Goal: Contribute content: Add original content to the website for others to see

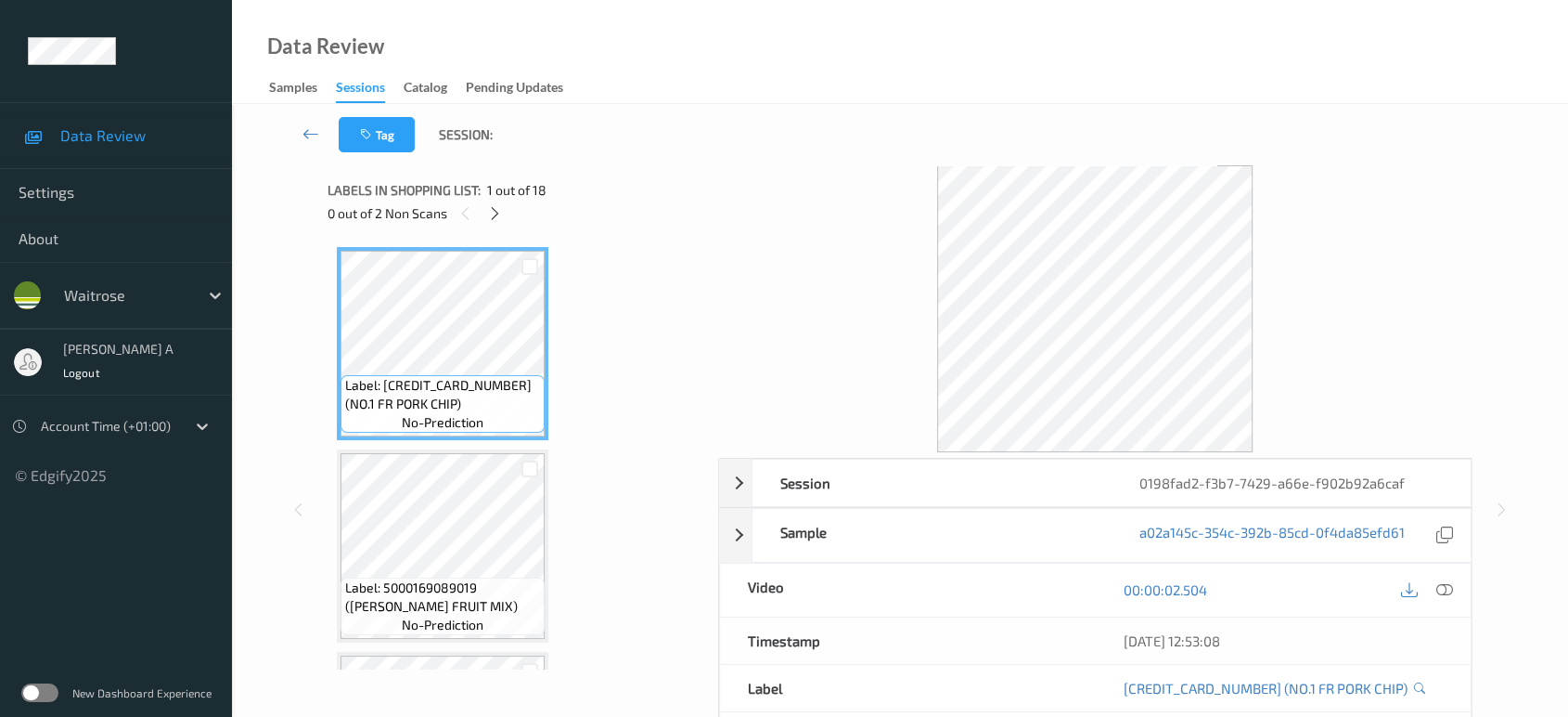
drag, startPoint x: 491, startPoint y: 210, endPoint x: 490, endPoint y: 226, distance: 16.0
click at [491, 210] on icon at bounding box center [495, 213] width 16 height 16
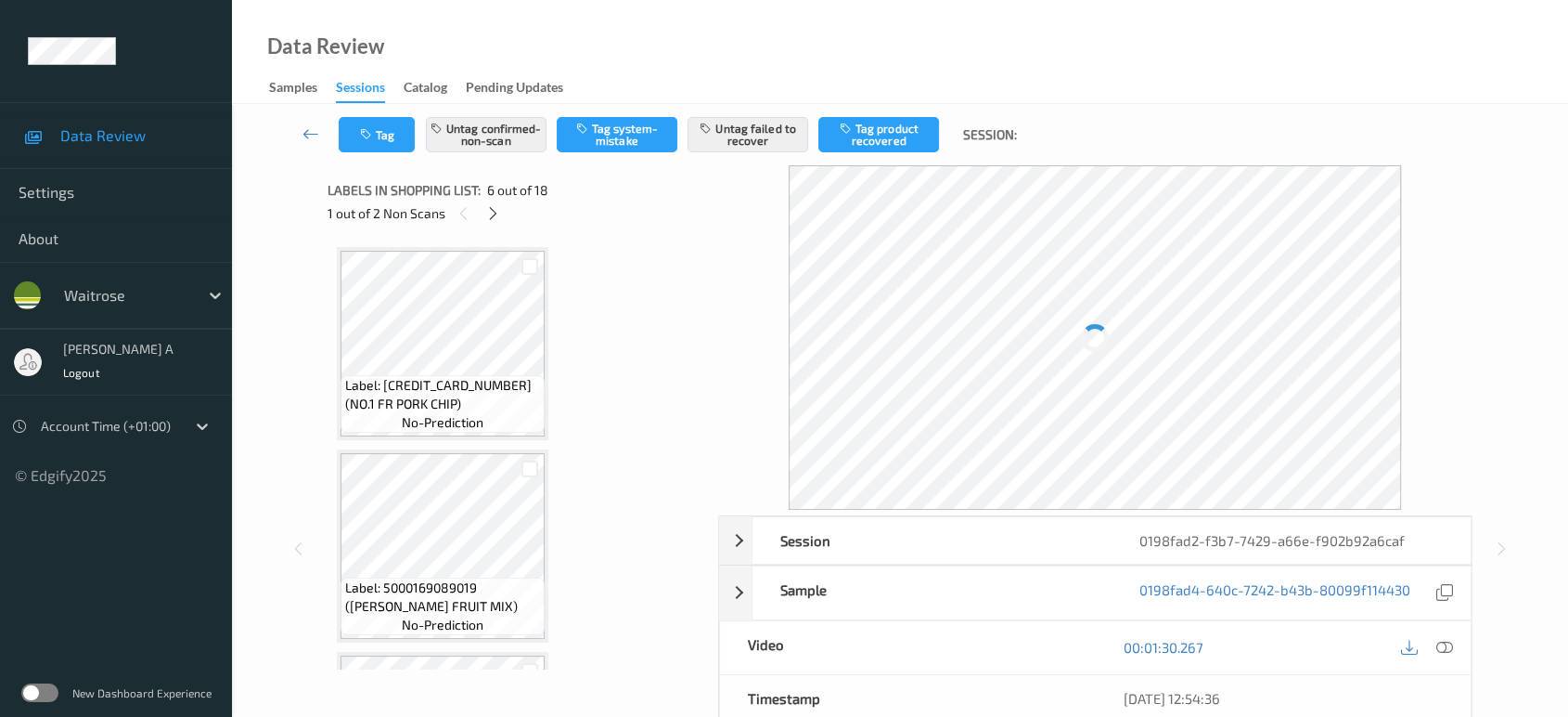
scroll to position [815, 0]
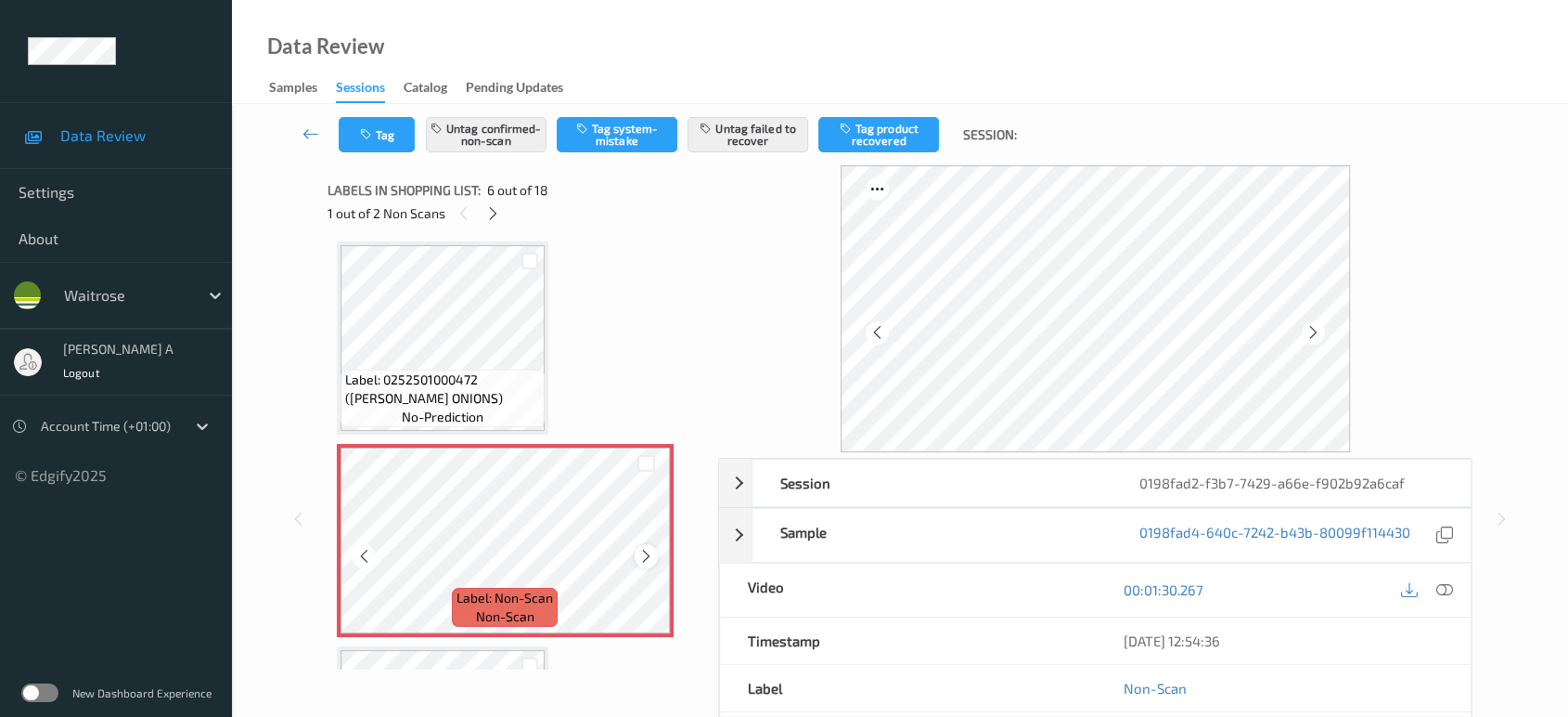
click at [646, 552] on icon at bounding box center [646, 555] width 16 height 16
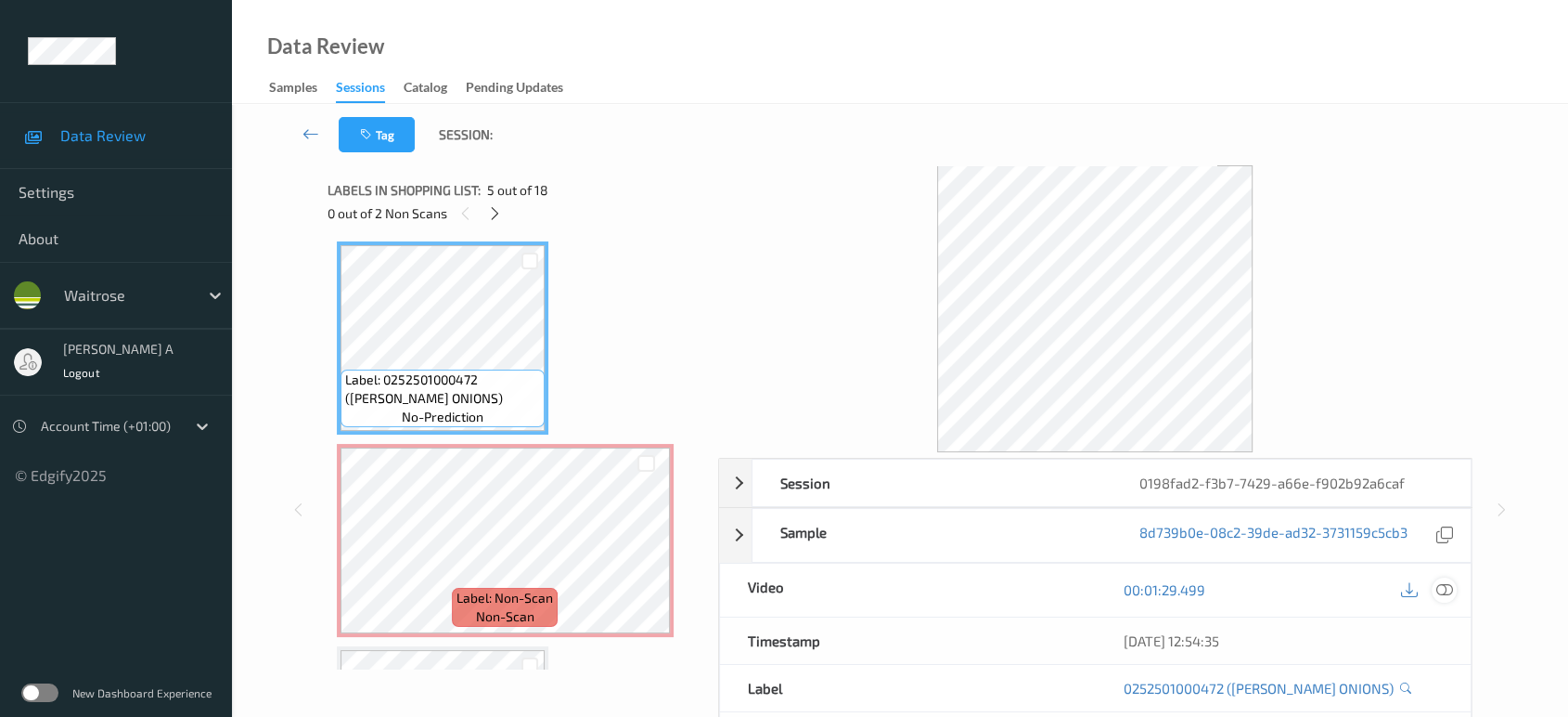
click at [1447, 590] on icon at bounding box center [1444, 589] width 16 height 16
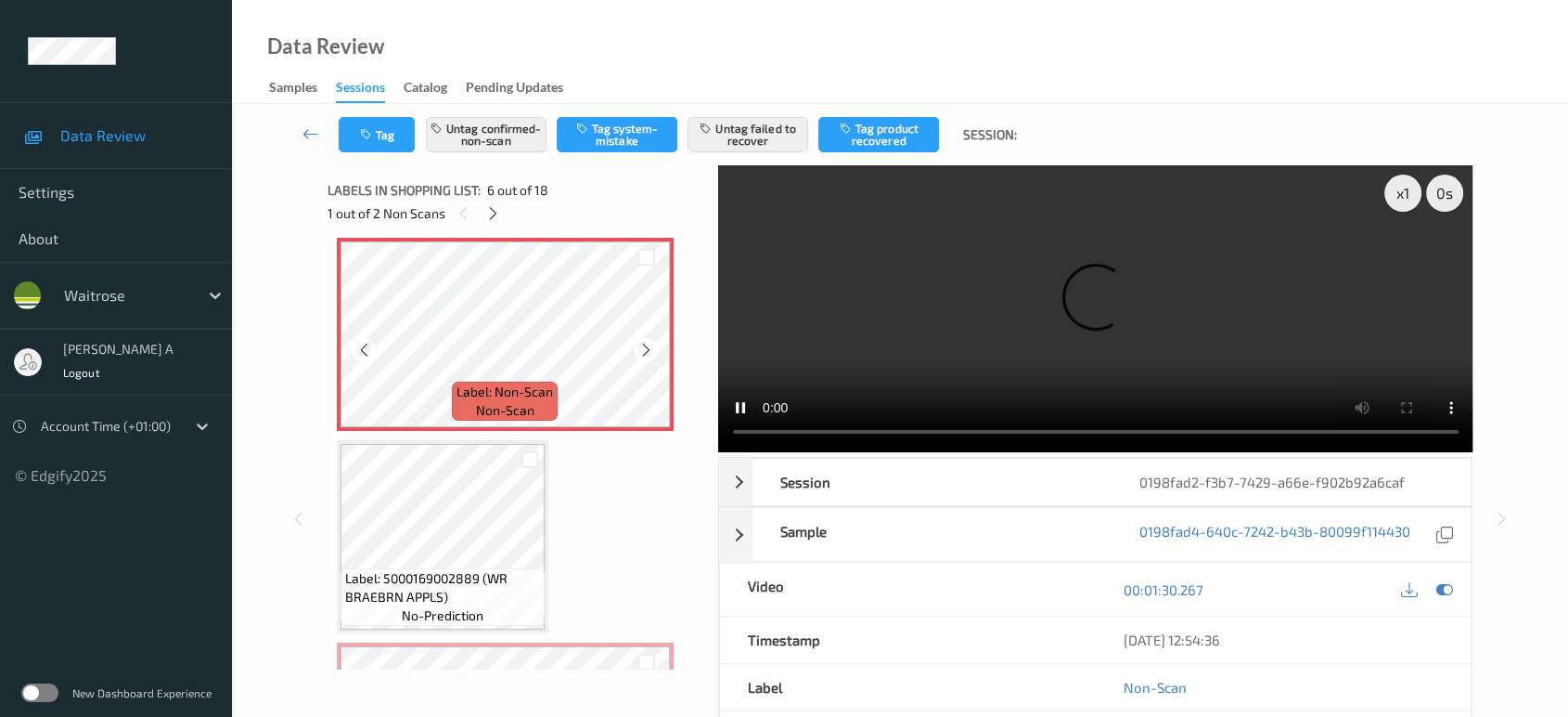
scroll to position [918, 0]
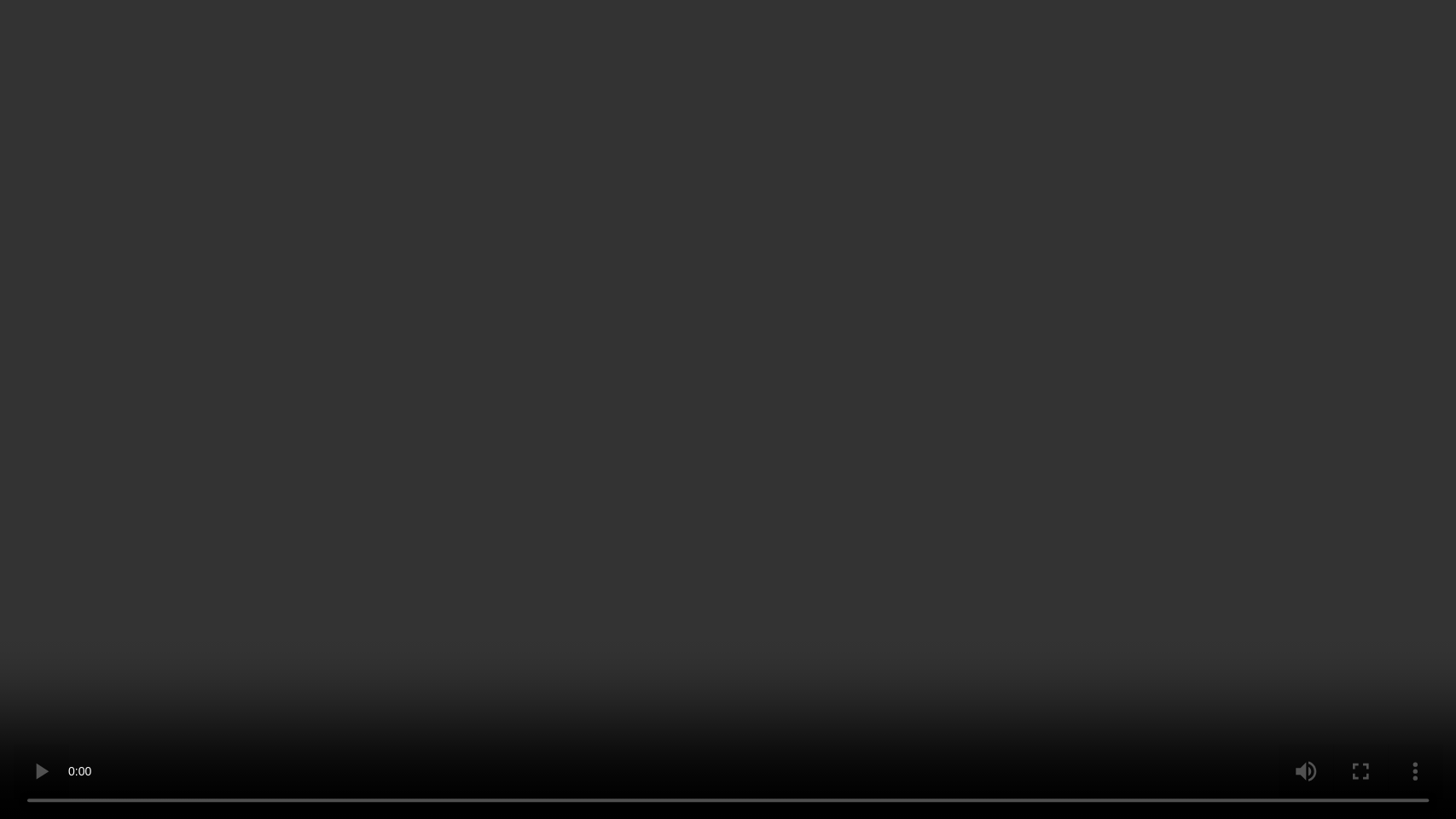
click at [735, 437] on video at bounding box center [728, 410] width 1456 height 819
click at [771, 543] on video at bounding box center [728, 410] width 1456 height 819
click at [690, 402] on video at bounding box center [728, 410] width 1456 height 819
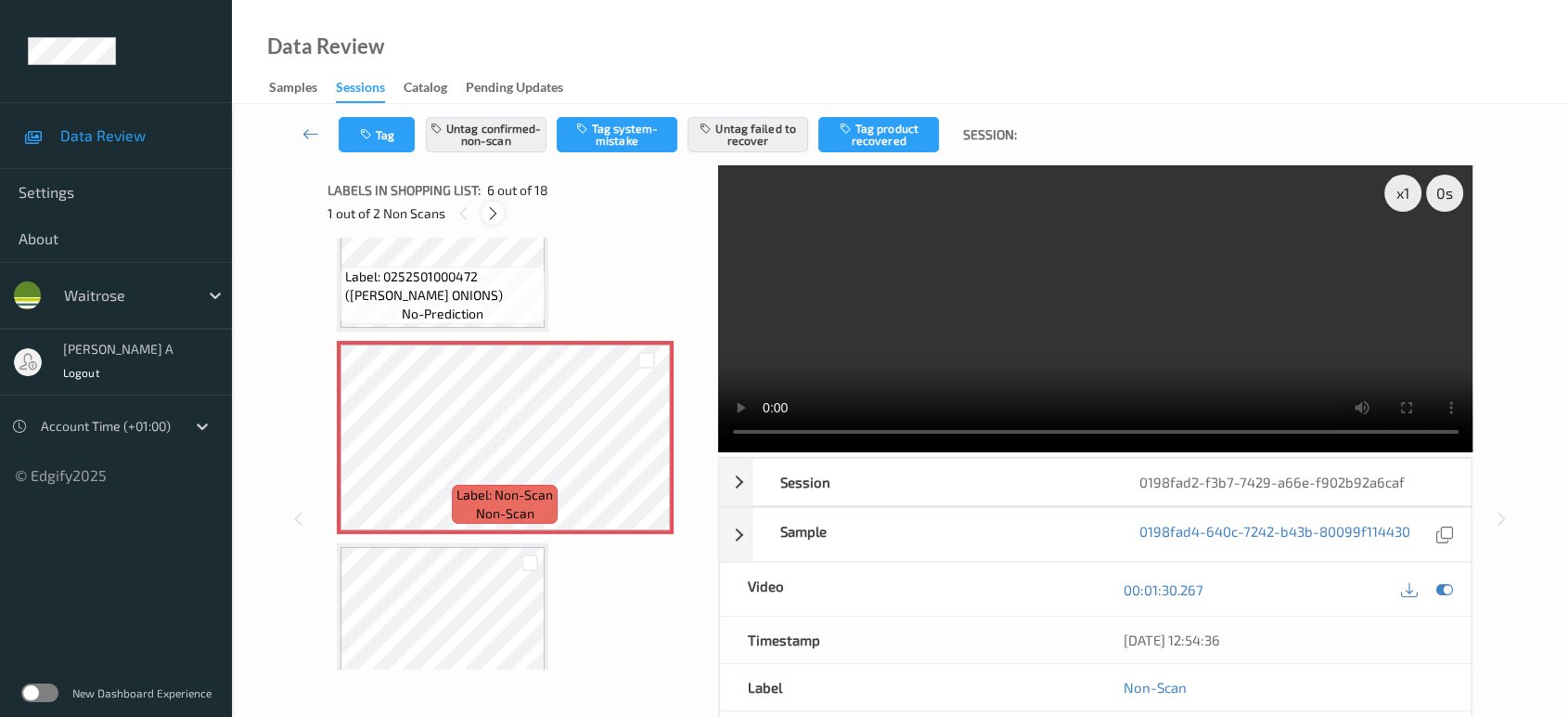
click at [495, 216] on icon at bounding box center [493, 213] width 16 height 16
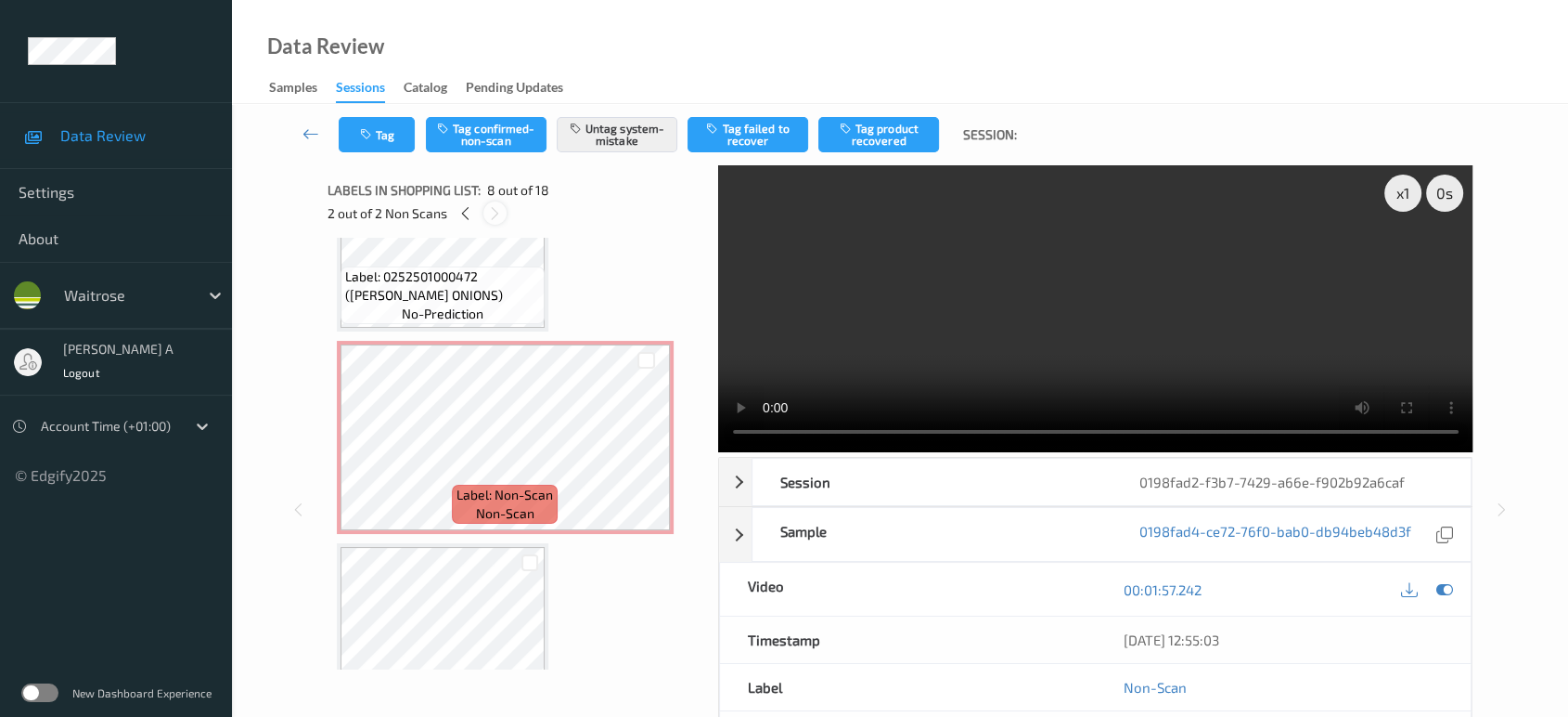
scroll to position [1218, 0]
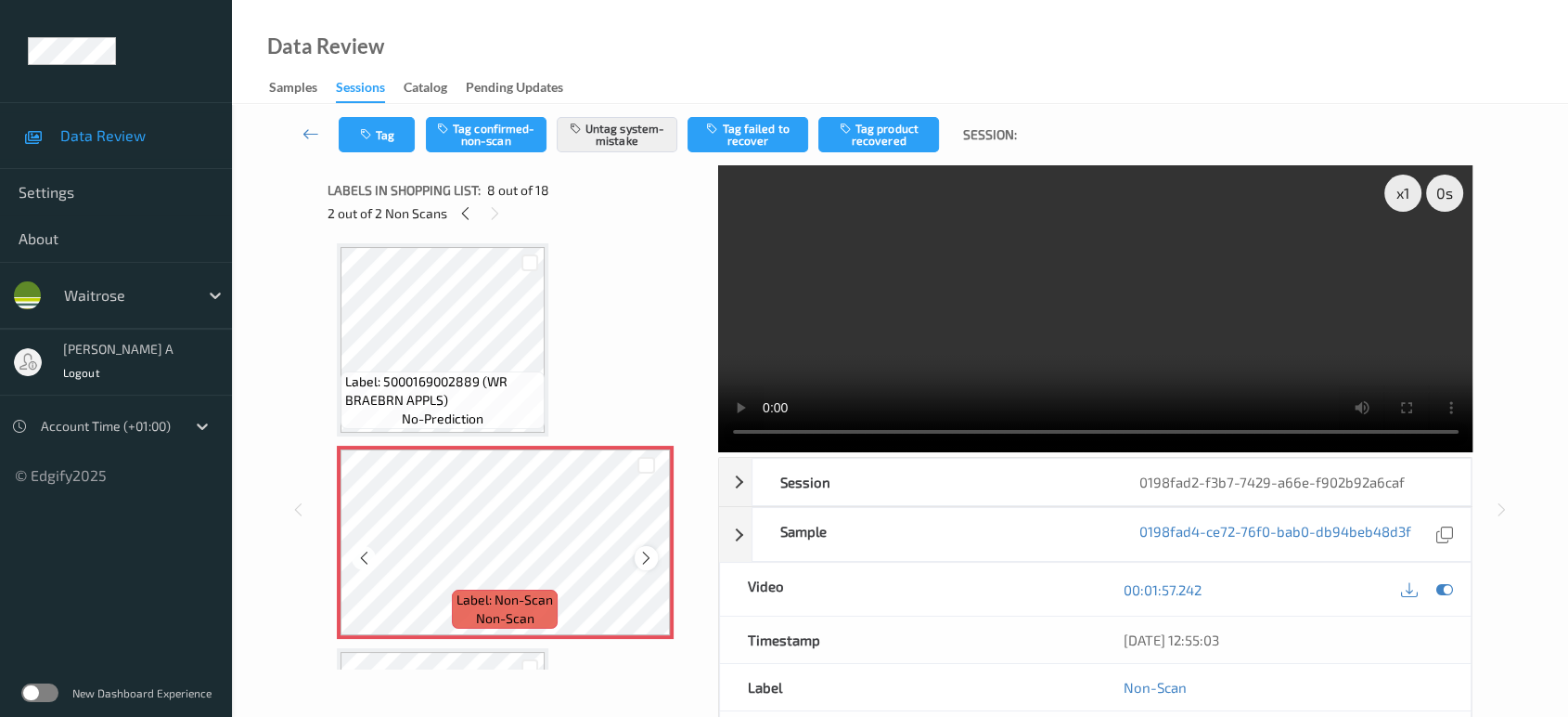
click at [648, 550] on icon at bounding box center [646, 557] width 16 height 16
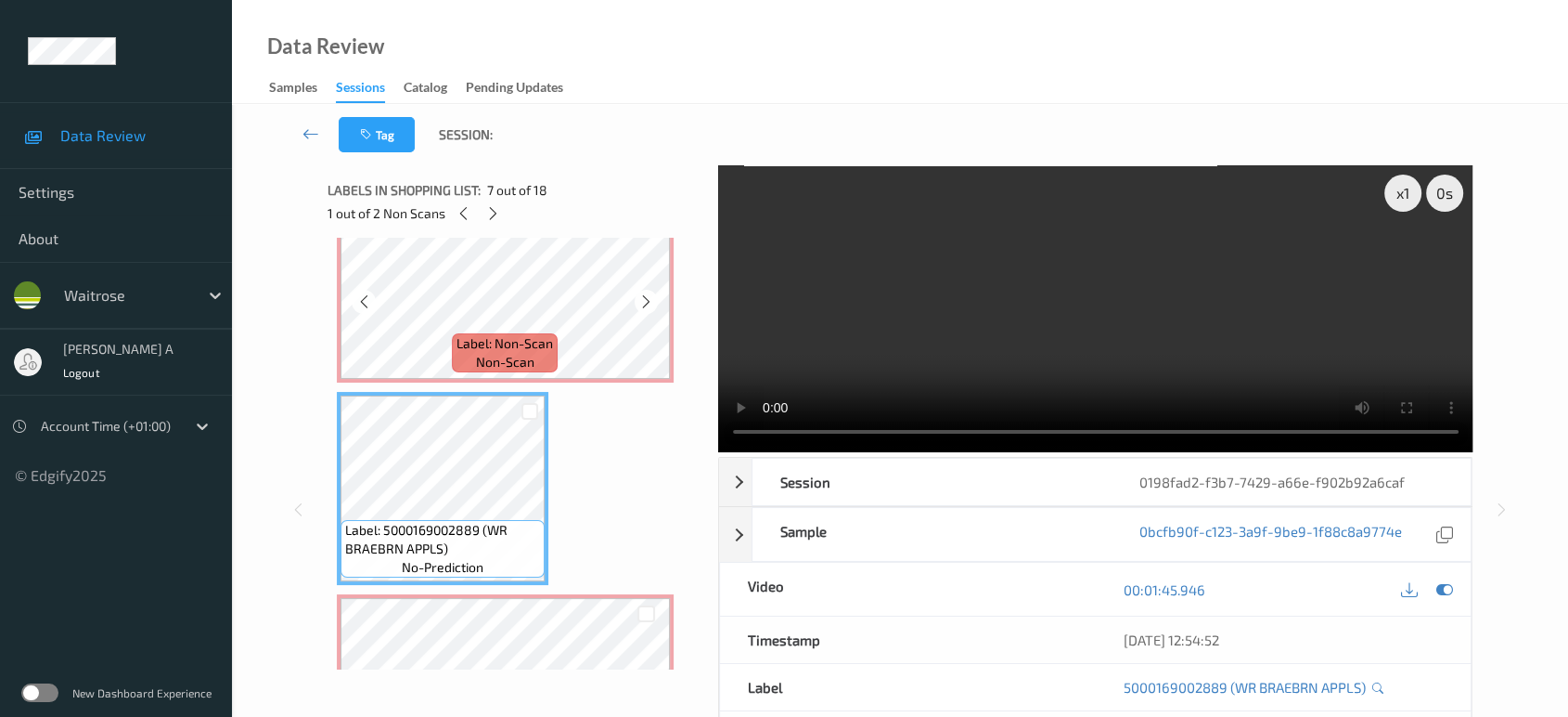
scroll to position [1115, 0]
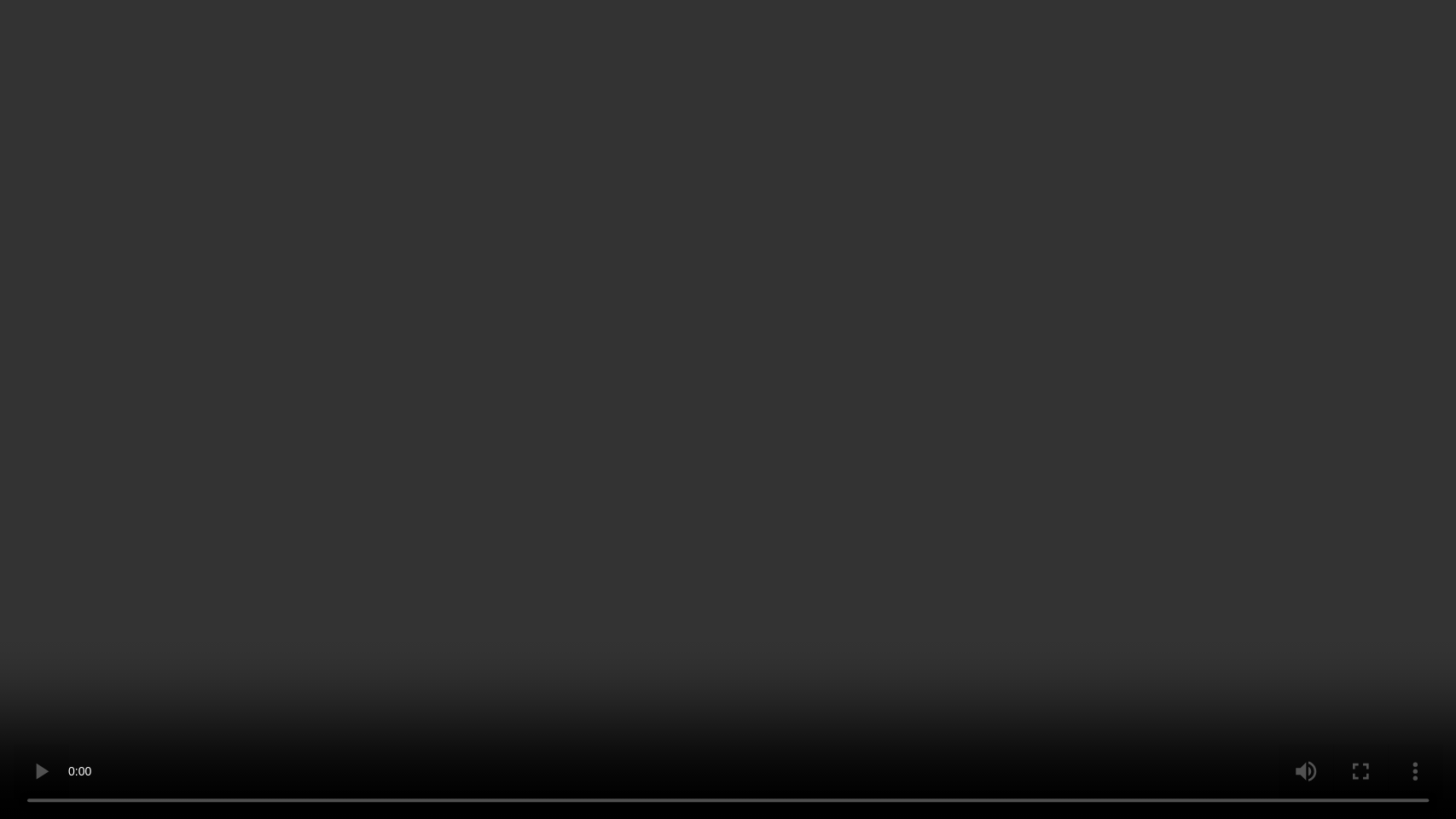
click at [935, 420] on video at bounding box center [728, 410] width 1456 height 819
click at [743, 458] on video at bounding box center [728, 410] width 1456 height 819
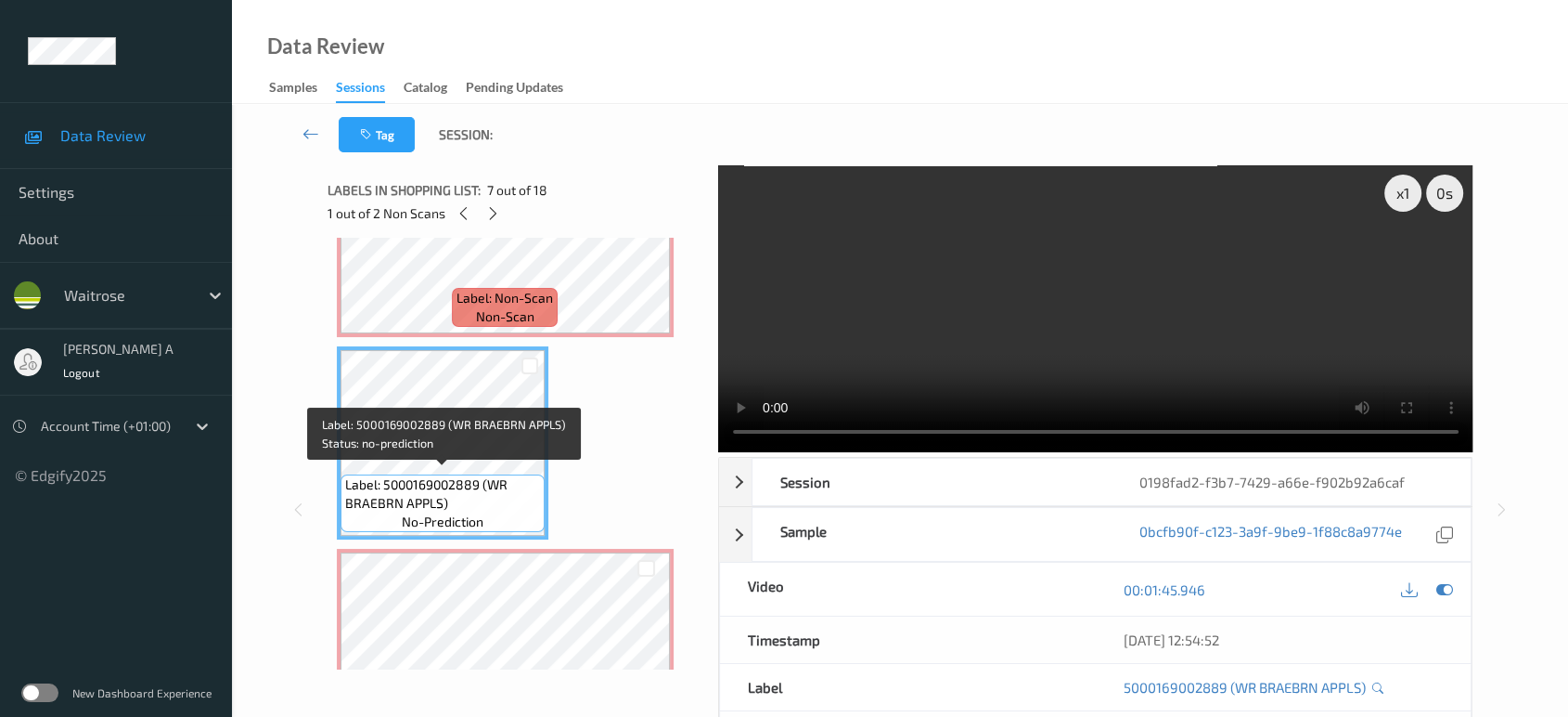
click at [502, 549] on div "Label: Non-Scan non-scan" at bounding box center [505, 645] width 336 height 193
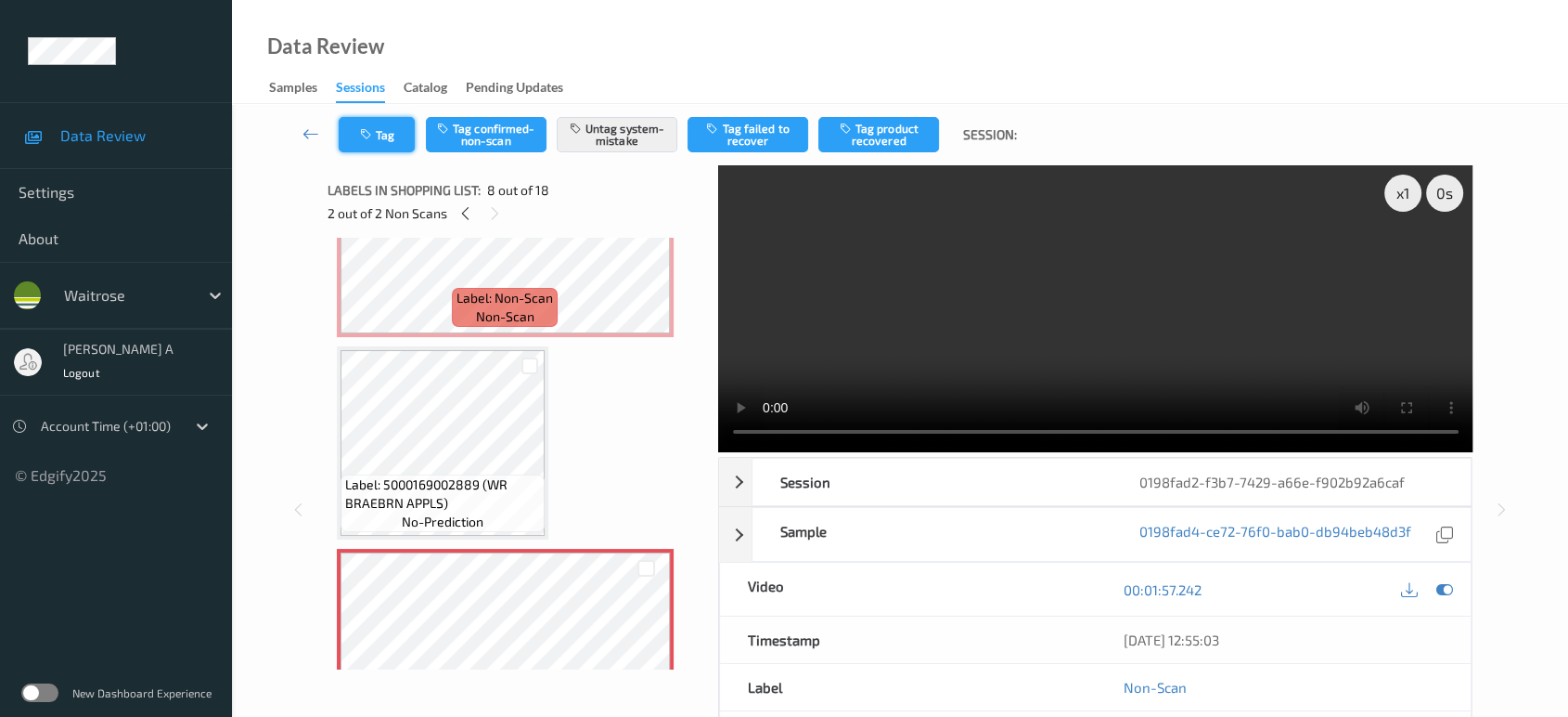
click at [389, 137] on button "Tag" at bounding box center [376, 134] width 76 height 35
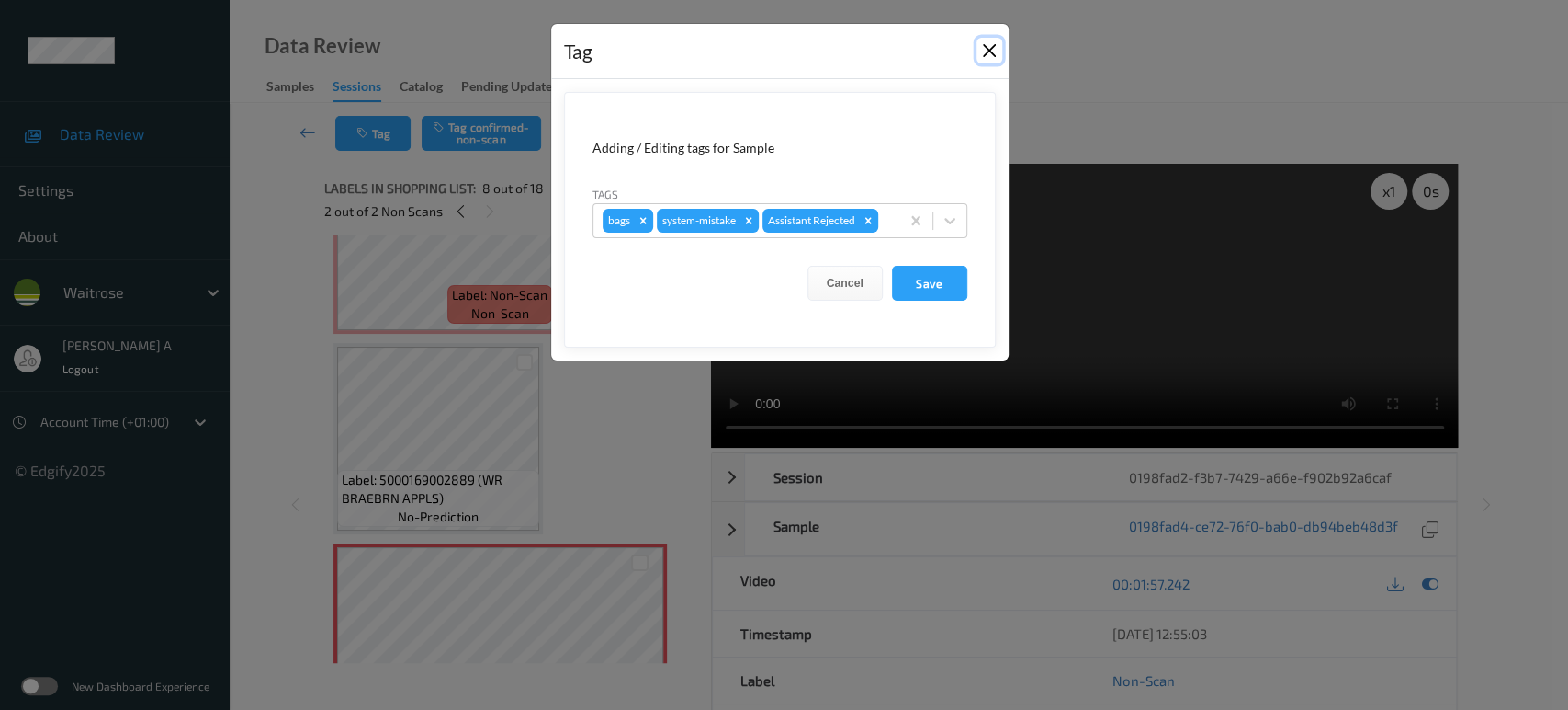
click at [987, 46] on button "Close" at bounding box center [989, 50] width 26 height 26
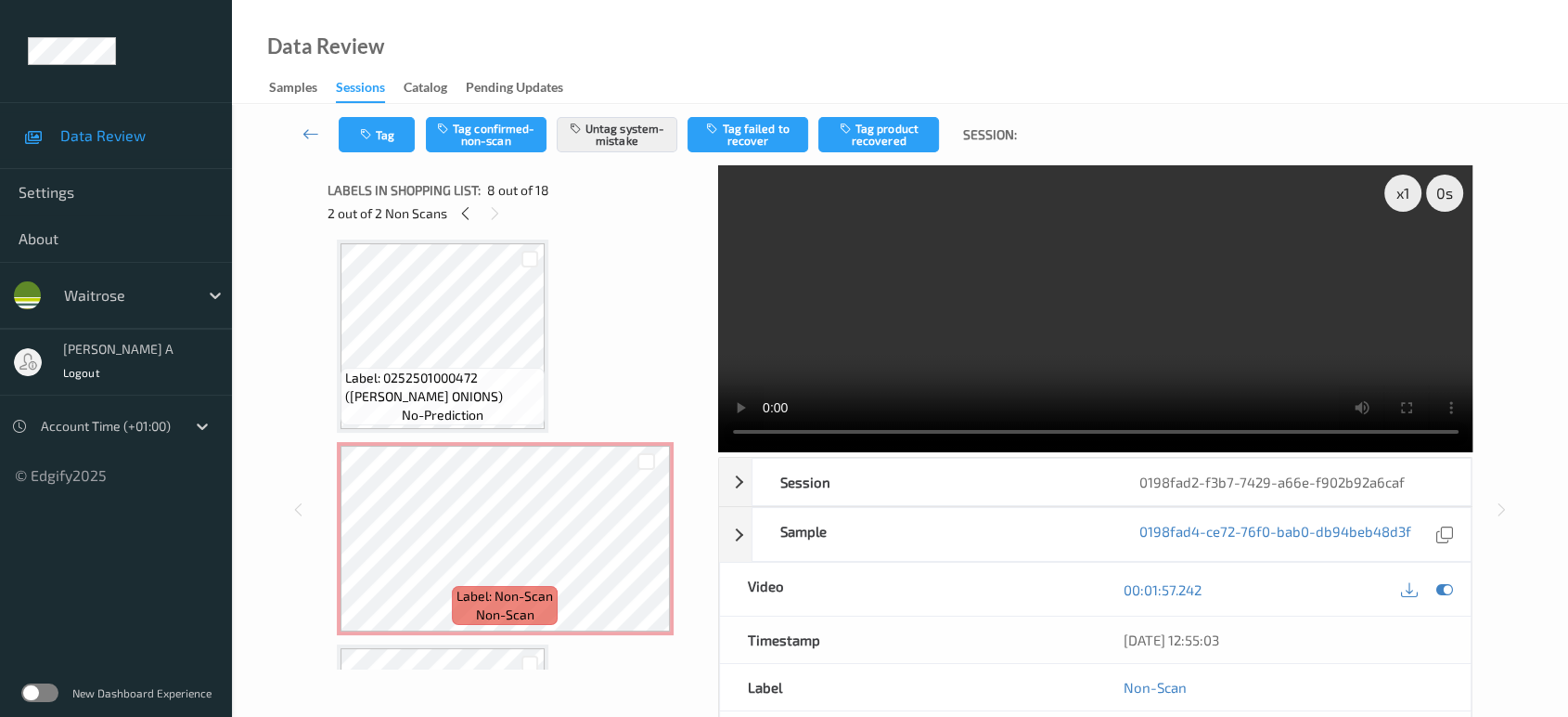
scroll to position [806, 0]
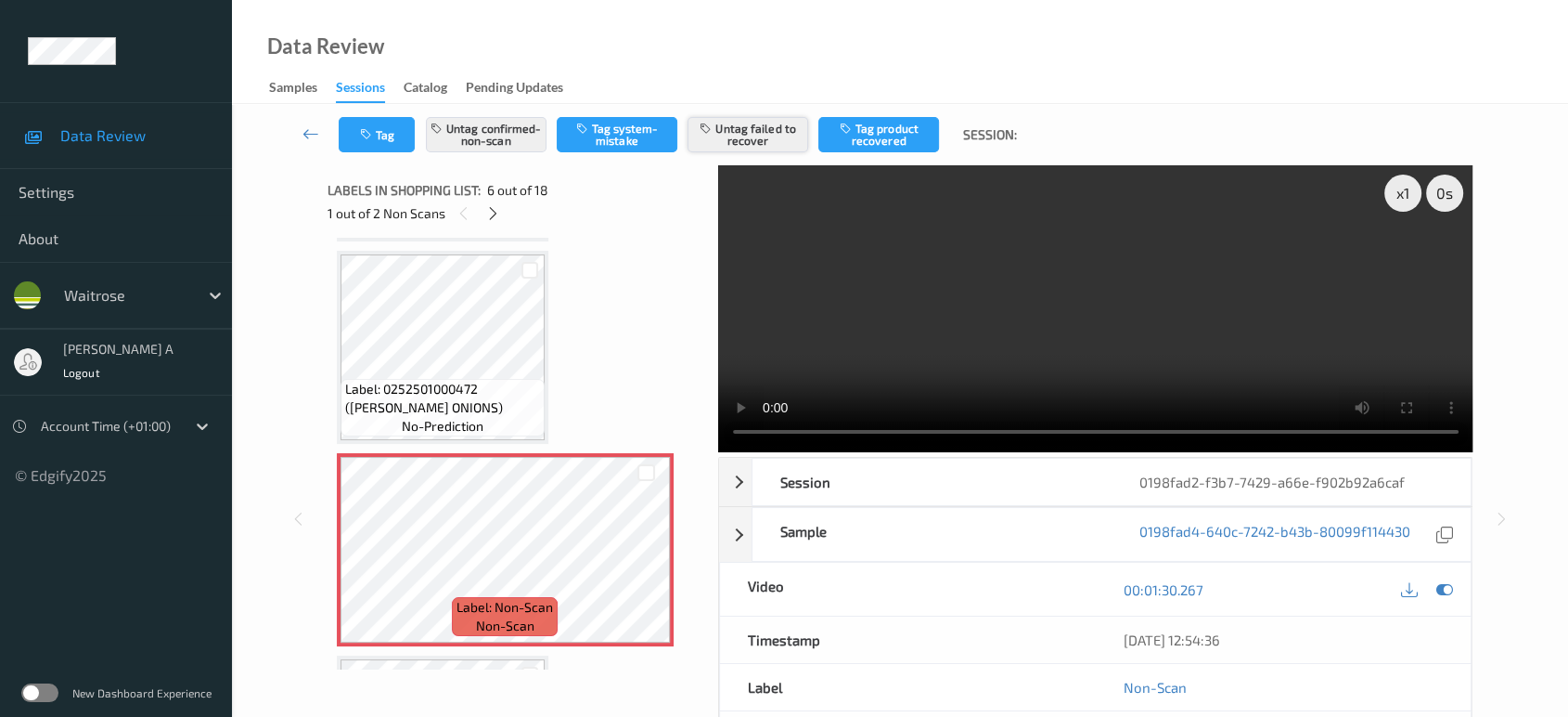
click at [766, 138] on button "Untag failed to recover" at bounding box center [747, 134] width 120 height 35
click at [492, 136] on button "Untag confirmed-non-scan" at bounding box center [486, 134] width 120 height 35
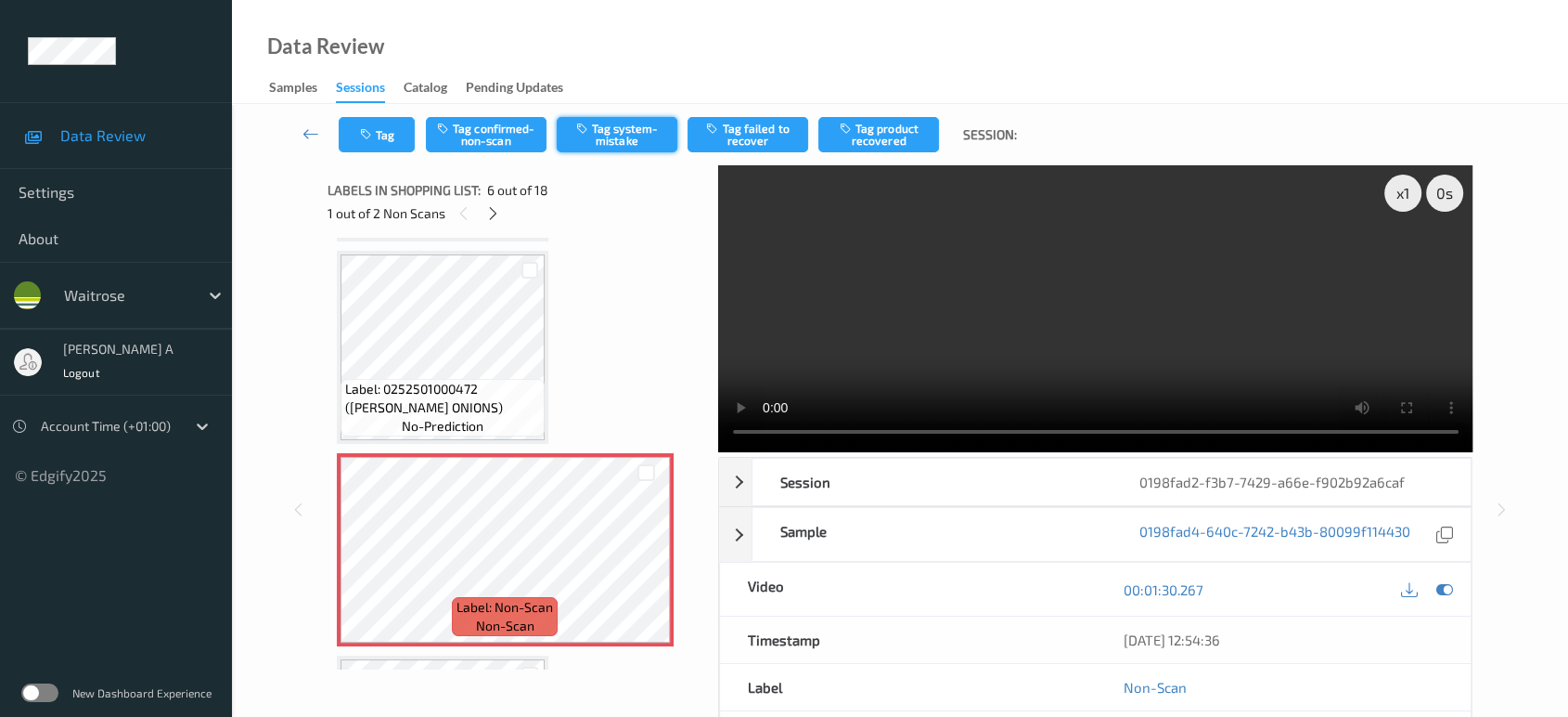
click at [623, 143] on button "Tag system-mistake" at bounding box center [617, 134] width 120 height 35
click at [377, 142] on button "Tag" at bounding box center [376, 134] width 76 height 35
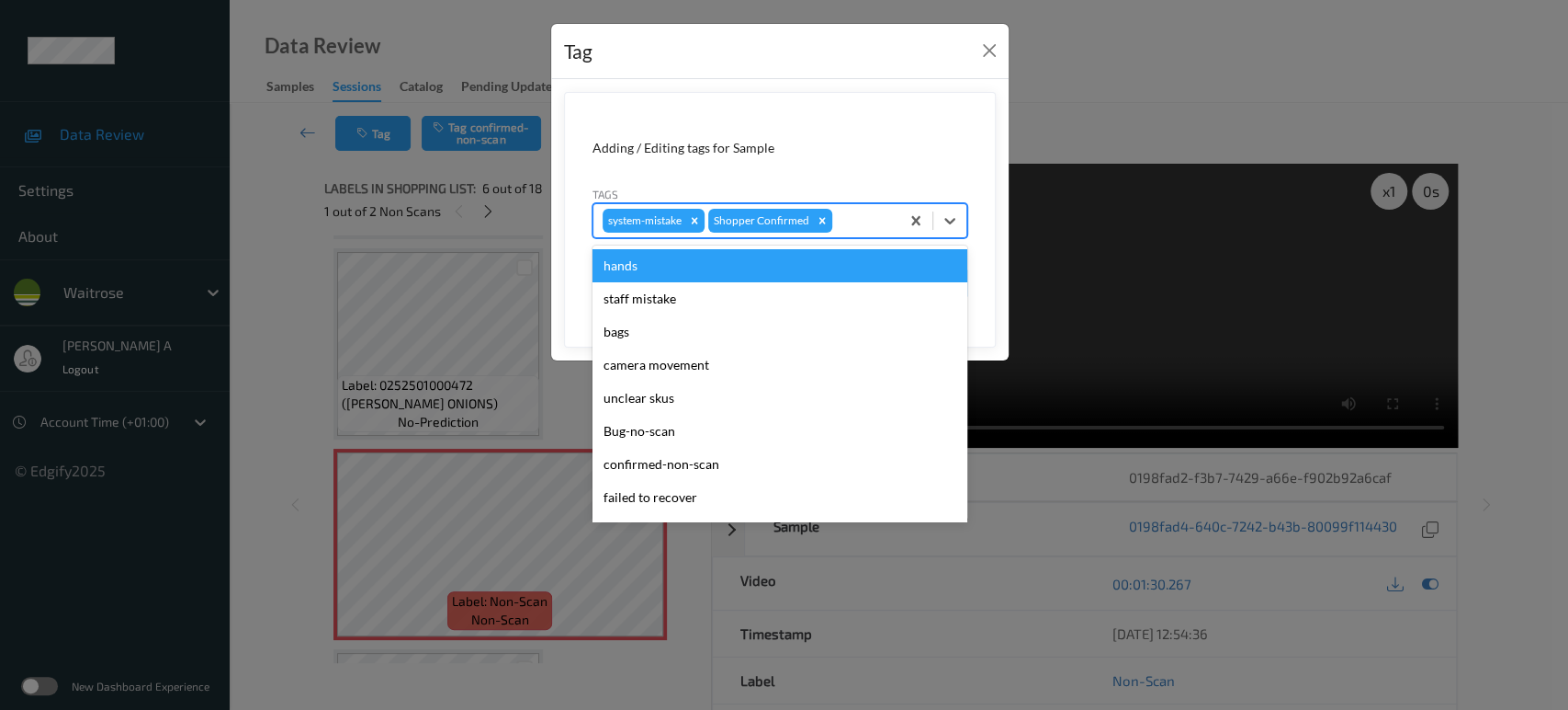
click at [853, 236] on div "system-mistake Shopper Confirmed" at bounding box center [780, 221] width 375 height 35
type input "un"
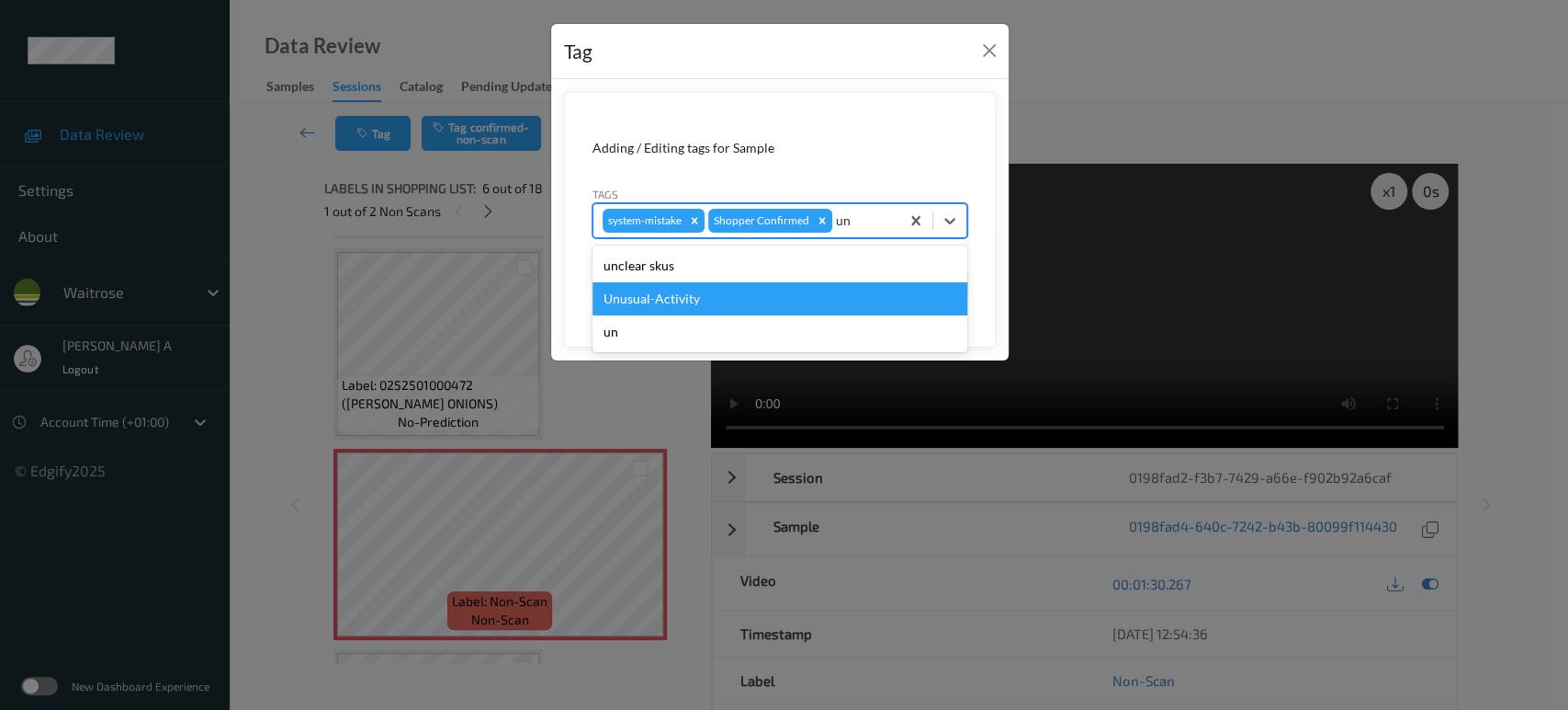
click at [650, 310] on div "Unusual-Activity" at bounding box center [780, 298] width 375 height 33
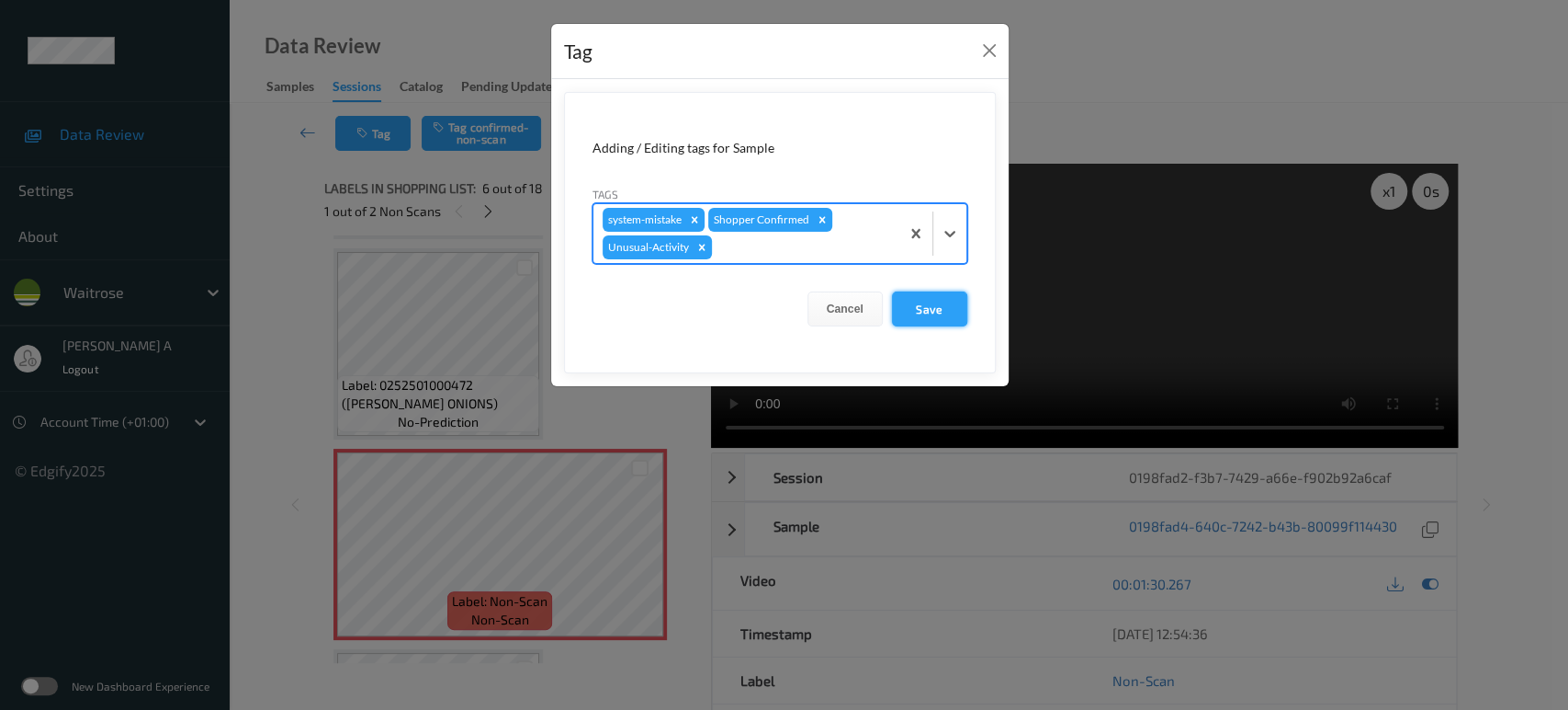
click at [923, 318] on button "Save" at bounding box center [930, 309] width 76 height 35
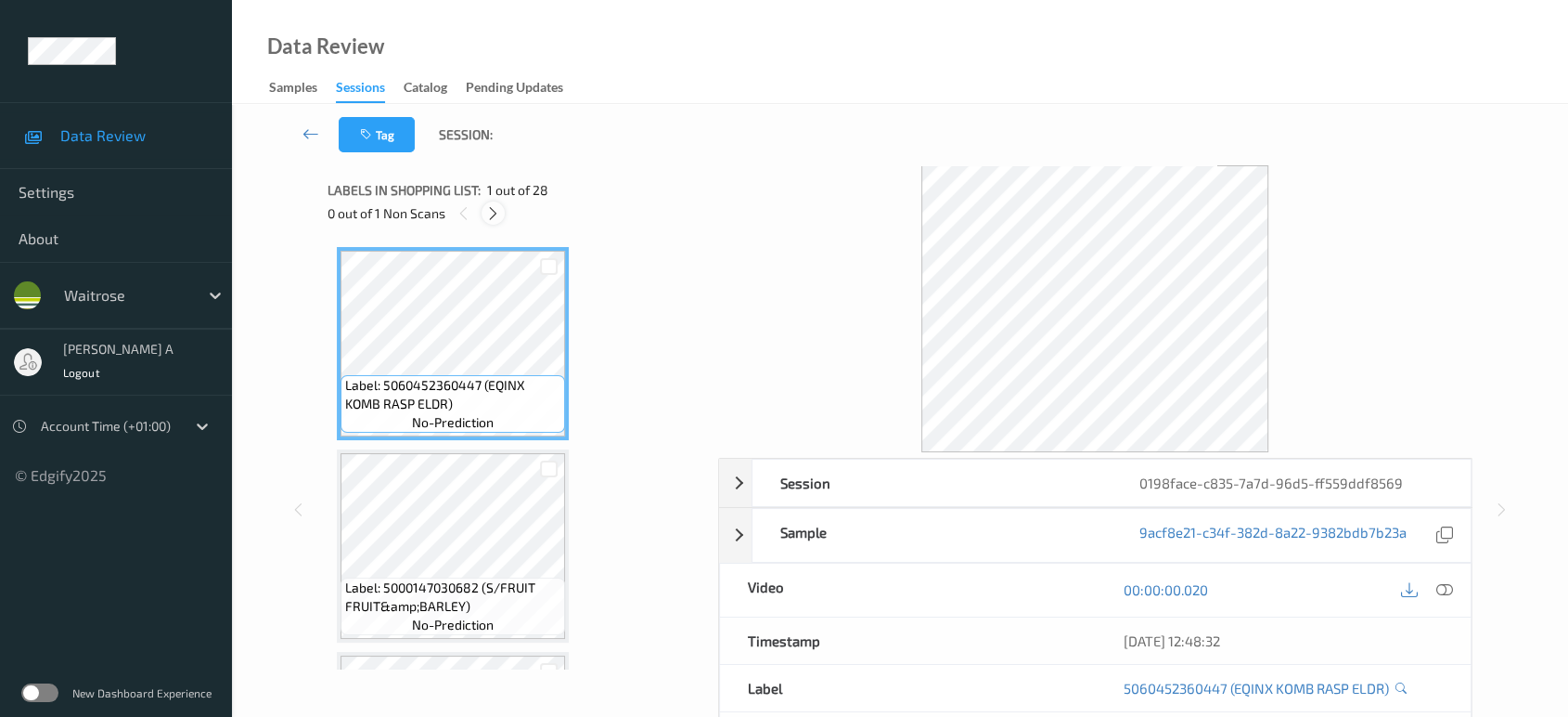
click at [496, 211] on icon at bounding box center [493, 213] width 16 height 16
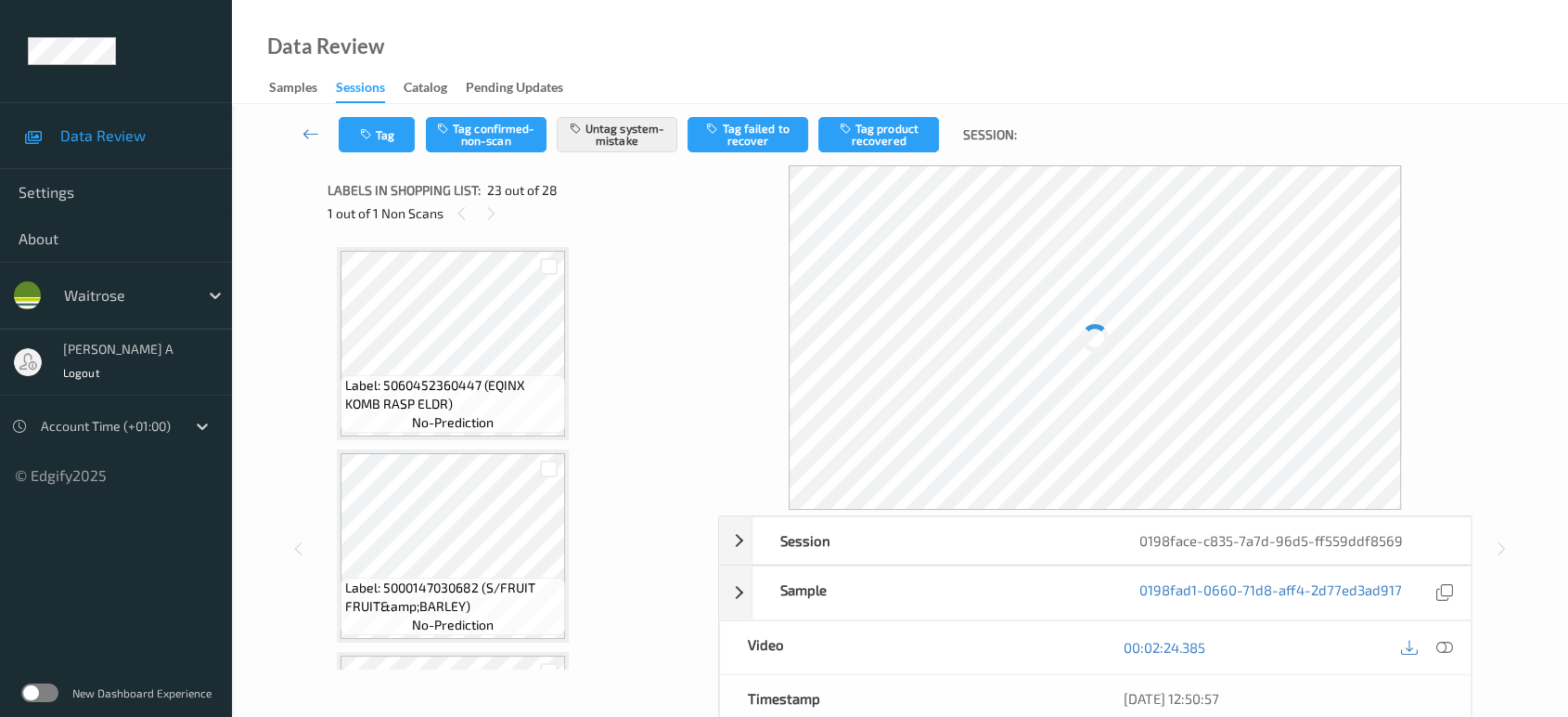
scroll to position [4240, 0]
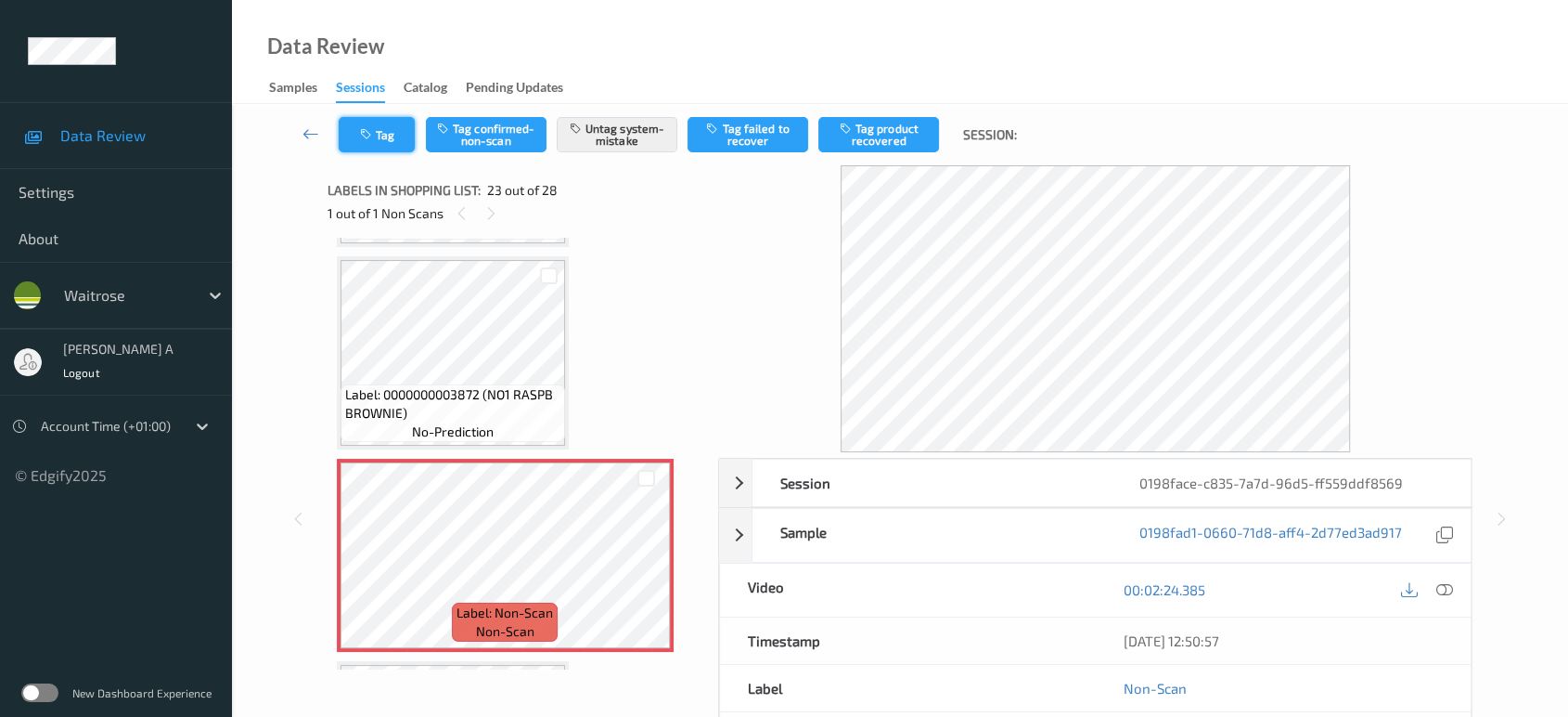
click at [375, 140] on icon "button" at bounding box center [368, 135] width 16 height 13
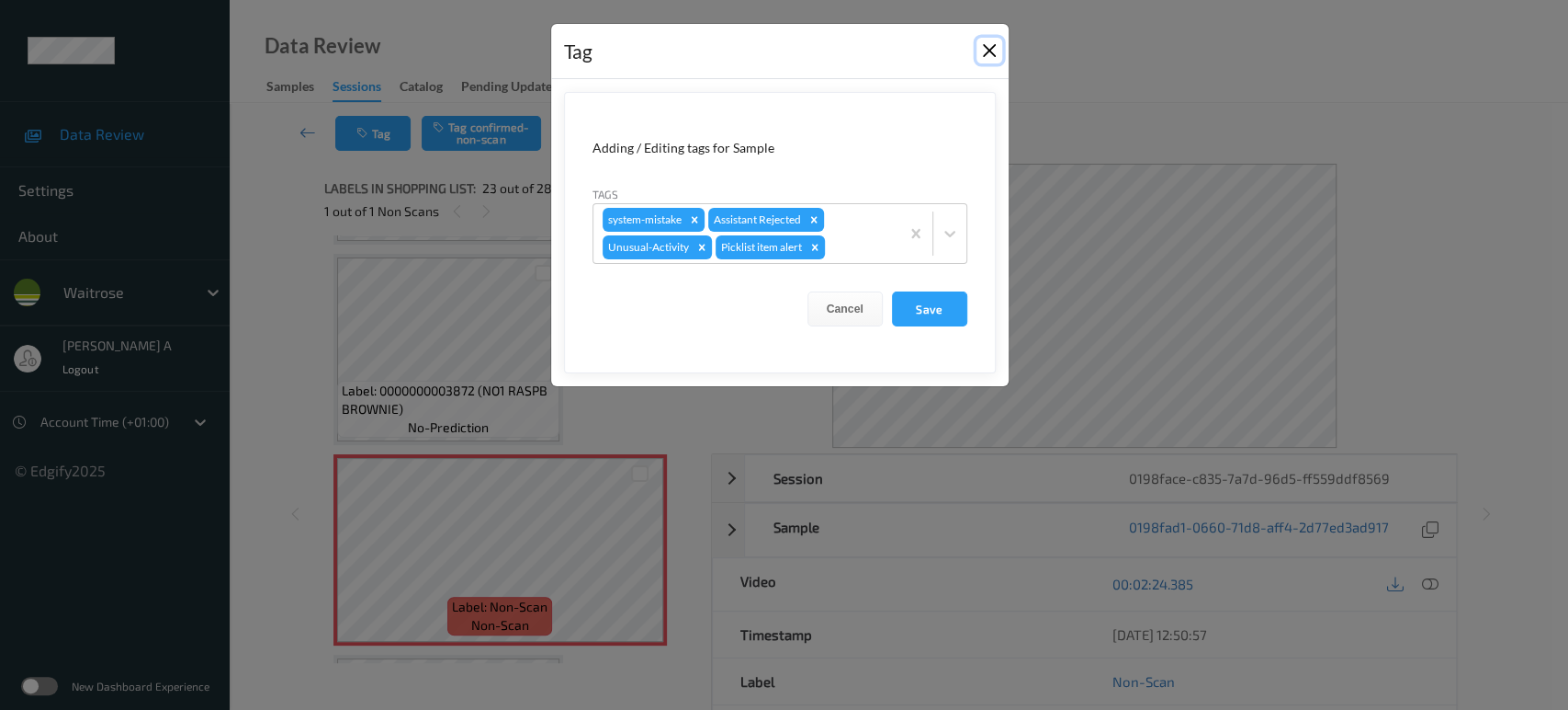
click at [990, 49] on button "Close" at bounding box center [989, 50] width 26 height 26
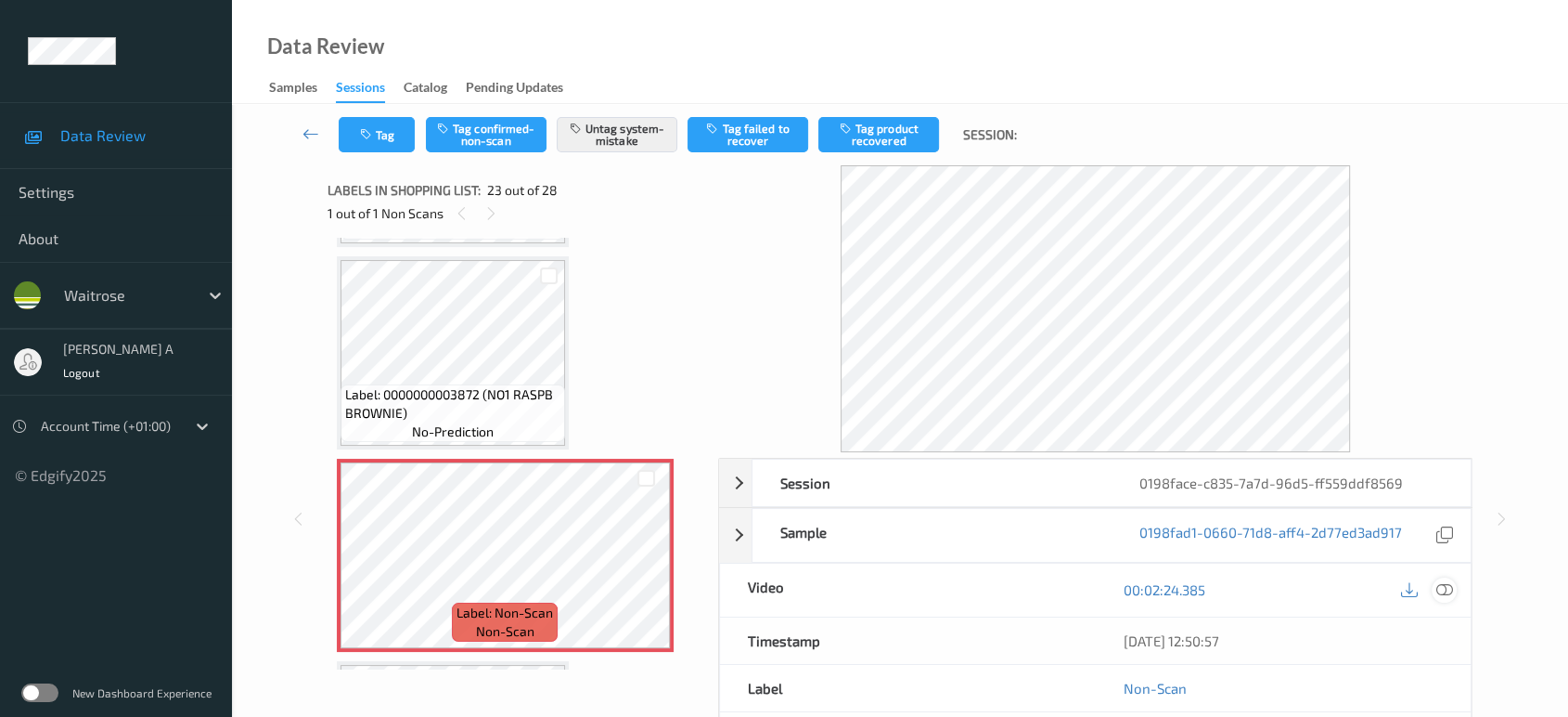
click at [1439, 587] on icon at bounding box center [1444, 589] width 16 height 16
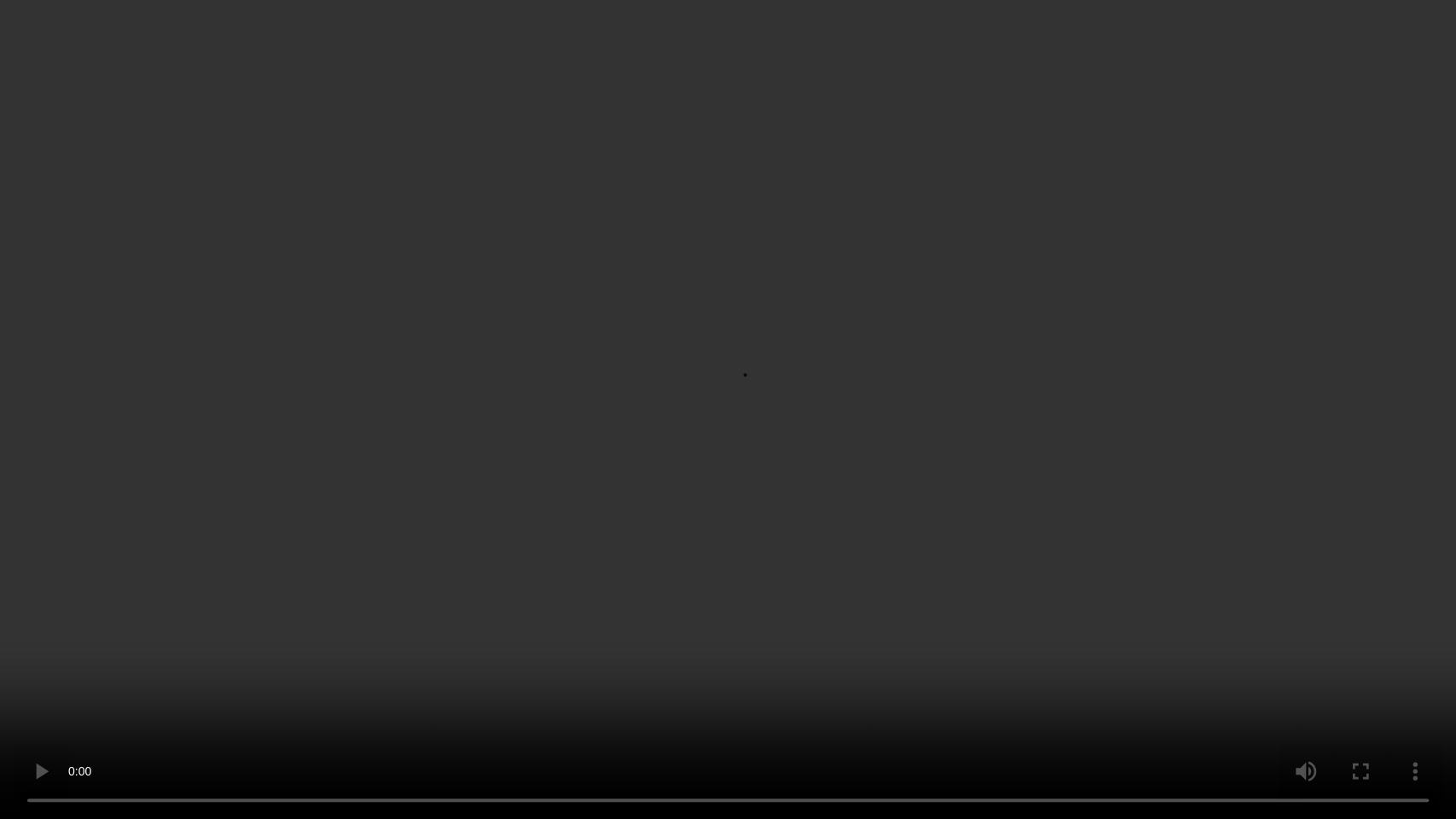
click at [840, 425] on video at bounding box center [728, 410] width 1456 height 819
click at [794, 470] on video at bounding box center [728, 410] width 1456 height 819
click at [815, 359] on video at bounding box center [728, 410] width 1456 height 819
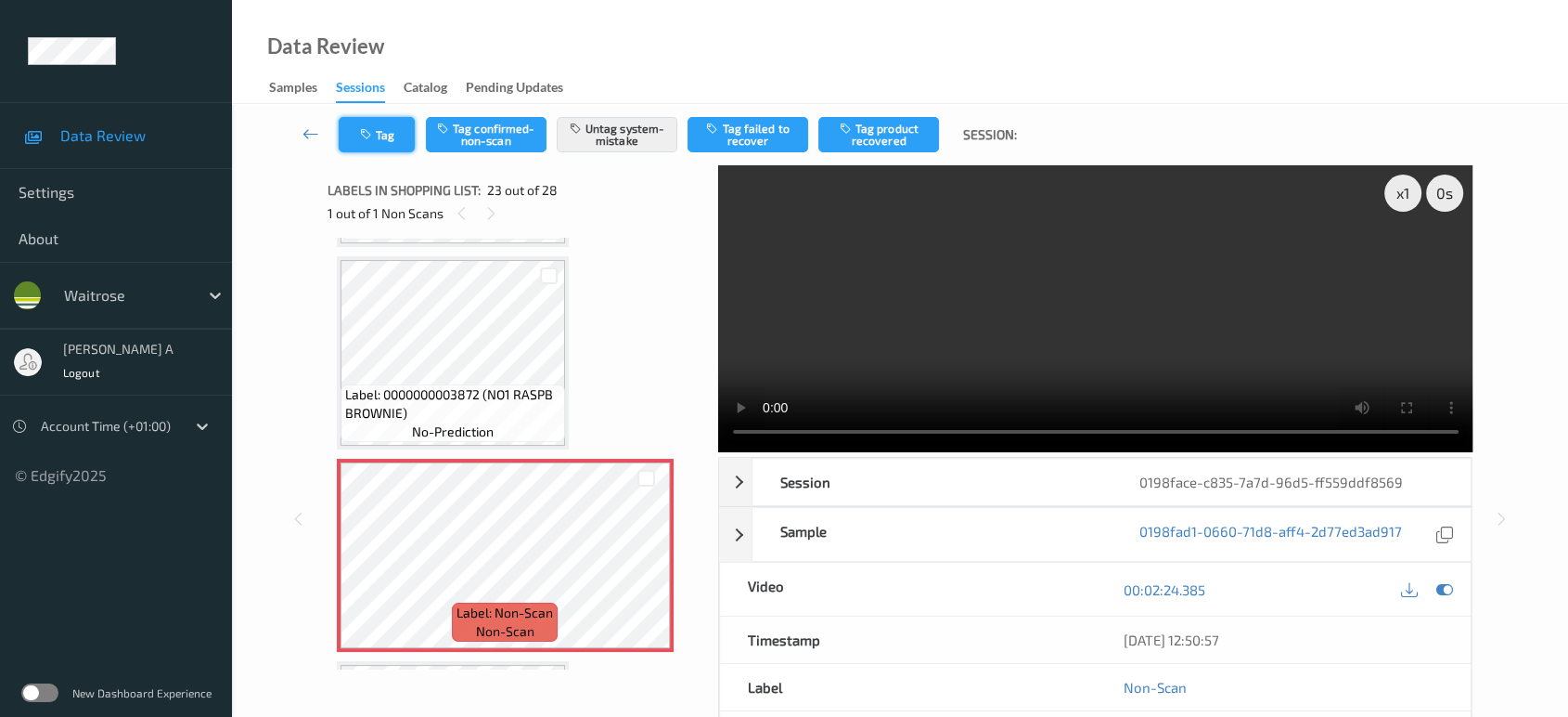
click at [399, 141] on button "Tag" at bounding box center [376, 134] width 76 height 35
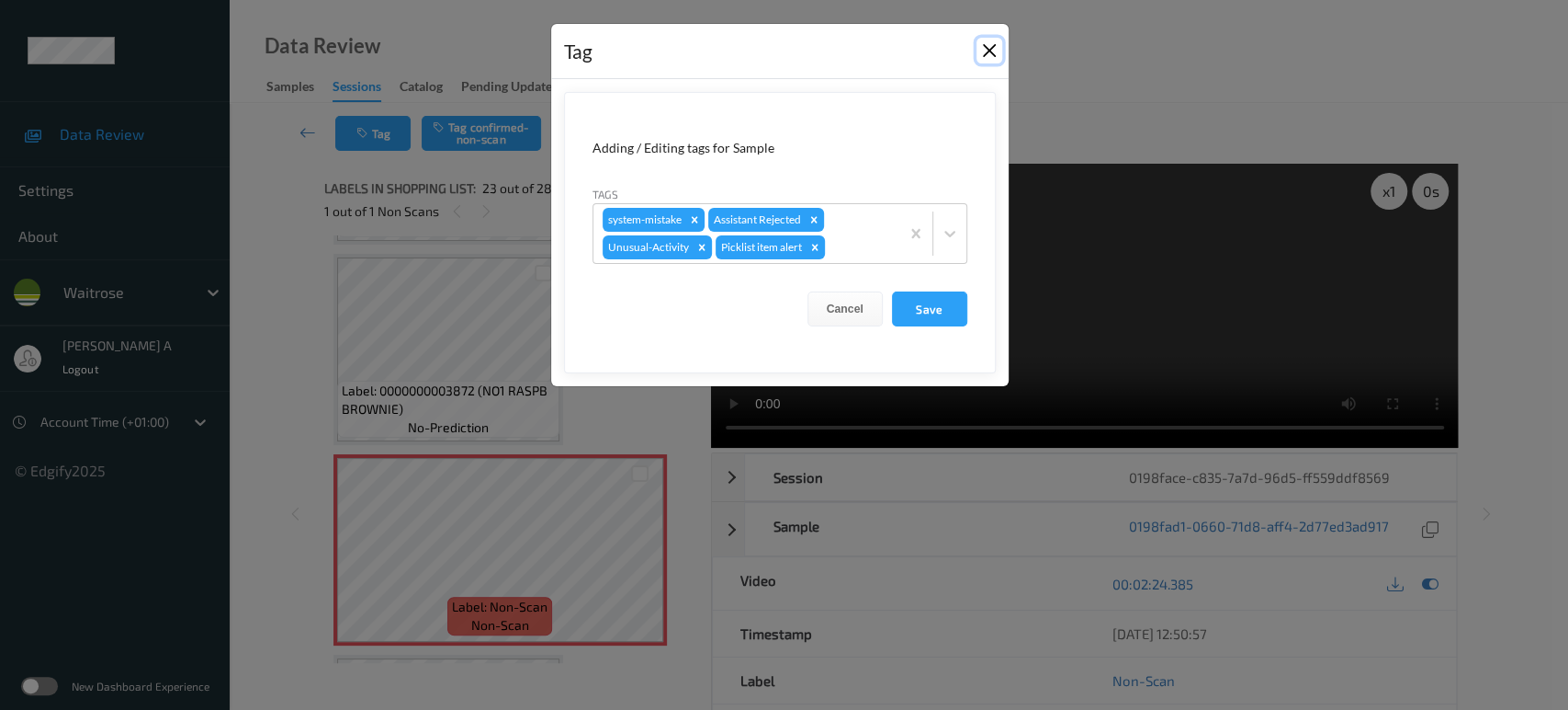
click at [989, 47] on button "Close" at bounding box center [989, 50] width 26 height 26
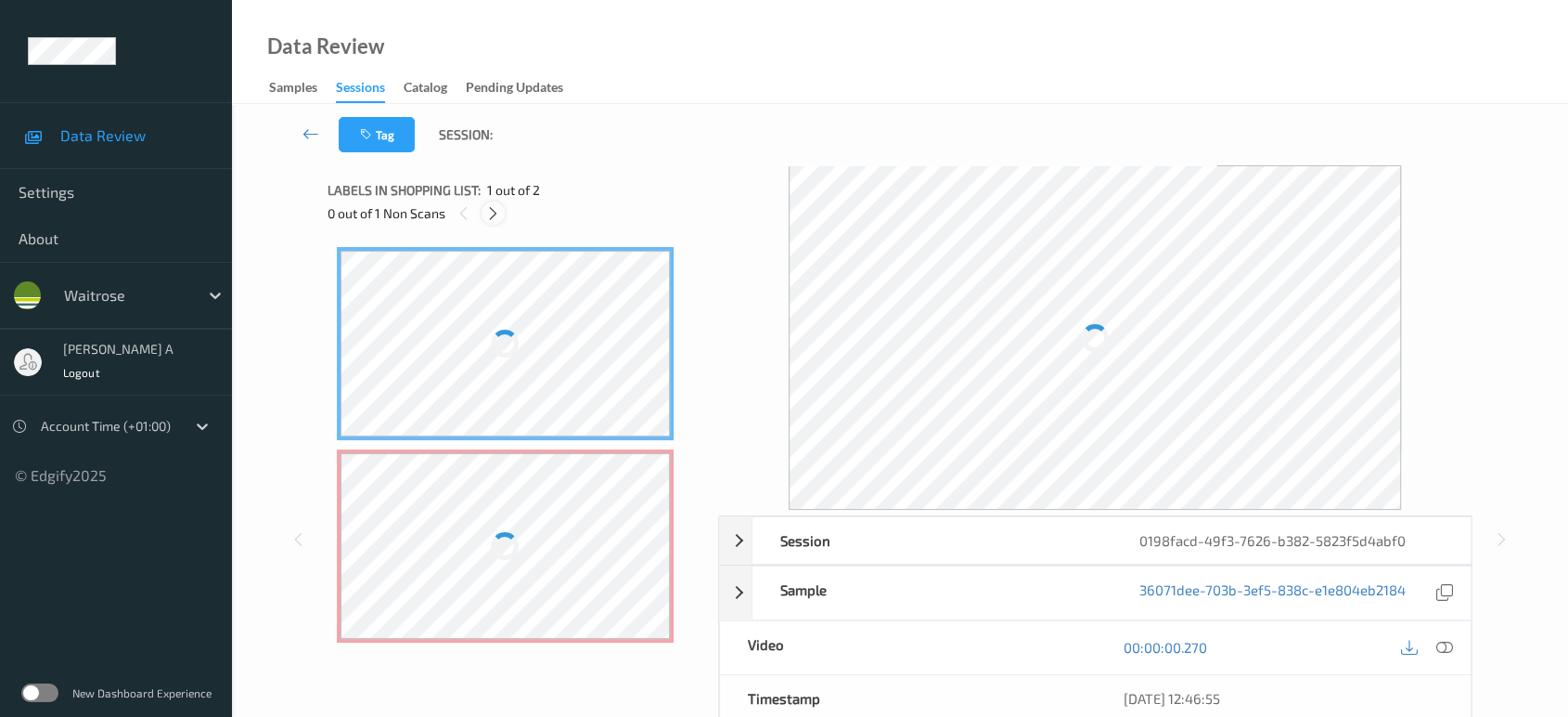
click at [498, 214] on icon at bounding box center [493, 213] width 16 height 16
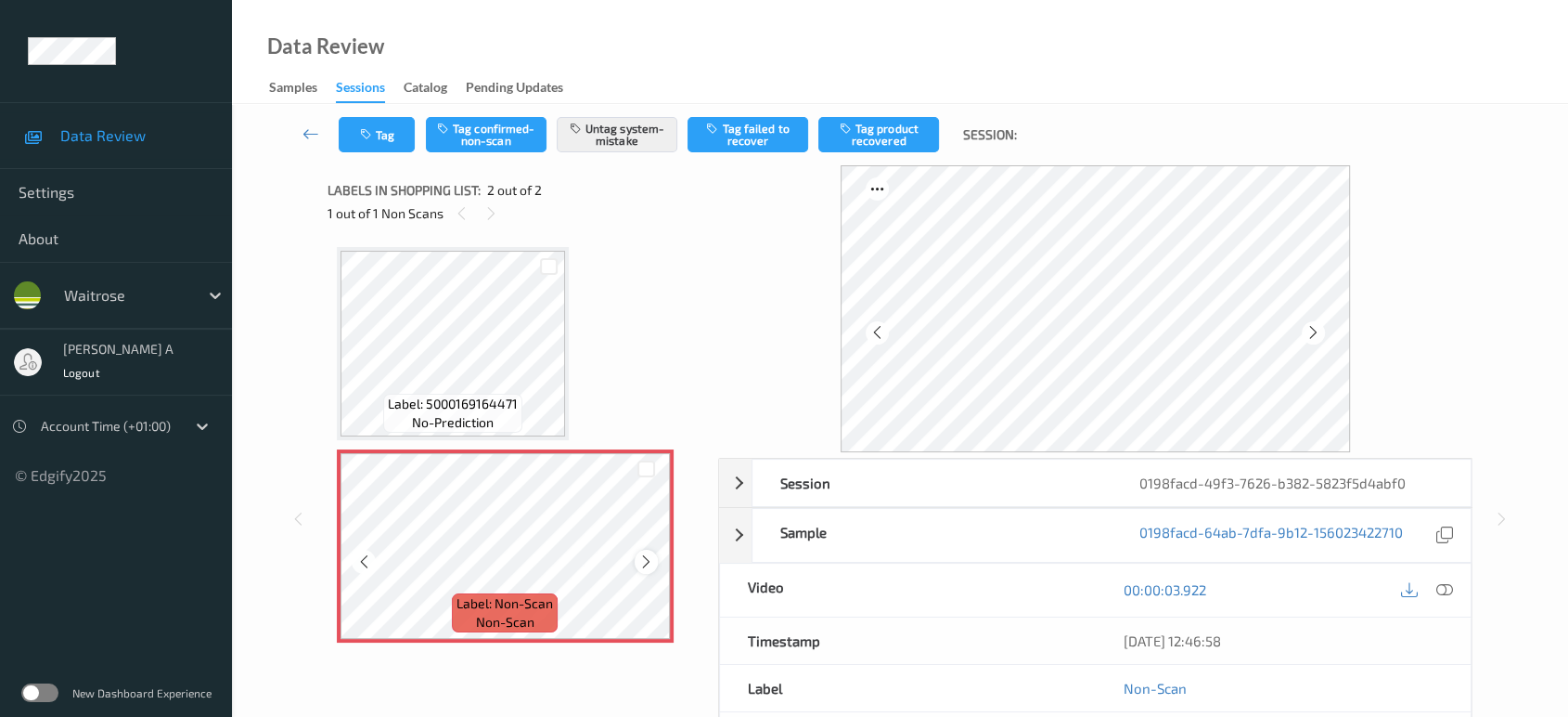
click at [647, 557] on icon at bounding box center [646, 561] width 16 height 16
click at [1448, 595] on icon at bounding box center [1444, 589] width 16 height 16
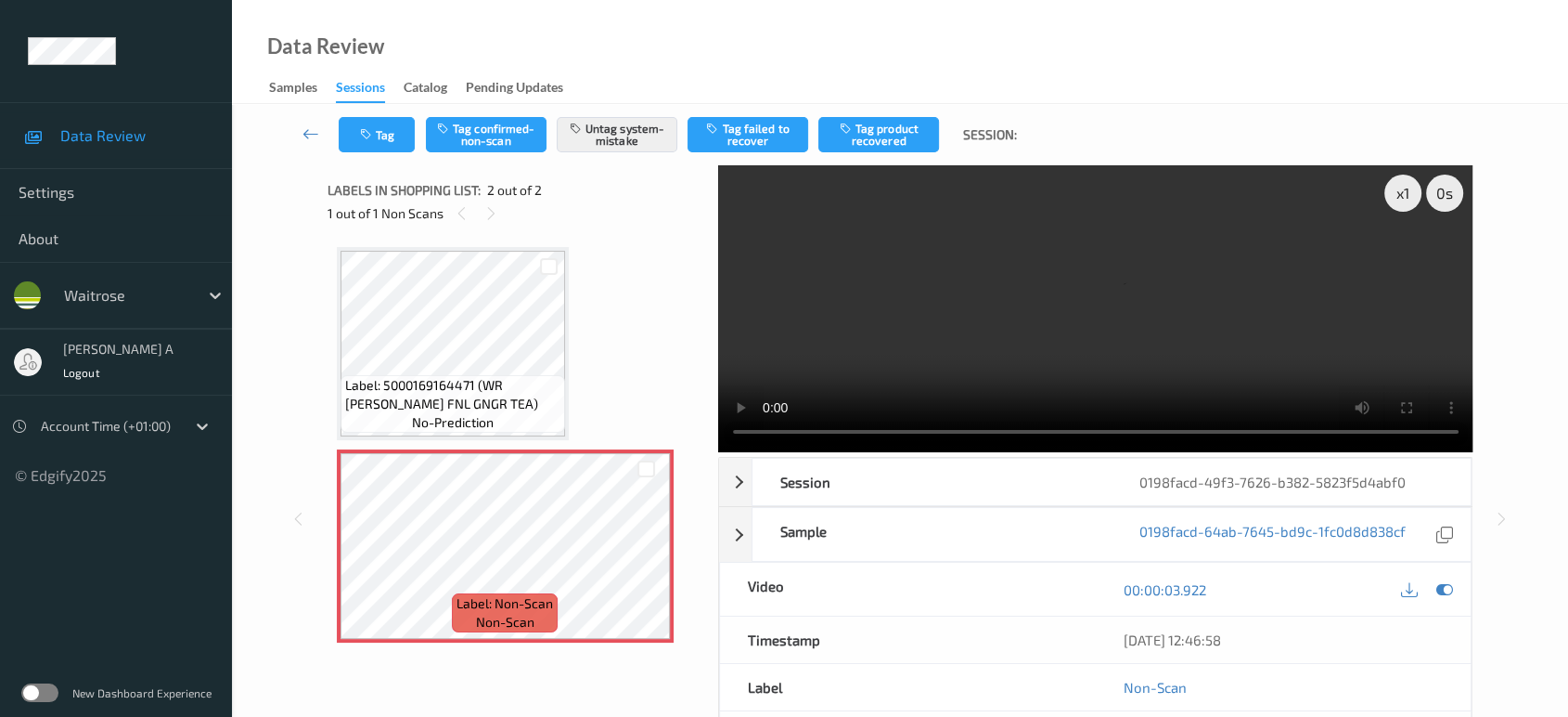
click at [1085, 284] on video at bounding box center [1096, 309] width 755 height 287
click at [1036, 283] on video at bounding box center [1096, 309] width 755 height 287
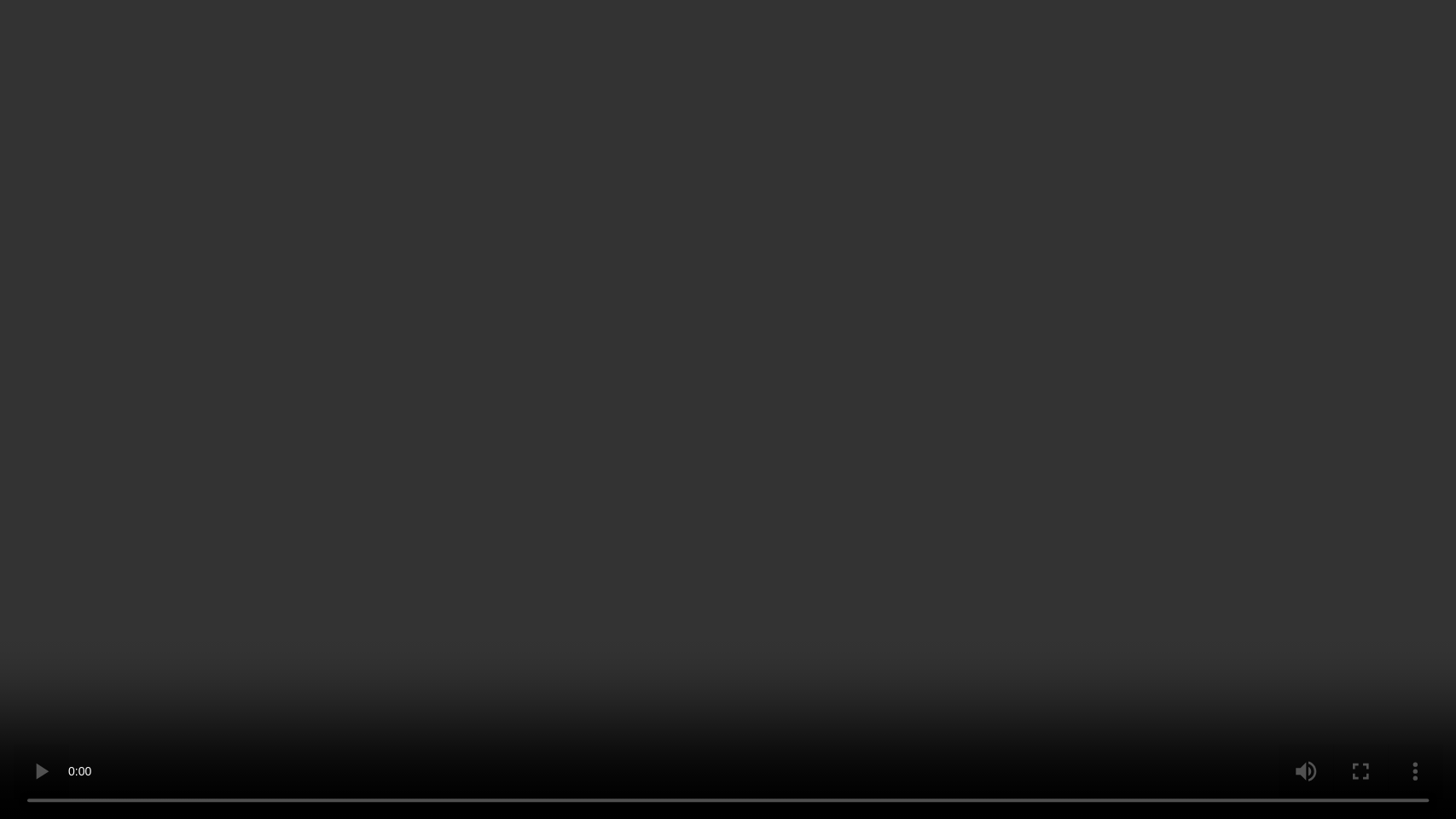
click at [636, 439] on video at bounding box center [728, 410] width 1456 height 819
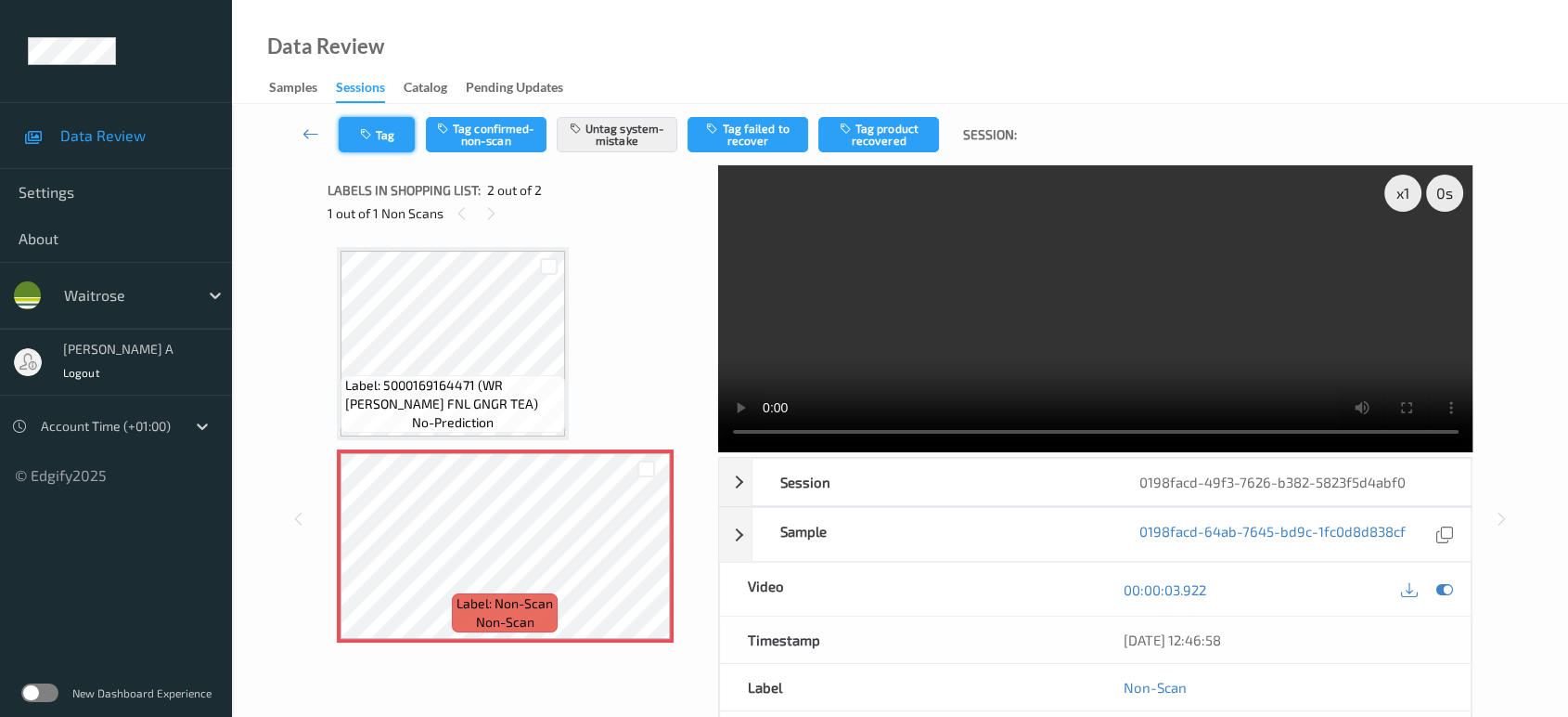
click at [386, 131] on button "Tag" at bounding box center [376, 134] width 76 height 35
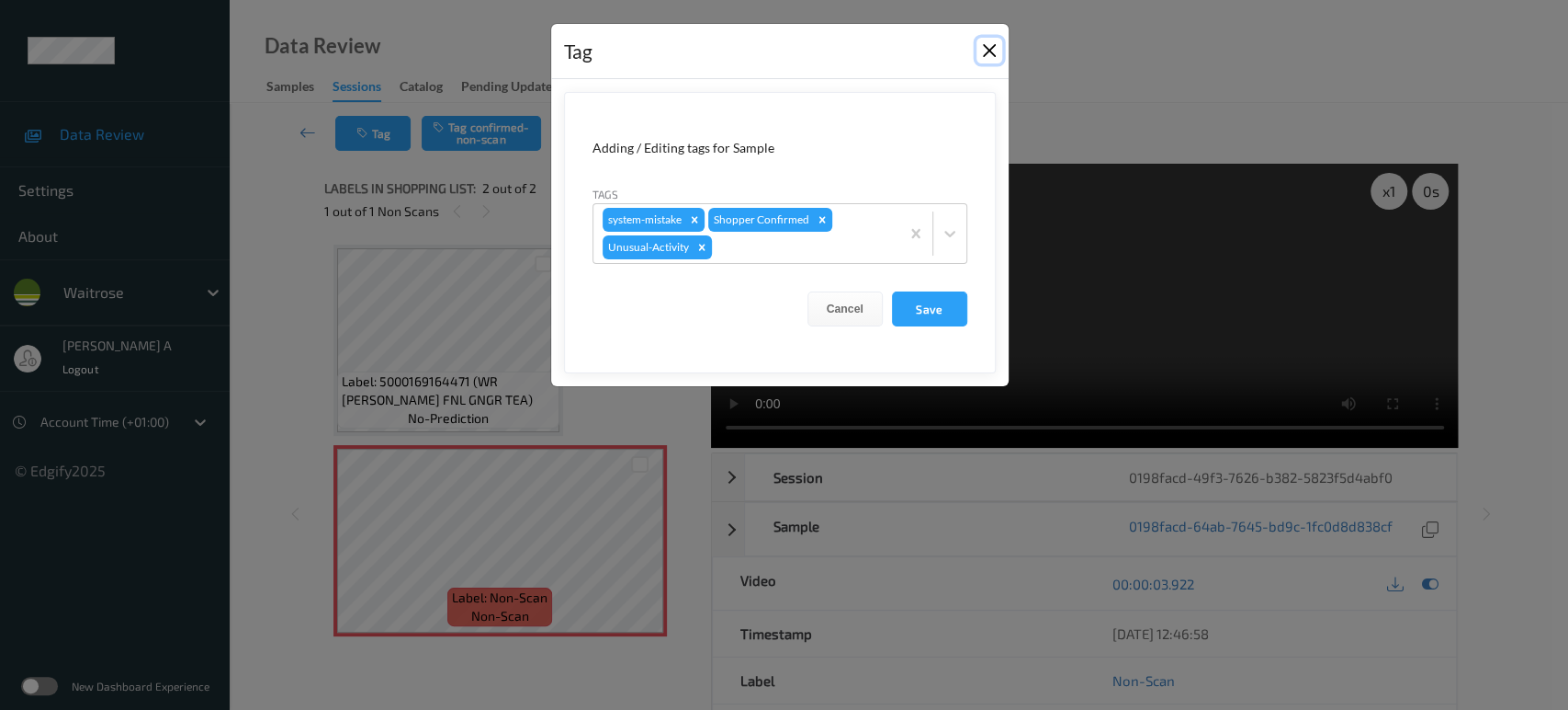
click at [993, 54] on button "Close" at bounding box center [989, 50] width 26 height 26
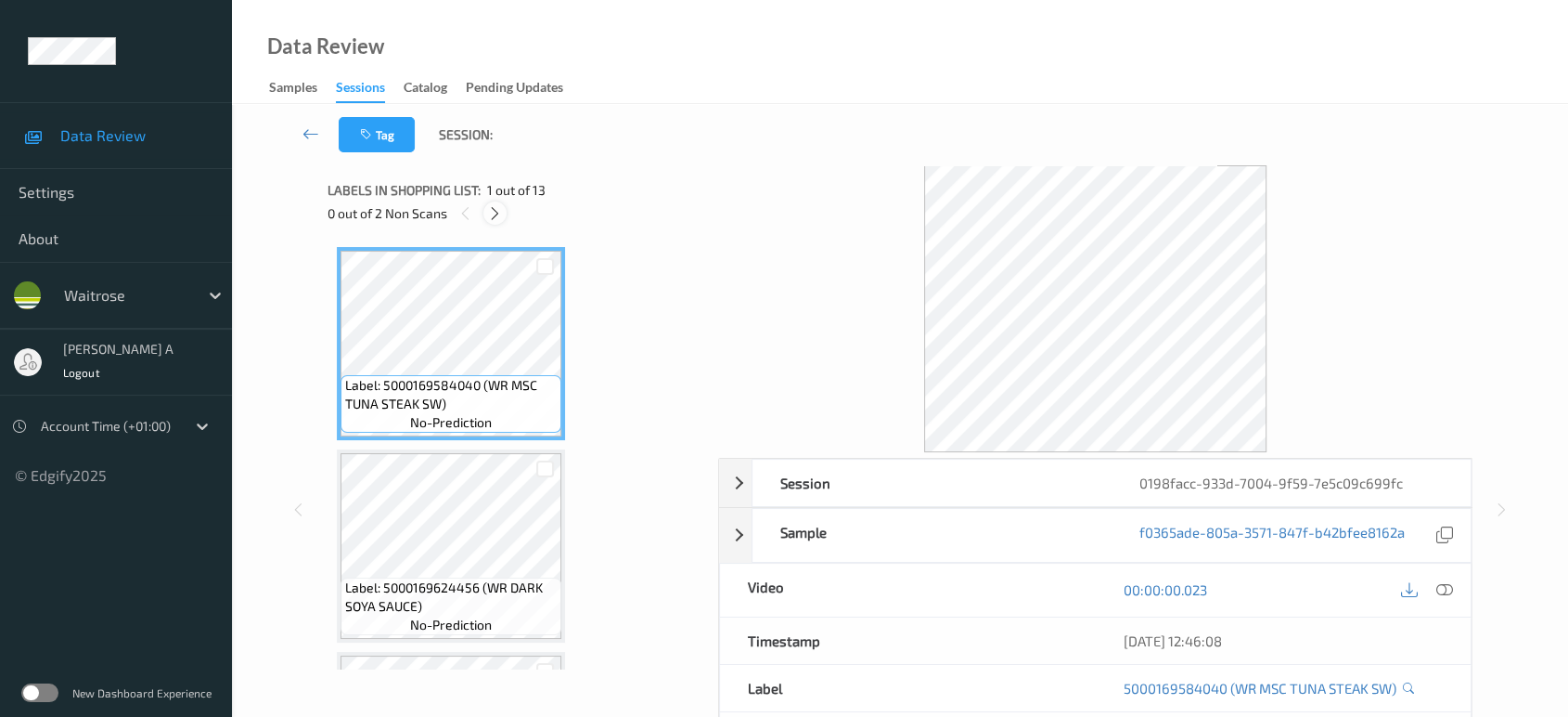
click at [493, 212] on icon at bounding box center [495, 213] width 16 height 16
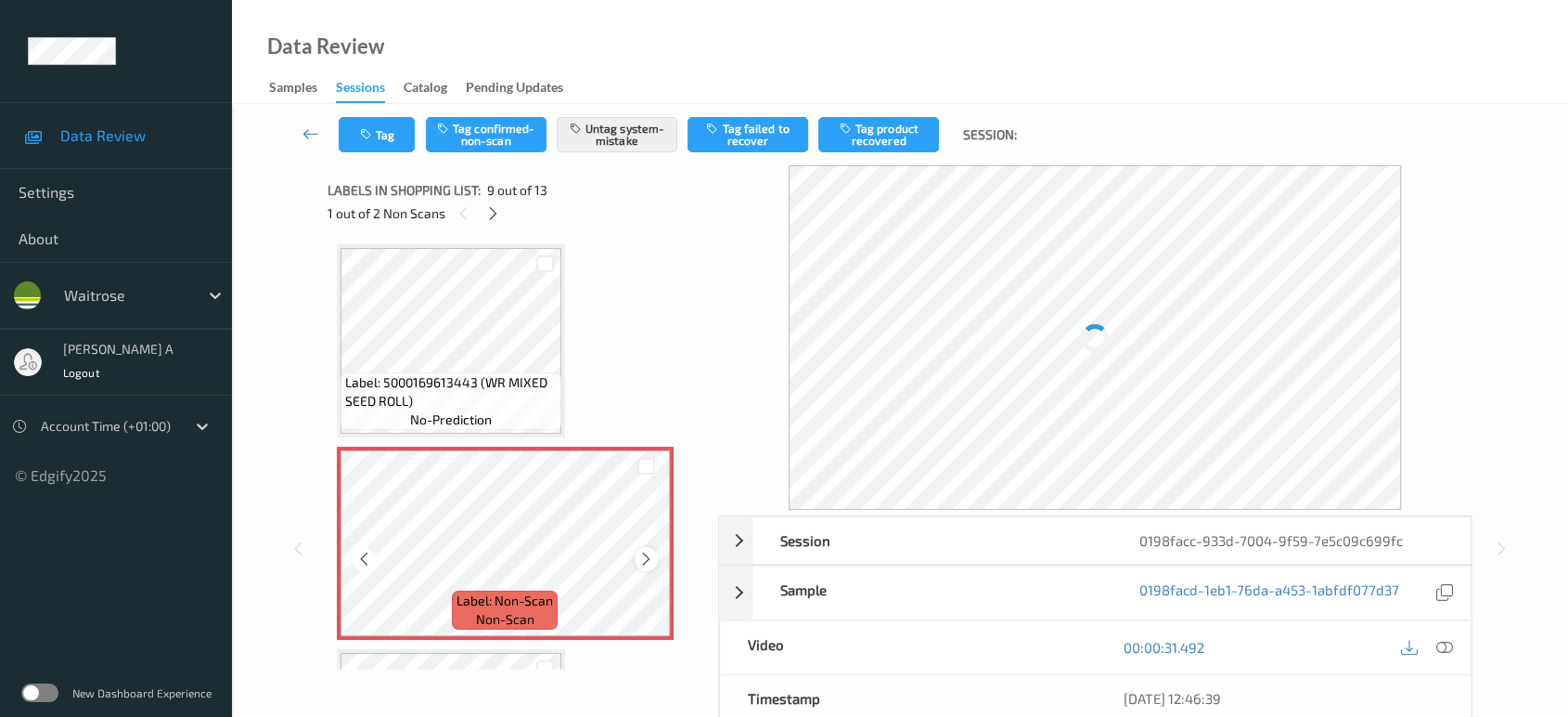
click at [647, 555] on icon at bounding box center [646, 558] width 16 height 16
click at [394, 146] on button "Tag" at bounding box center [376, 134] width 76 height 35
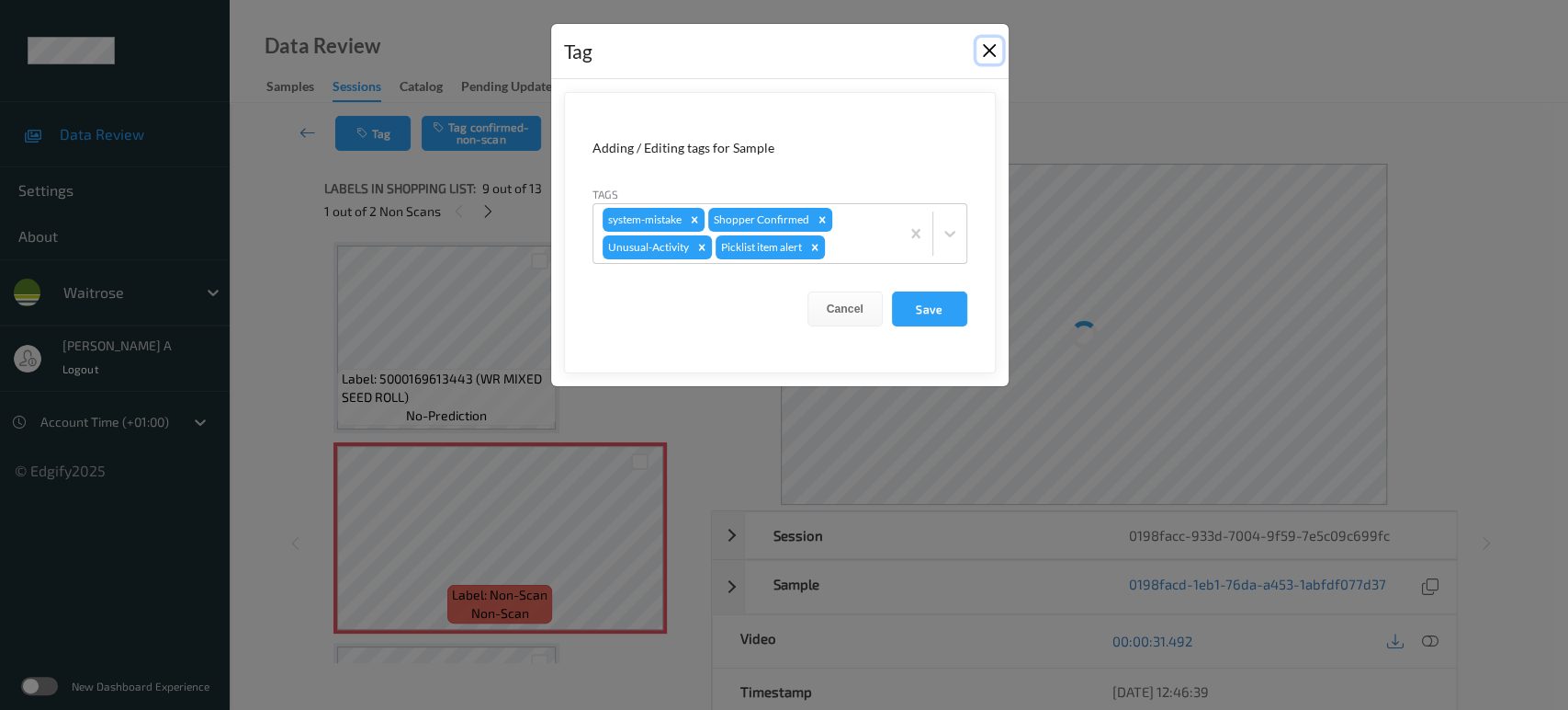
click at [992, 54] on button "Close" at bounding box center [989, 50] width 26 height 26
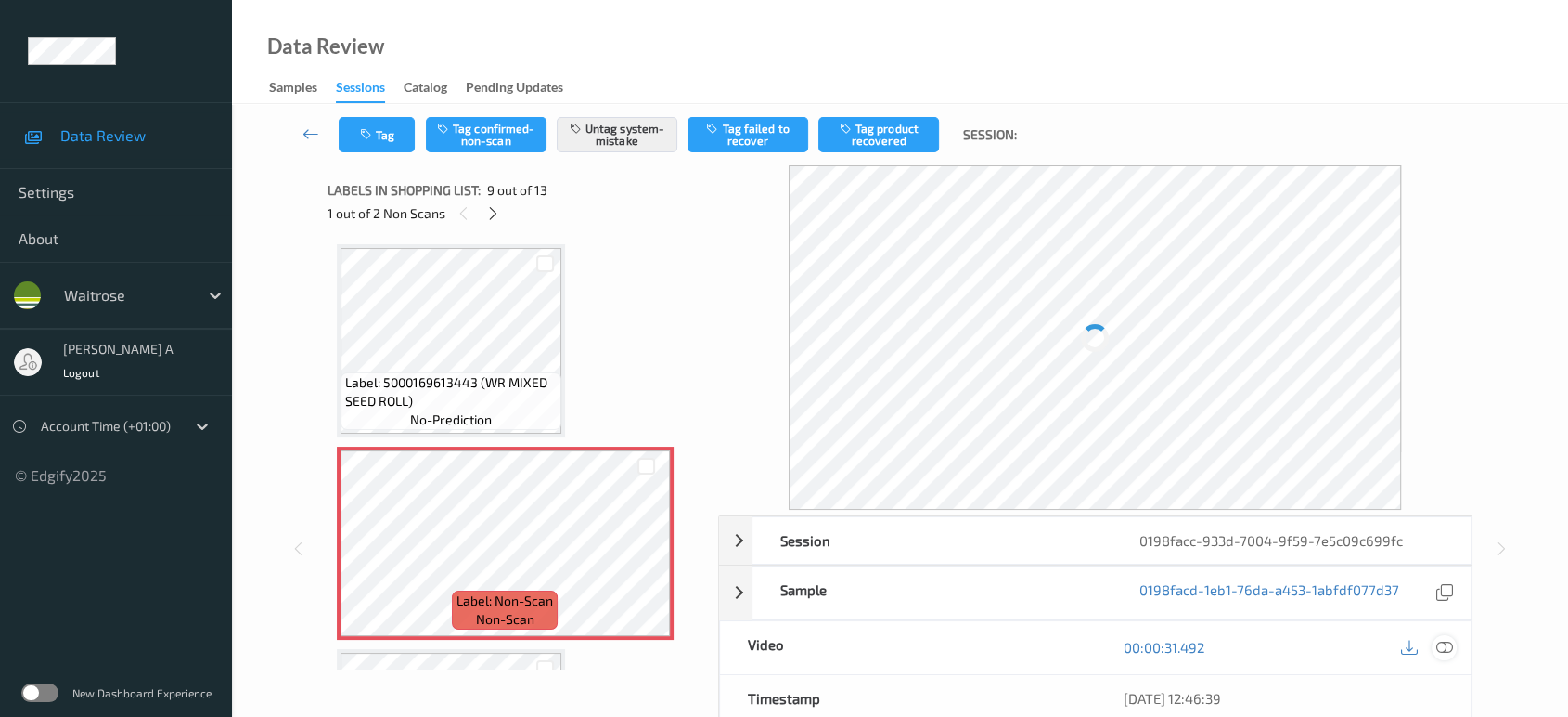
click at [1447, 644] on icon at bounding box center [1444, 646] width 16 height 16
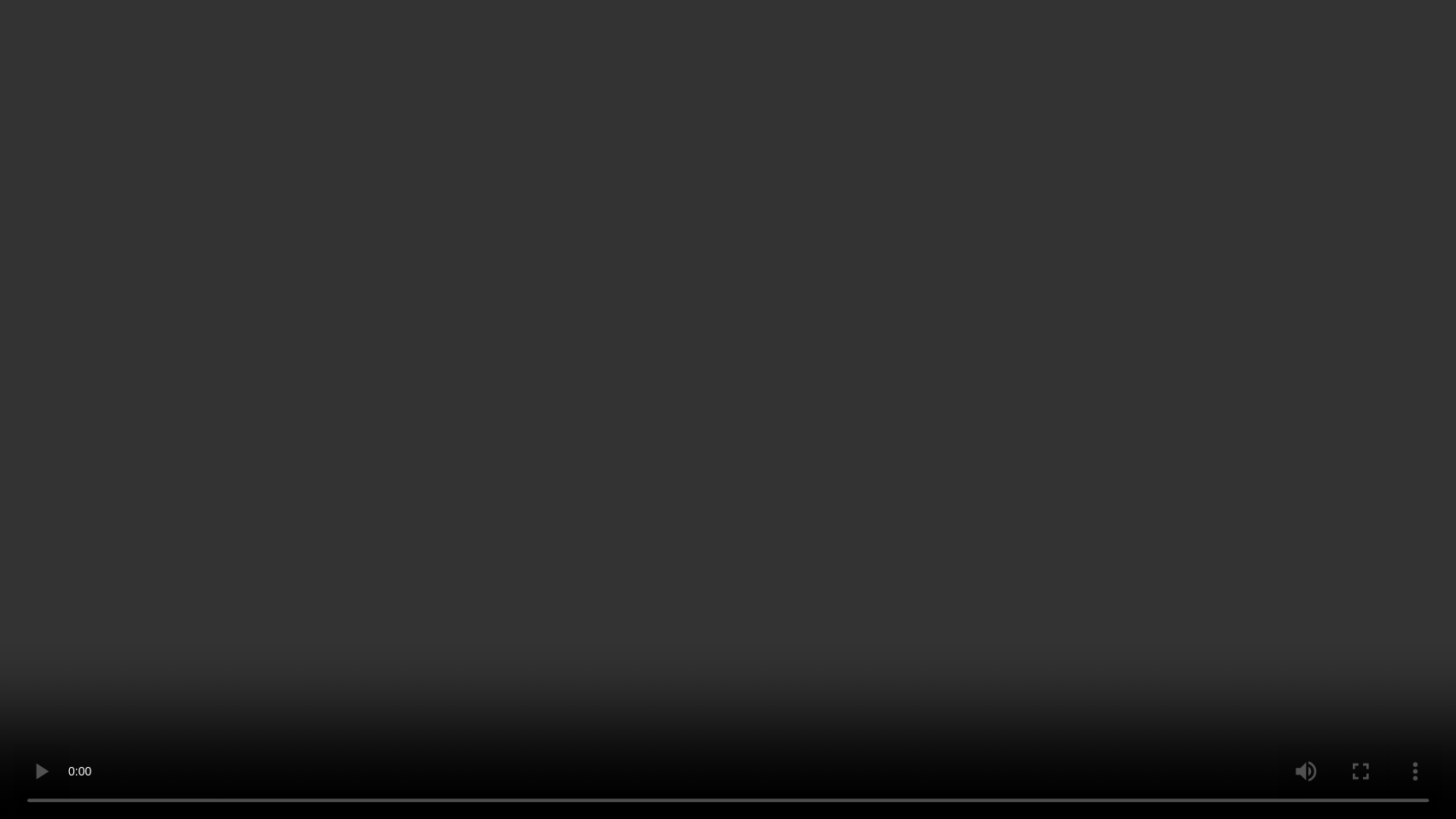
click at [671, 412] on video at bounding box center [728, 410] width 1456 height 819
click at [671, 431] on video at bounding box center [728, 410] width 1456 height 819
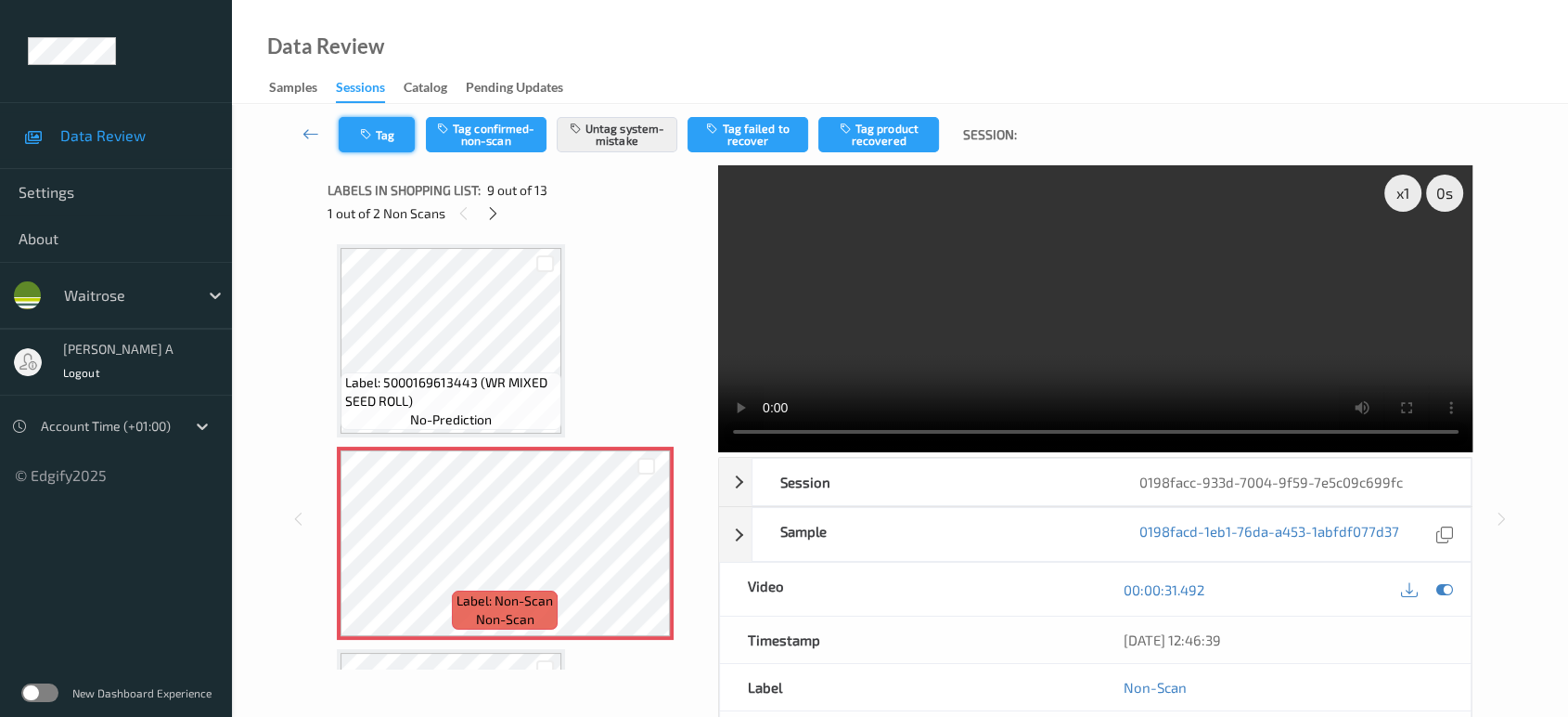
click at [375, 140] on icon "button" at bounding box center [368, 135] width 16 height 13
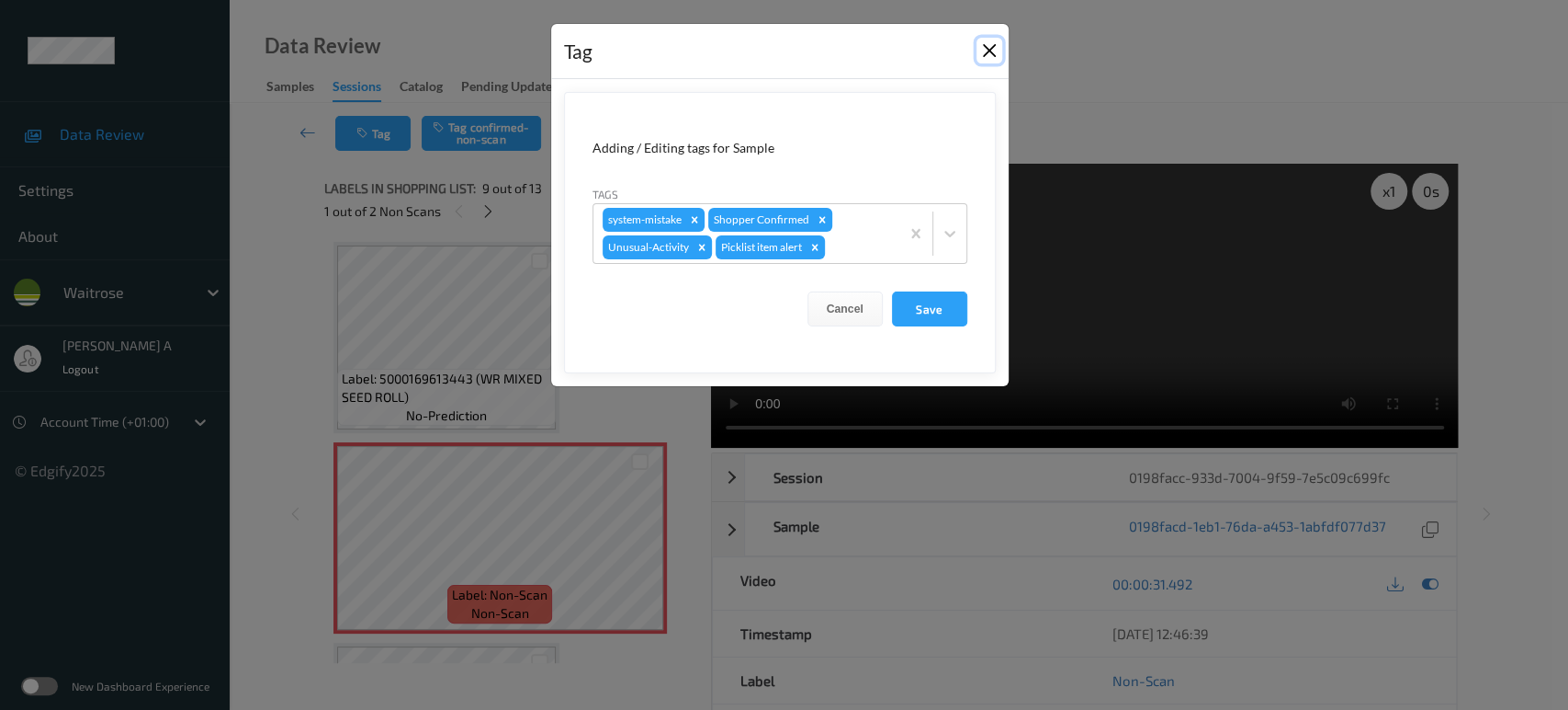
click at [985, 48] on button "Close" at bounding box center [989, 50] width 26 height 26
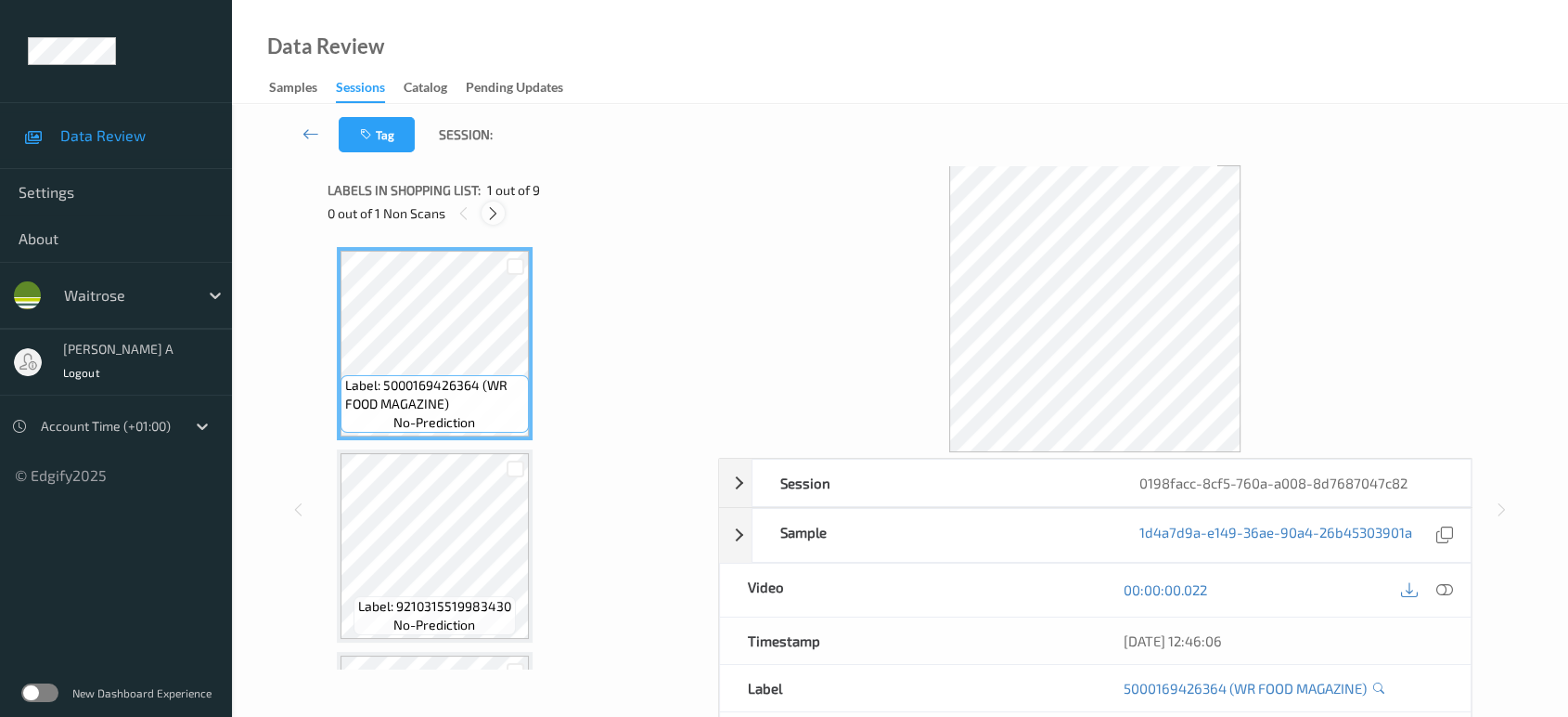
click at [496, 213] on icon at bounding box center [493, 213] width 16 height 16
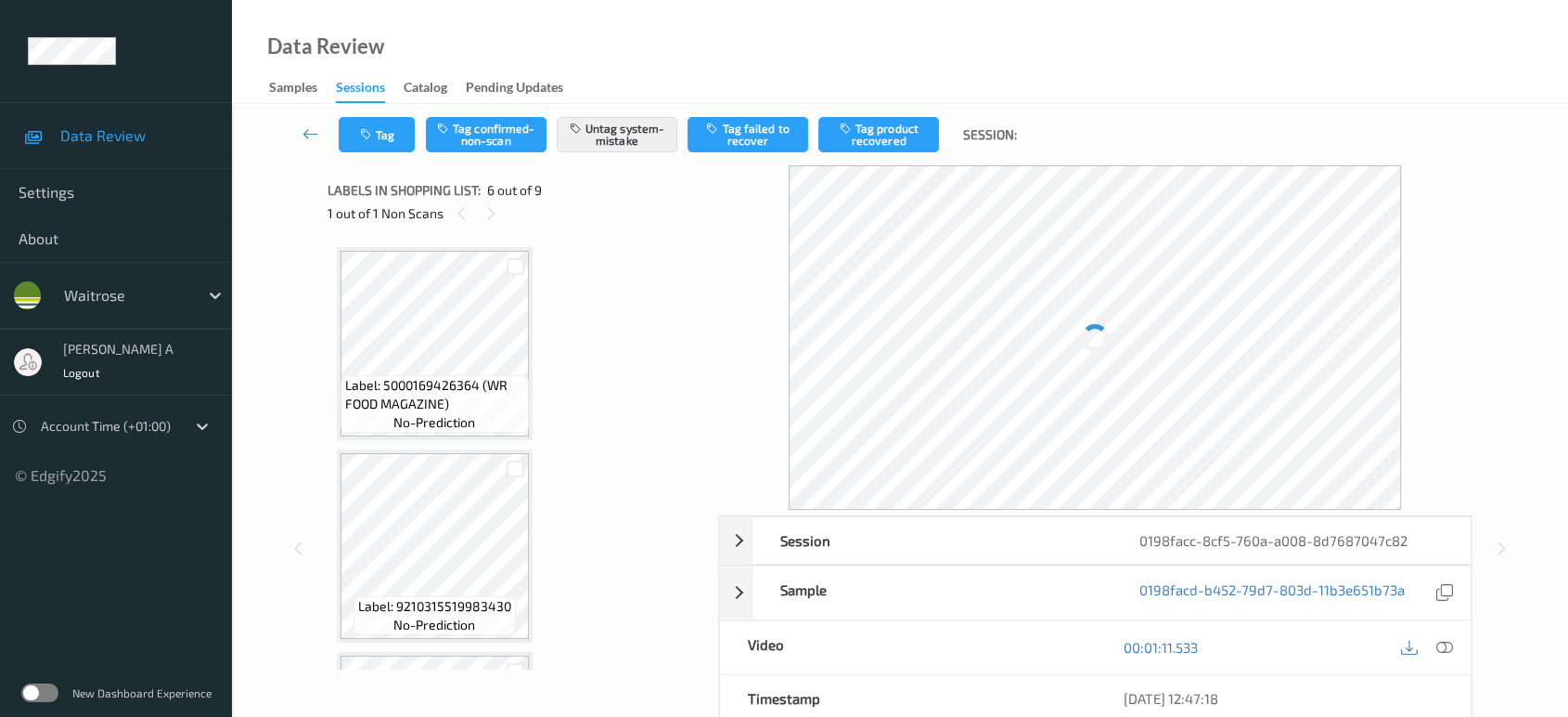
scroll to position [815, 0]
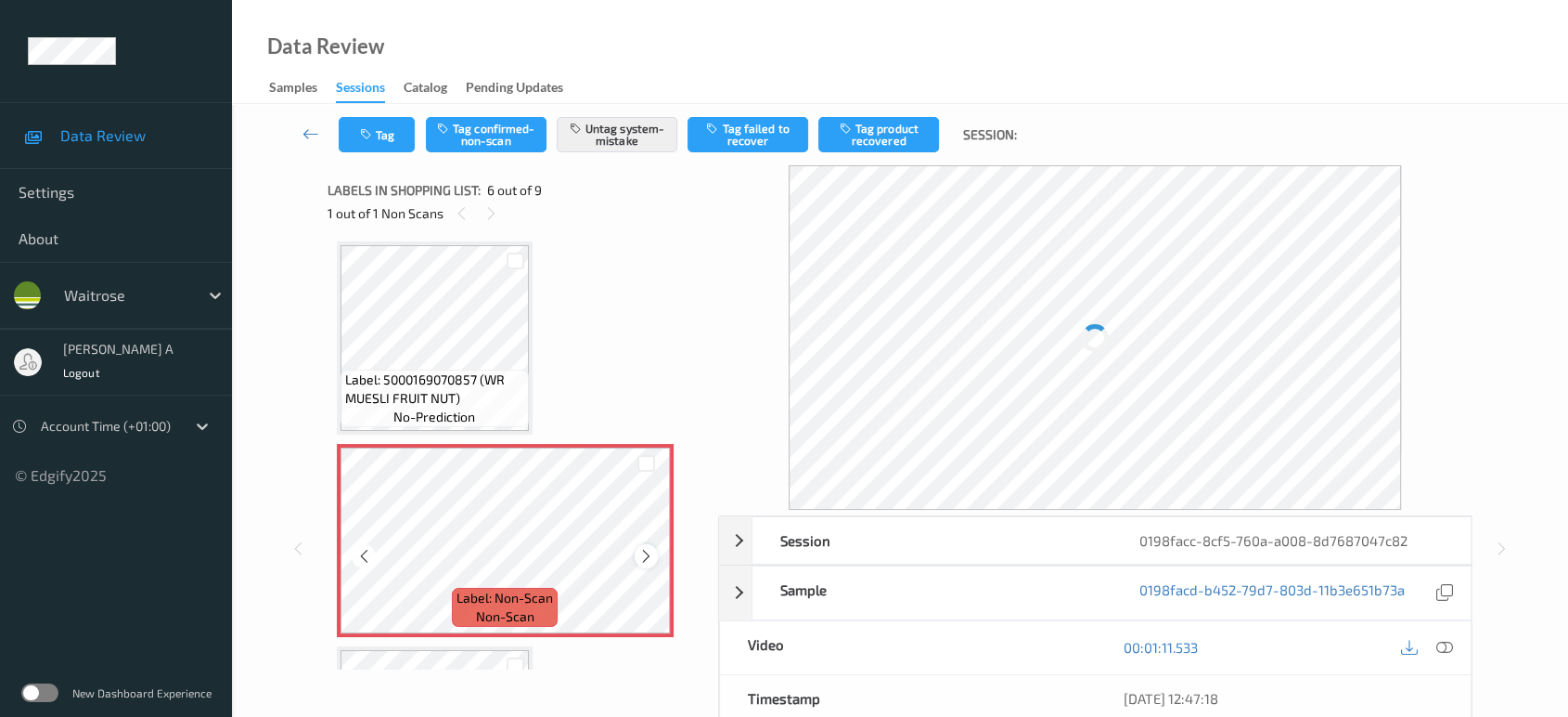
click at [647, 552] on icon at bounding box center [646, 555] width 16 height 16
click at [644, 553] on icon at bounding box center [646, 555] width 16 height 16
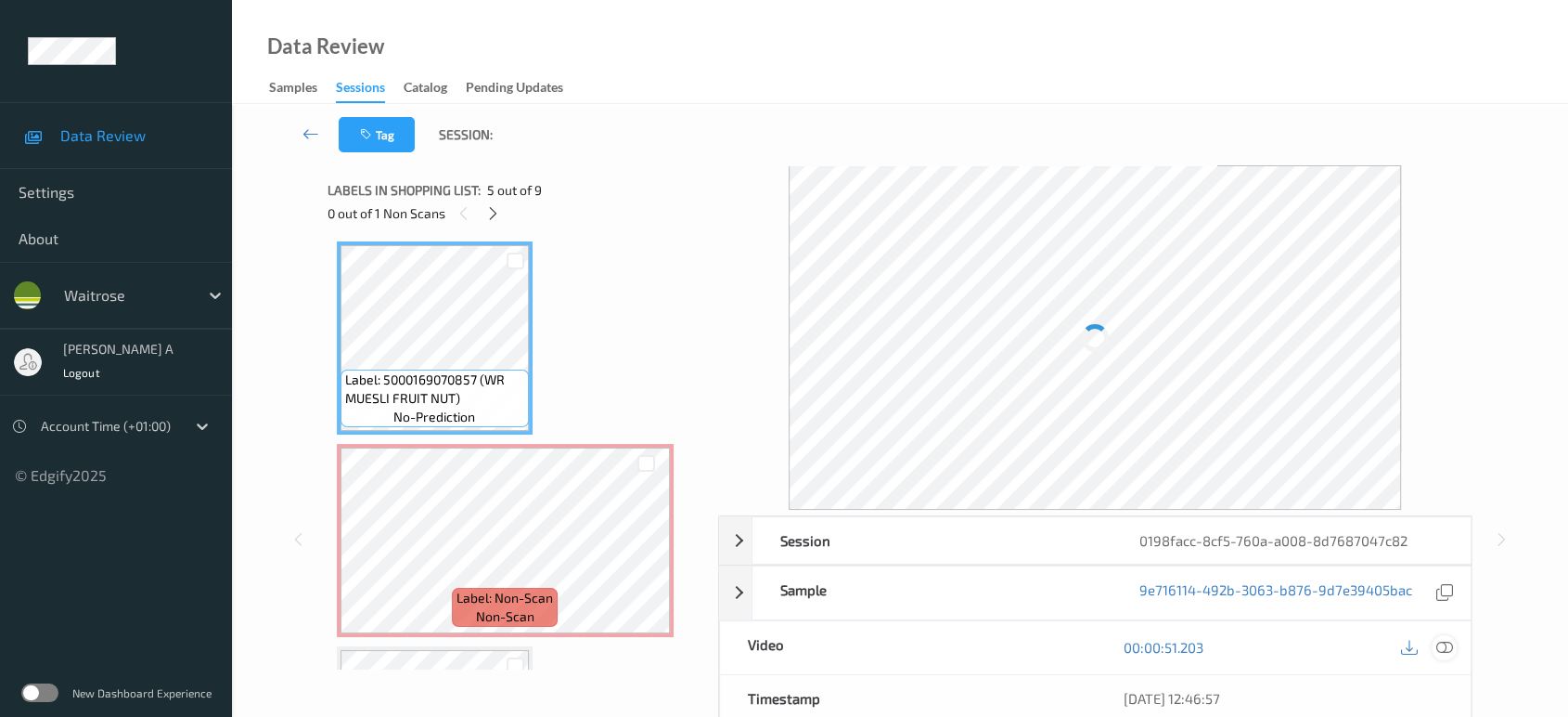
click at [1445, 647] on icon at bounding box center [1444, 646] width 16 height 16
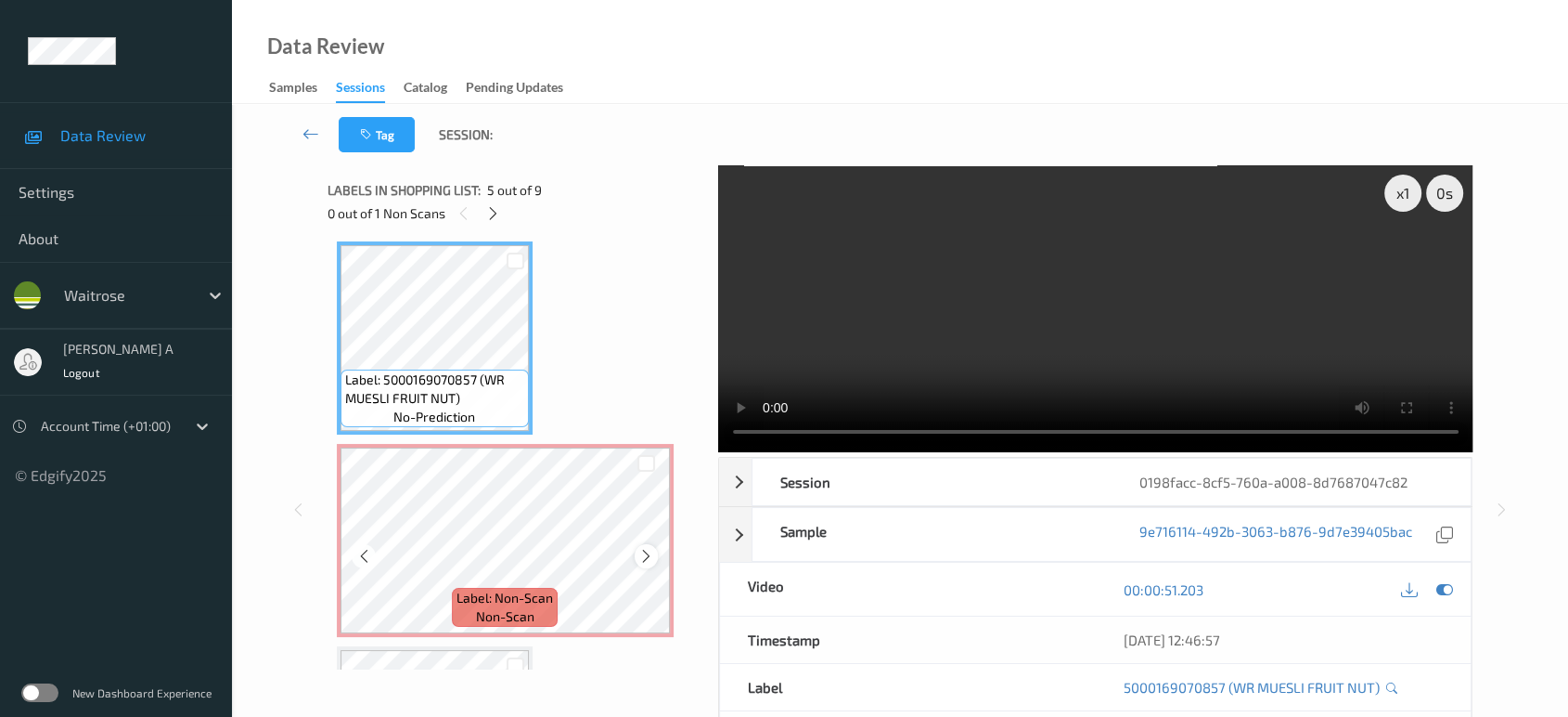
click at [648, 553] on icon at bounding box center [646, 555] width 16 height 16
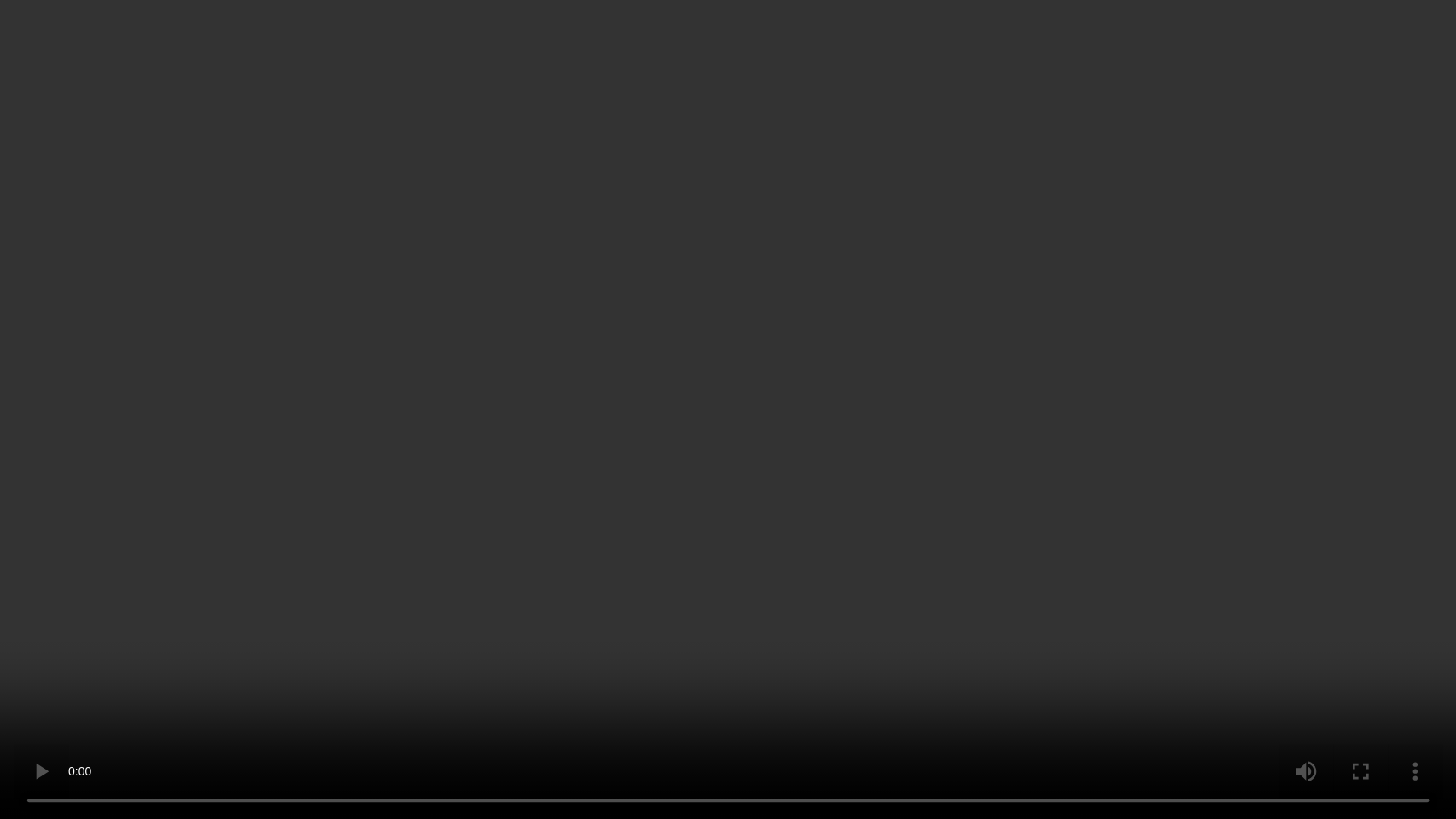
click at [872, 321] on video at bounding box center [728, 410] width 1456 height 819
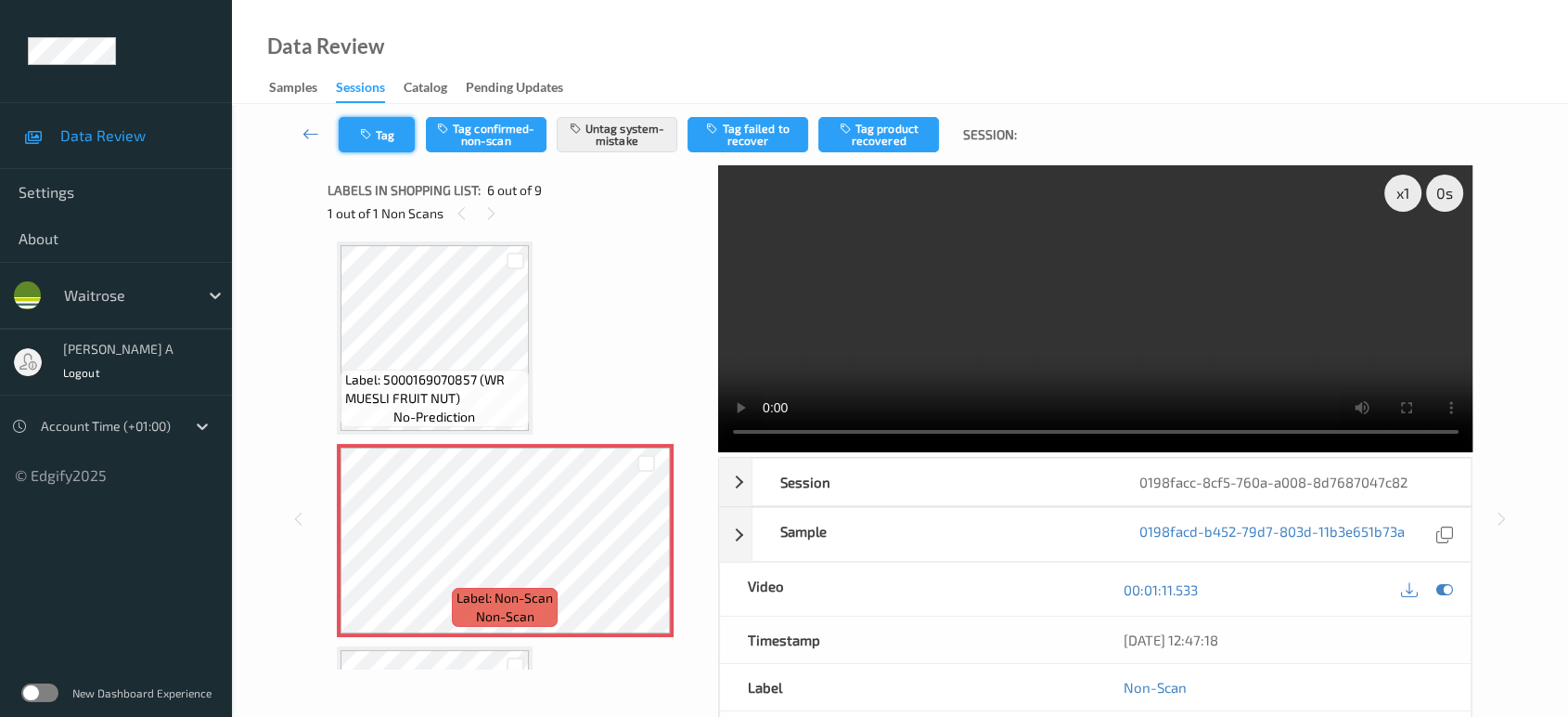
click at [381, 124] on button "Tag" at bounding box center [376, 134] width 76 height 35
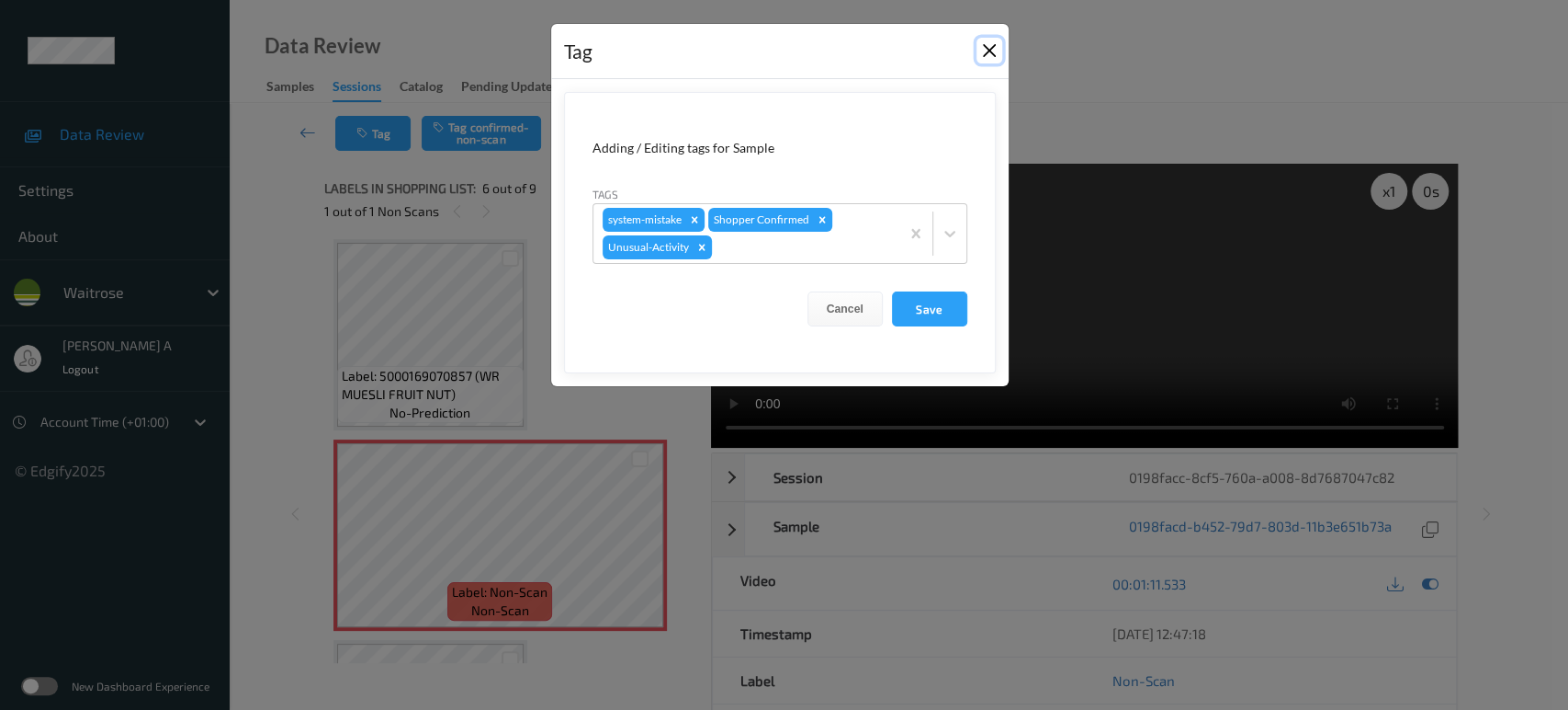
click at [984, 56] on button "Close" at bounding box center [989, 50] width 26 height 26
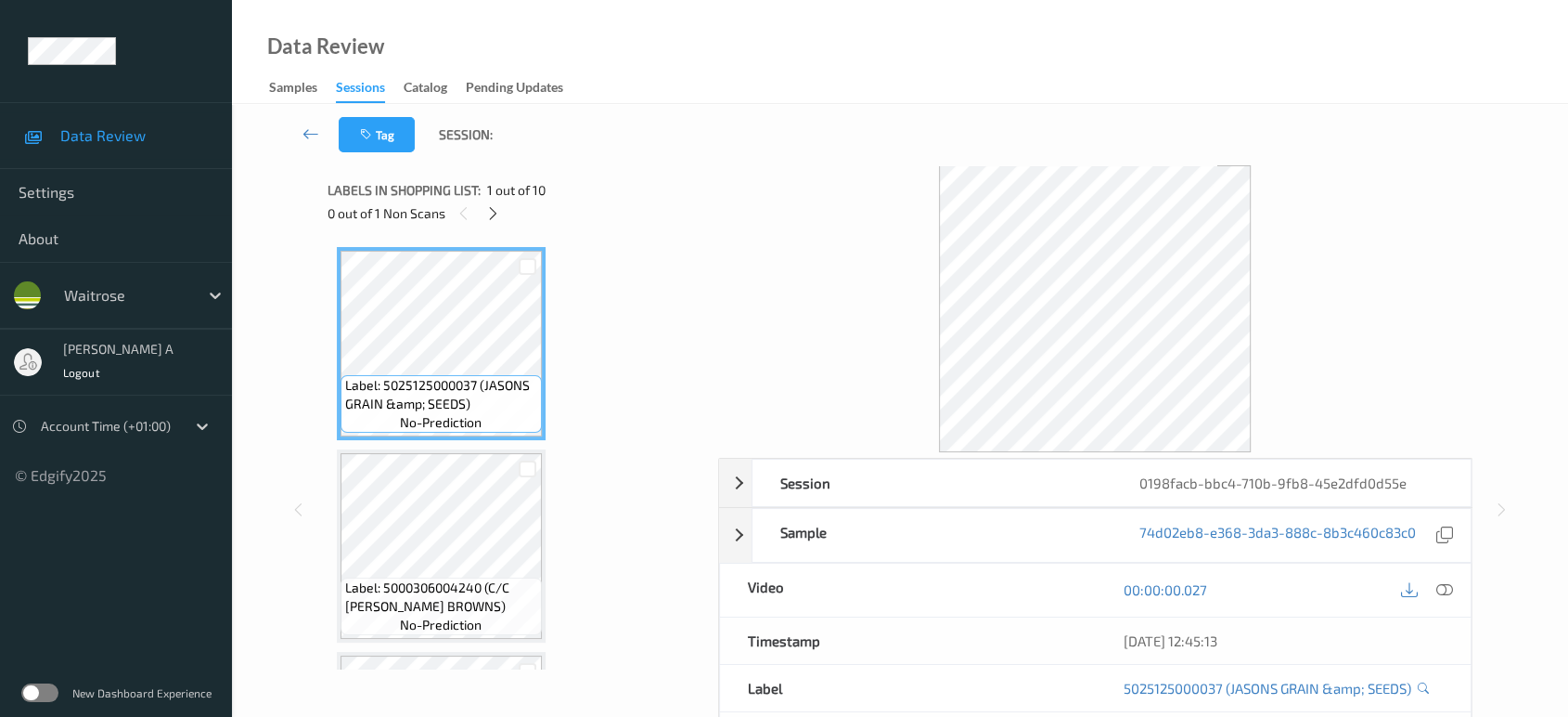
click at [493, 217] on icon at bounding box center [493, 213] width 16 height 16
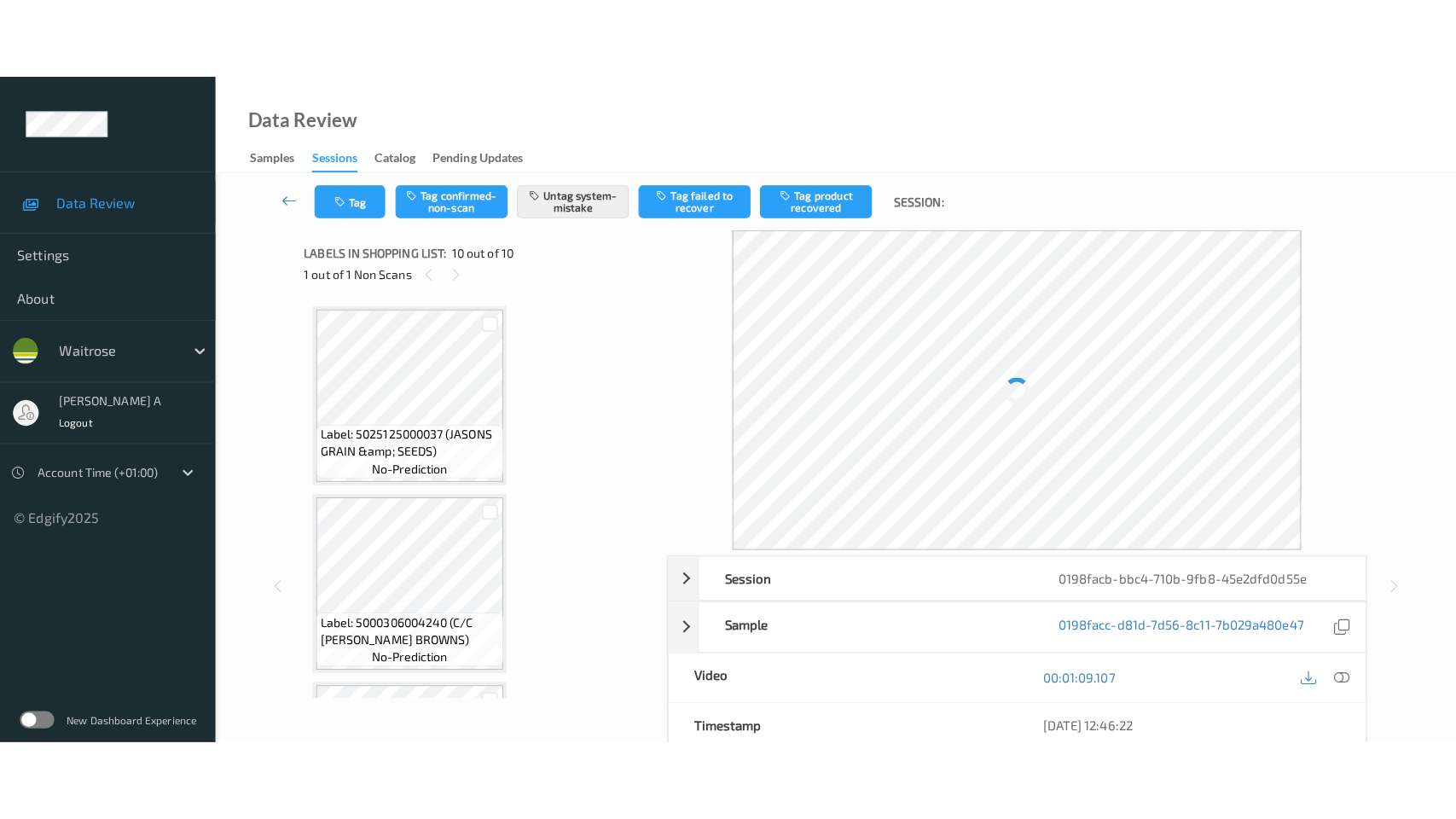
scroll to position [1463, 0]
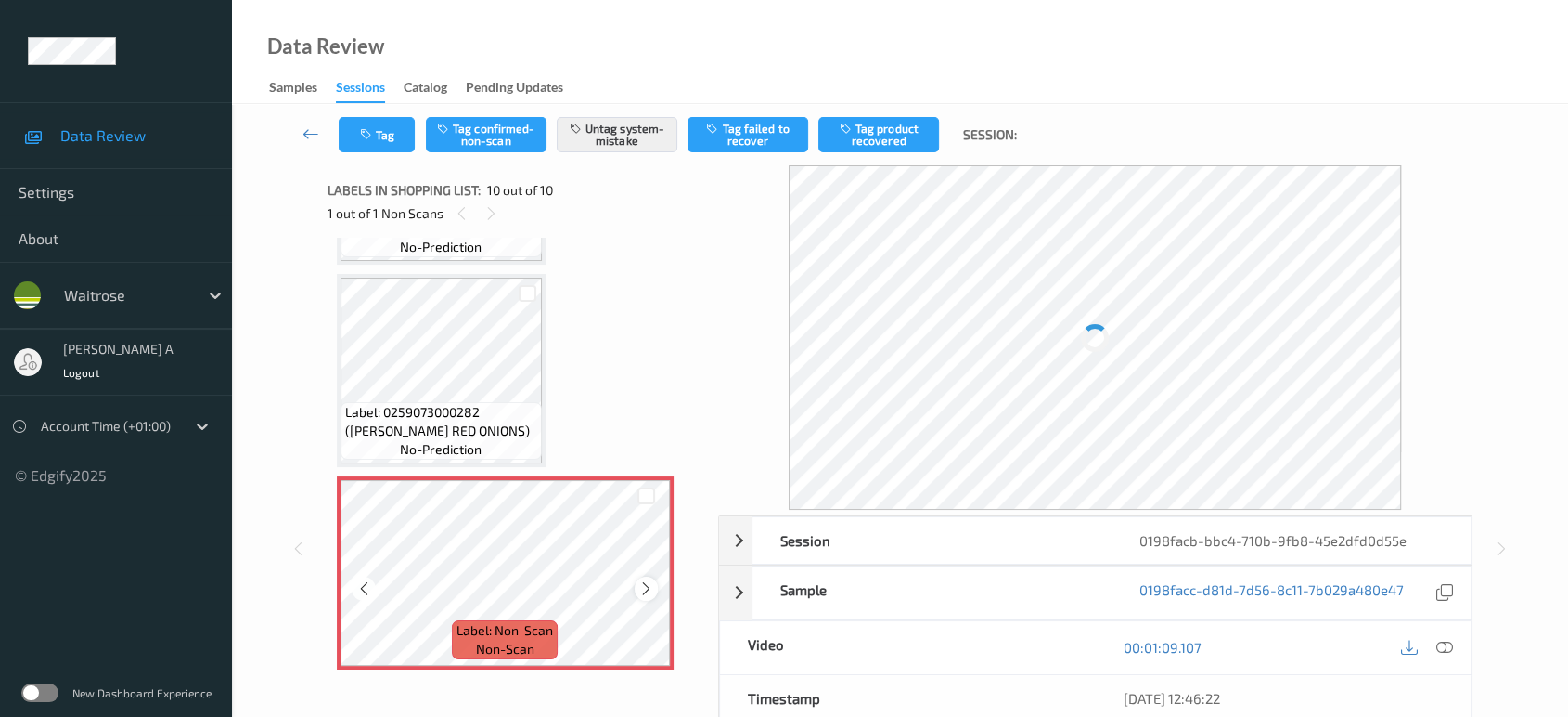
click at [646, 580] on icon at bounding box center [646, 588] width 16 height 16
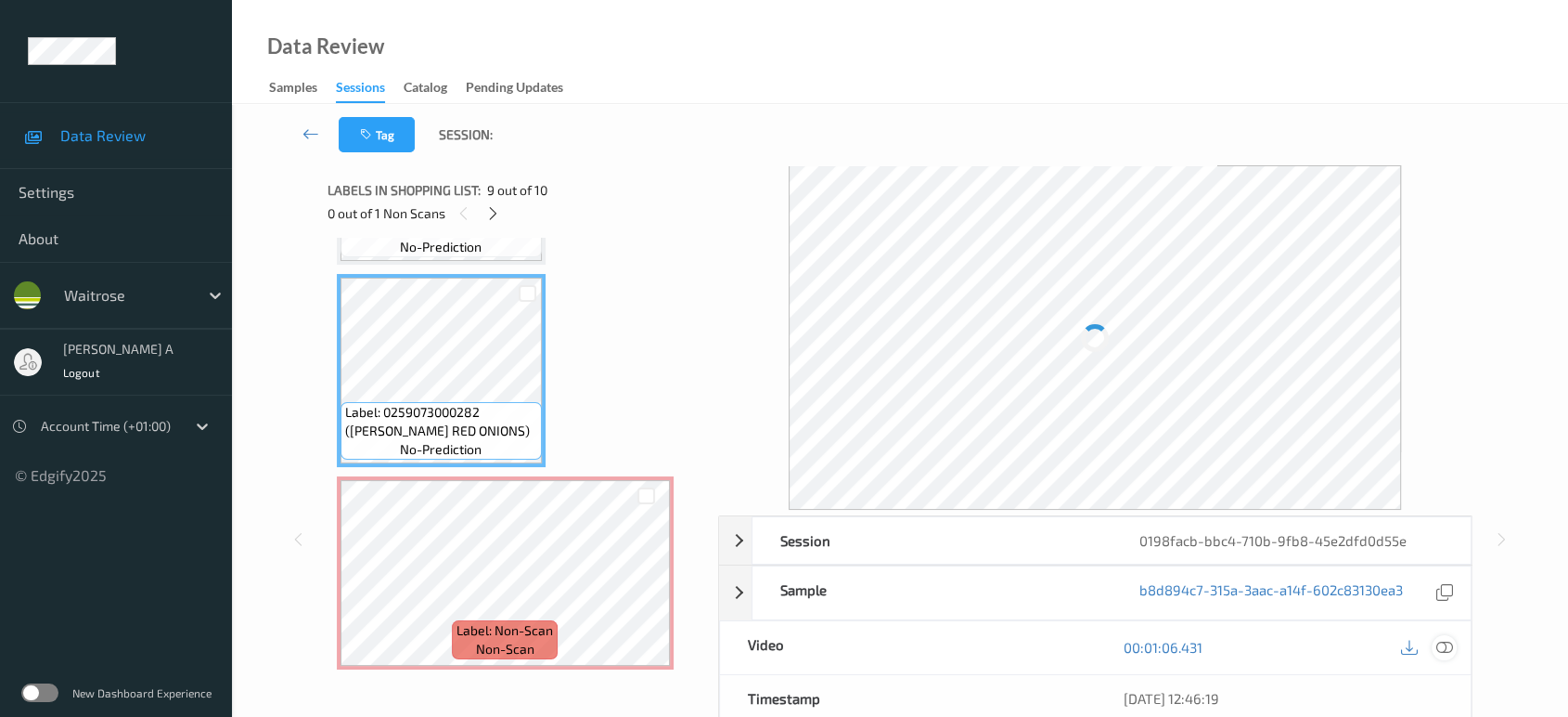
click at [1443, 635] on div at bounding box center [1444, 647] width 25 height 25
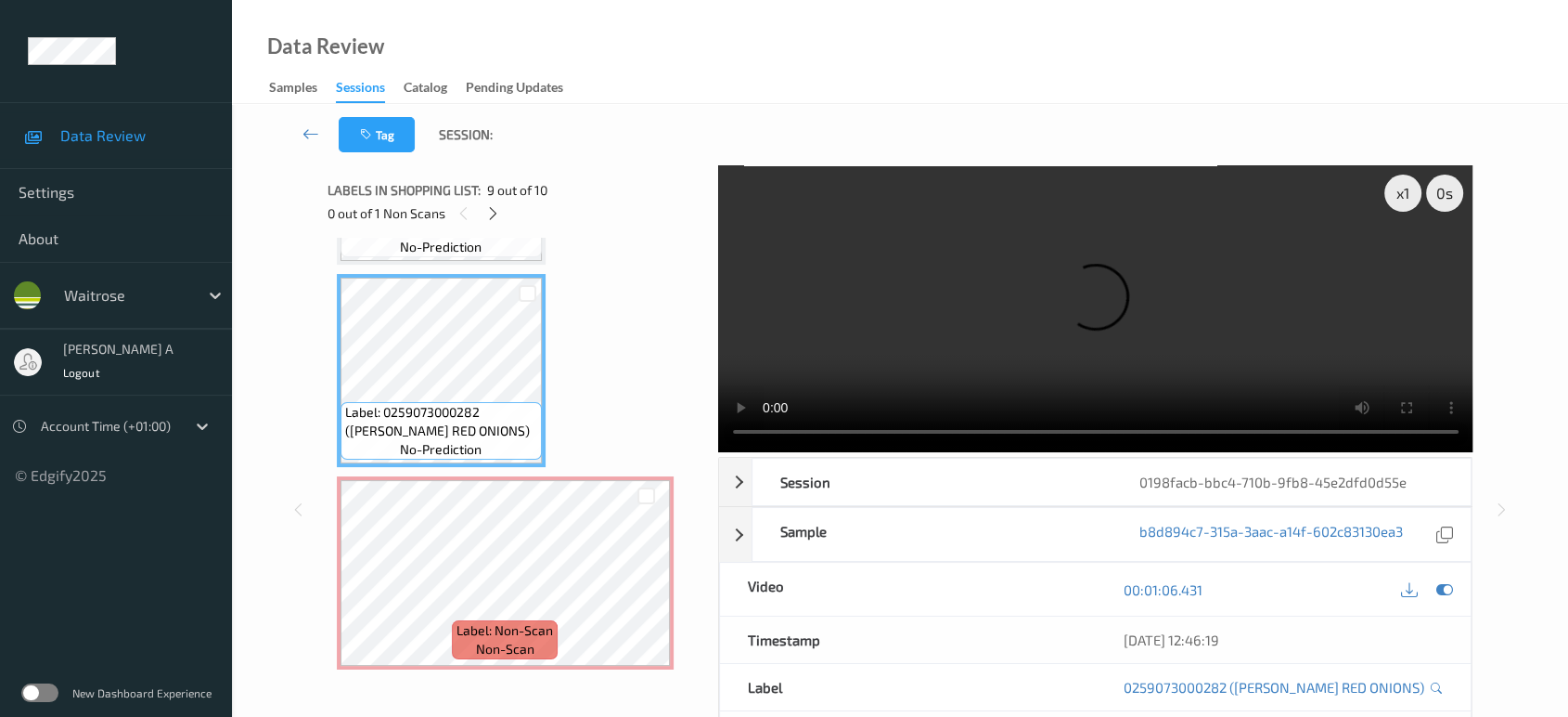
scroll to position [1419, 0]
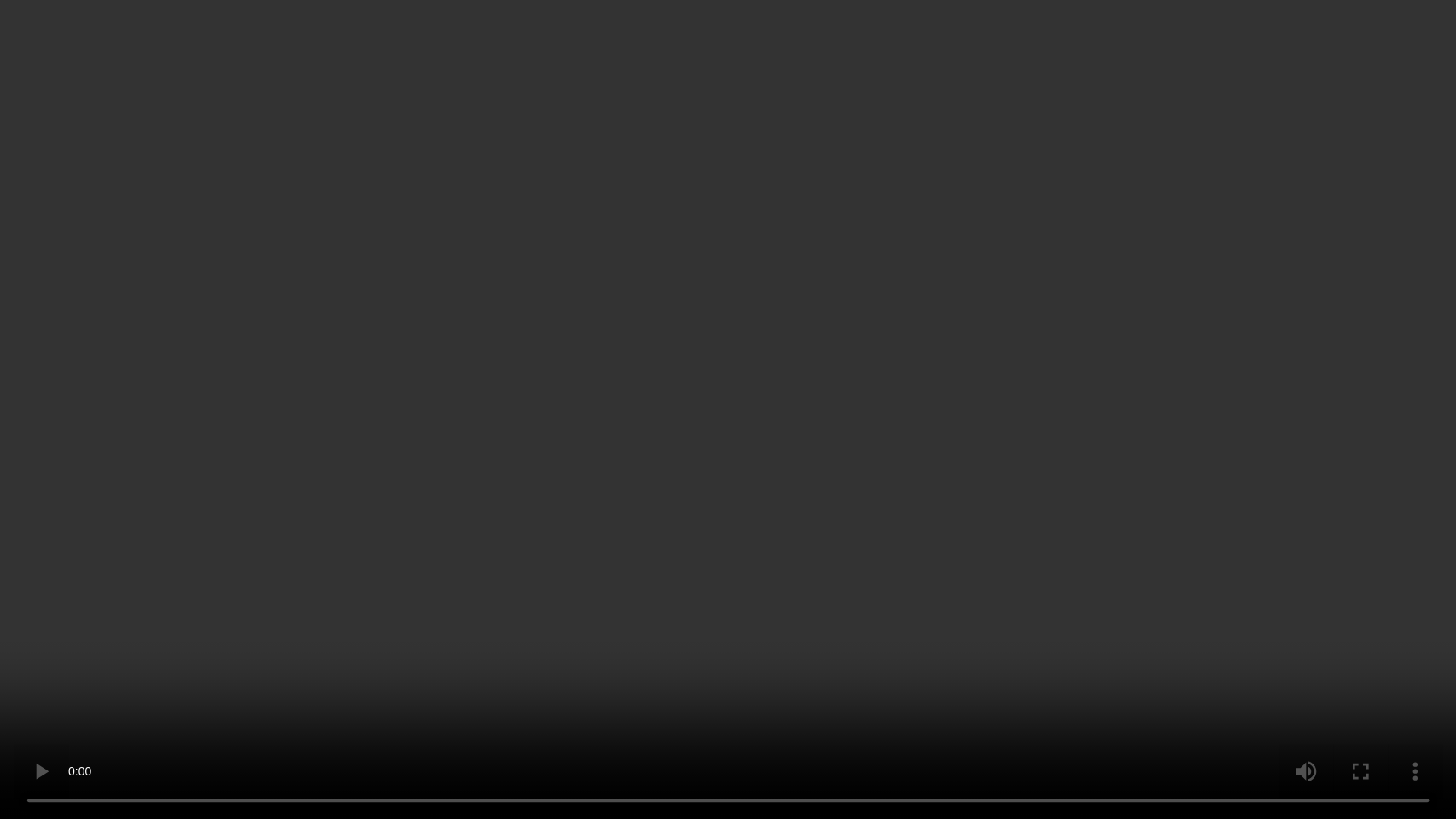
click at [662, 335] on video at bounding box center [728, 410] width 1456 height 819
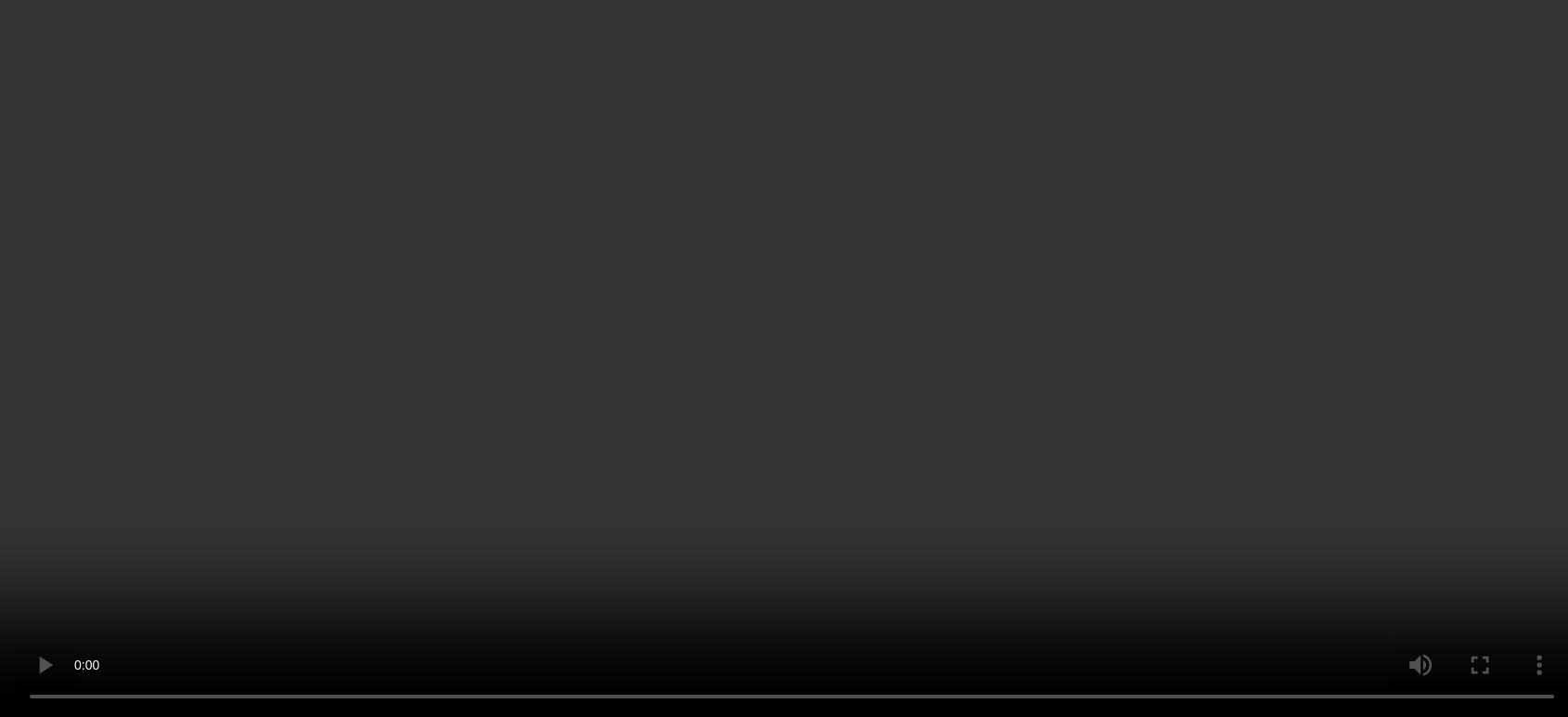
scroll to position [1521, 0]
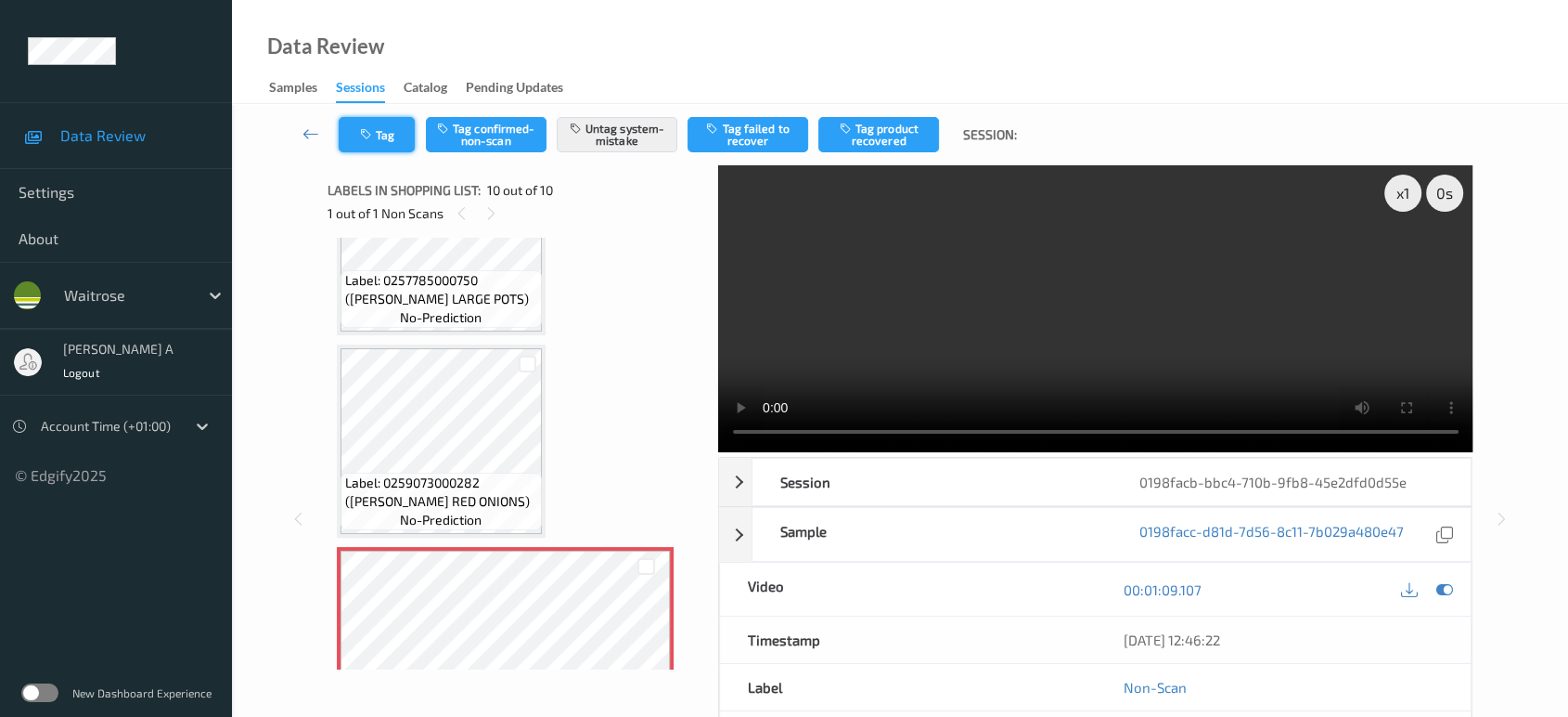
click at [399, 140] on button "Tag" at bounding box center [376, 134] width 76 height 35
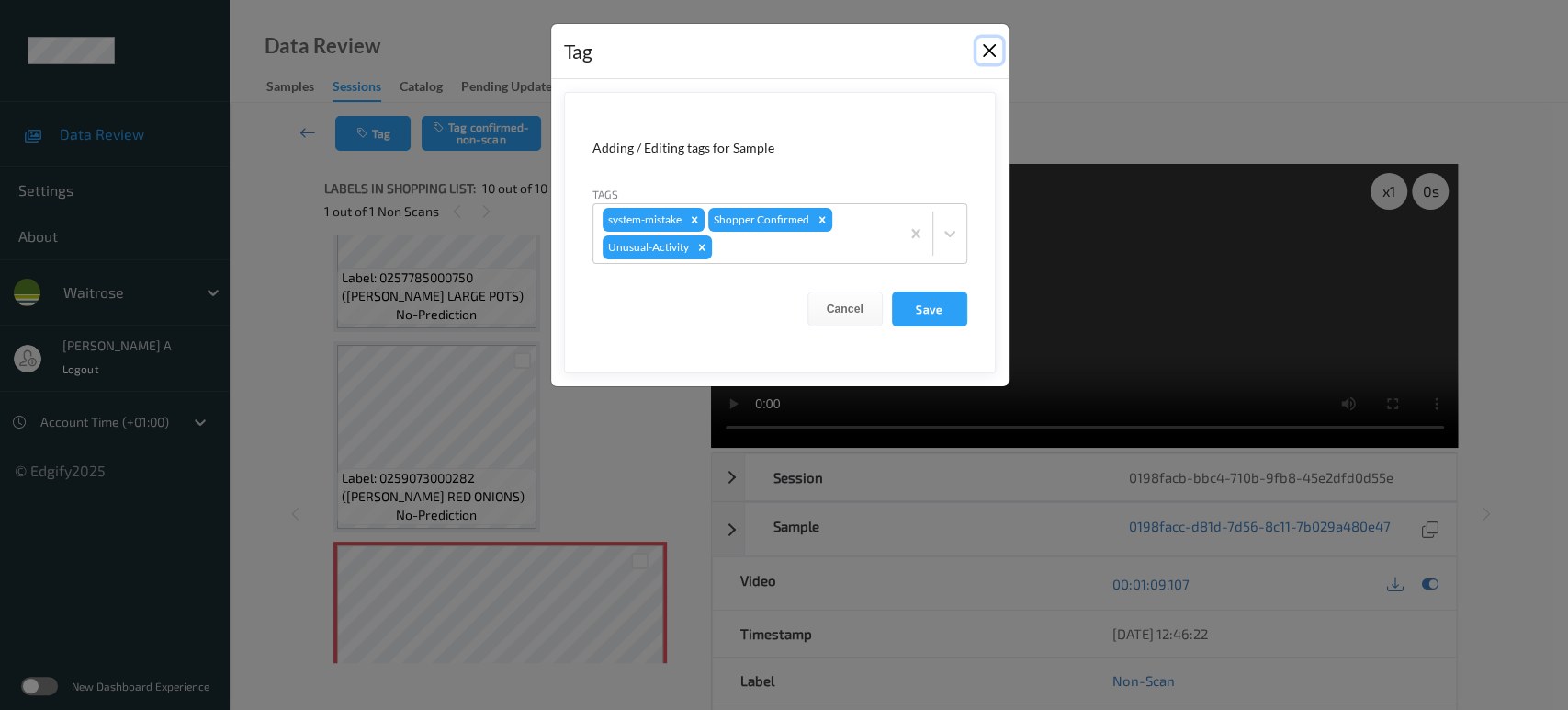
click at [987, 51] on button "Close" at bounding box center [989, 50] width 26 height 26
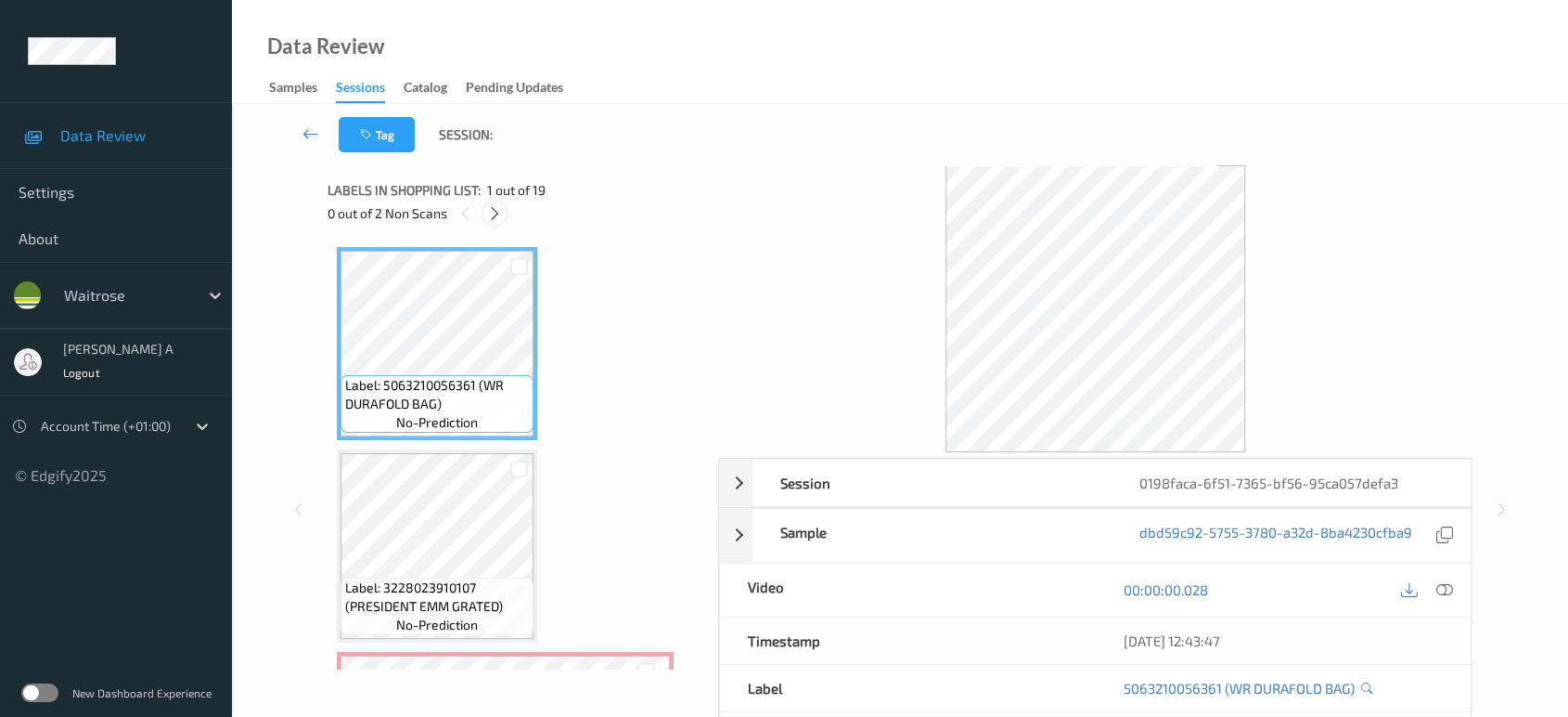
click at [501, 221] on icon at bounding box center [495, 213] width 16 height 16
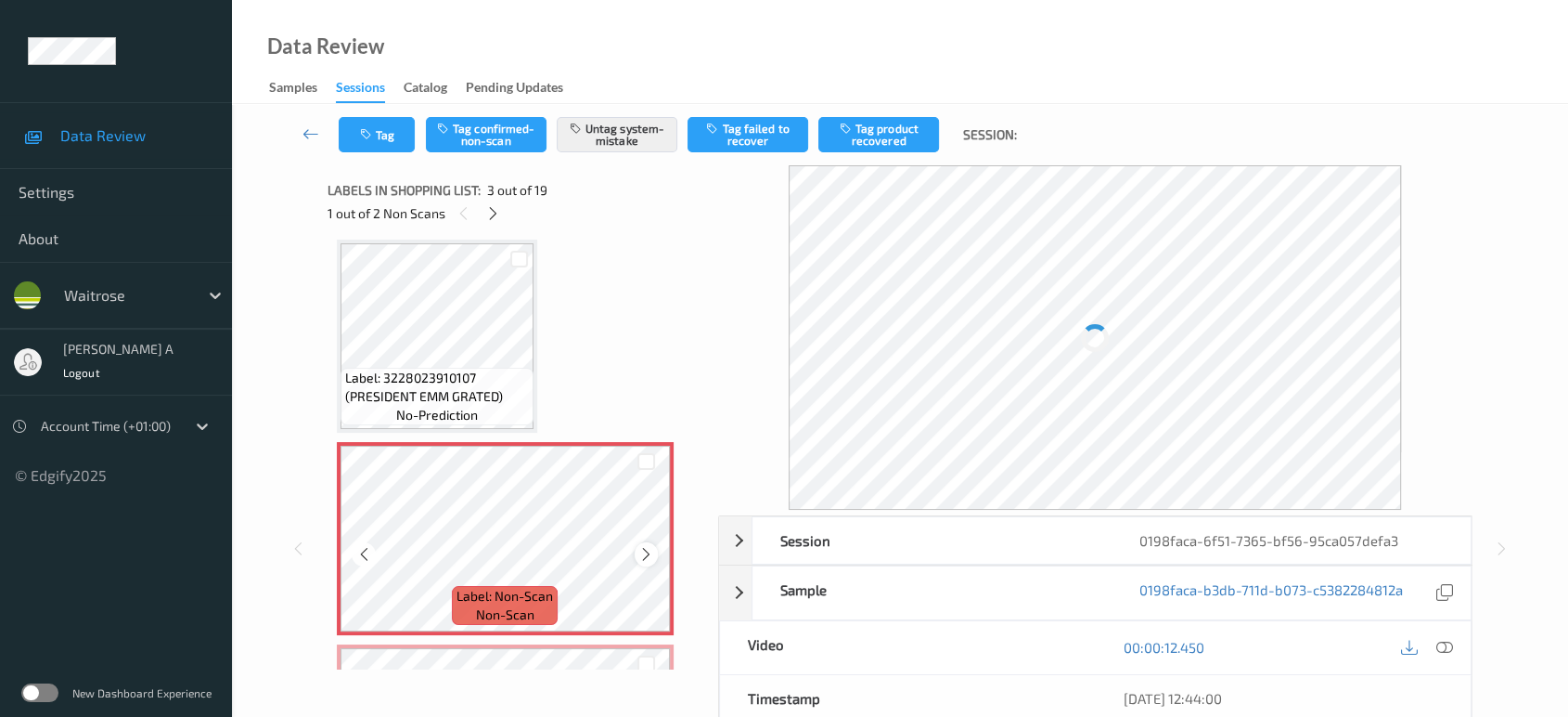
click at [646, 552] on icon at bounding box center [646, 554] width 16 height 16
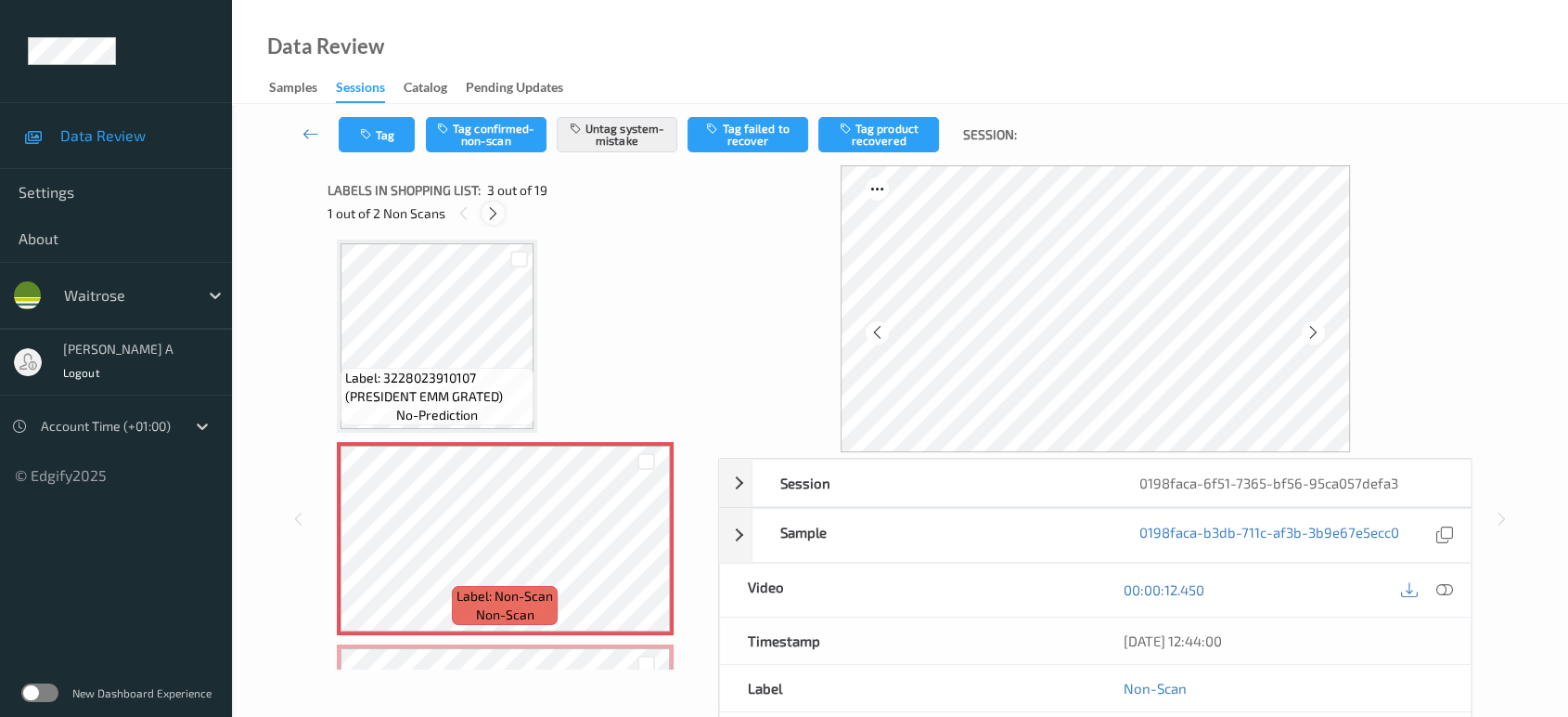
click at [490, 217] on icon at bounding box center [493, 213] width 16 height 16
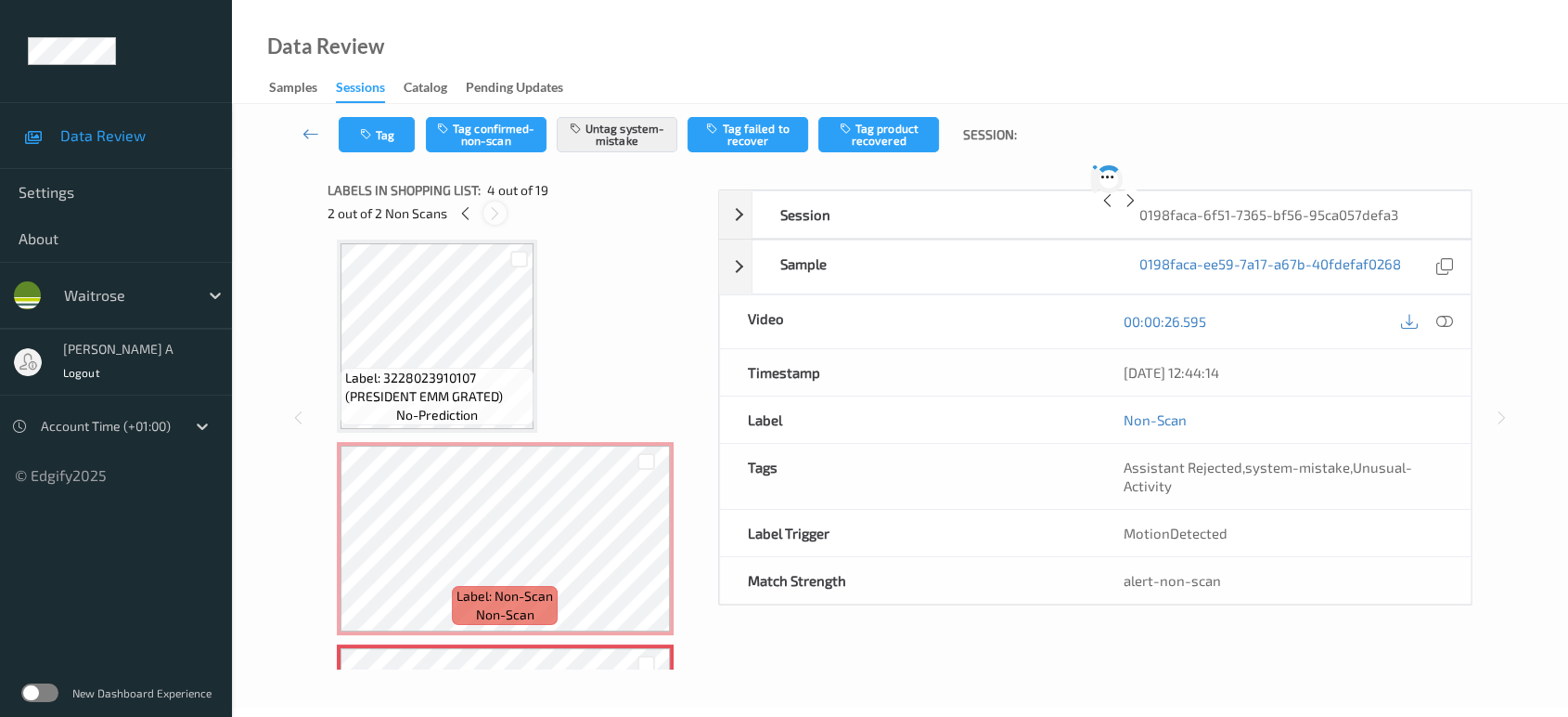
scroll to position [412, 0]
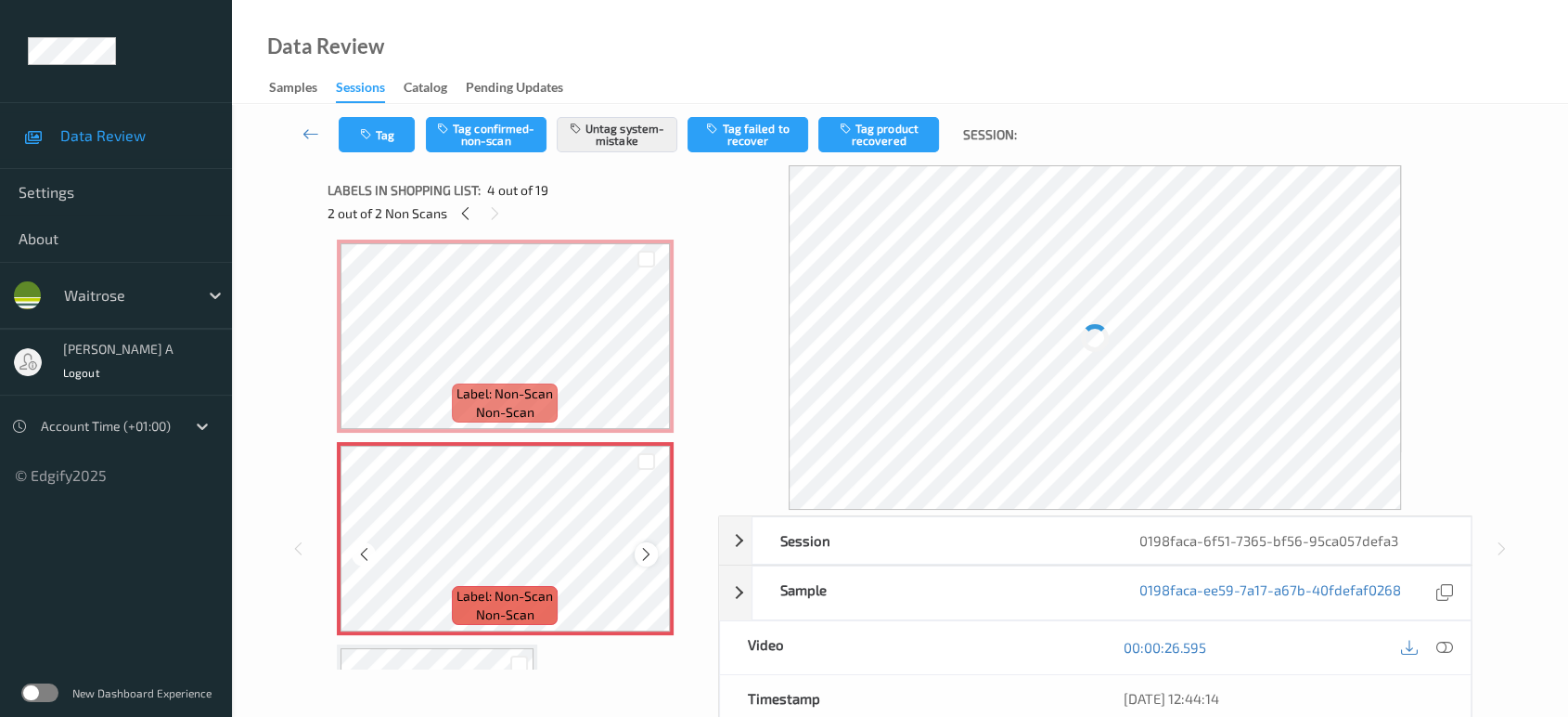
click at [648, 546] on icon at bounding box center [646, 554] width 16 height 16
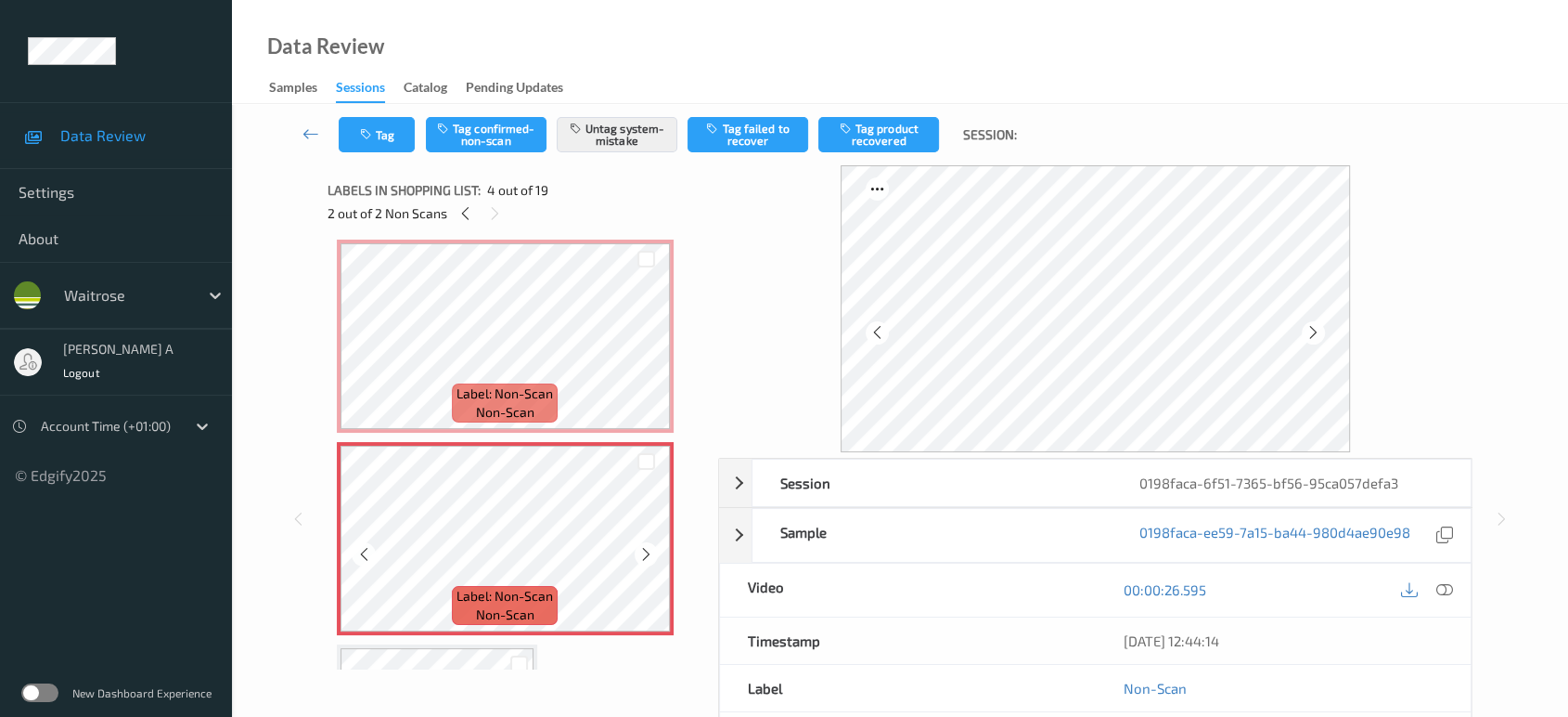
click at [648, 546] on icon at bounding box center [646, 554] width 16 height 16
click at [642, 352] on icon at bounding box center [646, 351] width 16 height 16
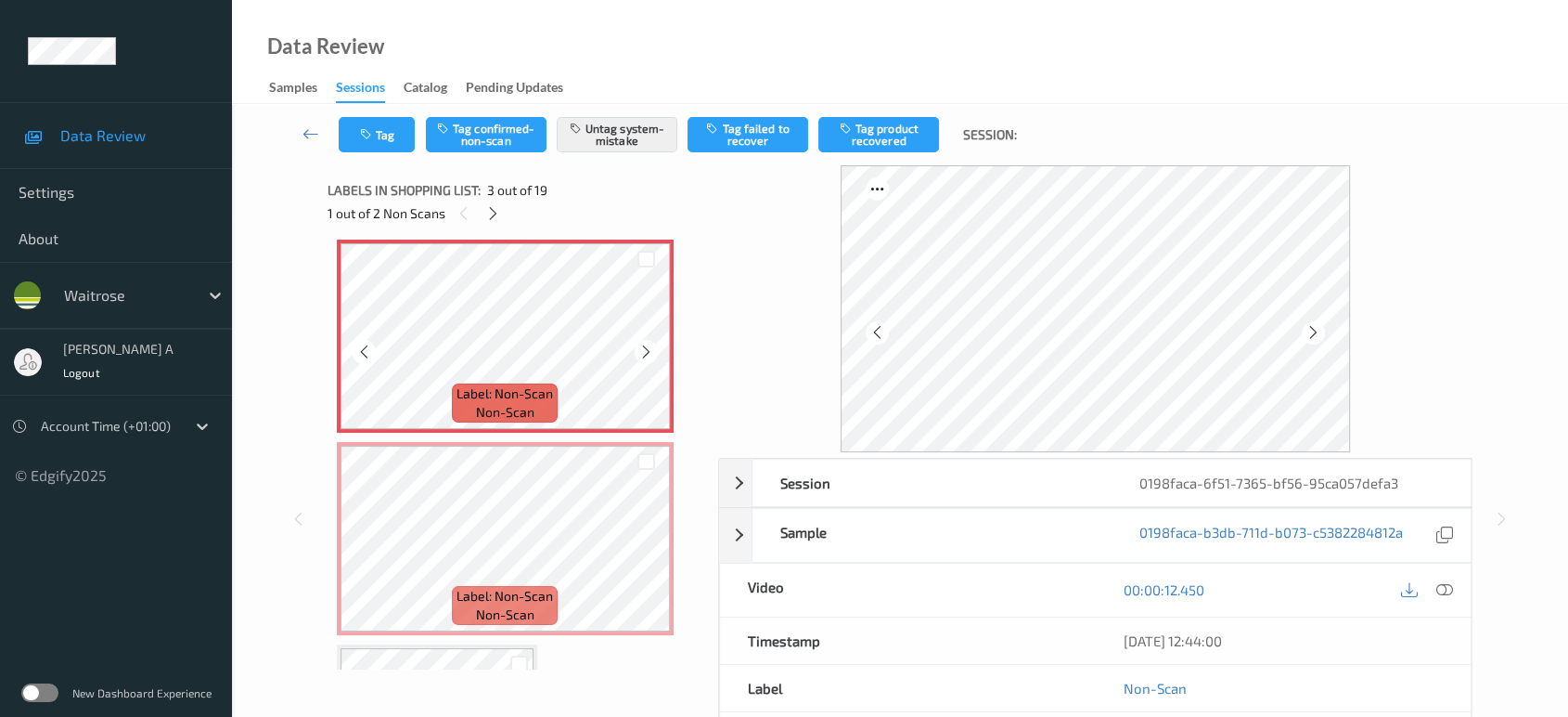
click at [642, 352] on icon at bounding box center [646, 351] width 16 height 16
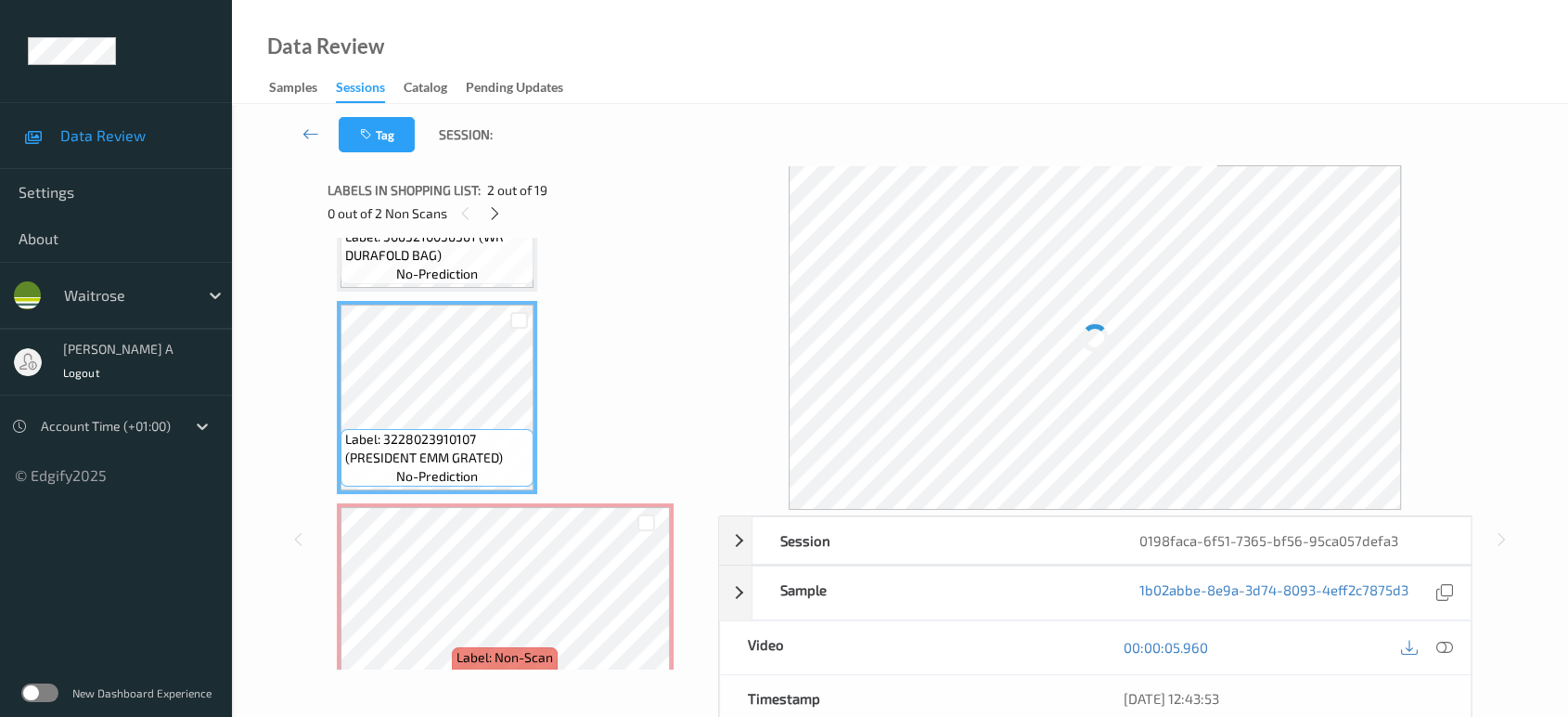
scroll to position [103, 0]
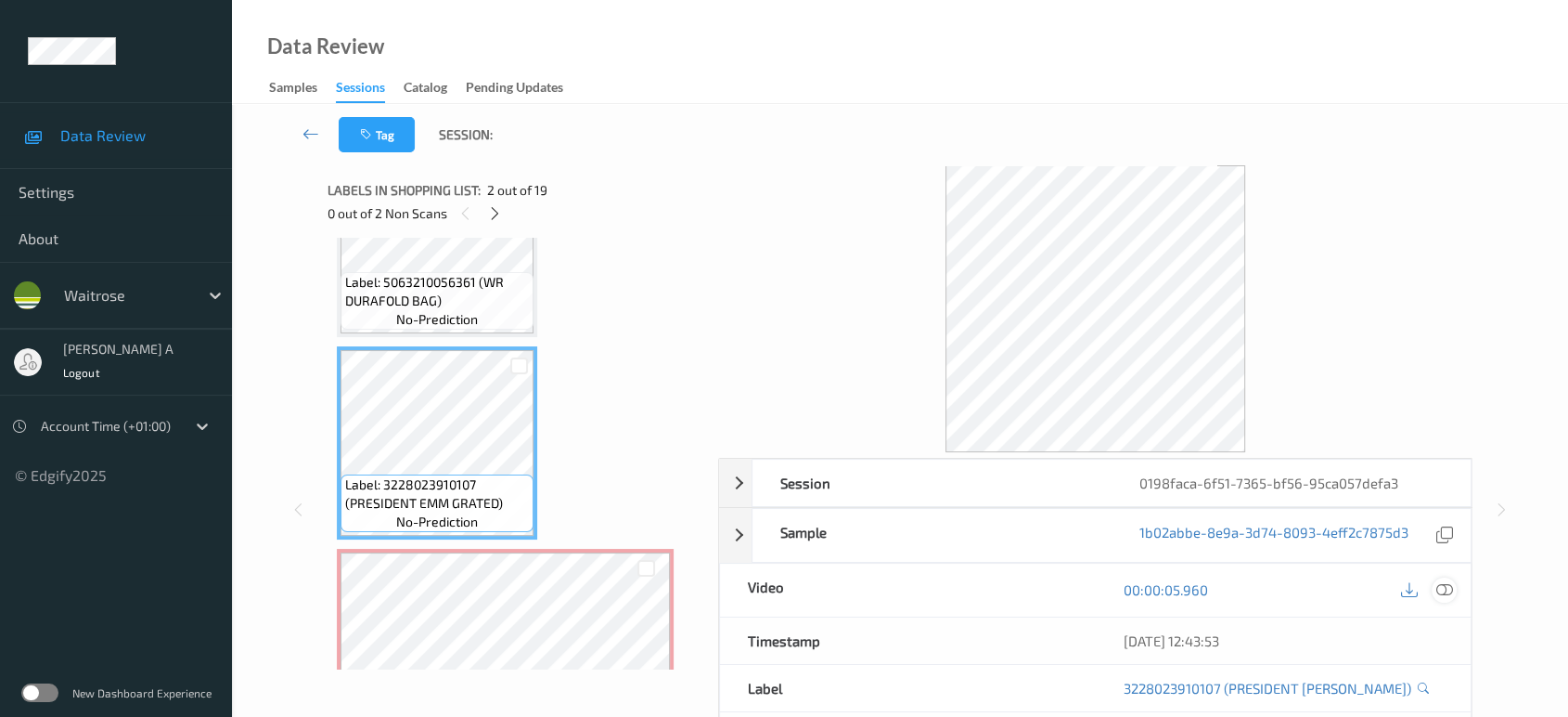
click at [1450, 592] on icon at bounding box center [1444, 589] width 16 height 16
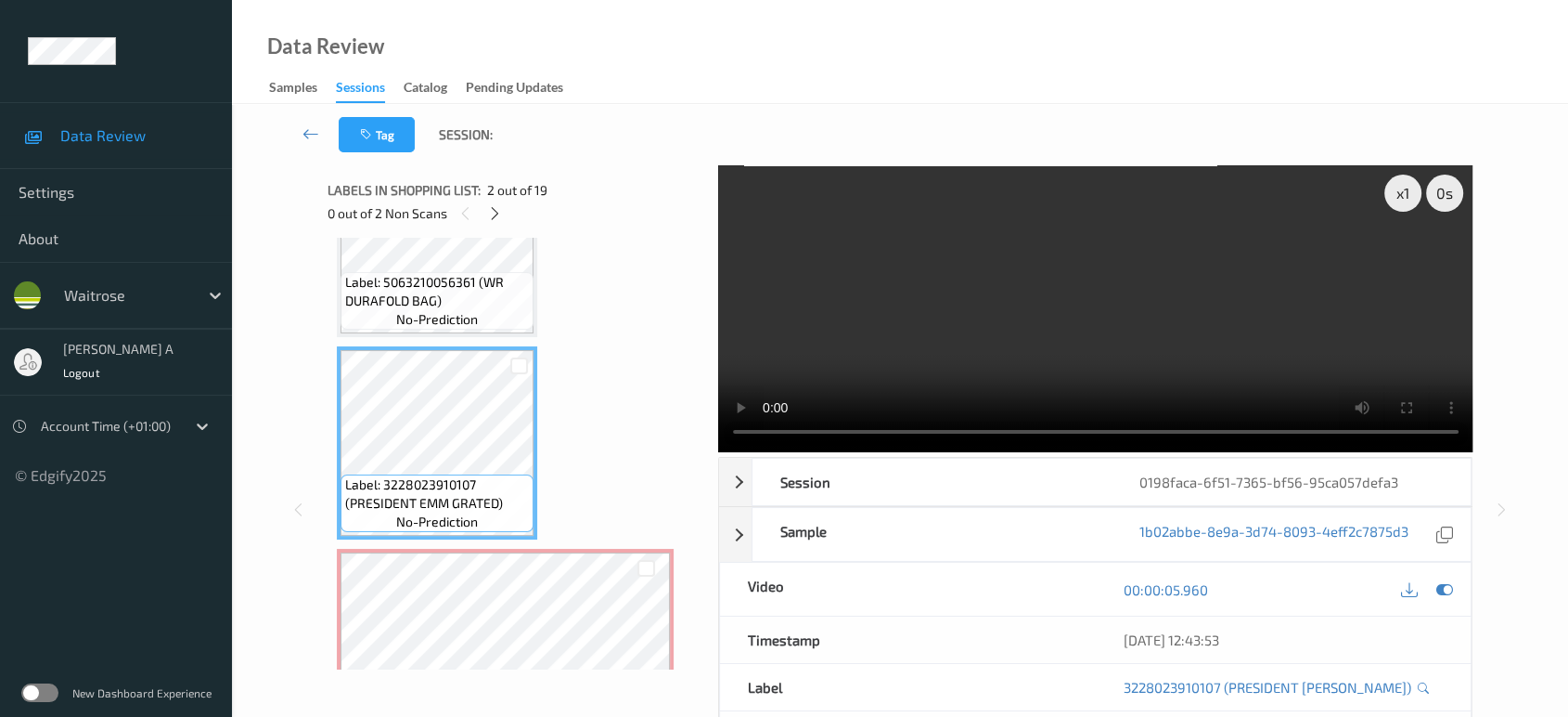
click at [1106, 289] on video at bounding box center [1096, 309] width 755 height 287
click at [1153, 319] on video at bounding box center [1096, 309] width 755 height 287
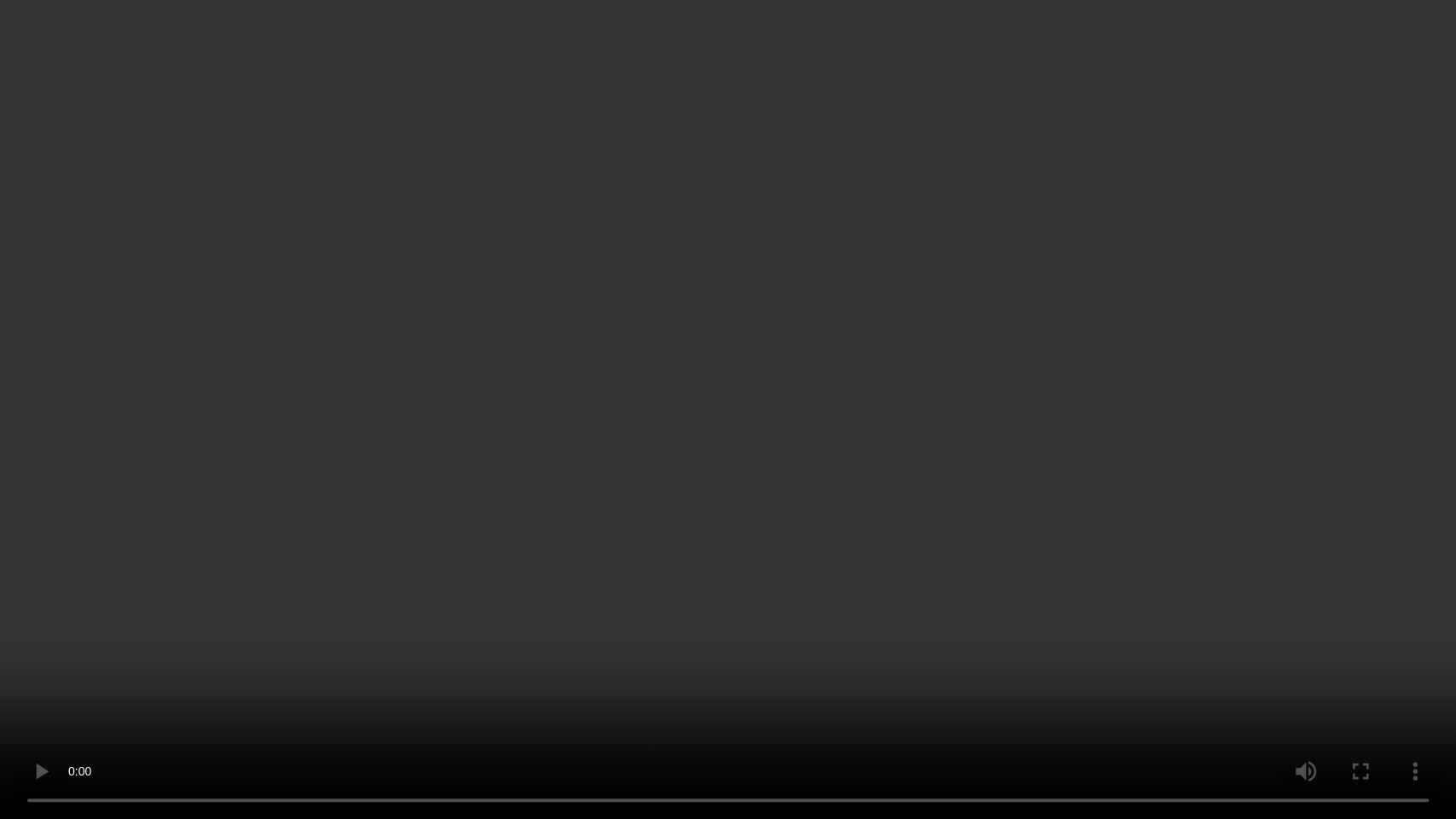
drag, startPoint x: 620, startPoint y: 385, endPoint x: 632, endPoint y: 368, distance: 20.8
click at [621, 386] on video at bounding box center [728, 410] width 1456 height 819
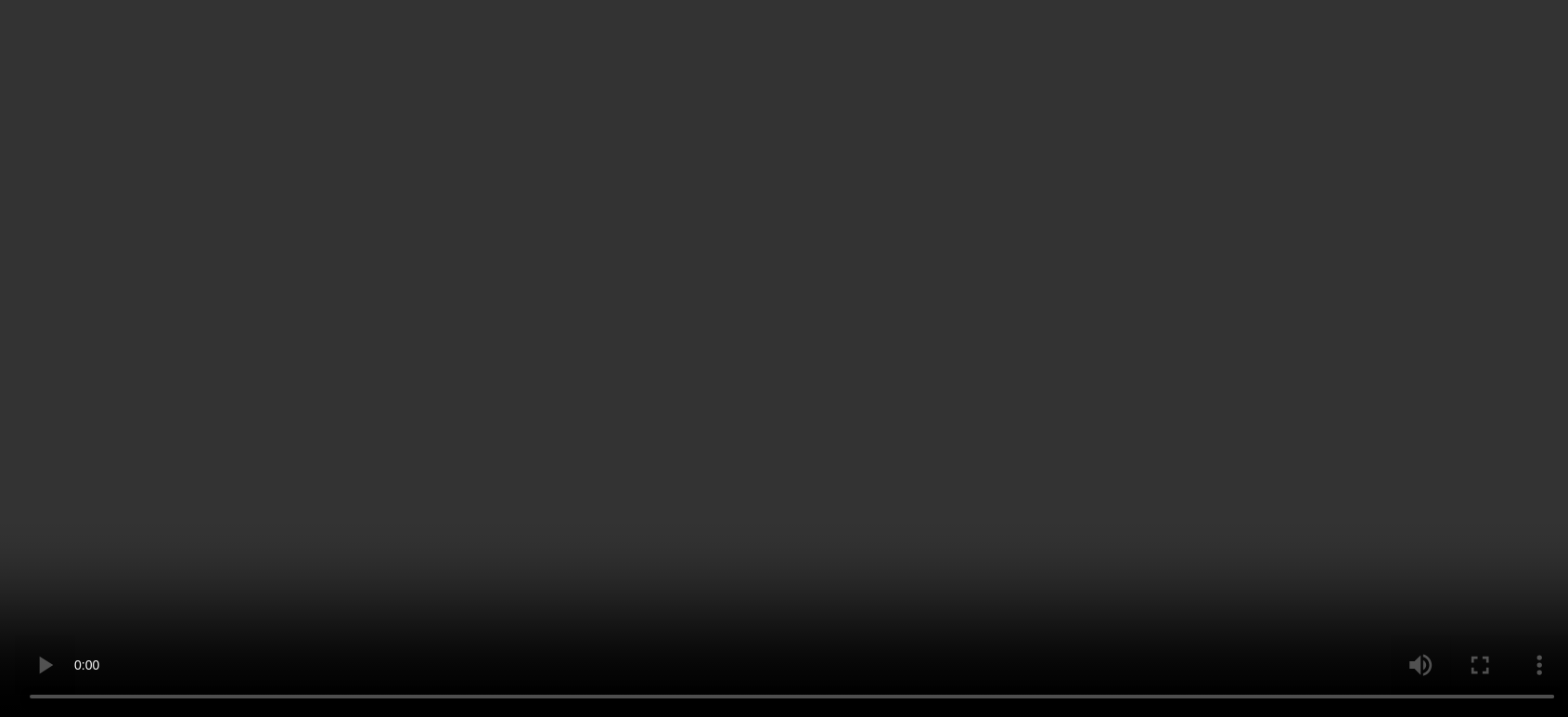
scroll to position [309, 0]
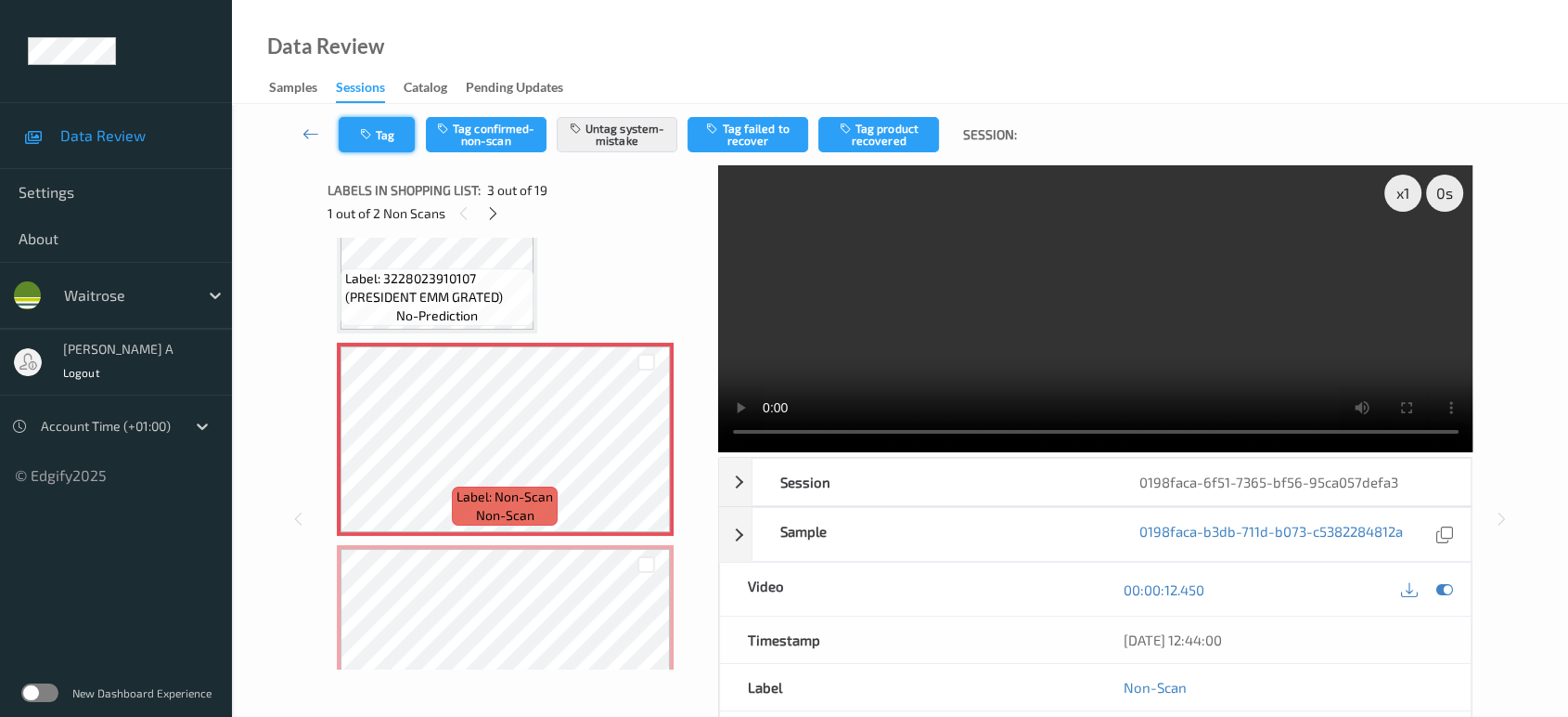
click at [370, 130] on icon "button" at bounding box center [368, 135] width 16 height 13
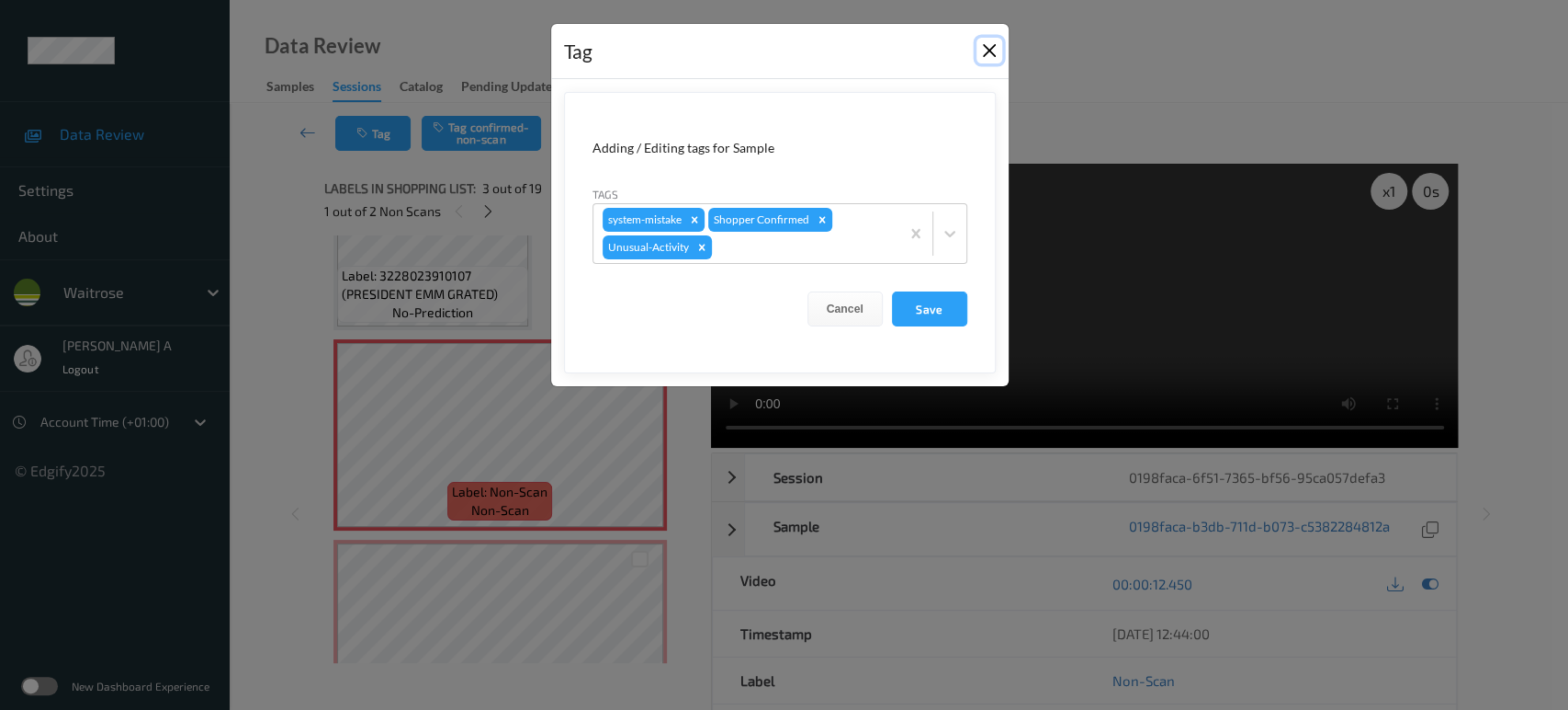
click at [995, 53] on button "Close" at bounding box center [989, 50] width 26 height 26
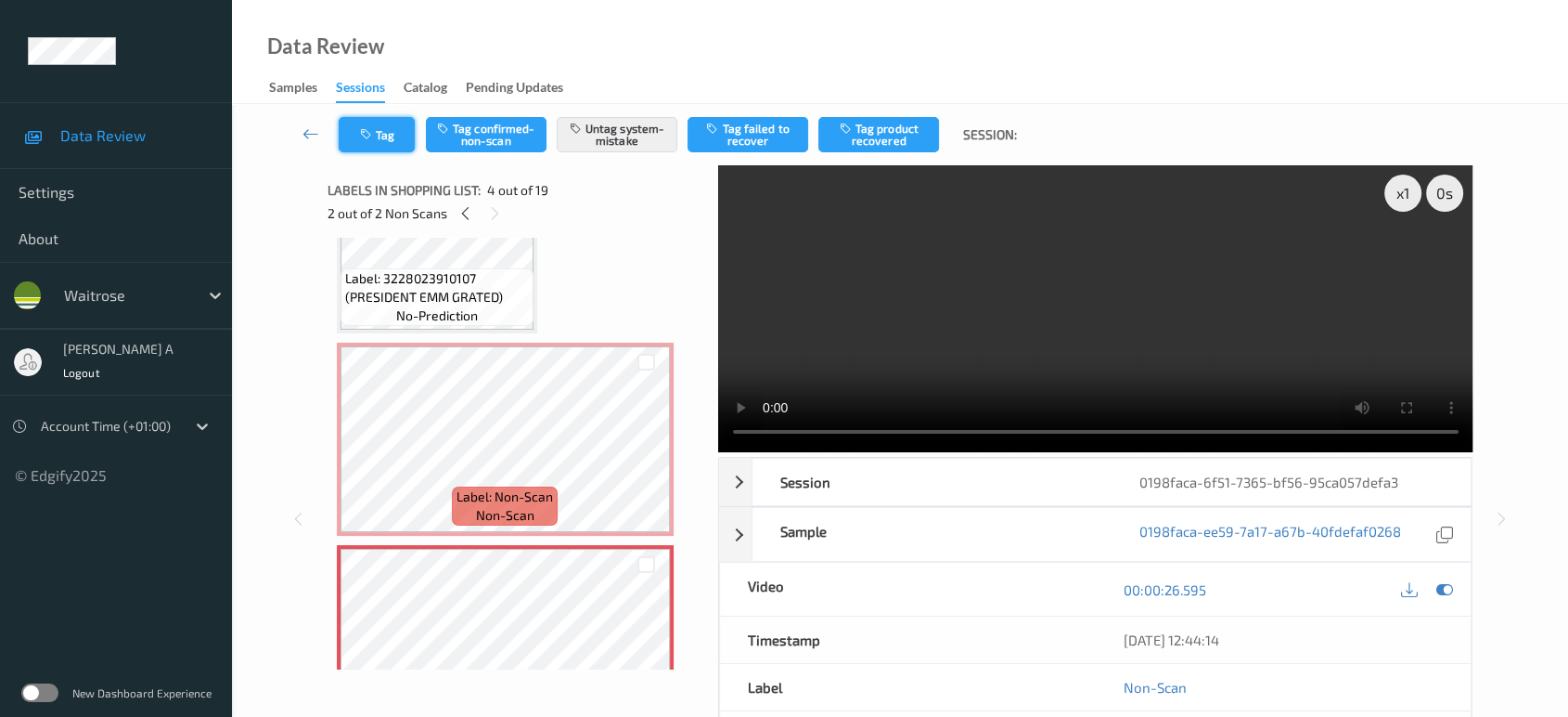
click at [371, 142] on button "Tag" at bounding box center [376, 134] width 76 height 35
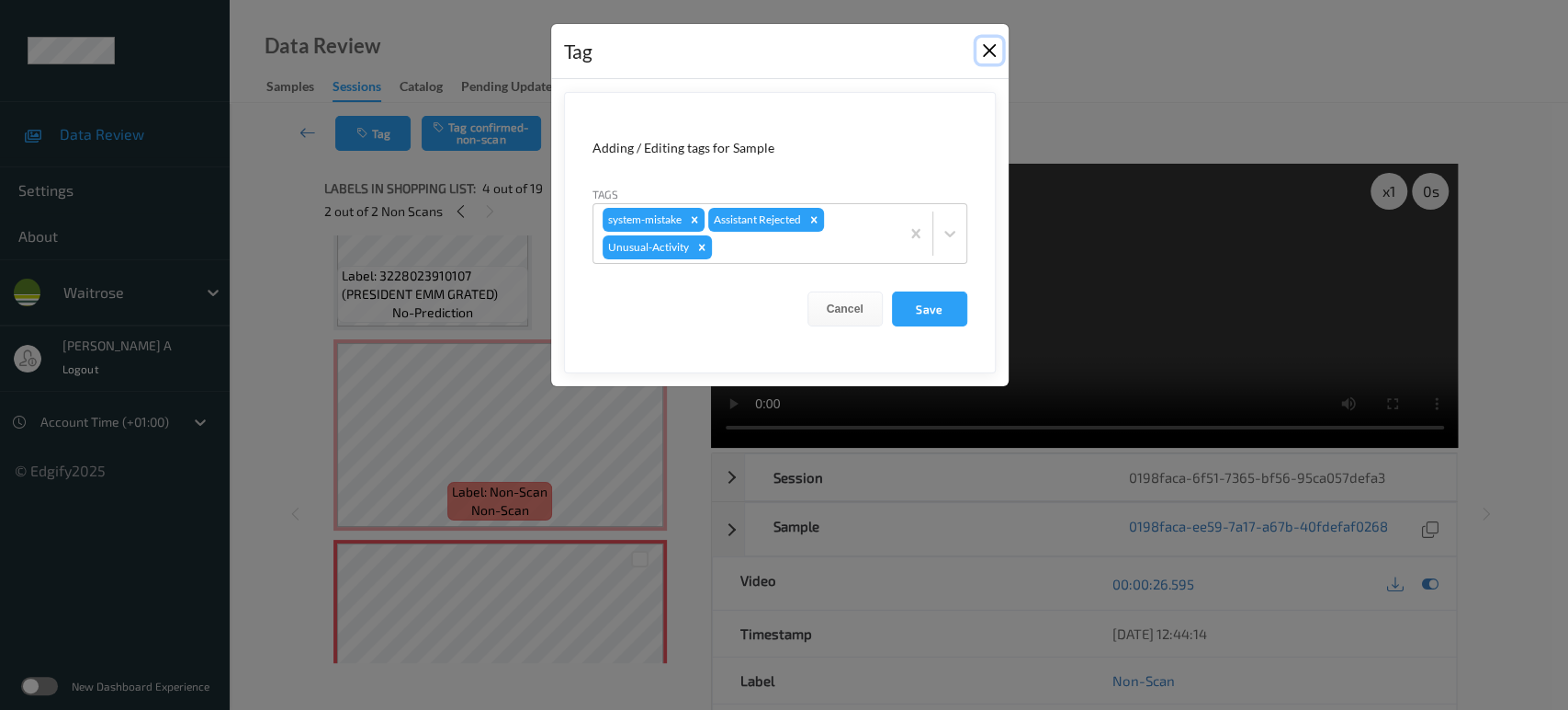
click at [991, 56] on button "Close" at bounding box center [989, 50] width 26 height 26
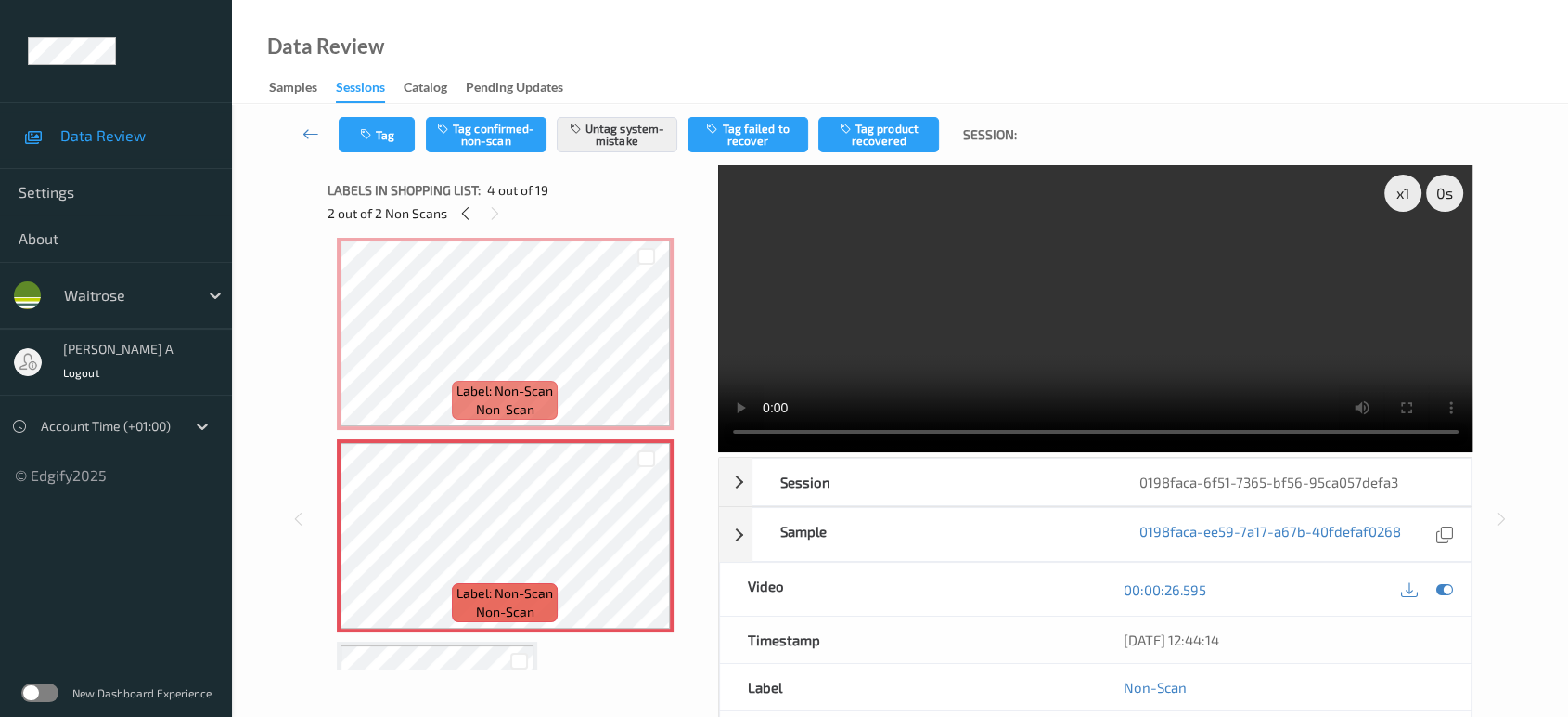
scroll to position [412, 0]
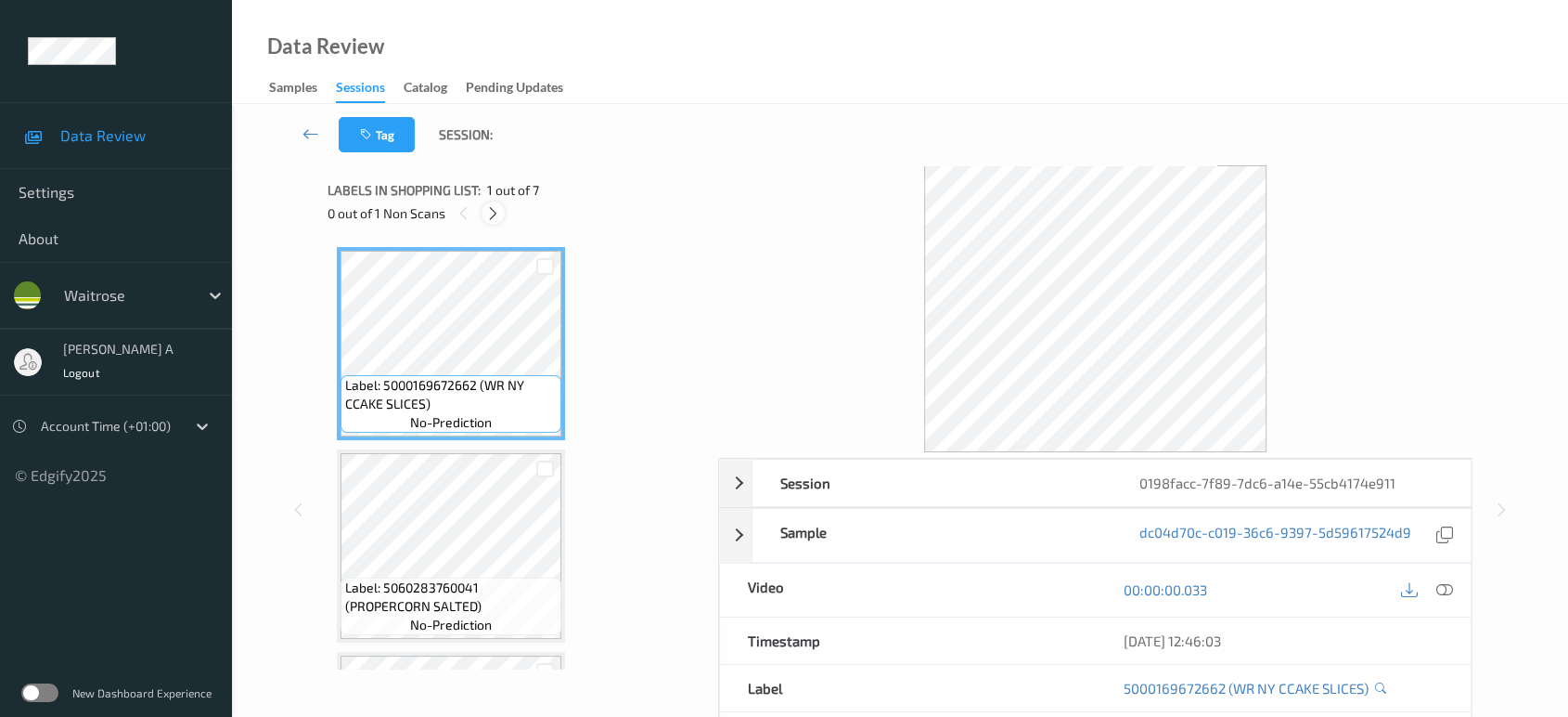
click at [492, 211] on icon at bounding box center [493, 213] width 16 height 16
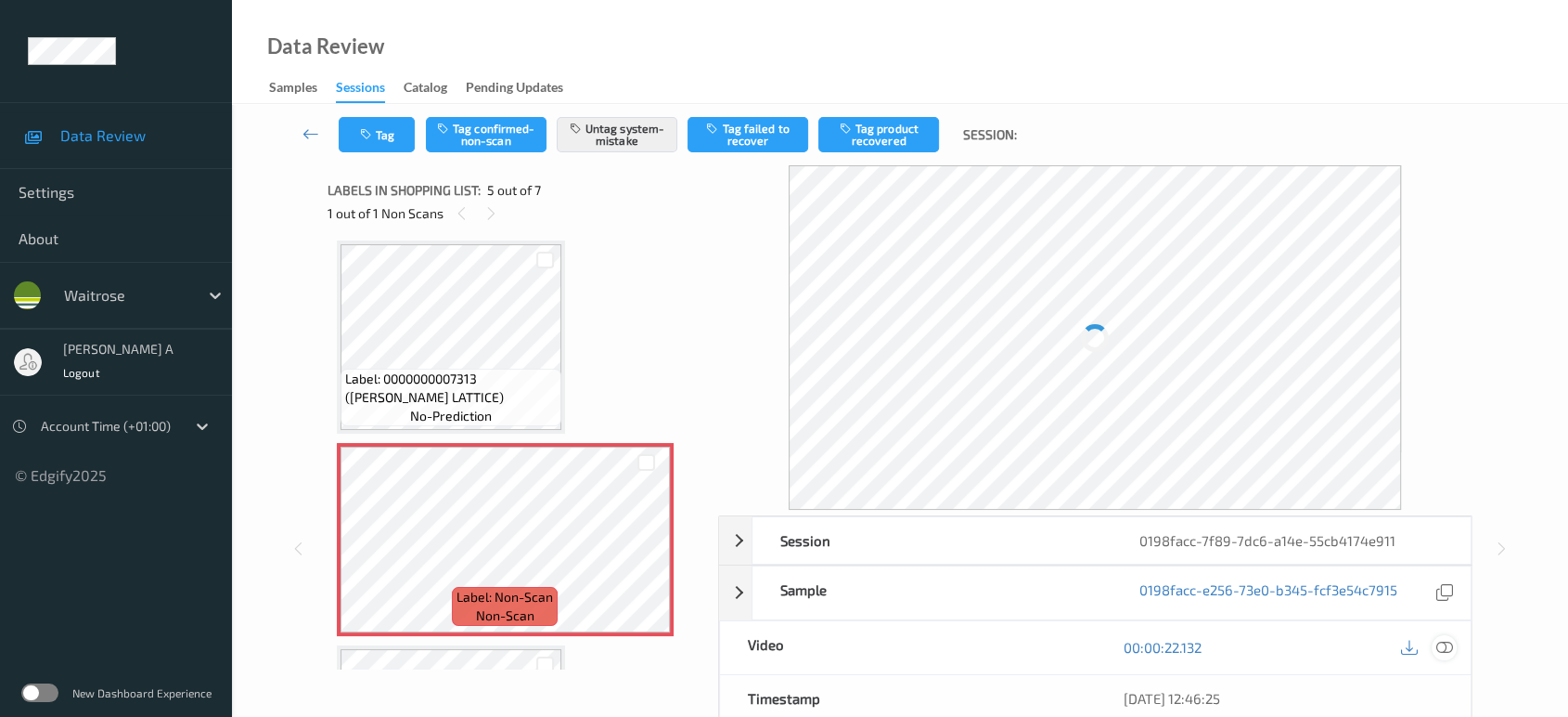
click at [1441, 652] on icon at bounding box center [1444, 646] width 16 height 16
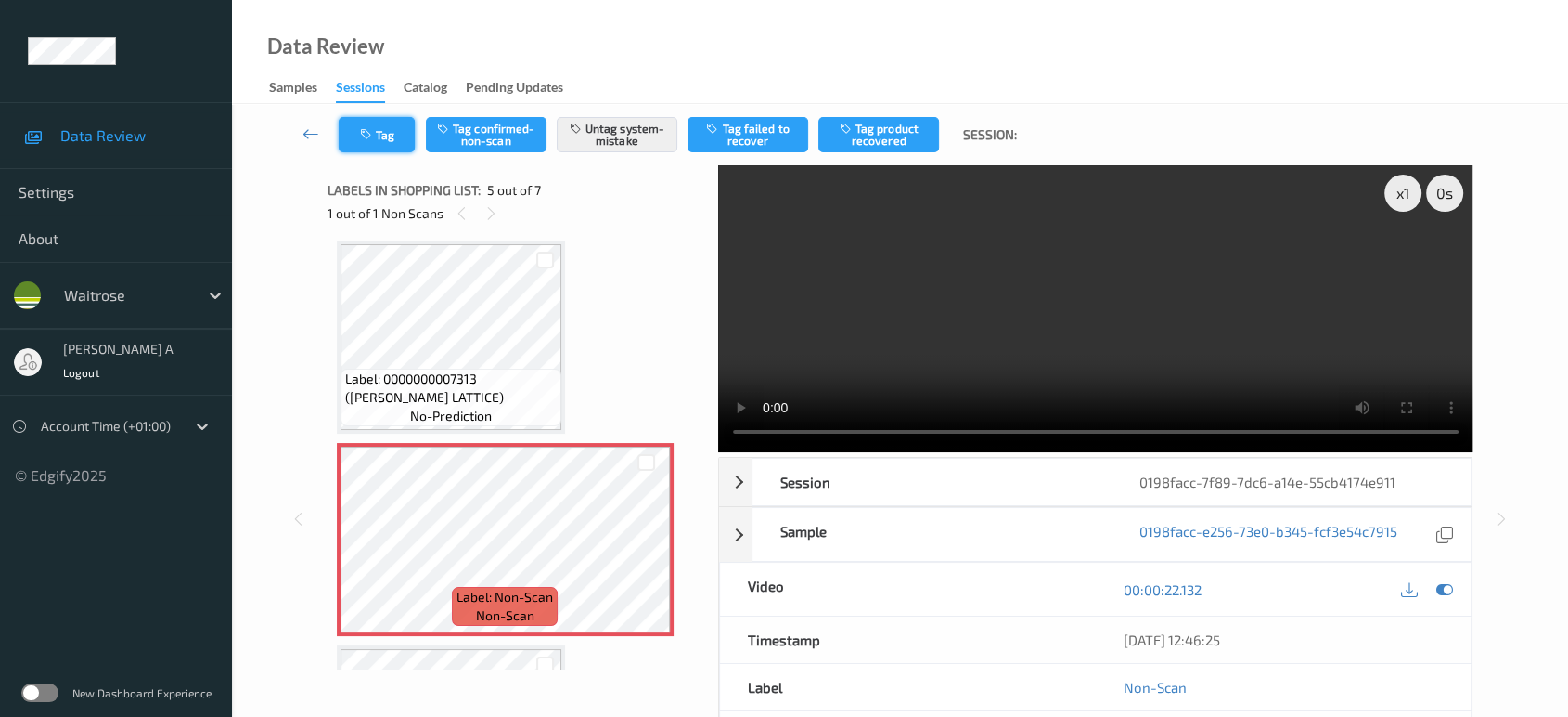
click at [386, 149] on button "Tag" at bounding box center [376, 134] width 76 height 35
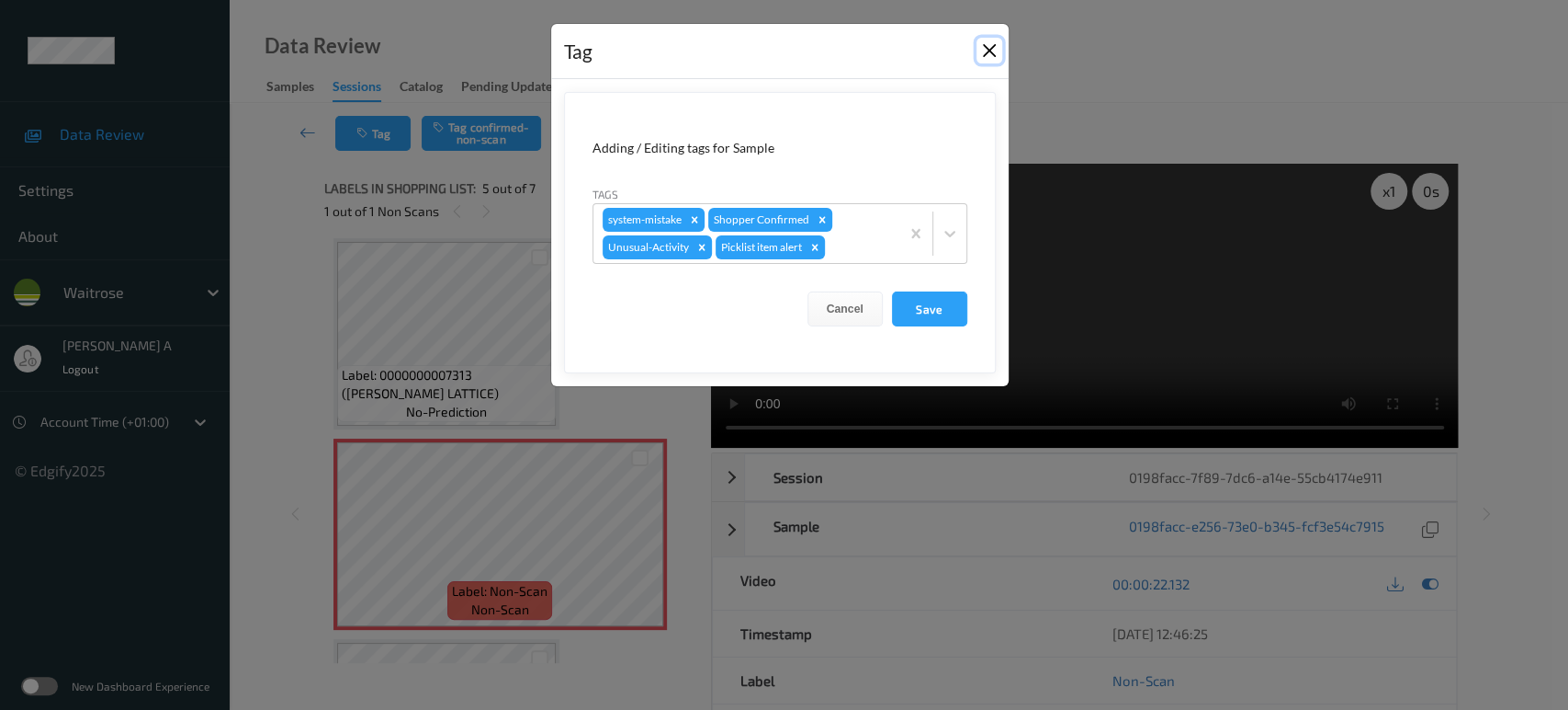
click at [991, 47] on button "Close" at bounding box center [989, 50] width 26 height 26
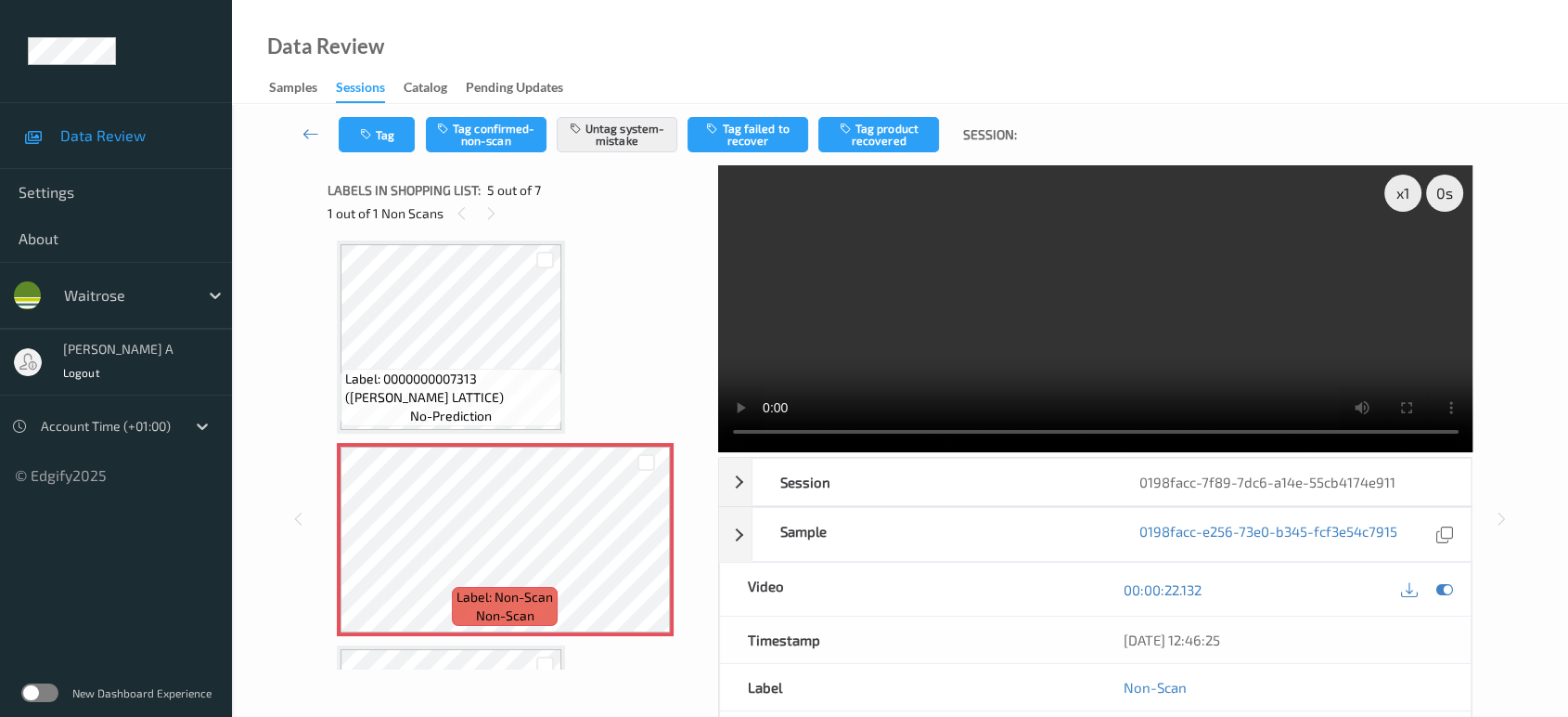
click at [1357, 249] on video at bounding box center [1096, 309] width 755 height 287
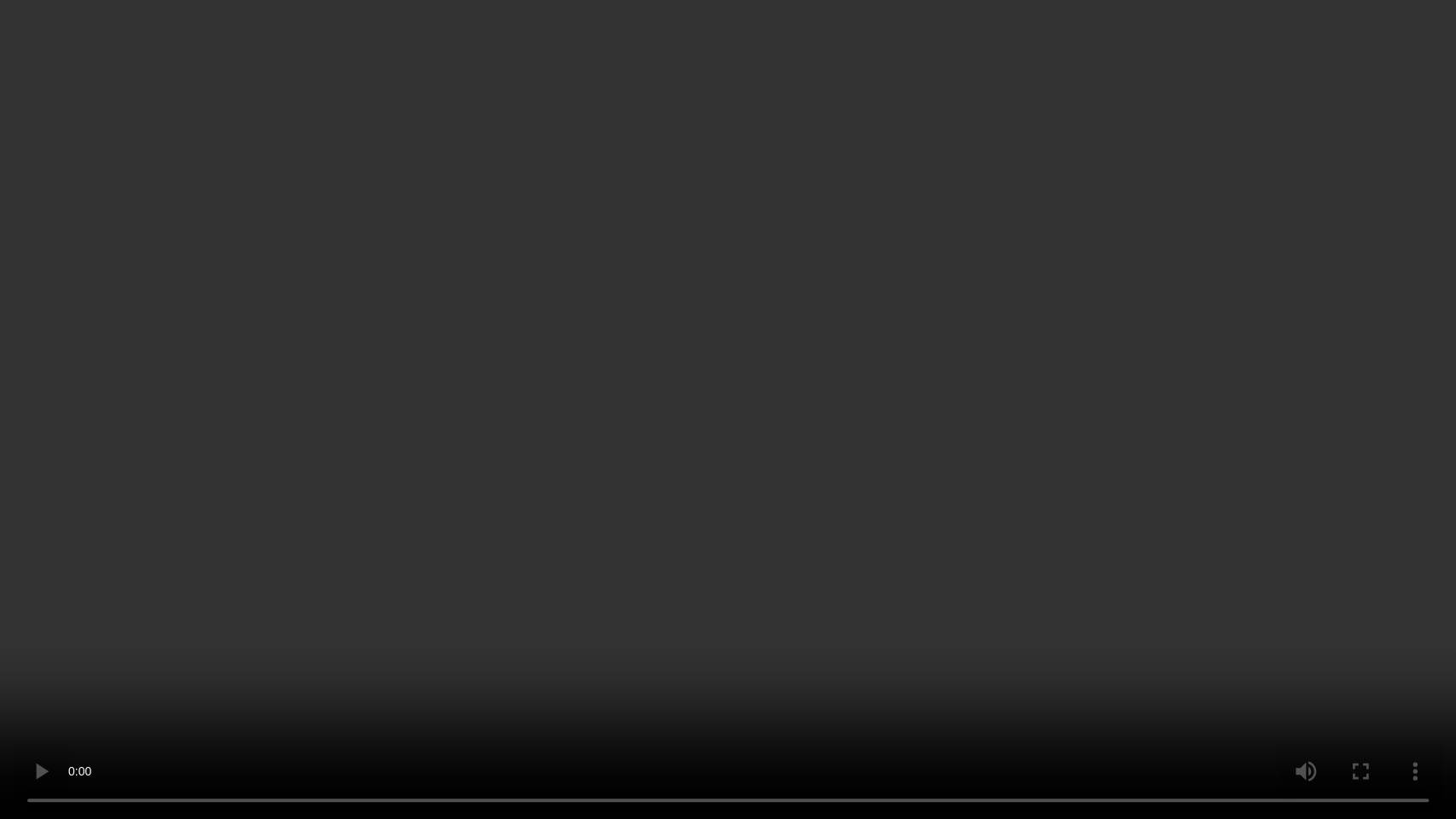
click at [737, 573] on video at bounding box center [728, 410] width 1456 height 819
click at [717, 464] on video at bounding box center [728, 410] width 1456 height 819
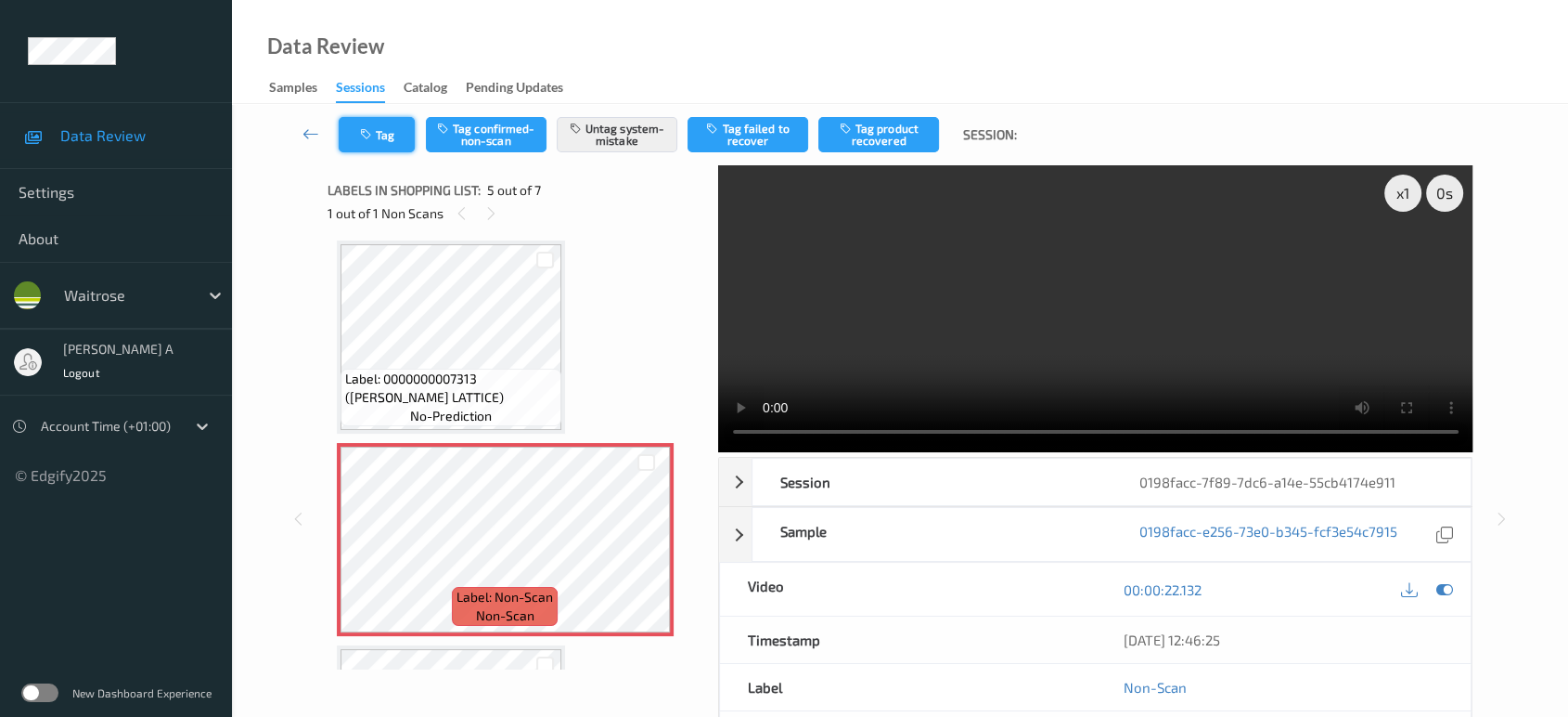
click at [372, 131] on icon "button" at bounding box center [368, 135] width 16 height 13
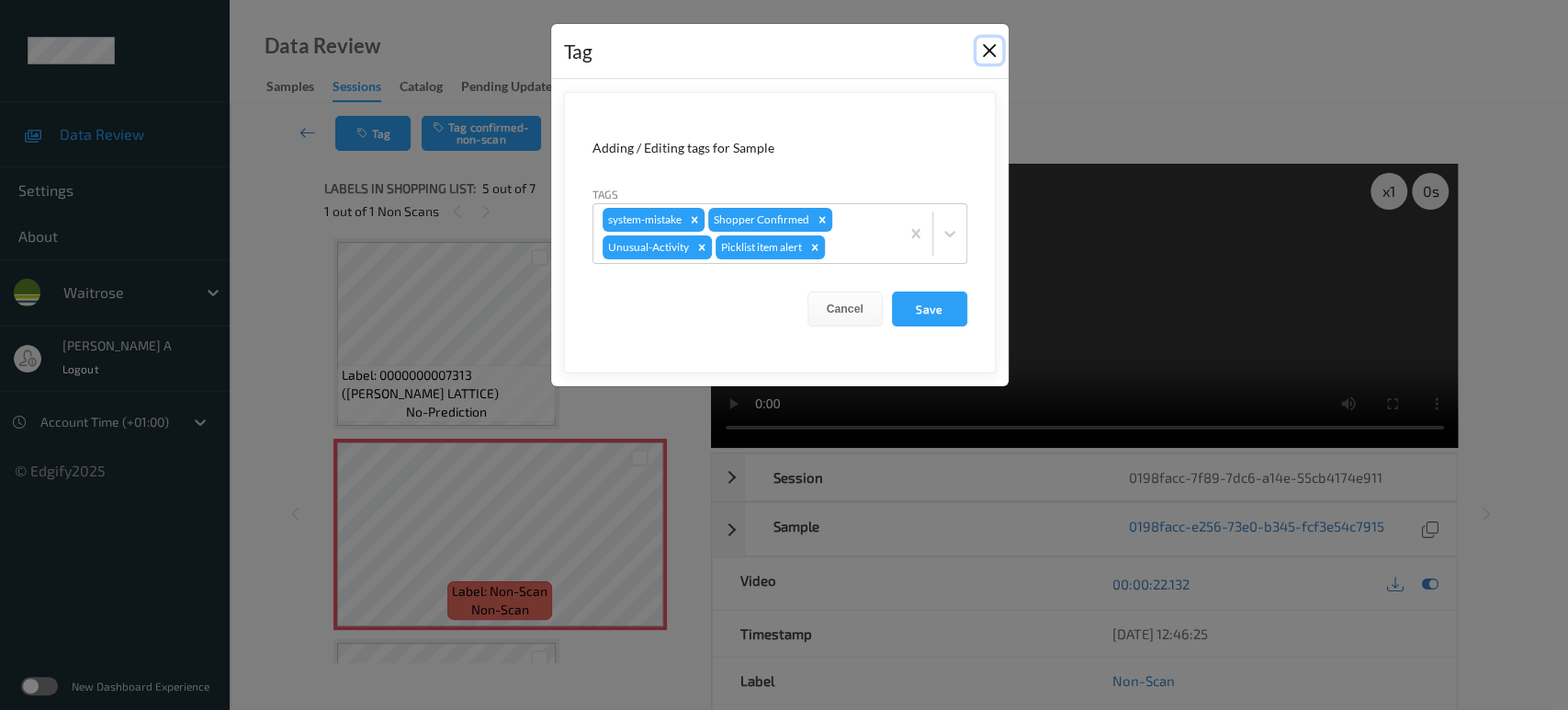
click at [985, 52] on button "Close" at bounding box center [989, 50] width 26 height 26
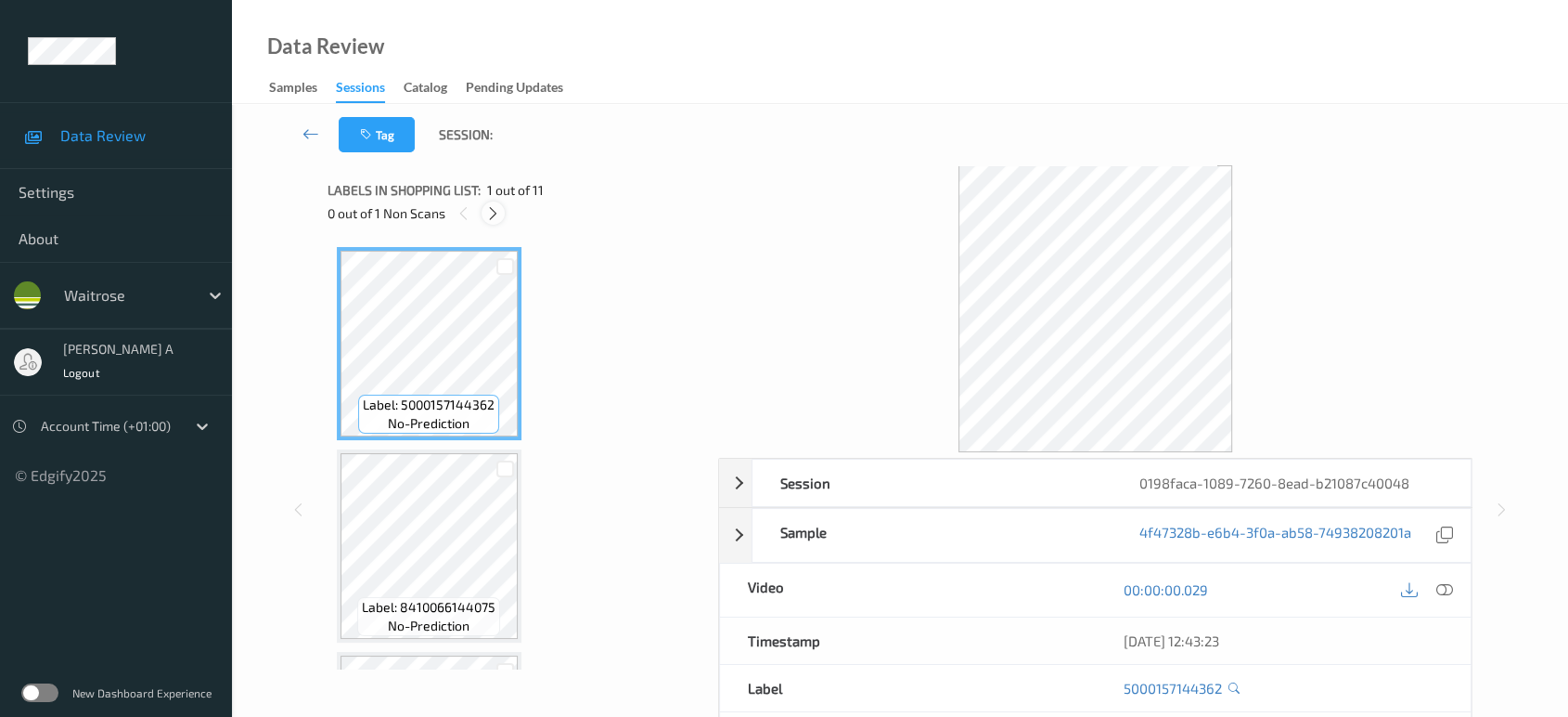
click at [491, 214] on icon at bounding box center [493, 213] width 16 height 16
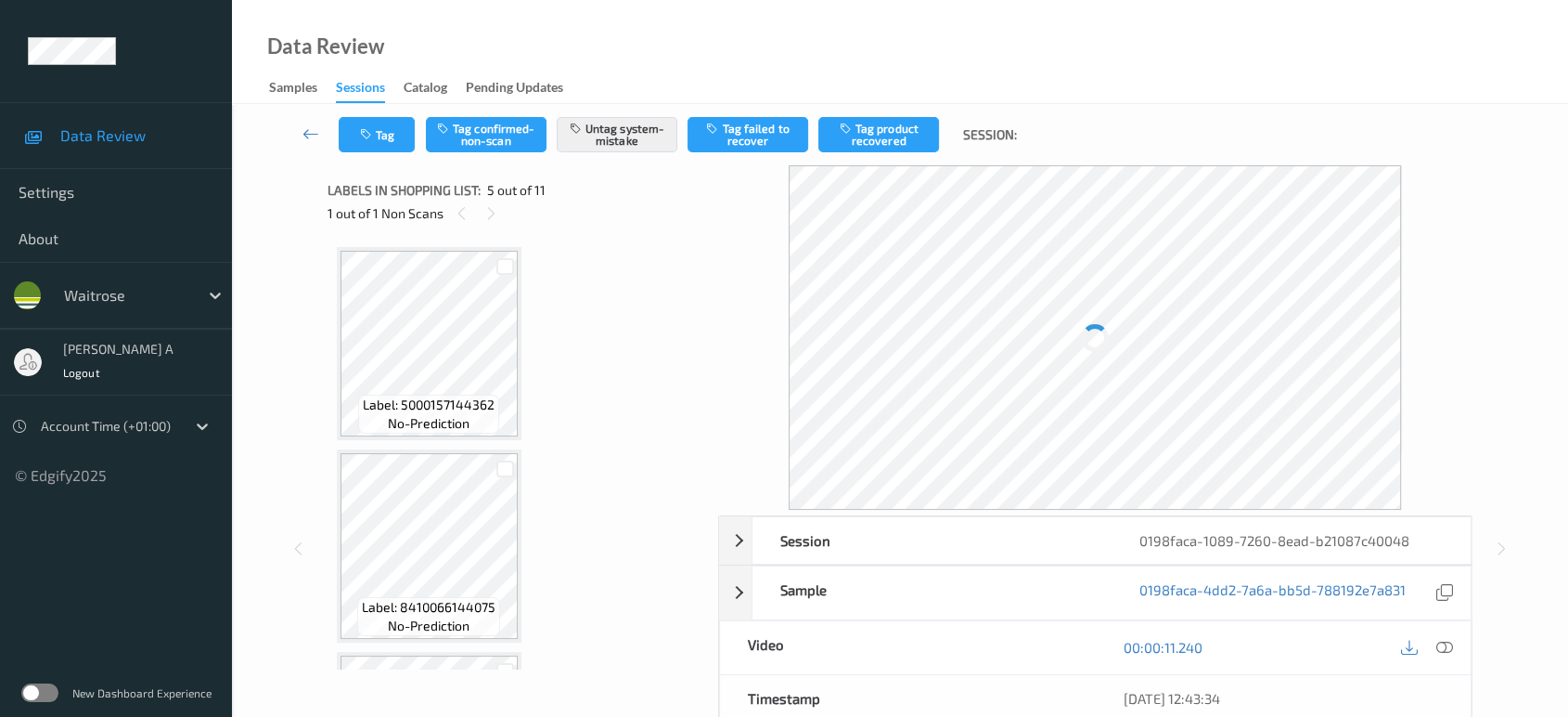
scroll to position [614, 0]
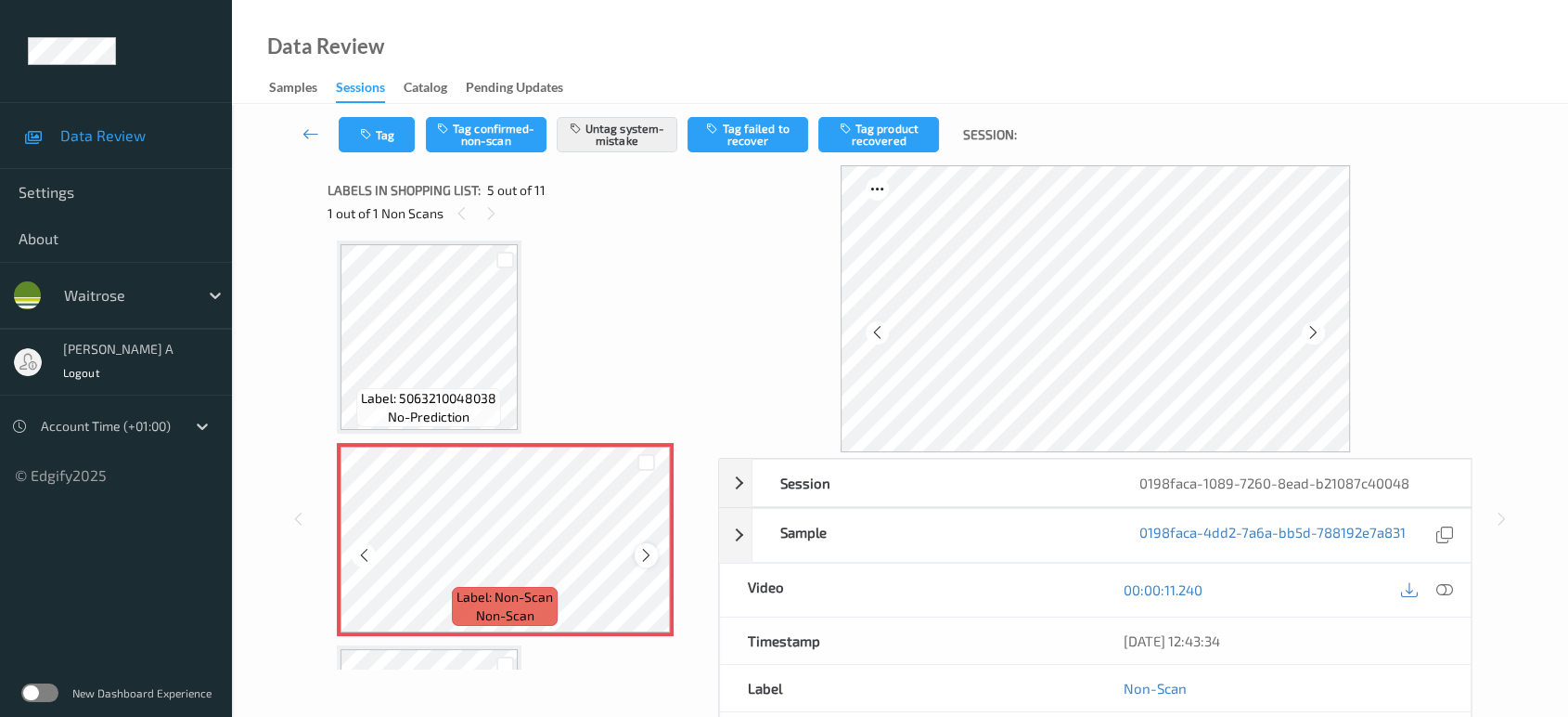
click at [646, 553] on icon at bounding box center [646, 554] width 16 height 16
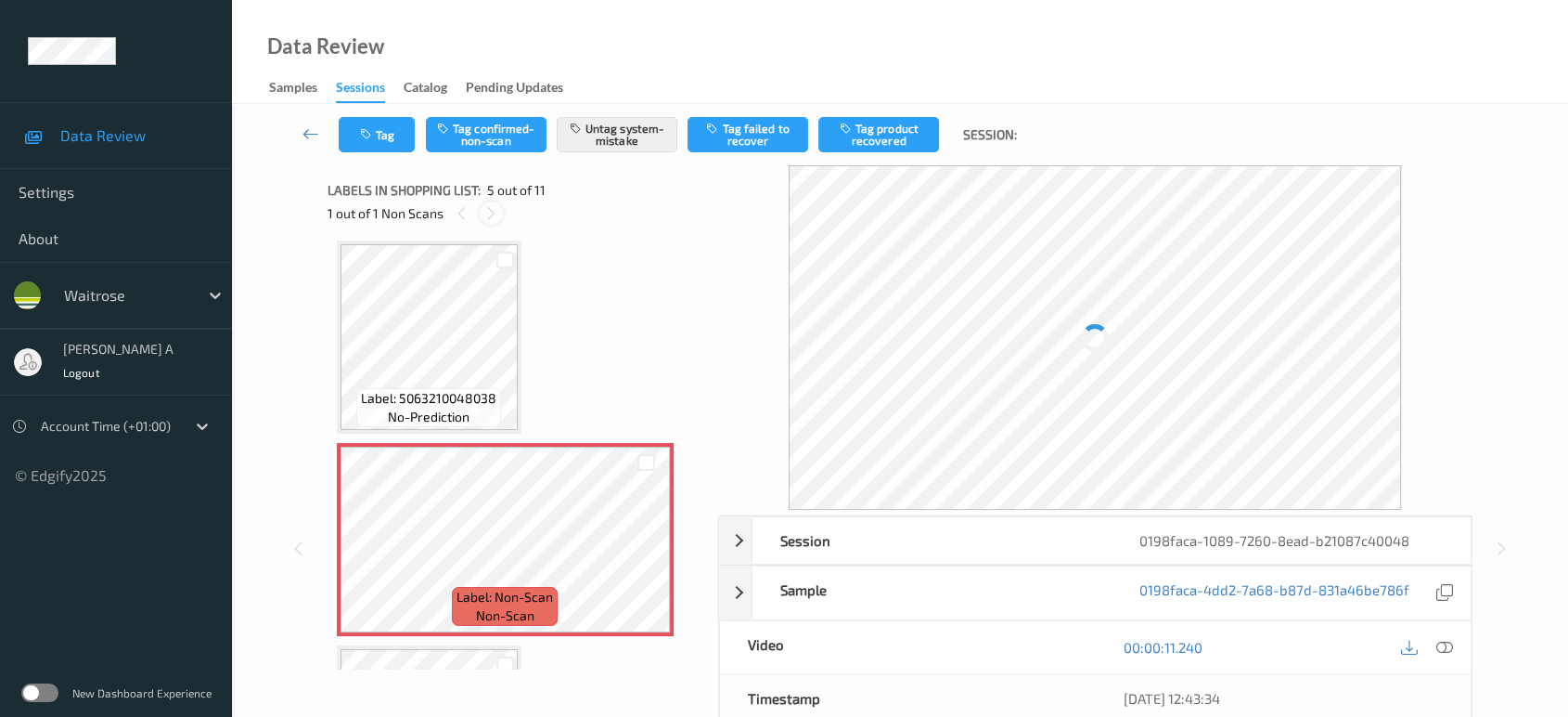
click at [487, 214] on icon at bounding box center [491, 213] width 16 height 16
click at [465, 212] on icon at bounding box center [462, 213] width 16 height 16
click at [653, 552] on icon at bounding box center [646, 554] width 16 height 16
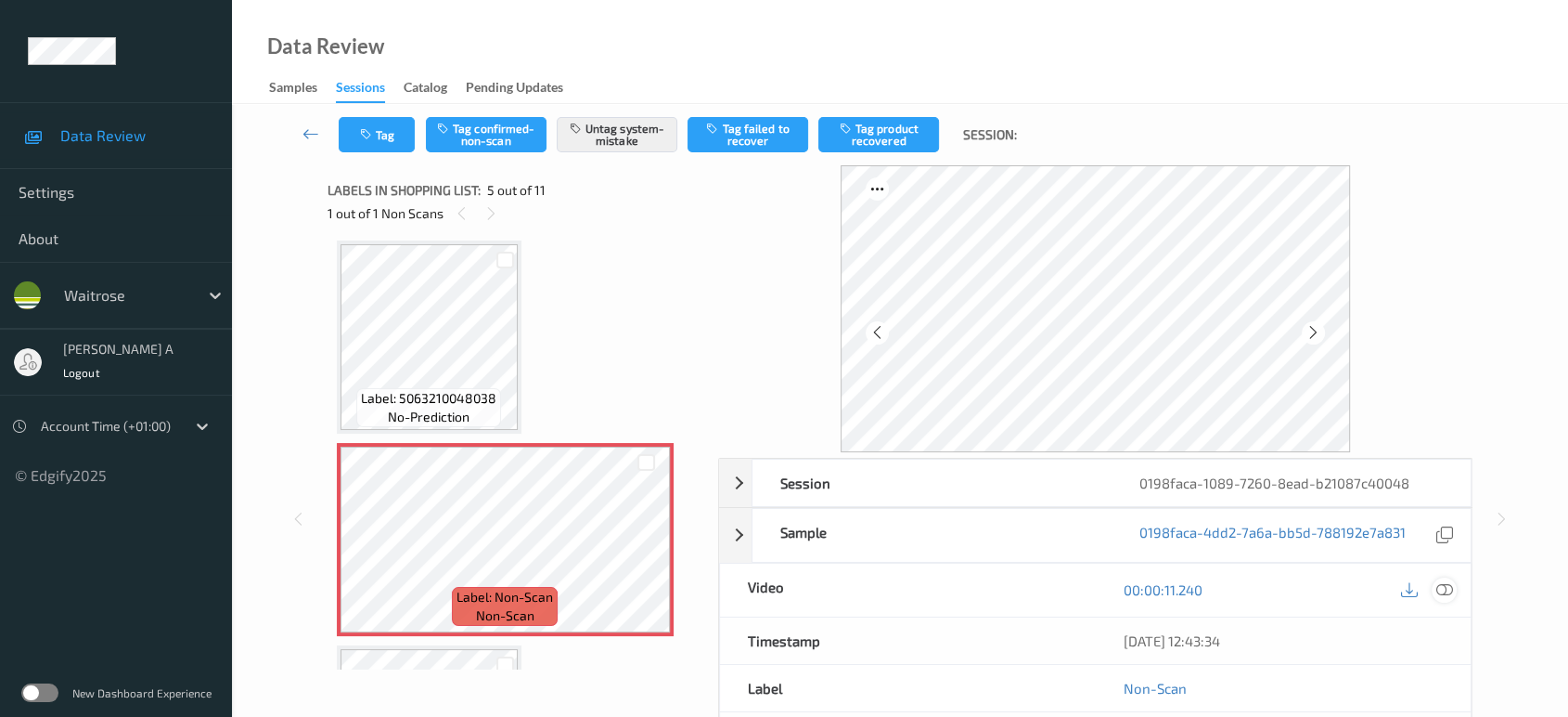
click at [1440, 589] on icon at bounding box center [1444, 589] width 16 height 16
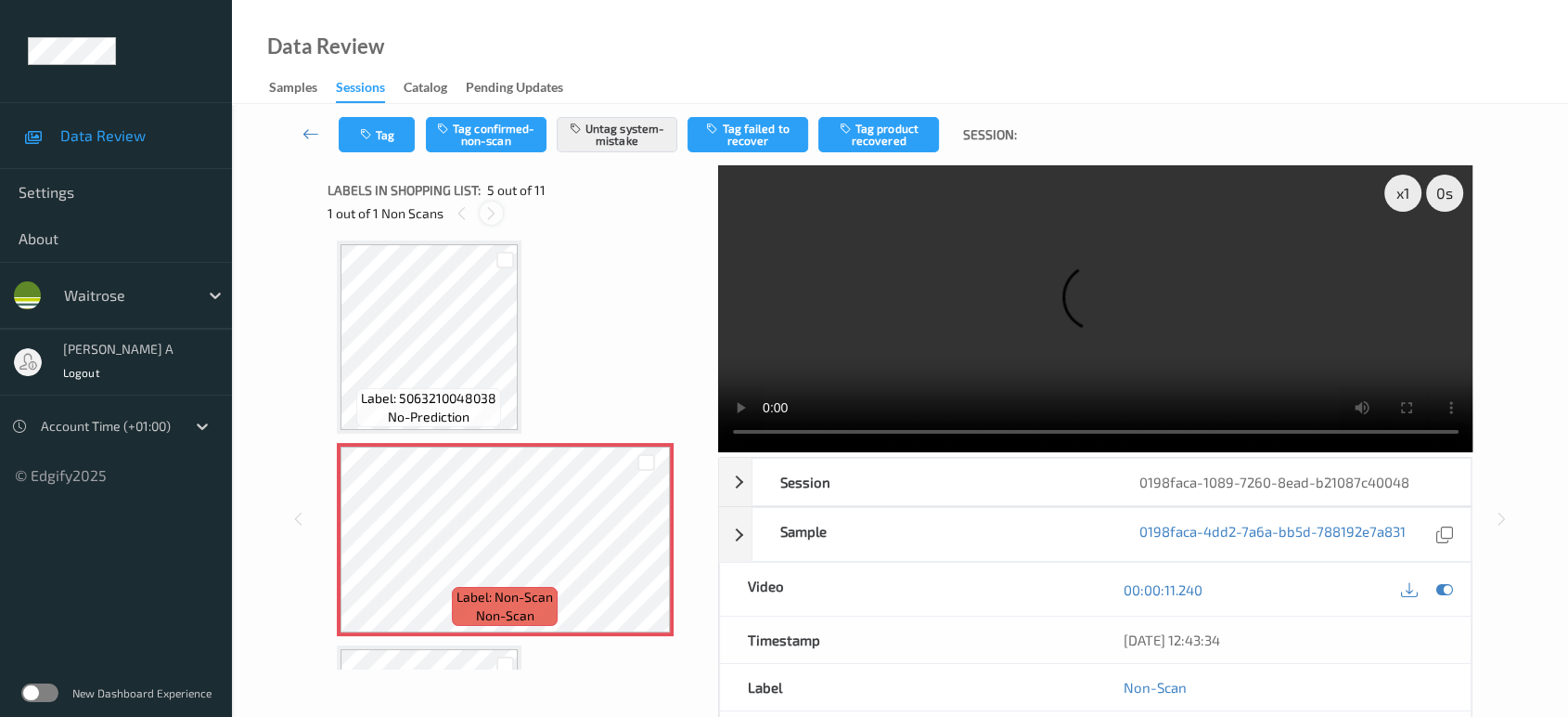
click at [491, 213] on icon at bounding box center [491, 213] width 16 height 16
click at [644, 547] on icon at bounding box center [646, 554] width 16 height 16
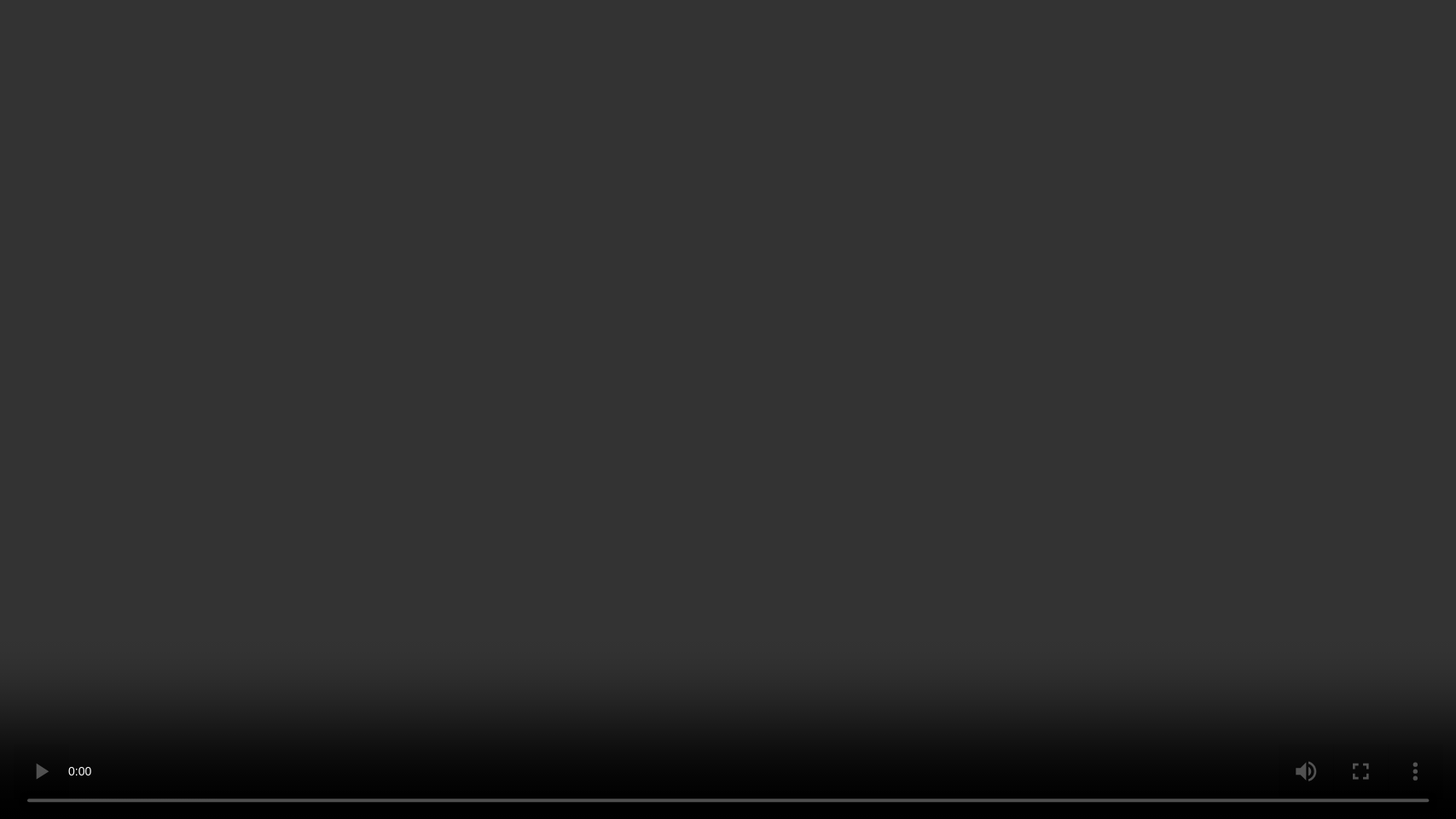
click at [802, 466] on video at bounding box center [728, 410] width 1456 height 819
click at [714, 396] on video at bounding box center [728, 410] width 1456 height 819
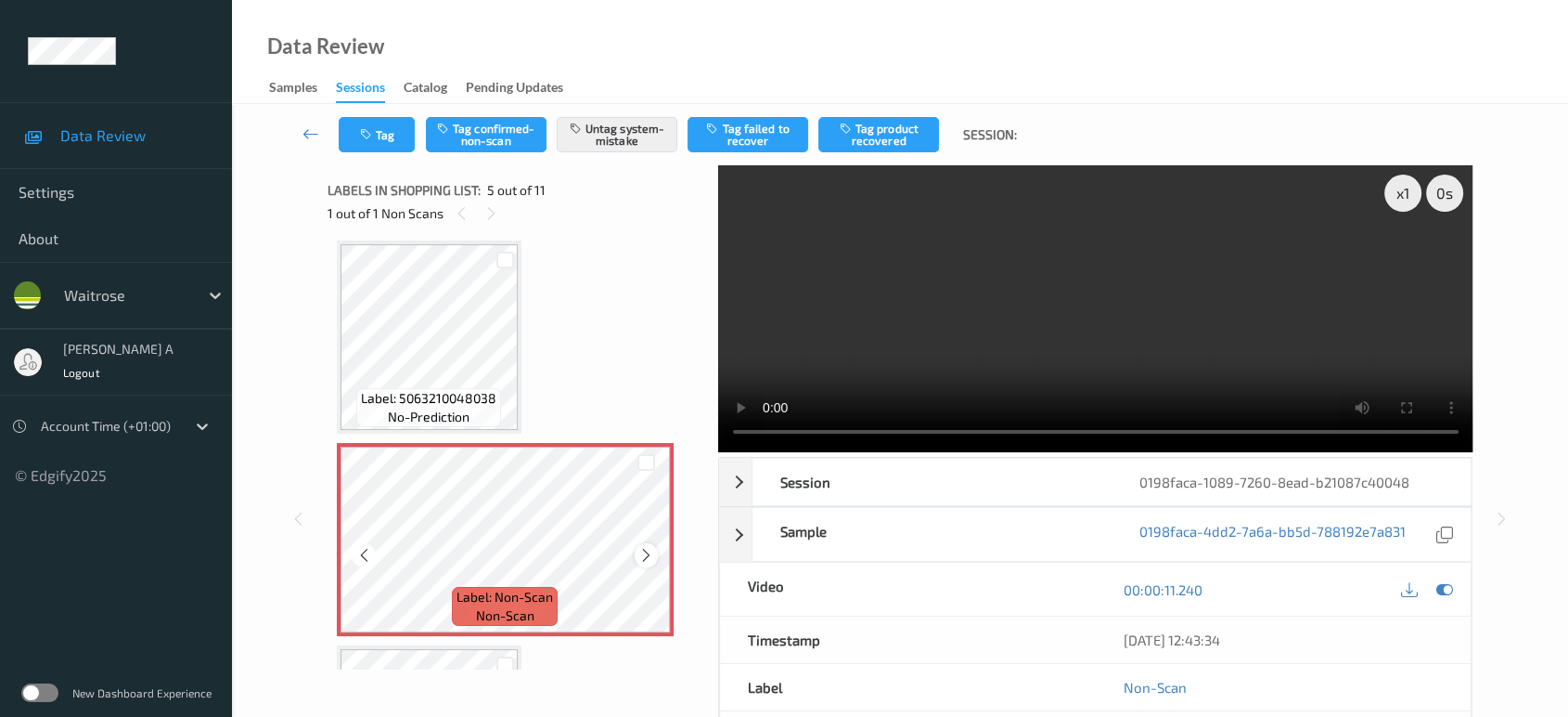
click at [646, 553] on icon at bounding box center [646, 554] width 16 height 16
click at [646, 552] on icon at bounding box center [646, 554] width 16 height 16
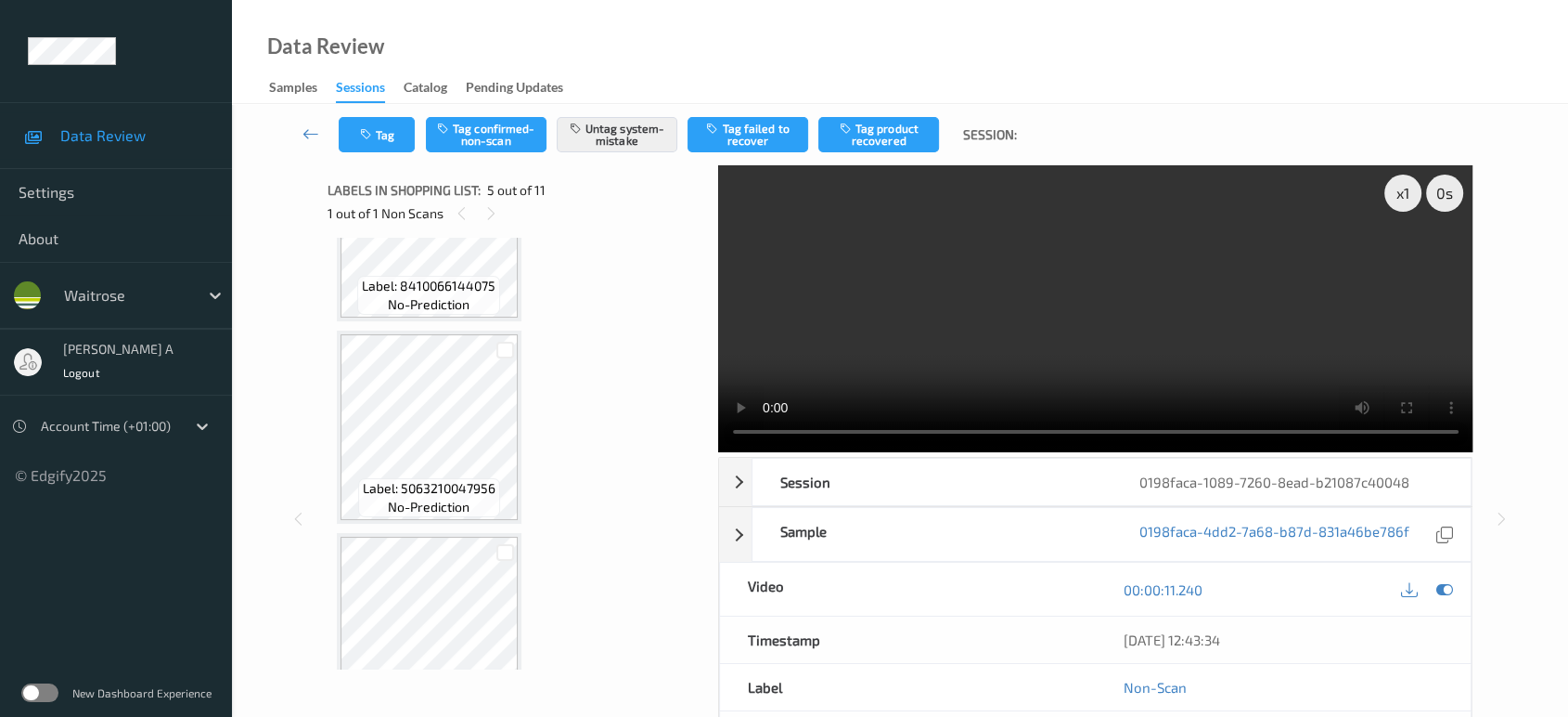
scroll to position [201, 0]
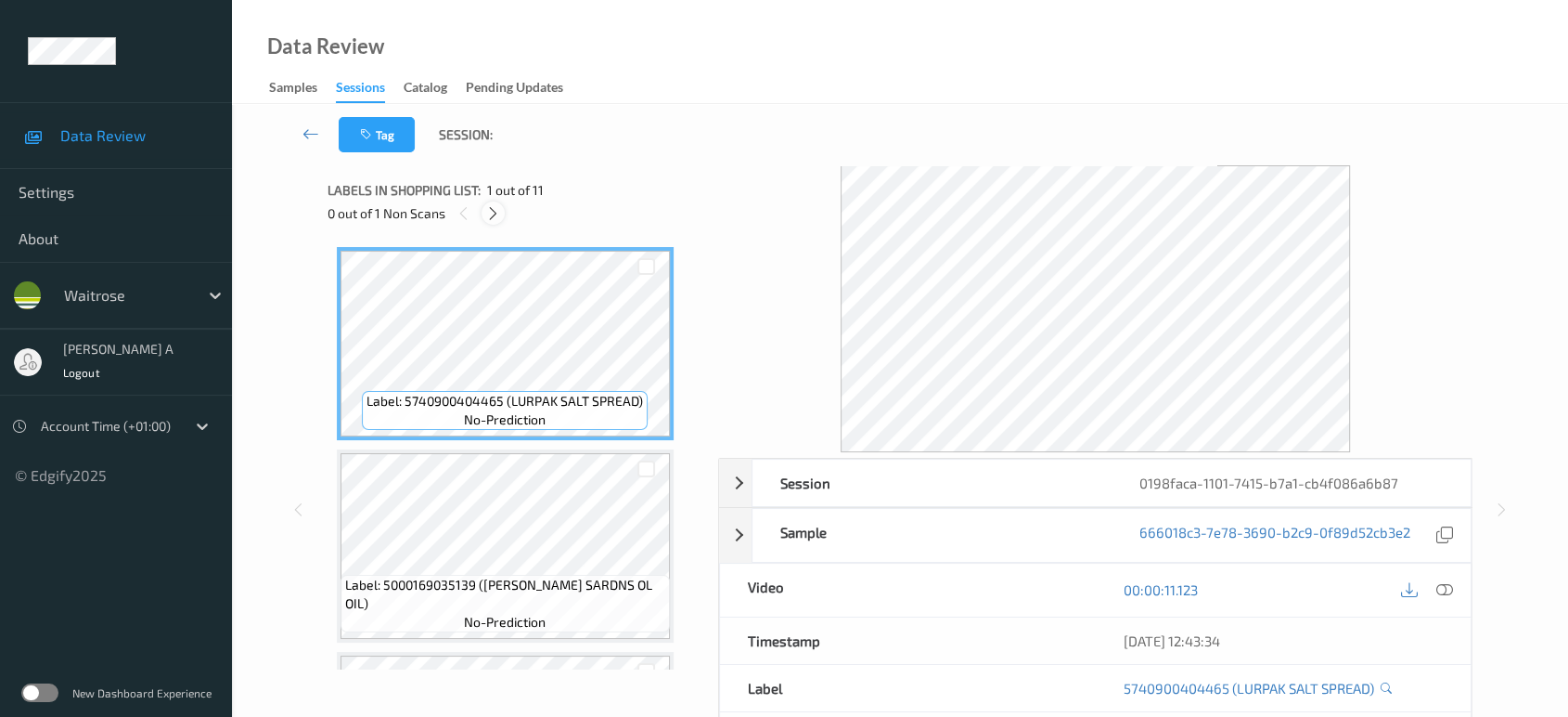
click at [498, 214] on icon at bounding box center [493, 213] width 16 height 16
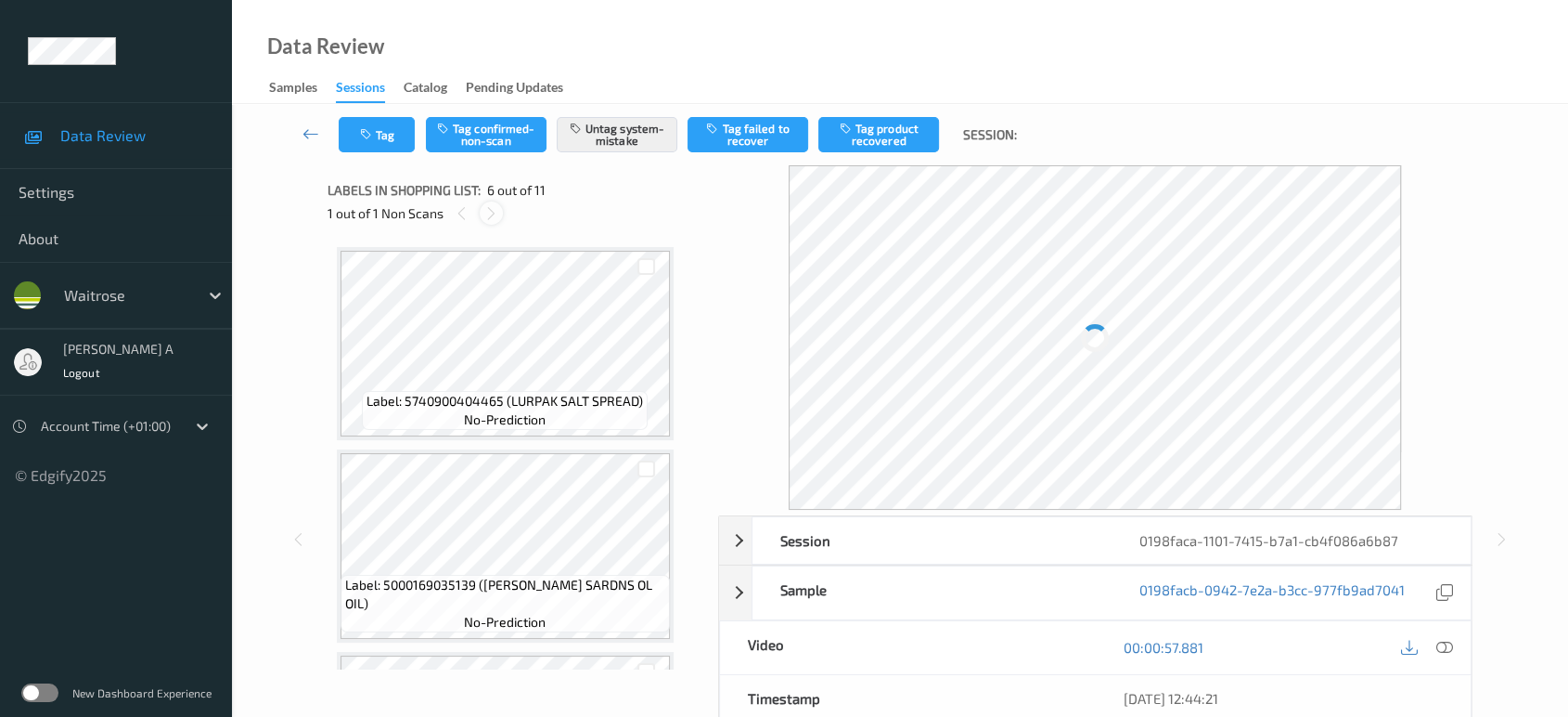
scroll to position [815, 0]
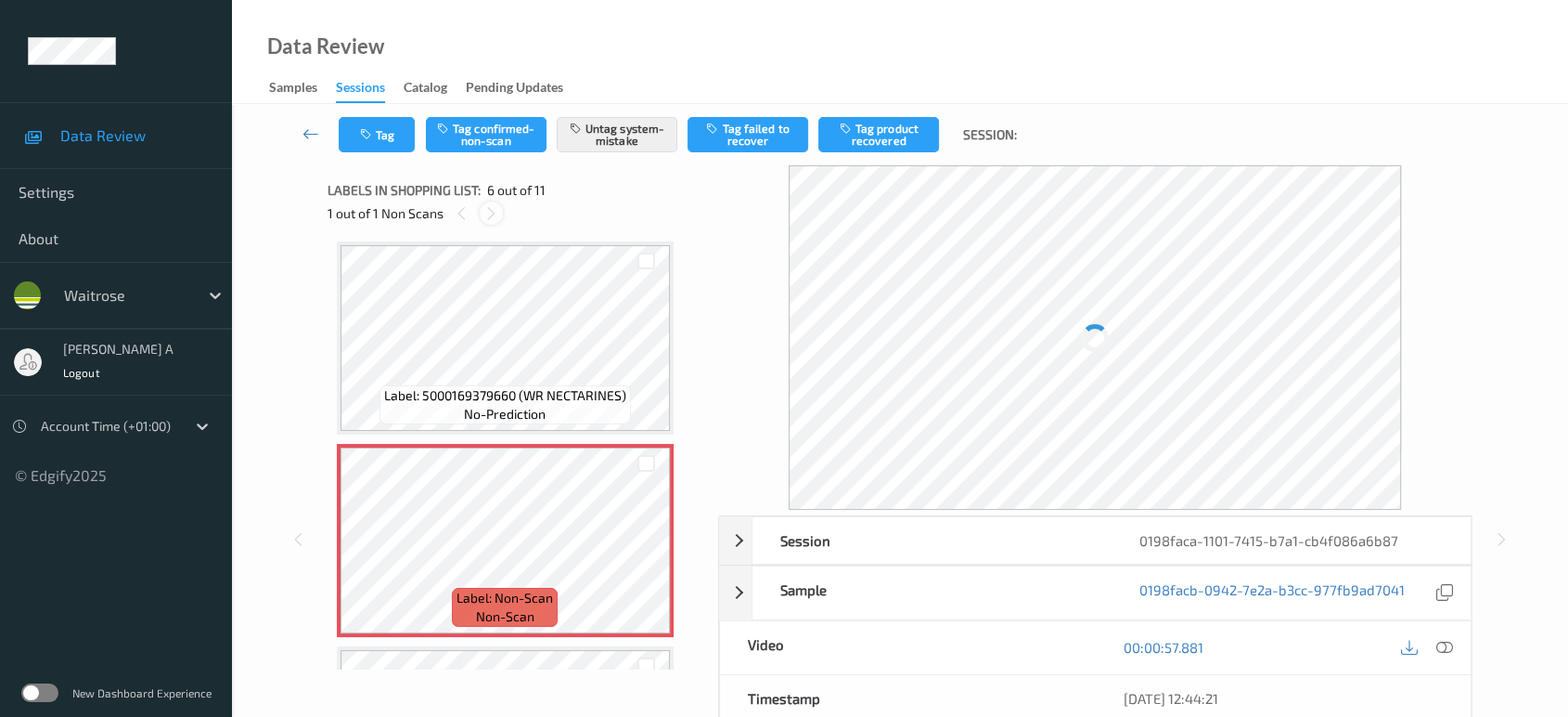
click at [498, 214] on div at bounding box center [491, 213] width 23 height 23
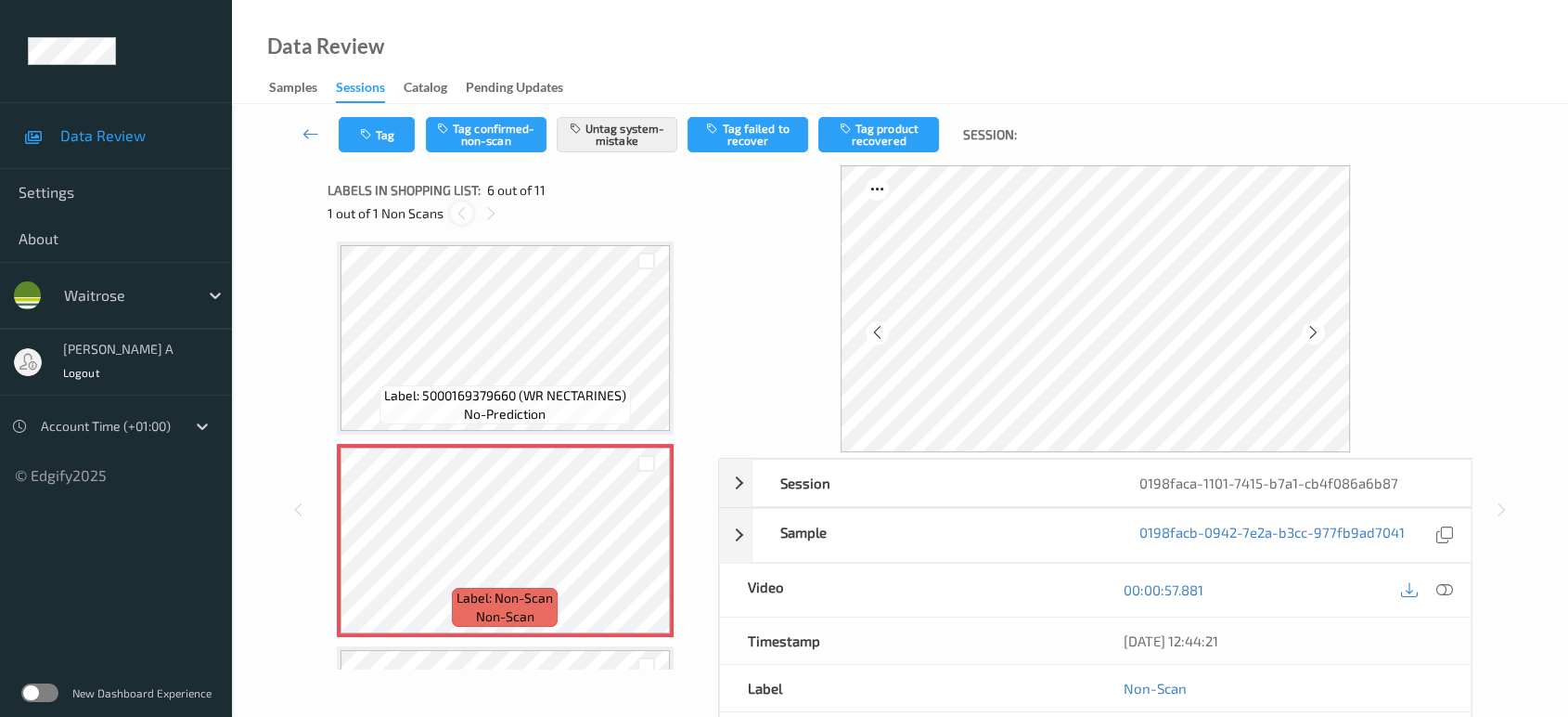
click at [468, 221] on div at bounding box center [462, 213] width 23 height 23
click at [641, 548] on icon at bounding box center [646, 555] width 16 height 16
click at [1442, 588] on icon at bounding box center [1444, 589] width 16 height 16
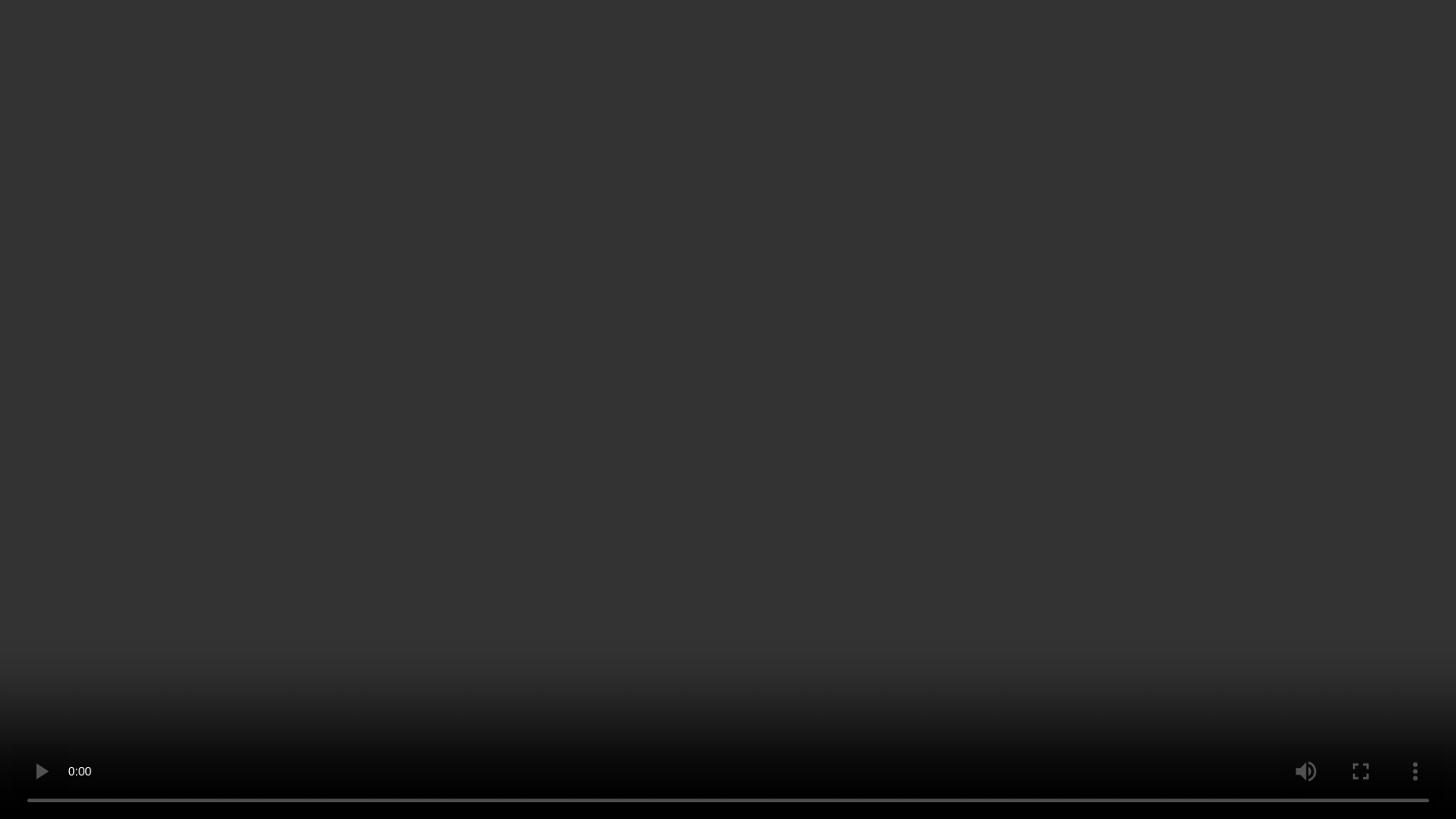
click at [683, 344] on video at bounding box center [728, 410] width 1456 height 819
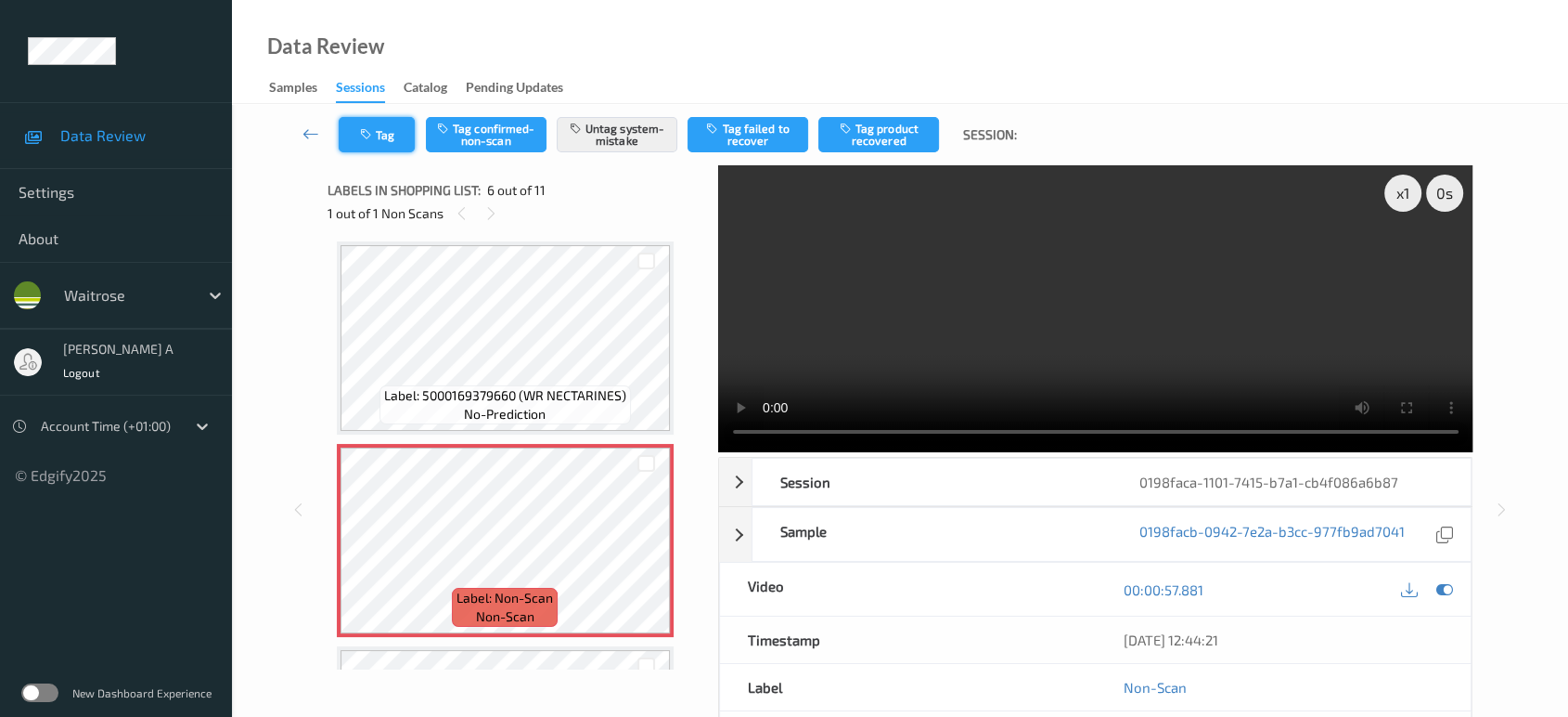
click at [384, 145] on button "Tag" at bounding box center [376, 134] width 76 height 35
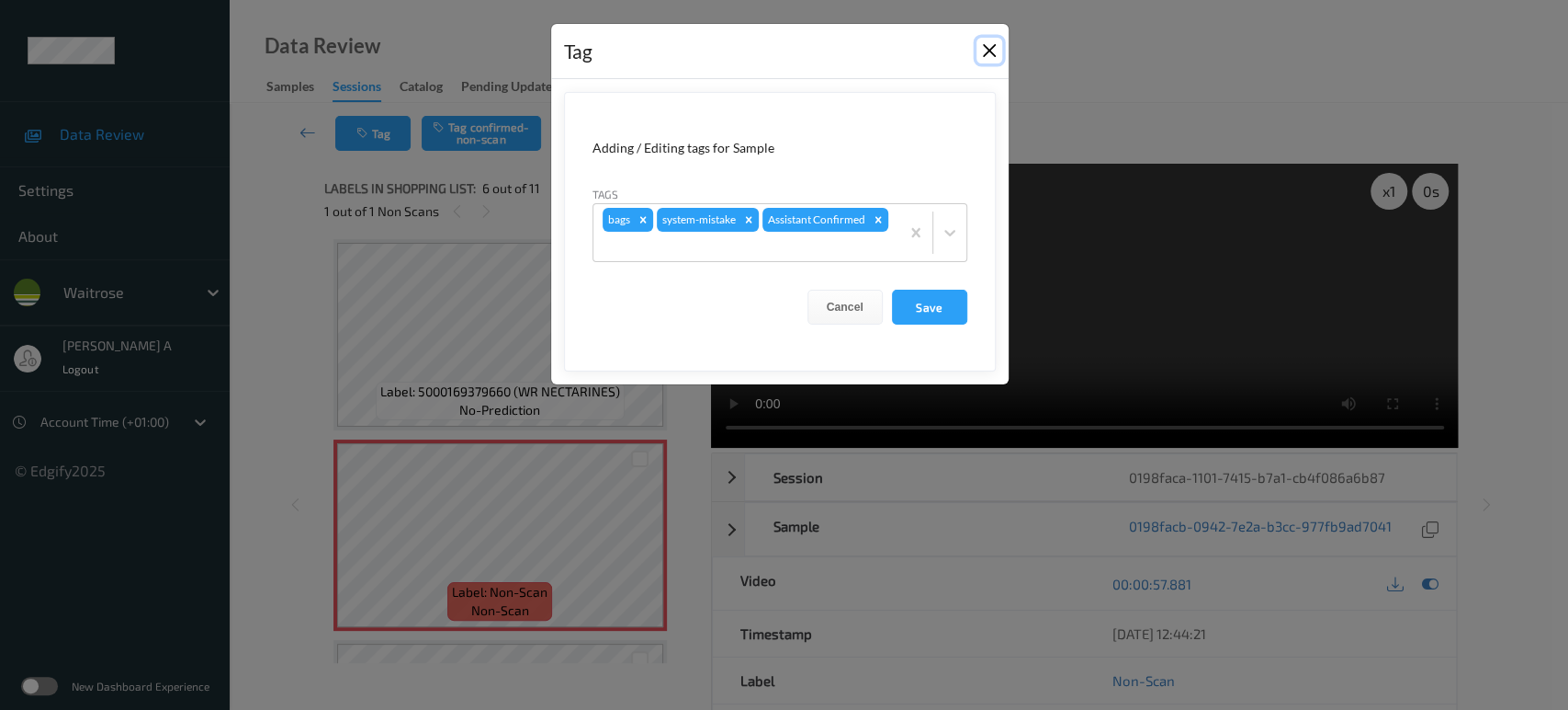
click at [989, 48] on button "Close" at bounding box center [989, 50] width 26 height 26
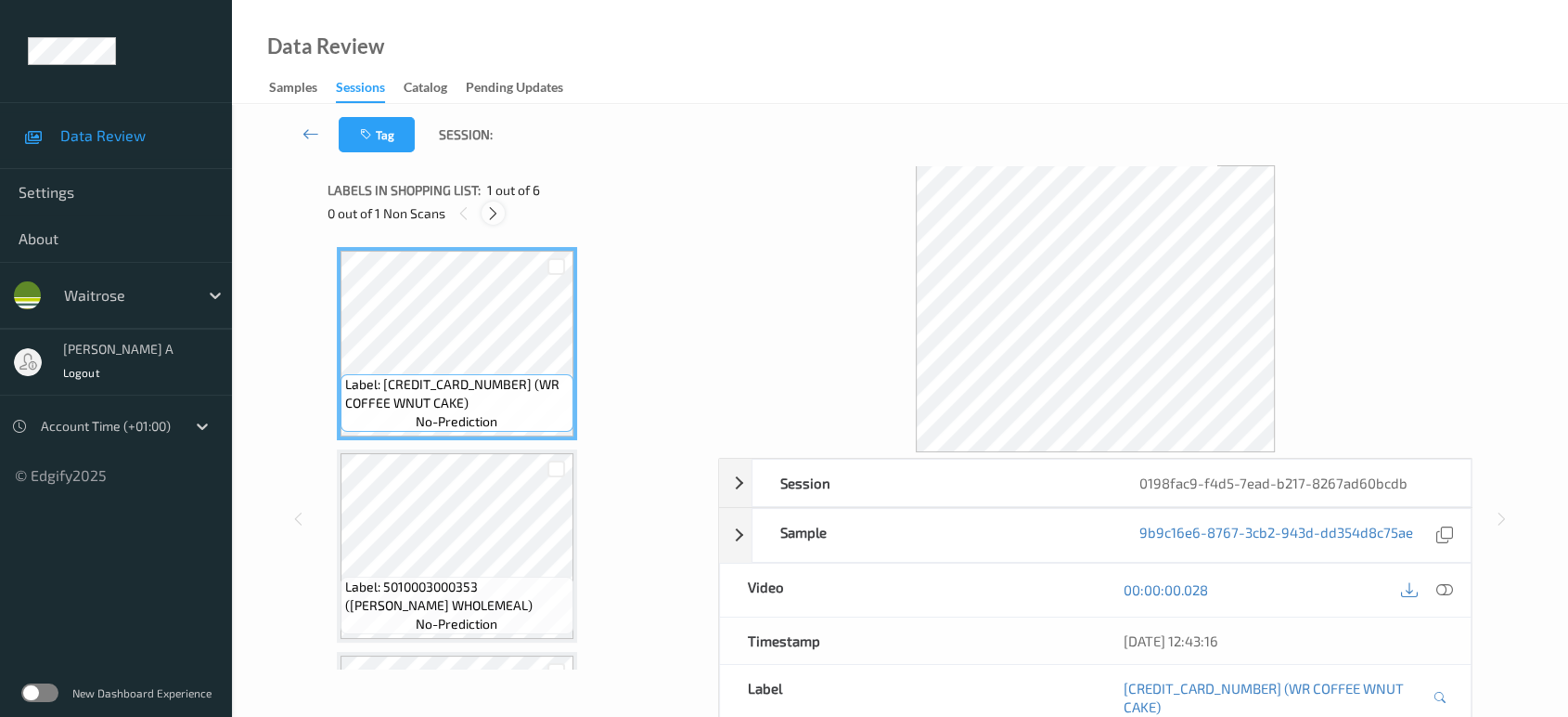
click at [497, 213] on icon at bounding box center [493, 213] width 16 height 16
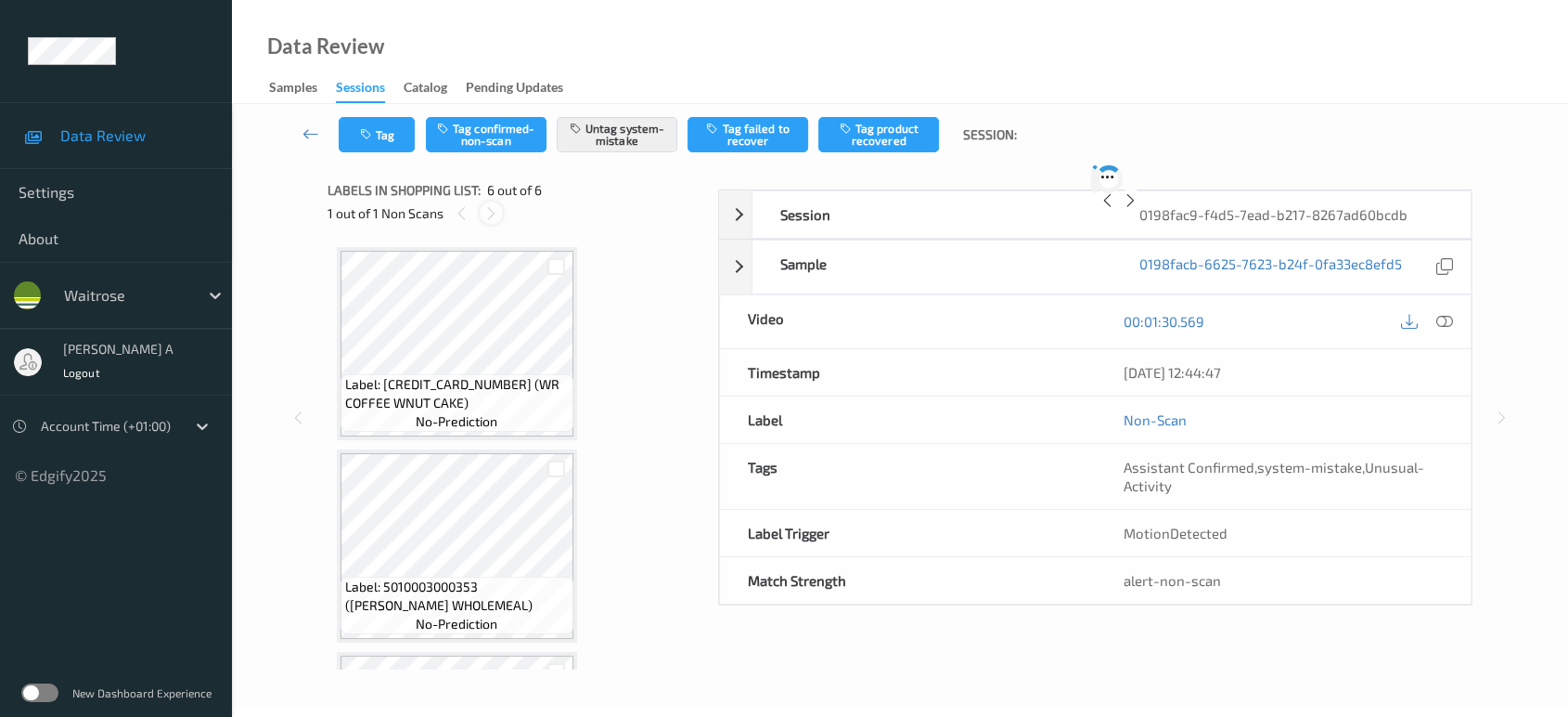
scroll to position [786, 0]
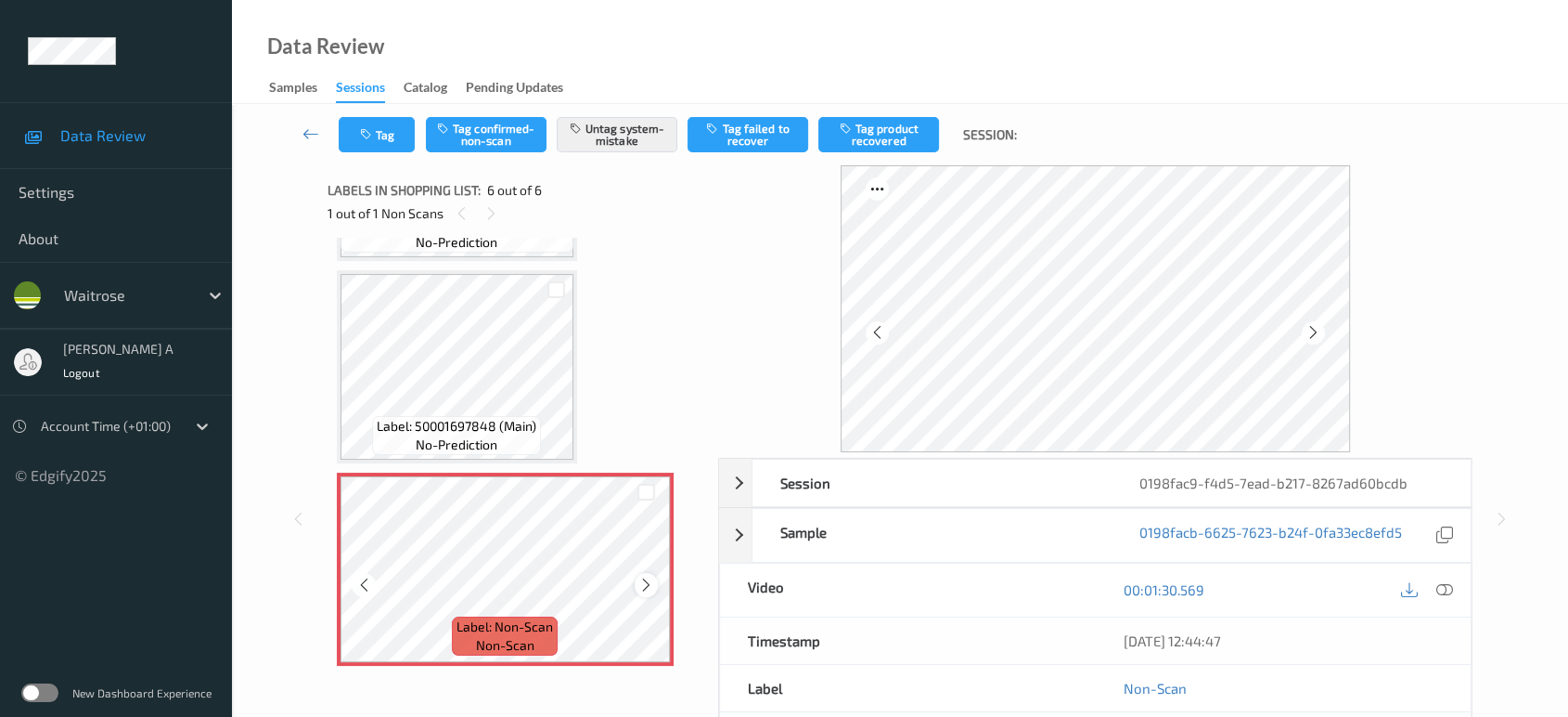
click at [650, 576] on icon at bounding box center [646, 584] width 16 height 16
click at [646, 577] on icon at bounding box center [646, 584] width 16 height 16
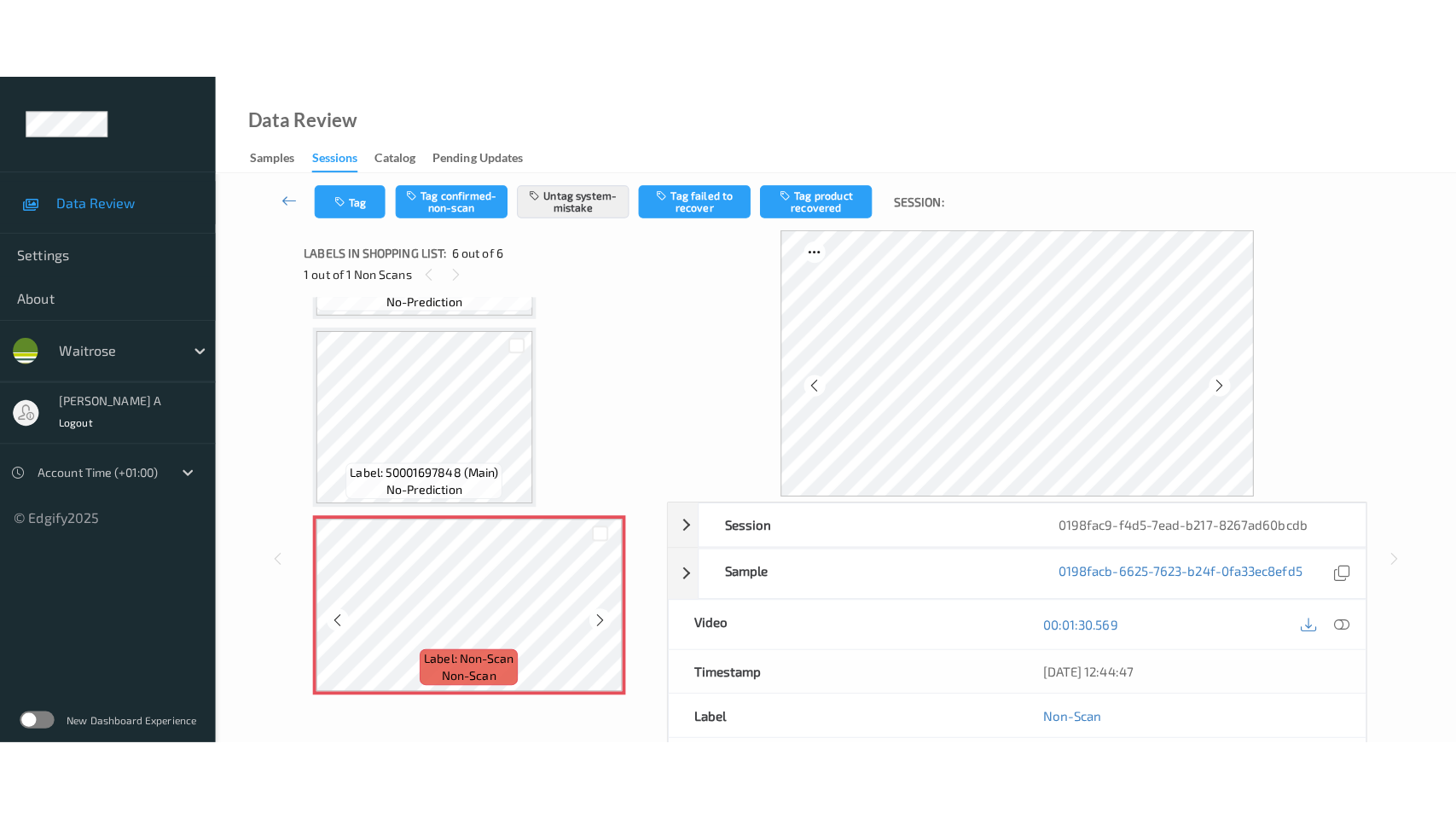
scroll to position [628, 0]
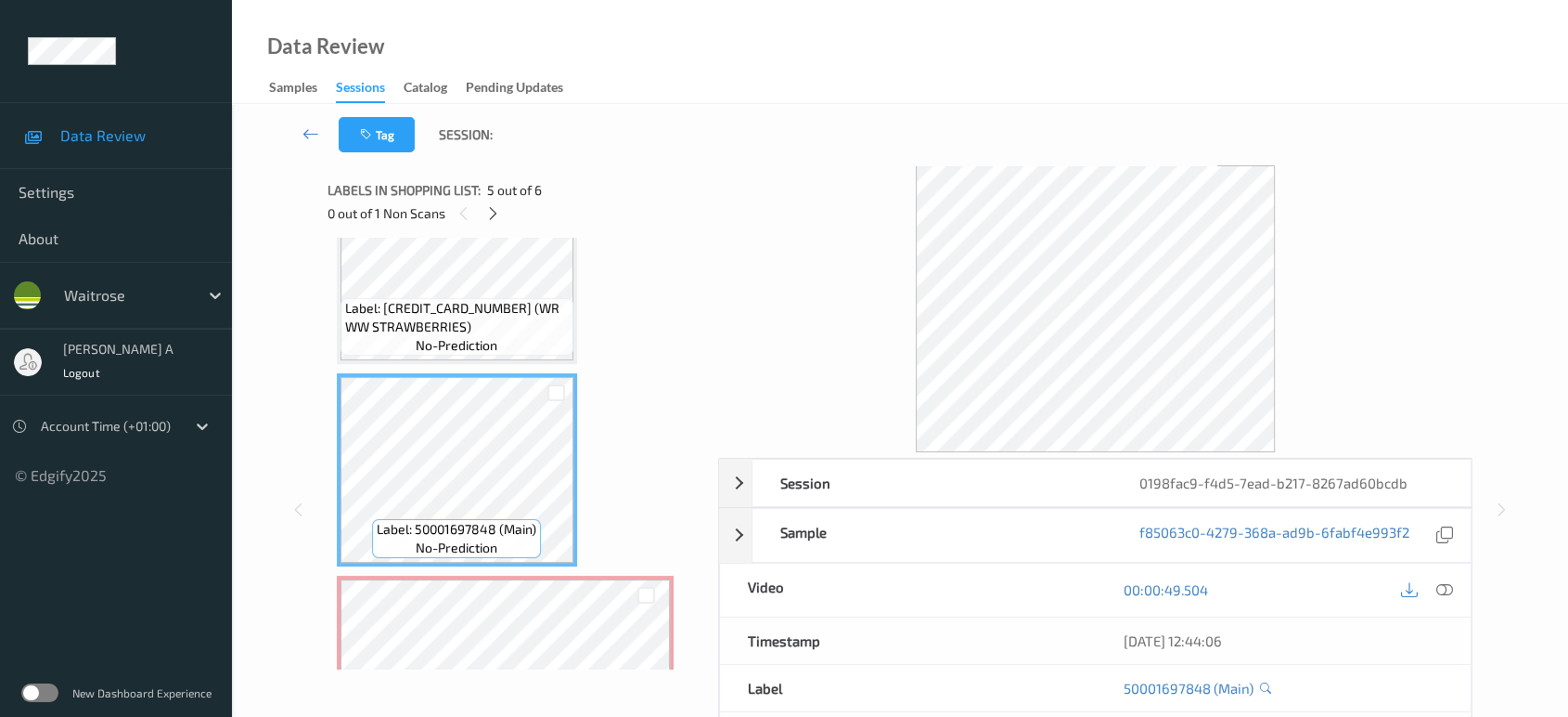
drag, startPoint x: 1440, startPoint y: 592, endPoint x: 1303, endPoint y: 493, distance: 169.0
click at [1440, 592] on icon at bounding box center [1444, 589] width 16 height 16
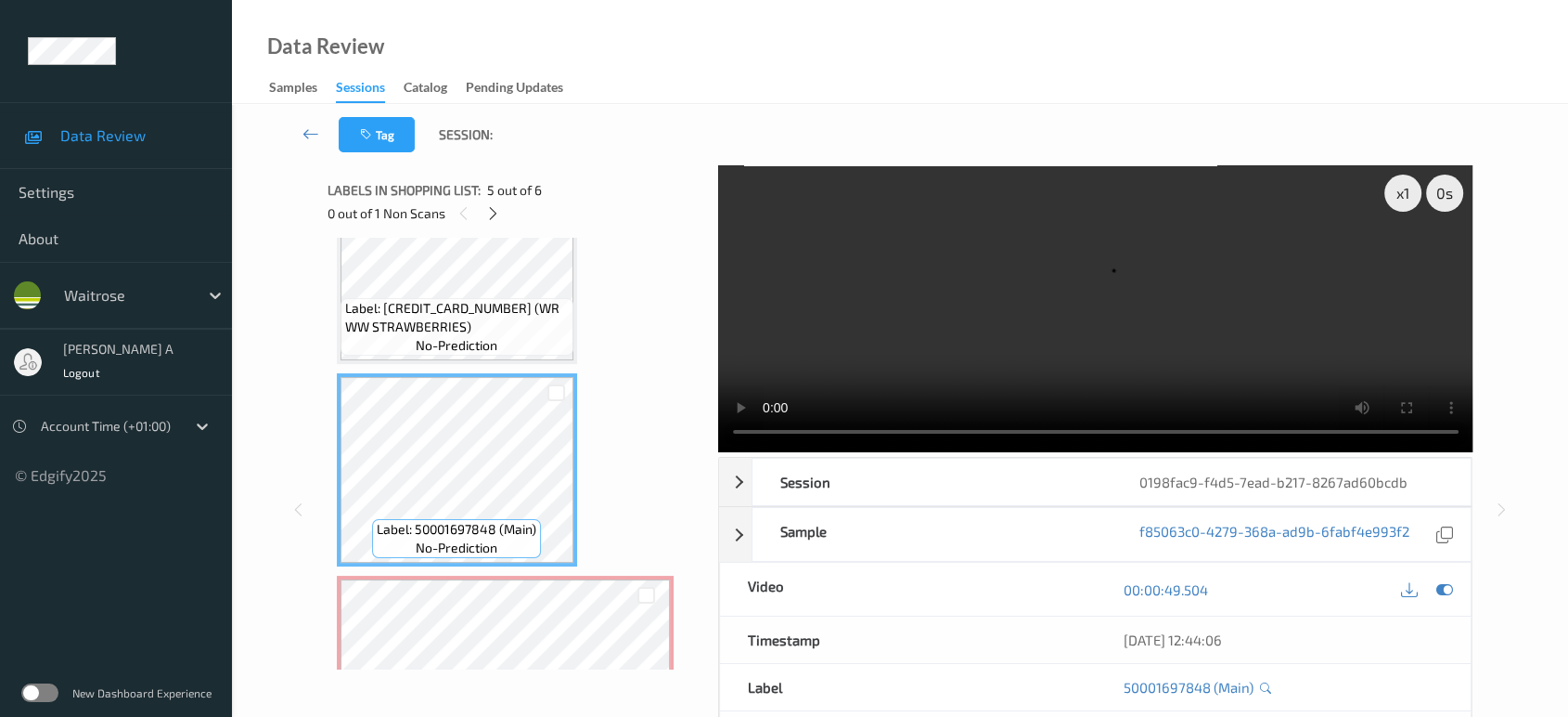
scroll to position [612, 0]
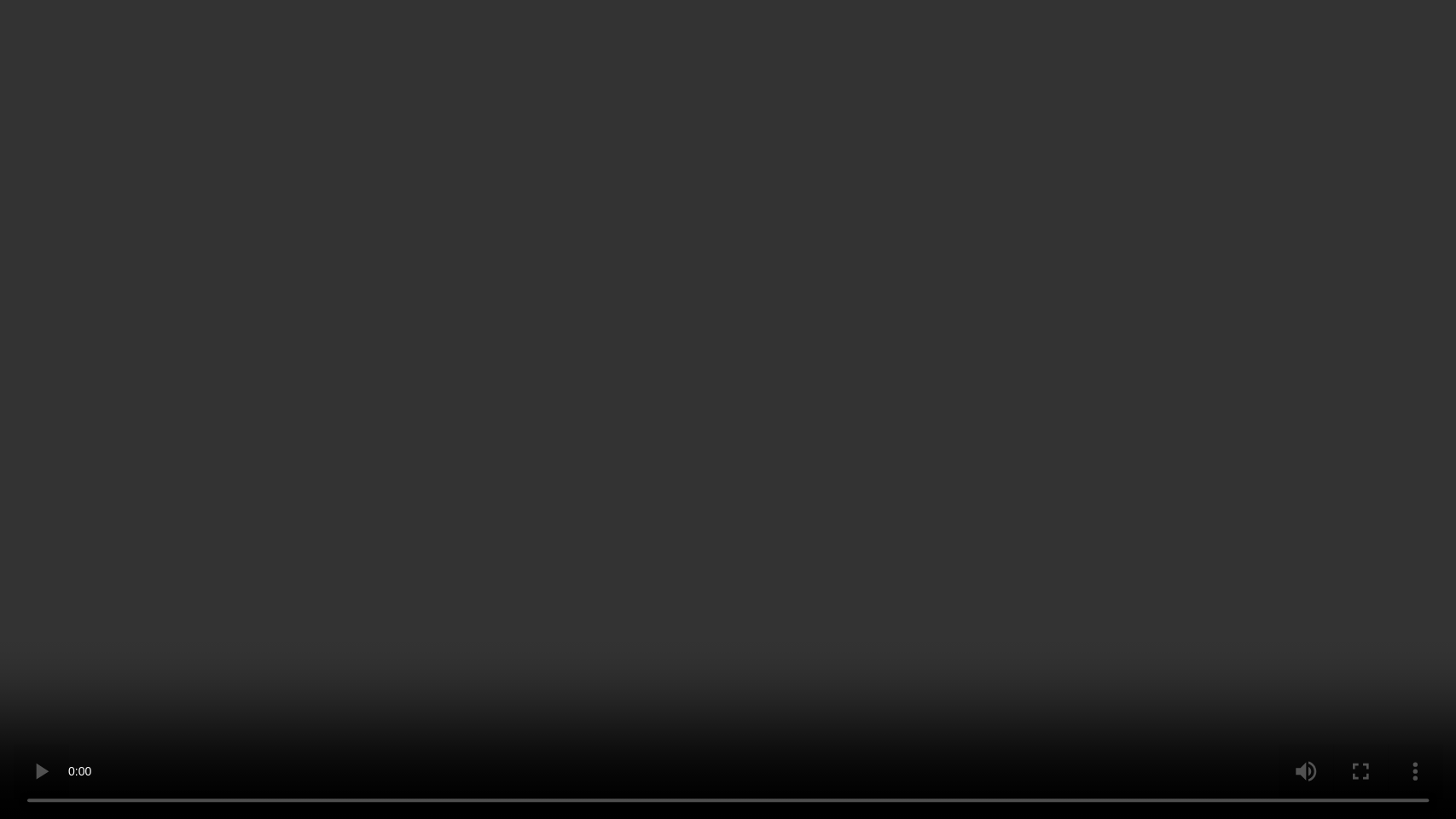
click at [744, 410] on video at bounding box center [728, 410] width 1456 height 819
click at [773, 439] on video at bounding box center [728, 410] width 1456 height 819
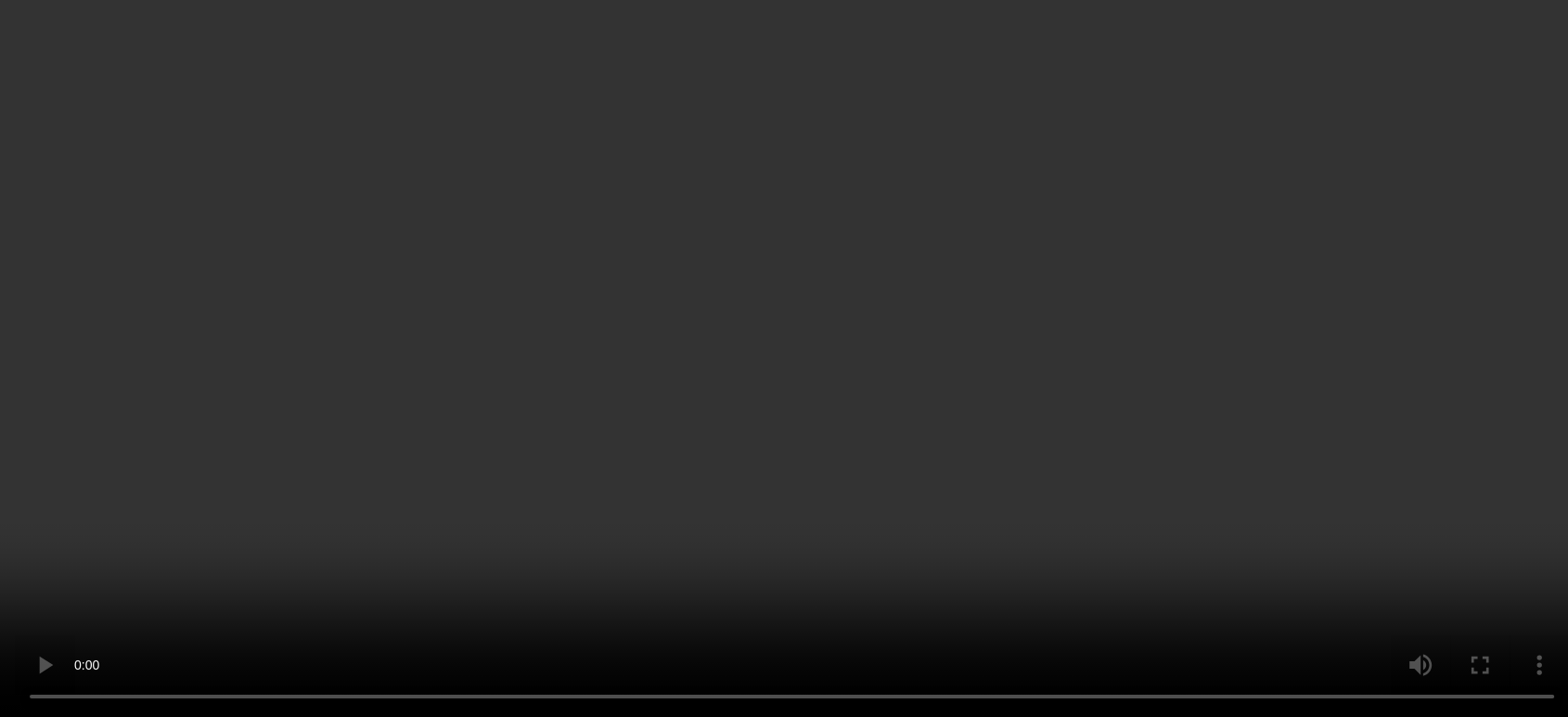
scroll to position [786, 0]
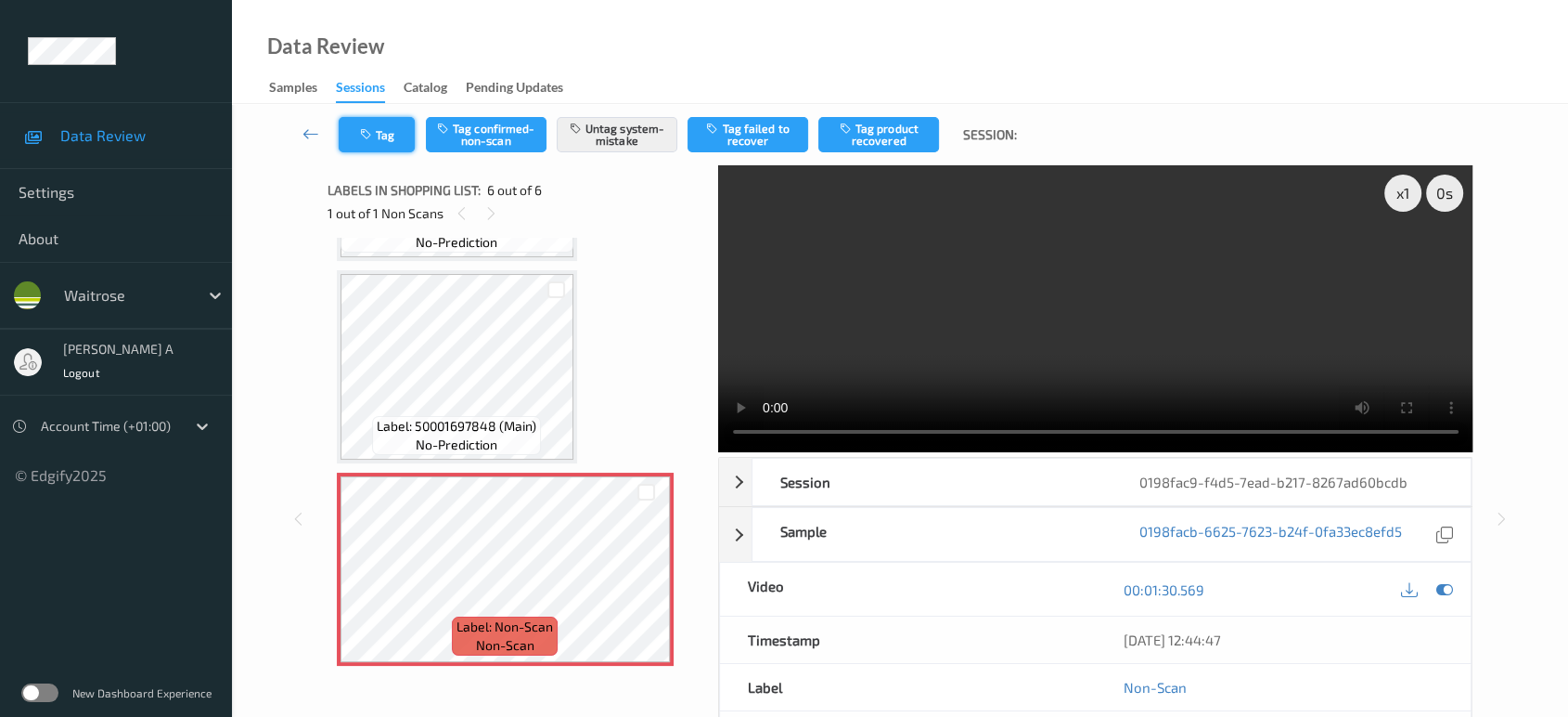
click at [403, 123] on button "Tag" at bounding box center [376, 134] width 76 height 35
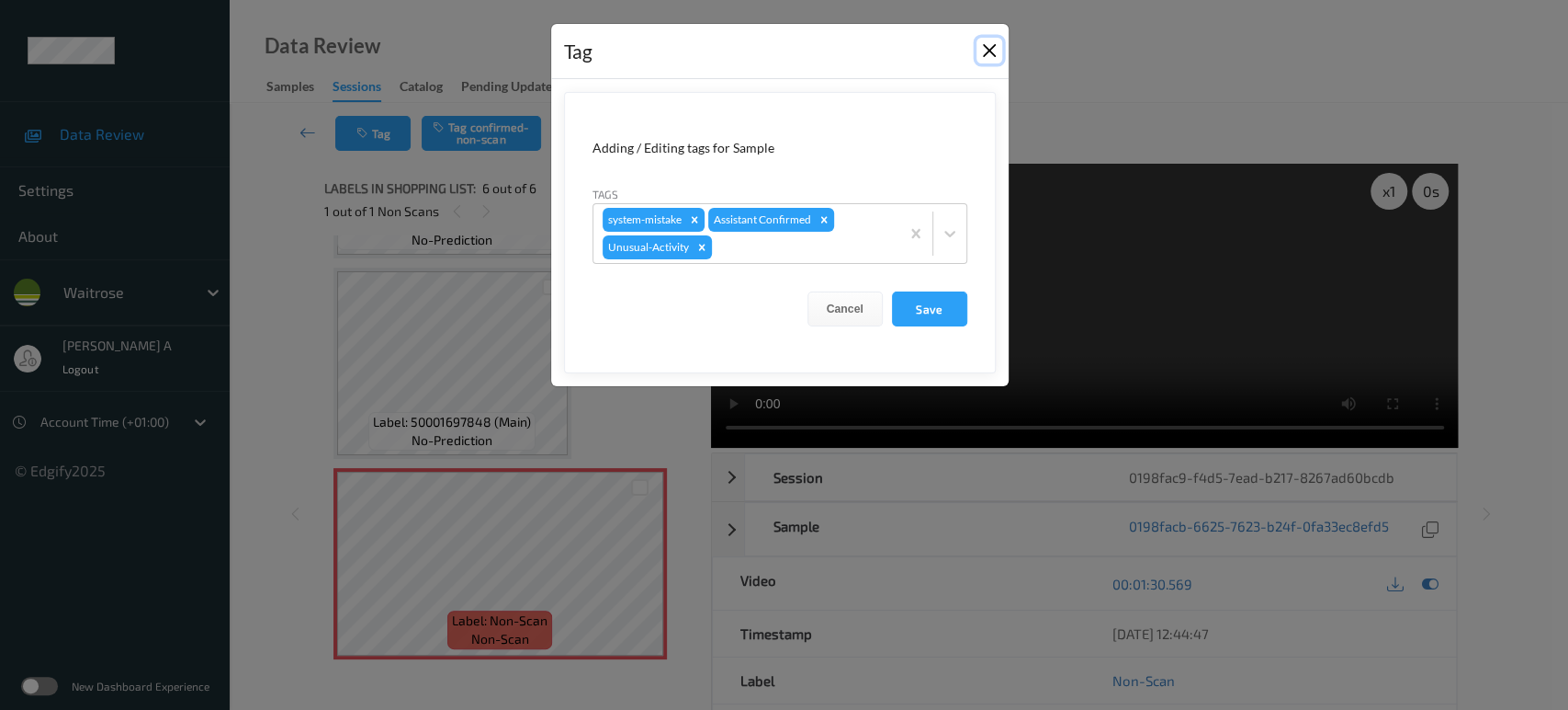
click at [993, 51] on button "Close" at bounding box center [989, 50] width 26 height 26
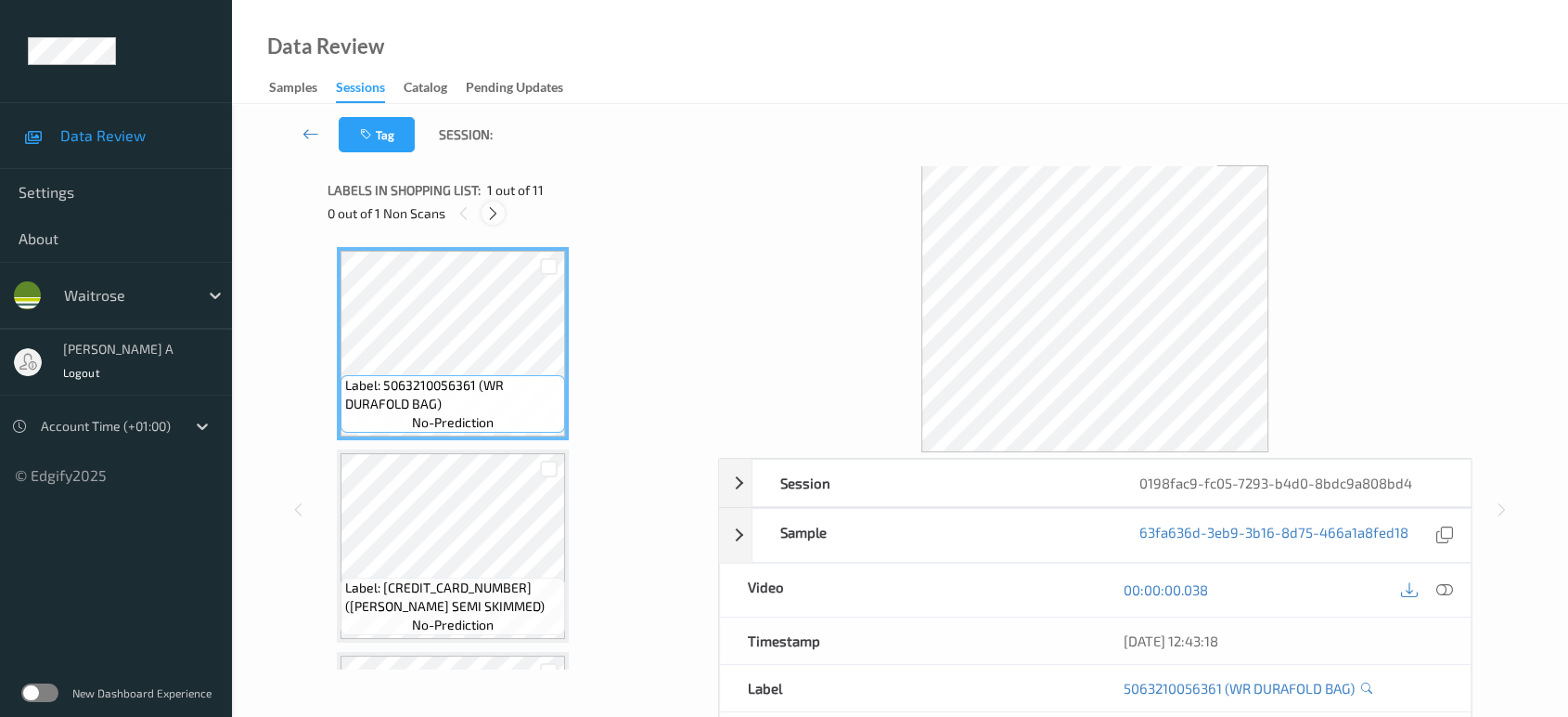
click at [496, 213] on icon at bounding box center [493, 213] width 16 height 16
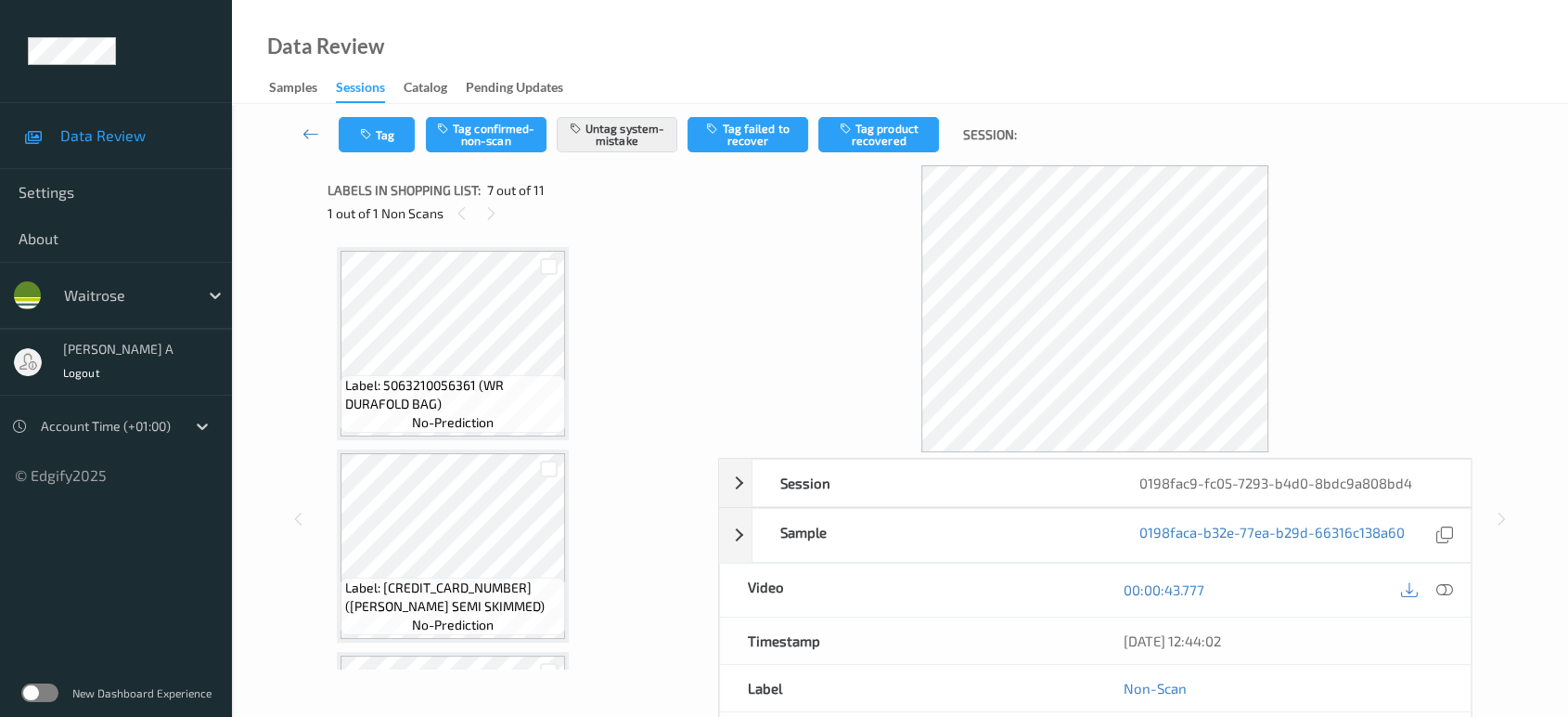
scroll to position [1017, 0]
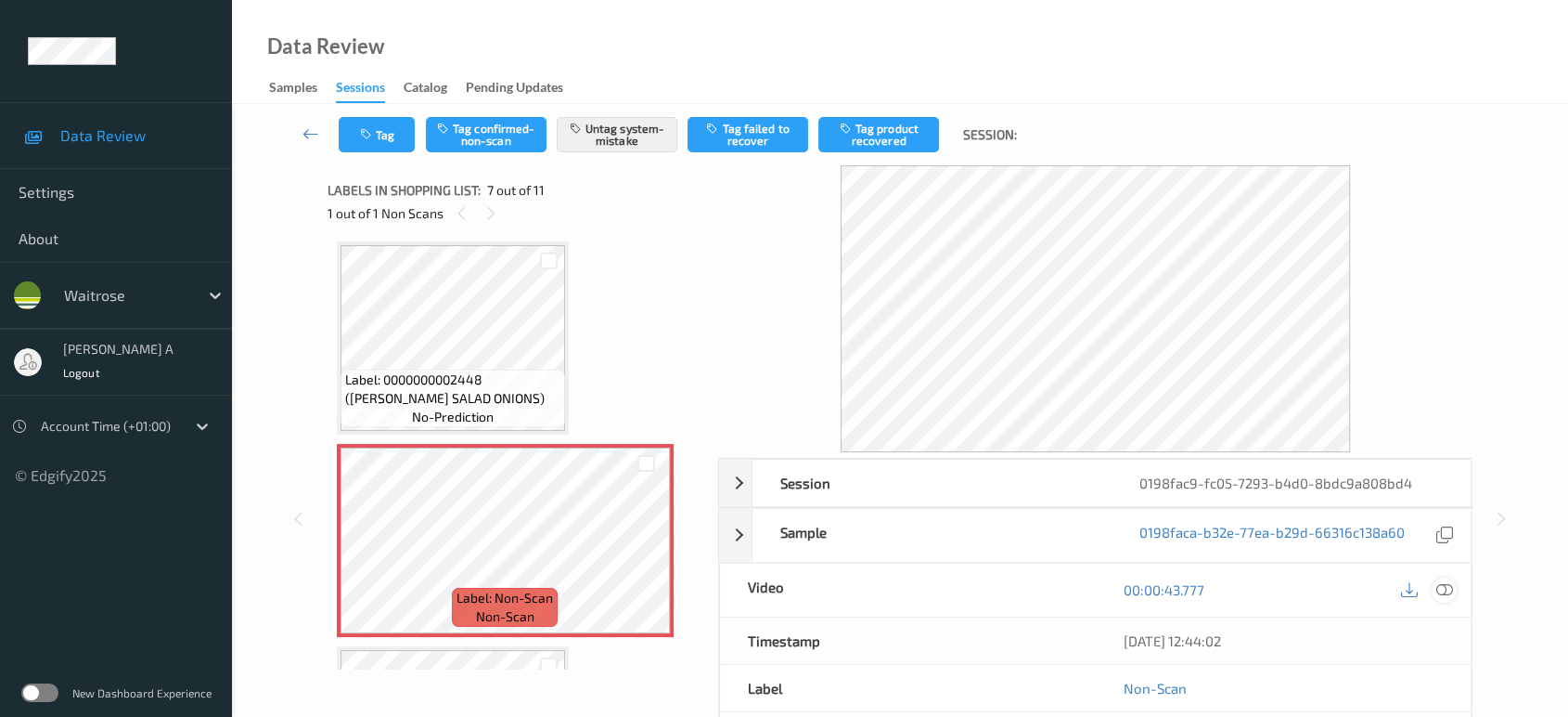
click at [1446, 587] on icon at bounding box center [1444, 589] width 16 height 16
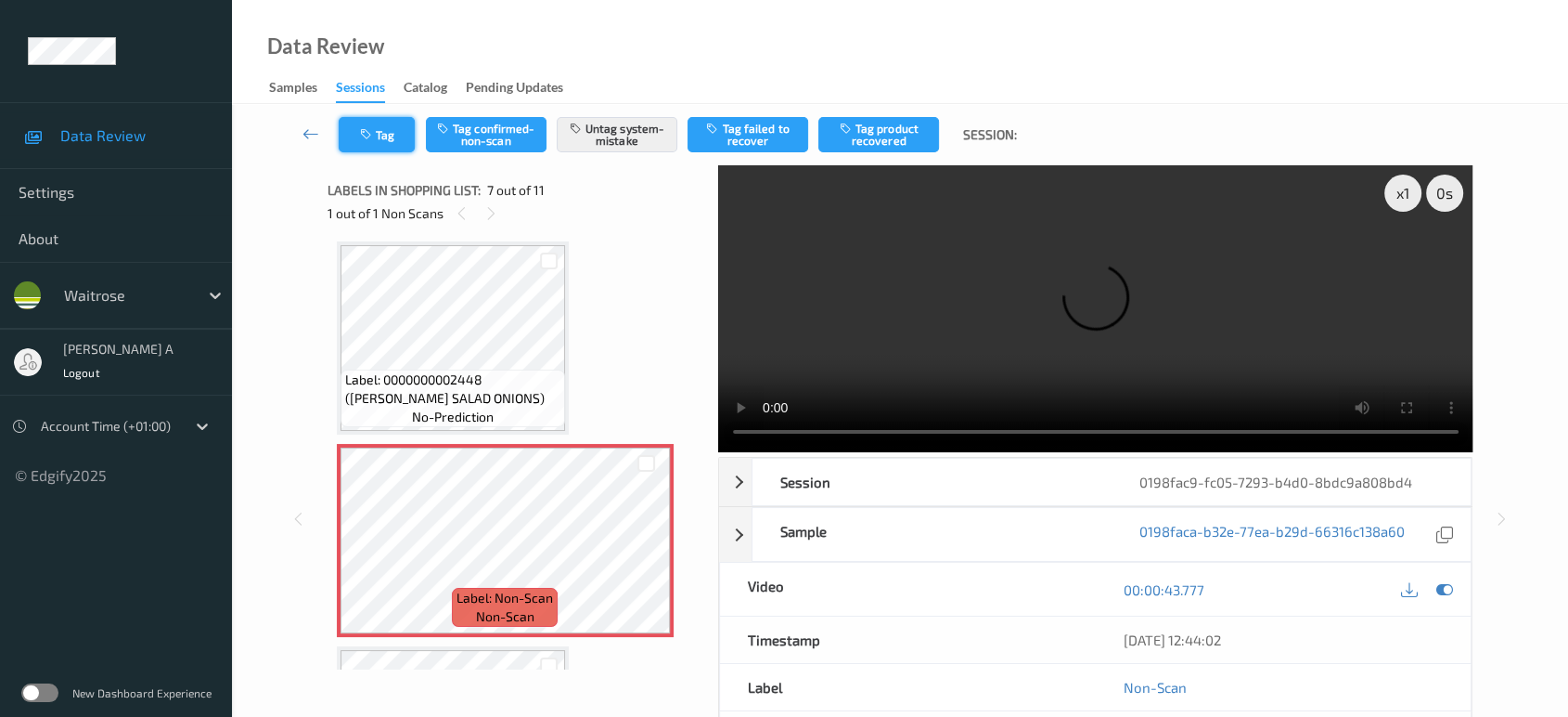
click at [364, 141] on button "Tag" at bounding box center [376, 134] width 76 height 35
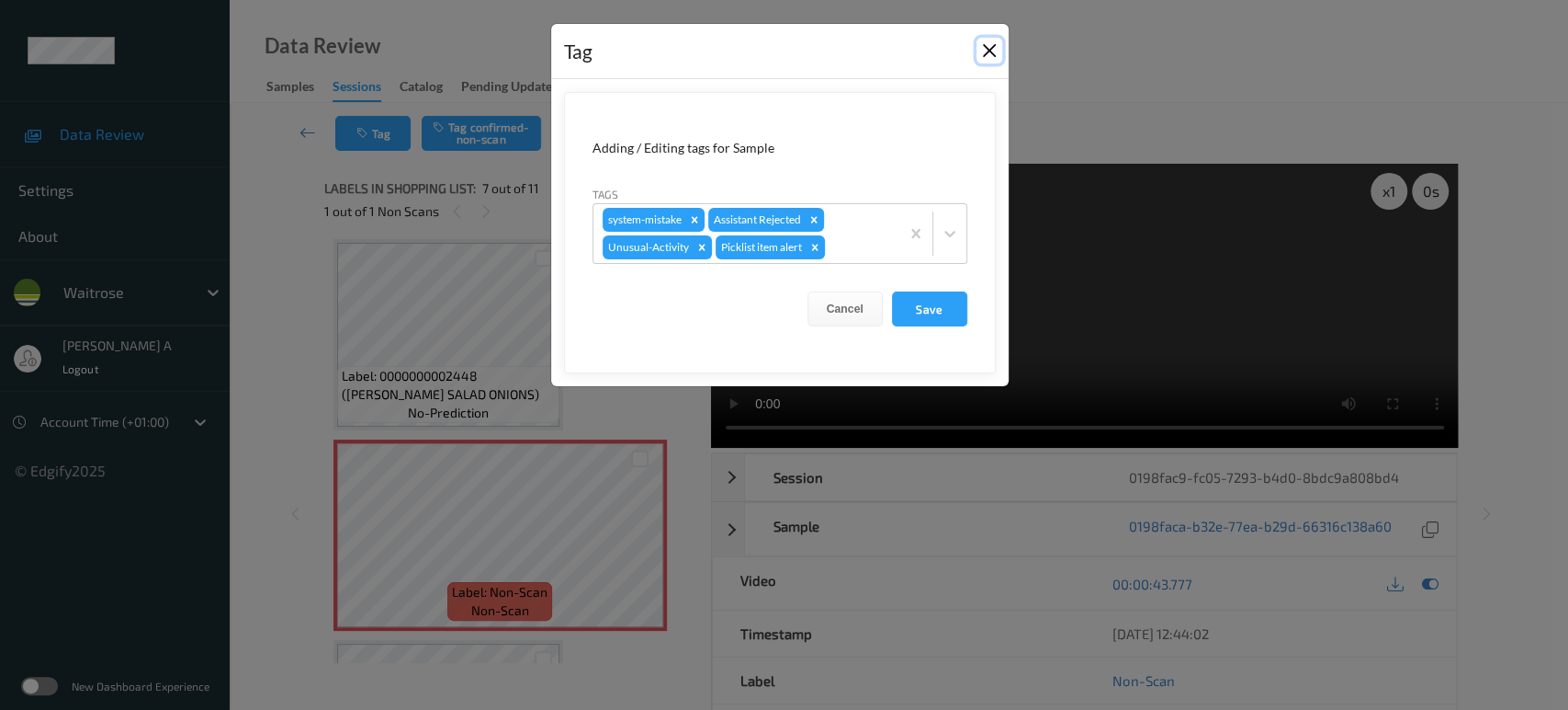
click at [988, 53] on button "Close" at bounding box center [989, 50] width 26 height 26
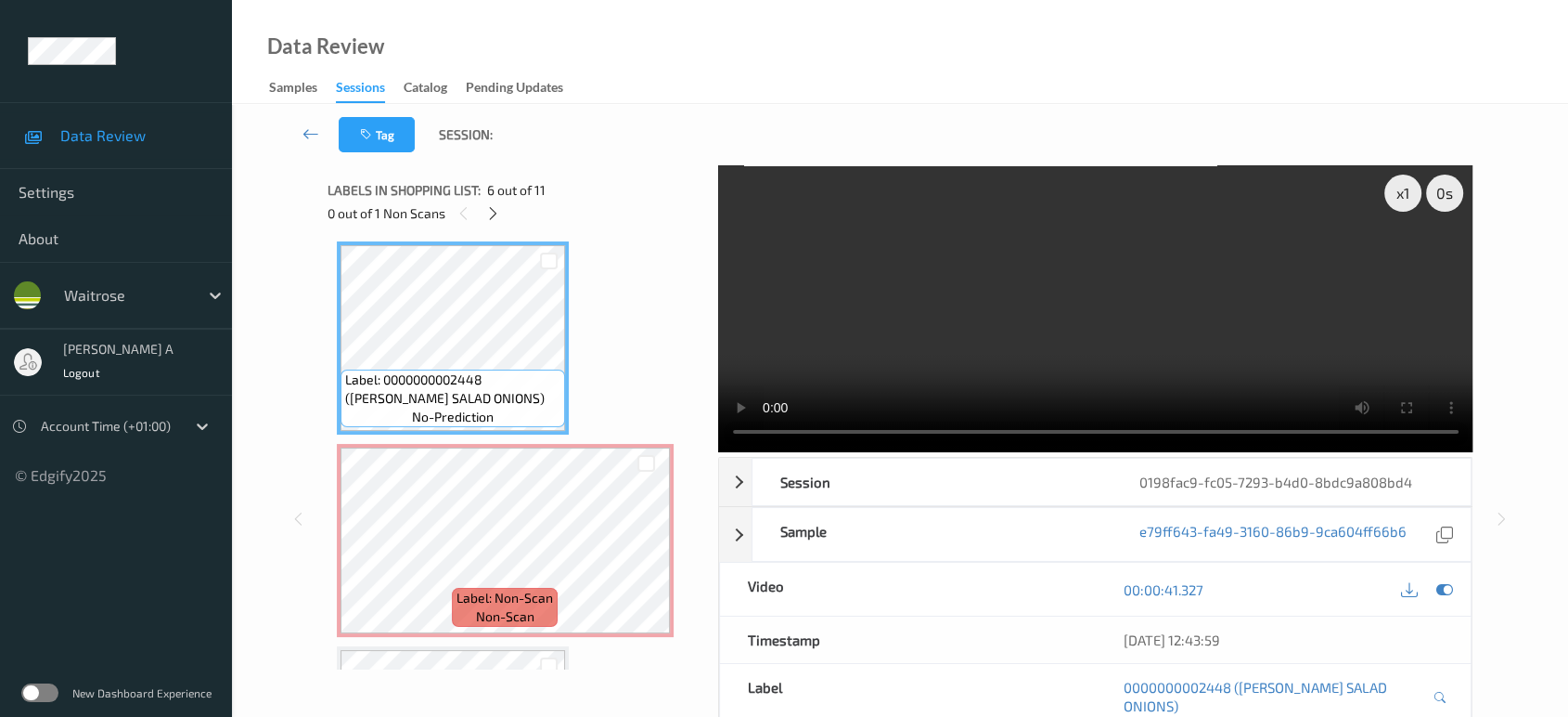
click at [1177, 326] on video at bounding box center [1096, 309] width 755 height 287
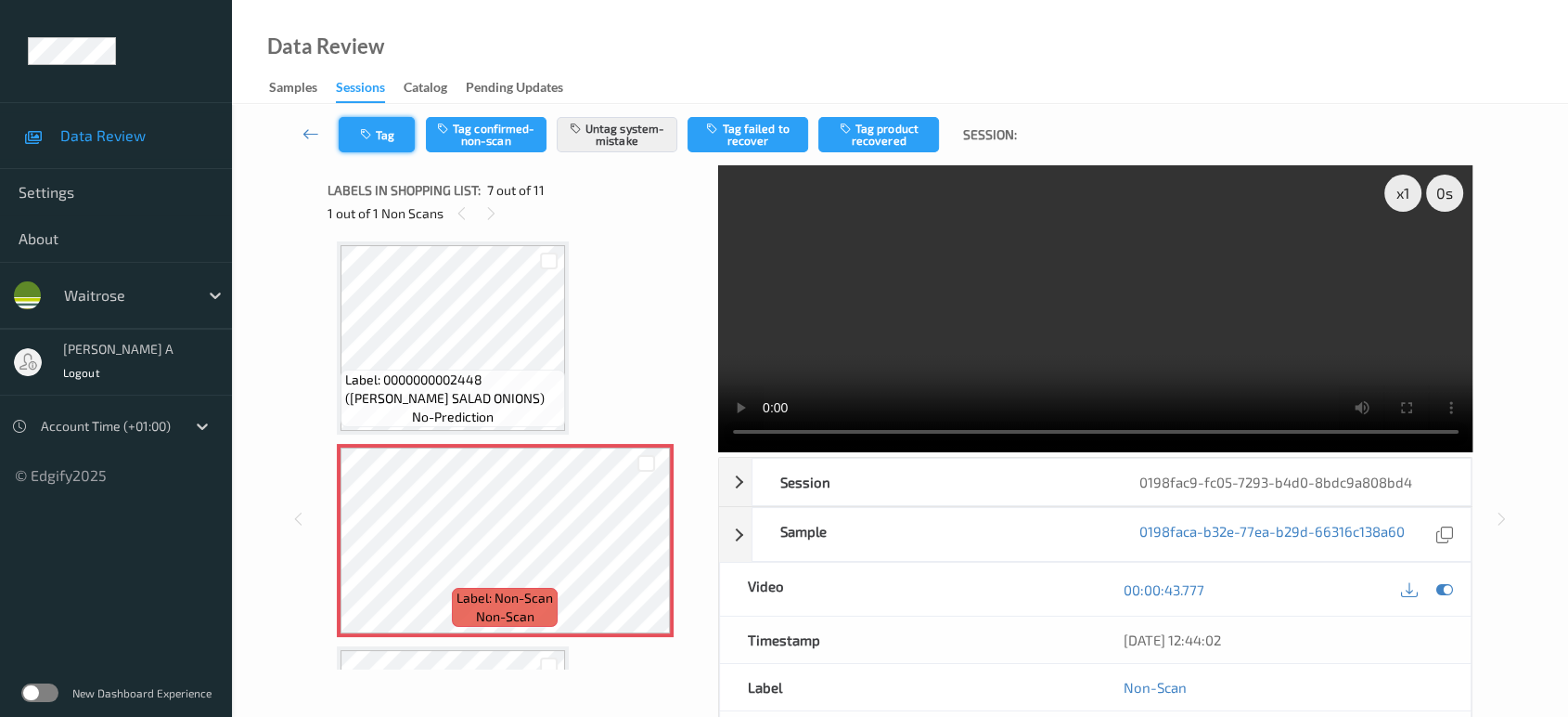
click at [382, 146] on button "Tag" at bounding box center [376, 134] width 76 height 35
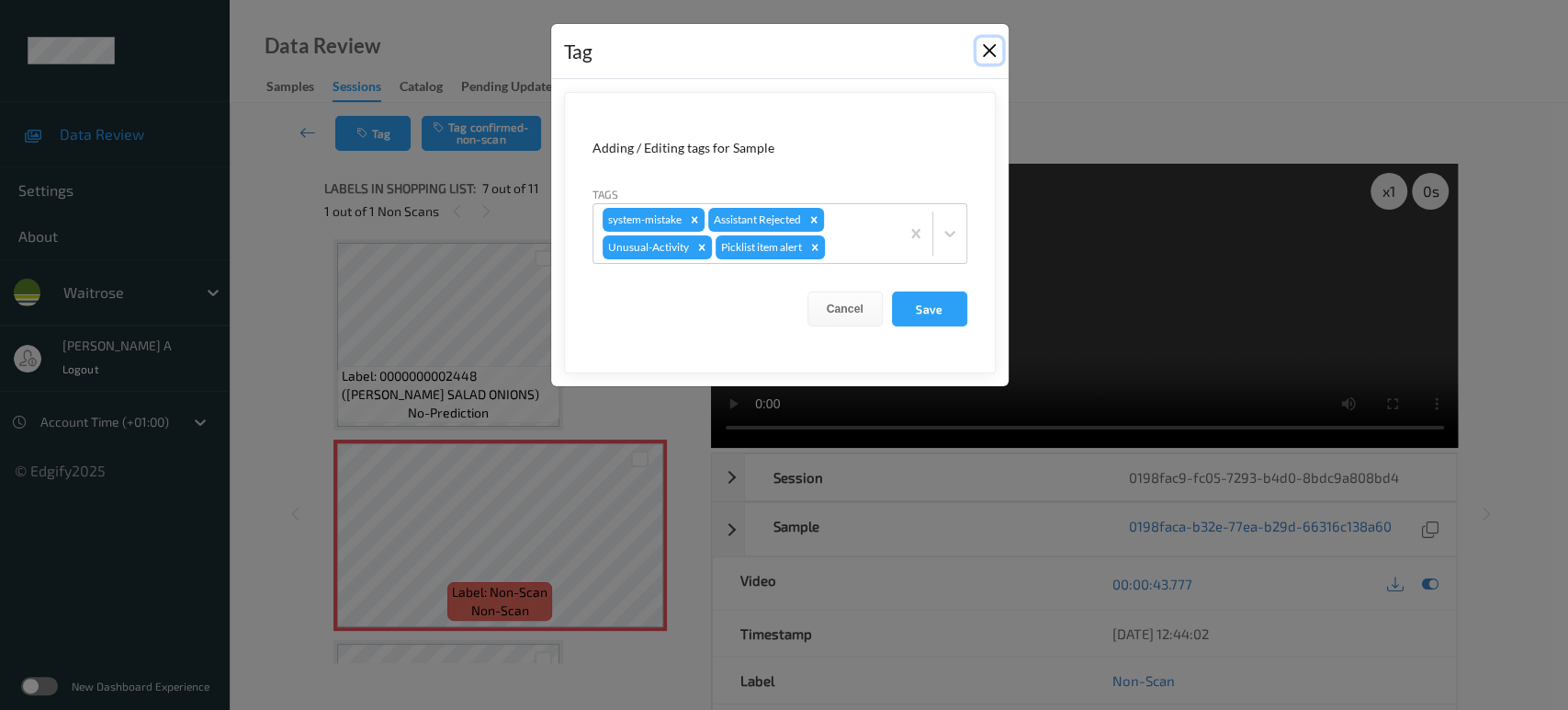
click at [992, 55] on button "Close" at bounding box center [989, 50] width 26 height 26
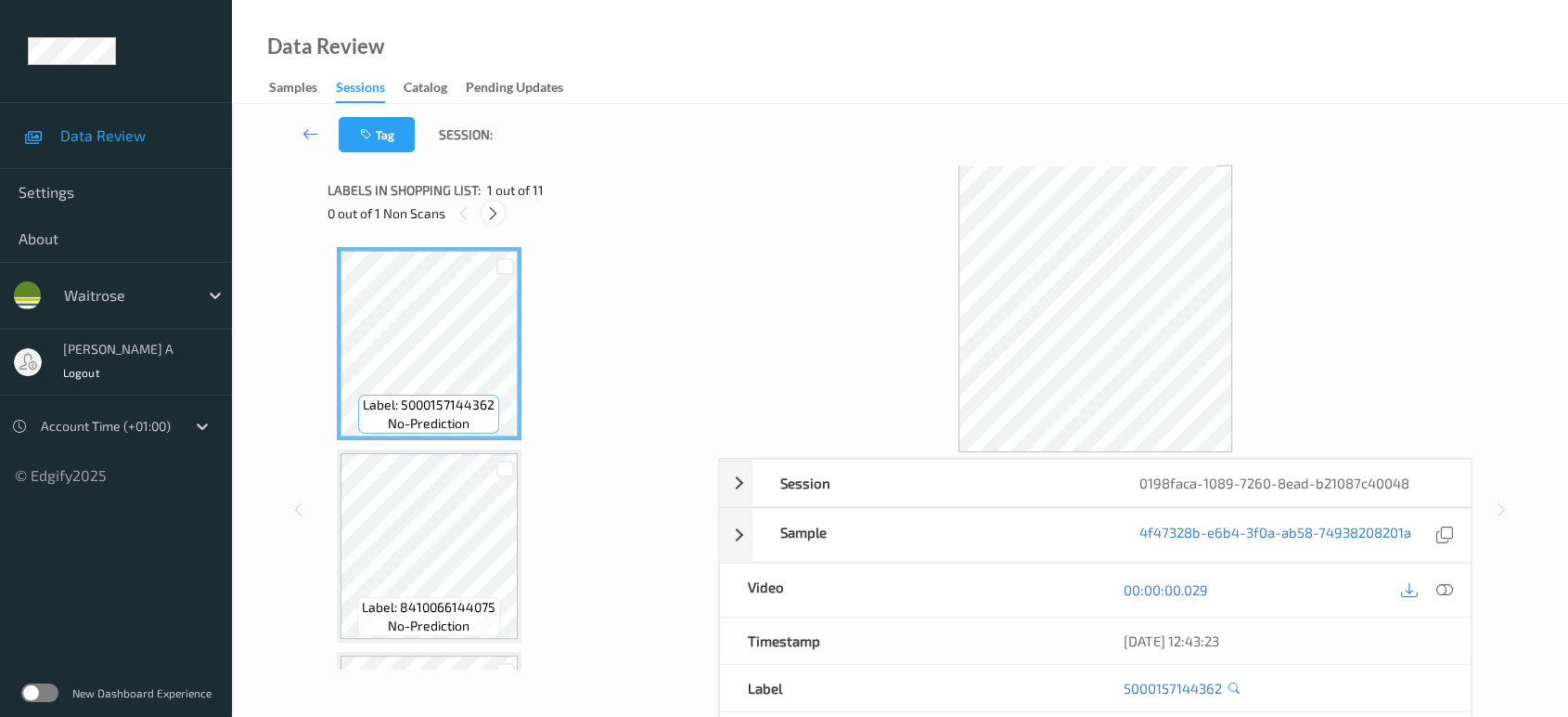
click at [496, 211] on icon at bounding box center [493, 213] width 16 height 16
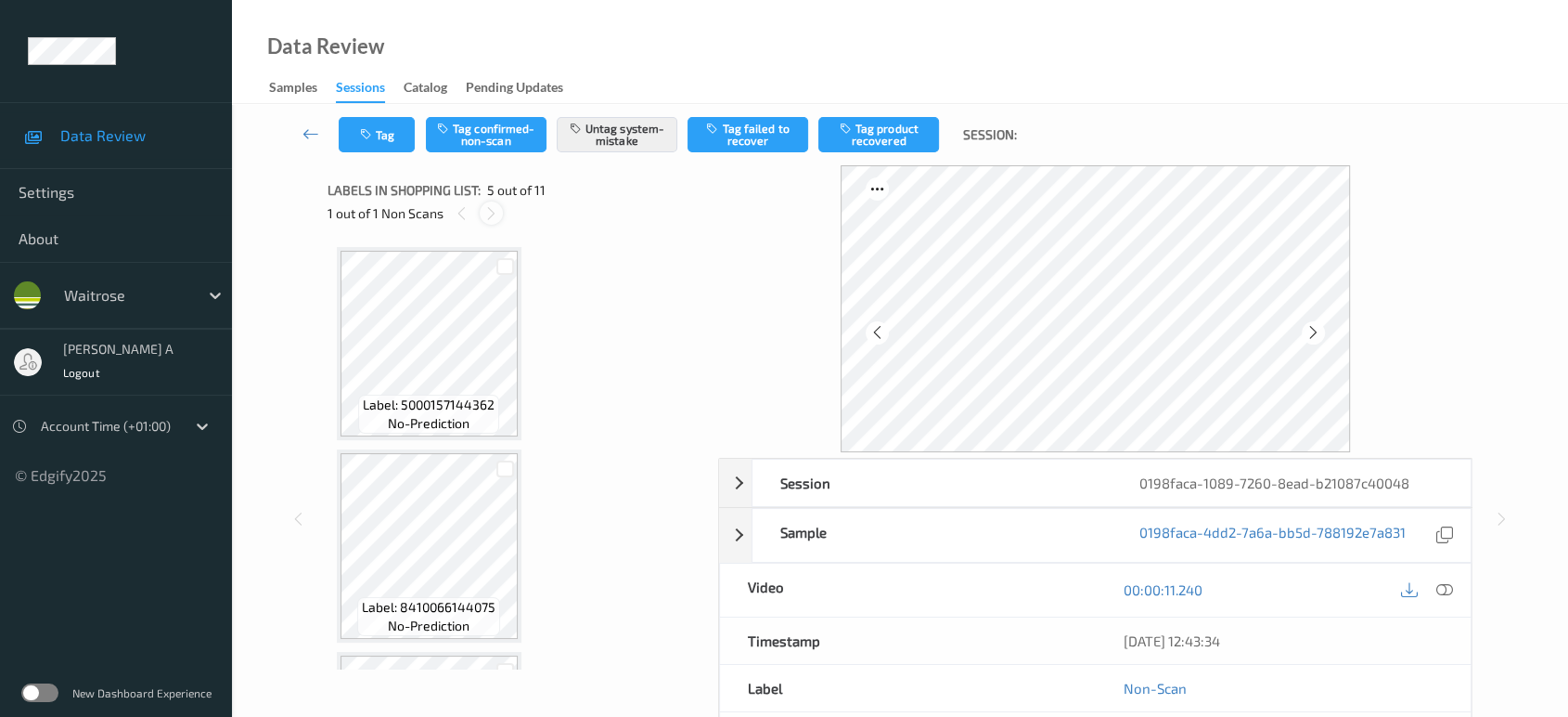
scroll to position [614, 0]
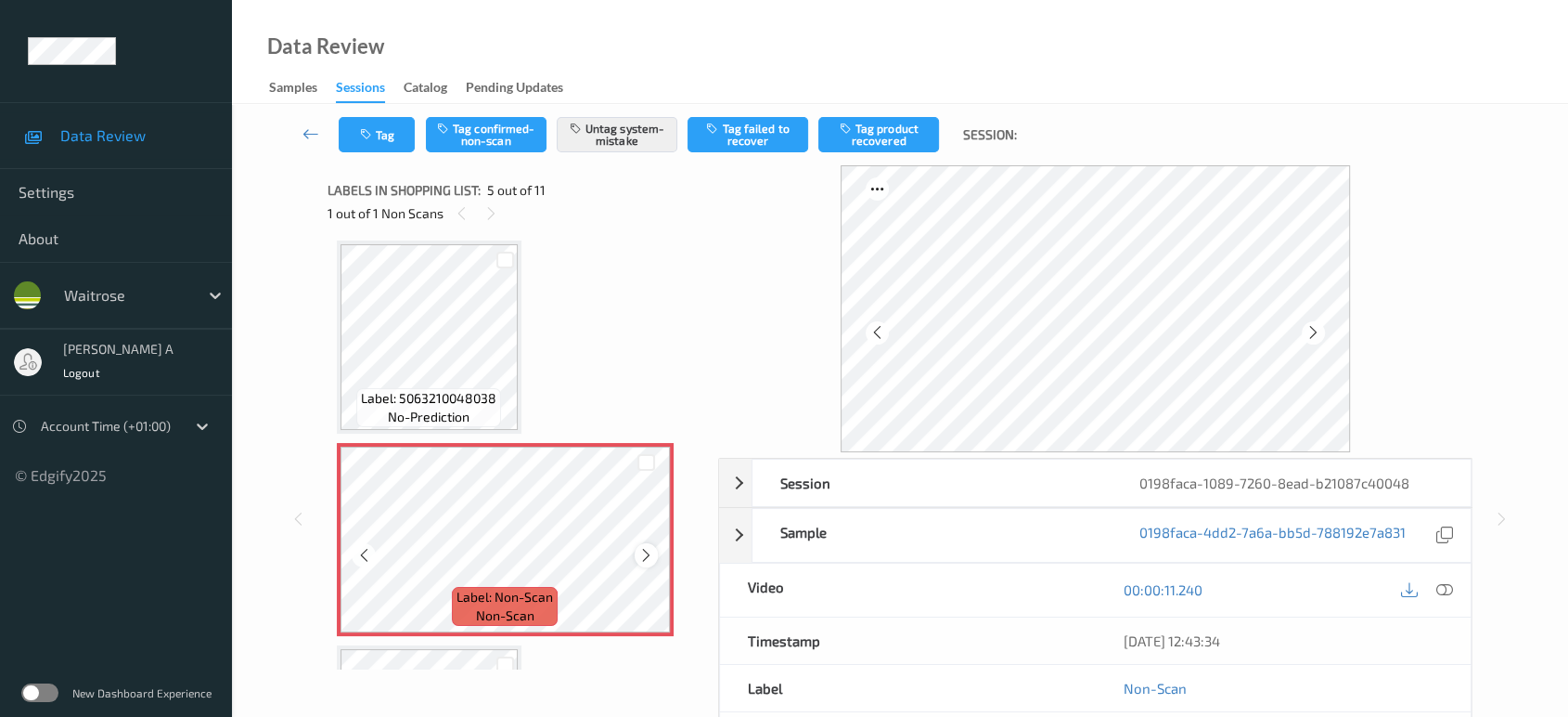
click at [645, 552] on icon at bounding box center [646, 554] width 16 height 16
click at [645, 551] on icon at bounding box center [646, 554] width 16 height 16
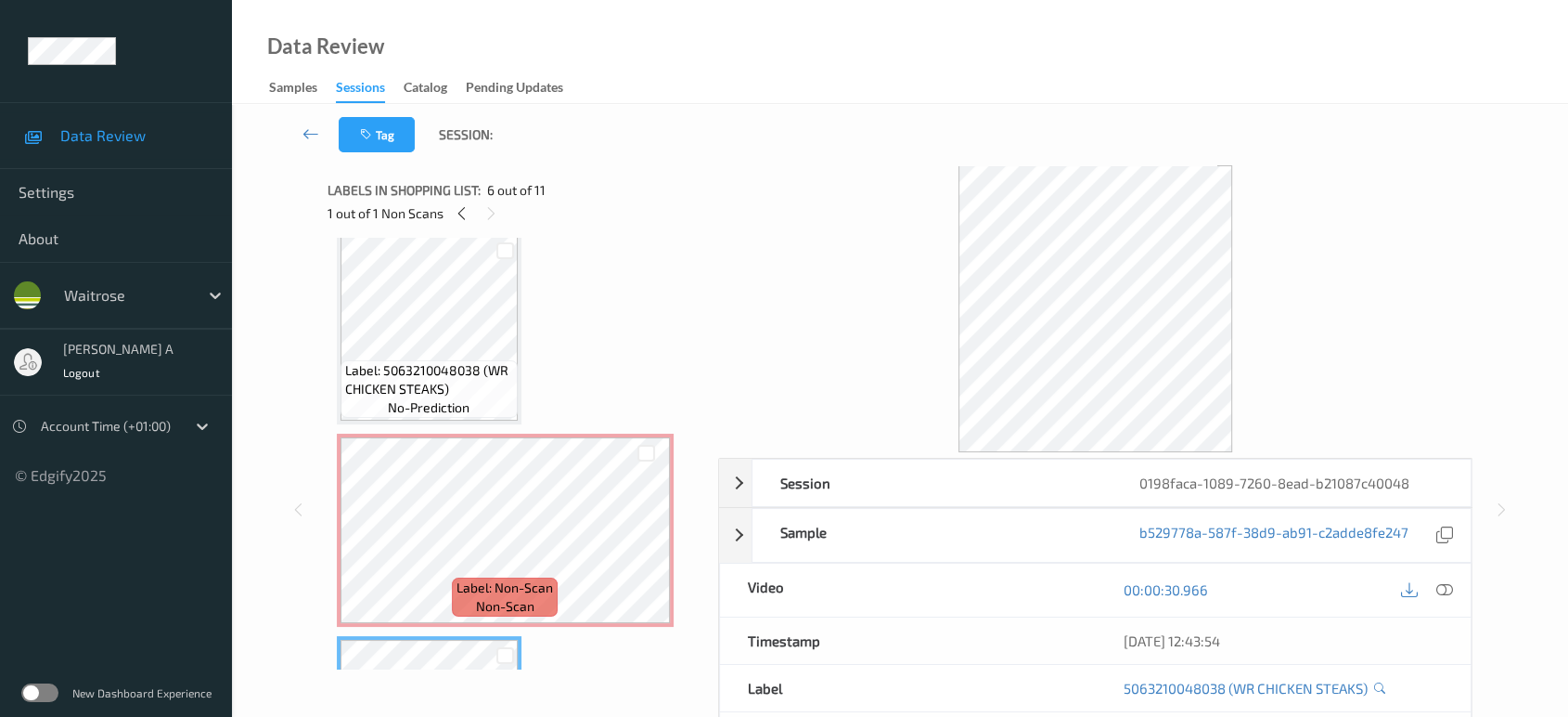
scroll to position [619, 0]
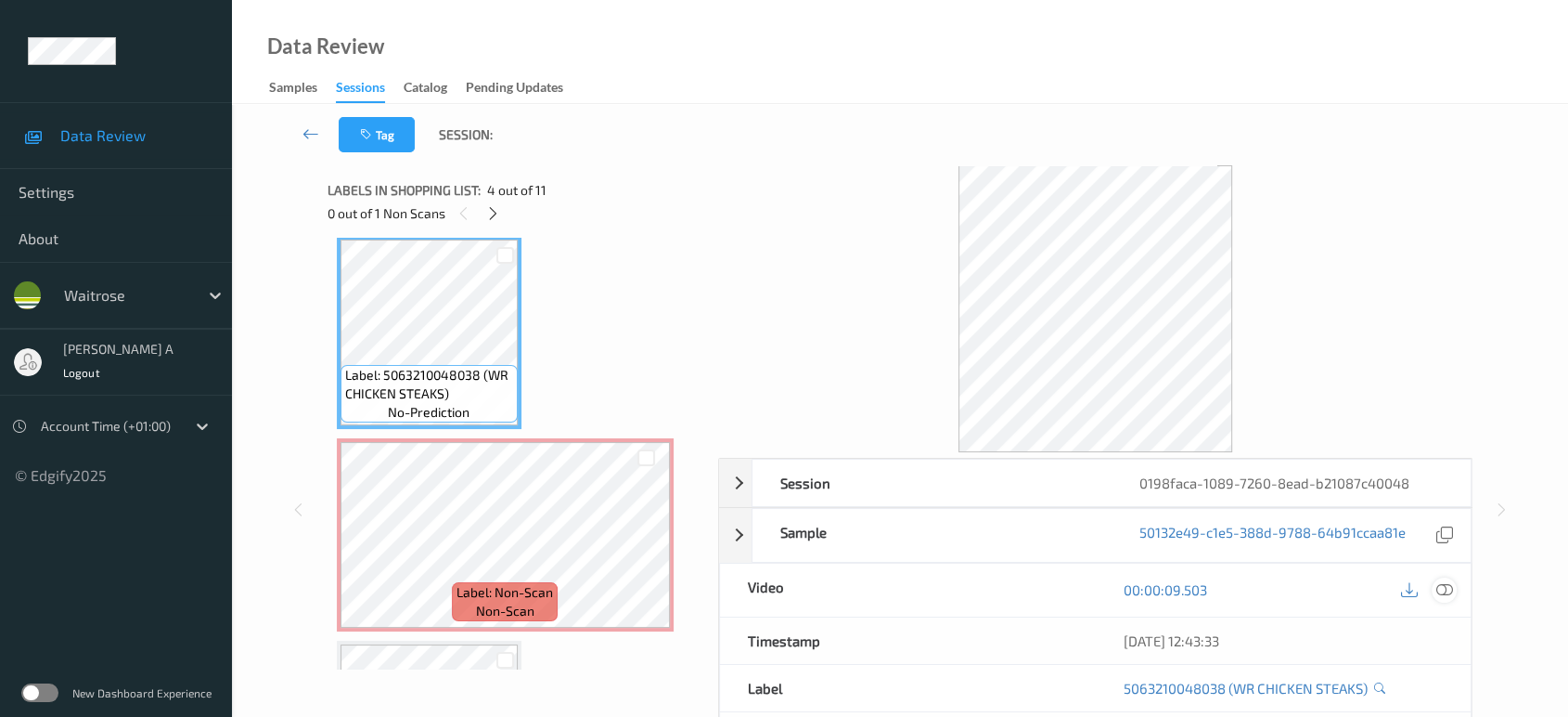
click at [1452, 584] on icon at bounding box center [1444, 589] width 16 height 16
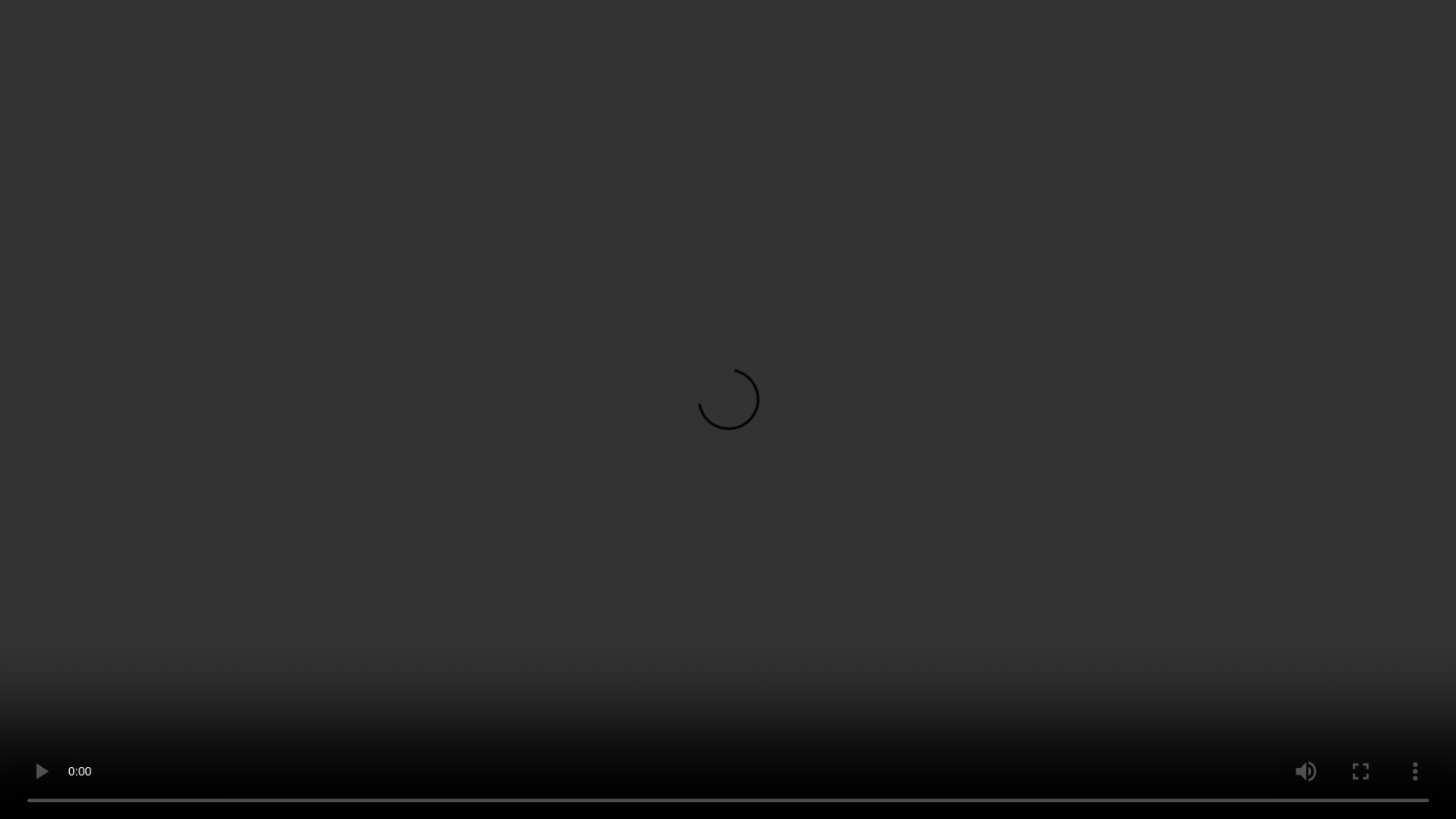
click at [841, 466] on video at bounding box center [728, 410] width 1456 height 819
click at [679, 406] on video at bounding box center [728, 410] width 1456 height 819
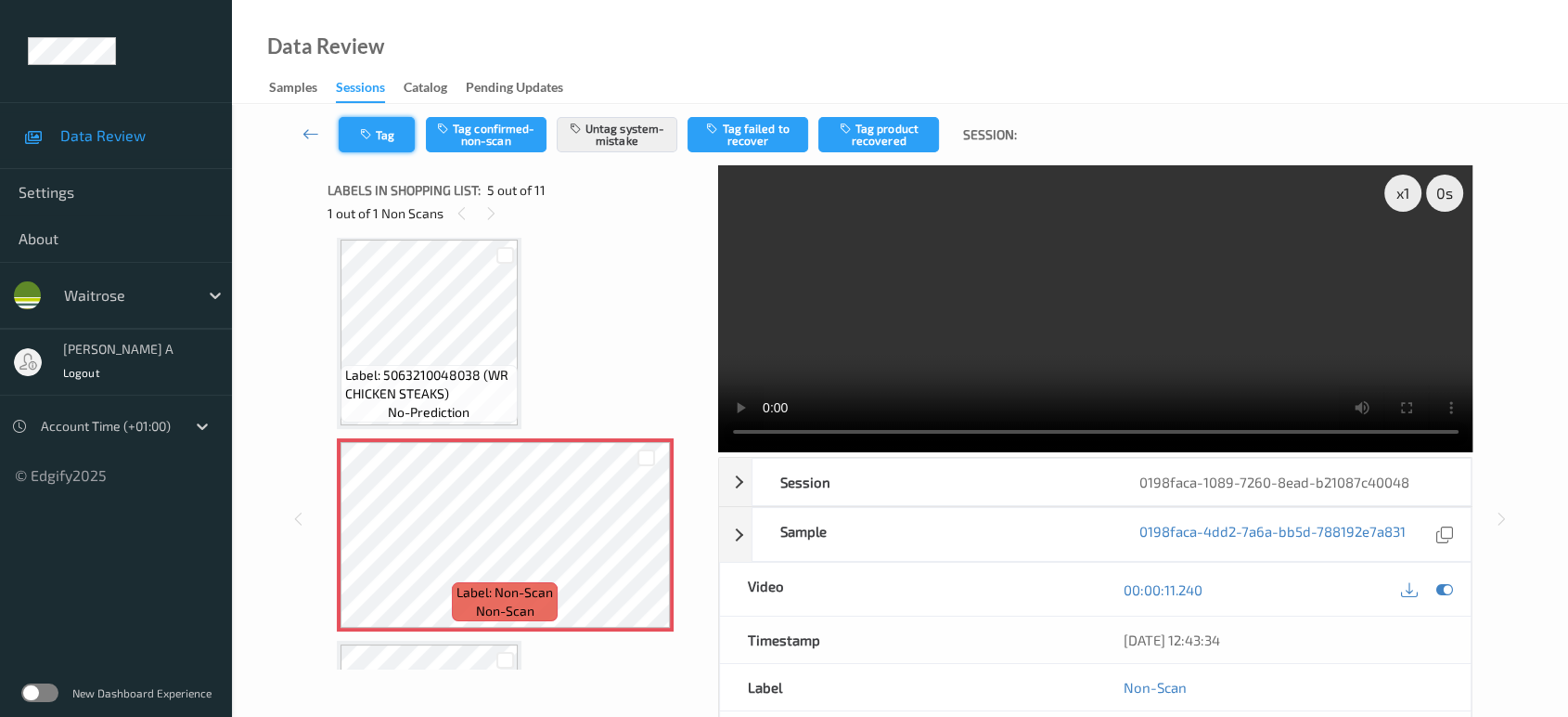
click at [383, 143] on button "Tag" at bounding box center [376, 134] width 76 height 35
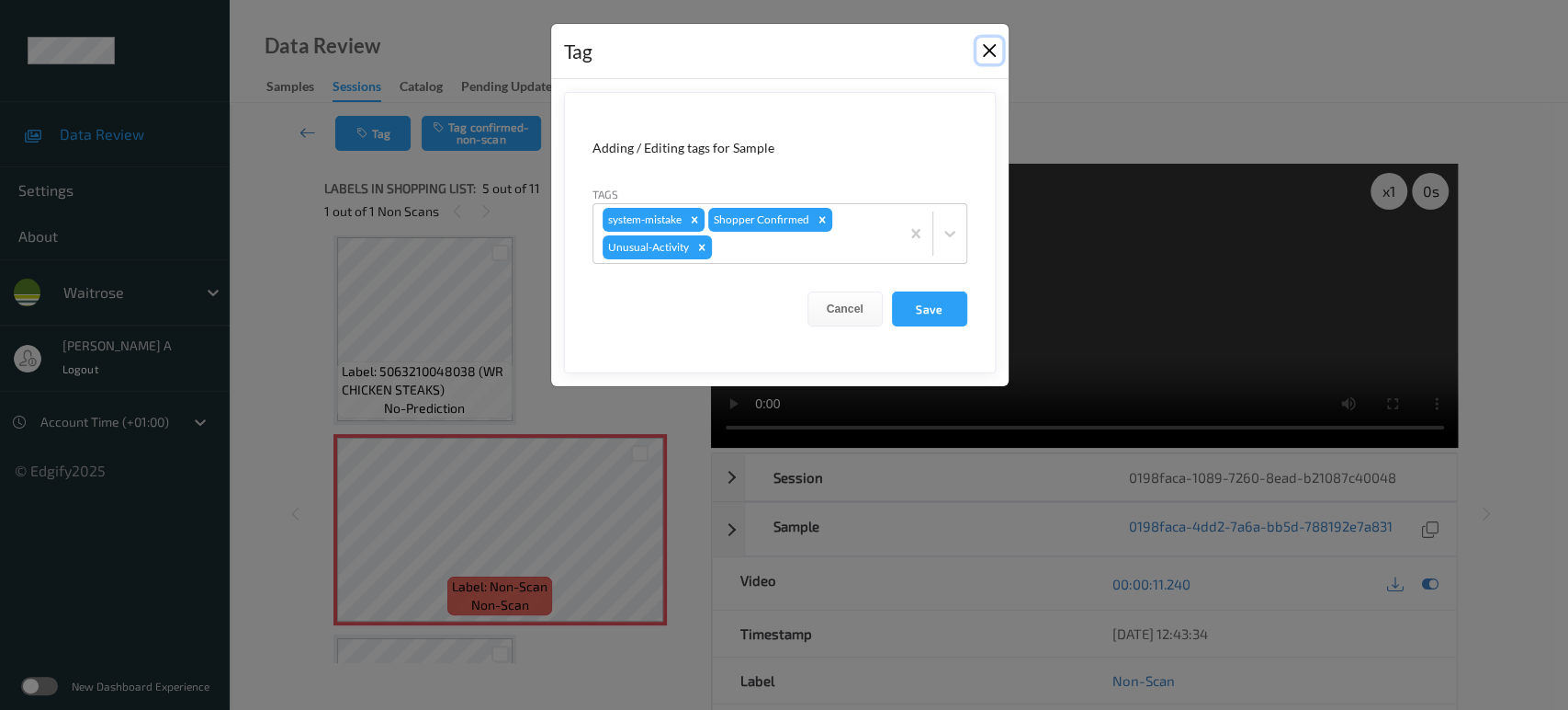
click at [991, 53] on button "Close" at bounding box center [989, 50] width 26 height 26
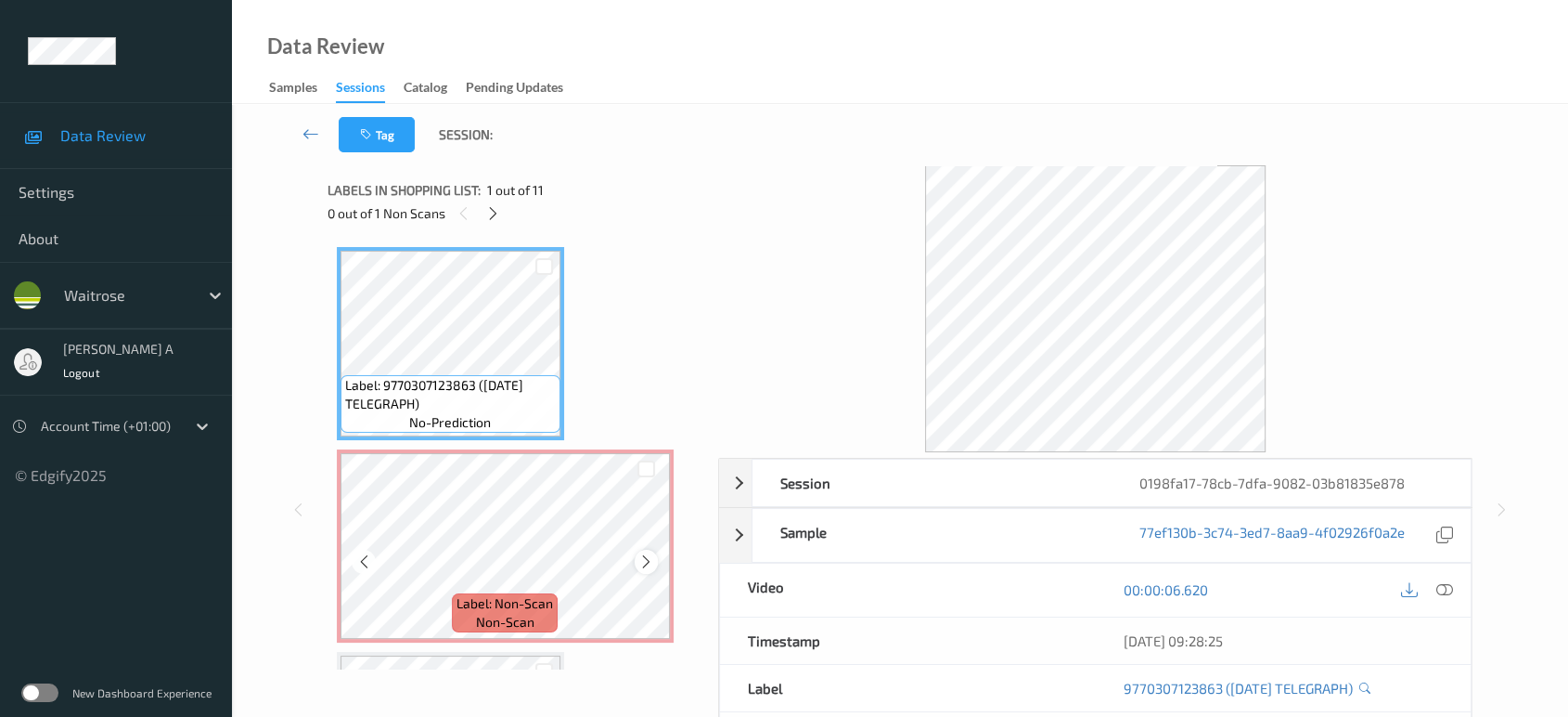
click at [642, 562] on icon at bounding box center [646, 561] width 16 height 16
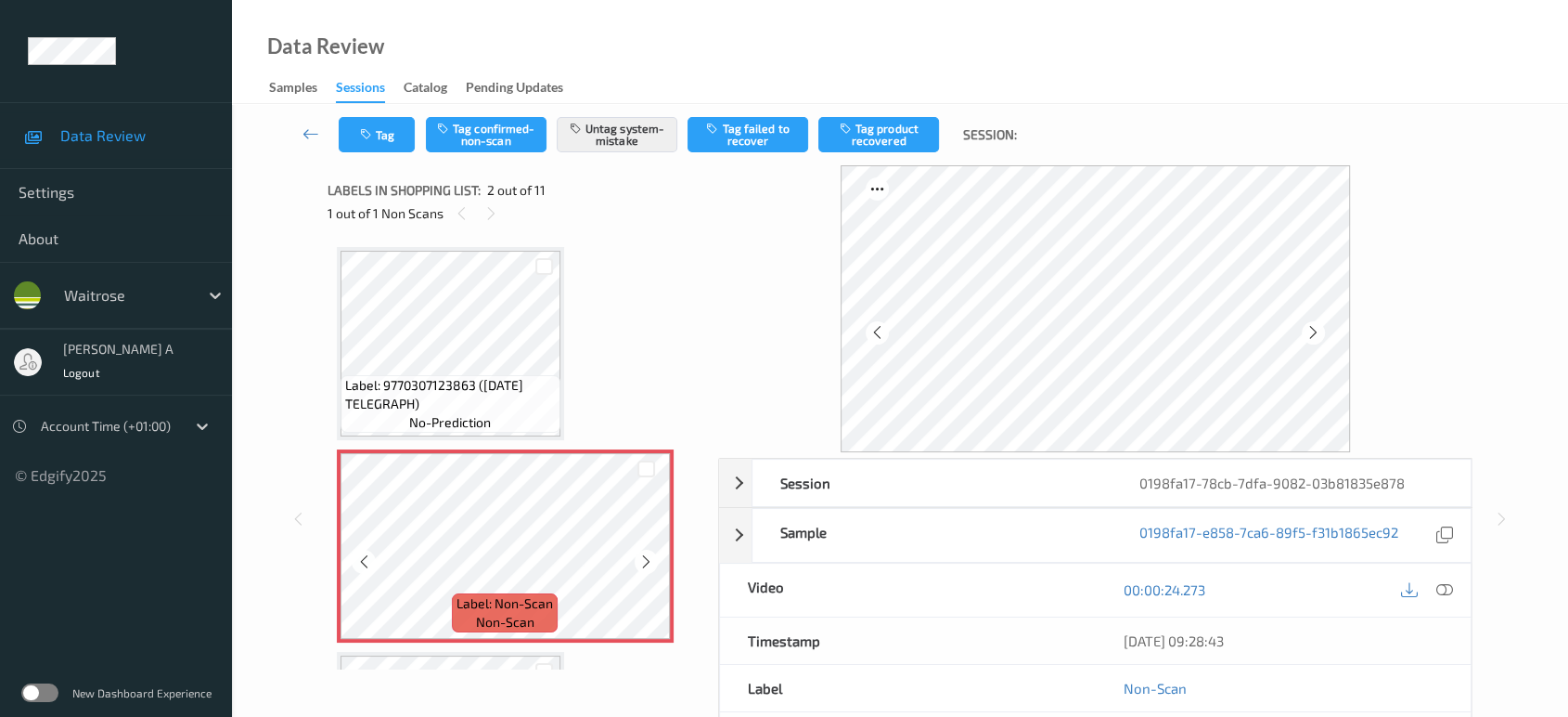
click at [642, 562] on icon at bounding box center [646, 561] width 16 height 16
click at [381, 149] on button "Tag" at bounding box center [376, 134] width 76 height 35
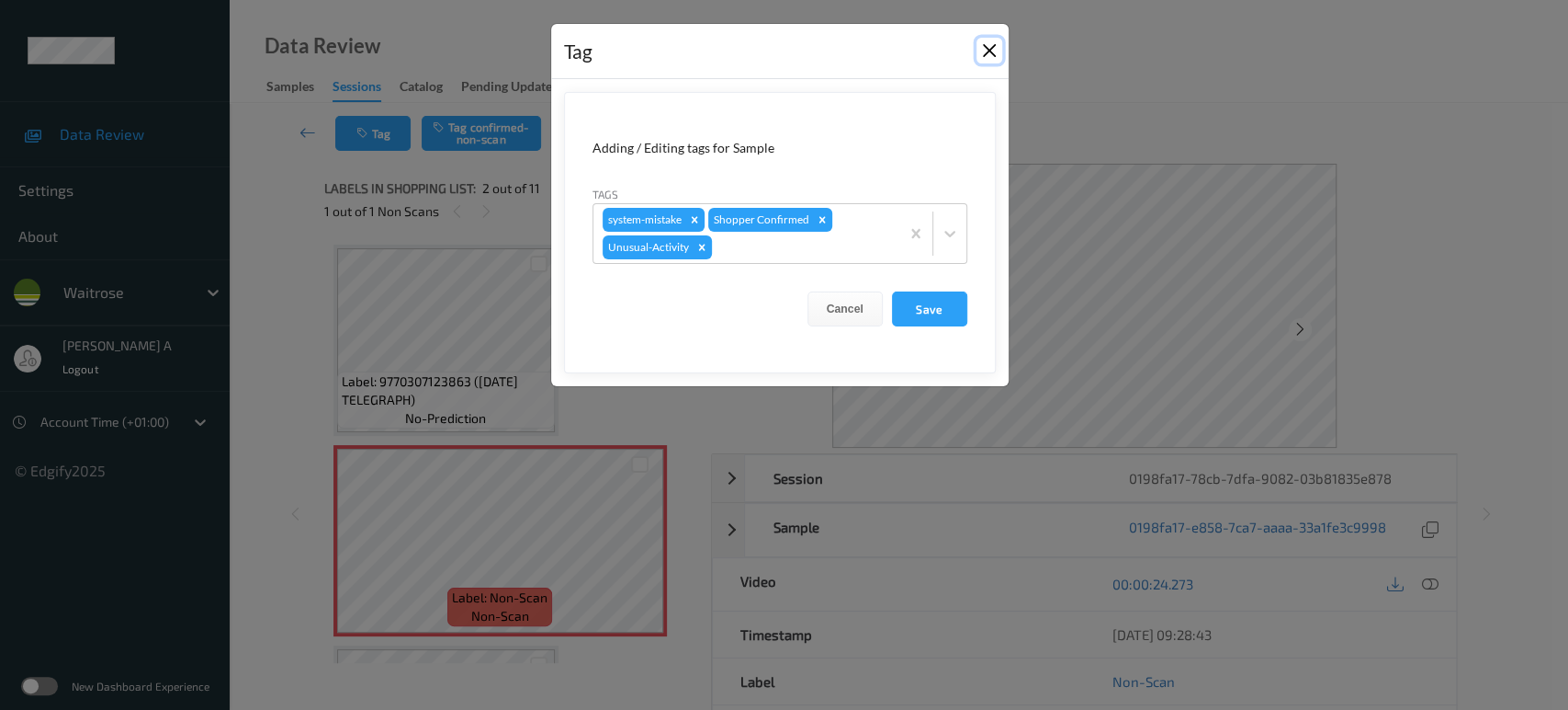
click at [992, 48] on button "Close" at bounding box center [989, 50] width 26 height 26
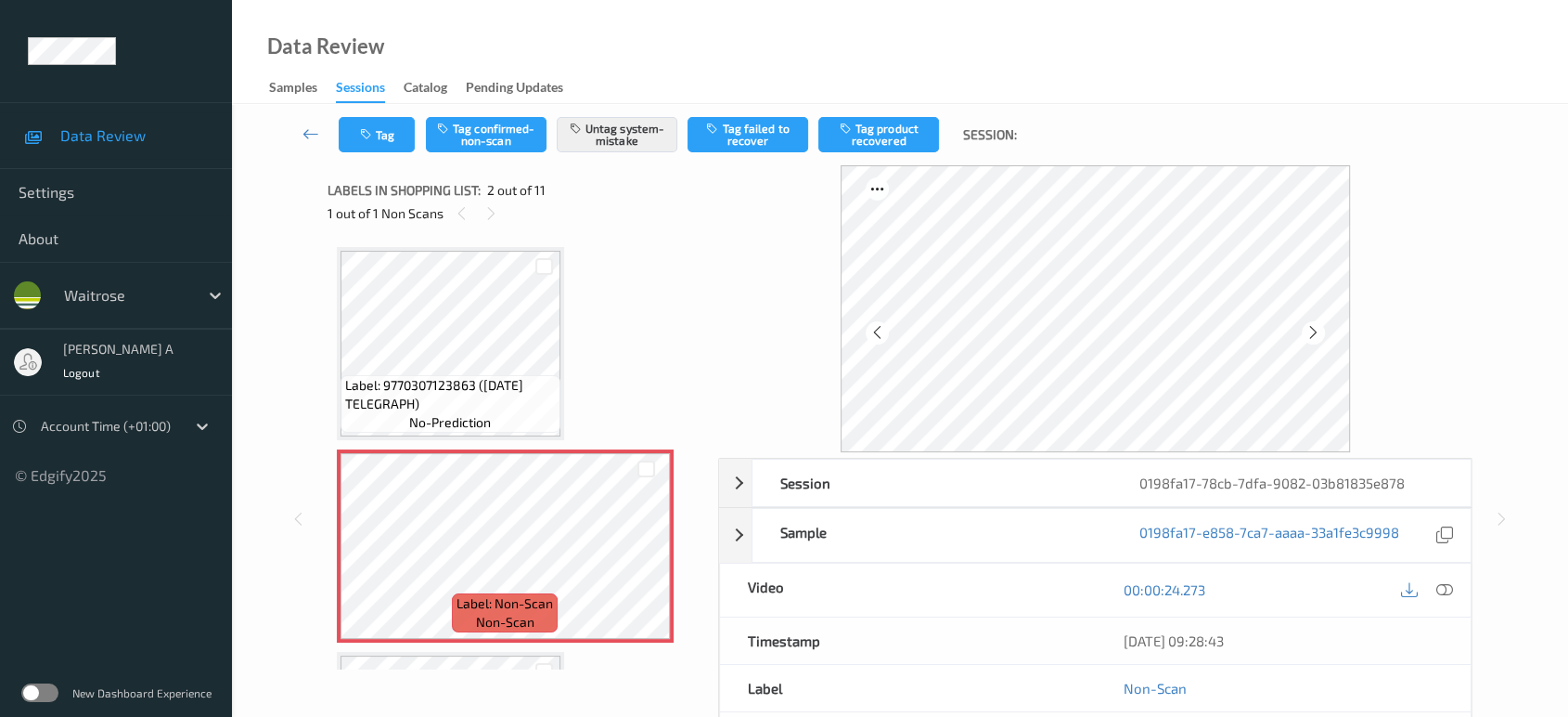
drag, startPoint x: 1447, startPoint y: 585, endPoint x: 1403, endPoint y: 566, distance: 47.9
click at [1447, 585] on icon at bounding box center [1444, 589] width 16 height 16
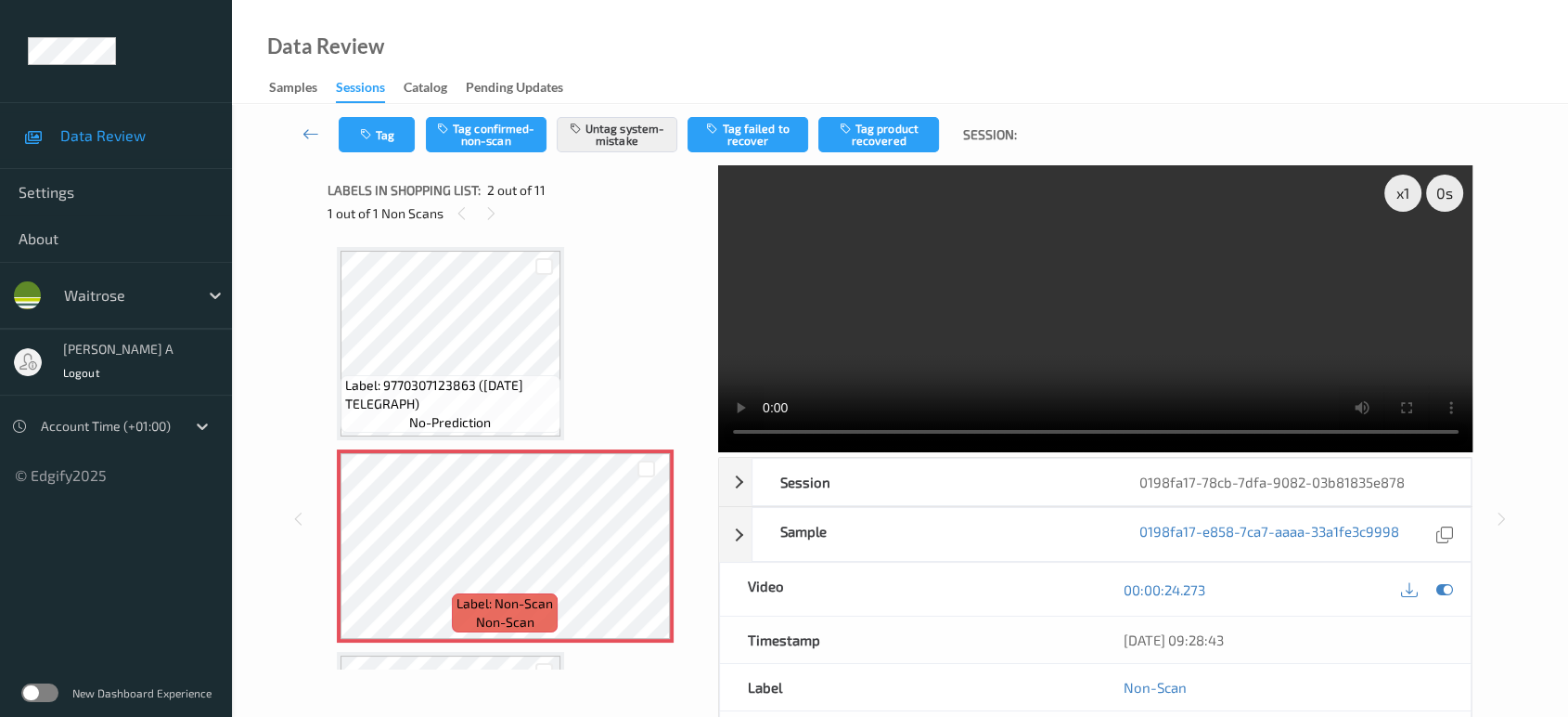
click at [1131, 301] on video at bounding box center [1096, 309] width 755 height 287
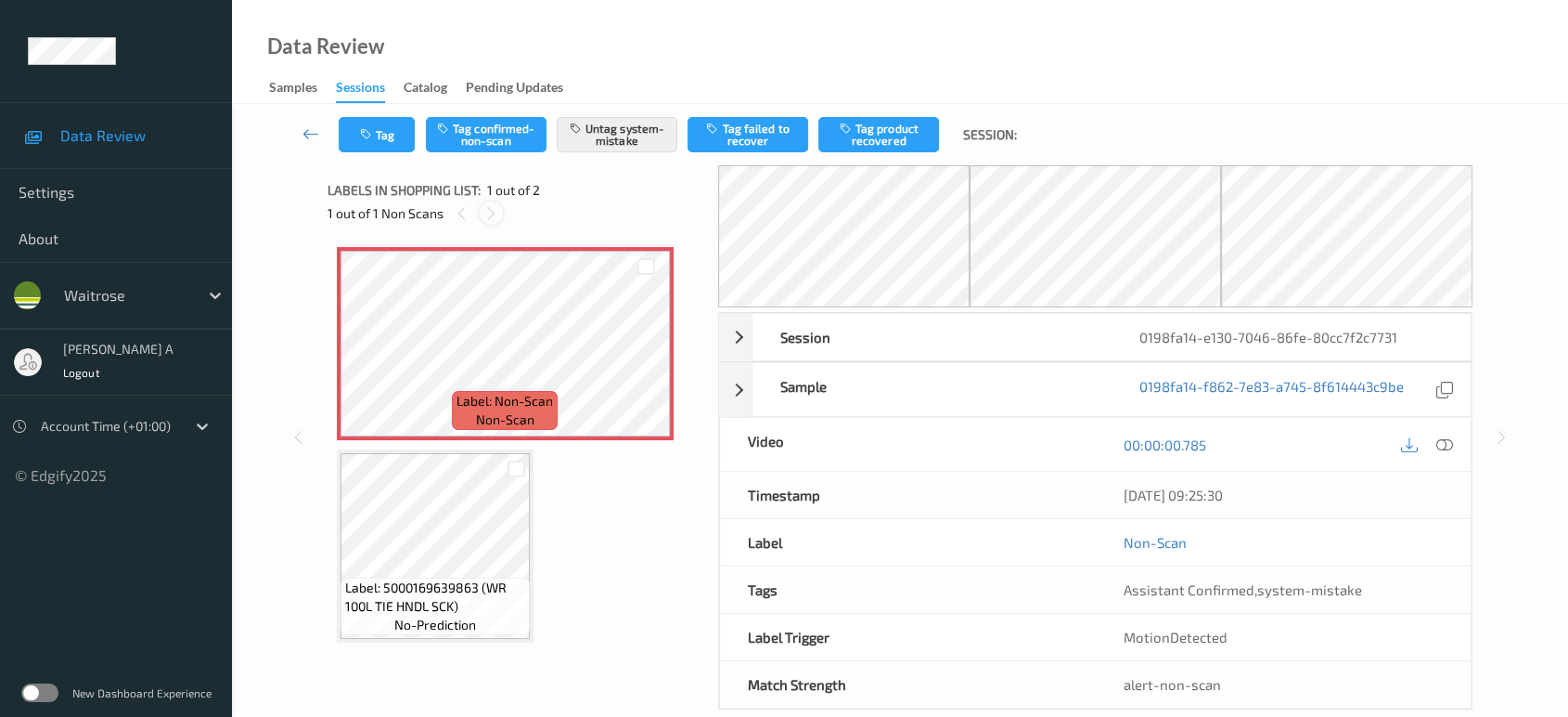
click at [487, 207] on icon at bounding box center [491, 213] width 16 height 16
click at [643, 361] on icon at bounding box center [646, 358] width 16 height 16
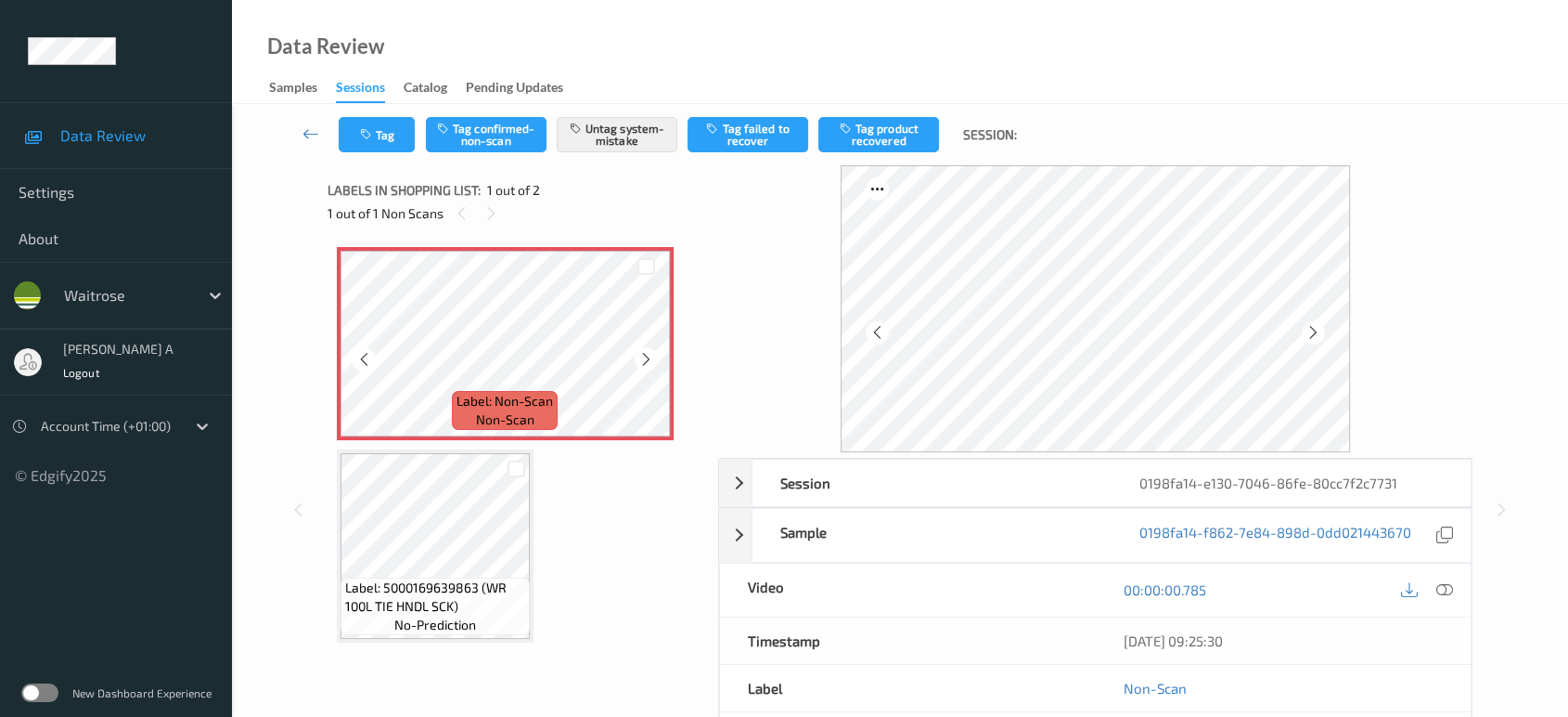
click at [643, 361] on icon at bounding box center [646, 358] width 16 height 16
click at [1436, 588] on icon at bounding box center [1444, 589] width 16 height 16
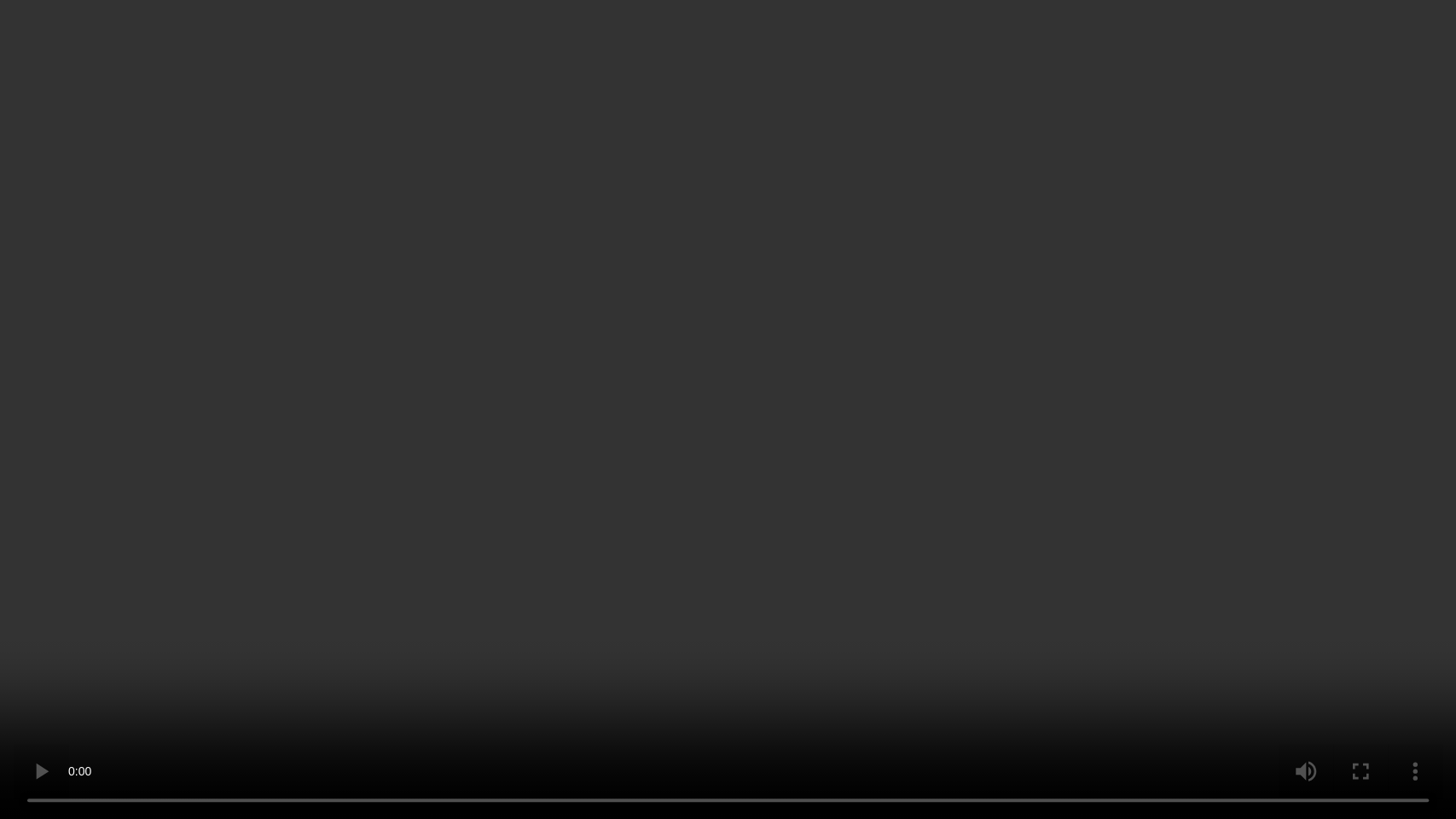
click at [554, 620] on video at bounding box center [728, 410] width 1456 height 819
drag, startPoint x: 583, startPoint y: 604, endPoint x: 572, endPoint y: 609, distance: 12.1
click at [583, 604] on video at bounding box center [728, 410] width 1456 height 819
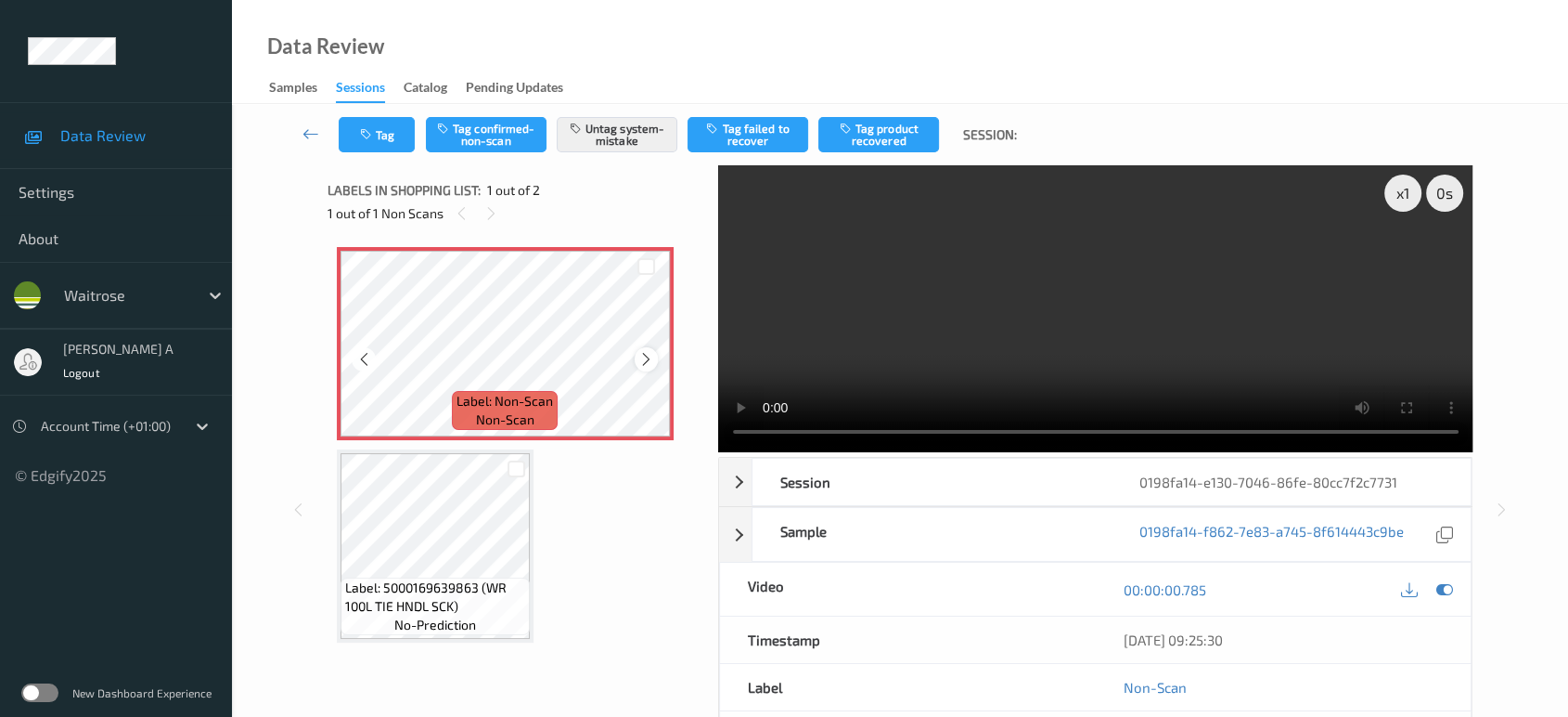
click at [638, 358] on icon at bounding box center [646, 358] width 16 height 16
click at [640, 362] on icon at bounding box center [646, 358] width 16 height 16
click at [367, 134] on icon "button" at bounding box center [368, 135] width 16 height 13
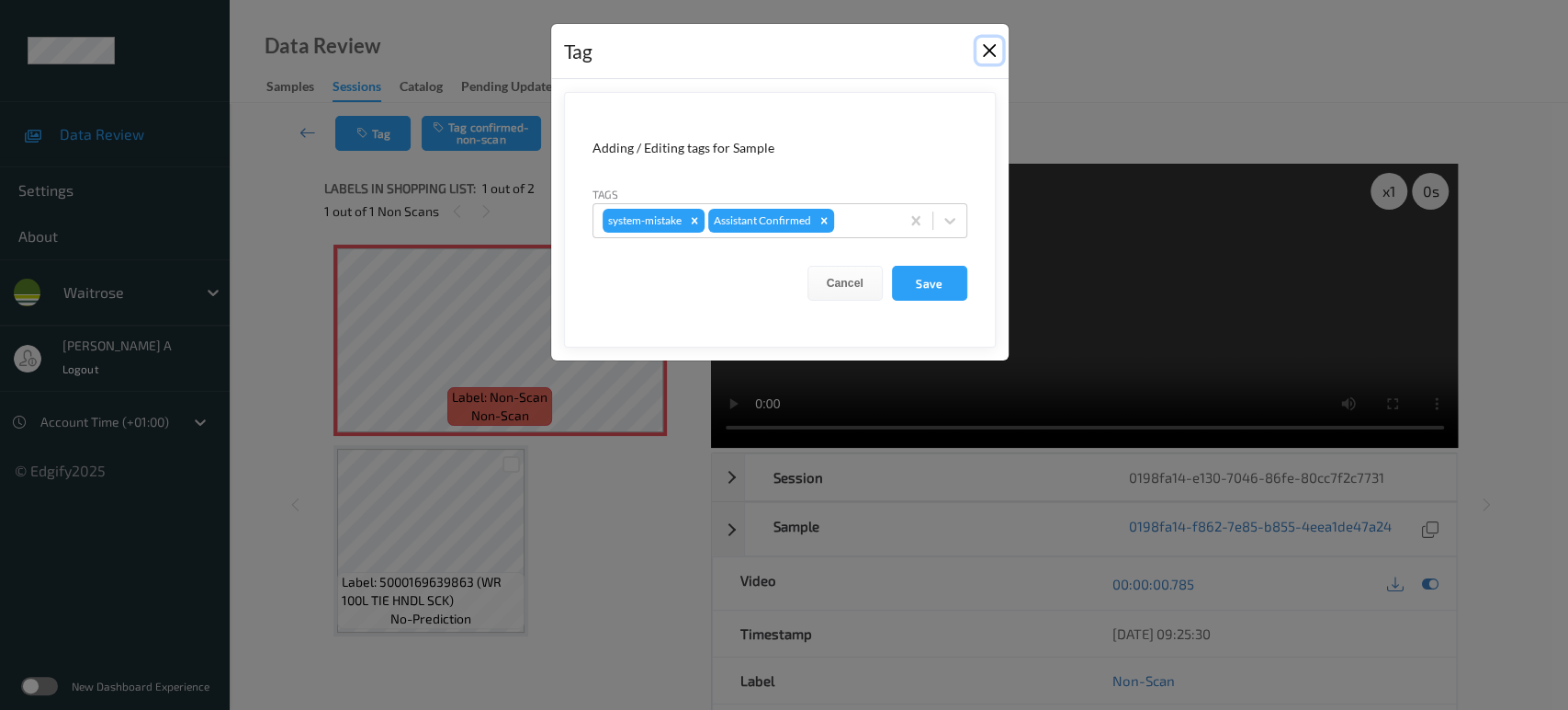
click at [985, 47] on button "Close" at bounding box center [989, 50] width 26 height 26
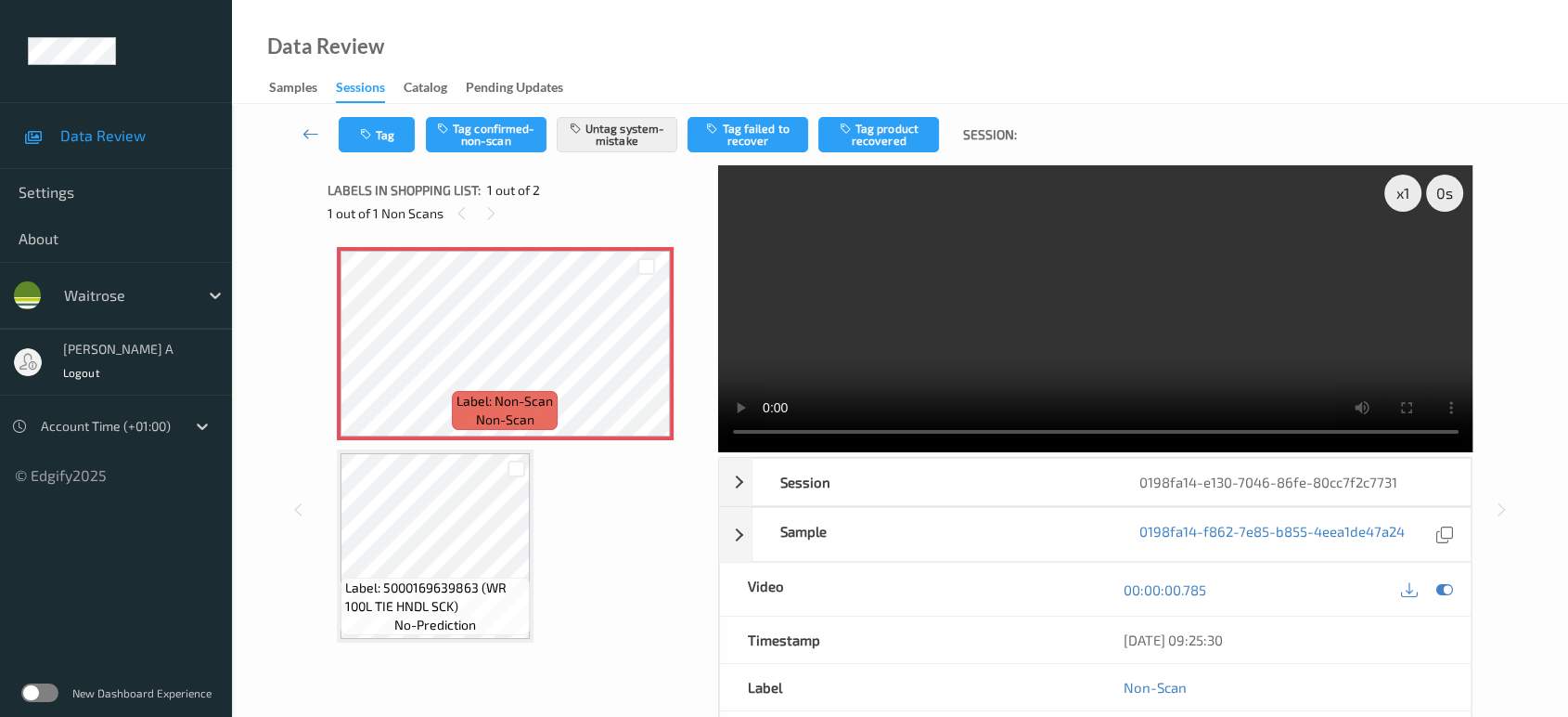
click at [1168, 316] on video at bounding box center [1096, 309] width 755 height 287
click at [1199, 272] on video at bounding box center [1096, 309] width 755 height 287
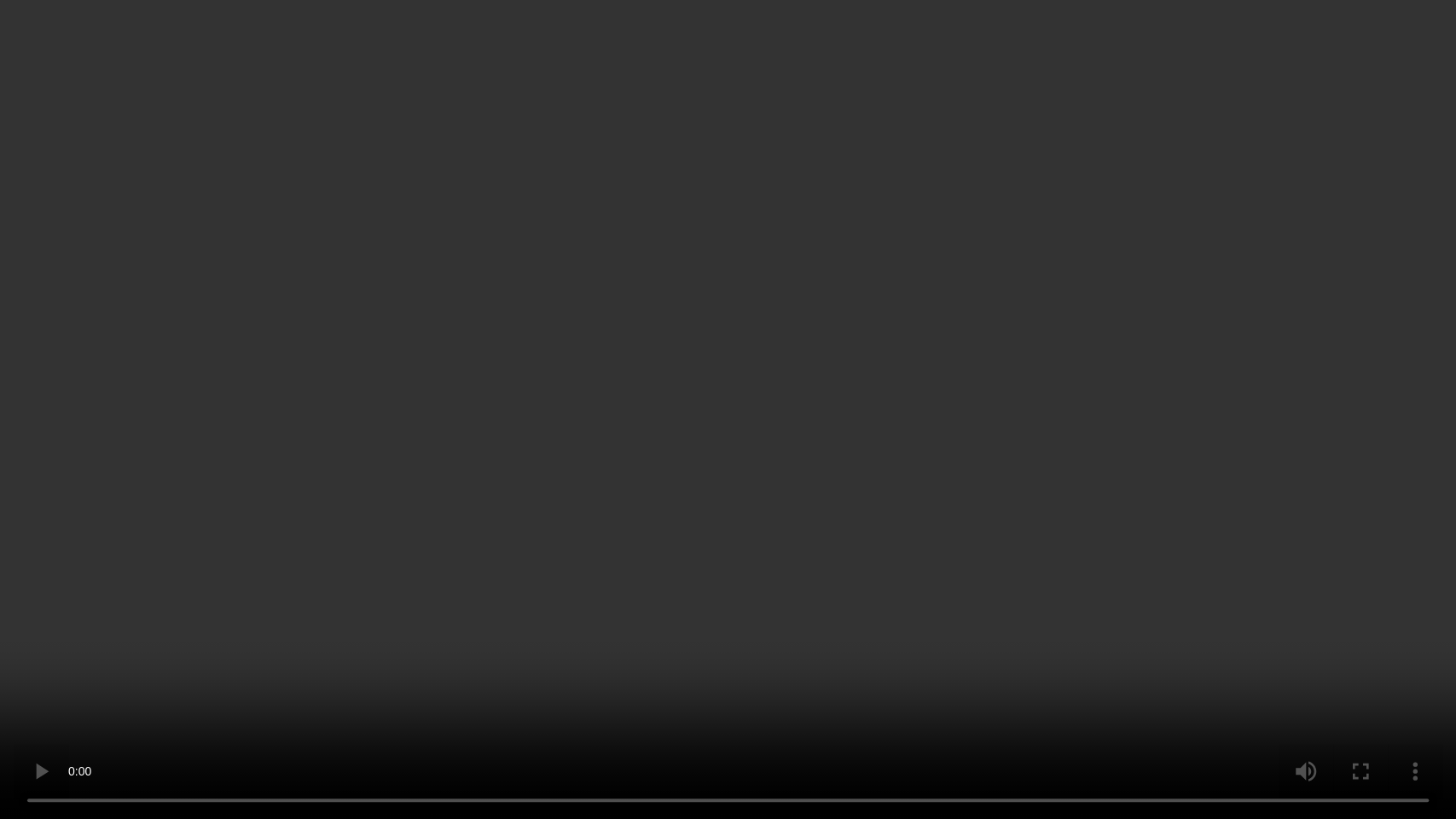
click at [792, 355] on video at bounding box center [728, 410] width 1456 height 819
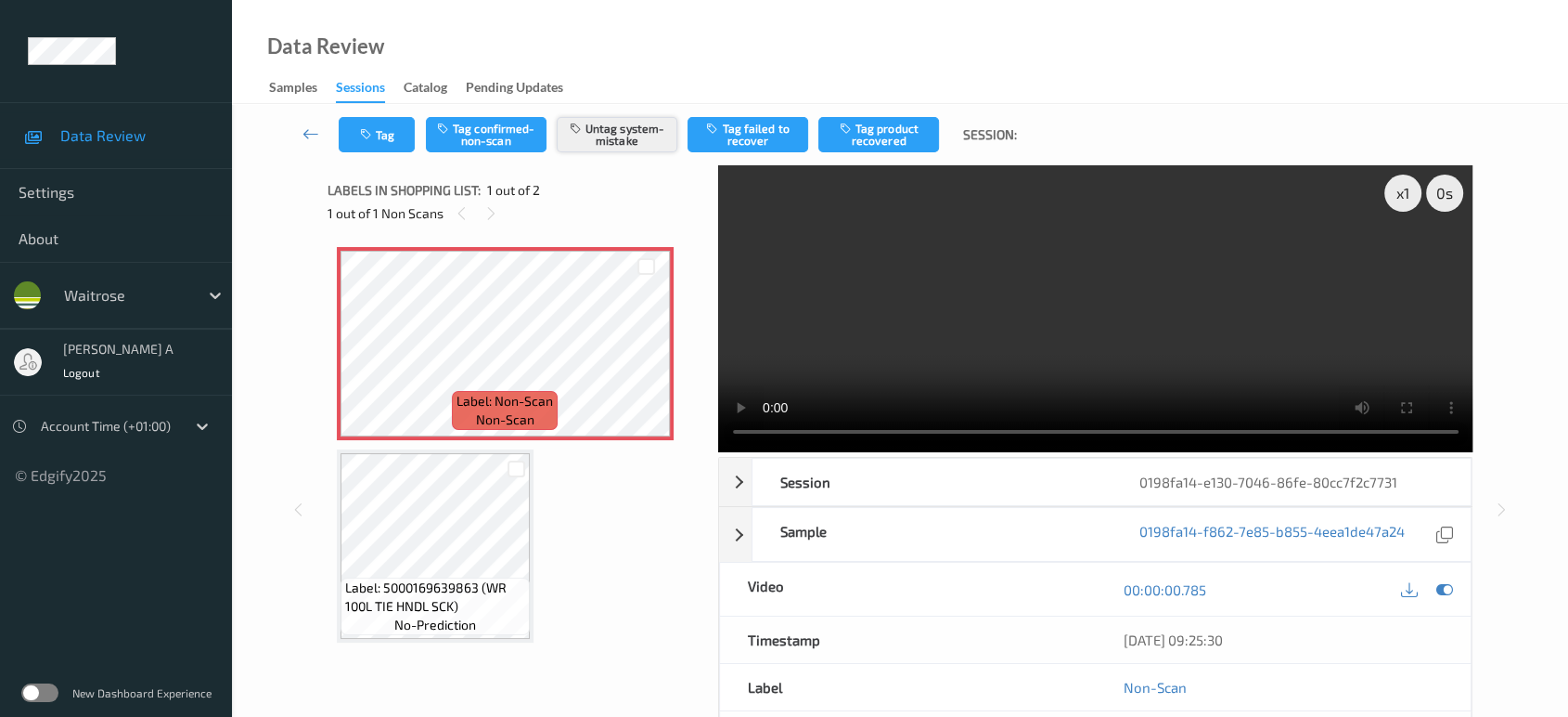
click at [607, 140] on button "Untag system-mistake" at bounding box center [617, 134] width 120 height 35
click at [491, 140] on button "Tag confirmed-non-scan" at bounding box center [486, 134] width 120 height 35
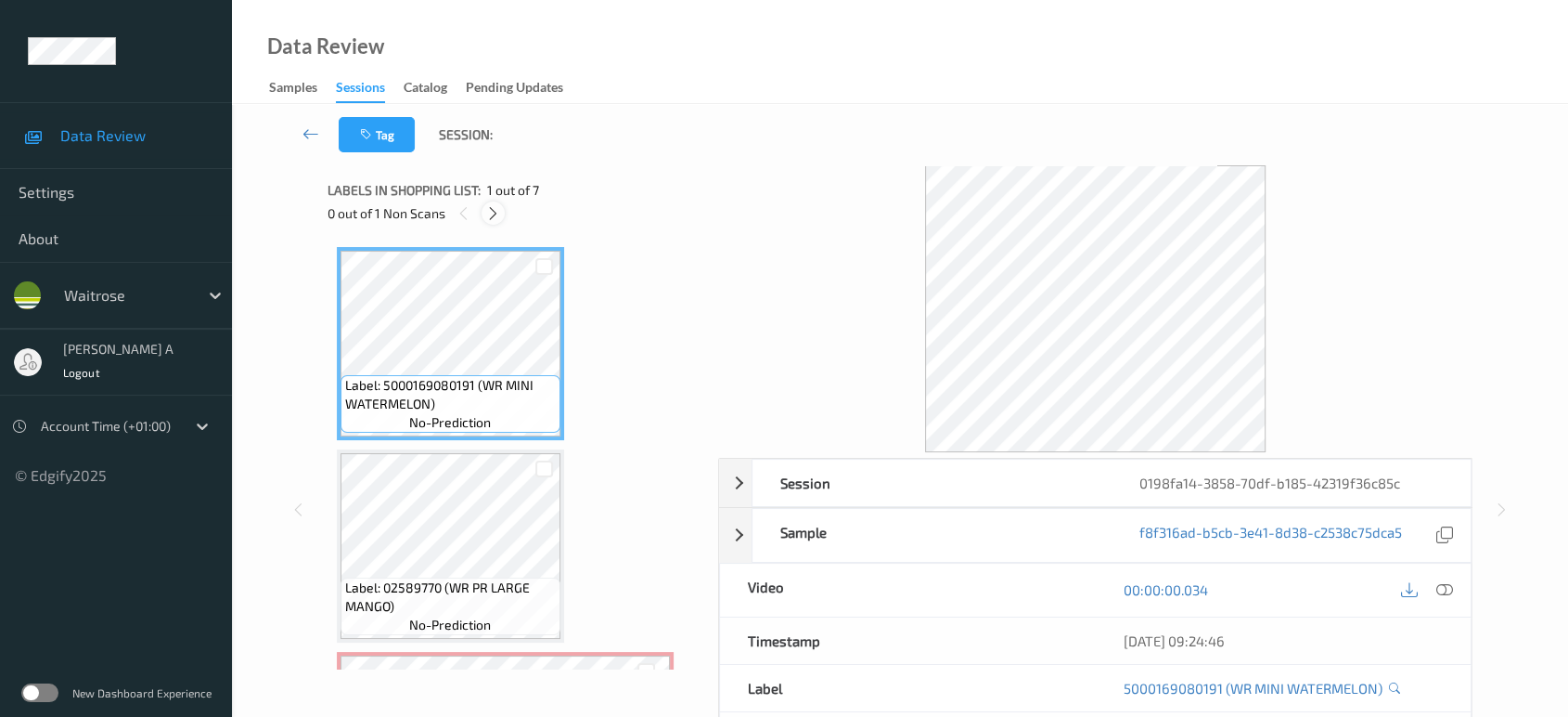
click at [495, 211] on icon at bounding box center [493, 213] width 16 height 16
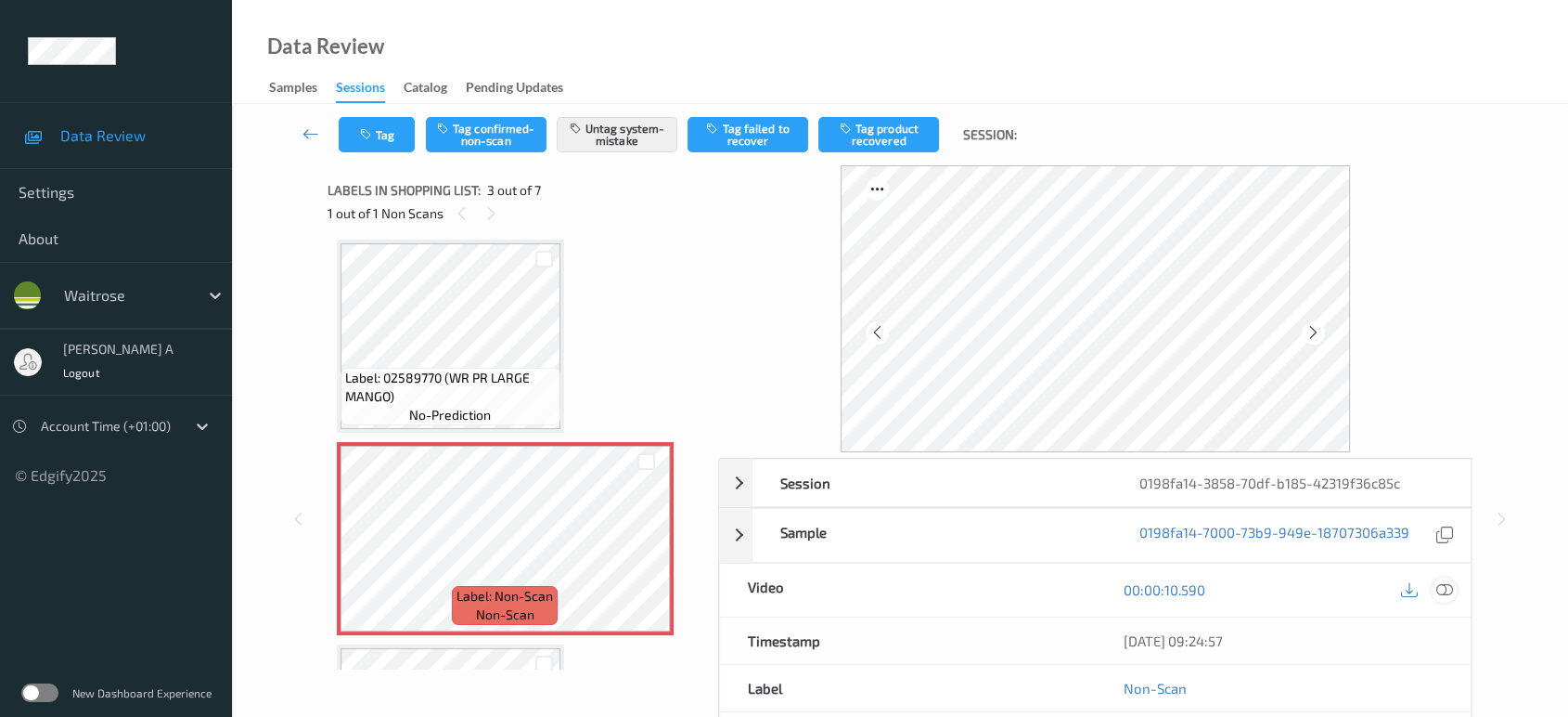
click at [1448, 585] on icon at bounding box center [1444, 589] width 16 height 16
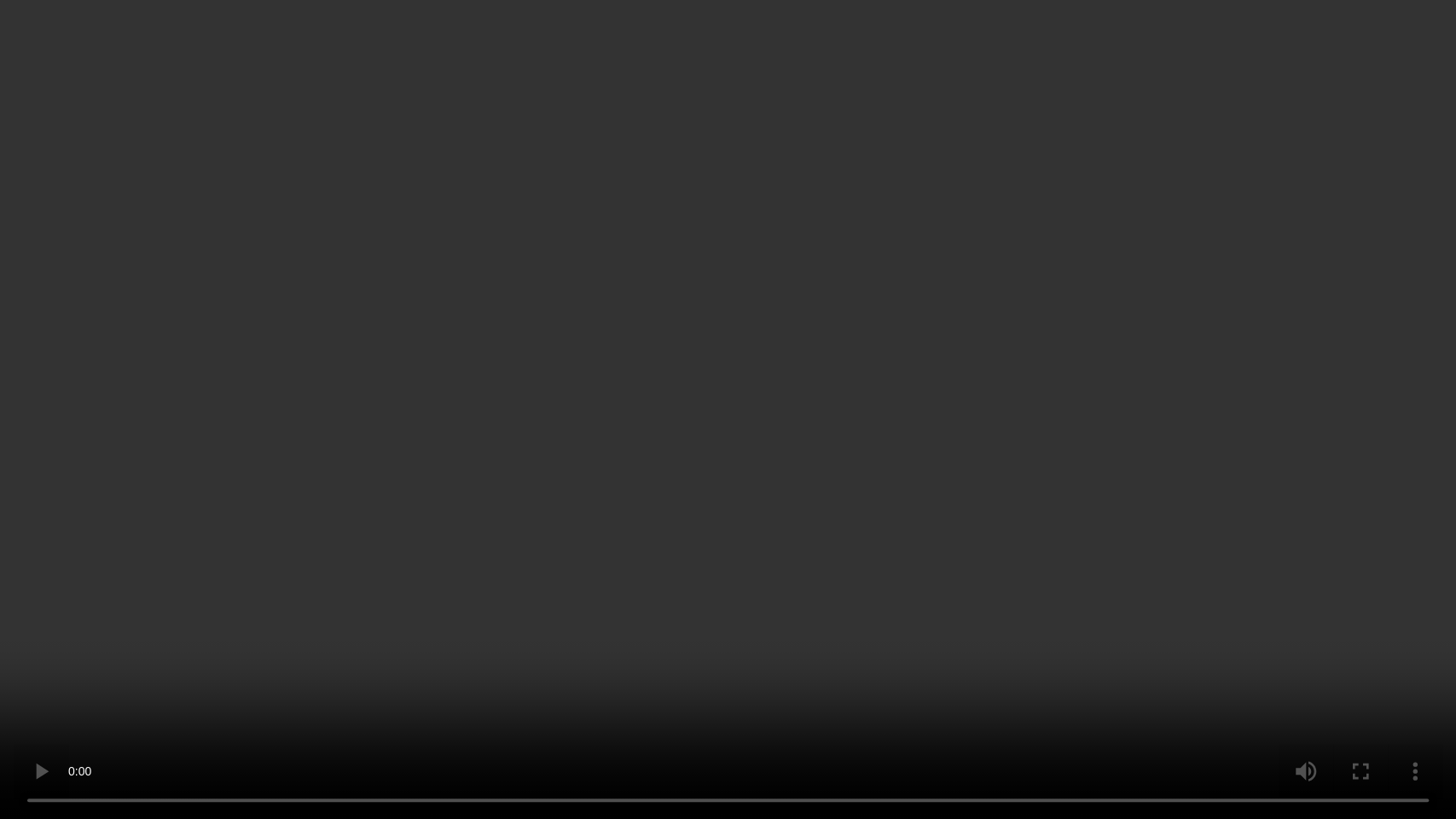
click at [750, 442] on video at bounding box center [728, 410] width 1456 height 819
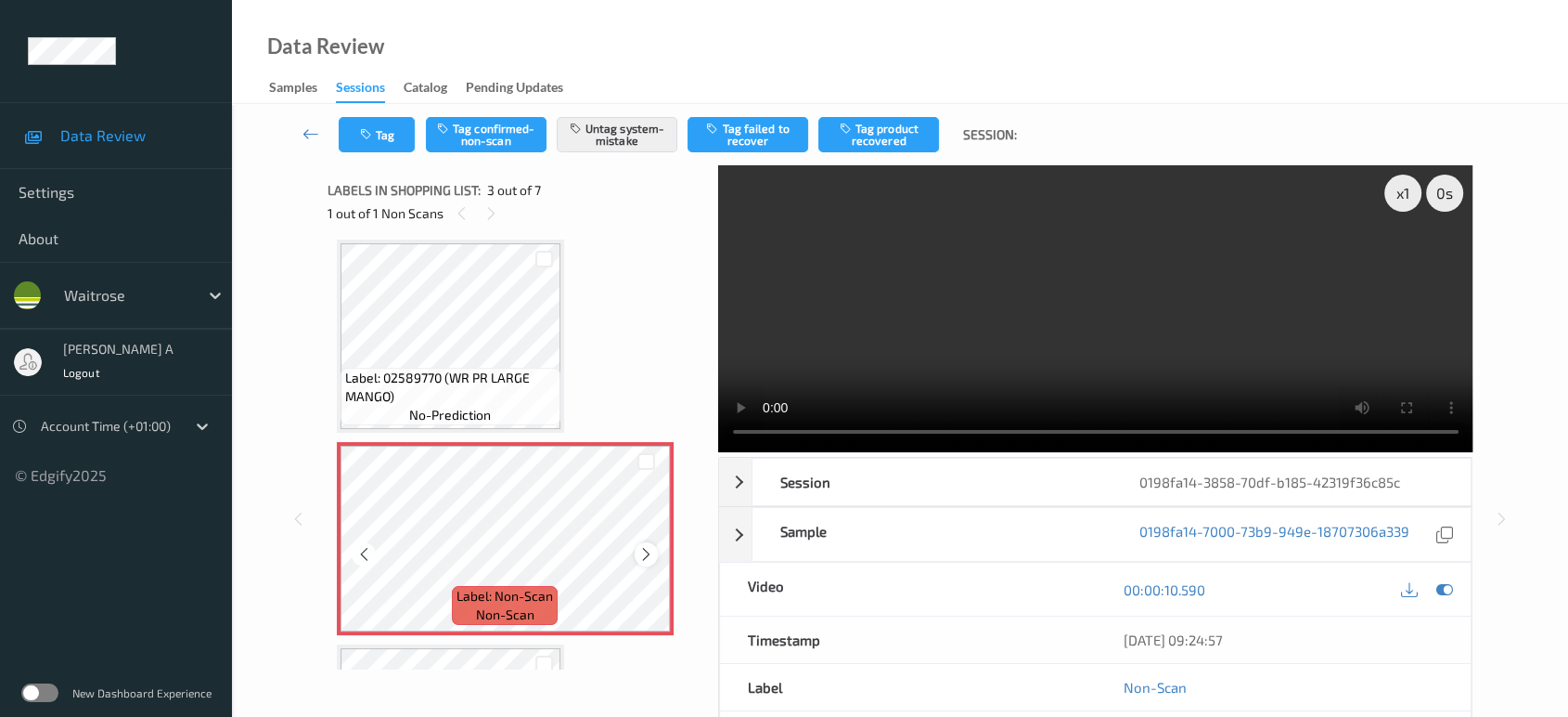
click at [650, 551] on icon at bounding box center [646, 554] width 16 height 16
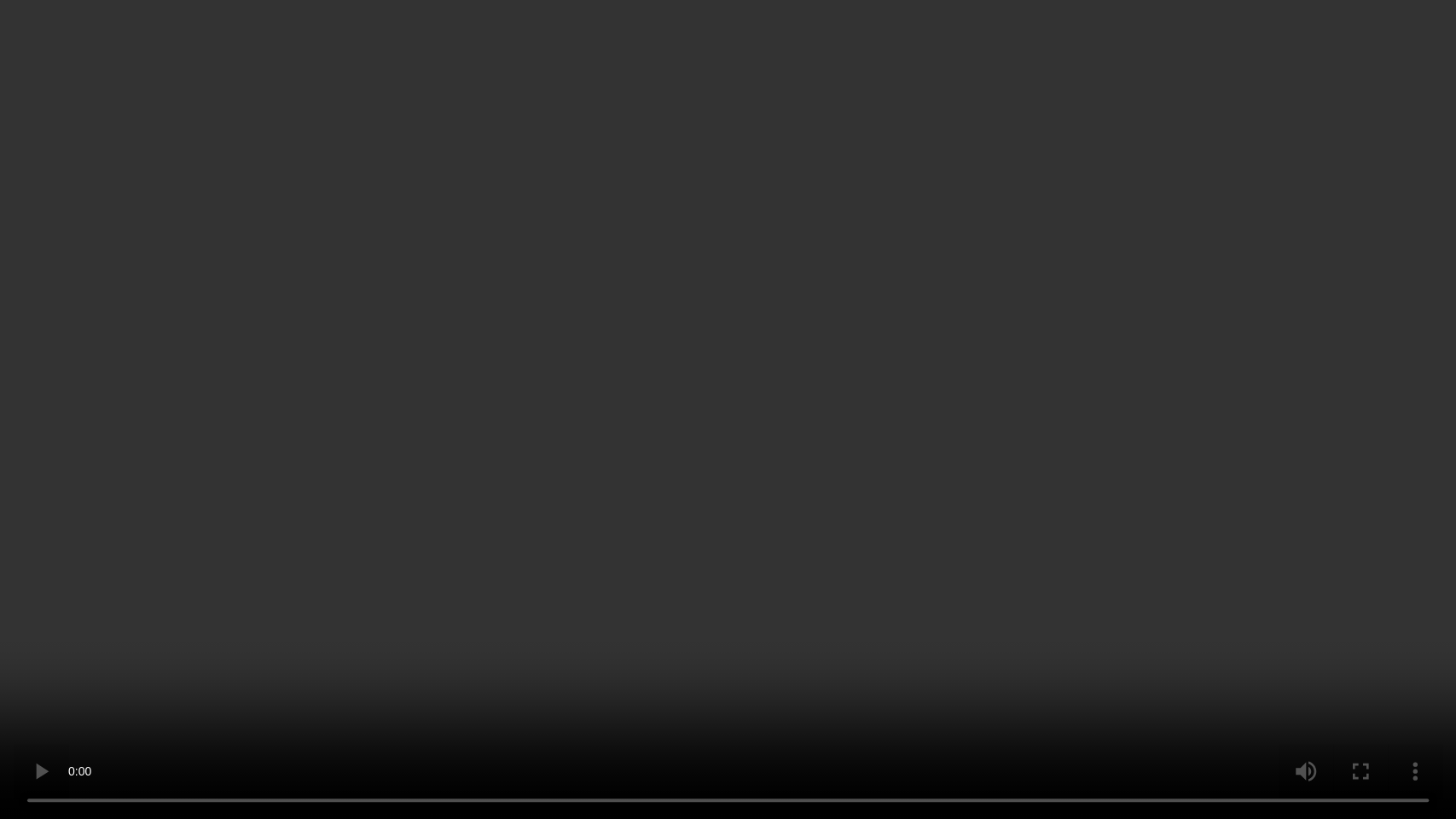
click at [587, 570] on video at bounding box center [728, 410] width 1456 height 819
click at [660, 429] on video at bounding box center [728, 410] width 1456 height 819
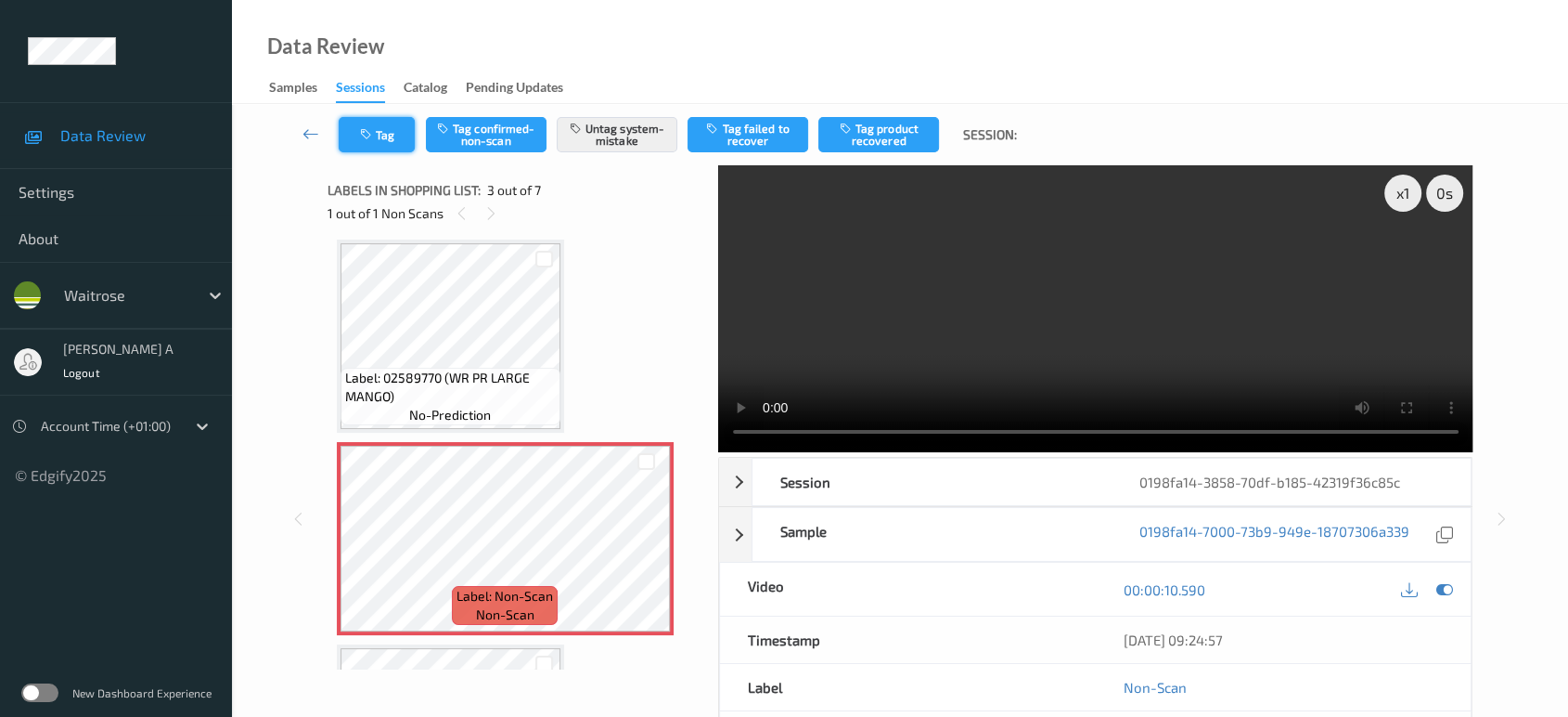
click at [393, 129] on button "Tag" at bounding box center [376, 134] width 76 height 35
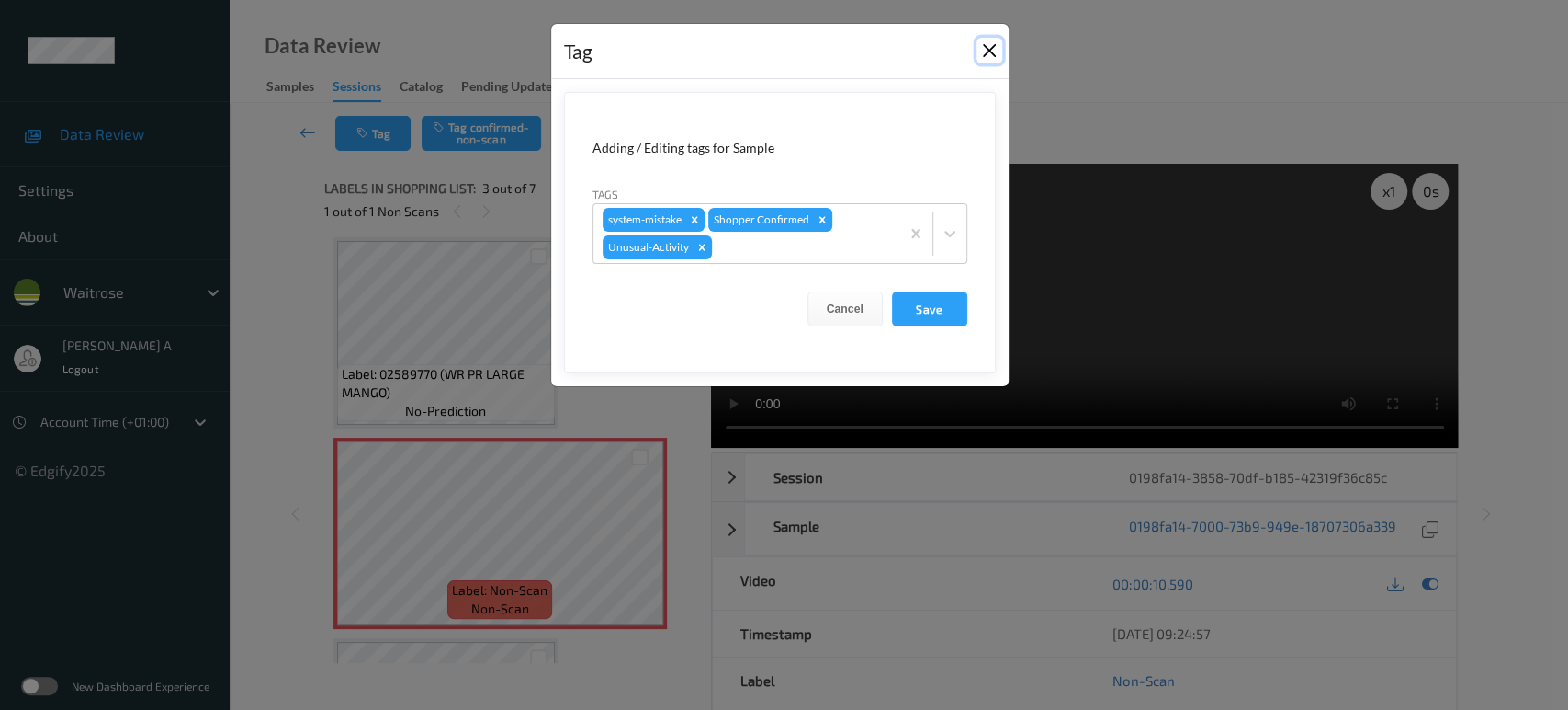
click at [985, 56] on button "Close" at bounding box center [989, 50] width 26 height 26
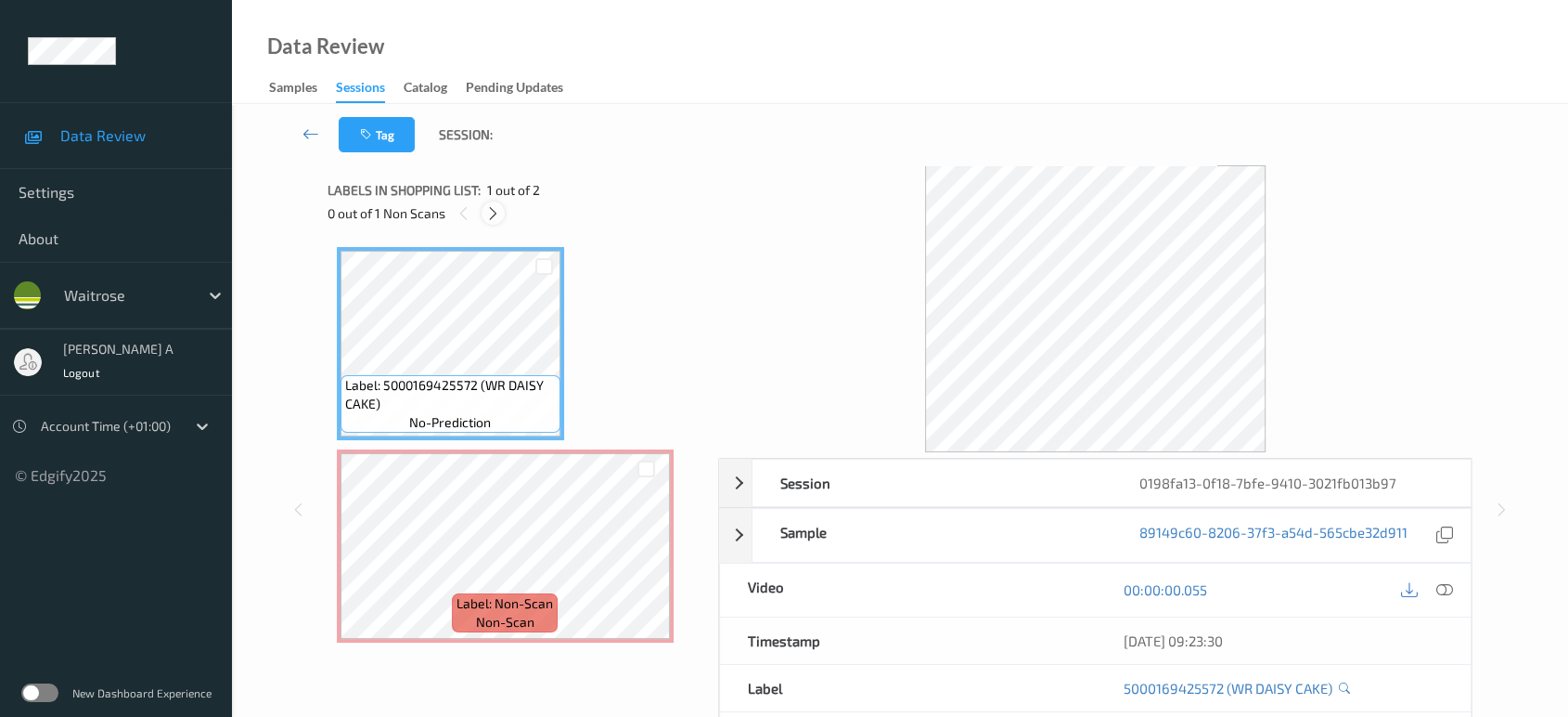
click at [488, 208] on icon at bounding box center [493, 213] width 16 height 16
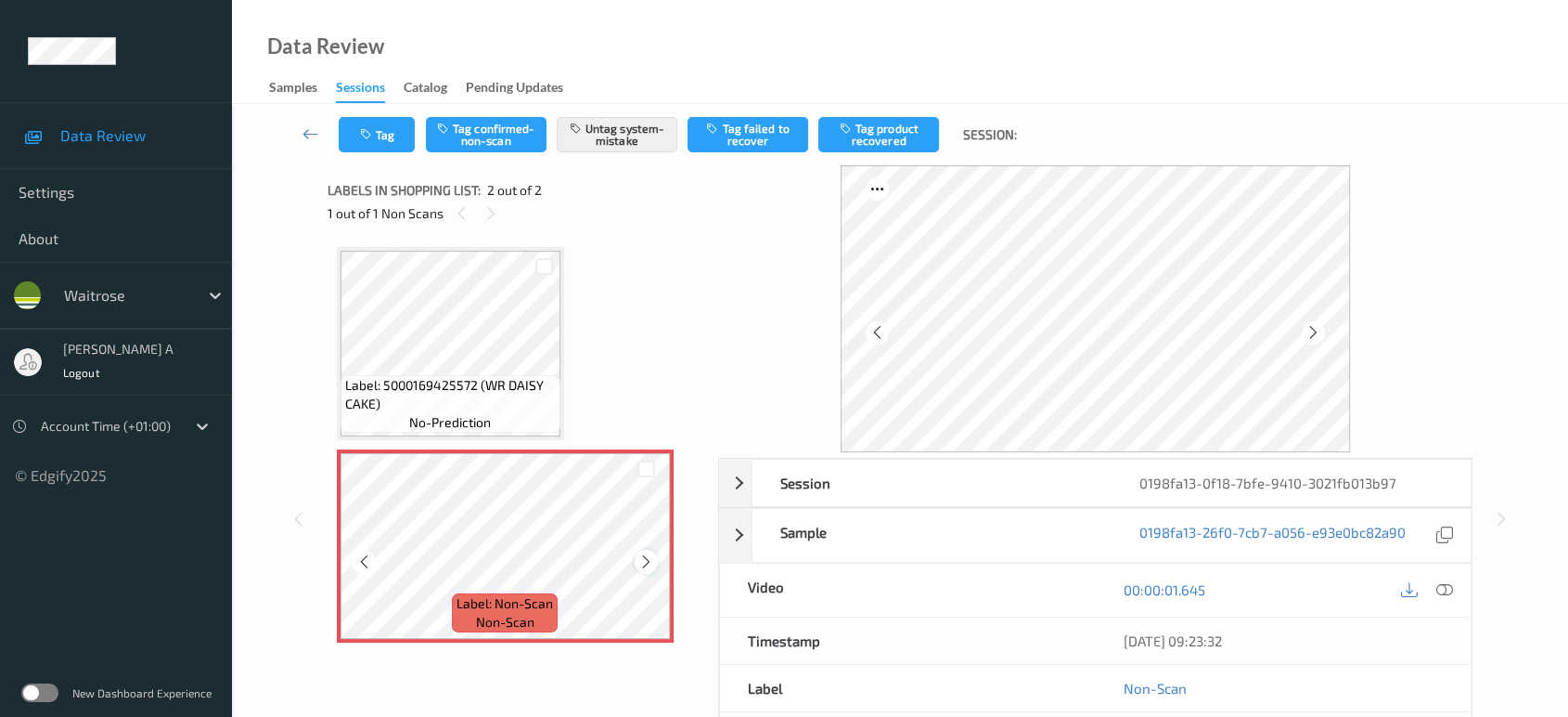
click at [646, 558] on icon at bounding box center [646, 561] width 16 height 16
drag, startPoint x: 1443, startPoint y: 586, endPoint x: 1373, endPoint y: 559, distance: 75.0
click at [1443, 586] on icon at bounding box center [1444, 589] width 16 height 16
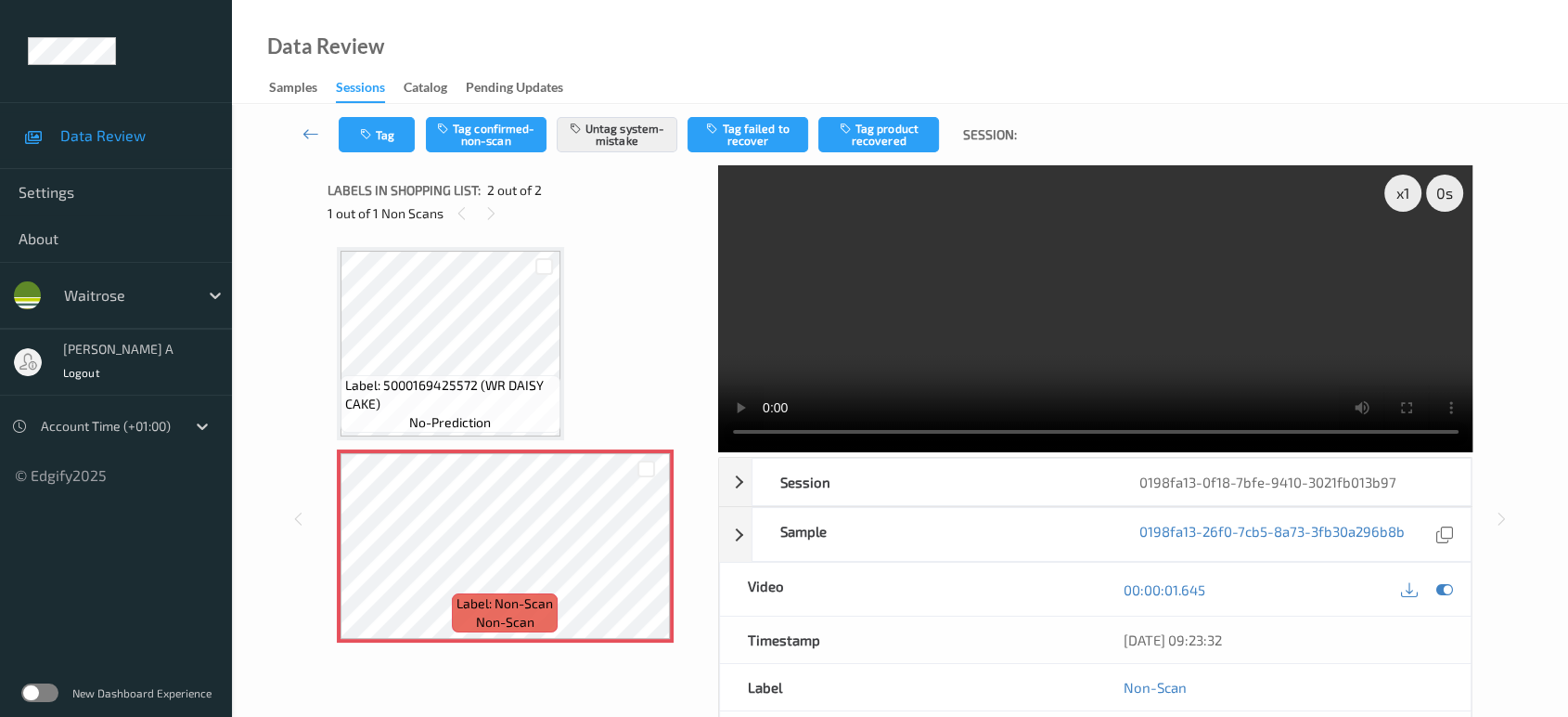
click at [1128, 280] on video at bounding box center [1096, 309] width 755 height 287
click at [1093, 297] on video at bounding box center [1096, 309] width 755 height 287
click at [1000, 311] on video at bounding box center [1096, 309] width 755 height 287
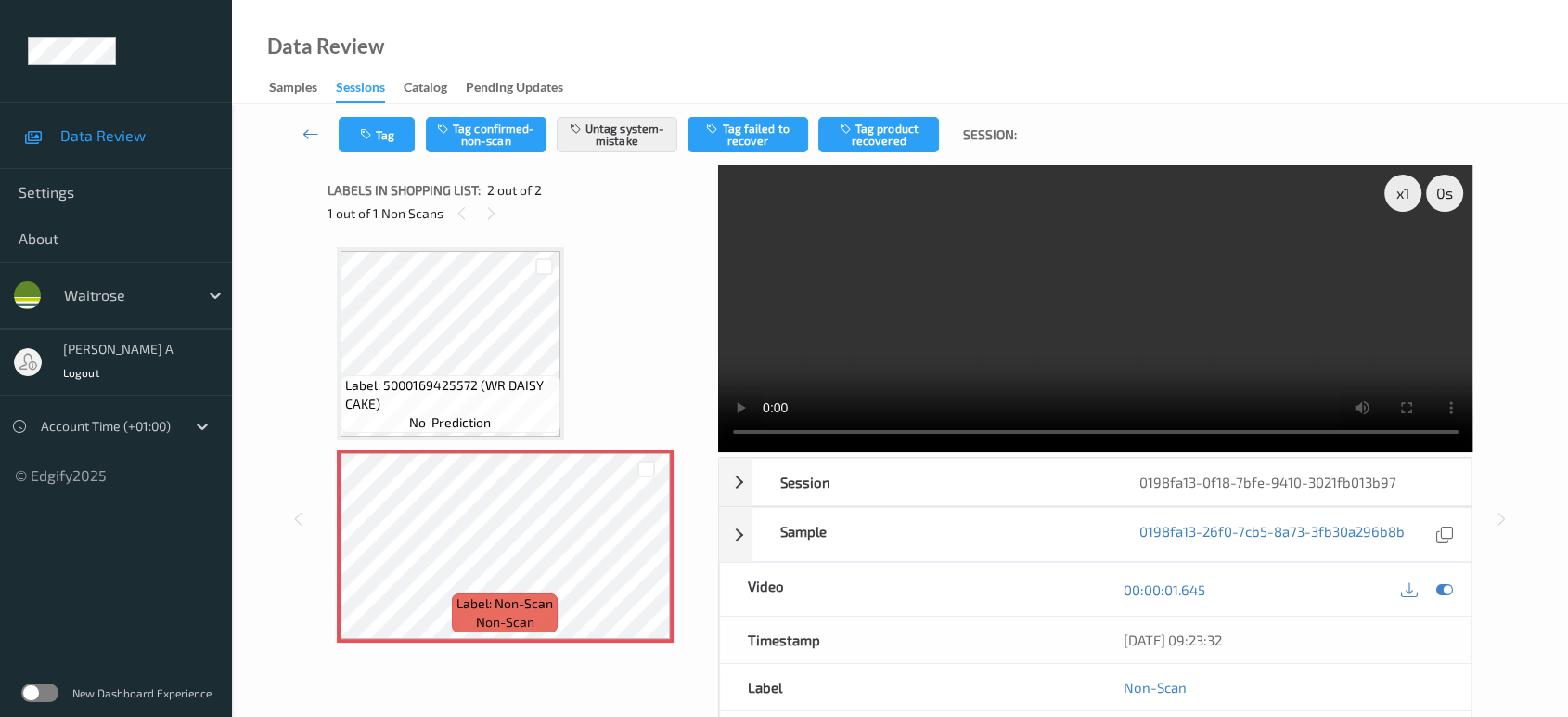
click at [987, 319] on video at bounding box center [1096, 309] width 755 height 287
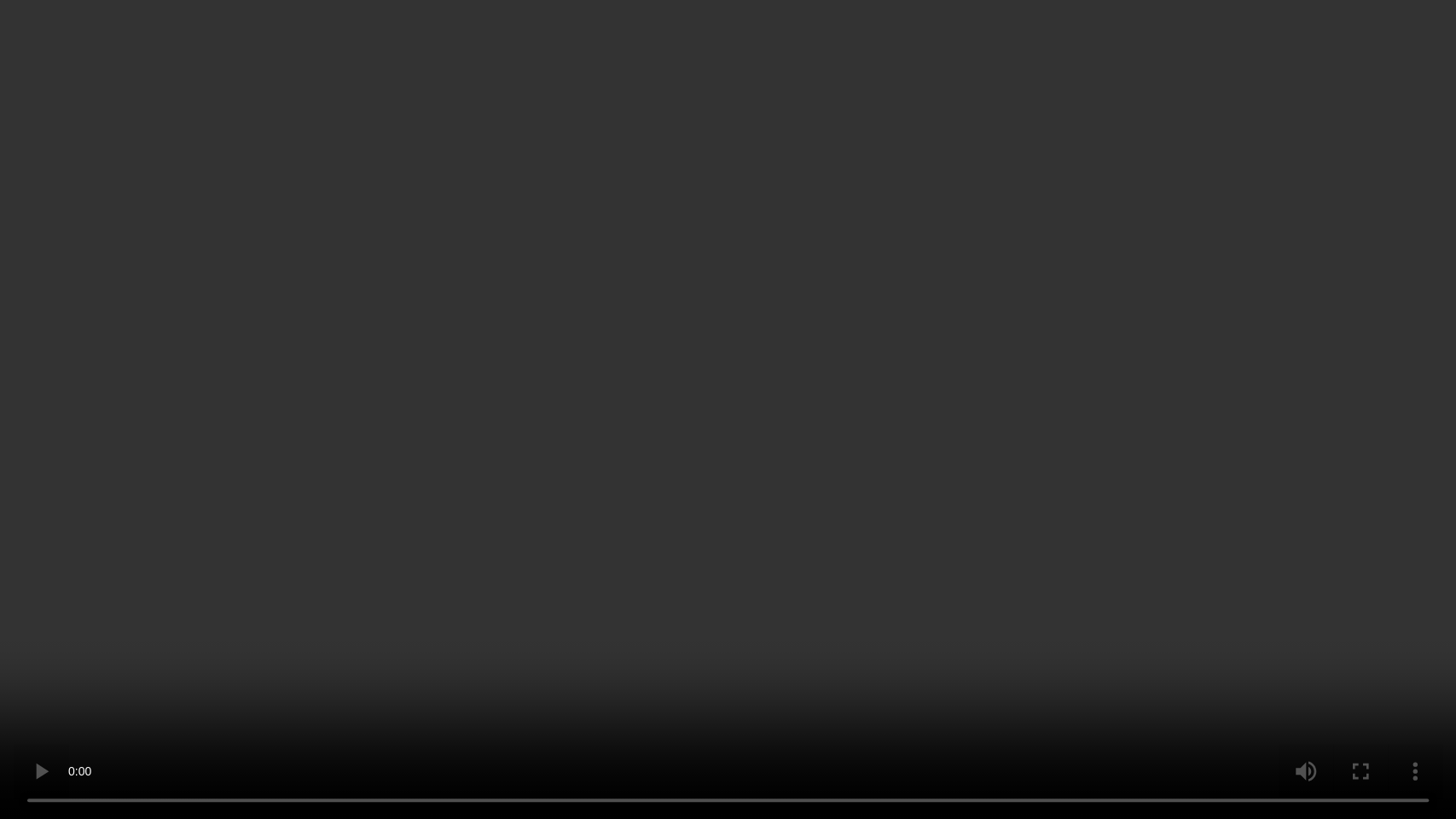
click at [954, 505] on video at bounding box center [728, 410] width 1456 height 819
click at [561, 408] on video at bounding box center [728, 410] width 1456 height 819
click at [922, 368] on video at bounding box center [728, 410] width 1456 height 819
click at [684, 375] on video at bounding box center [728, 410] width 1456 height 819
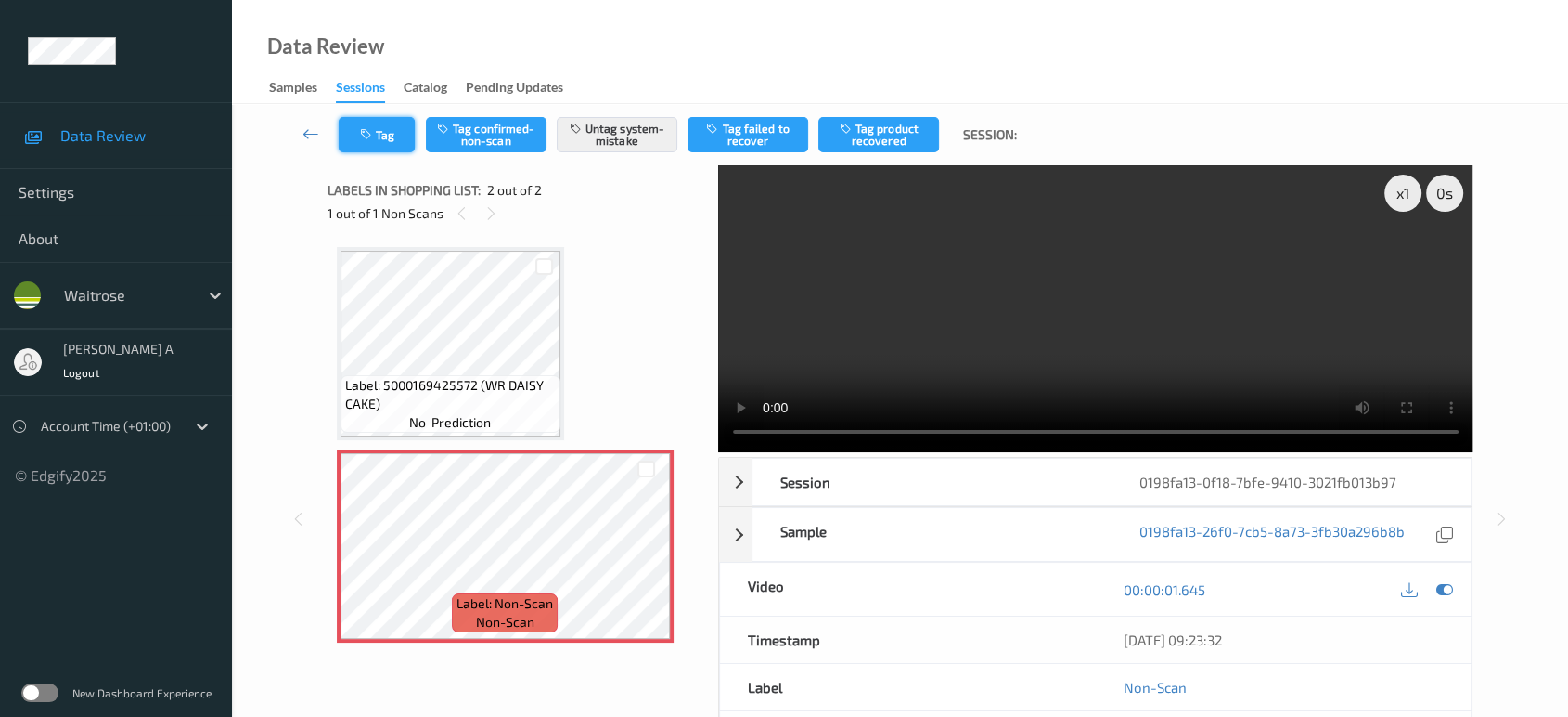
click at [364, 137] on icon "button" at bounding box center [368, 135] width 16 height 13
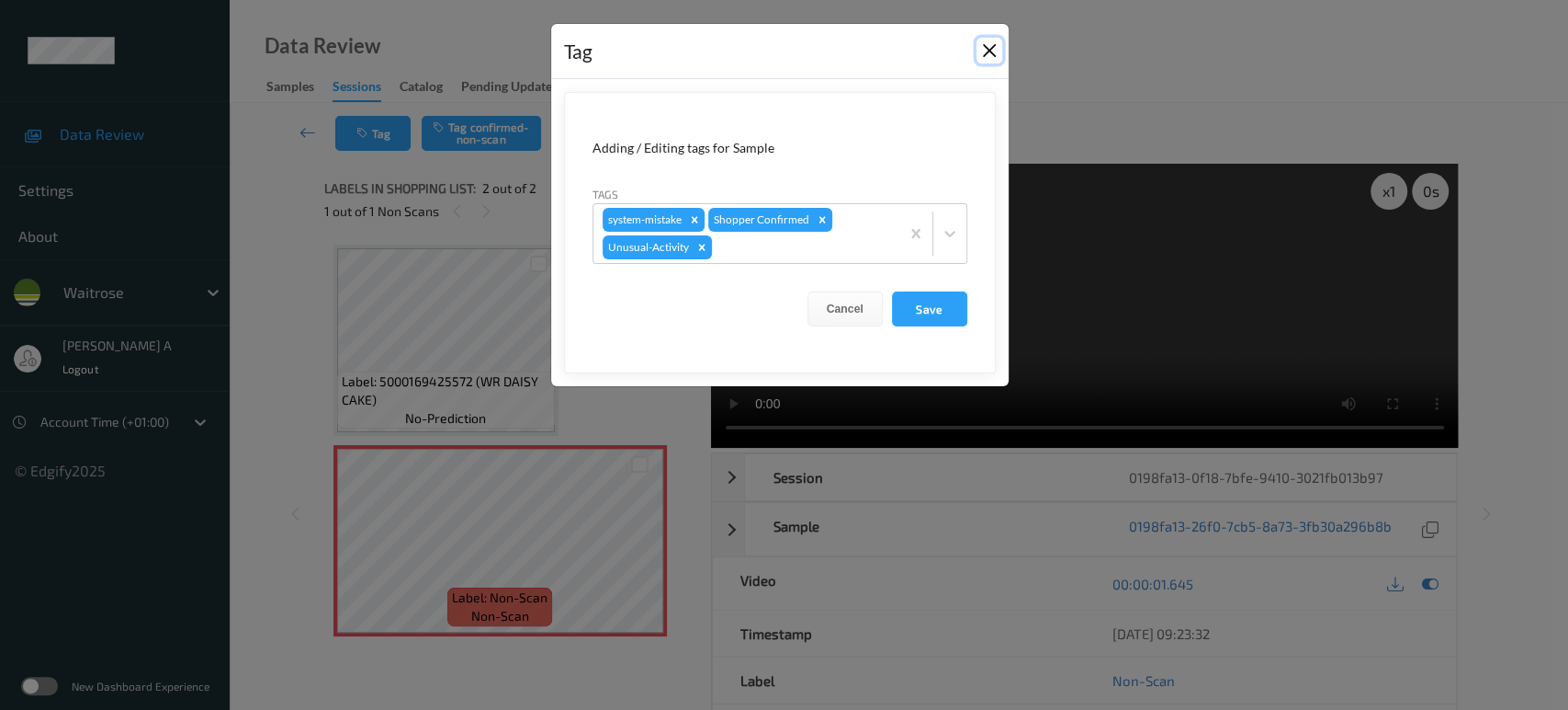
click at [983, 52] on button "Close" at bounding box center [989, 50] width 26 height 26
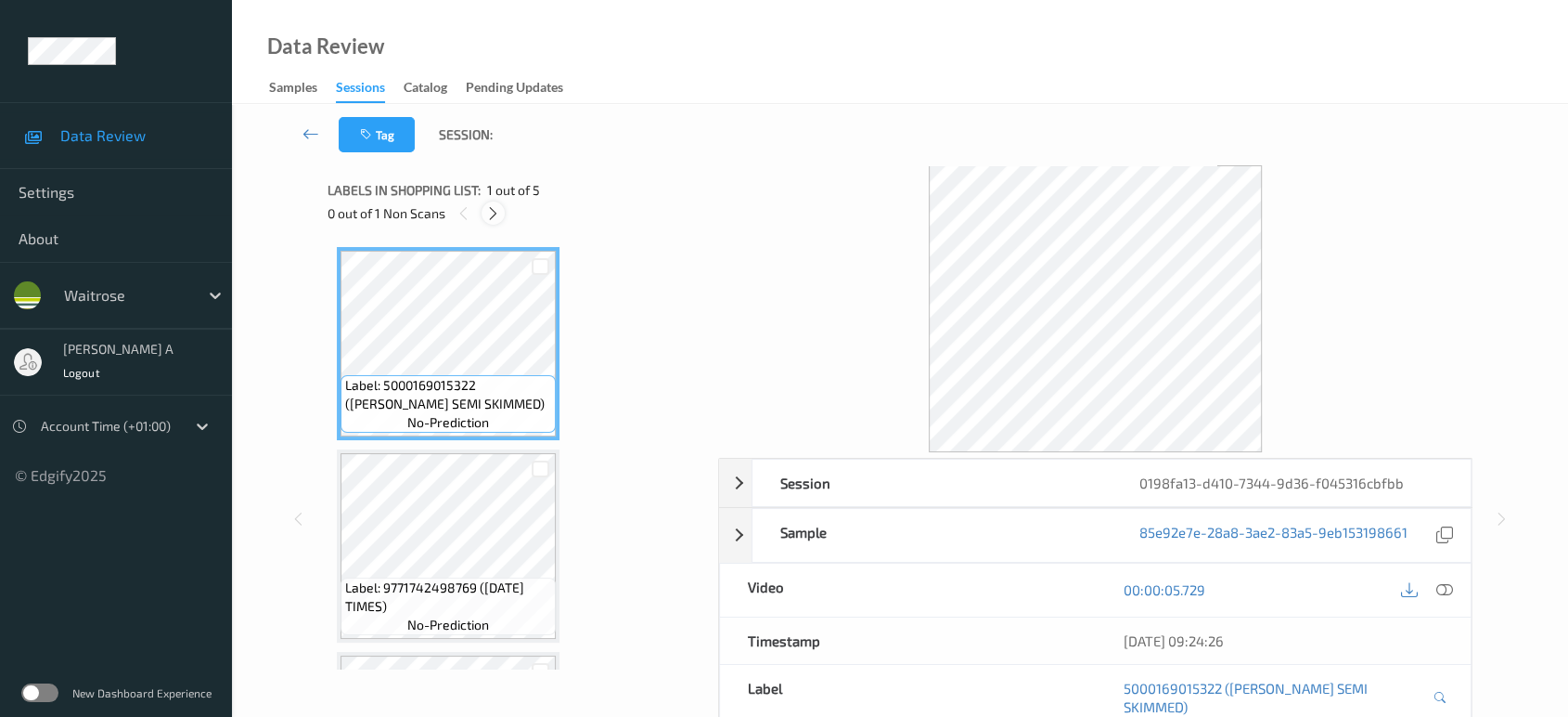
click at [495, 208] on icon at bounding box center [493, 213] width 16 height 16
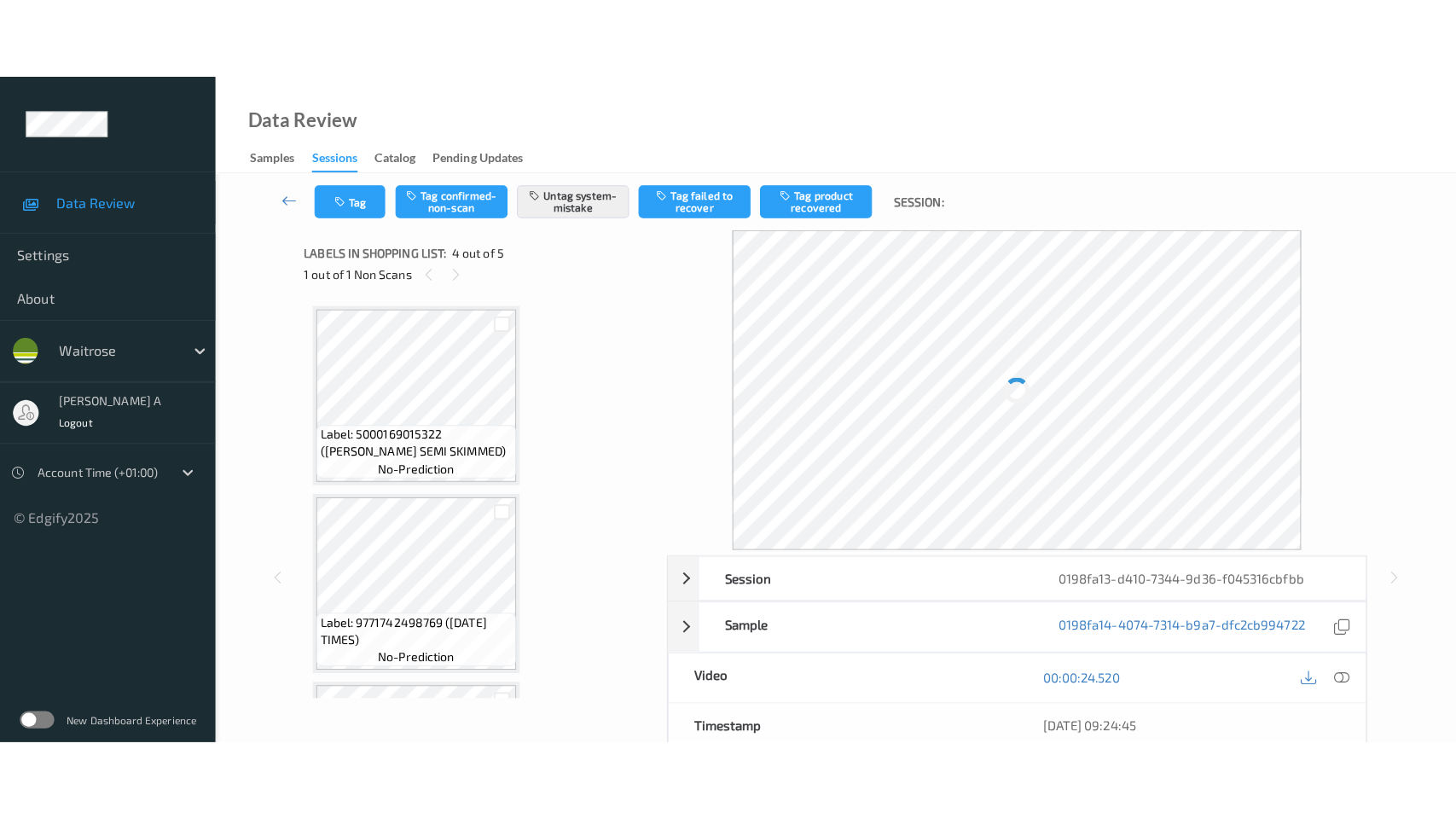
scroll to position [379, 0]
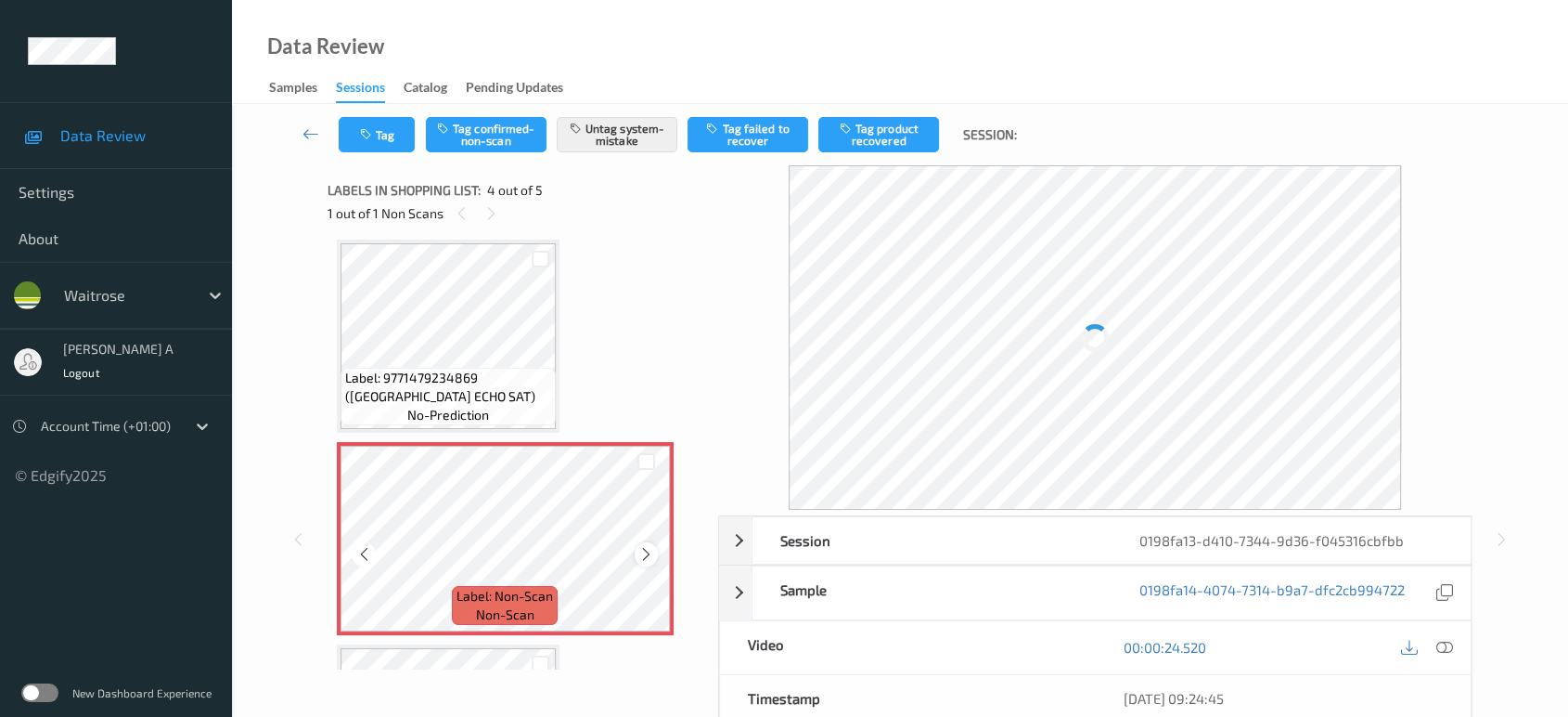
click at [639, 551] on icon at bounding box center [646, 554] width 16 height 16
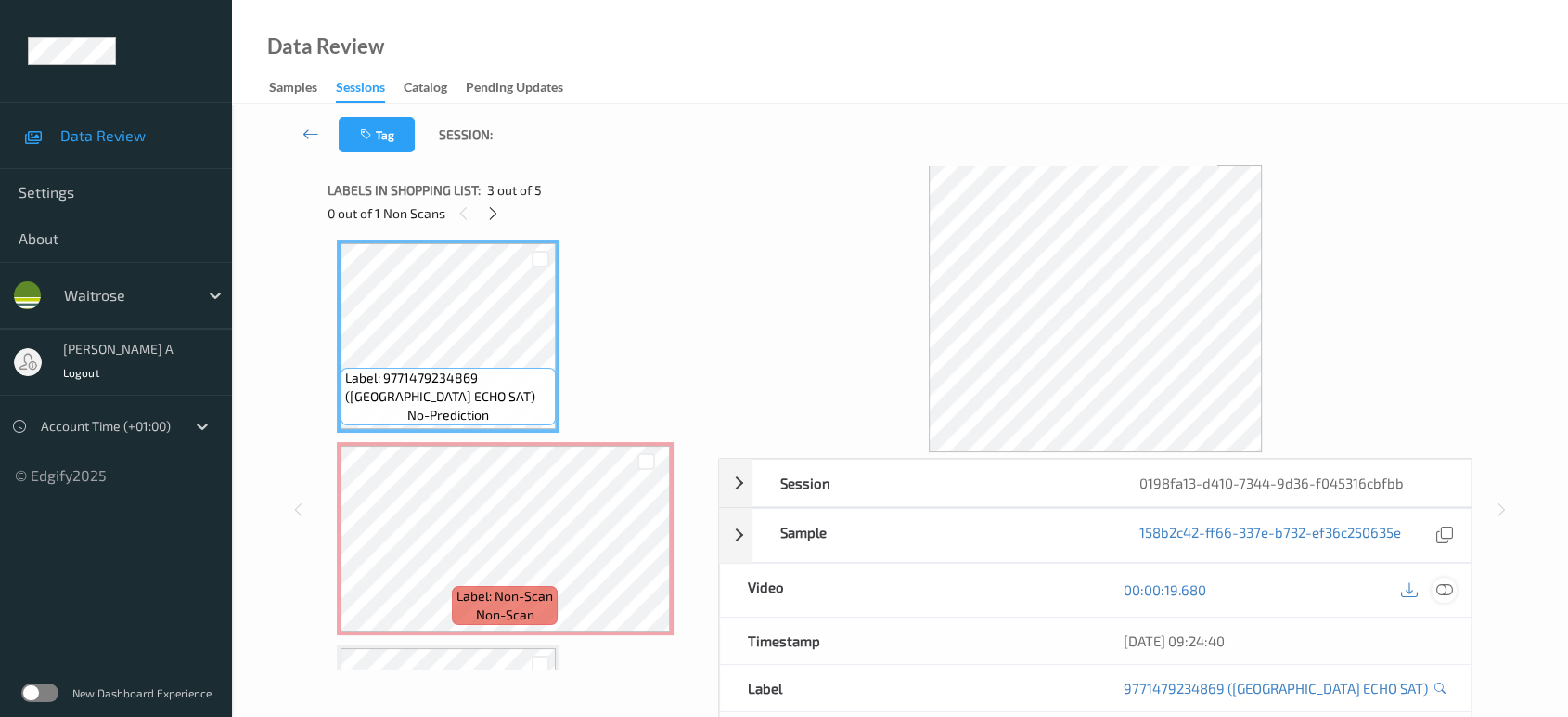
click at [1443, 584] on icon at bounding box center [1444, 589] width 16 height 16
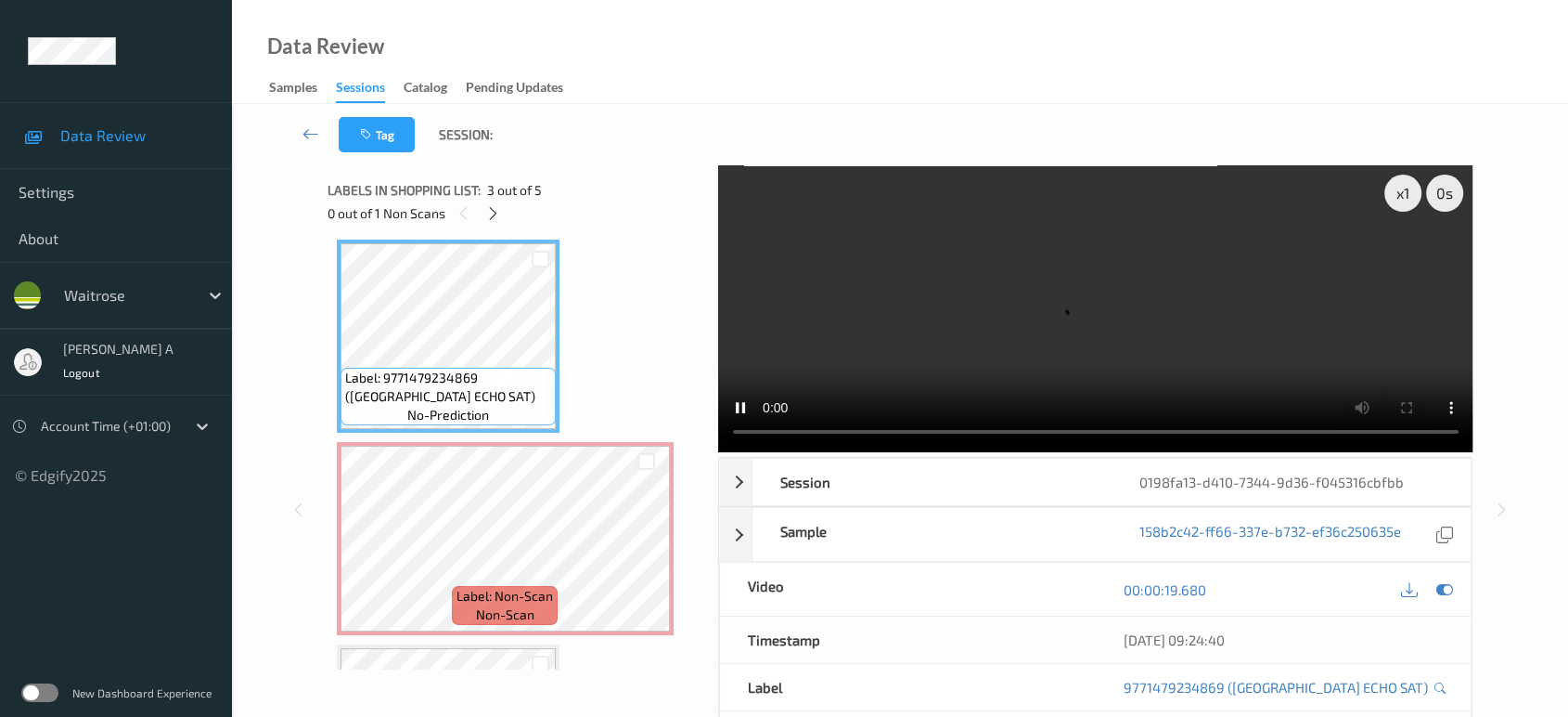
scroll to position [410, 0]
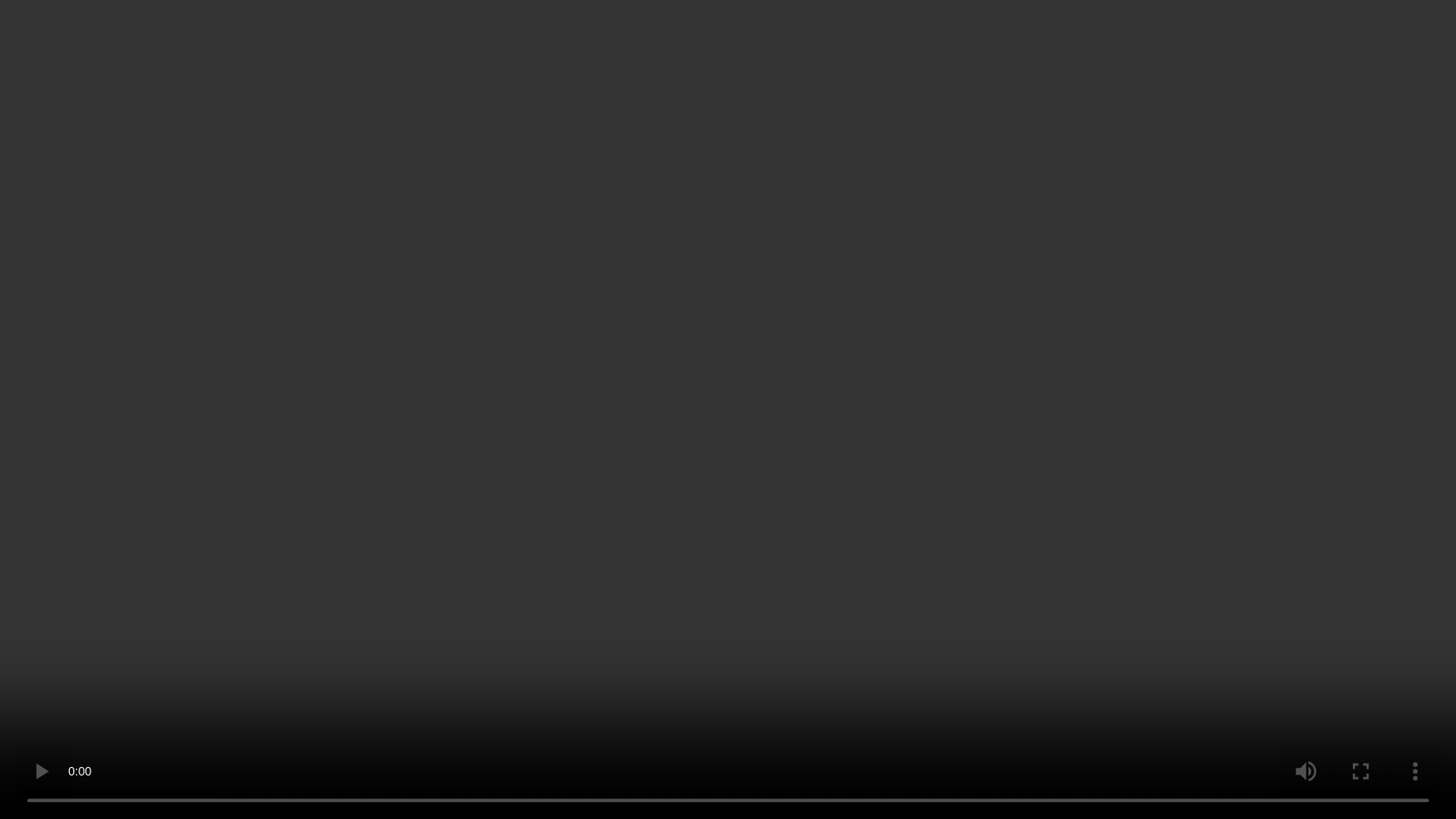
click at [693, 344] on video at bounding box center [728, 410] width 1456 height 819
click at [568, 342] on video at bounding box center [728, 410] width 1456 height 819
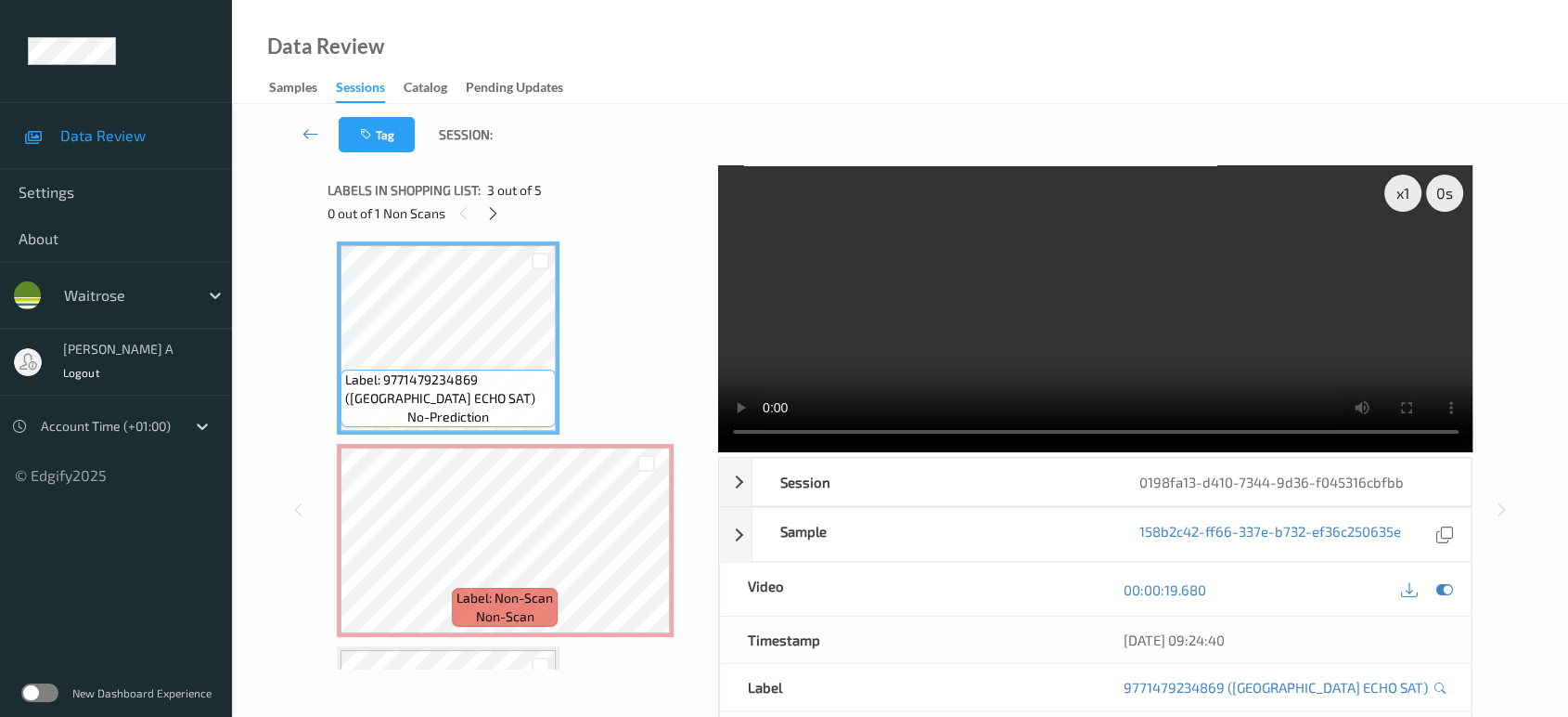
click at [959, 335] on video at bounding box center [1096, 309] width 755 height 287
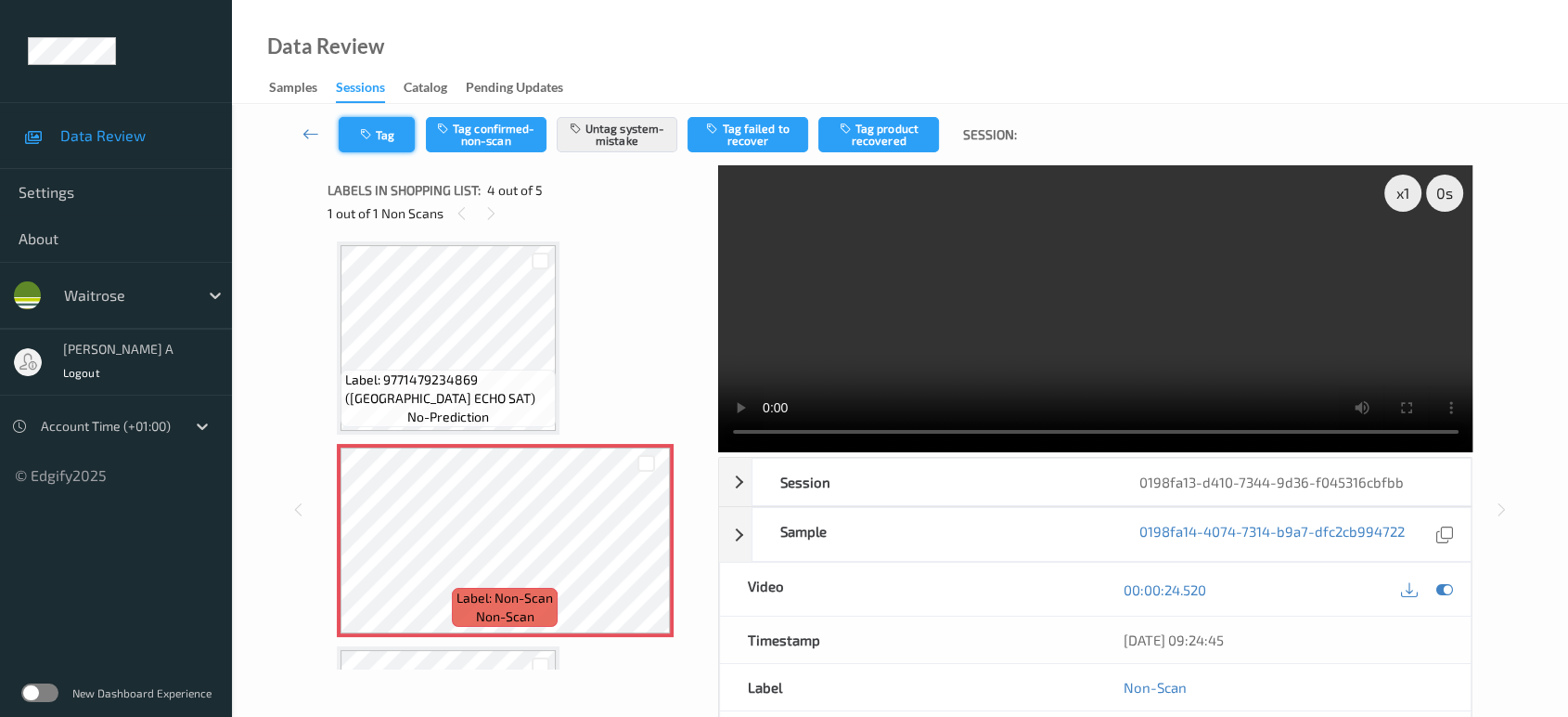
click at [378, 132] on button "Tag" at bounding box center [376, 134] width 76 height 35
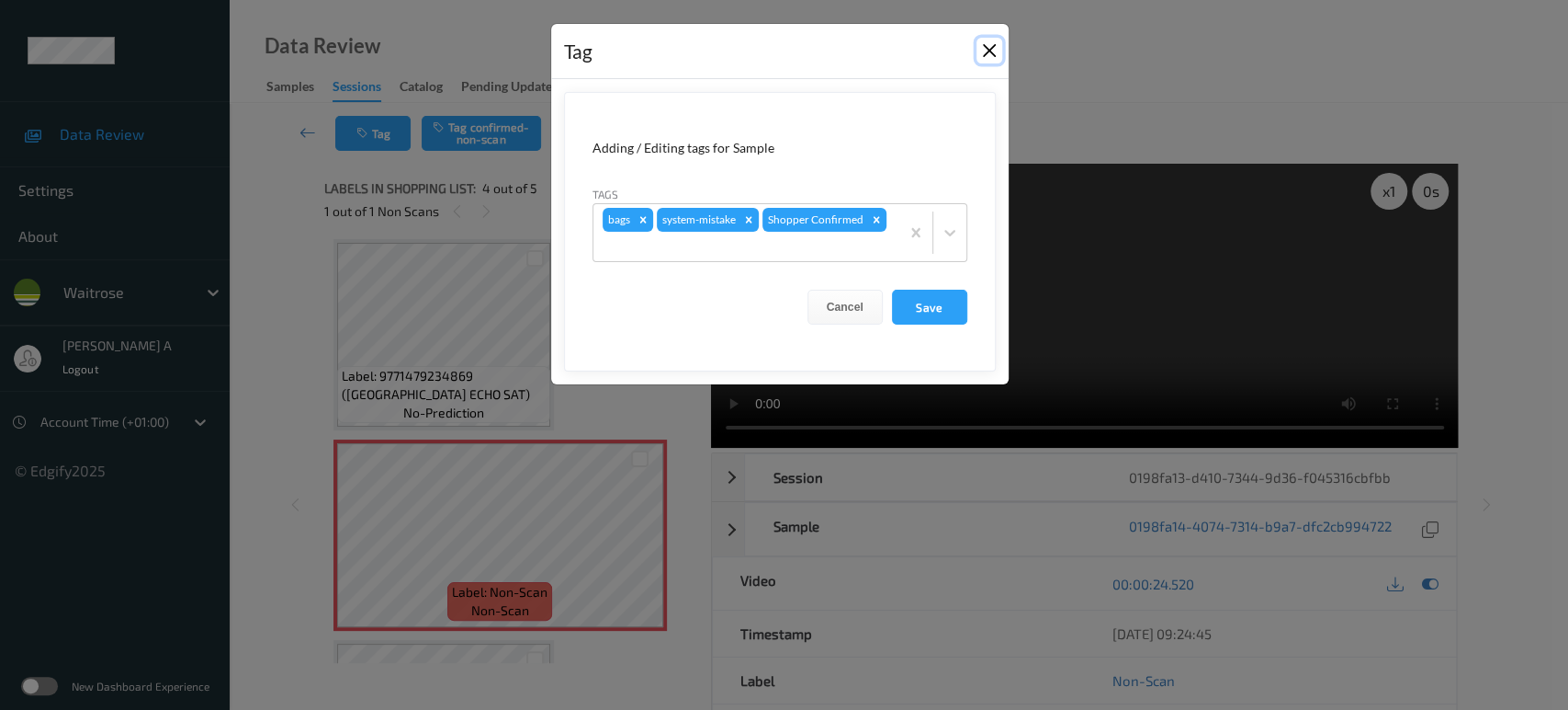
click at [988, 54] on button "Close" at bounding box center [989, 50] width 26 height 26
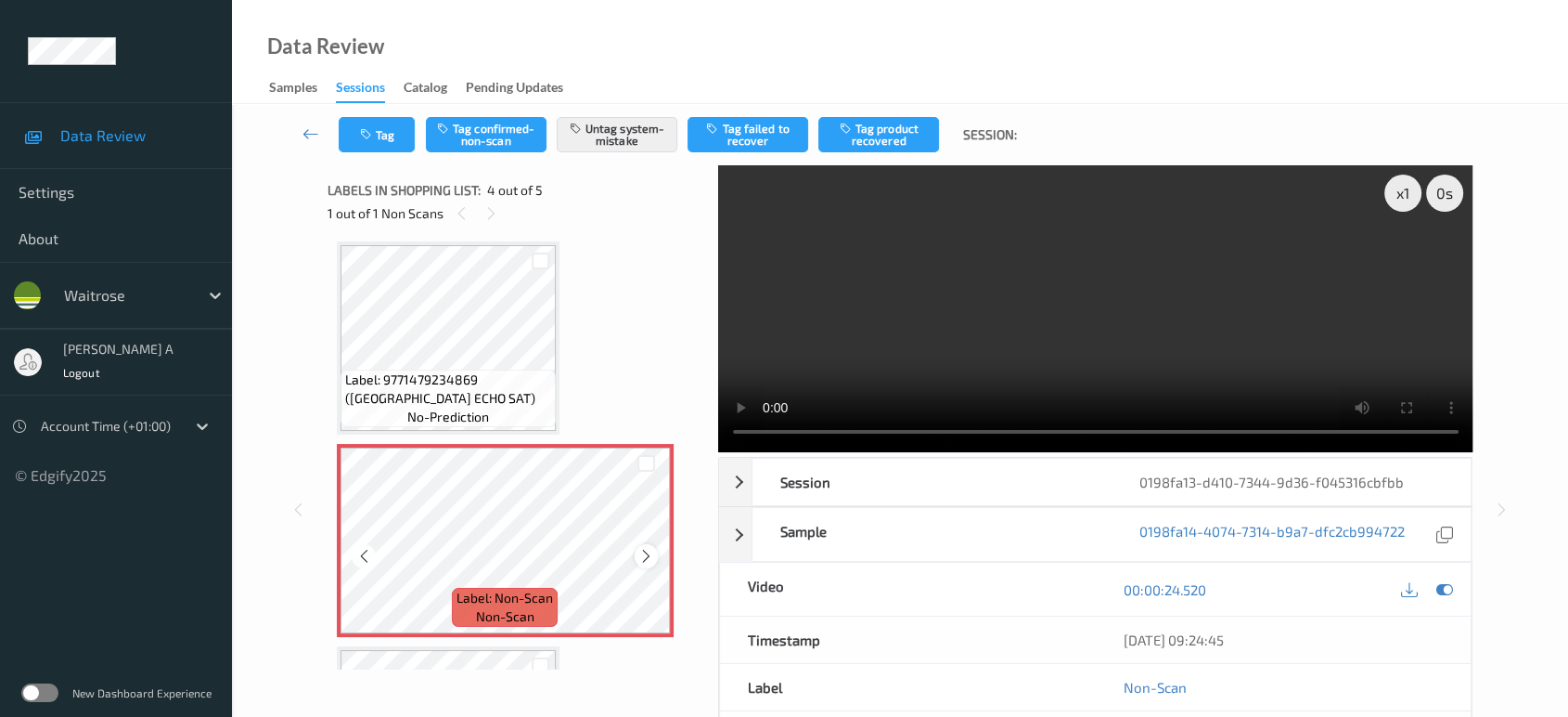
click at [652, 555] on icon at bounding box center [646, 555] width 16 height 16
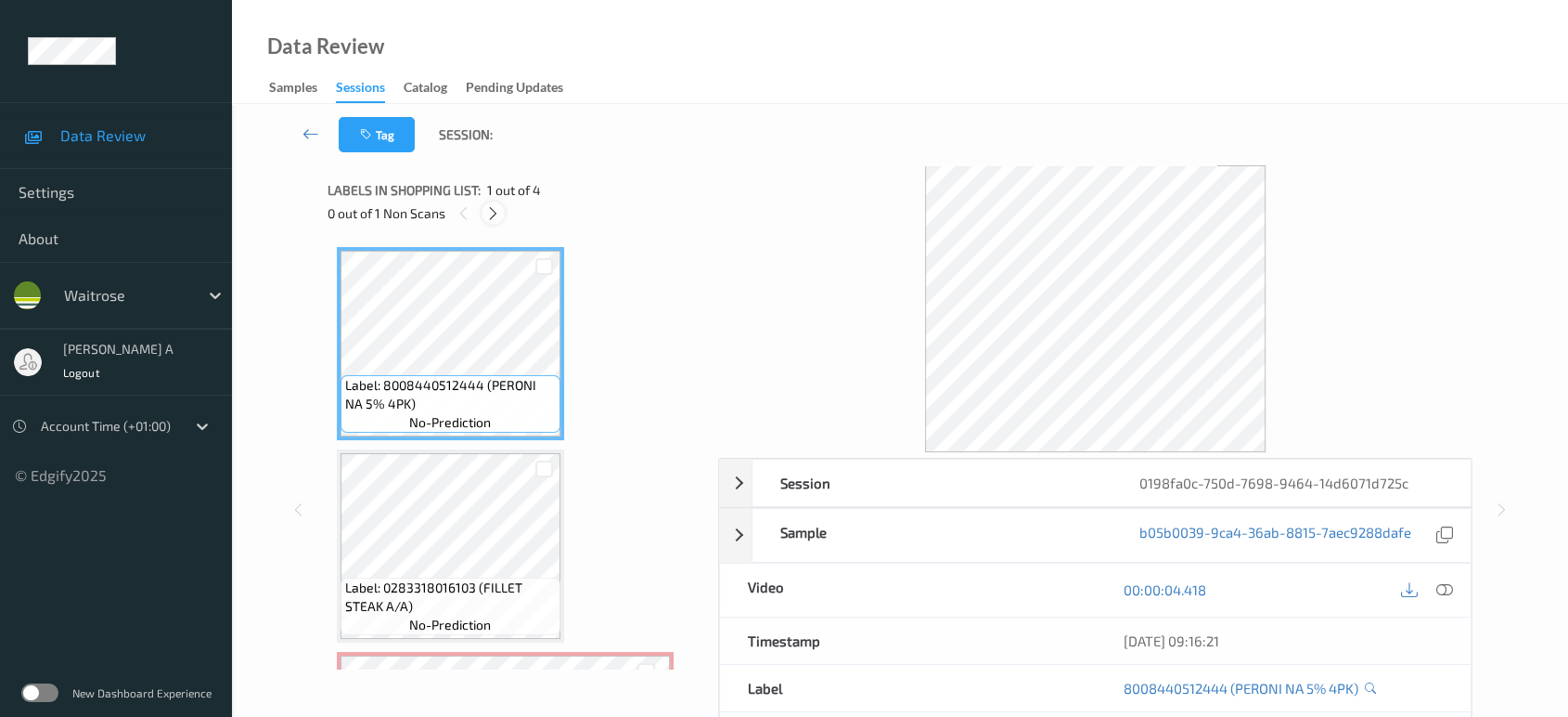
click at [487, 212] on icon at bounding box center [493, 213] width 16 height 16
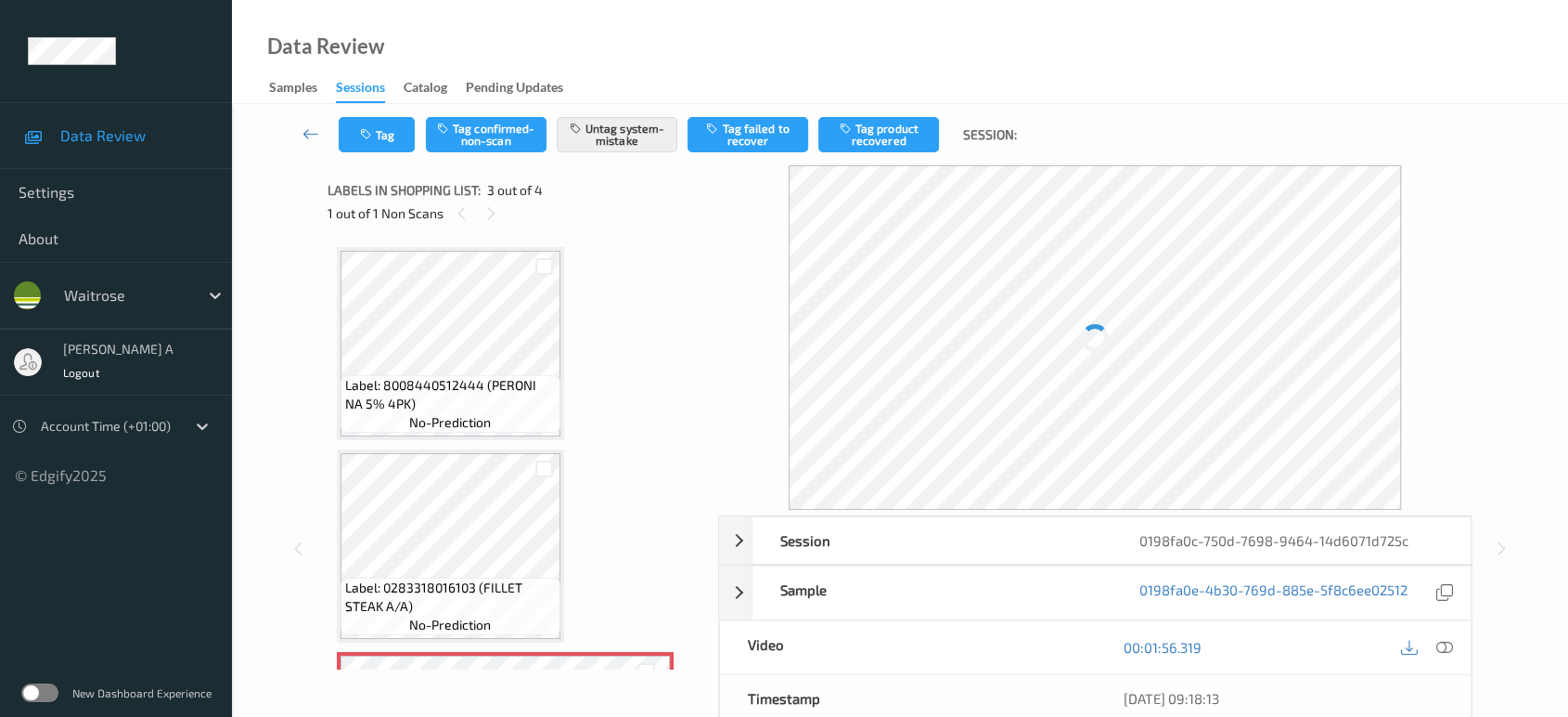
scroll to position [209, 0]
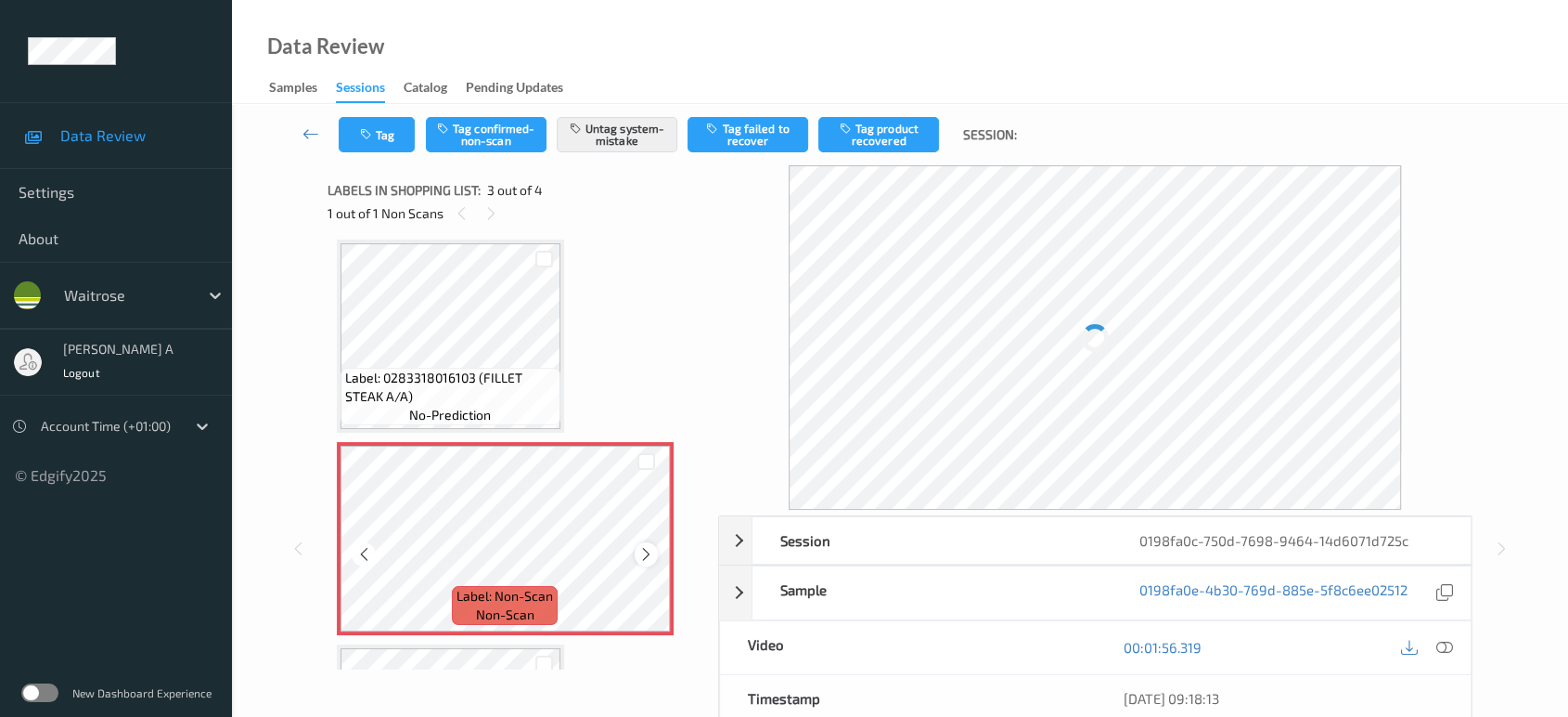
click at [646, 554] on icon at bounding box center [646, 554] width 16 height 16
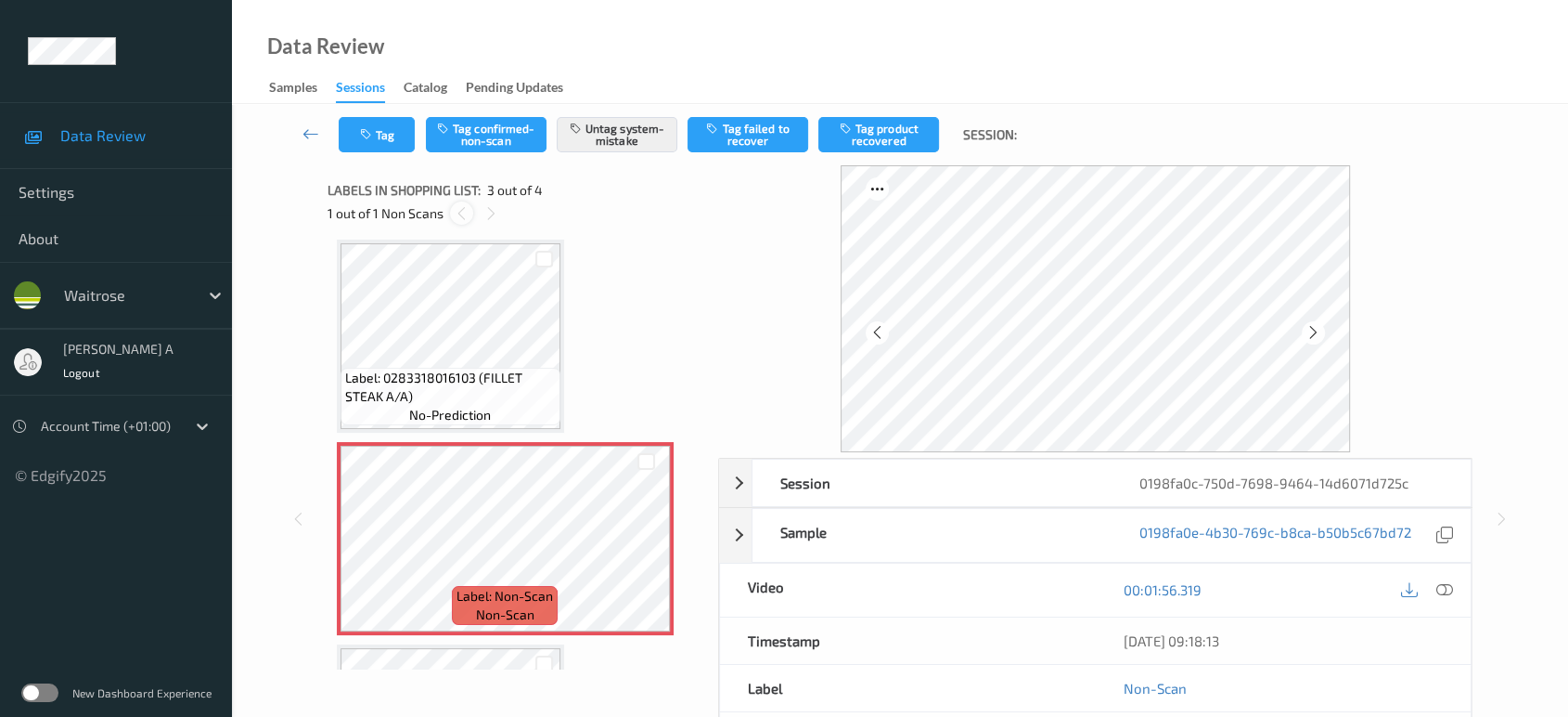
click at [463, 210] on icon at bounding box center [462, 213] width 16 height 16
click at [490, 212] on icon at bounding box center [491, 213] width 16 height 16
click at [643, 547] on icon at bounding box center [646, 554] width 16 height 16
click at [645, 549] on icon at bounding box center [646, 554] width 16 height 16
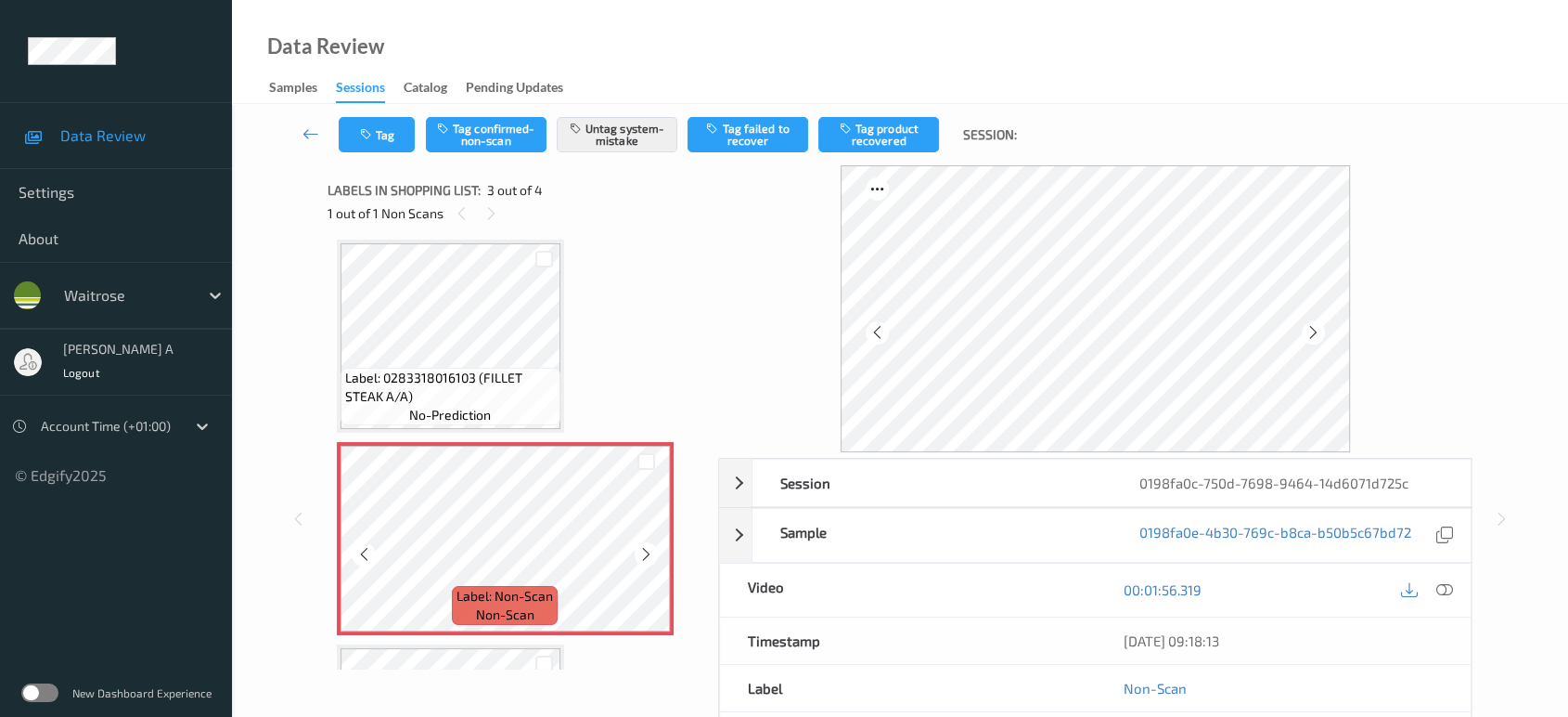
click at [645, 549] on icon at bounding box center [646, 554] width 16 height 16
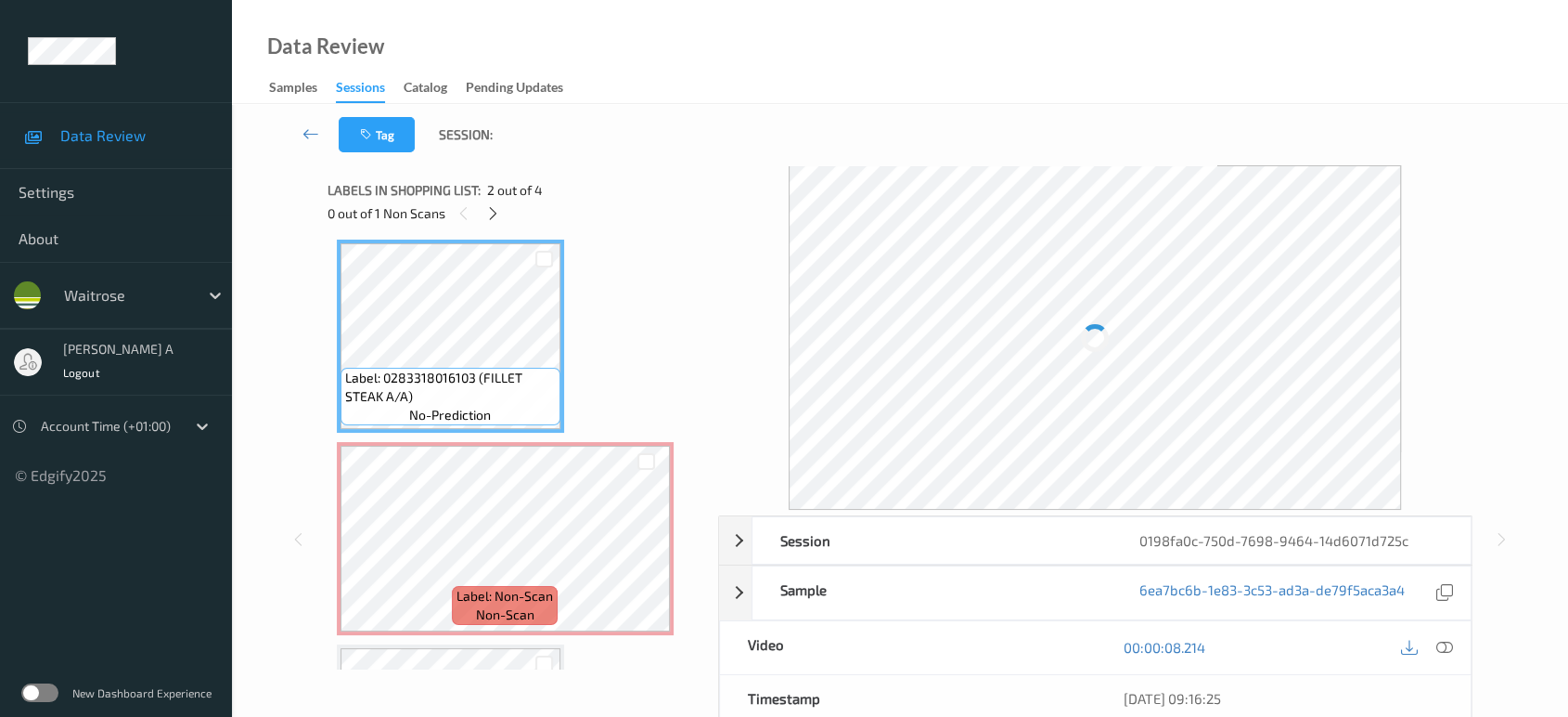
scroll to position [4, 0]
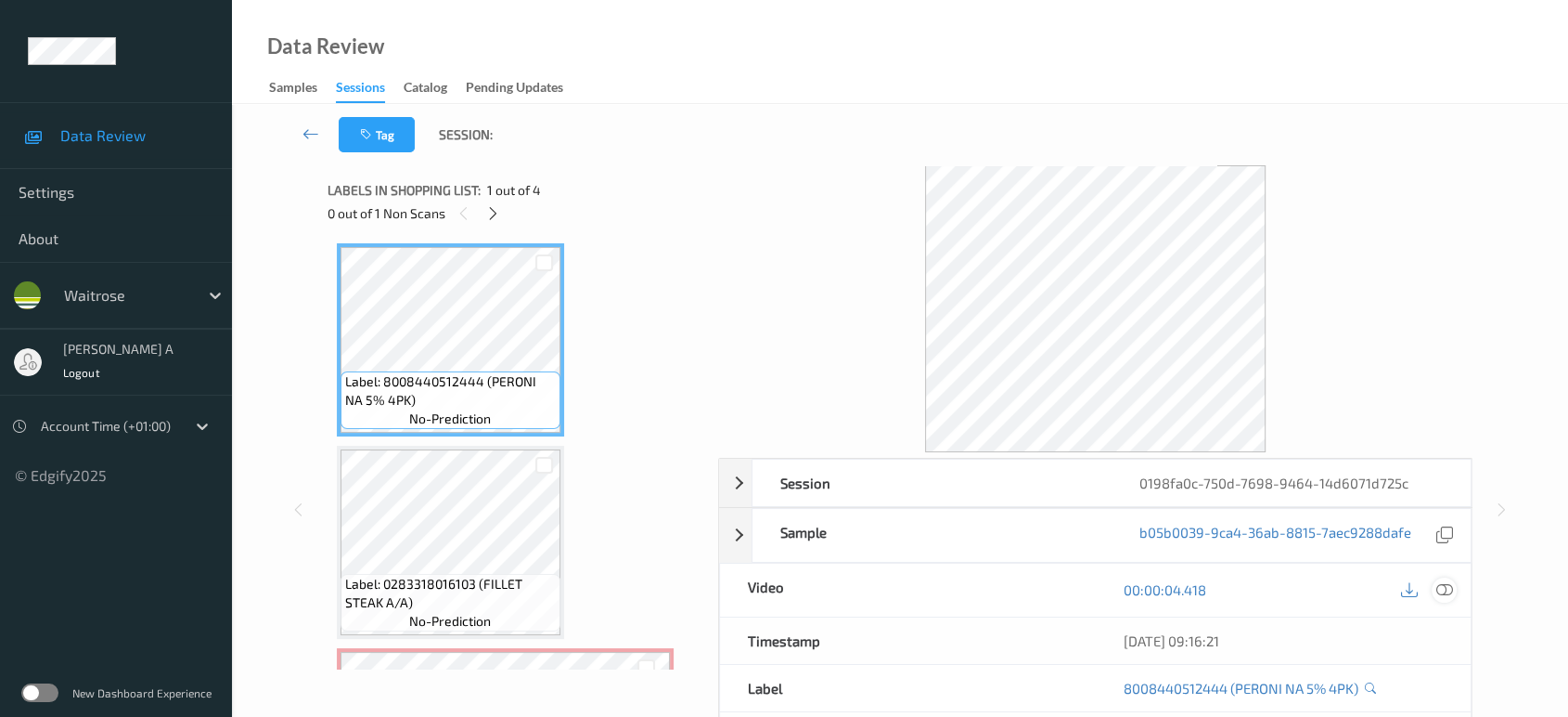
click at [1453, 585] on div at bounding box center [1444, 590] width 25 height 25
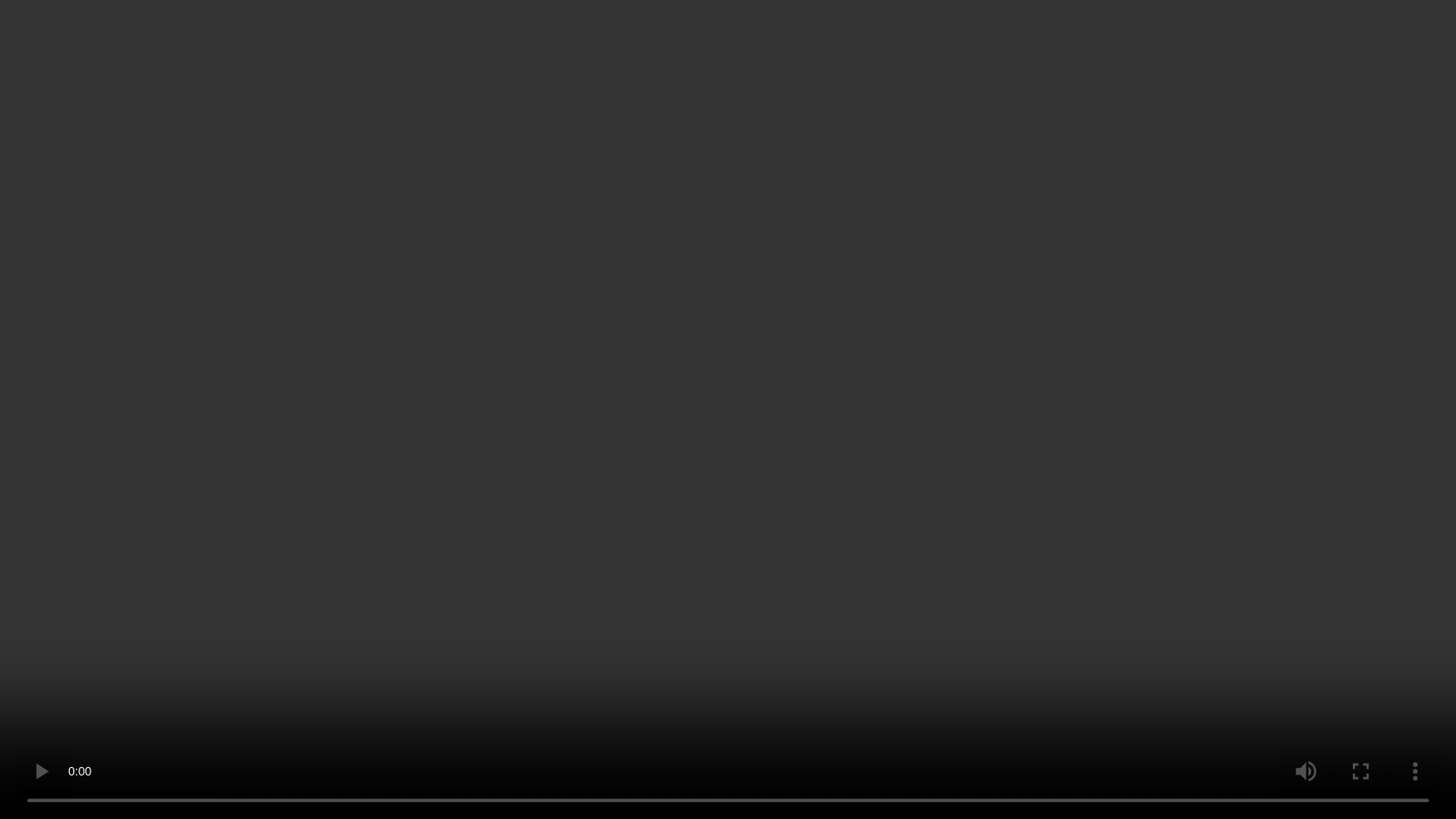
click at [787, 489] on video at bounding box center [728, 410] width 1456 height 819
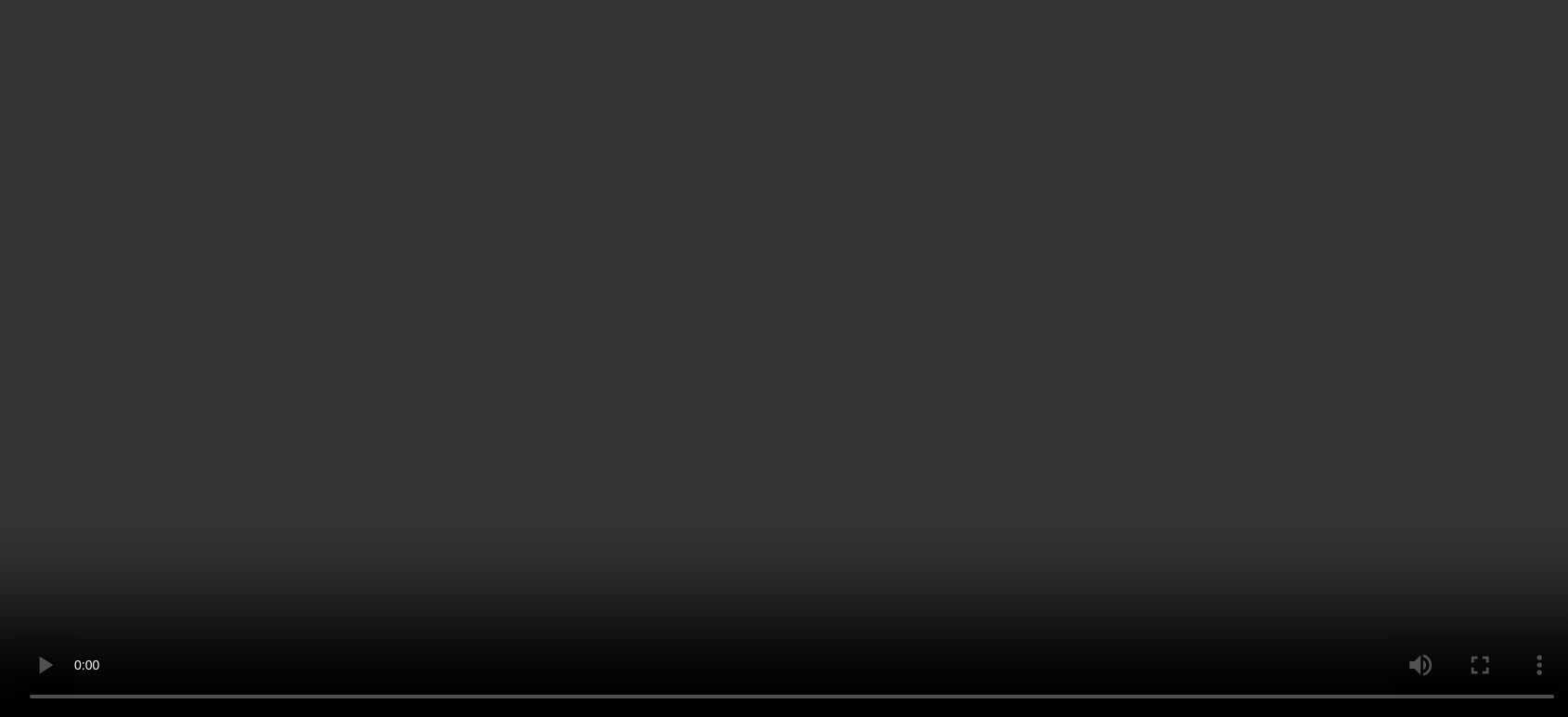
scroll to position [209, 0]
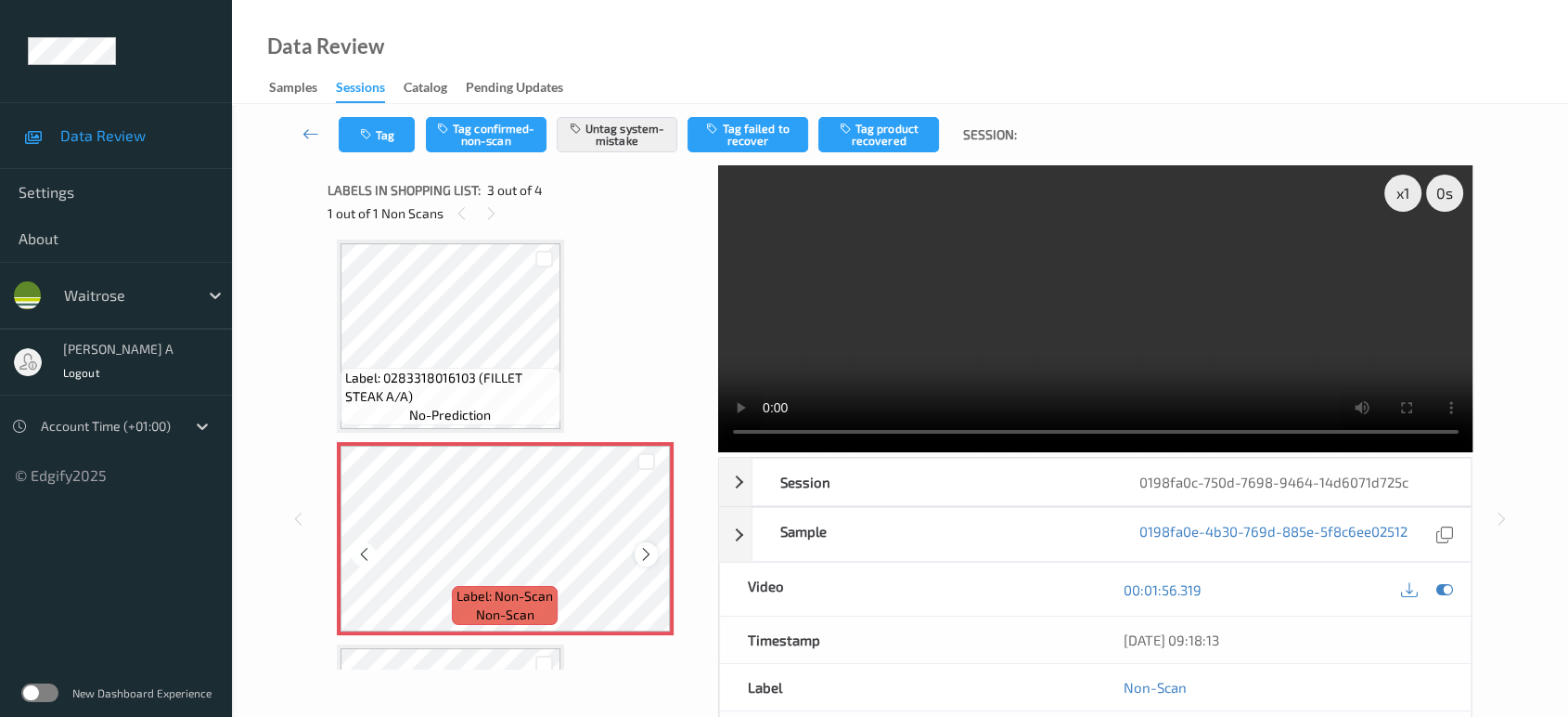
click at [642, 556] on icon at bounding box center [646, 554] width 16 height 16
click at [400, 131] on button "Tag" at bounding box center [376, 134] width 76 height 35
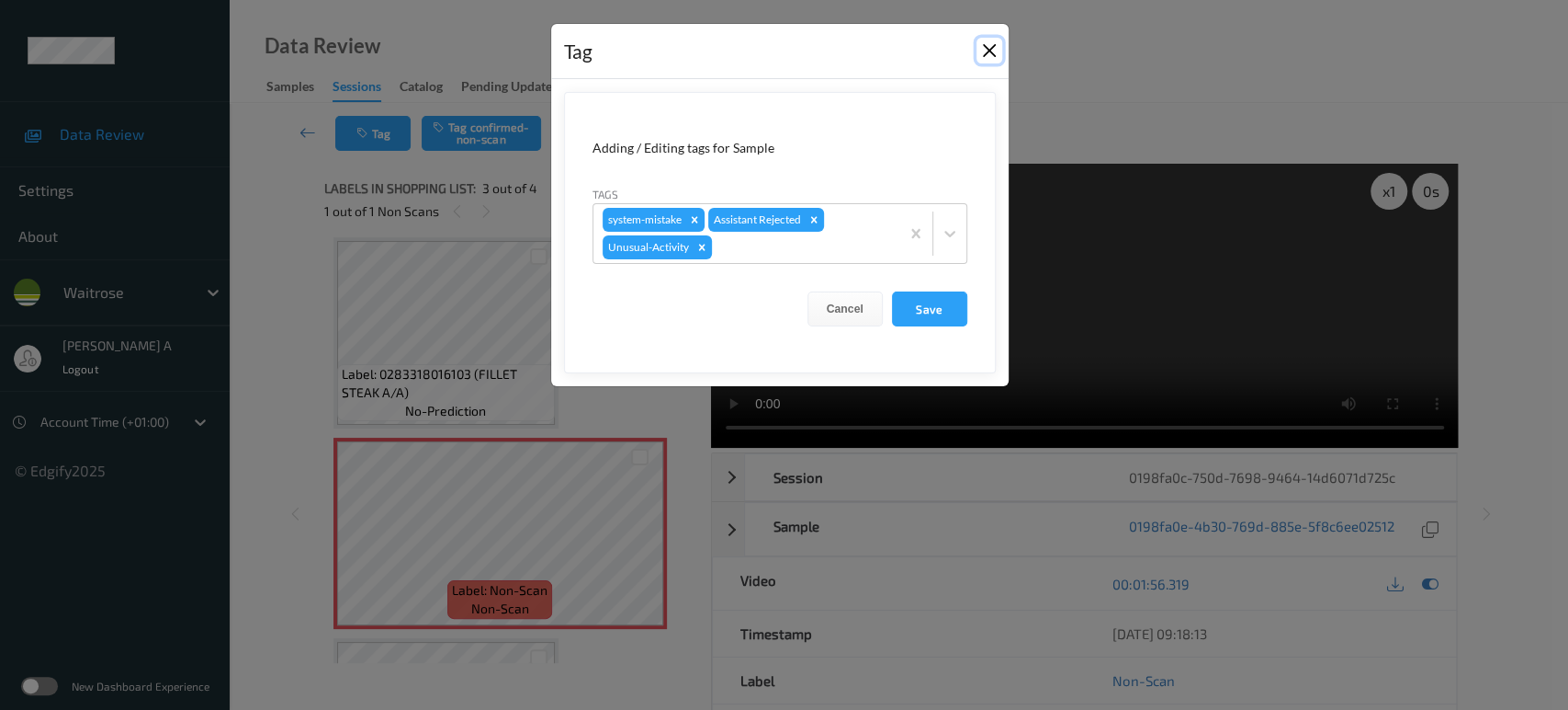
click at [987, 57] on button "Close" at bounding box center [989, 50] width 26 height 26
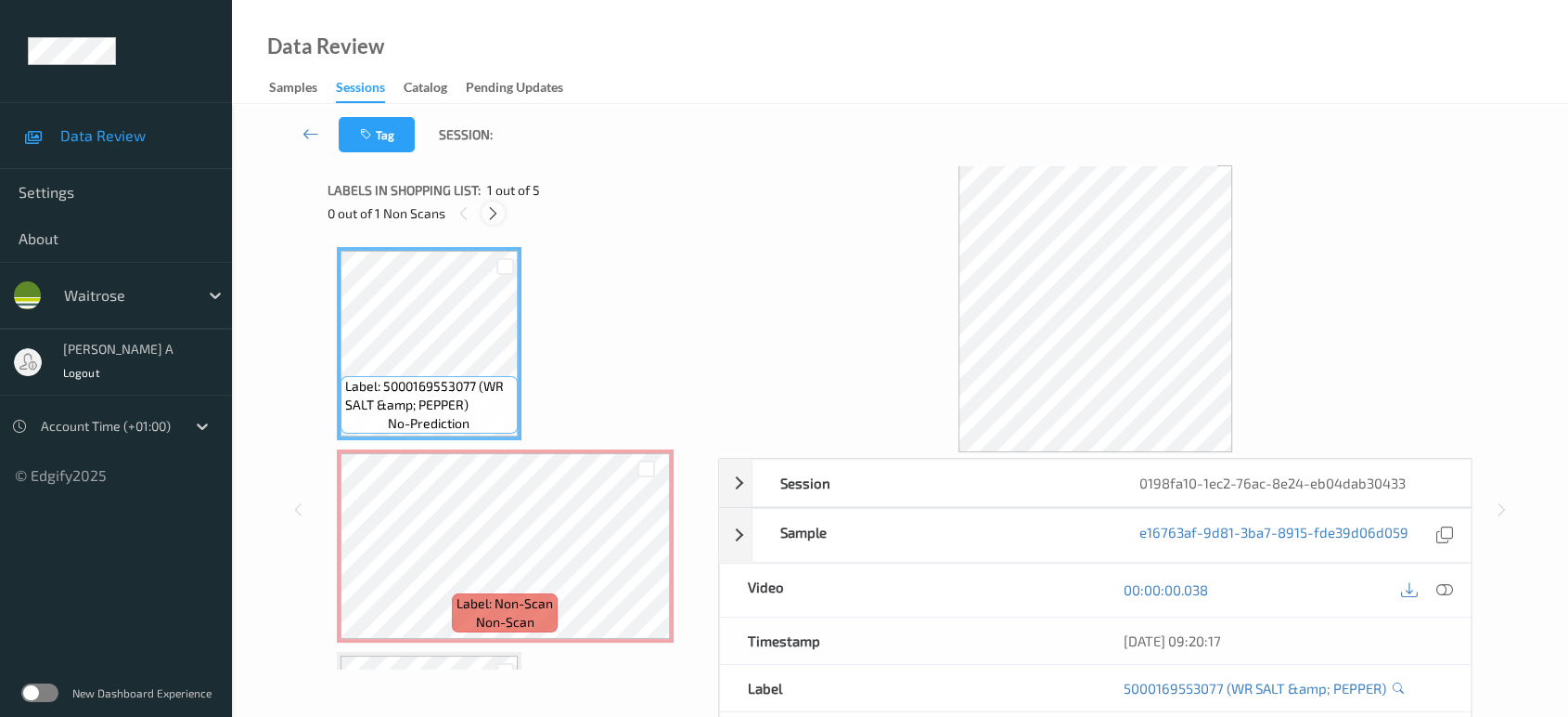
click at [490, 218] on icon at bounding box center [493, 213] width 16 height 16
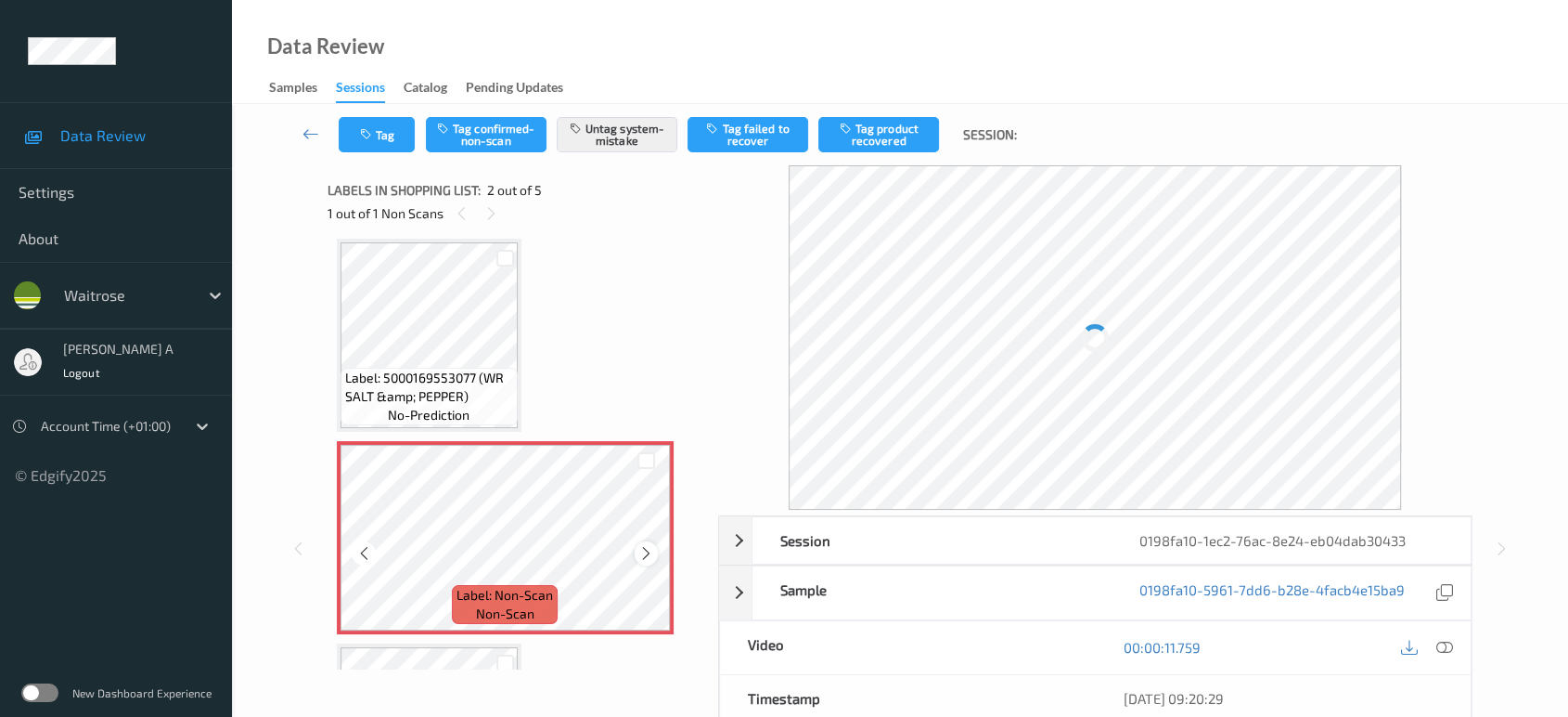
click at [644, 552] on icon at bounding box center [646, 553] width 16 height 16
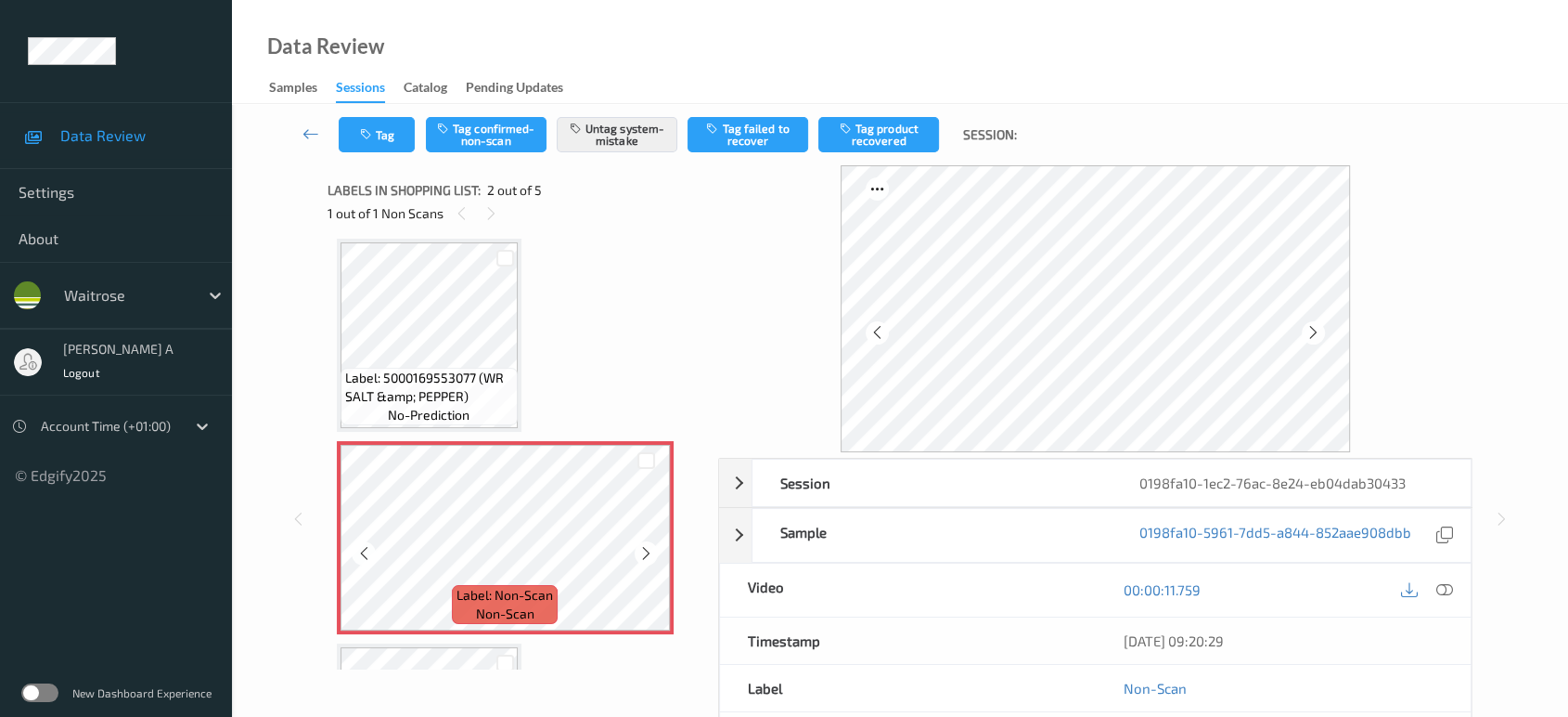
click at [644, 552] on icon at bounding box center [646, 553] width 16 height 16
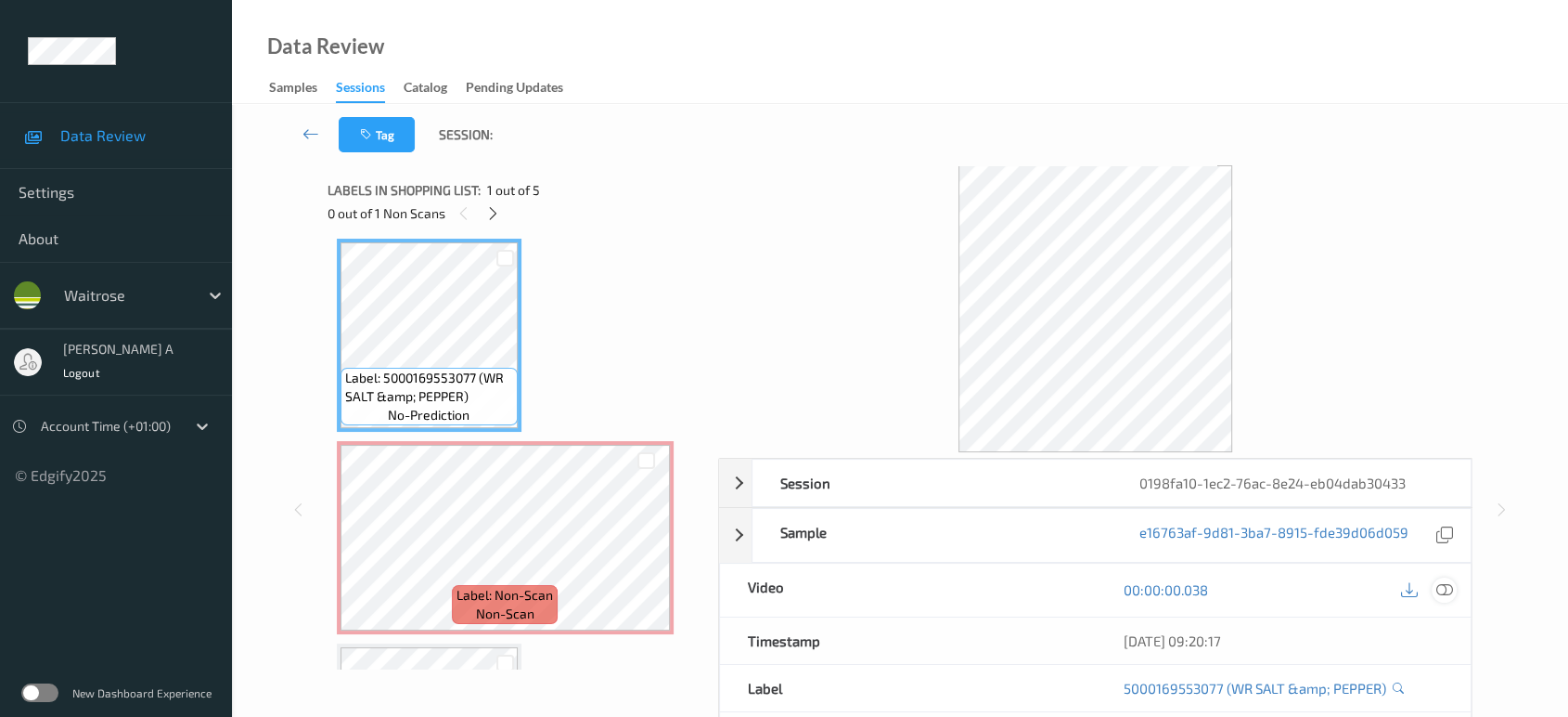
click at [1444, 583] on icon at bounding box center [1444, 589] width 16 height 16
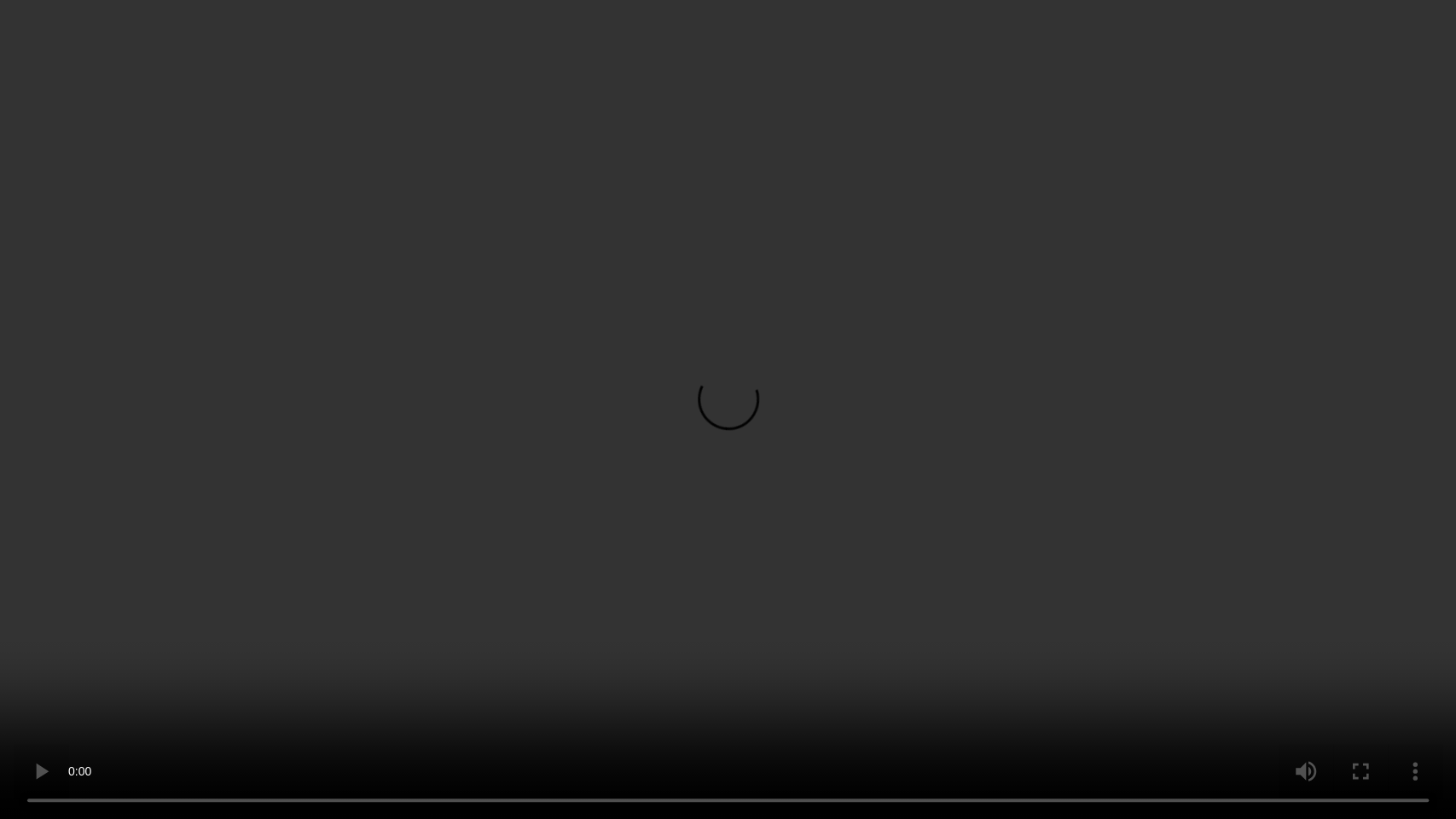
click at [833, 467] on video at bounding box center [728, 410] width 1456 height 819
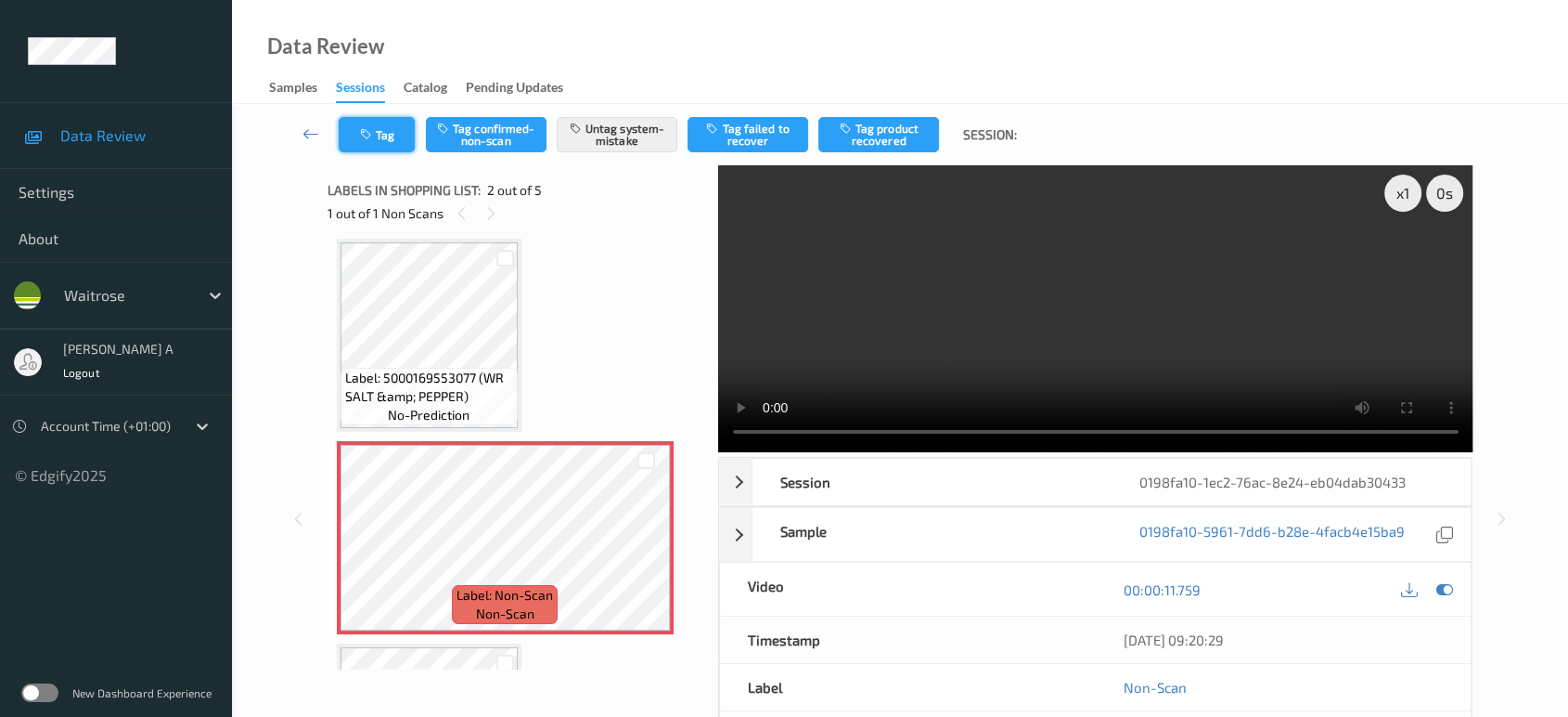
click at [378, 137] on button "Tag" at bounding box center [376, 134] width 76 height 35
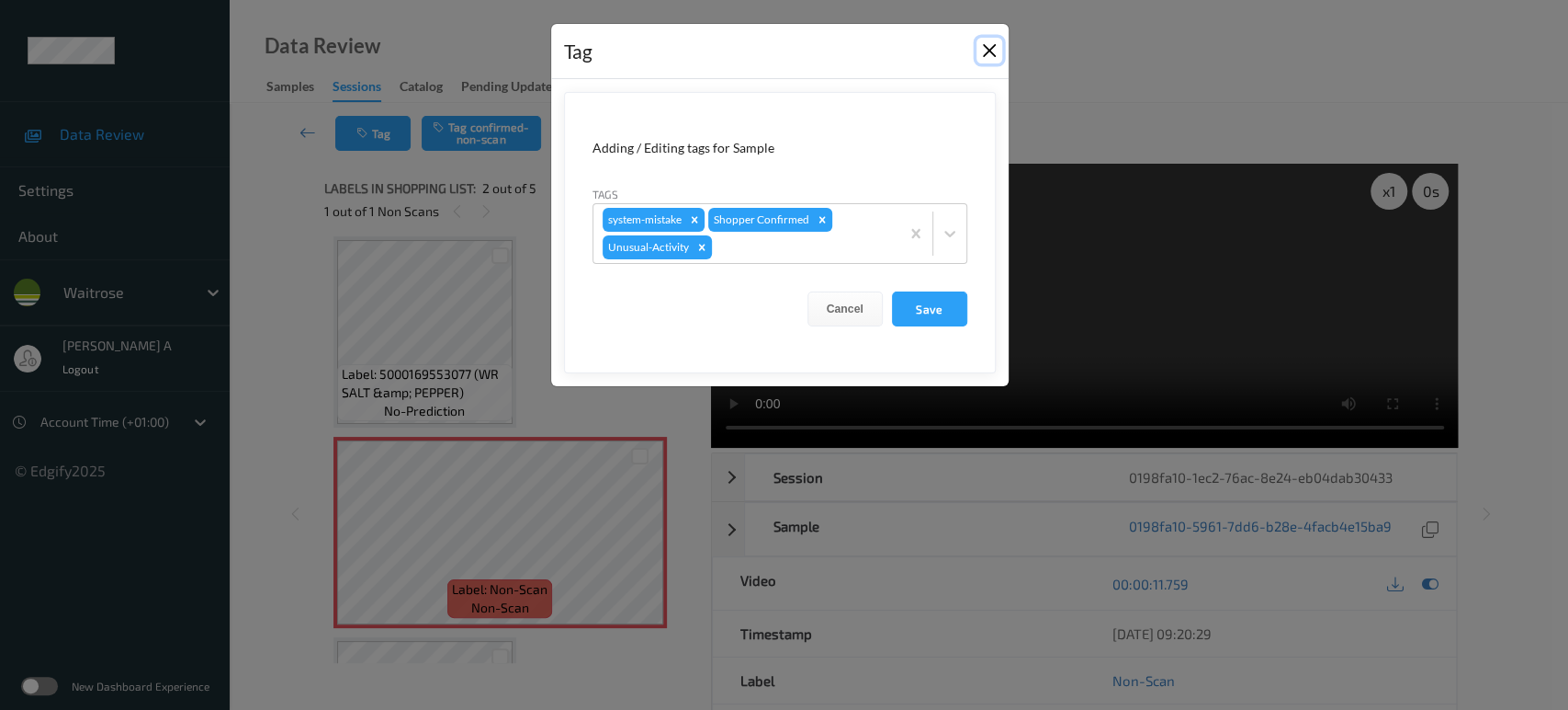
click at [993, 47] on button "Close" at bounding box center [989, 50] width 26 height 26
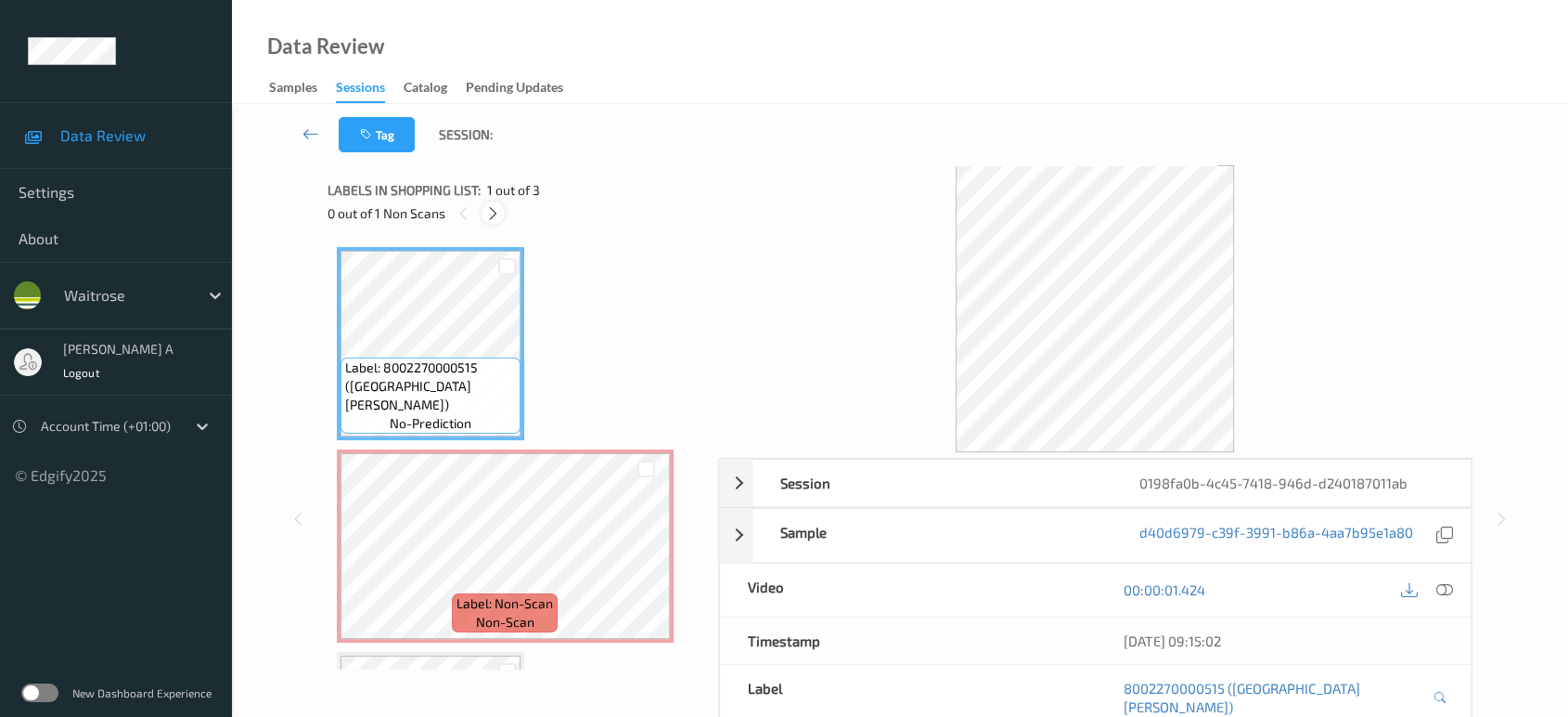
click at [493, 210] on icon at bounding box center [493, 213] width 16 height 16
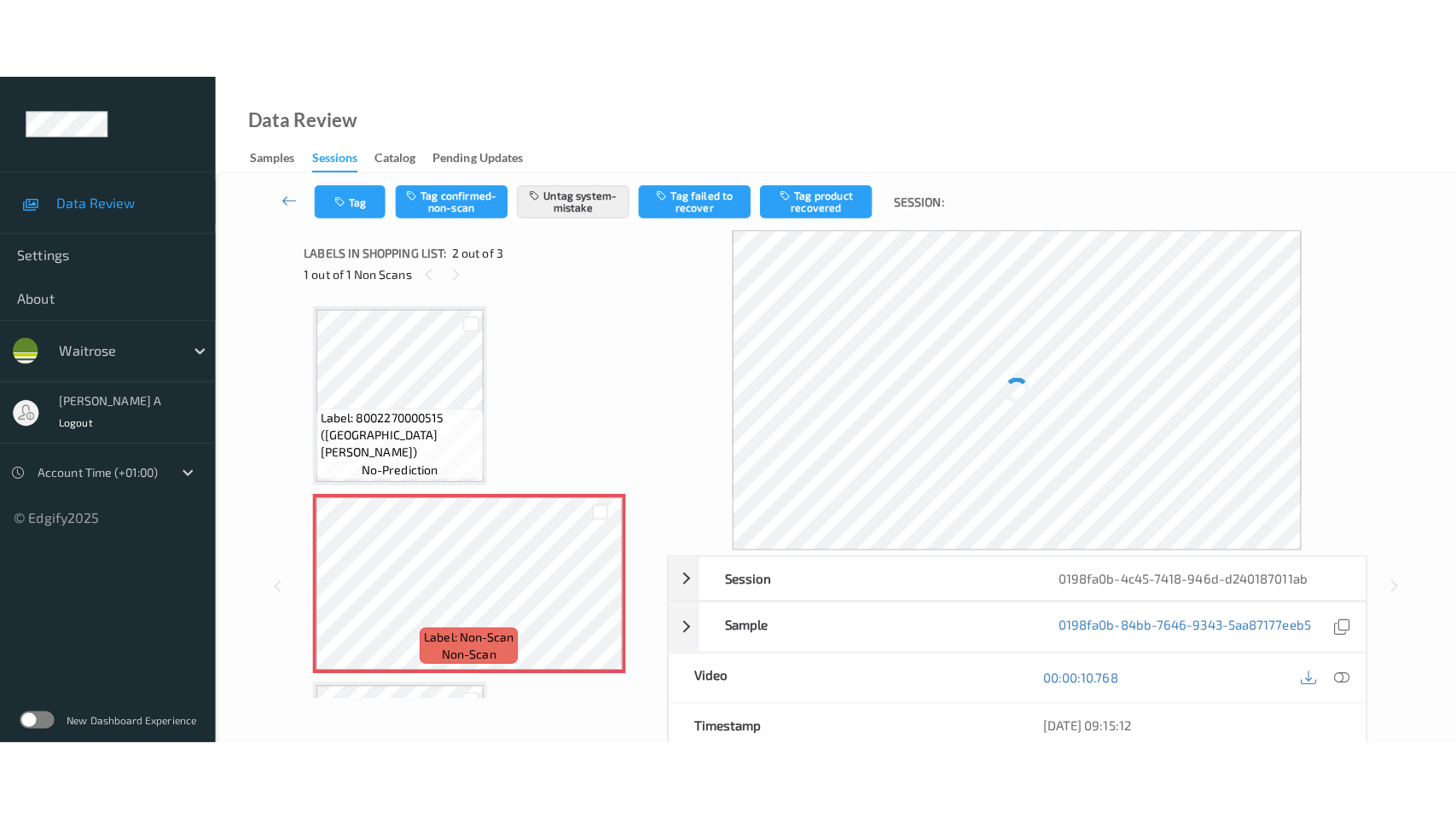
scroll to position [8, 0]
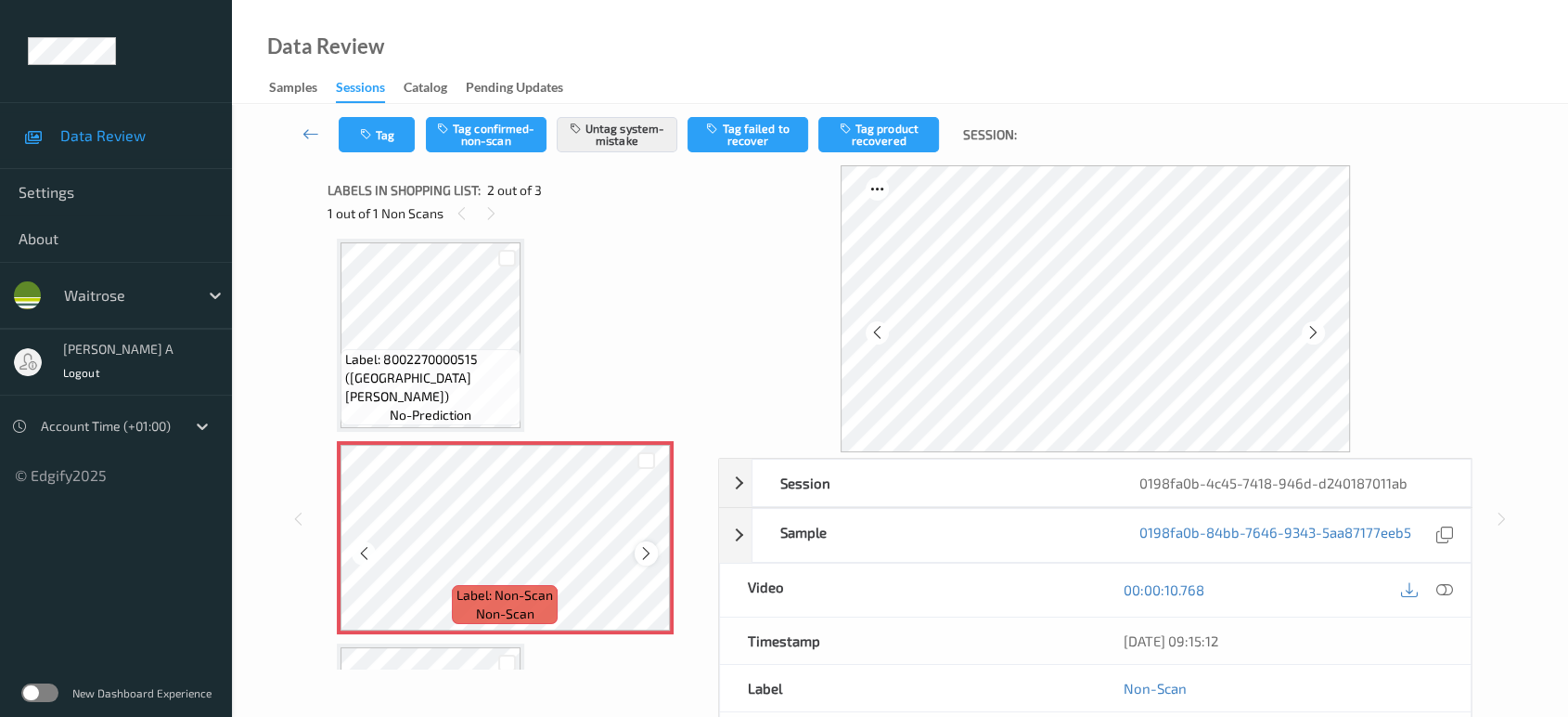
click at [642, 554] on icon at bounding box center [646, 553] width 16 height 16
click at [406, 150] on button "Tag" at bounding box center [376, 134] width 76 height 35
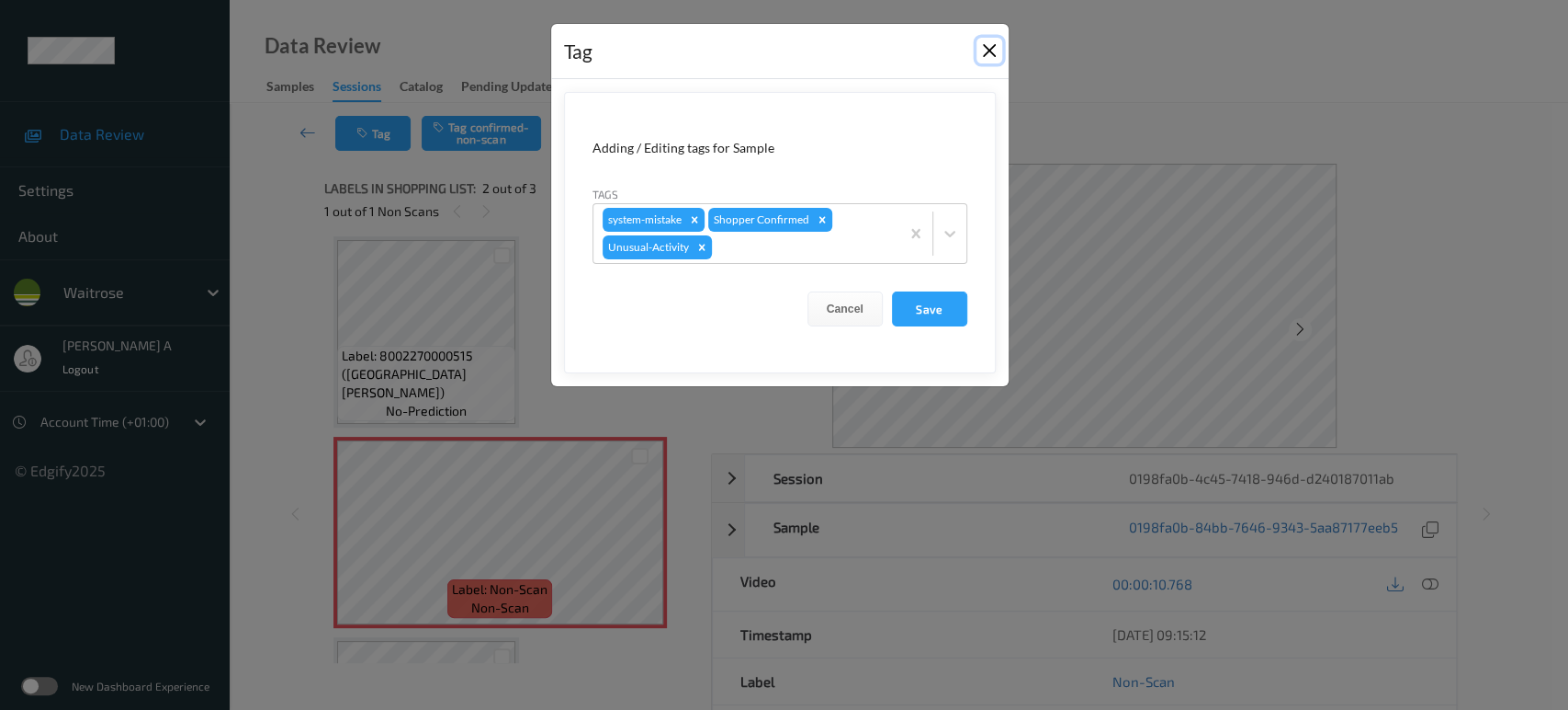
click at [997, 51] on button "Close" at bounding box center [989, 50] width 26 height 26
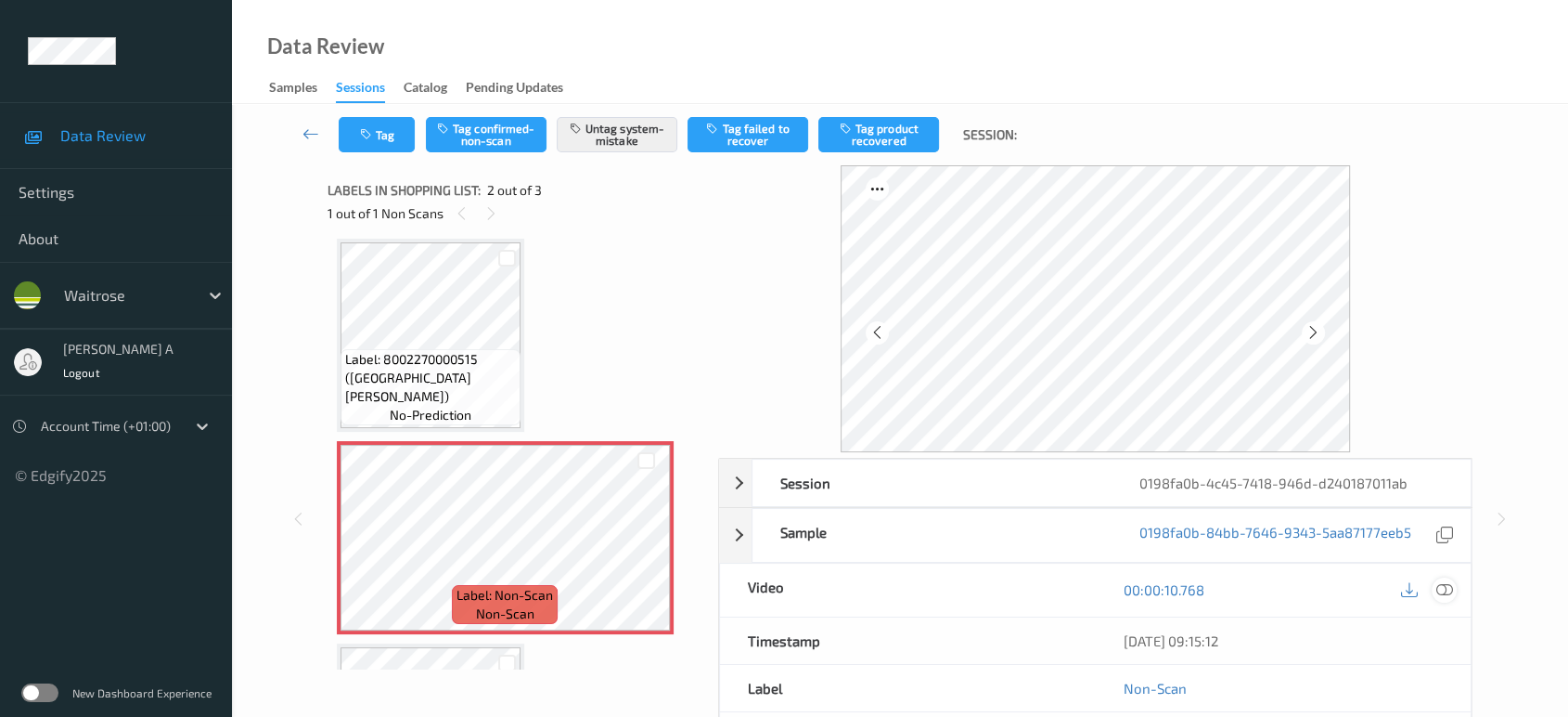
click at [1443, 591] on icon at bounding box center [1444, 589] width 16 height 16
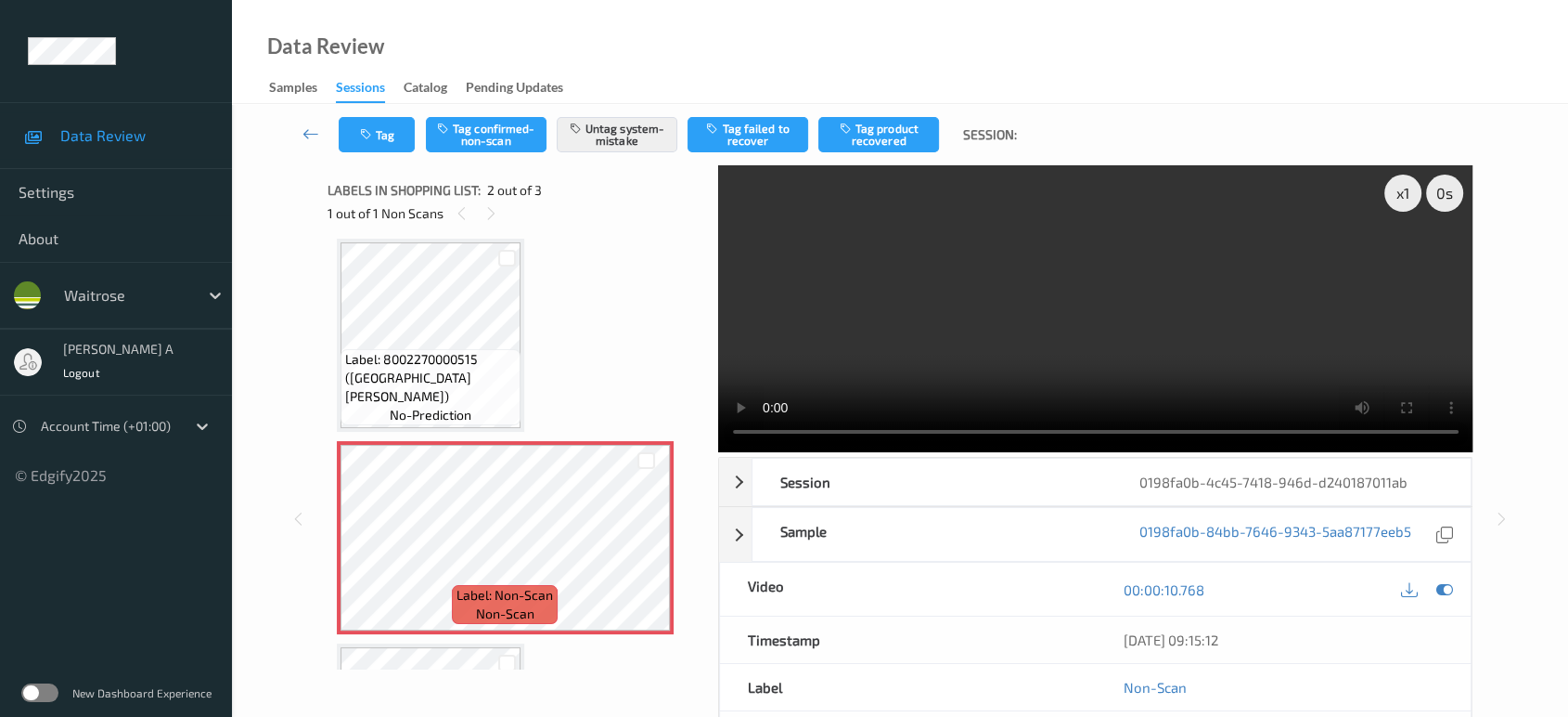
scroll to position [8, 0]
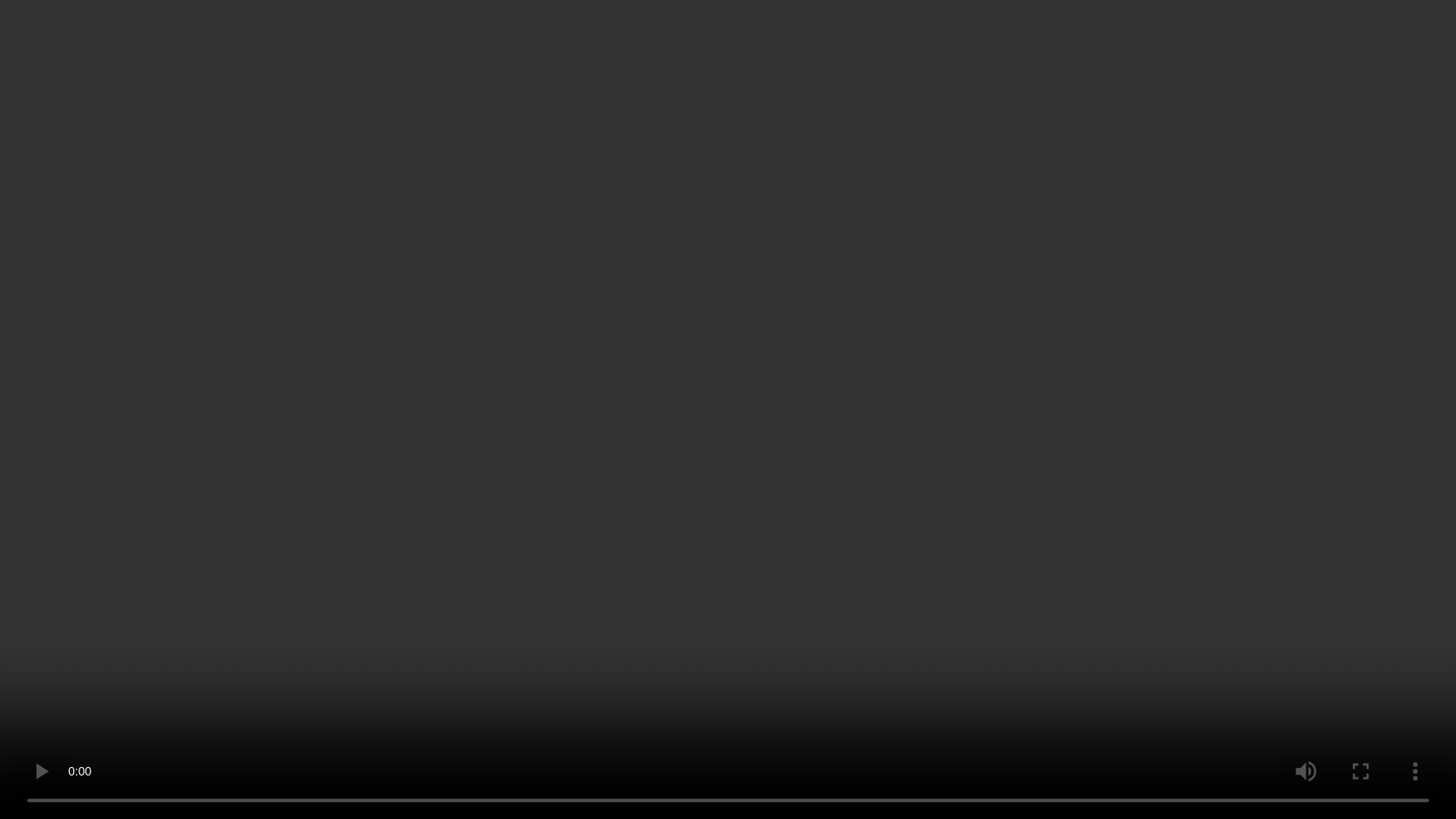
click at [712, 536] on video at bounding box center [728, 410] width 1456 height 819
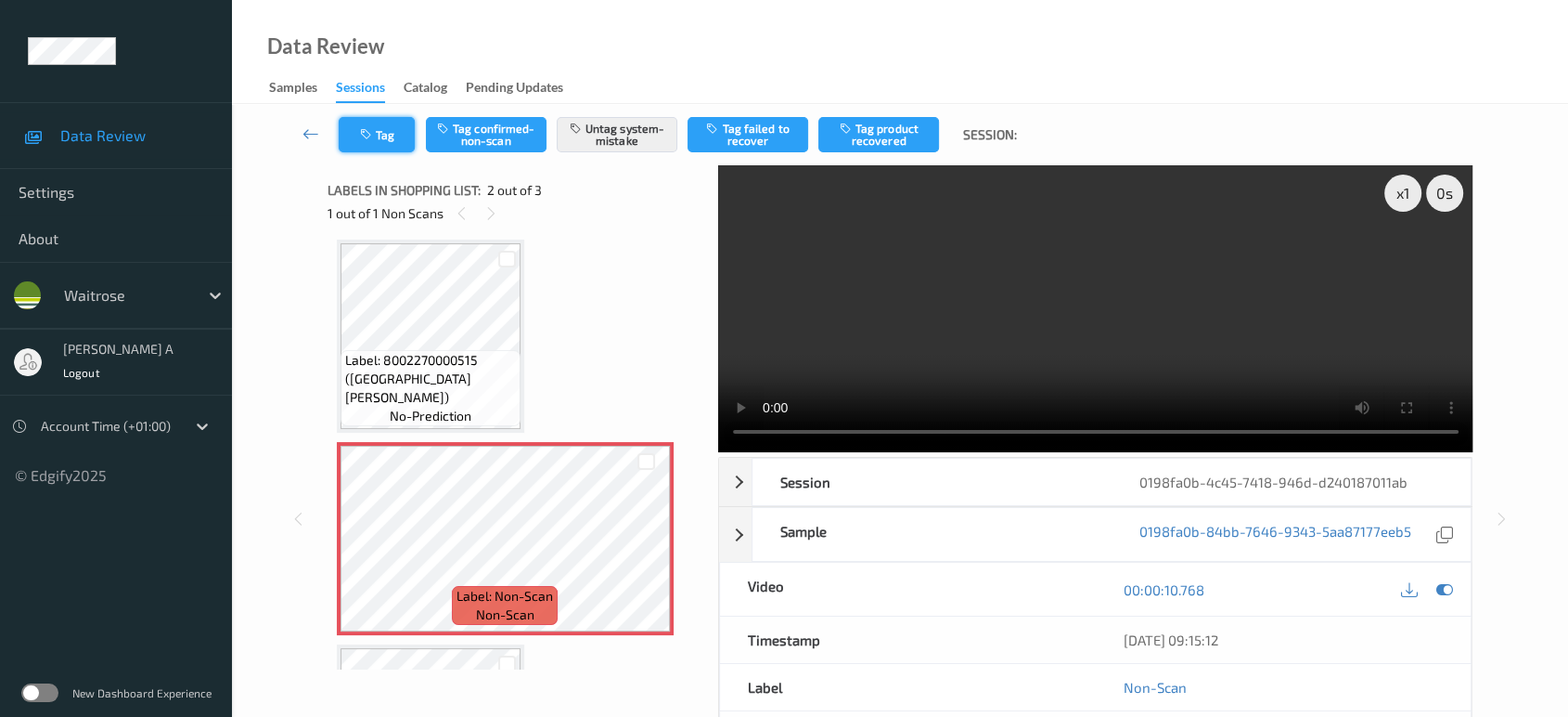
click at [383, 131] on button "Tag" at bounding box center [376, 134] width 76 height 35
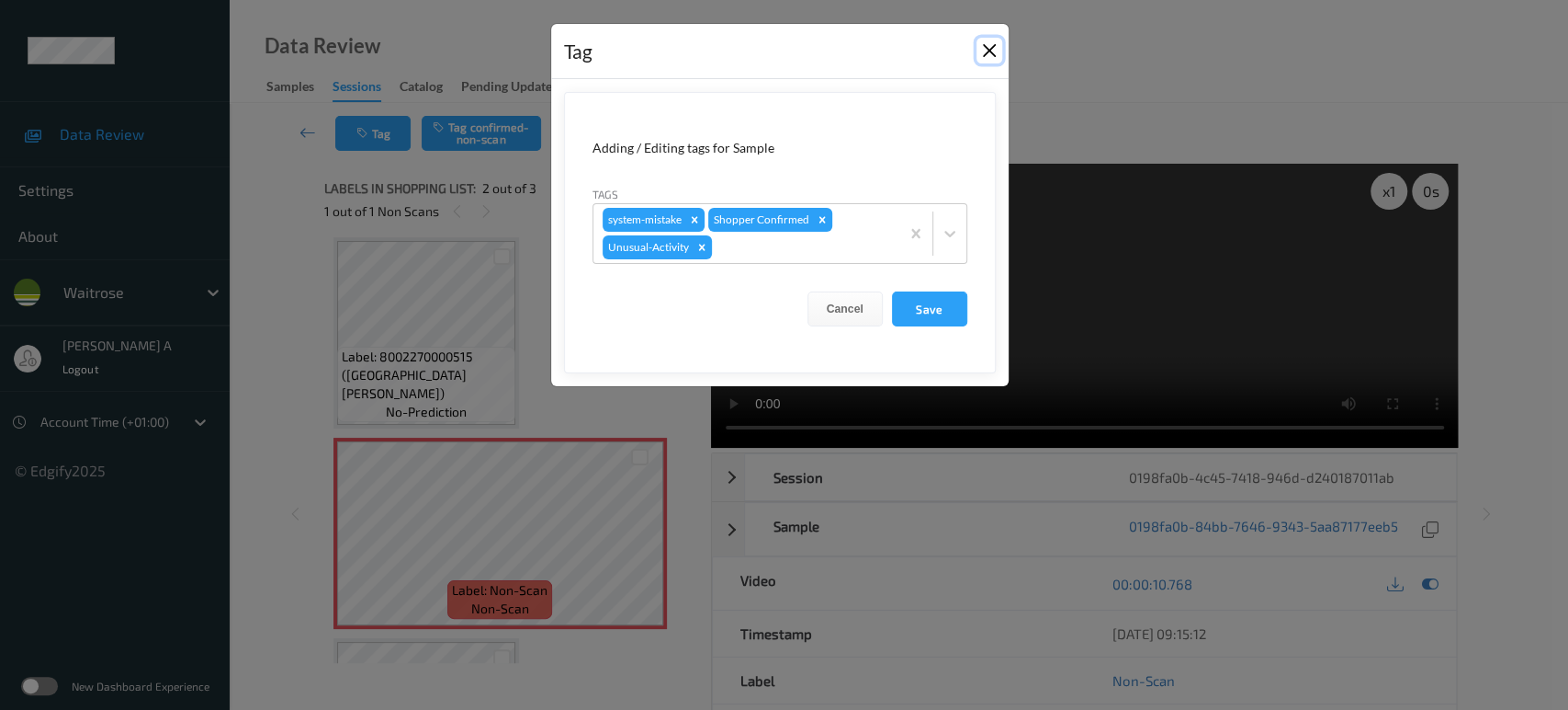
click at [991, 49] on button "Close" at bounding box center [989, 50] width 26 height 26
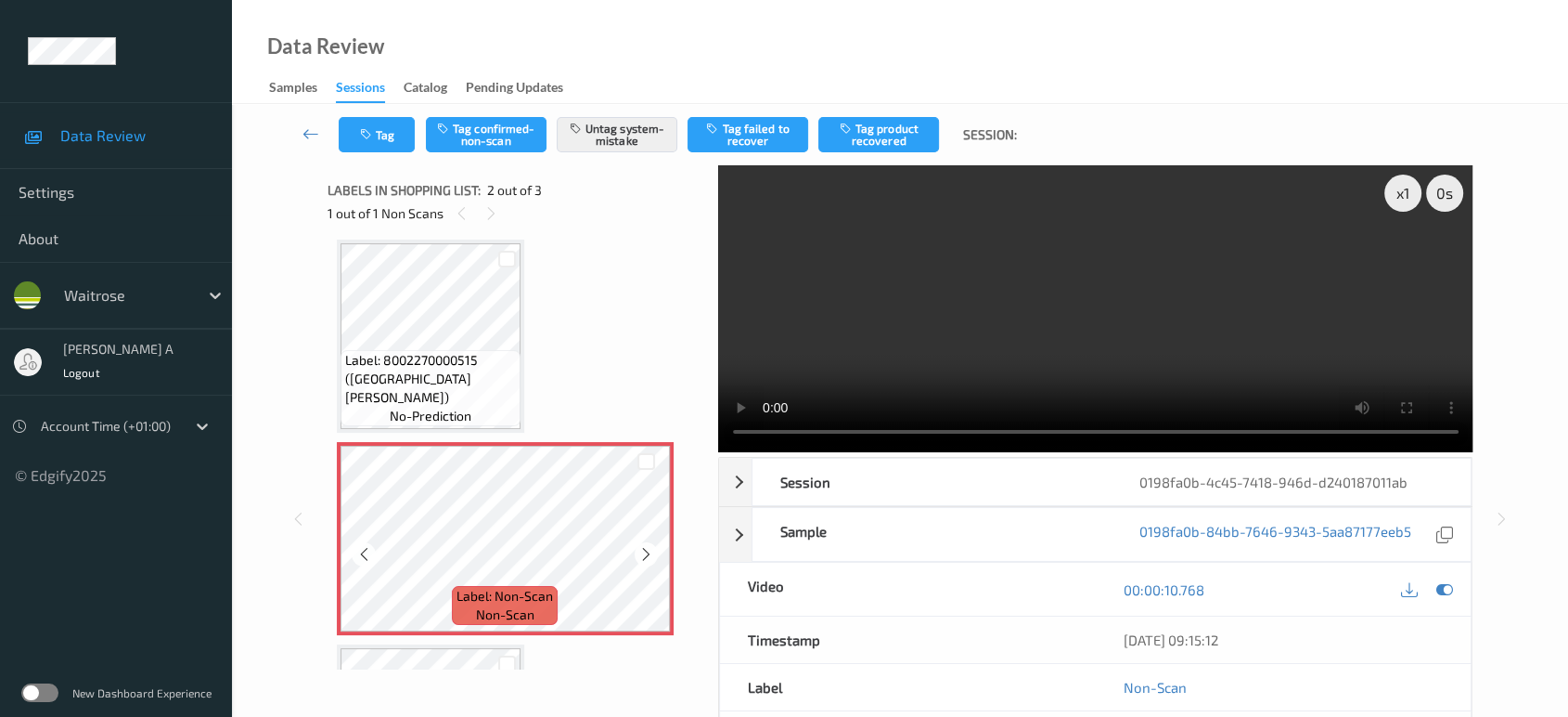
scroll to position [111, 0]
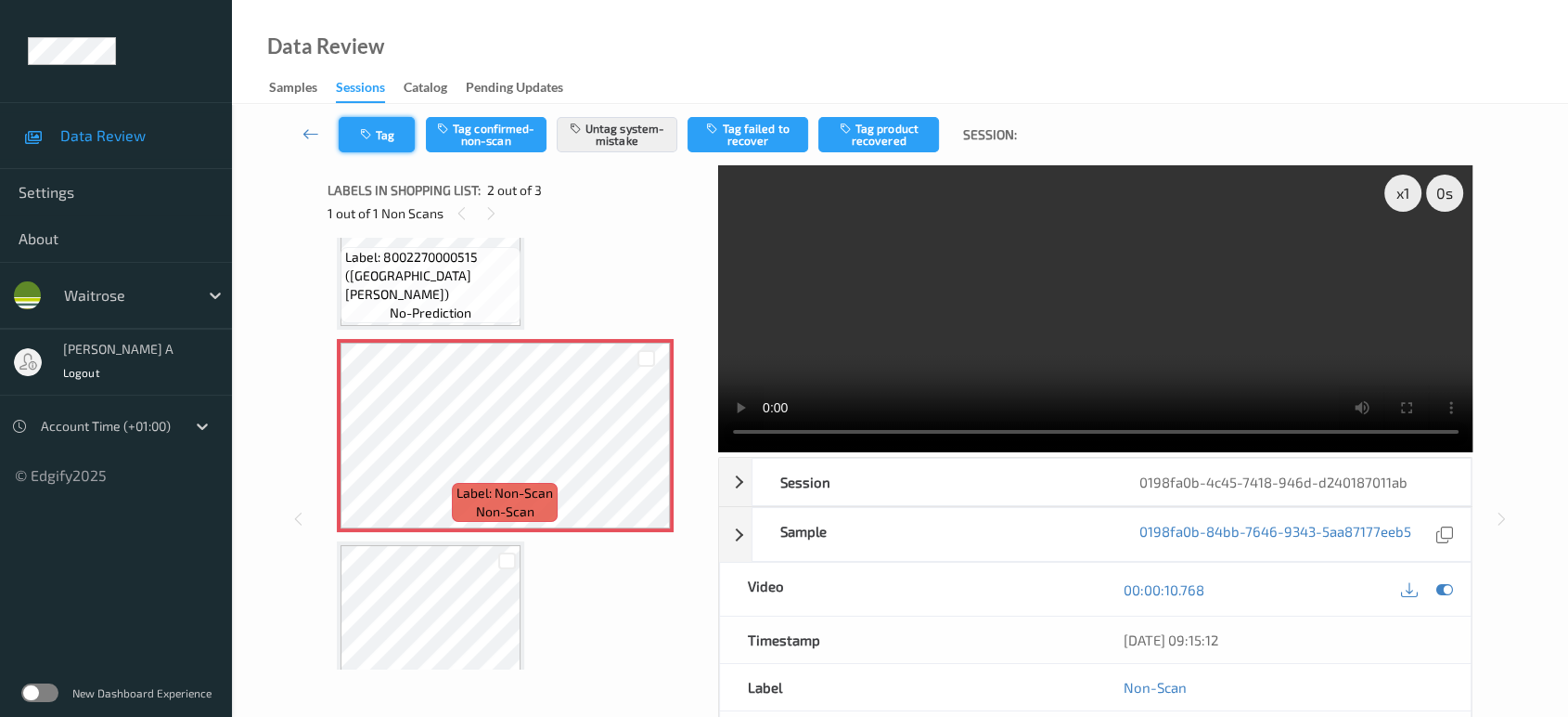
click at [386, 141] on button "Tag" at bounding box center [376, 134] width 76 height 35
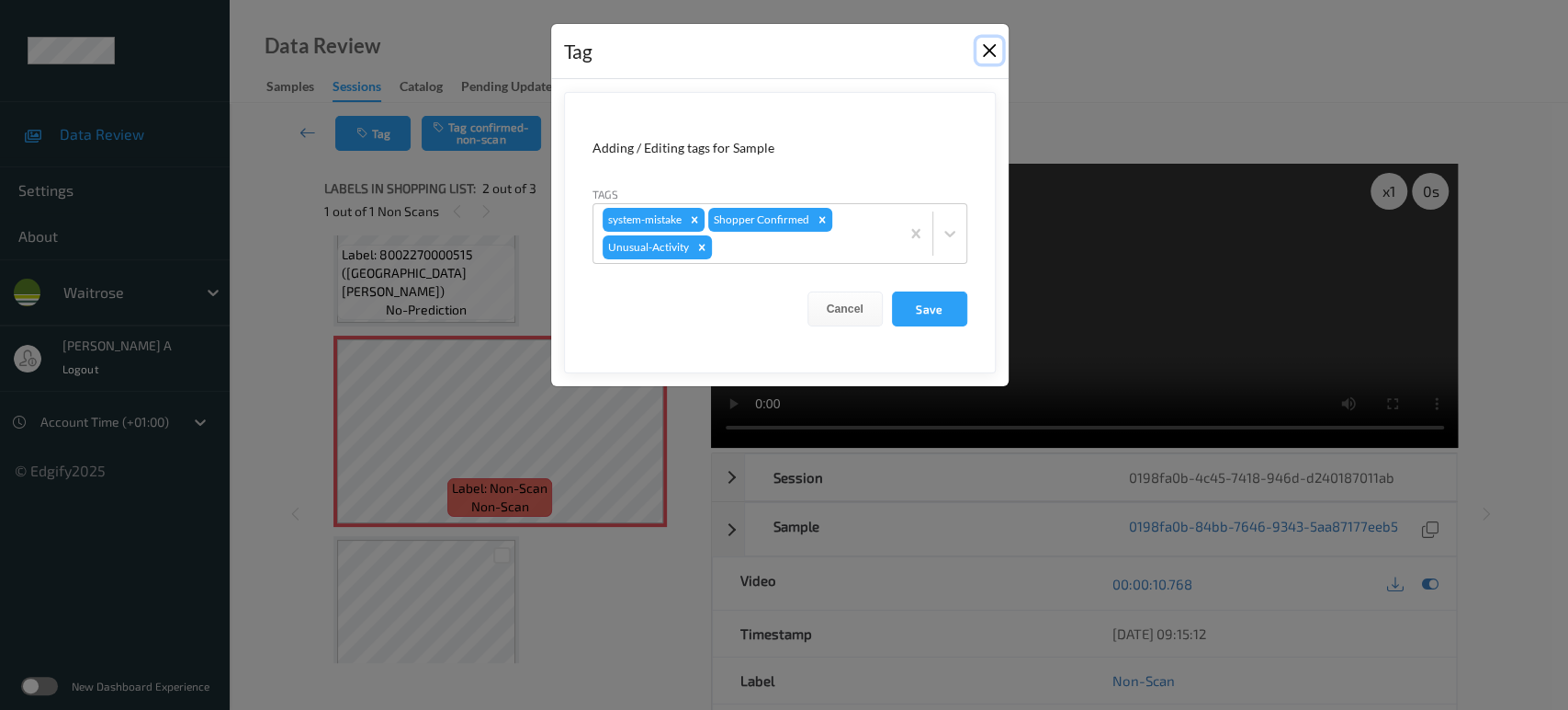
click at [991, 57] on button "Close" at bounding box center [989, 50] width 26 height 26
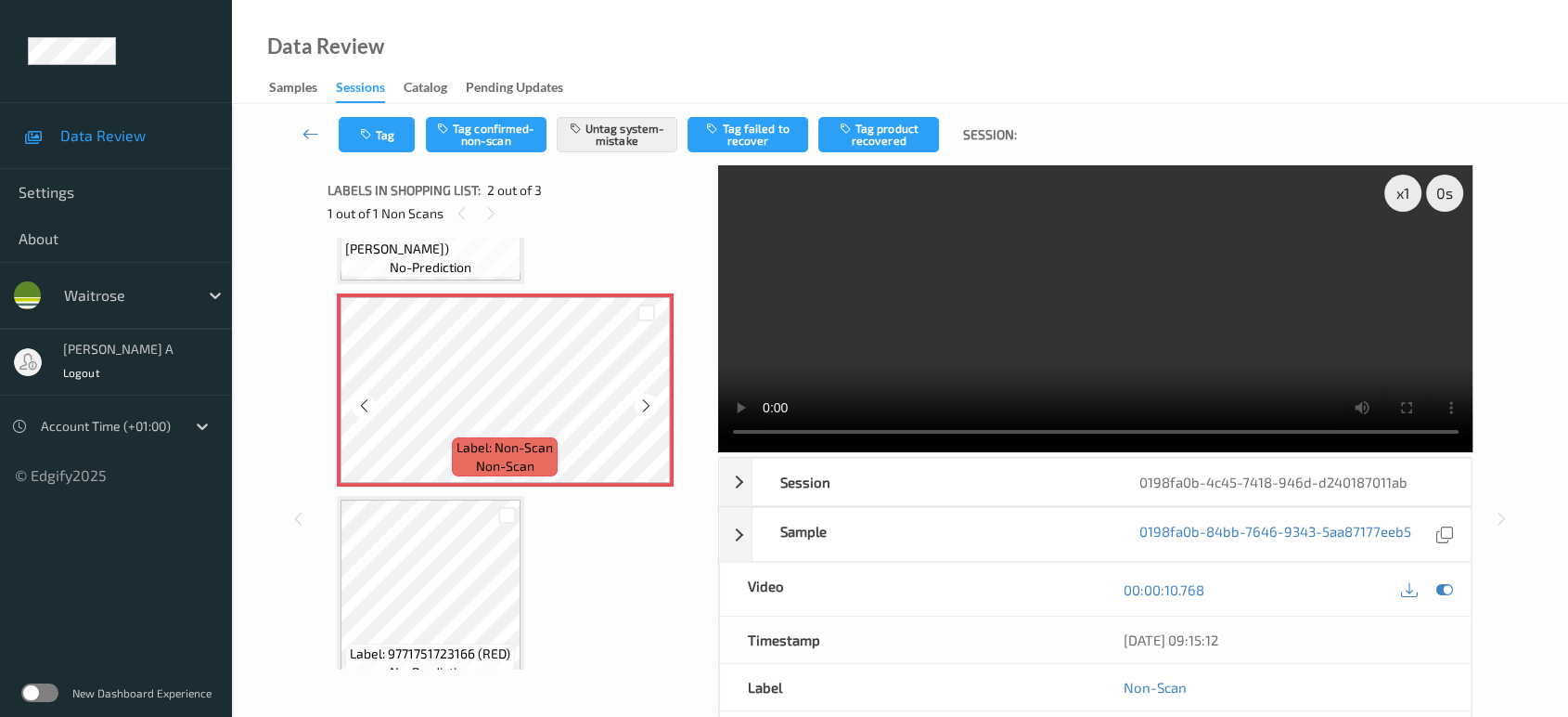
scroll to position [181, 0]
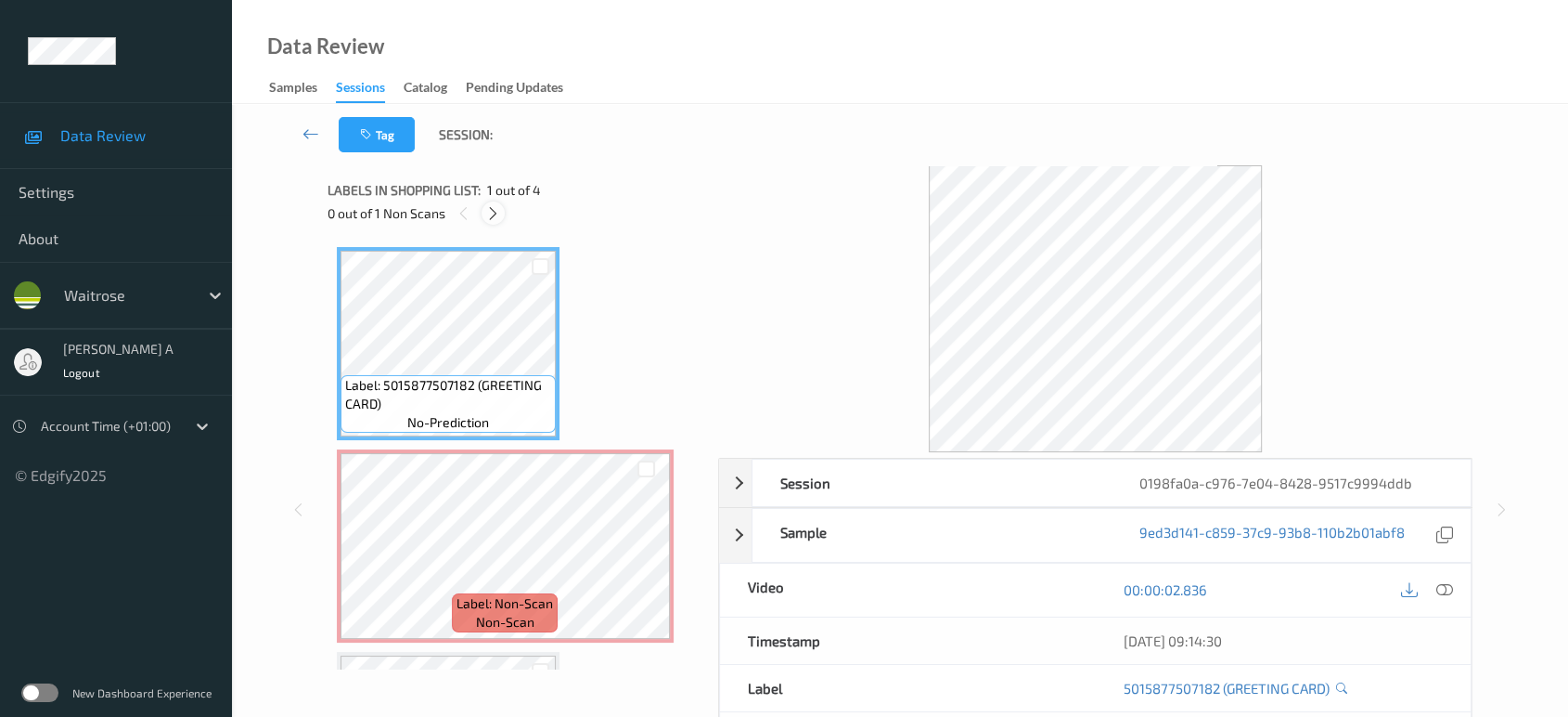
click at [491, 213] on icon at bounding box center [493, 213] width 16 height 16
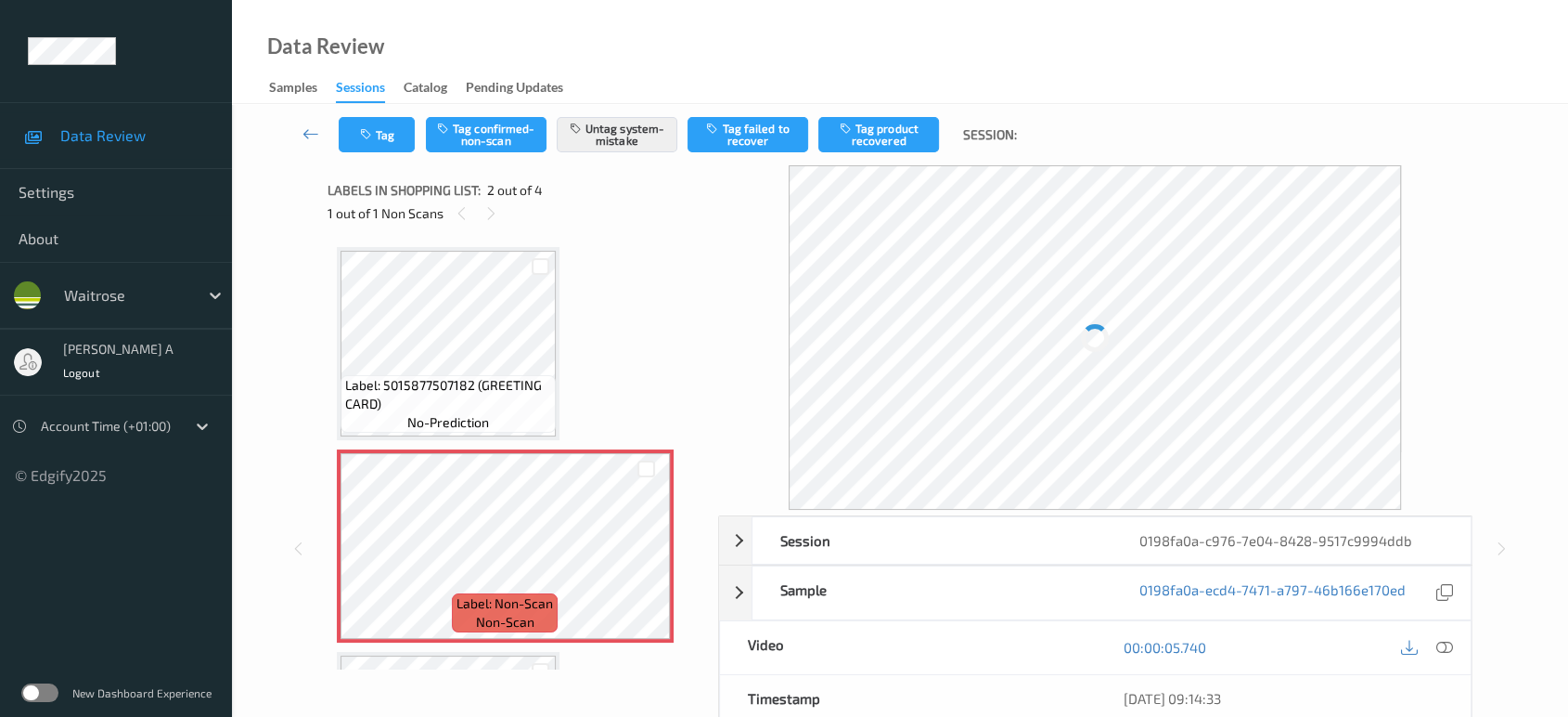
scroll to position [9, 0]
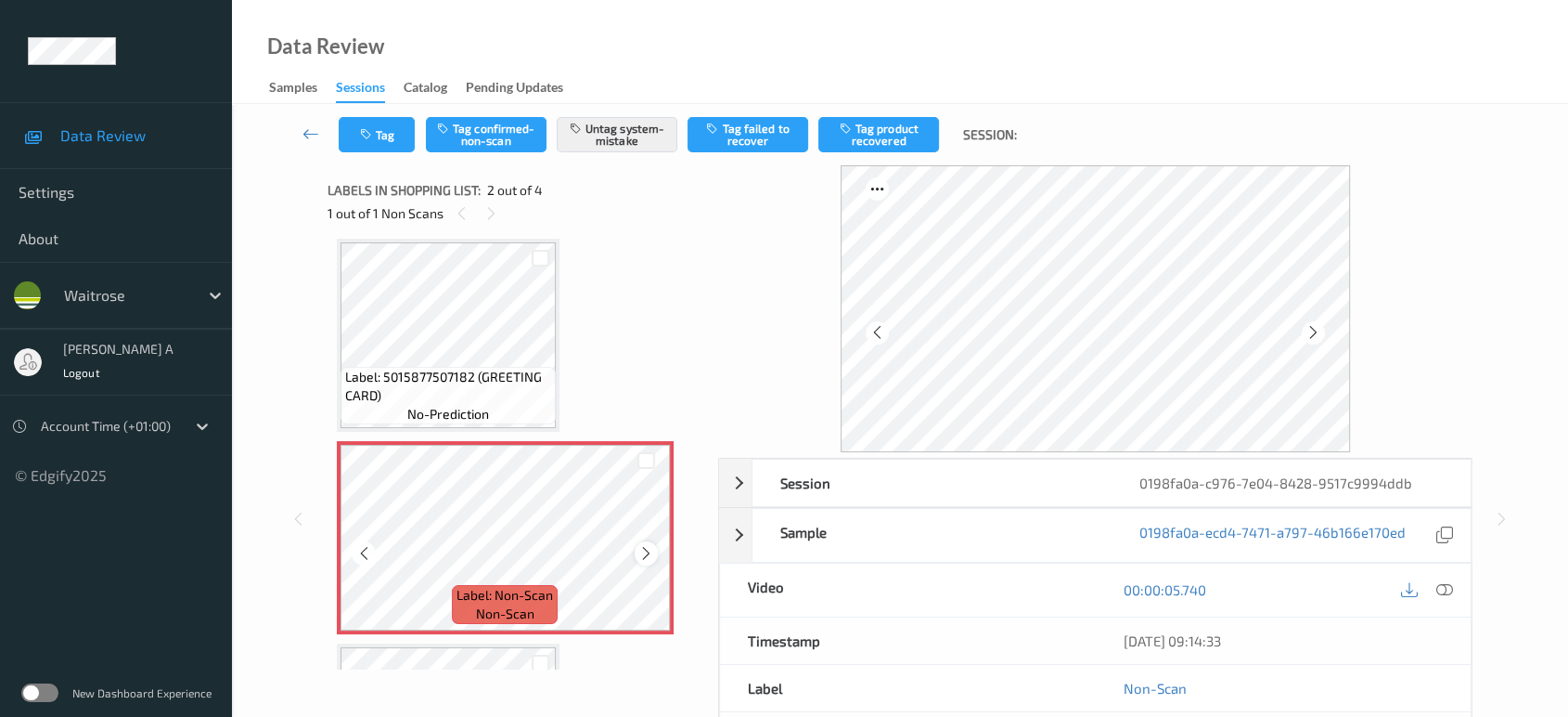
click at [644, 559] on div at bounding box center [646, 553] width 23 height 23
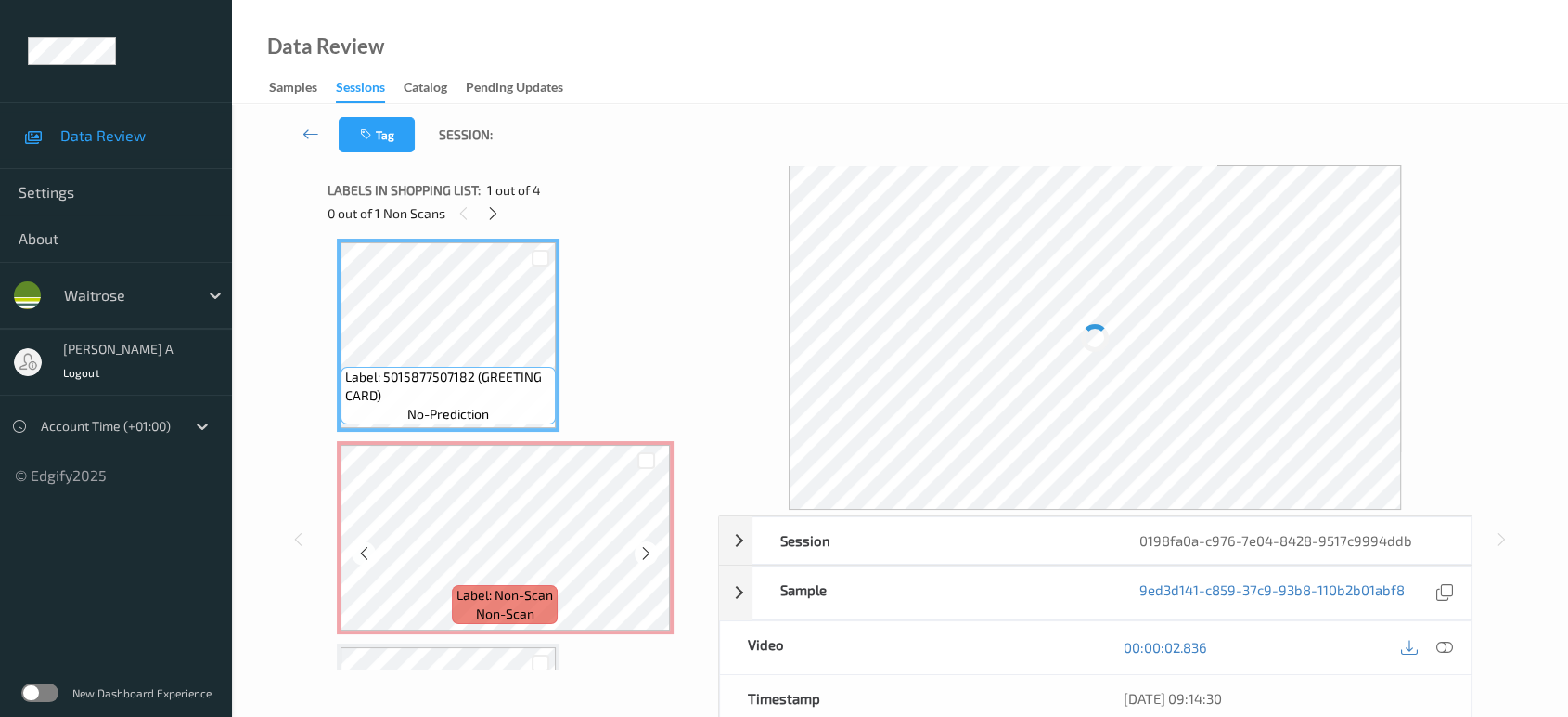
scroll to position [0, 0]
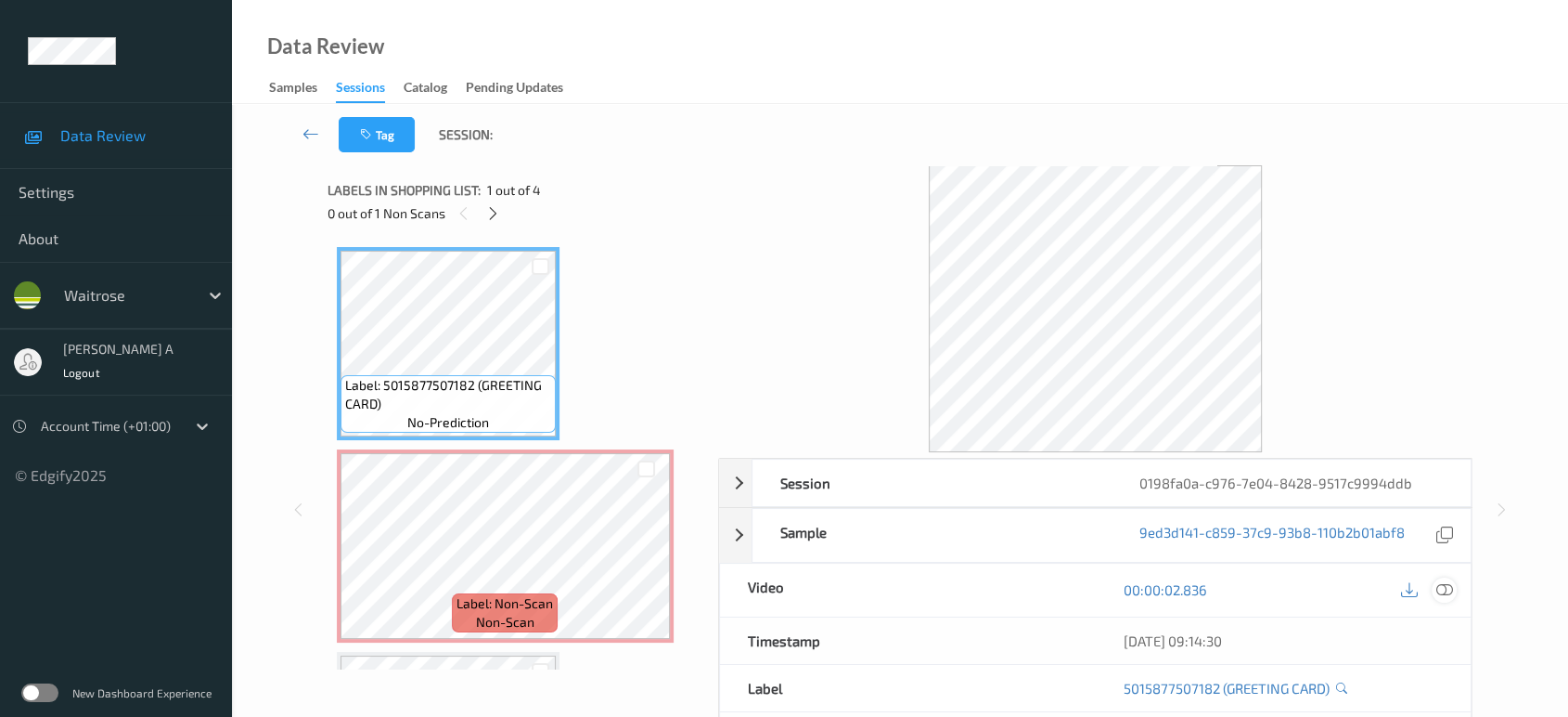
click at [1446, 581] on icon at bounding box center [1444, 589] width 16 height 16
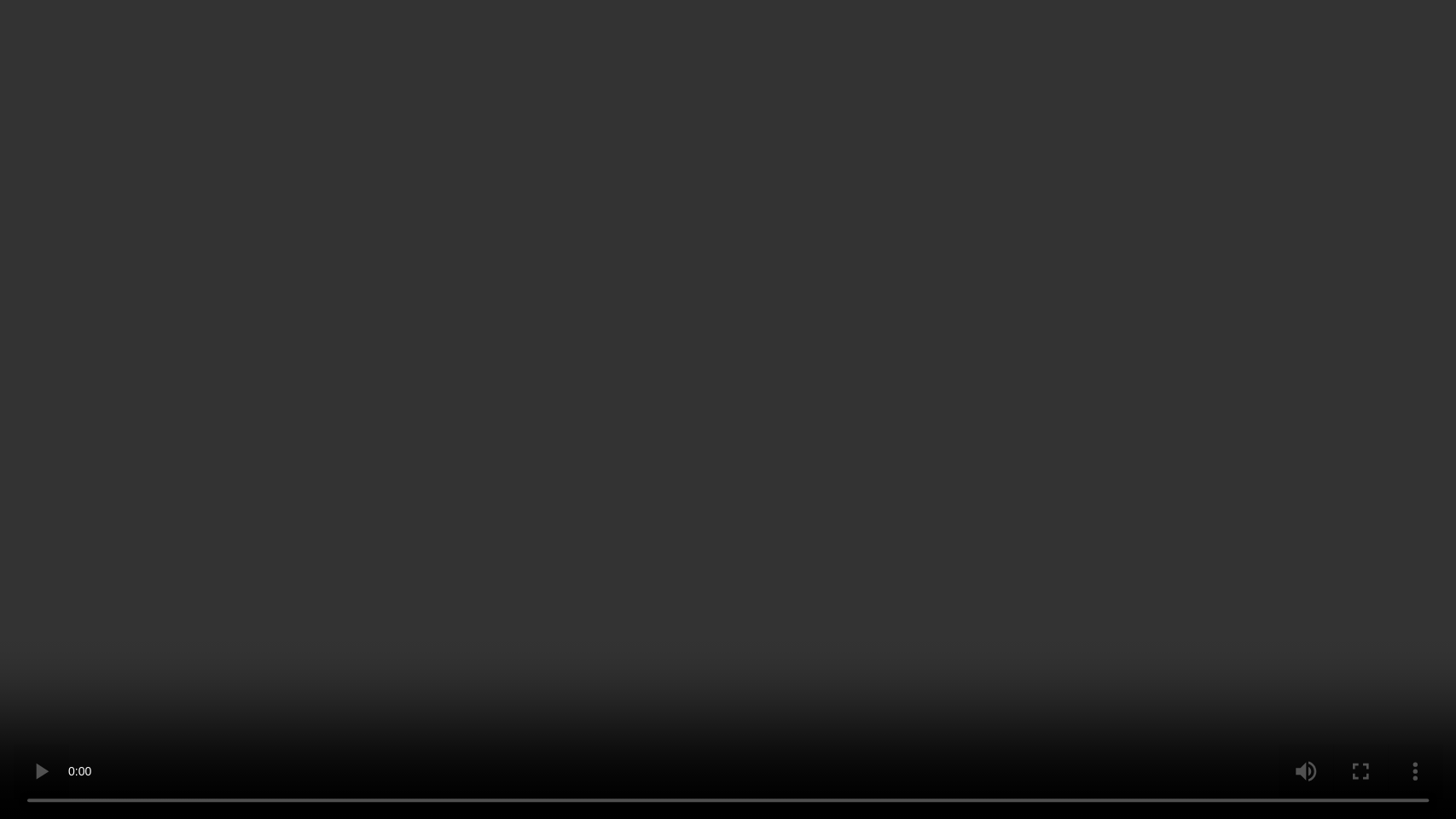
click at [738, 541] on video at bounding box center [728, 410] width 1456 height 819
click at [714, 440] on video at bounding box center [728, 410] width 1456 height 819
click at [1005, 410] on video at bounding box center [728, 410] width 1456 height 819
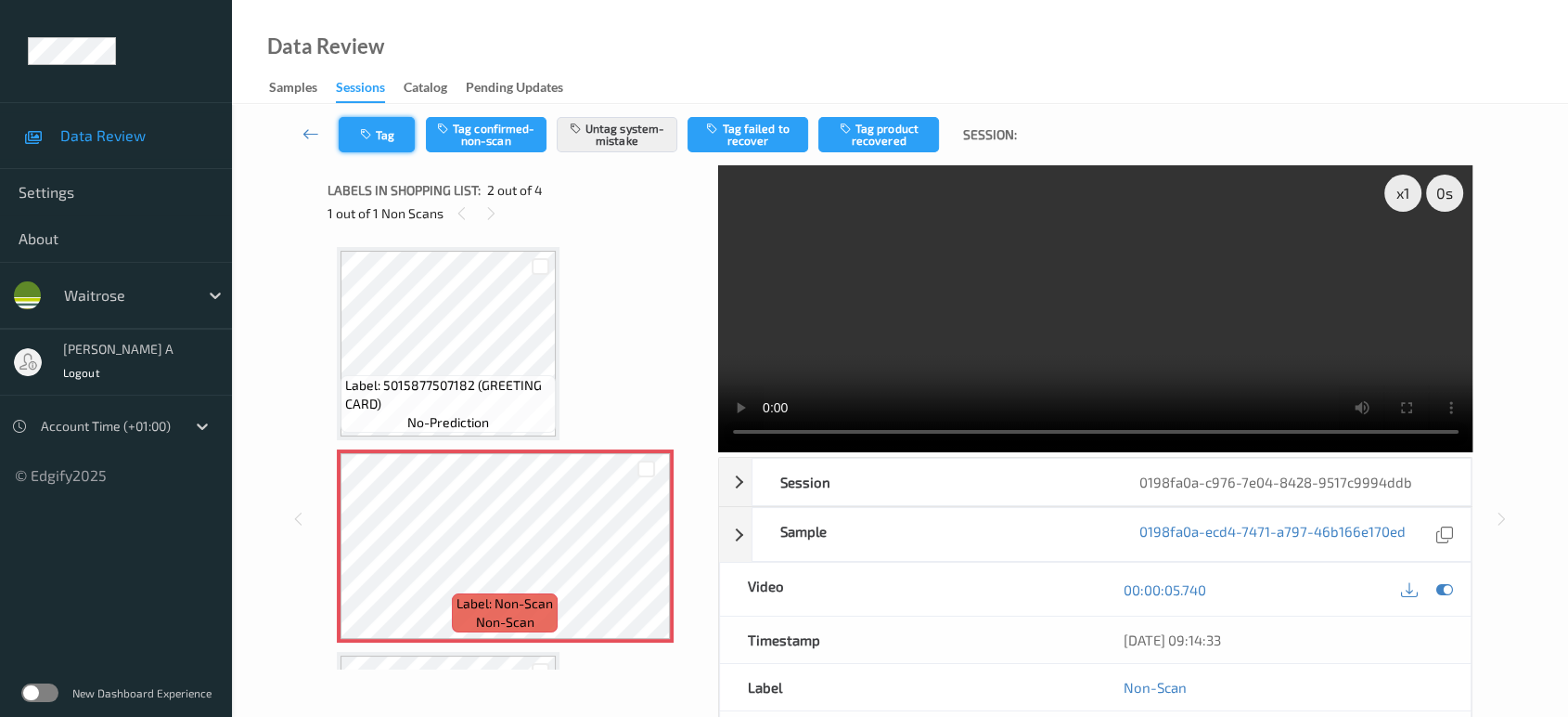
click at [397, 143] on button "Tag" at bounding box center [376, 134] width 76 height 35
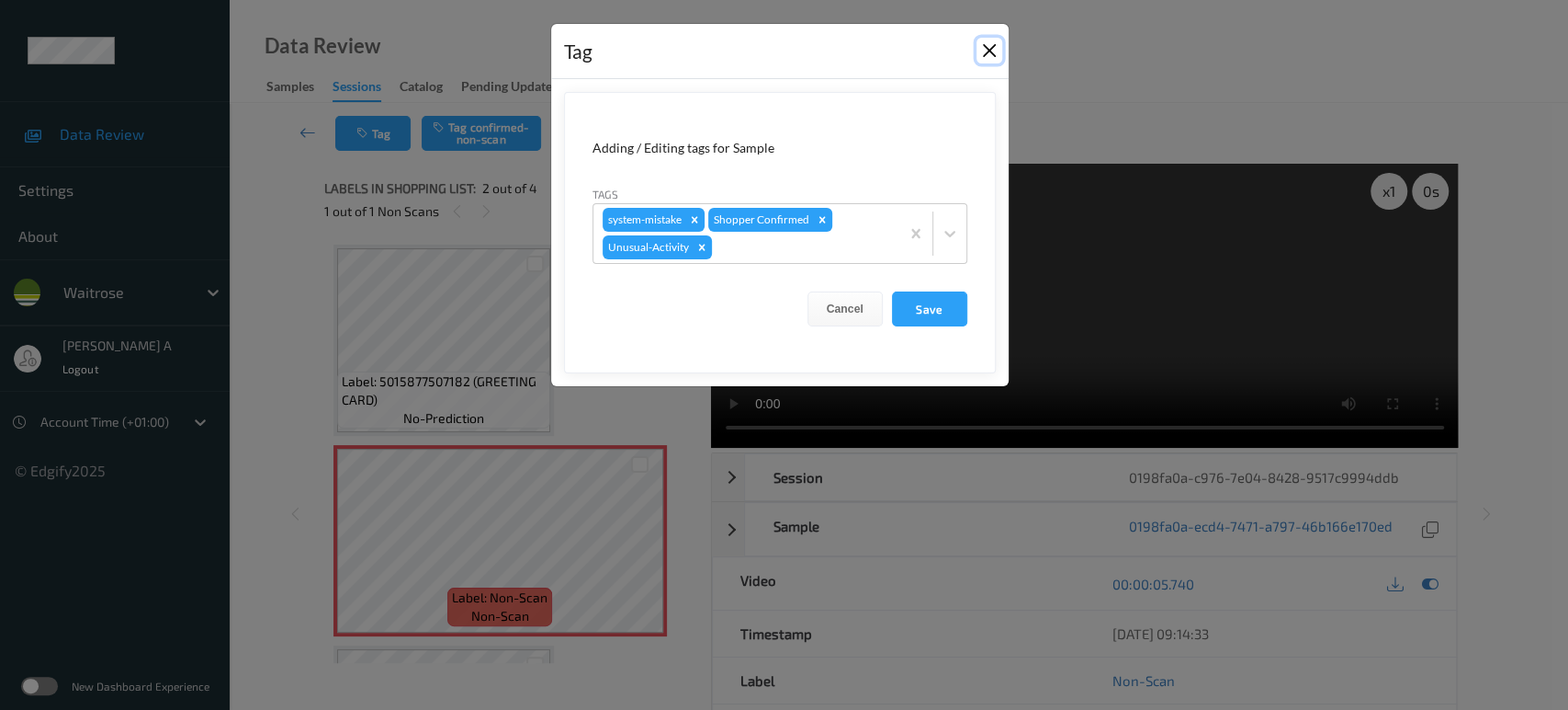
click at [991, 49] on button "Close" at bounding box center [989, 50] width 26 height 26
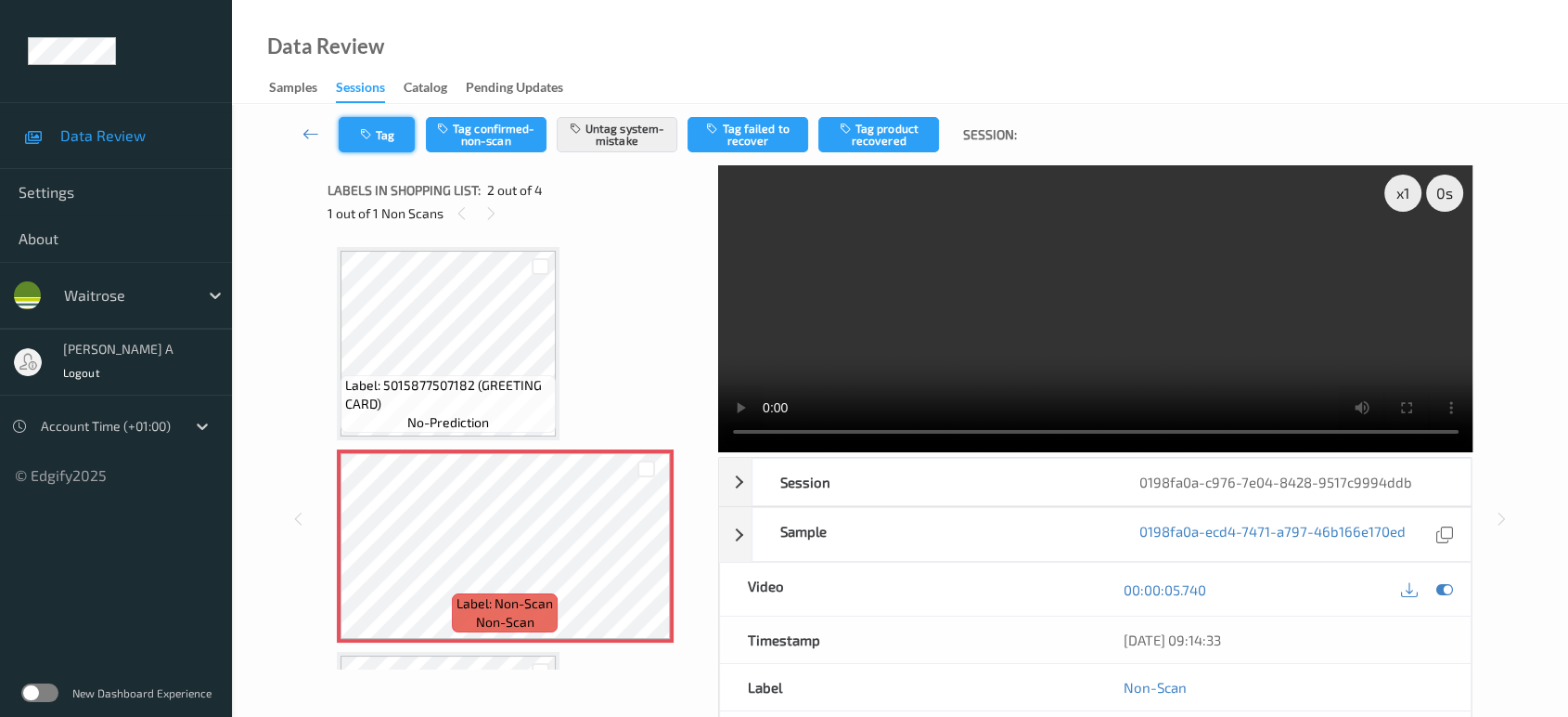
click at [363, 128] on icon "button" at bounding box center [368, 135] width 16 height 13
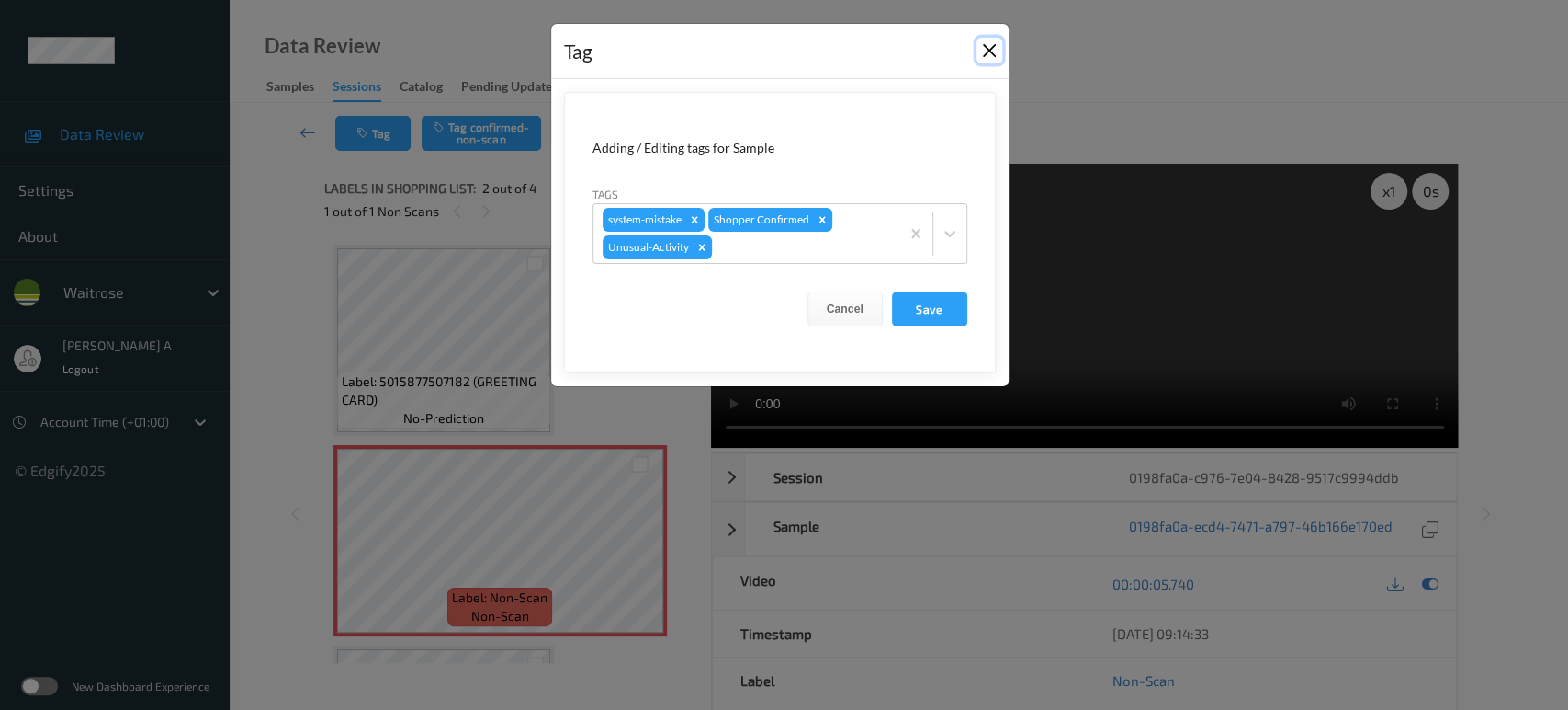
click at [988, 48] on button "Close" at bounding box center [989, 50] width 26 height 26
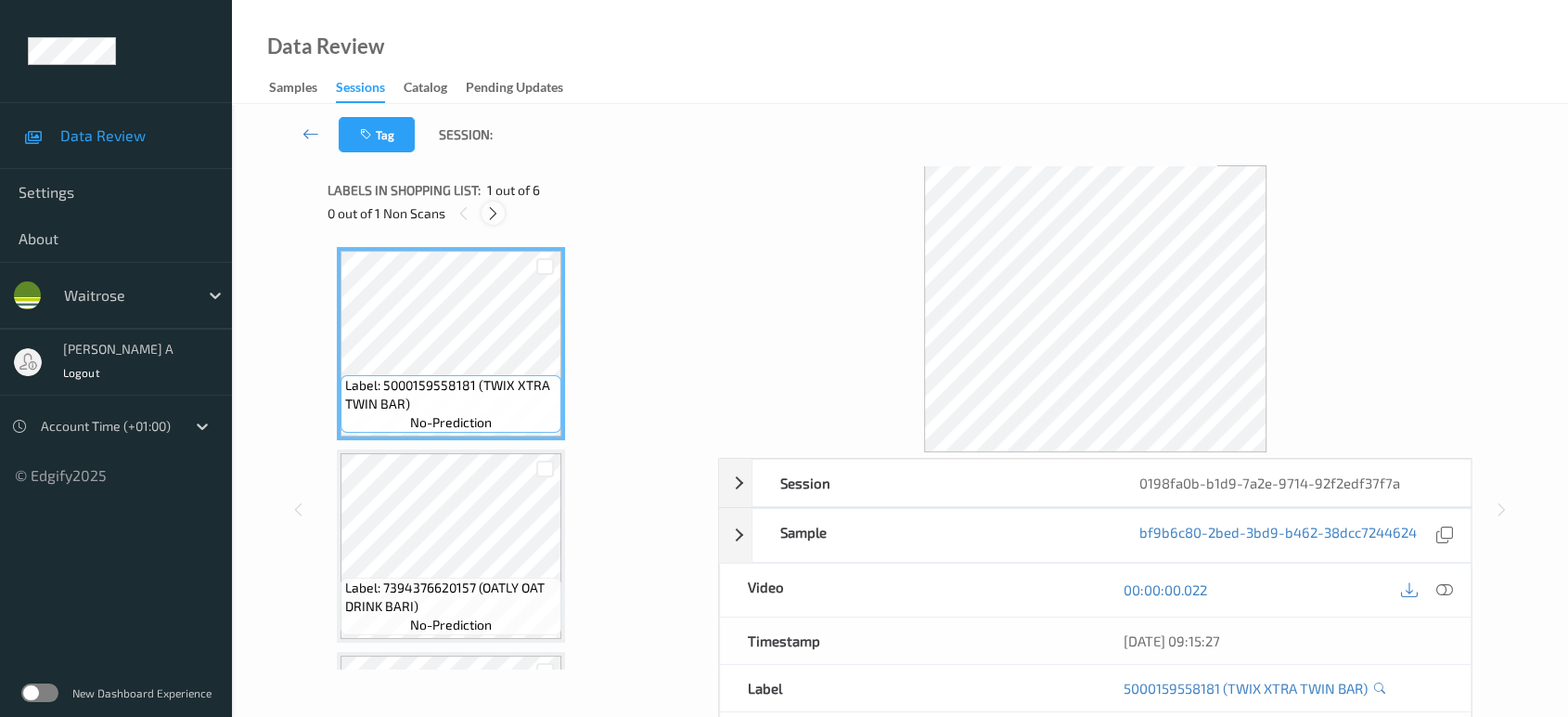
click at [496, 215] on icon at bounding box center [493, 213] width 16 height 16
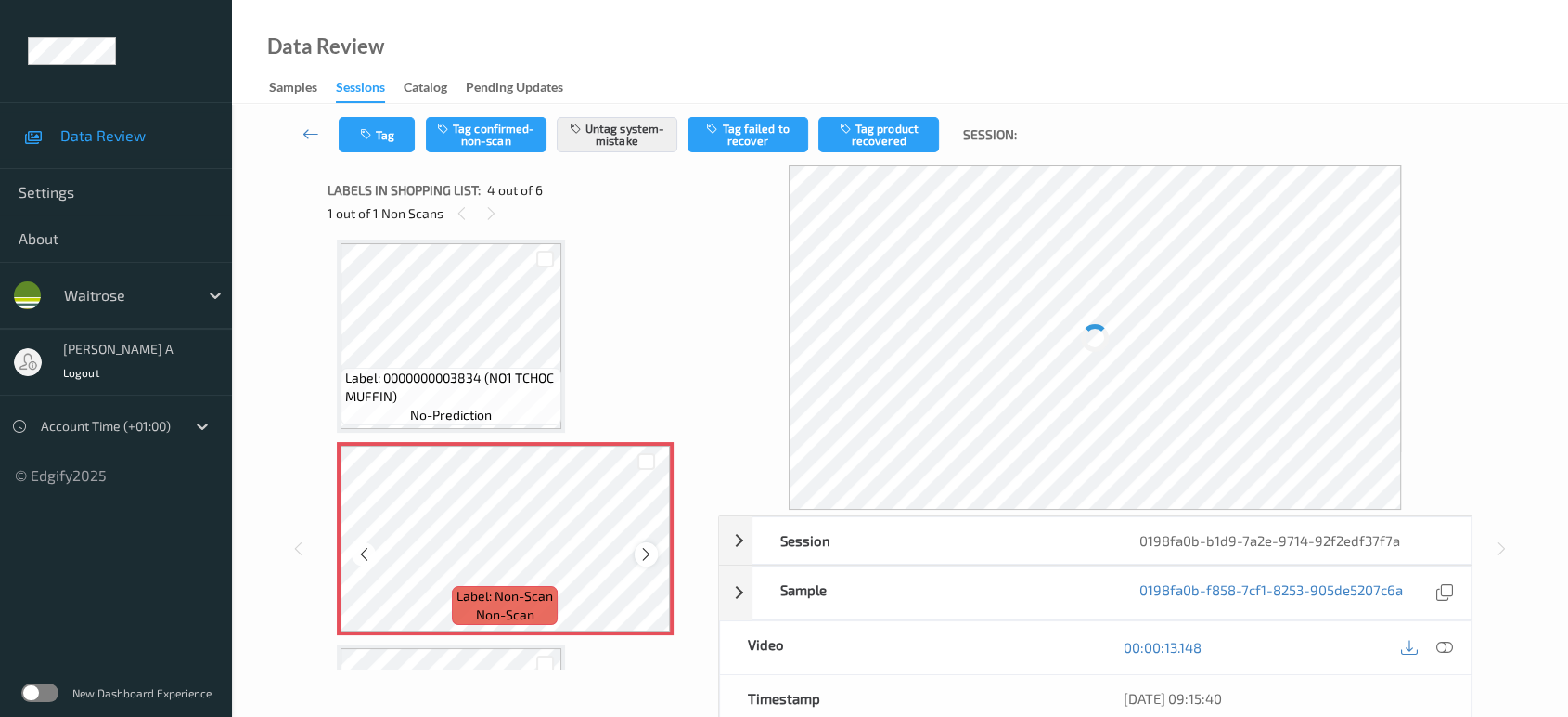
click at [647, 546] on icon at bounding box center [646, 554] width 16 height 16
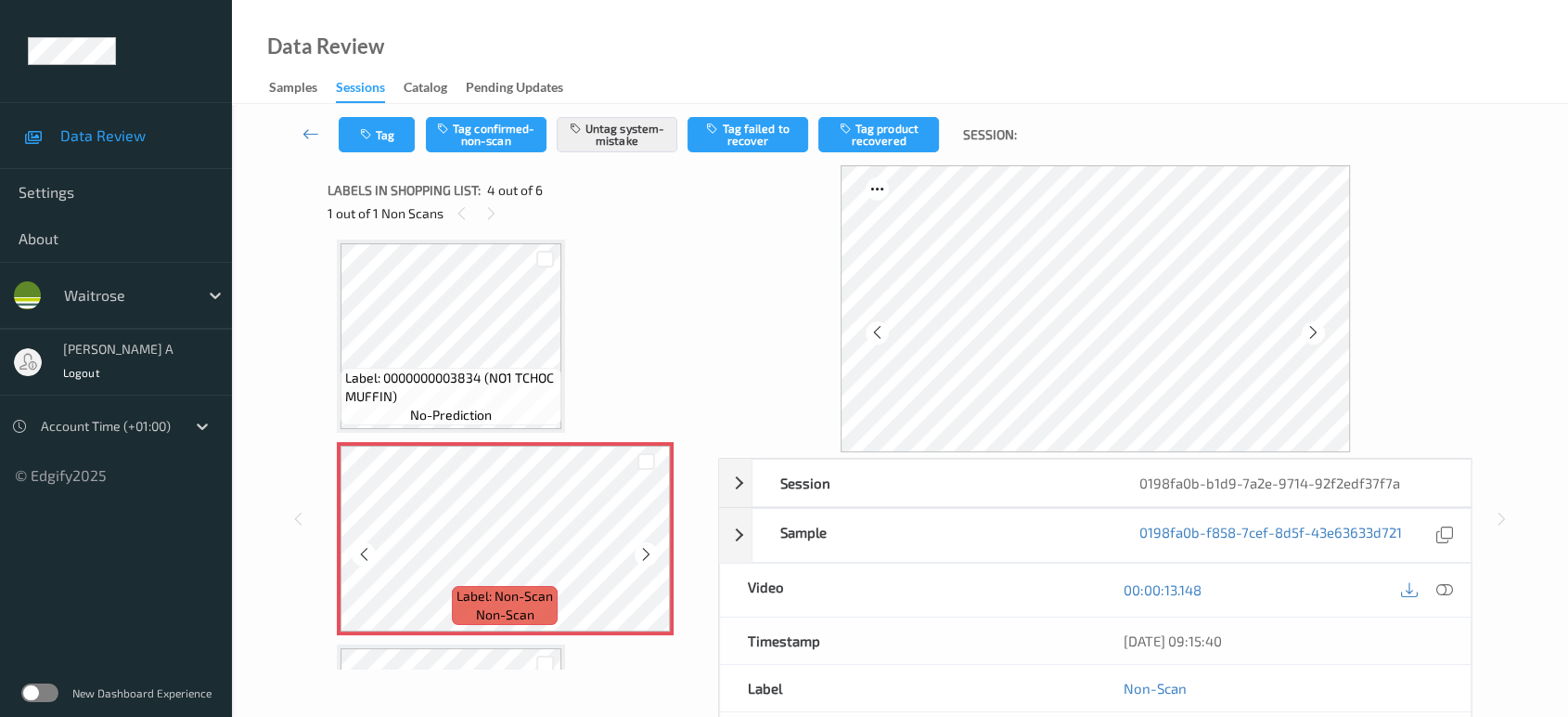
click at [647, 546] on icon at bounding box center [646, 554] width 16 height 16
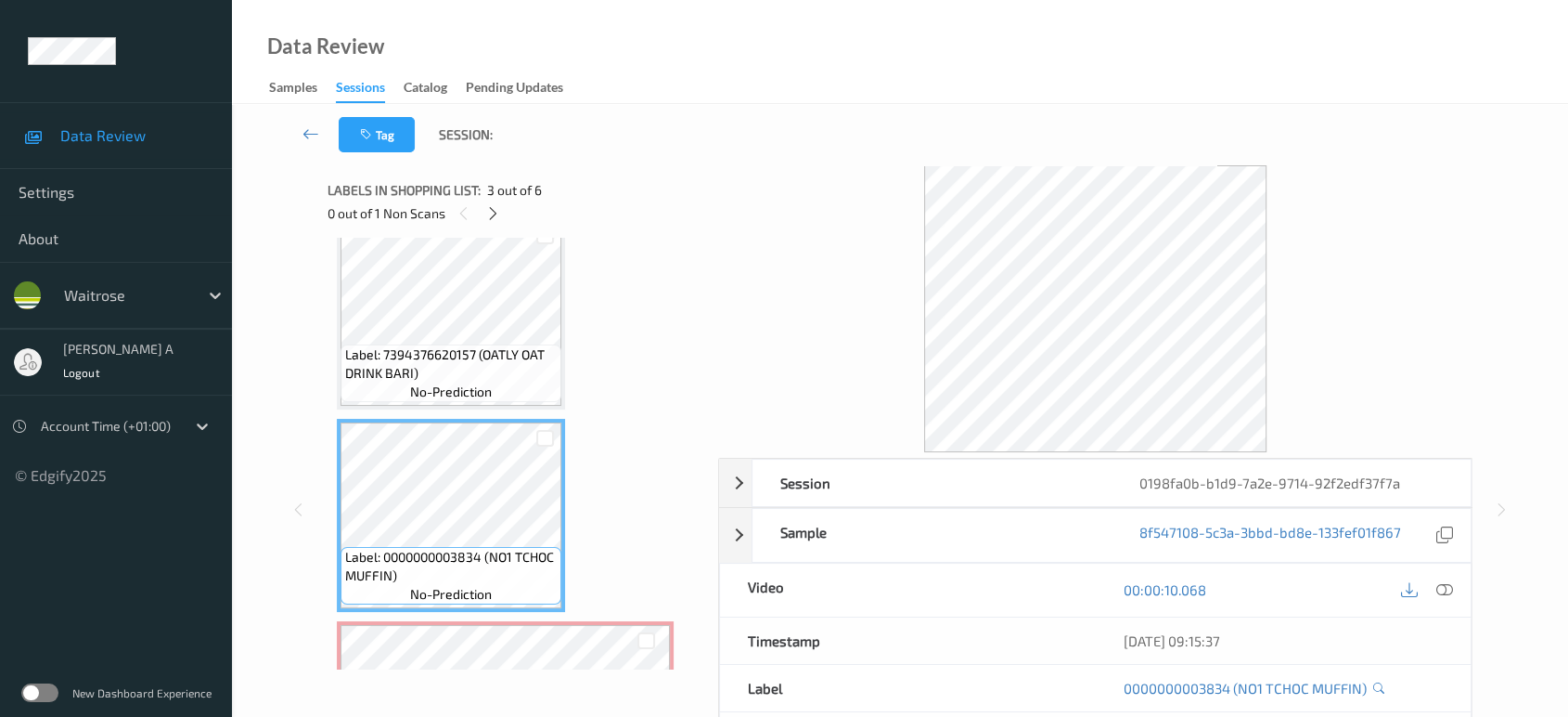
scroll to position [206, 0]
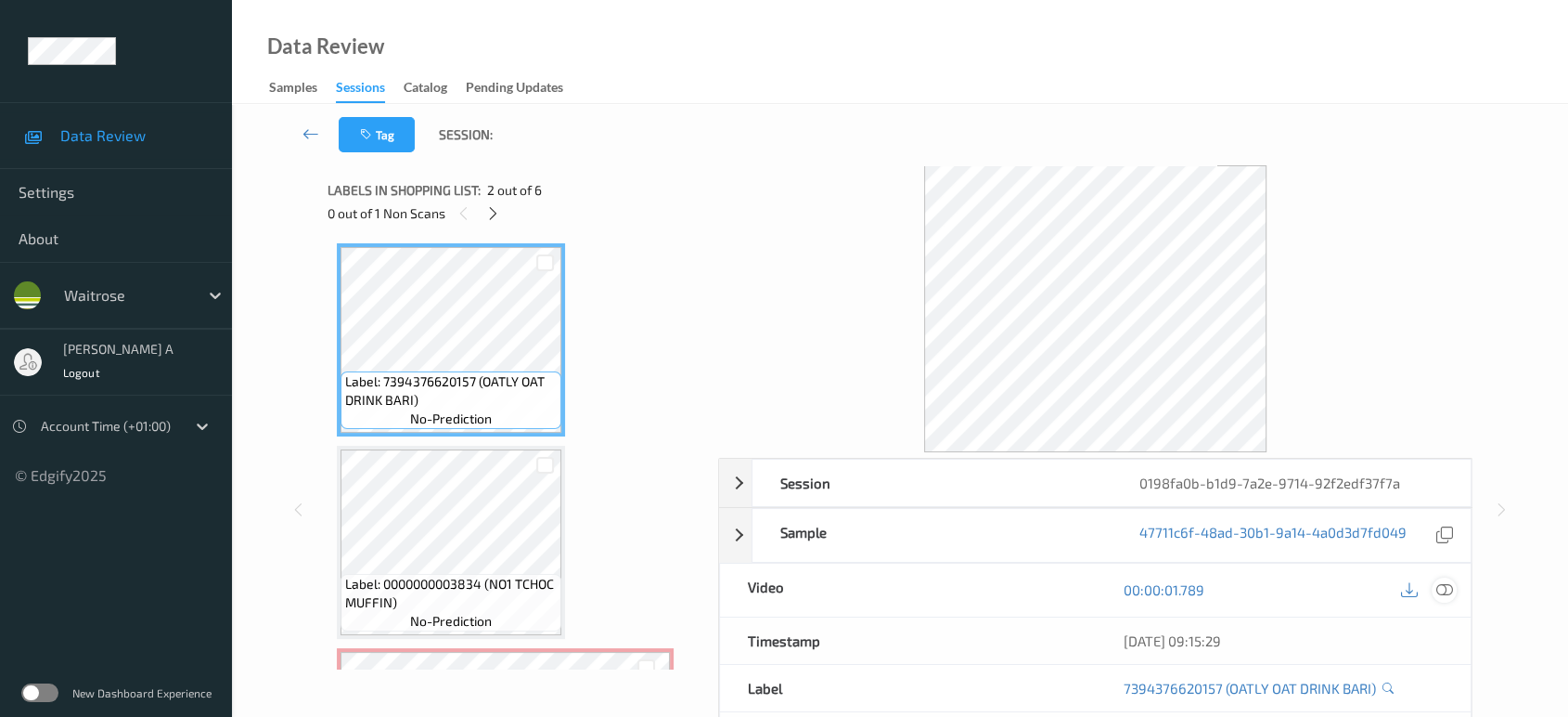
click at [1443, 591] on icon at bounding box center [1444, 589] width 16 height 16
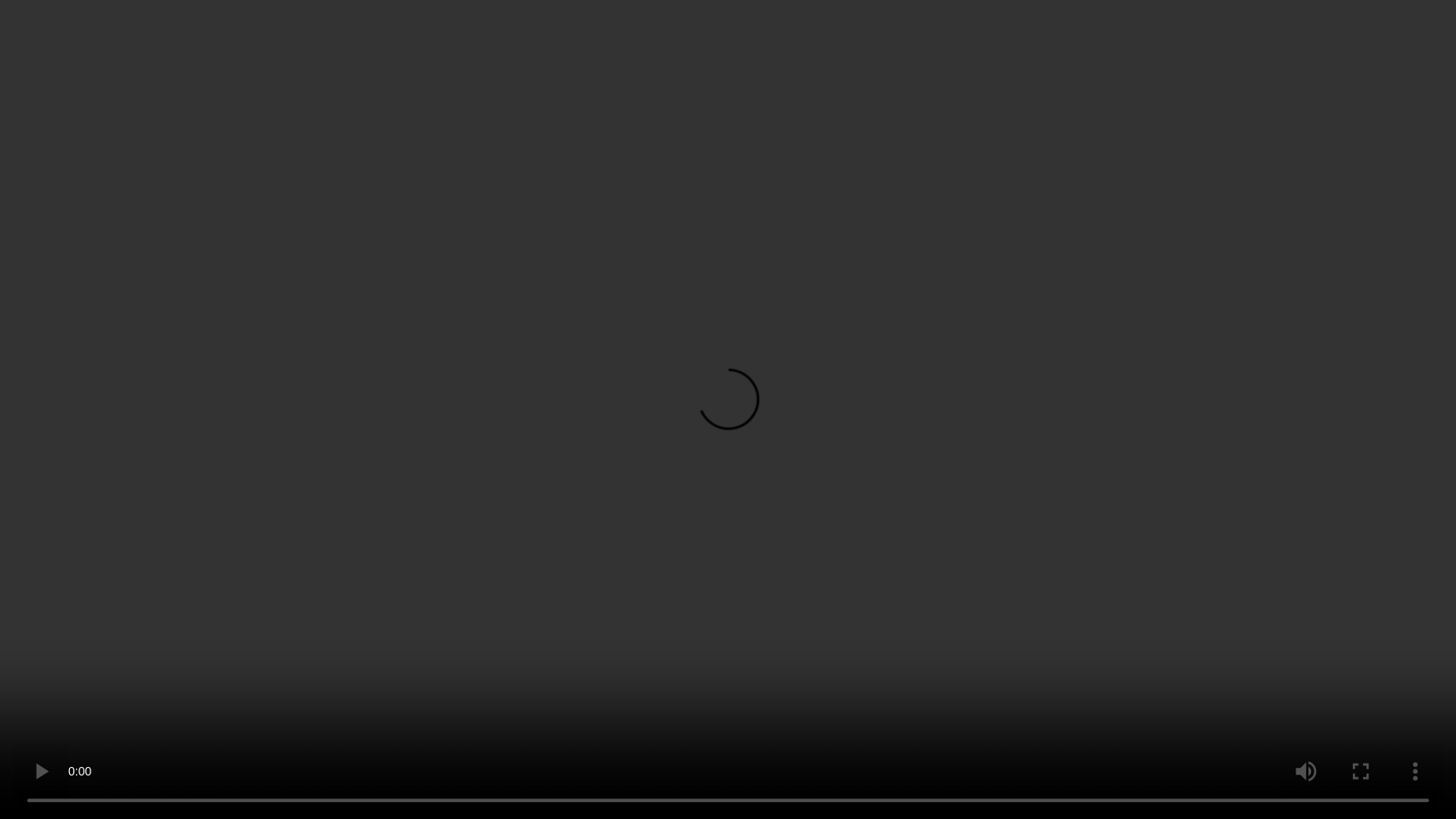
click at [793, 525] on video at bounding box center [728, 410] width 1456 height 819
click at [519, 438] on video at bounding box center [728, 410] width 1456 height 819
click at [725, 375] on video at bounding box center [728, 410] width 1456 height 819
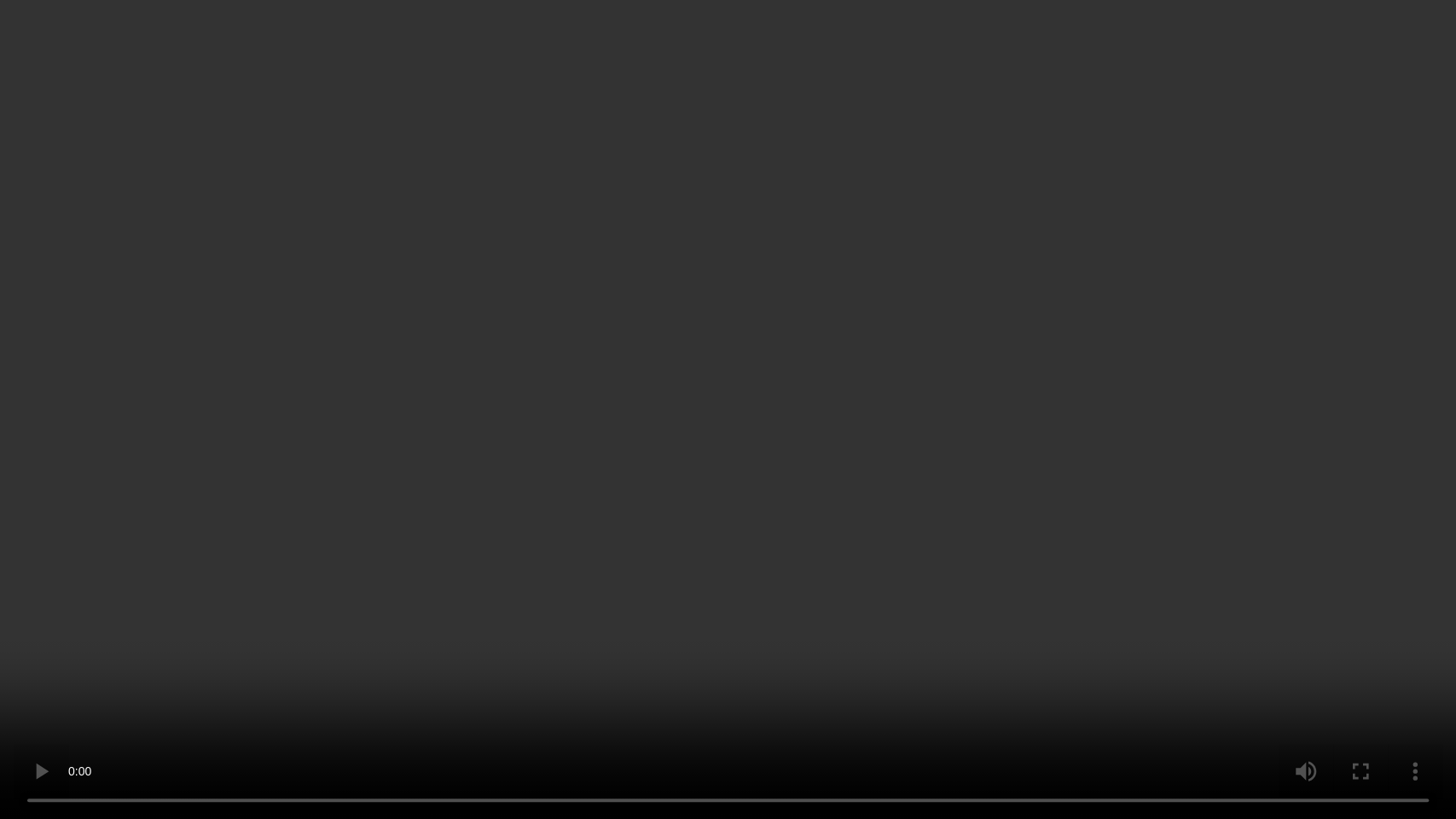
click at [725, 375] on video at bounding box center [728, 410] width 1456 height 819
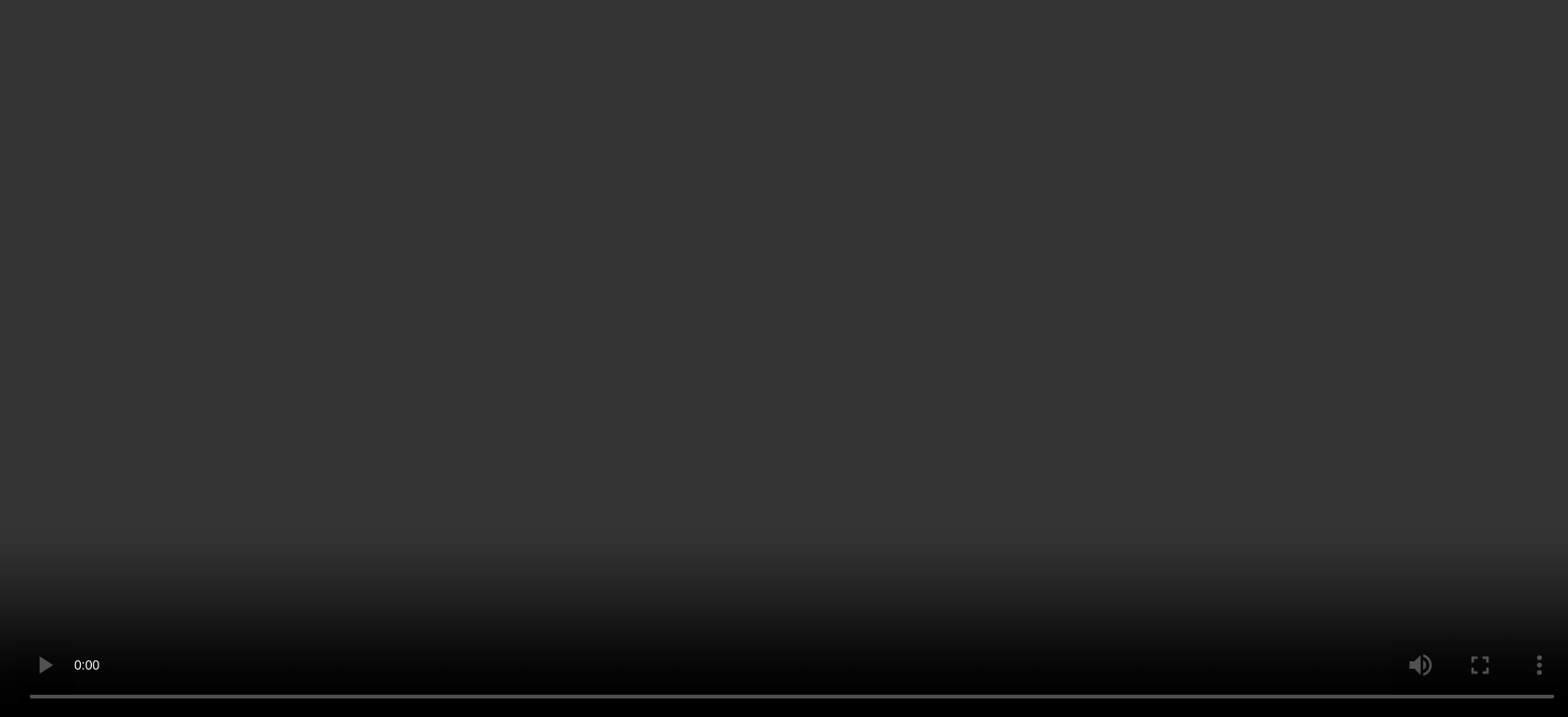
scroll to position [619, 0]
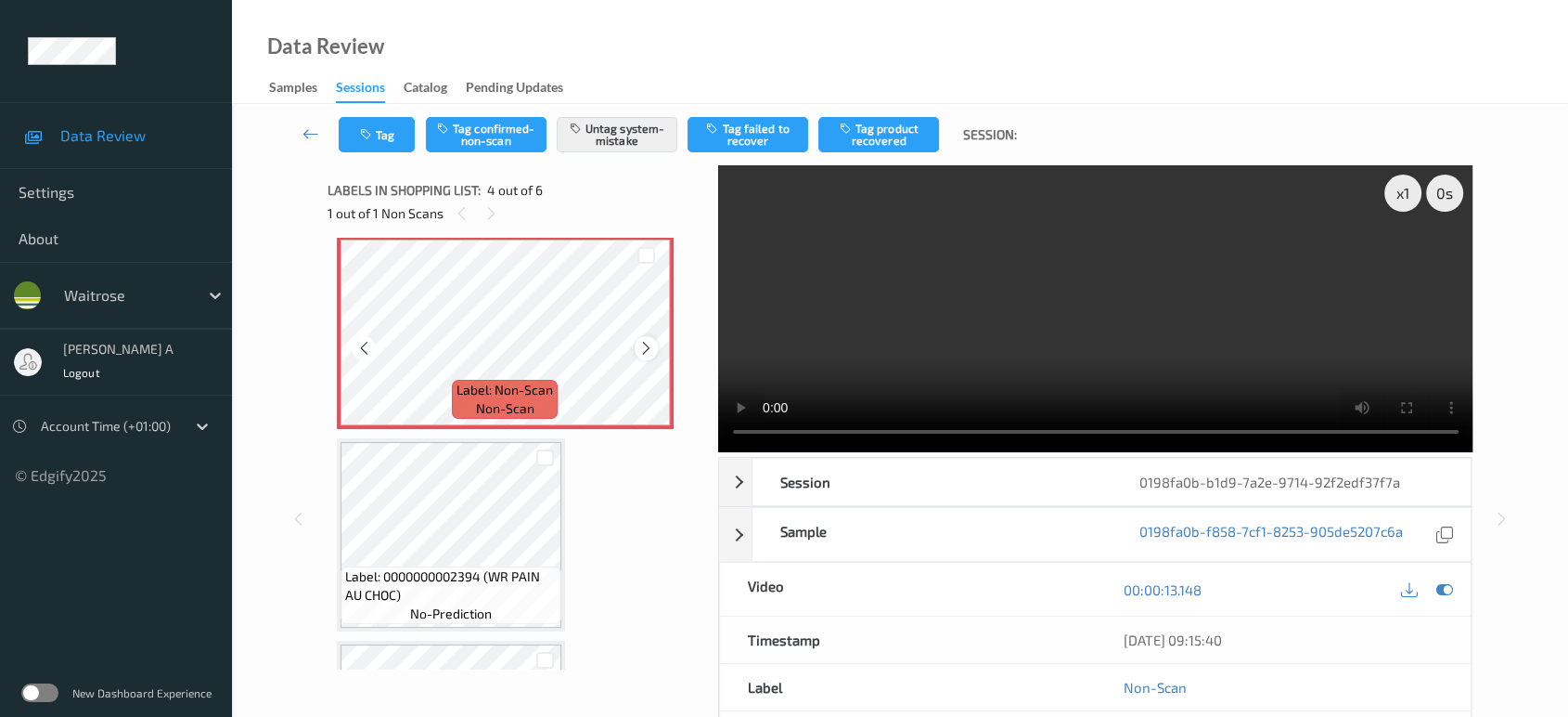
click at [647, 344] on icon at bounding box center [646, 347] width 16 height 16
click at [1122, 325] on video at bounding box center [1096, 309] width 755 height 287
click at [378, 140] on button "Tag" at bounding box center [376, 134] width 76 height 35
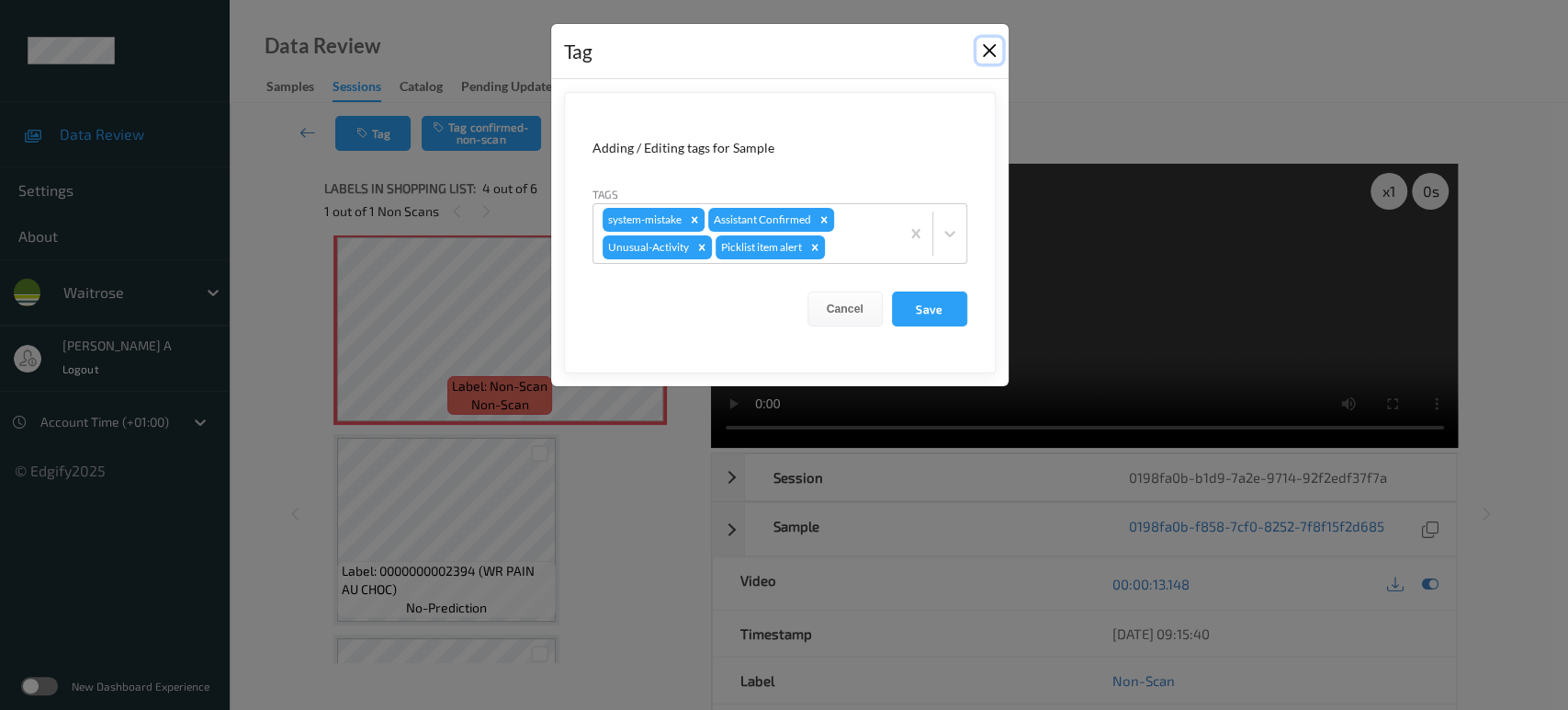
click at [992, 51] on button "Close" at bounding box center [989, 50] width 26 height 26
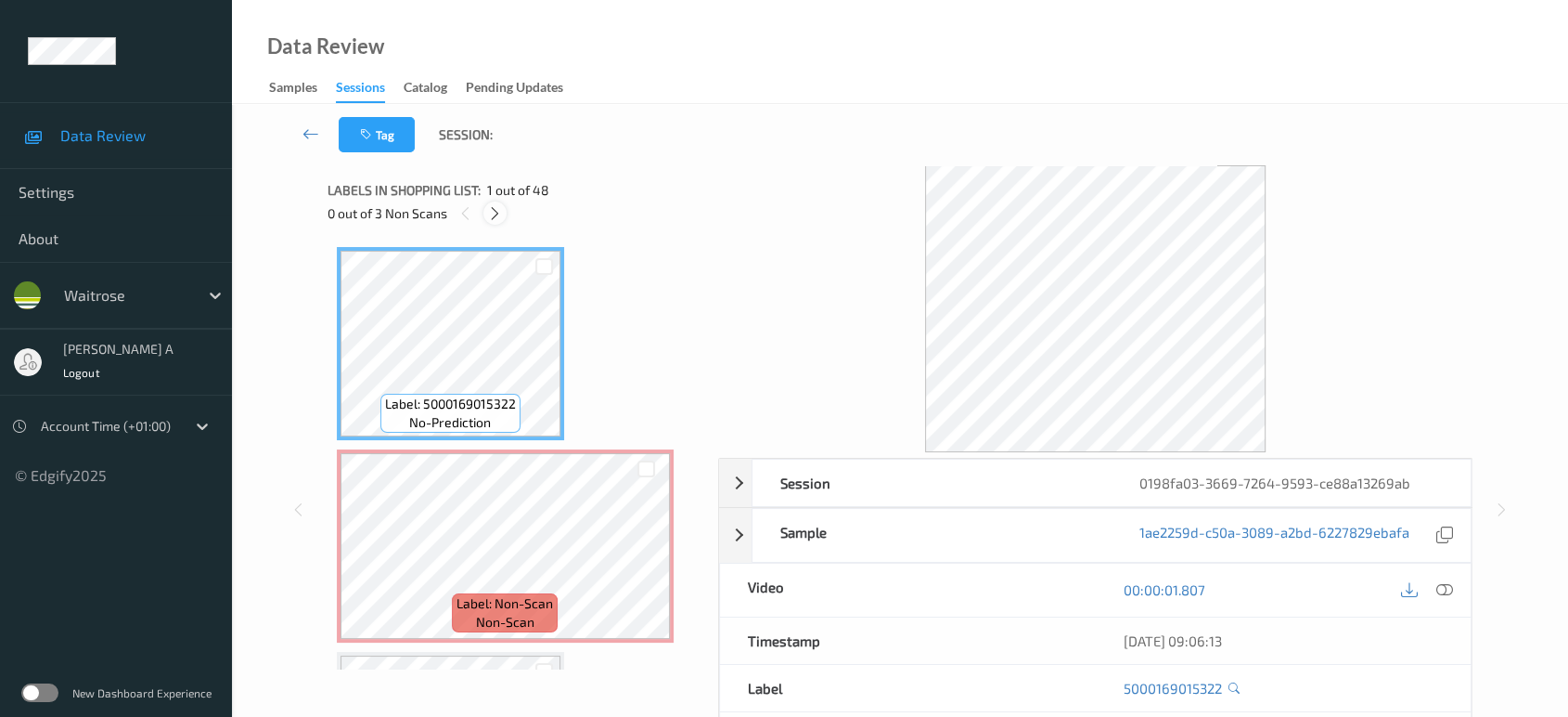
click at [493, 212] on icon at bounding box center [495, 213] width 16 height 16
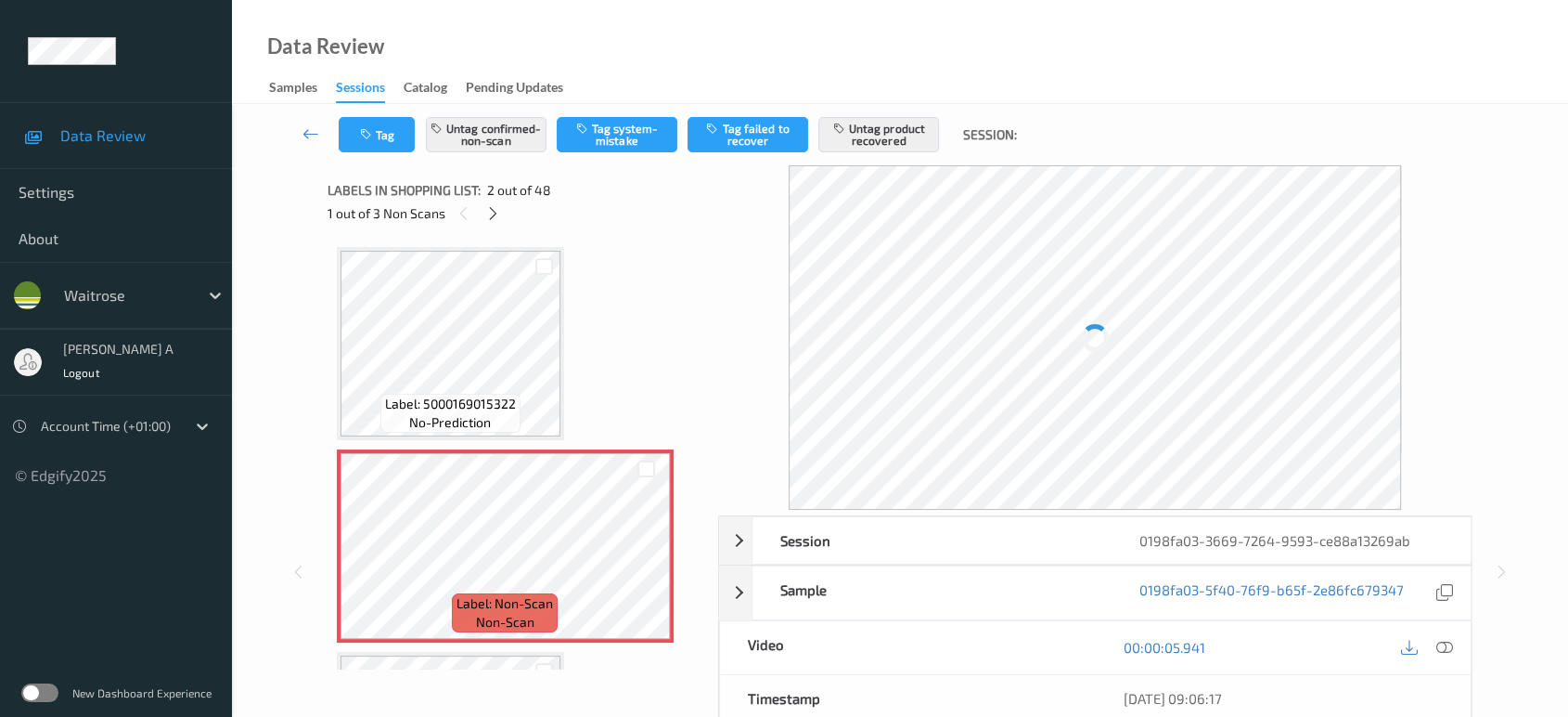
scroll to position [9, 0]
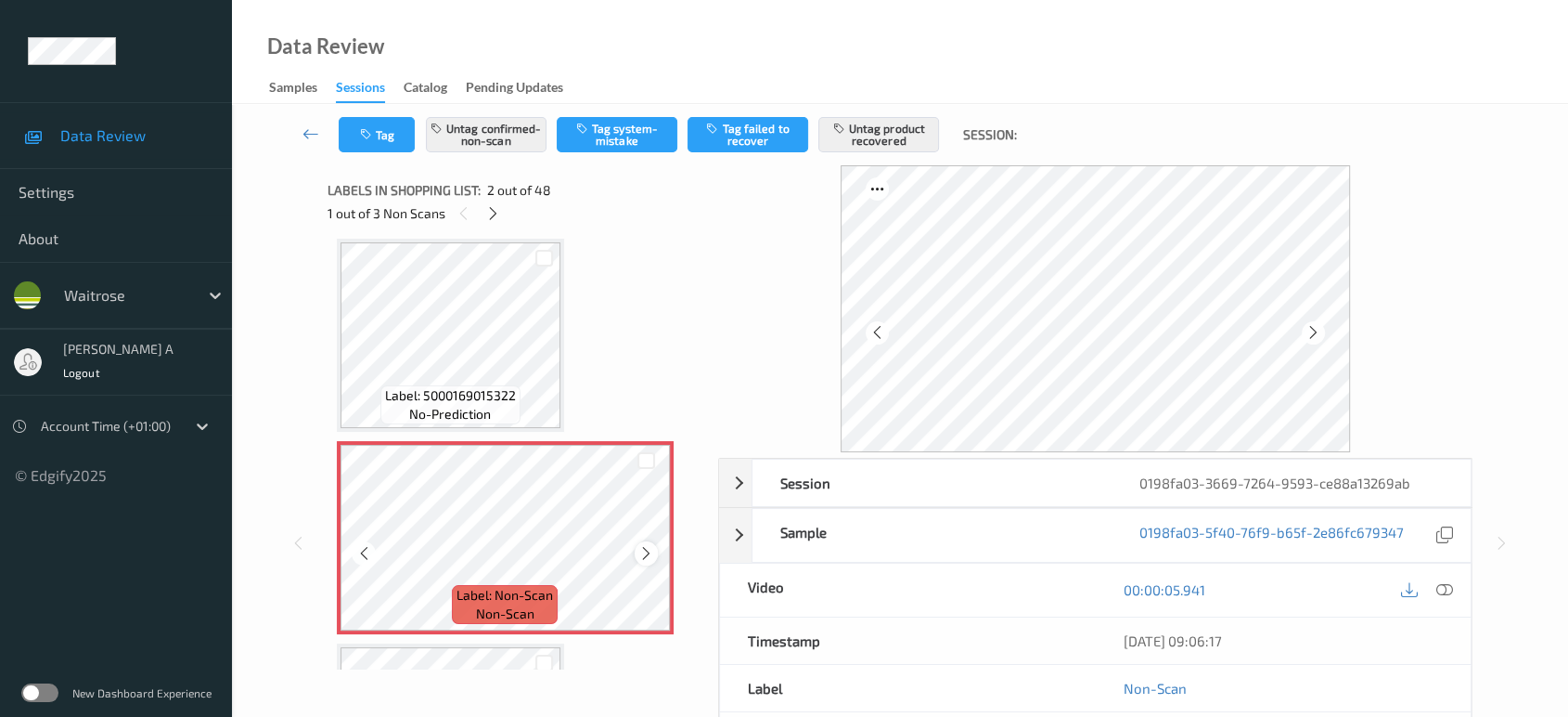
click at [638, 554] on icon at bounding box center [646, 553] width 16 height 16
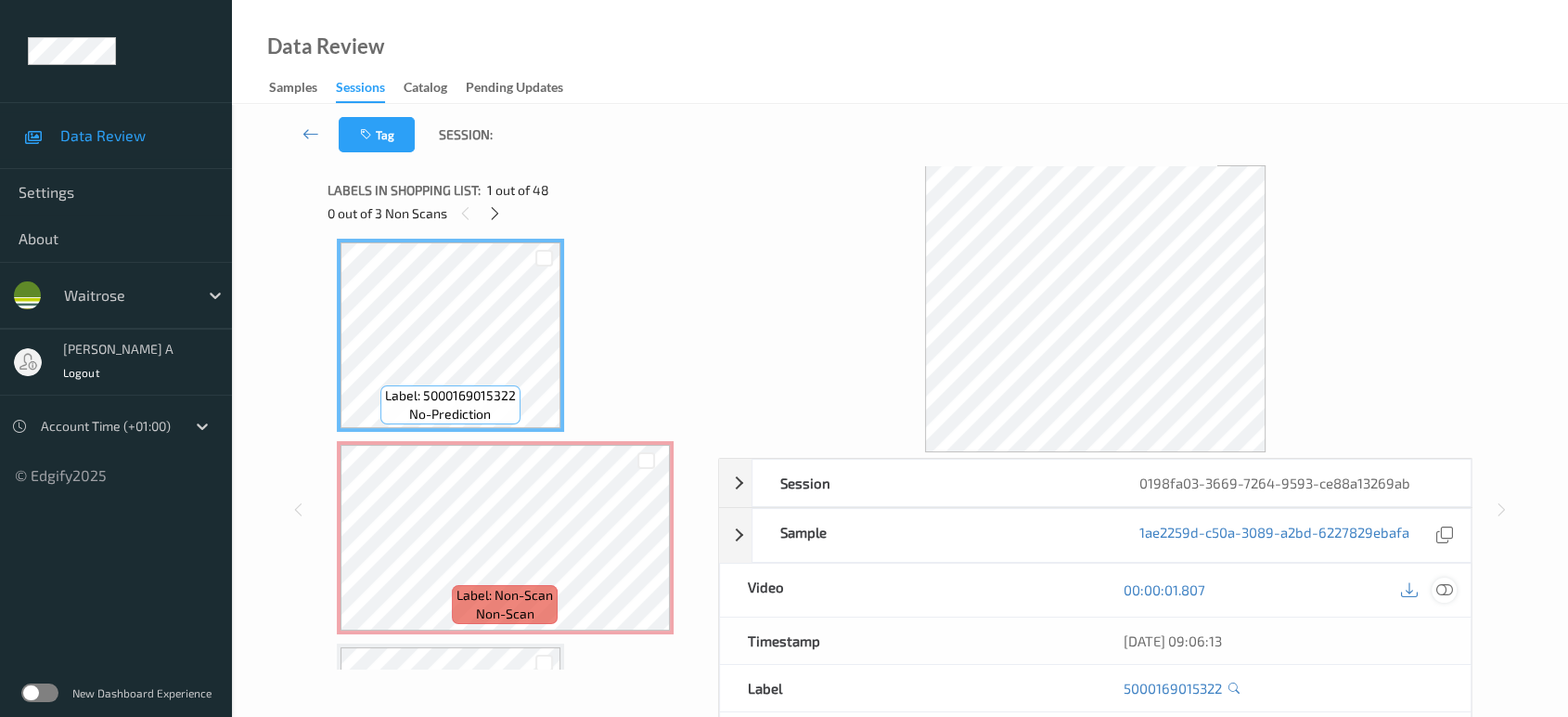
click at [1436, 586] on icon at bounding box center [1444, 589] width 16 height 16
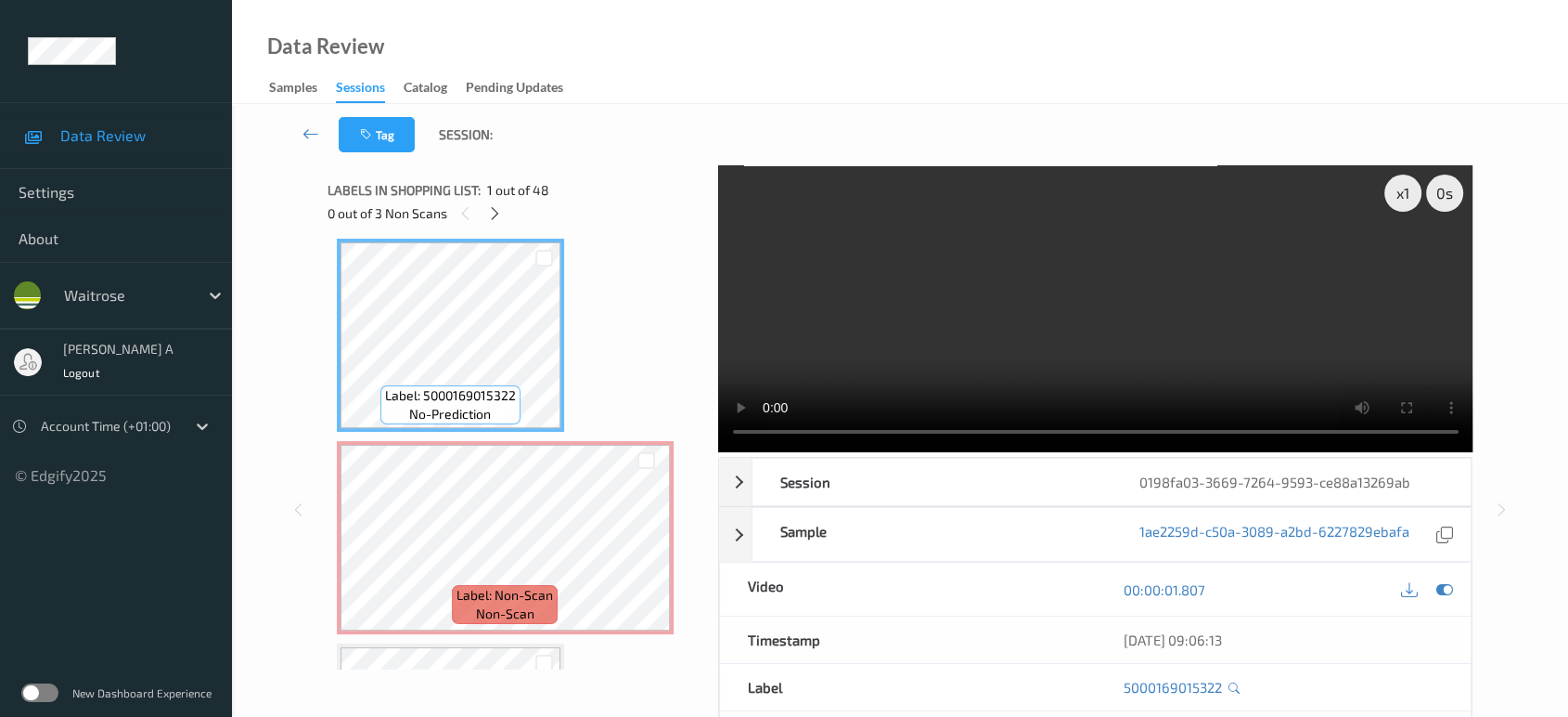
click at [992, 357] on video at bounding box center [1096, 309] width 755 height 287
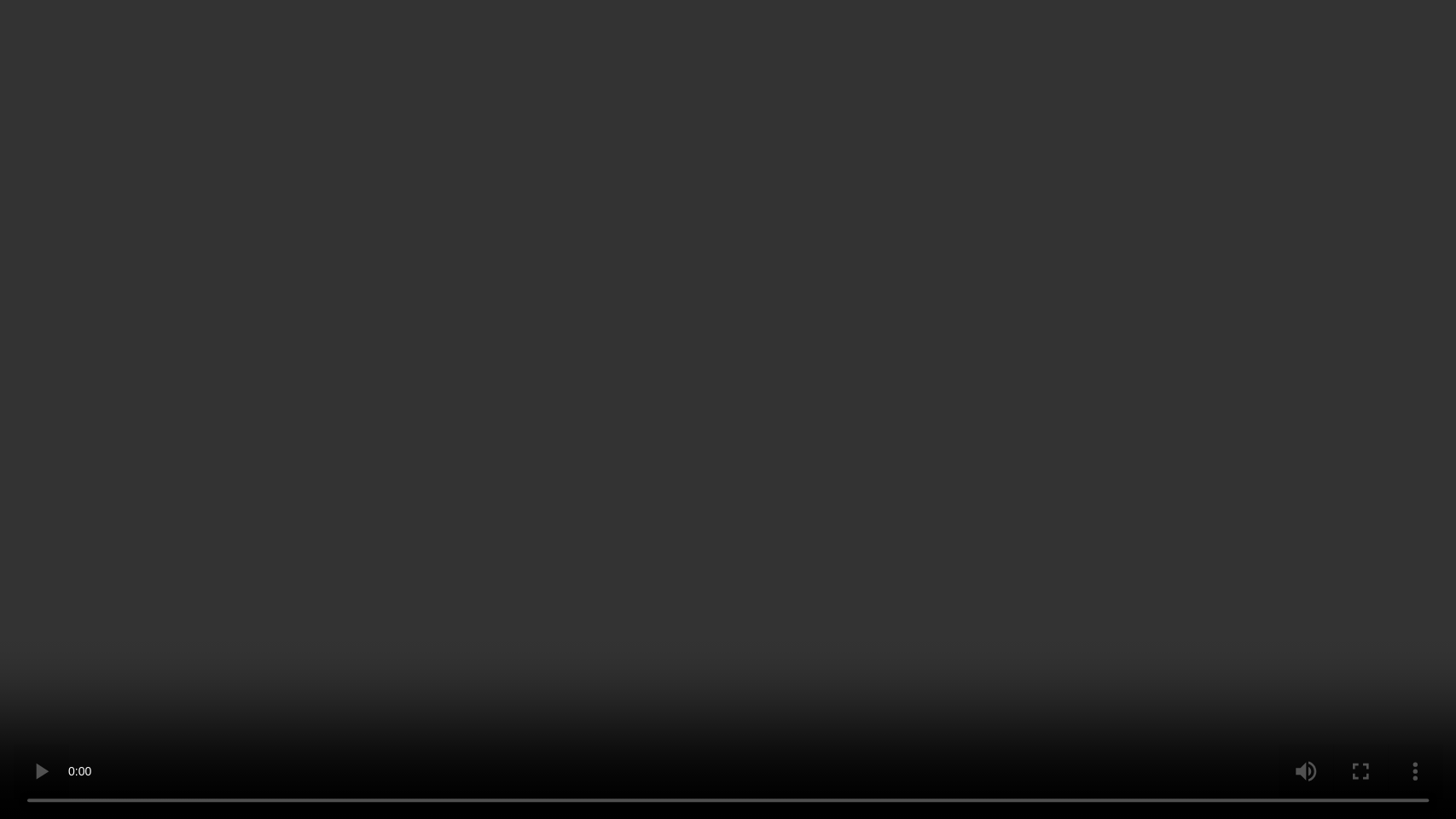
click at [605, 508] on video at bounding box center [728, 410] width 1456 height 819
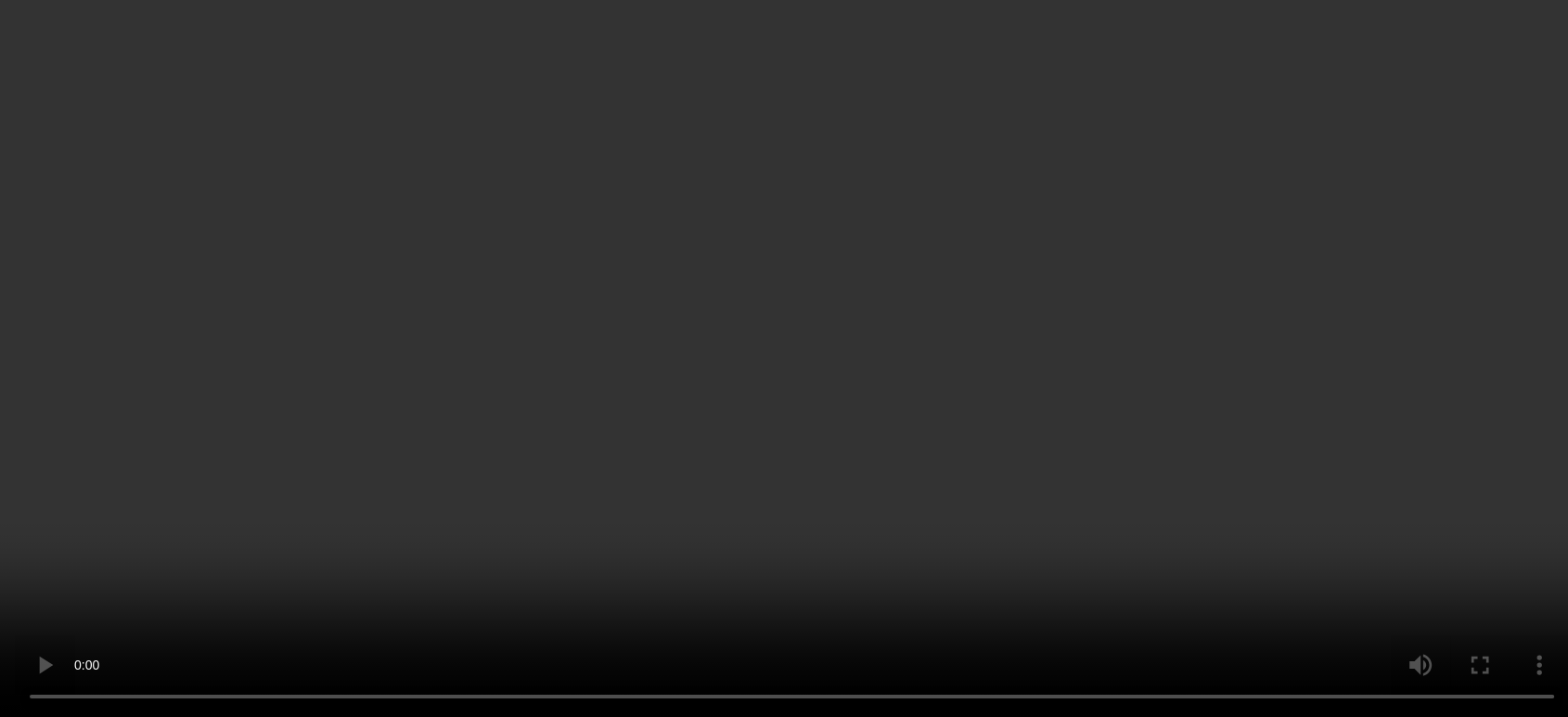
scroll to position [0, 0]
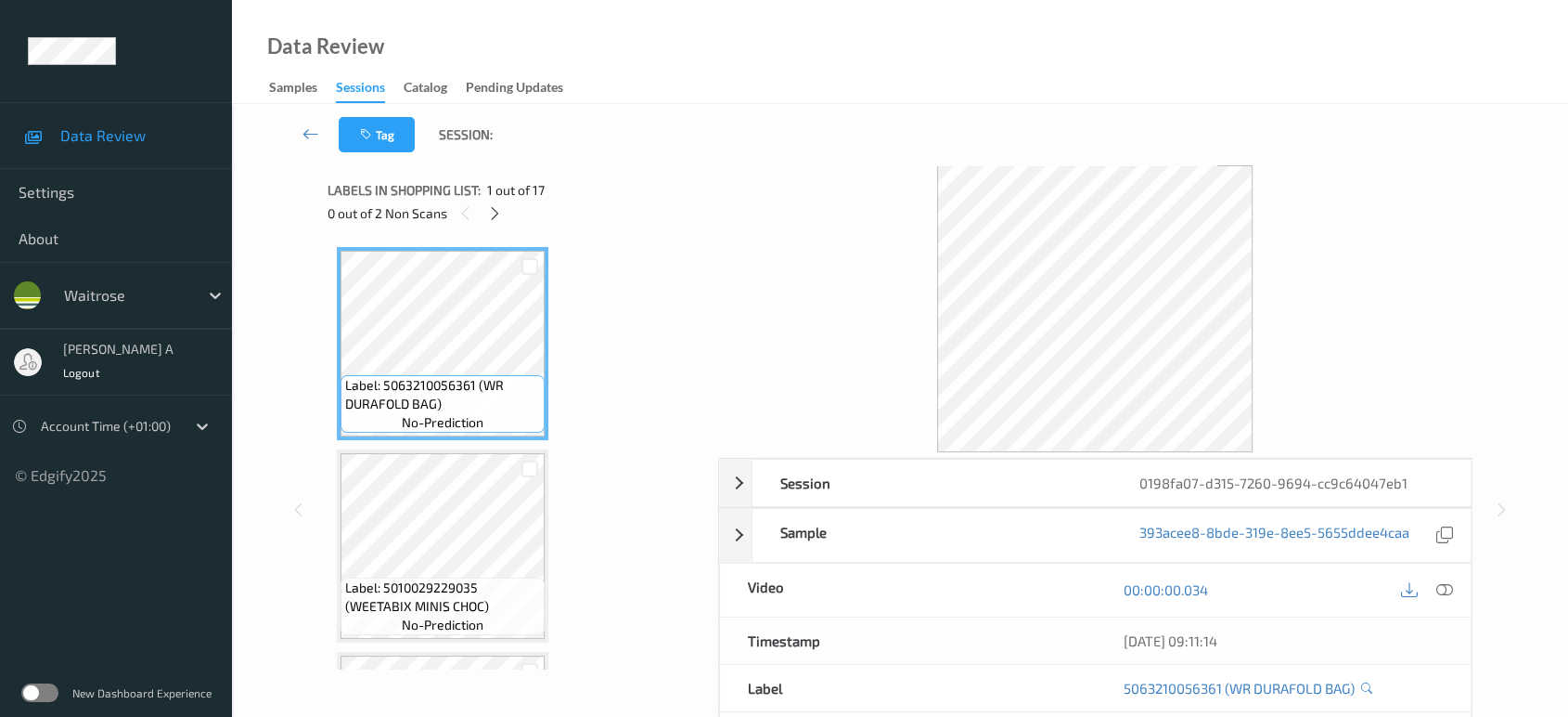
drag, startPoint x: 497, startPoint y: 215, endPoint x: 496, endPoint y: 236, distance: 21.0
click at [497, 215] on icon at bounding box center [495, 213] width 16 height 16
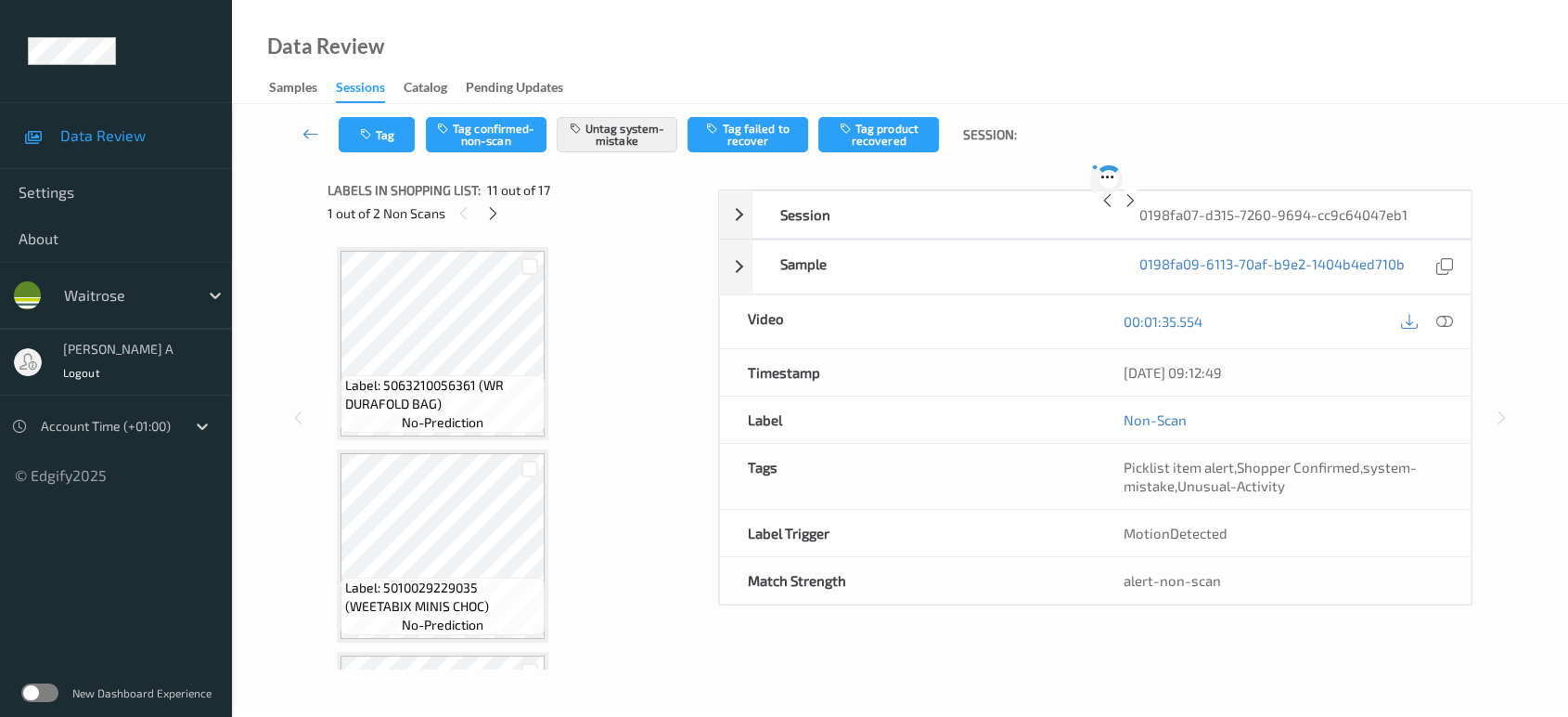
scroll to position [1823, 0]
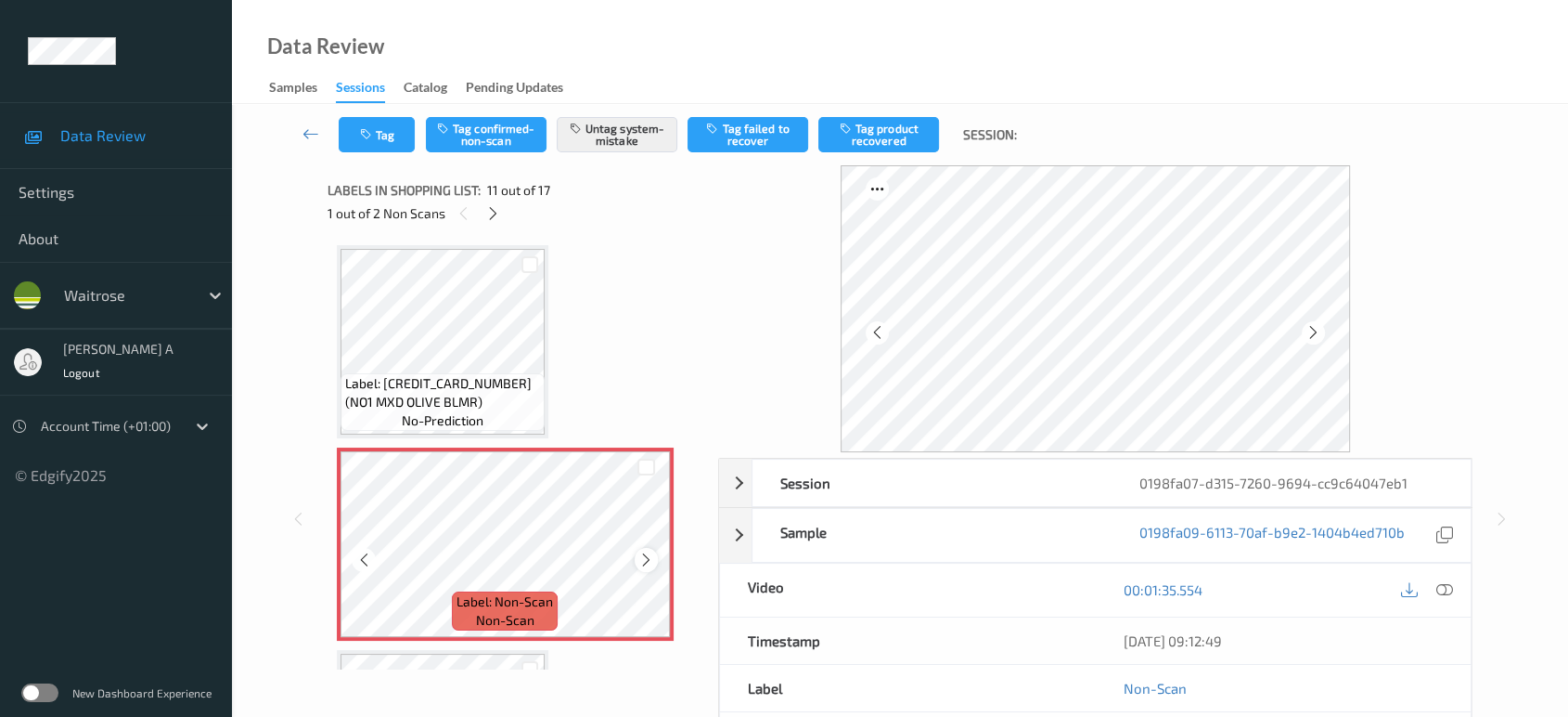
click at [640, 552] on icon at bounding box center [646, 559] width 16 height 16
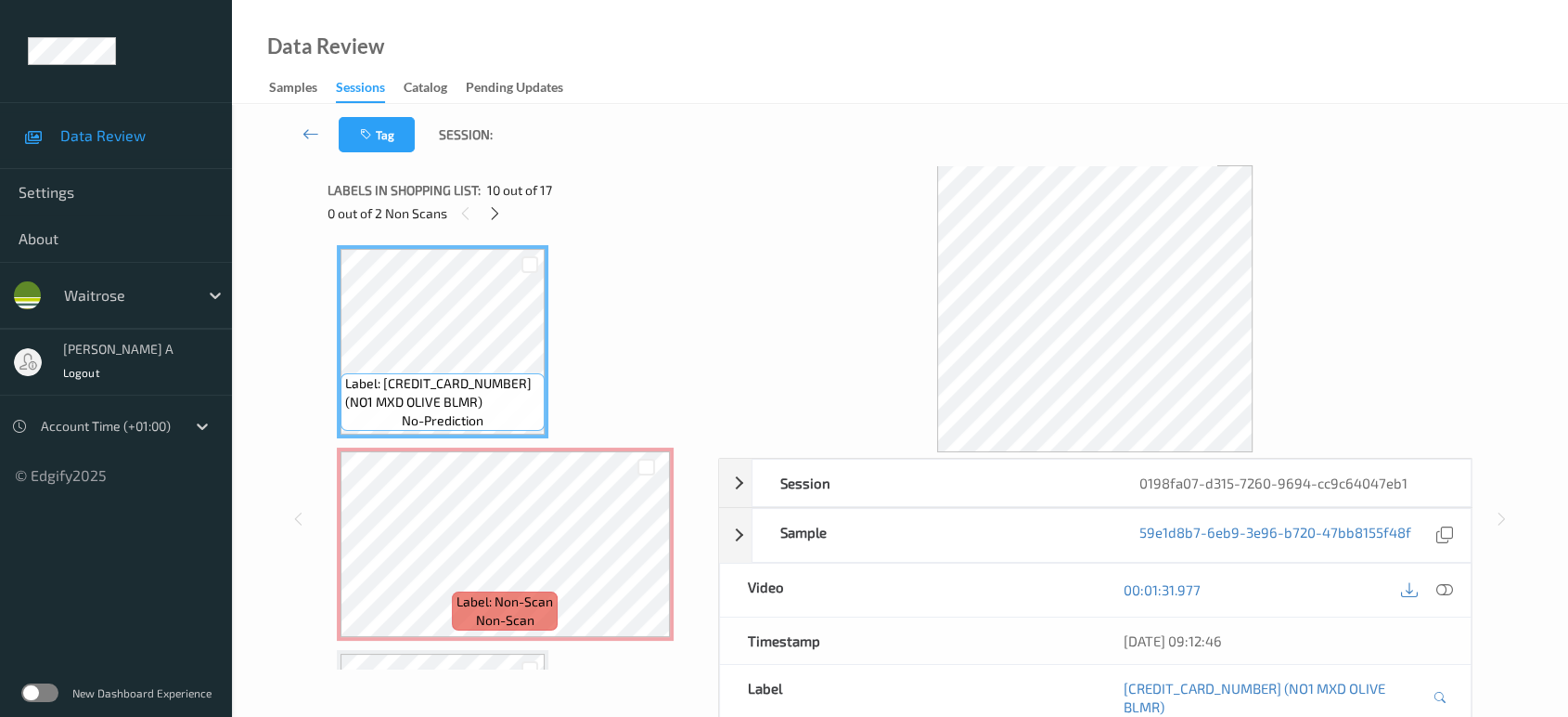
click at [1448, 640] on div "30/08/2025 09:12:46" at bounding box center [1282, 641] width 376 height 47
click at [1451, 588] on icon at bounding box center [1444, 589] width 16 height 16
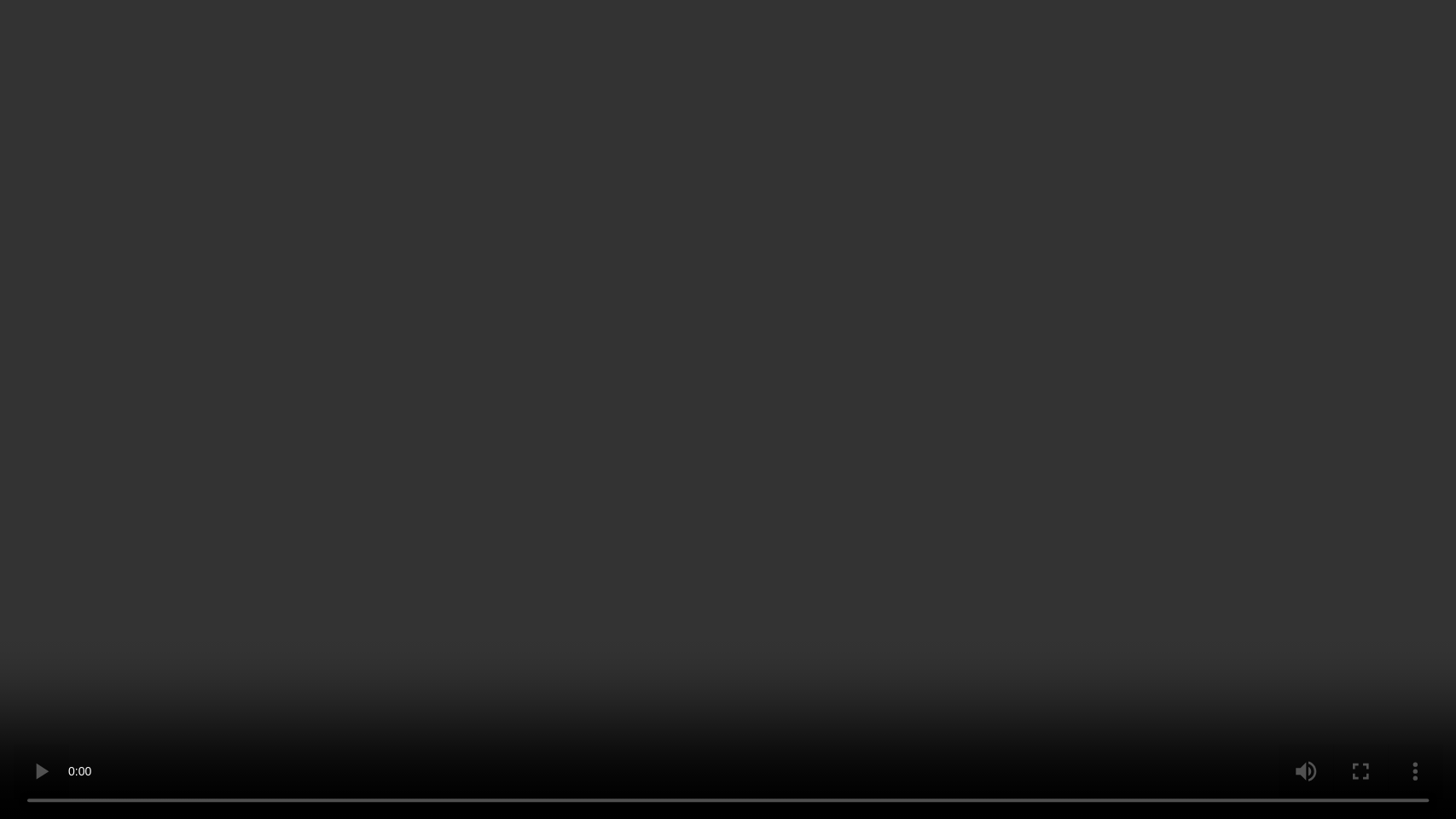
click at [711, 571] on video at bounding box center [728, 410] width 1456 height 819
click at [527, 658] on video at bounding box center [728, 410] width 1456 height 819
click at [536, 381] on video at bounding box center [728, 410] width 1456 height 819
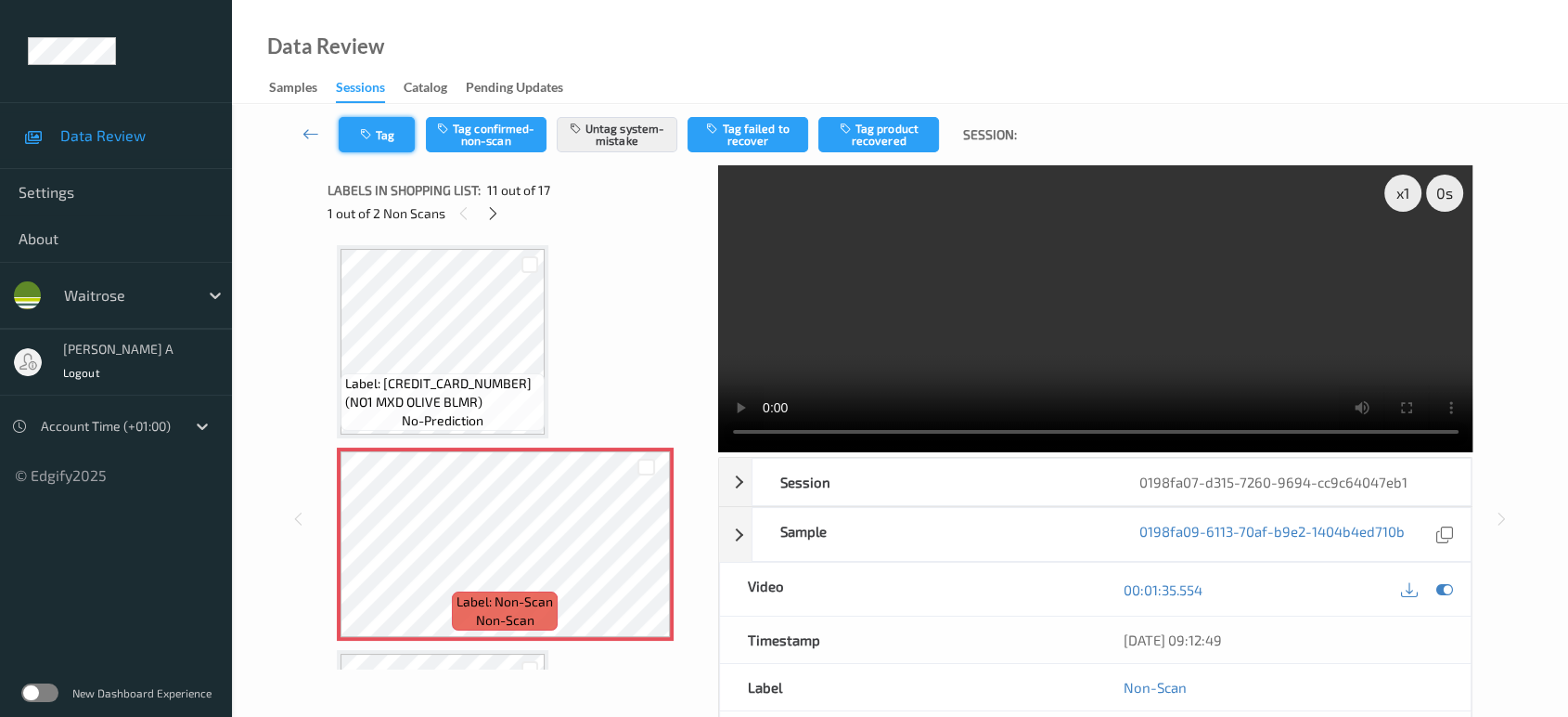
click at [365, 139] on icon "button" at bounding box center [368, 135] width 16 height 13
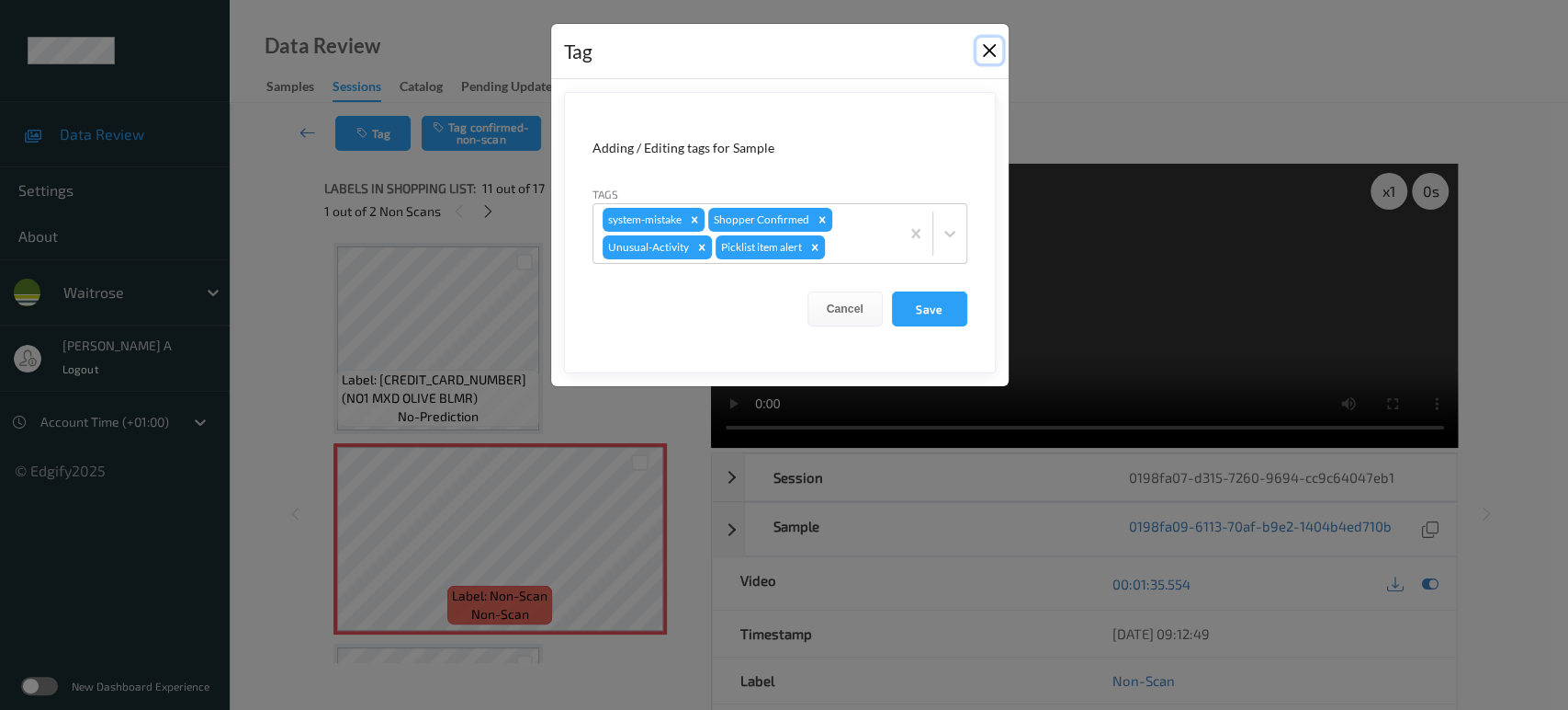
click at [990, 50] on button "Close" at bounding box center [989, 50] width 26 height 26
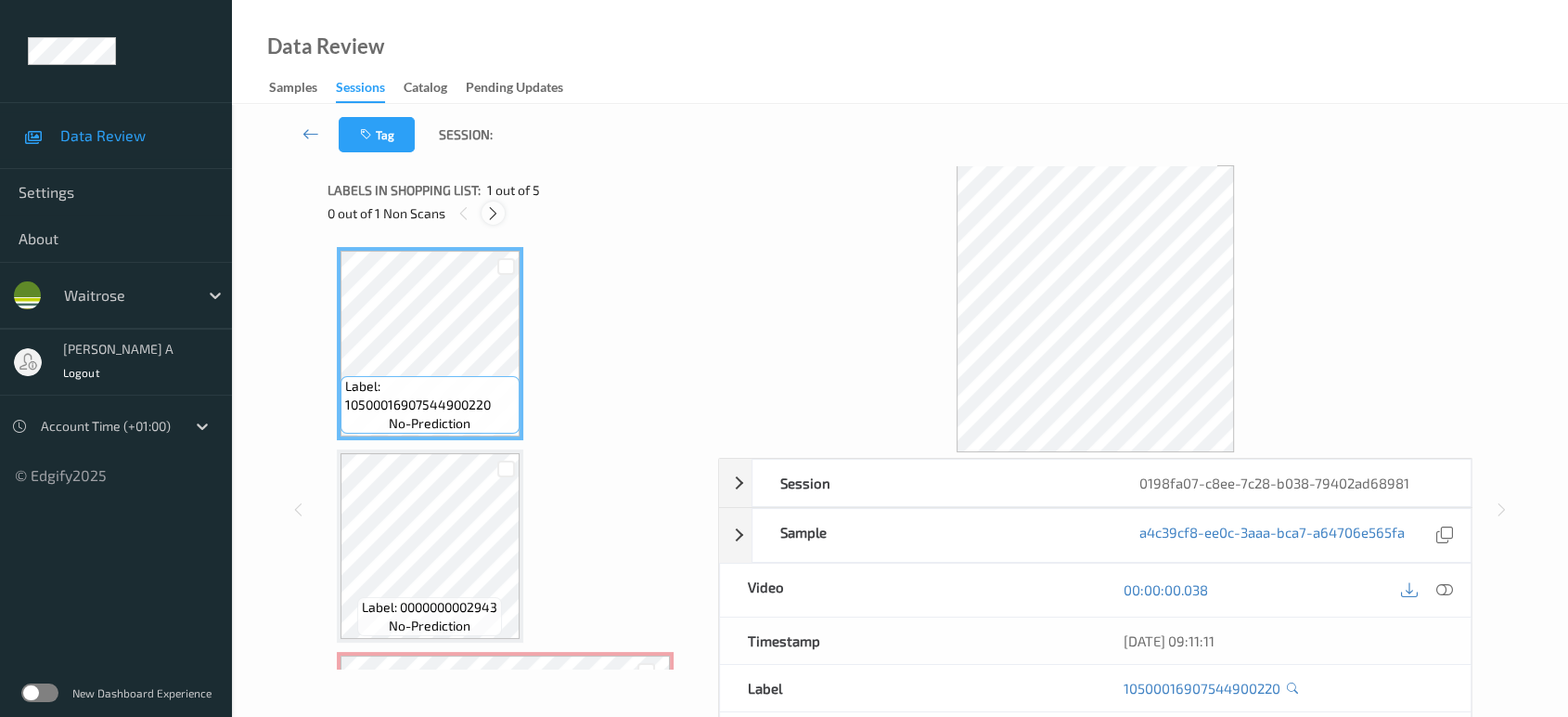
click at [490, 209] on icon at bounding box center [493, 213] width 16 height 16
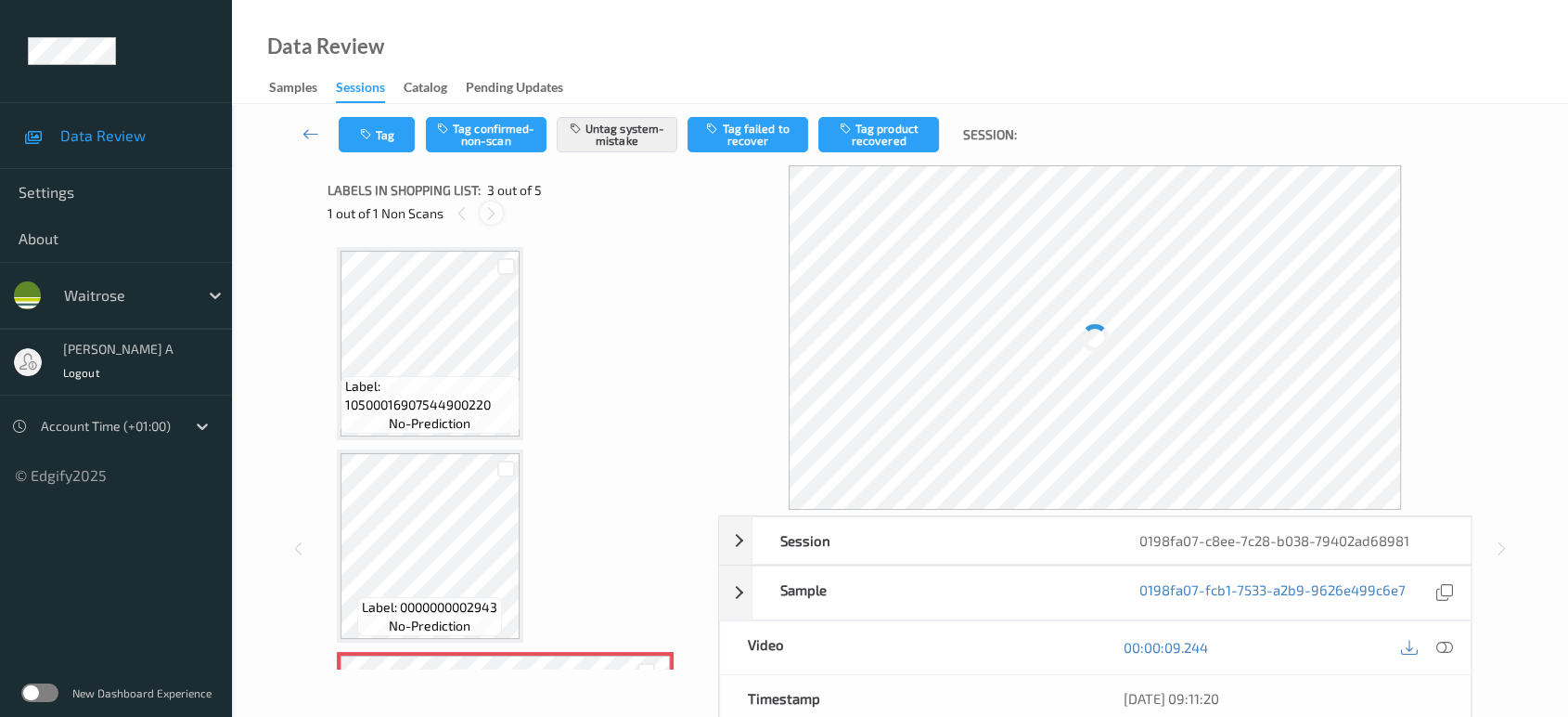
scroll to position [209, 0]
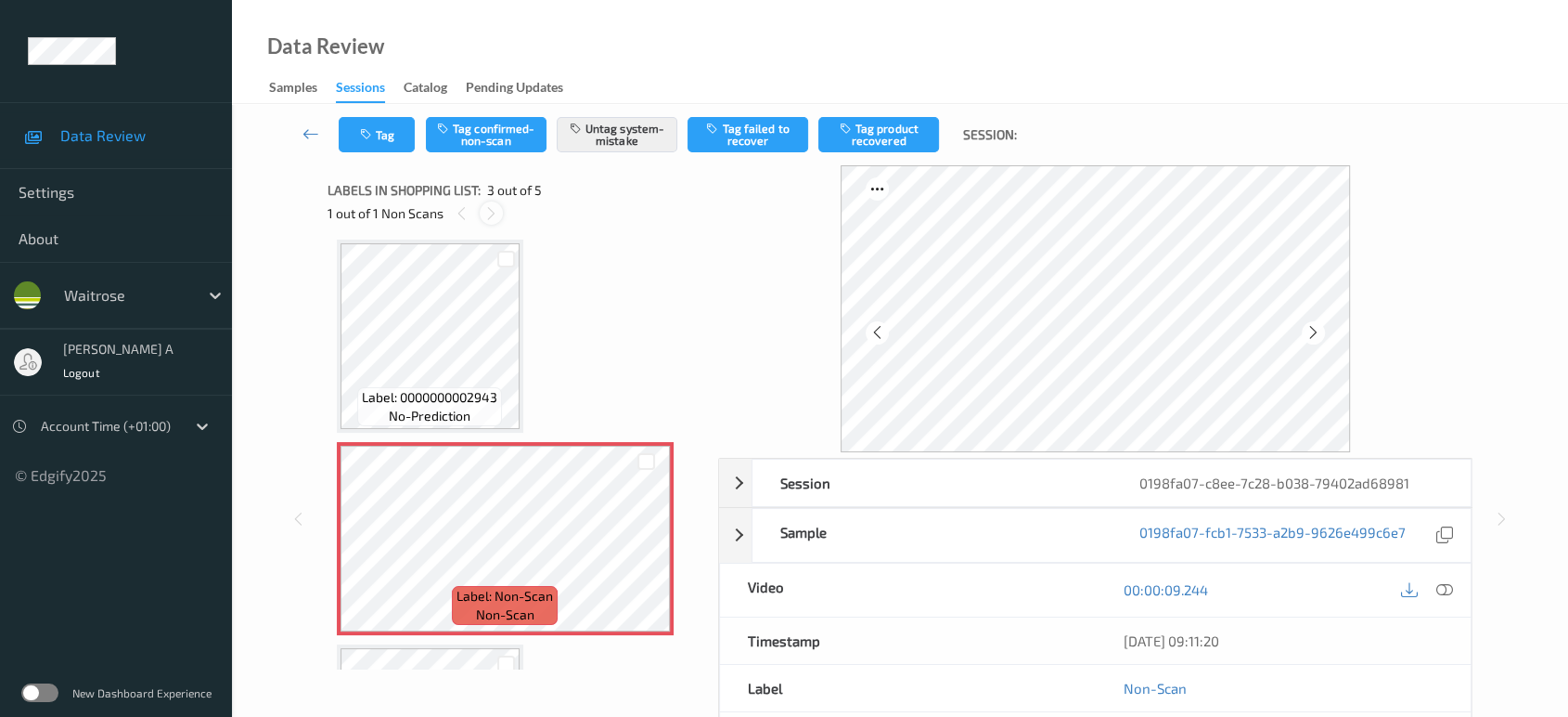
click at [485, 213] on icon at bounding box center [491, 213] width 16 height 16
click at [465, 214] on icon at bounding box center [462, 213] width 16 height 16
click at [647, 554] on icon at bounding box center [646, 554] width 16 height 16
click at [1436, 587] on icon at bounding box center [1444, 589] width 16 height 16
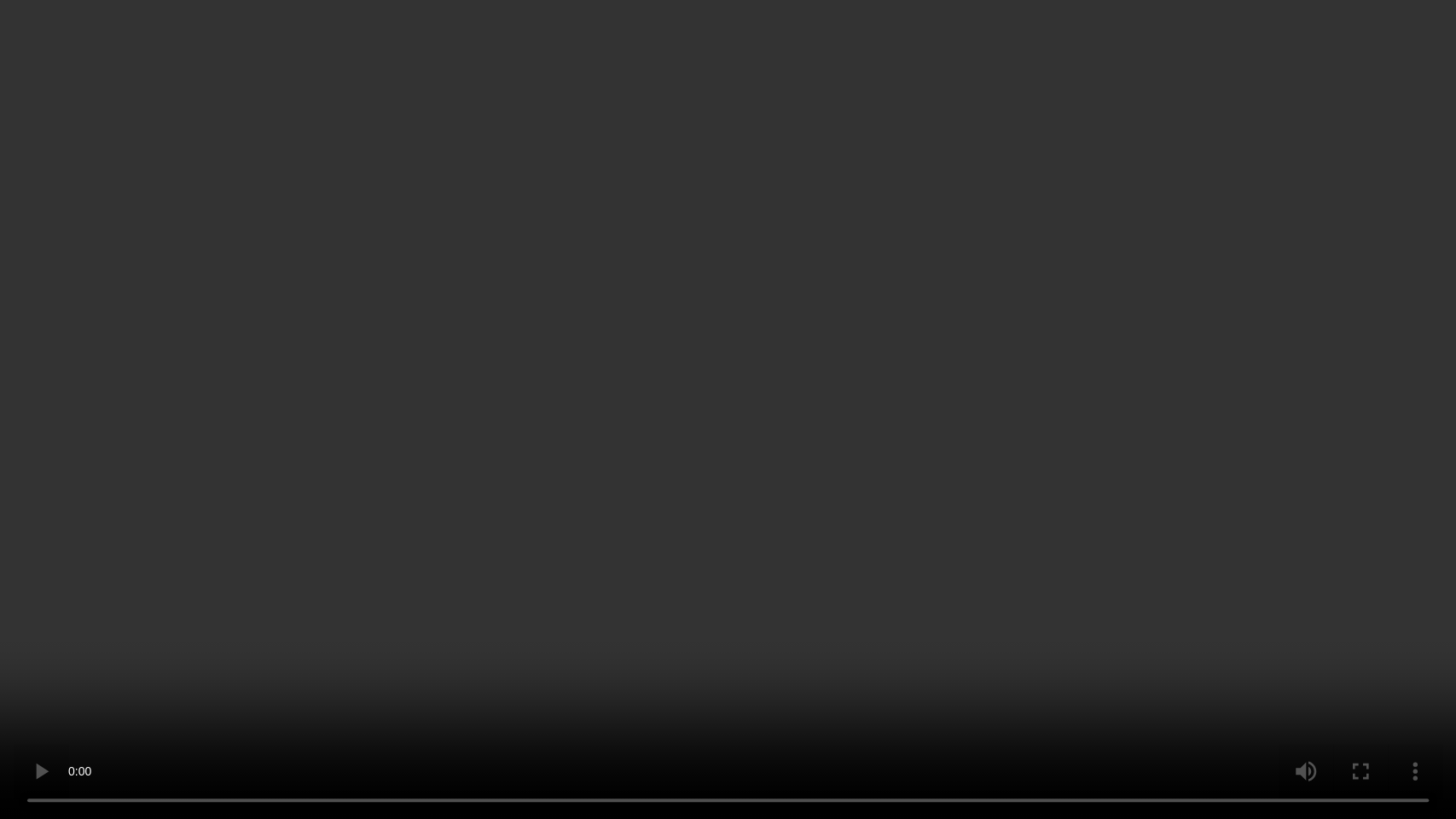
click at [668, 447] on video at bounding box center [728, 410] width 1456 height 819
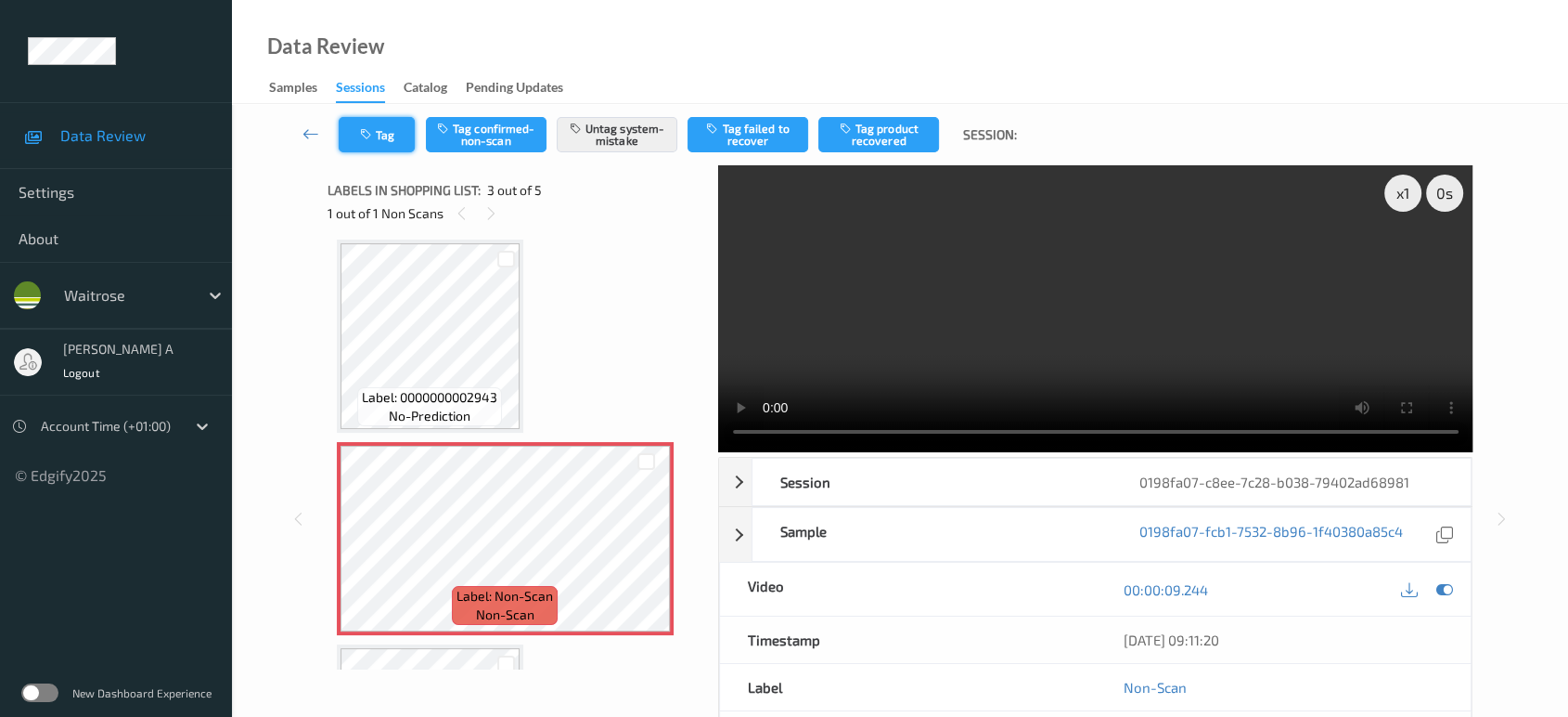
click at [376, 144] on button "Tag" at bounding box center [376, 134] width 76 height 35
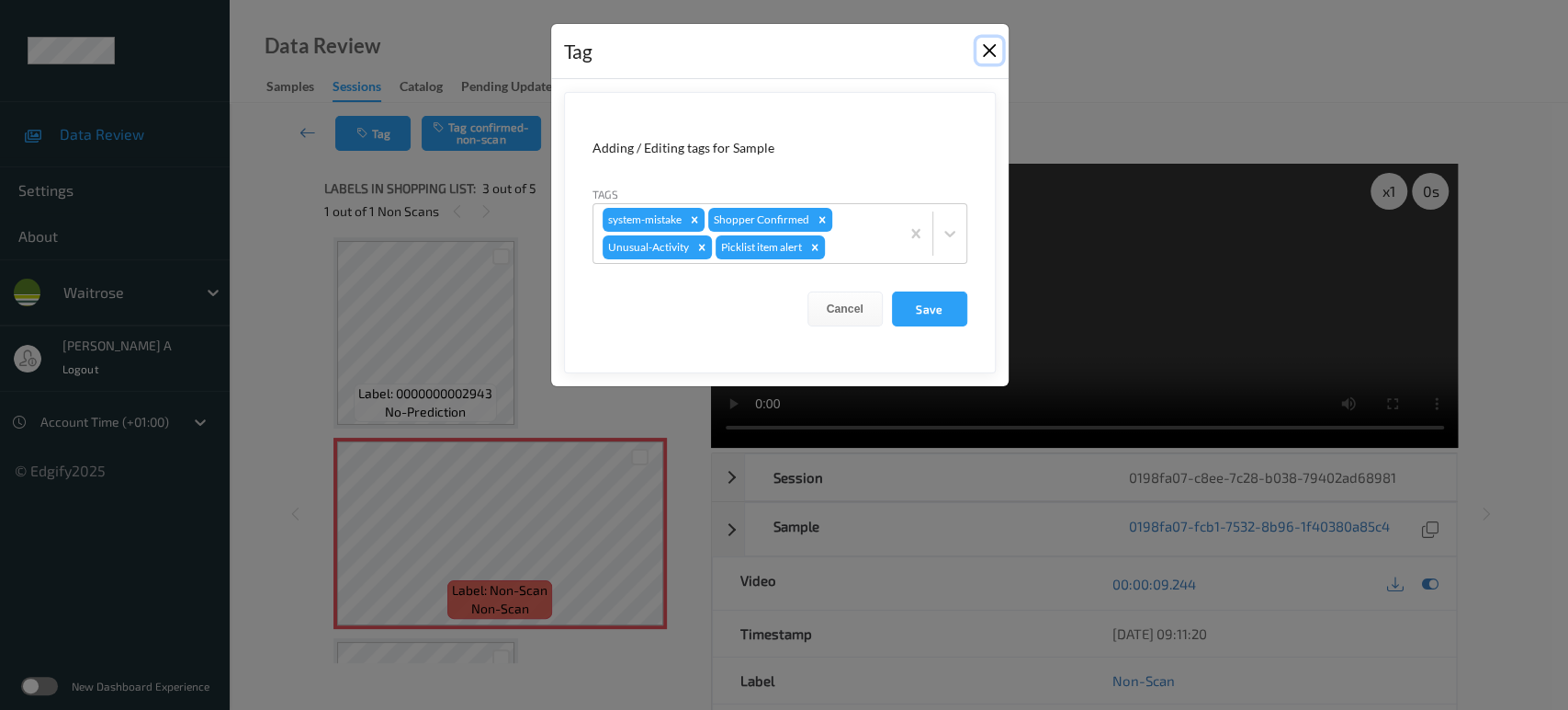
click at [989, 51] on button "Close" at bounding box center [989, 50] width 26 height 26
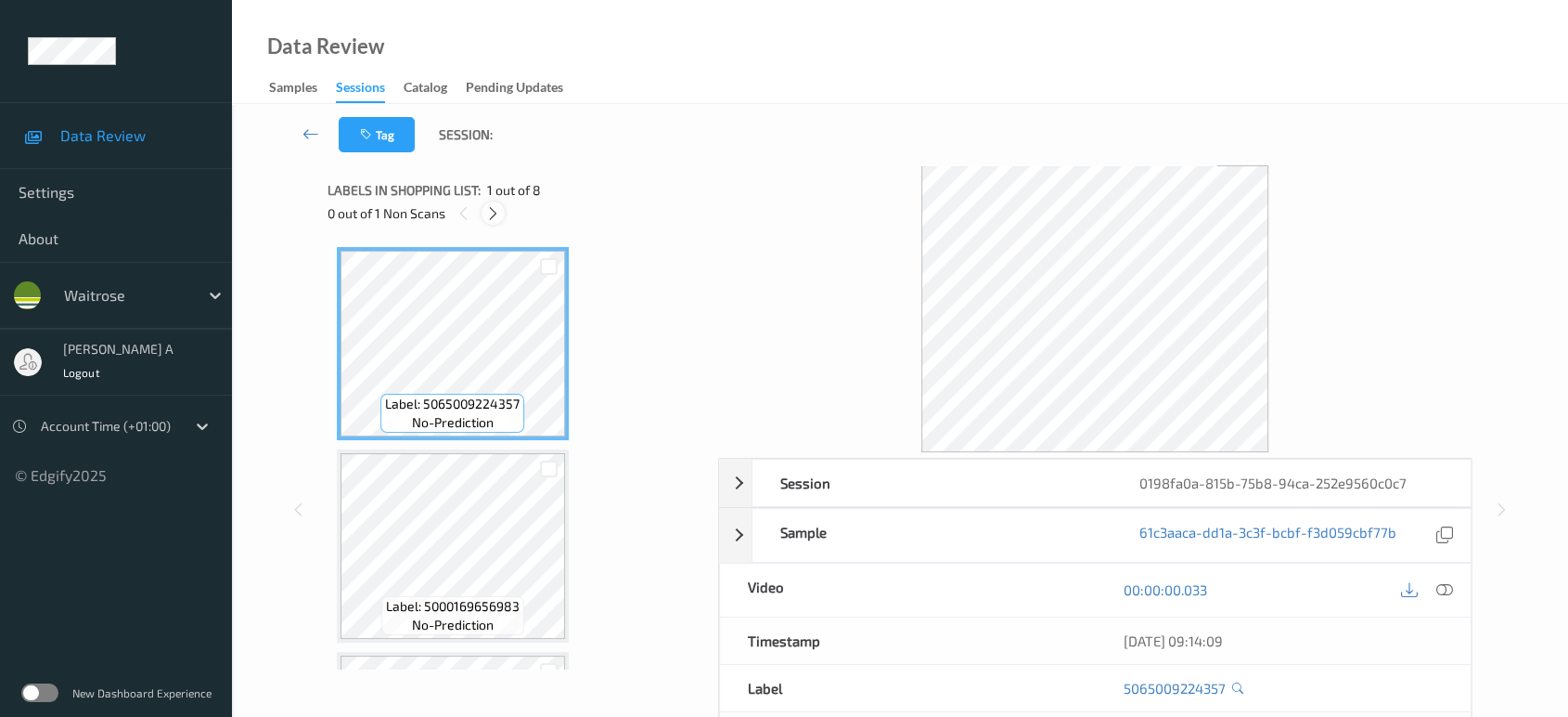
click at [498, 209] on icon at bounding box center [493, 213] width 16 height 16
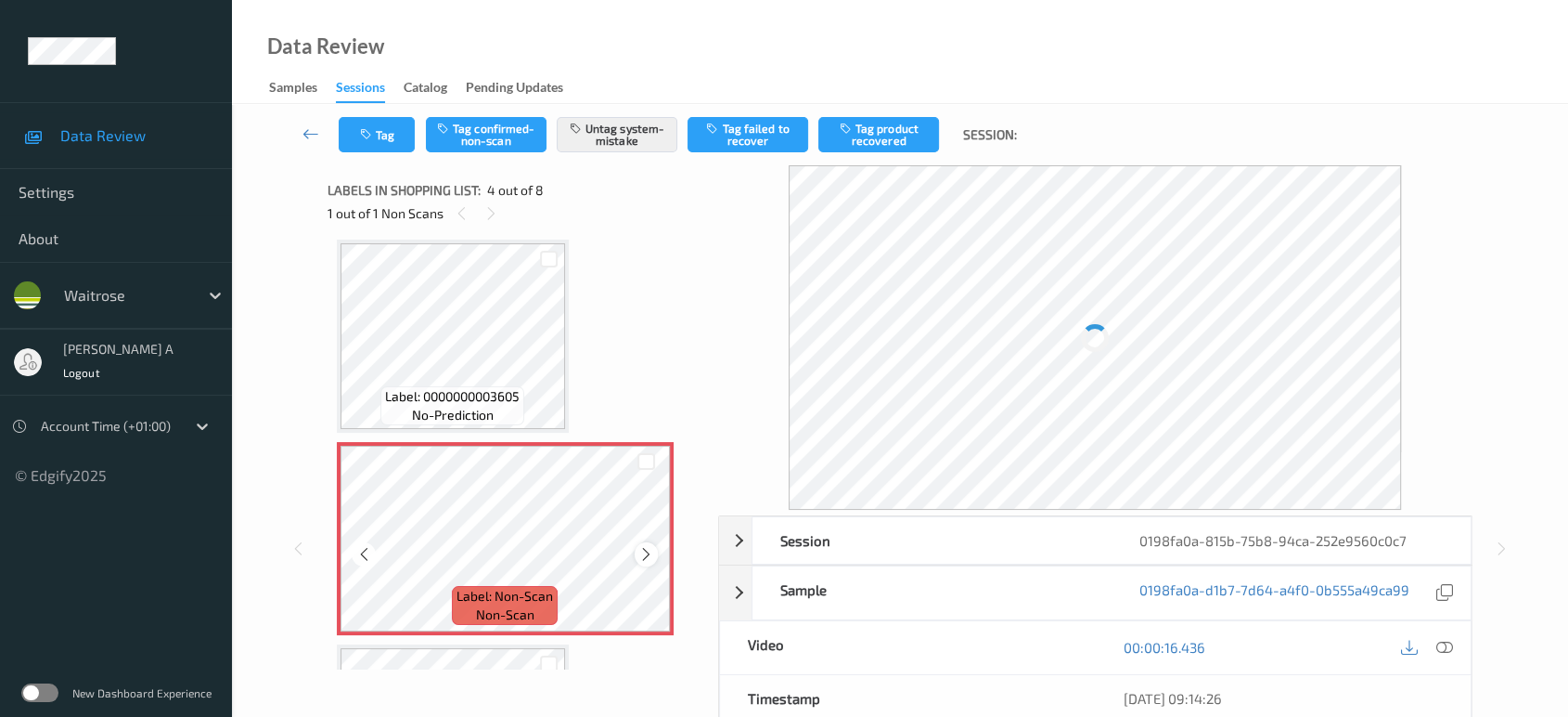
click at [648, 553] on icon at bounding box center [646, 554] width 16 height 16
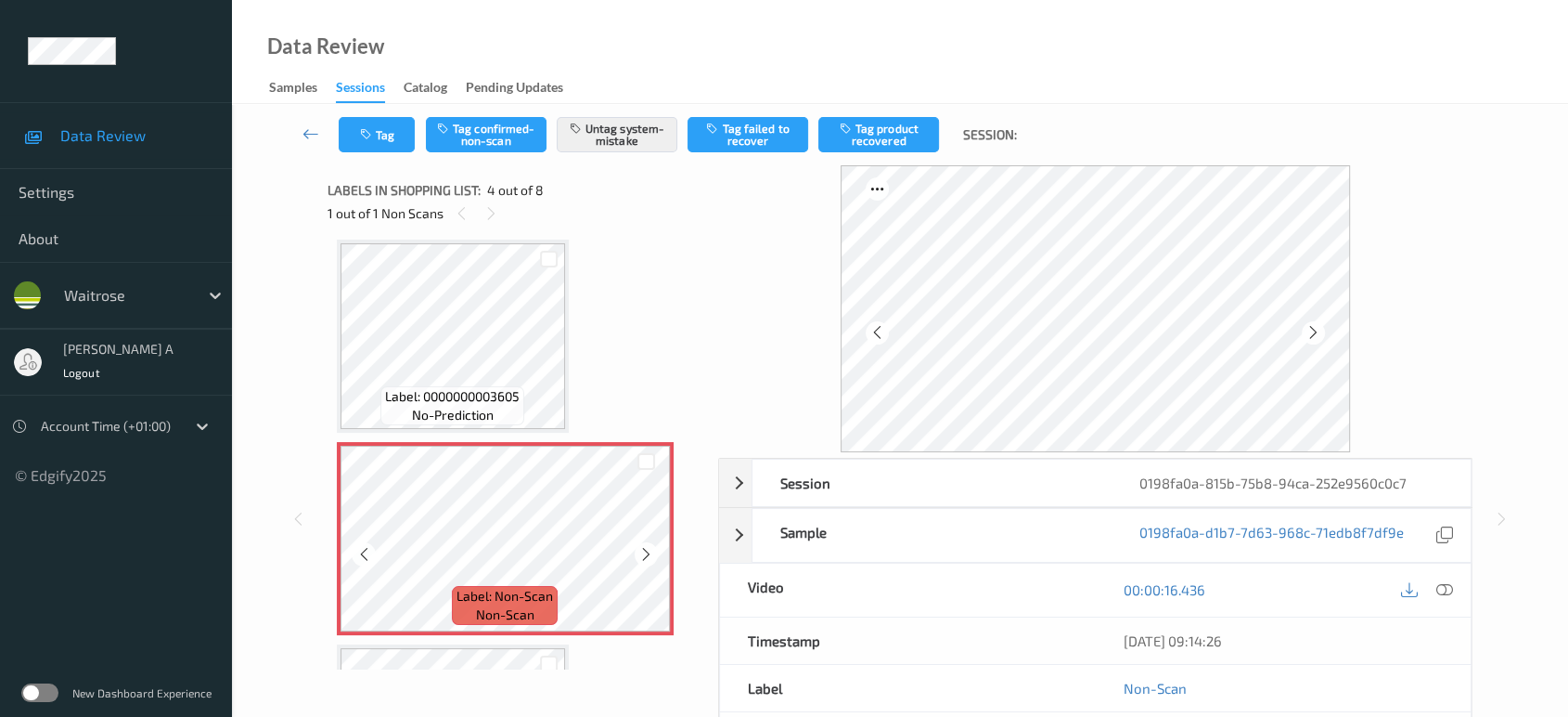
click at [648, 553] on icon at bounding box center [646, 554] width 16 height 16
click at [1440, 587] on icon at bounding box center [1444, 589] width 16 height 16
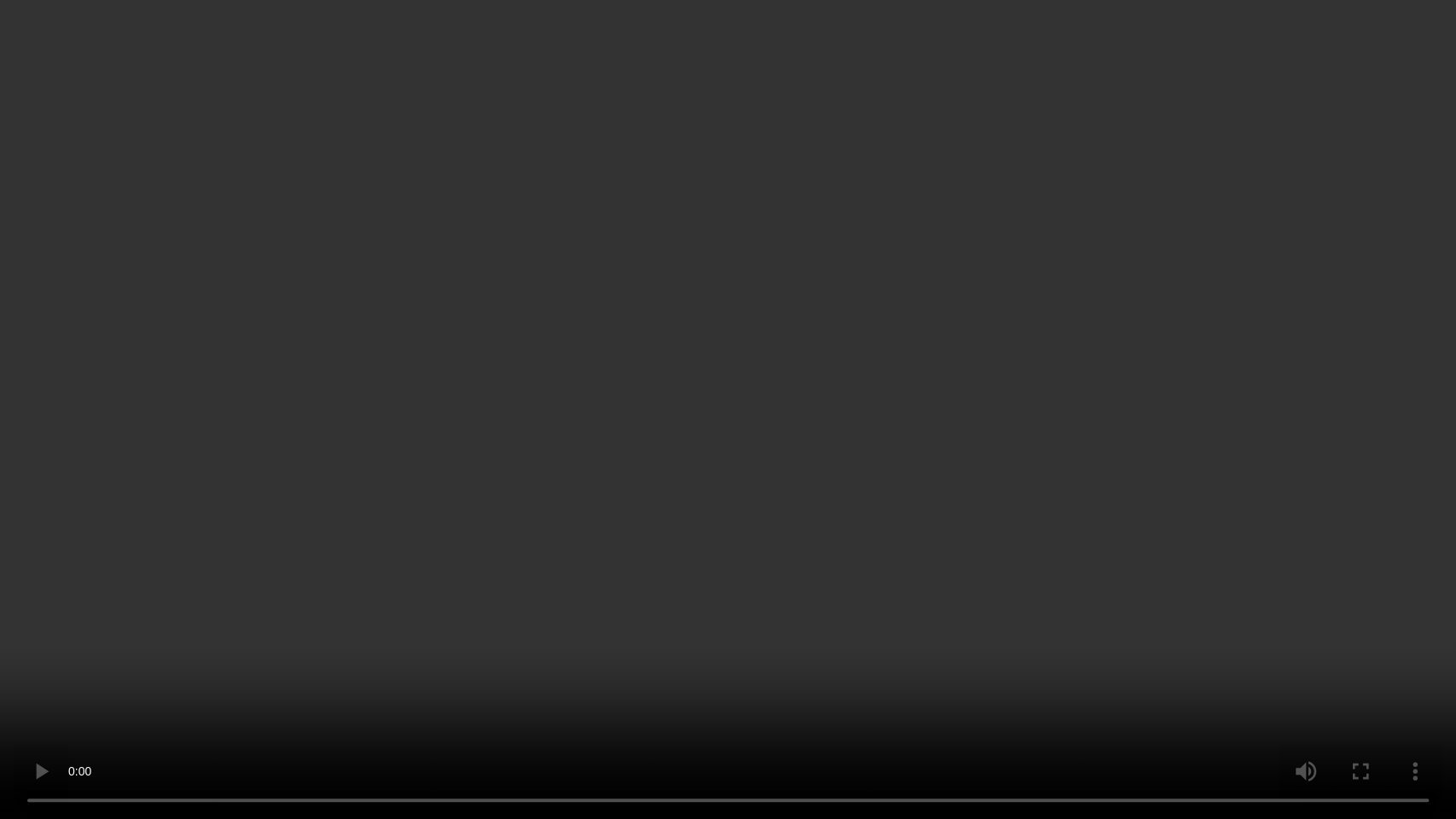
click at [615, 411] on video at bounding box center [728, 410] width 1456 height 819
click at [667, 457] on video at bounding box center [728, 410] width 1456 height 819
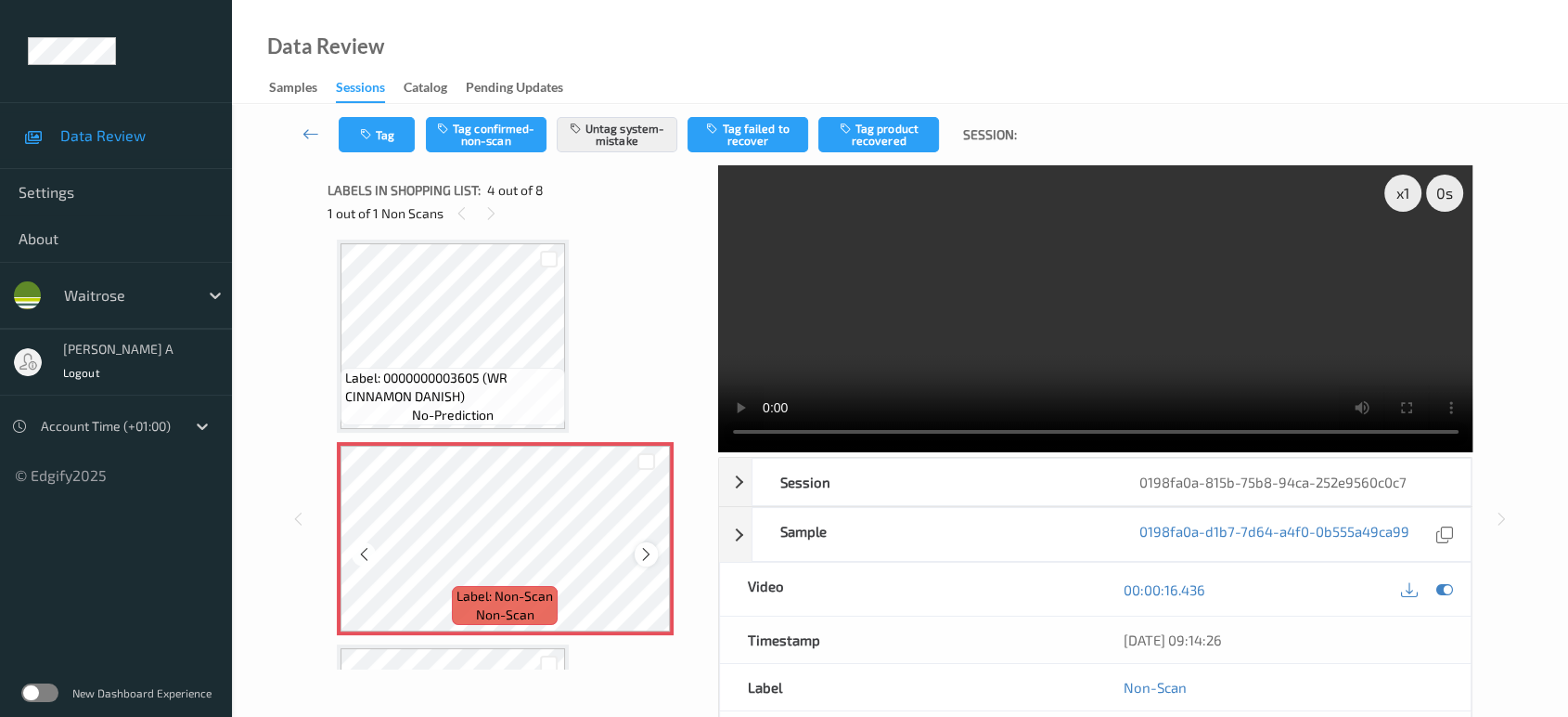
click at [646, 558] on icon at bounding box center [646, 554] width 16 height 16
click at [374, 132] on icon "button" at bounding box center [368, 135] width 16 height 13
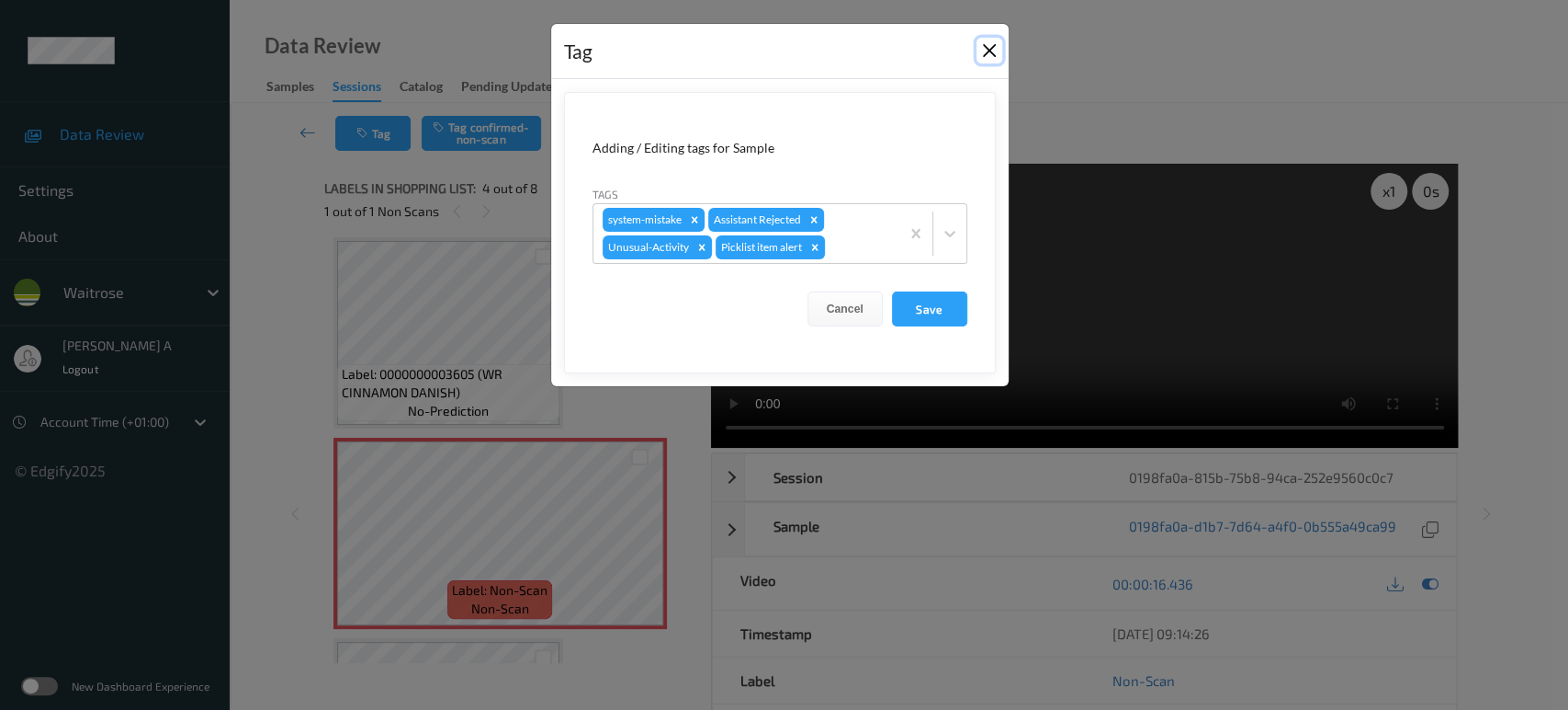
click at [981, 49] on button "Close" at bounding box center [989, 50] width 26 height 26
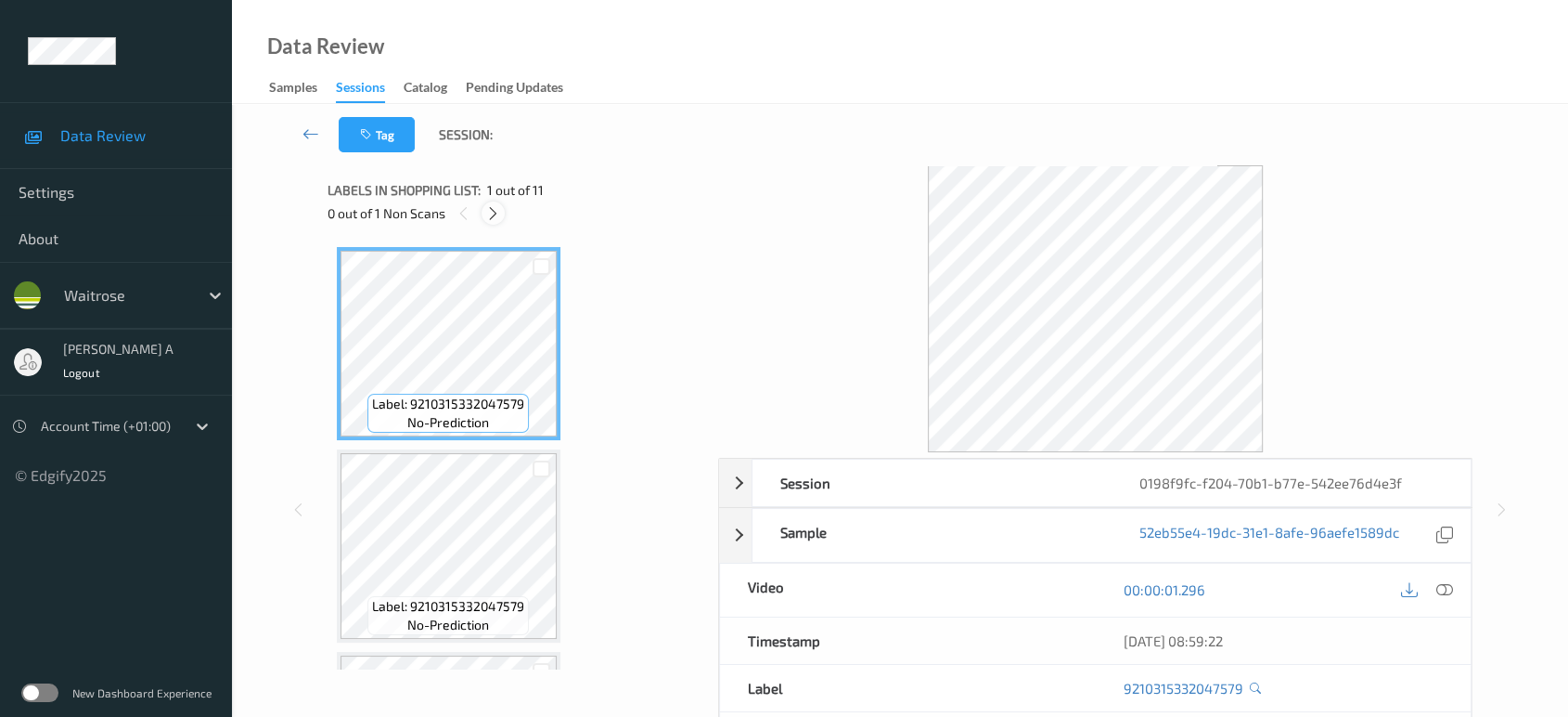
click at [496, 207] on icon at bounding box center [493, 213] width 16 height 16
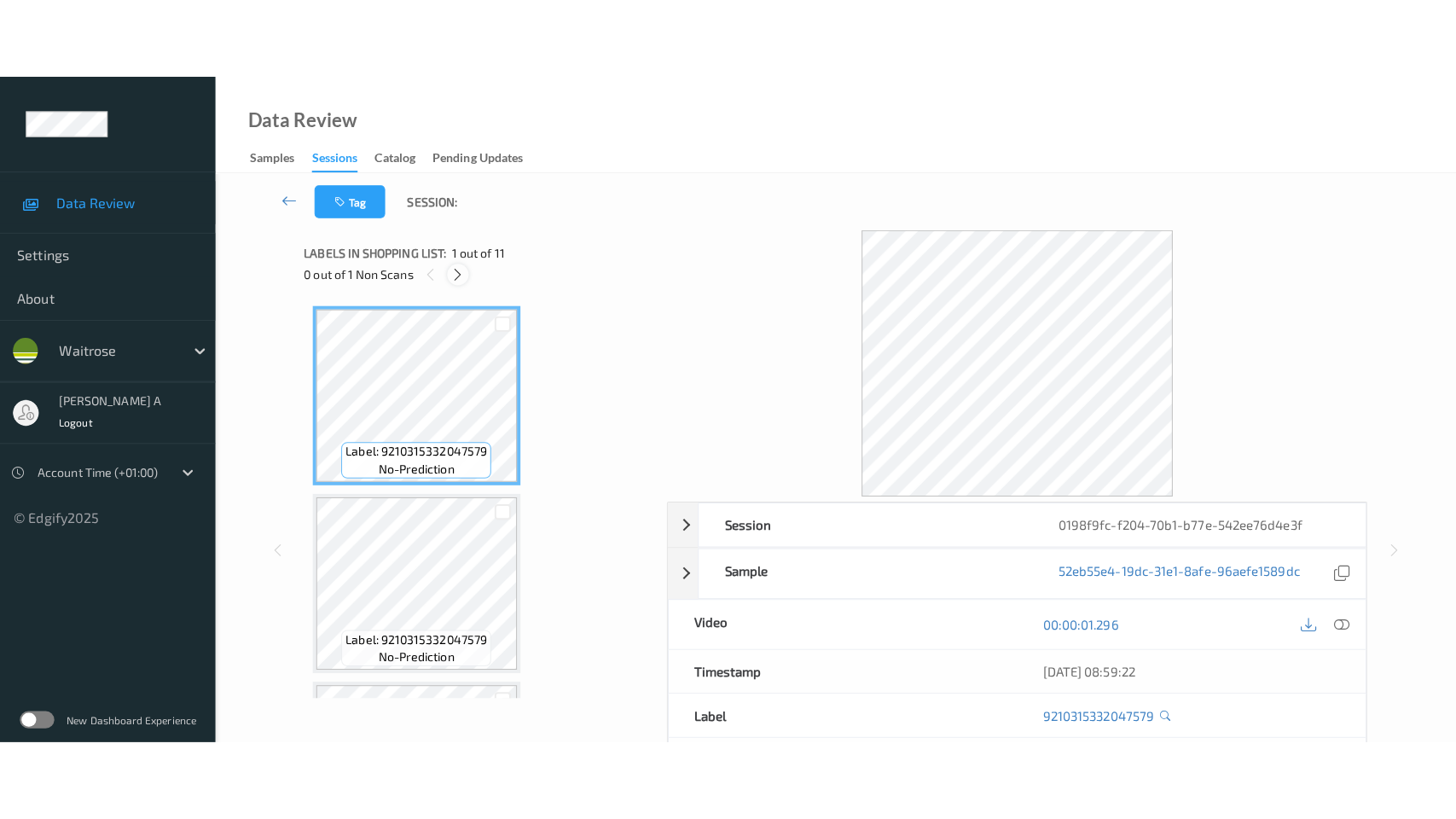
scroll to position [1489, 0]
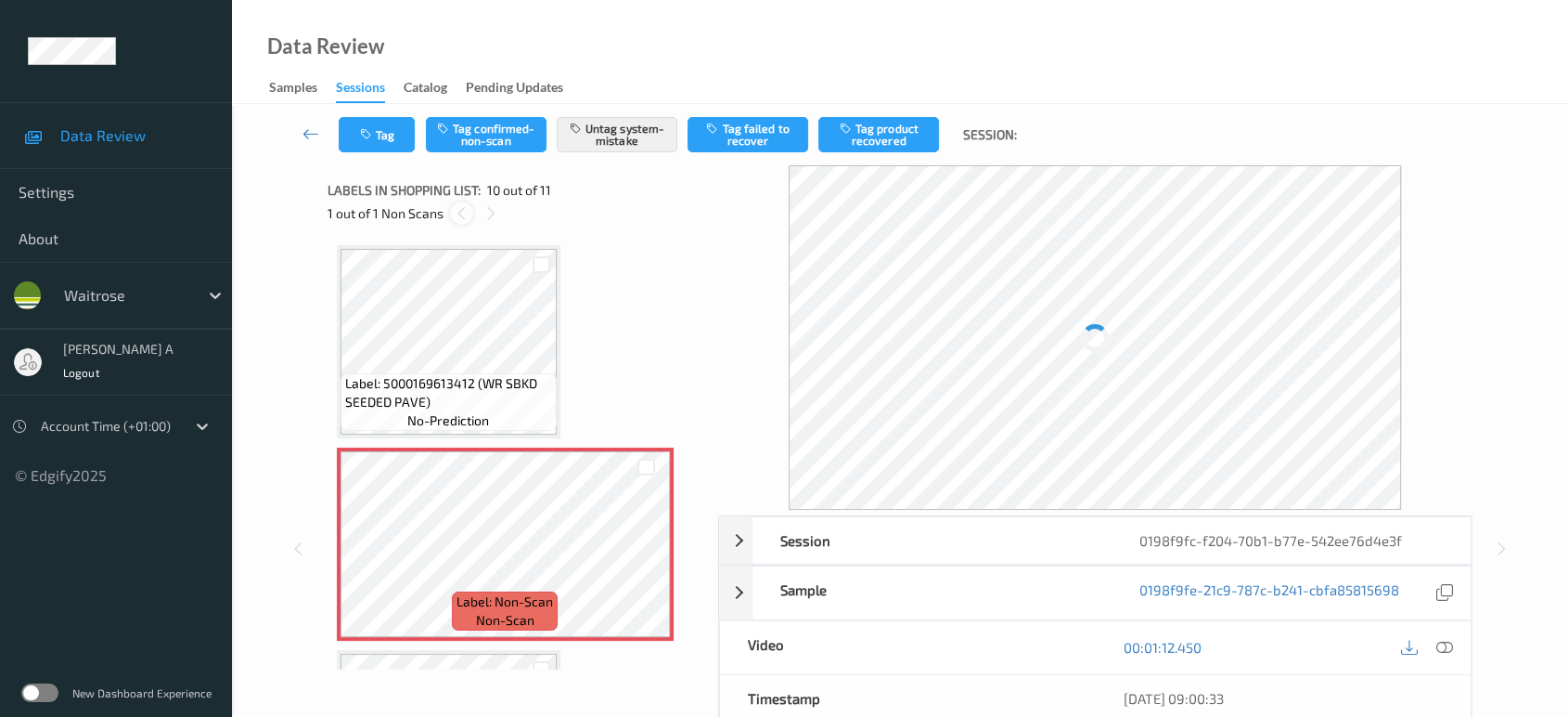
click at [461, 215] on icon at bounding box center [462, 213] width 16 height 16
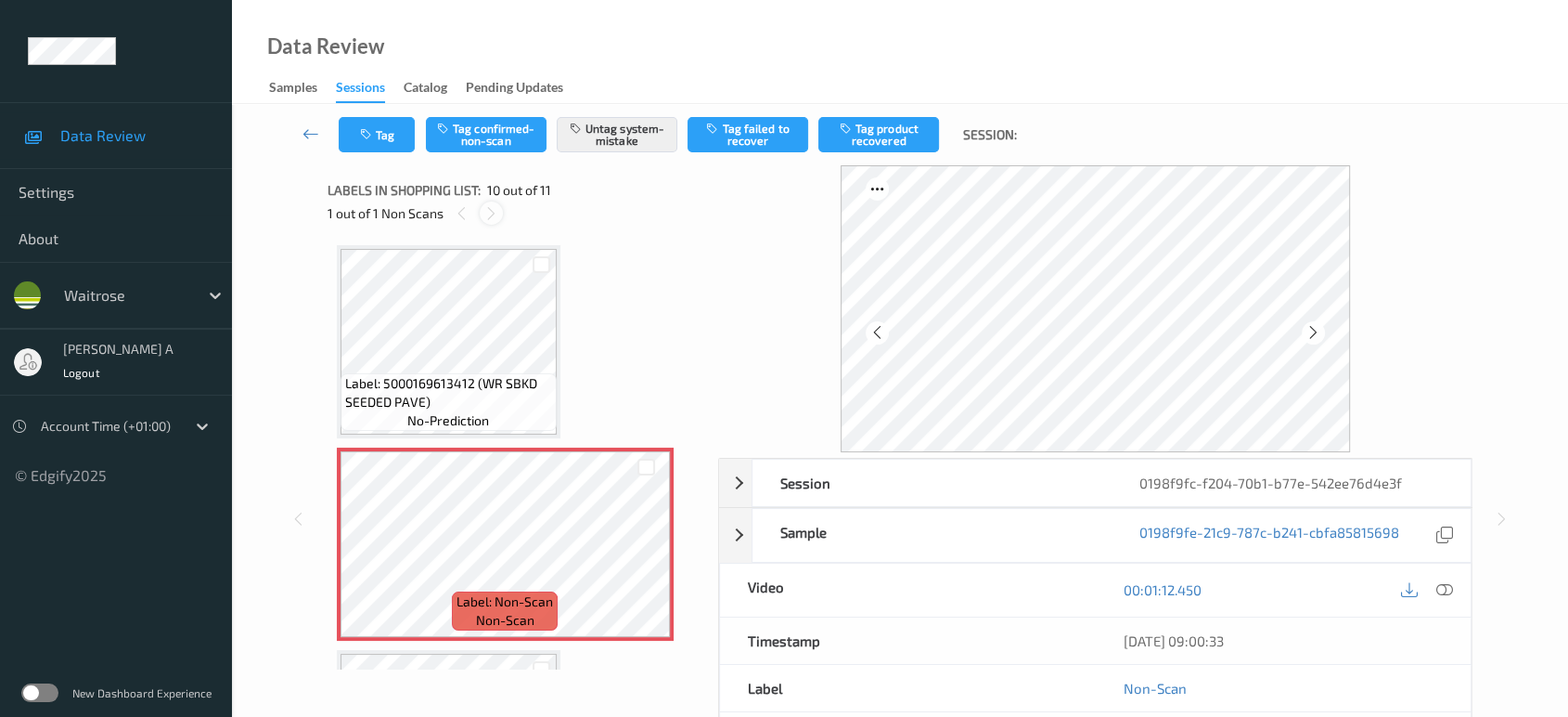
click at [494, 215] on icon at bounding box center [491, 213] width 16 height 16
click at [464, 220] on icon at bounding box center [462, 213] width 16 height 16
click at [494, 218] on icon at bounding box center [491, 213] width 16 height 16
click at [646, 554] on icon at bounding box center [646, 559] width 16 height 16
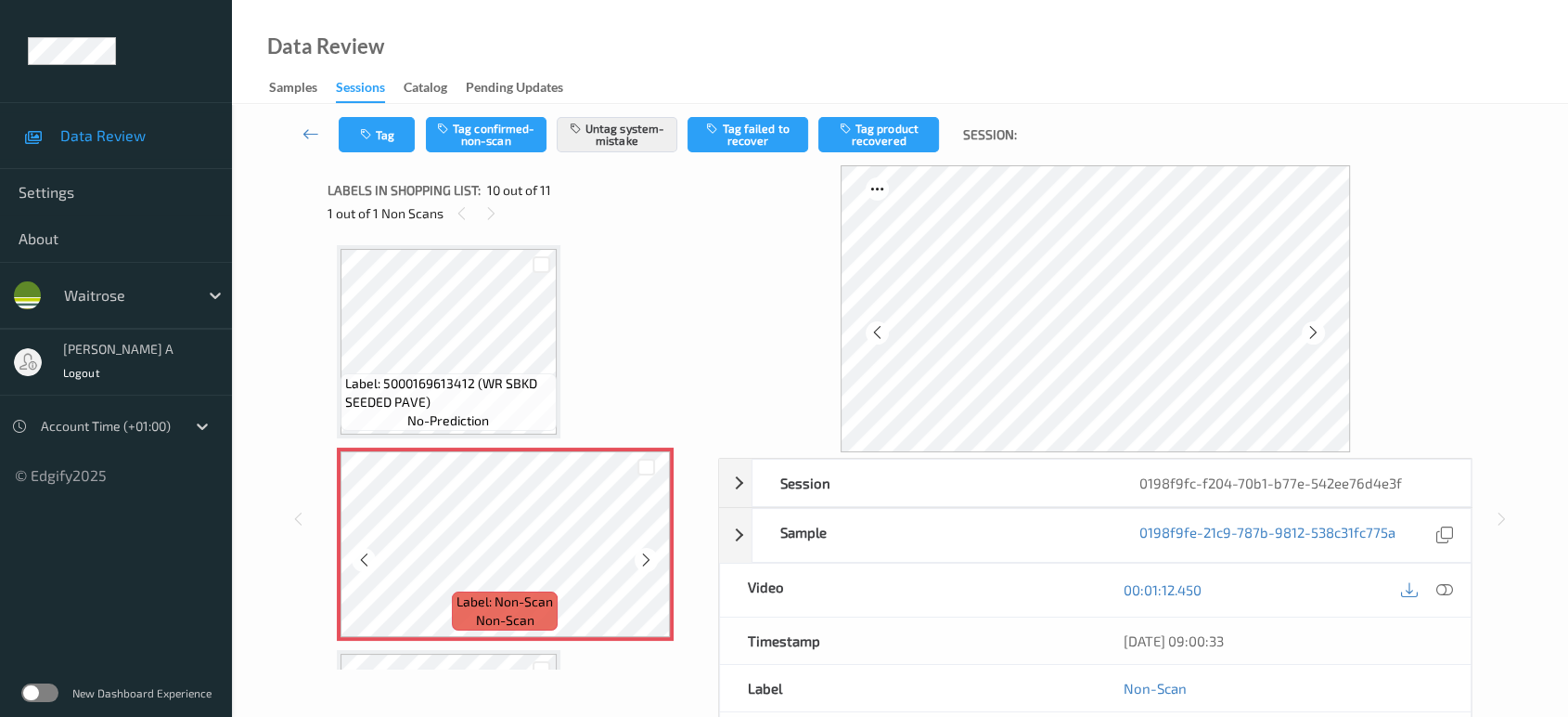
click at [646, 554] on icon at bounding box center [646, 559] width 16 height 16
click at [1449, 584] on icon at bounding box center [1444, 589] width 16 height 16
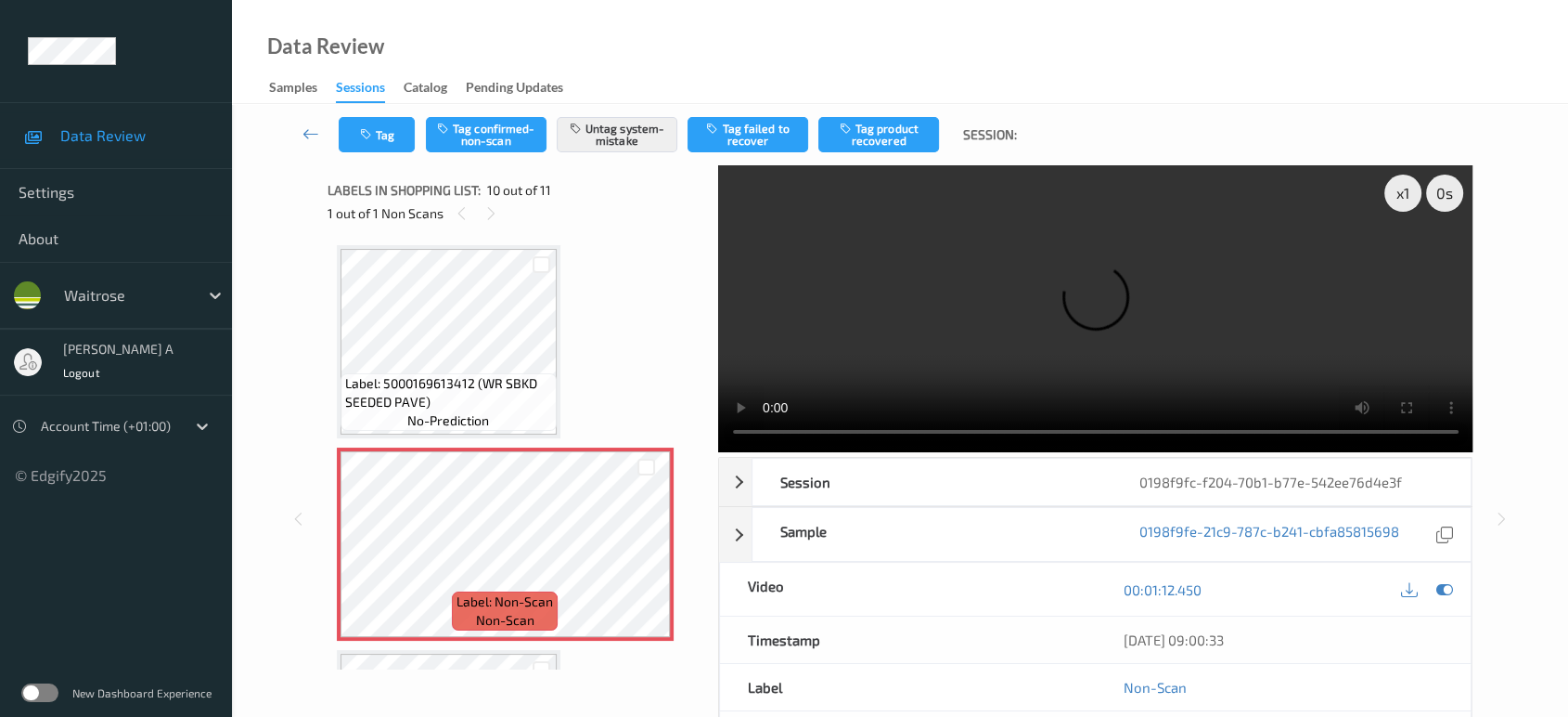
scroll to position [1619, 0]
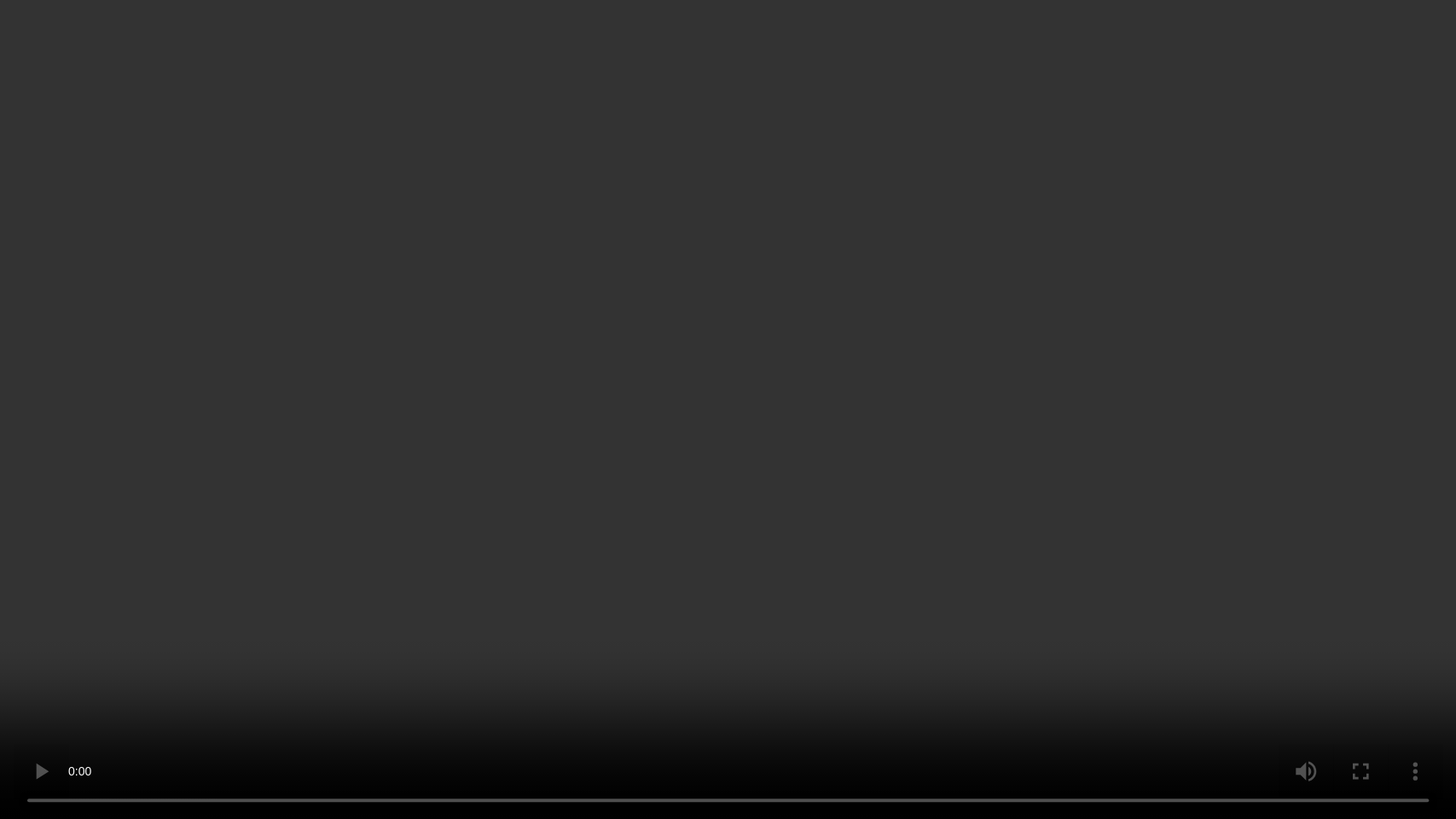
click at [730, 496] on video at bounding box center [728, 410] width 1456 height 819
click at [587, 385] on video at bounding box center [728, 410] width 1456 height 819
click at [827, 326] on video at bounding box center [728, 410] width 1456 height 819
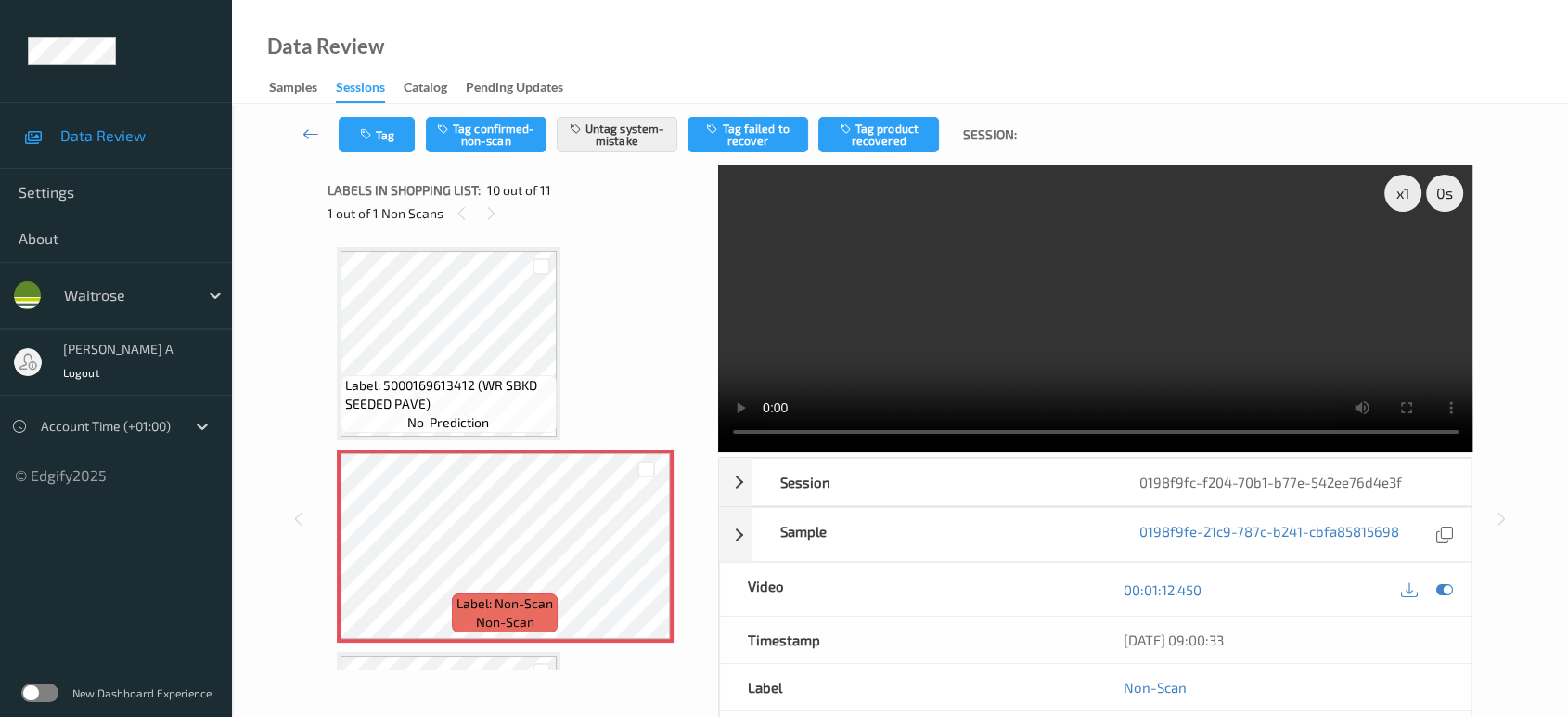
click at [394, 156] on div "Tag Tag confirmed-non-scan Untag system-mistake Tag failed to recover Tag produ…" at bounding box center [900, 135] width 1260 height 61
click at [386, 140] on button "Tag" at bounding box center [376, 134] width 76 height 35
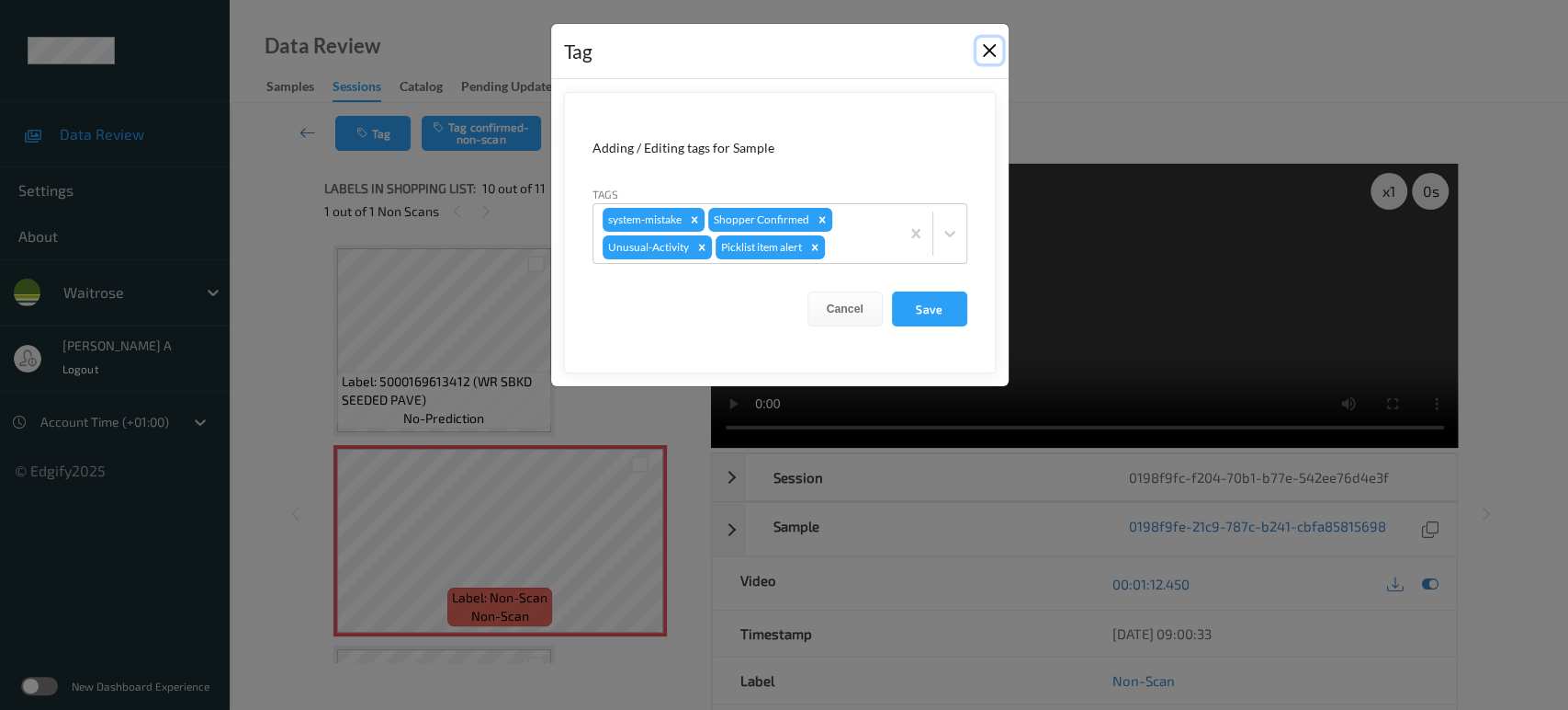
click at [989, 55] on button "Close" at bounding box center [989, 50] width 26 height 26
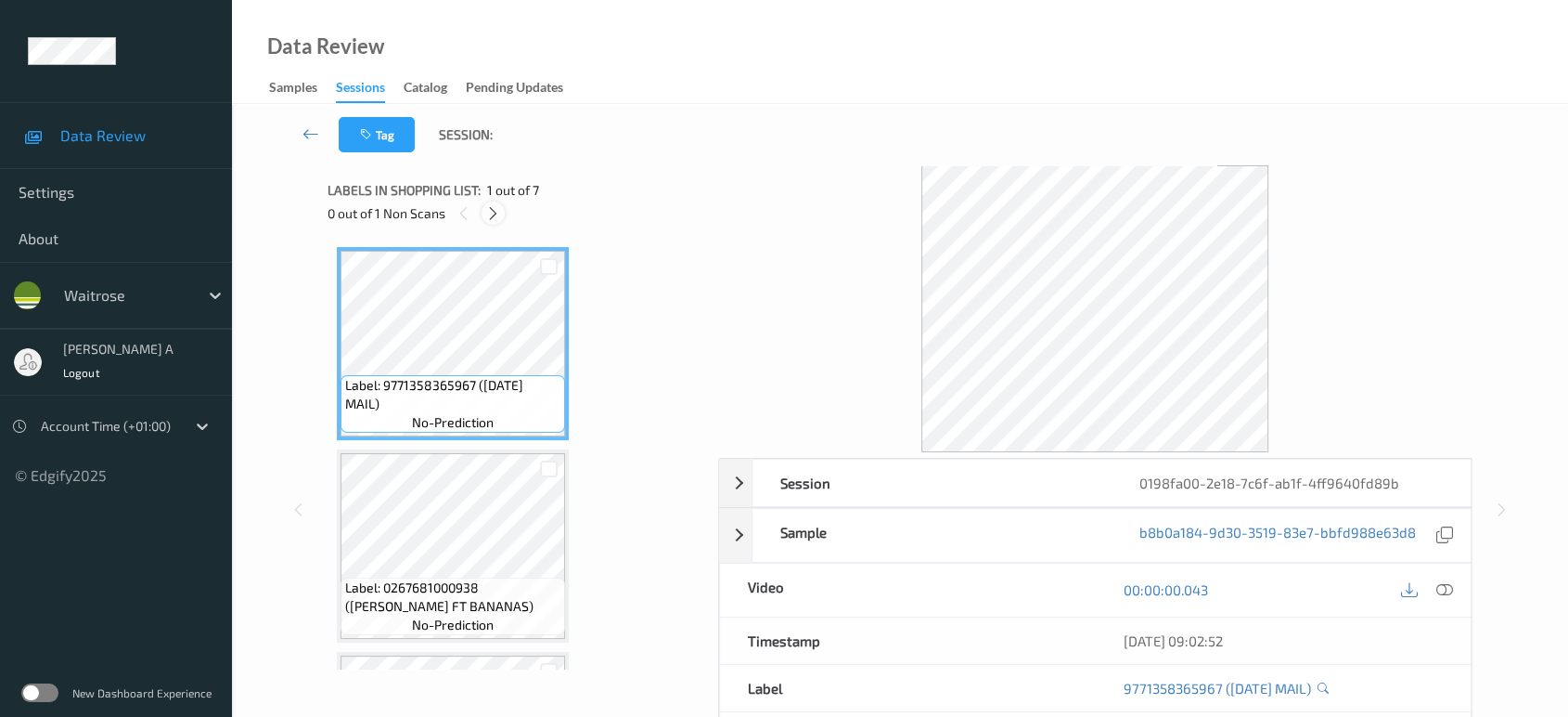
click at [492, 221] on icon at bounding box center [493, 213] width 16 height 16
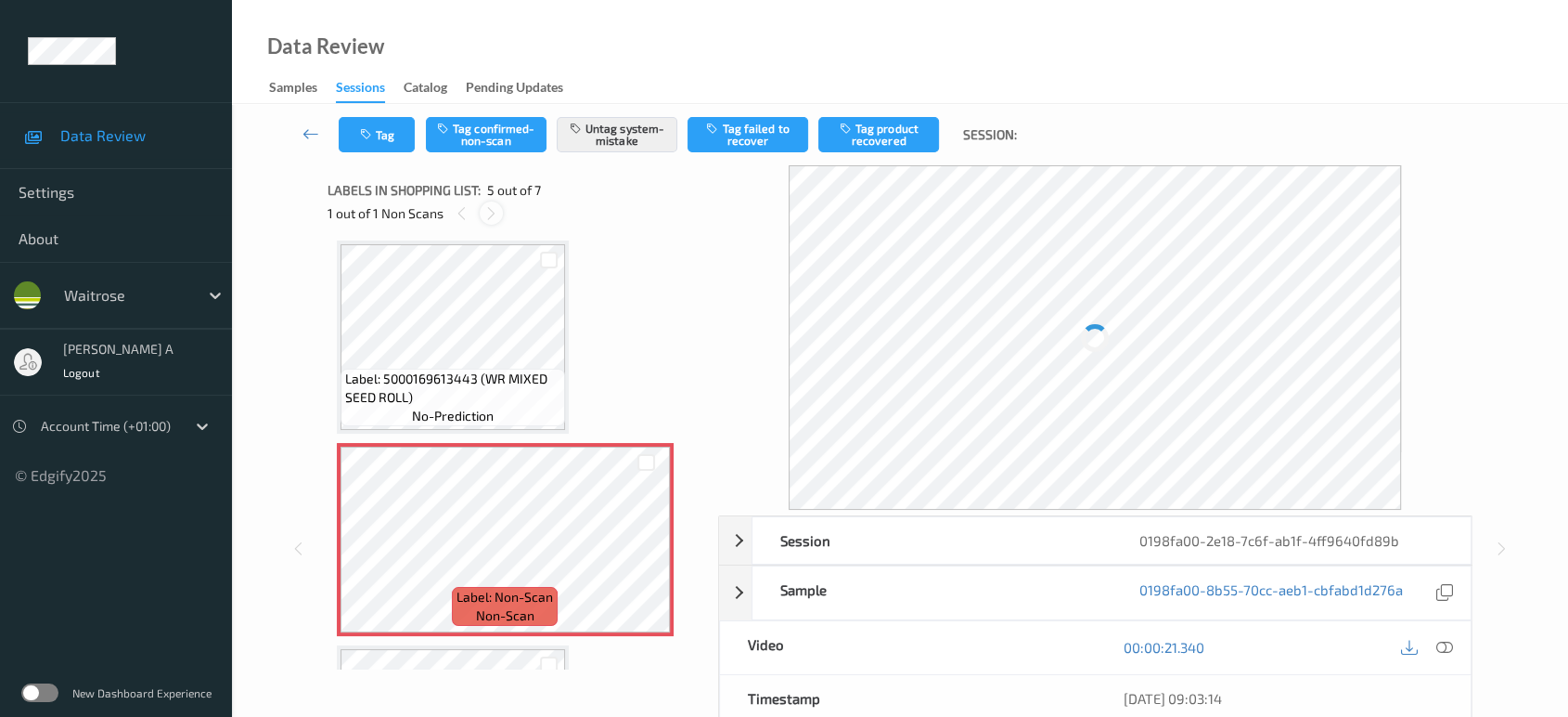
click at [492, 221] on icon at bounding box center [491, 213] width 16 height 16
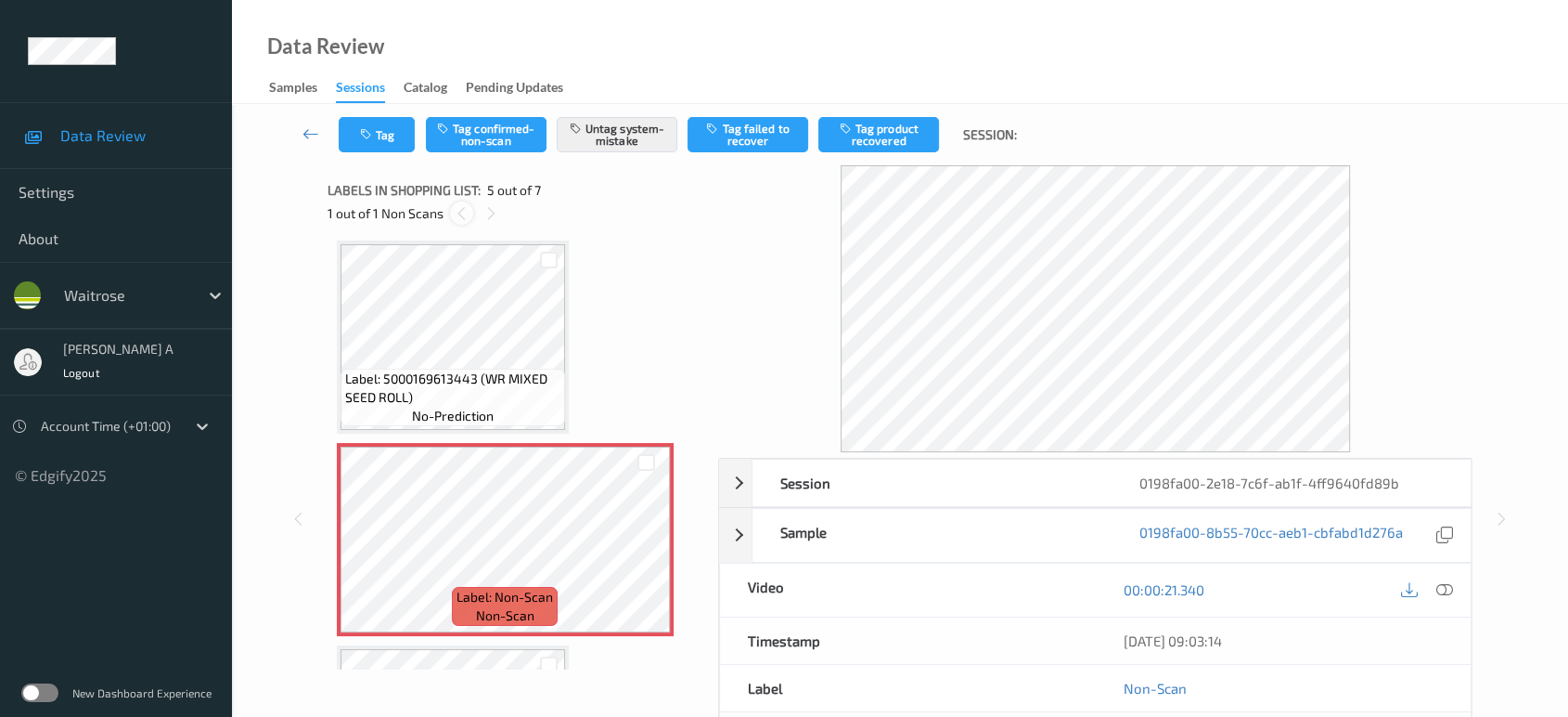
click at [459, 217] on icon at bounding box center [462, 213] width 16 height 16
click at [497, 208] on icon at bounding box center [491, 213] width 16 height 16
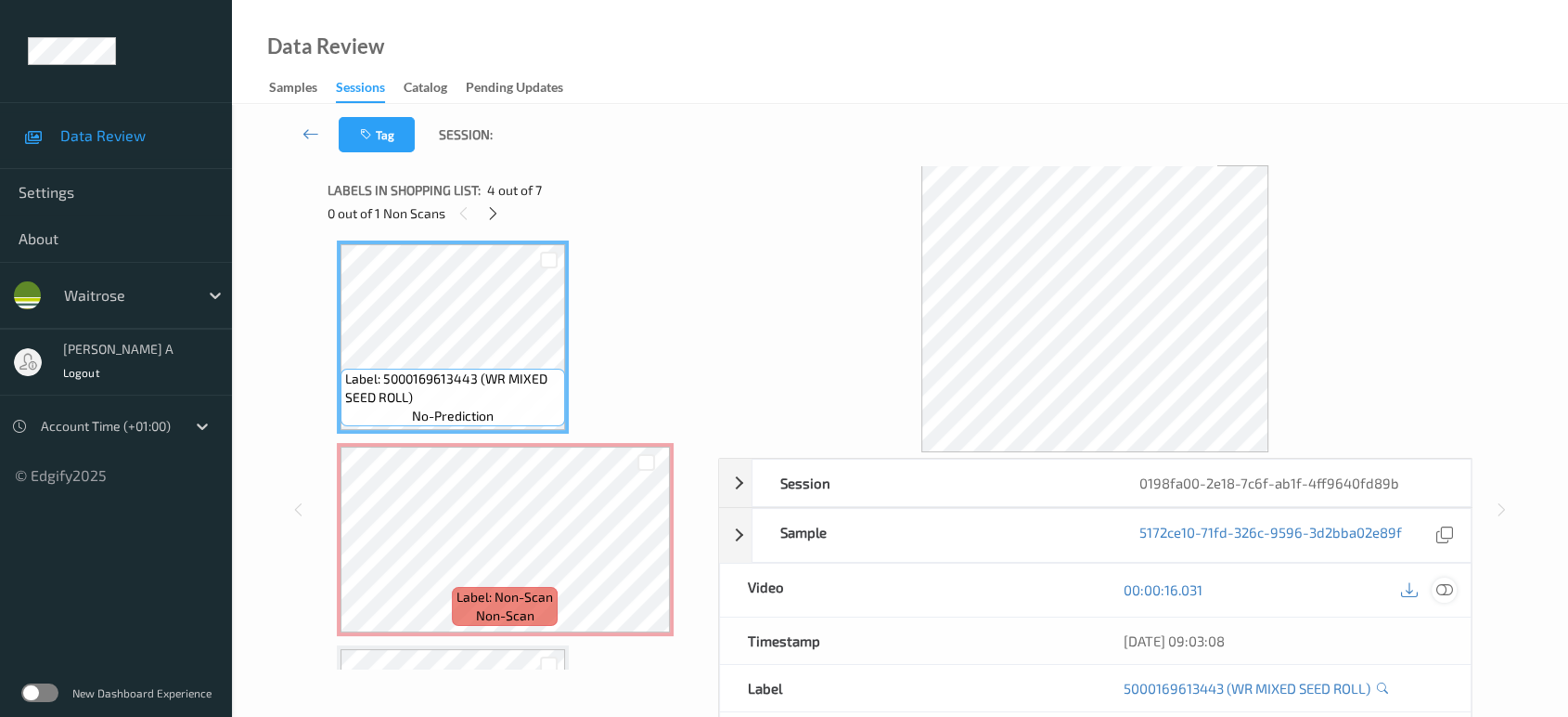
click at [1449, 594] on icon at bounding box center [1444, 589] width 16 height 16
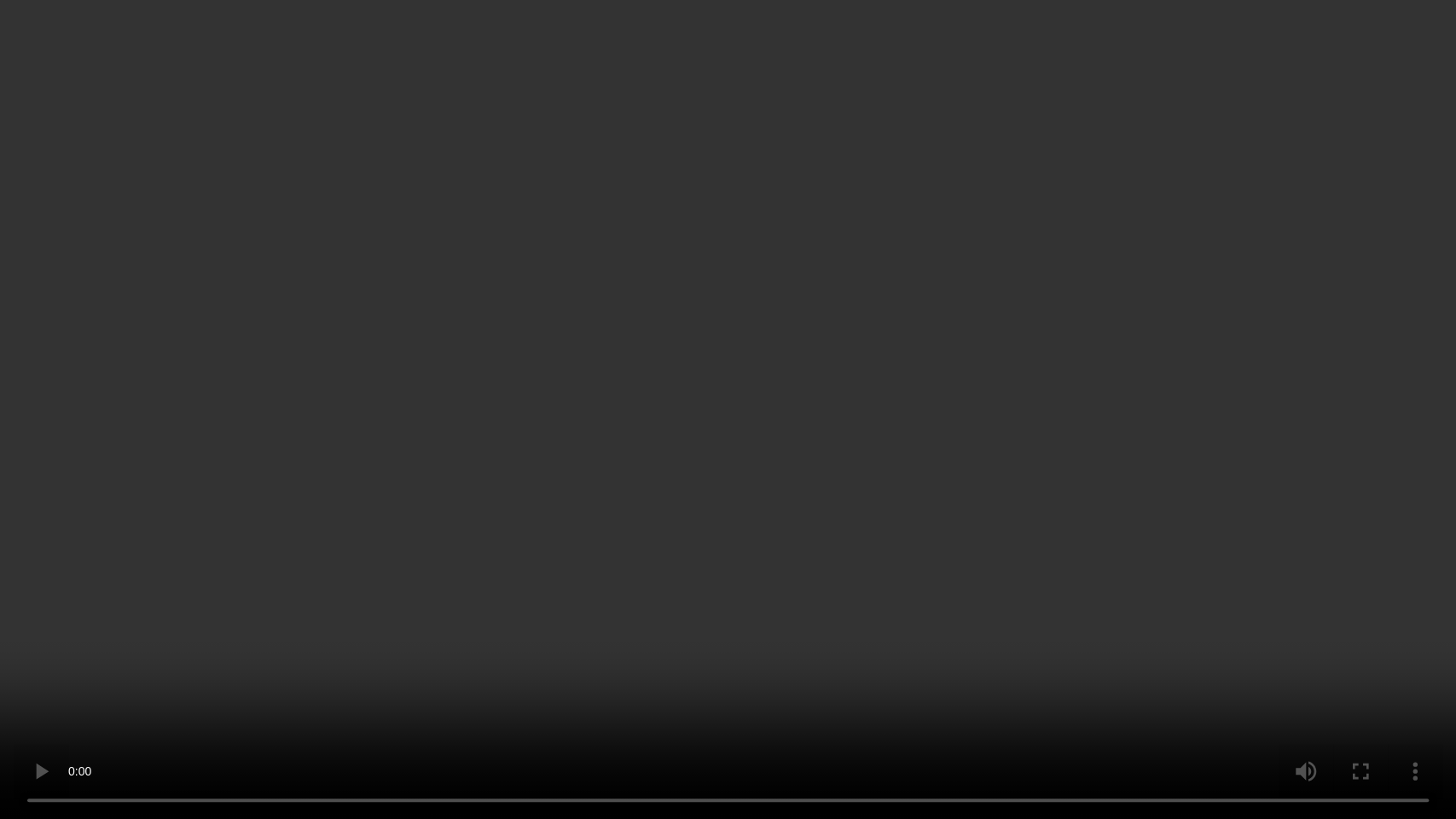
click at [776, 473] on video at bounding box center [728, 410] width 1456 height 819
click at [776, 481] on video at bounding box center [728, 410] width 1456 height 819
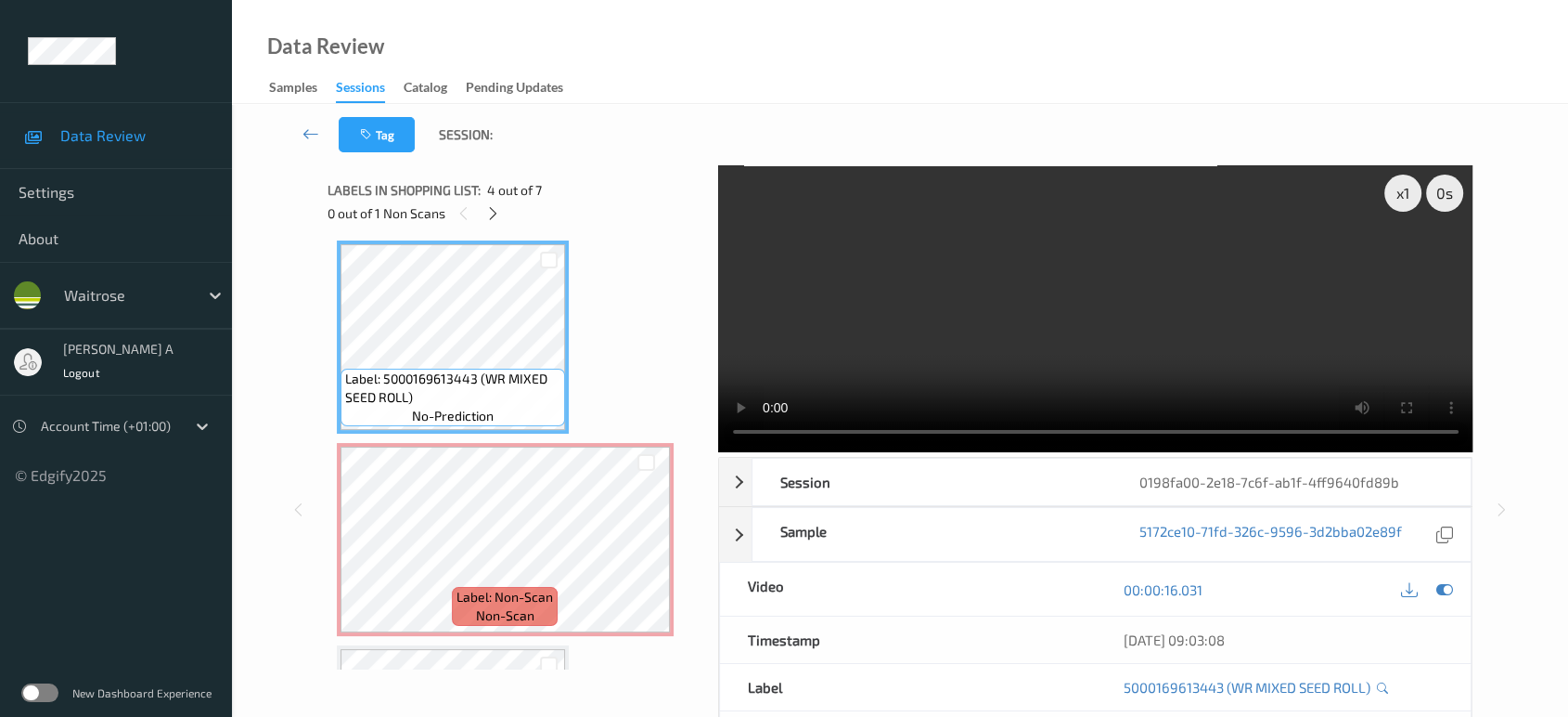
click at [848, 320] on video at bounding box center [1096, 309] width 755 height 287
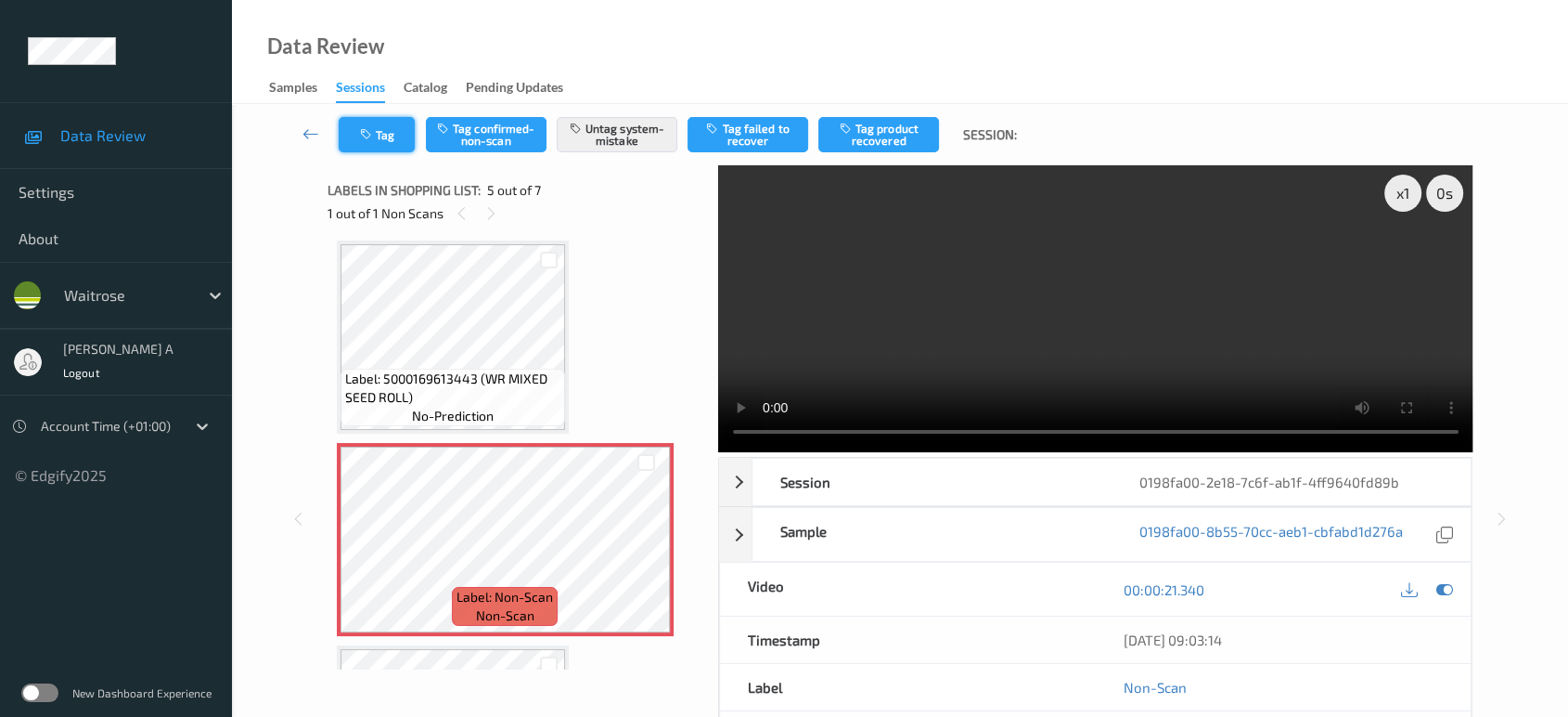
click at [389, 135] on button "Tag" at bounding box center [376, 134] width 76 height 35
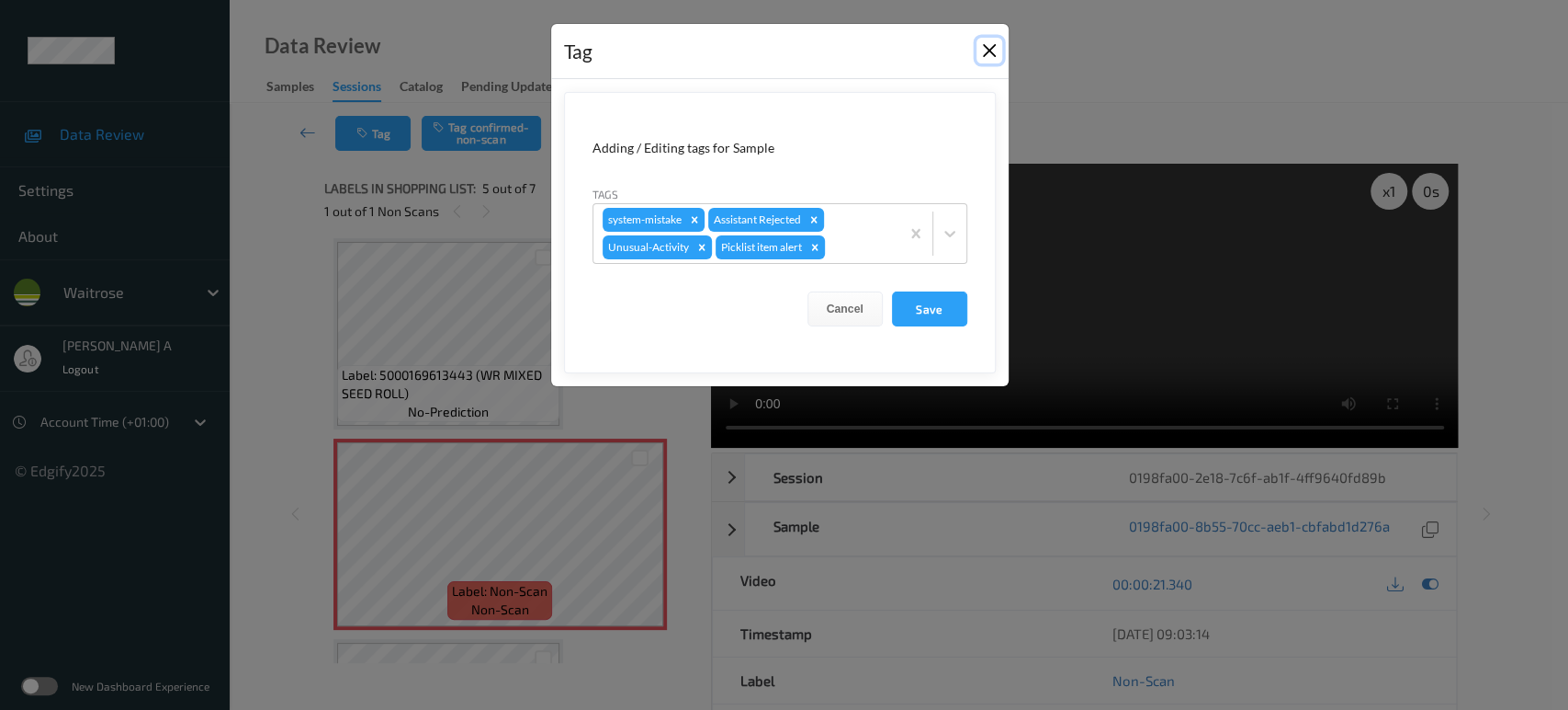
click at [989, 60] on button "Close" at bounding box center [989, 50] width 26 height 26
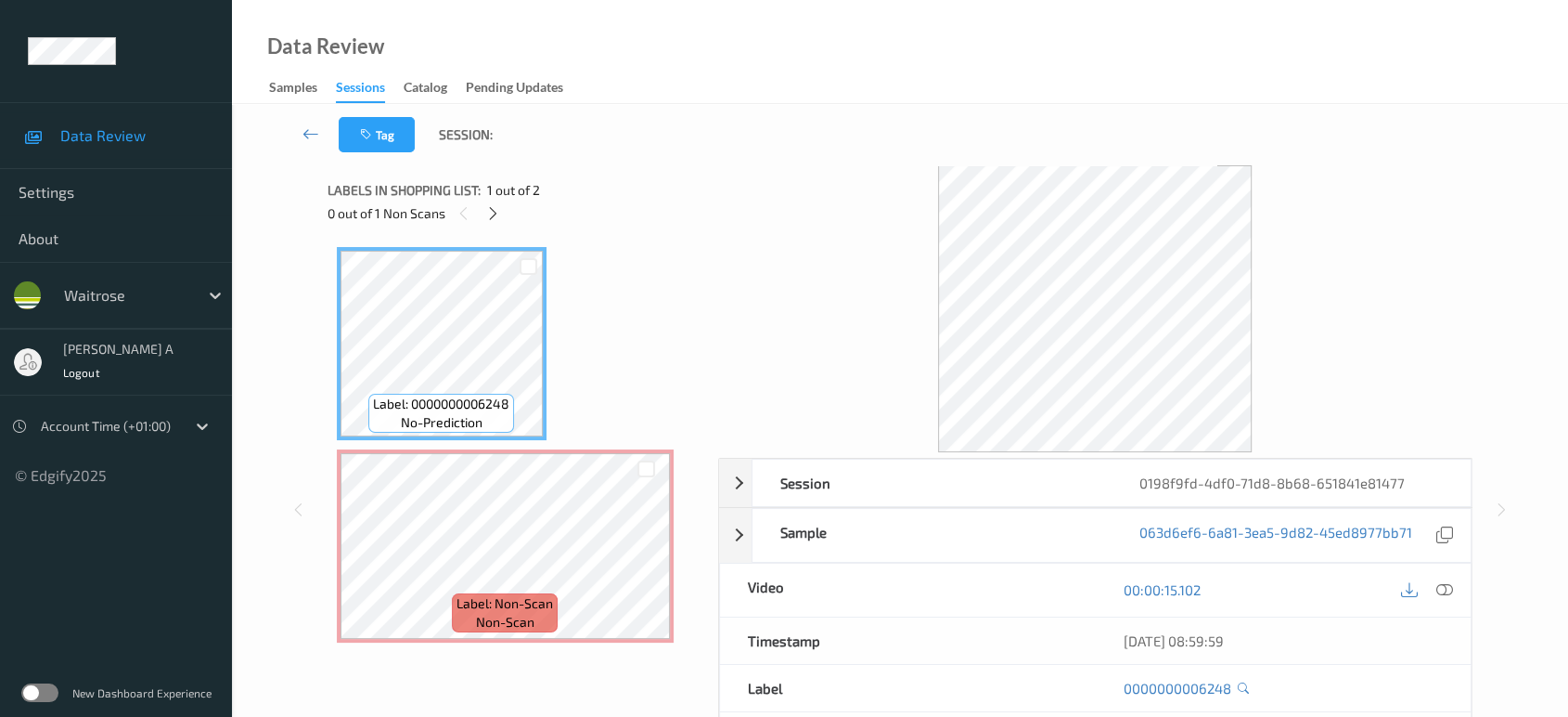
drag, startPoint x: 496, startPoint y: 219, endPoint x: 494, endPoint y: 245, distance: 26.1
click at [496, 219] on icon at bounding box center [493, 213] width 16 height 16
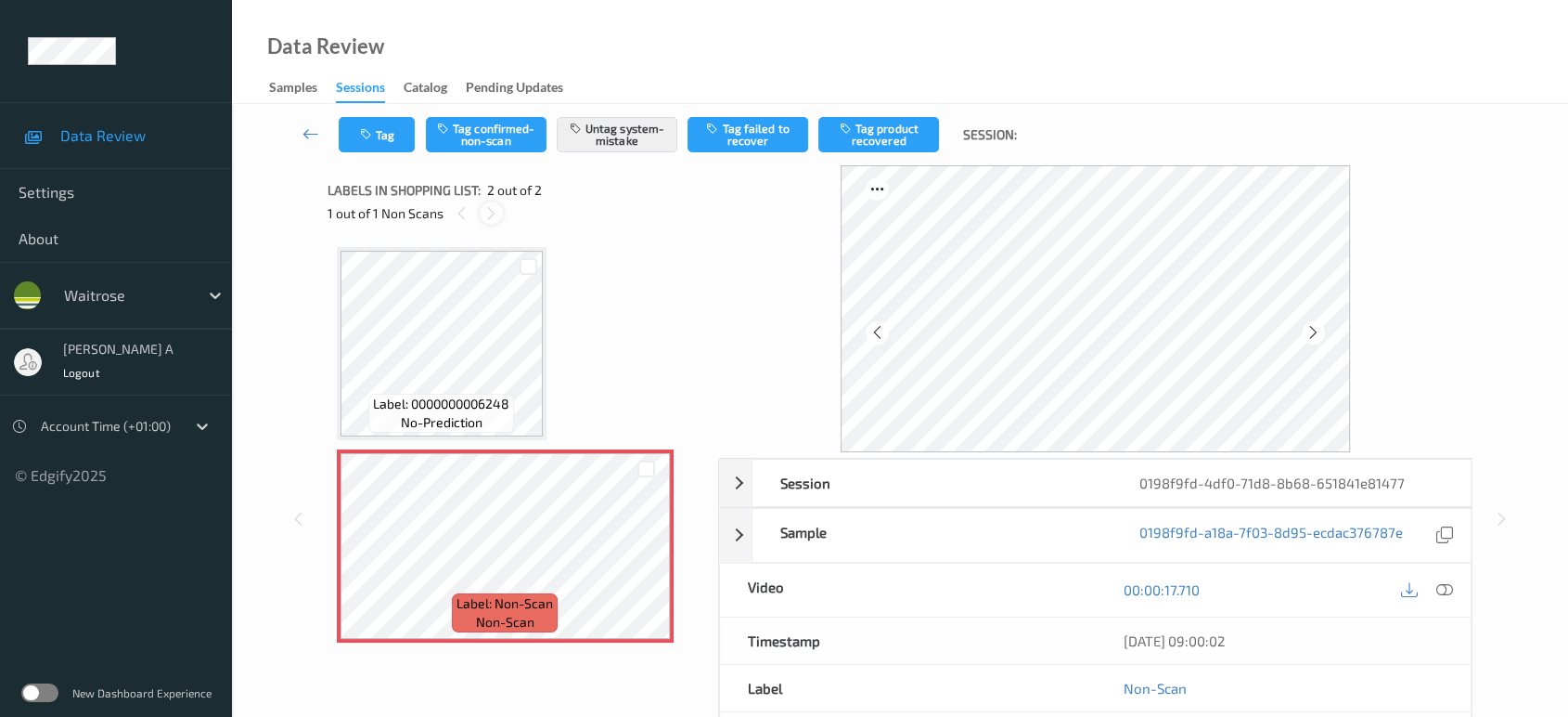
click at [486, 214] on icon at bounding box center [491, 213] width 16 height 16
click at [457, 214] on icon at bounding box center [462, 213] width 16 height 16
click at [644, 562] on icon at bounding box center [646, 561] width 16 height 16
click at [371, 145] on button "Tag" at bounding box center [376, 134] width 76 height 35
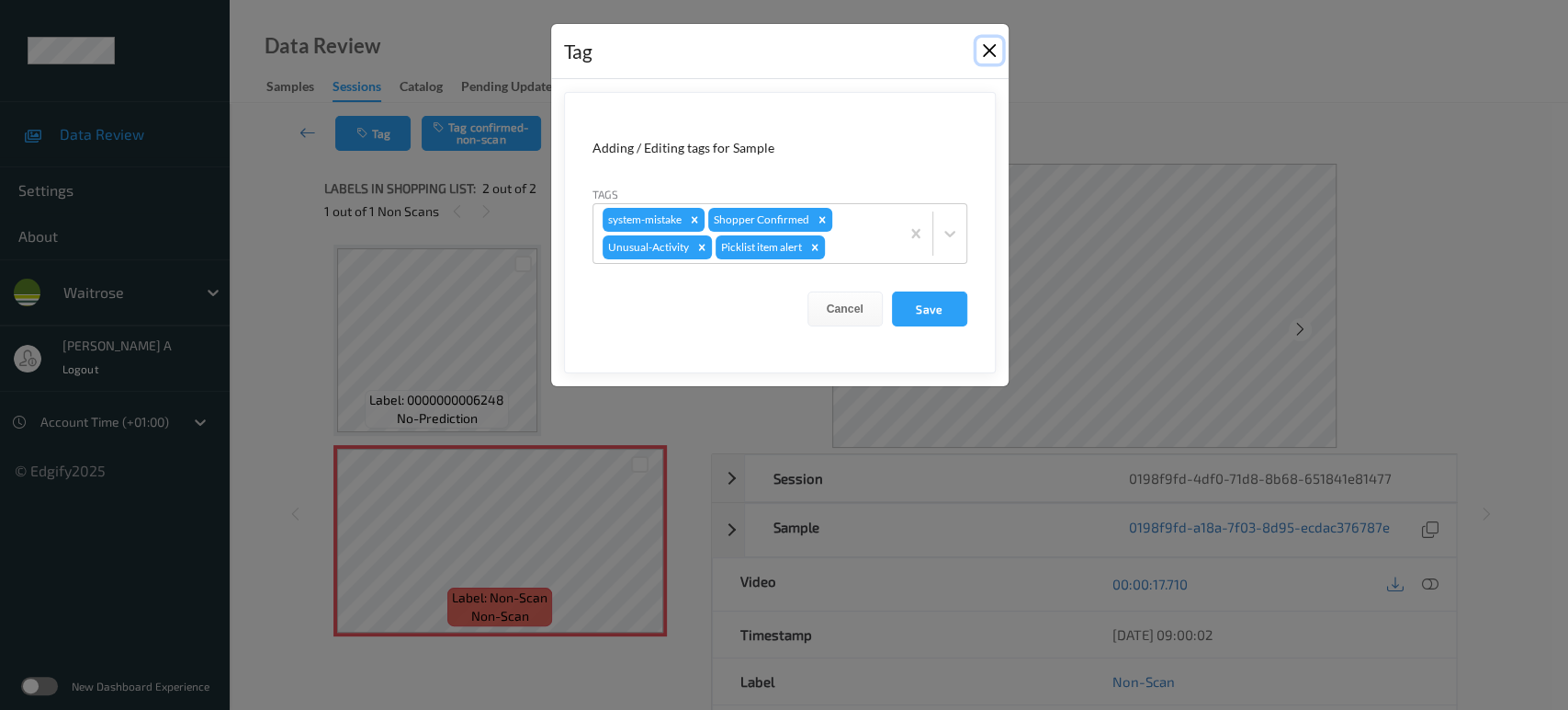
click at [992, 55] on button "Close" at bounding box center [989, 50] width 26 height 26
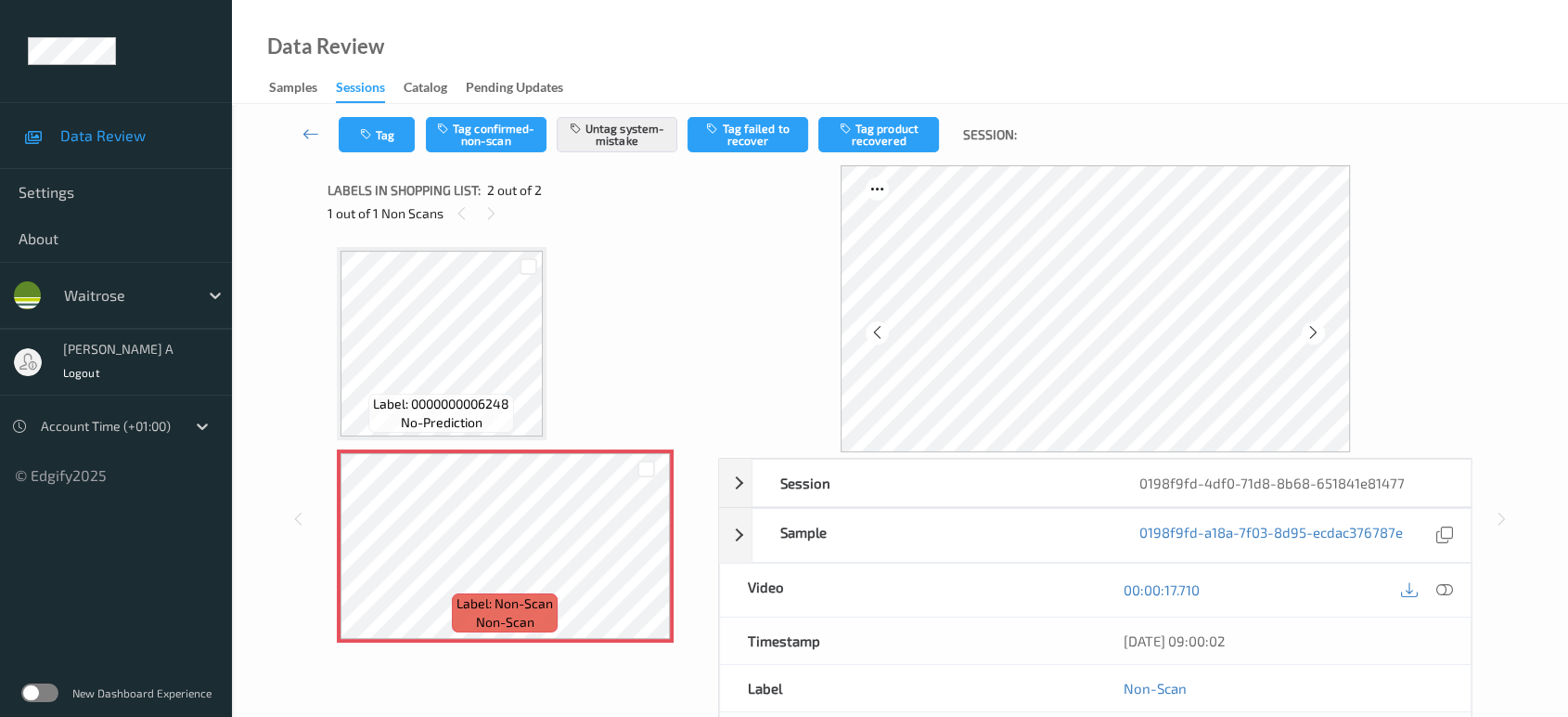
click at [1446, 563] on div "00:00:17.710" at bounding box center [1282, 589] width 376 height 53
click at [1445, 584] on icon at bounding box center [1444, 589] width 16 height 16
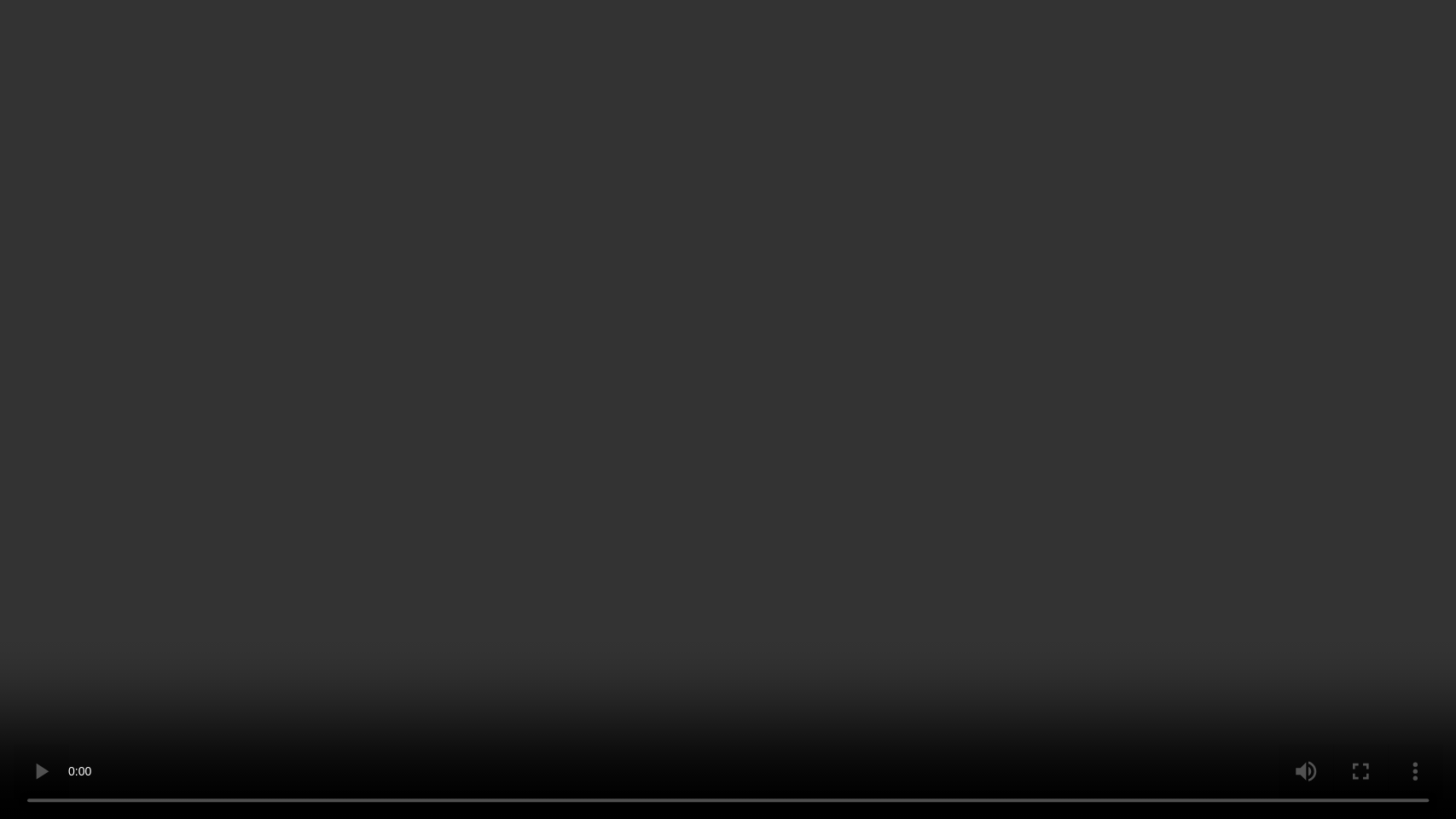
click at [768, 493] on video at bounding box center [728, 410] width 1456 height 819
click at [647, 402] on video at bounding box center [728, 410] width 1456 height 819
click at [908, 562] on video at bounding box center [728, 410] width 1456 height 819
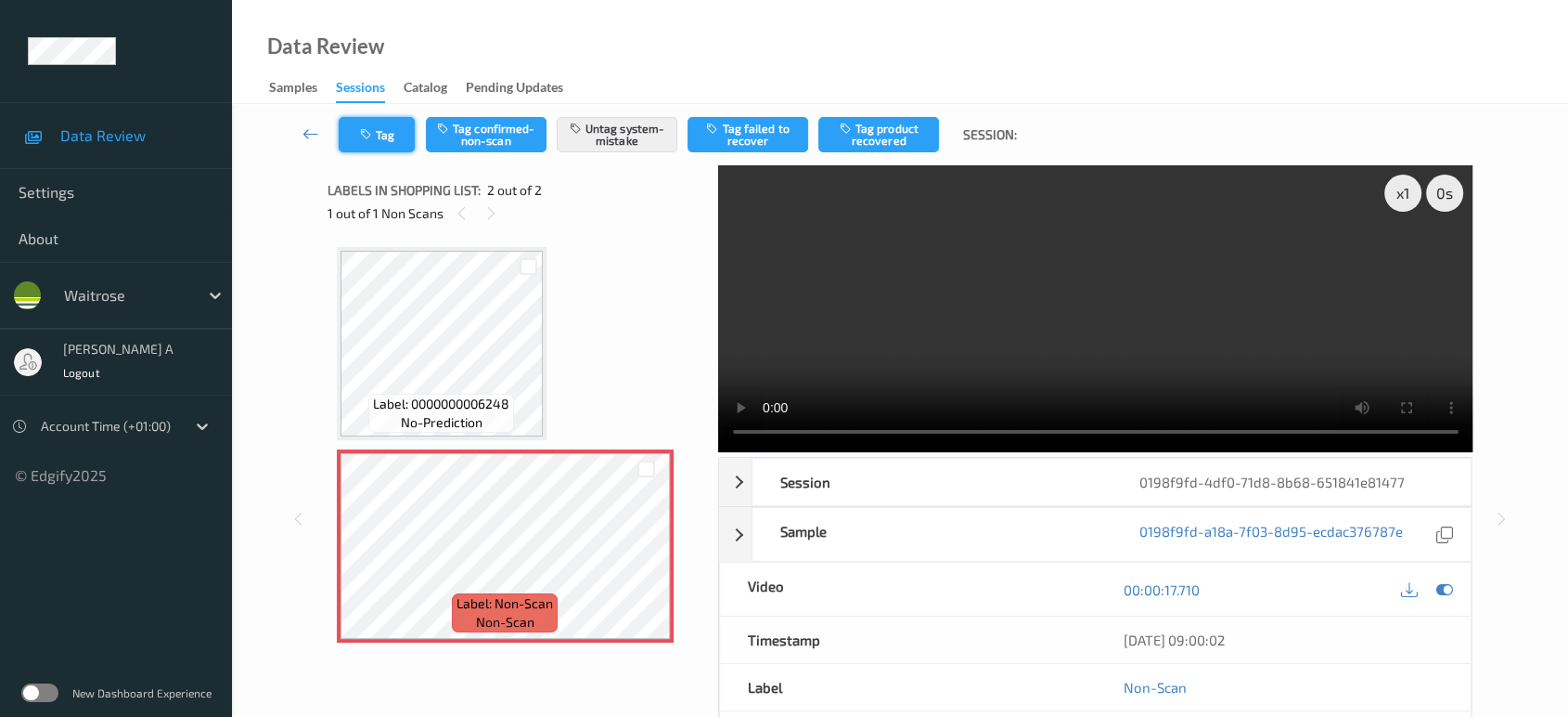
click at [387, 122] on button "Tag" at bounding box center [376, 134] width 76 height 35
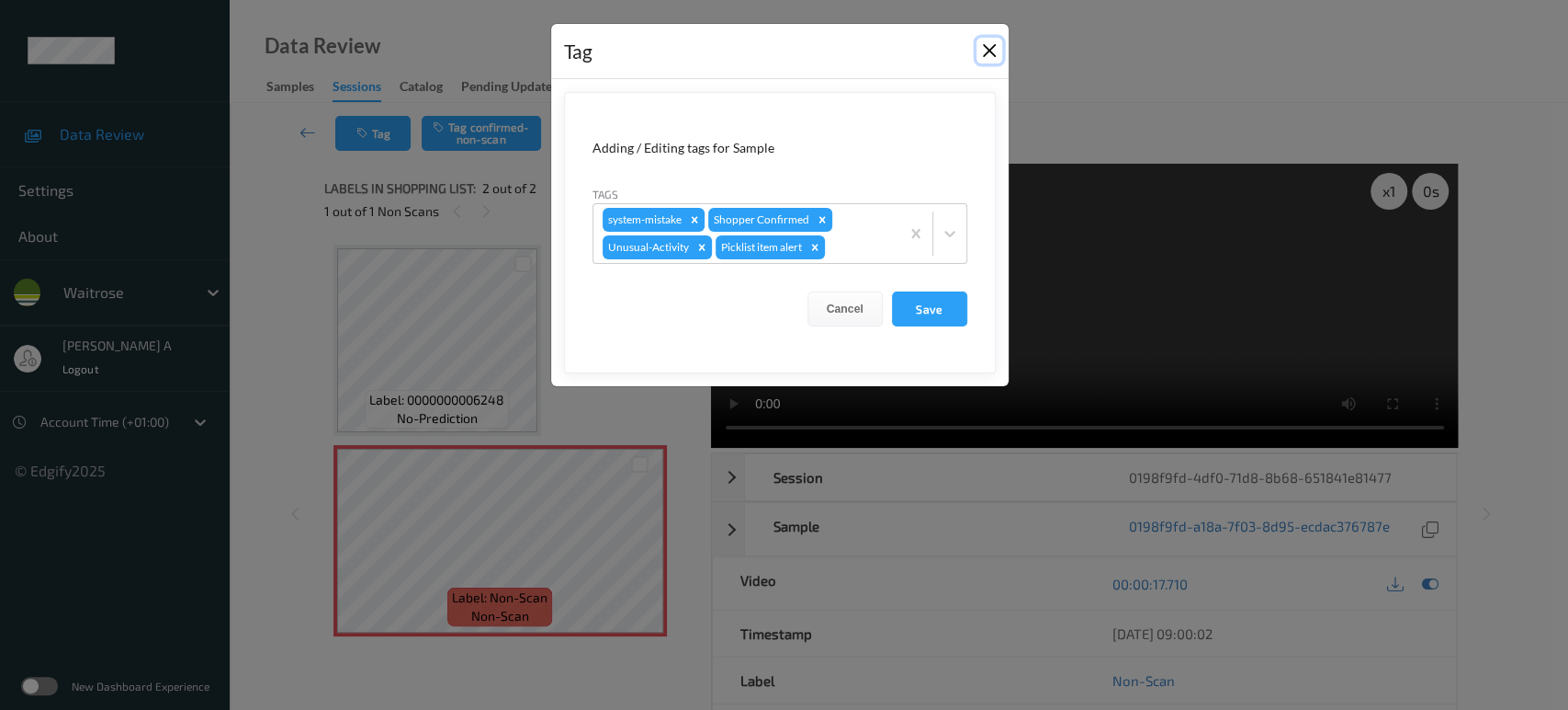
click at [992, 51] on button "Close" at bounding box center [989, 50] width 26 height 26
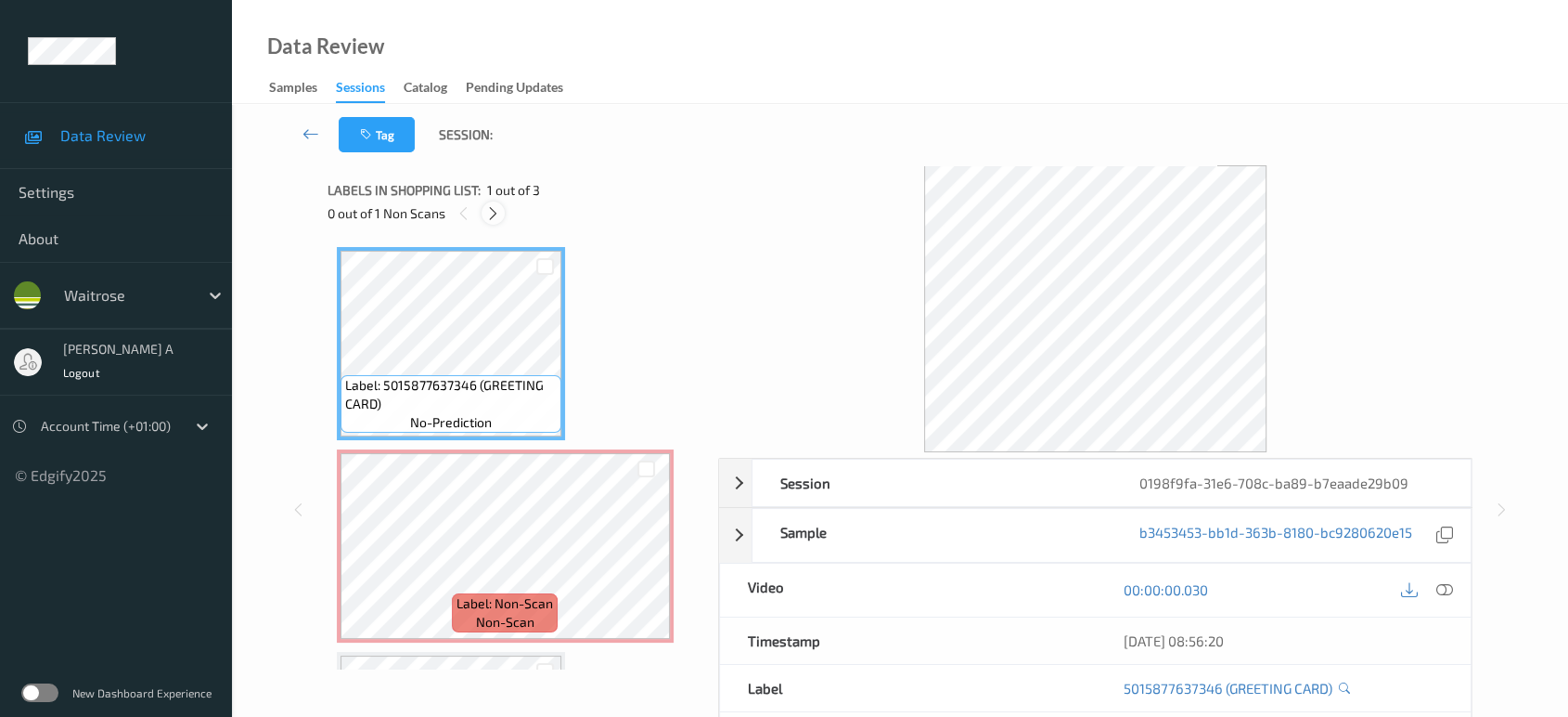
click at [494, 216] on icon at bounding box center [493, 213] width 16 height 16
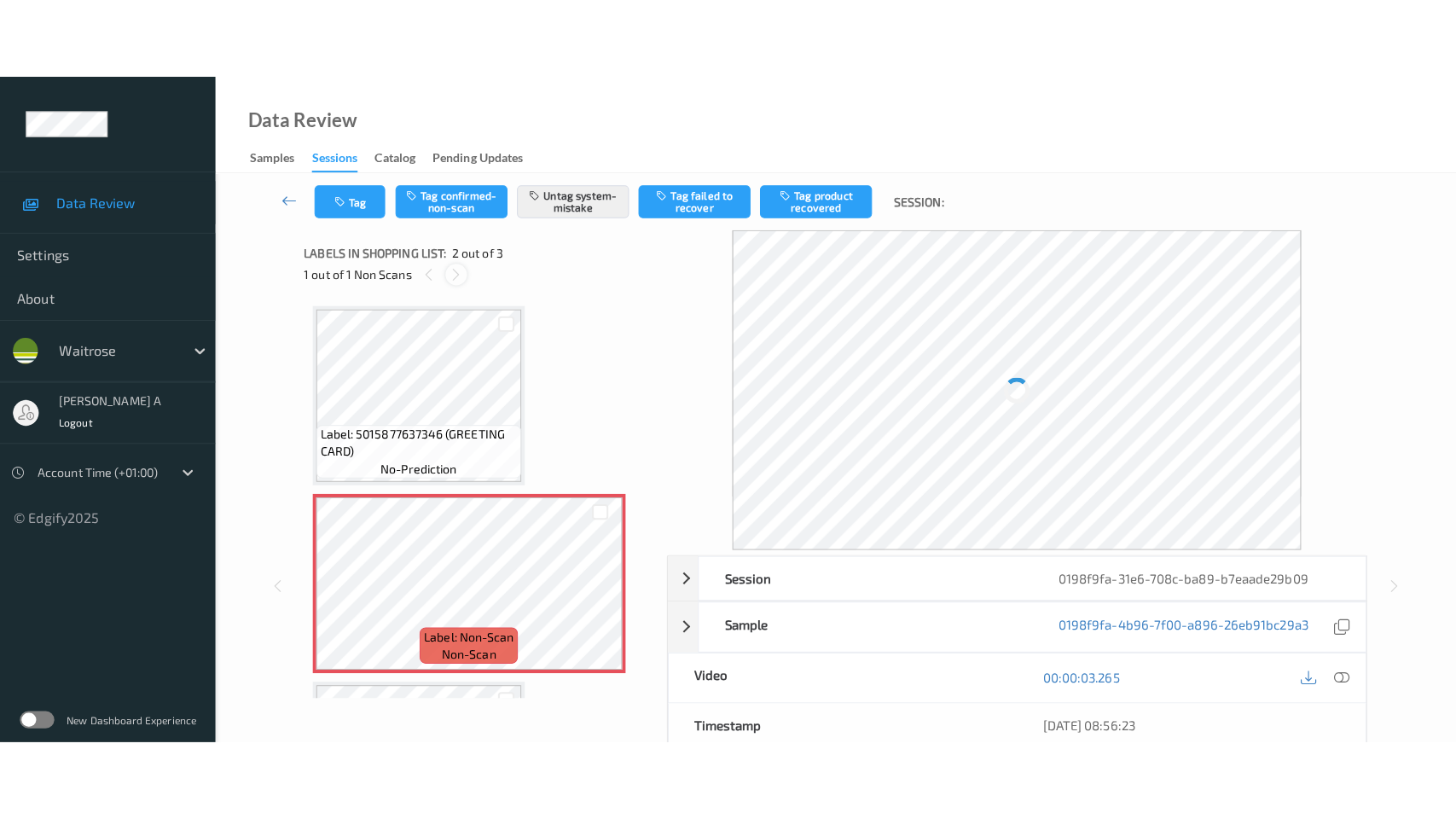
scroll to position [8, 0]
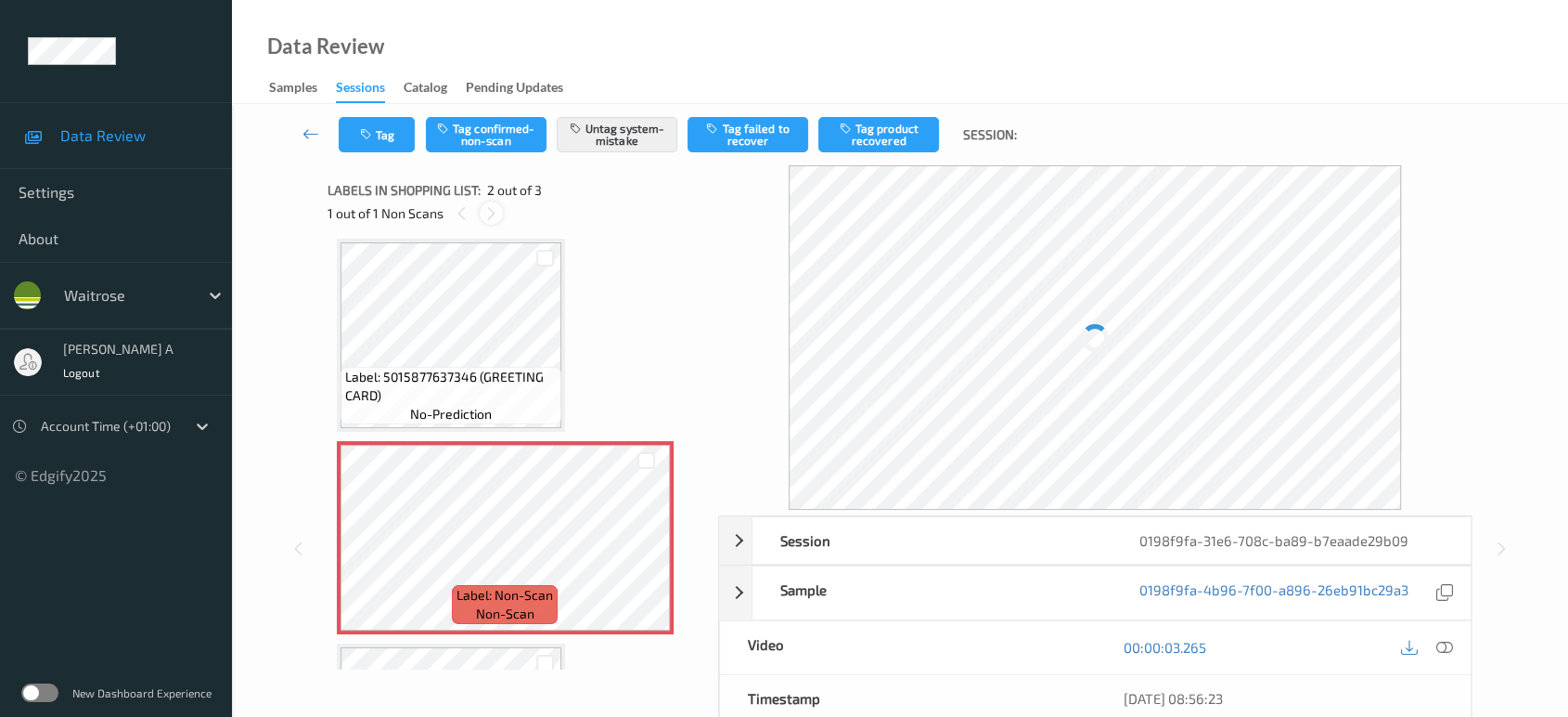
click at [494, 216] on icon at bounding box center [491, 213] width 16 height 16
click at [471, 216] on div at bounding box center [462, 213] width 23 height 23
click at [644, 547] on icon at bounding box center [646, 553] width 16 height 16
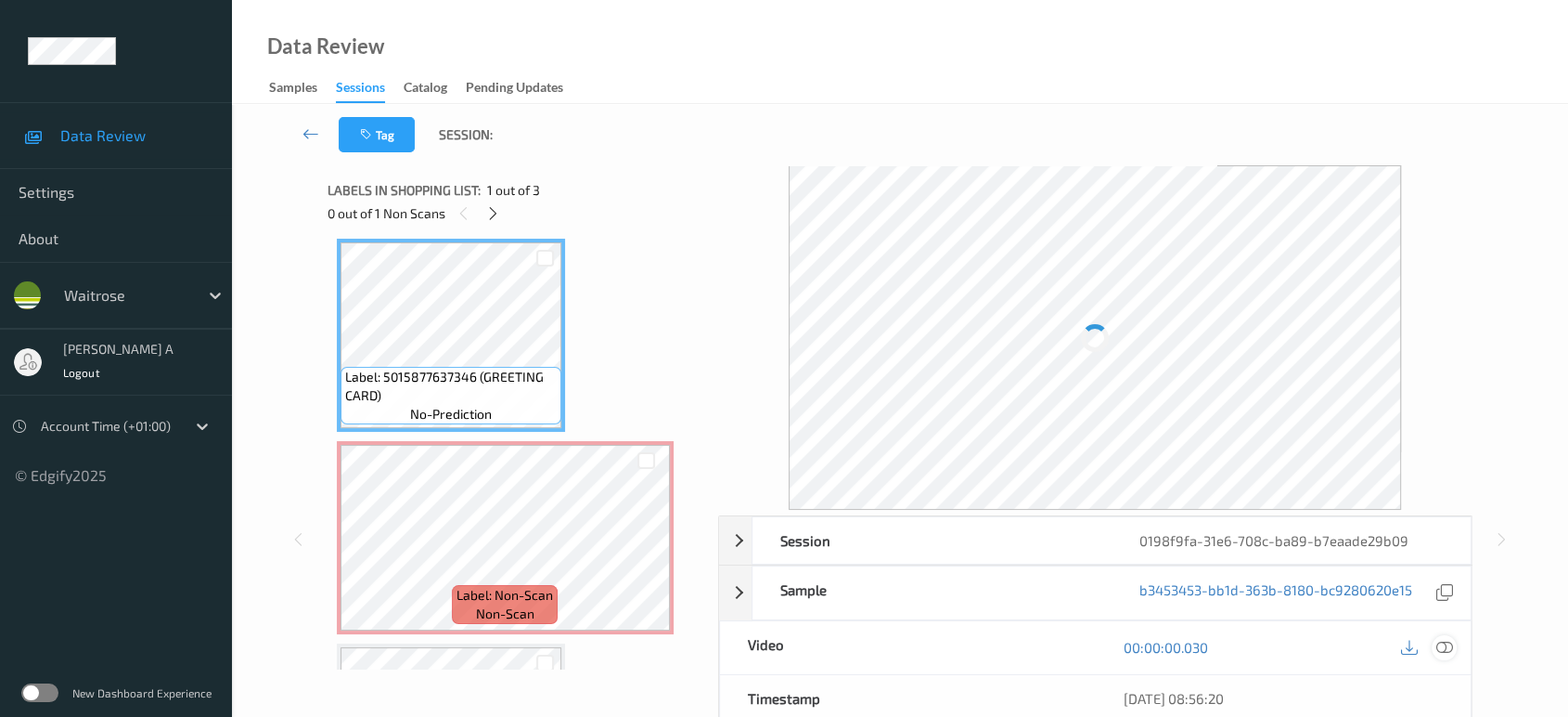
click at [1451, 642] on icon at bounding box center [1444, 646] width 16 height 16
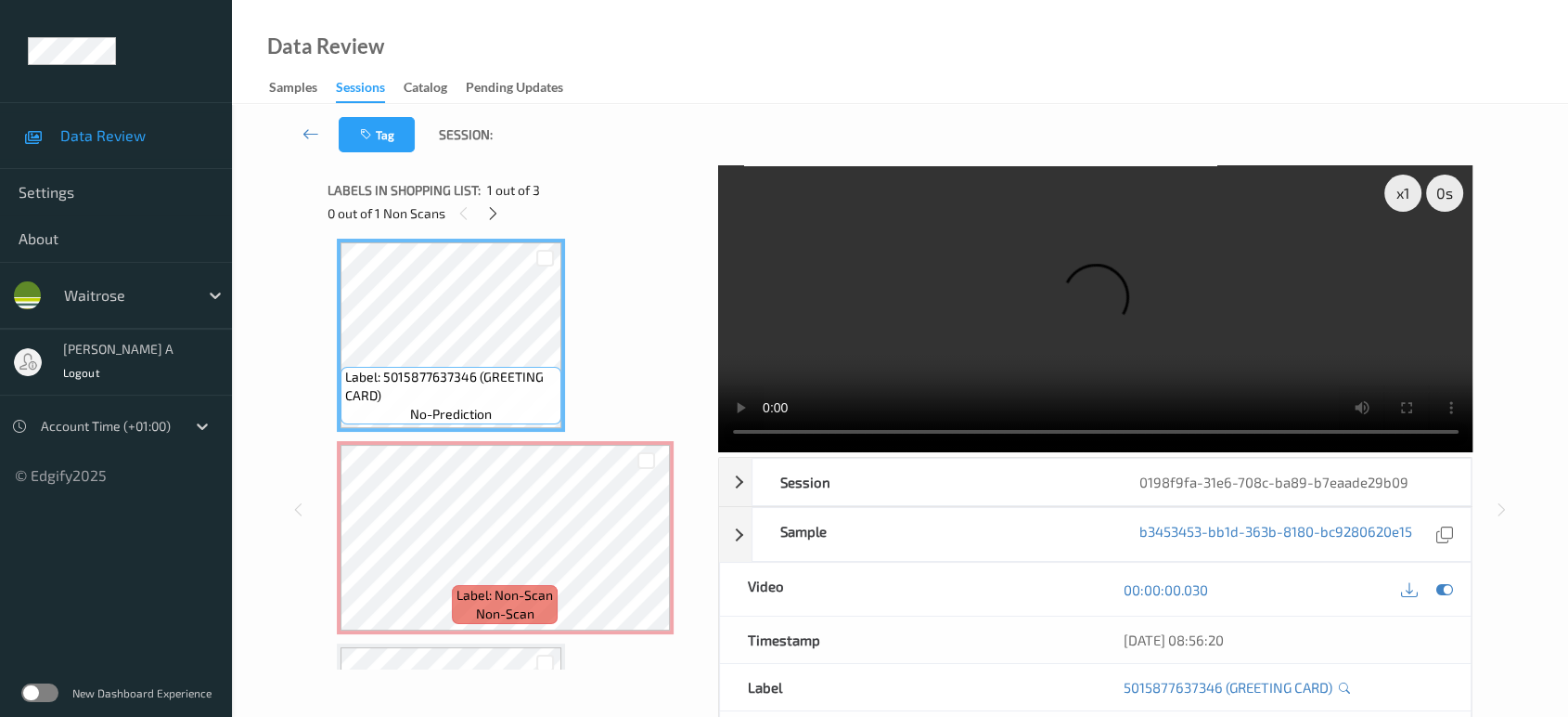
scroll to position [8, 0]
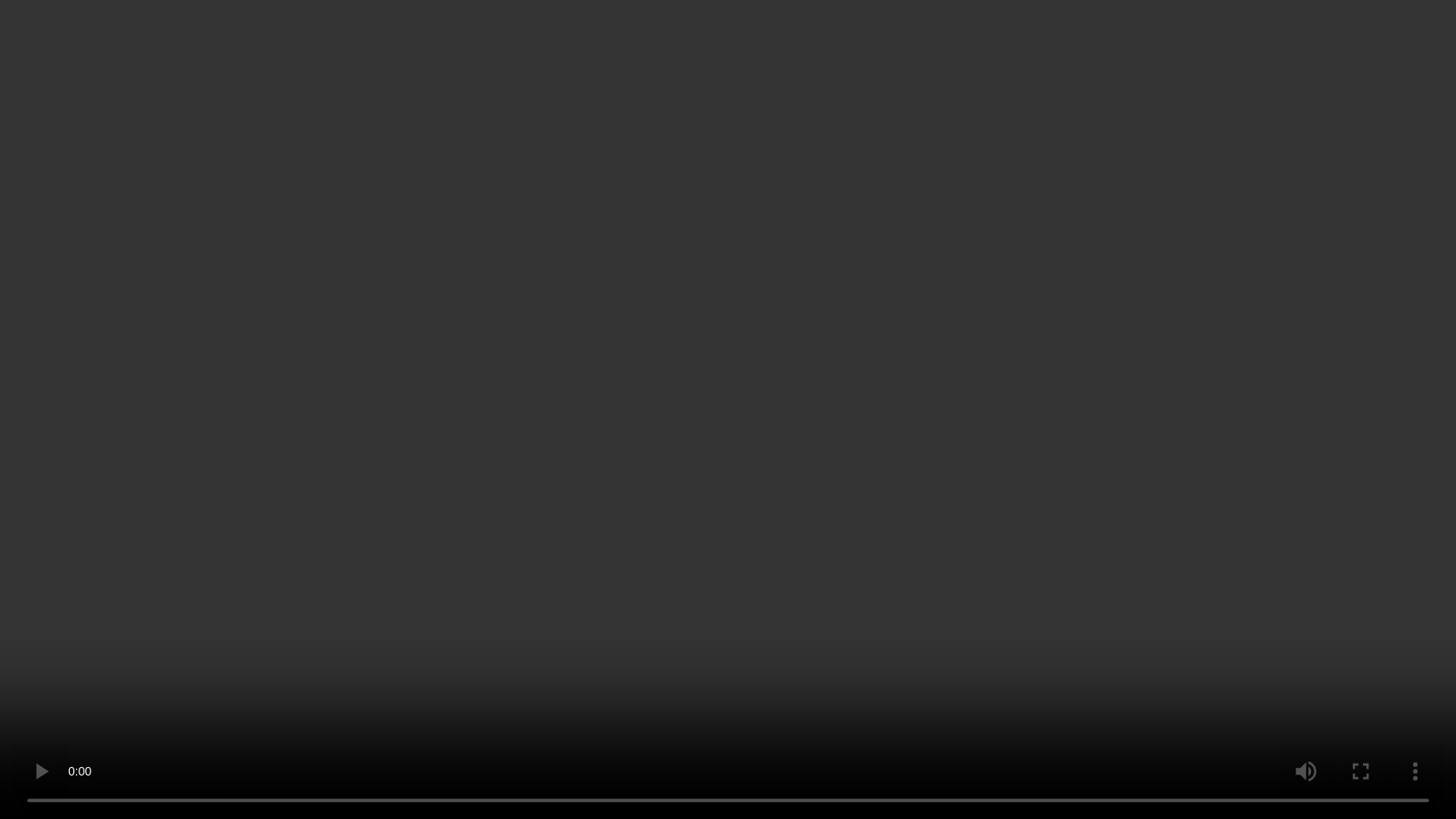
click at [909, 450] on video at bounding box center [728, 410] width 1456 height 819
click at [567, 451] on video at bounding box center [728, 410] width 1456 height 819
click at [613, 514] on video at bounding box center [728, 410] width 1456 height 819
click at [529, 517] on video at bounding box center [728, 410] width 1456 height 819
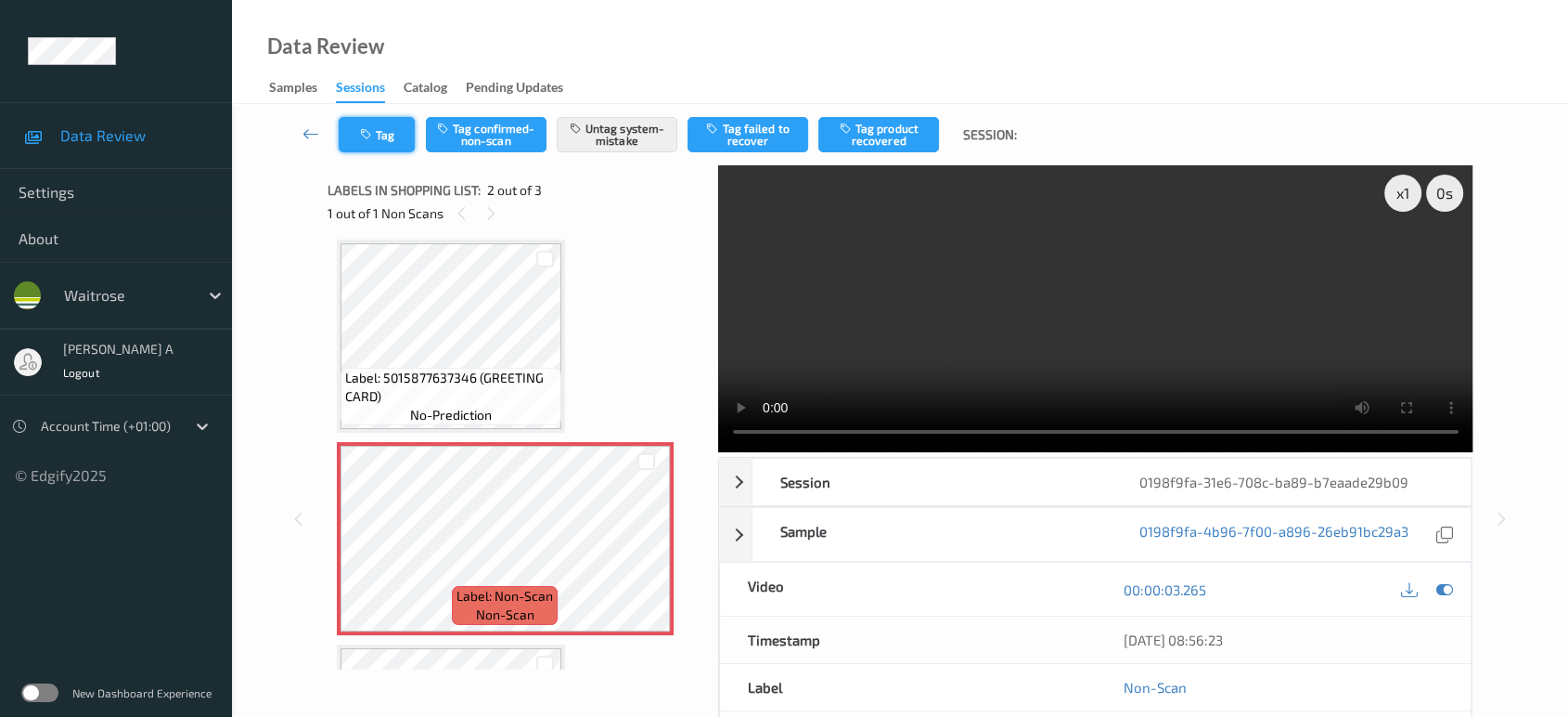
click at [405, 146] on button "Tag" at bounding box center [376, 134] width 76 height 35
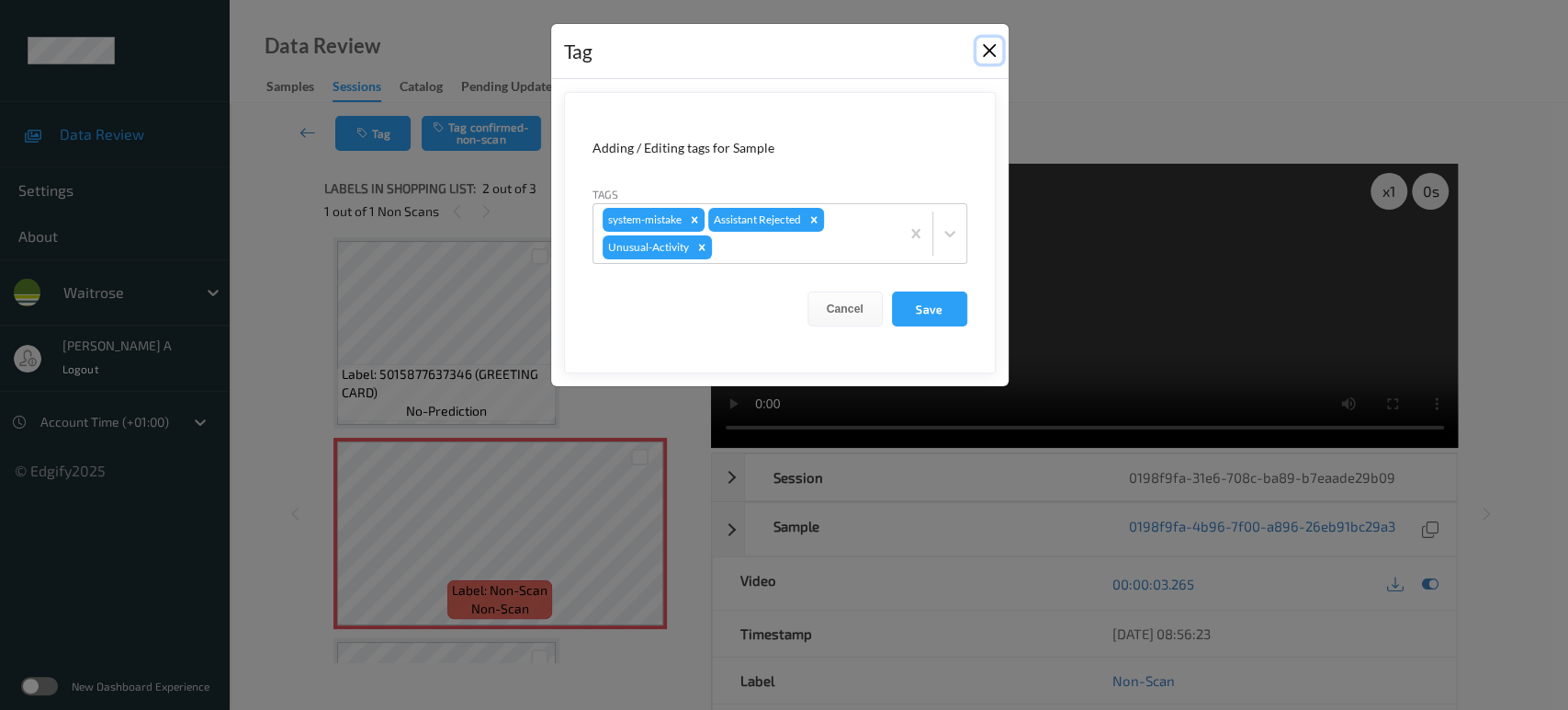
click at [986, 53] on button "Close" at bounding box center [989, 50] width 26 height 26
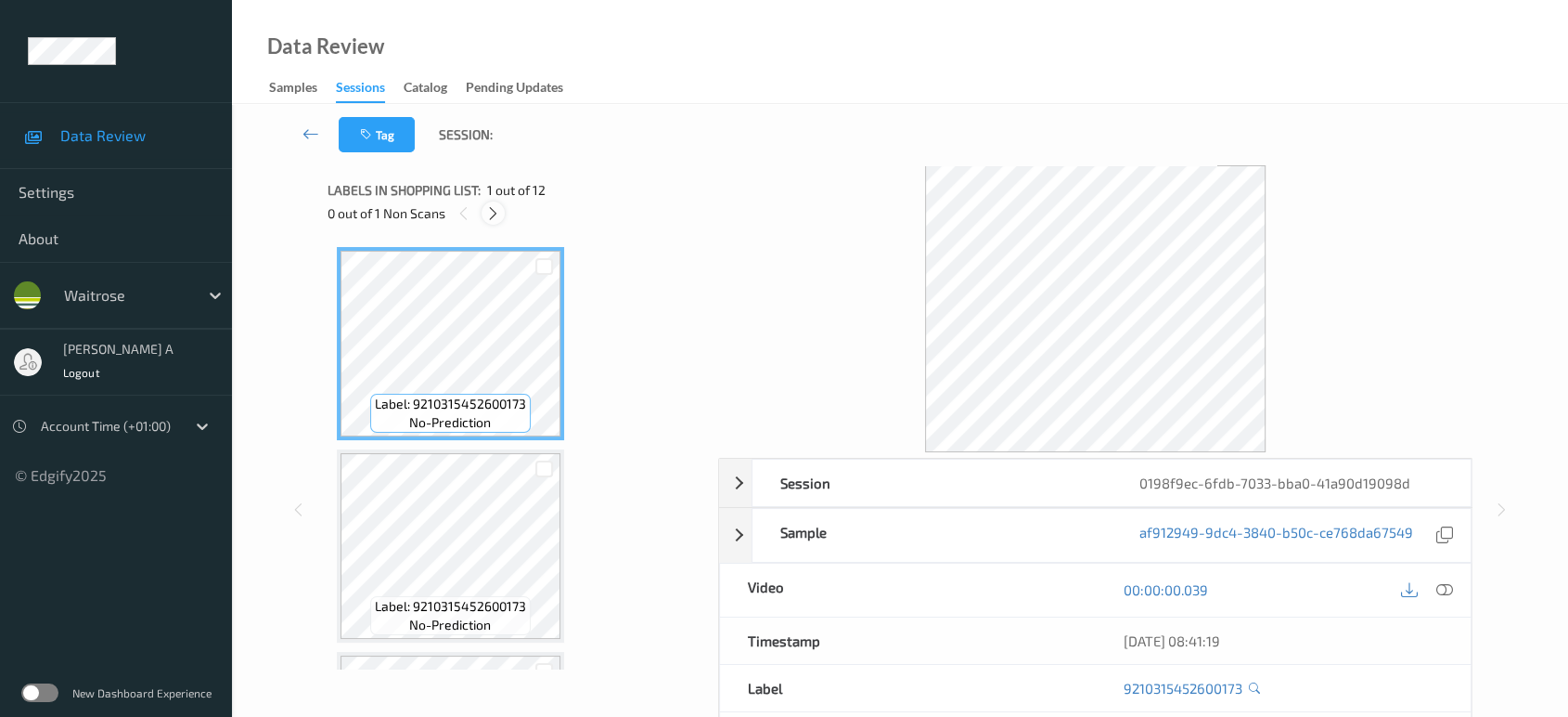
click at [497, 221] on icon at bounding box center [493, 213] width 16 height 16
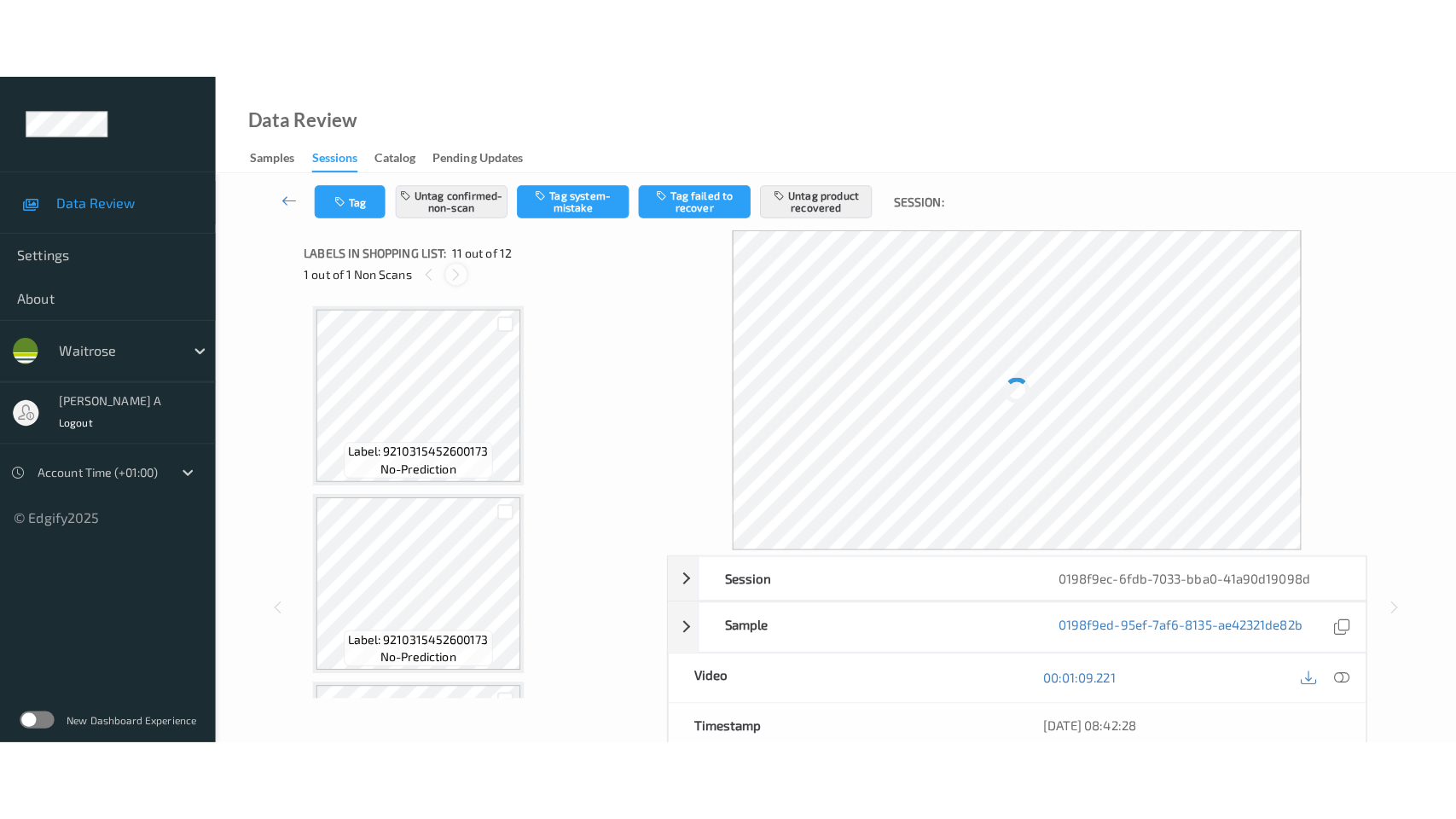
scroll to position [1676, 0]
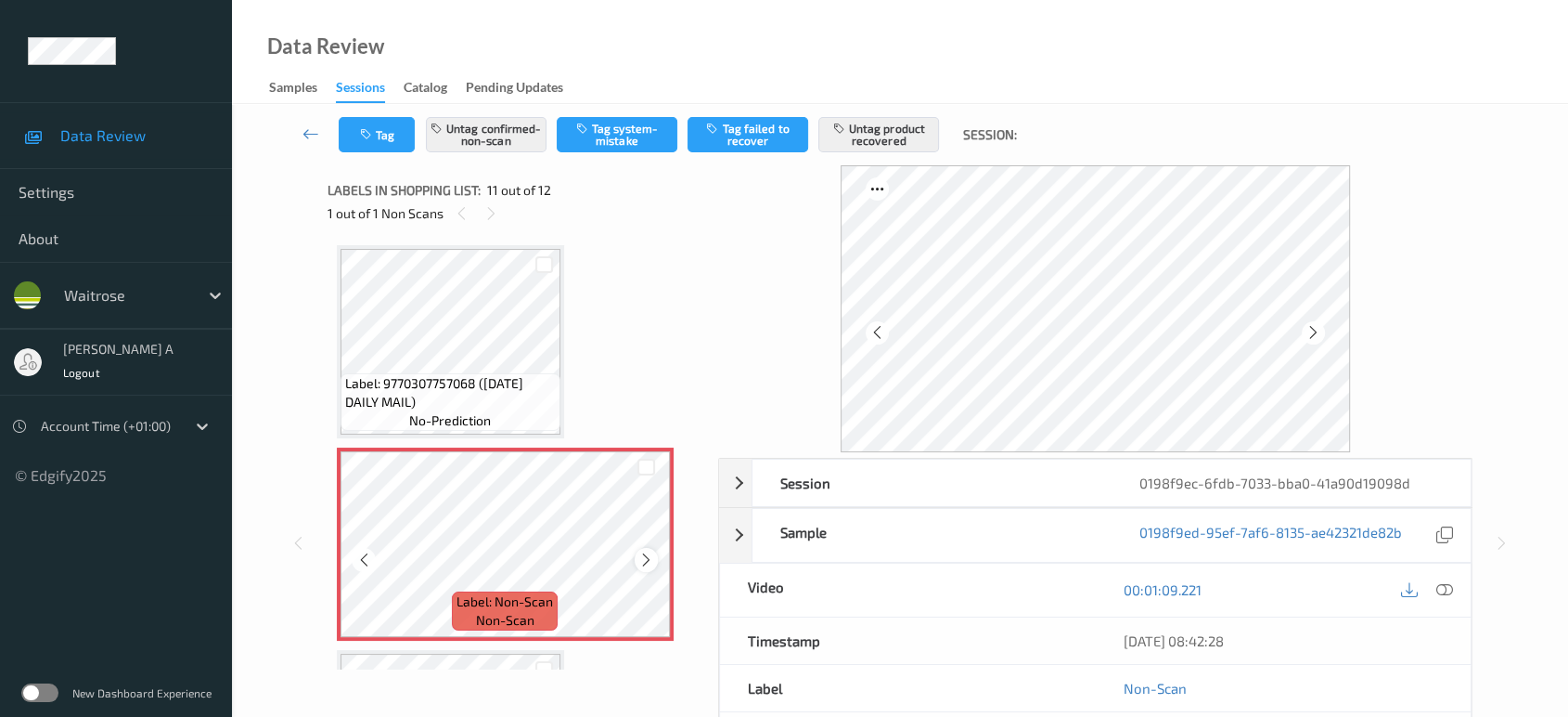
click at [643, 552] on icon at bounding box center [646, 559] width 16 height 16
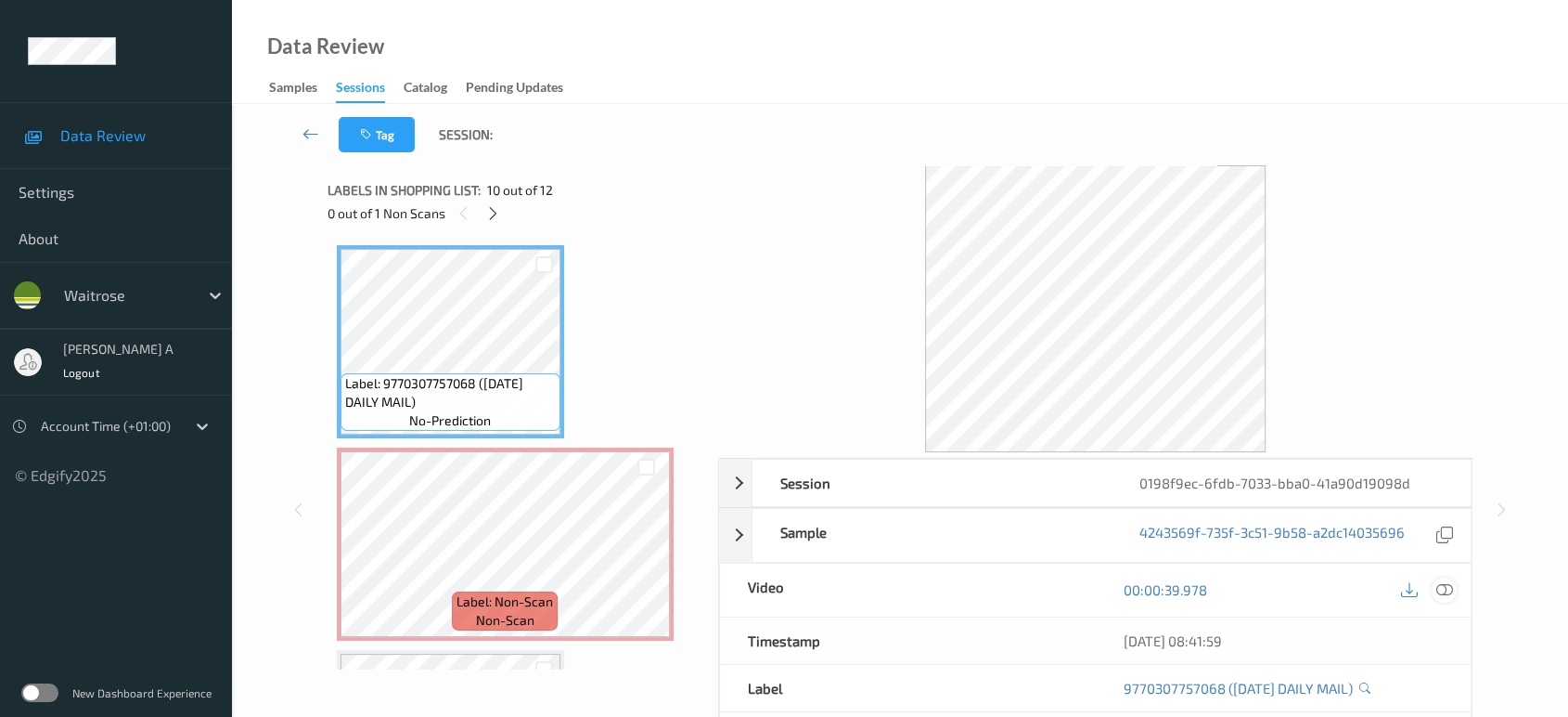
click at [1449, 587] on icon at bounding box center [1444, 589] width 16 height 16
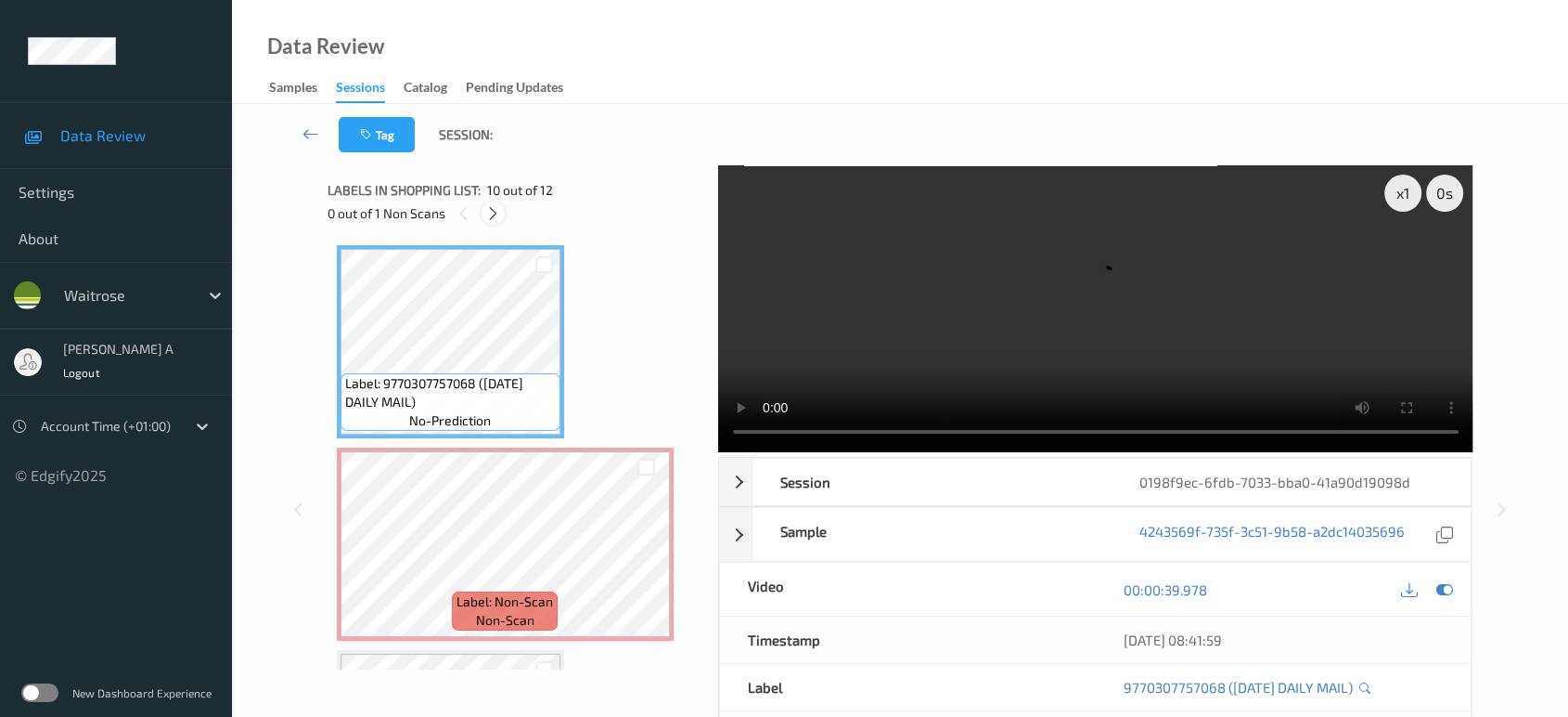
click at [491, 206] on icon at bounding box center [493, 213] width 16 height 16
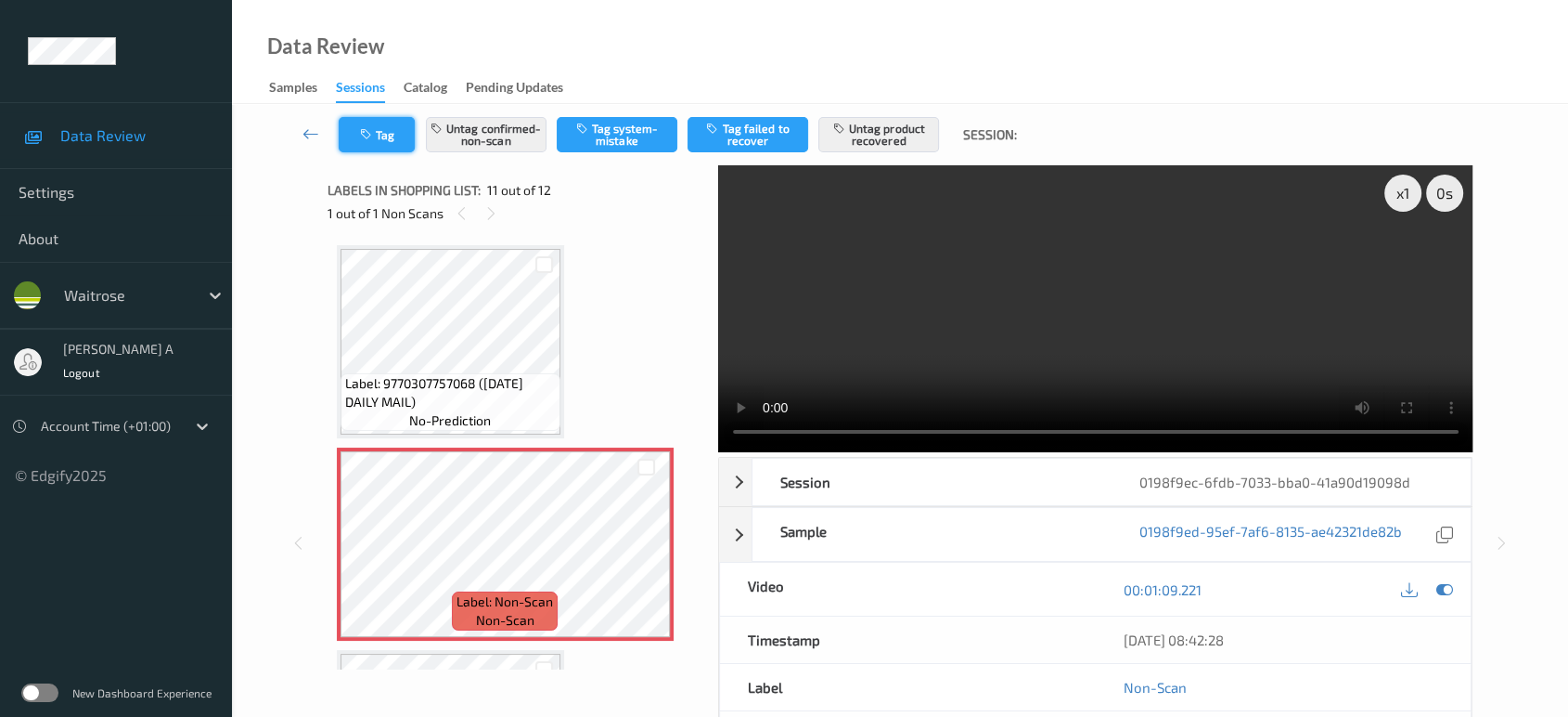
click at [379, 138] on button "Tag" at bounding box center [376, 134] width 76 height 35
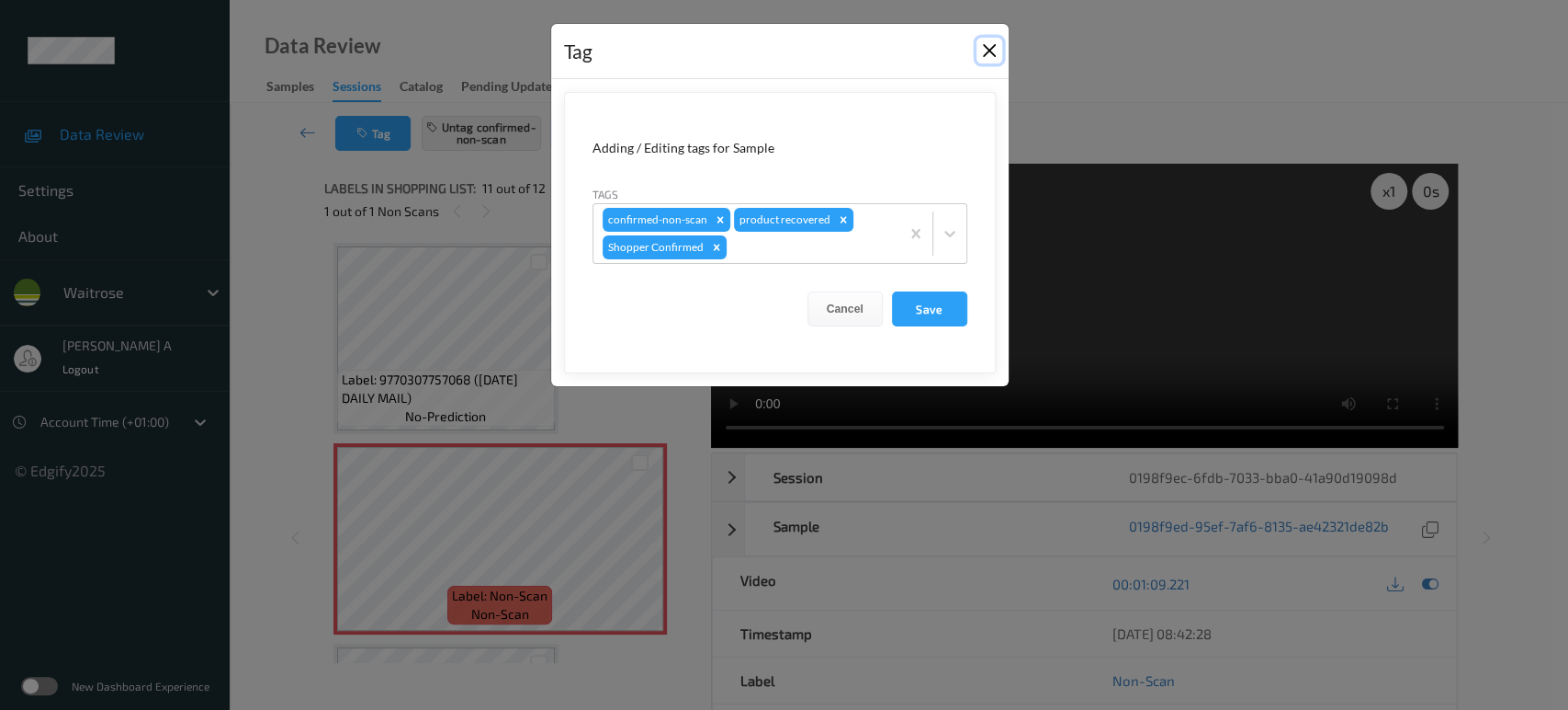
click at [985, 48] on button "Close" at bounding box center [989, 50] width 26 height 26
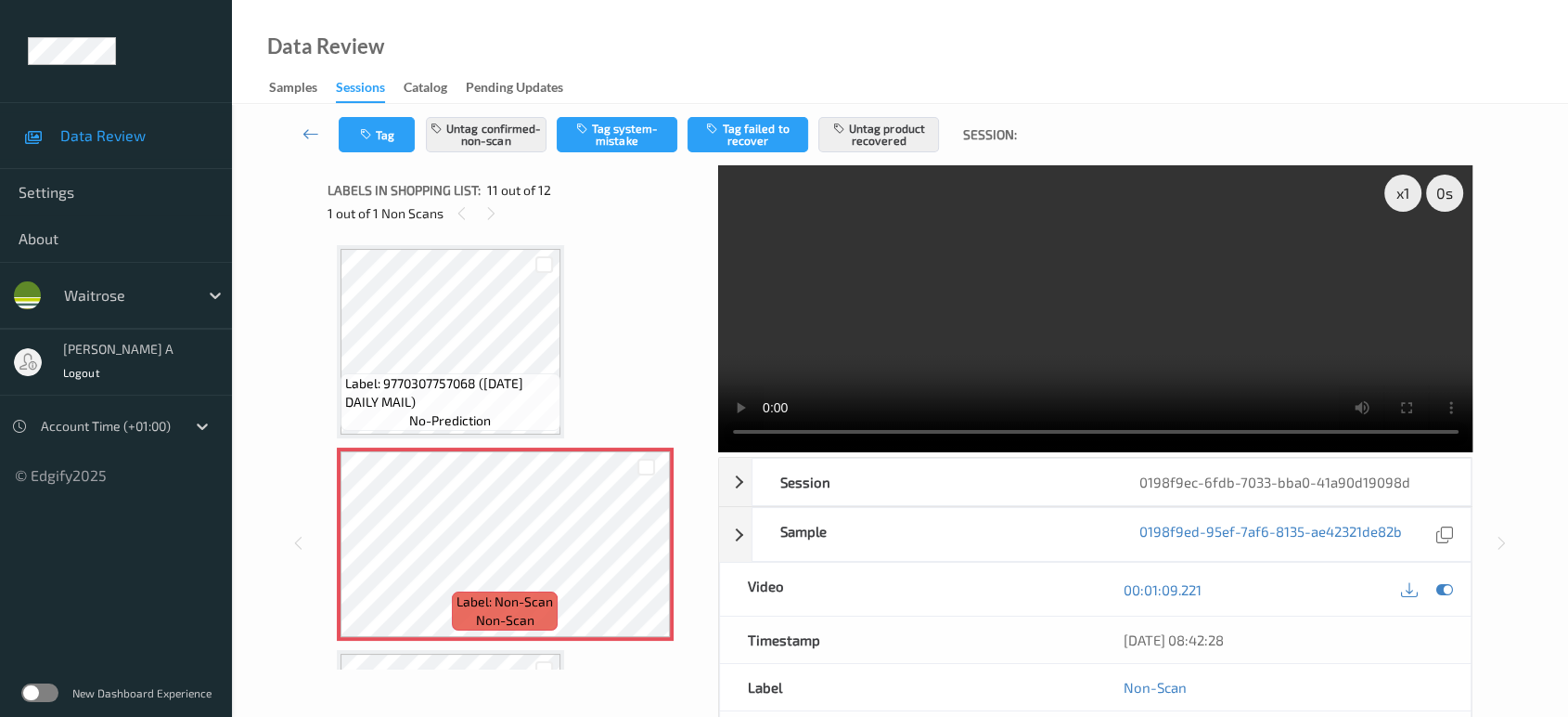
scroll to position [1820, 0]
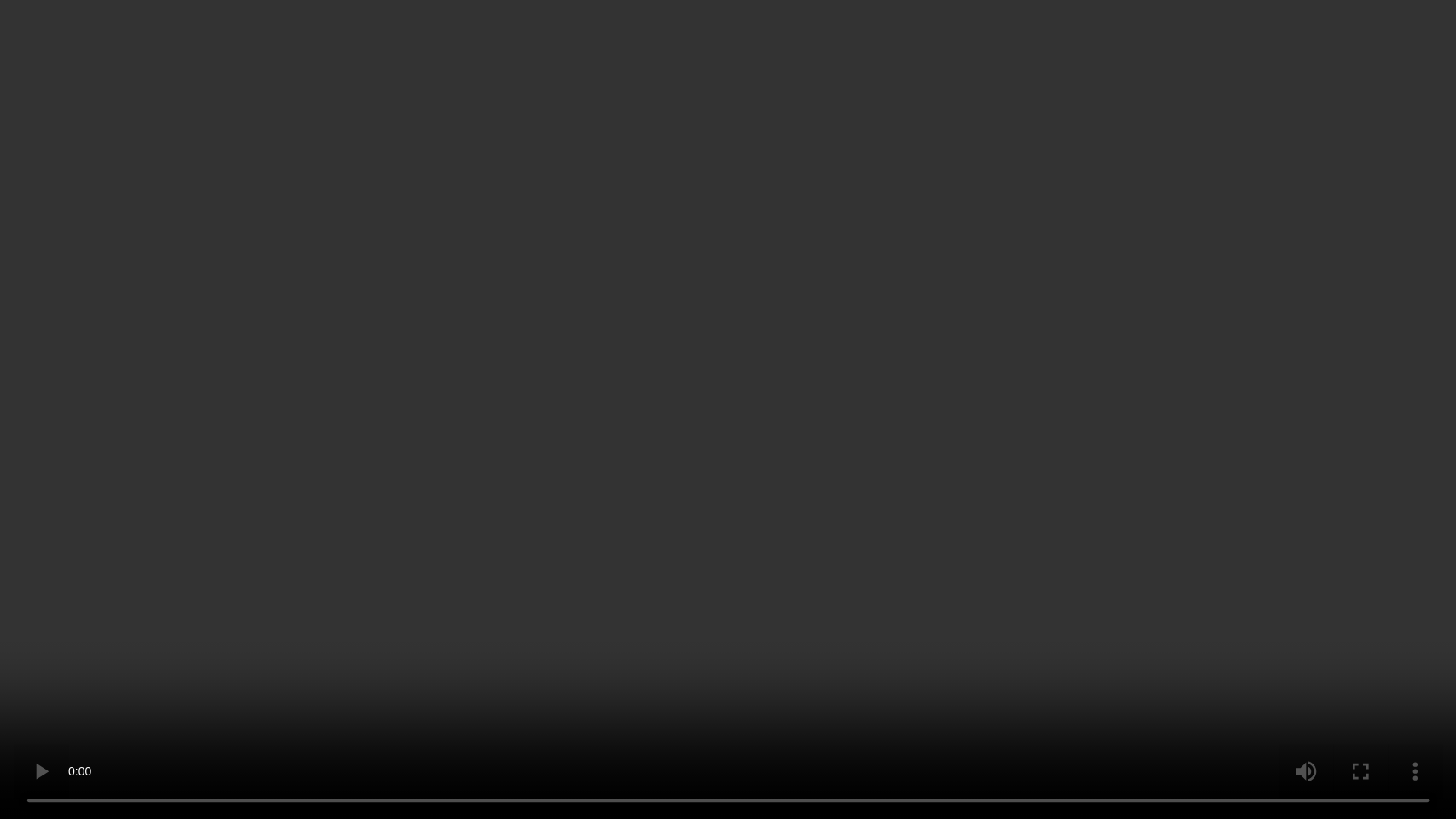
click at [982, 518] on video at bounding box center [728, 410] width 1456 height 819
click at [808, 469] on video at bounding box center [728, 410] width 1456 height 819
click at [754, 417] on video at bounding box center [728, 410] width 1456 height 819
click at [703, 442] on video at bounding box center [728, 410] width 1456 height 819
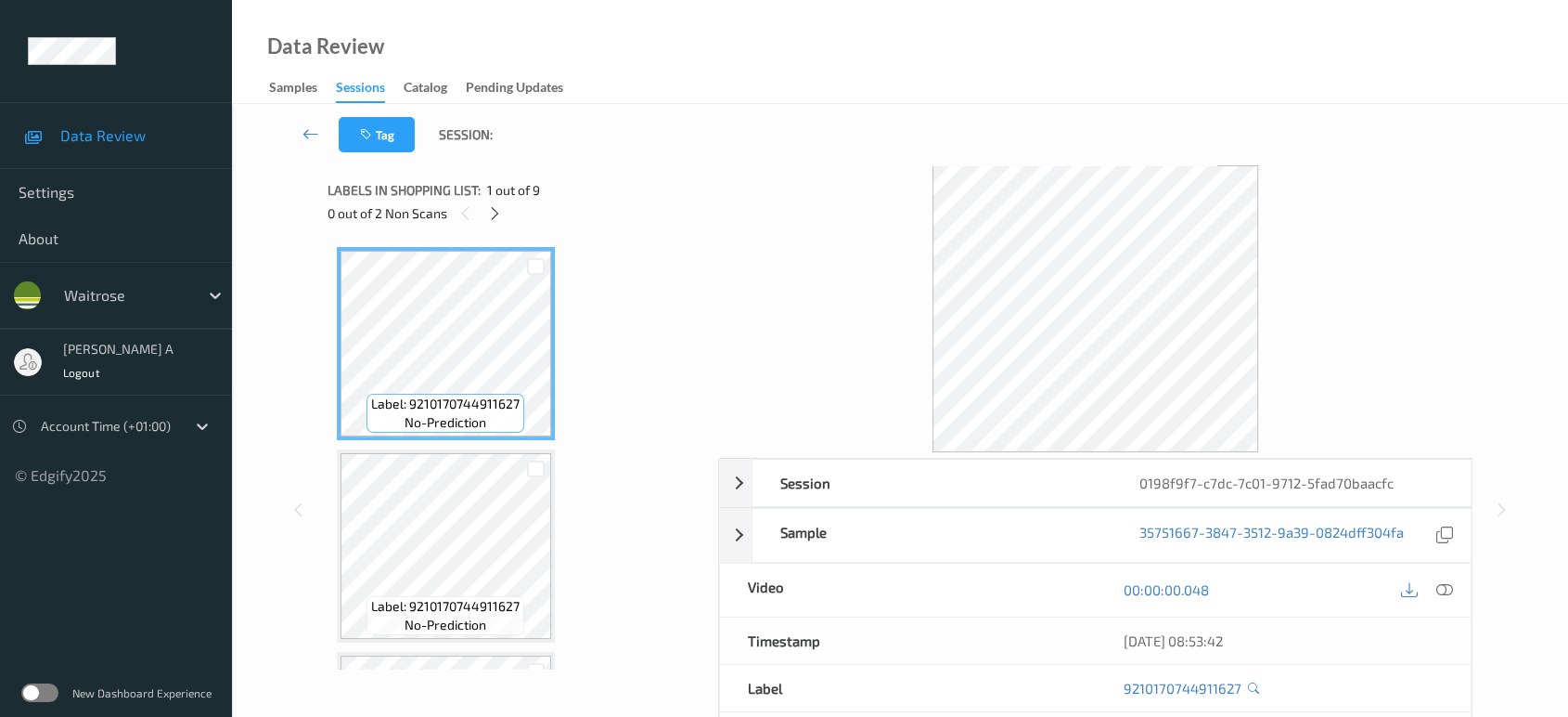
drag, startPoint x: 497, startPoint y: 210, endPoint x: 486, endPoint y: 231, distance: 23.7
click at [497, 210] on icon at bounding box center [495, 213] width 16 height 16
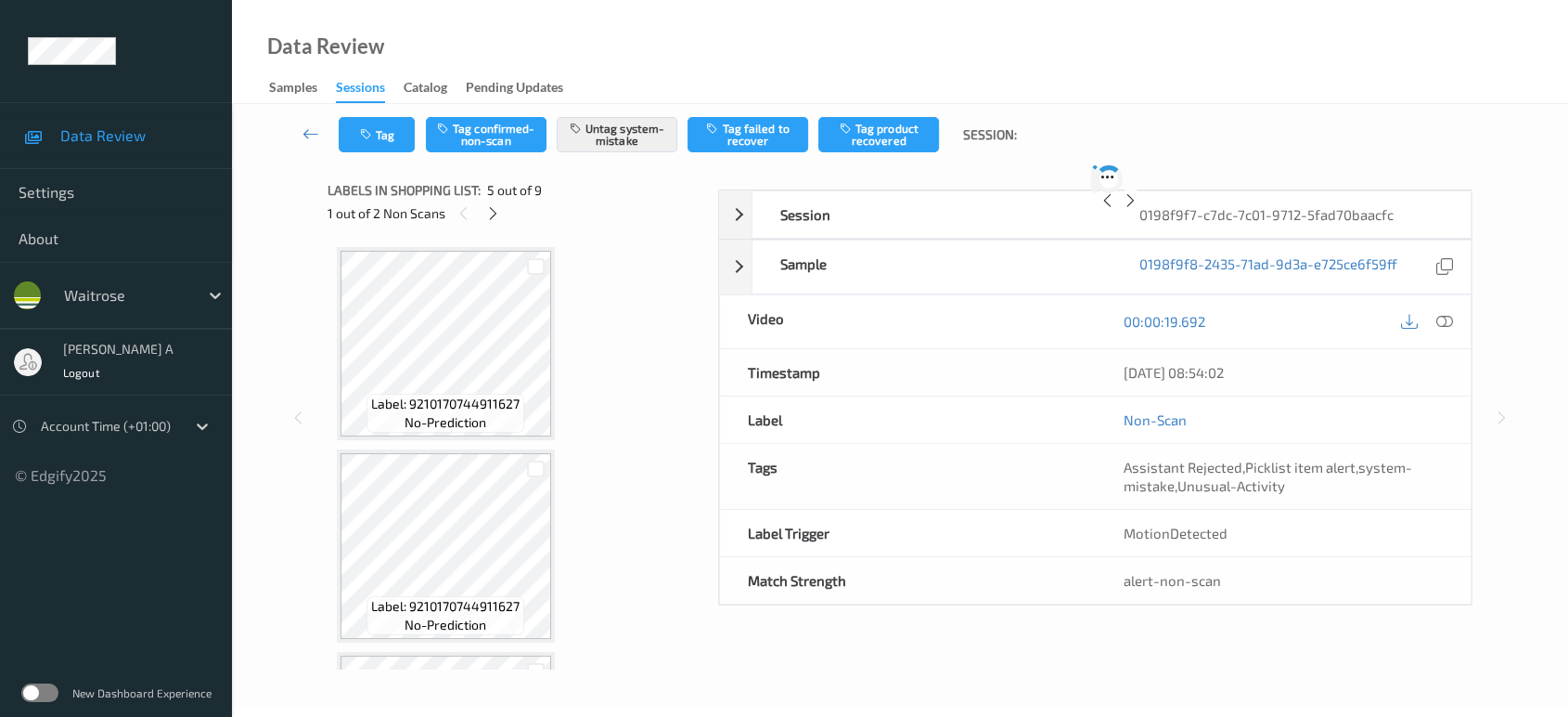
scroll to position [614, 0]
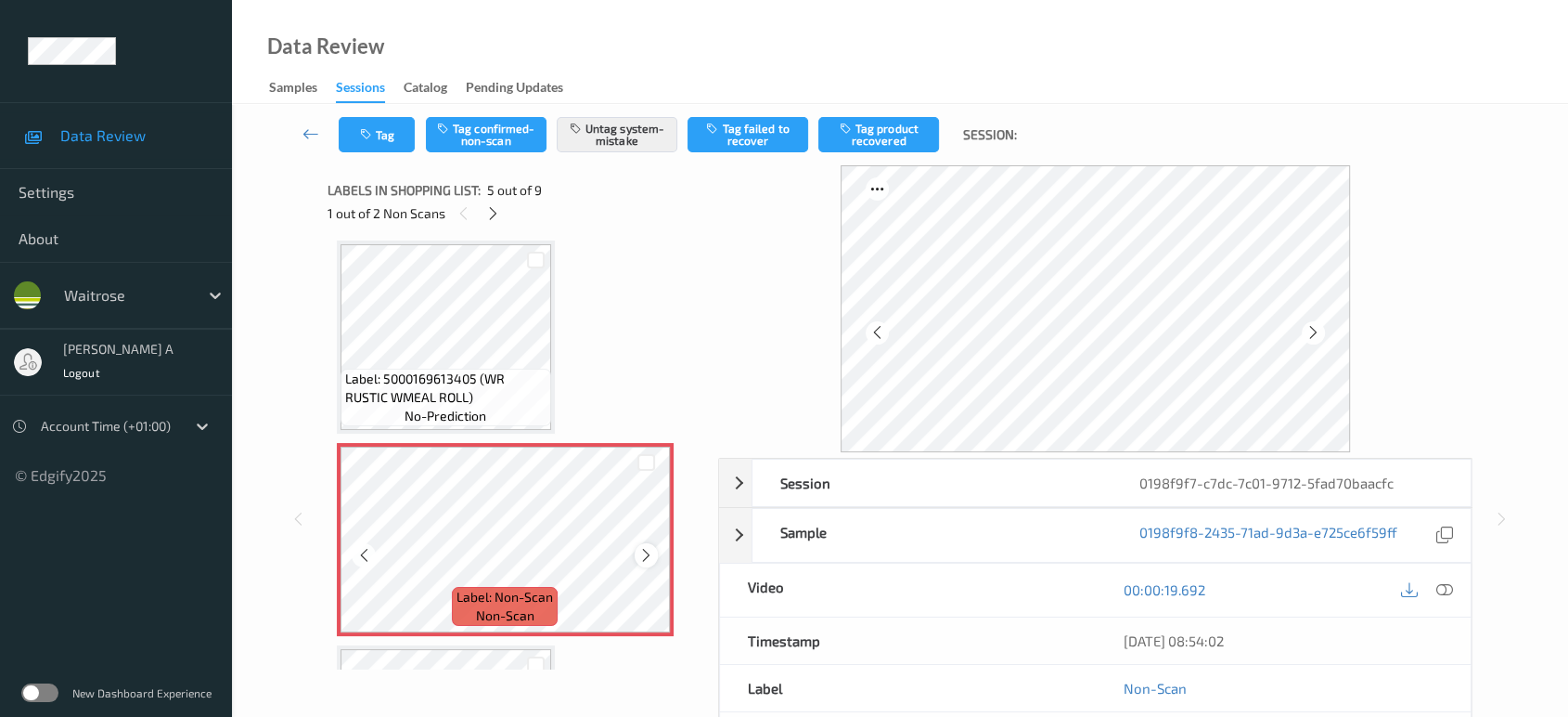
click at [638, 550] on icon at bounding box center [646, 554] width 16 height 16
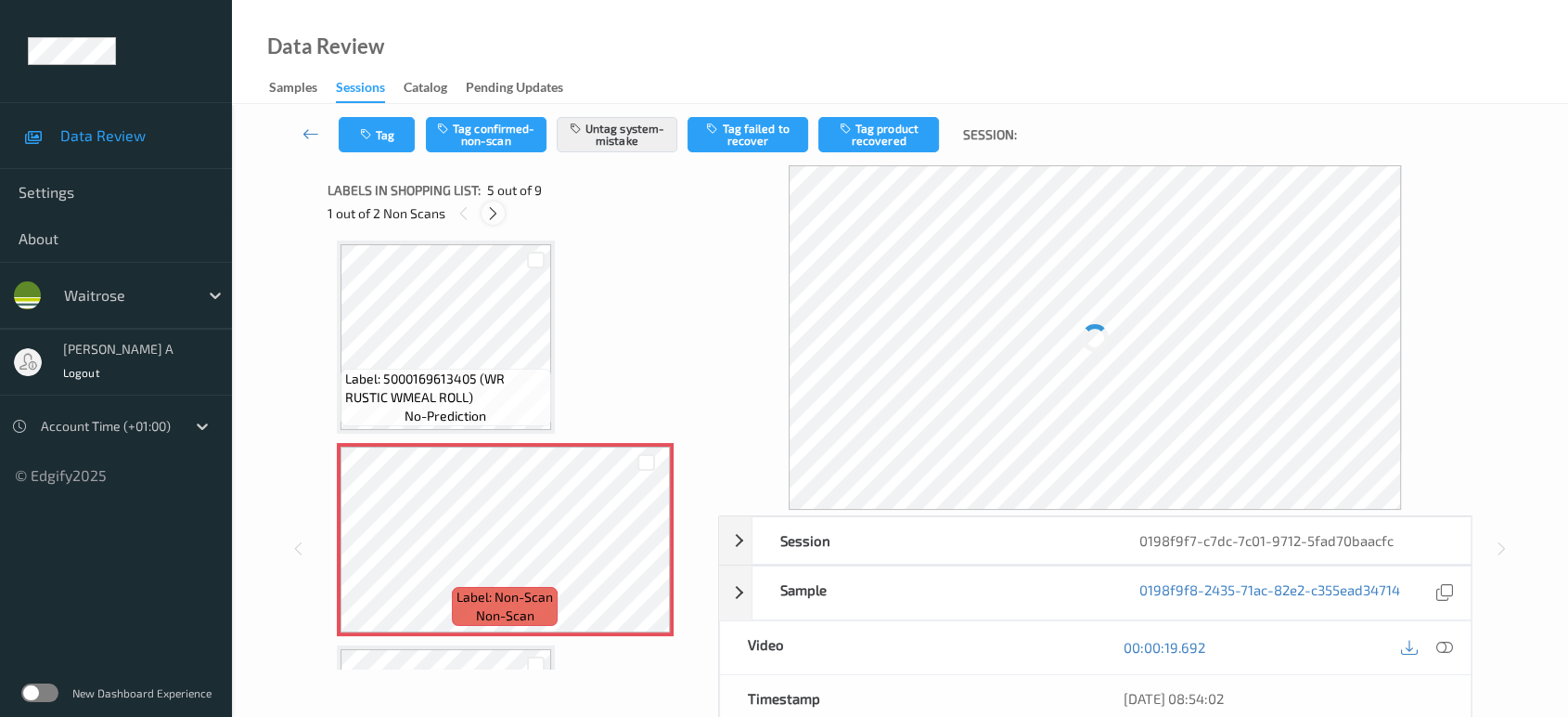
click at [503, 214] on div at bounding box center [493, 213] width 23 height 23
click at [455, 208] on div at bounding box center [465, 213] width 23 height 23
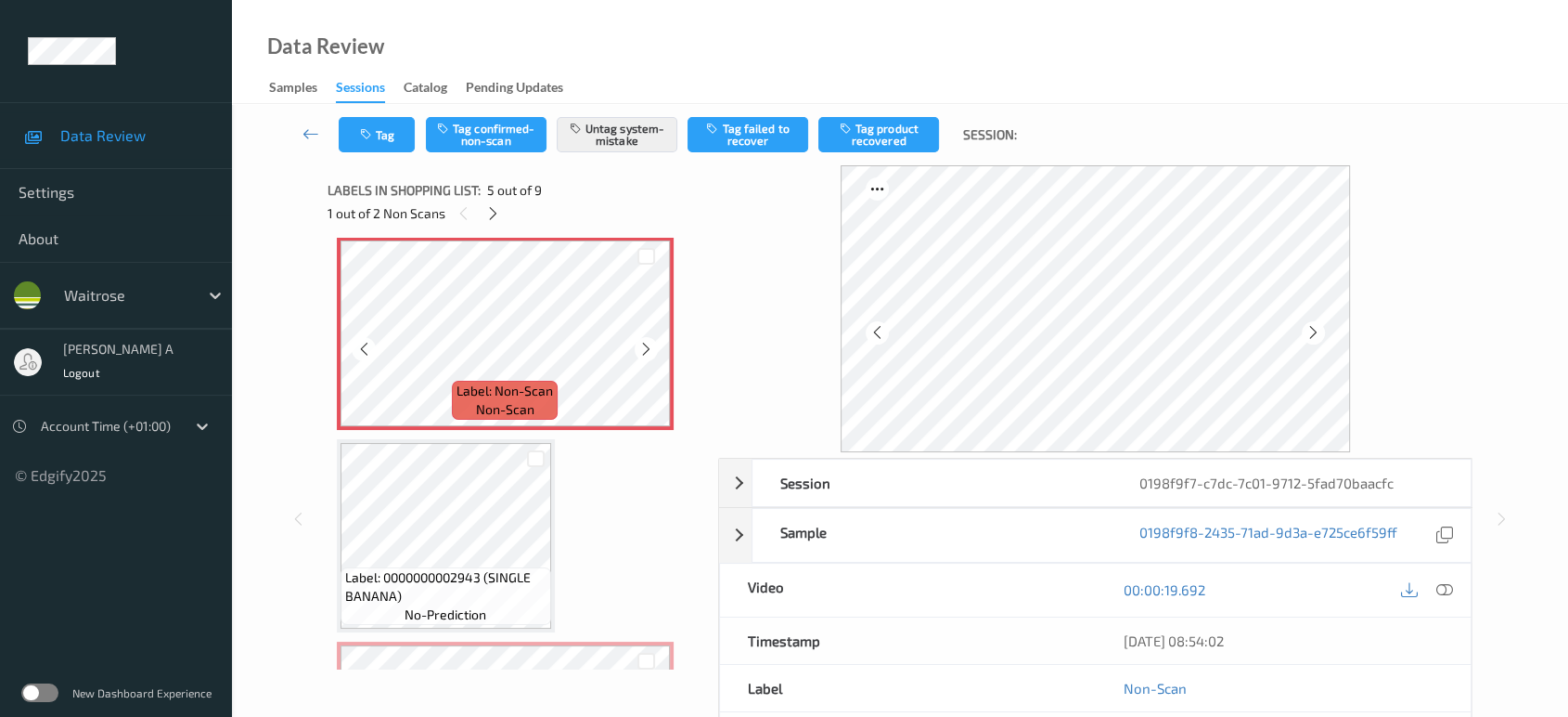
scroll to position [717, 0]
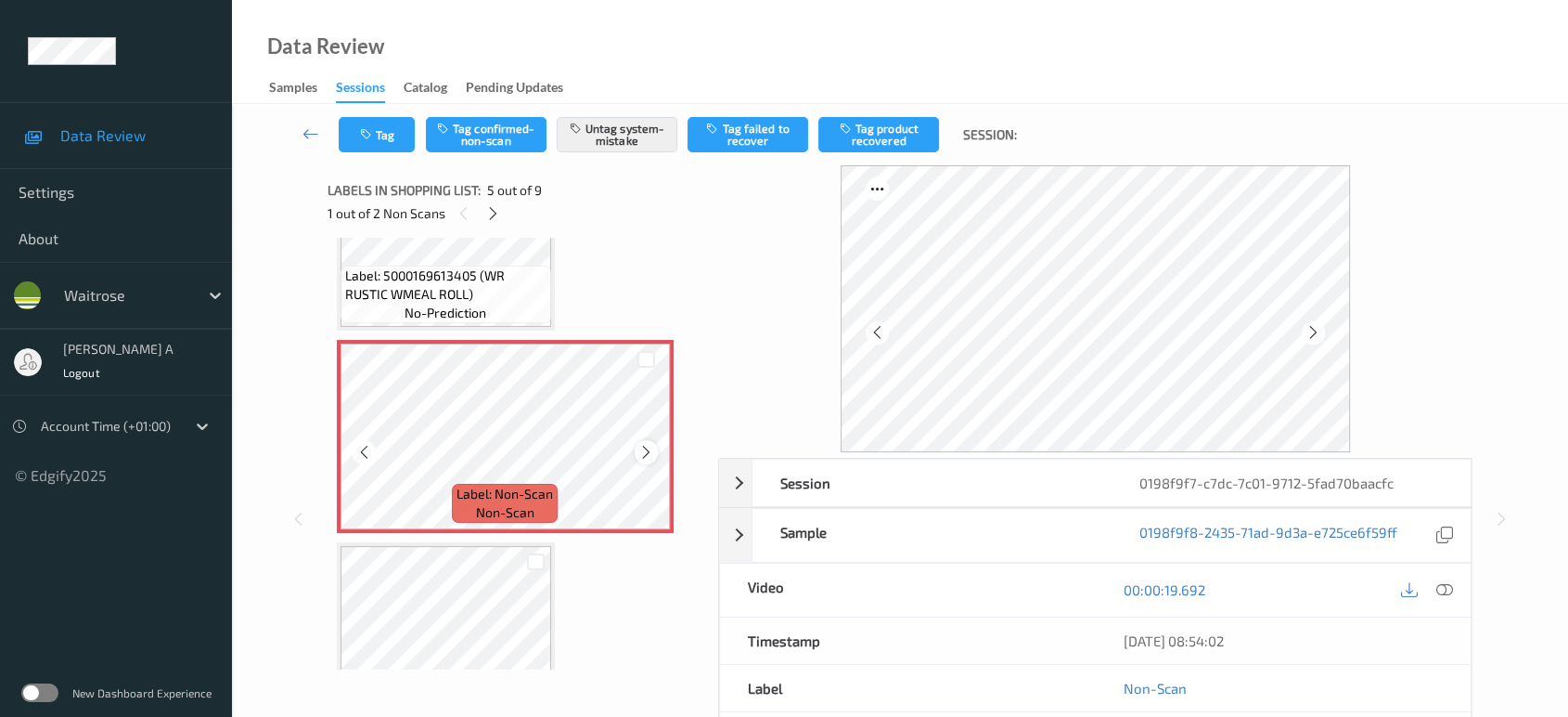
click at [643, 440] on div at bounding box center [646, 451] width 23 height 23
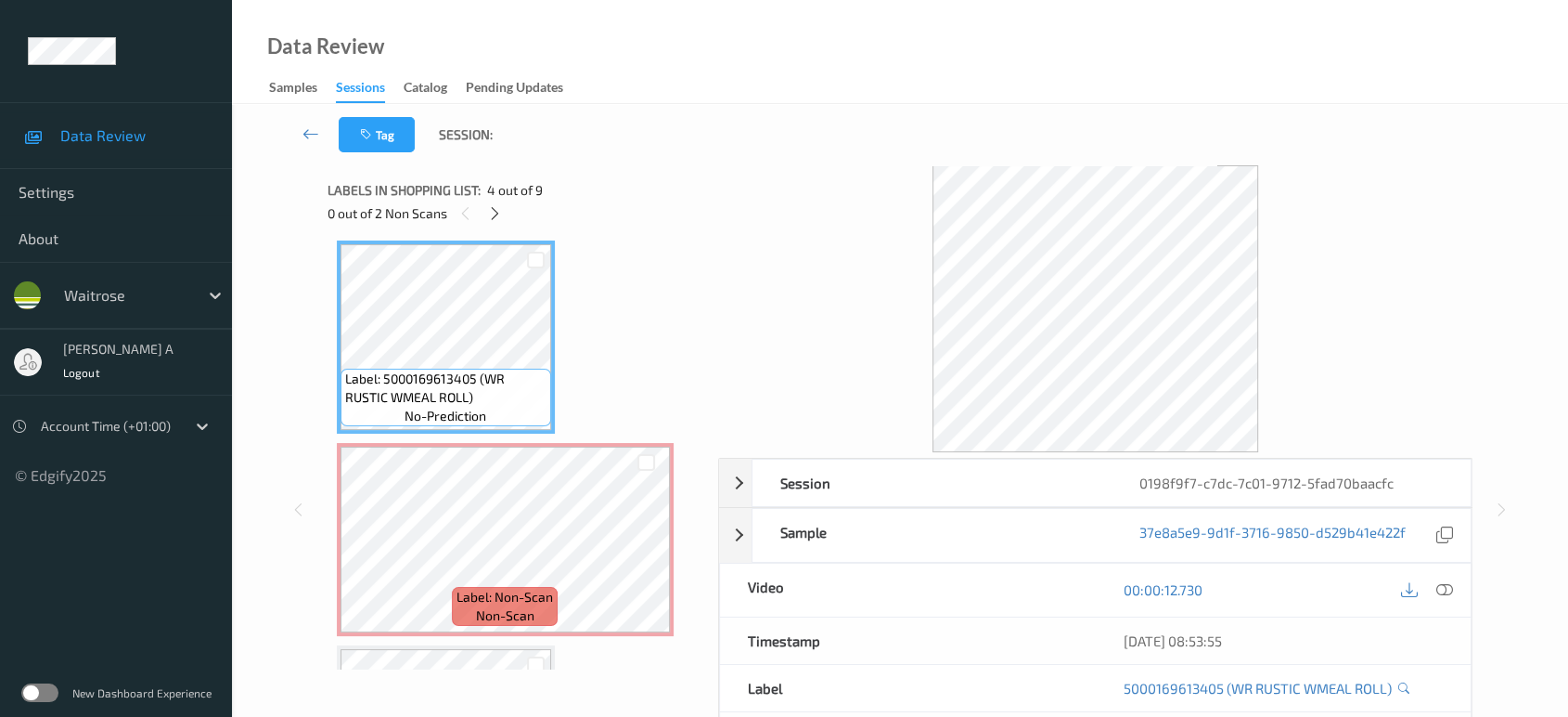
click at [1439, 574] on div "00:00:12.730" at bounding box center [1282, 589] width 376 height 53
click at [1440, 577] on div at bounding box center [1444, 590] width 25 height 25
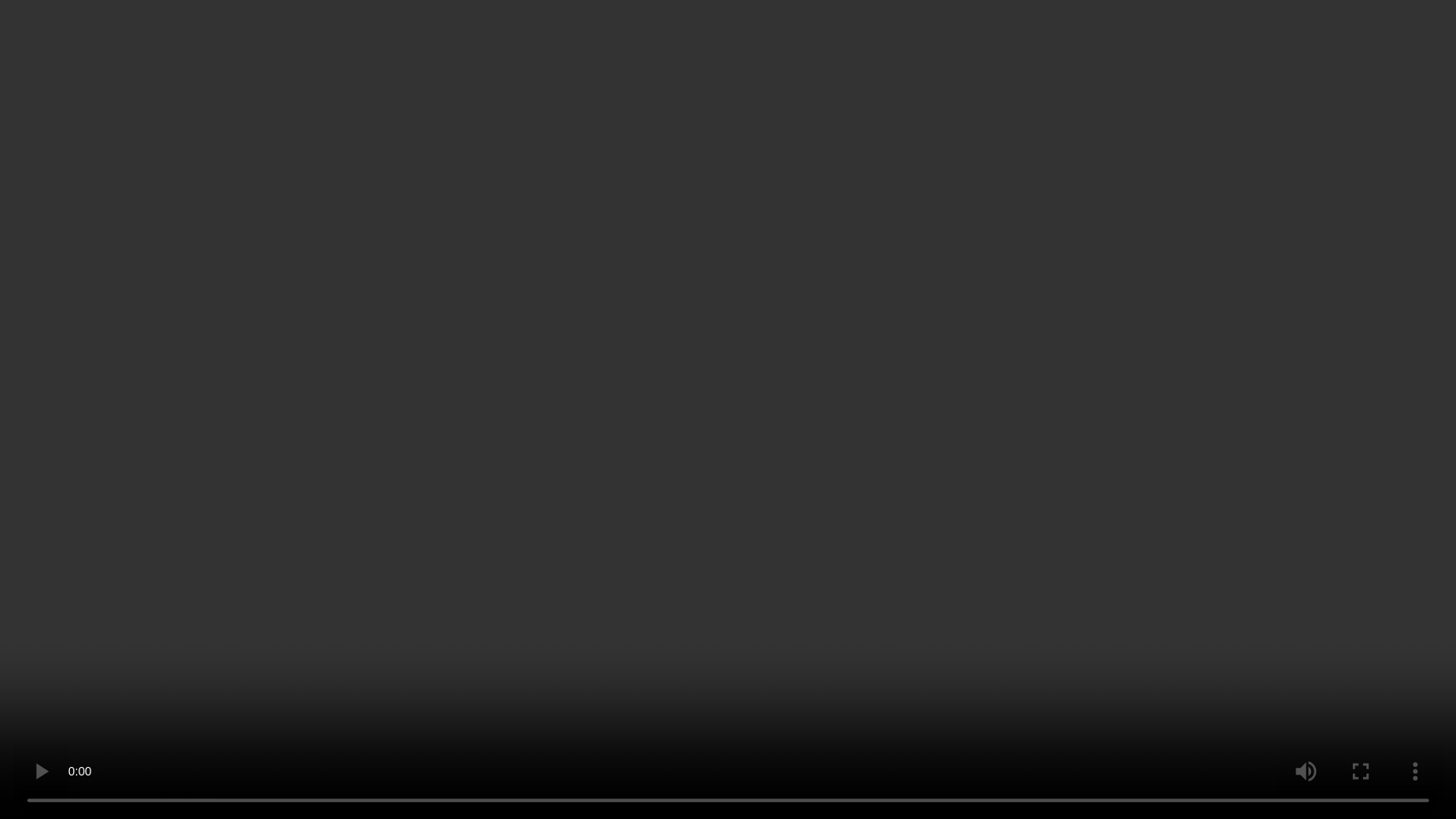
click at [1043, 495] on video at bounding box center [728, 410] width 1456 height 819
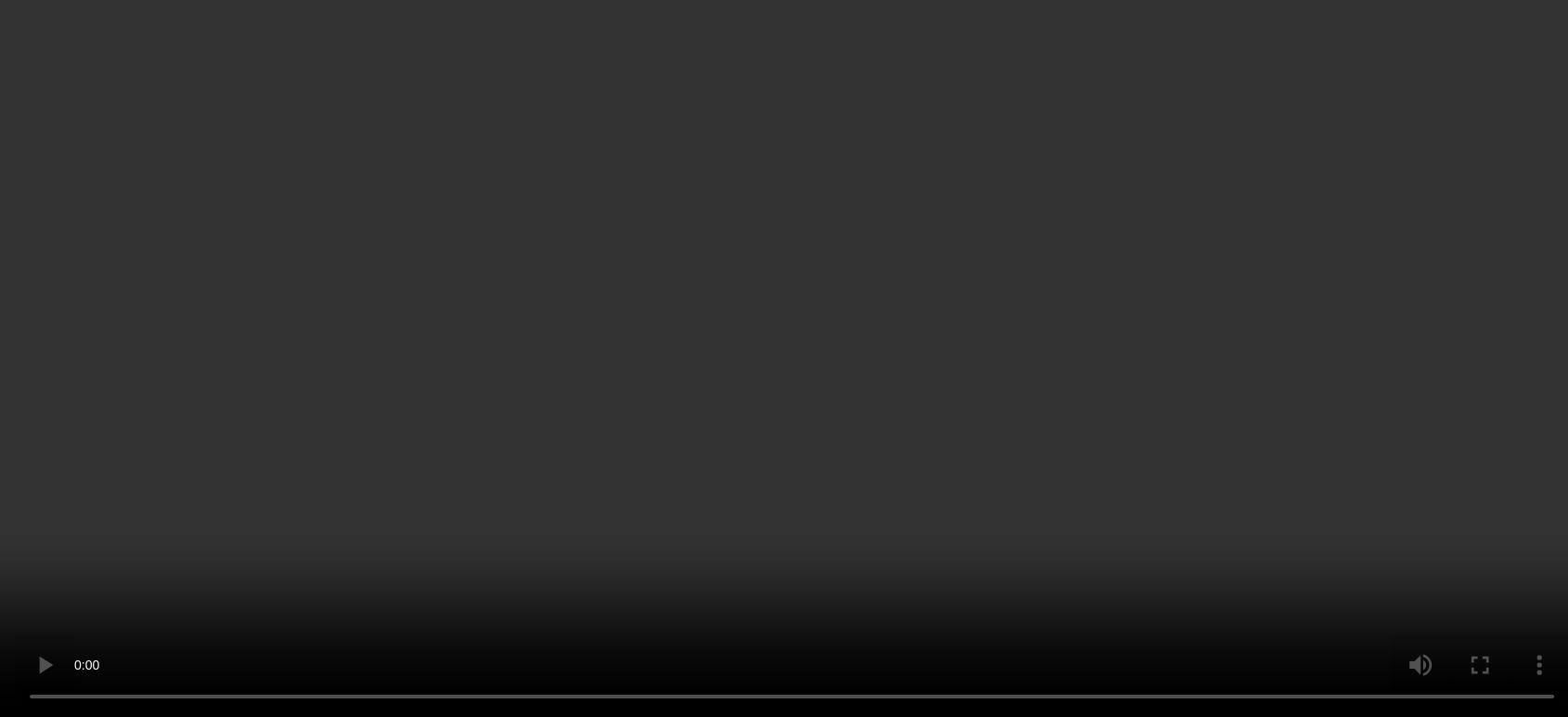
scroll to position [1129, 0]
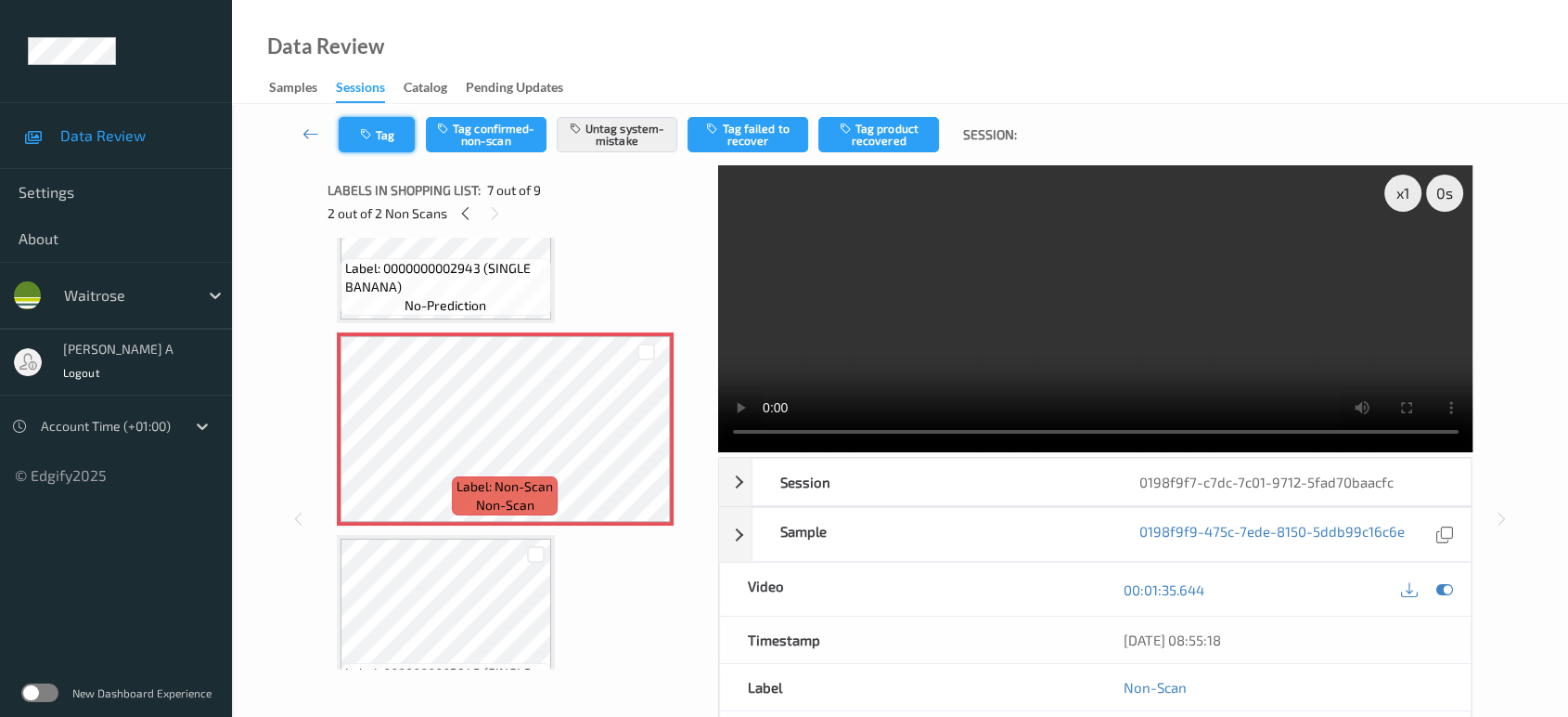
click at [396, 141] on button "Tag" at bounding box center [376, 134] width 76 height 35
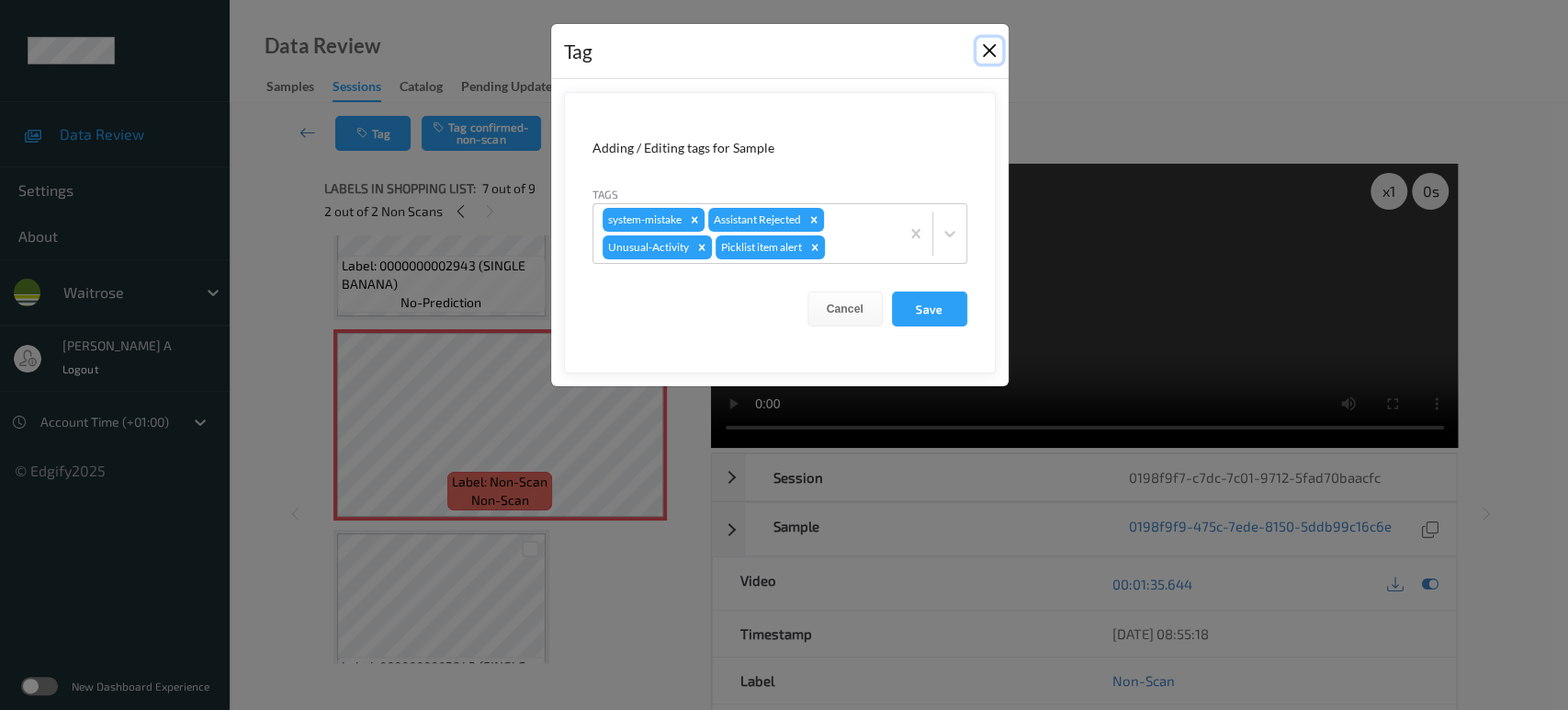
click at [985, 49] on button "Close" at bounding box center [989, 50] width 26 height 26
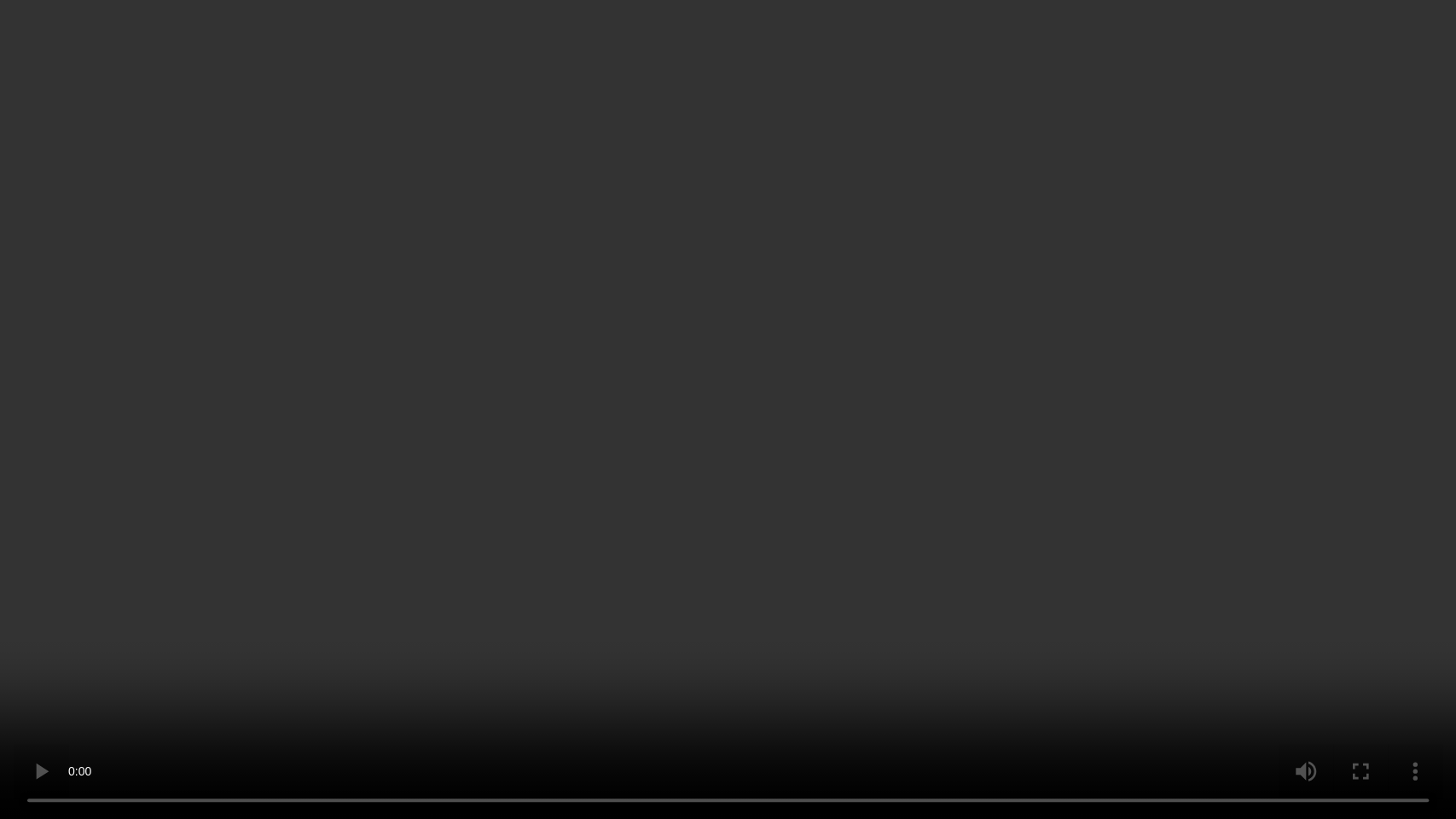
click at [823, 483] on video at bounding box center [728, 410] width 1456 height 819
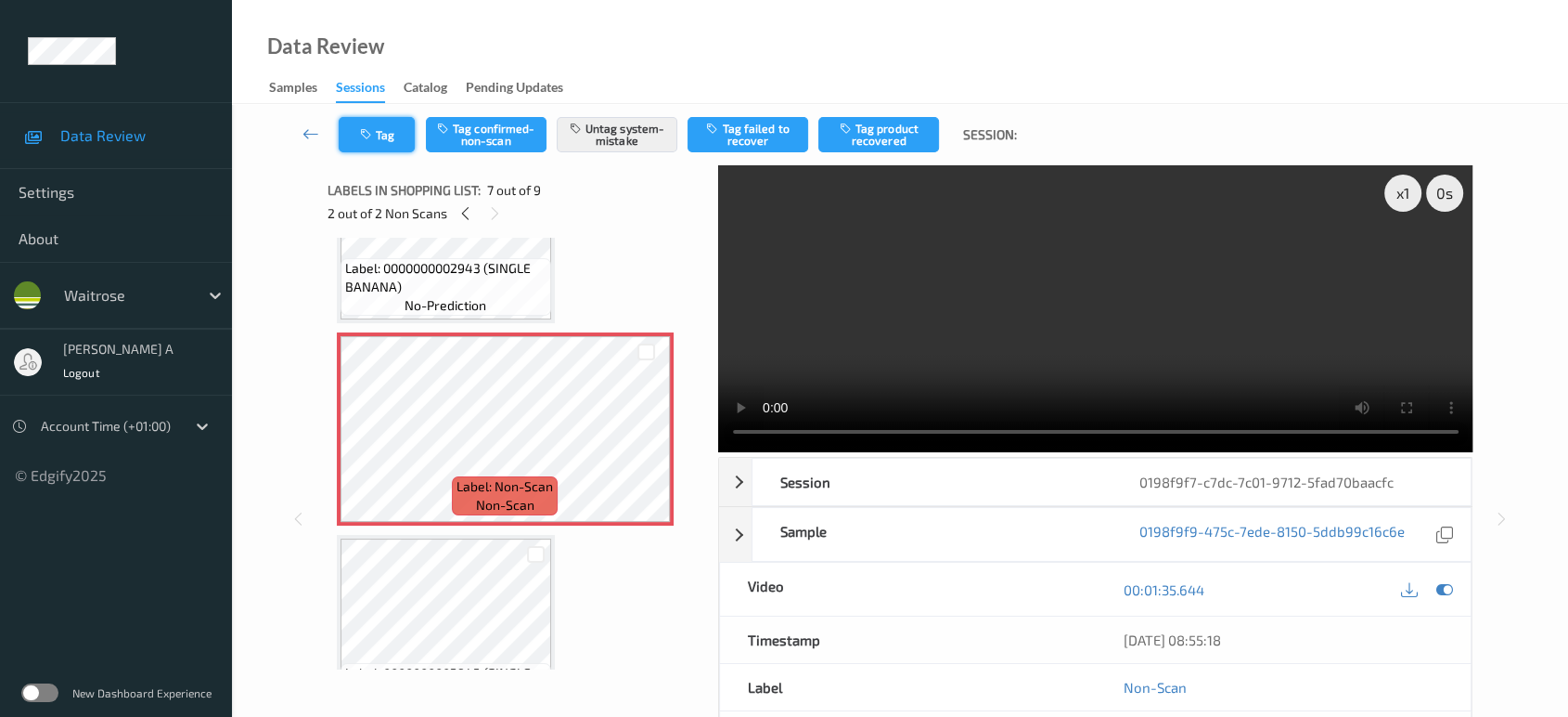
click at [397, 128] on button "Tag" at bounding box center [376, 134] width 76 height 35
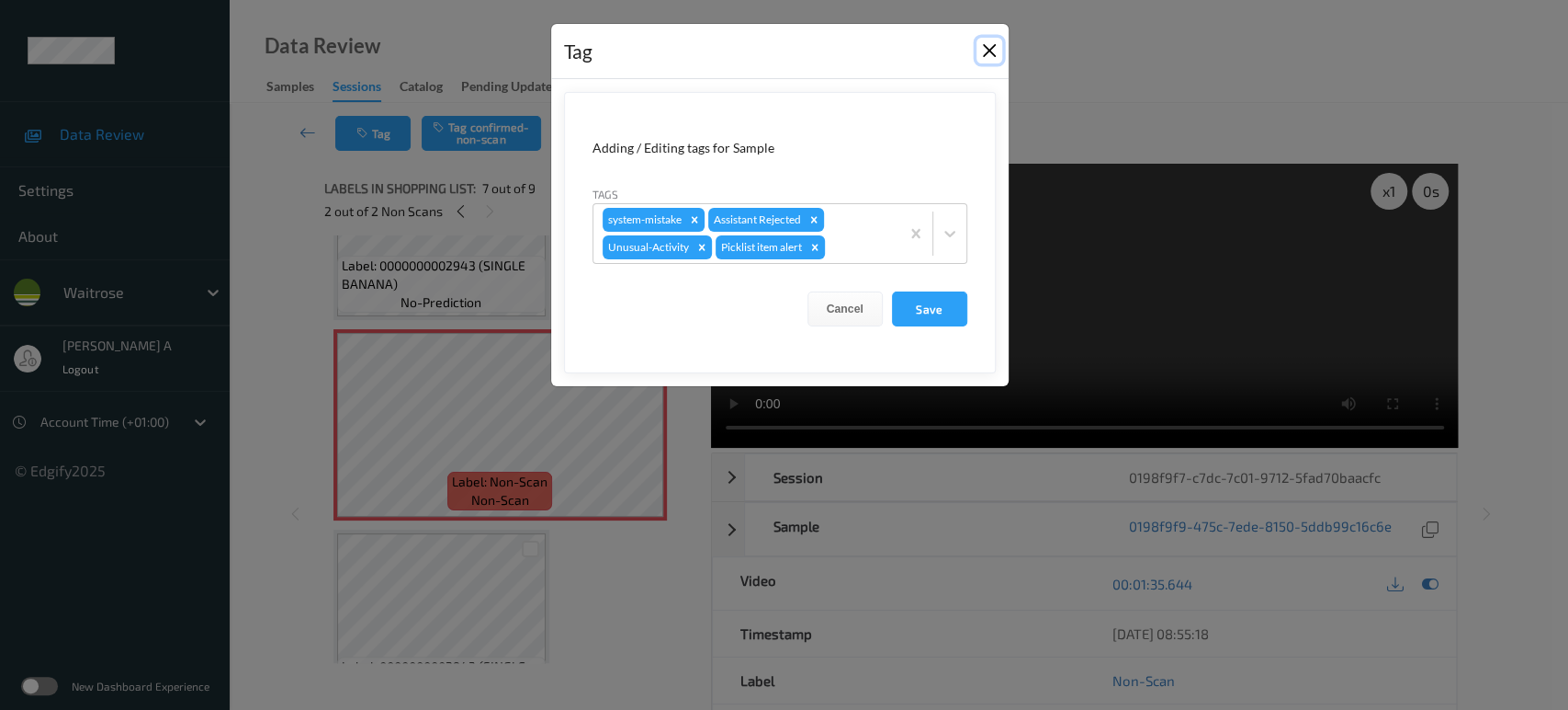
click at [983, 54] on button "Close" at bounding box center [989, 50] width 26 height 26
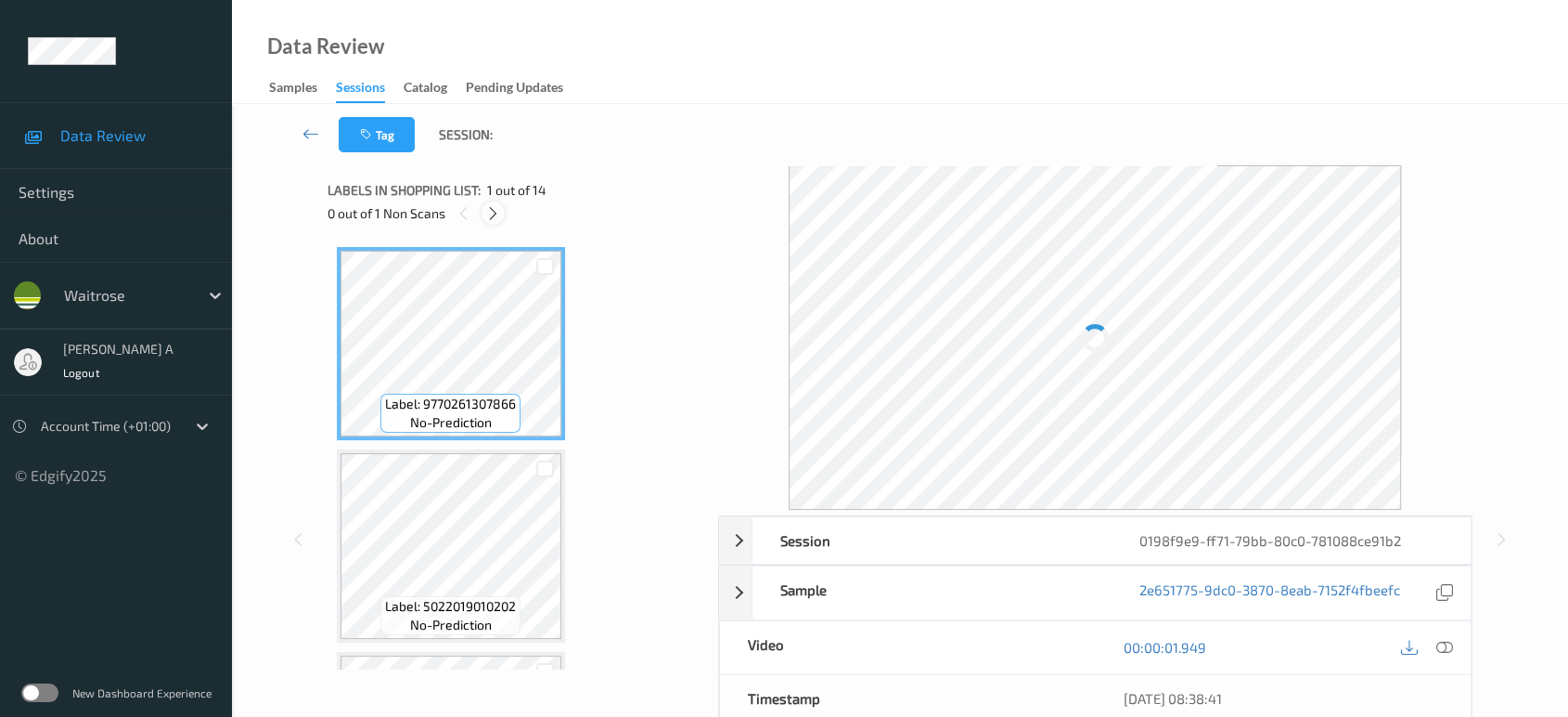
click at [495, 212] on icon at bounding box center [493, 213] width 16 height 16
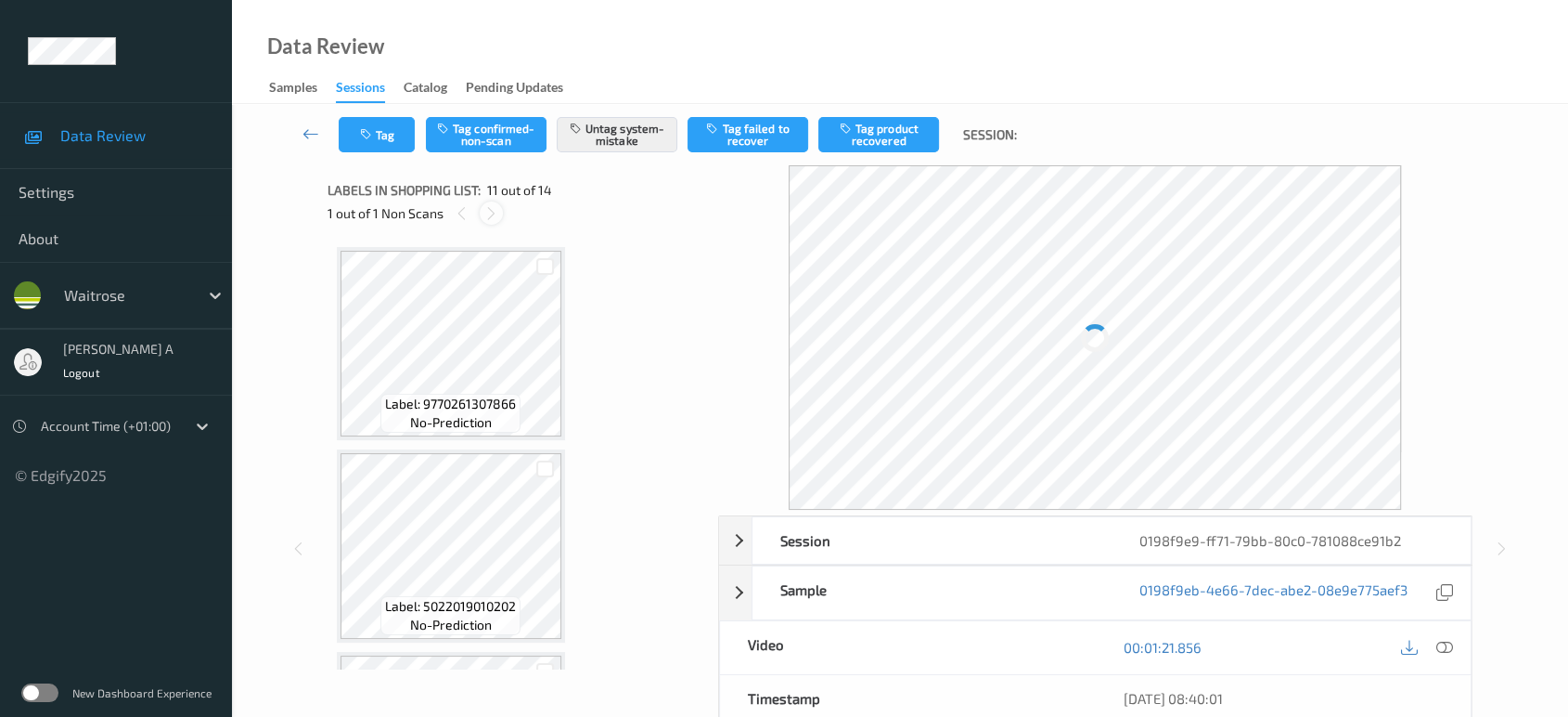
scroll to position [1823, 0]
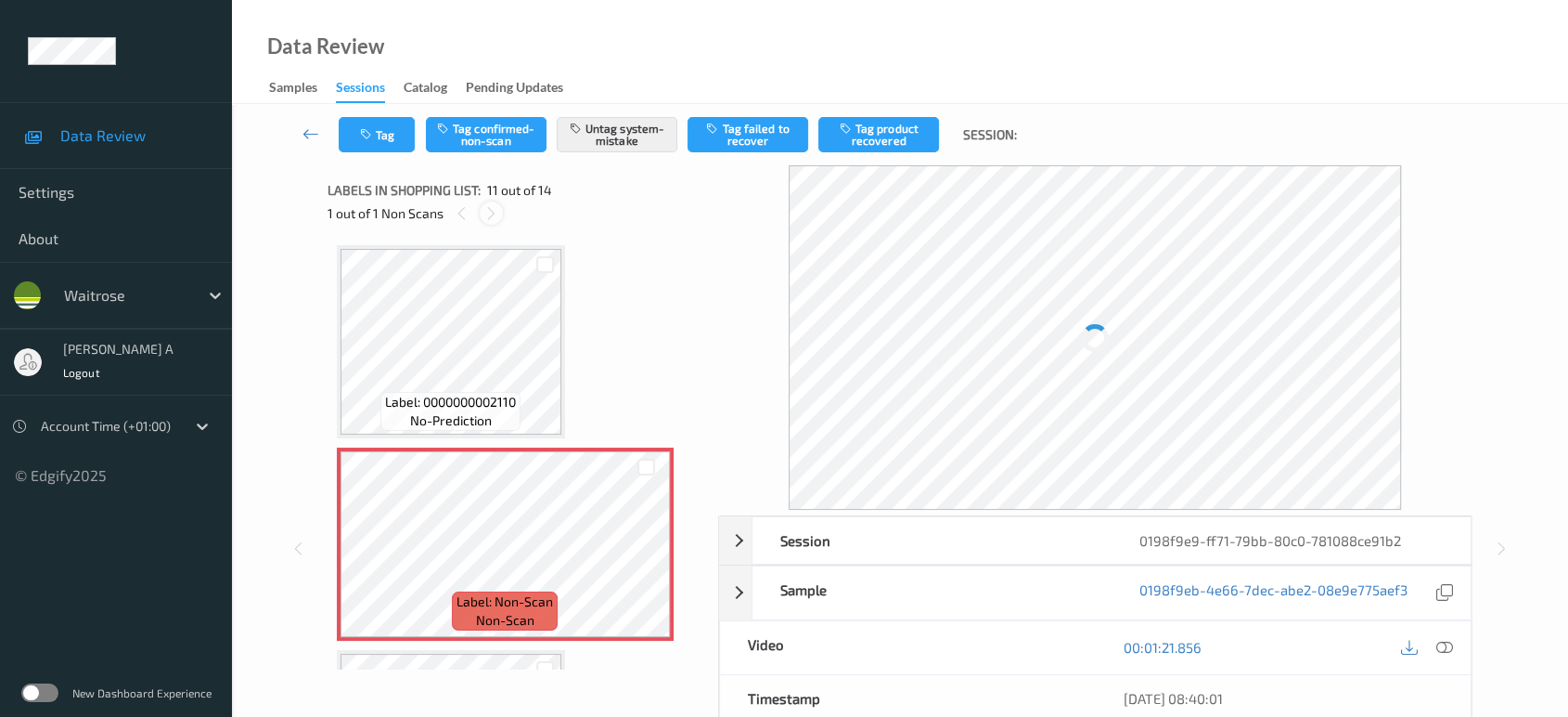
click at [495, 212] on icon at bounding box center [491, 213] width 16 height 16
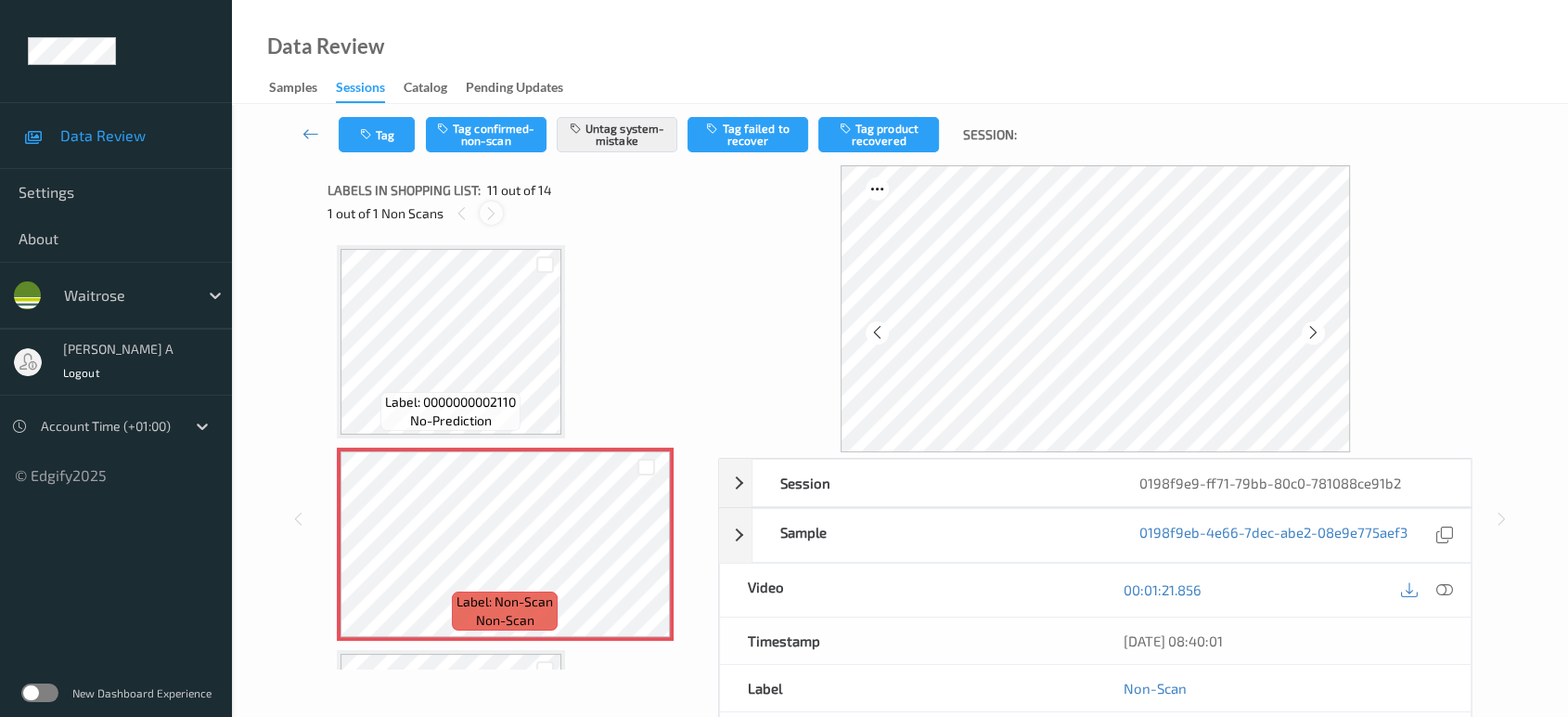
click at [495, 222] on div at bounding box center [491, 213] width 23 height 23
click at [463, 218] on icon at bounding box center [462, 213] width 16 height 16
click at [485, 219] on icon at bounding box center [491, 213] width 16 height 16
click at [644, 554] on icon at bounding box center [646, 559] width 16 height 16
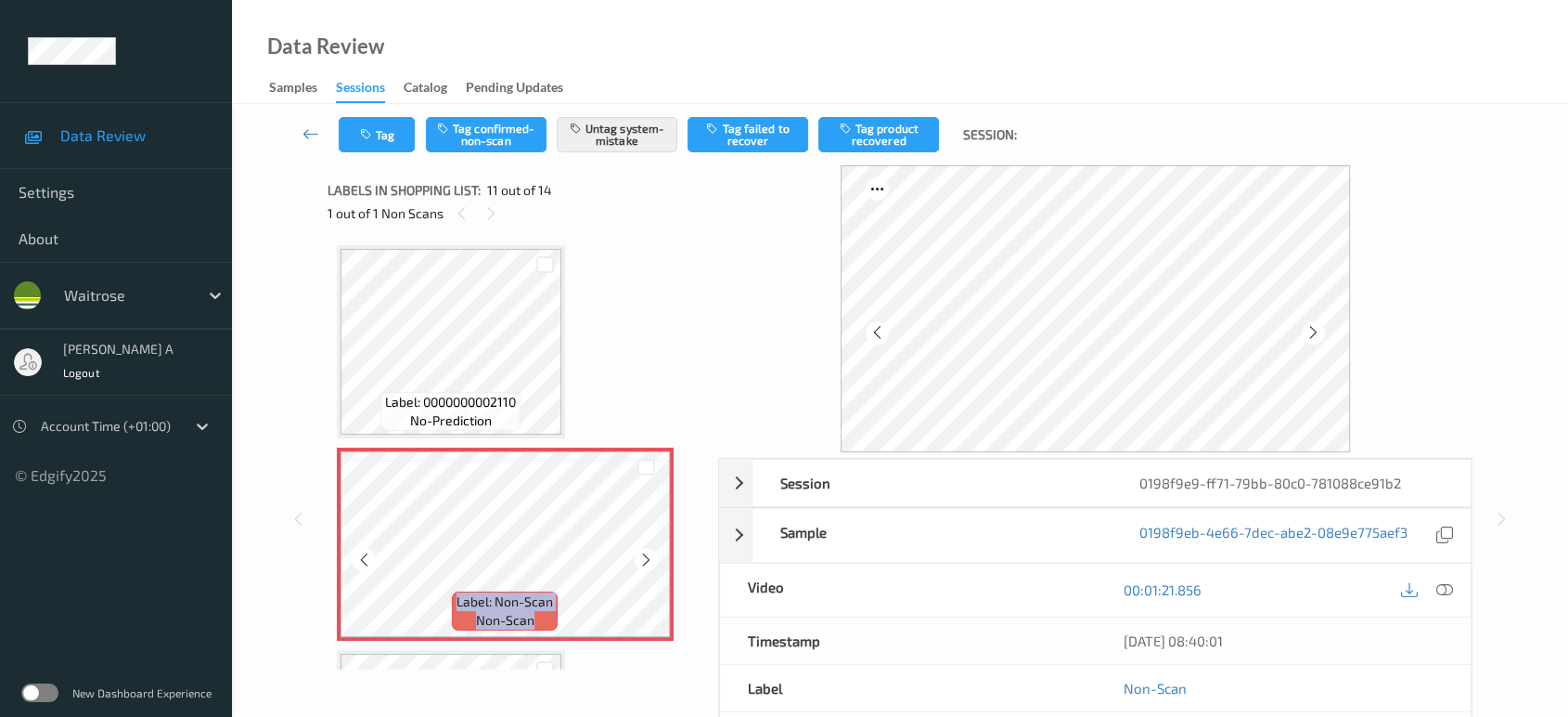
click at [644, 554] on icon at bounding box center [646, 559] width 16 height 16
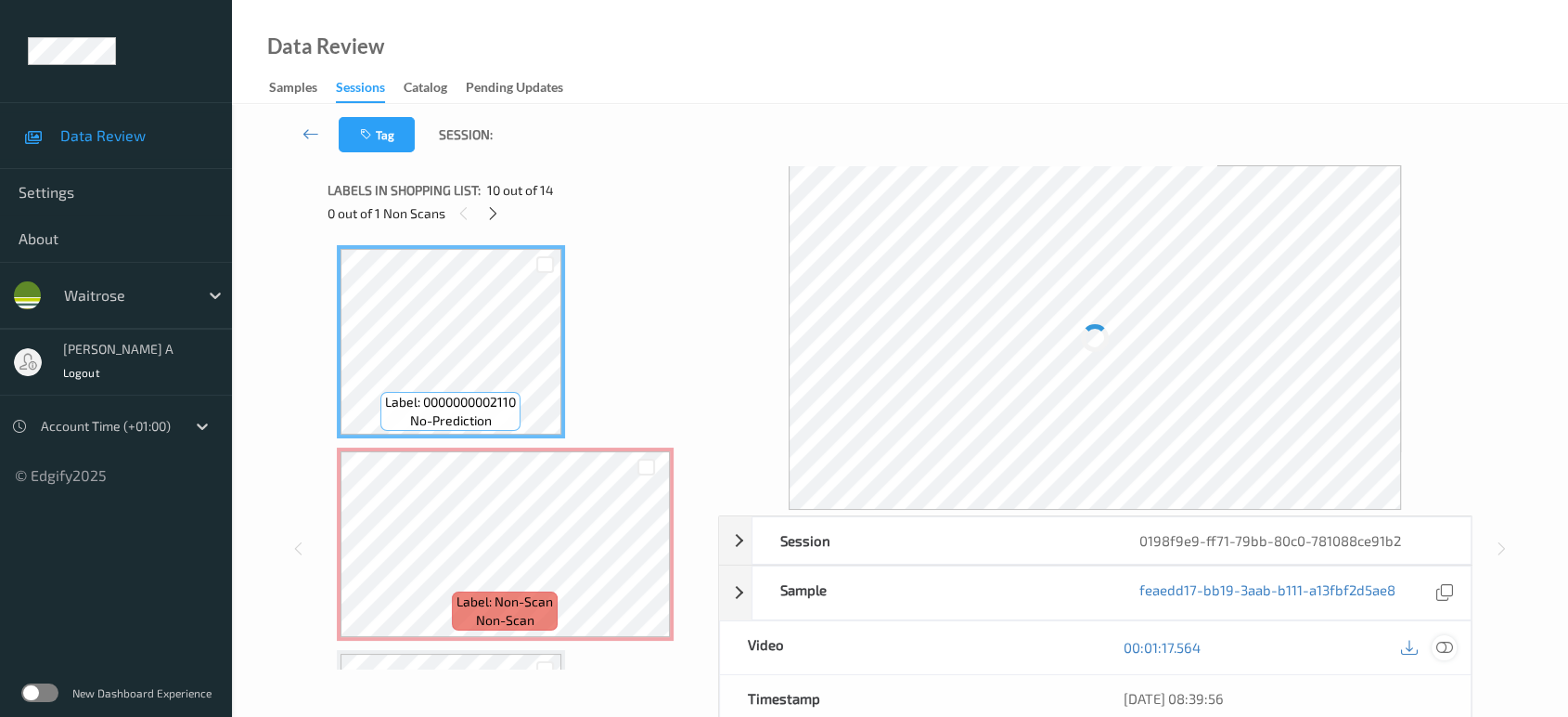
click at [1449, 649] on icon at bounding box center [1444, 646] width 16 height 16
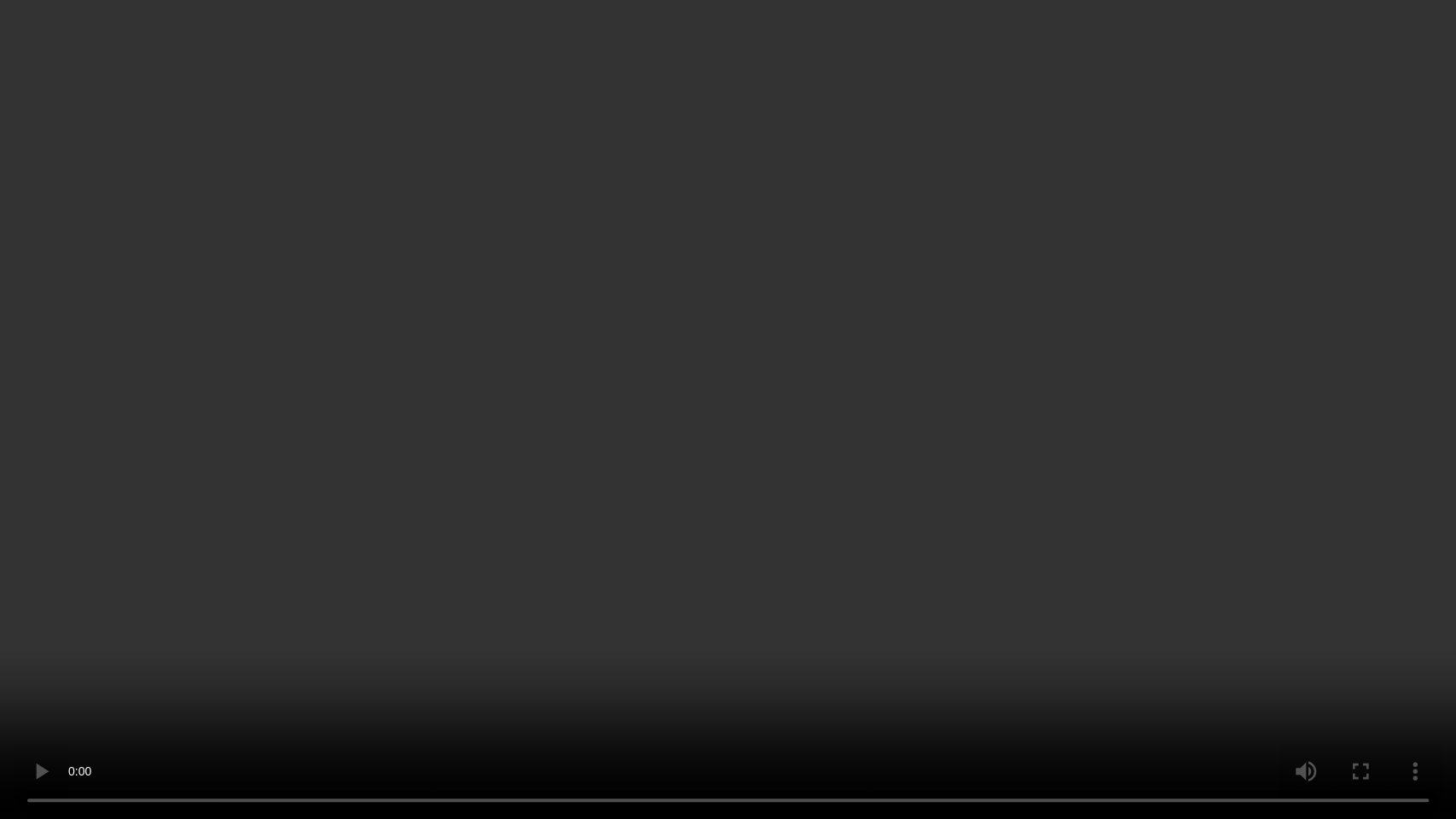
click at [765, 426] on video at bounding box center [728, 410] width 1456 height 819
click at [720, 468] on video at bounding box center [728, 410] width 1456 height 819
click at [566, 448] on video at bounding box center [728, 410] width 1456 height 819
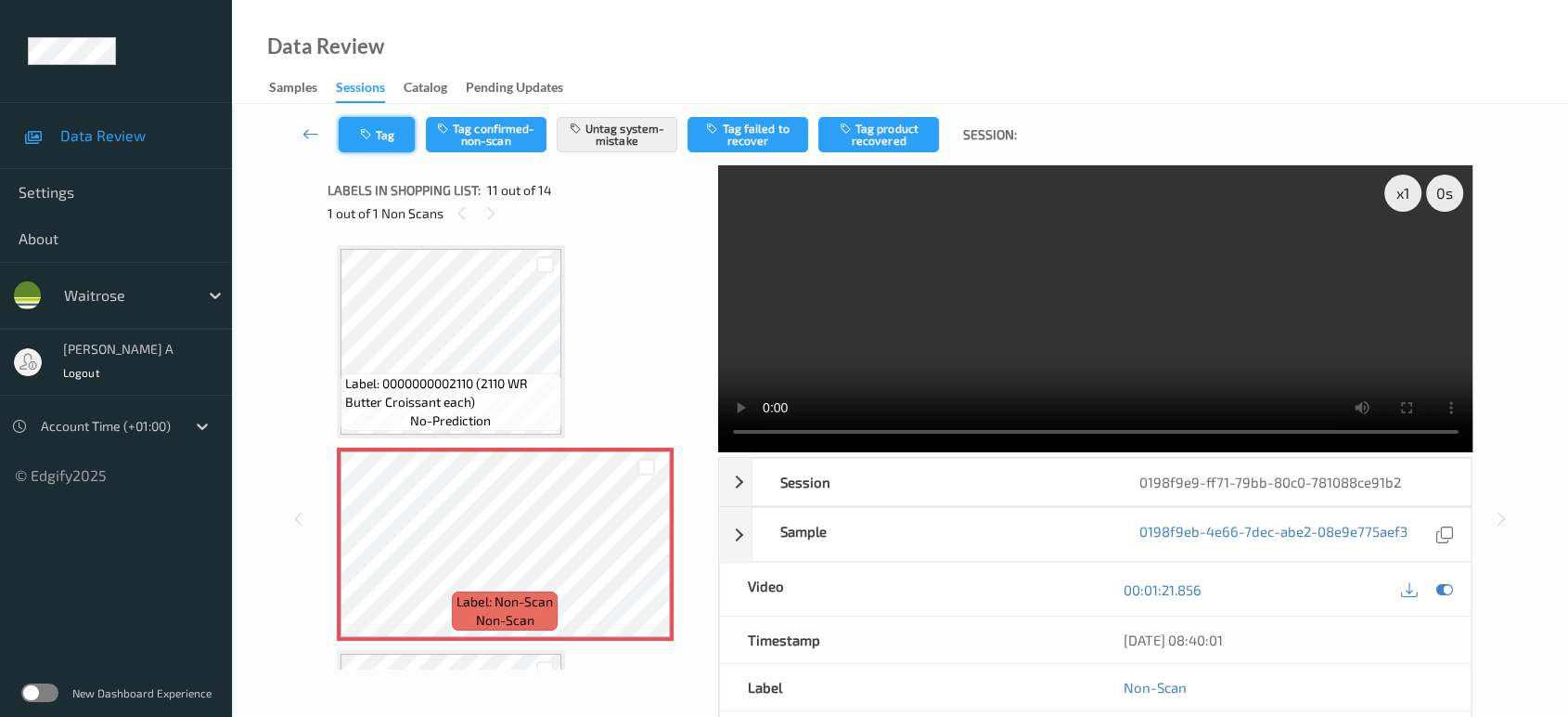
click at [385, 136] on button "Tag" at bounding box center [376, 134] width 76 height 35
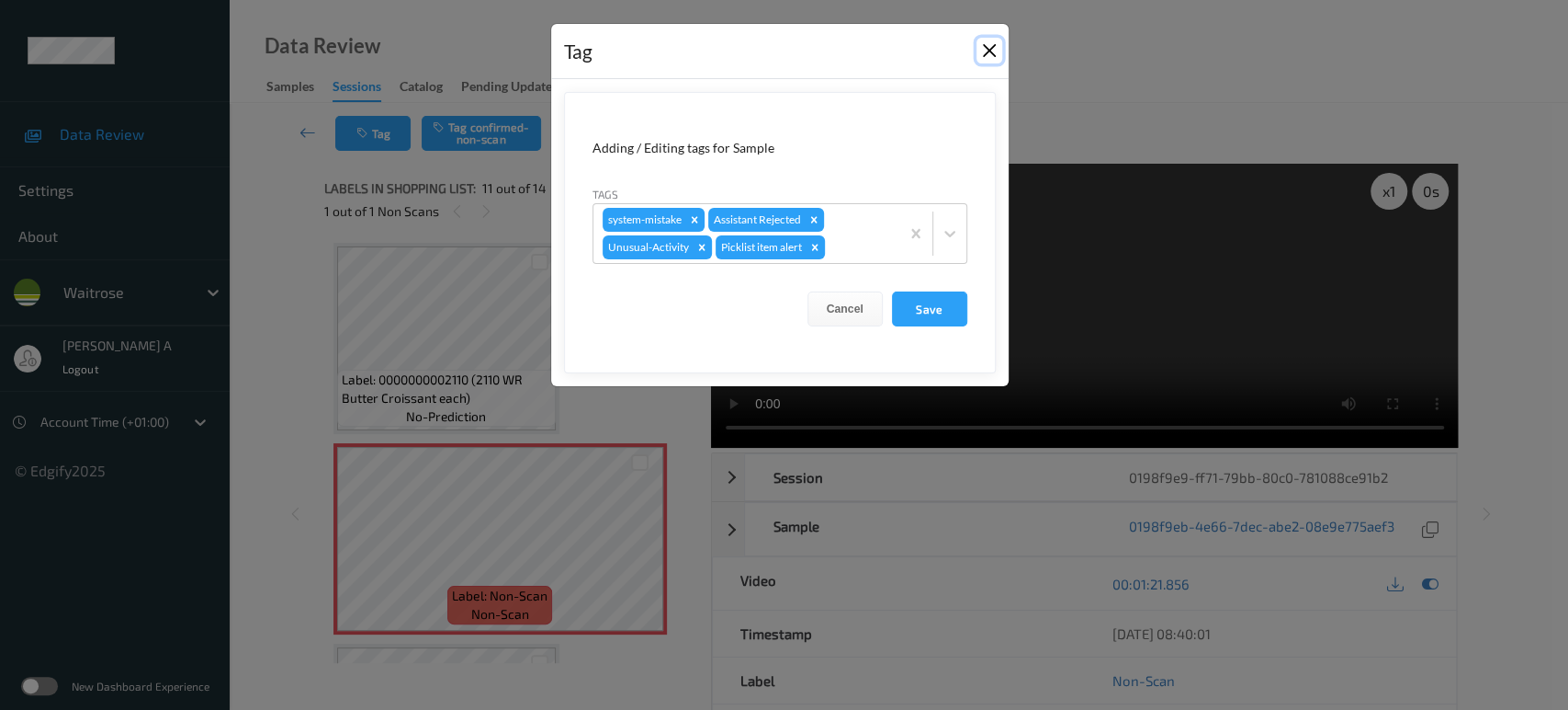
click at [988, 47] on button "Close" at bounding box center [989, 50] width 26 height 26
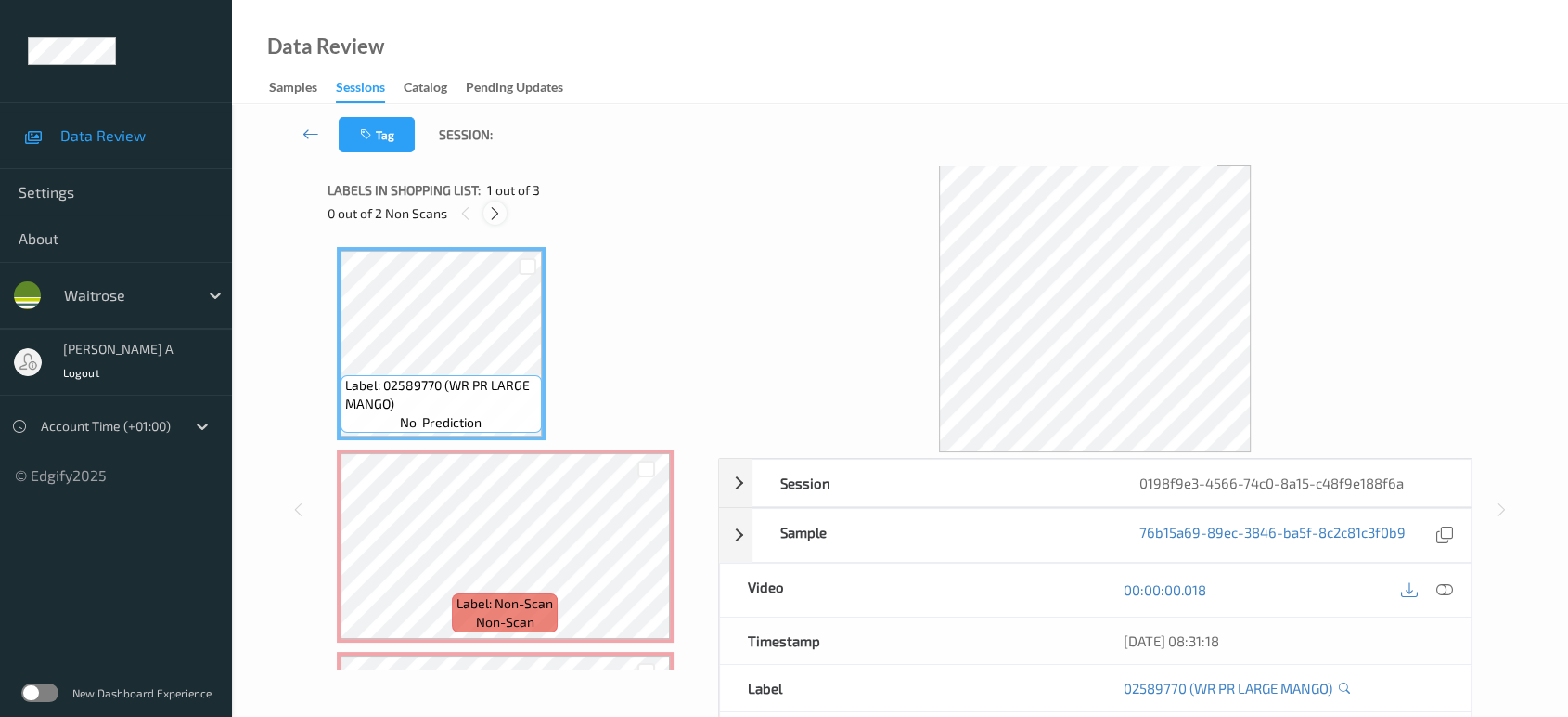
click at [504, 221] on div at bounding box center [495, 213] width 23 height 23
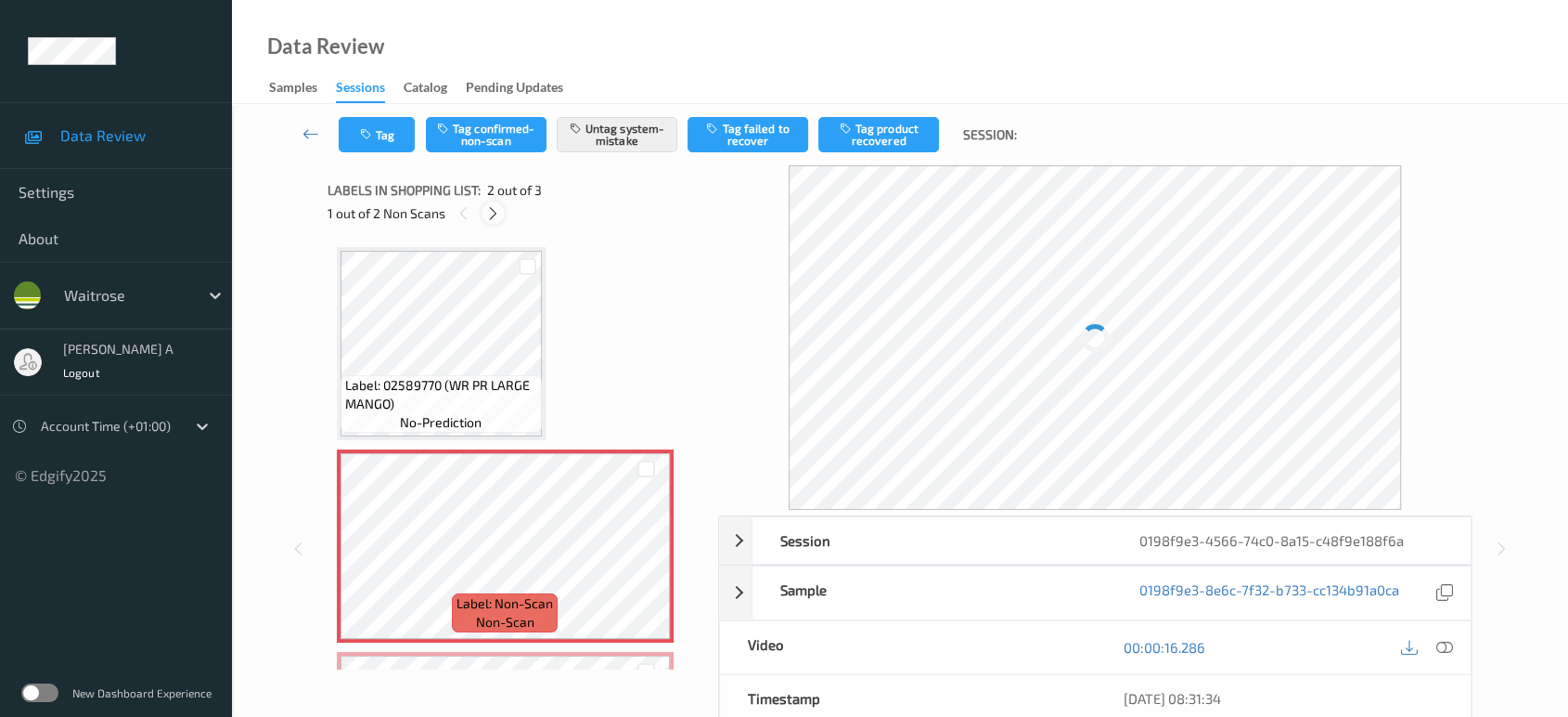
scroll to position [9, 0]
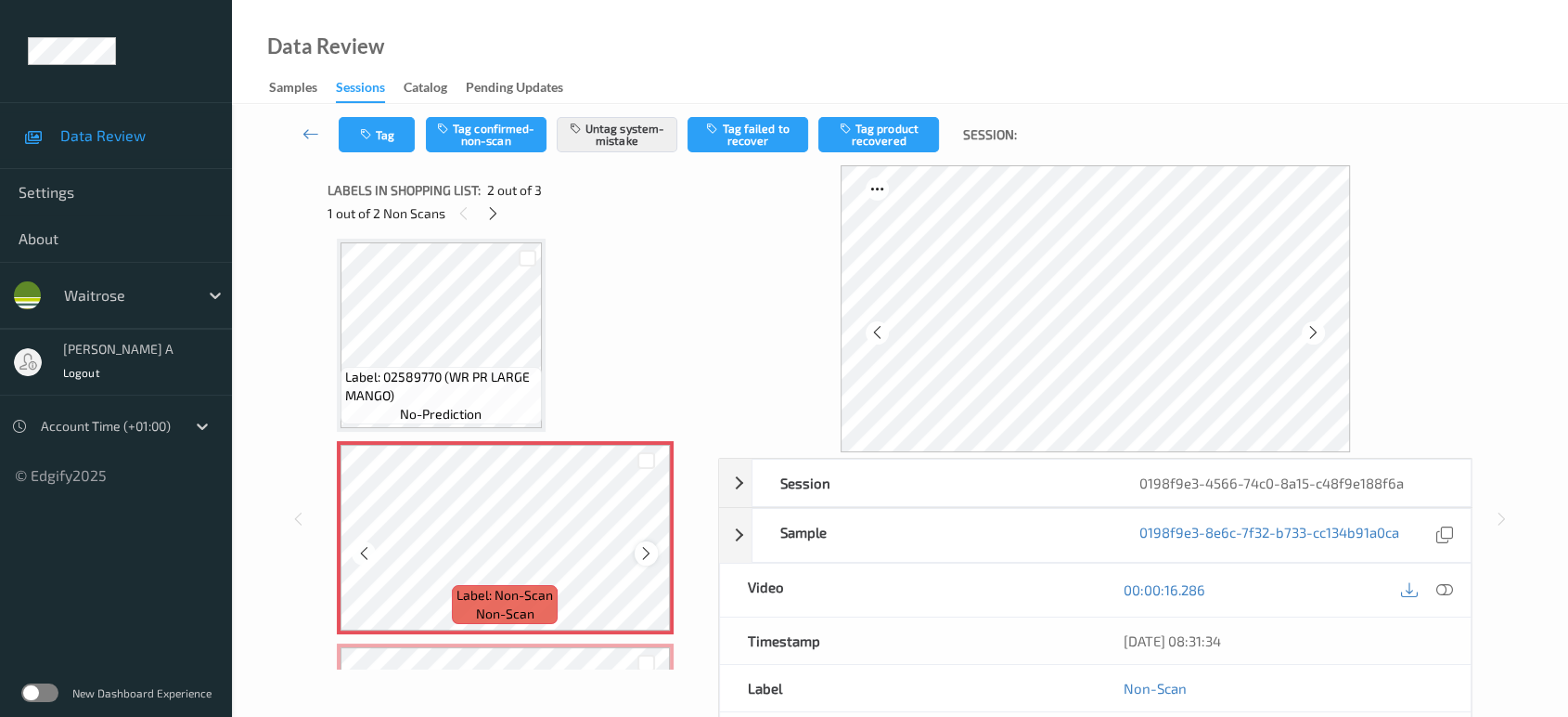
click at [646, 555] on icon at bounding box center [646, 553] width 16 height 16
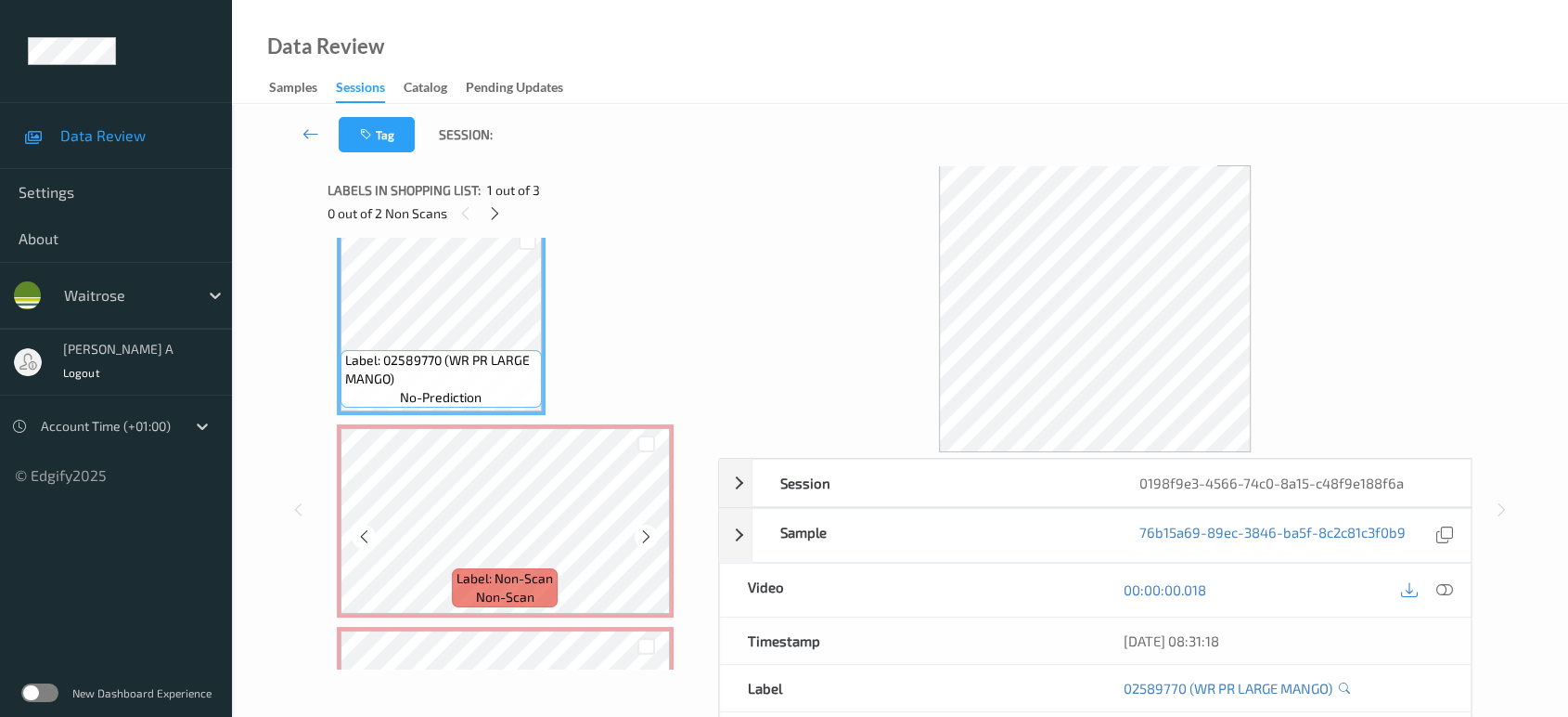
scroll to position [0, 0]
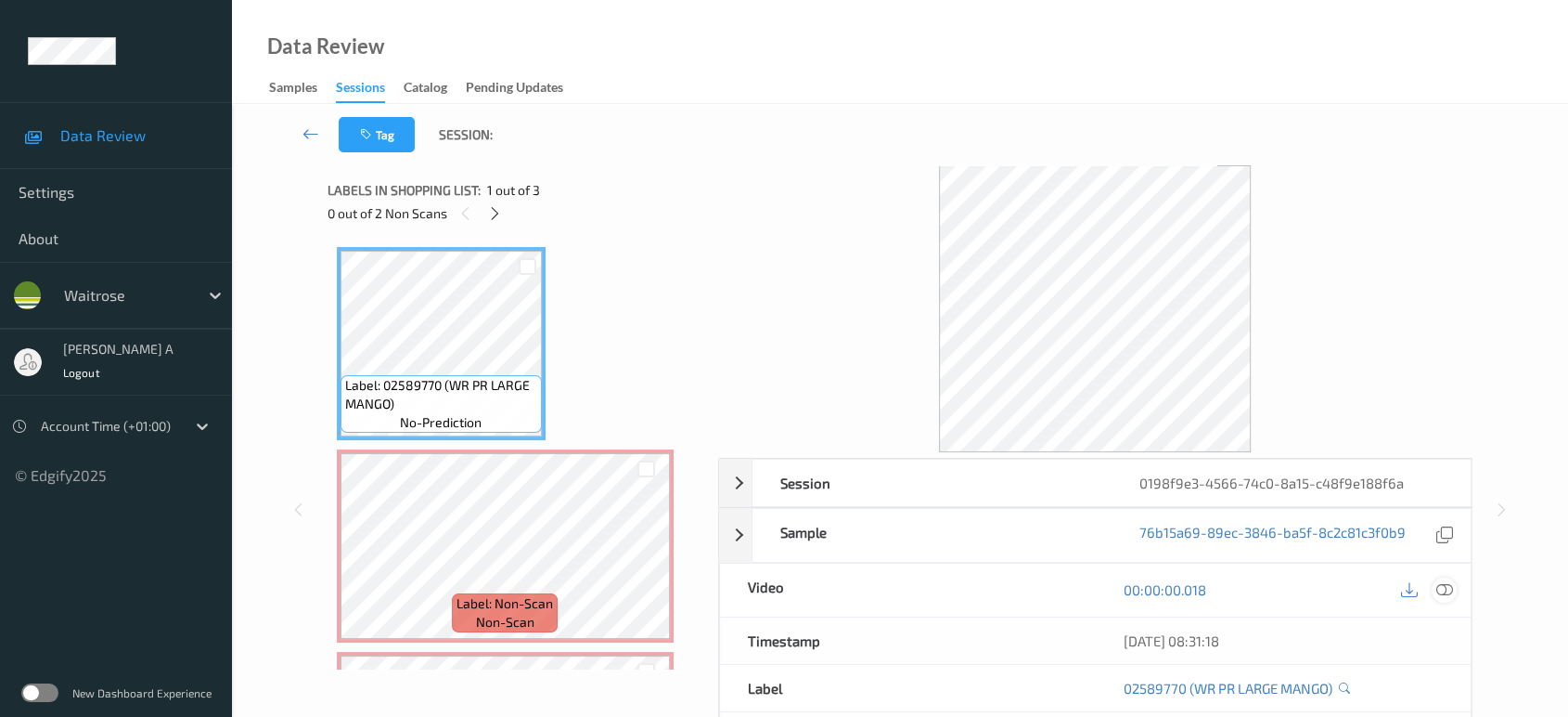
click at [1452, 593] on icon at bounding box center [1444, 589] width 16 height 16
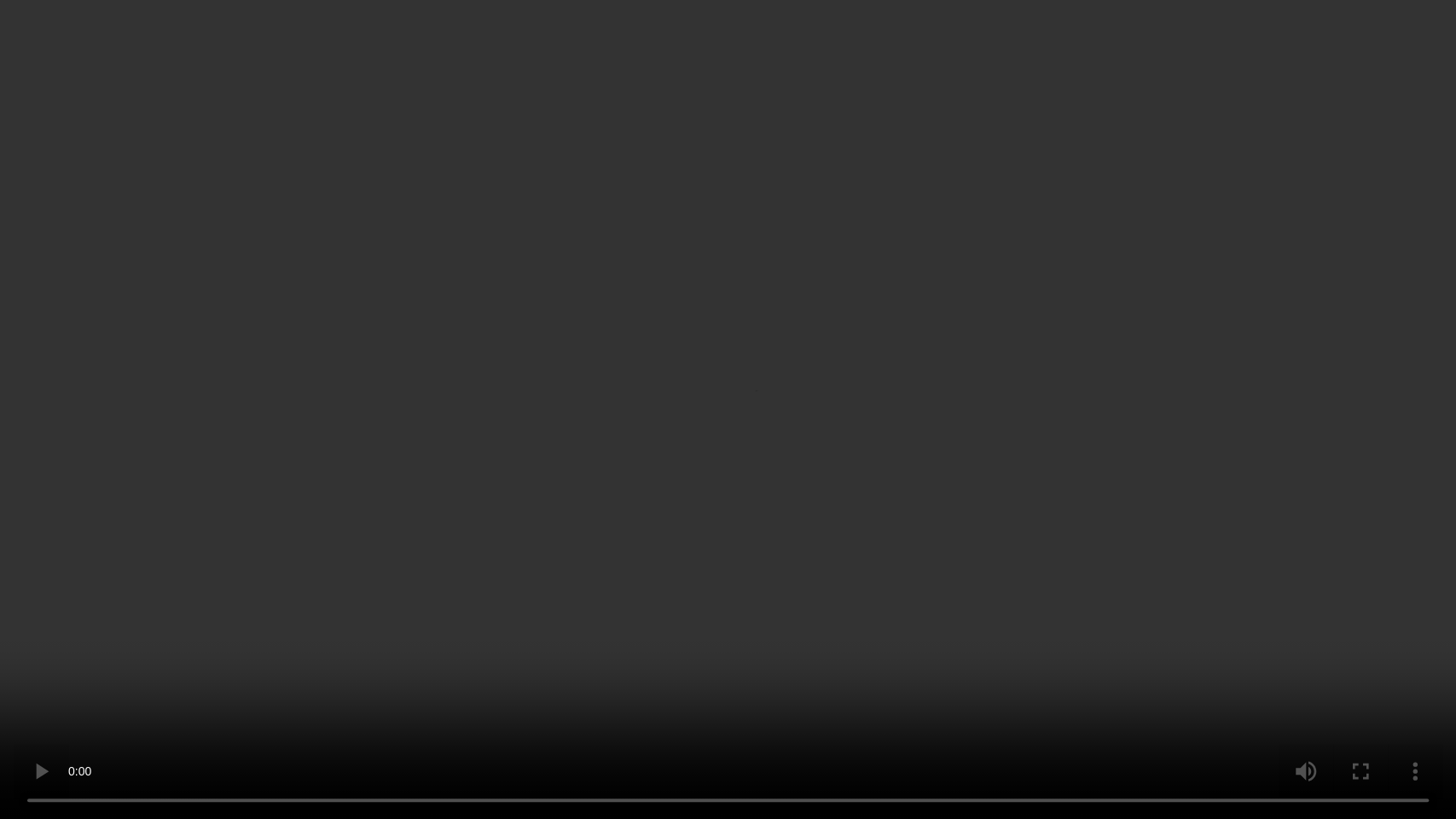
click at [722, 460] on video at bounding box center [728, 410] width 1456 height 819
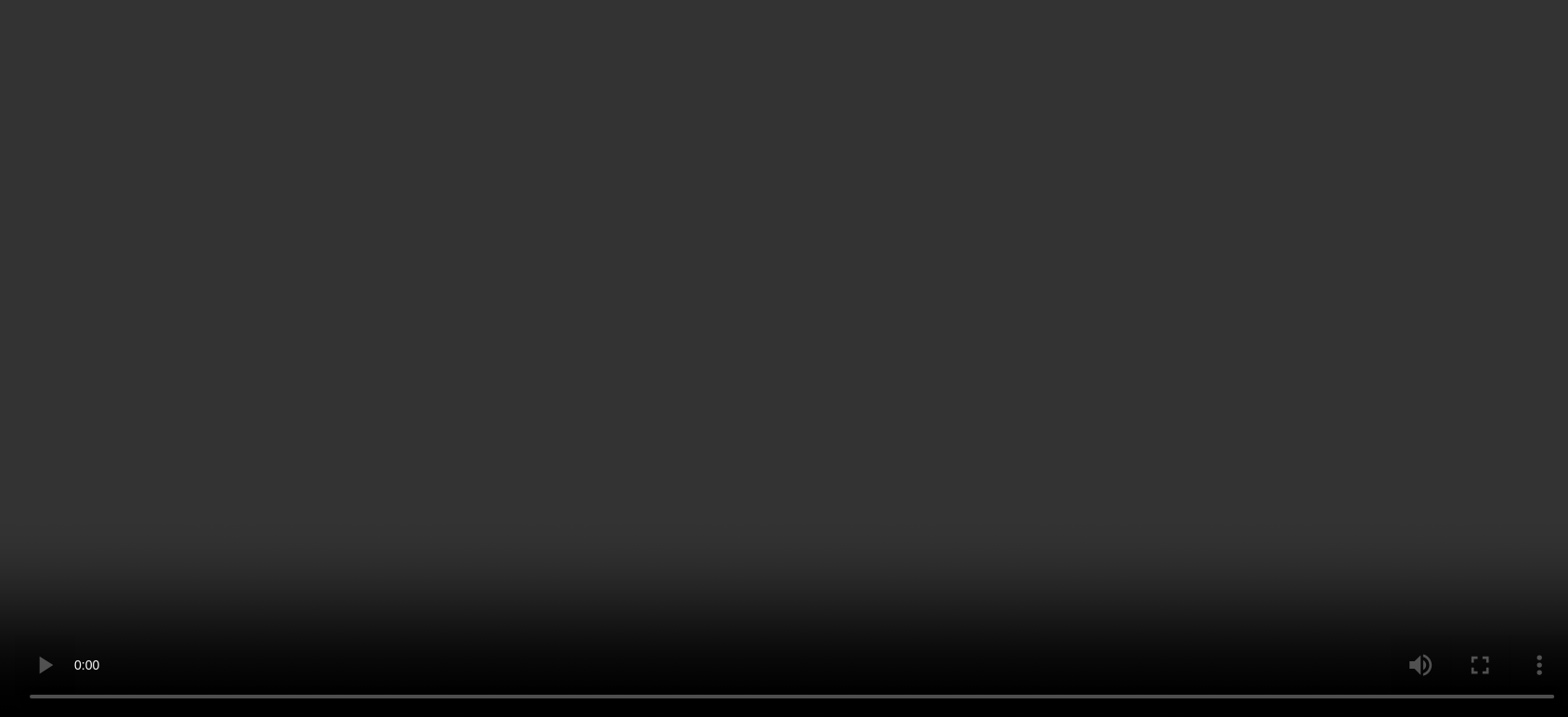
scroll to position [103, 0]
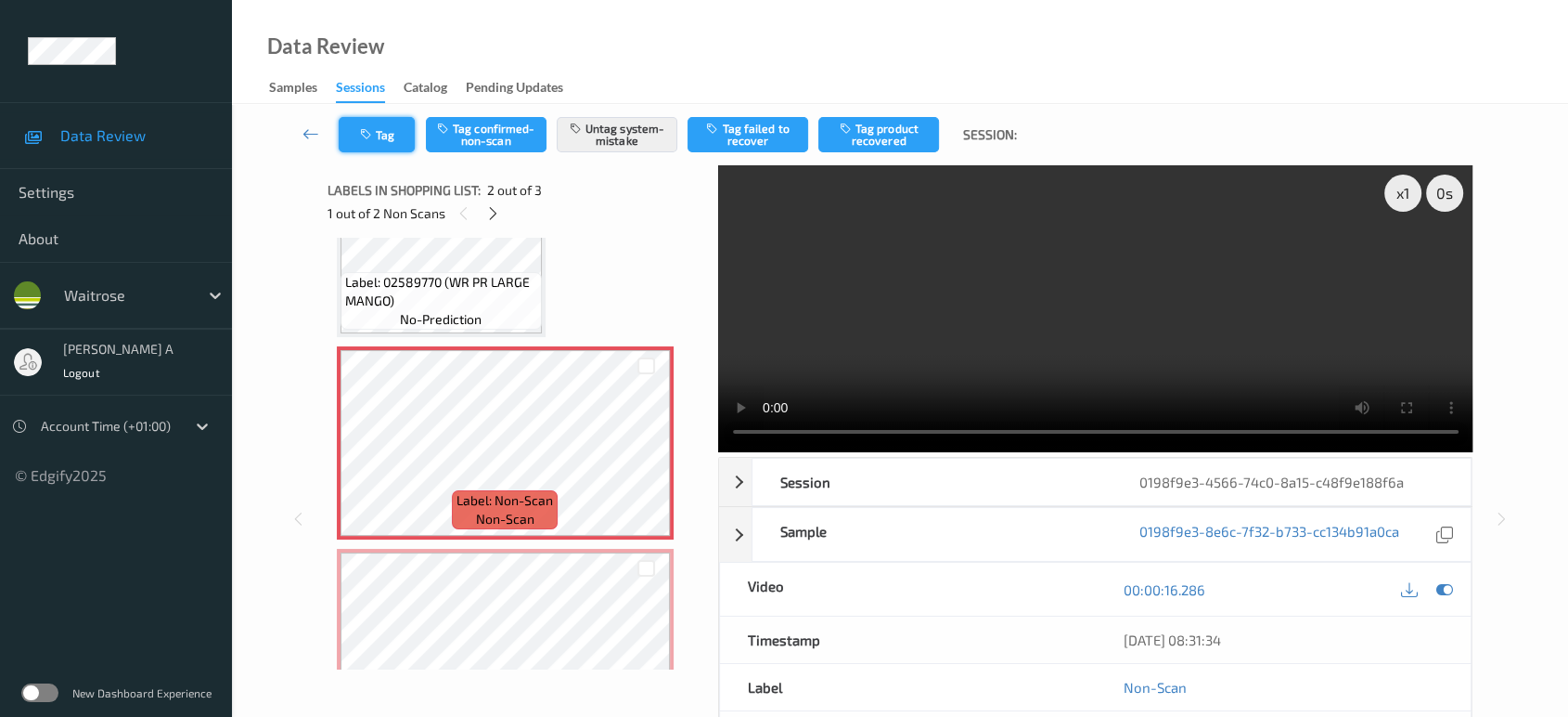
click at [399, 136] on button "Tag" at bounding box center [376, 134] width 76 height 35
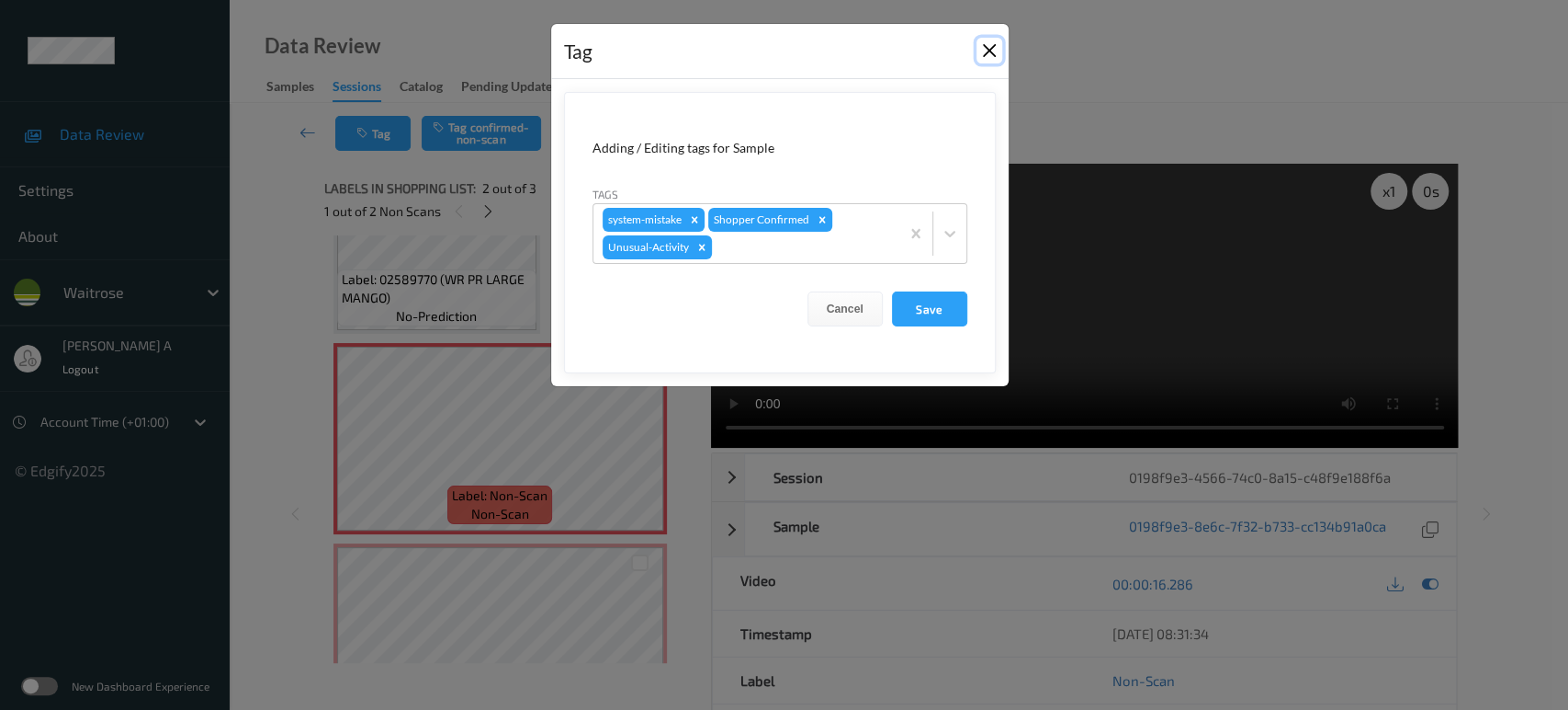
click at [989, 46] on button "Close" at bounding box center [989, 50] width 26 height 26
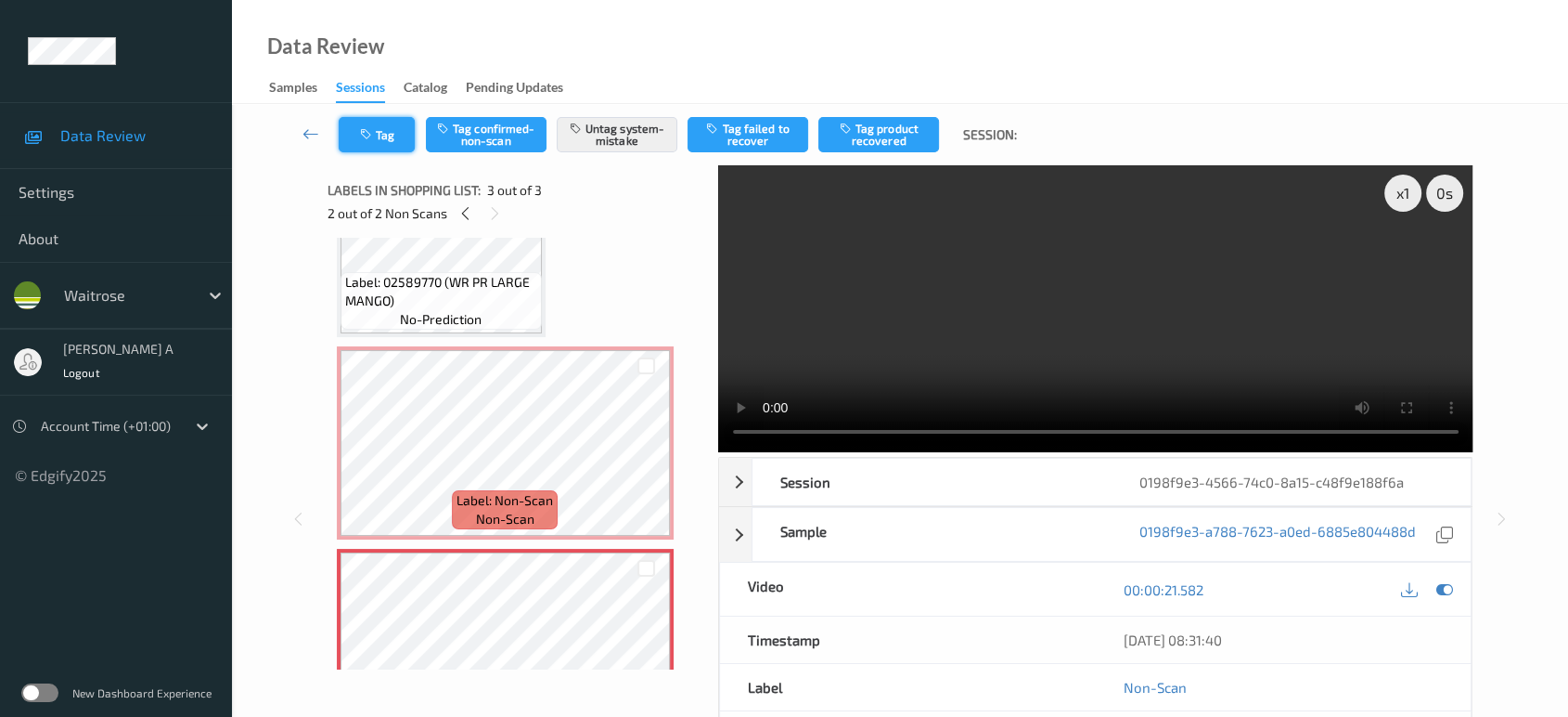
click at [394, 126] on button "Tag" at bounding box center [376, 134] width 76 height 35
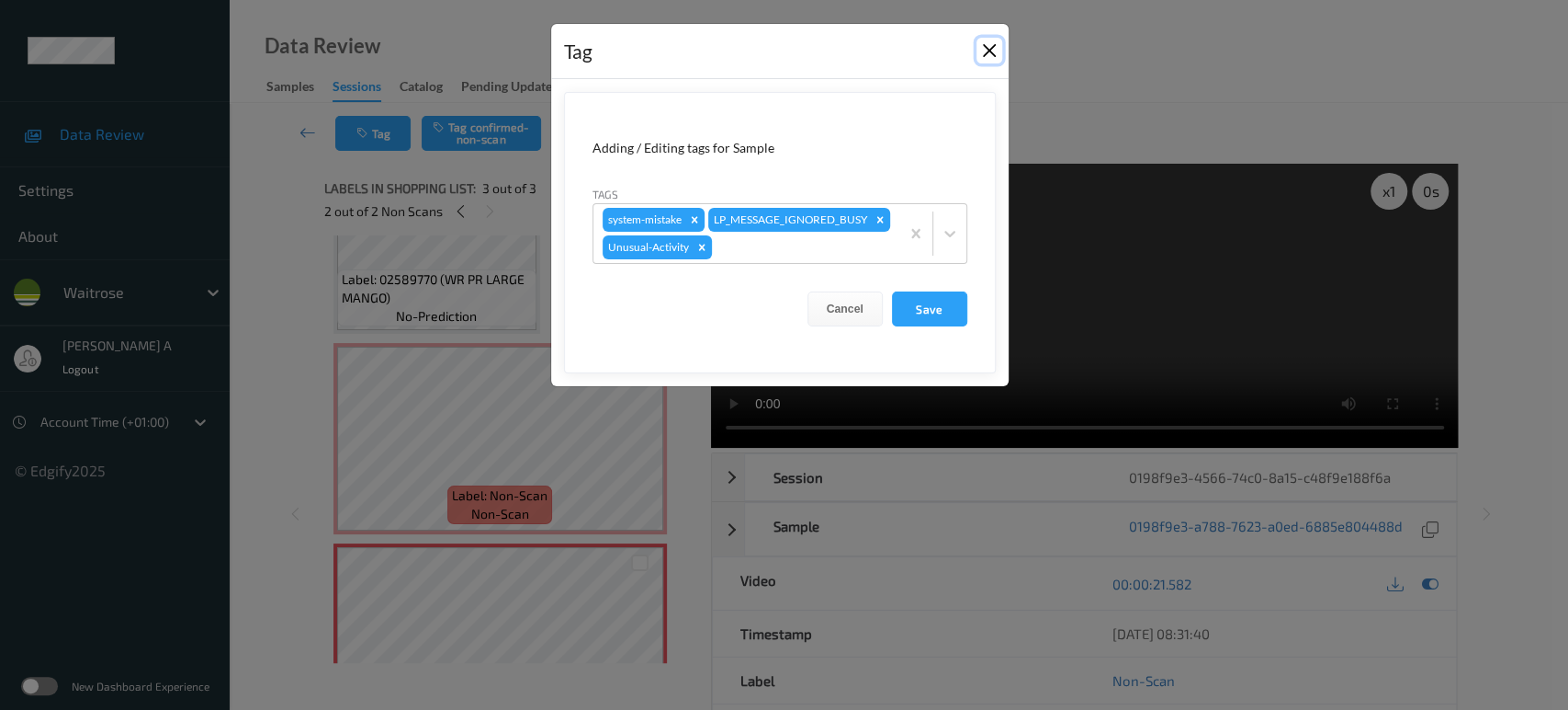
click at [994, 51] on button "Close" at bounding box center [989, 50] width 26 height 26
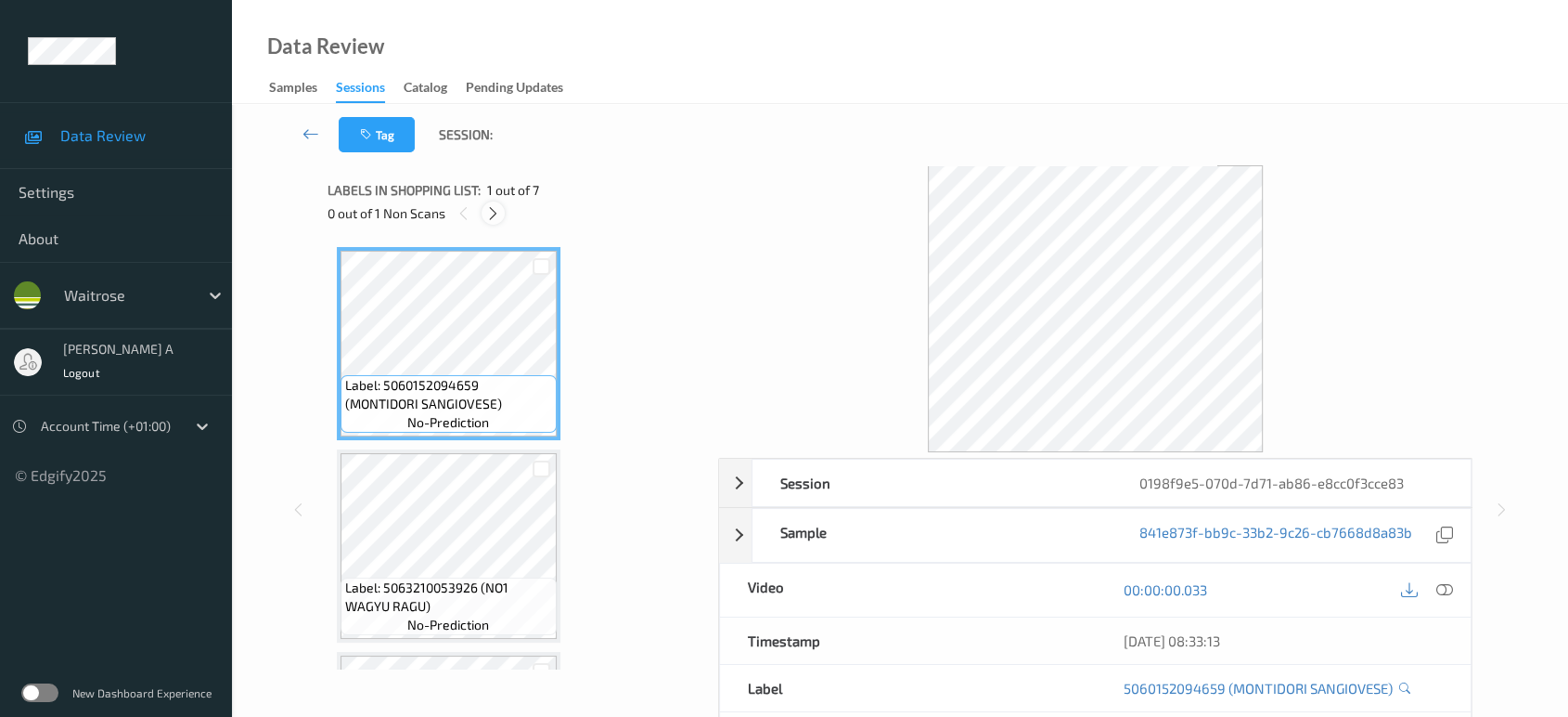
click at [497, 211] on icon at bounding box center [493, 213] width 16 height 16
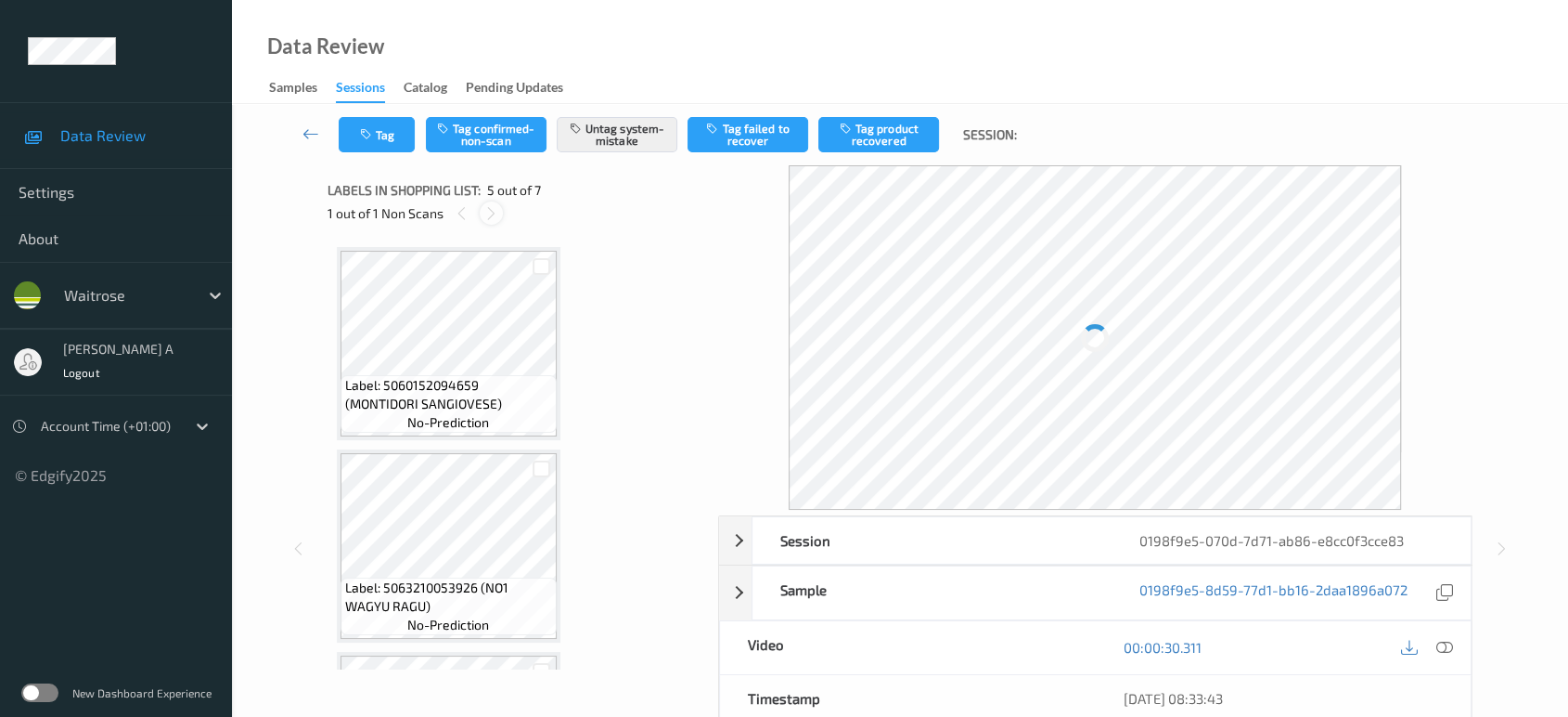
scroll to position [614, 0]
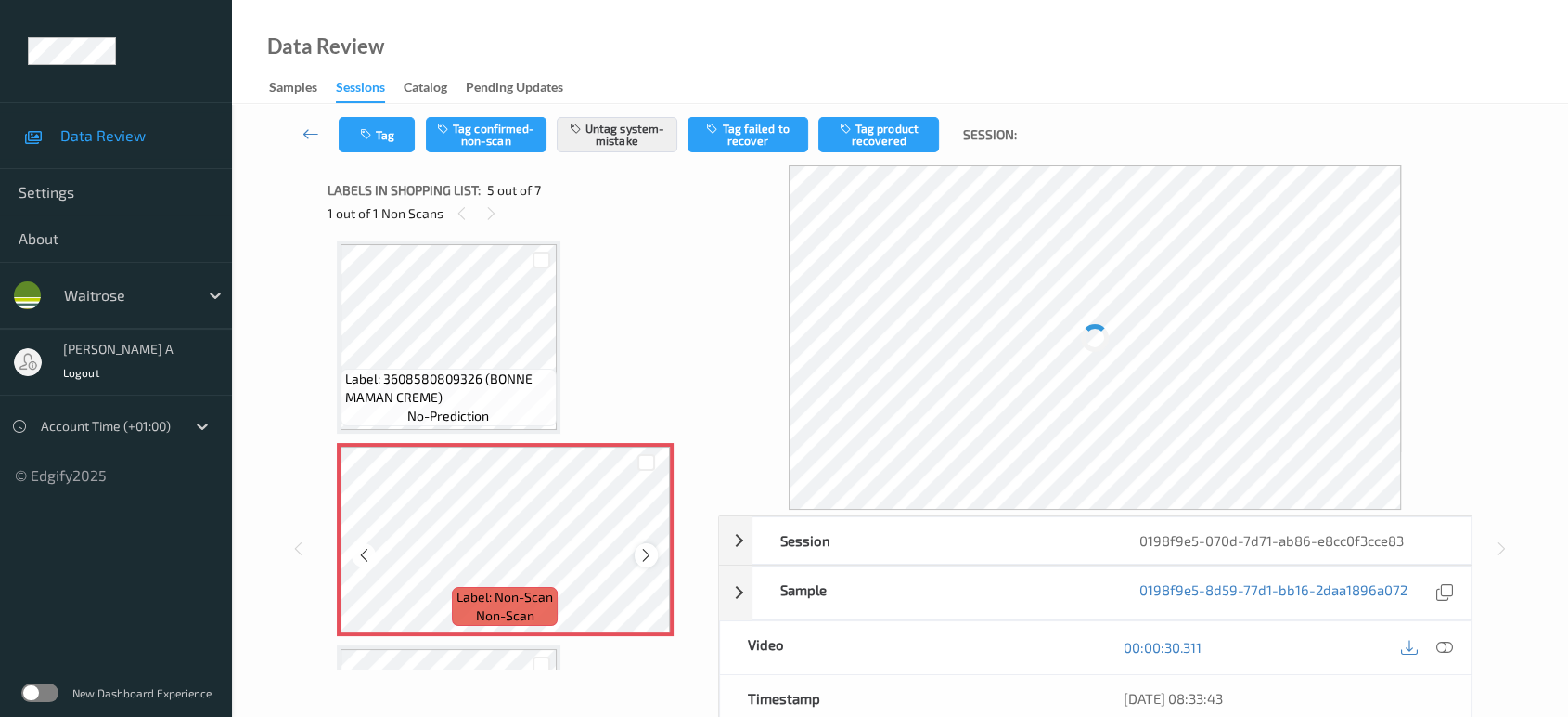
click at [646, 556] on icon at bounding box center [646, 554] width 16 height 16
click at [369, 130] on icon "button" at bounding box center [368, 135] width 16 height 13
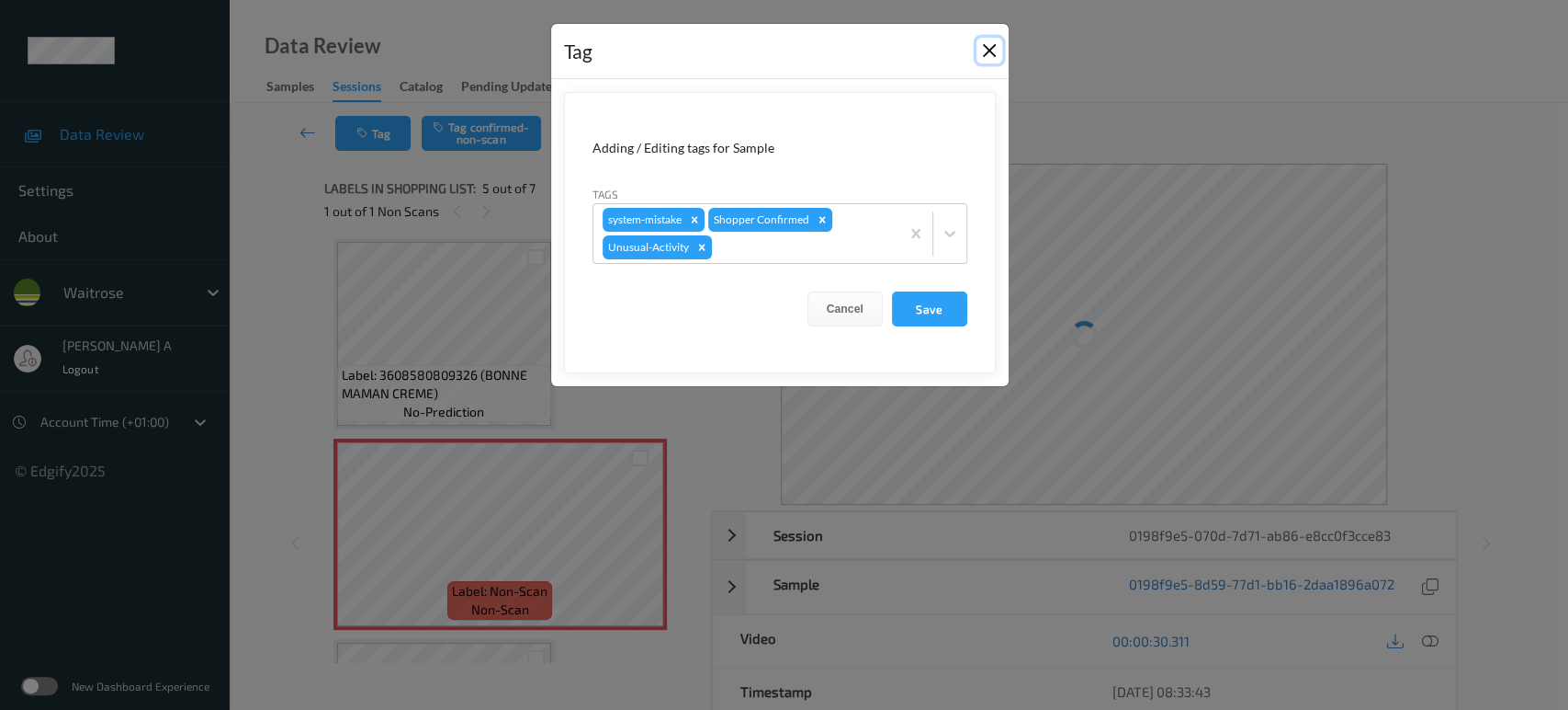
click at [998, 52] on button "Close" at bounding box center [989, 50] width 26 height 26
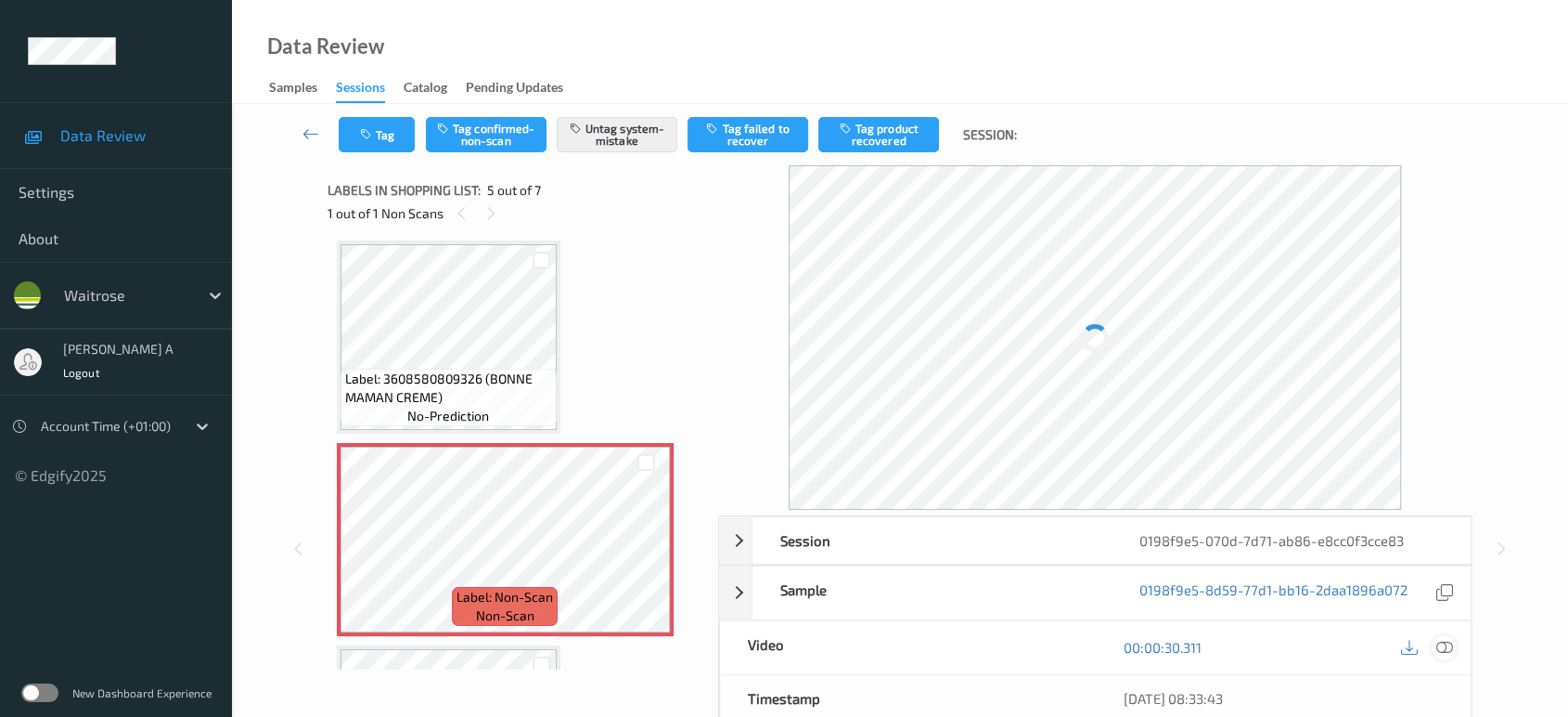
click at [1450, 647] on icon at bounding box center [1444, 646] width 16 height 16
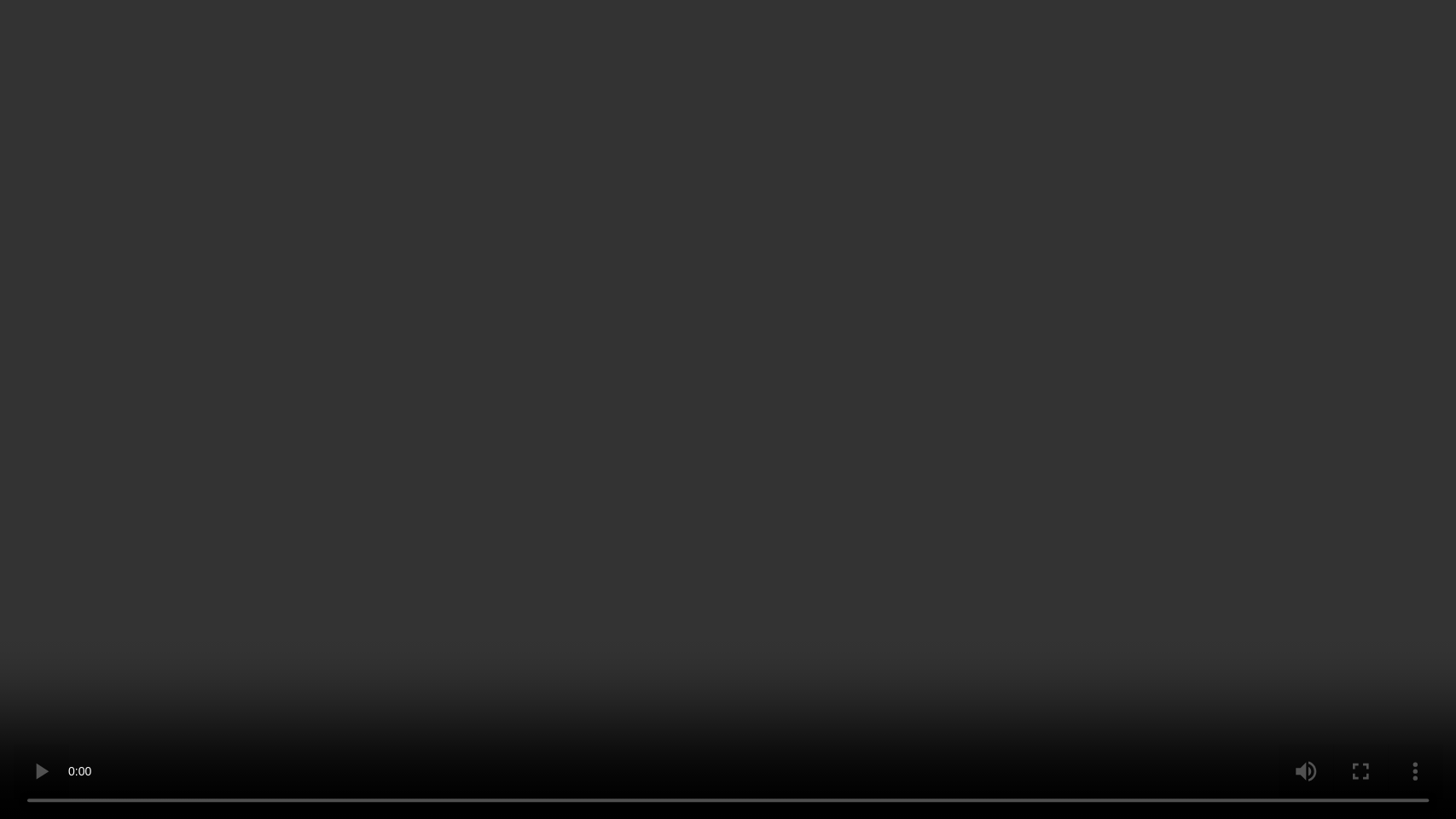
click at [819, 389] on video at bounding box center [728, 410] width 1456 height 819
click at [754, 366] on video at bounding box center [728, 410] width 1456 height 819
click at [612, 398] on video at bounding box center [728, 410] width 1456 height 819
click at [779, 410] on video at bounding box center [728, 410] width 1456 height 819
click at [844, 434] on video at bounding box center [728, 410] width 1456 height 819
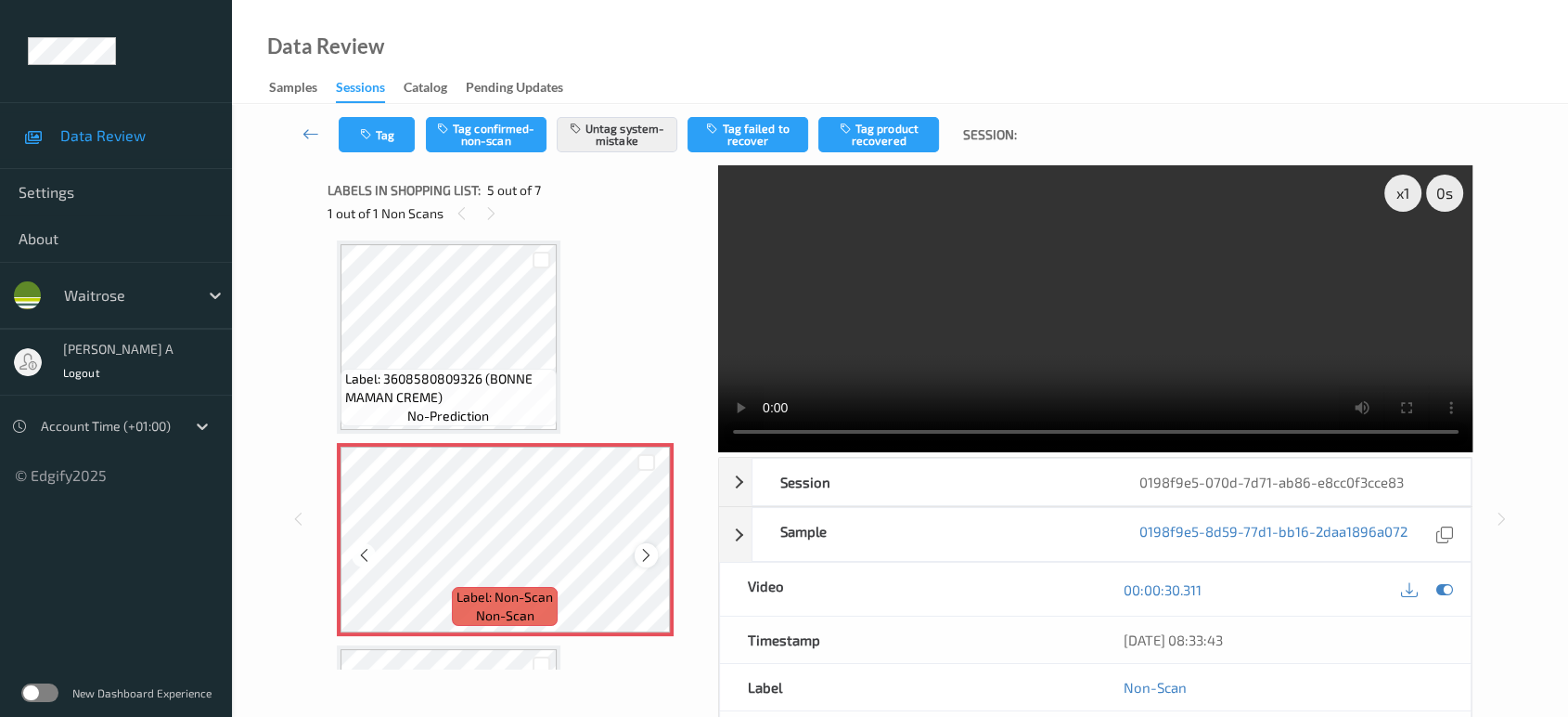
click at [645, 547] on icon at bounding box center [646, 554] width 16 height 16
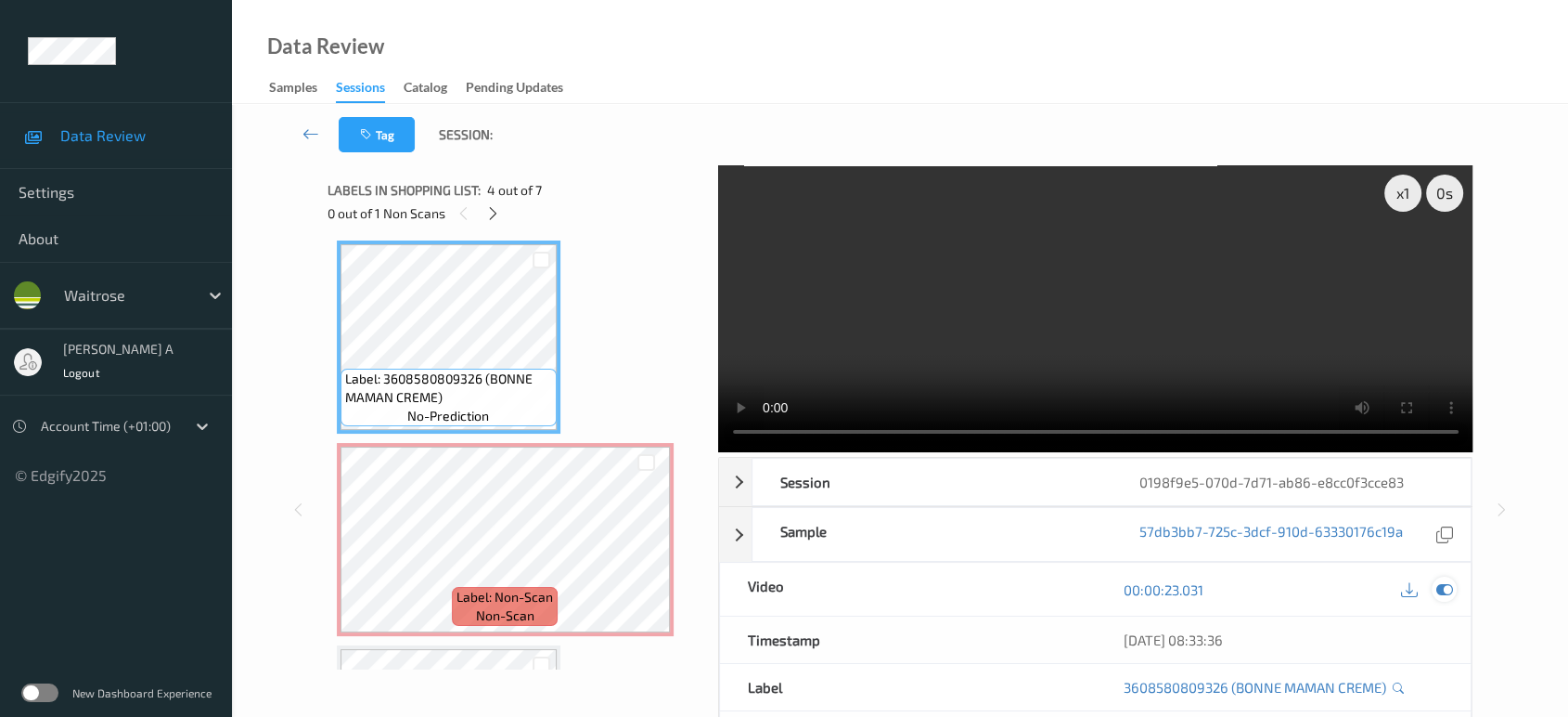
click at [1437, 588] on icon at bounding box center [1444, 589] width 16 height 16
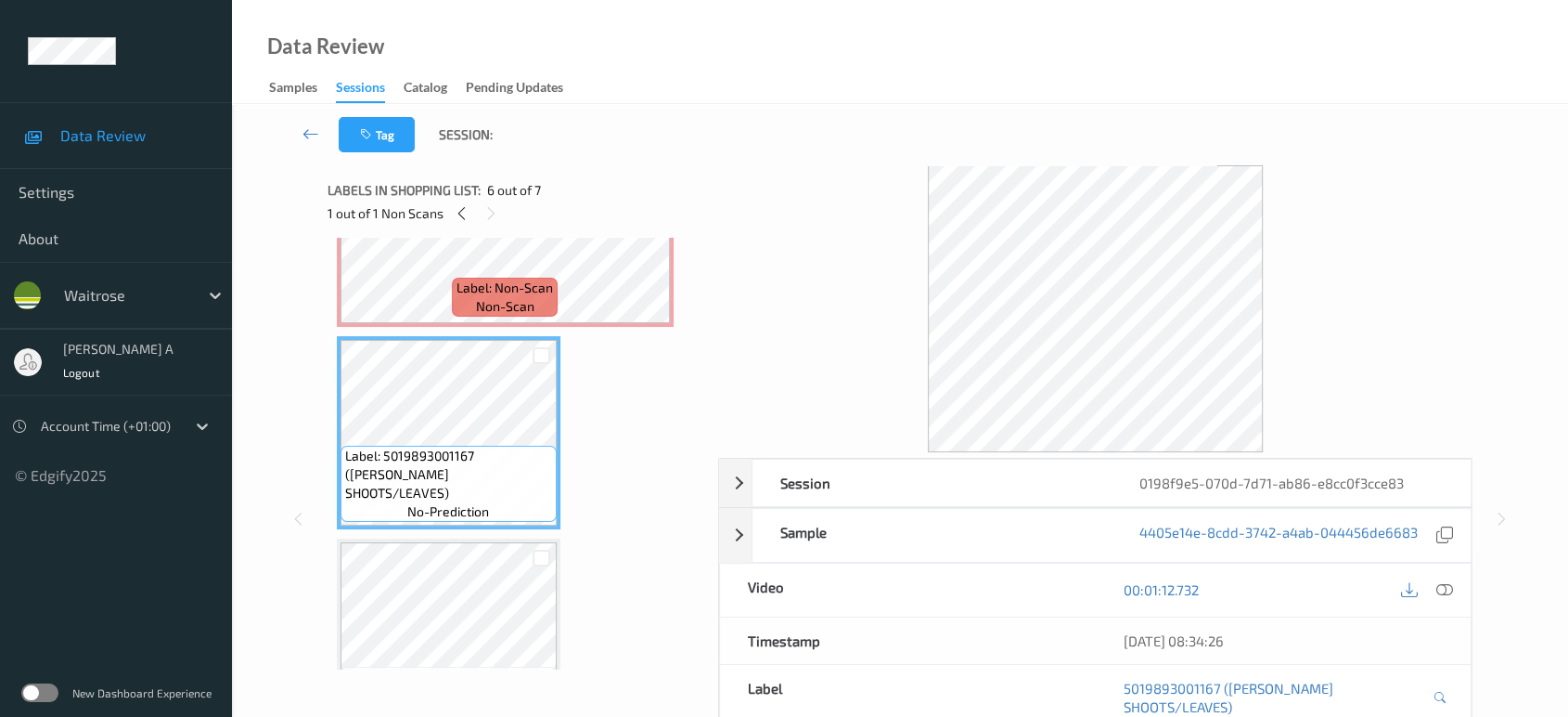
scroll to position [717, 0]
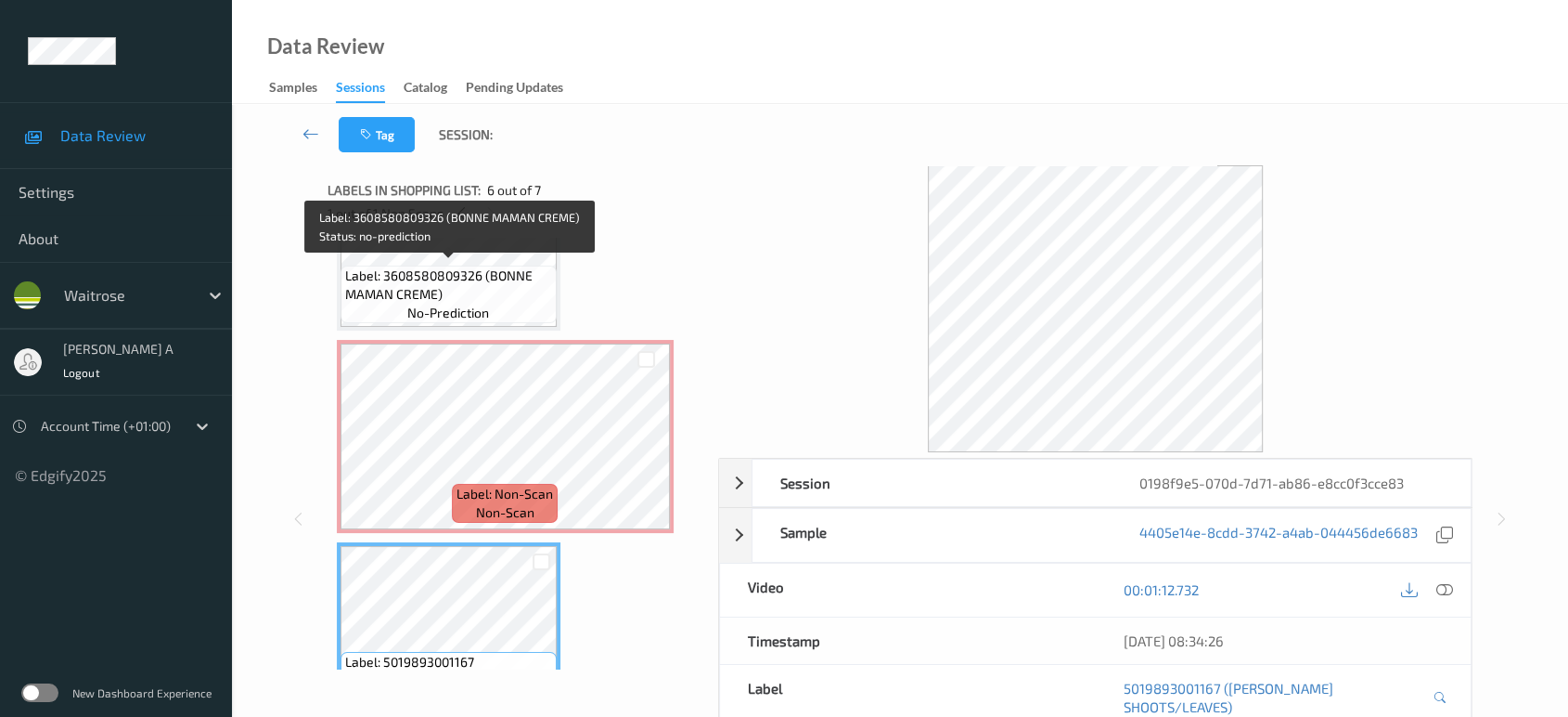
click at [483, 307] on span "no-prediction" at bounding box center [447, 313] width 81 height 18
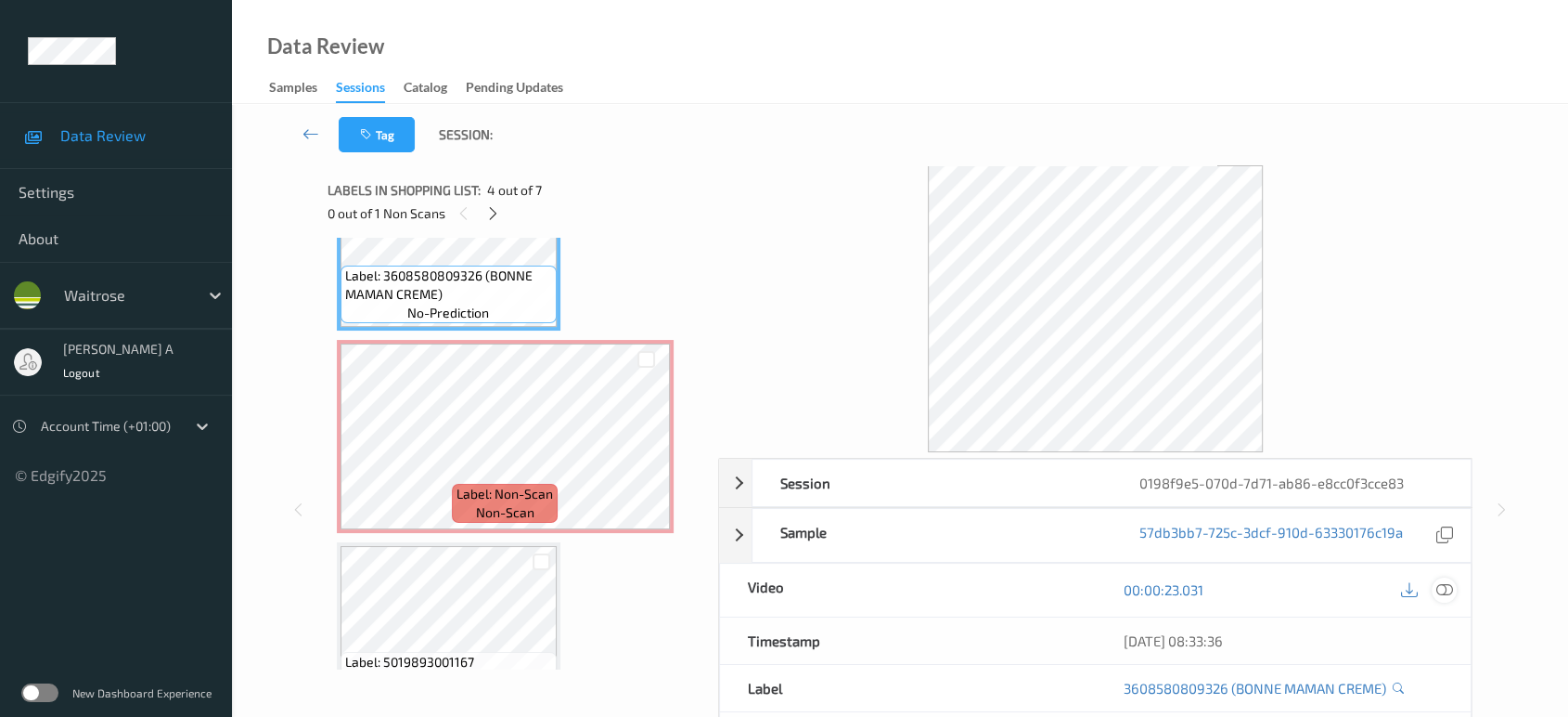
click at [1446, 591] on icon at bounding box center [1444, 589] width 16 height 16
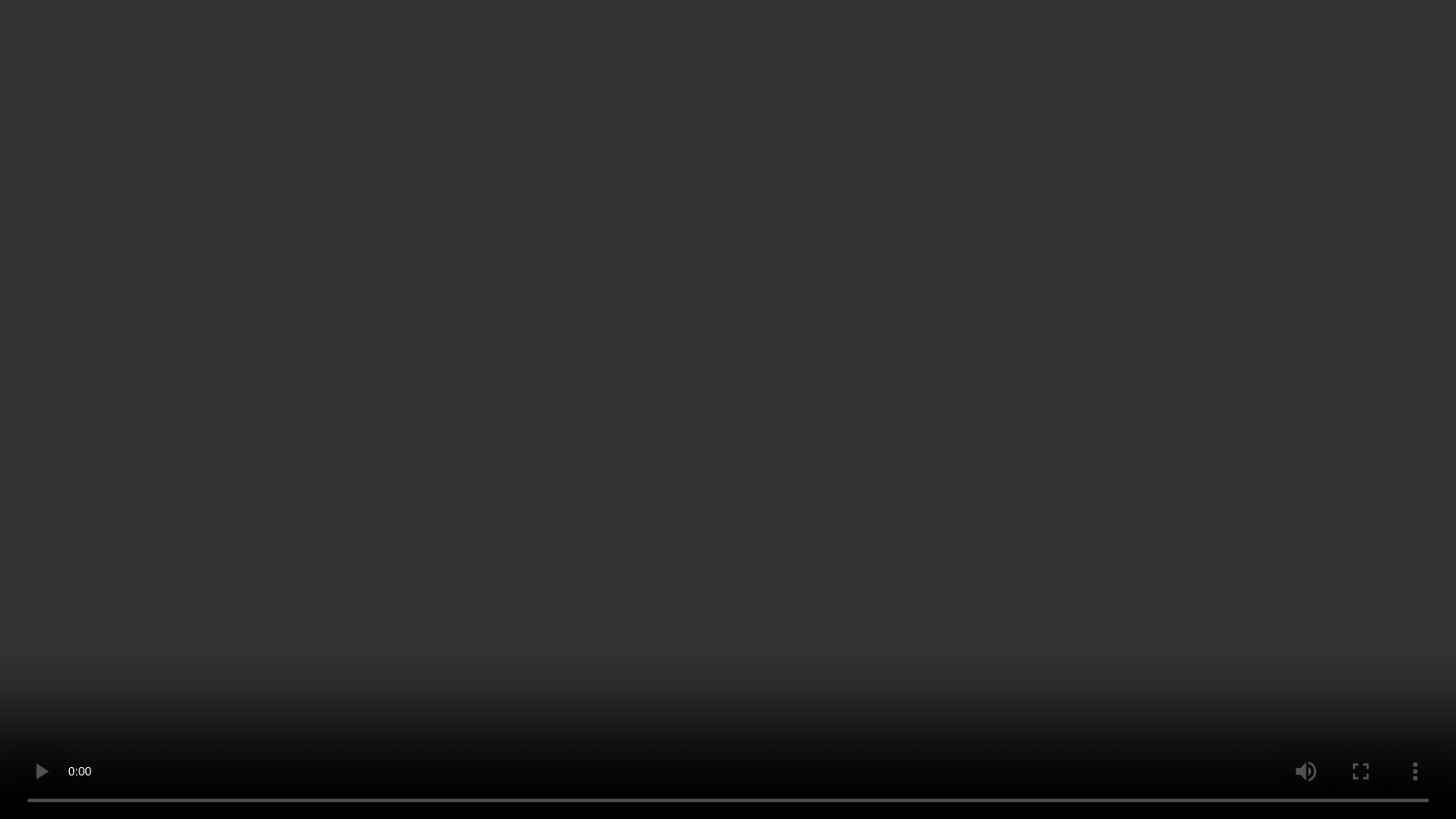
click at [887, 420] on video at bounding box center [728, 410] width 1456 height 819
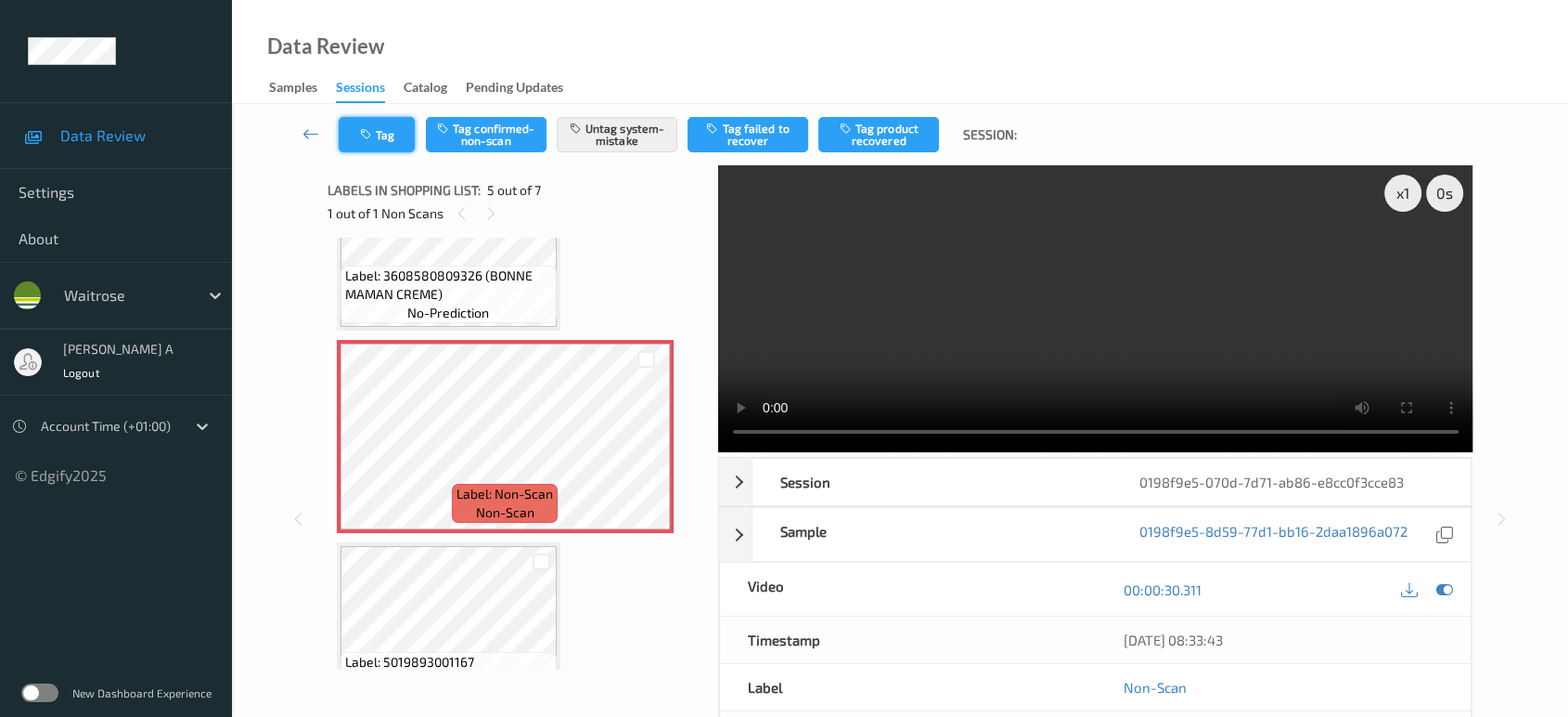
click at [396, 129] on button "Tag" at bounding box center [376, 134] width 76 height 35
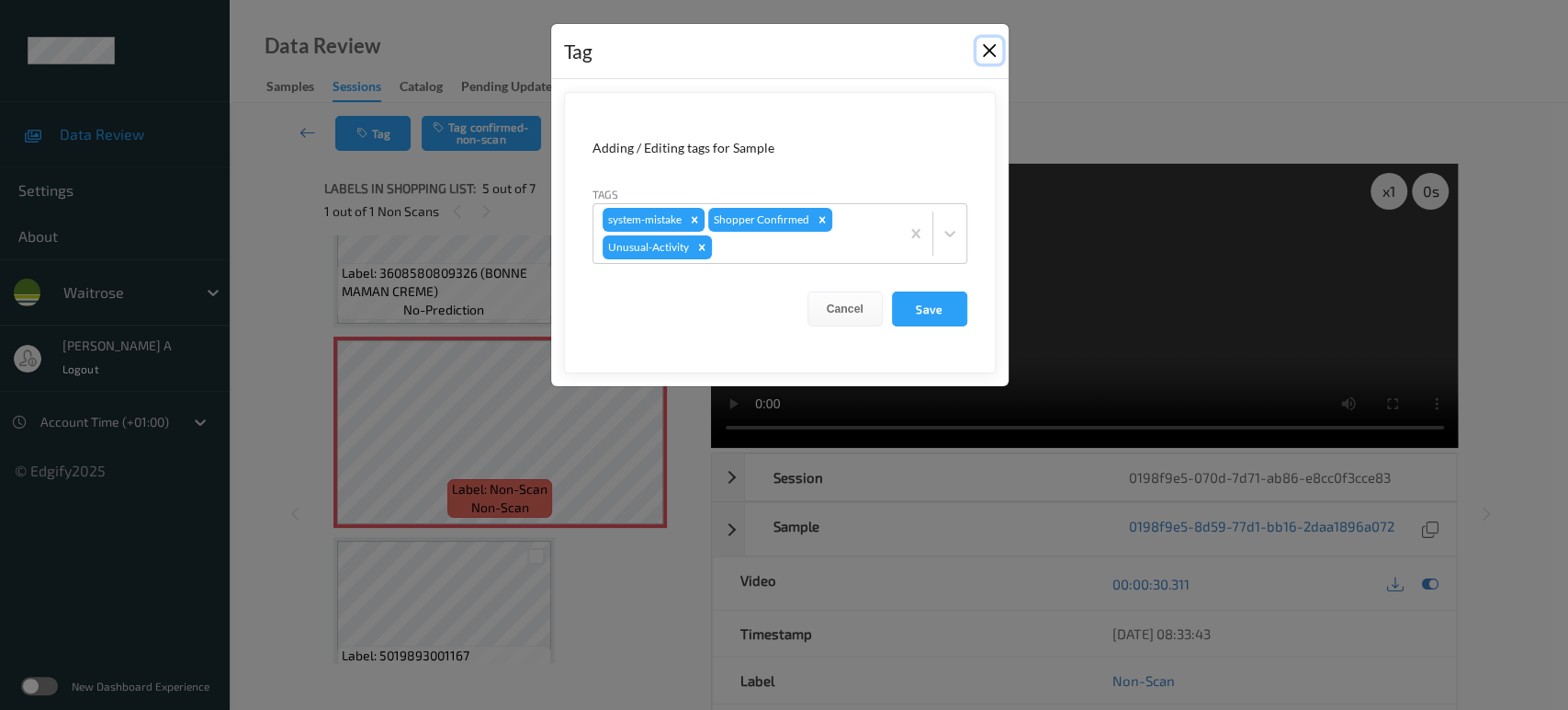
click at [988, 59] on button "Close" at bounding box center [989, 50] width 26 height 26
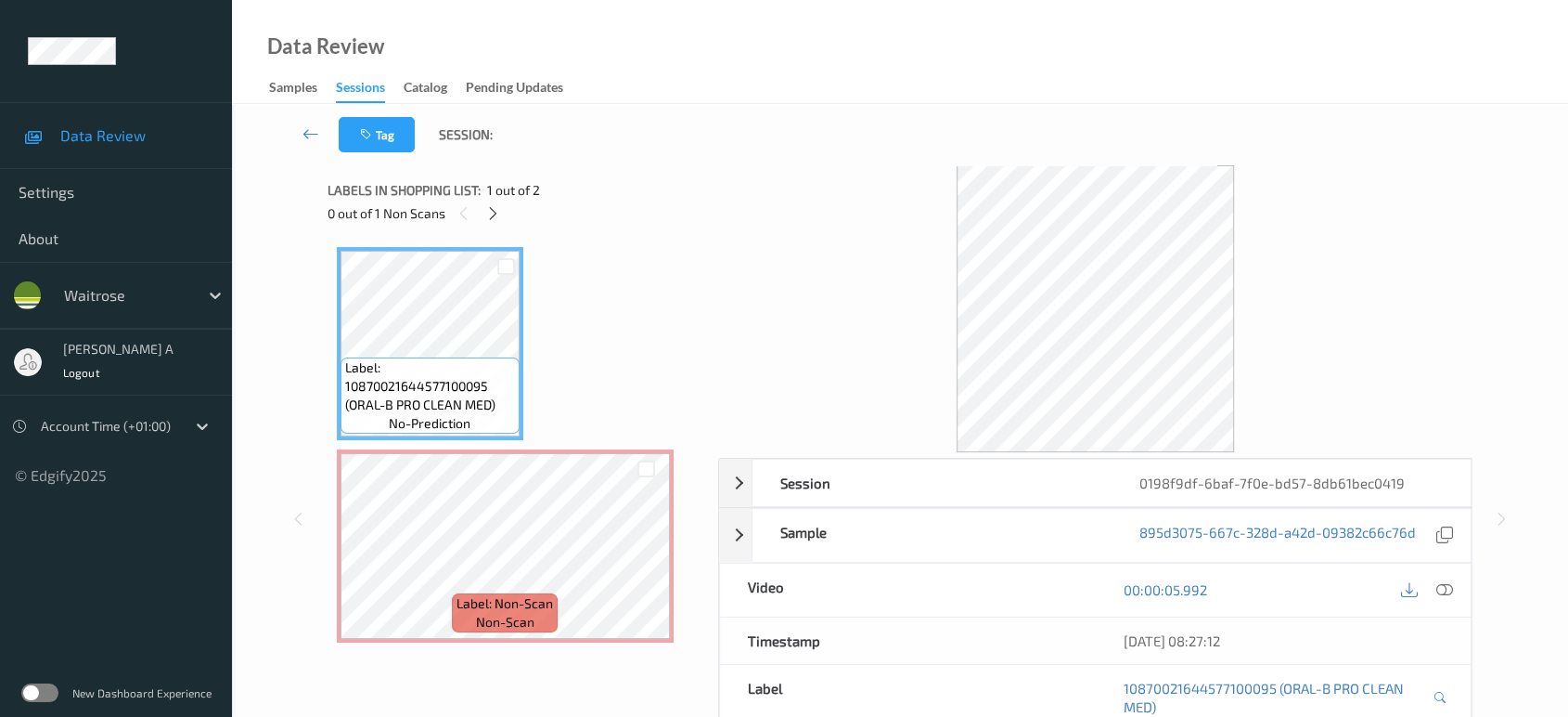
drag, startPoint x: 491, startPoint y: 212, endPoint x: 539, endPoint y: 321, distance: 119.1
click at [491, 212] on icon at bounding box center [493, 213] width 16 height 16
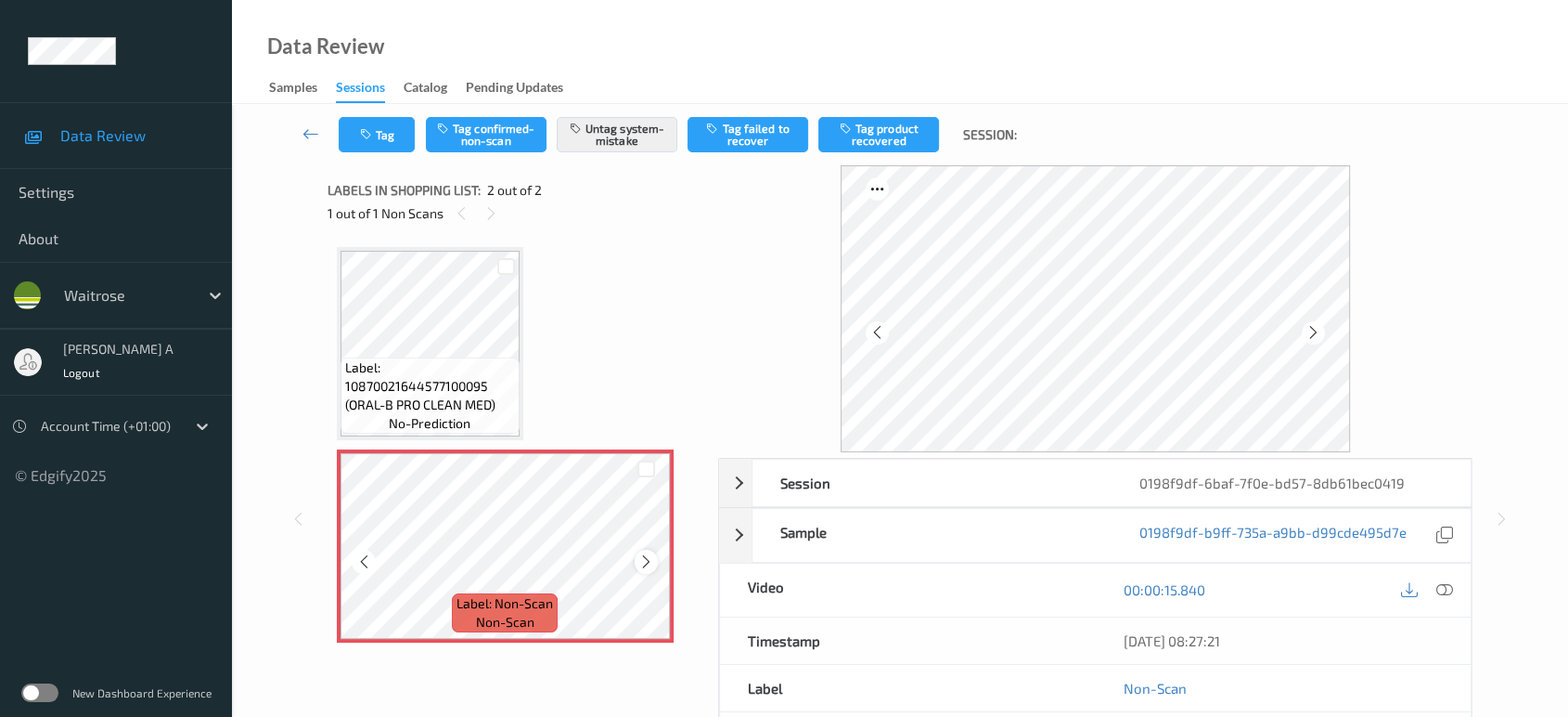
click at [646, 570] on div at bounding box center [646, 561] width 23 height 23
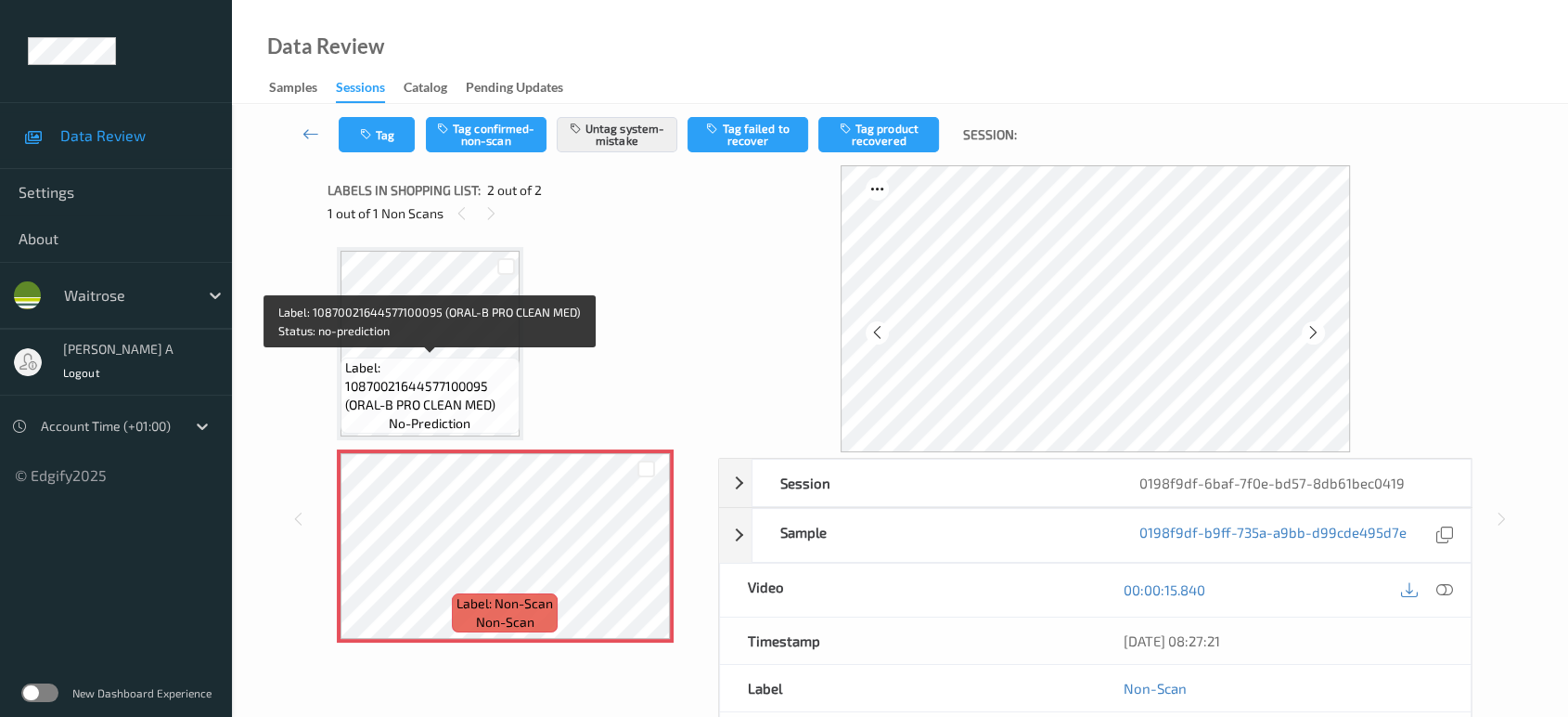
click at [462, 364] on span "Label: 10870021644577100095 (ORAL-B PRO CLEAN MED)" at bounding box center [430, 386] width 170 height 55
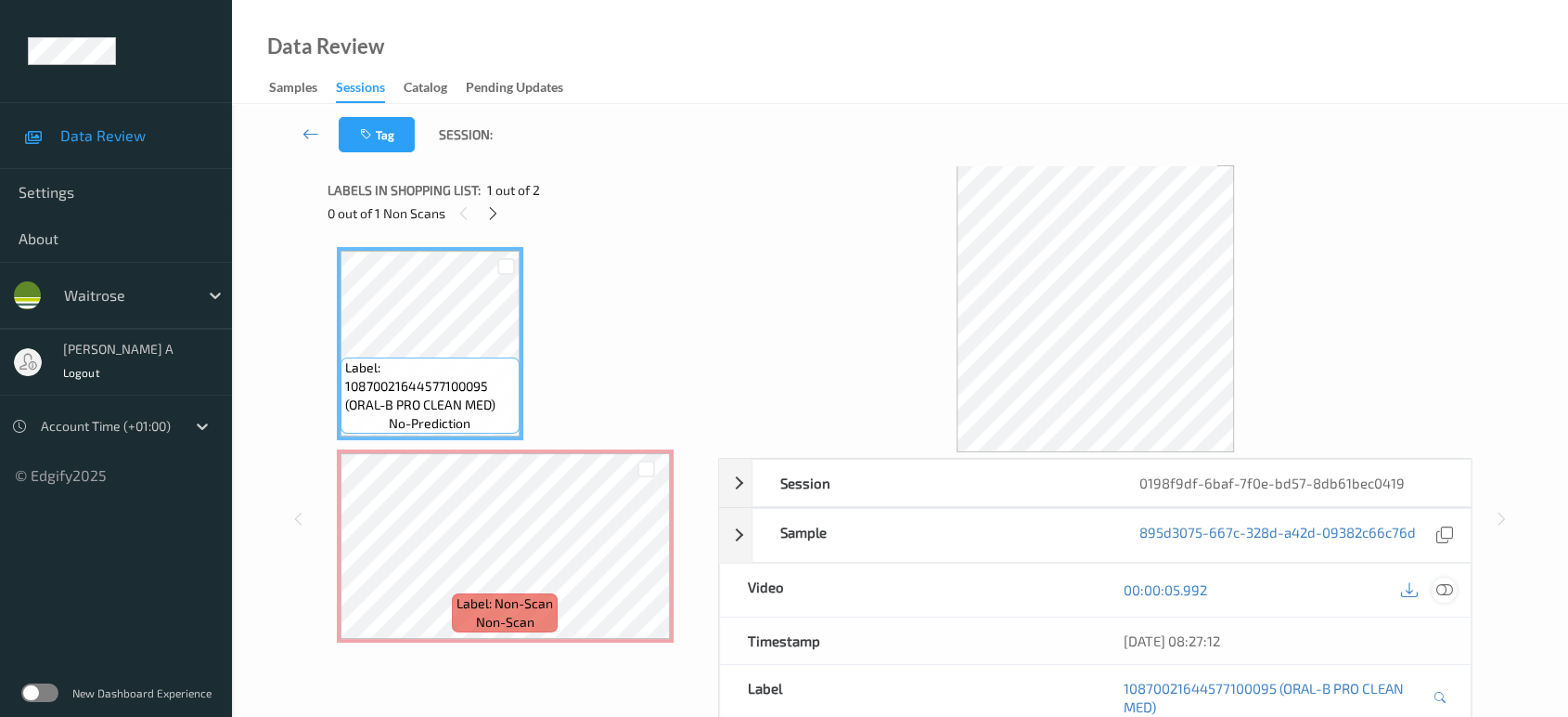
click at [1446, 597] on icon at bounding box center [1444, 589] width 16 height 16
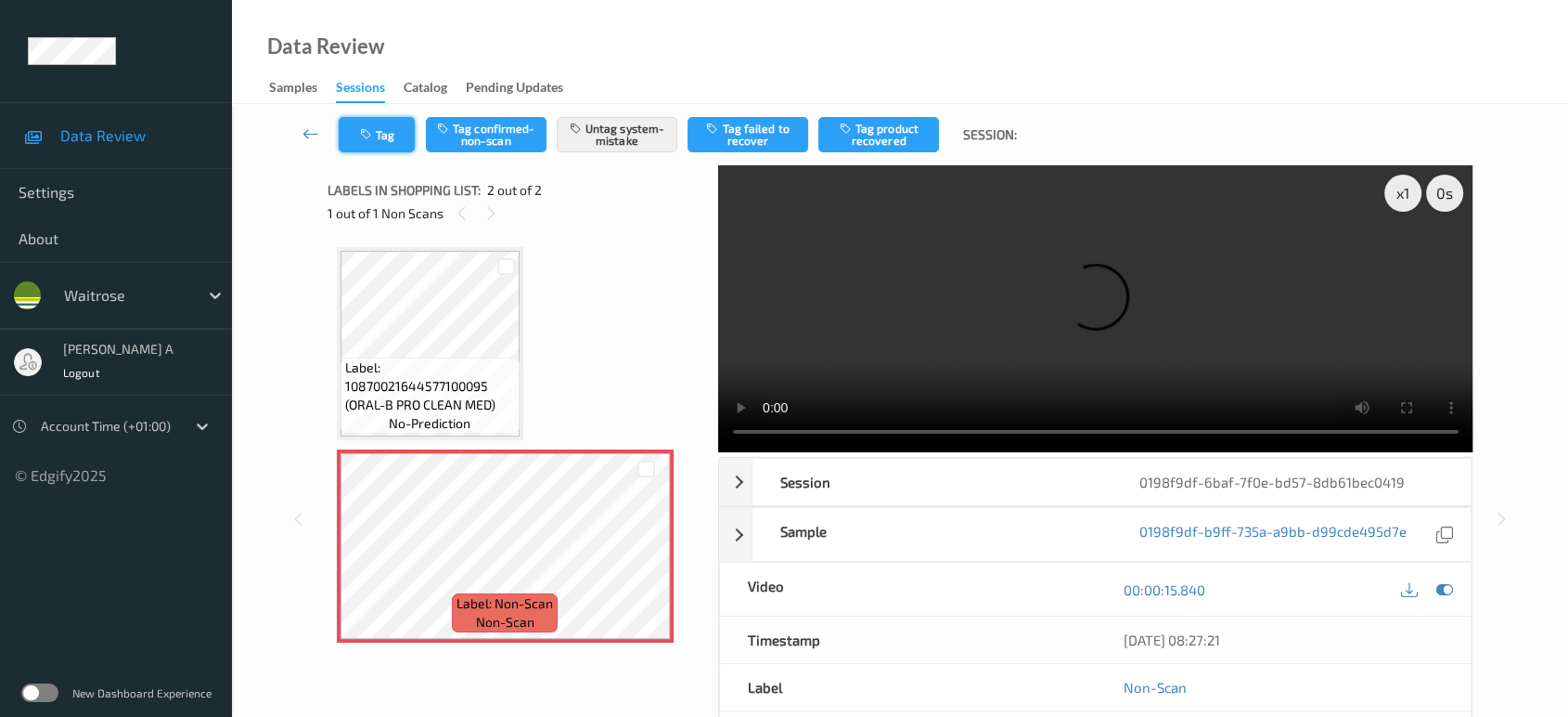
click at [378, 126] on button "Tag" at bounding box center [376, 134] width 76 height 35
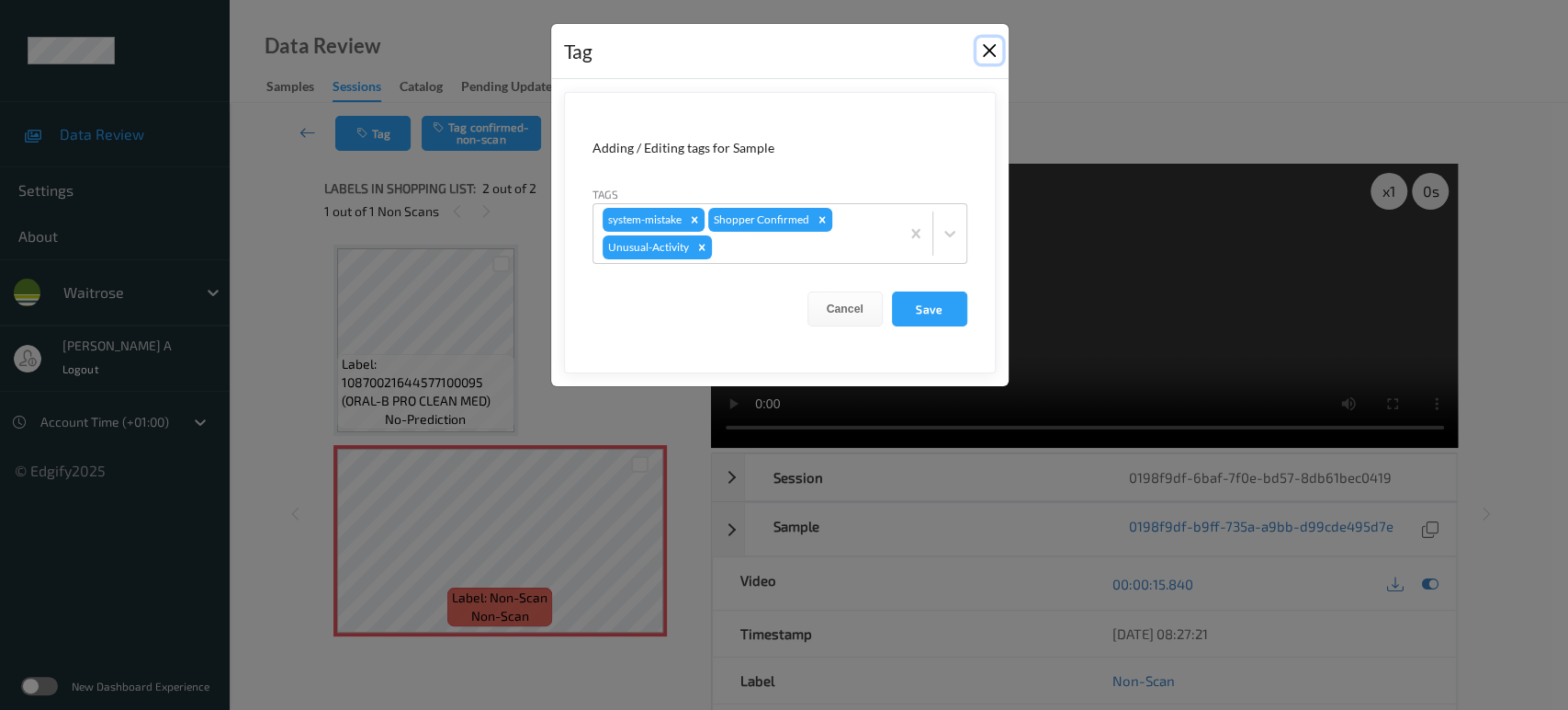
click at [990, 49] on button "Close" at bounding box center [989, 50] width 26 height 26
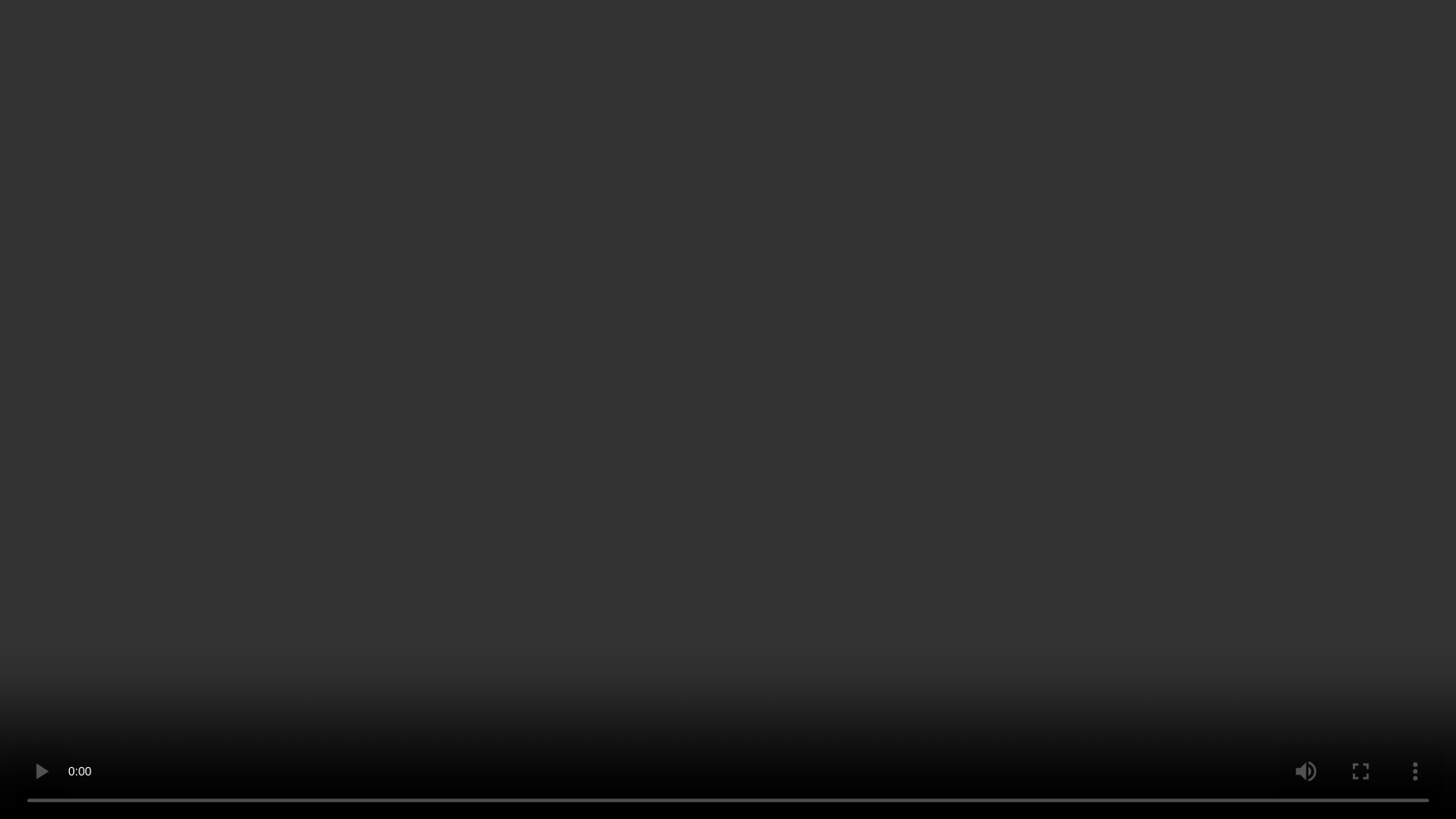
click at [706, 588] on video at bounding box center [728, 410] width 1456 height 819
click at [949, 658] on video at bounding box center [728, 410] width 1456 height 819
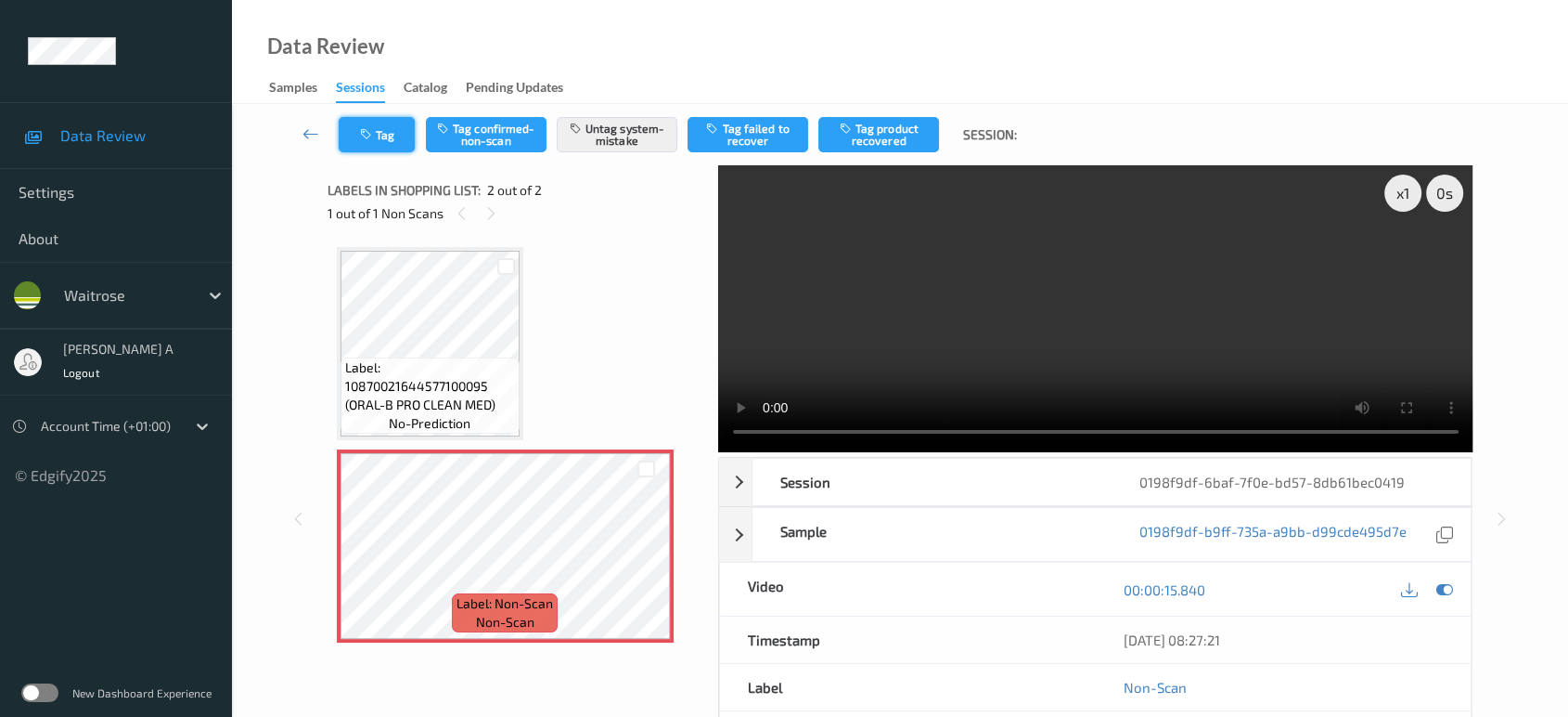
click at [376, 129] on button "Tag" at bounding box center [376, 134] width 76 height 35
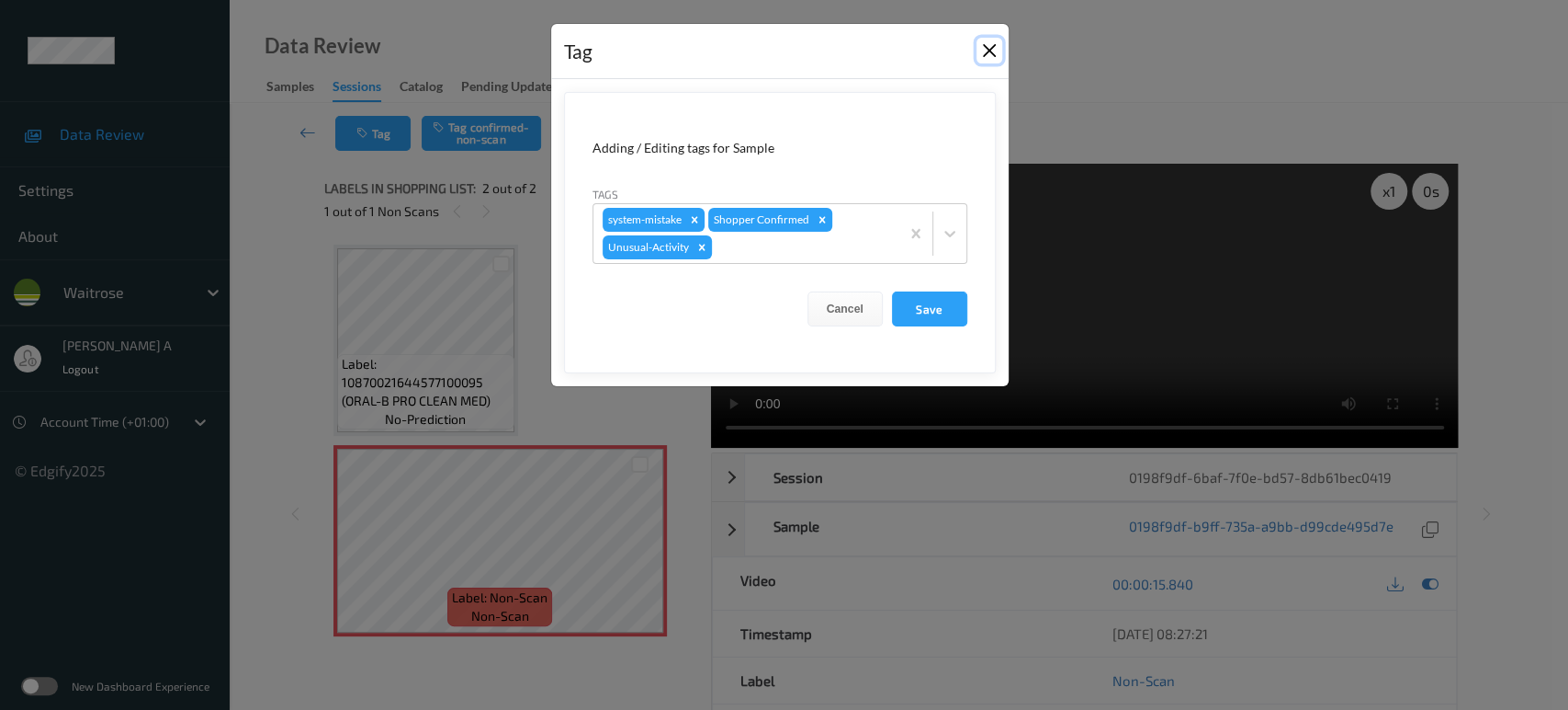
click at [993, 55] on button "Close" at bounding box center [989, 50] width 26 height 26
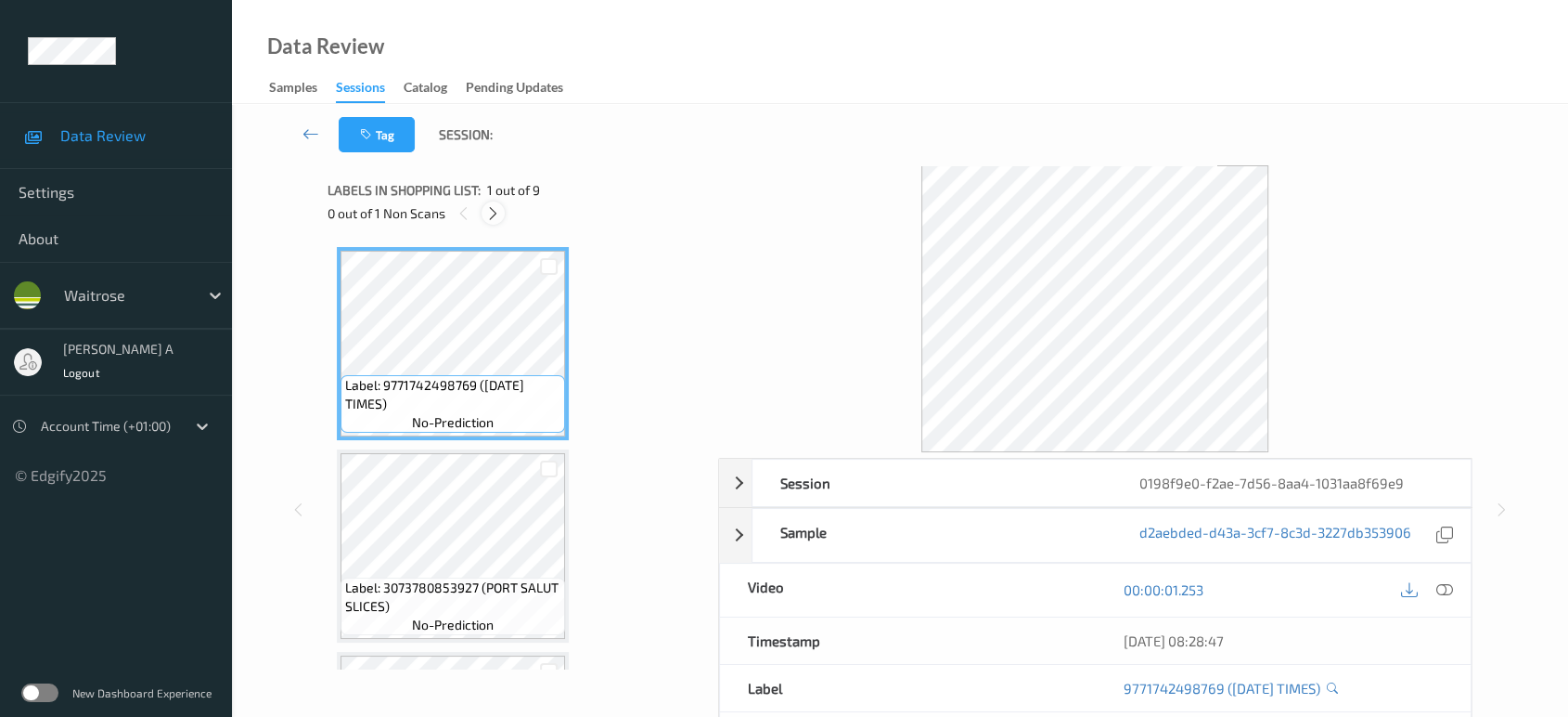
click at [502, 212] on div at bounding box center [493, 213] width 23 height 23
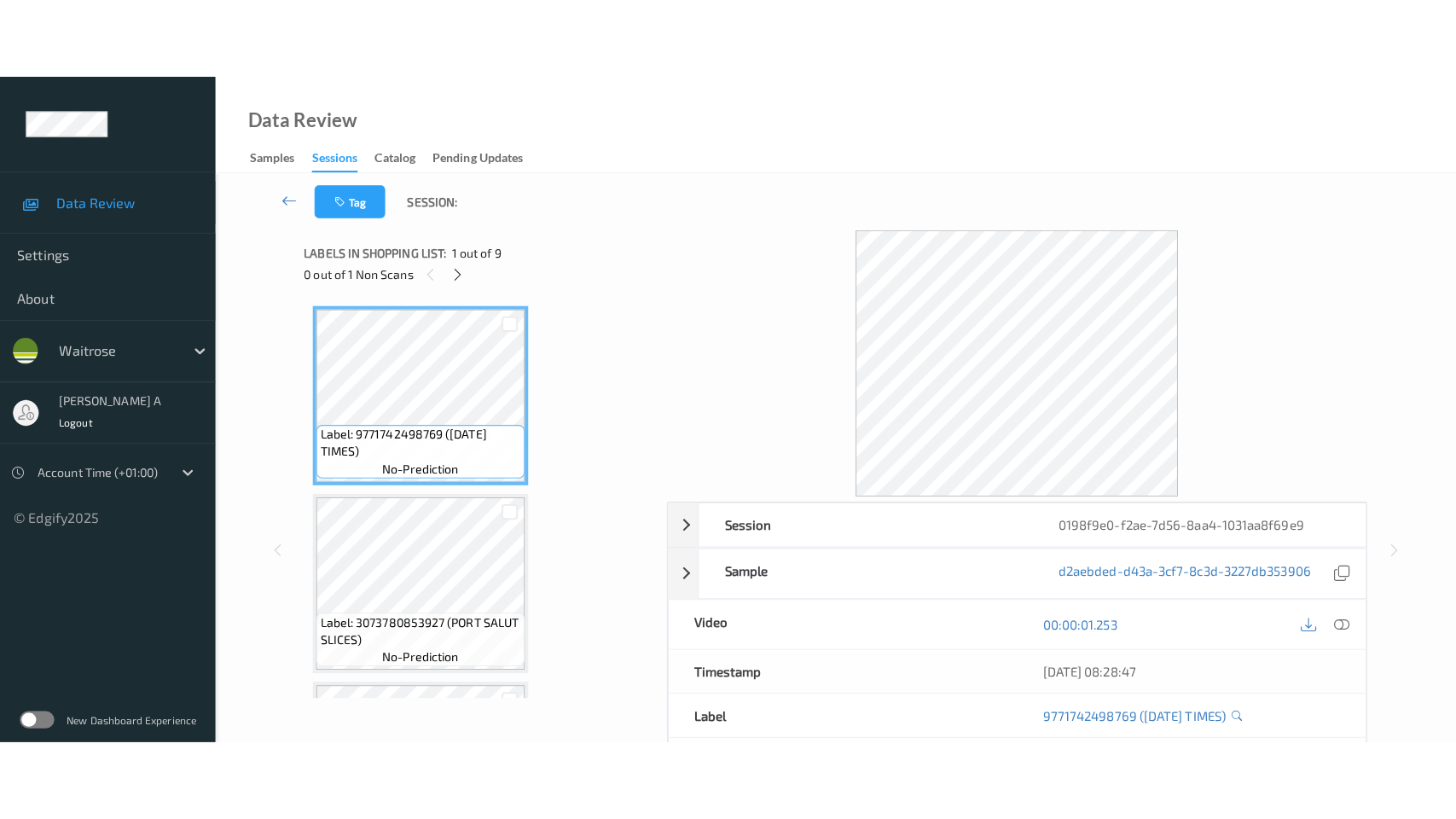
scroll to position [1120, 0]
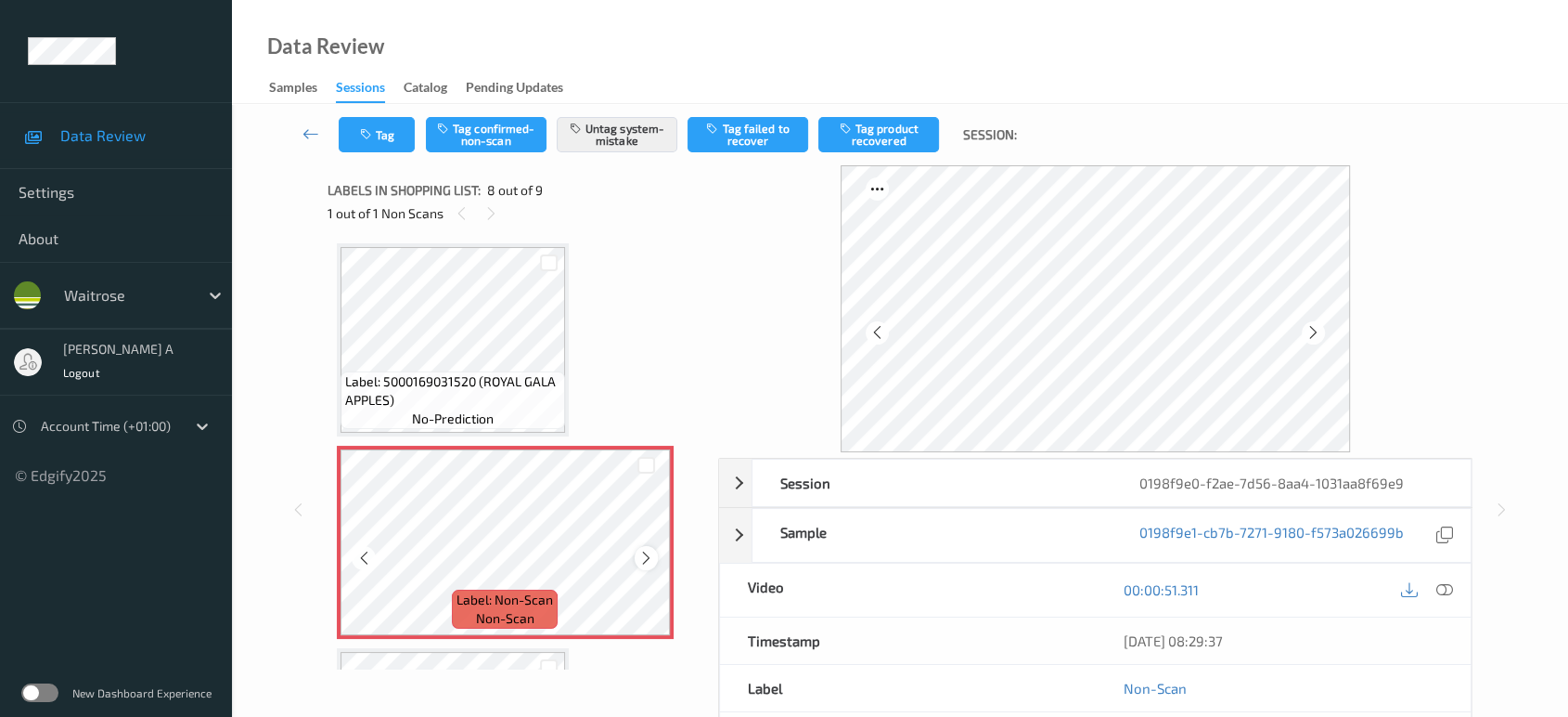
click at [646, 551] on icon at bounding box center [646, 557] width 16 height 16
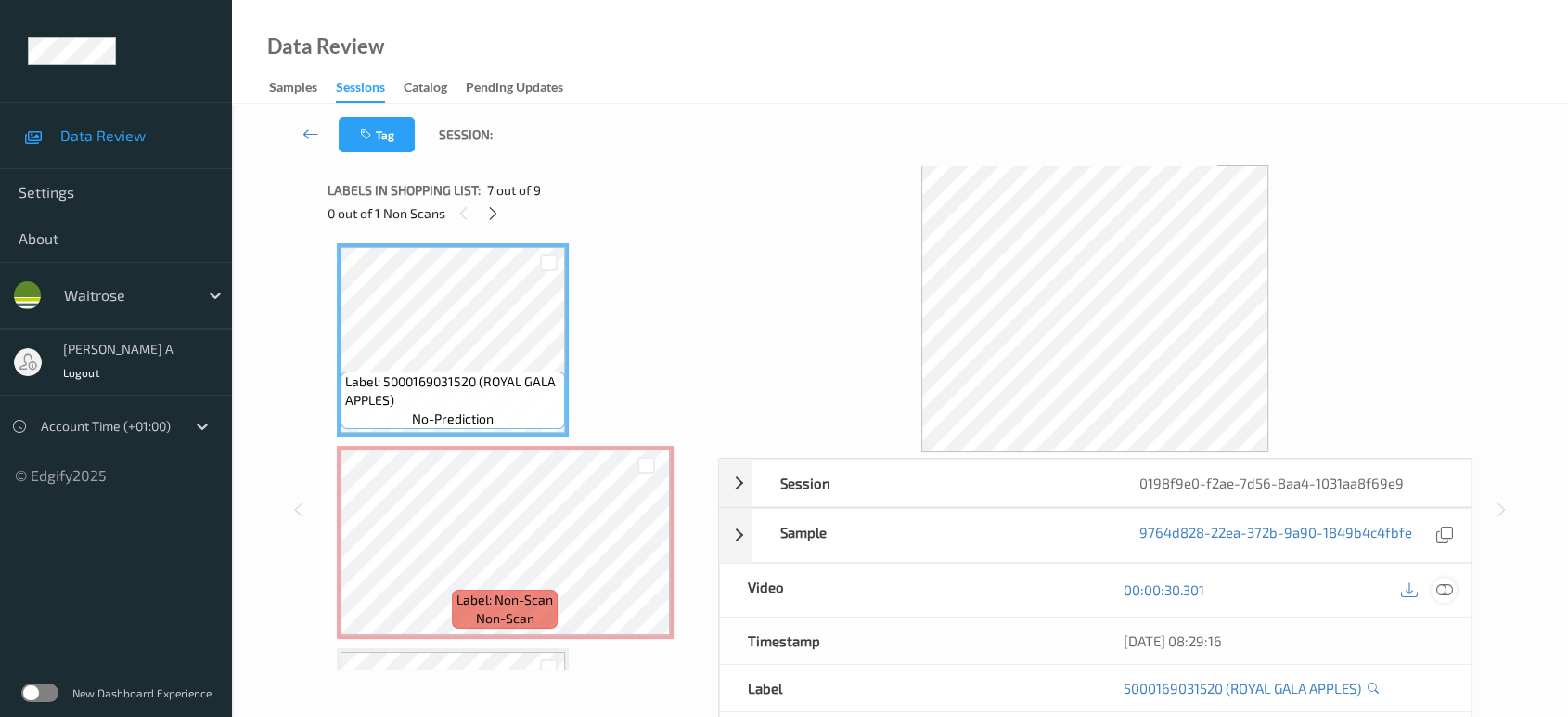
click at [1452, 585] on icon at bounding box center [1444, 589] width 16 height 16
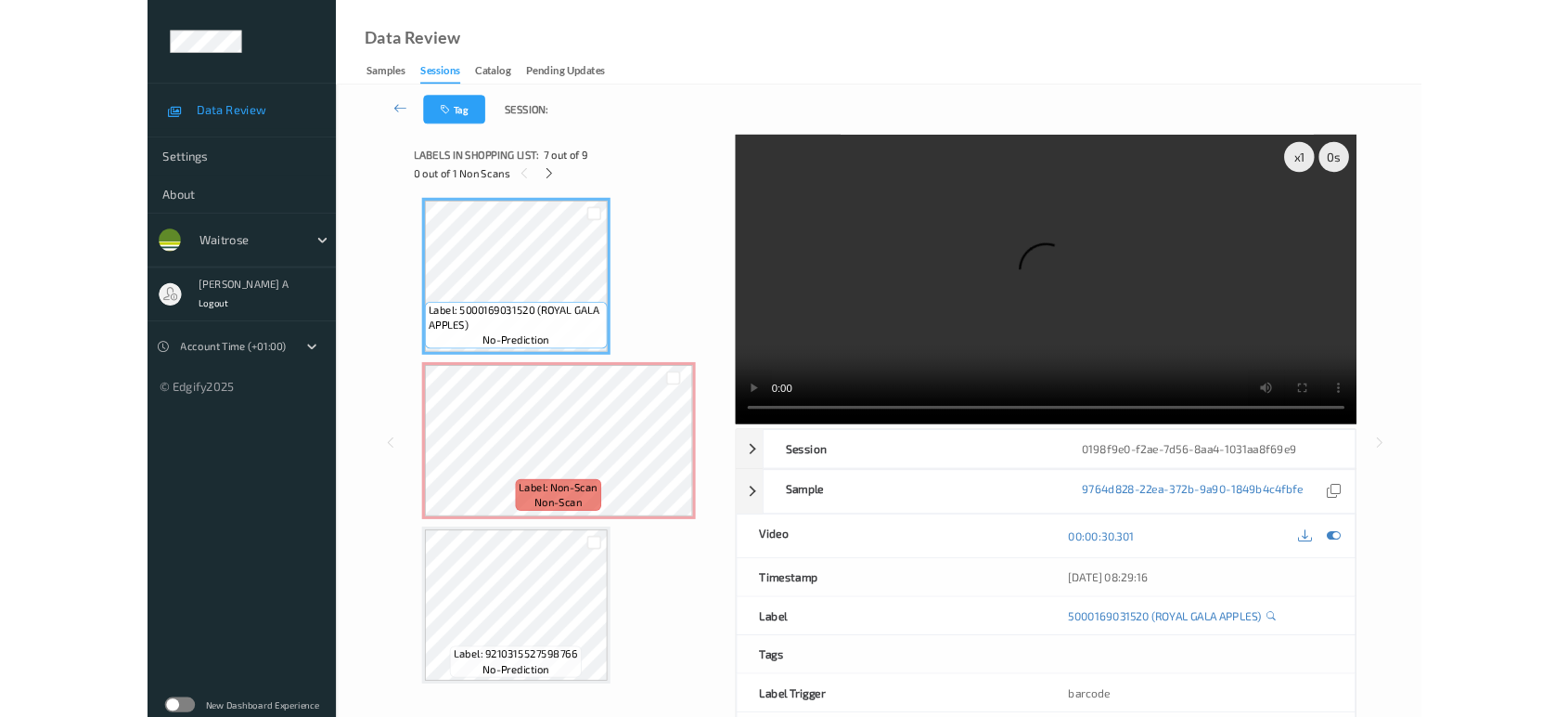
scroll to position [1217, 0]
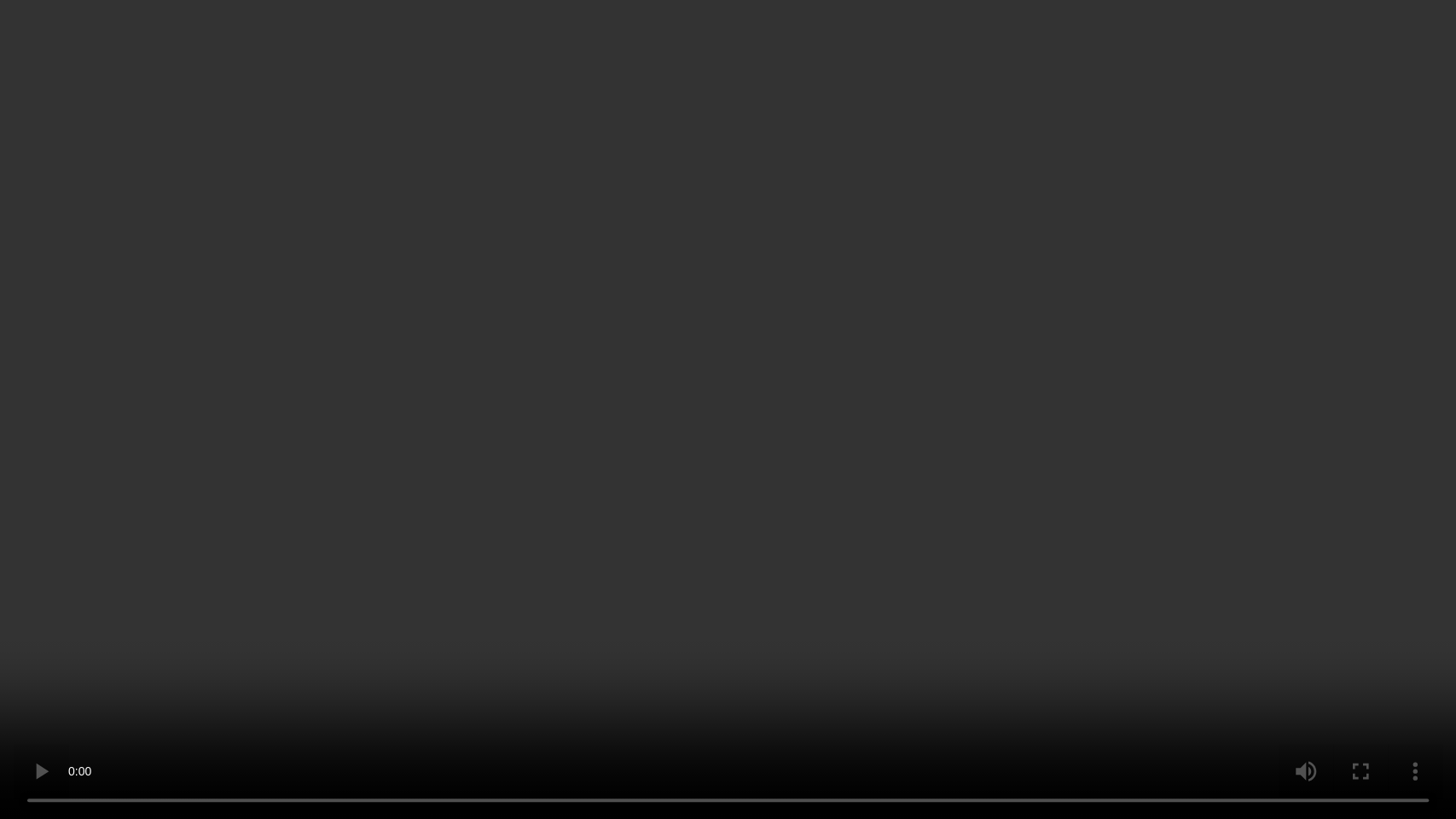
click at [867, 464] on video at bounding box center [728, 410] width 1456 height 819
click at [656, 652] on video at bounding box center [728, 410] width 1456 height 819
click at [817, 430] on video at bounding box center [728, 410] width 1456 height 819
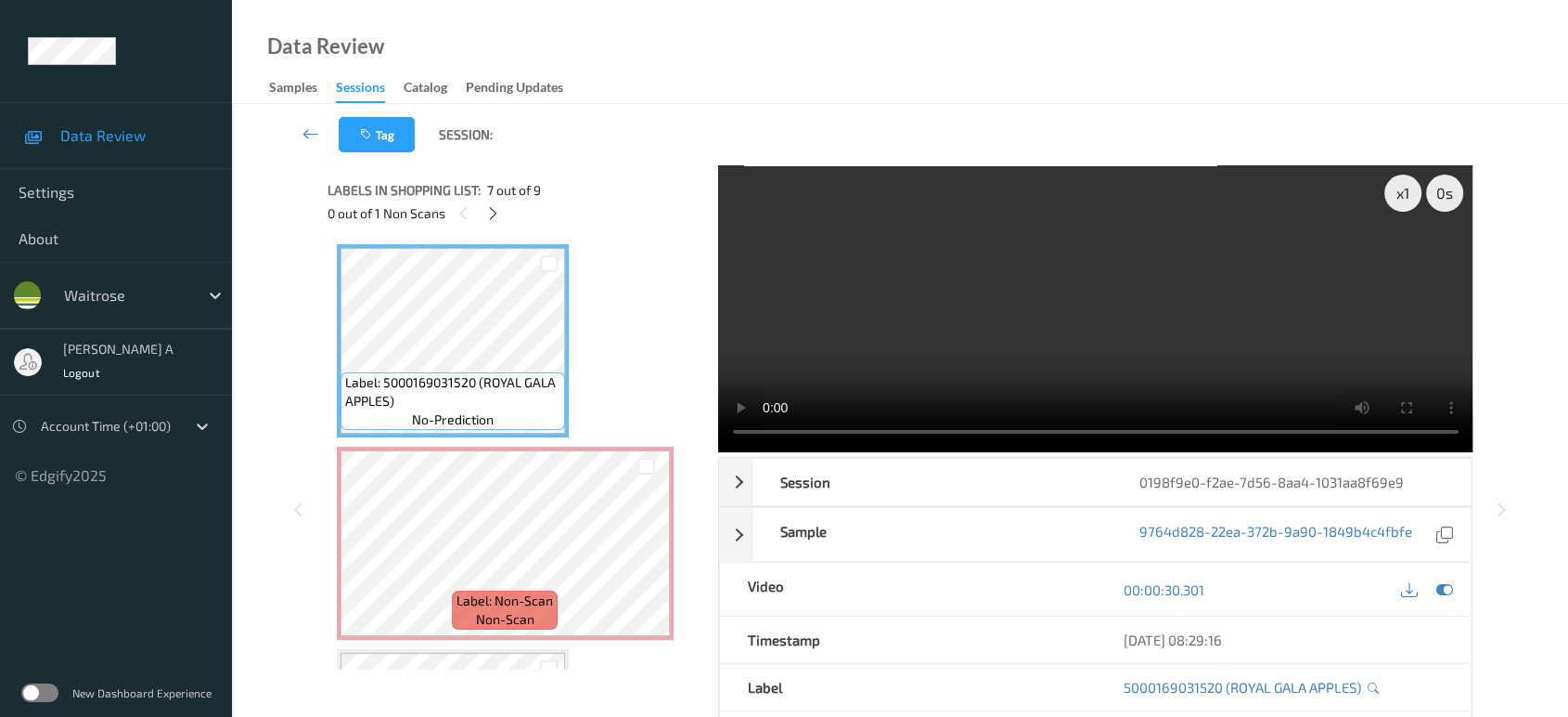
click at [934, 334] on video at bounding box center [1096, 309] width 755 height 287
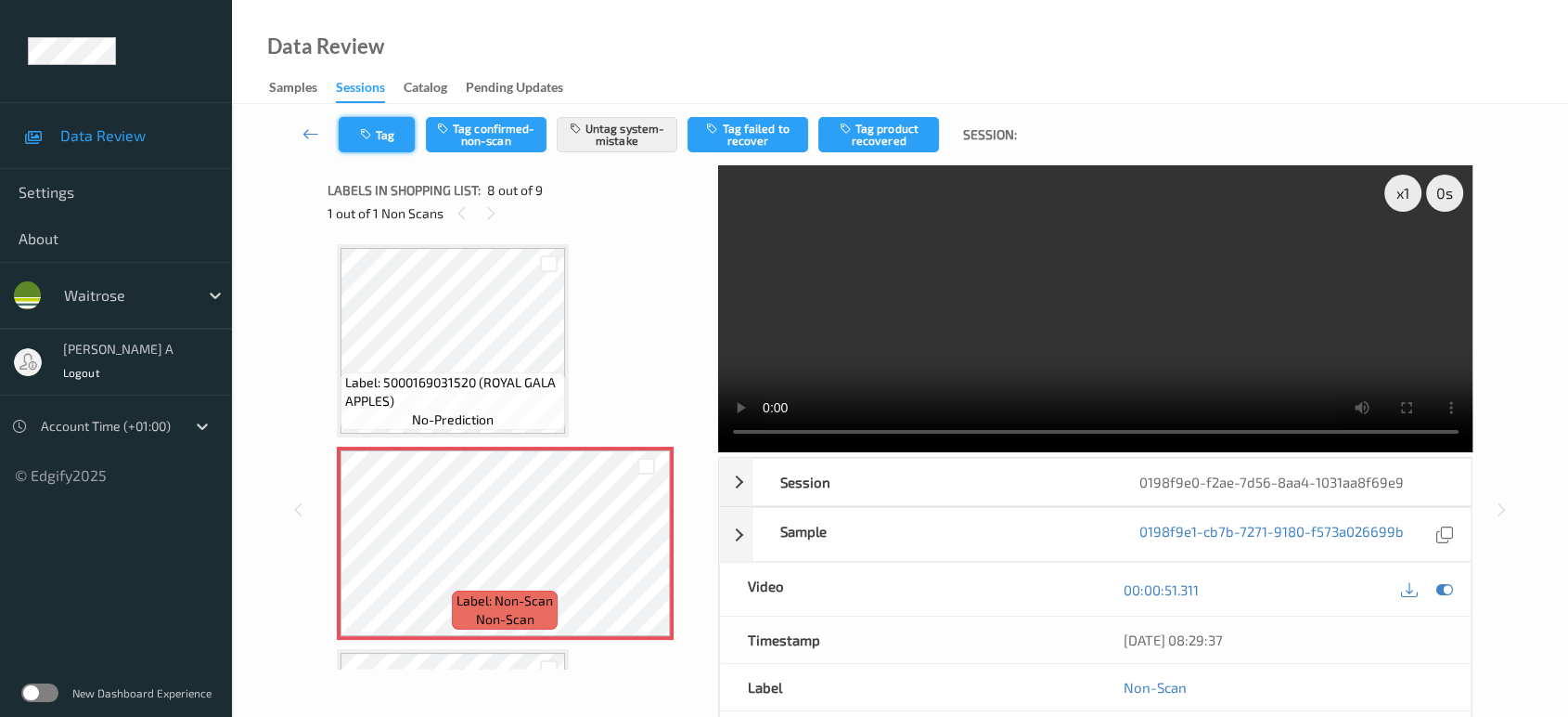
click at [378, 141] on button "Tag" at bounding box center [376, 134] width 76 height 35
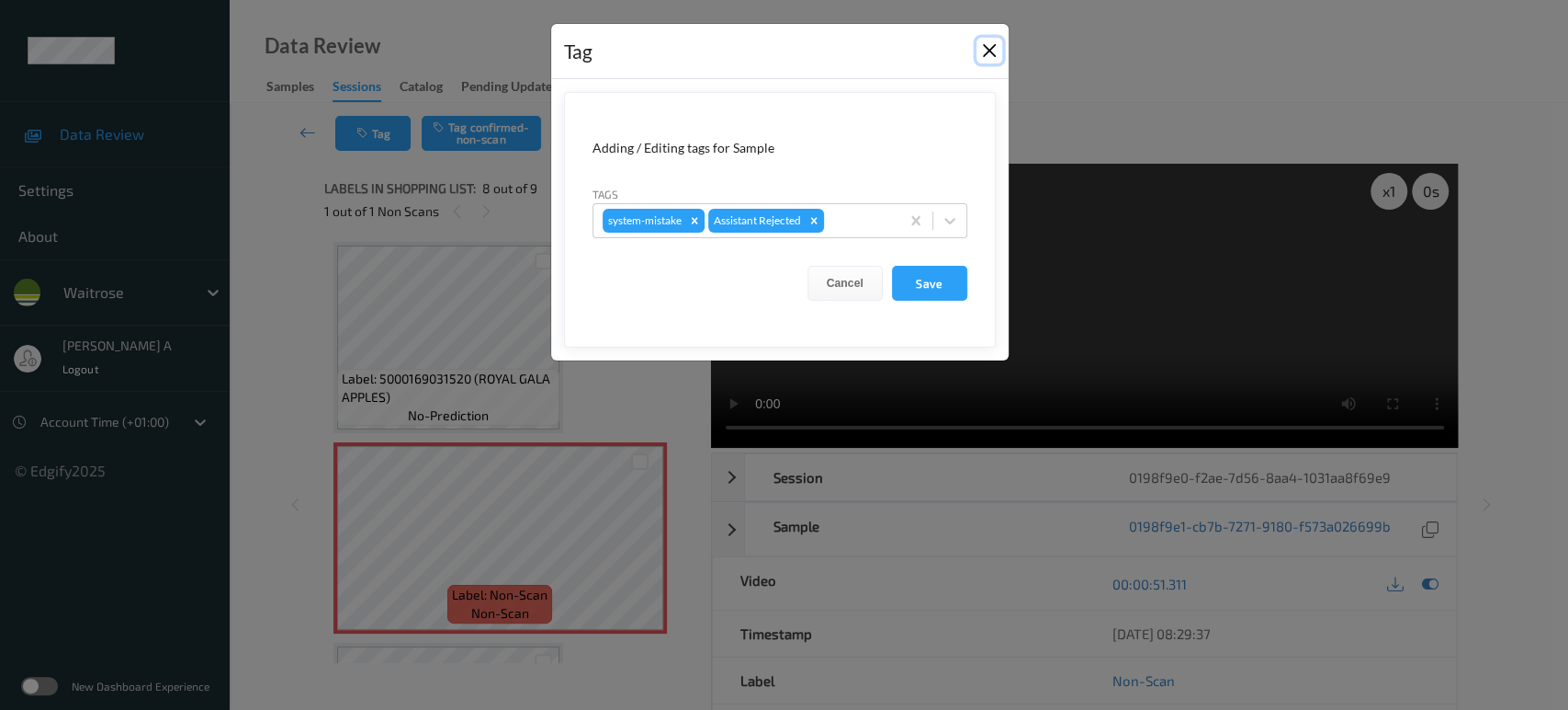
click at [988, 58] on button "Close" at bounding box center [989, 50] width 26 height 26
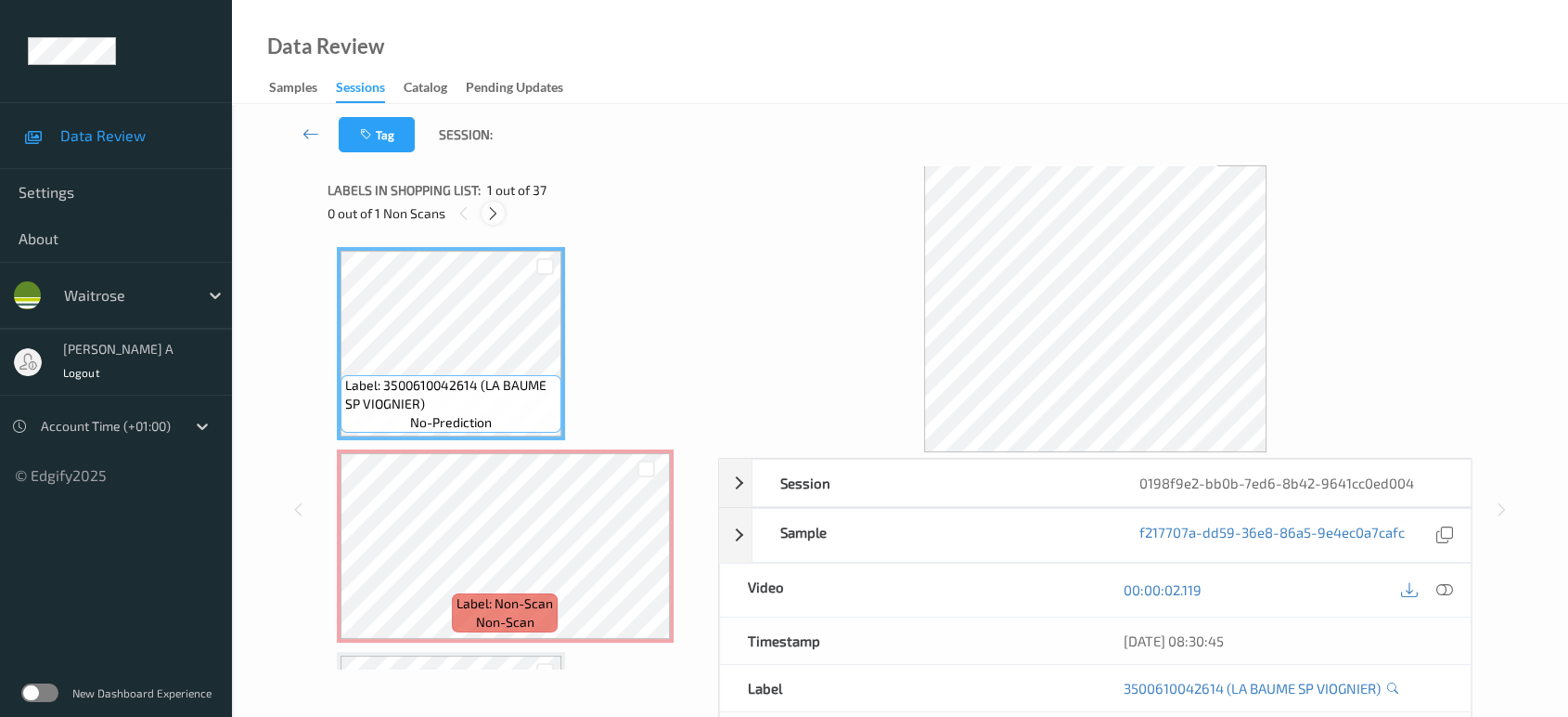
click at [494, 206] on icon at bounding box center [493, 213] width 16 height 16
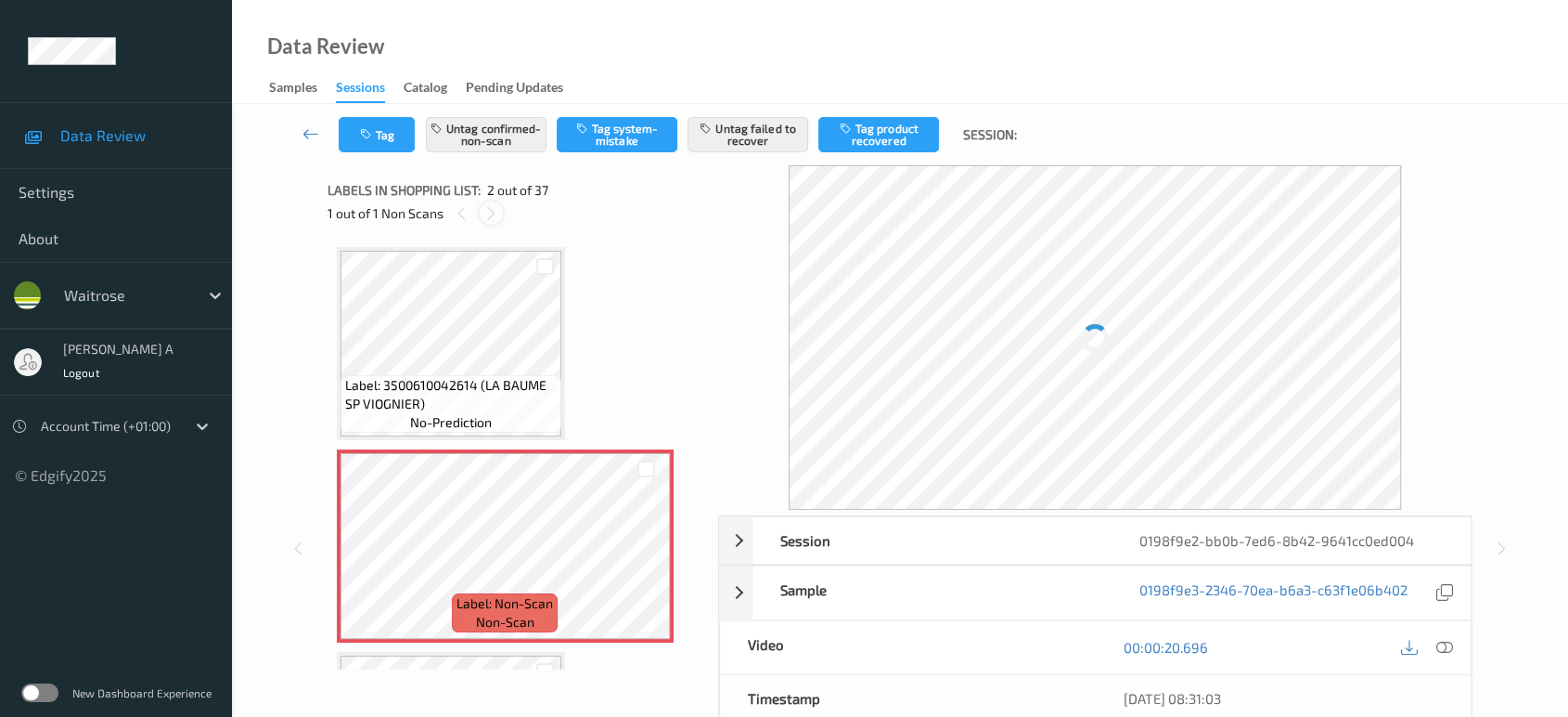
scroll to position [9, 0]
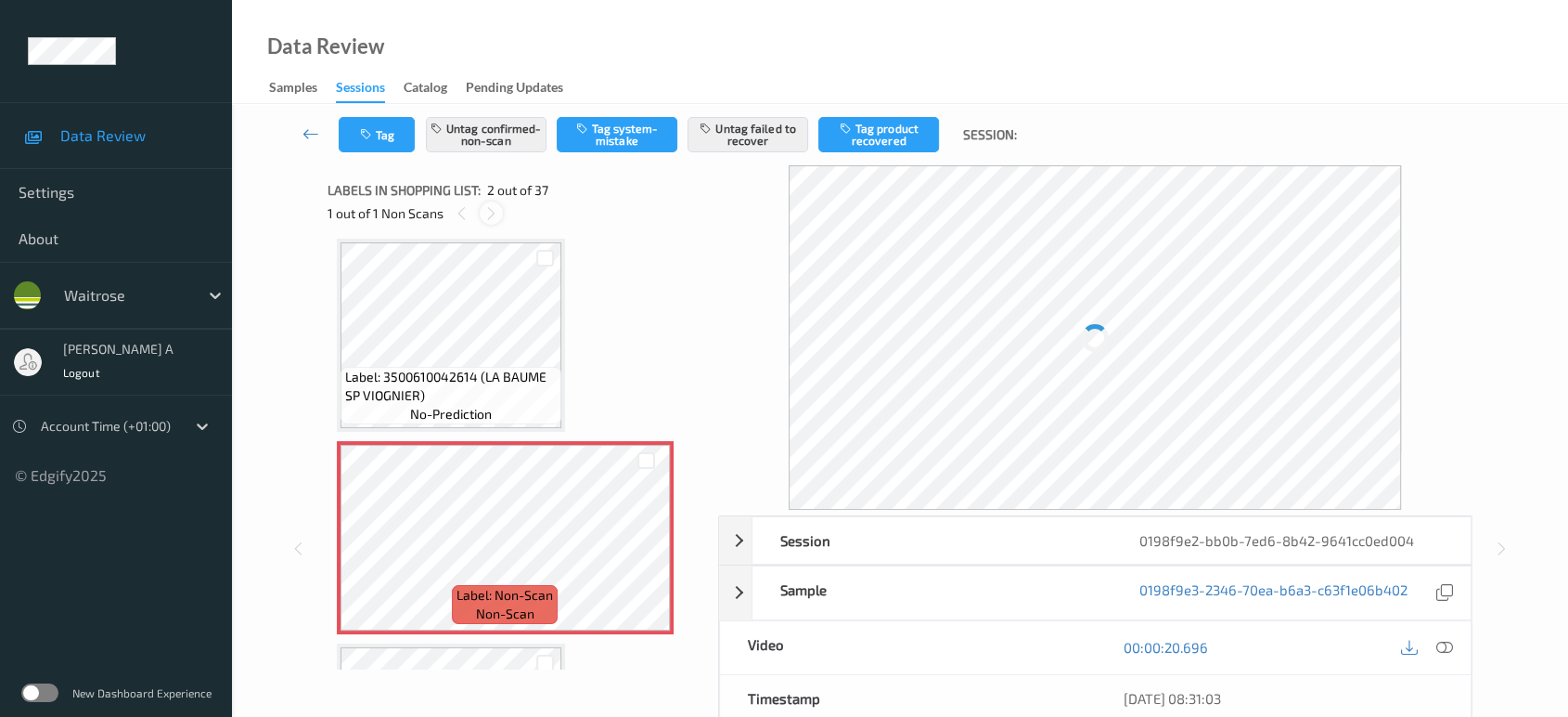
click at [494, 206] on icon at bounding box center [491, 213] width 16 height 16
click at [448, 207] on div "1 out of 1 Non Scans" at bounding box center [516, 213] width 377 height 23
click at [649, 553] on icon at bounding box center [646, 553] width 16 height 16
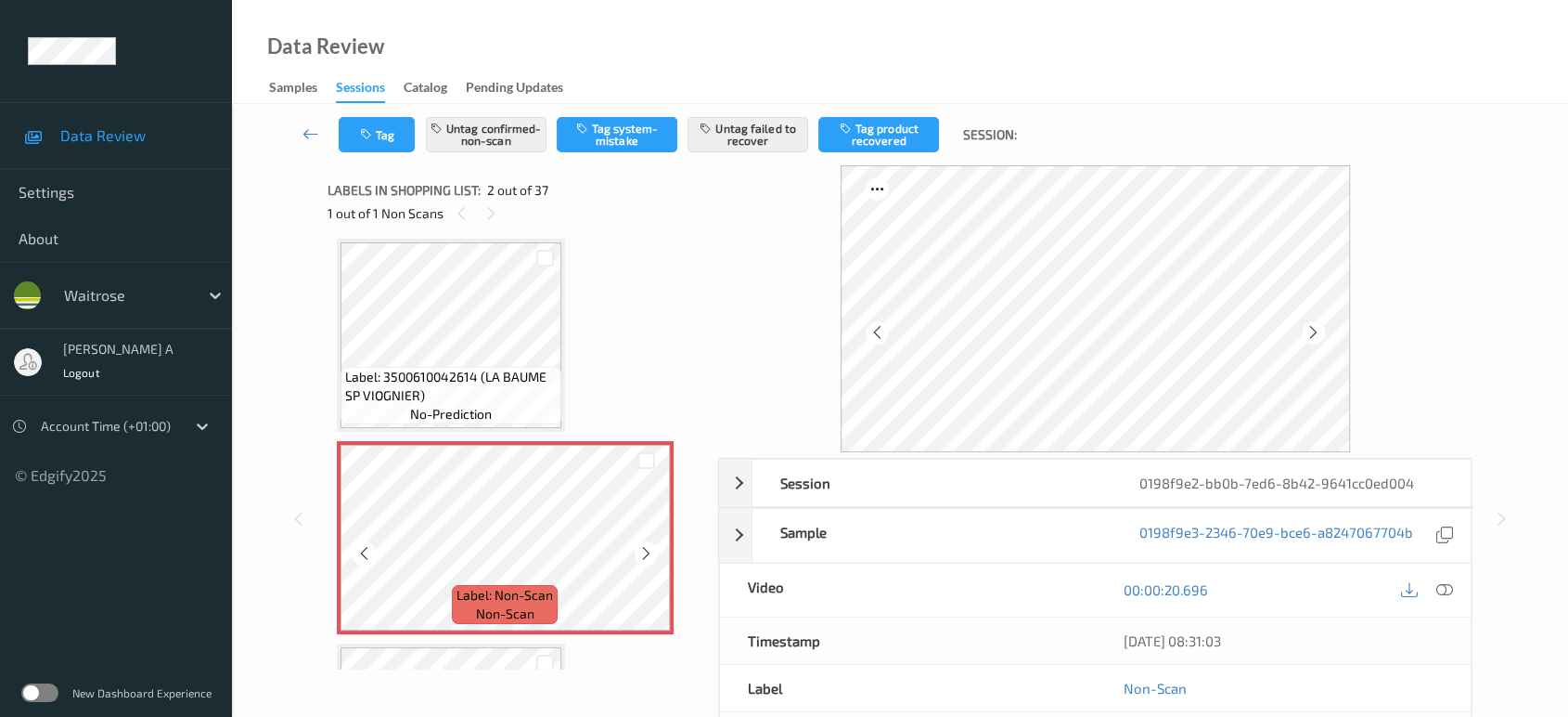
click at [649, 553] on icon at bounding box center [646, 553] width 16 height 16
click at [1443, 591] on icon at bounding box center [1444, 589] width 16 height 16
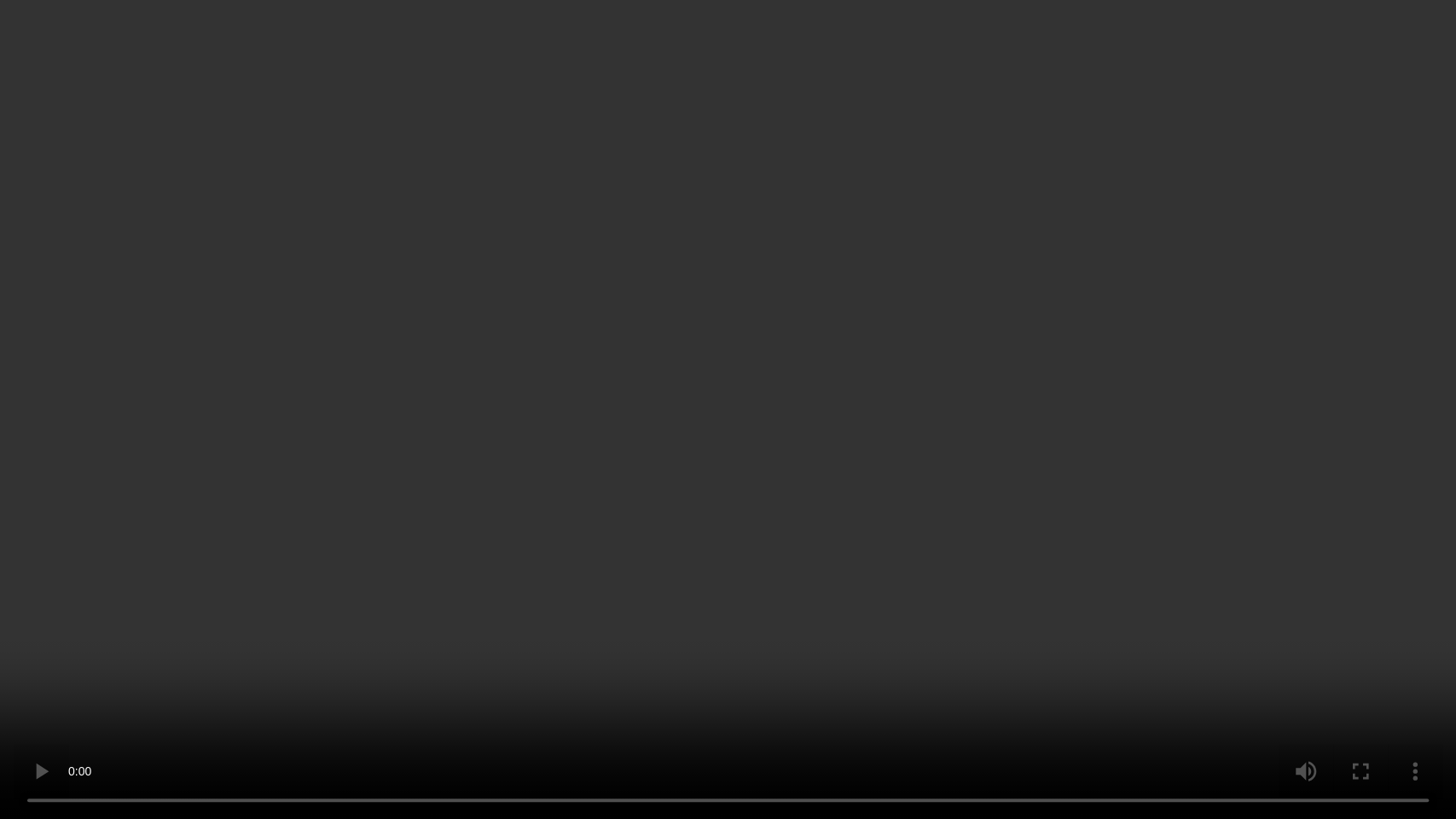
click at [558, 464] on video at bounding box center [728, 410] width 1456 height 819
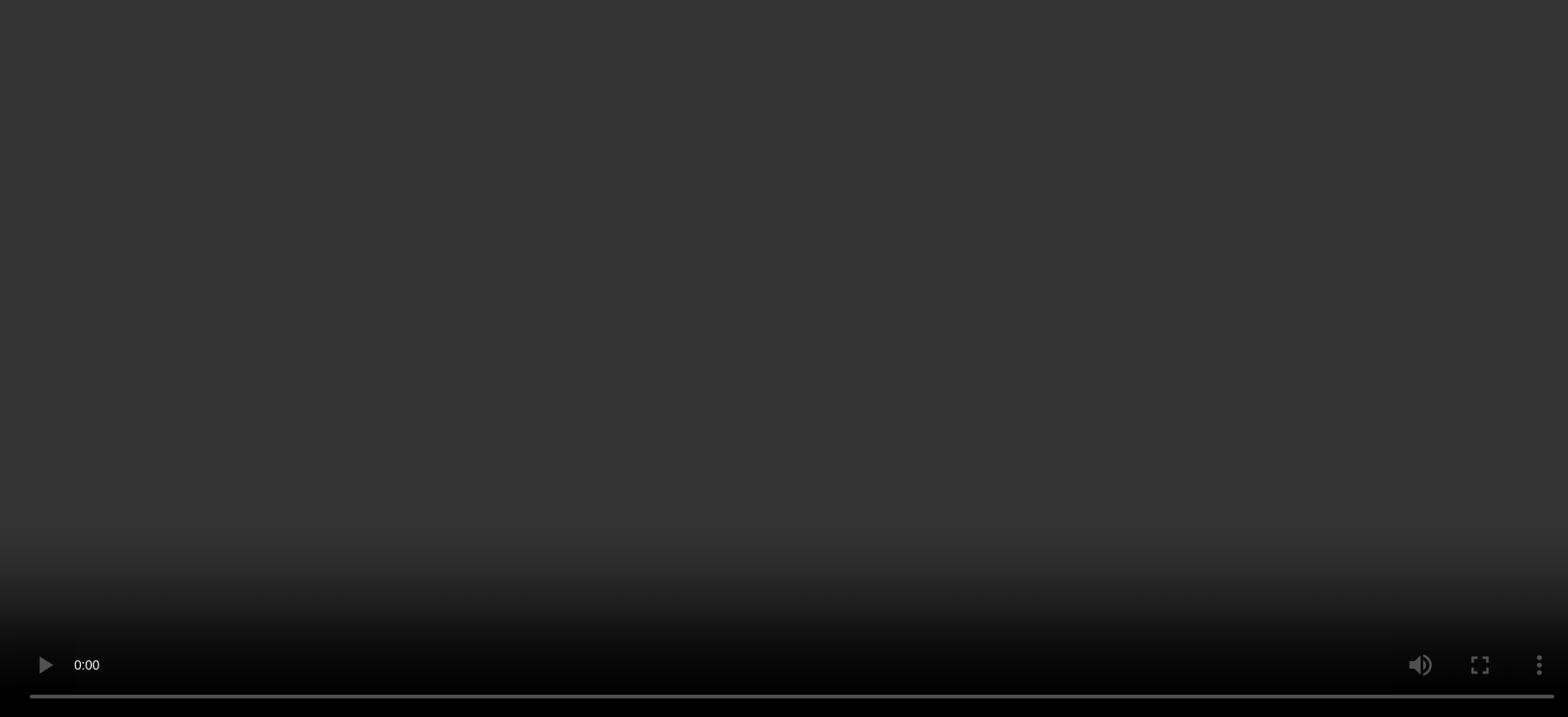
scroll to position [0, 0]
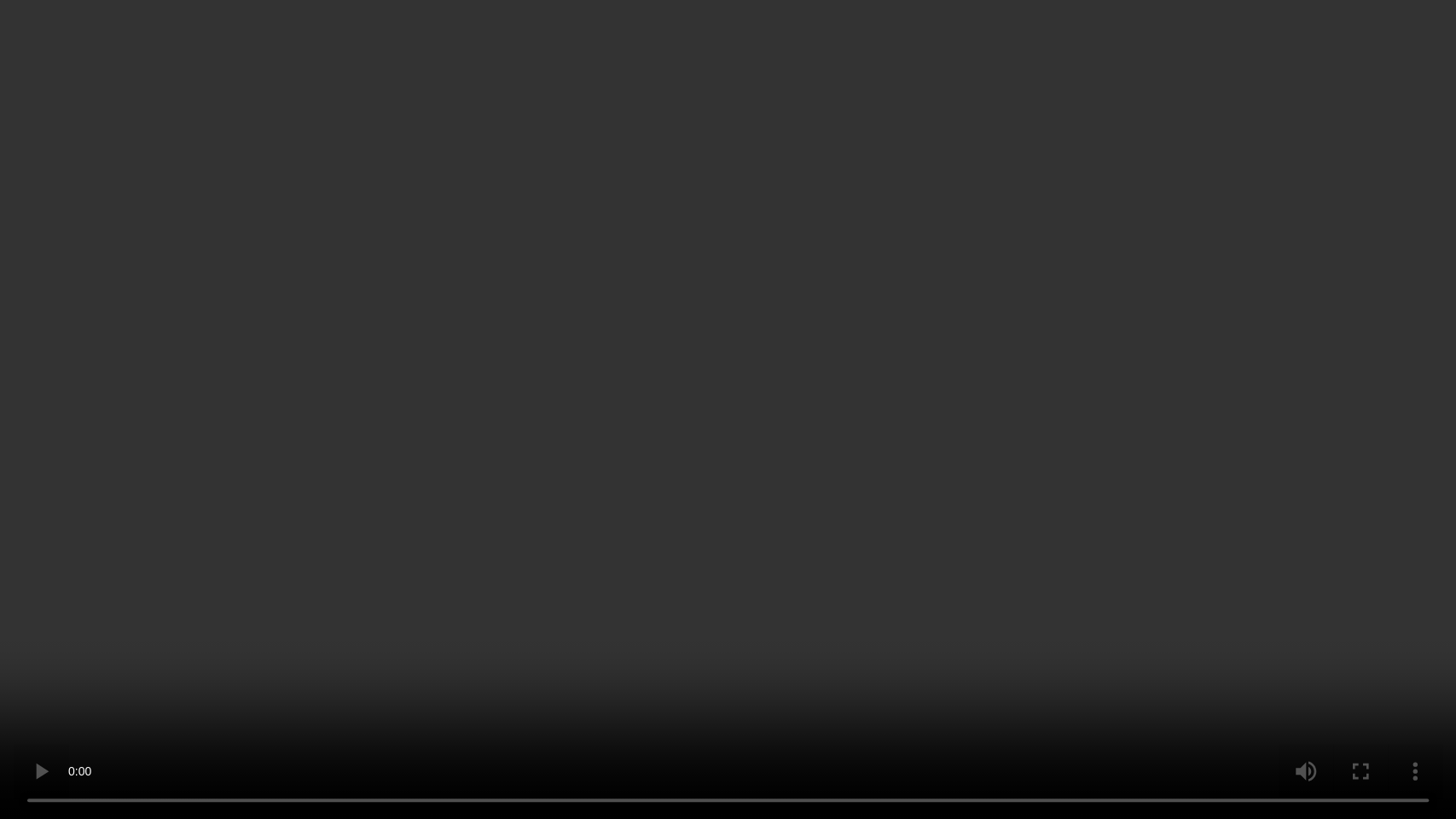
click at [749, 400] on video at bounding box center [728, 410] width 1456 height 819
click at [493, 285] on video at bounding box center [728, 410] width 1456 height 819
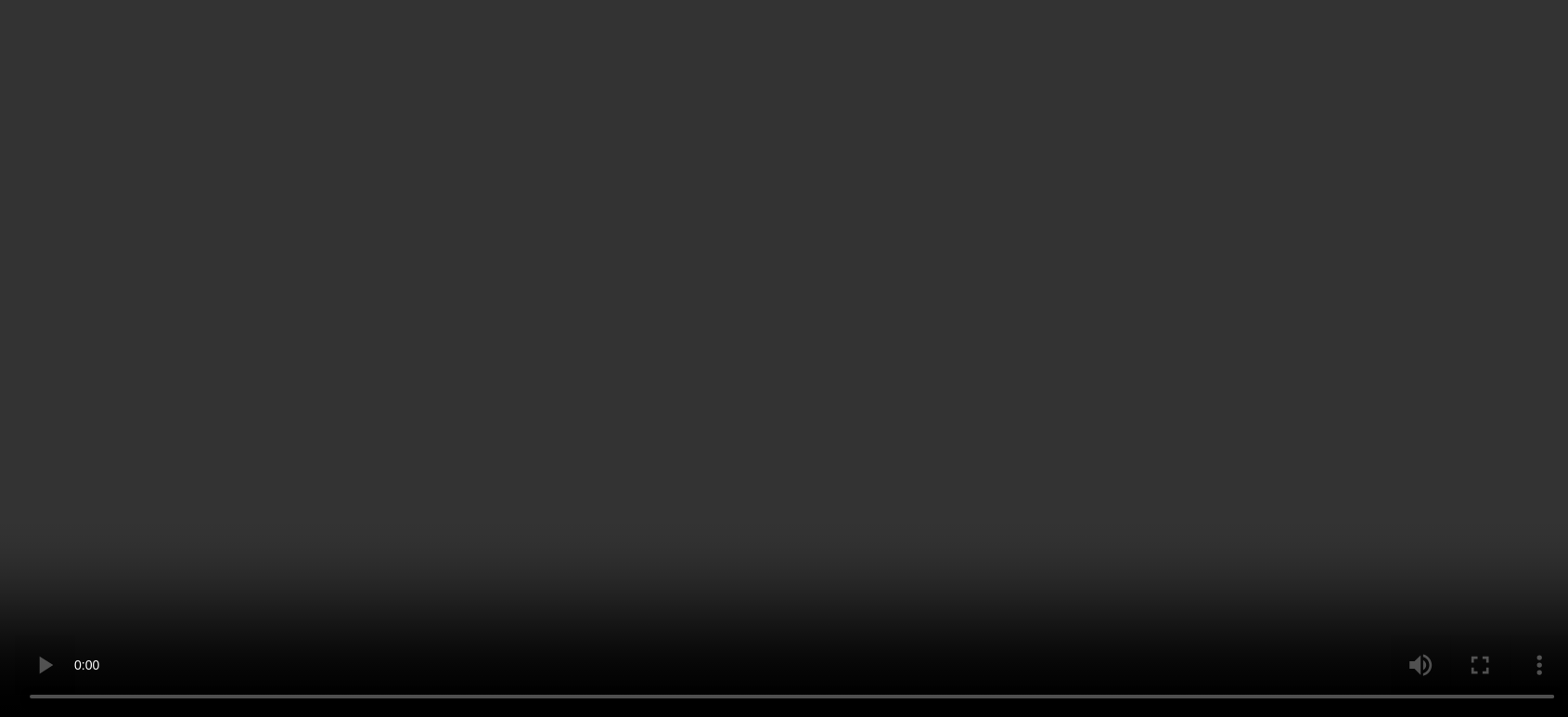
scroll to position [206, 0]
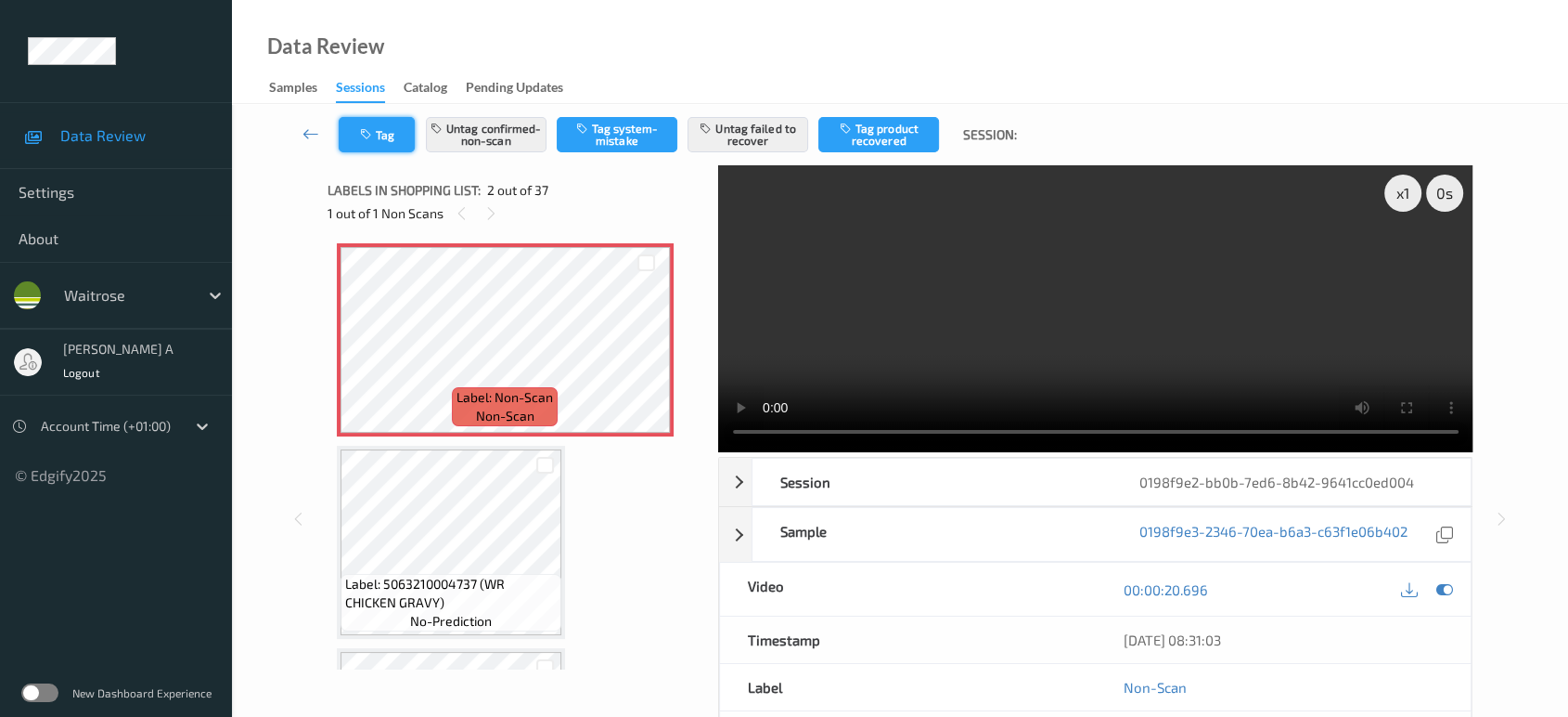
click at [377, 134] on button "Tag" at bounding box center [376, 134] width 76 height 35
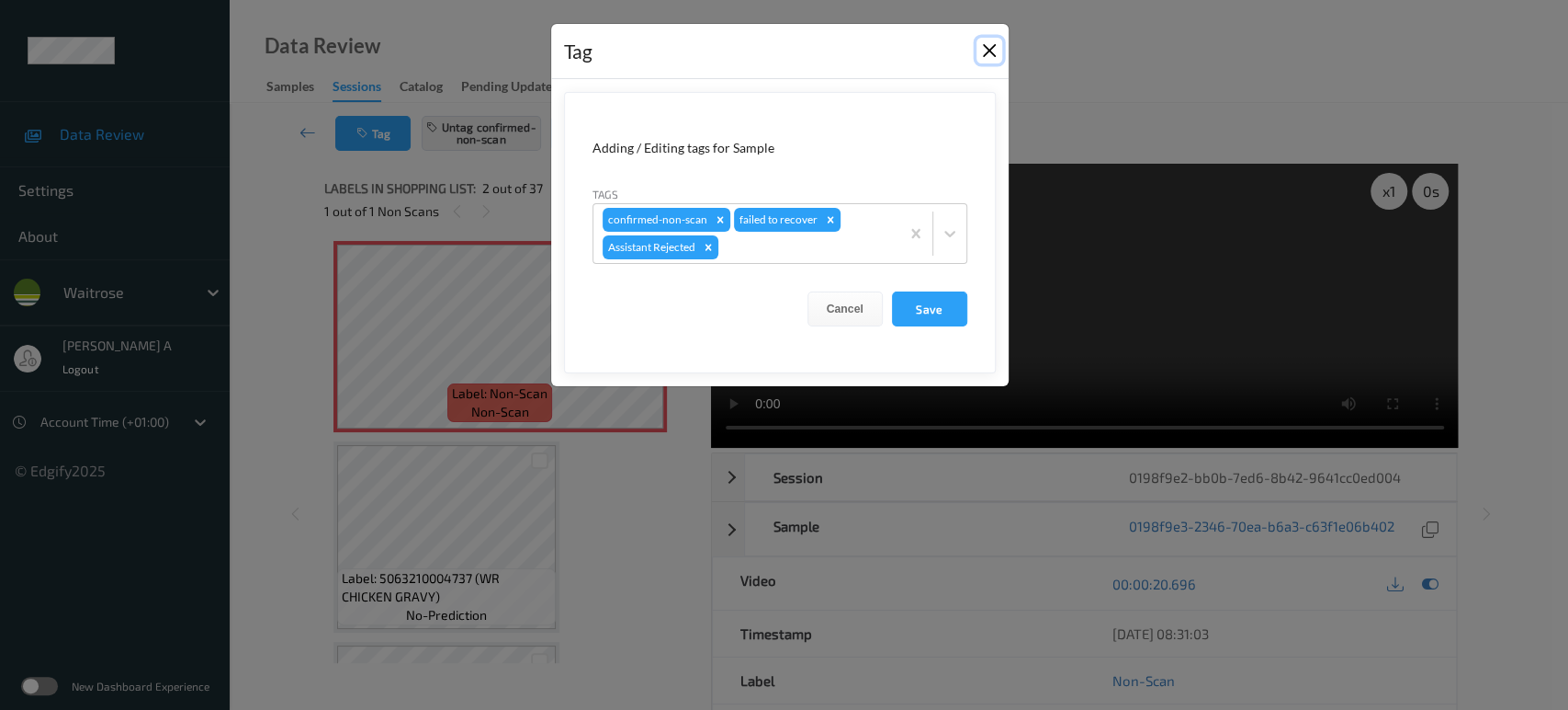
click at [986, 49] on button "Close" at bounding box center [989, 50] width 26 height 26
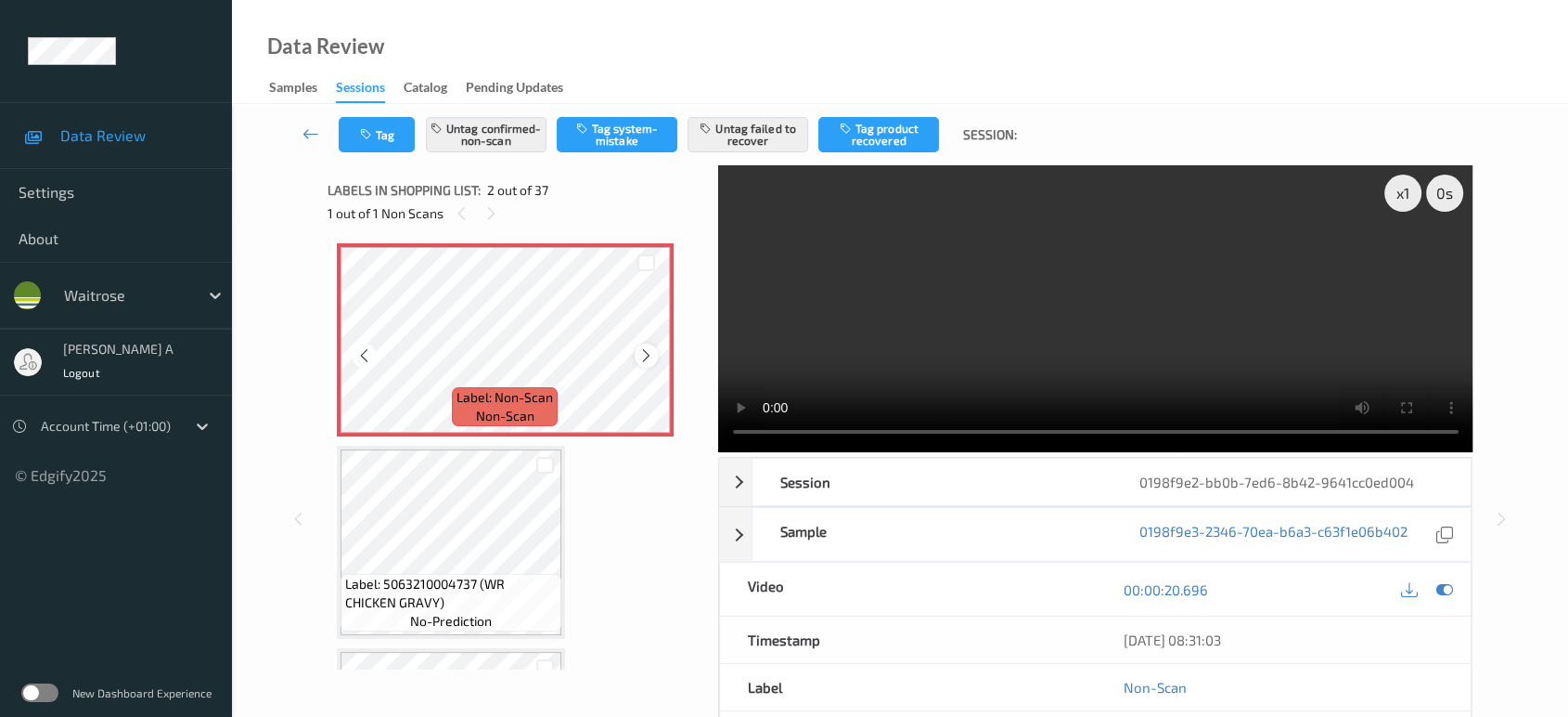
click at [647, 355] on icon at bounding box center [646, 355] width 16 height 16
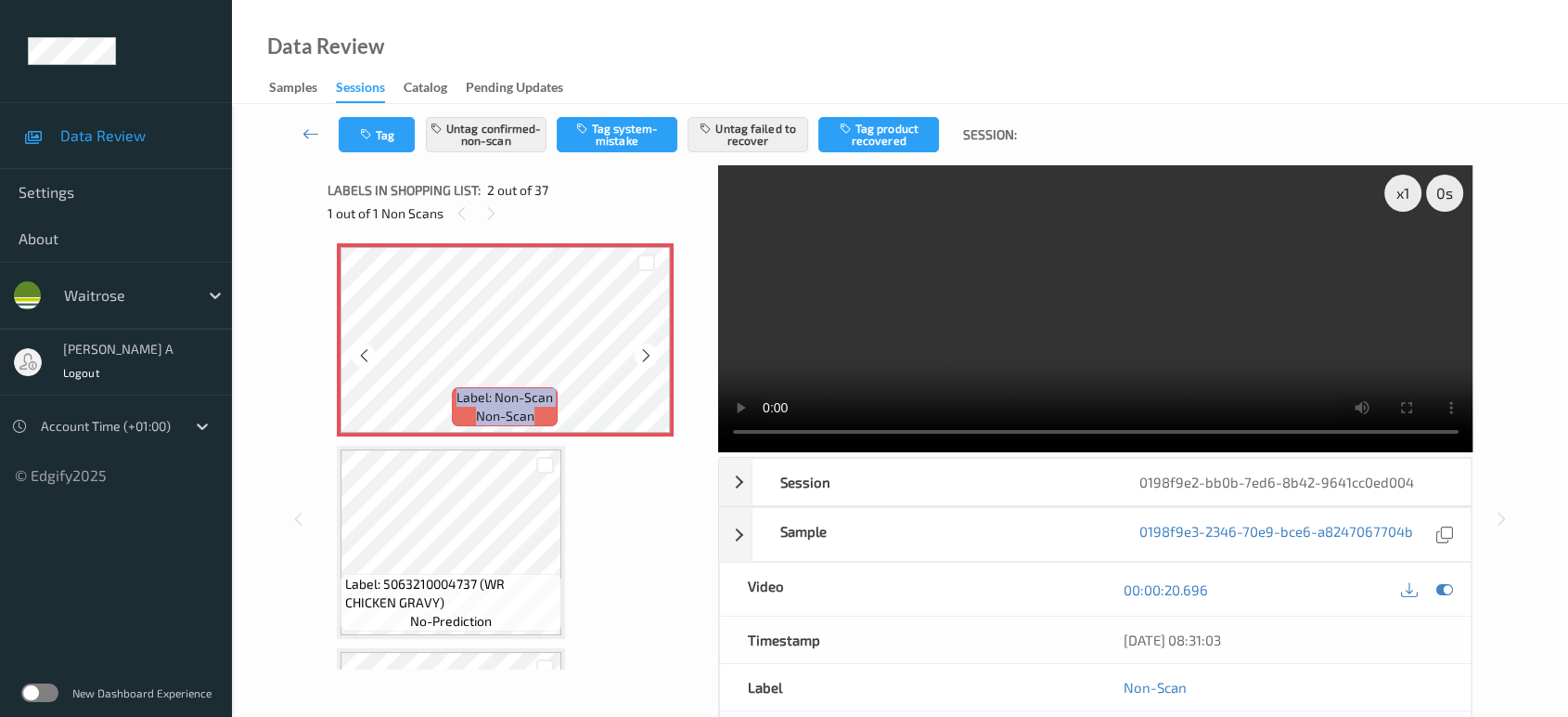
click at [647, 355] on icon at bounding box center [646, 355] width 16 height 16
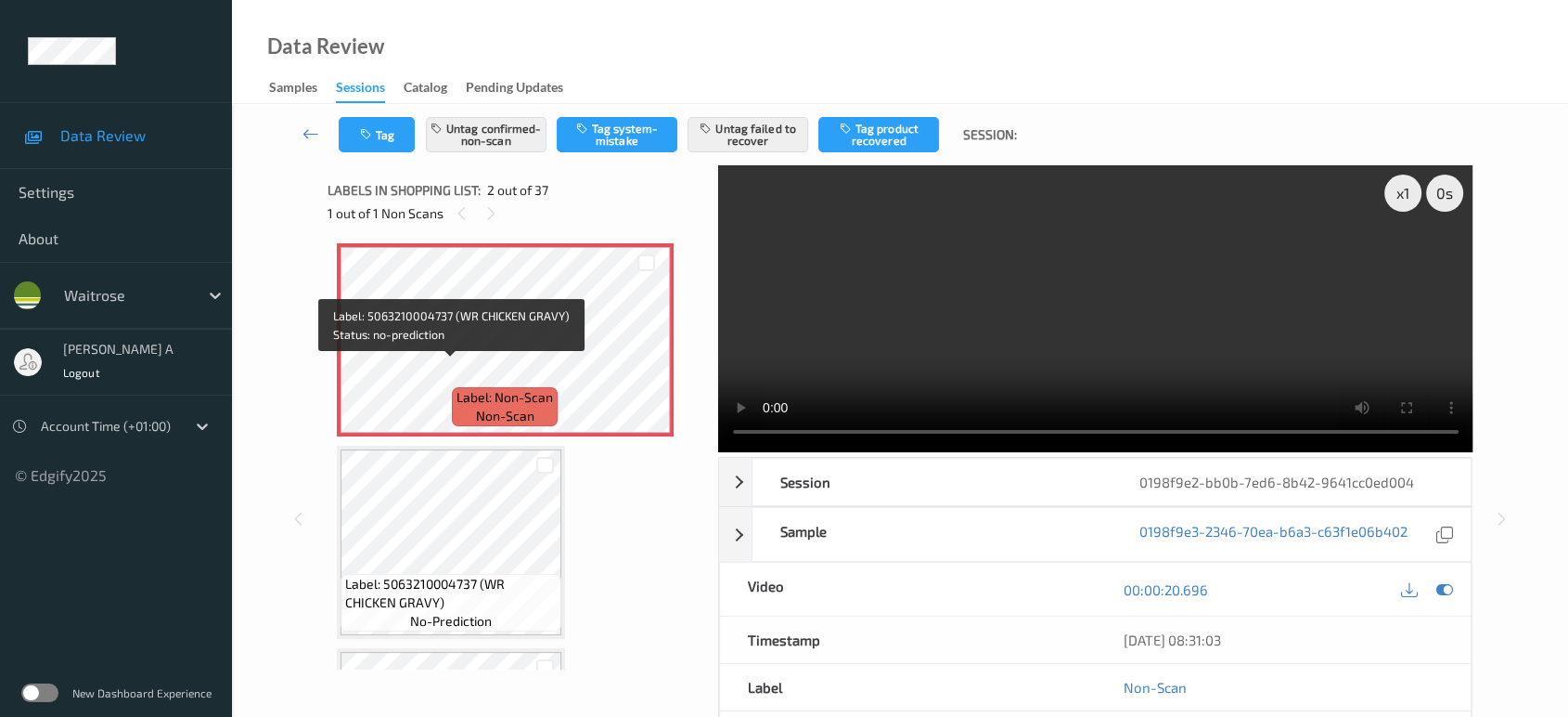
scroll to position [0, 0]
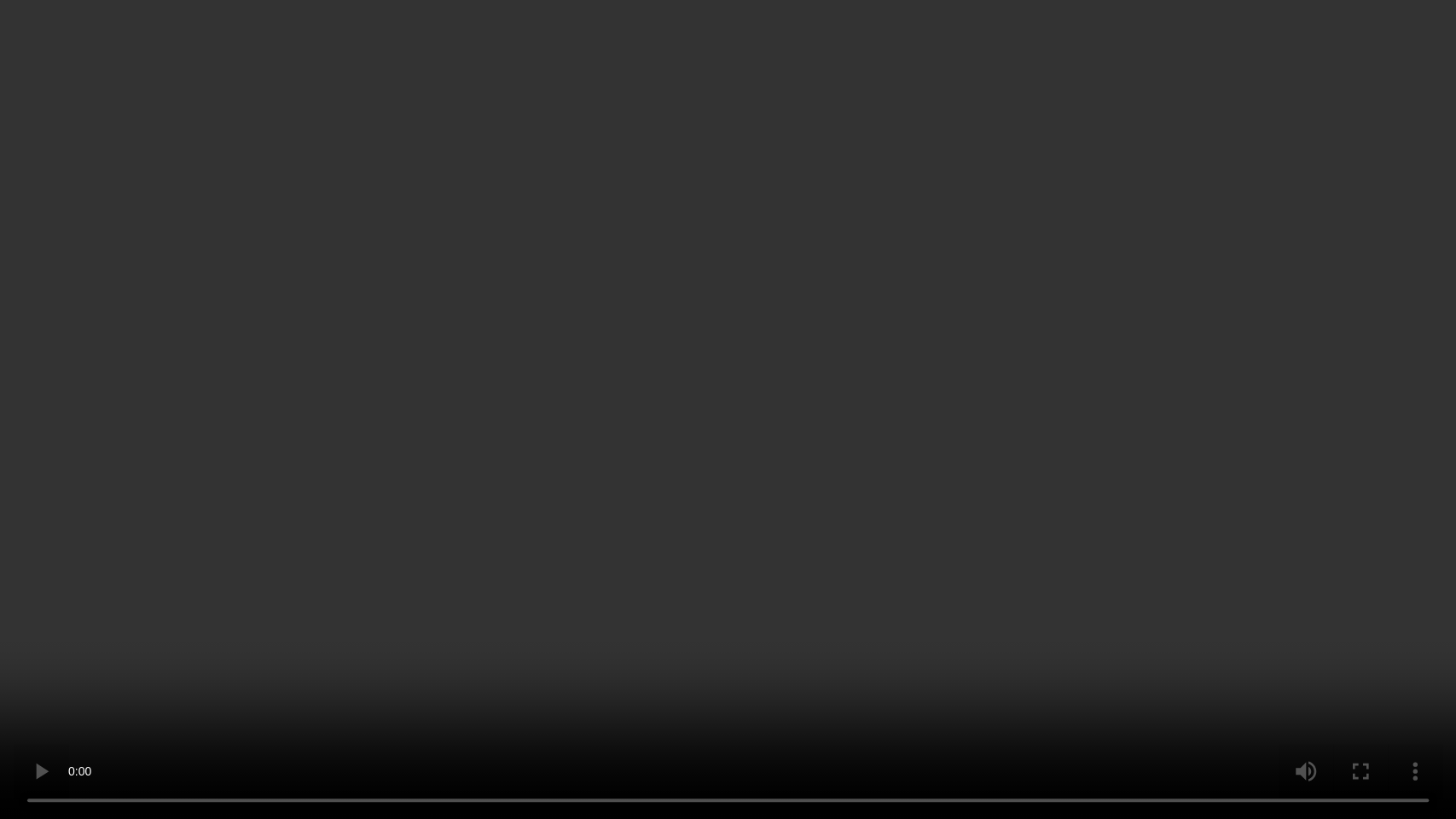
click at [778, 408] on video at bounding box center [728, 410] width 1456 height 819
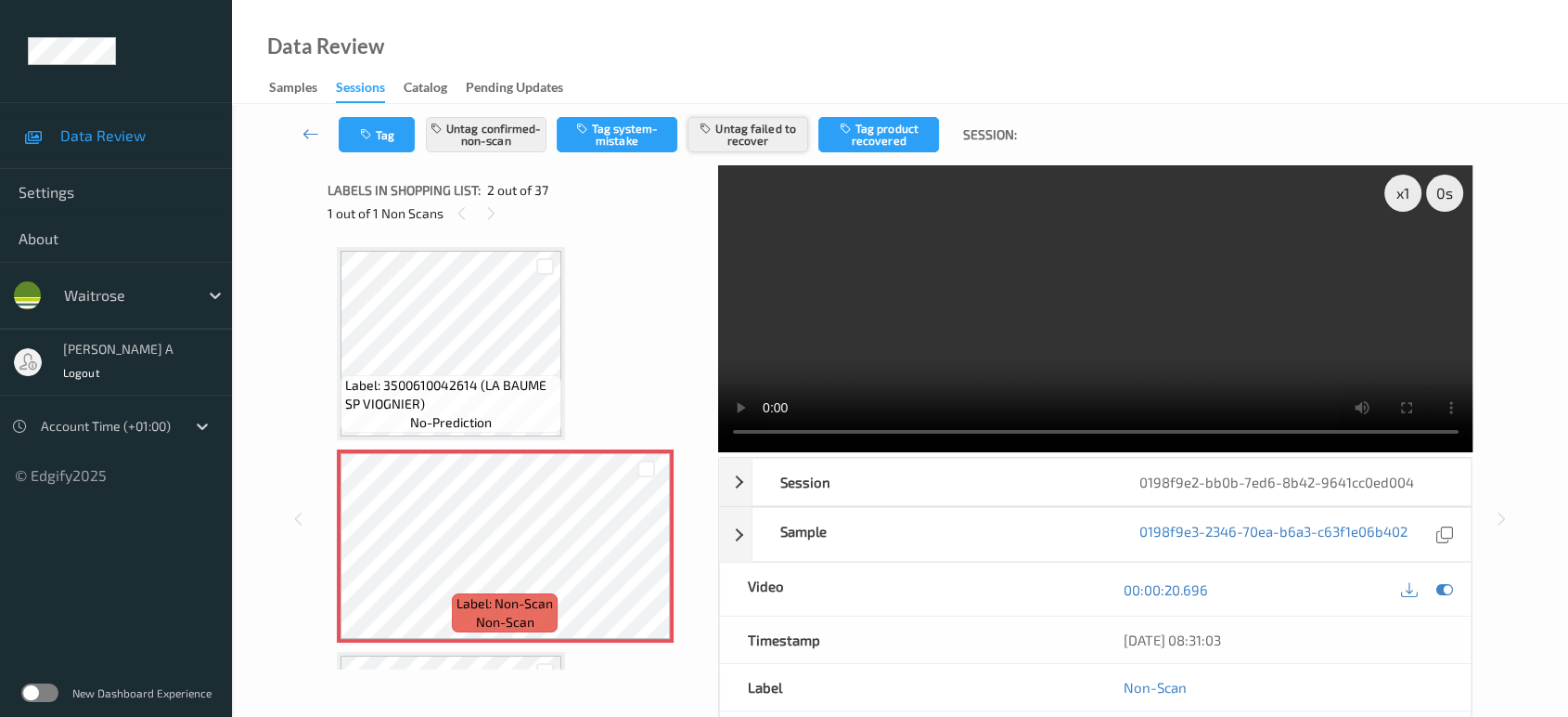
click at [747, 137] on button "Untag failed to recover" at bounding box center [747, 134] width 120 height 35
click at [643, 560] on icon at bounding box center [646, 561] width 16 height 16
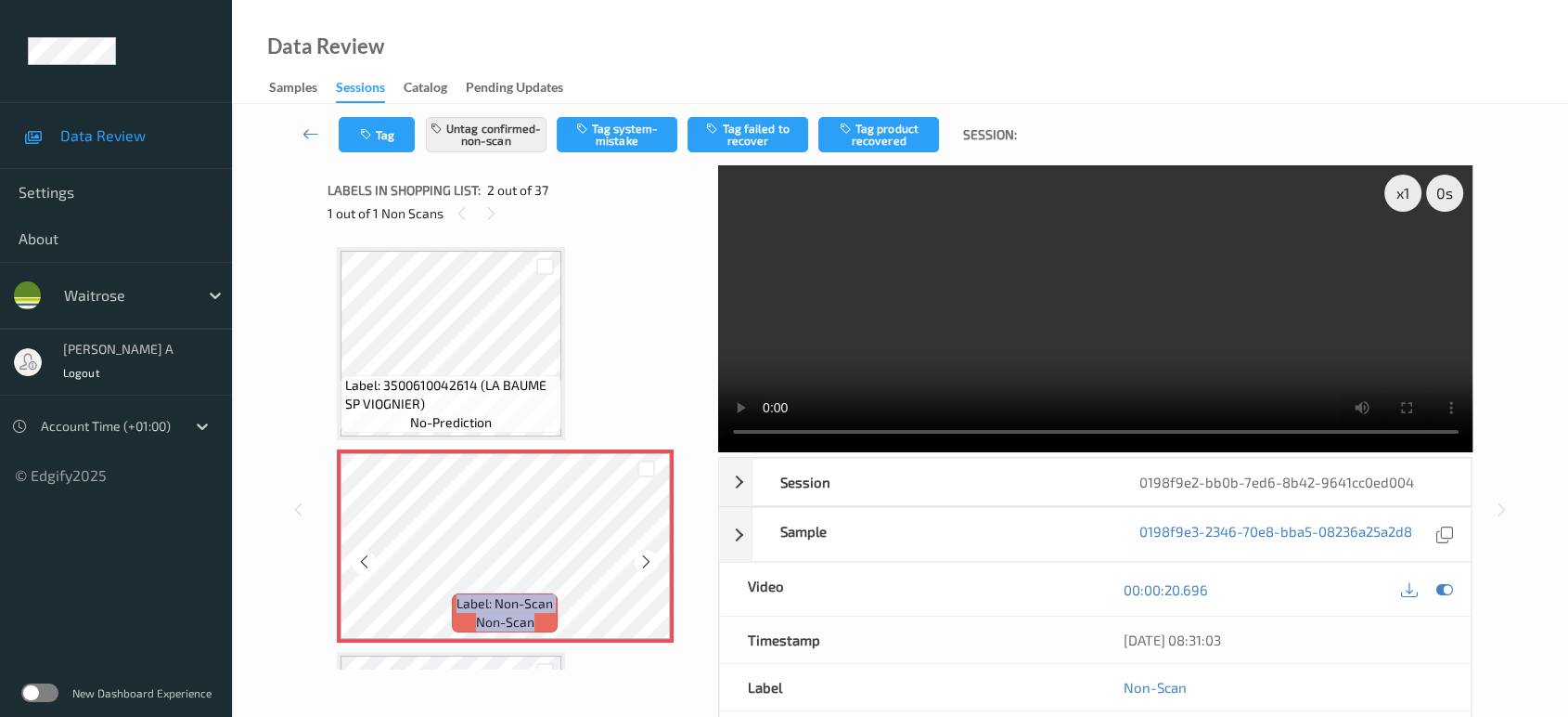
click at [643, 560] on icon at bounding box center [646, 561] width 16 height 16
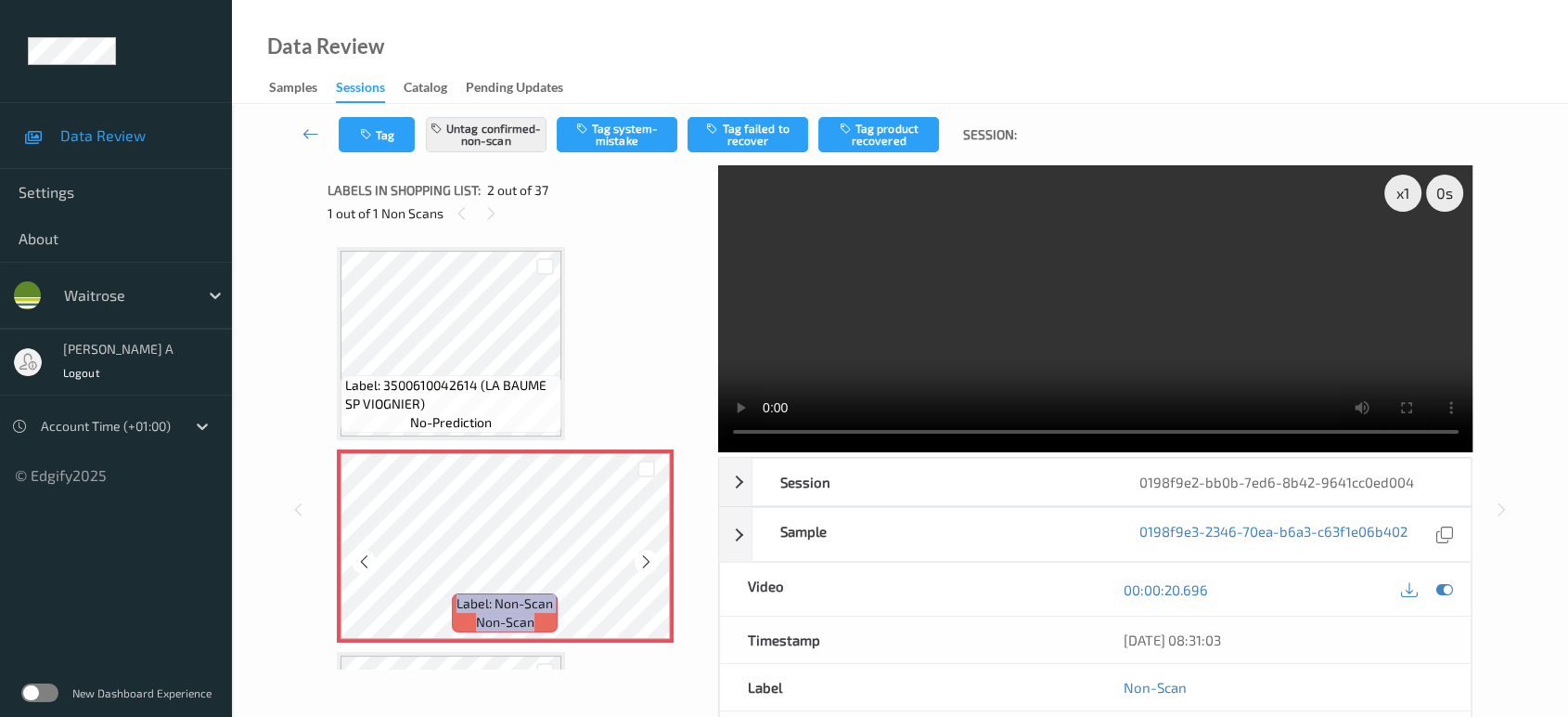
click at [643, 560] on icon at bounding box center [646, 561] width 16 height 16
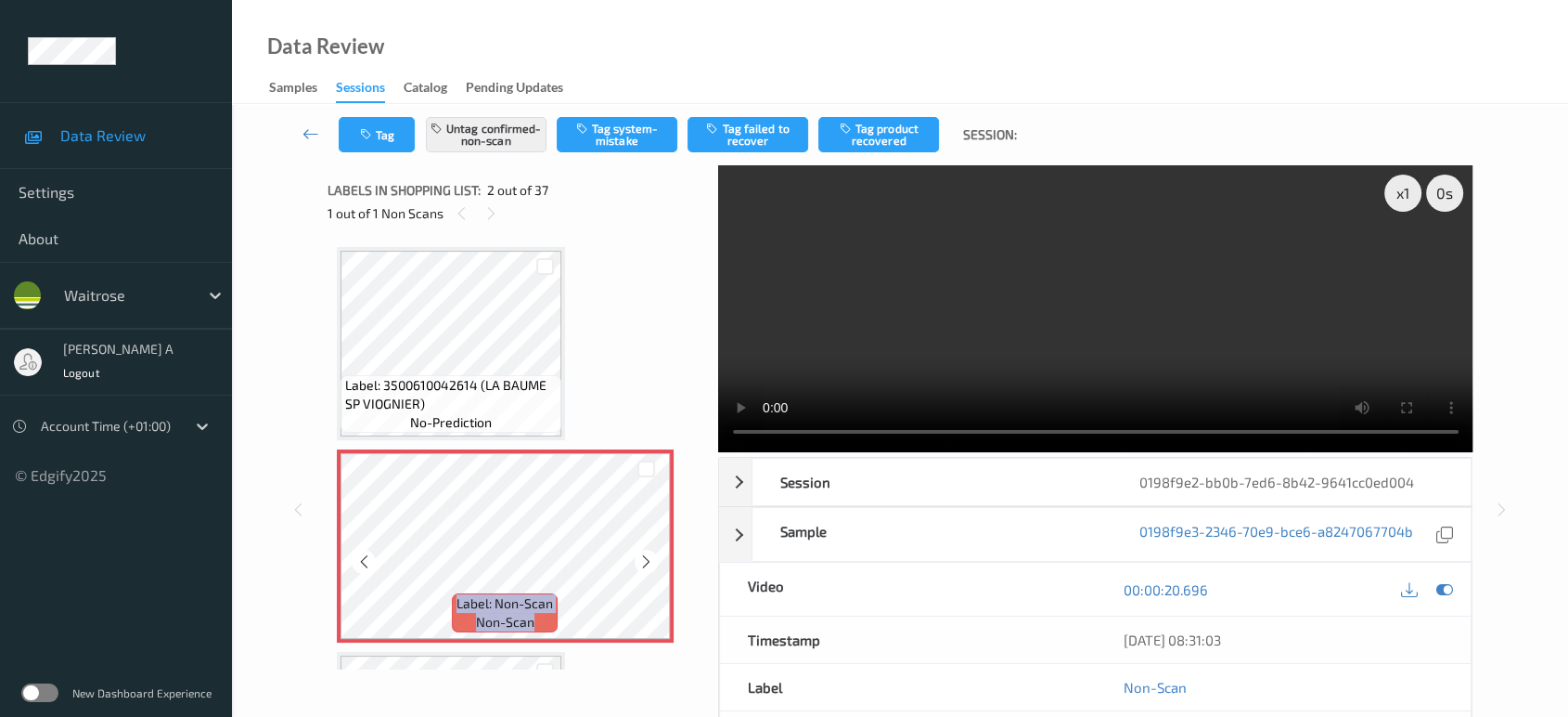
click at [643, 560] on icon at bounding box center [646, 561] width 16 height 16
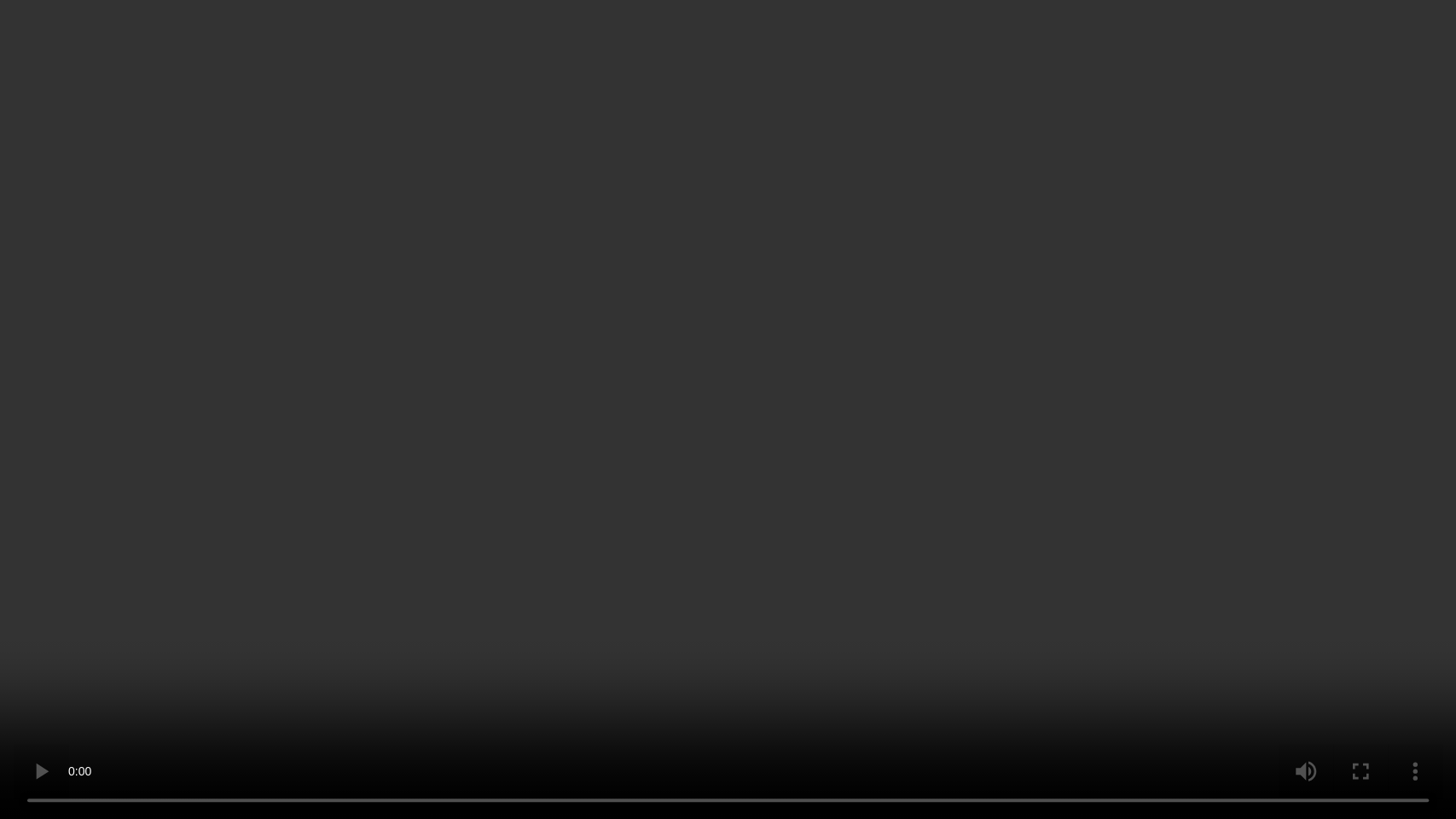
click at [700, 481] on video at bounding box center [728, 410] width 1456 height 819
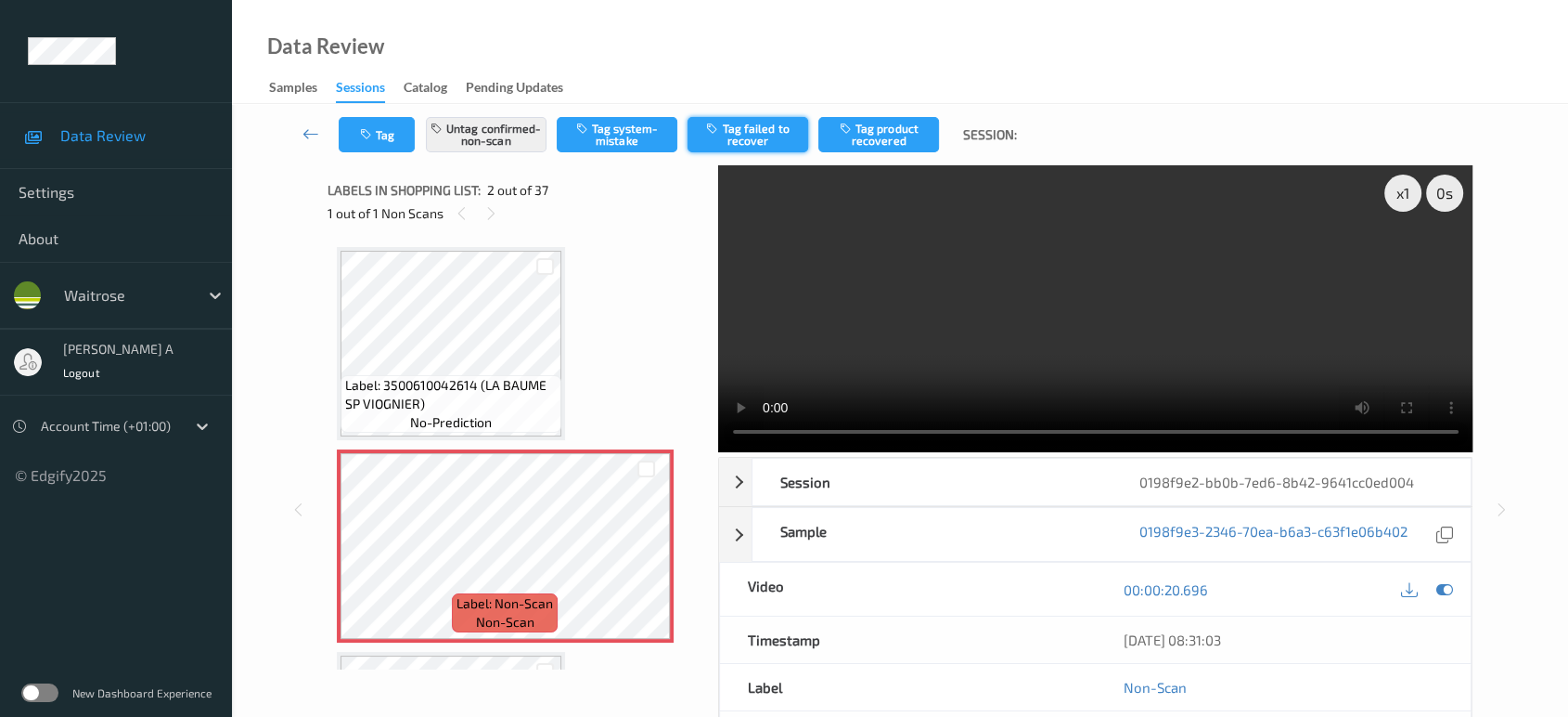
click at [729, 139] on button "Tag failed to recover" at bounding box center [747, 134] width 120 height 35
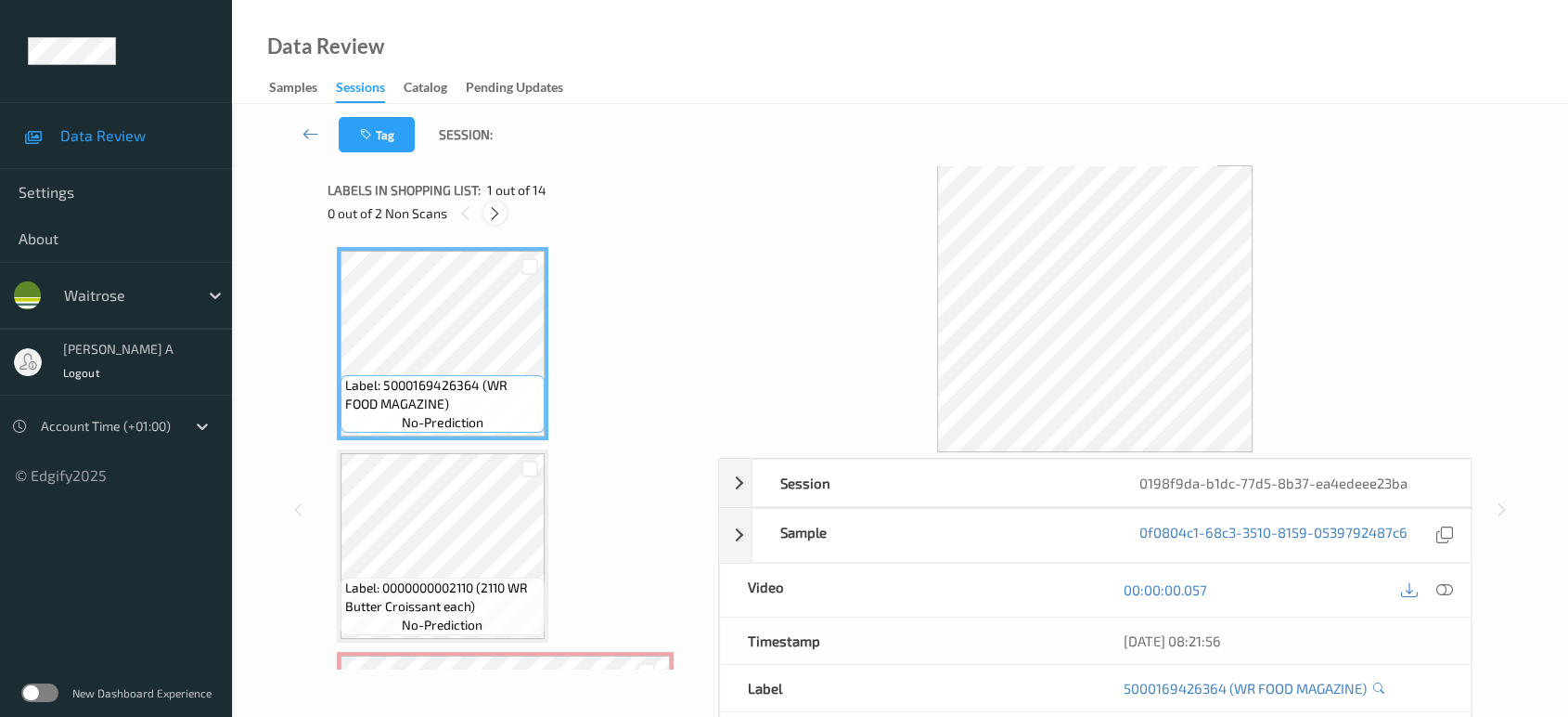
click at [490, 208] on icon at bounding box center [495, 213] width 16 height 16
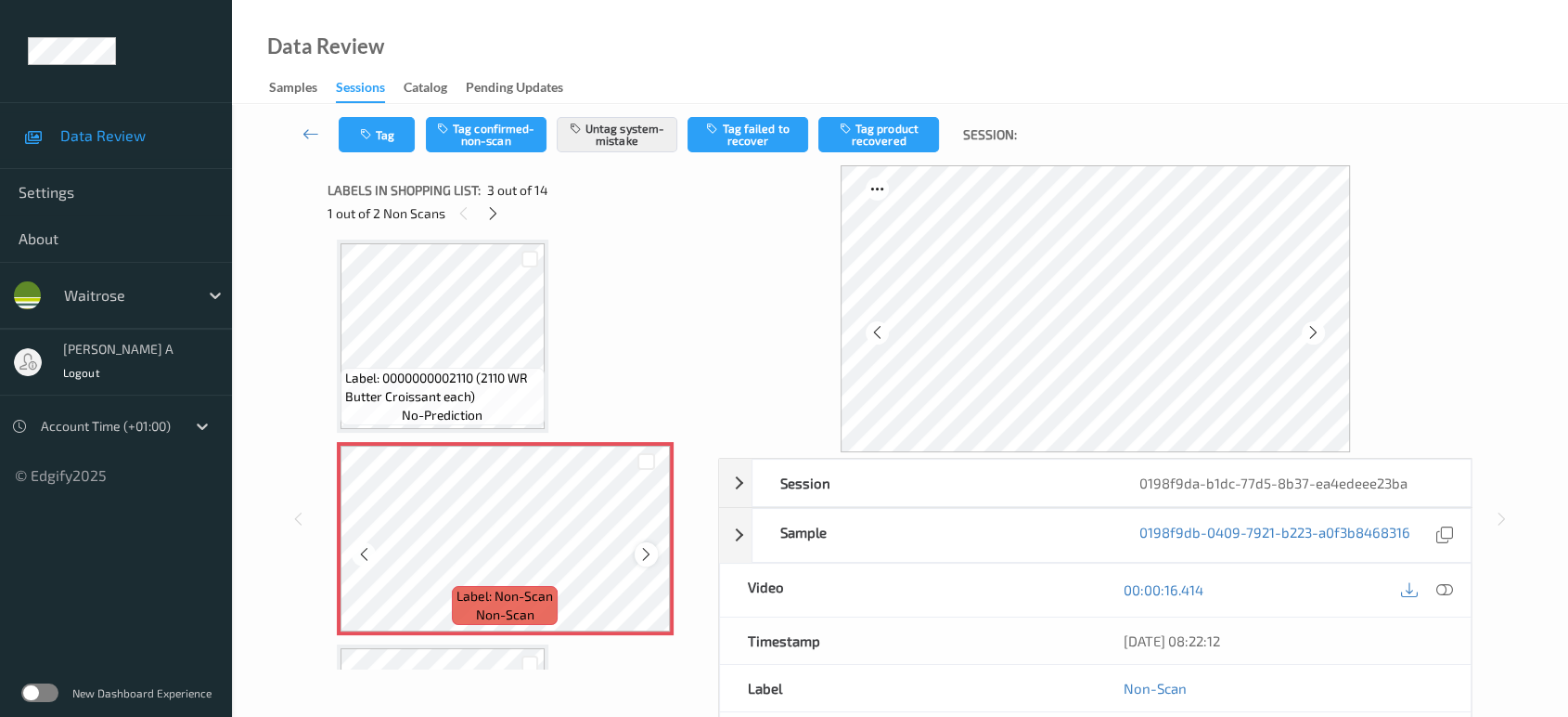
click at [650, 557] on icon at bounding box center [646, 554] width 16 height 16
click at [378, 127] on button "Tag" at bounding box center [376, 134] width 76 height 35
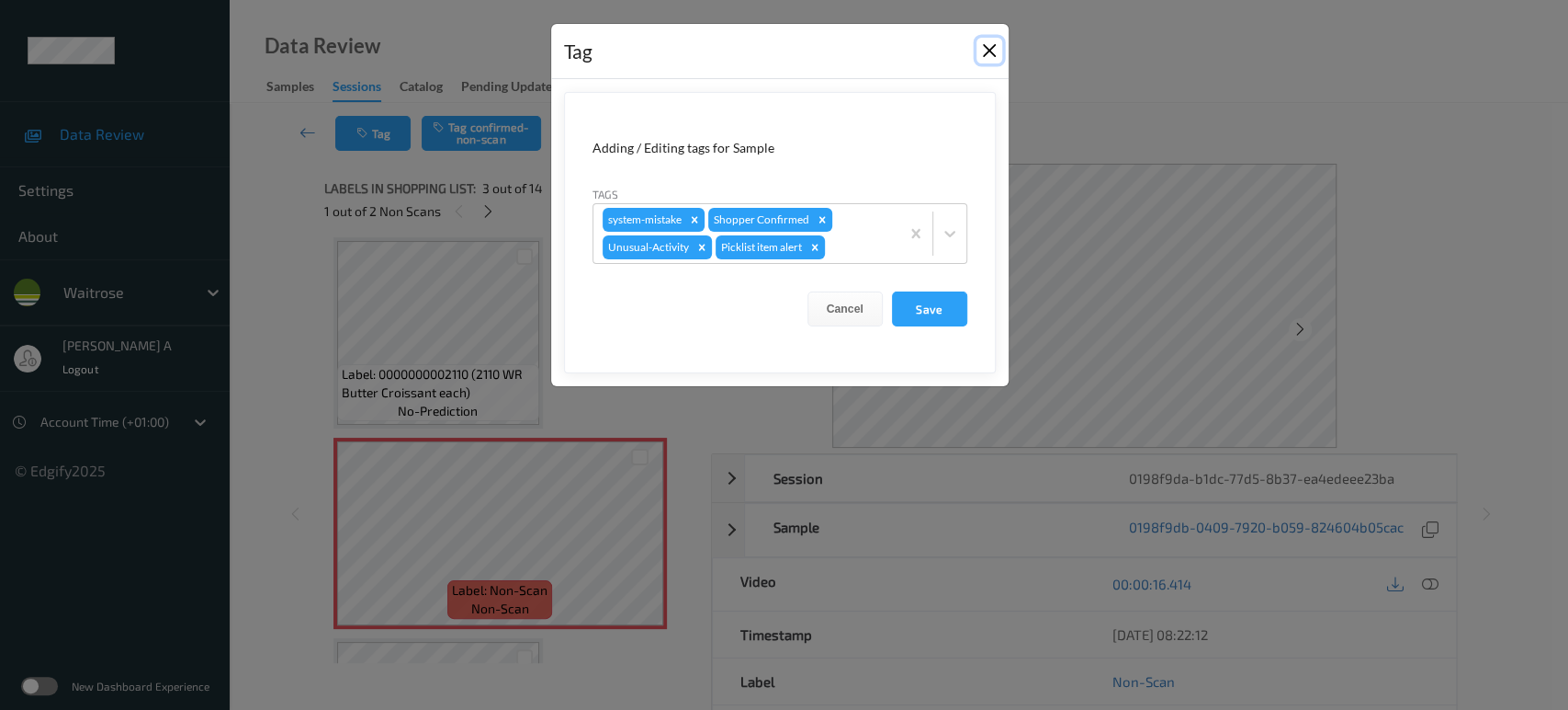
click at [988, 50] on button "Close" at bounding box center [989, 50] width 26 height 26
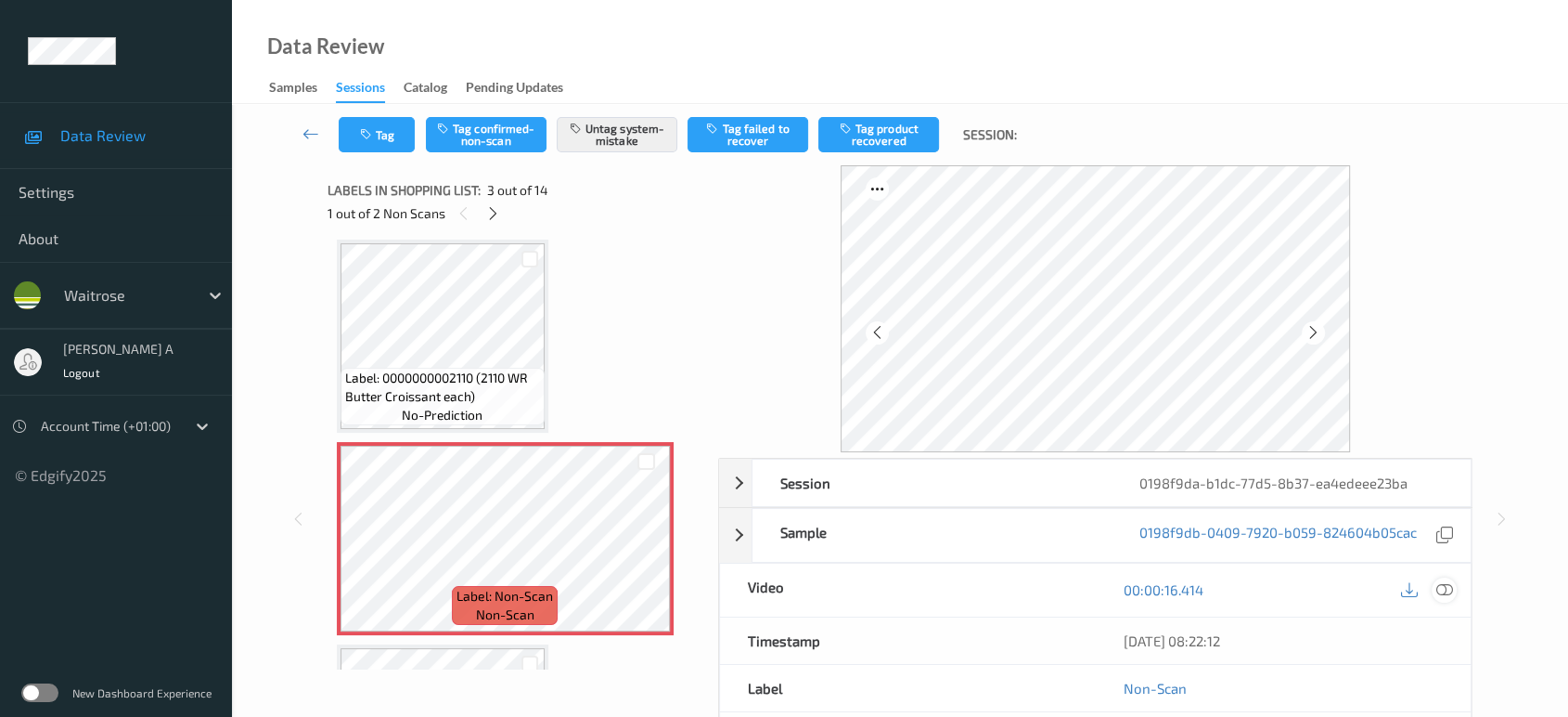
click at [1454, 585] on div at bounding box center [1444, 590] width 25 height 25
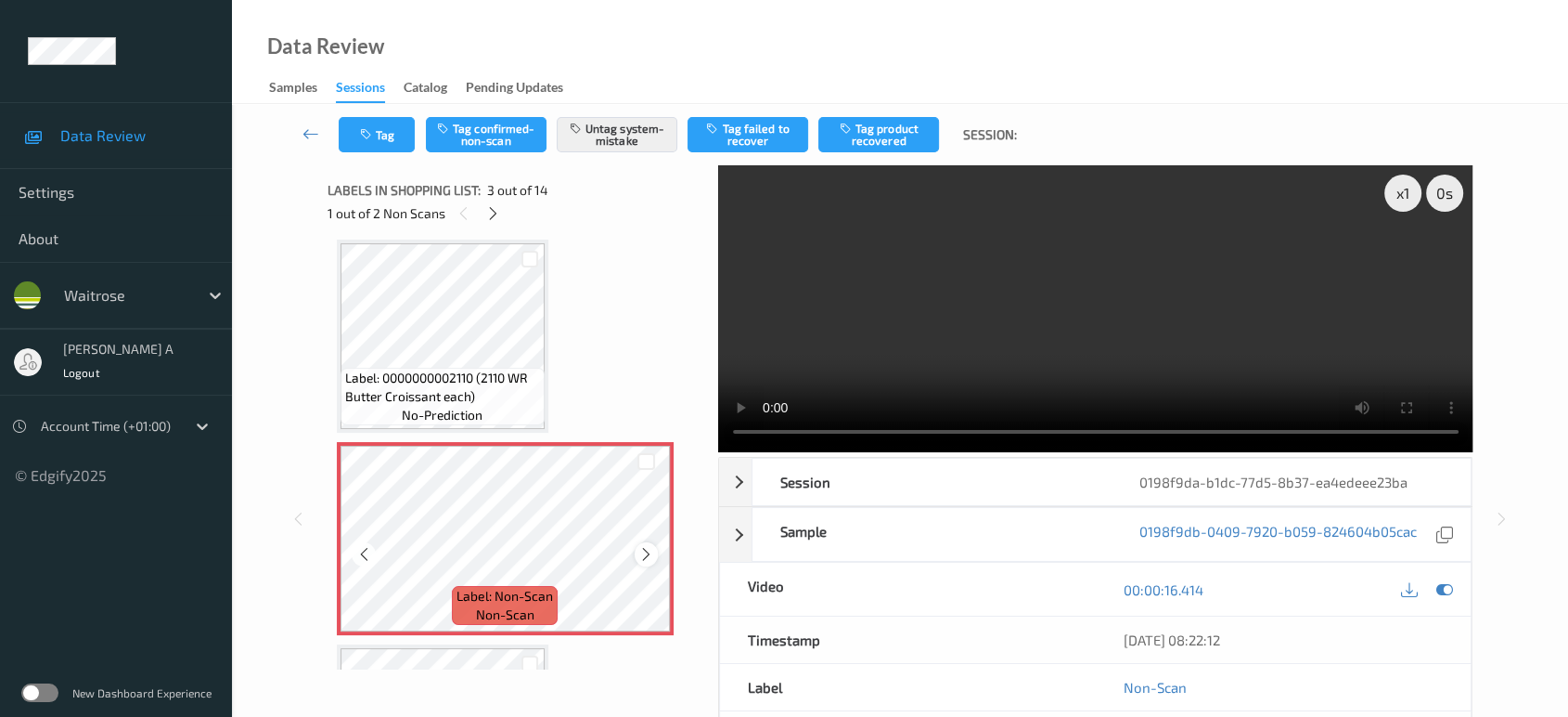
click at [646, 555] on icon at bounding box center [646, 554] width 16 height 16
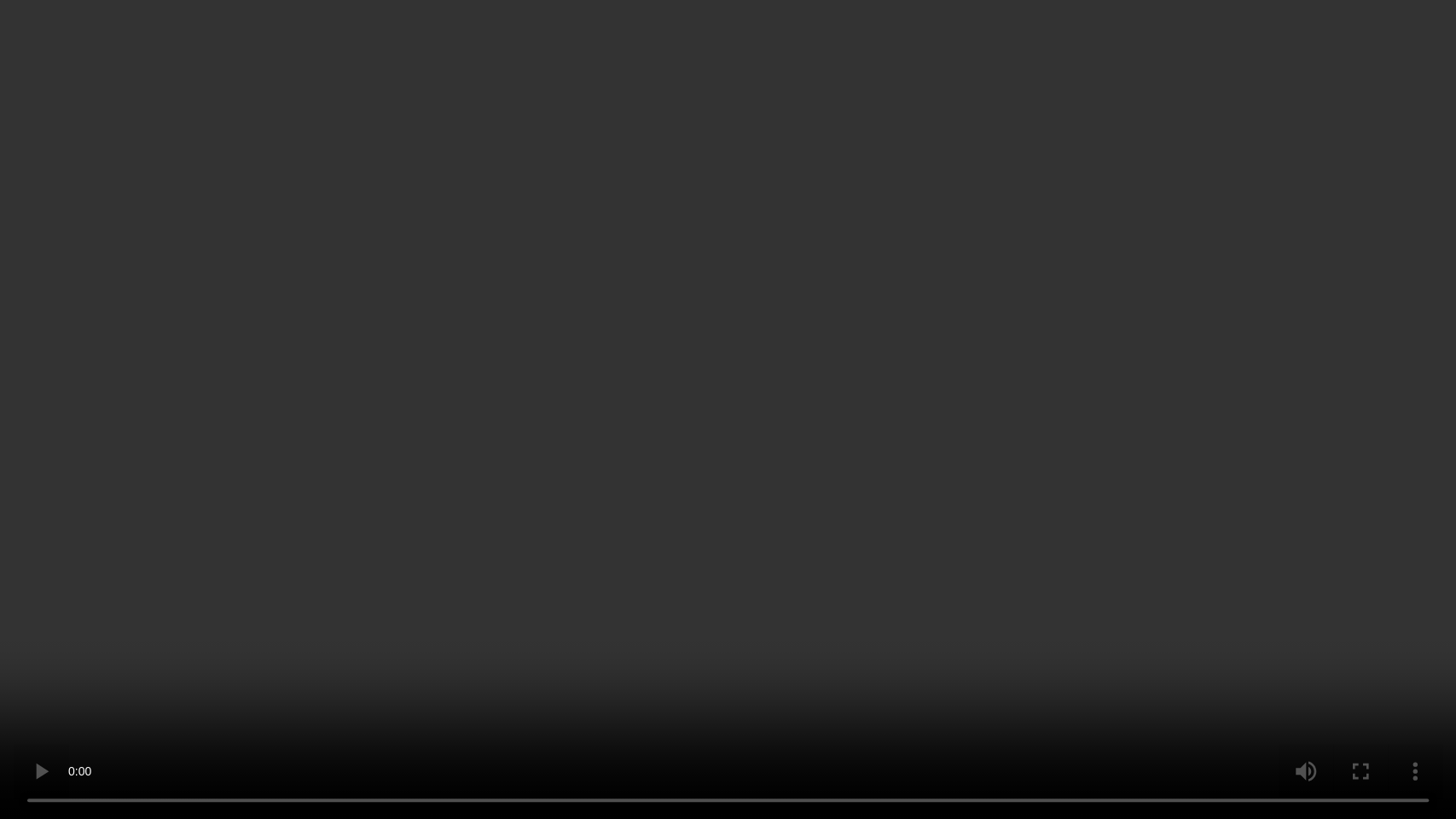
click at [560, 524] on video at bounding box center [728, 410] width 1456 height 819
click at [838, 419] on video at bounding box center [728, 410] width 1456 height 819
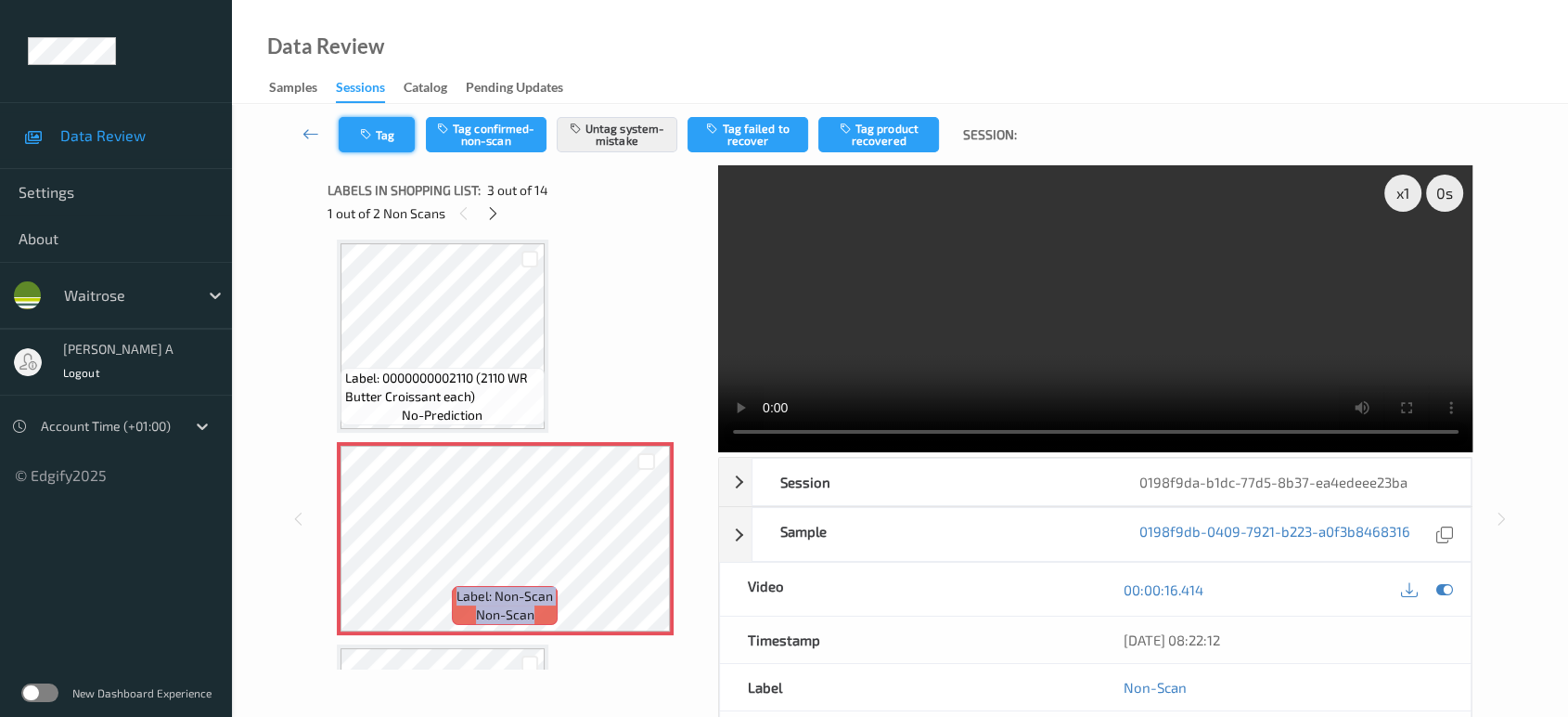
click at [398, 146] on button "Tag" at bounding box center [376, 134] width 76 height 35
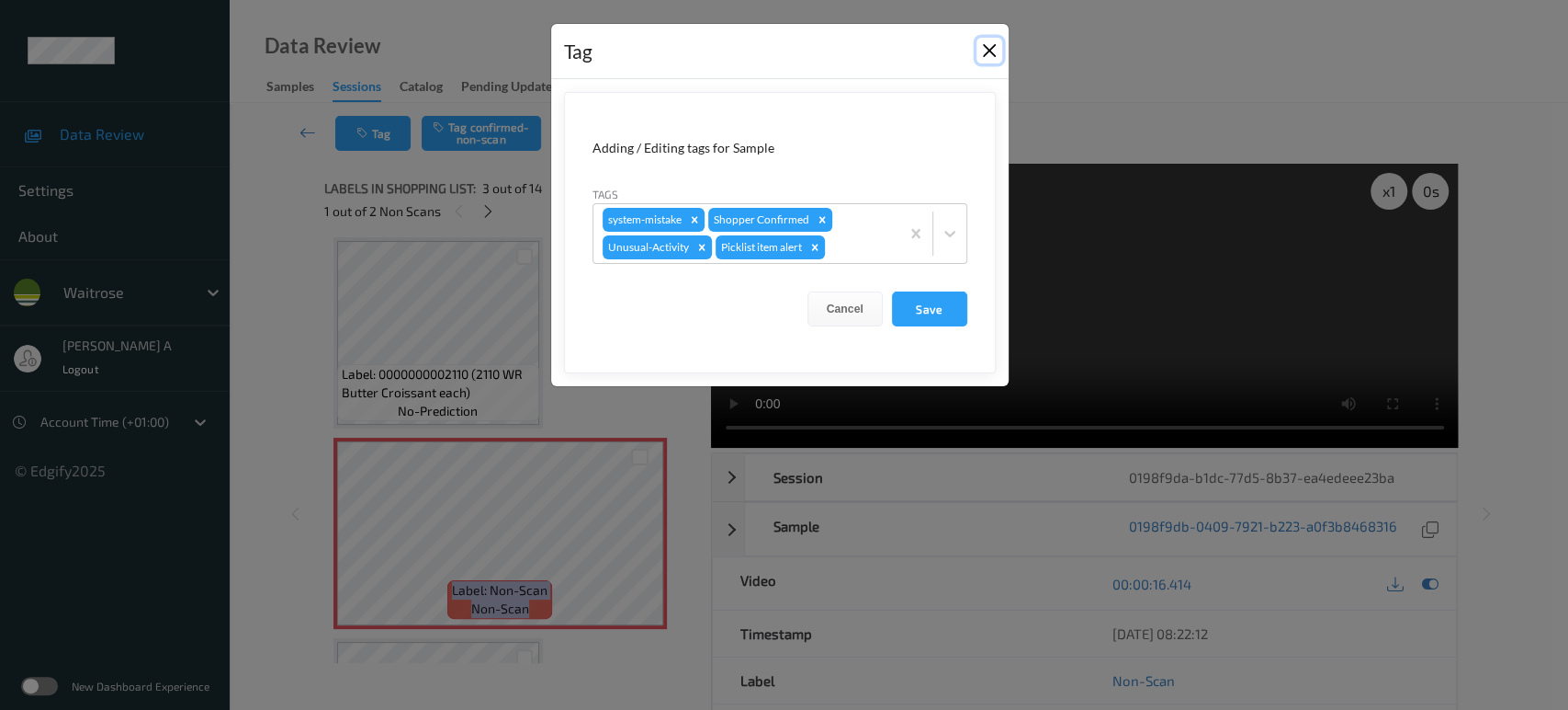
click at [985, 56] on button "Close" at bounding box center [989, 50] width 26 height 26
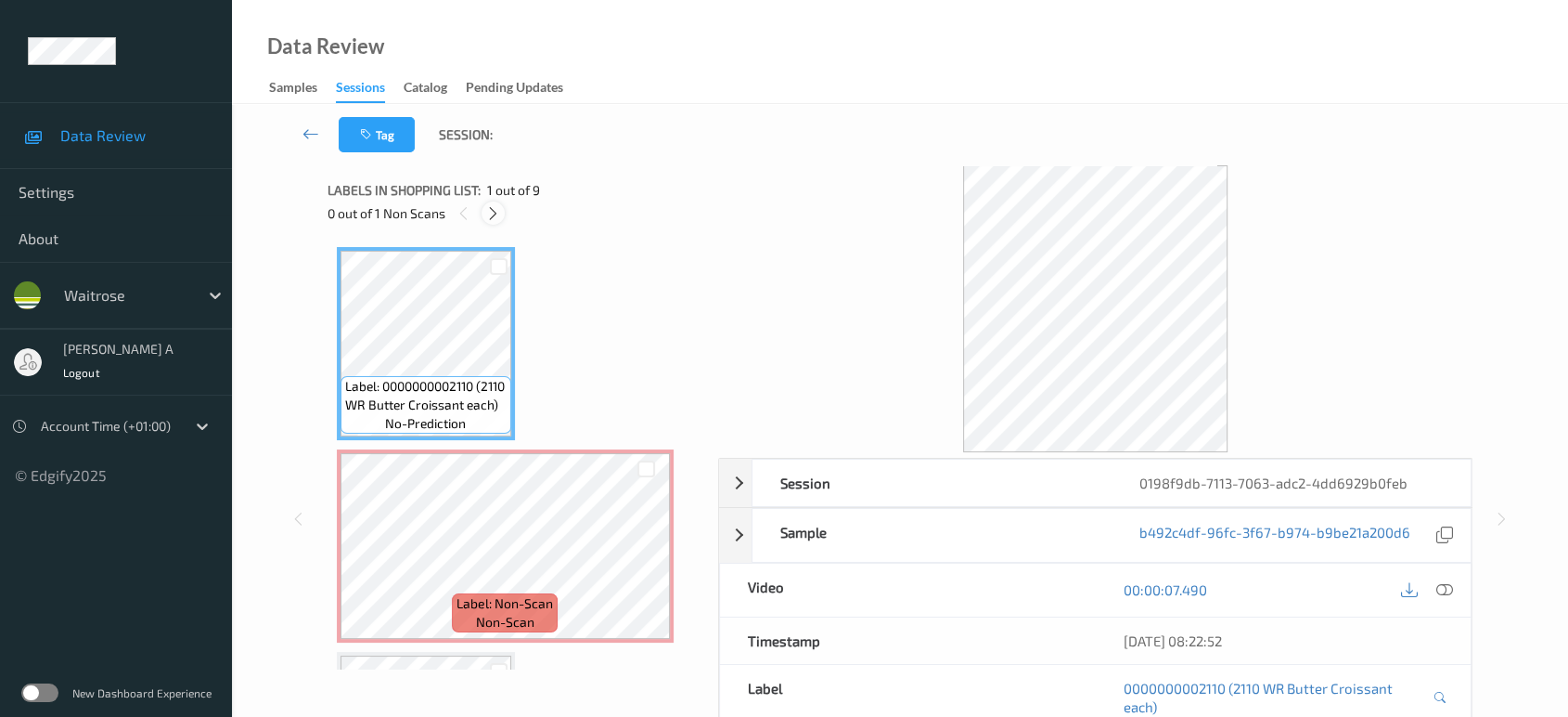
click at [496, 207] on icon at bounding box center [493, 213] width 16 height 16
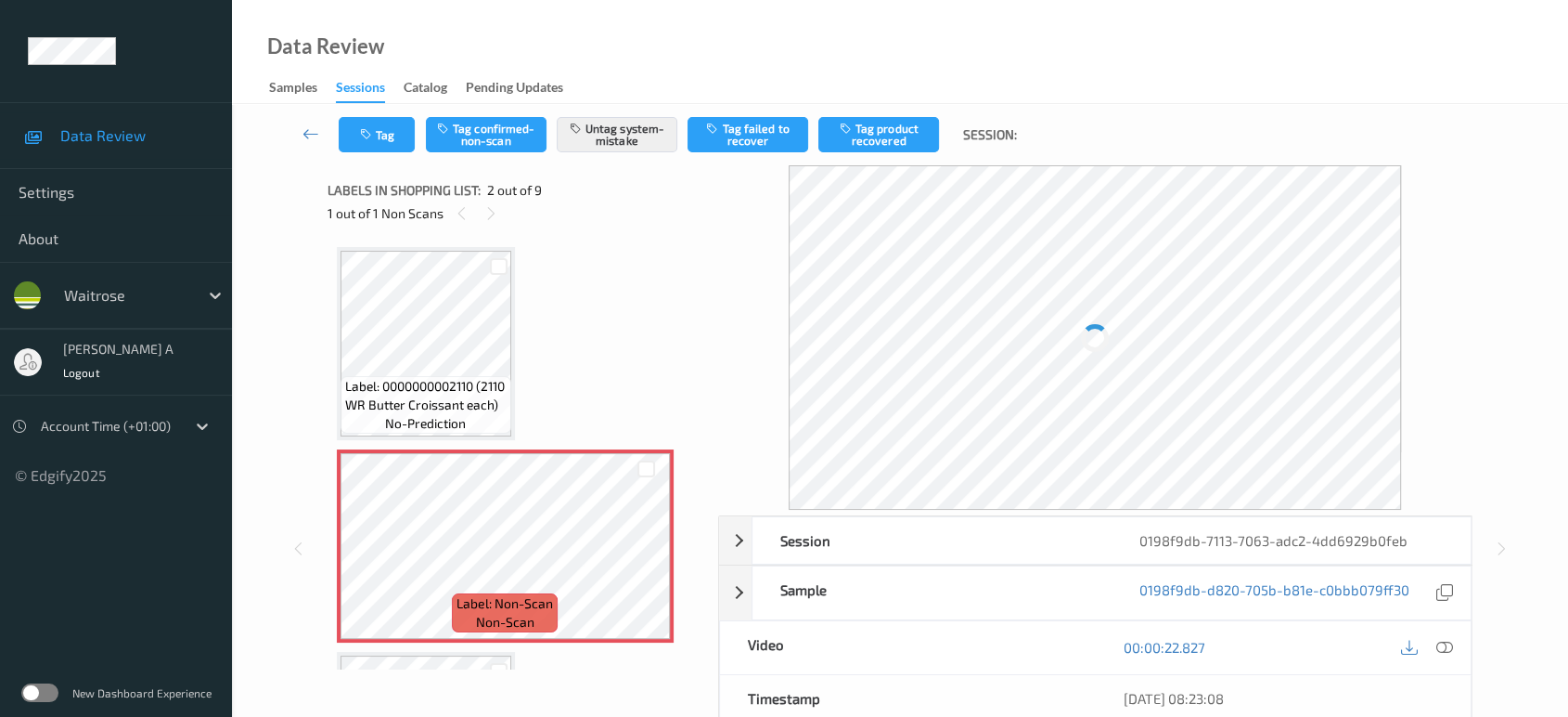
scroll to position [9, 0]
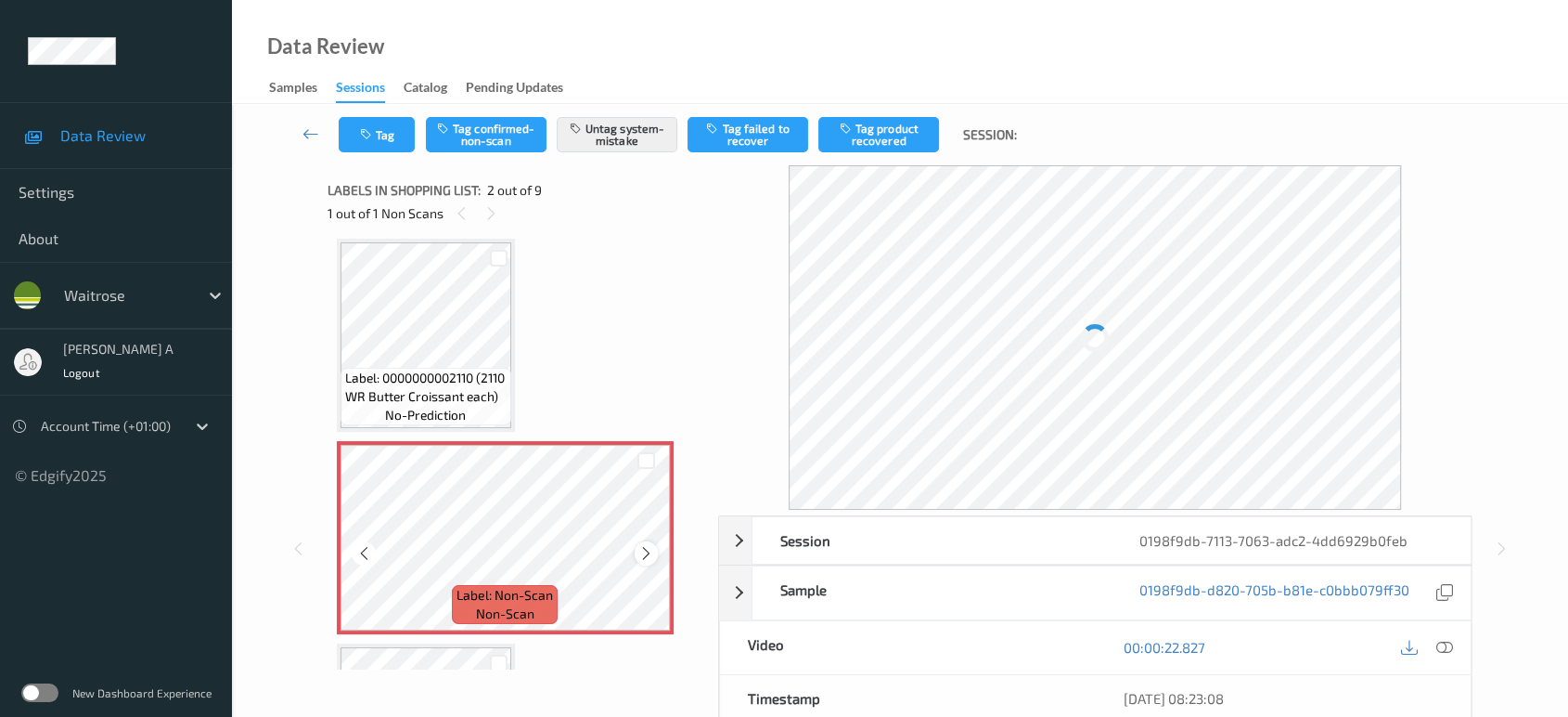
click at [644, 548] on icon at bounding box center [646, 553] width 16 height 16
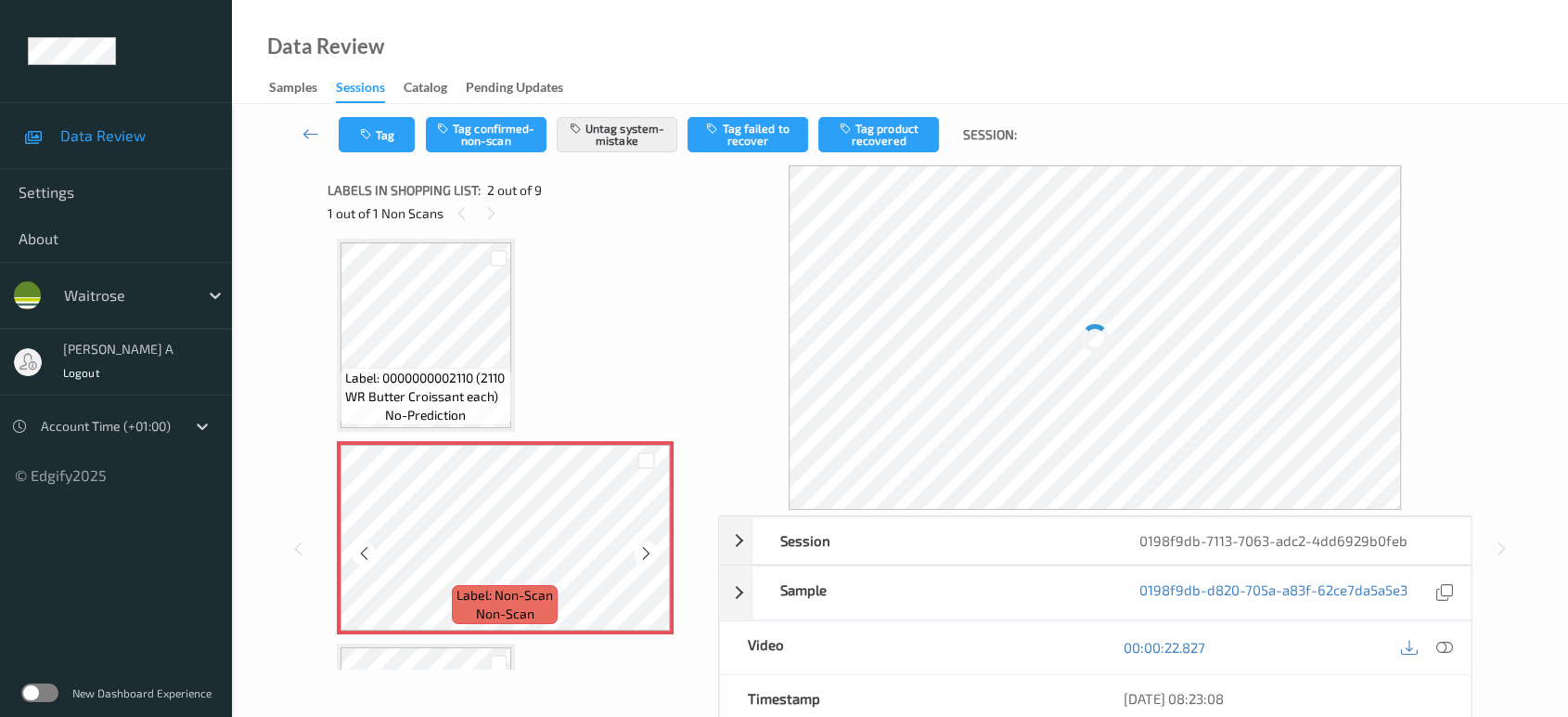
click at [644, 548] on icon at bounding box center [646, 553] width 16 height 16
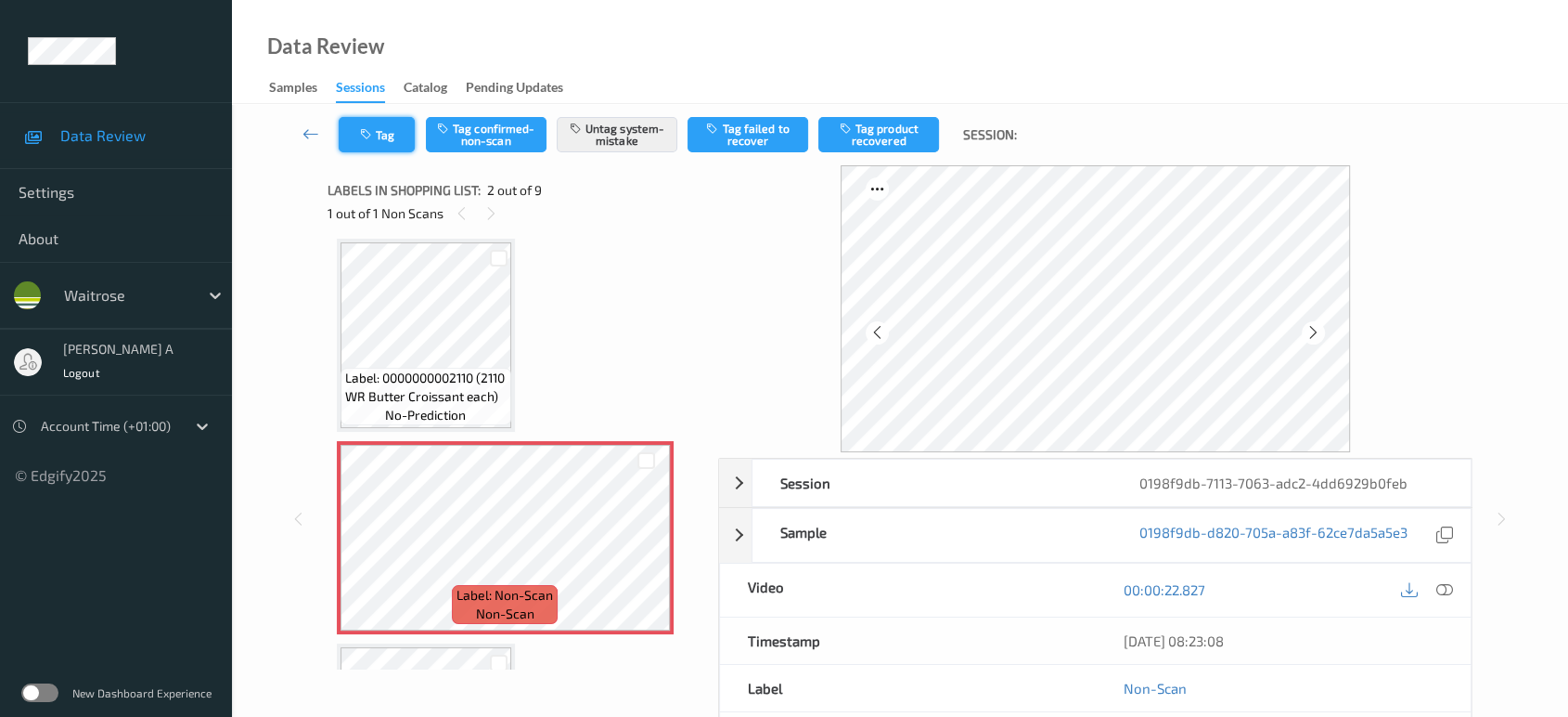
click at [364, 135] on icon "button" at bounding box center [368, 135] width 16 height 13
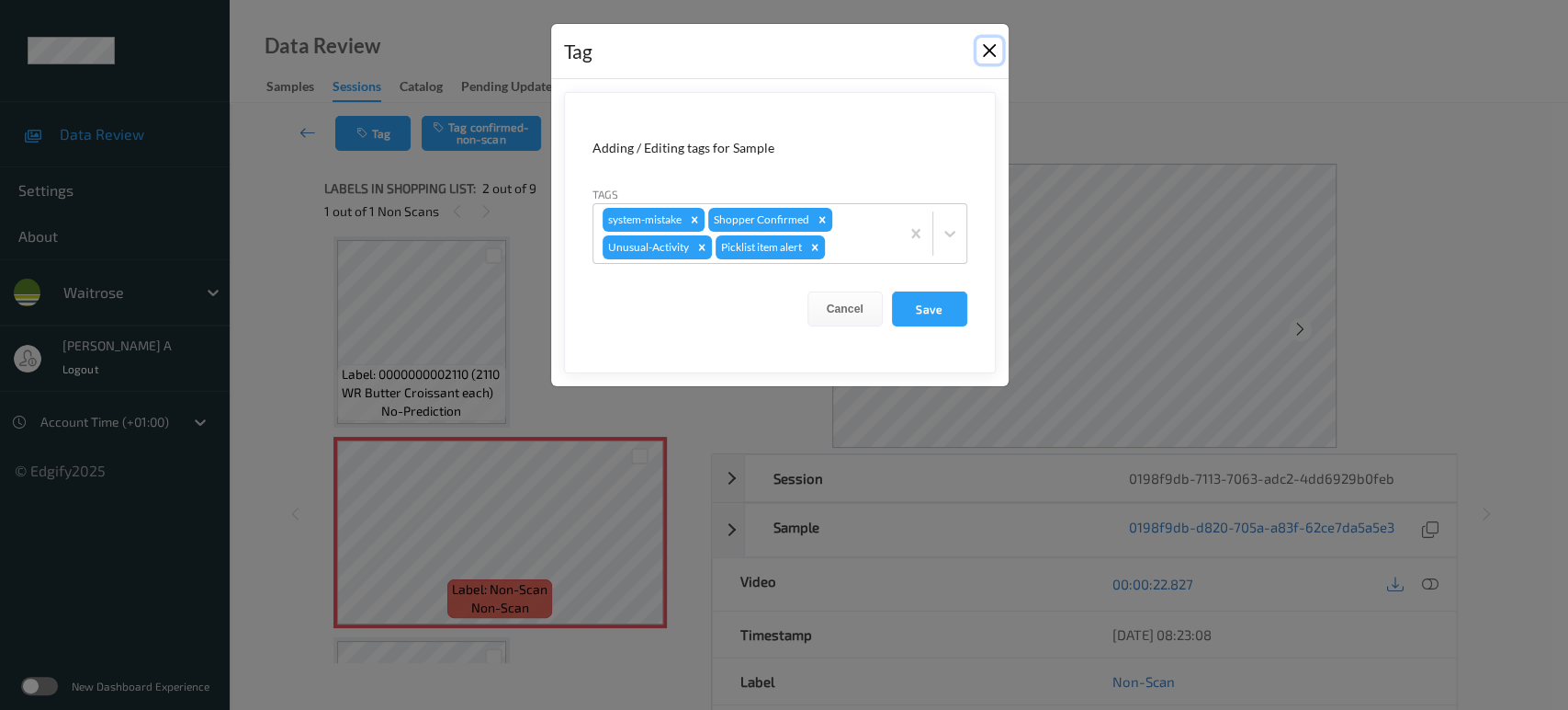
click at [996, 54] on button "Close" at bounding box center [989, 50] width 26 height 26
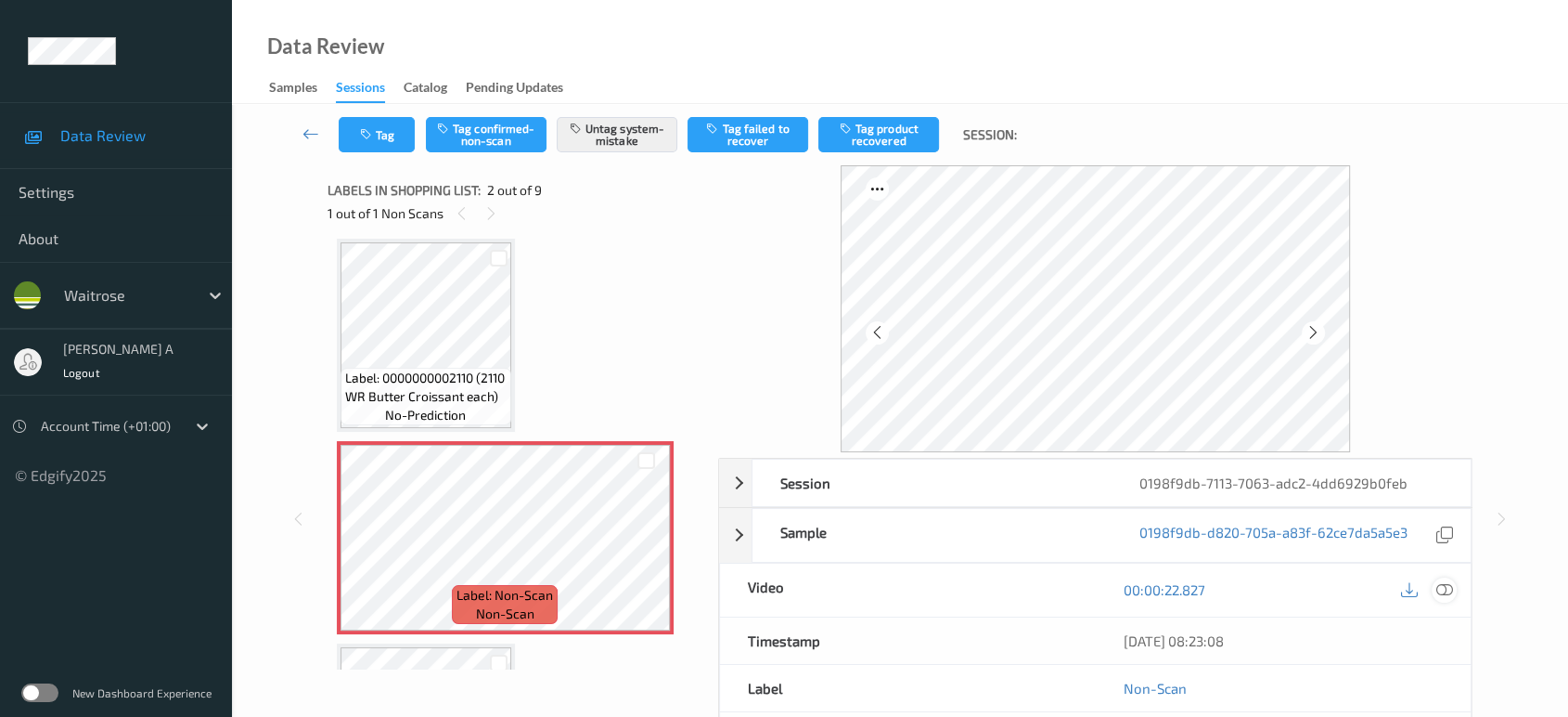
click at [1448, 586] on icon at bounding box center [1444, 589] width 16 height 16
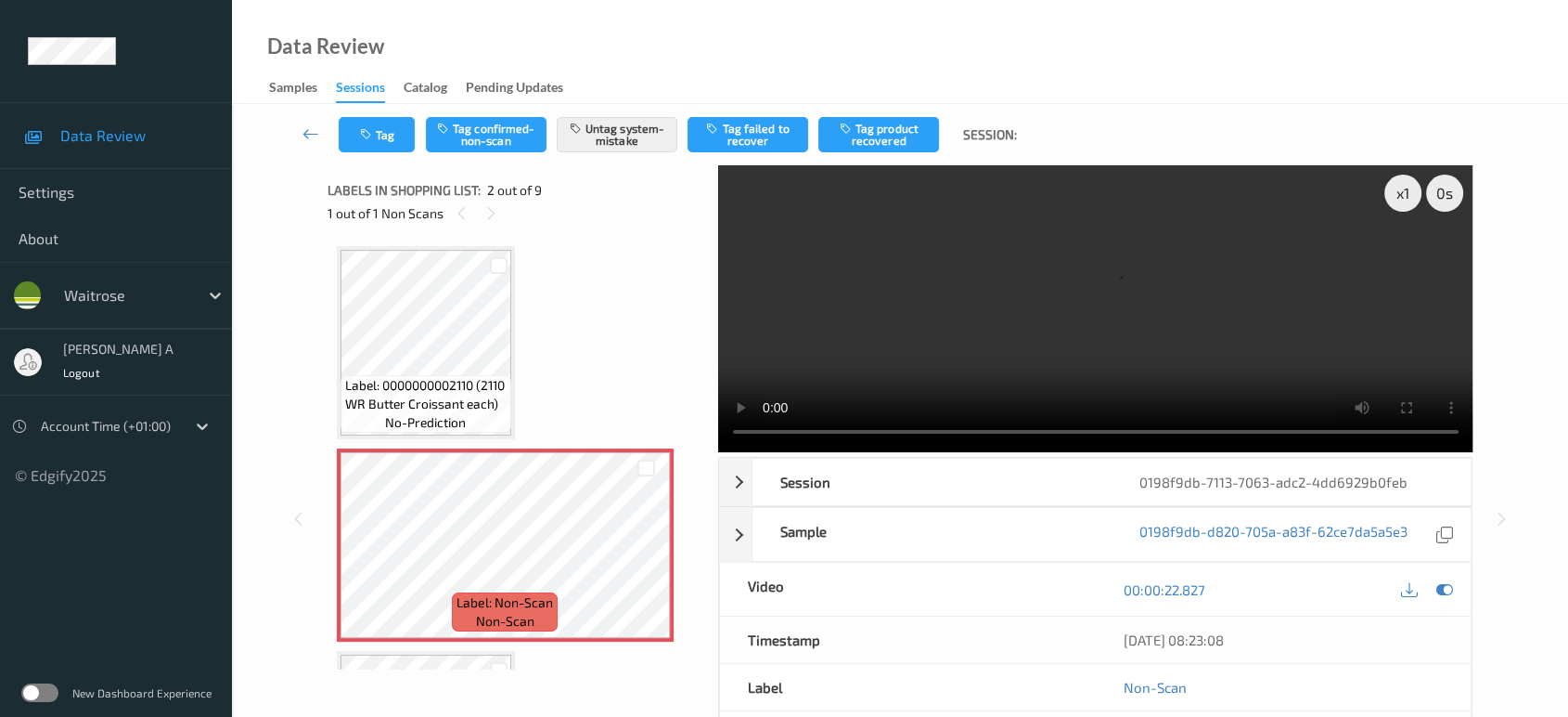
scroll to position [0, 0]
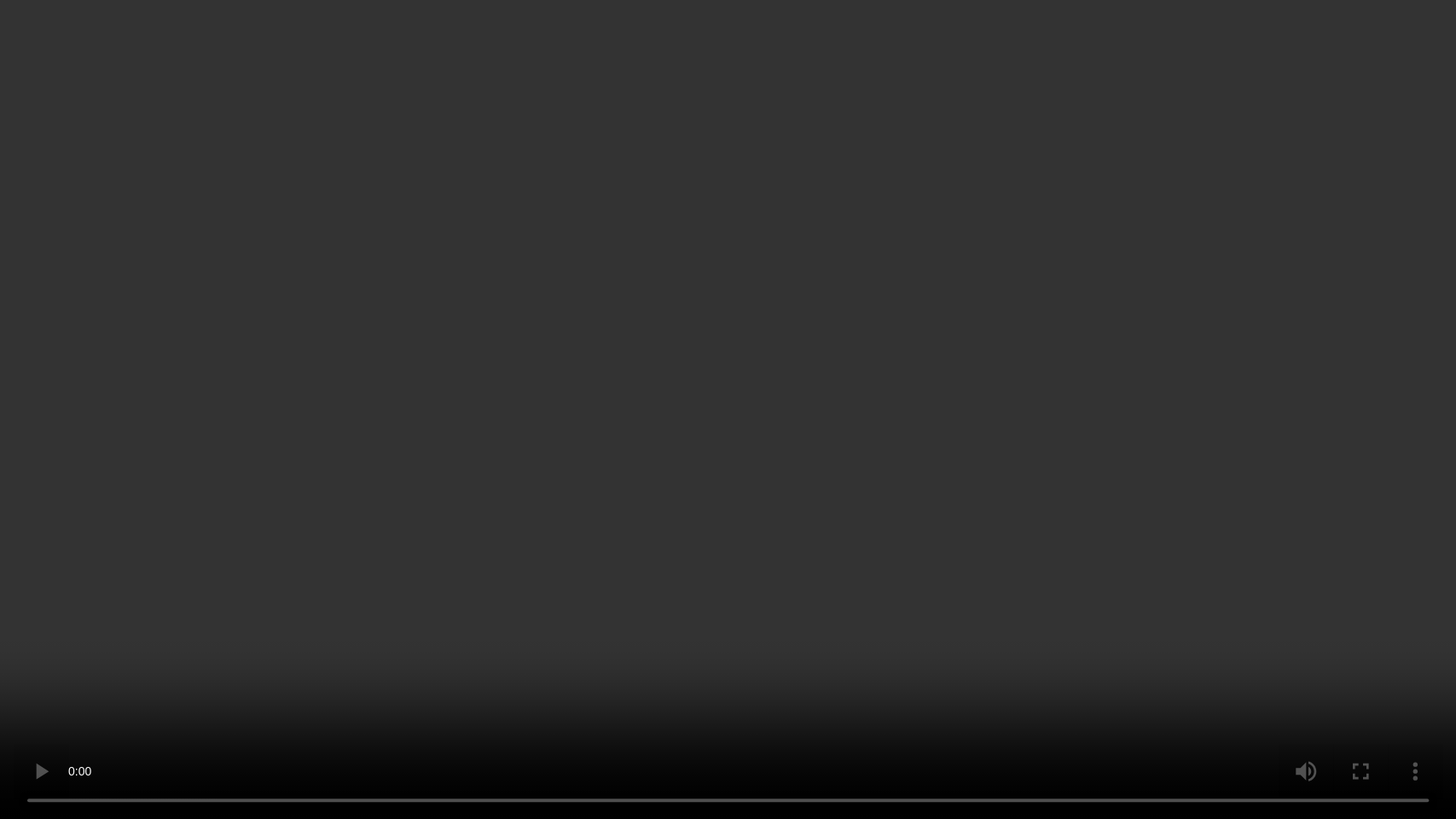
click at [782, 462] on video at bounding box center [728, 410] width 1456 height 819
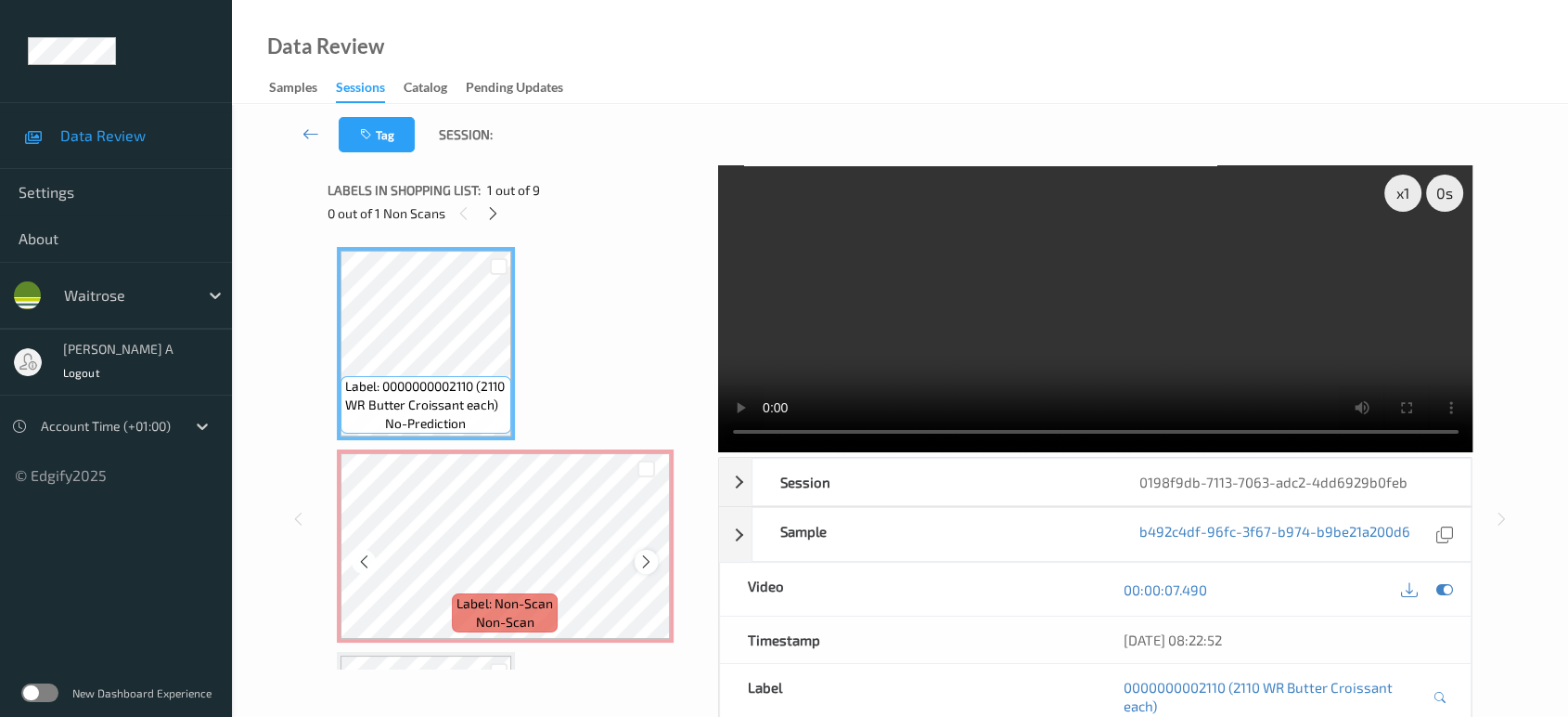
click at [654, 562] on icon at bounding box center [646, 561] width 16 height 16
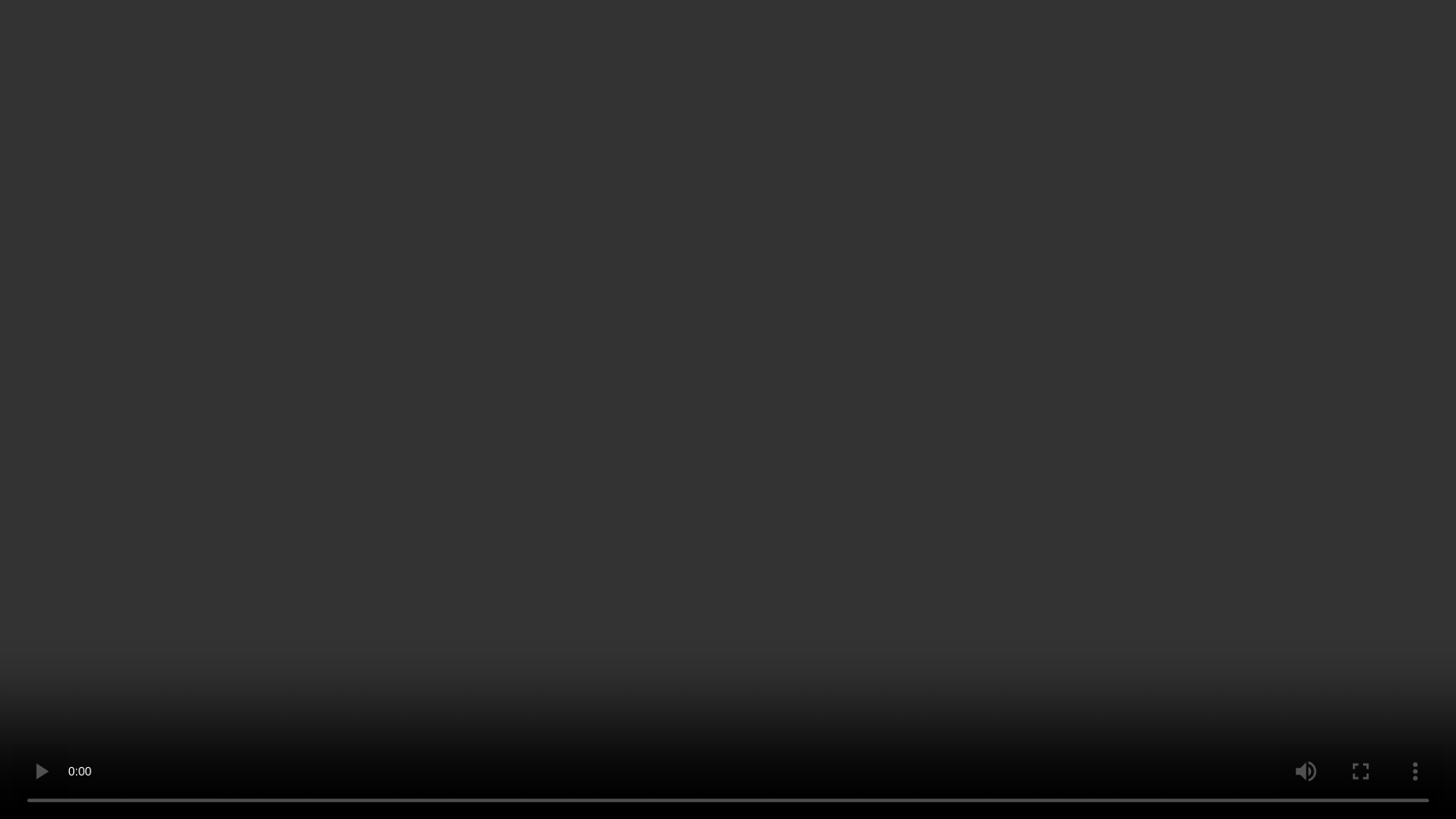
click at [660, 391] on video at bounding box center [728, 410] width 1456 height 819
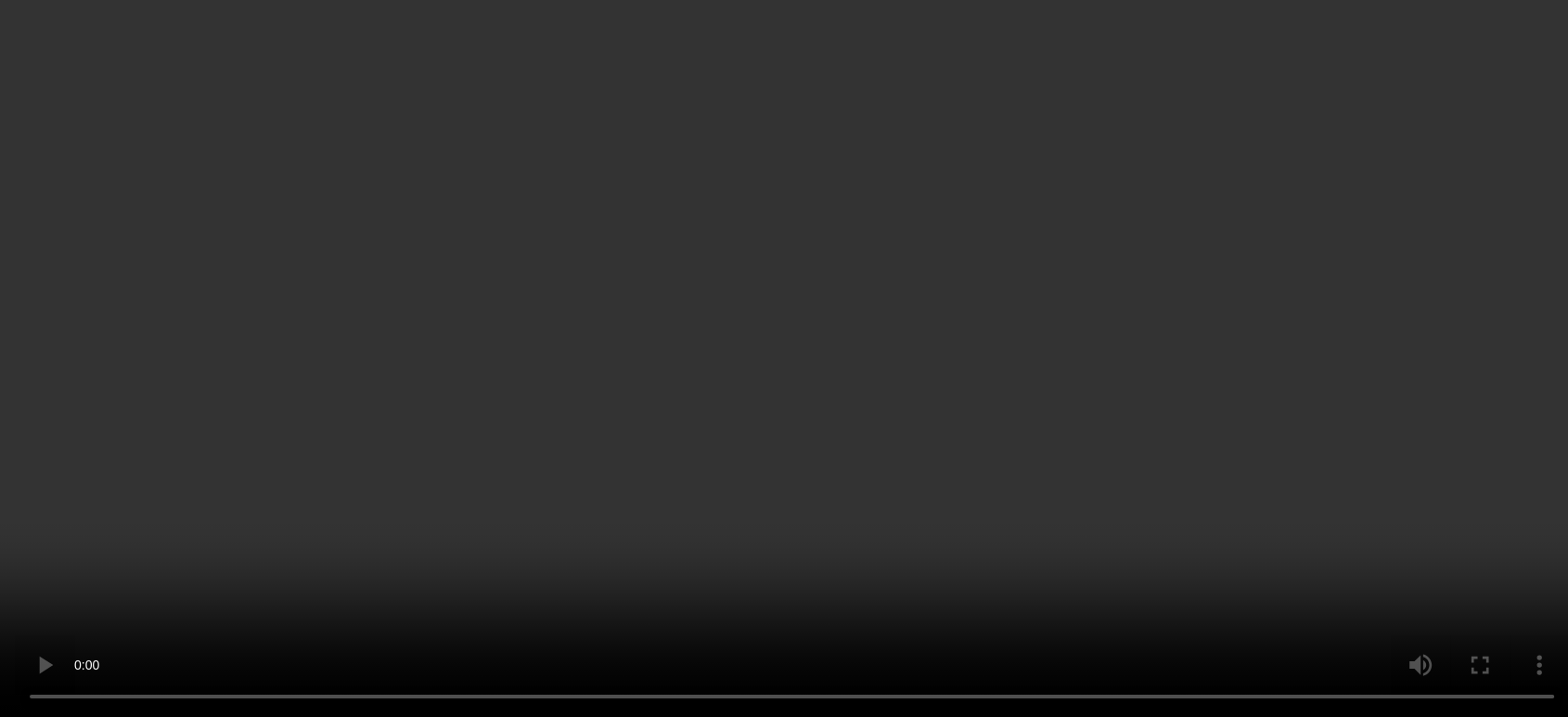
scroll to position [206, 0]
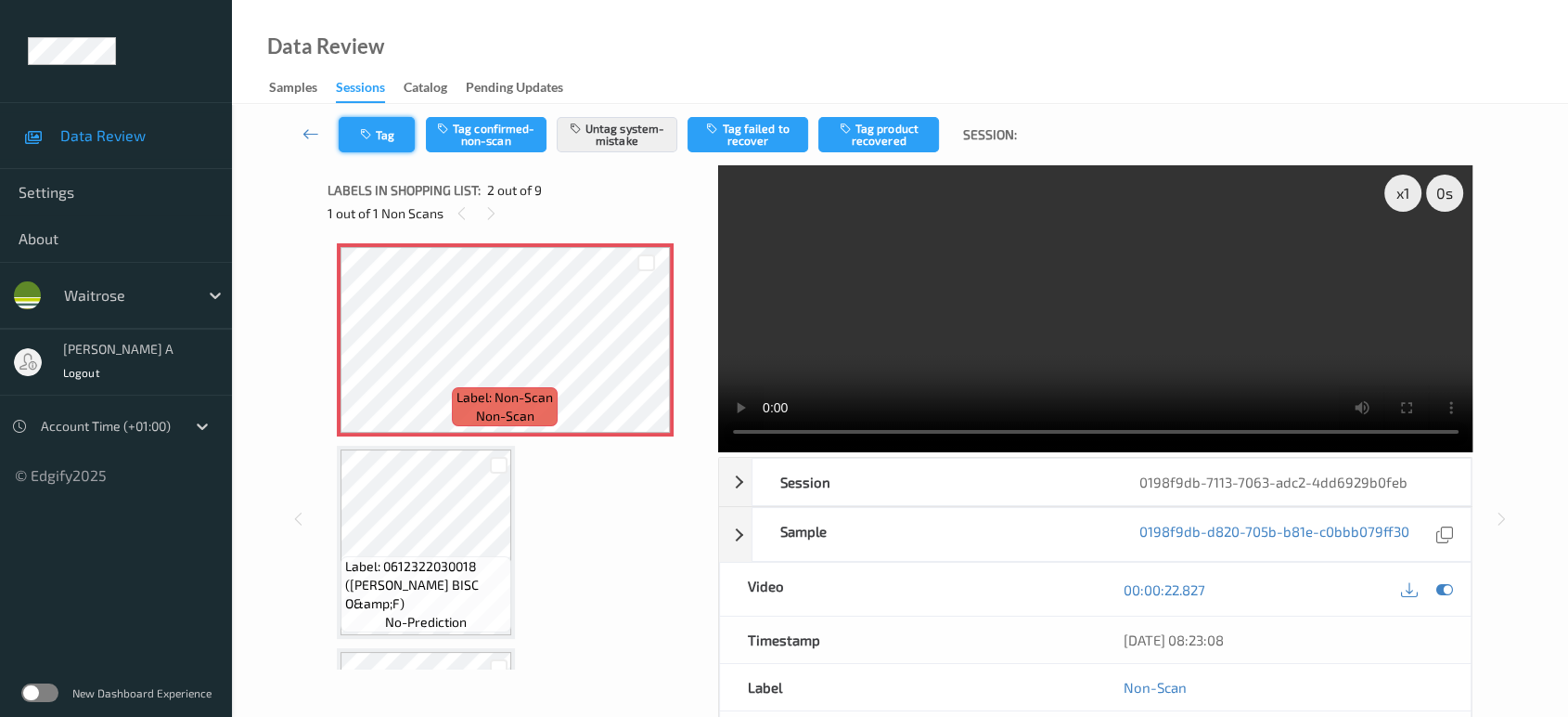
click at [368, 134] on icon "button" at bounding box center [368, 135] width 16 height 13
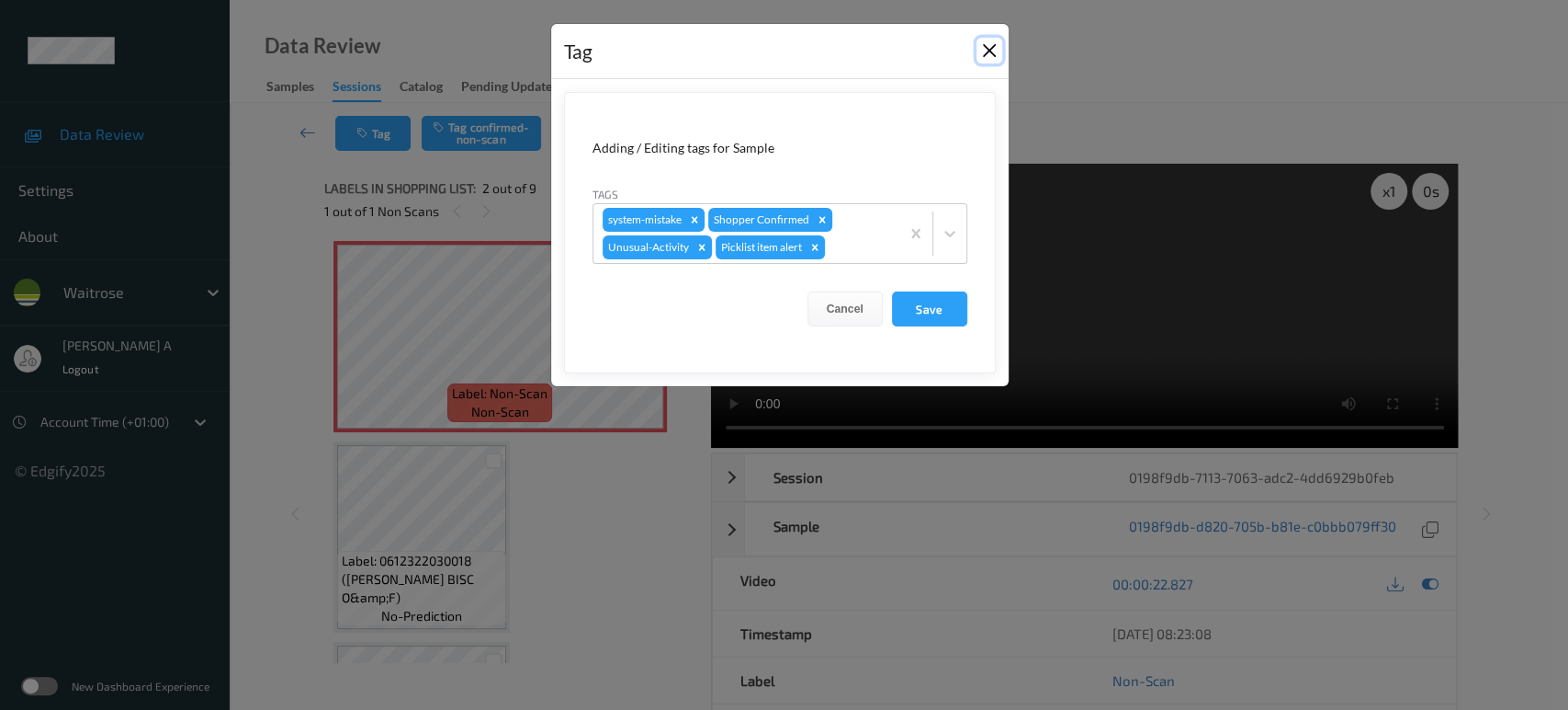
click at [984, 53] on button "Close" at bounding box center [989, 50] width 26 height 26
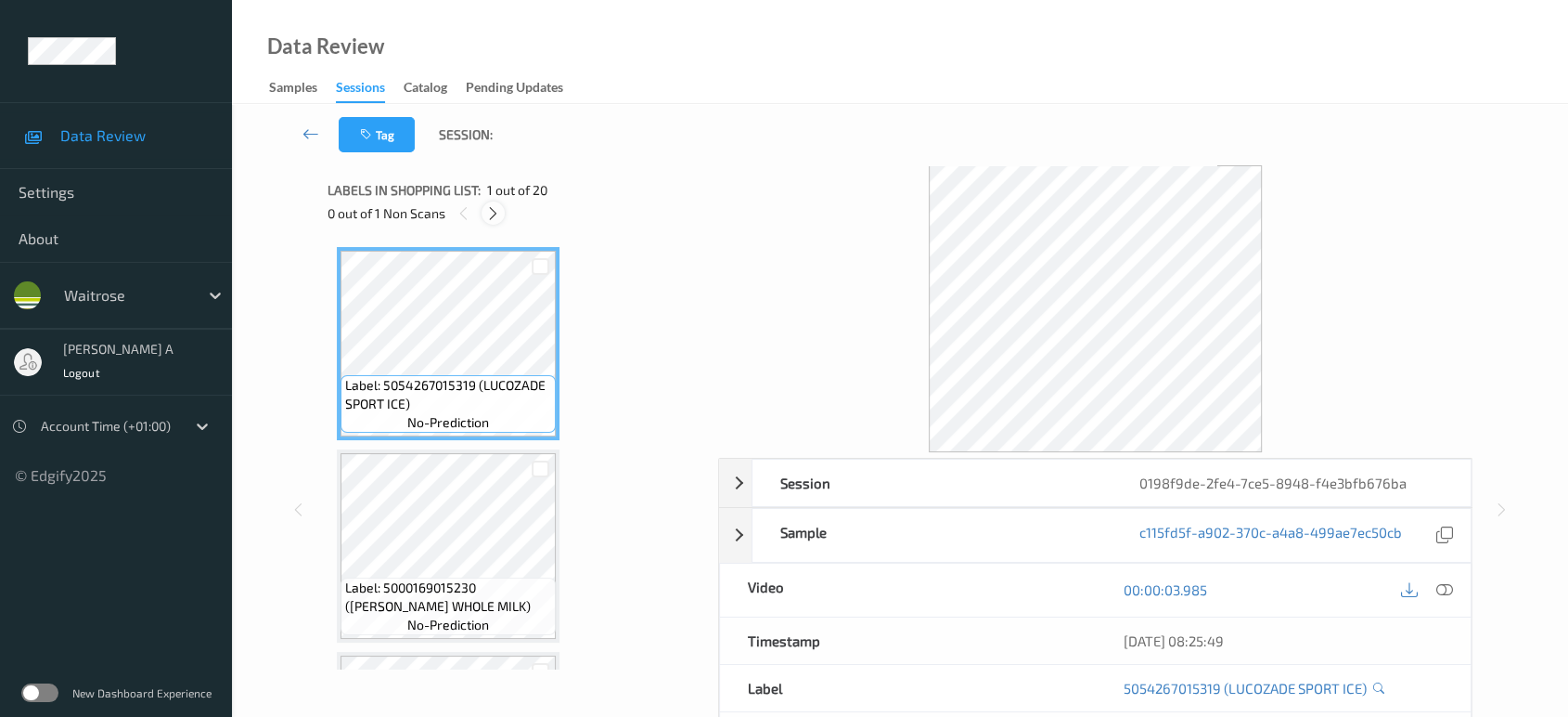
click at [492, 218] on icon at bounding box center [493, 213] width 16 height 16
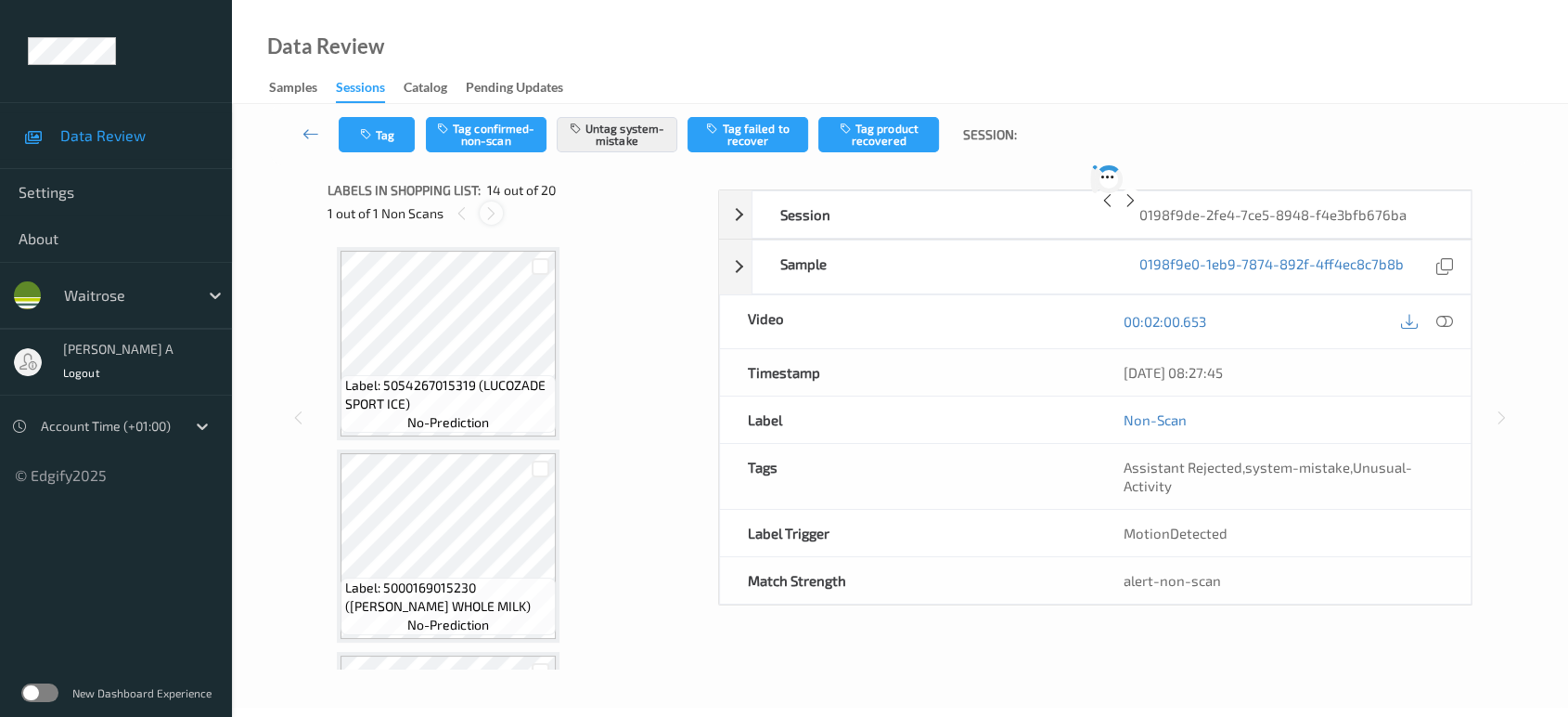
scroll to position [2427, 0]
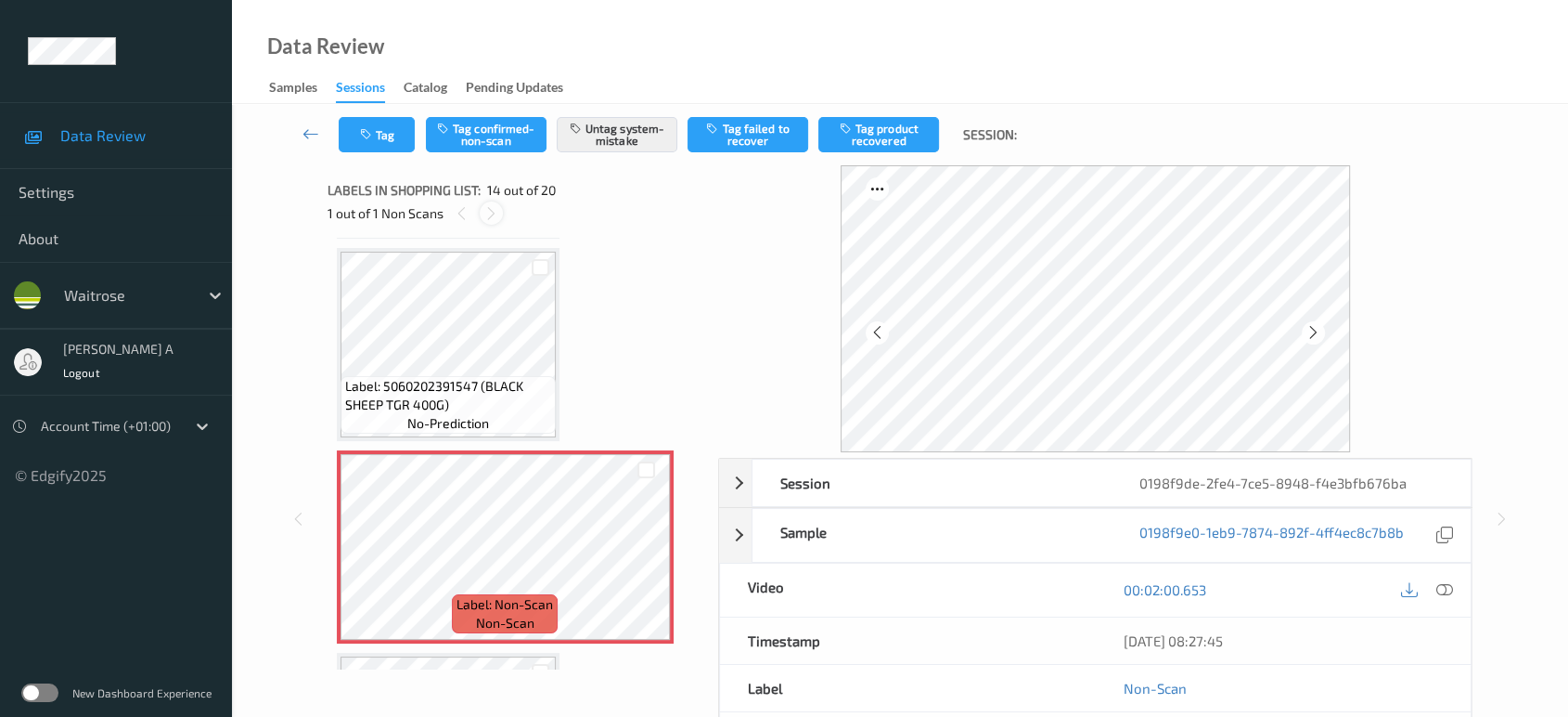
click at [495, 208] on icon at bounding box center [491, 213] width 16 height 16
click at [364, 137] on icon "button" at bounding box center [368, 135] width 16 height 13
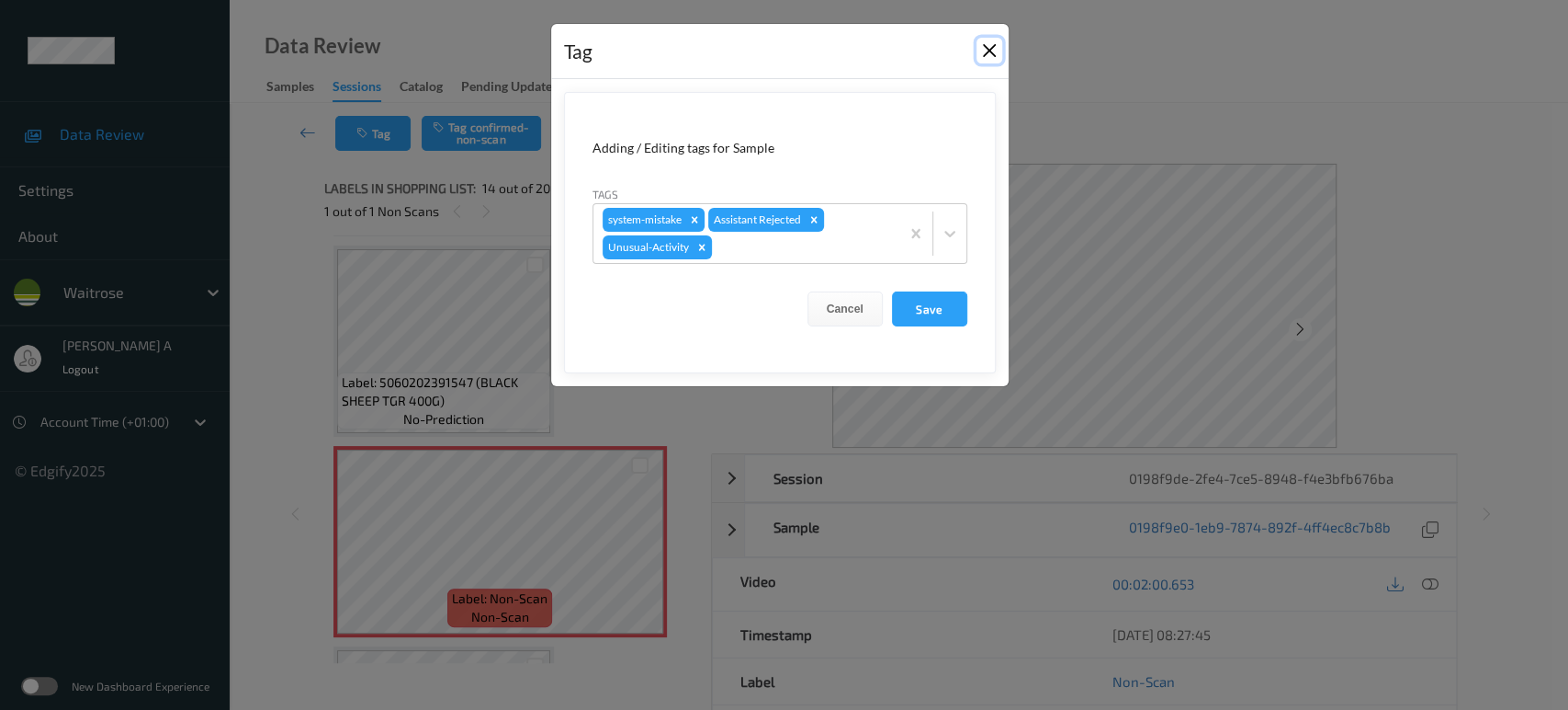
click at [986, 52] on button "Close" at bounding box center [989, 50] width 26 height 26
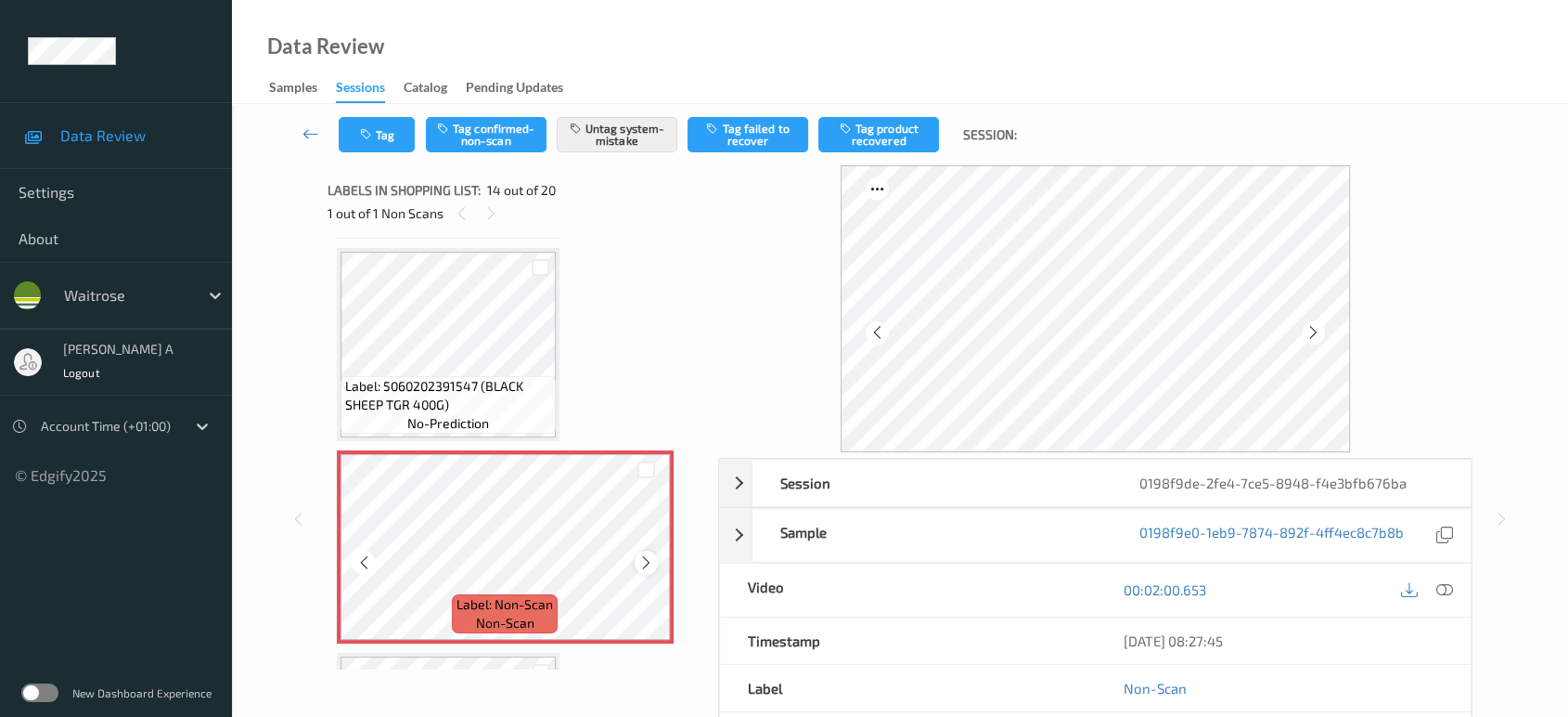
click at [645, 554] on icon at bounding box center [646, 562] width 16 height 16
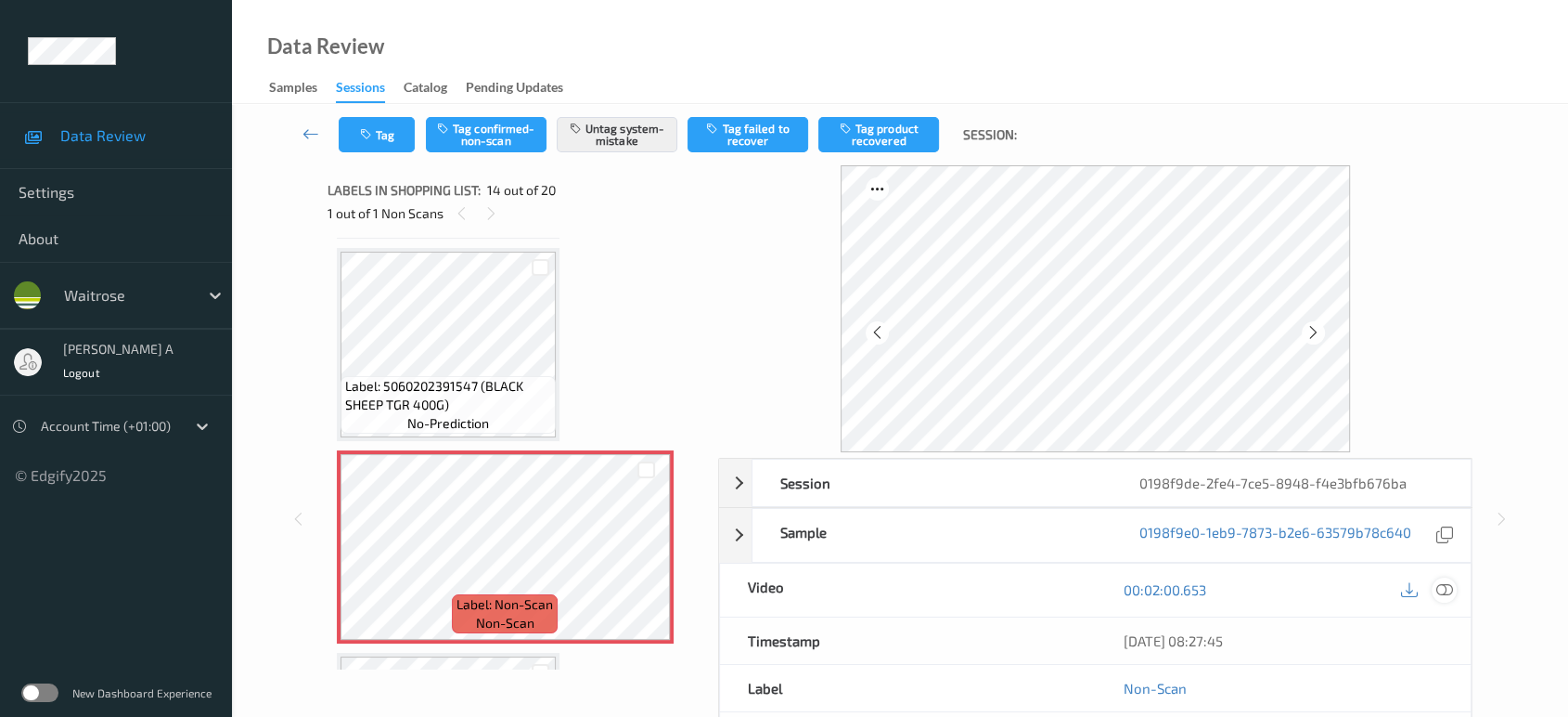
click at [1440, 587] on icon at bounding box center [1444, 589] width 16 height 16
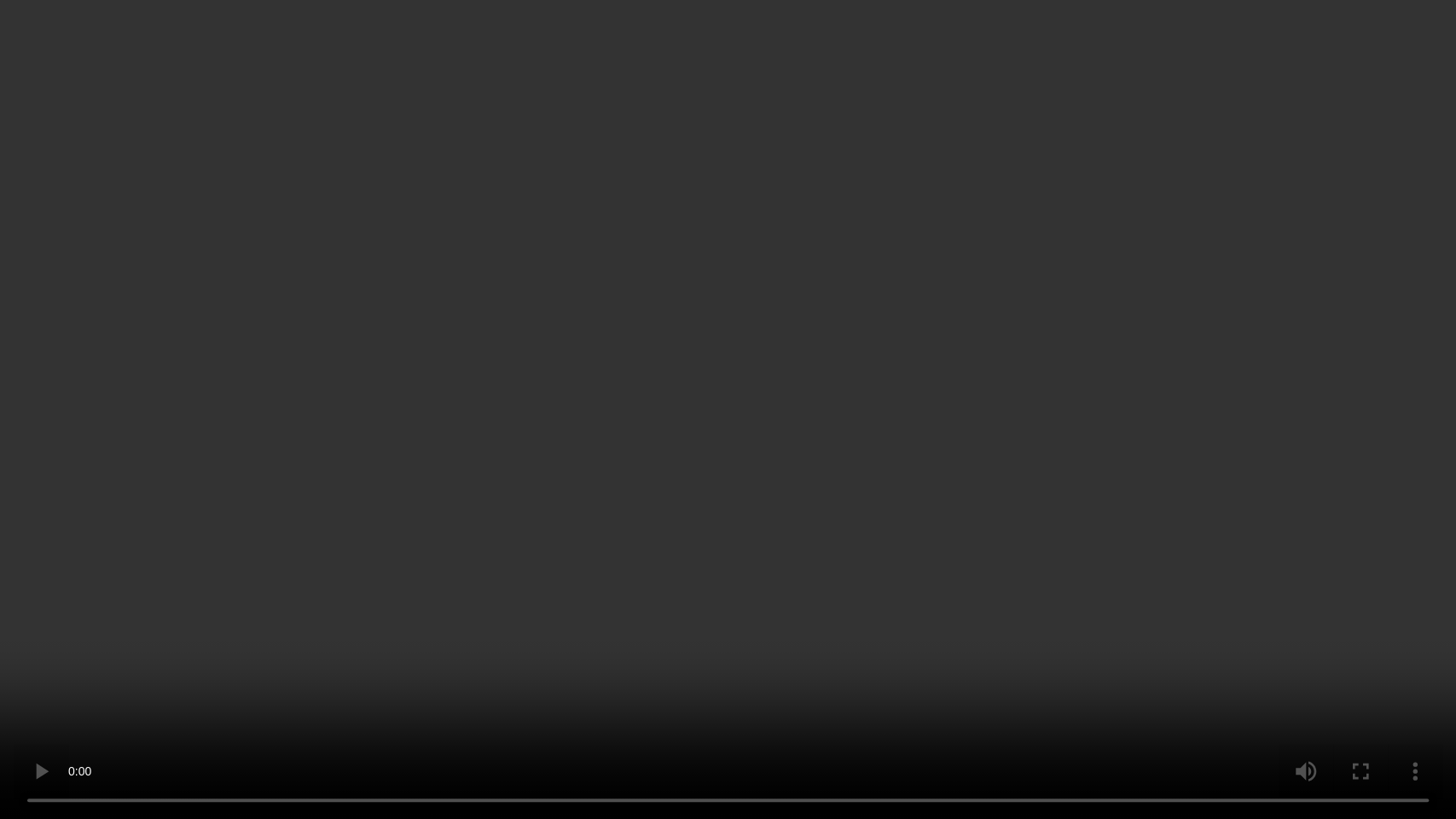
click at [690, 471] on video at bounding box center [728, 410] width 1456 height 819
click at [621, 430] on video at bounding box center [728, 410] width 1456 height 819
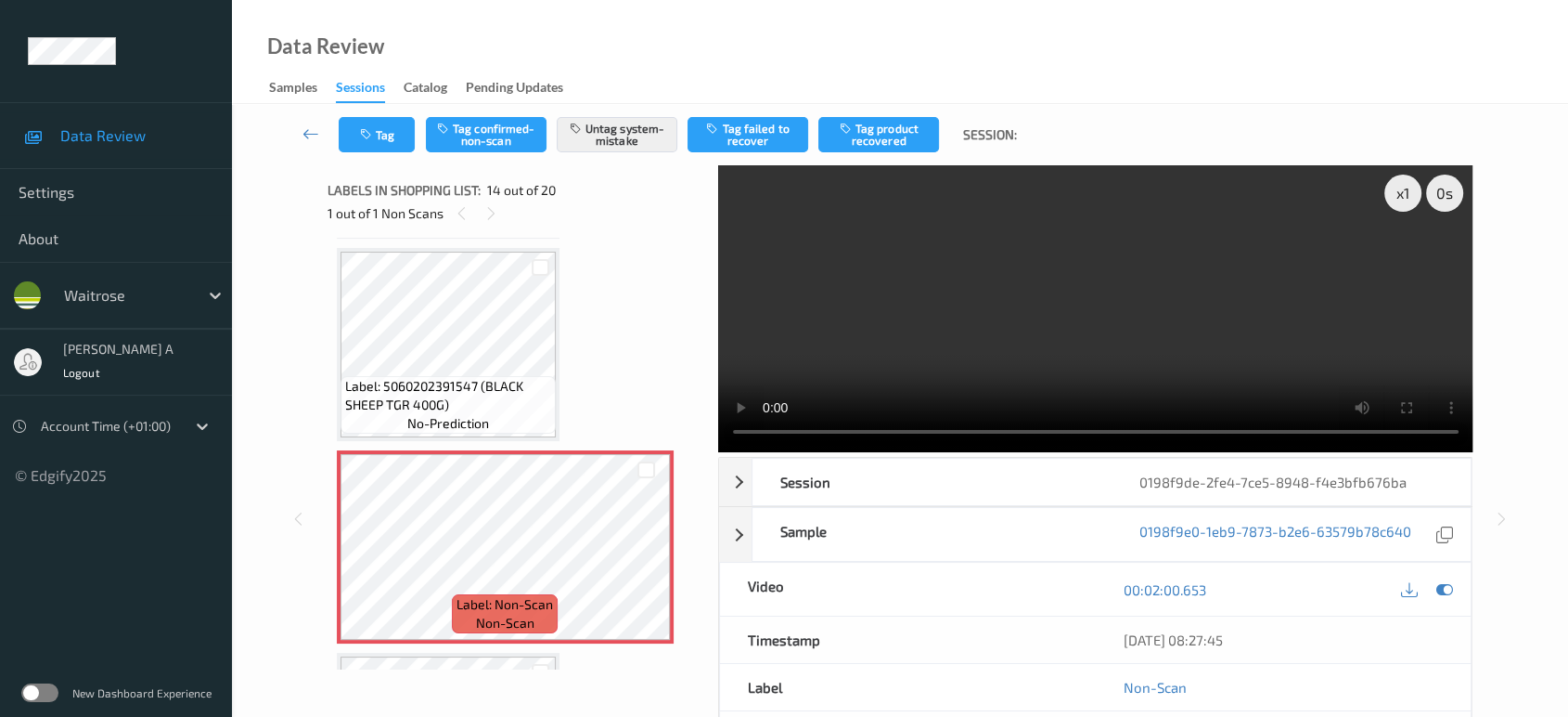
click at [383, 153] on div "Tag Tag confirmed-non-scan Untag system-mistake Tag failed to recover Tag produ…" at bounding box center [900, 135] width 1260 height 61
click at [389, 120] on button "Tag" at bounding box center [376, 134] width 76 height 35
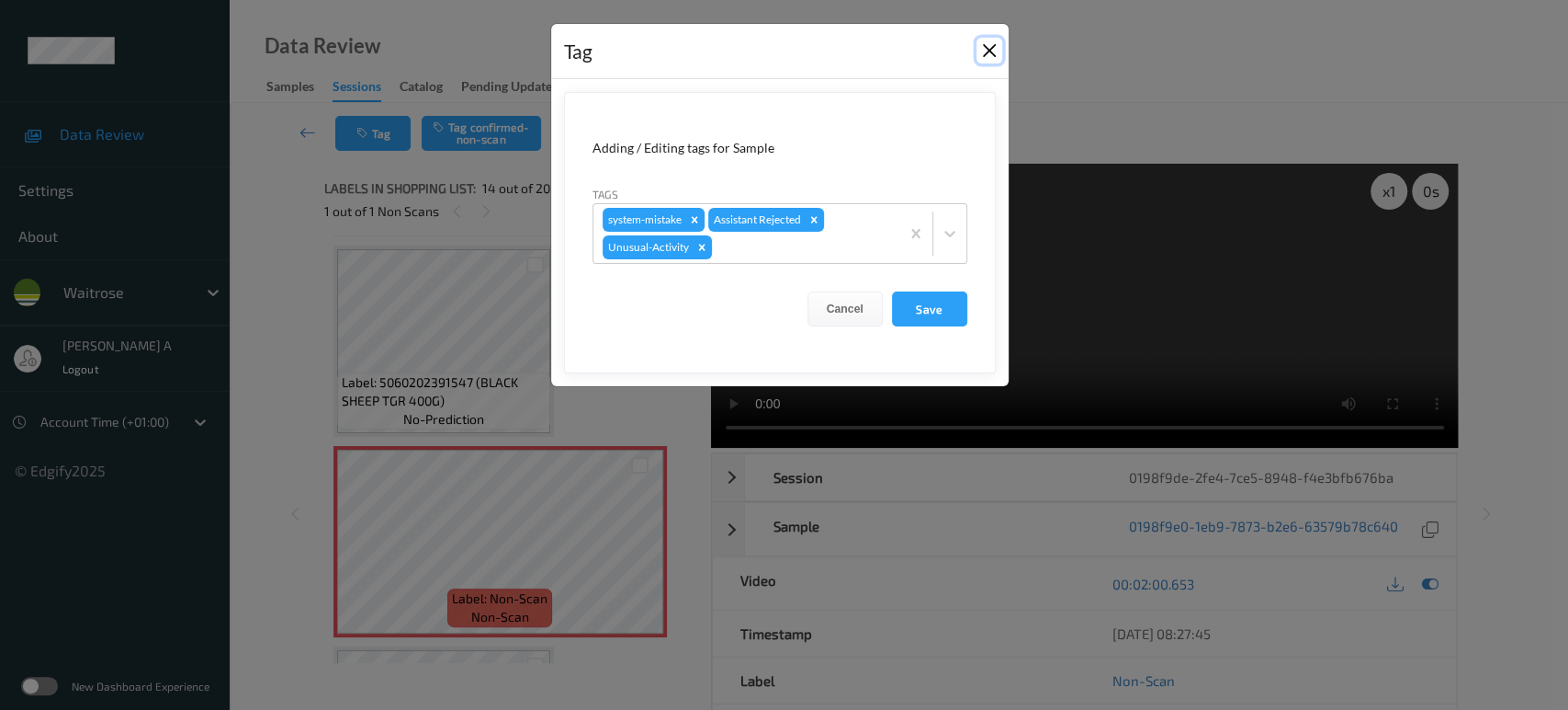
click at [994, 51] on button "Close" at bounding box center [989, 50] width 26 height 26
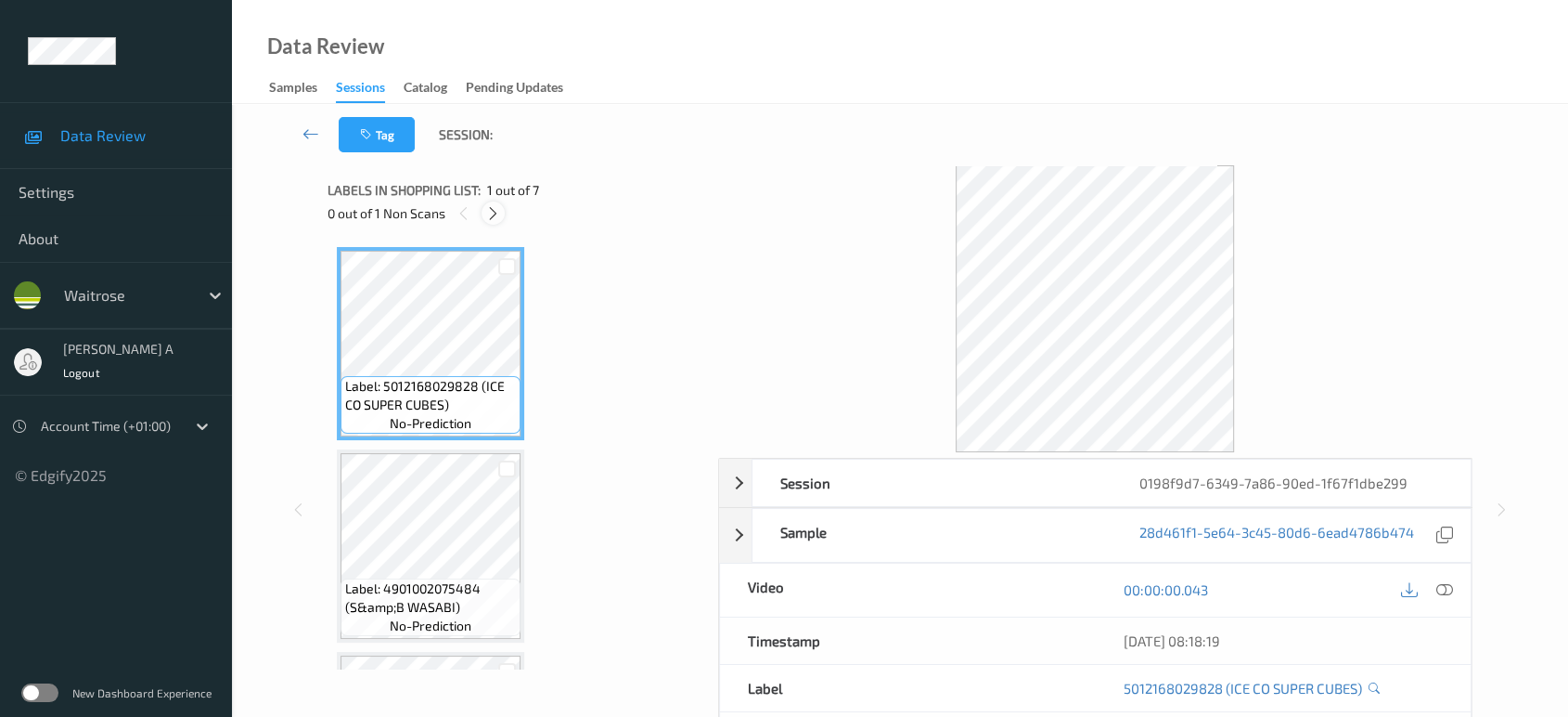
click at [491, 216] on icon at bounding box center [493, 213] width 16 height 16
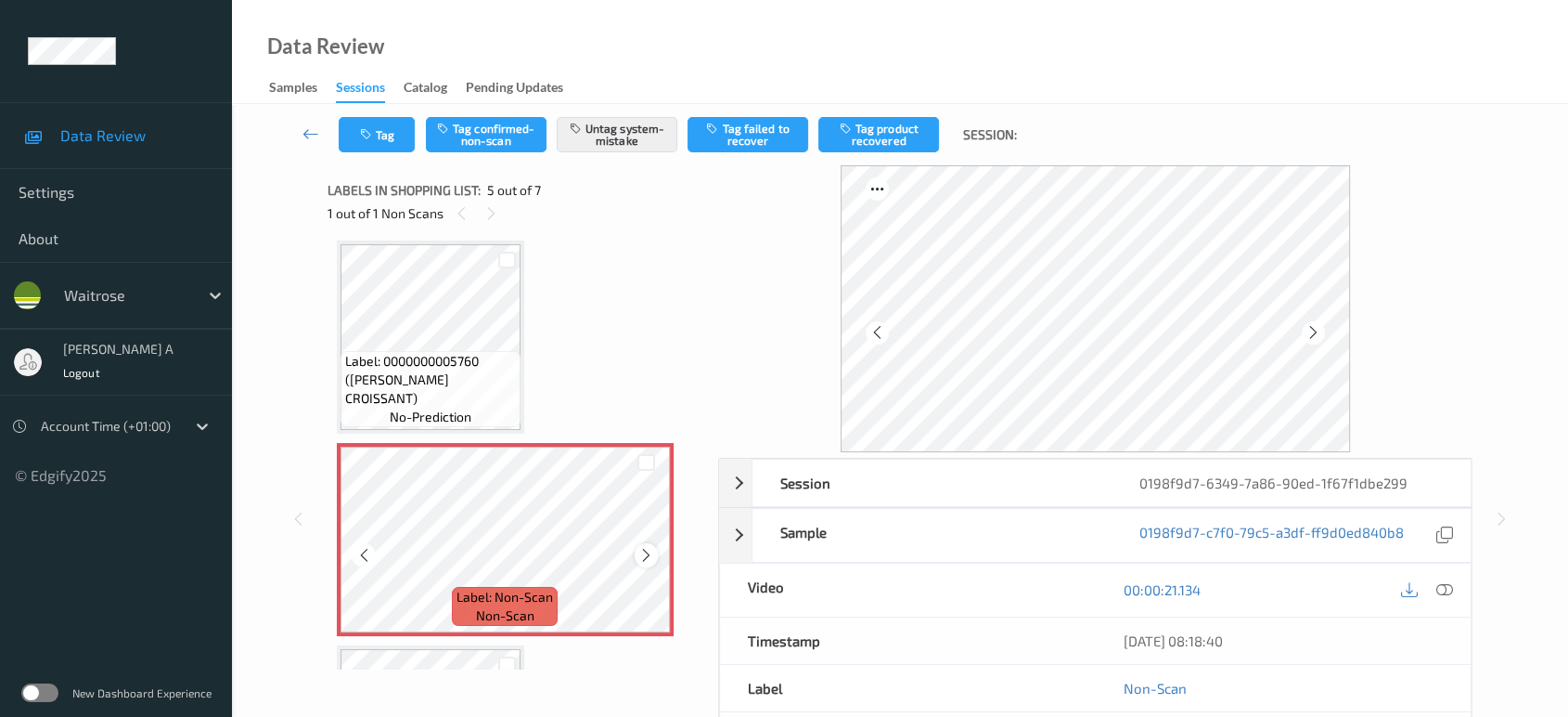
click at [654, 553] on icon at bounding box center [646, 554] width 16 height 16
click at [642, 547] on icon at bounding box center [646, 554] width 16 height 16
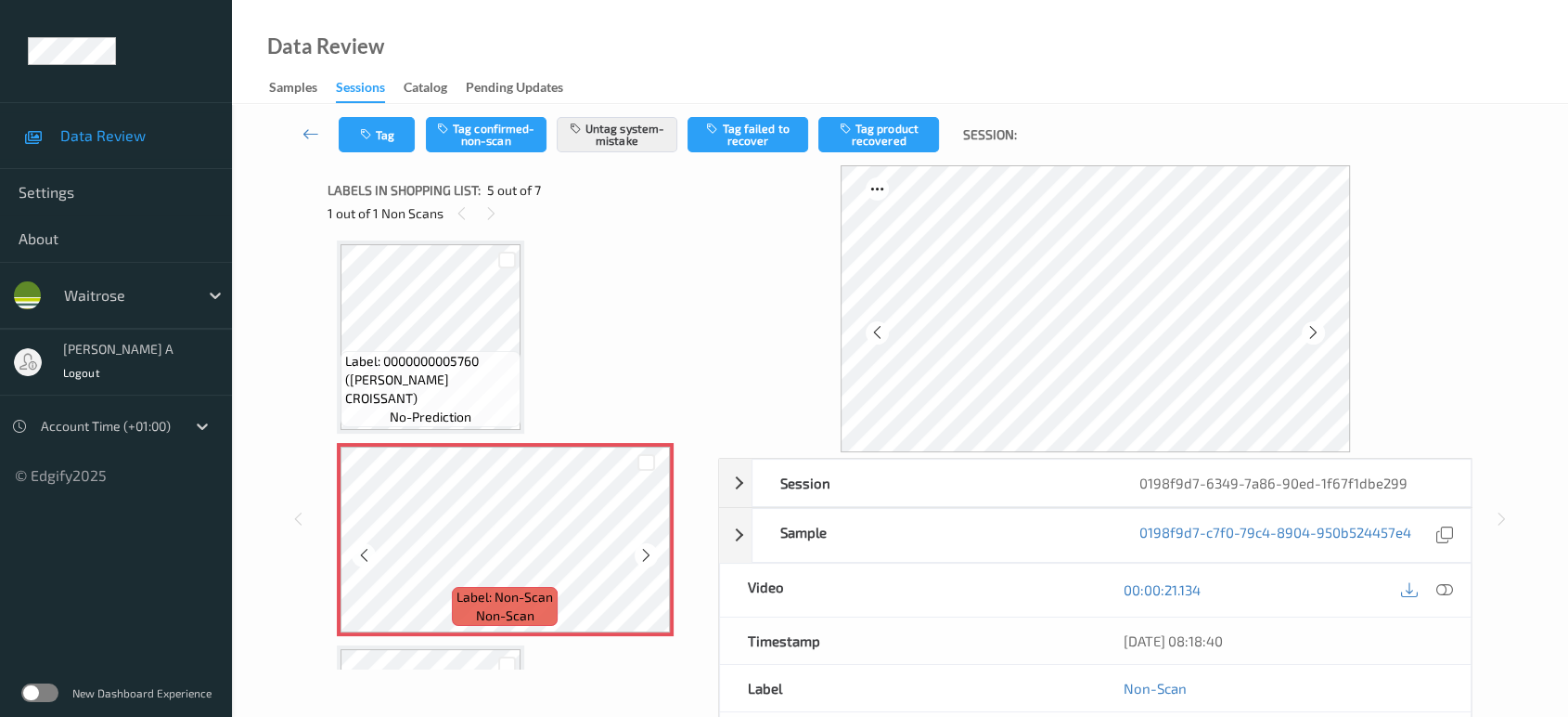
click at [642, 547] on icon at bounding box center [646, 554] width 16 height 16
click at [1451, 591] on icon at bounding box center [1444, 589] width 16 height 16
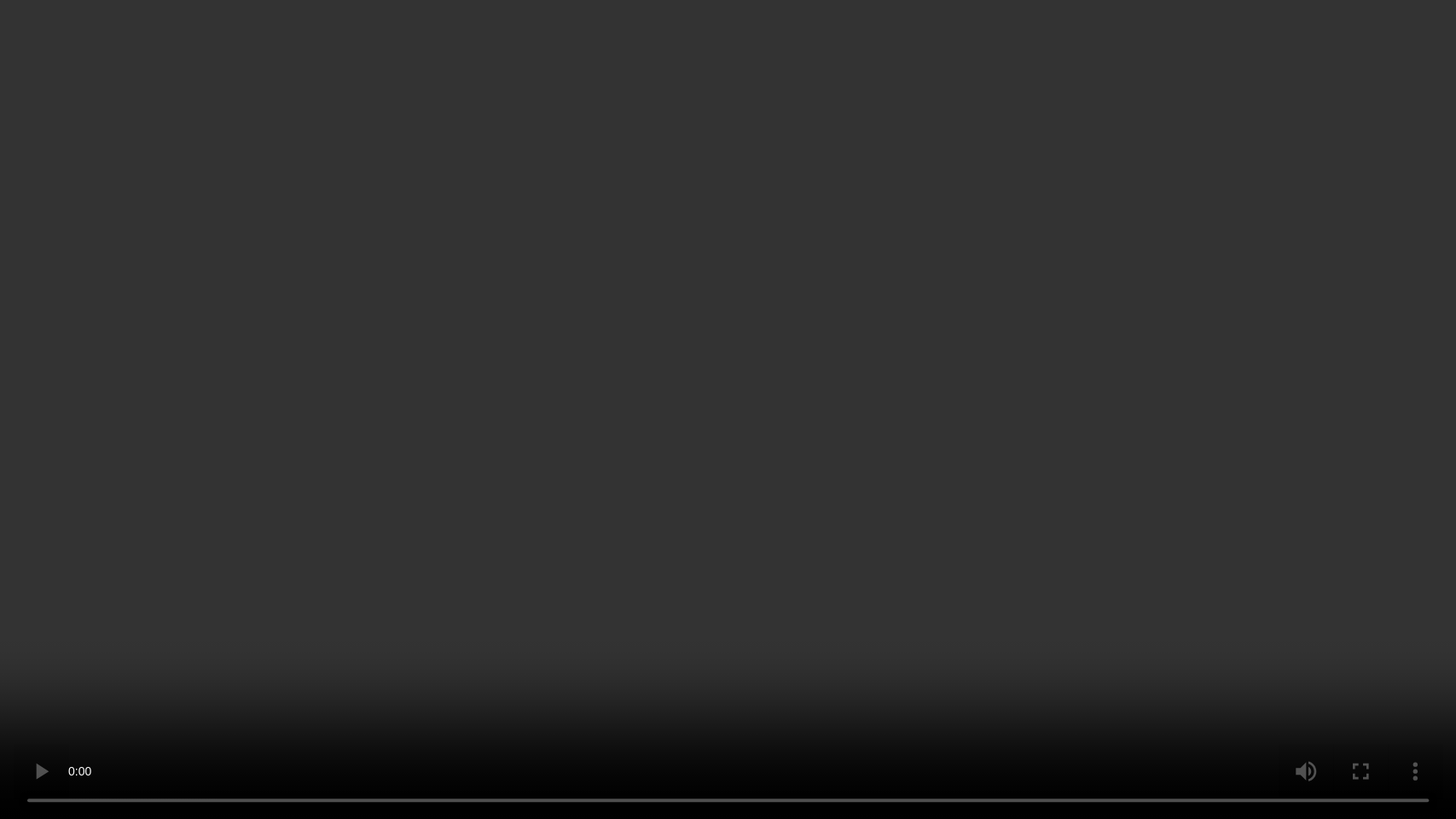
click at [682, 533] on video at bounding box center [728, 410] width 1456 height 819
click at [729, 454] on video at bounding box center [728, 410] width 1456 height 819
click at [562, 376] on video at bounding box center [728, 410] width 1456 height 819
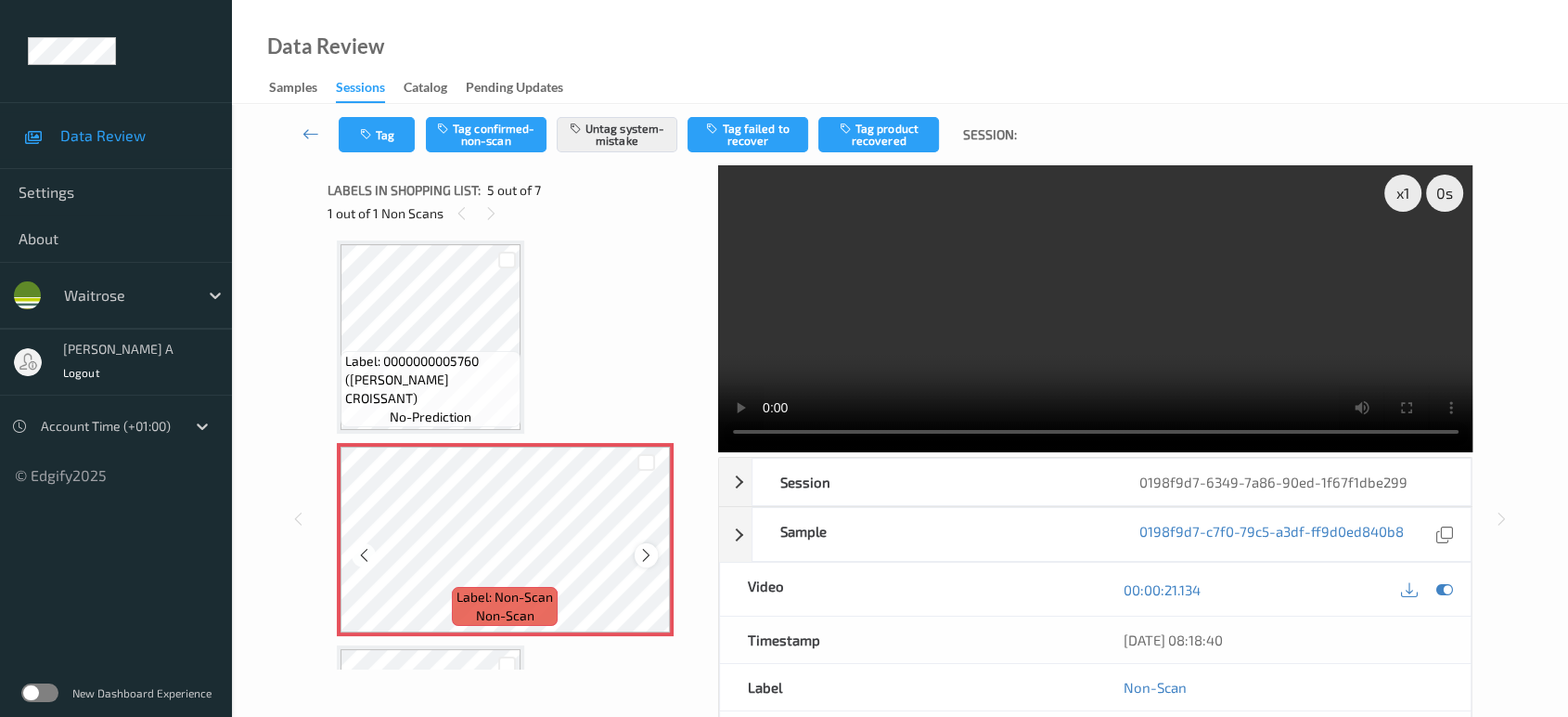
click at [636, 559] on div at bounding box center [646, 554] width 23 height 23
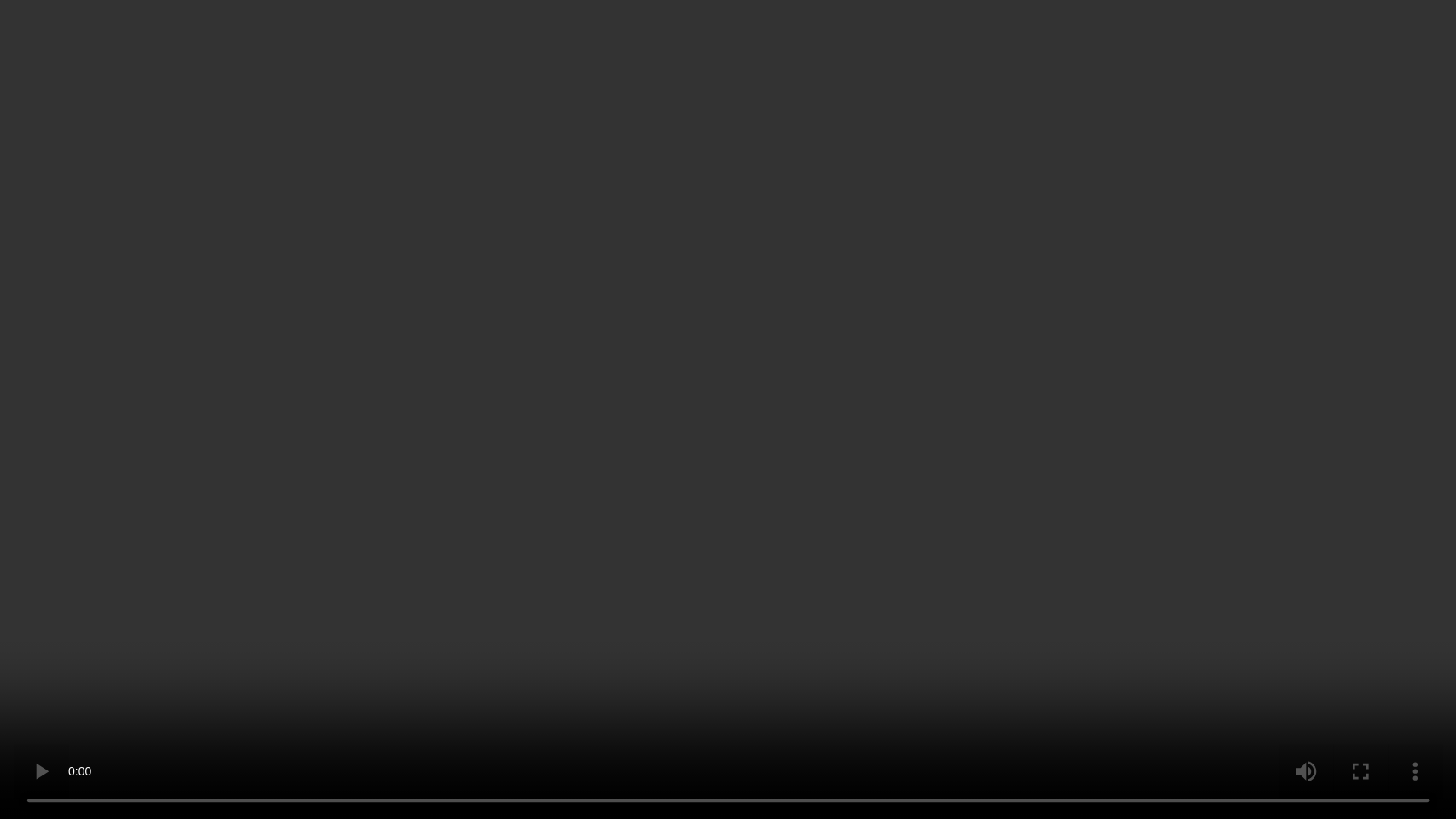
click at [730, 461] on video at bounding box center [728, 410] width 1456 height 819
click at [552, 394] on video at bounding box center [728, 410] width 1456 height 819
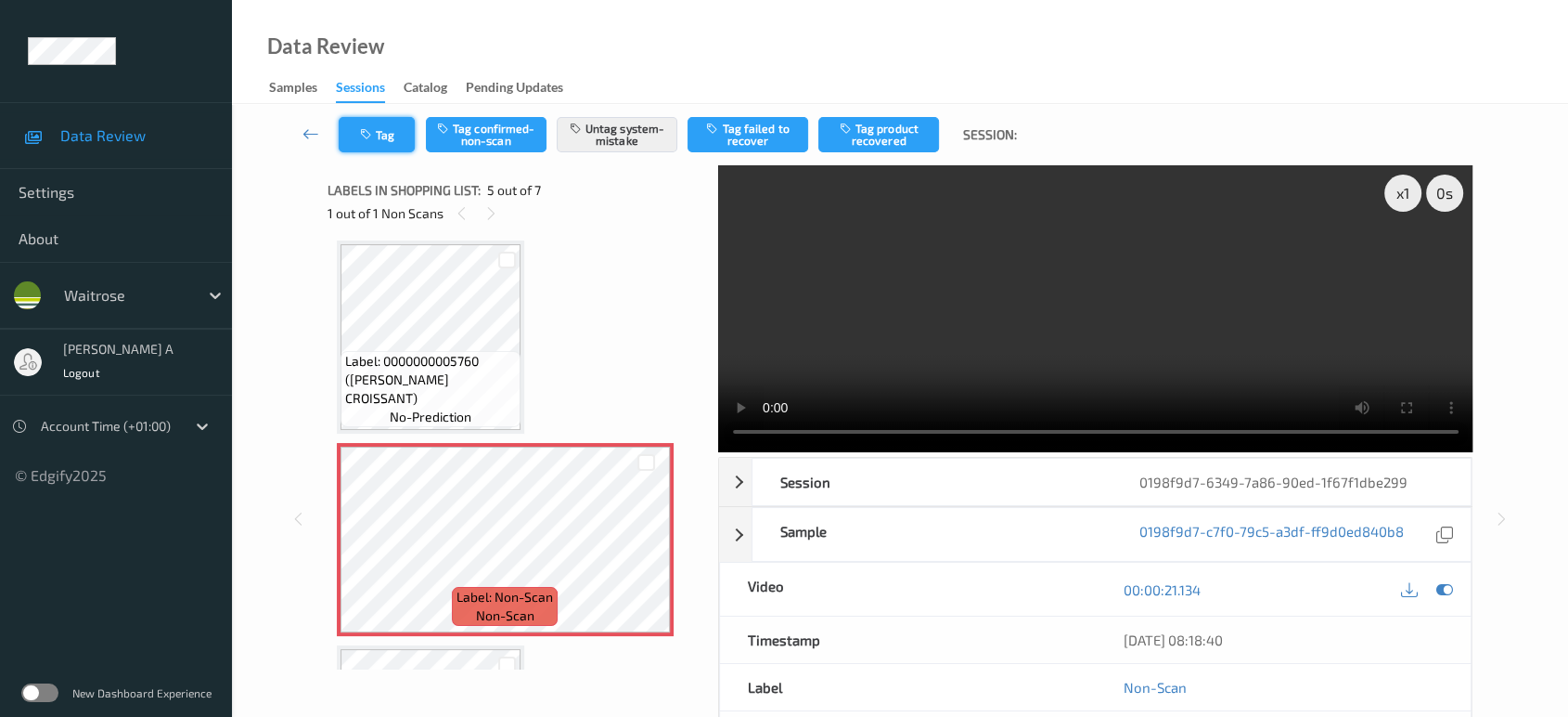
click at [369, 136] on icon "button" at bounding box center [368, 135] width 16 height 13
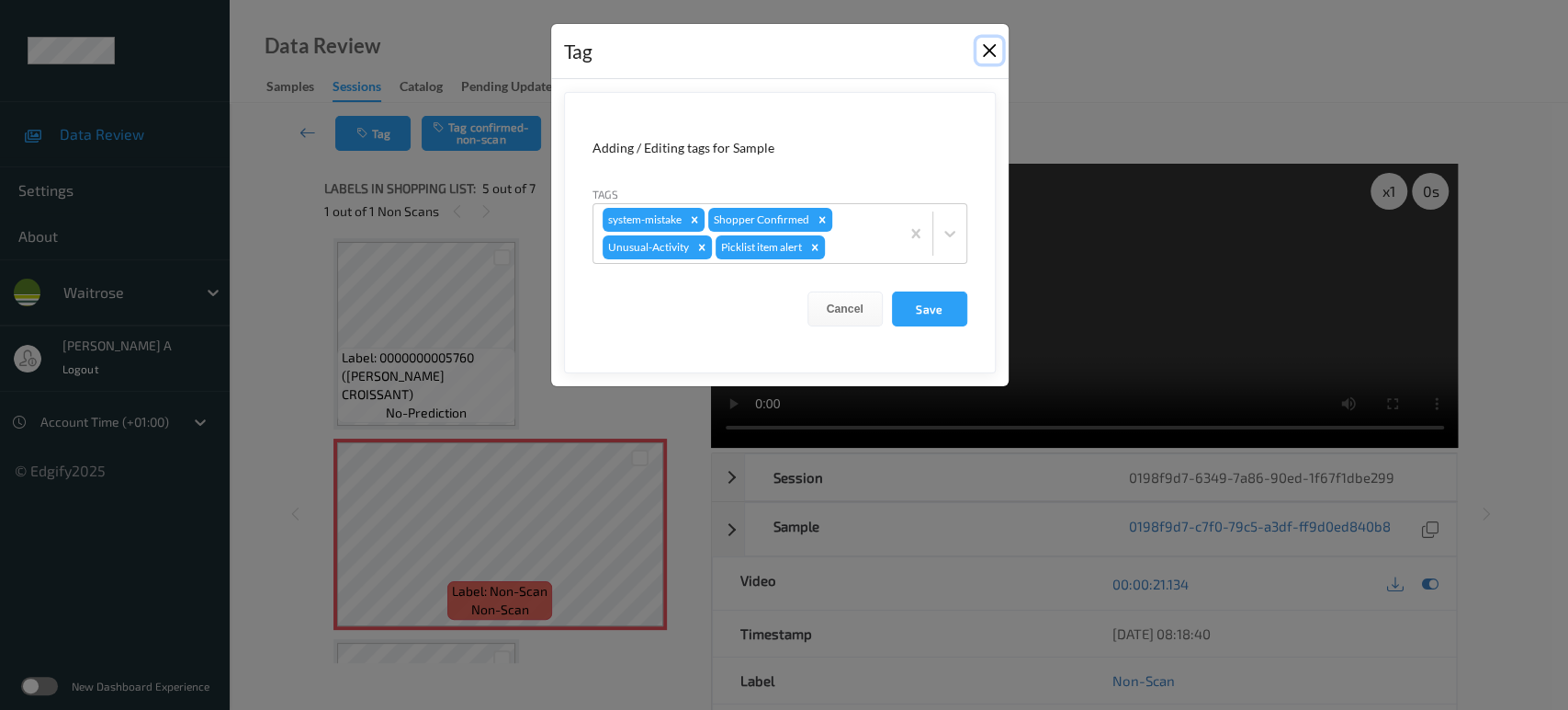
click at [988, 43] on button "Close" at bounding box center [989, 50] width 26 height 26
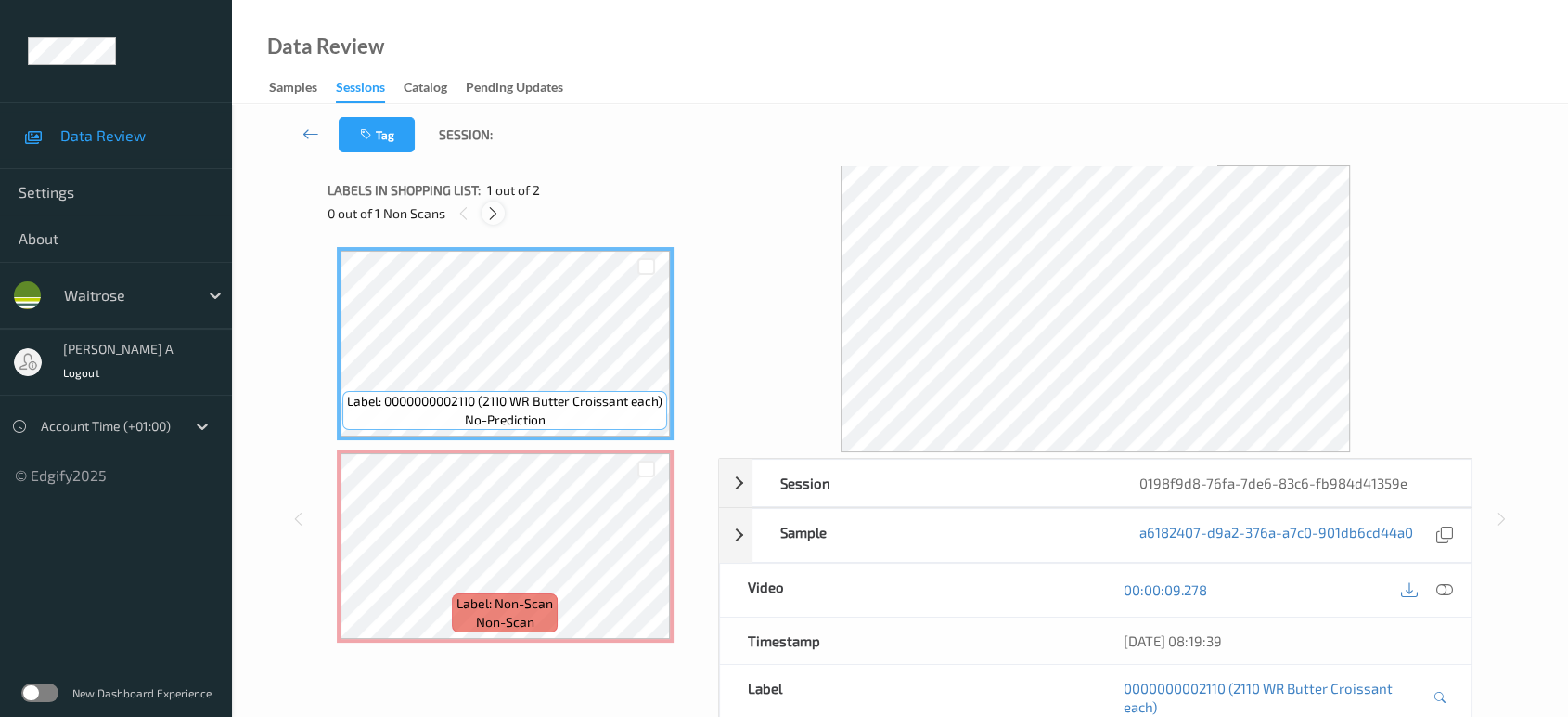
click at [490, 216] on icon at bounding box center [493, 213] width 16 height 16
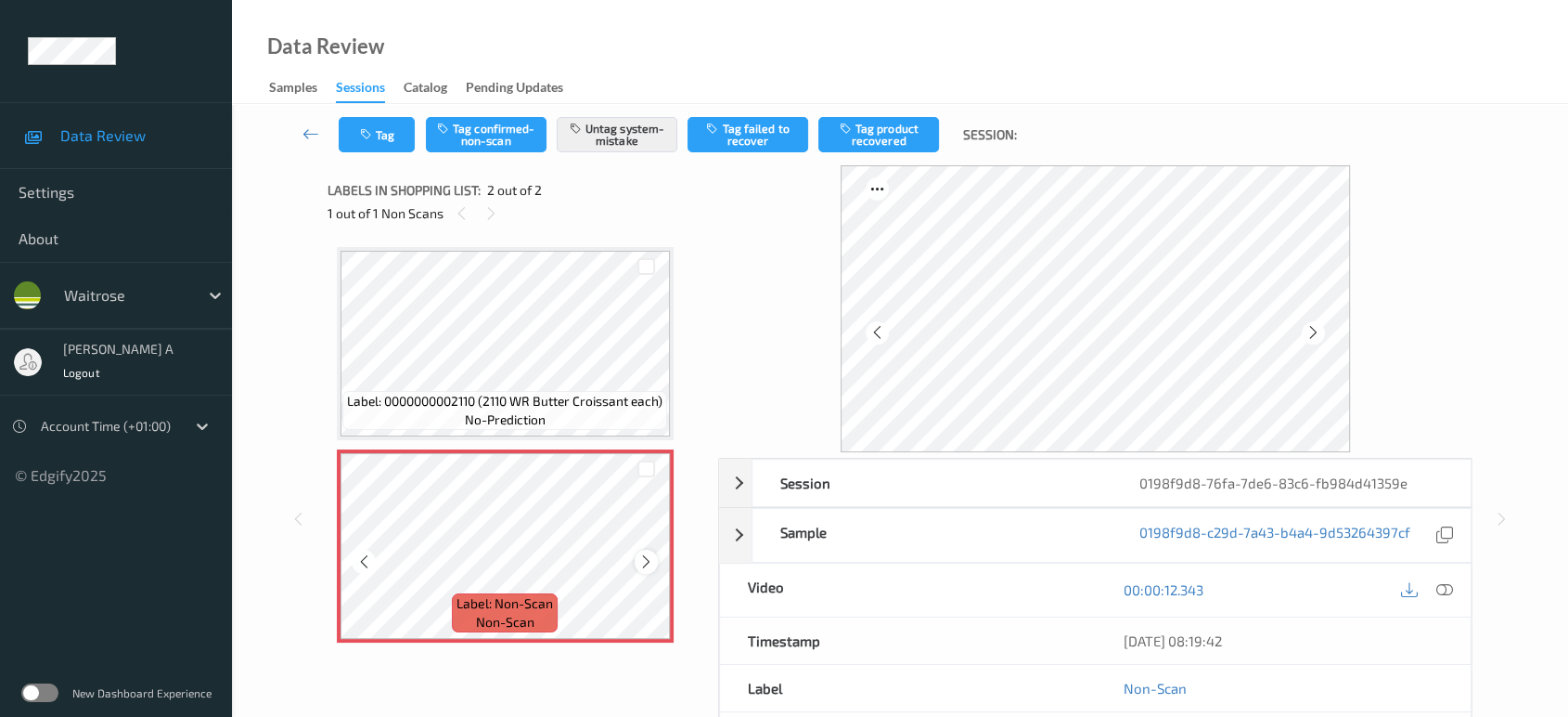
click at [650, 564] on icon at bounding box center [646, 561] width 16 height 16
click at [649, 564] on icon at bounding box center [646, 561] width 16 height 16
click at [401, 136] on button "Tag" at bounding box center [376, 134] width 76 height 35
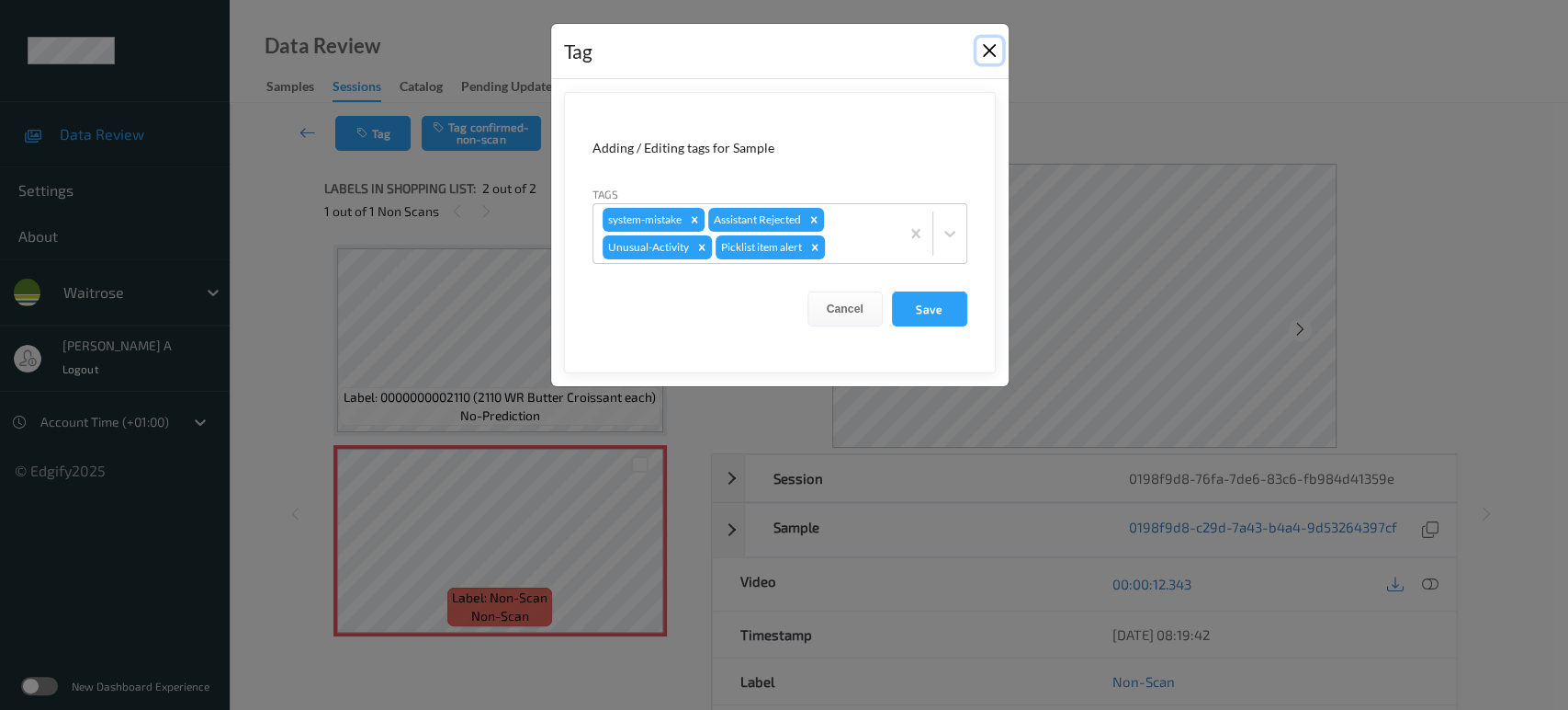
click at [993, 52] on button "Close" at bounding box center [989, 50] width 26 height 26
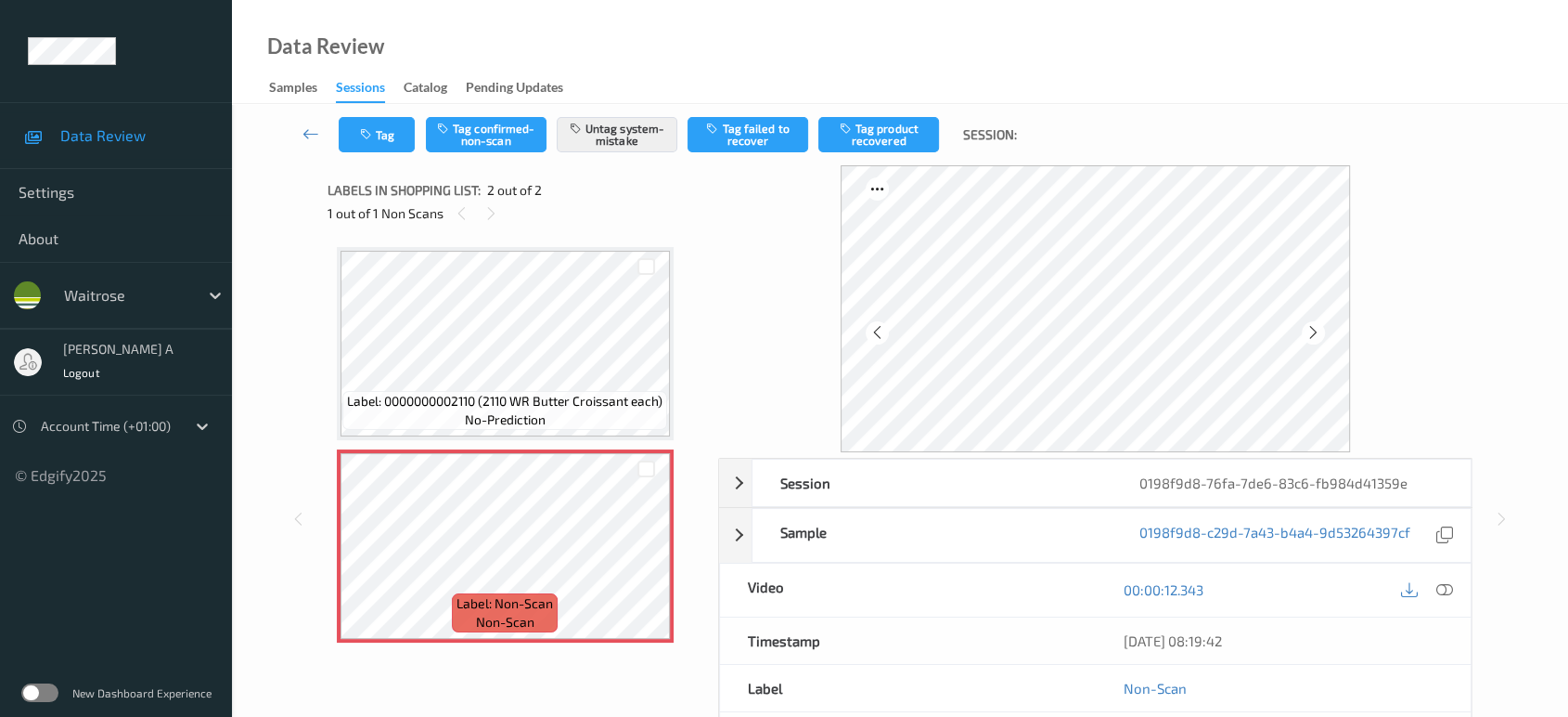
click at [1456, 586] on div "00:00:12.343" at bounding box center [1282, 589] width 376 height 53
click at [1453, 596] on div at bounding box center [1444, 590] width 25 height 25
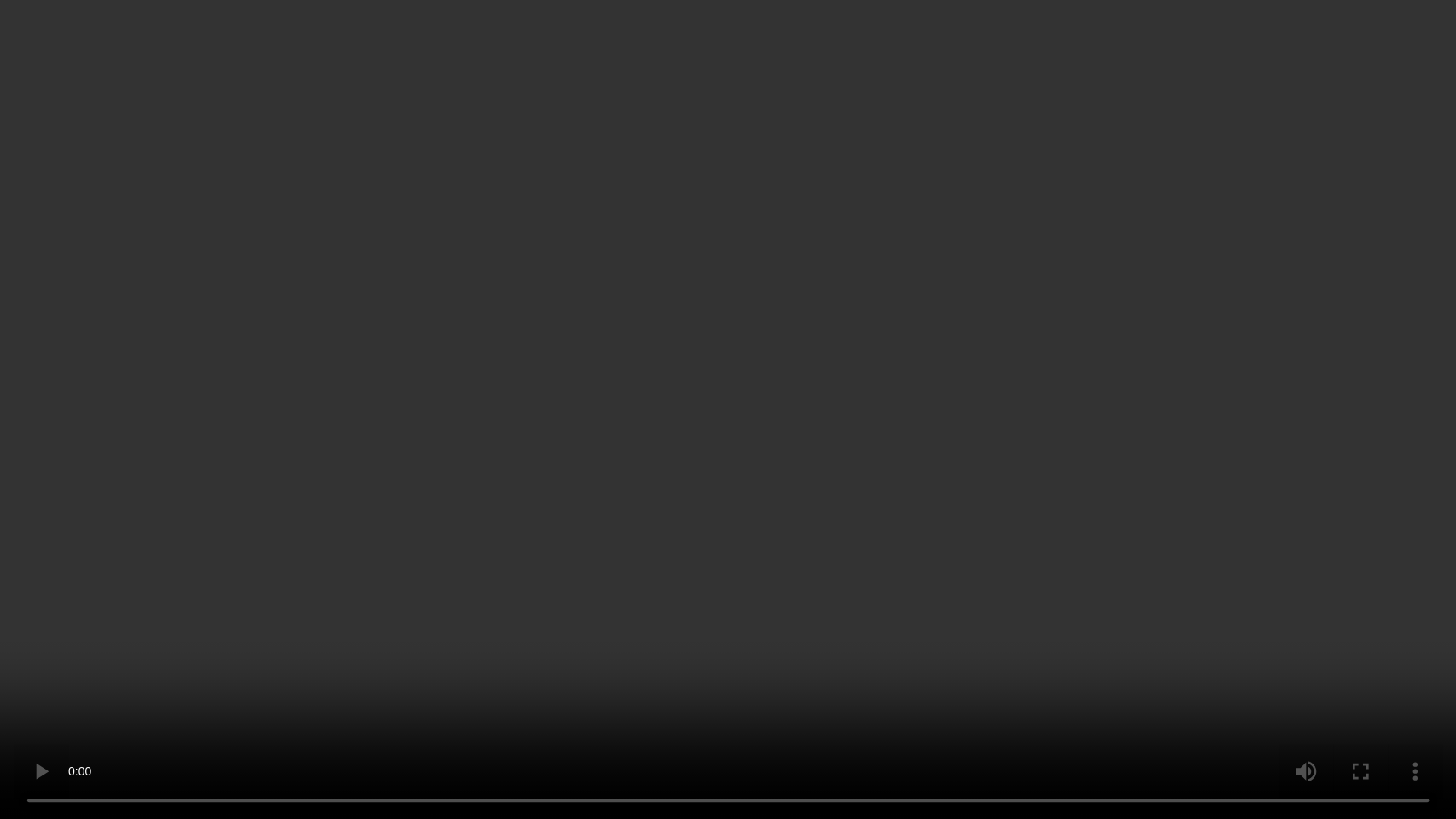
click at [972, 482] on video at bounding box center [728, 410] width 1456 height 819
click at [639, 381] on video at bounding box center [728, 410] width 1456 height 819
click at [692, 412] on video at bounding box center [728, 410] width 1456 height 819
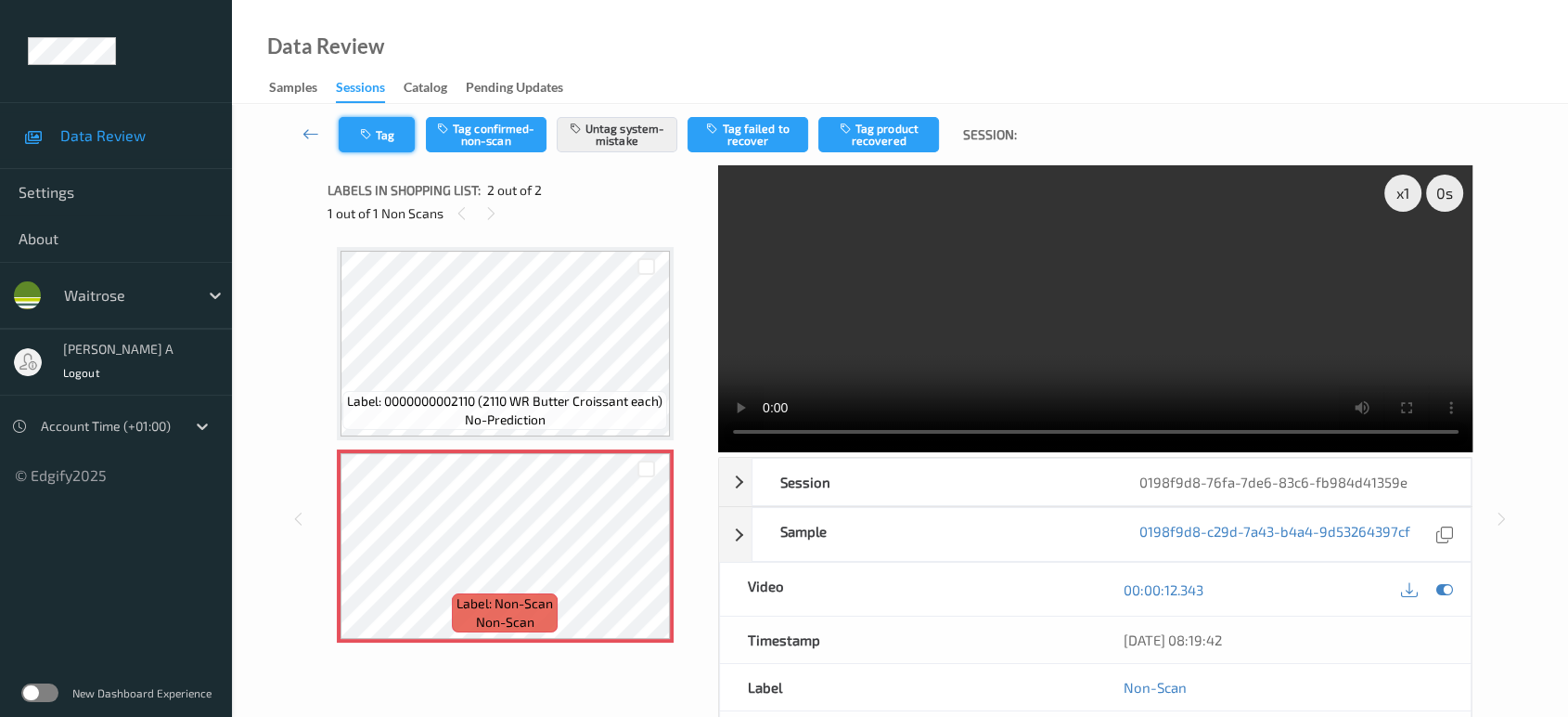
click at [357, 140] on button "Tag" at bounding box center [376, 134] width 76 height 35
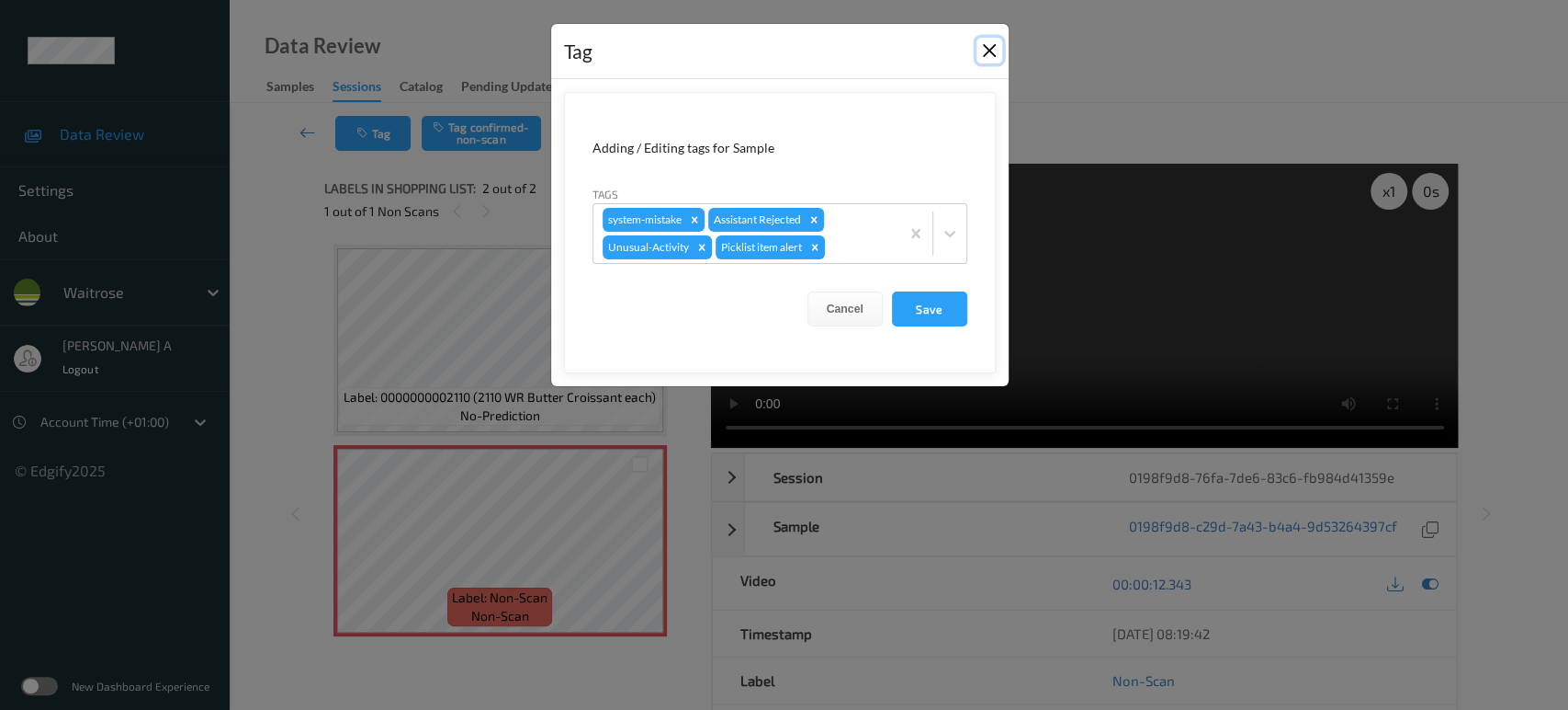
click at [983, 50] on button "Close" at bounding box center [989, 50] width 26 height 26
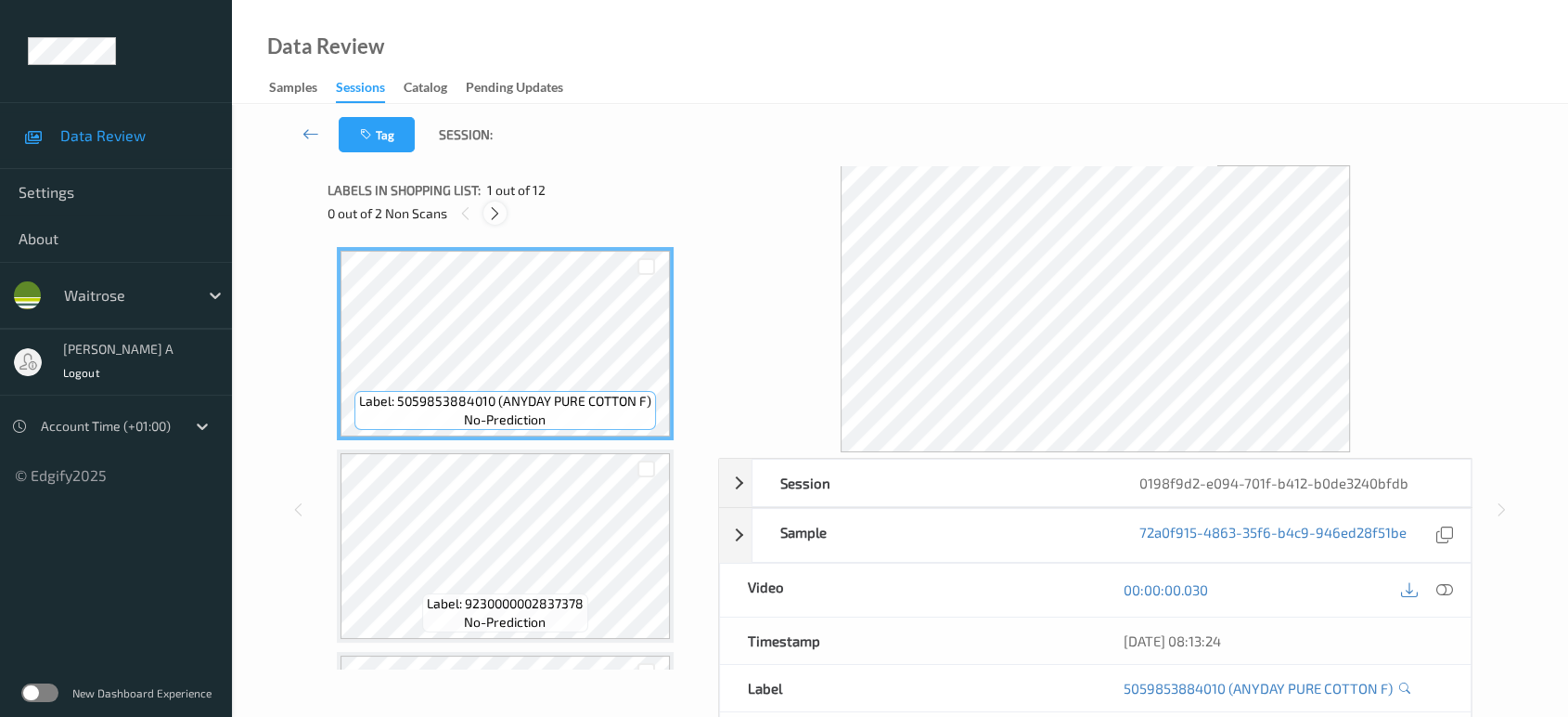
click at [504, 221] on div at bounding box center [495, 213] width 23 height 23
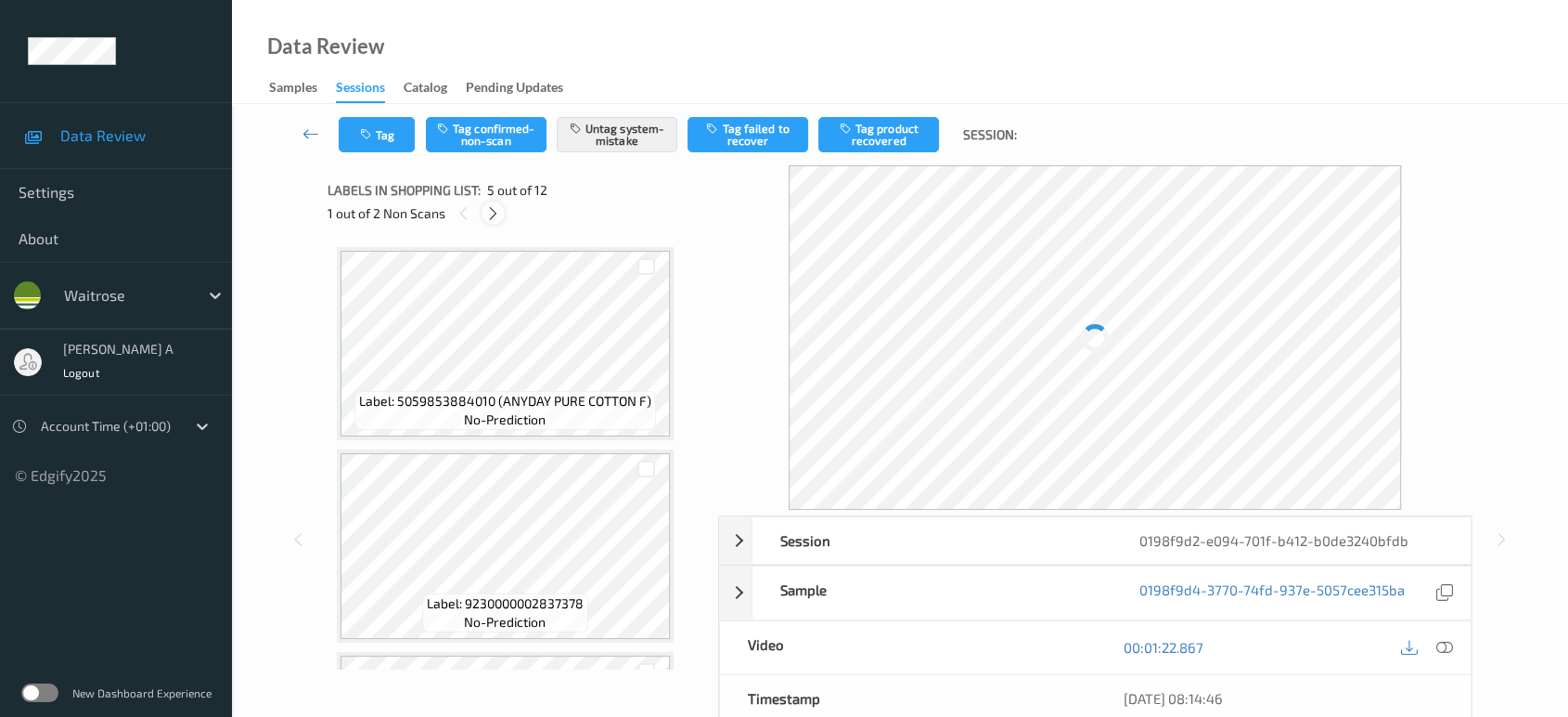
scroll to position [614, 0]
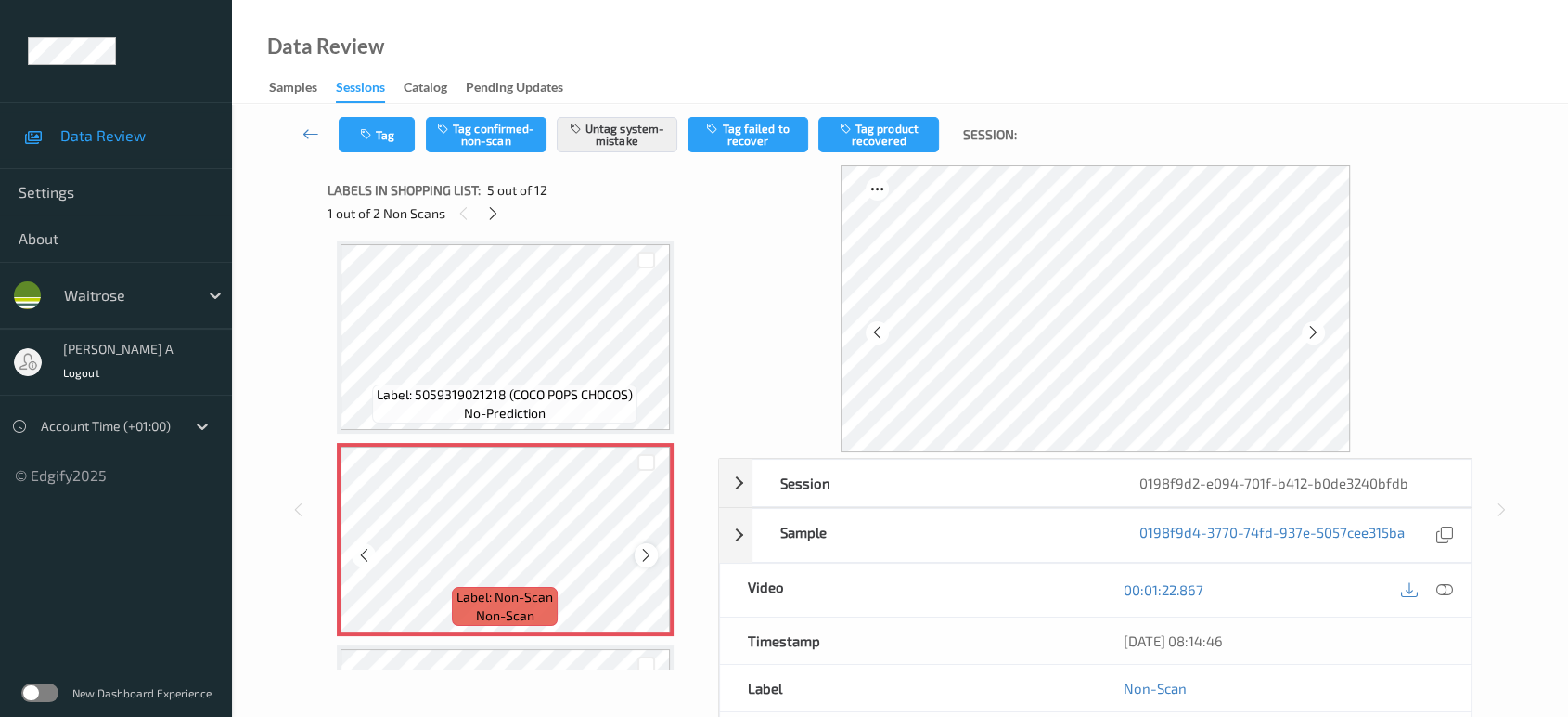
click at [646, 551] on icon at bounding box center [646, 554] width 16 height 16
click at [490, 209] on icon at bounding box center [493, 213] width 16 height 16
click at [459, 206] on icon at bounding box center [465, 213] width 16 height 16
click at [654, 547] on icon at bounding box center [646, 554] width 16 height 16
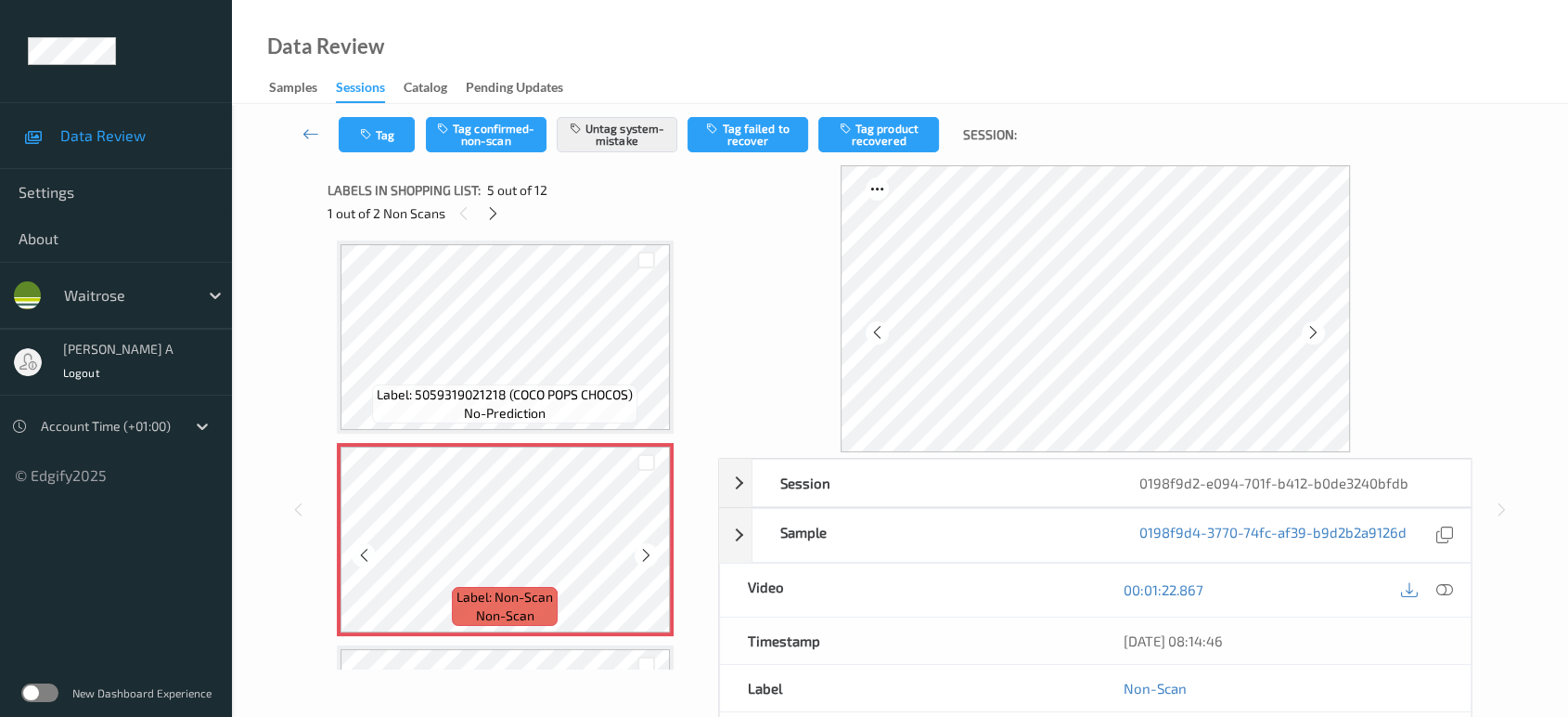
click at [654, 547] on icon at bounding box center [646, 554] width 16 height 16
click at [410, 138] on div "Tag Tag confirmed-non-scan Untag system-mistake Tag failed to recover Tag produ…" at bounding box center [683, 134] width 690 height 35
click at [371, 129] on icon "button" at bounding box center [368, 135] width 16 height 13
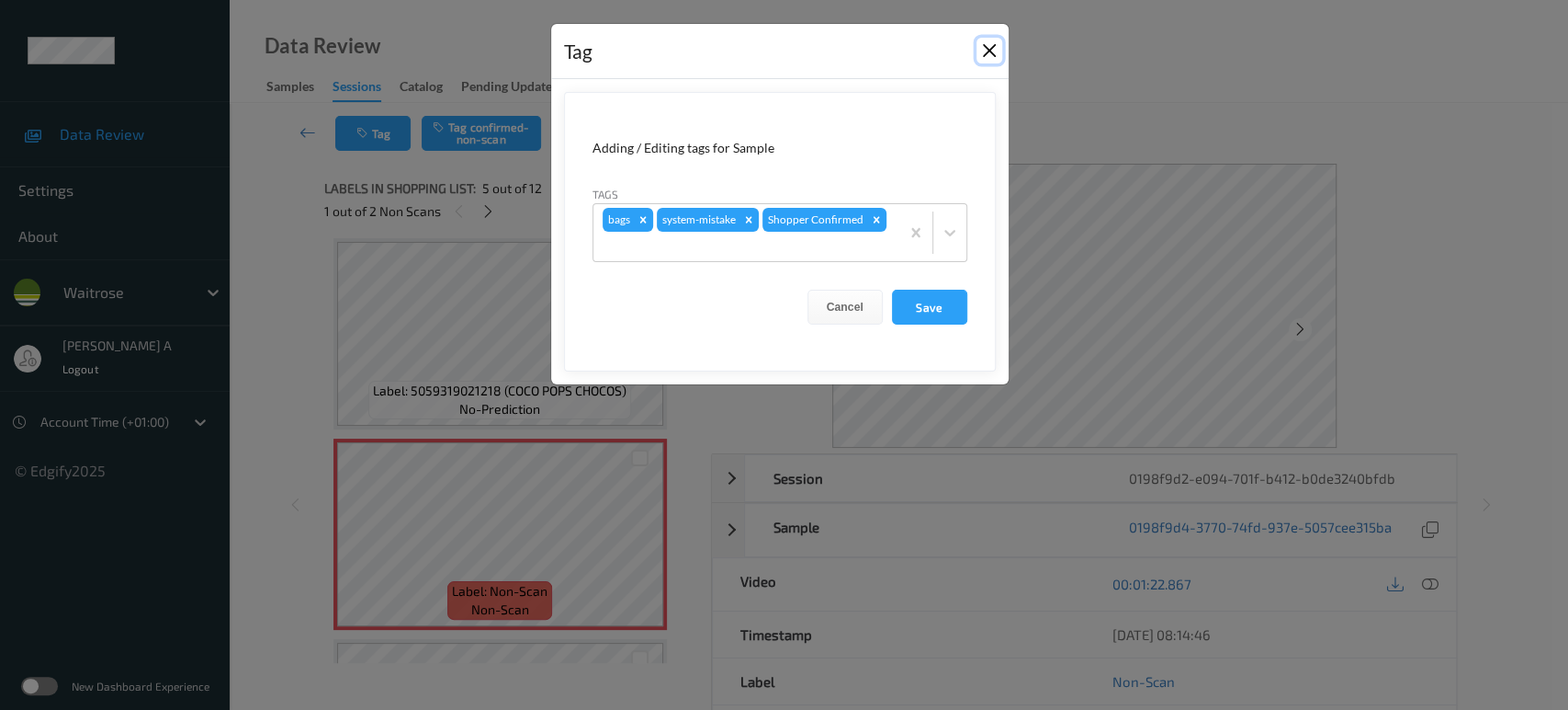
click at [991, 47] on button "Close" at bounding box center [989, 50] width 26 height 26
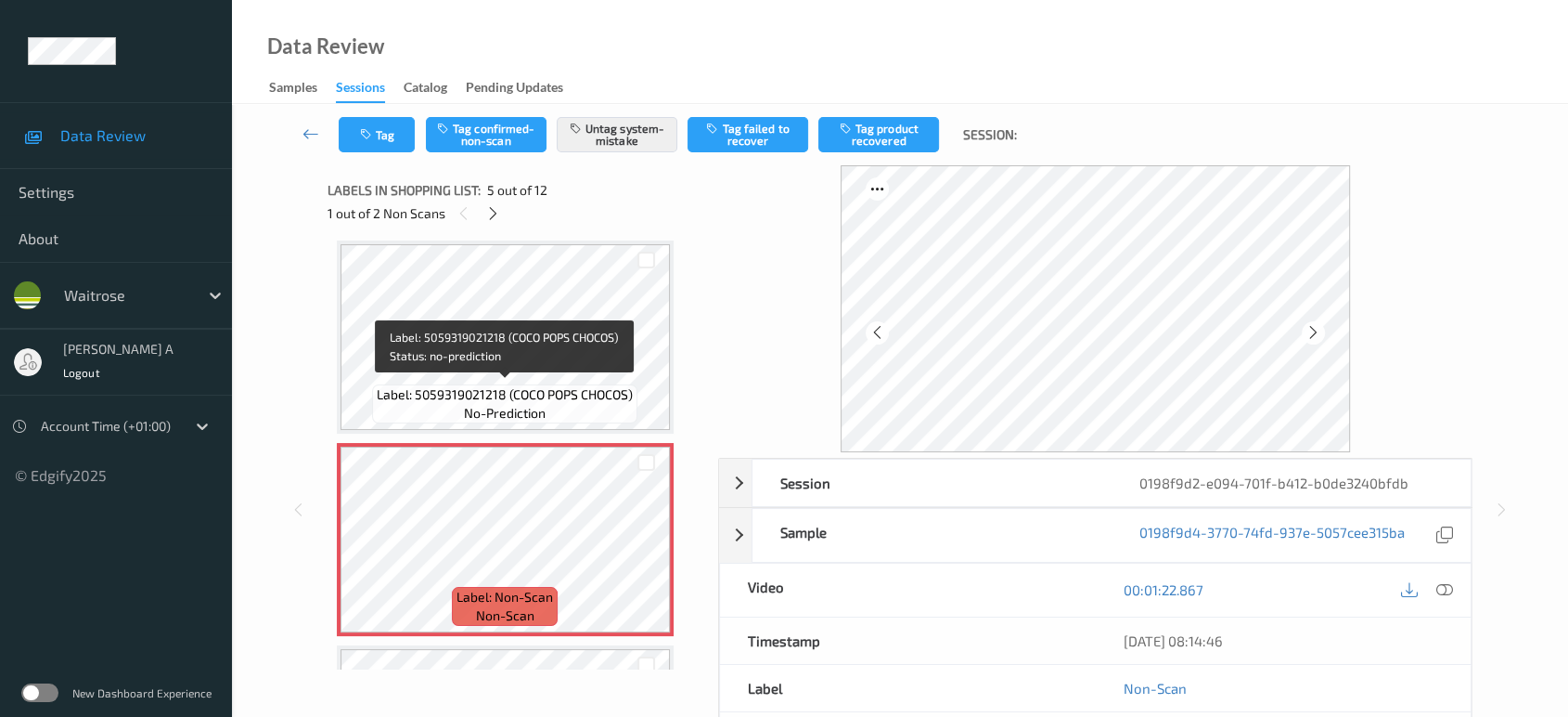
scroll to position [717, 0]
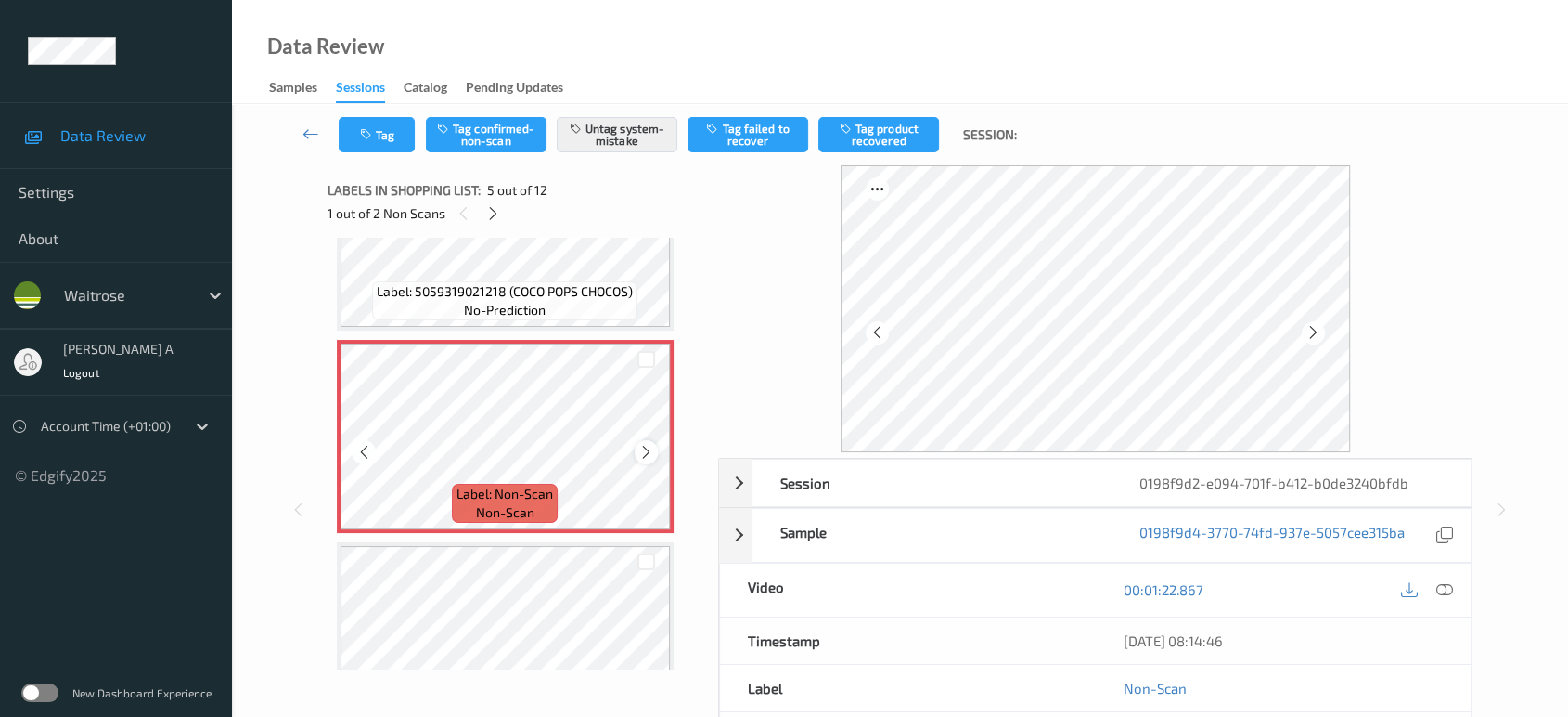
click at [644, 447] on icon at bounding box center [646, 451] width 16 height 16
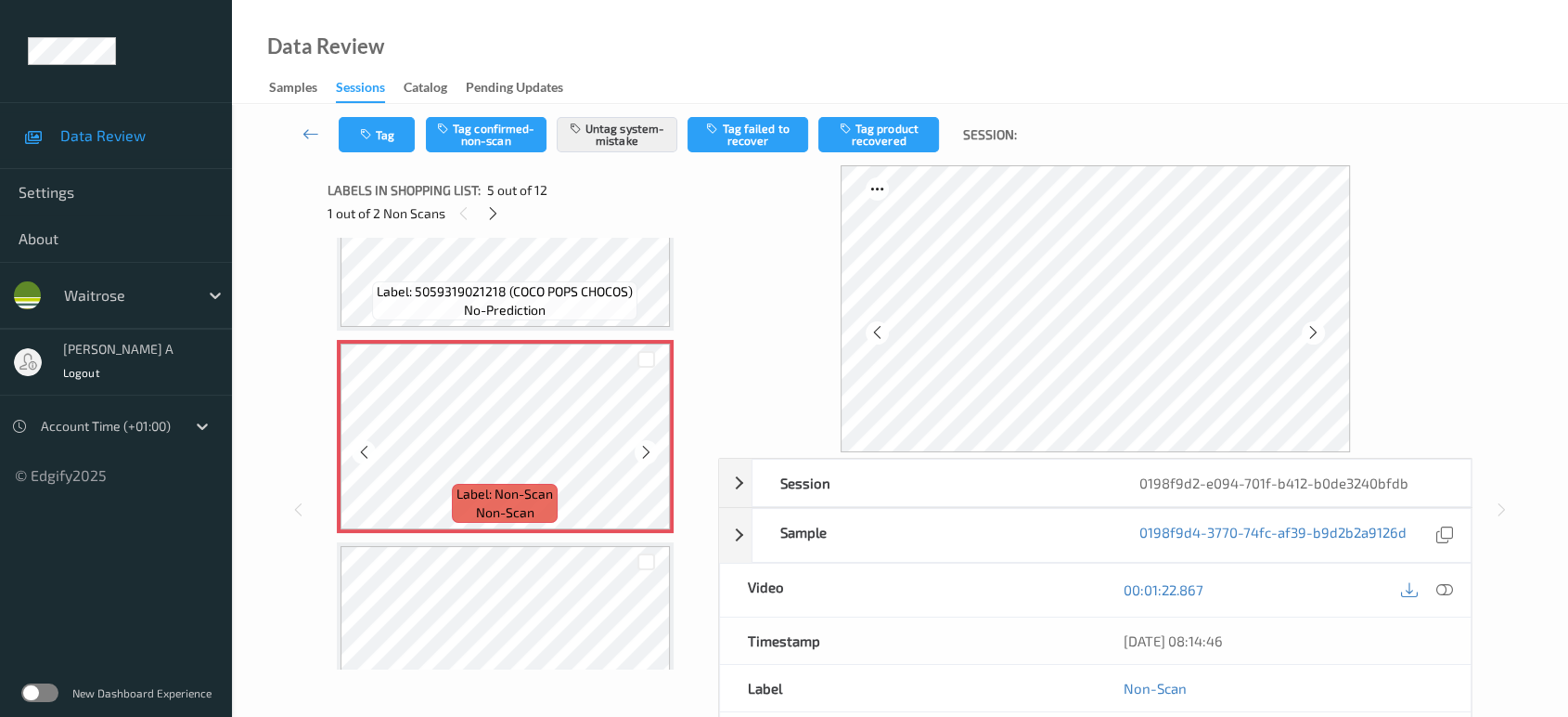
click at [644, 447] on icon at bounding box center [646, 451] width 16 height 16
click at [394, 145] on button "Tag" at bounding box center [376, 134] width 76 height 35
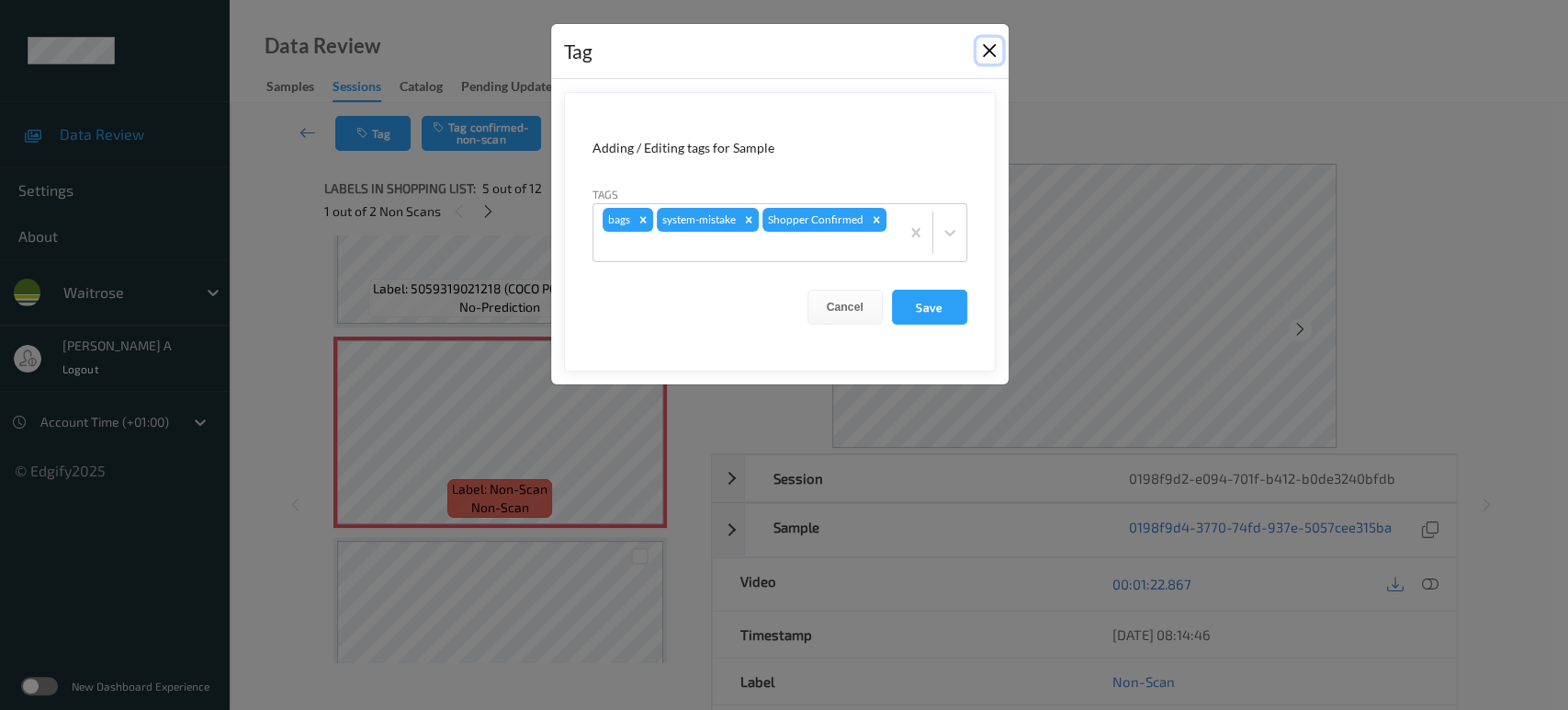
click at [992, 47] on button "Close" at bounding box center [989, 50] width 26 height 26
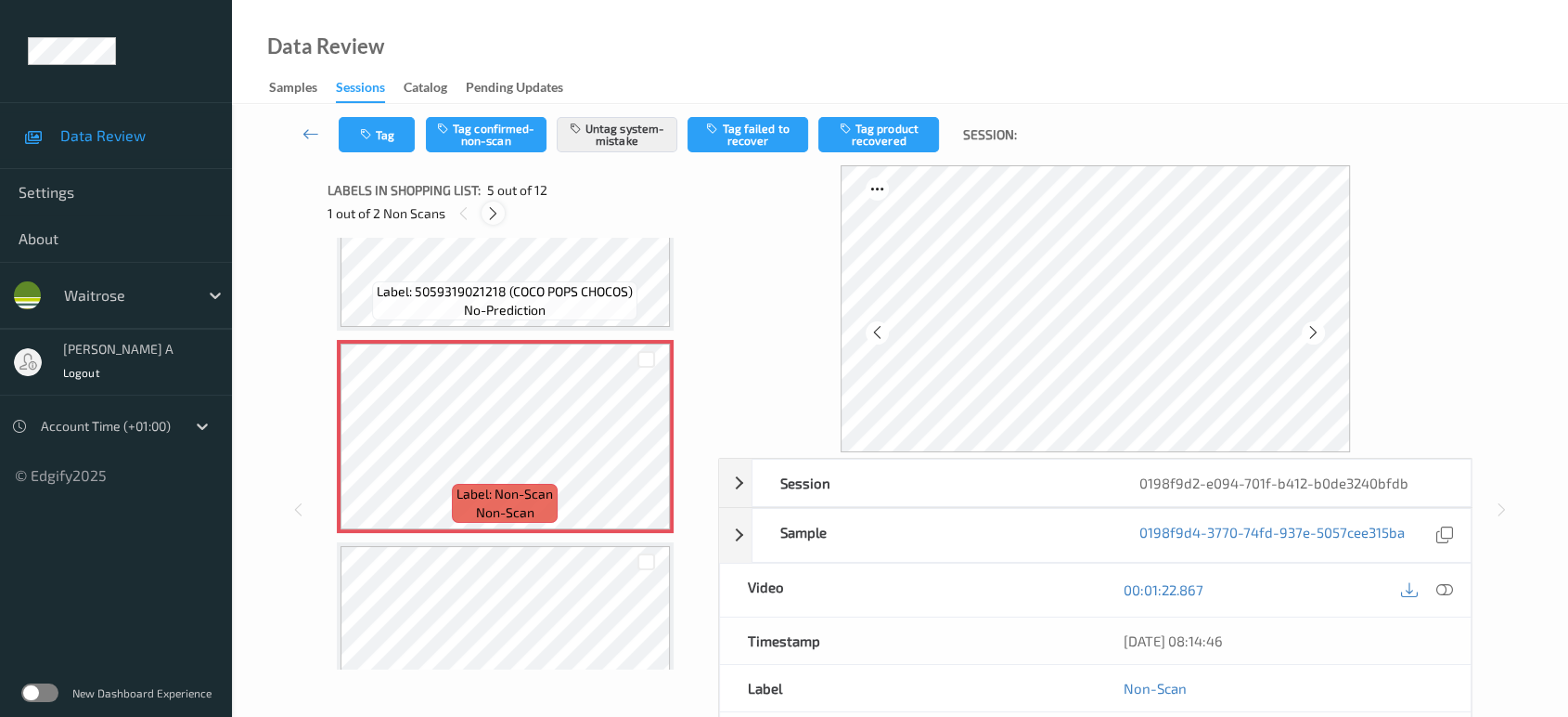
click at [497, 208] on icon at bounding box center [493, 213] width 16 height 16
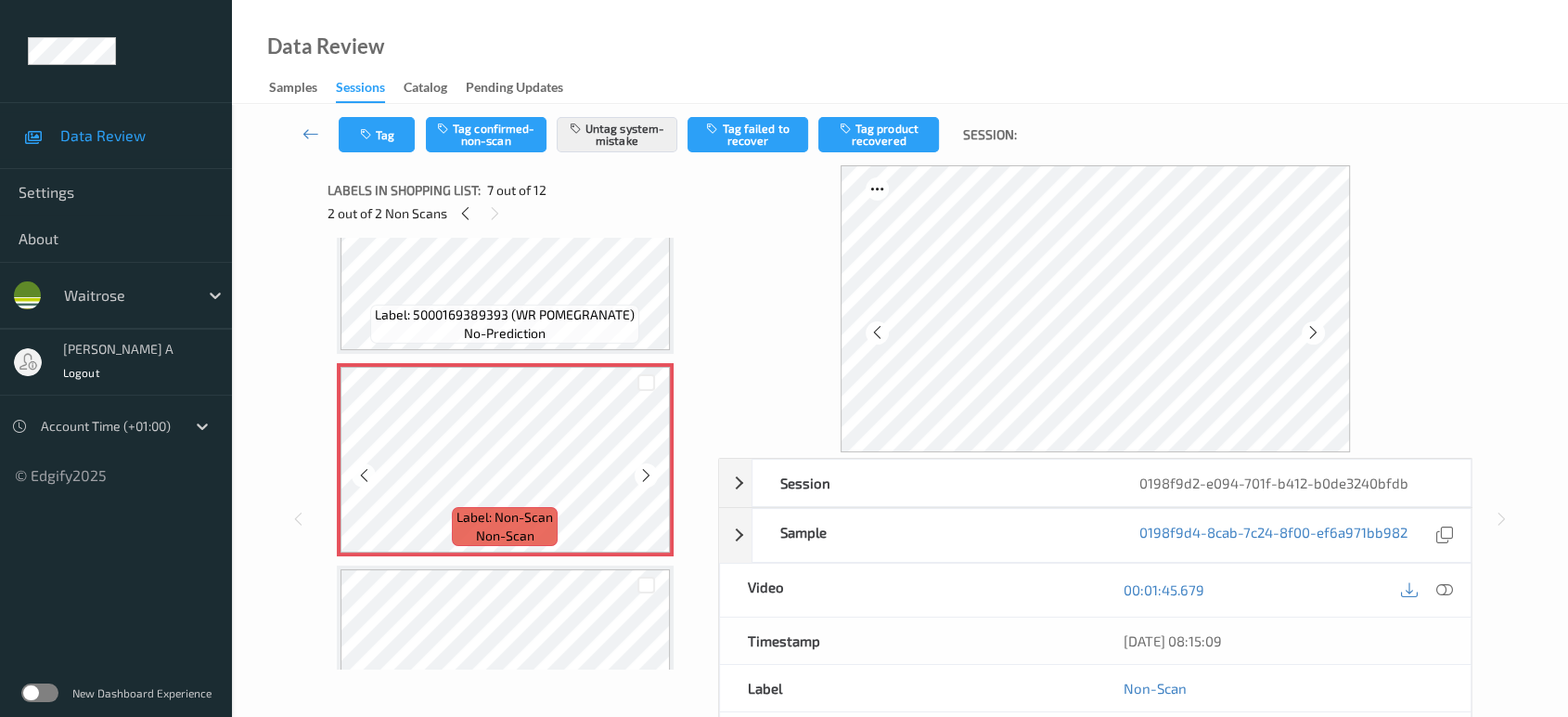
scroll to position [1224, 0]
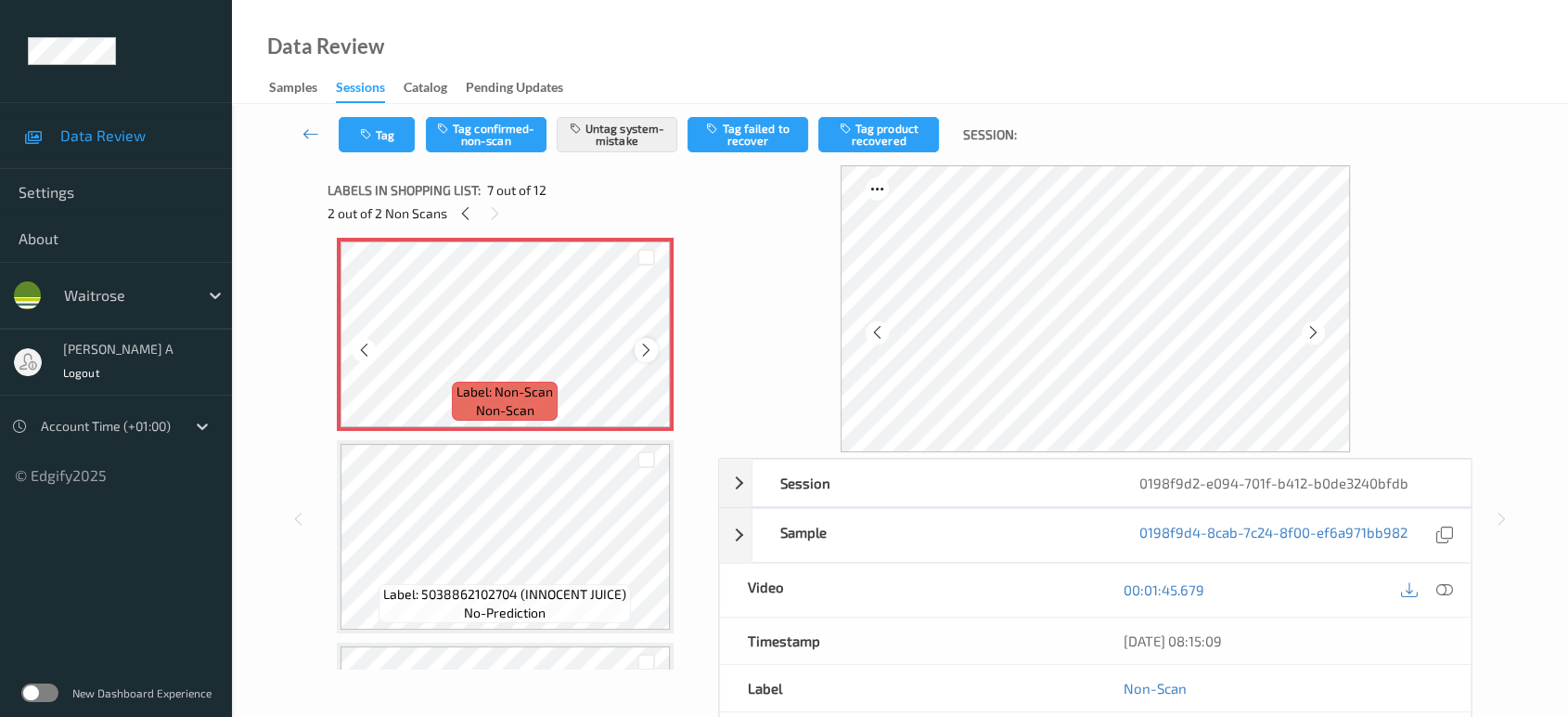
click at [646, 341] on icon at bounding box center [646, 349] width 16 height 16
click at [383, 148] on button "Tag" at bounding box center [376, 134] width 76 height 35
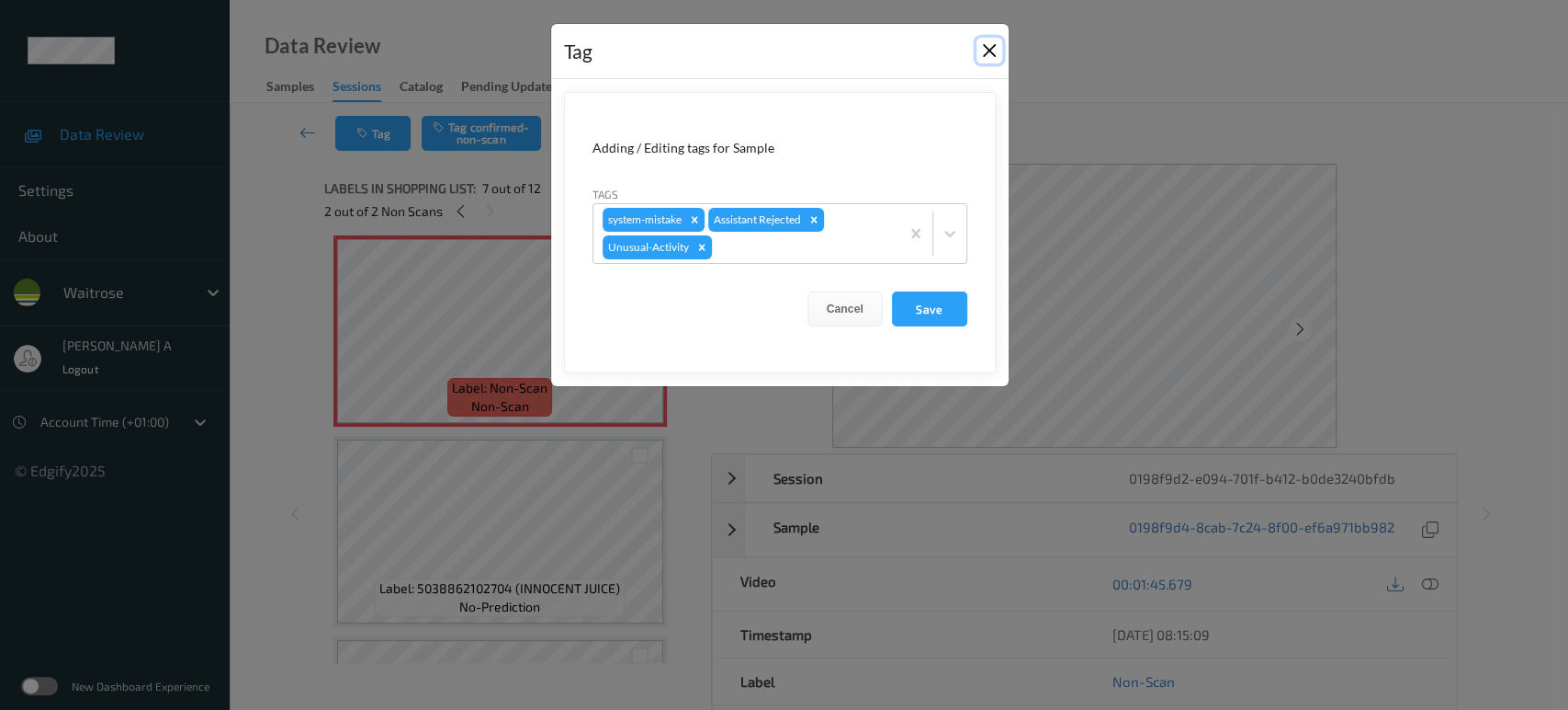
click at [986, 51] on button "Close" at bounding box center [989, 50] width 26 height 26
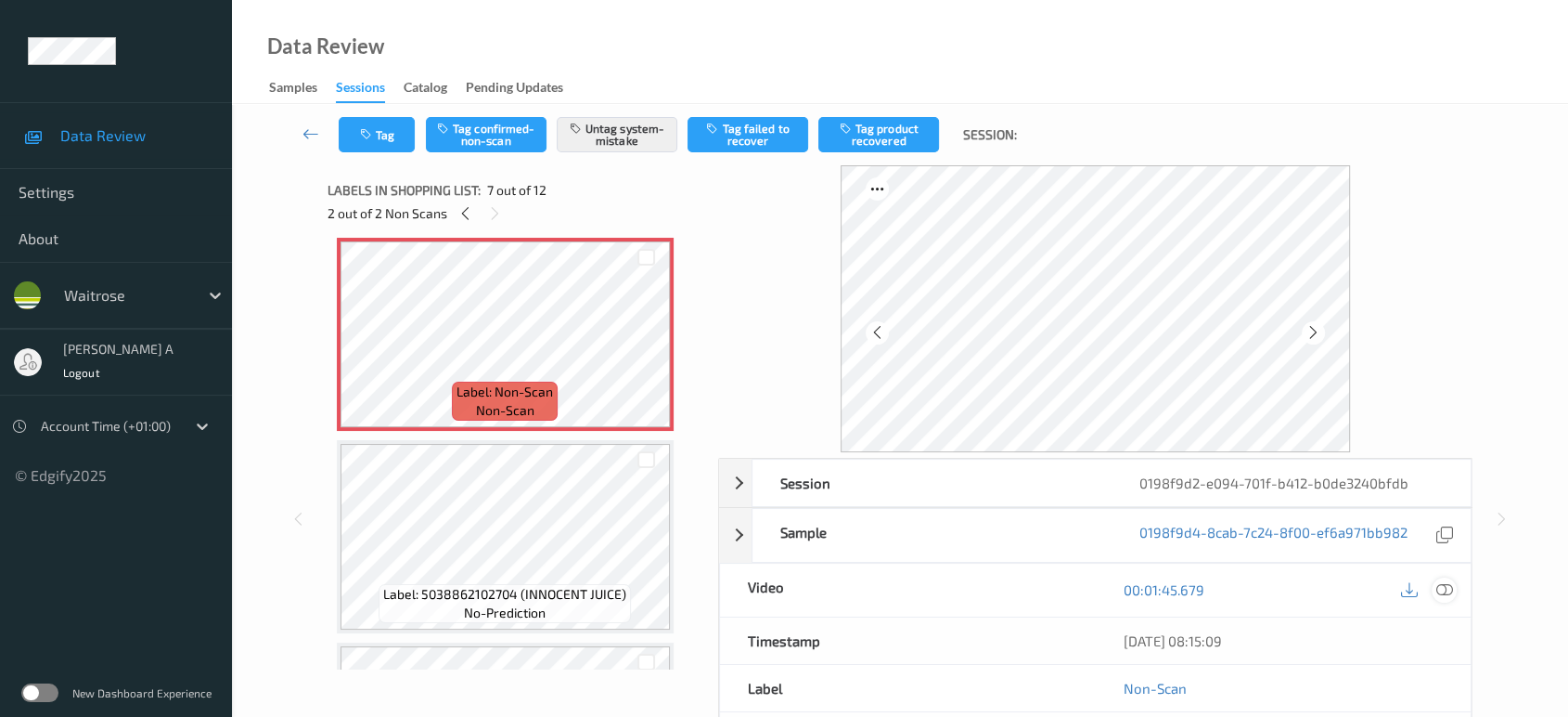
click at [1445, 586] on icon at bounding box center [1444, 589] width 16 height 16
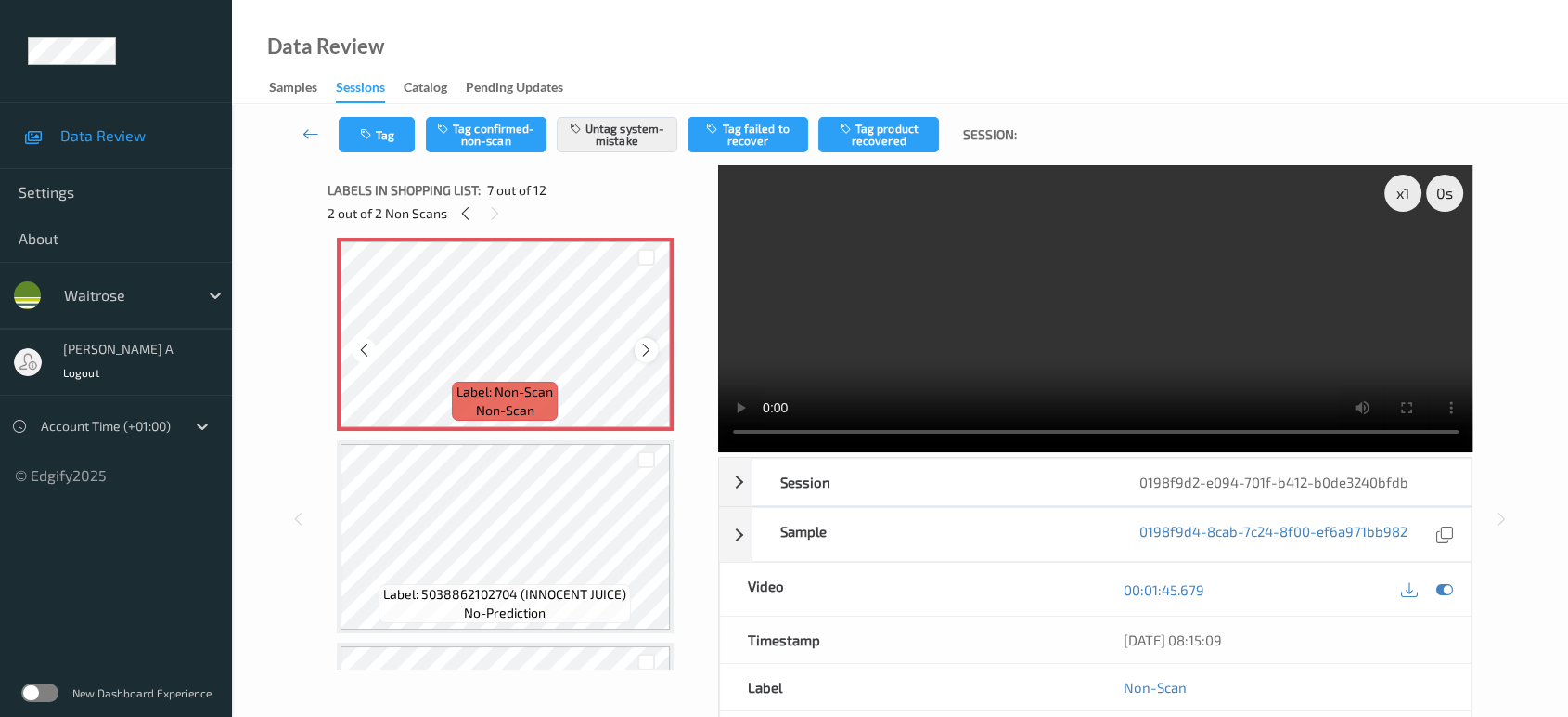
click at [646, 346] on icon at bounding box center [646, 349] width 16 height 16
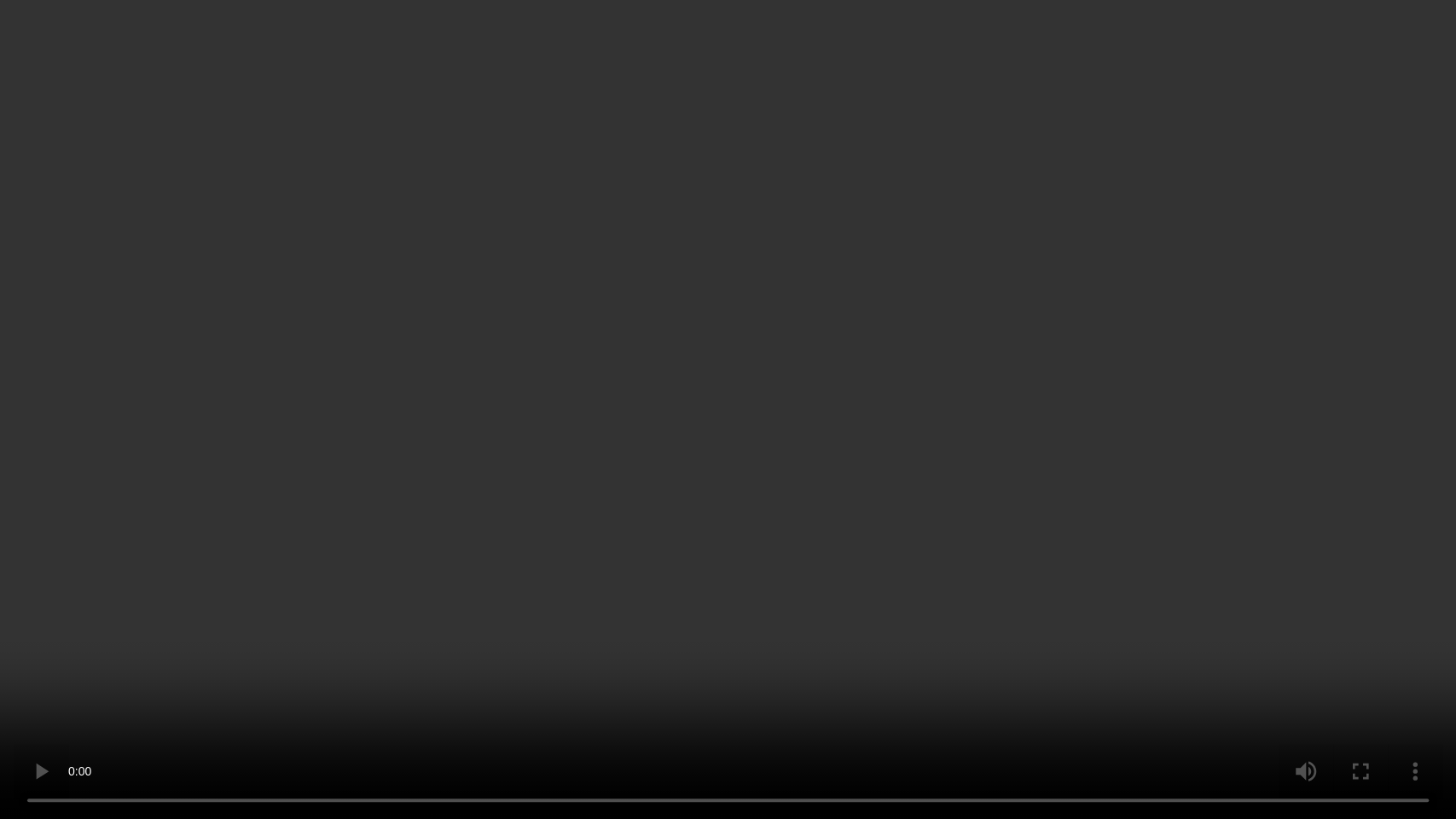
click at [829, 428] on video at bounding box center [728, 410] width 1456 height 819
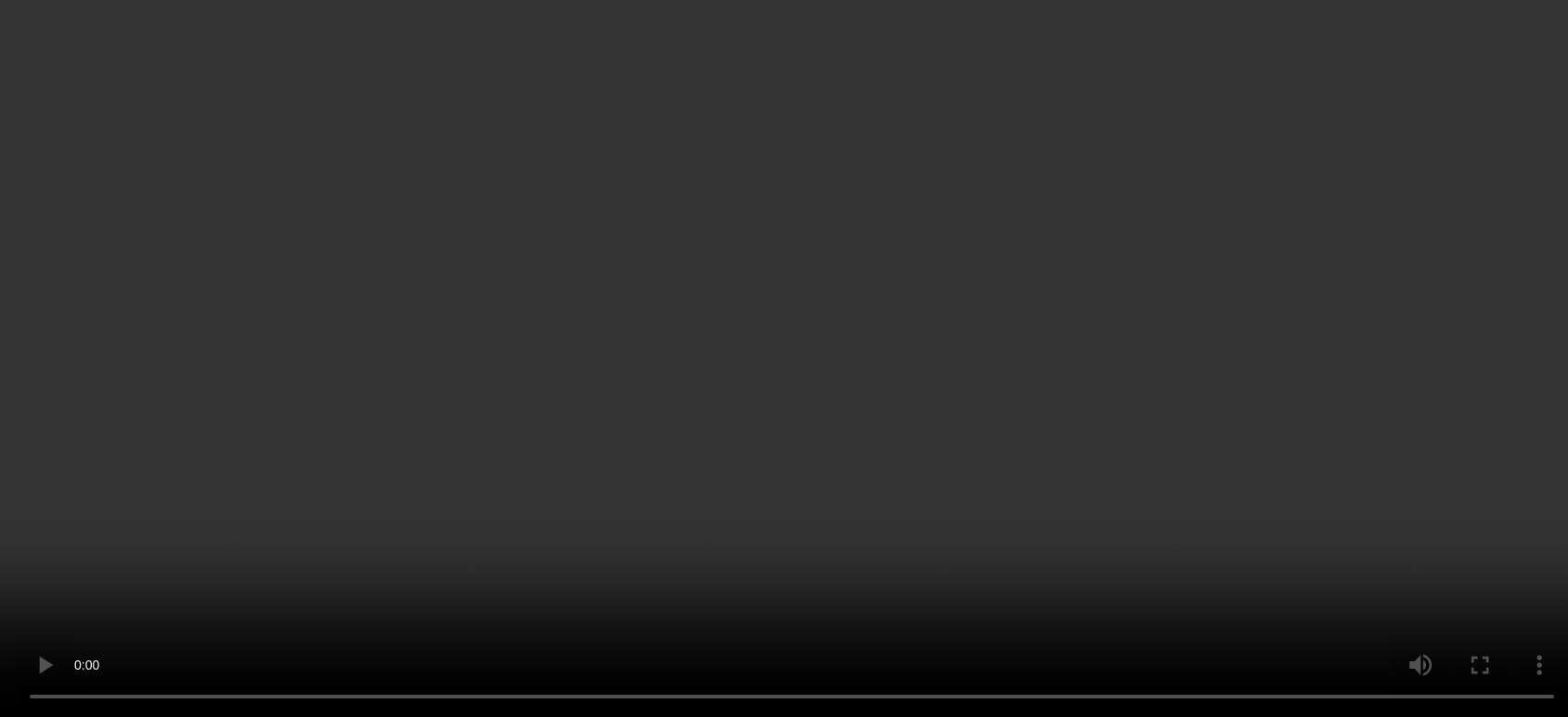
scroll to position [1017, 0]
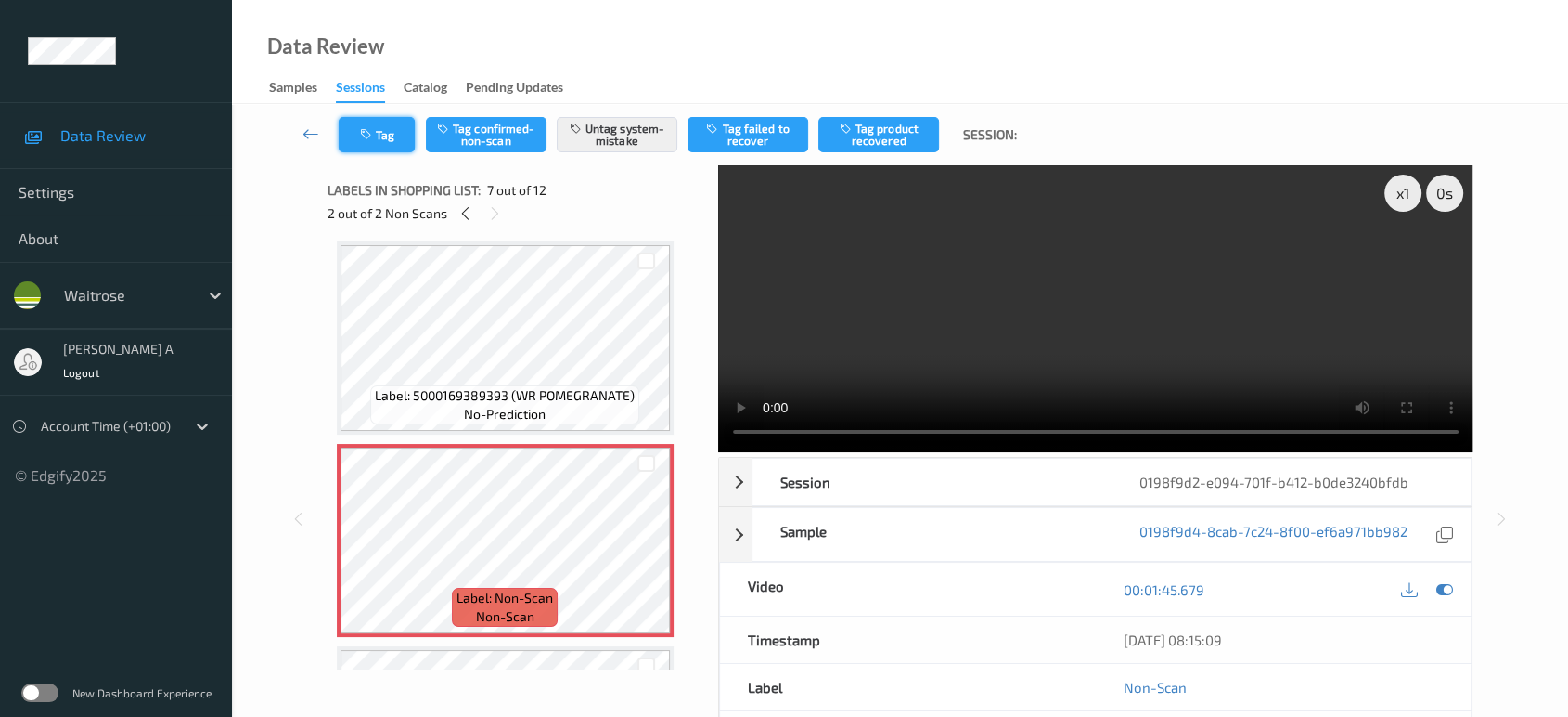
click at [398, 149] on button "Tag" at bounding box center [376, 134] width 76 height 35
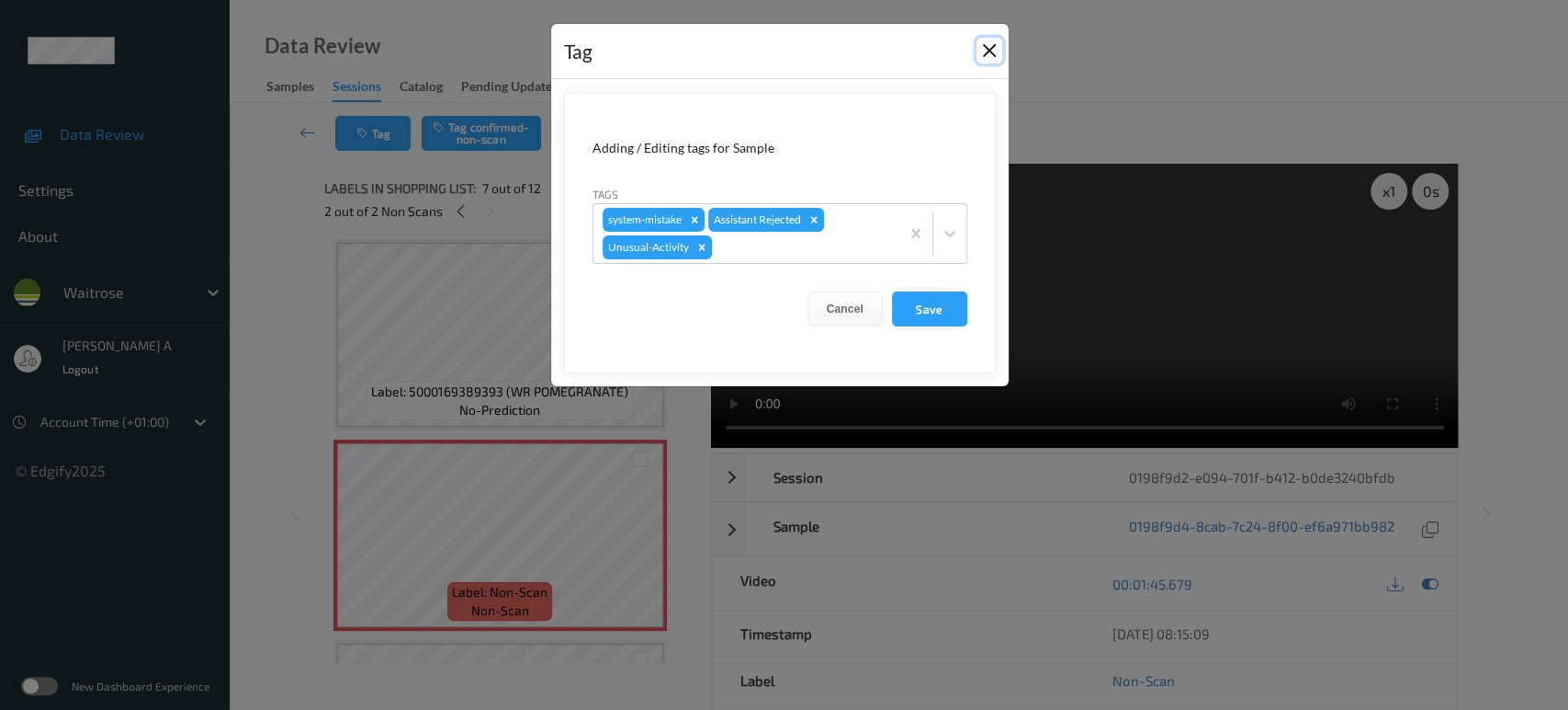
click at [995, 43] on button "Close" at bounding box center [989, 50] width 26 height 26
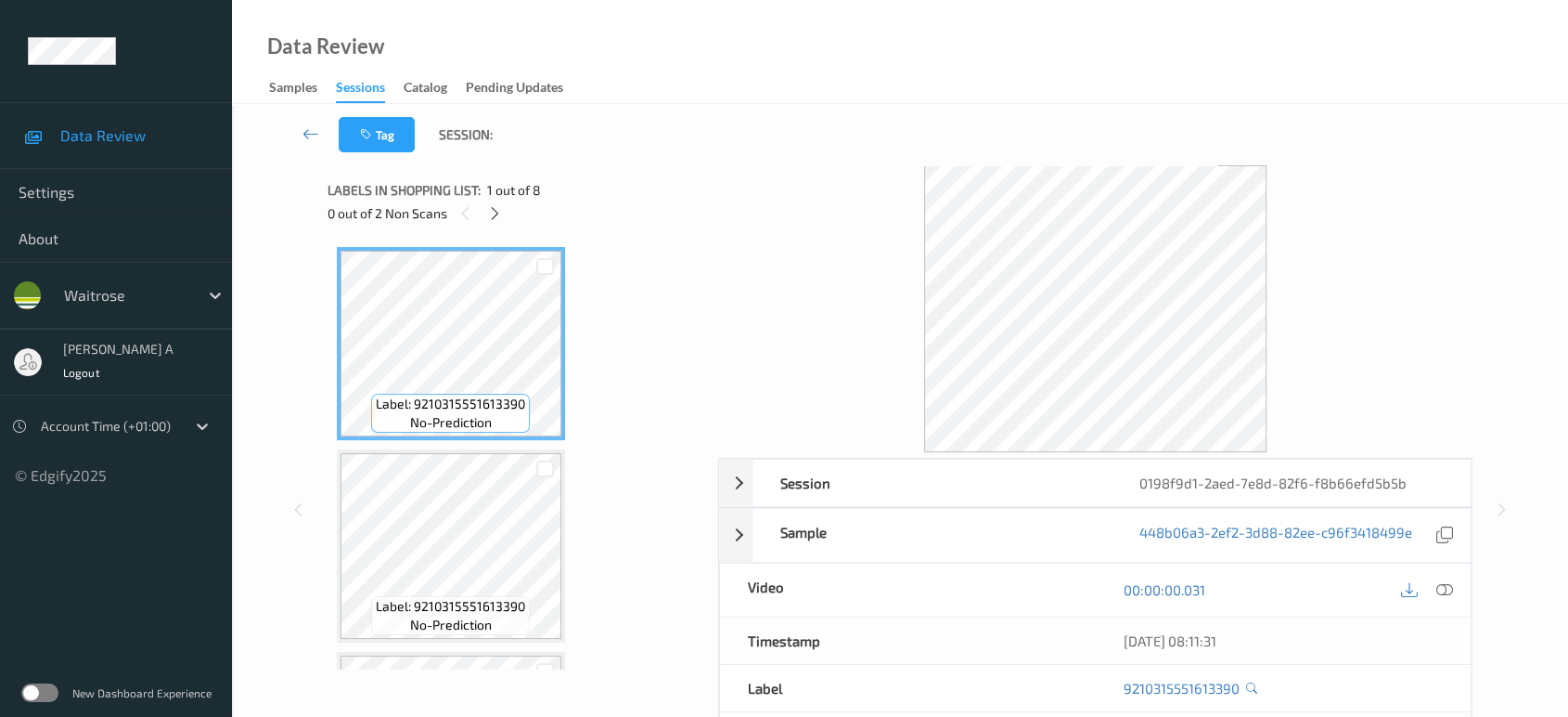
click at [493, 199] on div "Labels in shopping list: 1 out of 8" at bounding box center [516, 189] width 377 height 23
click at [497, 220] on icon at bounding box center [495, 213] width 16 height 16
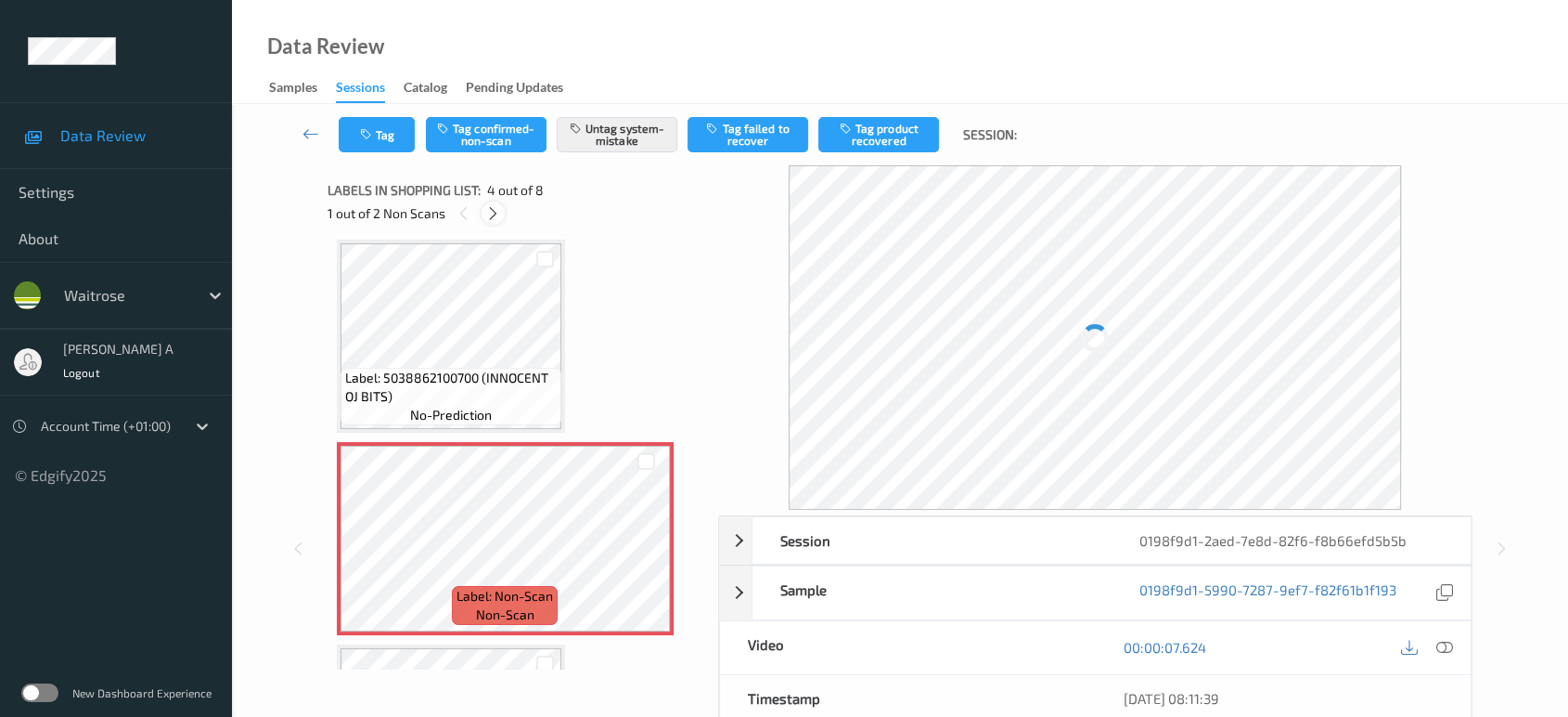
click at [497, 220] on icon at bounding box center [493, 213] width 16 height 16
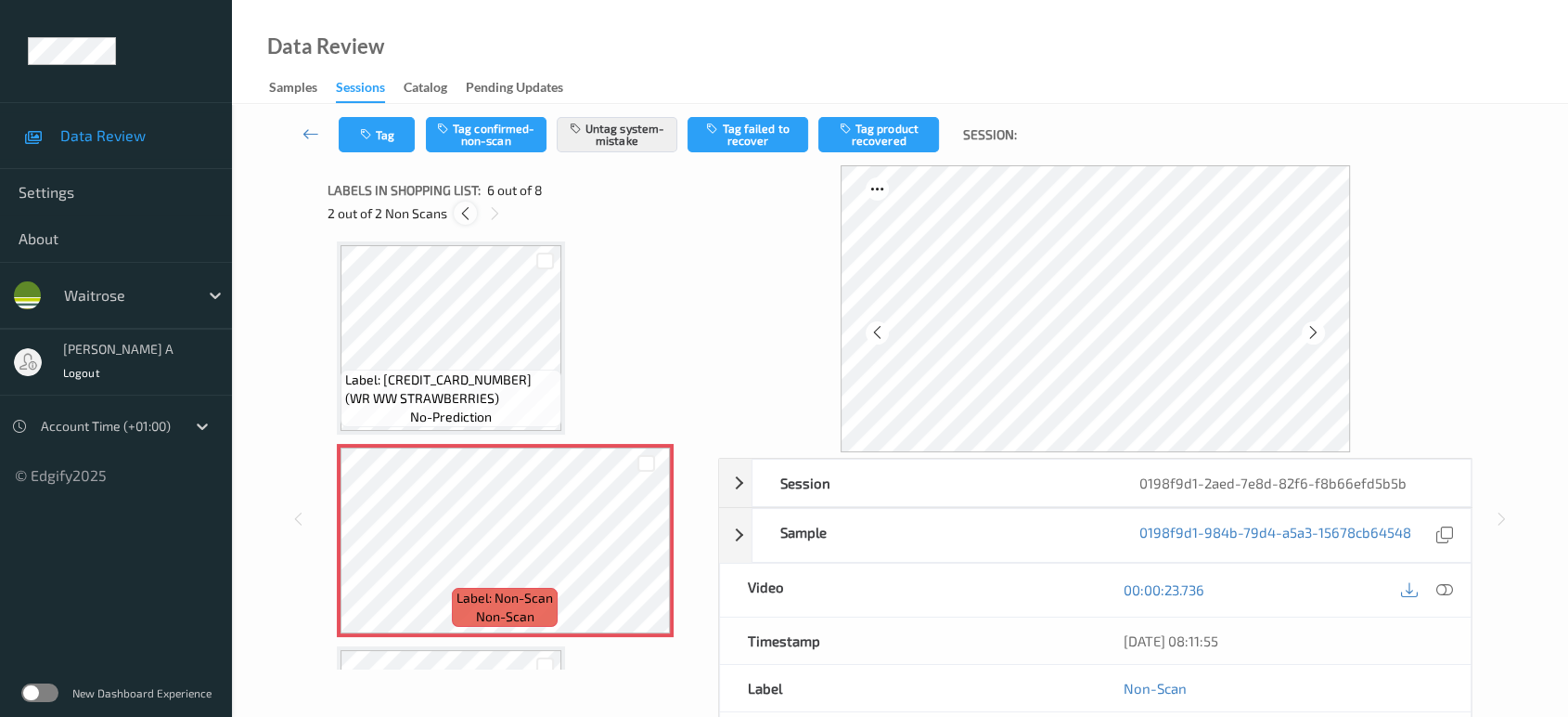
click at [461, 218] on icon at bounding box center [465, 213] width 16 height 16
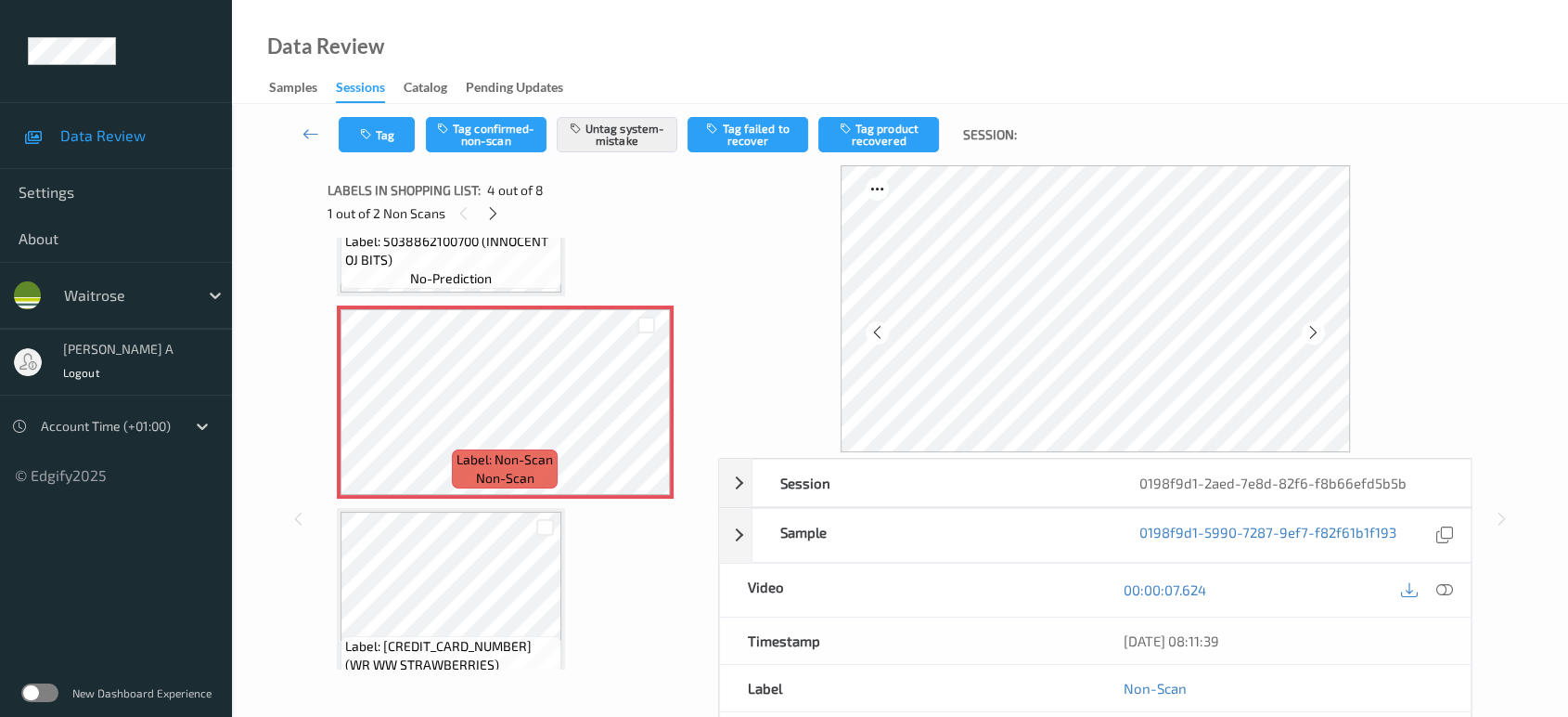
scroll to position [515, 0]
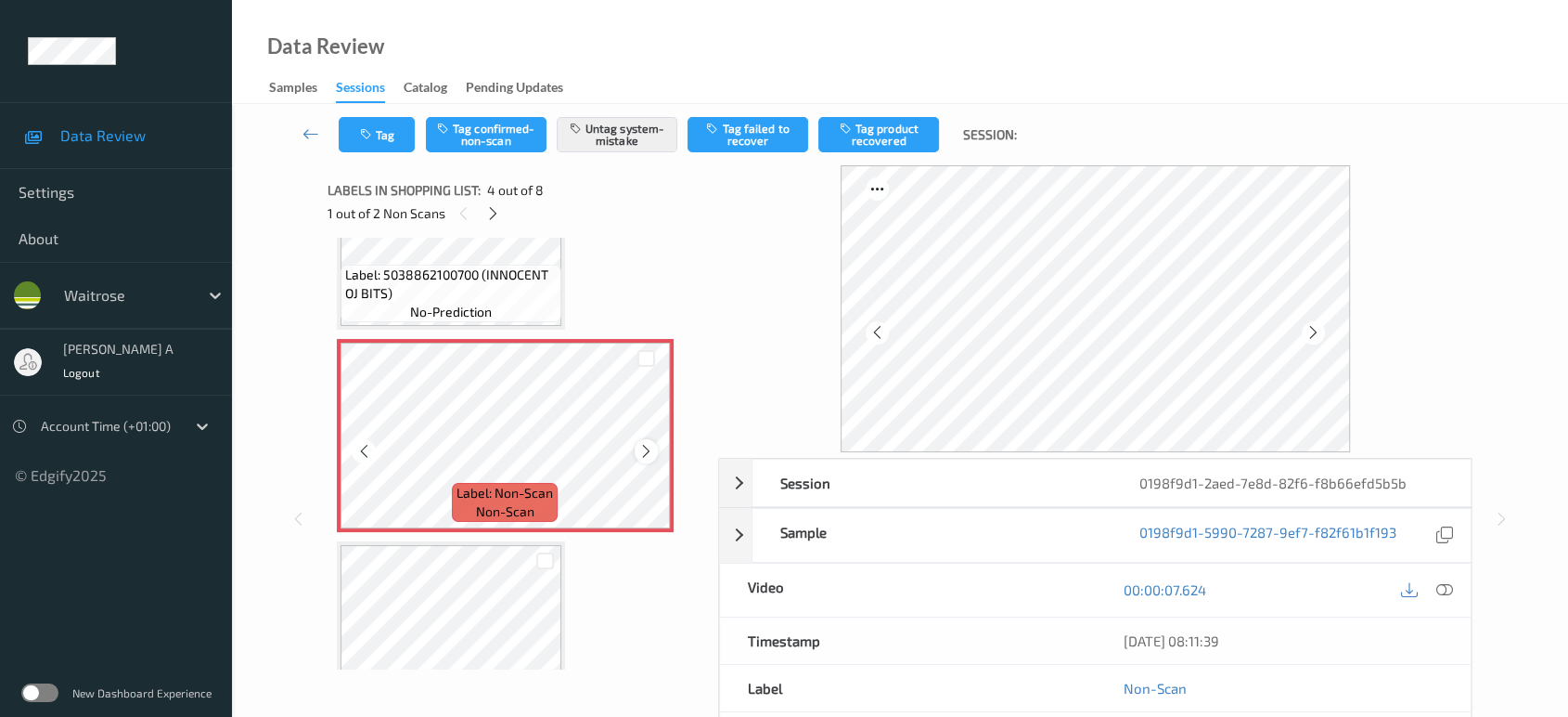
click at [639, 447] on icon at bounding box center [646, 450] width 16 height 16
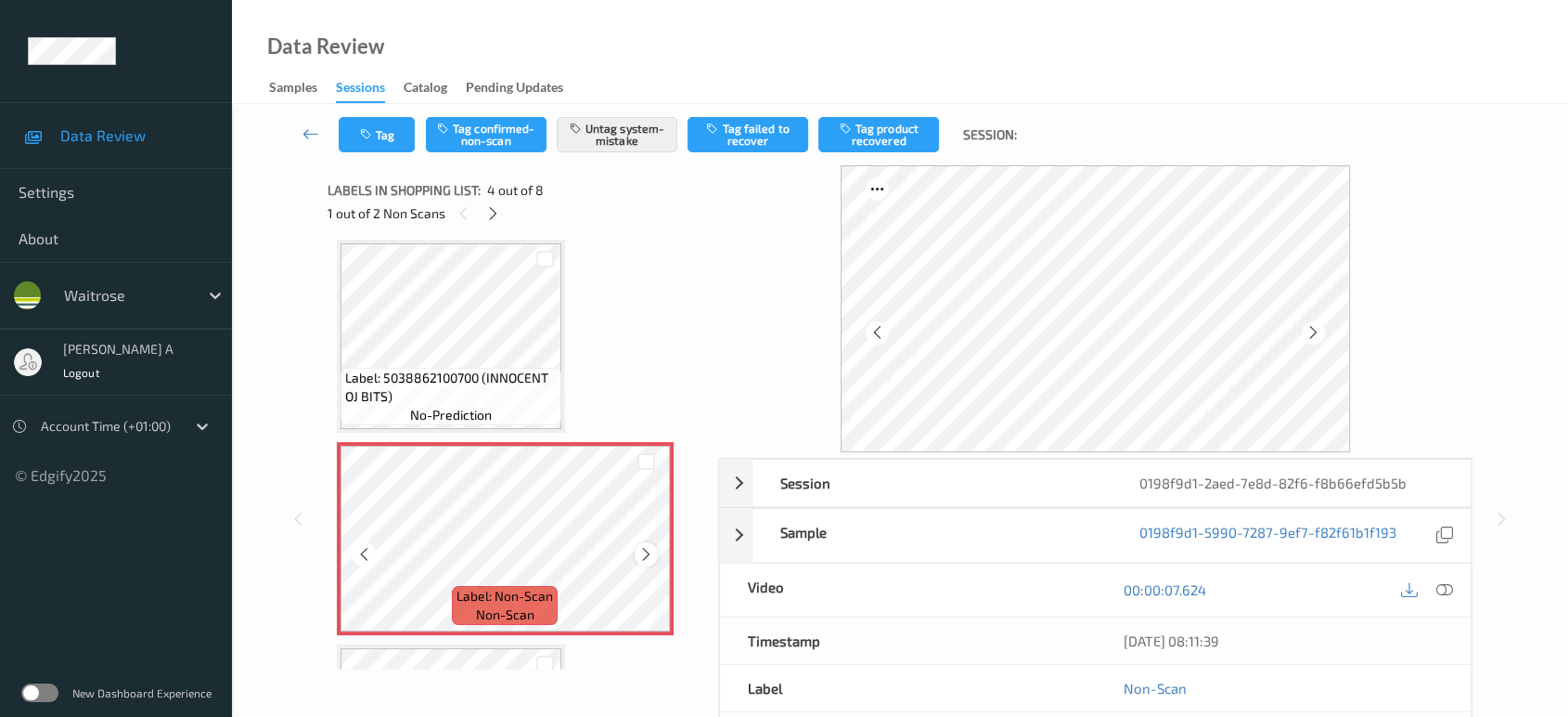
scroll to position [309, 0]
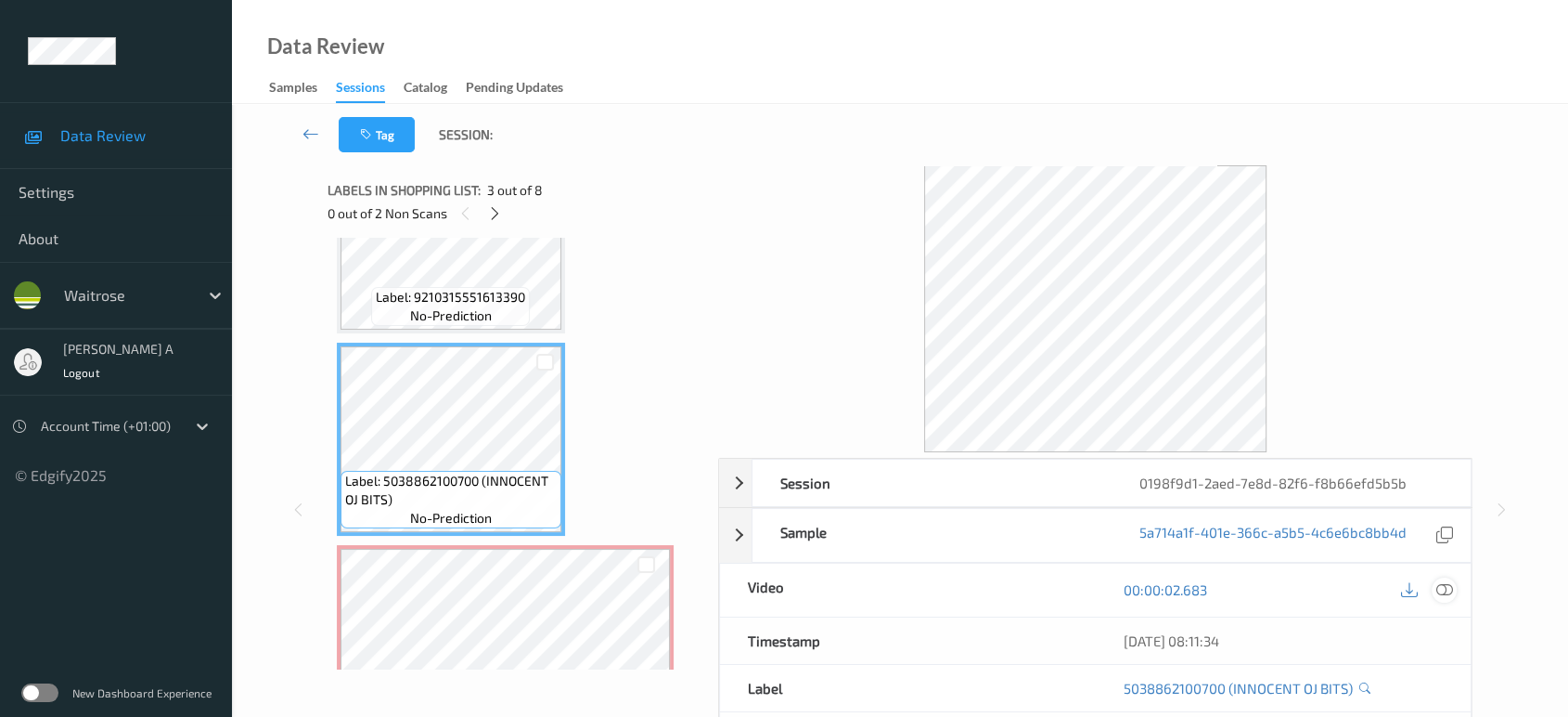
click at [1445, 592] on icon at bounding box center [1444, 589] width 16 height 16
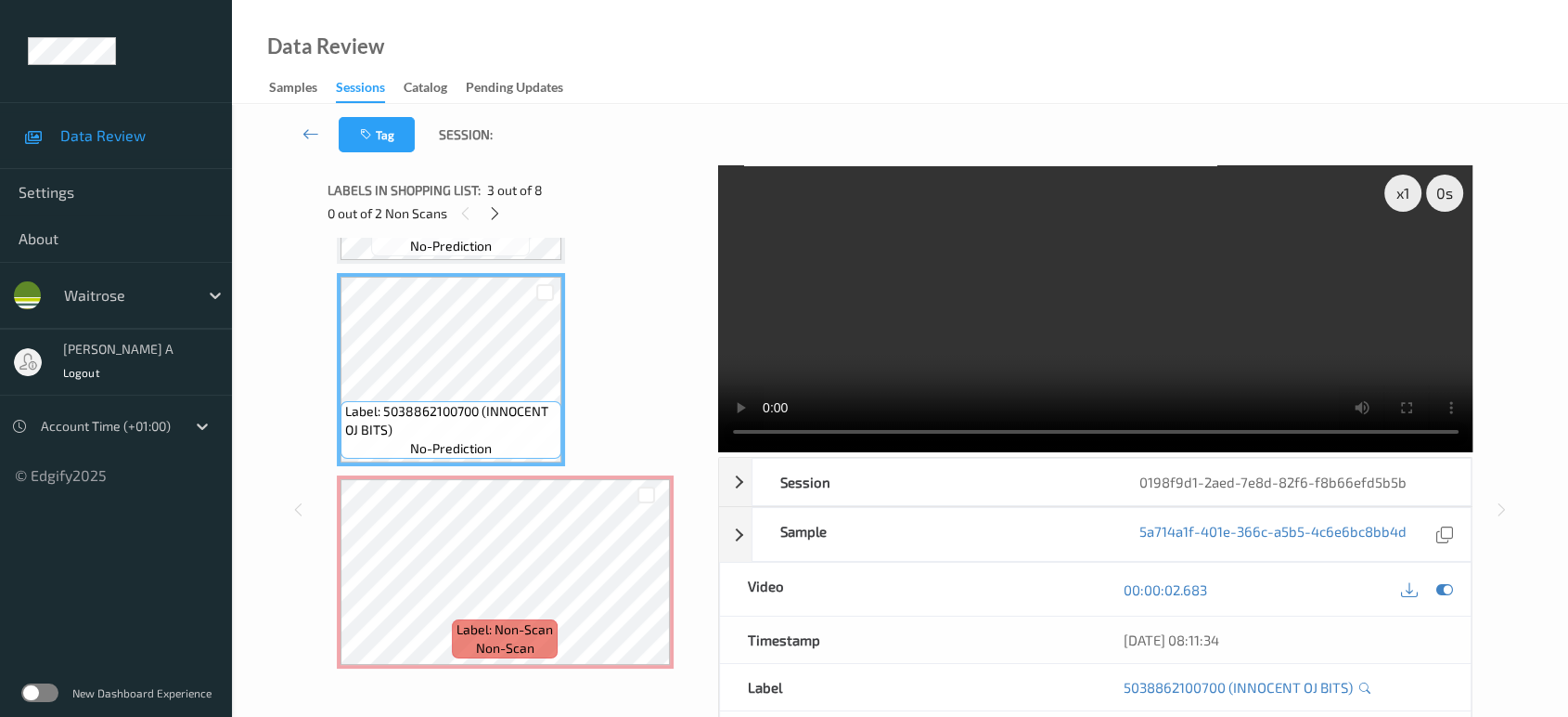
scroll to position [412, 0]
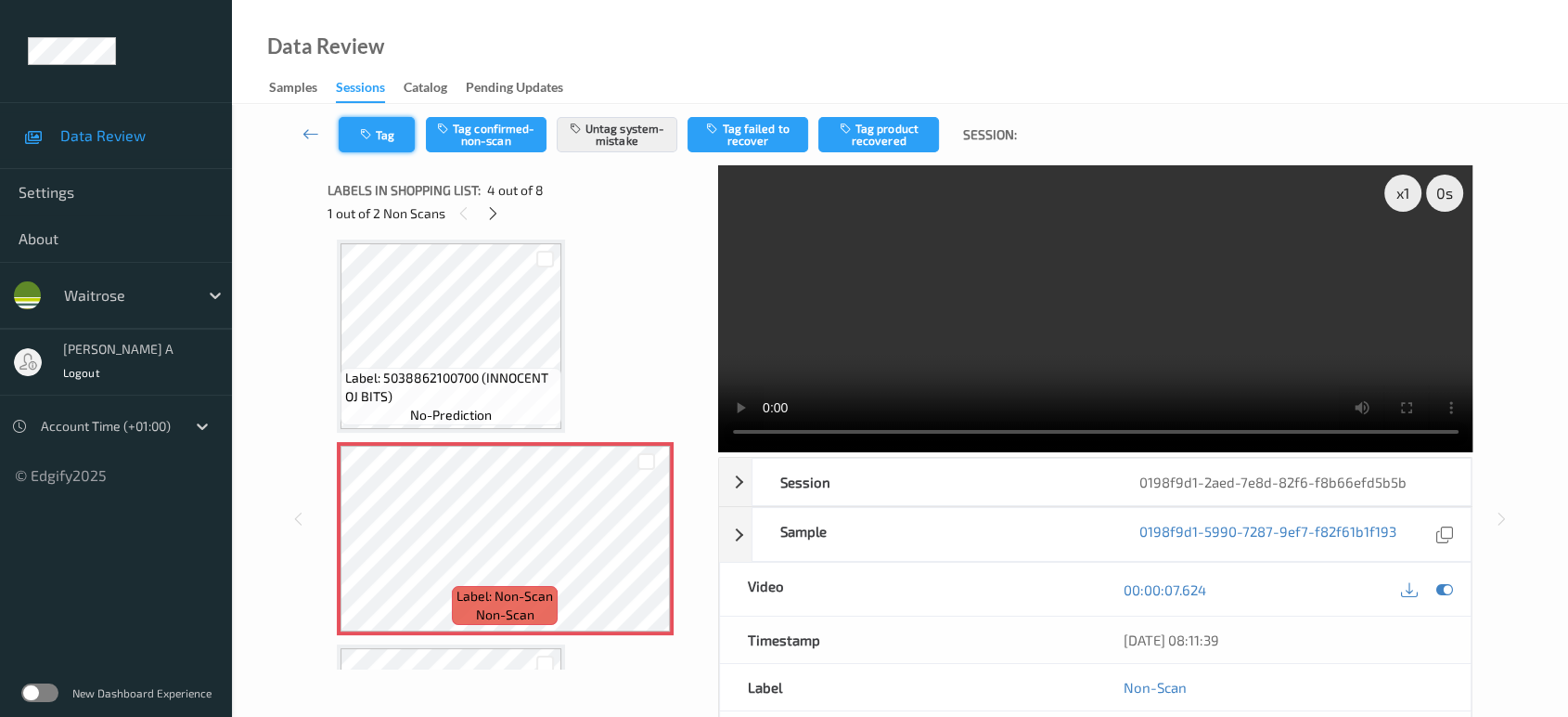
click at [383, 139] on button "Tag" at bounding box center [376, 134] width 76 height 35
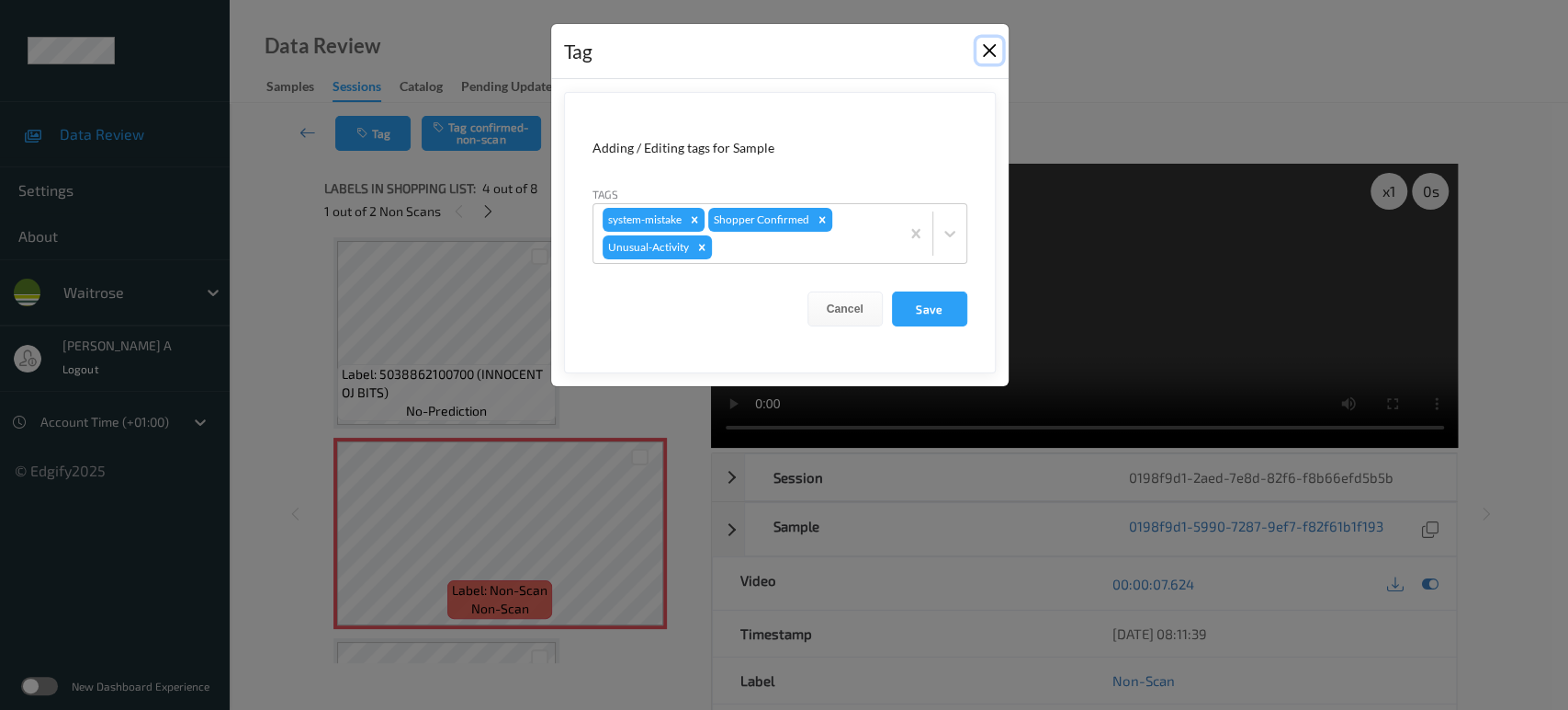
click at [987, 53] on button "Close" at bounding box center [989, 50] width 26 height 26
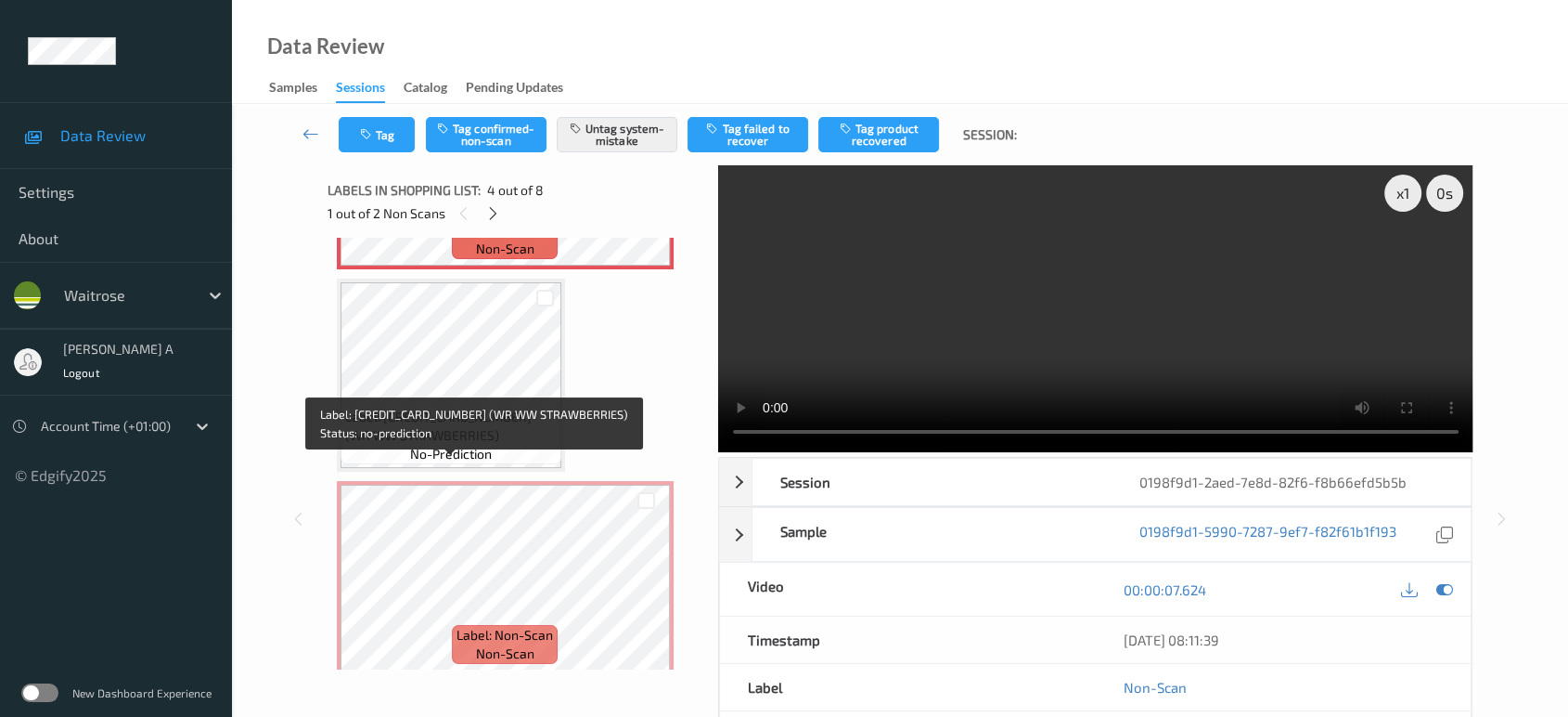
scroll to position [824, 0]
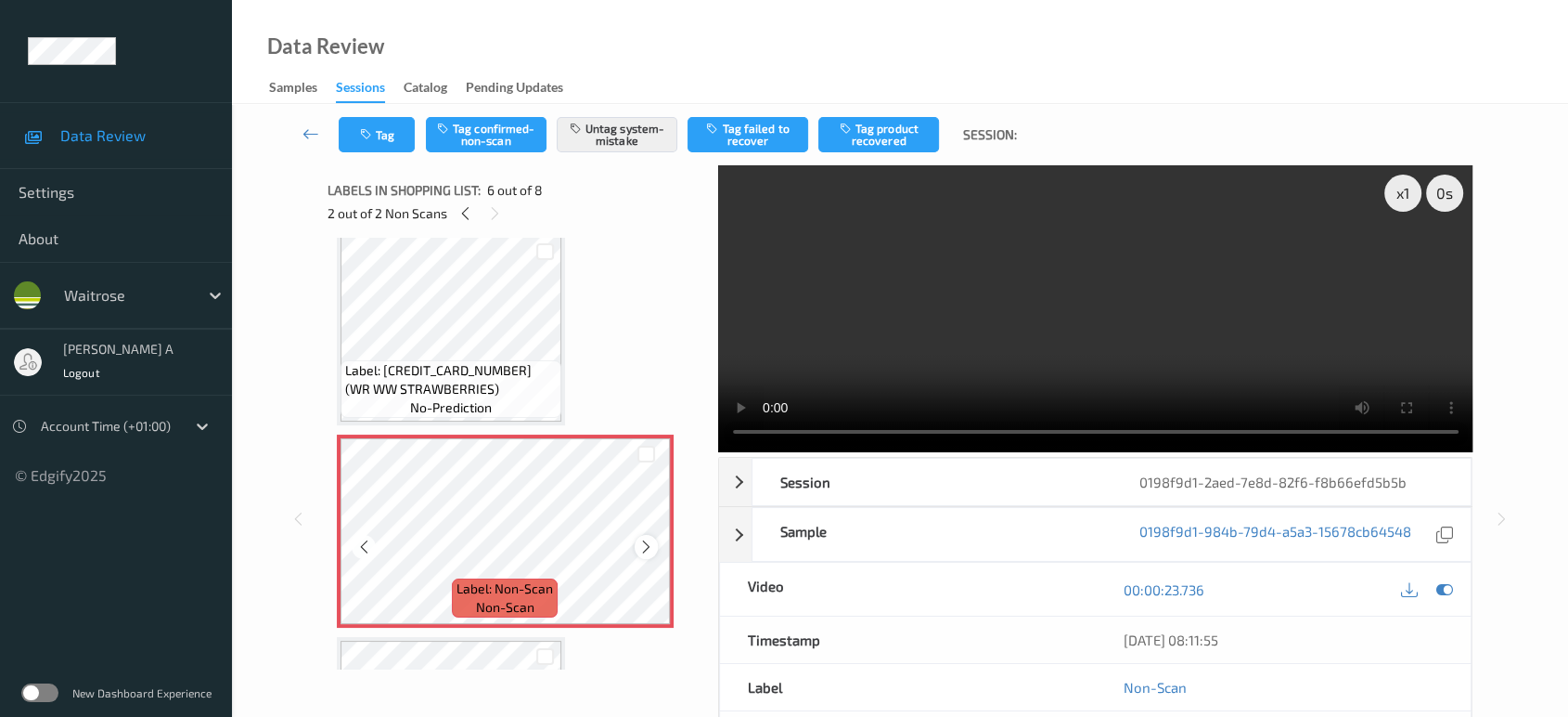
click at [648, 540] on icon at bounding box center [646, 546] width 16 height 16
click at [367, 129] on icon "button" at bounding box center [368, 135] width 16 height 13
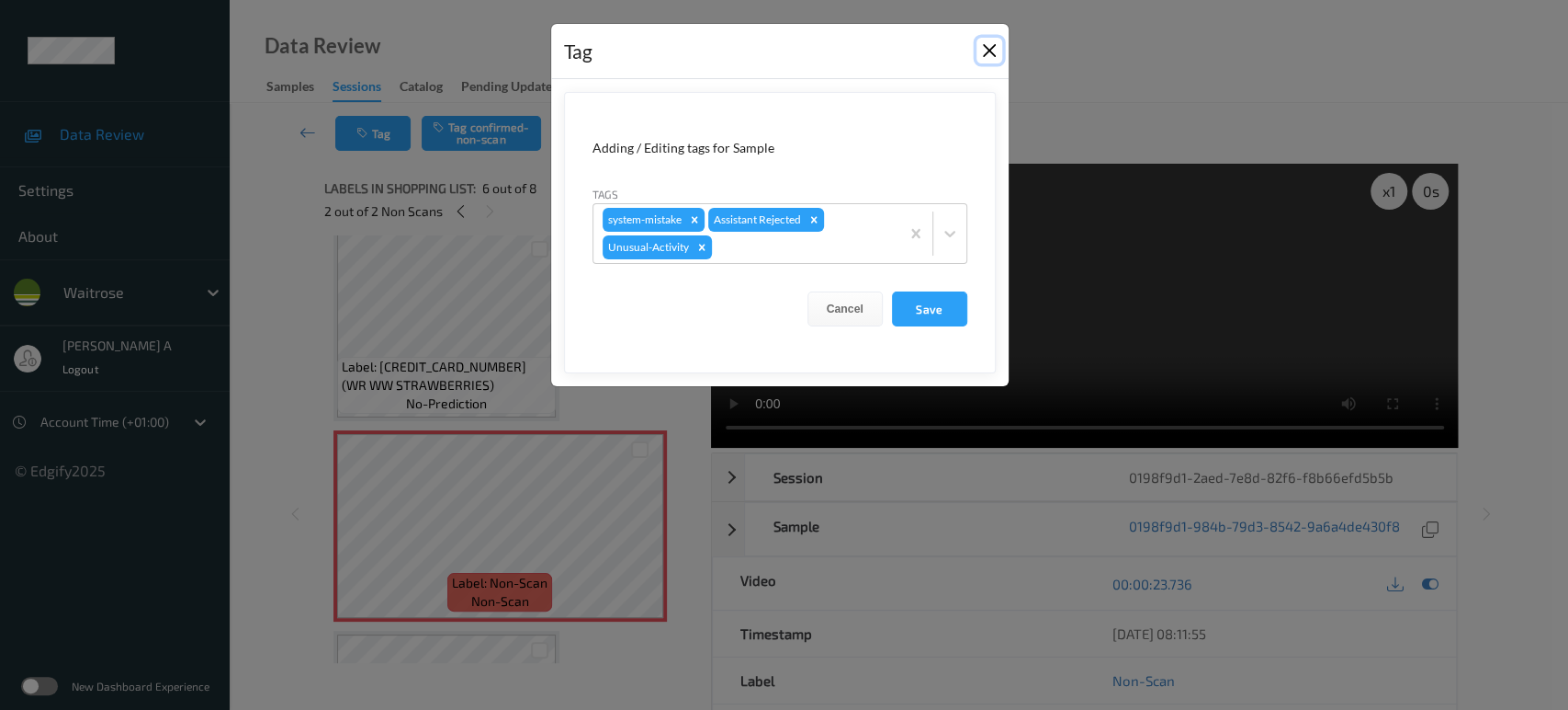
click at [995, 53] on button "Close" at bounding box center [989, 50] width 26 height 26
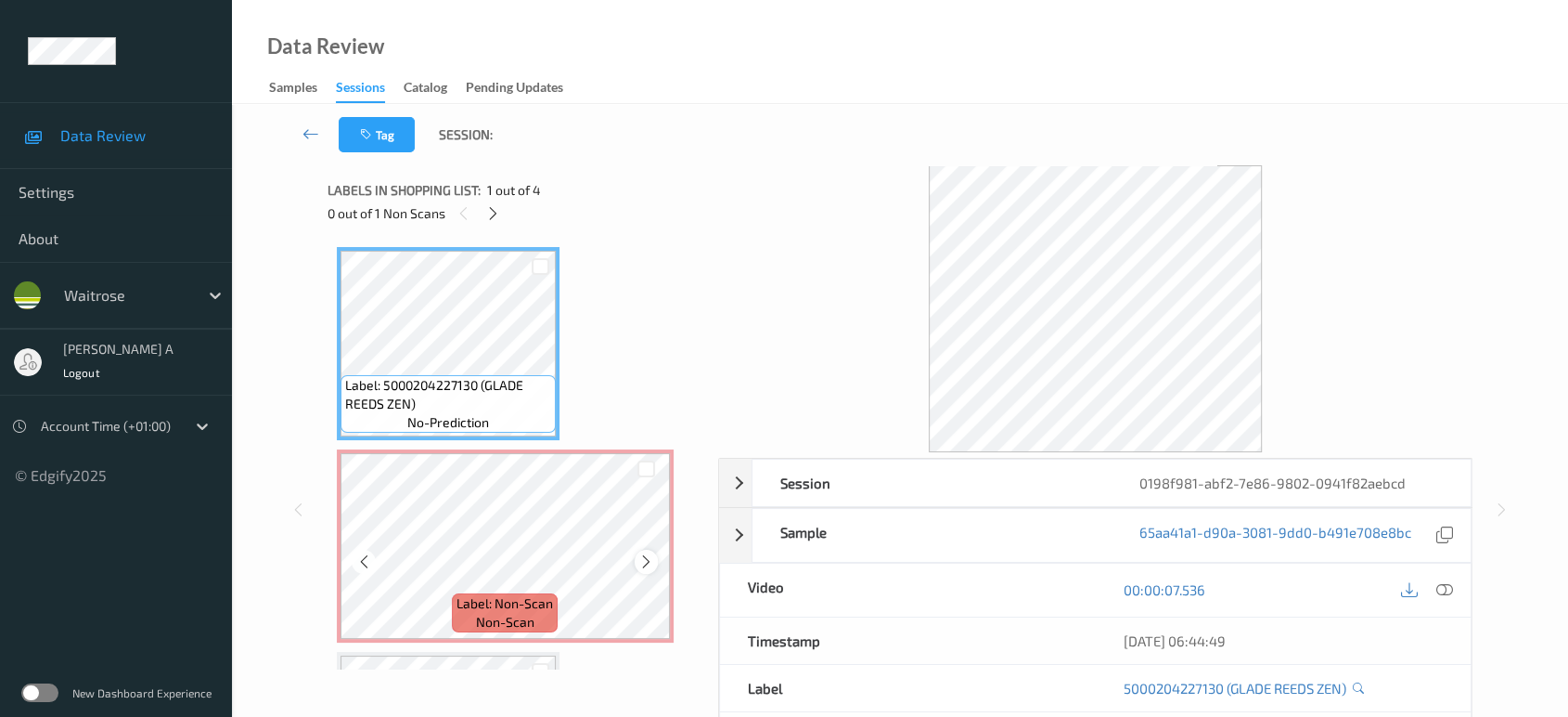
click at [638, 563] on icon at bounding box center [646, 561] width 16 height 16
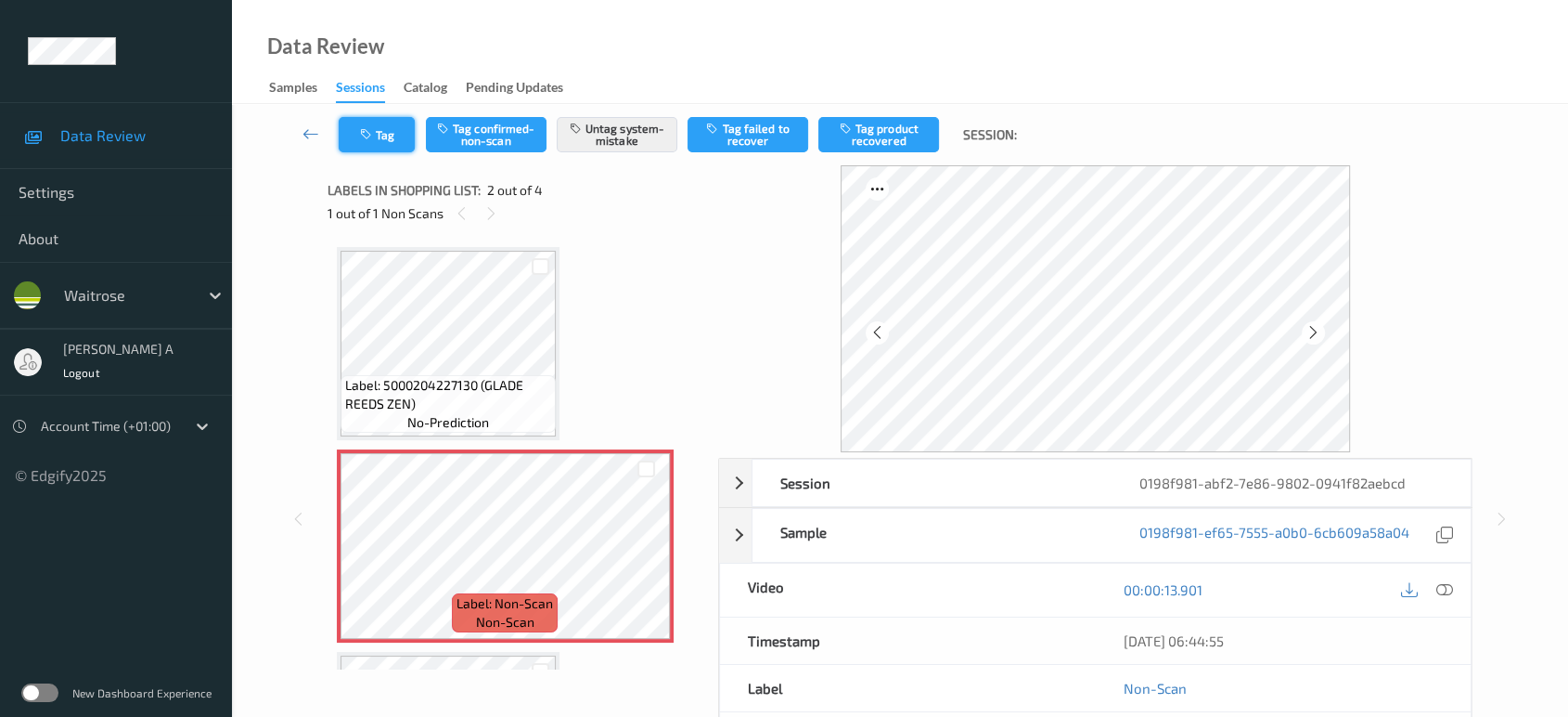
click at [389, 124] on button "Tag" at bounding box center [376, 134] width 76 height 35
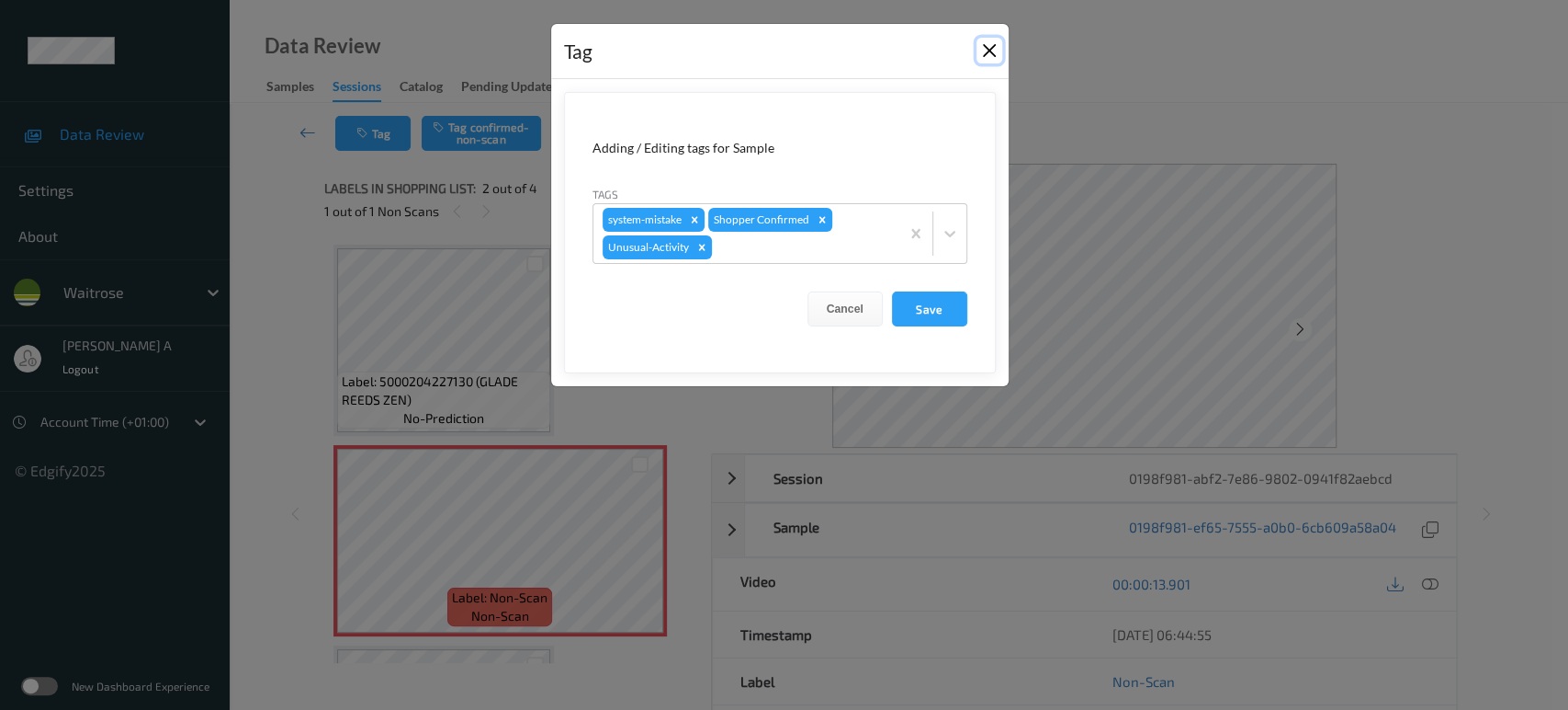
click at [987, 59] on button "Close" at bounding box center [989, 50] width 26 height 26
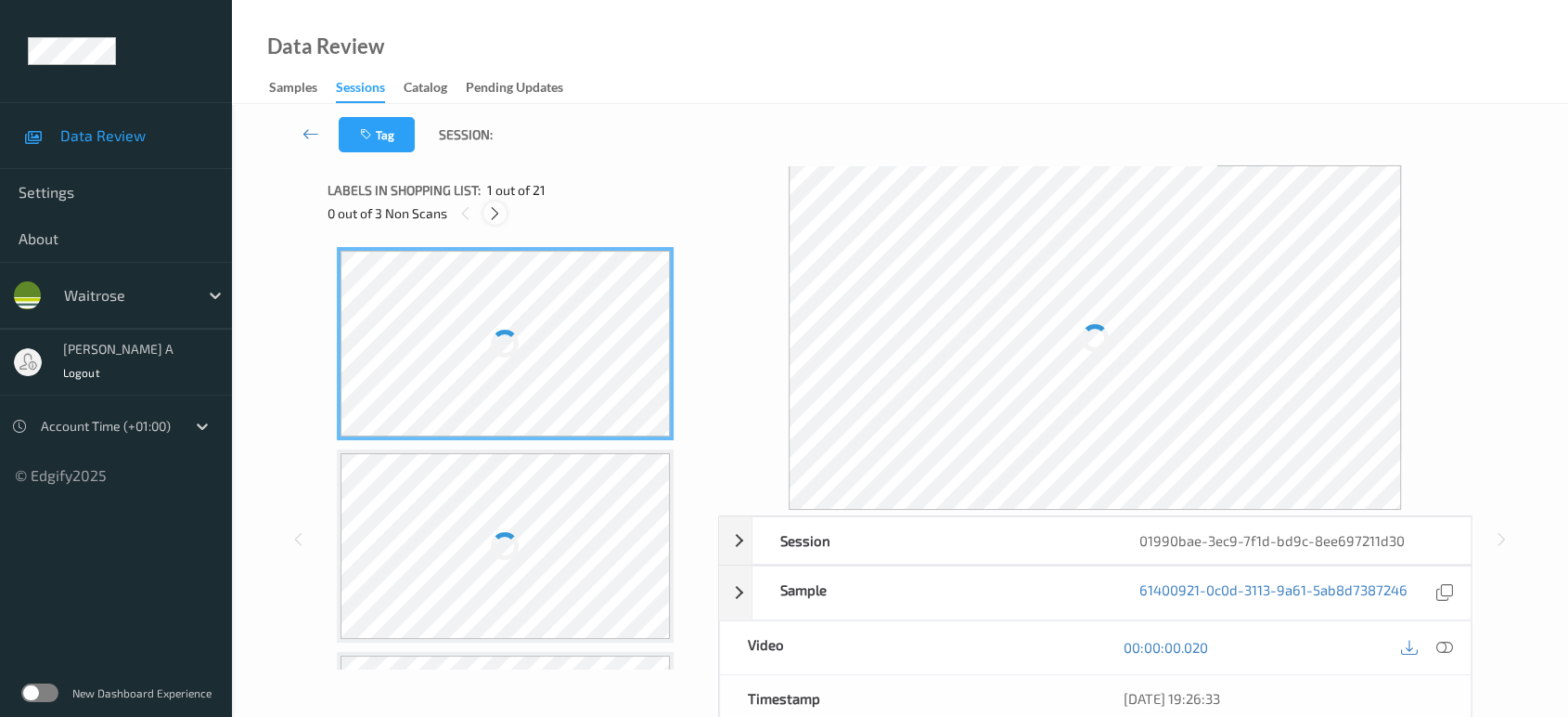
click at [495, 207] on icon at bounding box center [495, 213] width 16 height 16
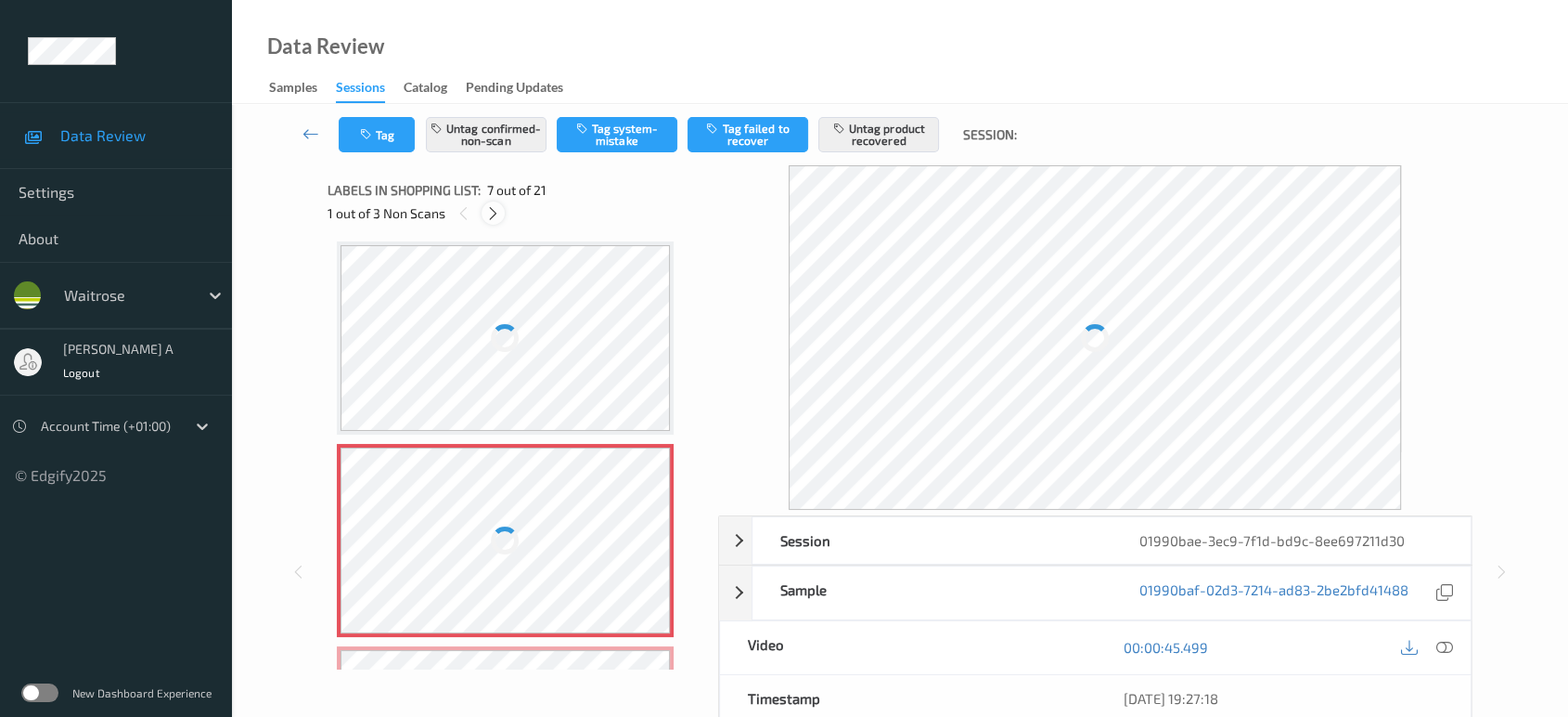
click at [495, 207] on icon at bounding box center [493, 213] width 16 height 16
click at [495, 207] on icon at bounding box center [495, 213] width 16 height 16
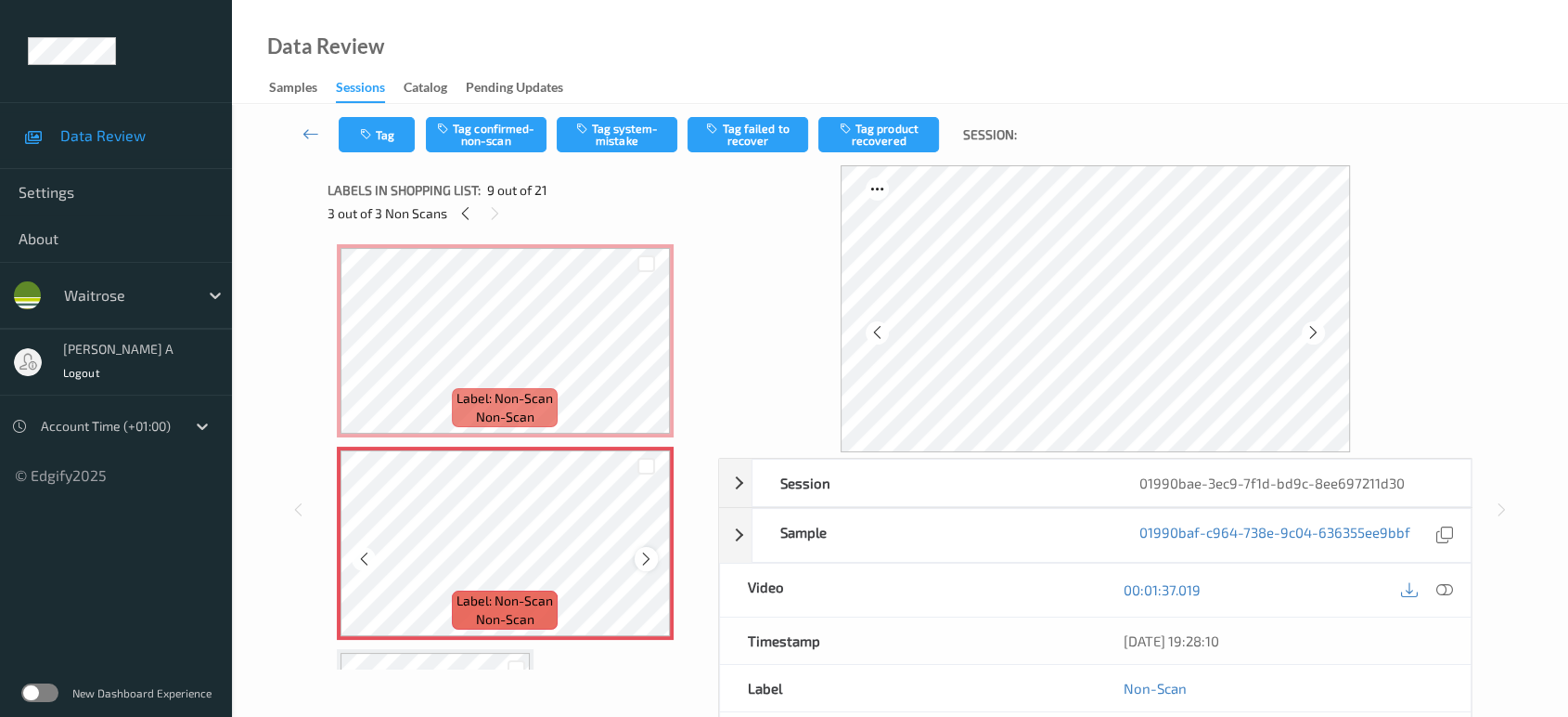
click at [643, 551] on icon at bounding box center [646, 558] width 16 height 16
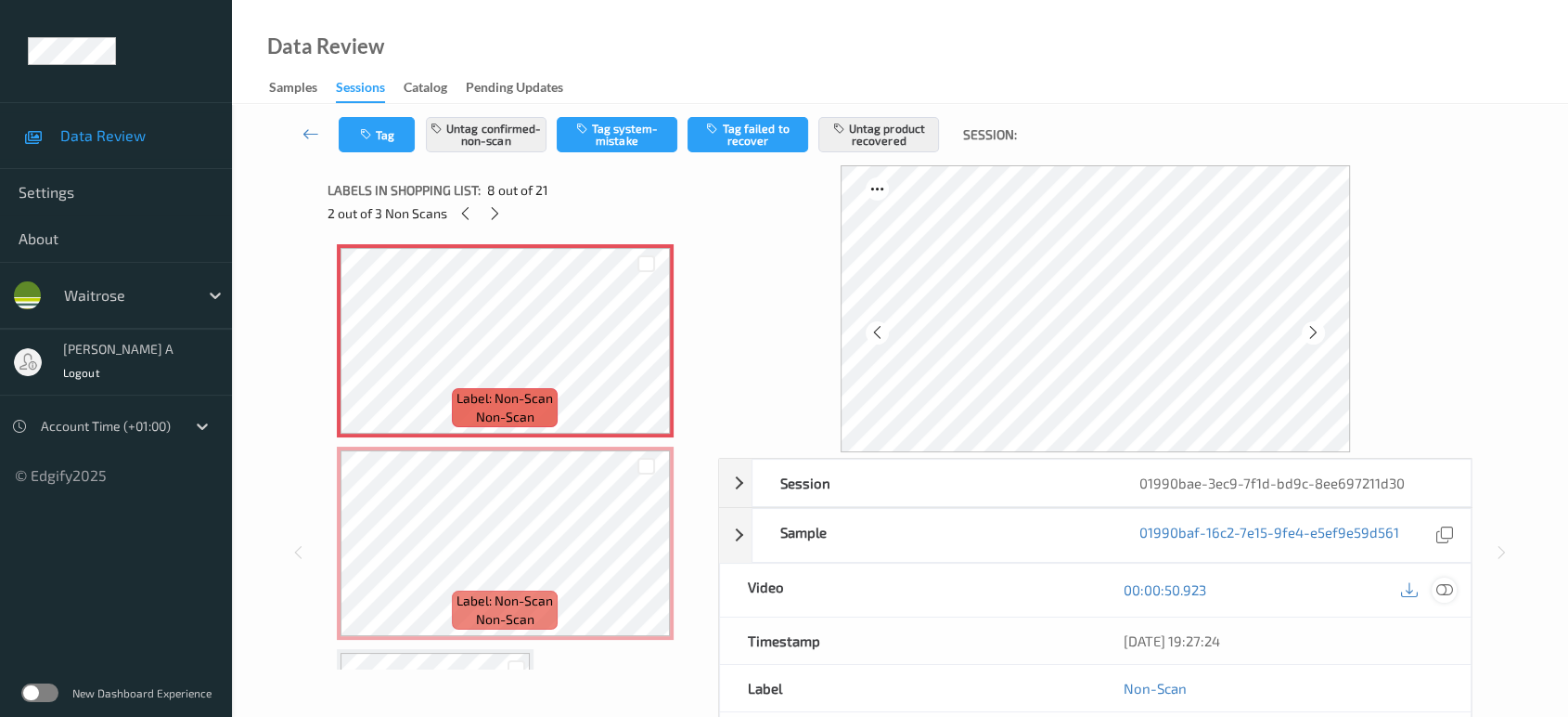
click at [1444, 592] on icon at bounding box center [1444, 589] width 16 height 16
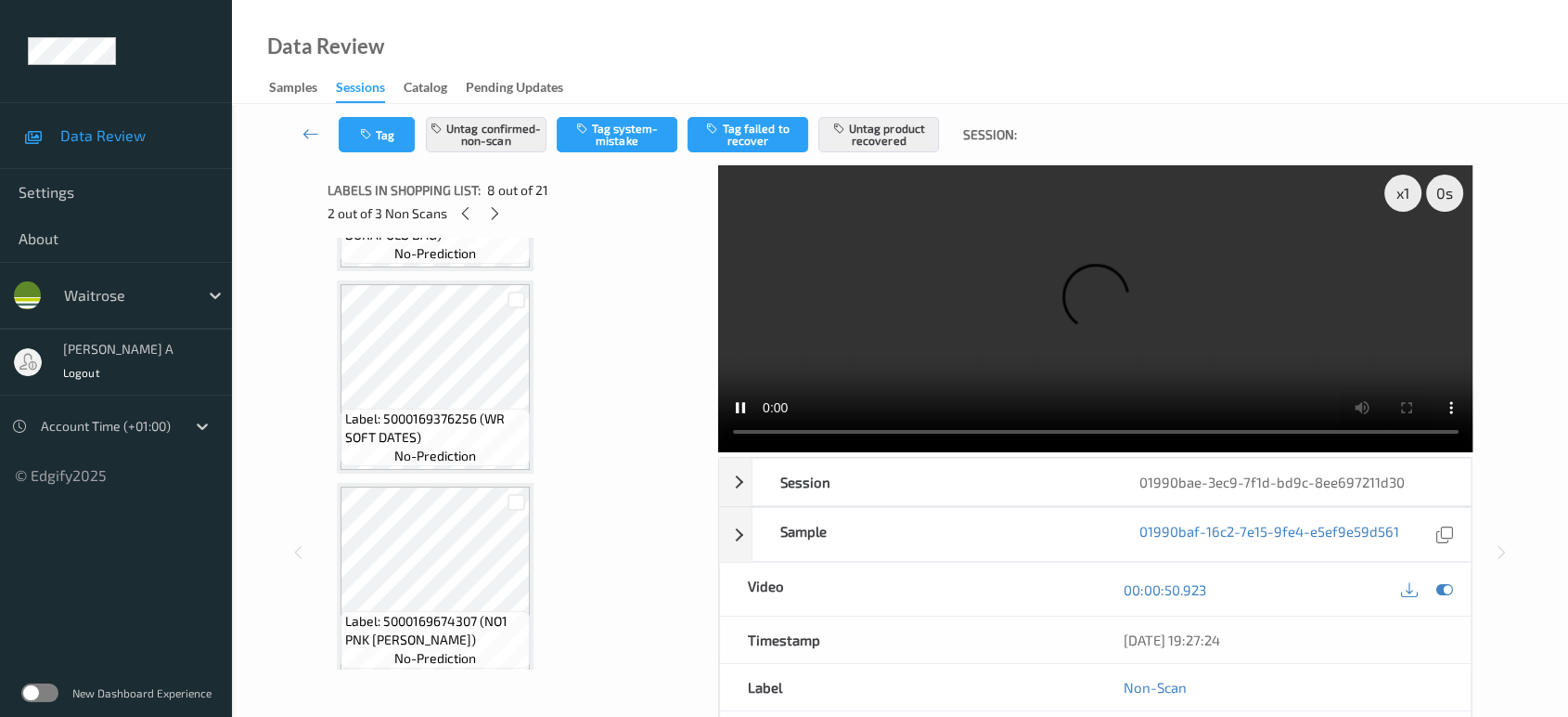
scroll to position [2245, 0]
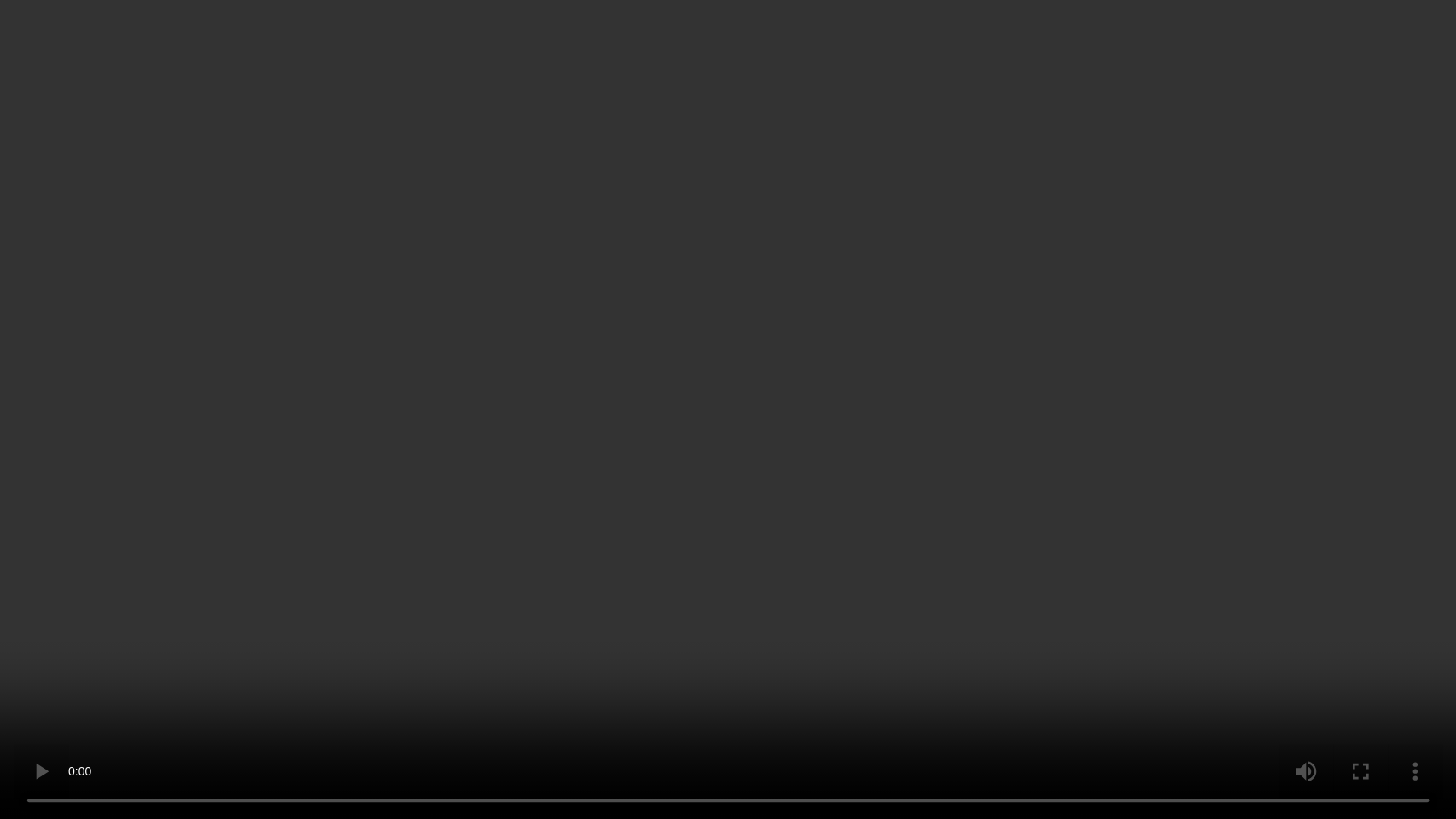
click at [936, 453] on video at bounding box center [728, 410] width 1456 height 819
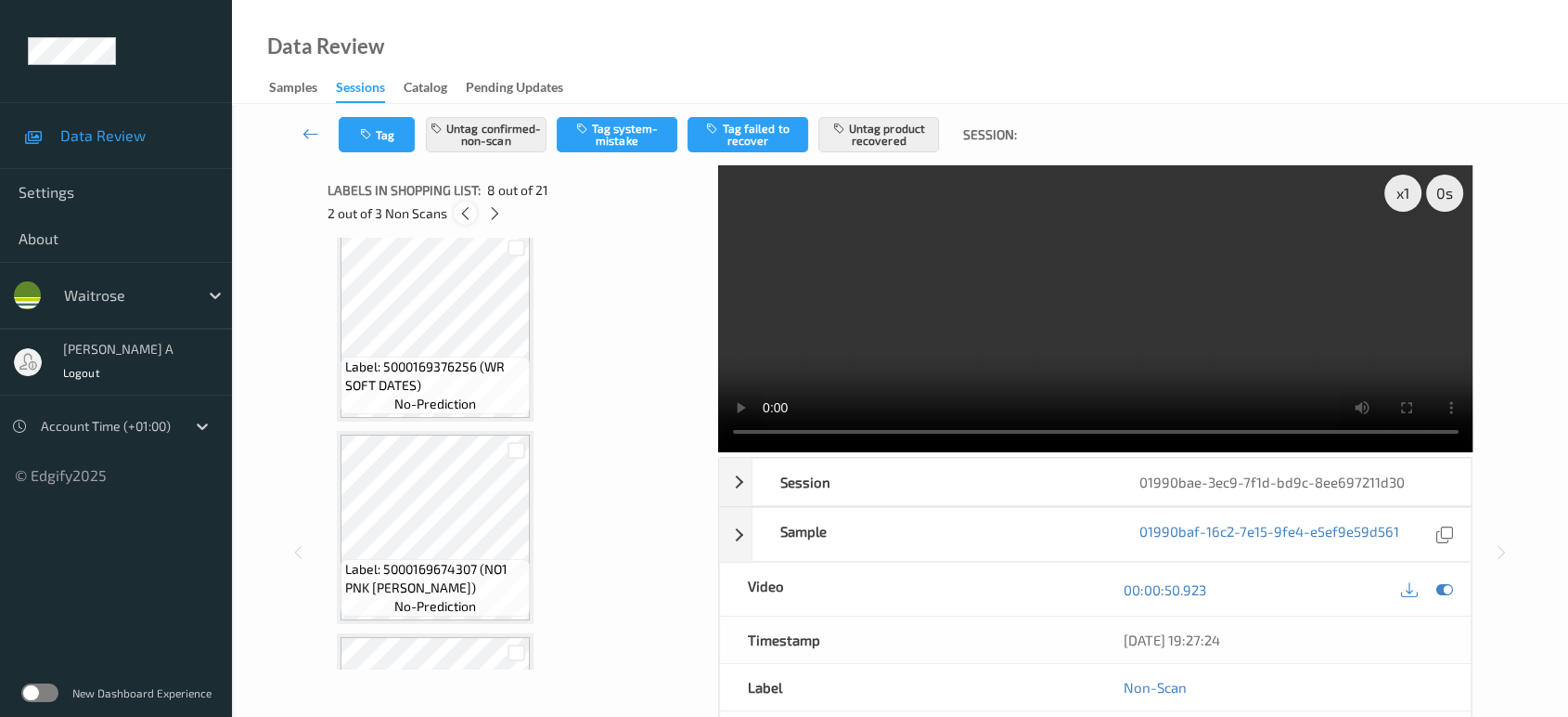
click at [461, 209] on icon at bounding box center [465, 213] width 16 height 16
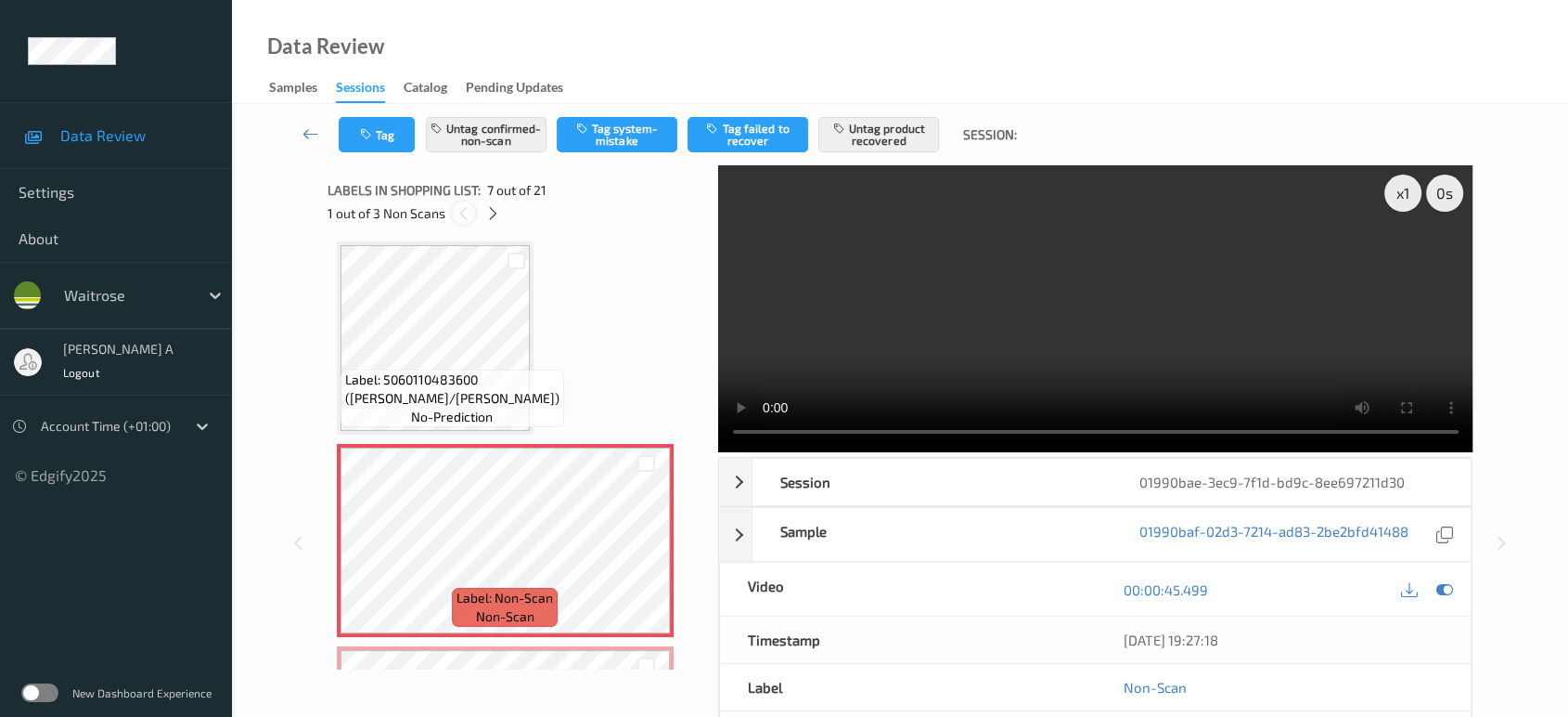
click at [461, 209] on icon at bounding box center [463, 213] width 16 height 16
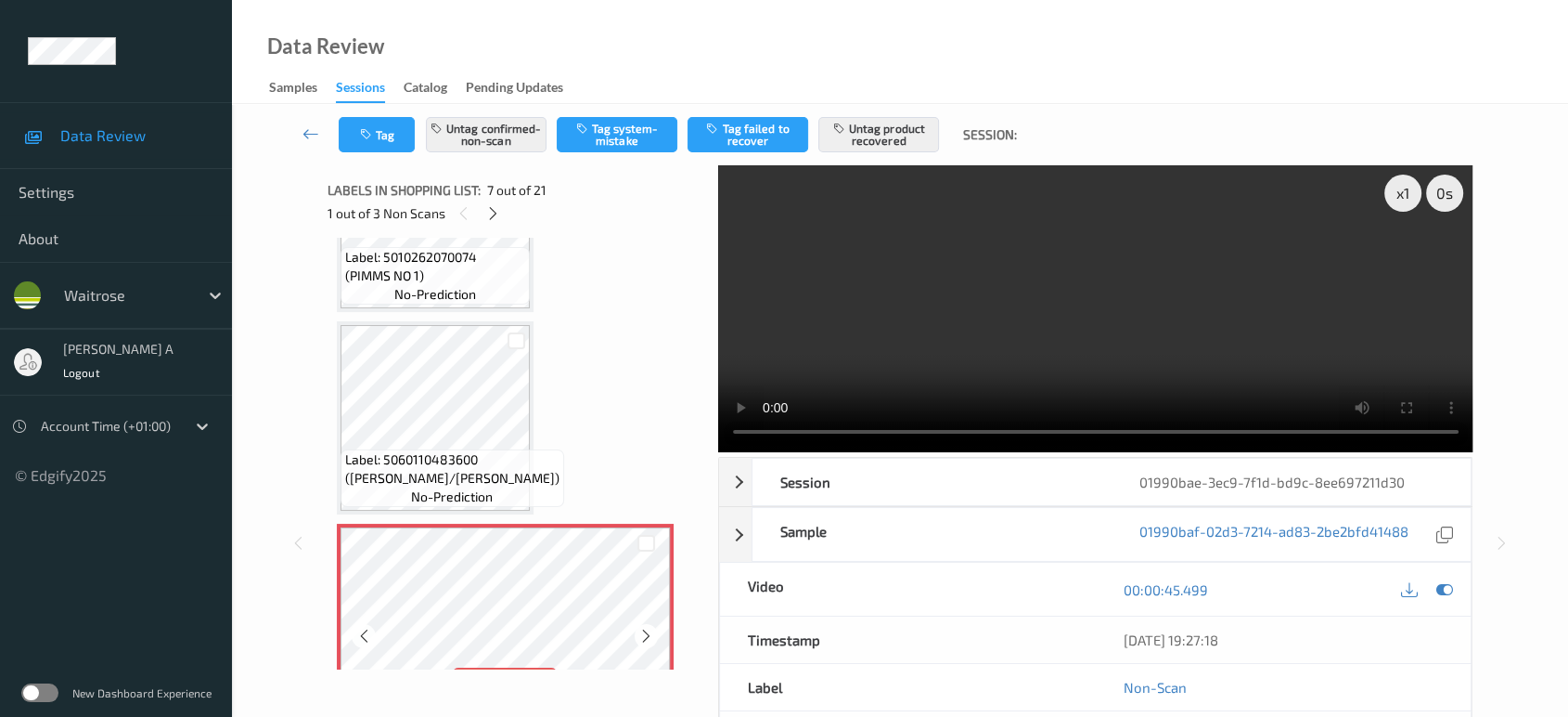
scroll to position [1134, 0]
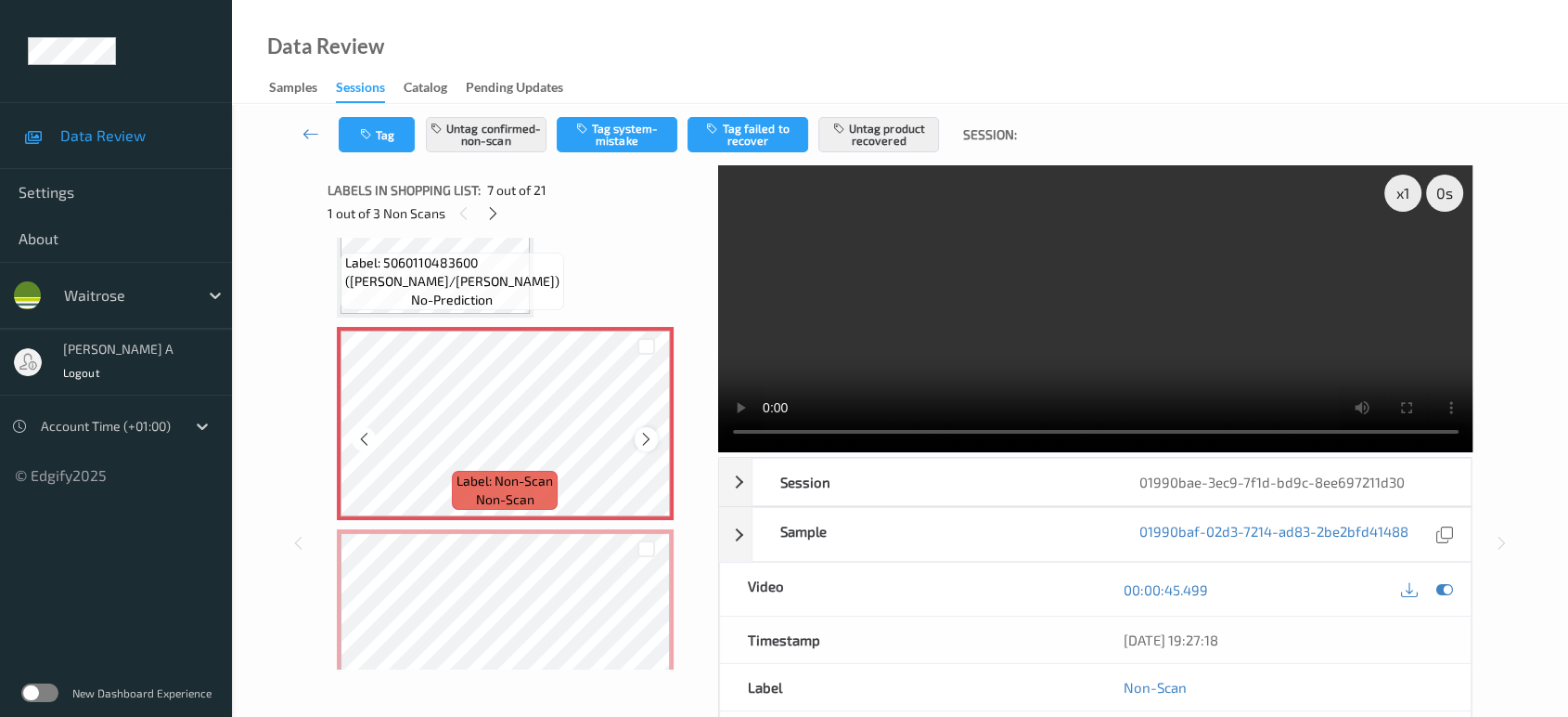
click at [646, 438] on icon at bounding box center [646, 439] width 16 height 16
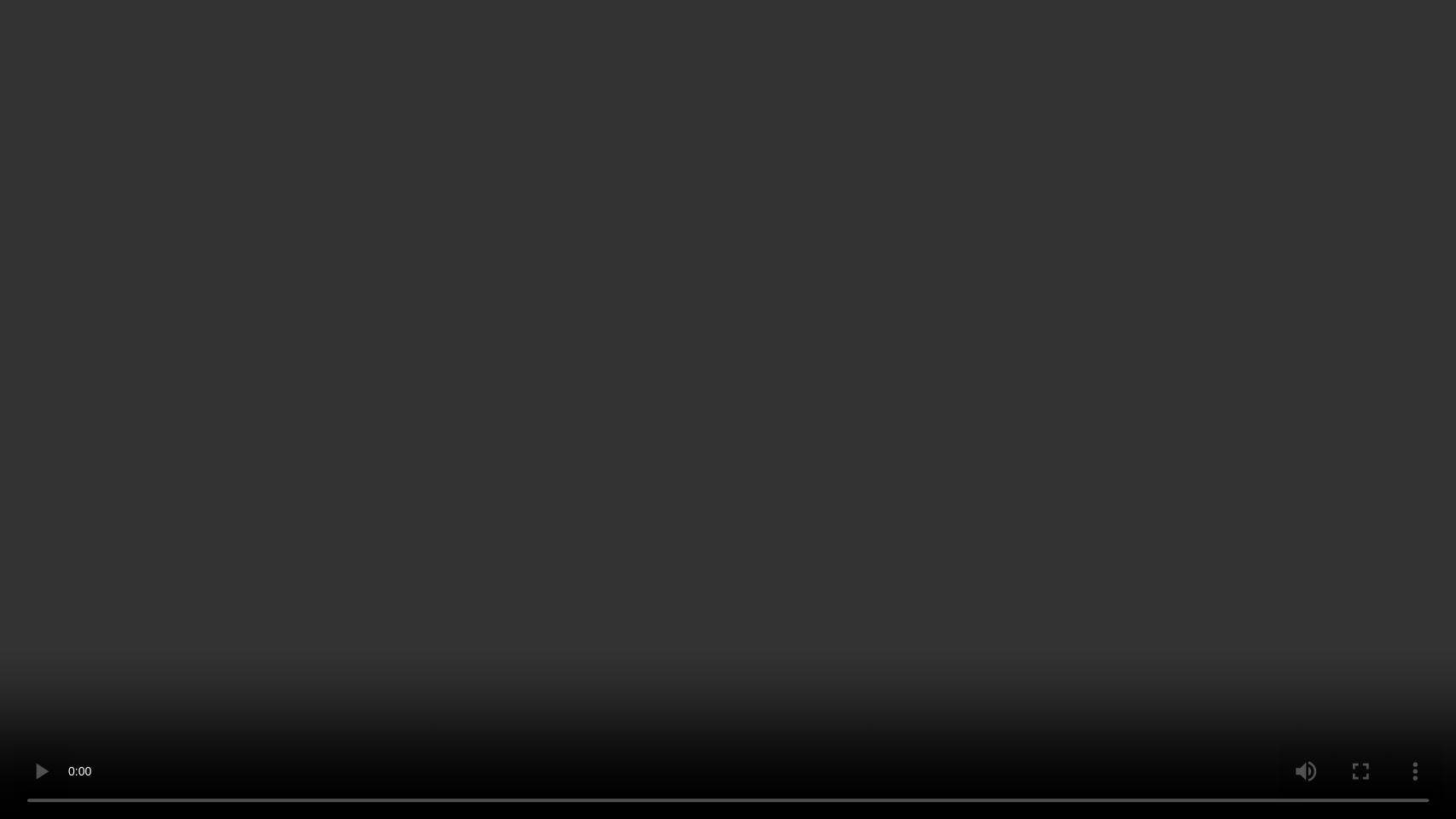
click at [564, 417] on video at bounding box center [728, 410] width 1456 height 819
click at [887, 583] on video at bounding box center [728, 410] width 1456 height 819
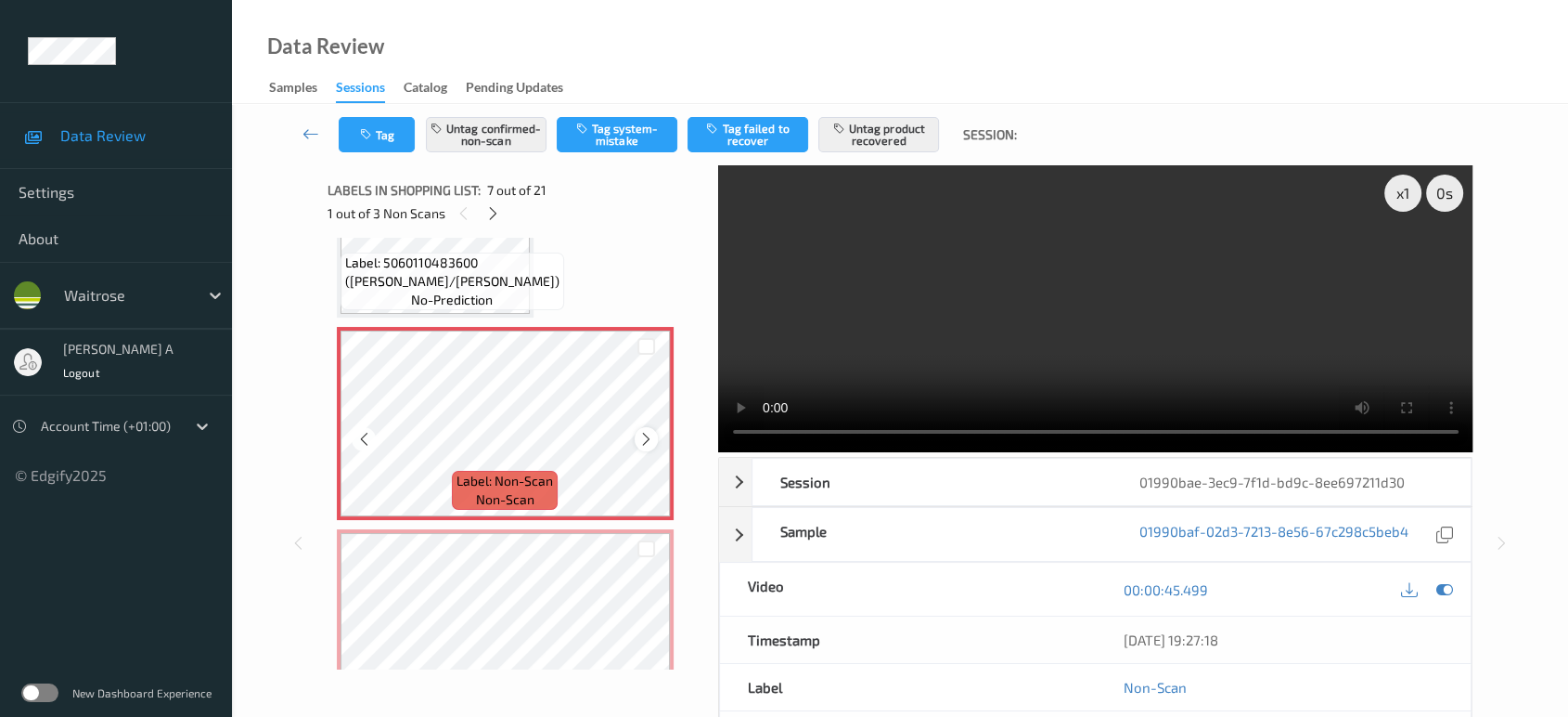
click at [644, 431] on icon at bounding box center [646, 439] width 16 height 16
click at [1440, 589] on icon at bounding box center [1444, 589] width 16 height 16
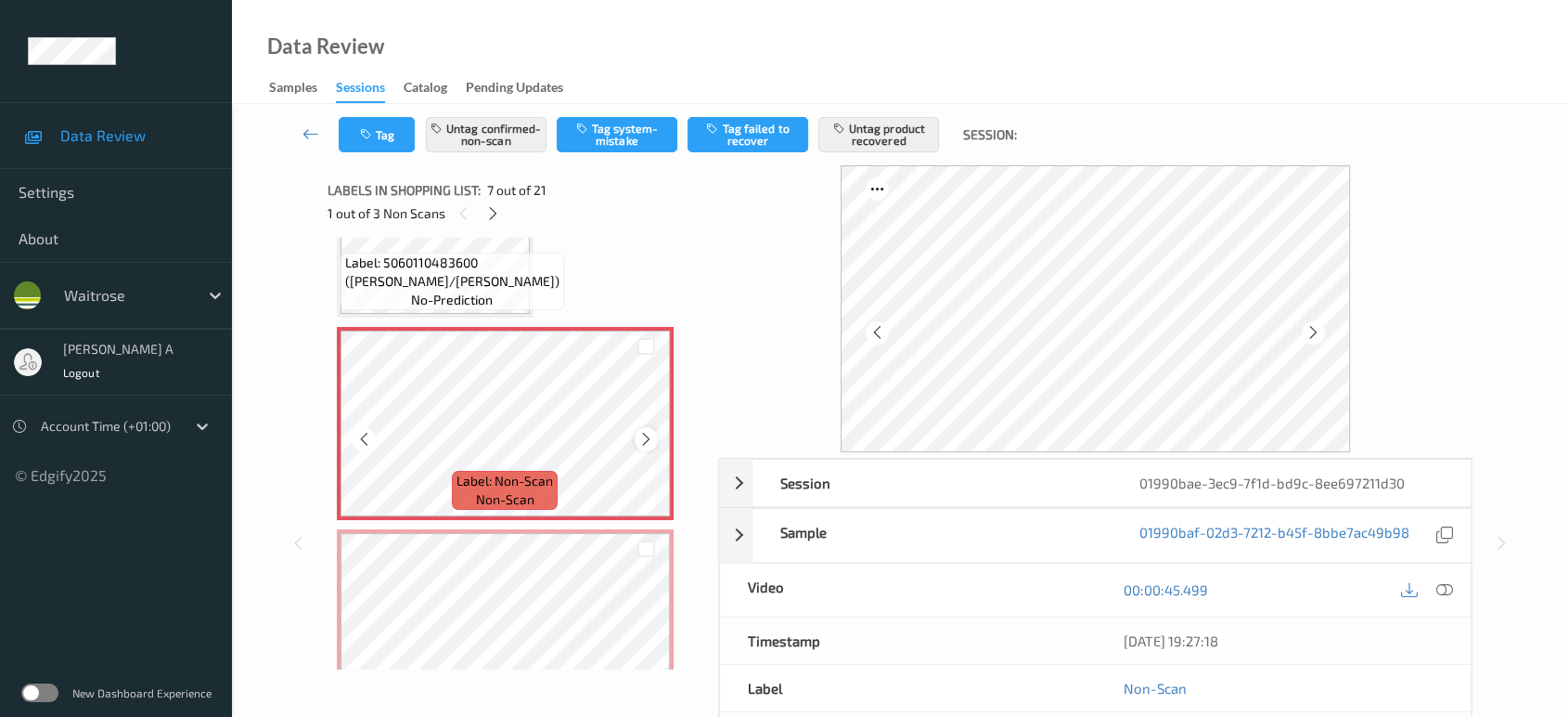
click at [648, 431] on icon at bounding box center [646, 439] width 16 height 16
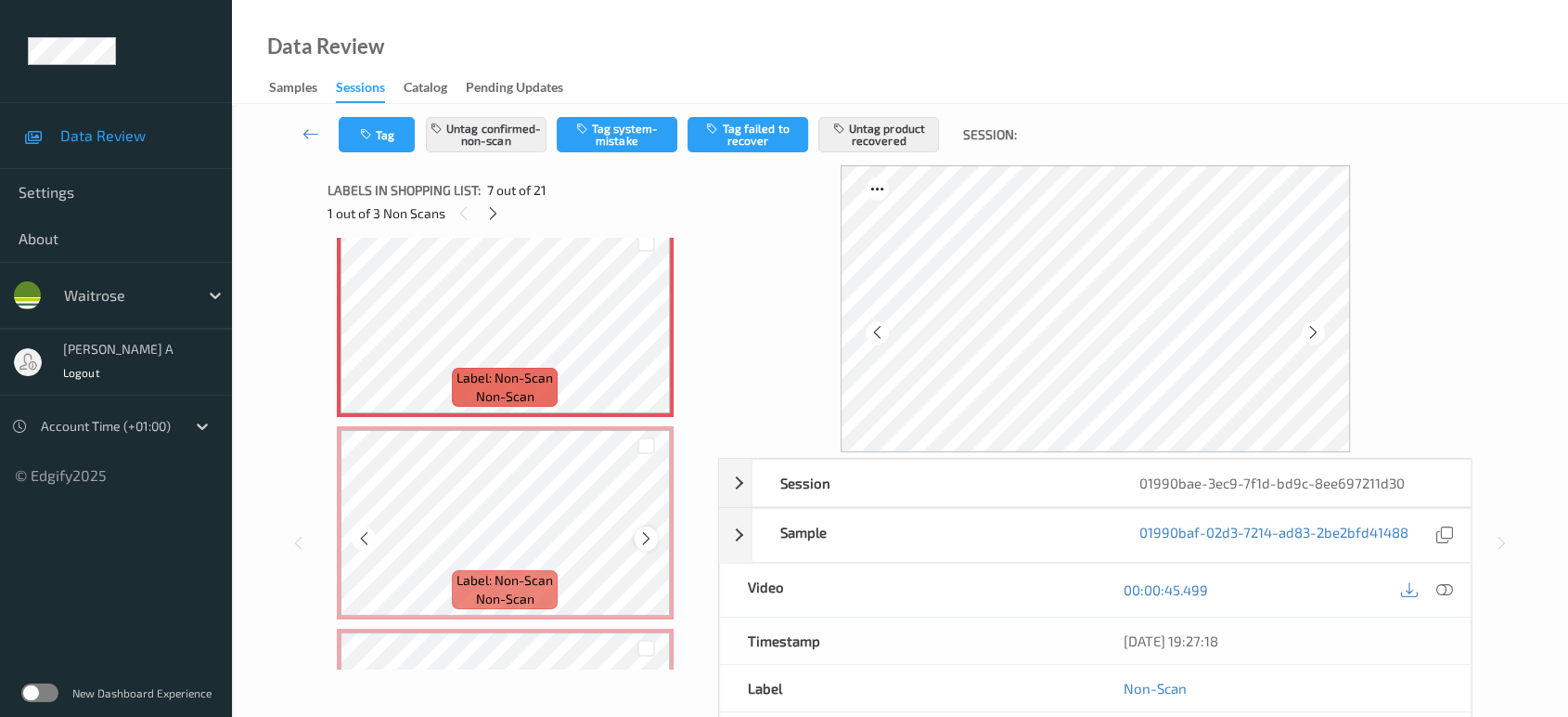
click at [646, 530] on icon at bounding box center [646, 537] width 16 height 16
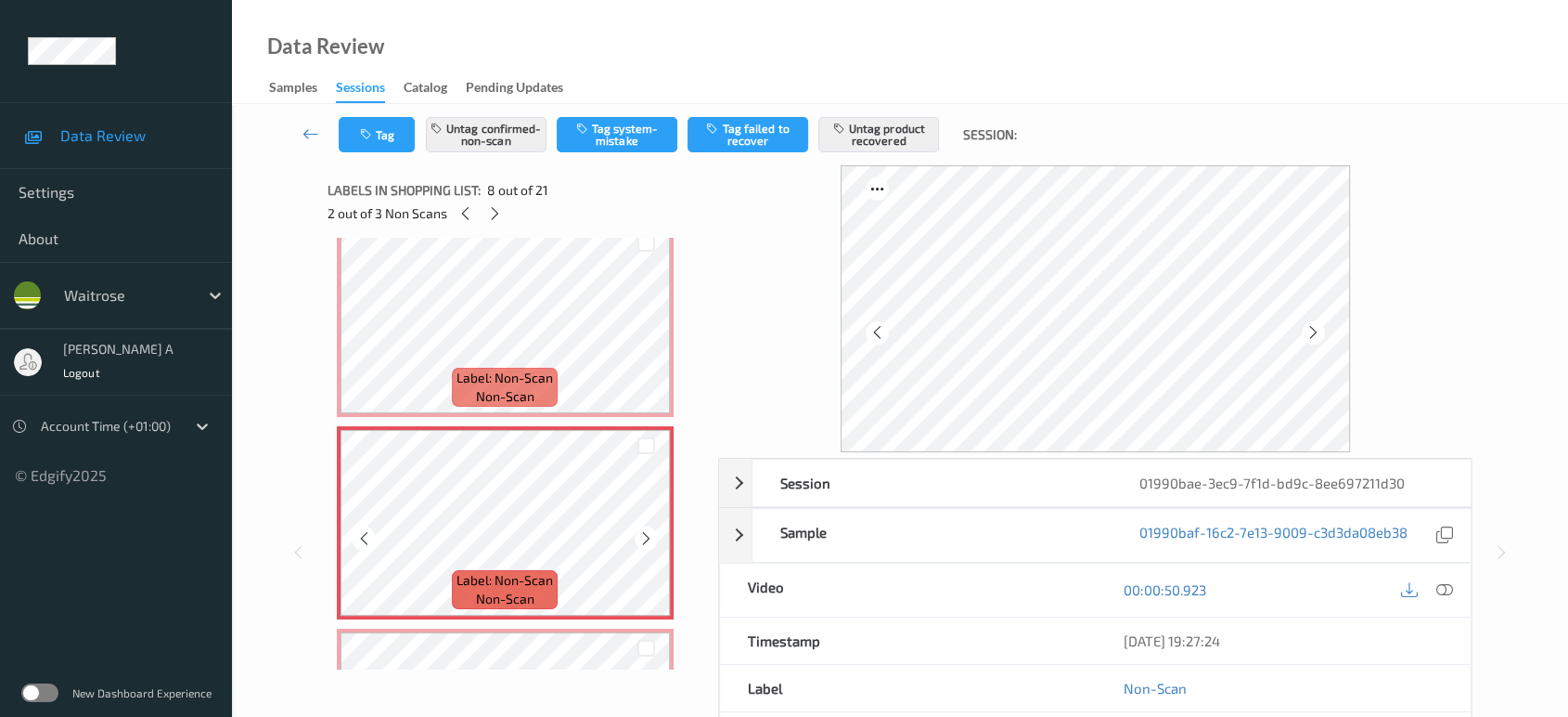
click at [646, 530] on icon at bounding box center [646, 537] width 16 height 16
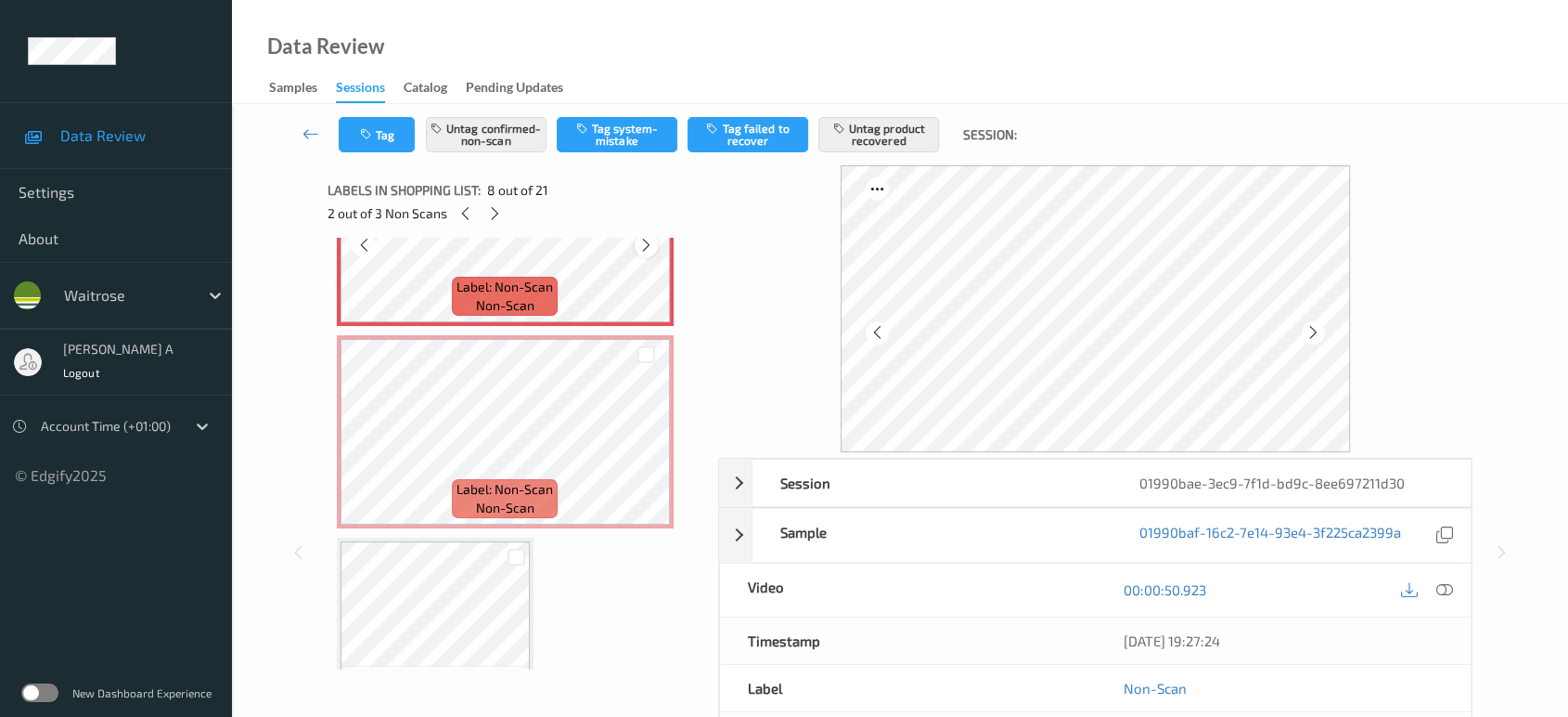
scroll to position [1547, 0]
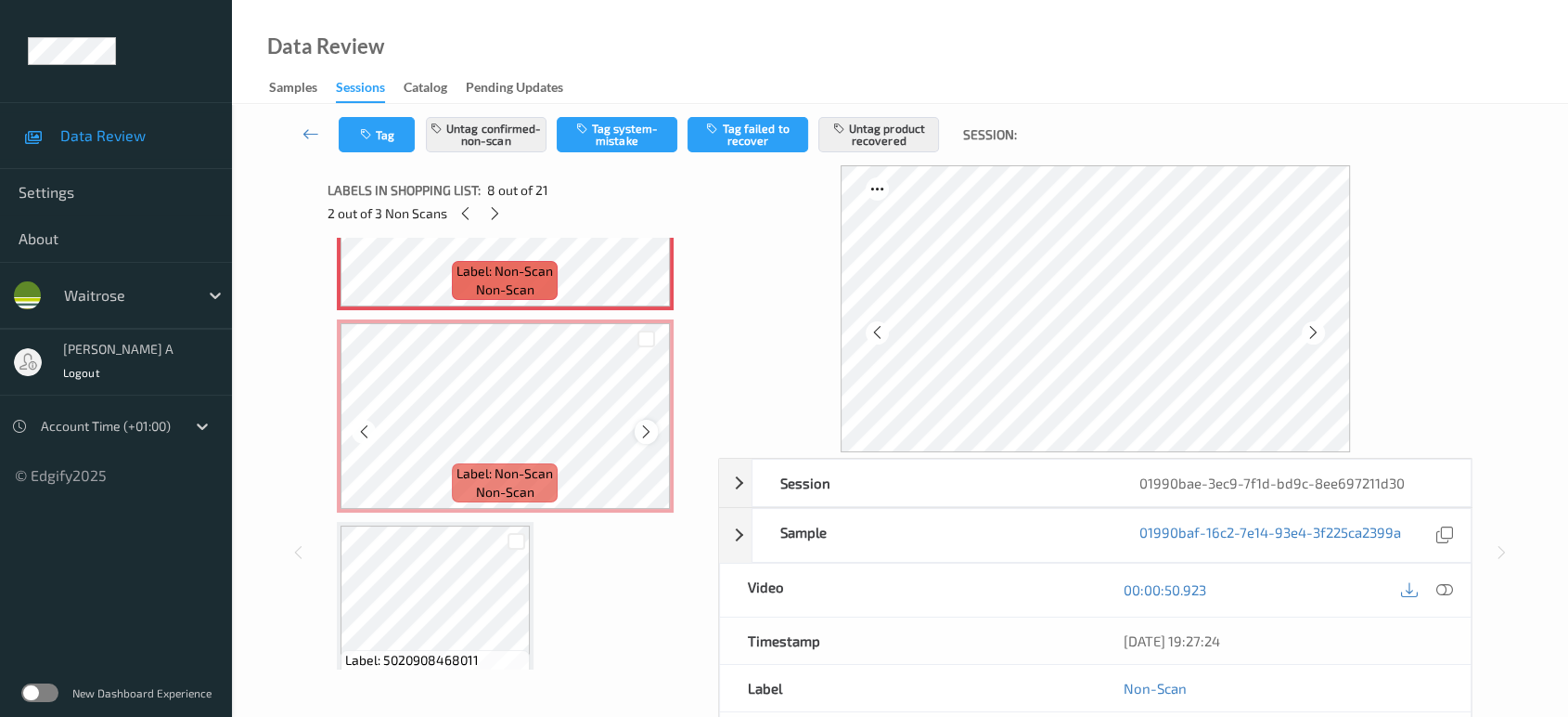
click at [639, 424] on icon at bounding box center [646, 431] width 16 height 16
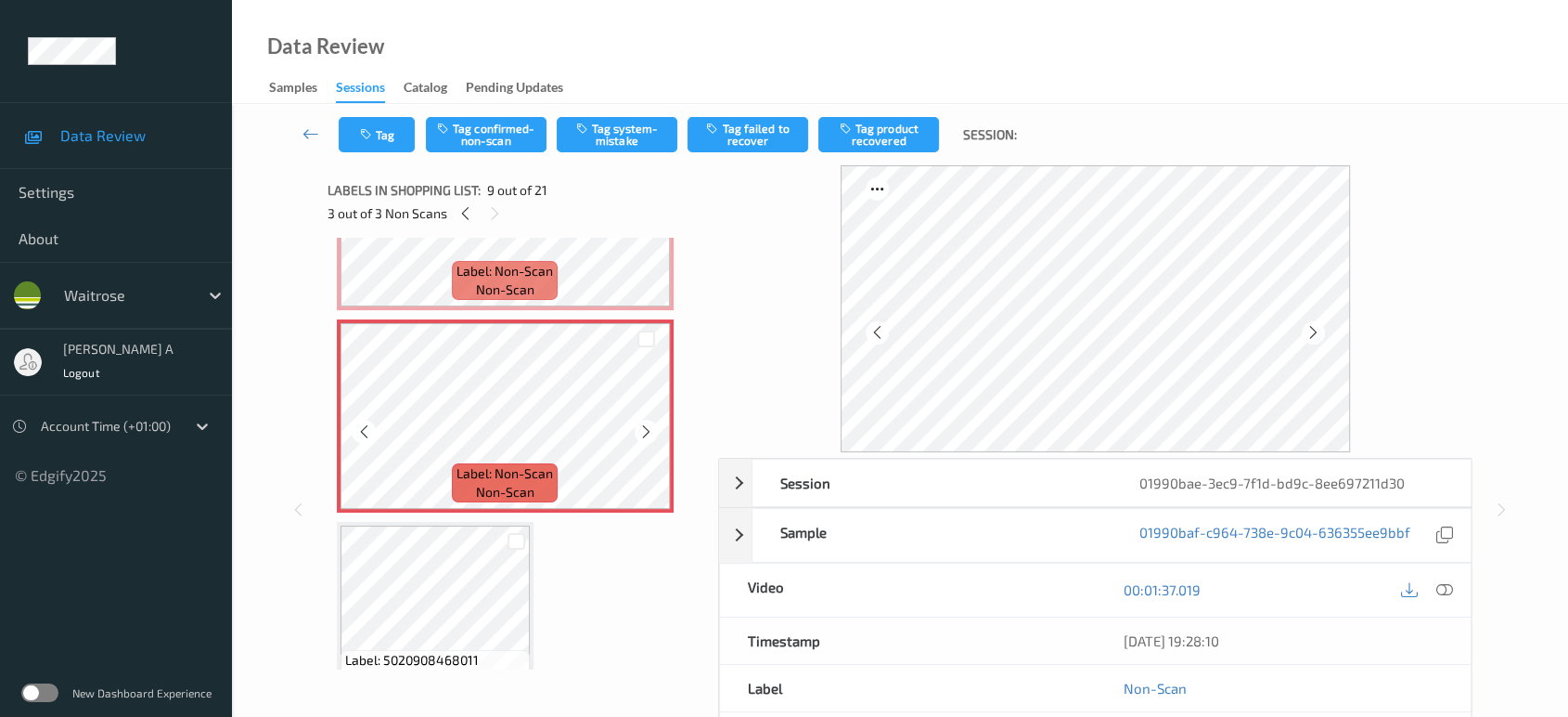
click at [639, 424] on icon at bounding box center [646, 431] width 16 height 16
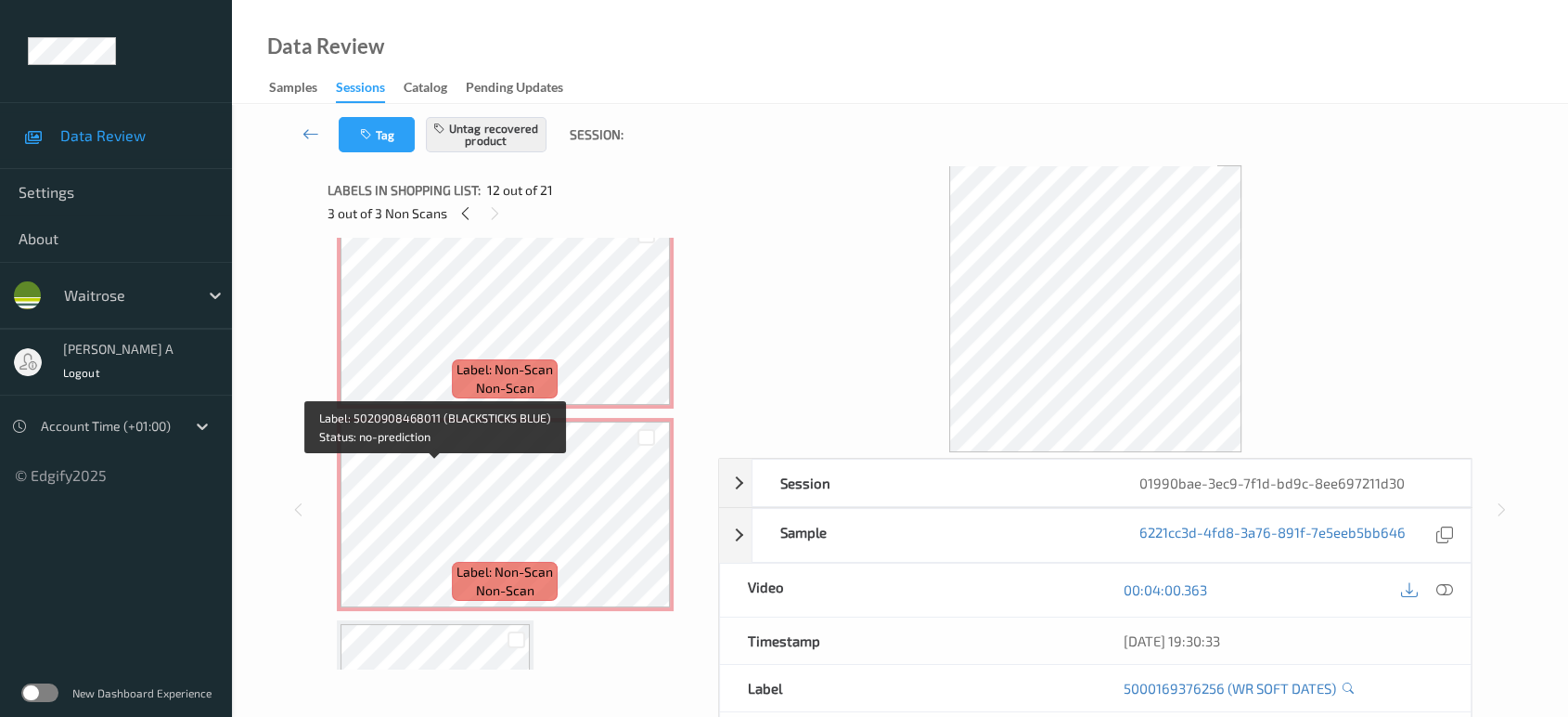
scroll to position [1444, 0]
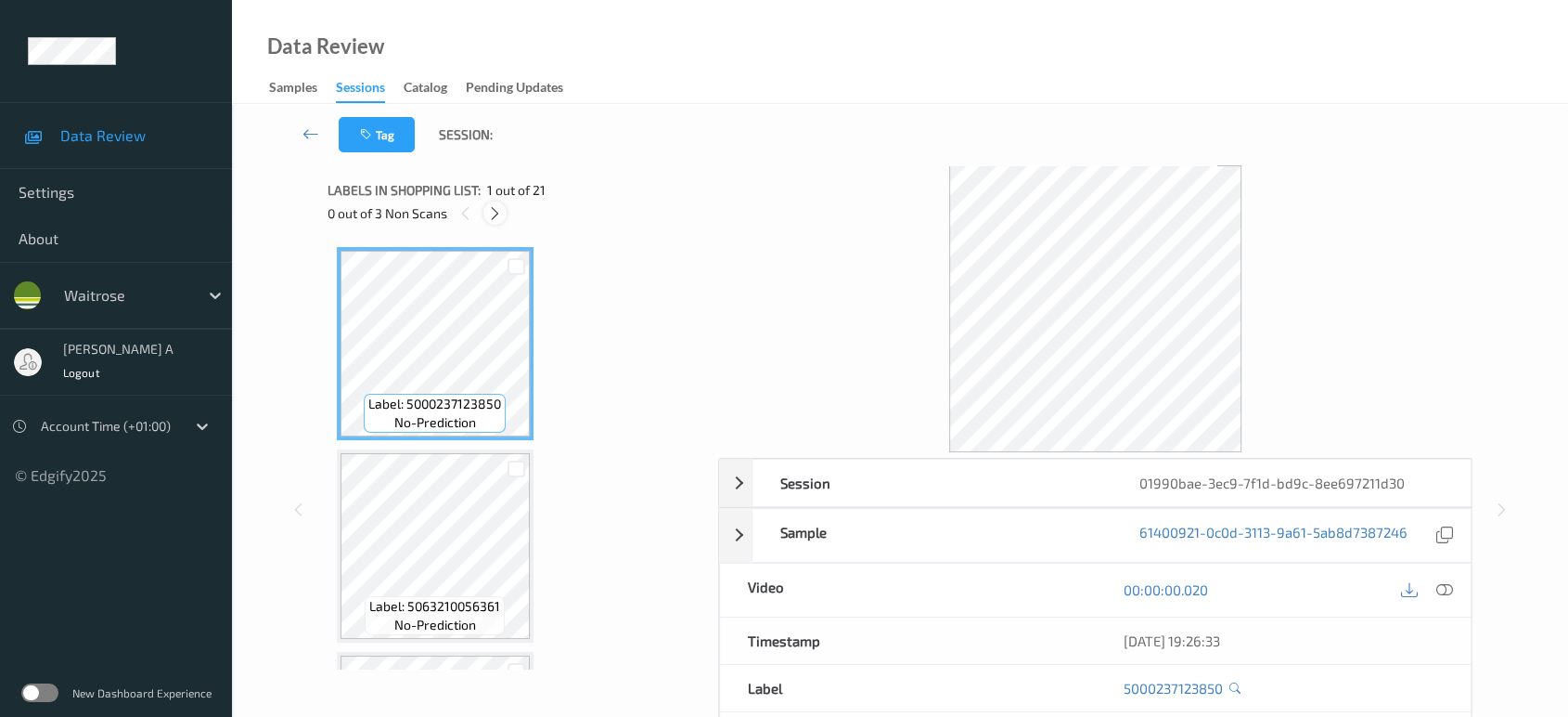
click at [499, 222] on div at bounding box center [495, 213] width 23 height 23
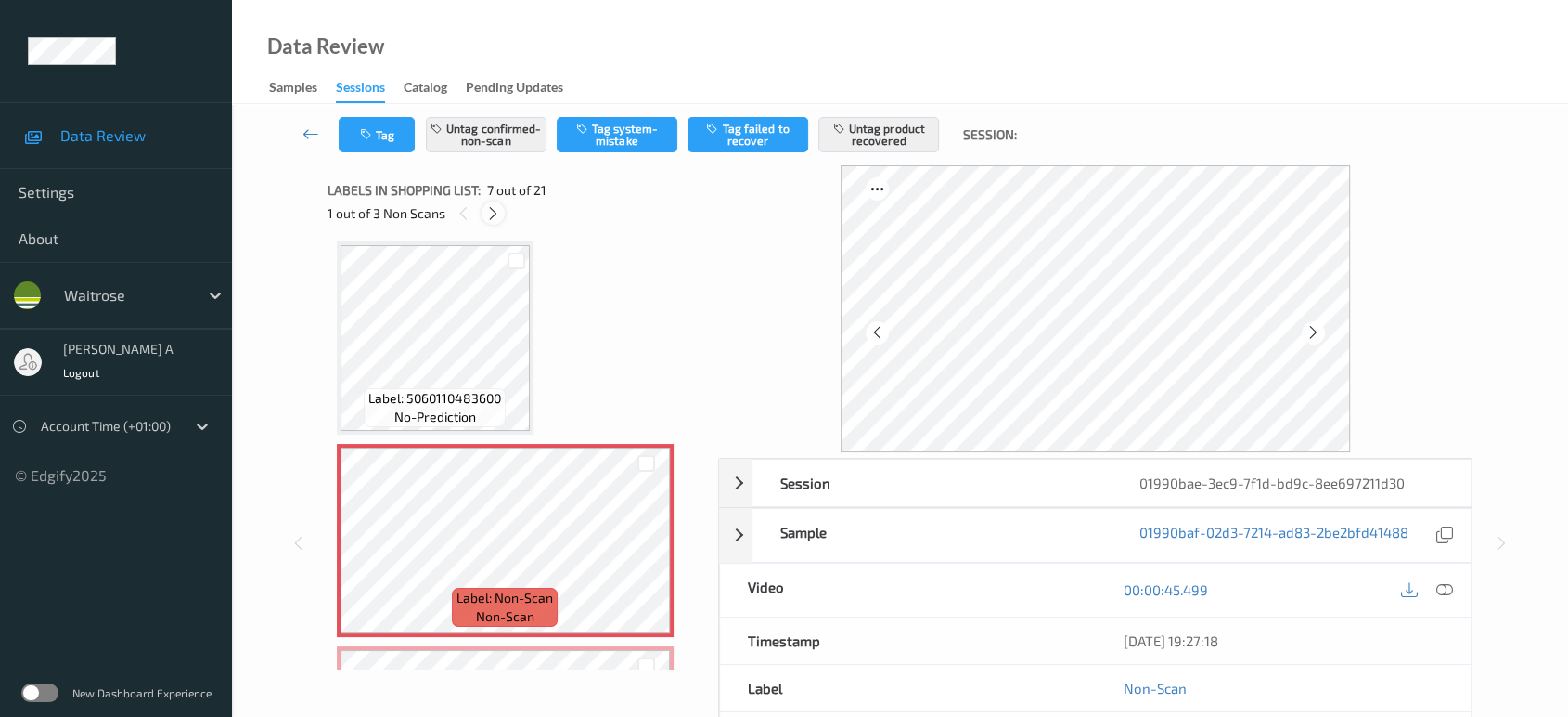
click at [498, 220] on icon at bounding box center [493, 213] width 16 height 16
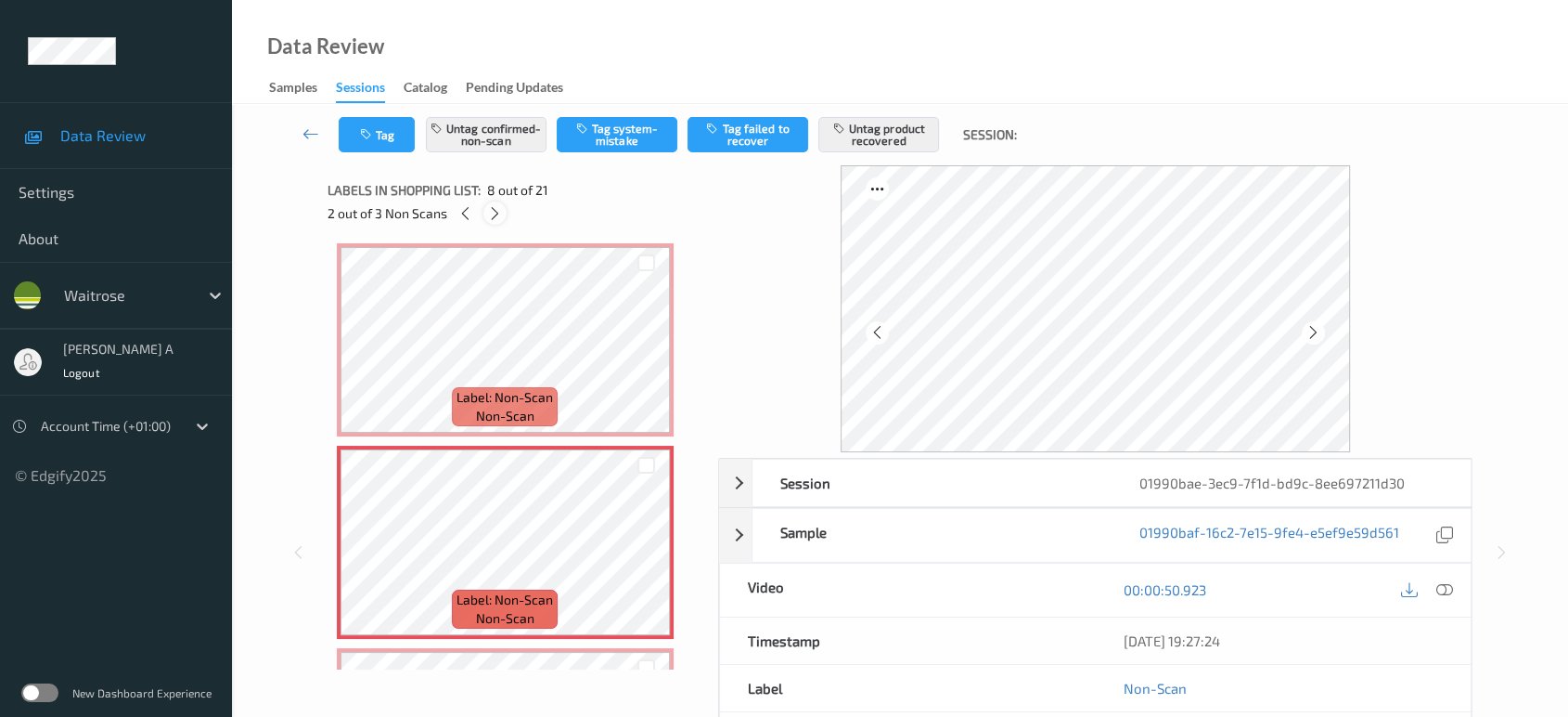
click at [498, 220] on icon at bounding box center [495, 213] width 16 height 16
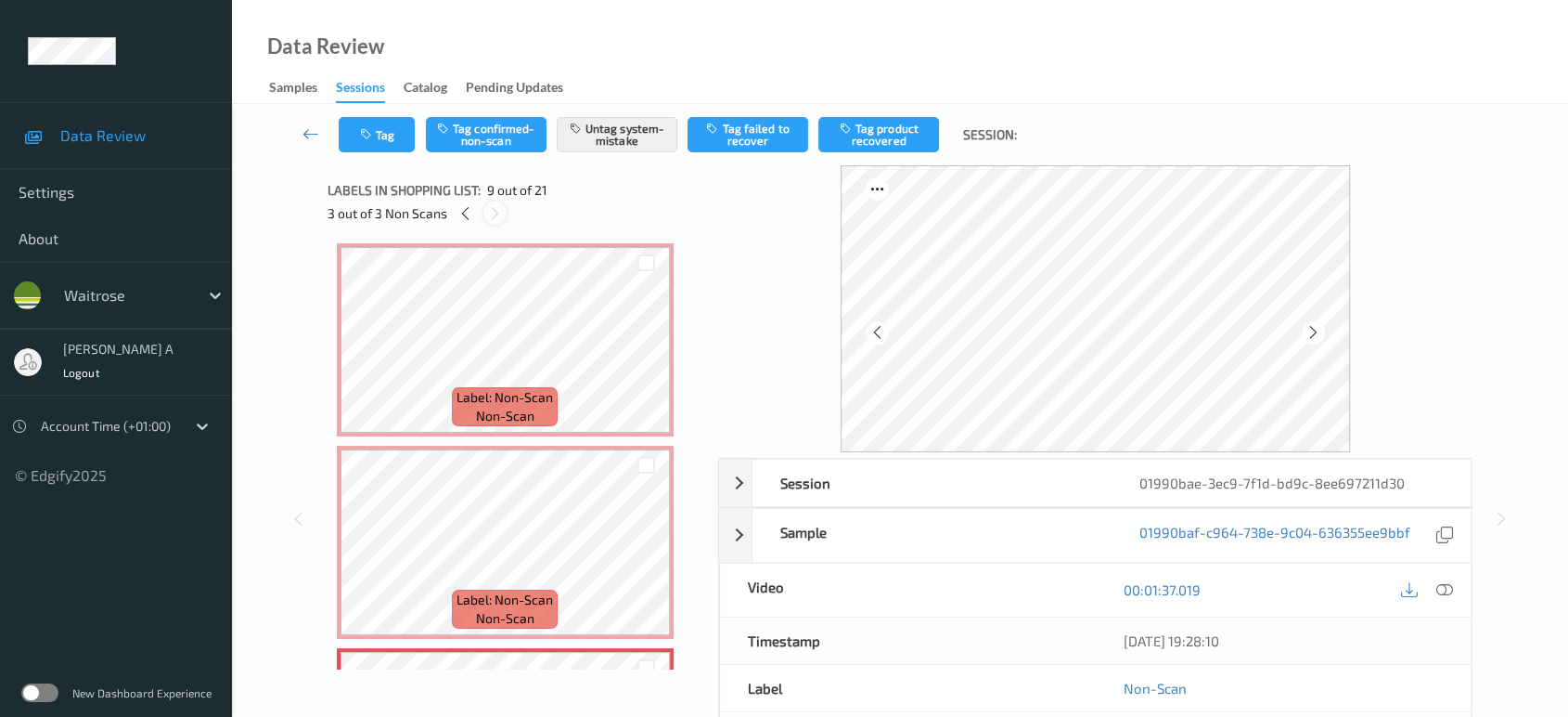
scroll to position [1420, 0]
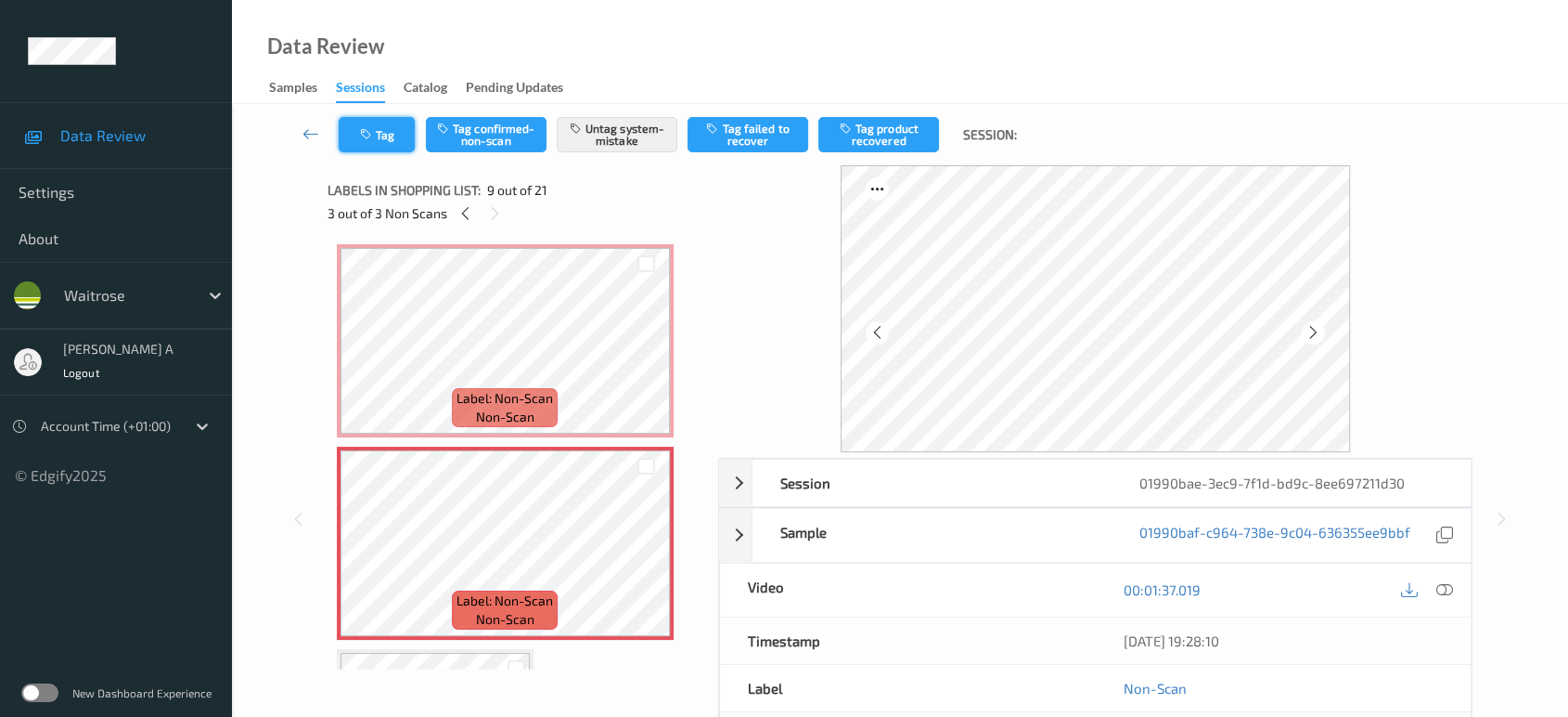
click at [368, 130] on icon "button" at bounding box center [368, 135] width 16 height 13
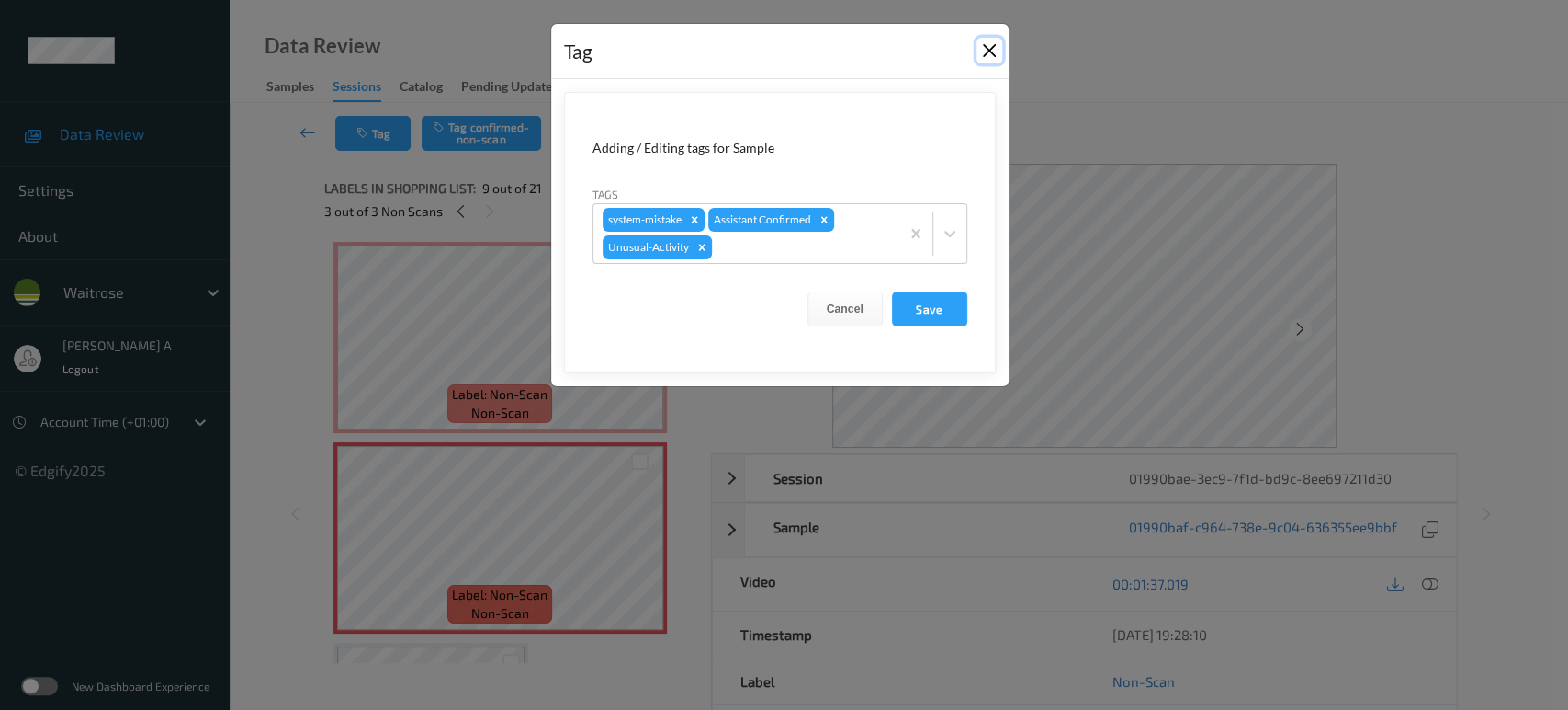
click at [989, 46] on button "Close" at bounding box center [989, 50] width 26 height 26
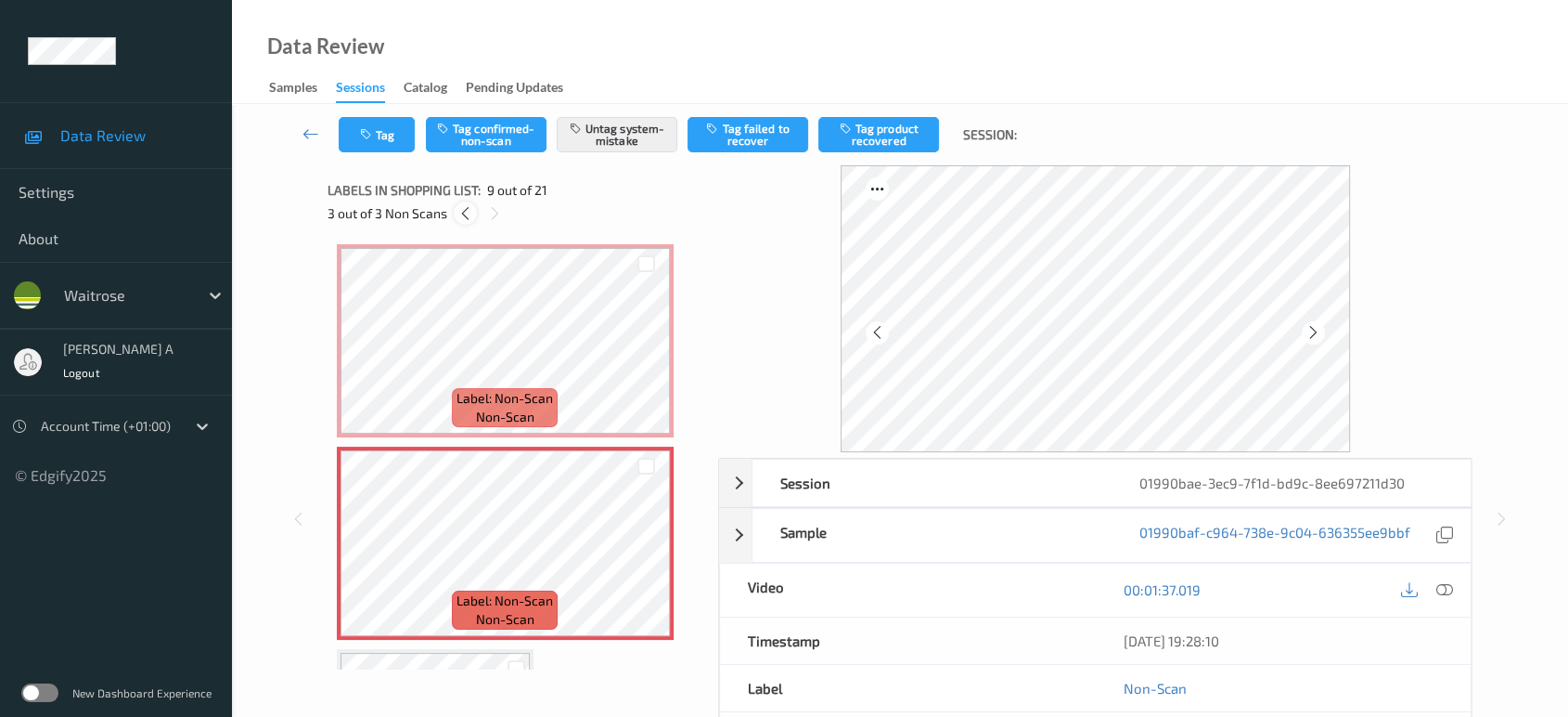
click at [464, 211] on icon at bounding box center [465, 213] width 16 height 16
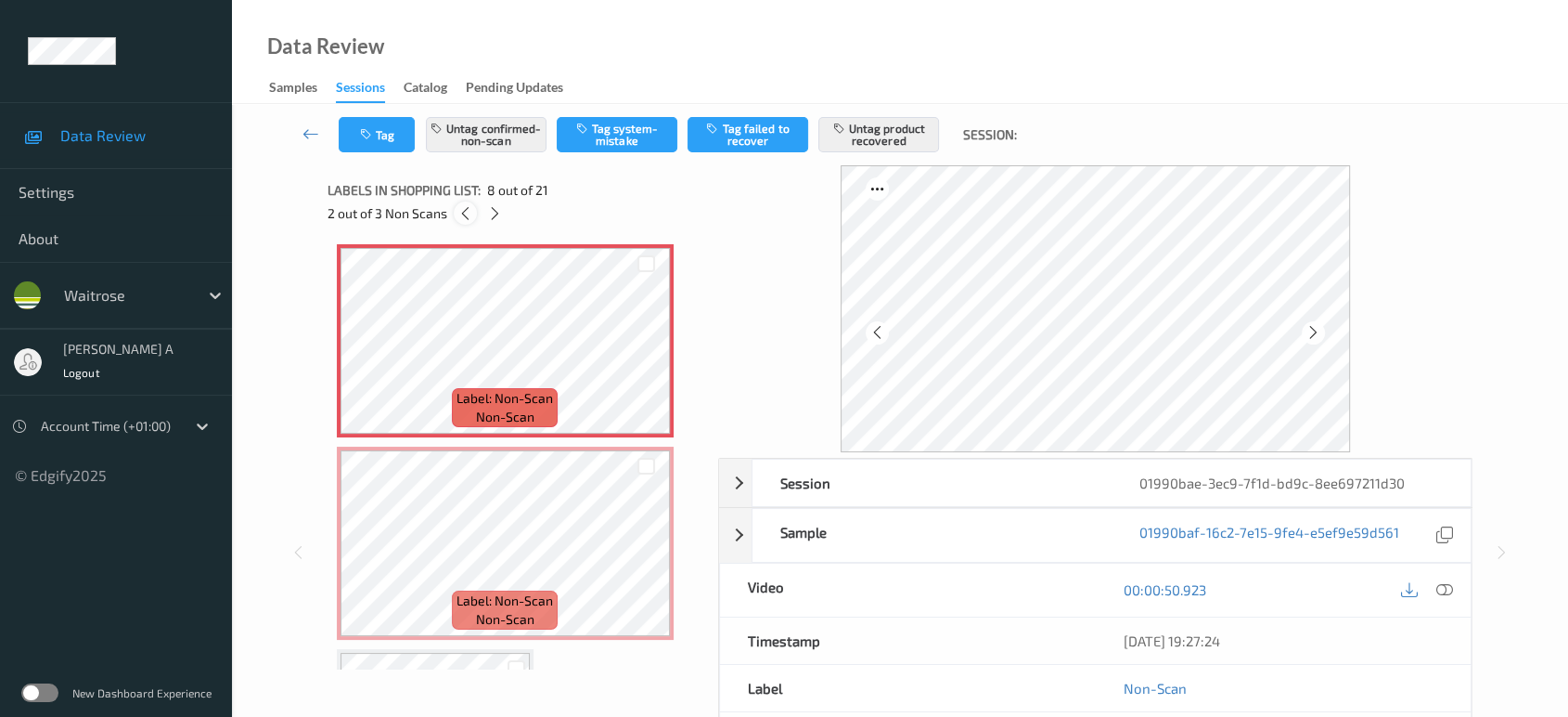
scroll to position [1218, 0]
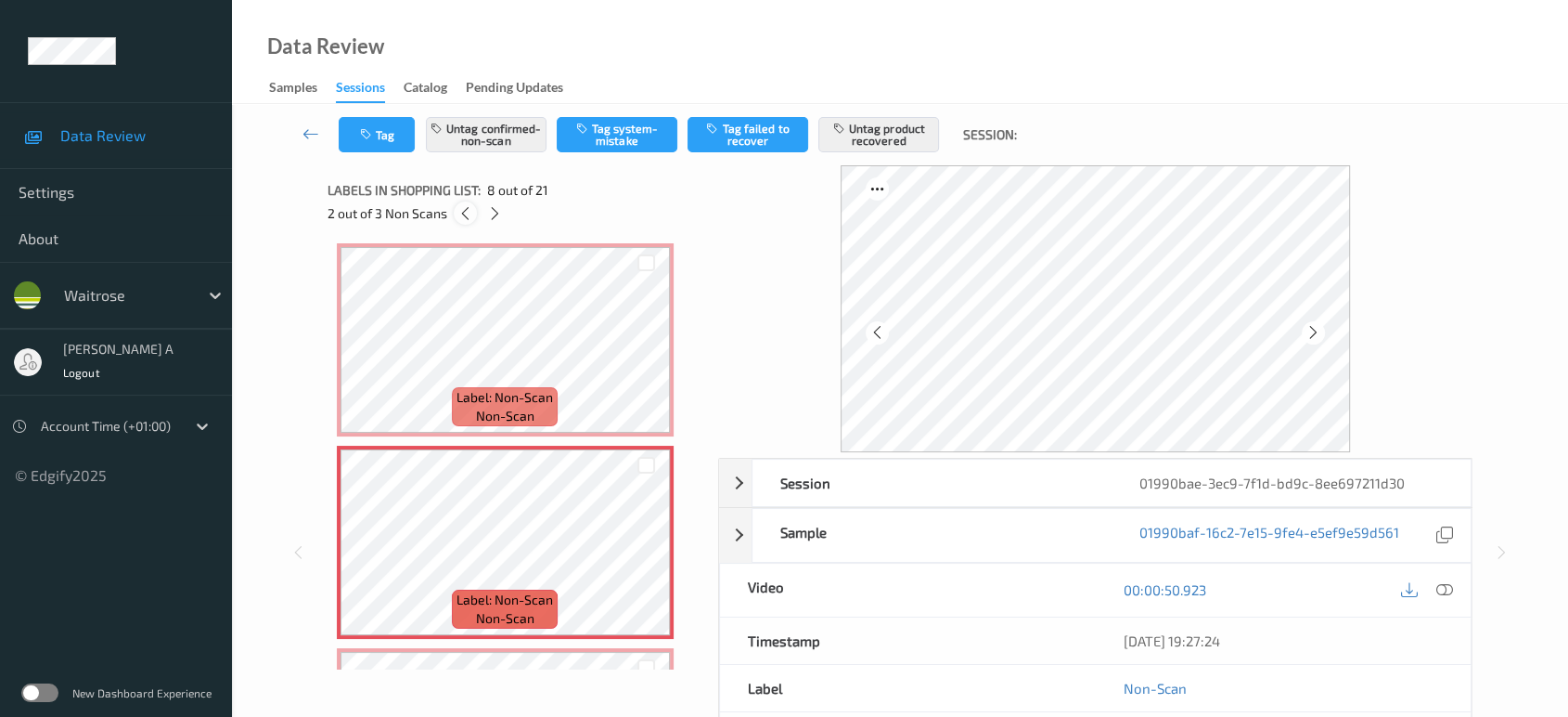
click at [464, 211] on icon at bounding box center [465, 213] width 16 height 16
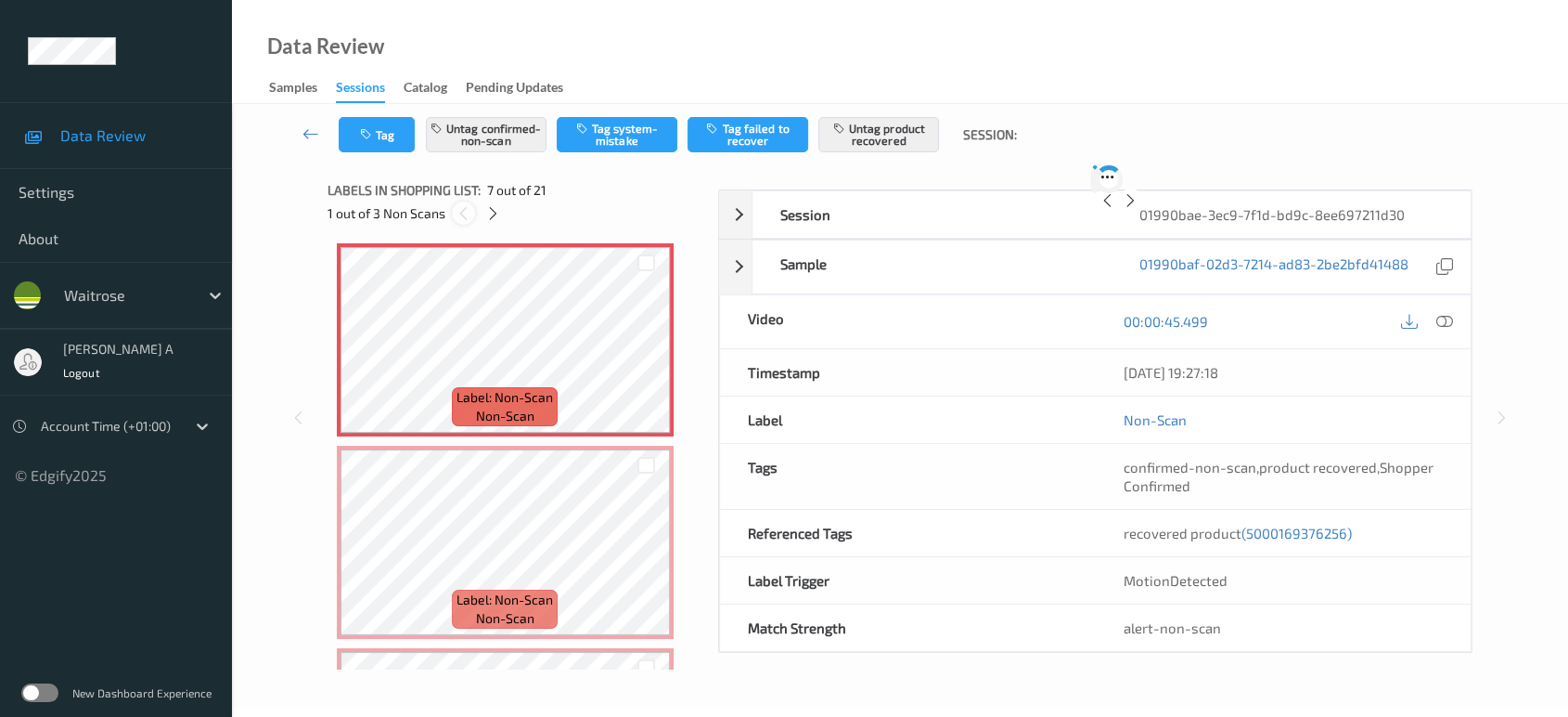
scroll to position [1017, 0]
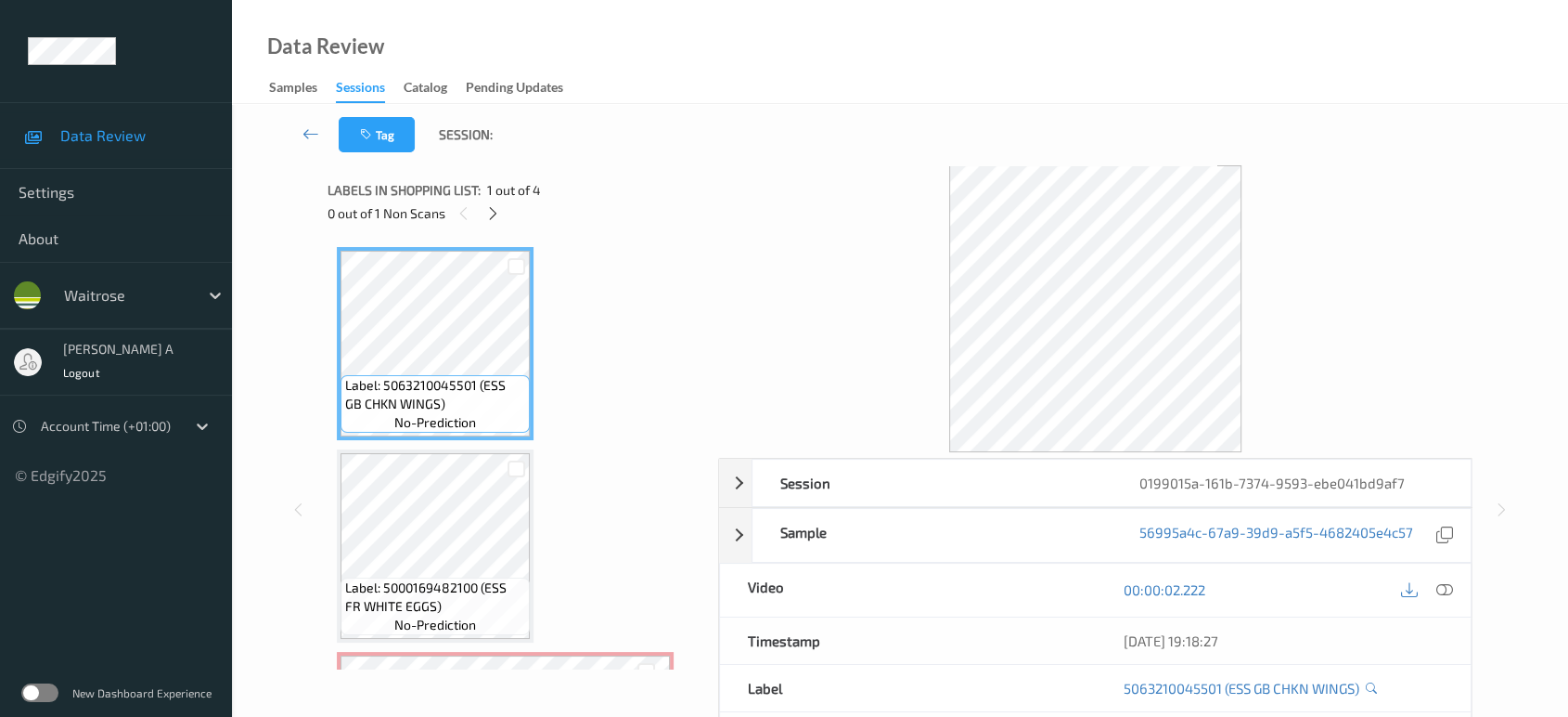
click at [493, 194] on span "1 out of 4" at bounding box center [514, 189] width 54 height 18
click at [494, 213] on icon at bounding box center [493, 213] width 16 height 16
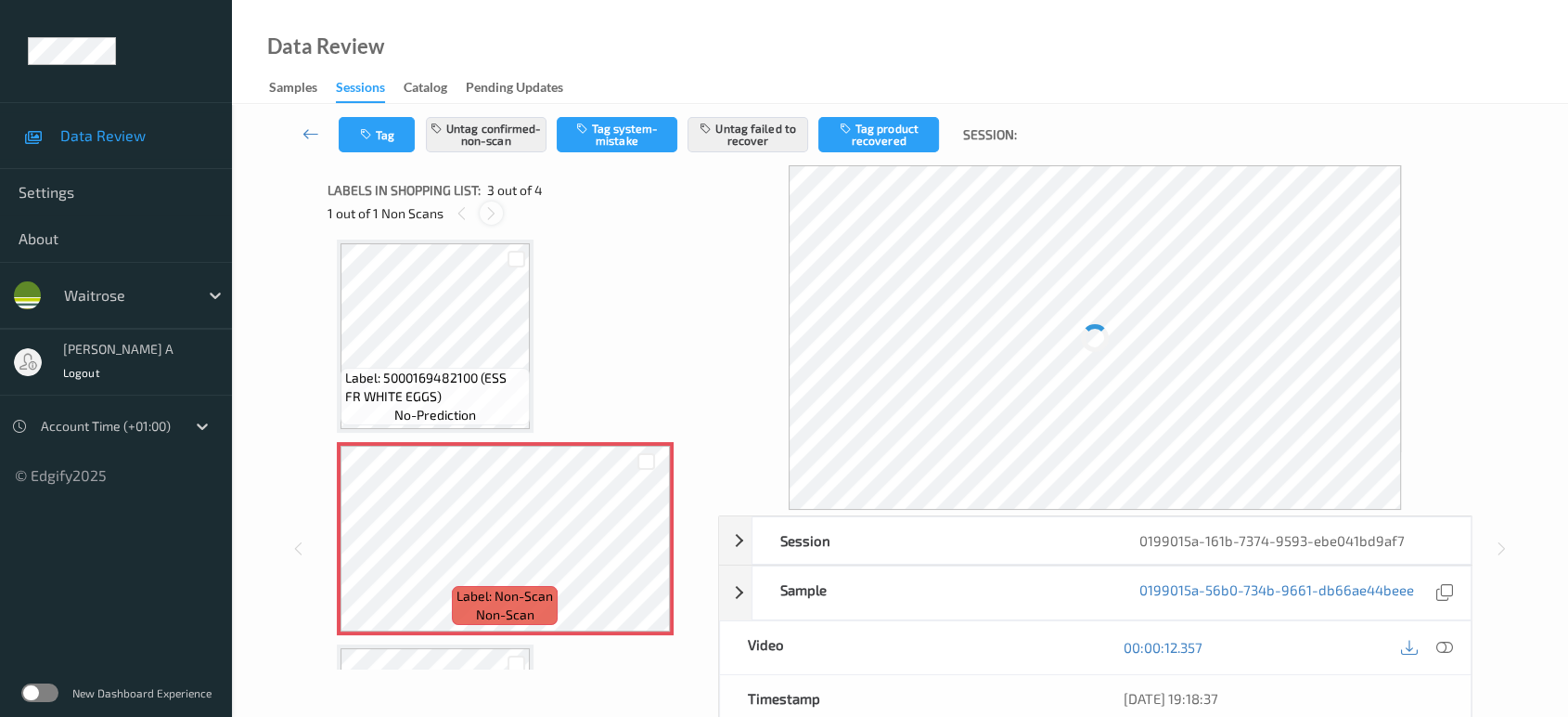
click at [494, 213] on icon at bounding box center [491, 213] width 16 height 16
click at [639, 558] on icon at bounding box center [646, 554] width 16 height 16
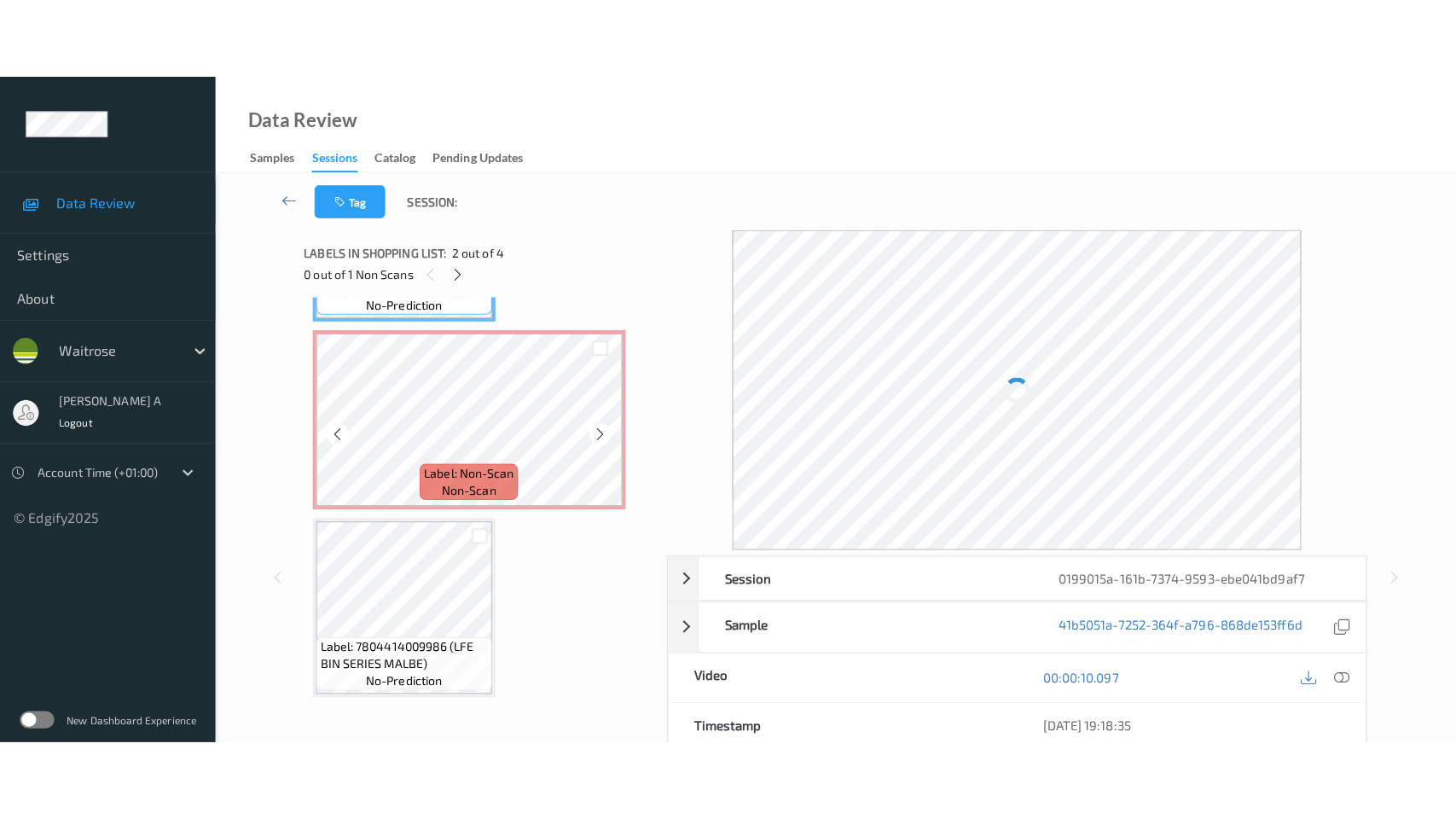
scroll to position [352, 0]
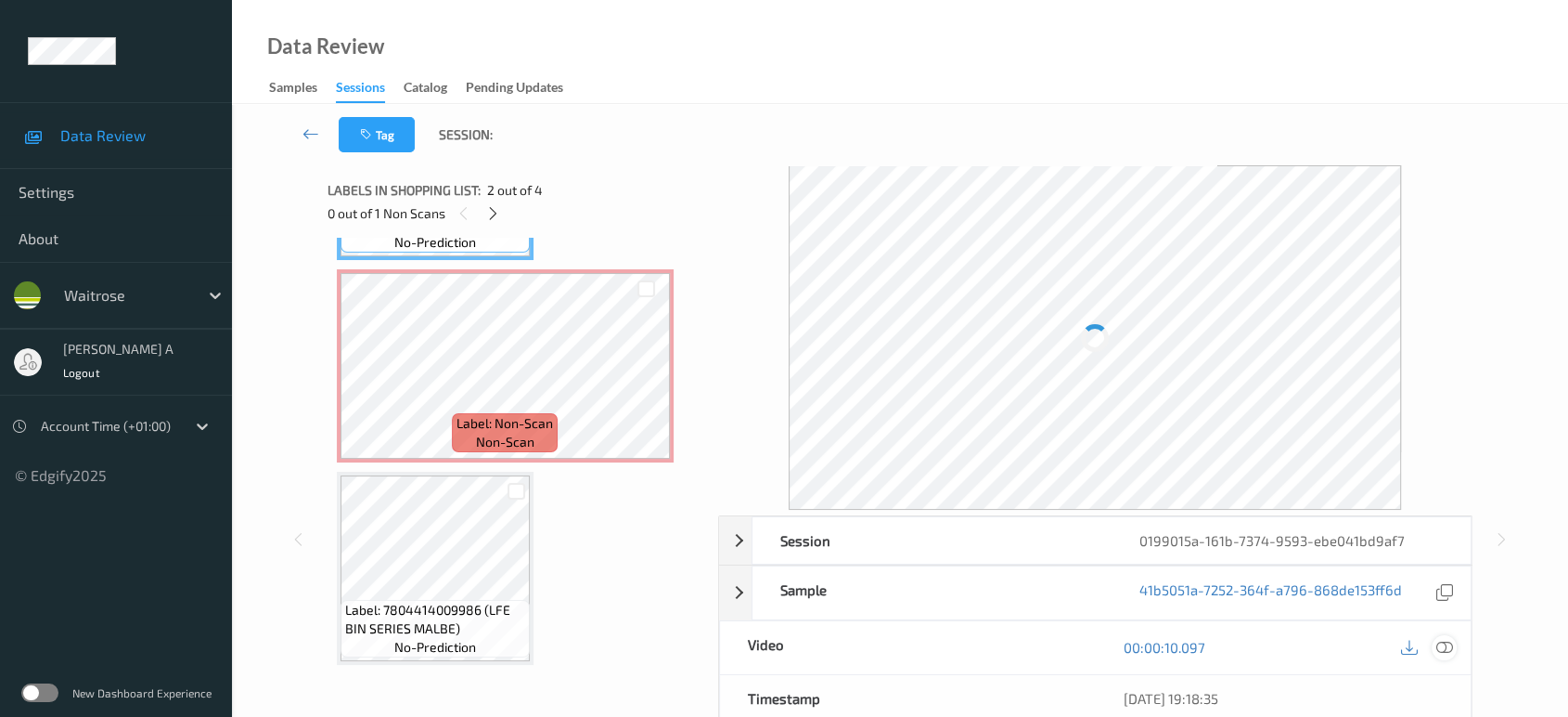
click at [1440, 651] on icon at bounding box center [1444, 646] width 16 height 16
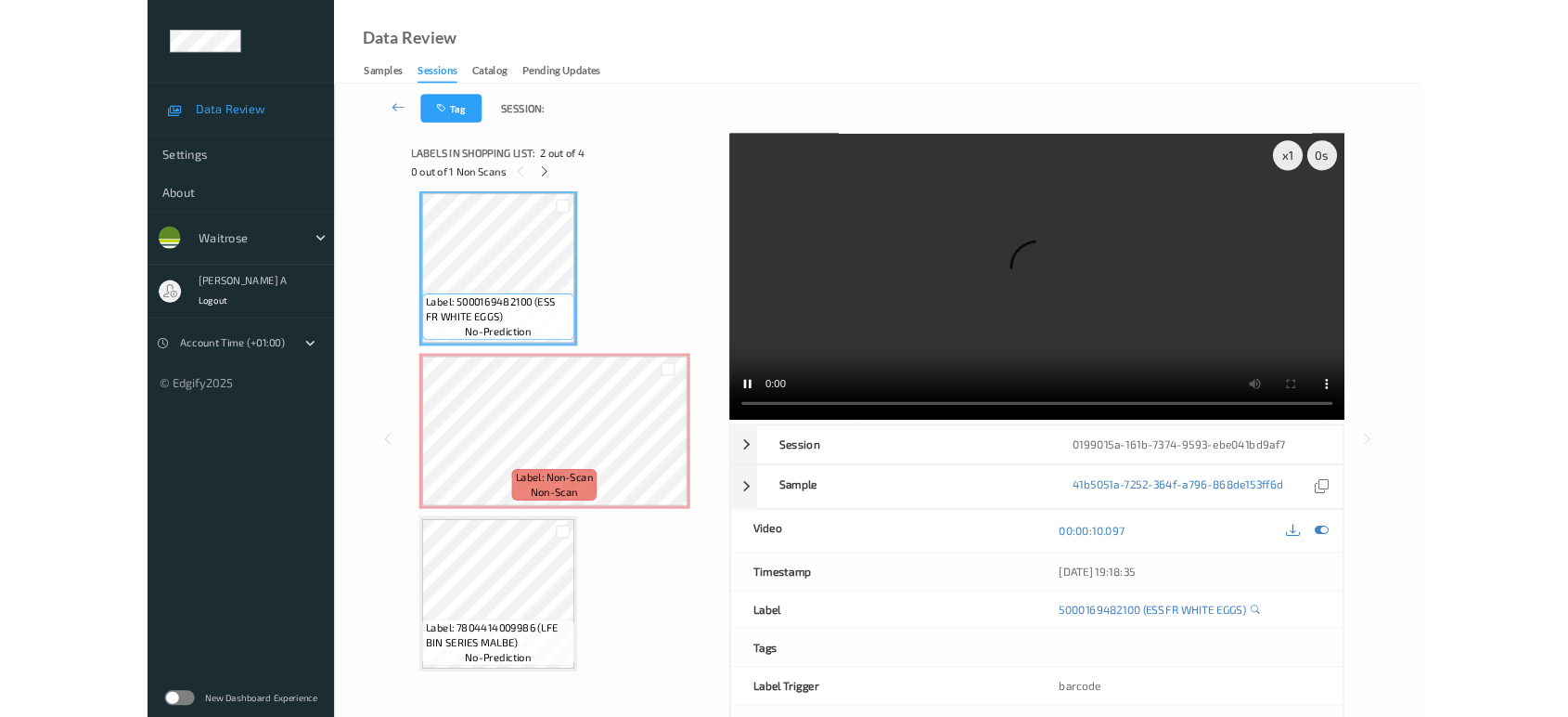
scroll to position [207, 0]
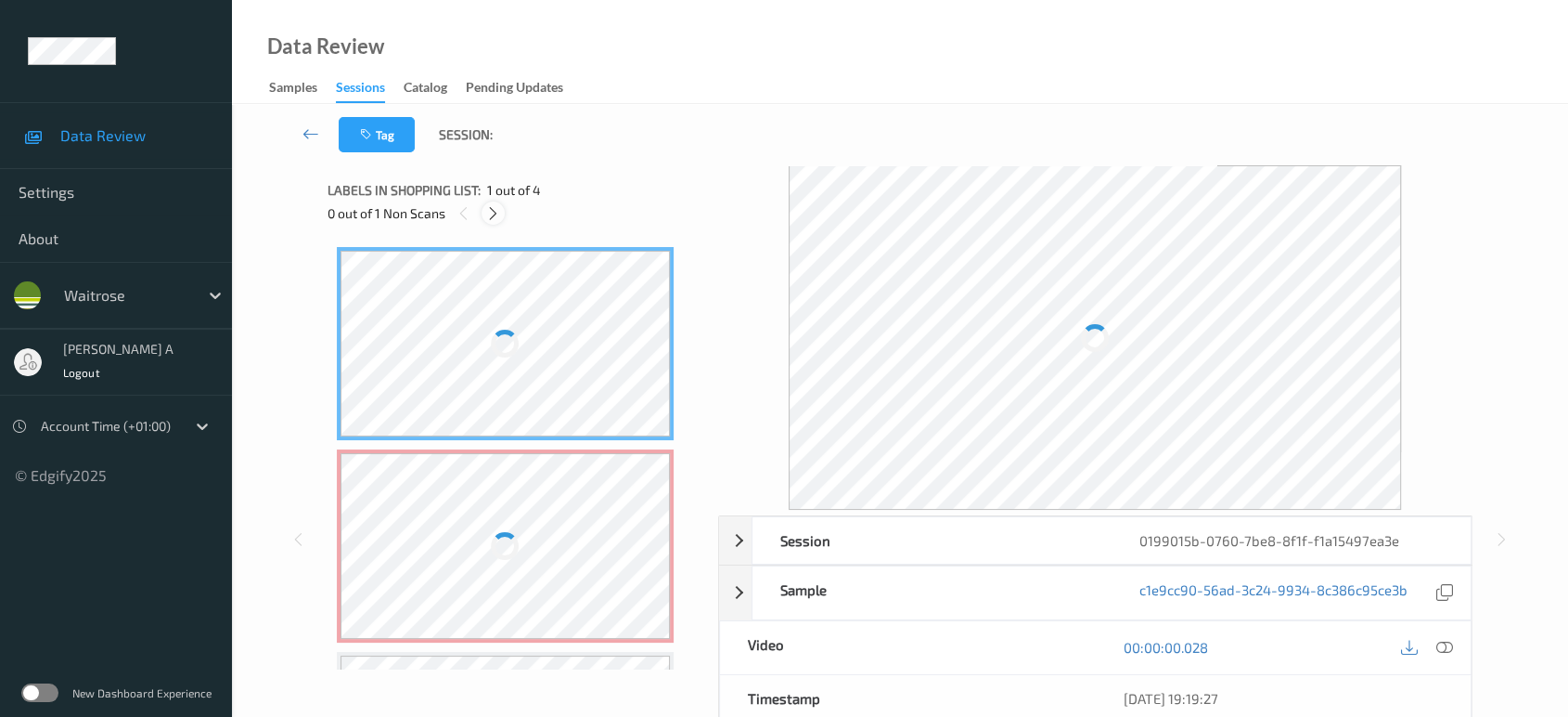
click at [488, 216] on icon at bounding box center [493, 213] width 16 height 16
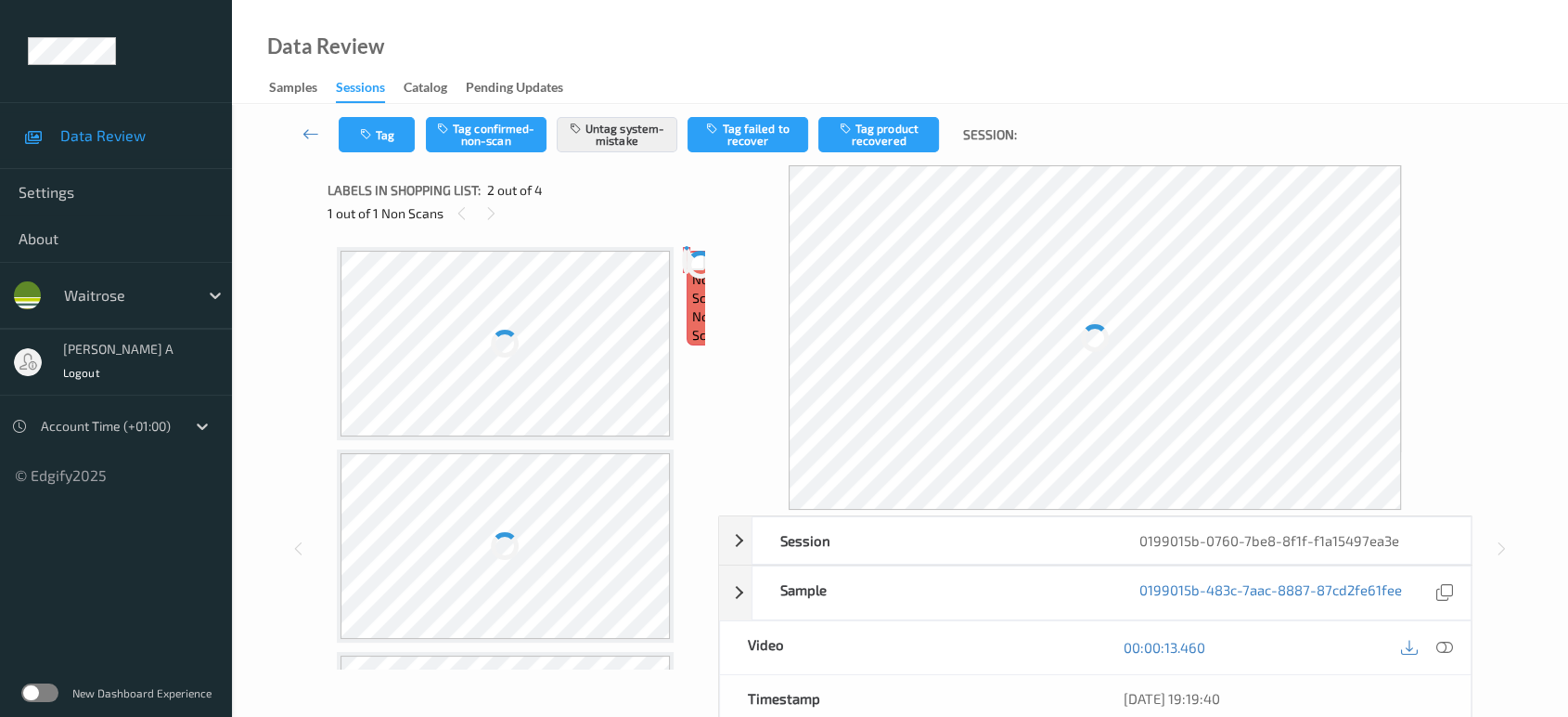
scroll to position [9, 0]
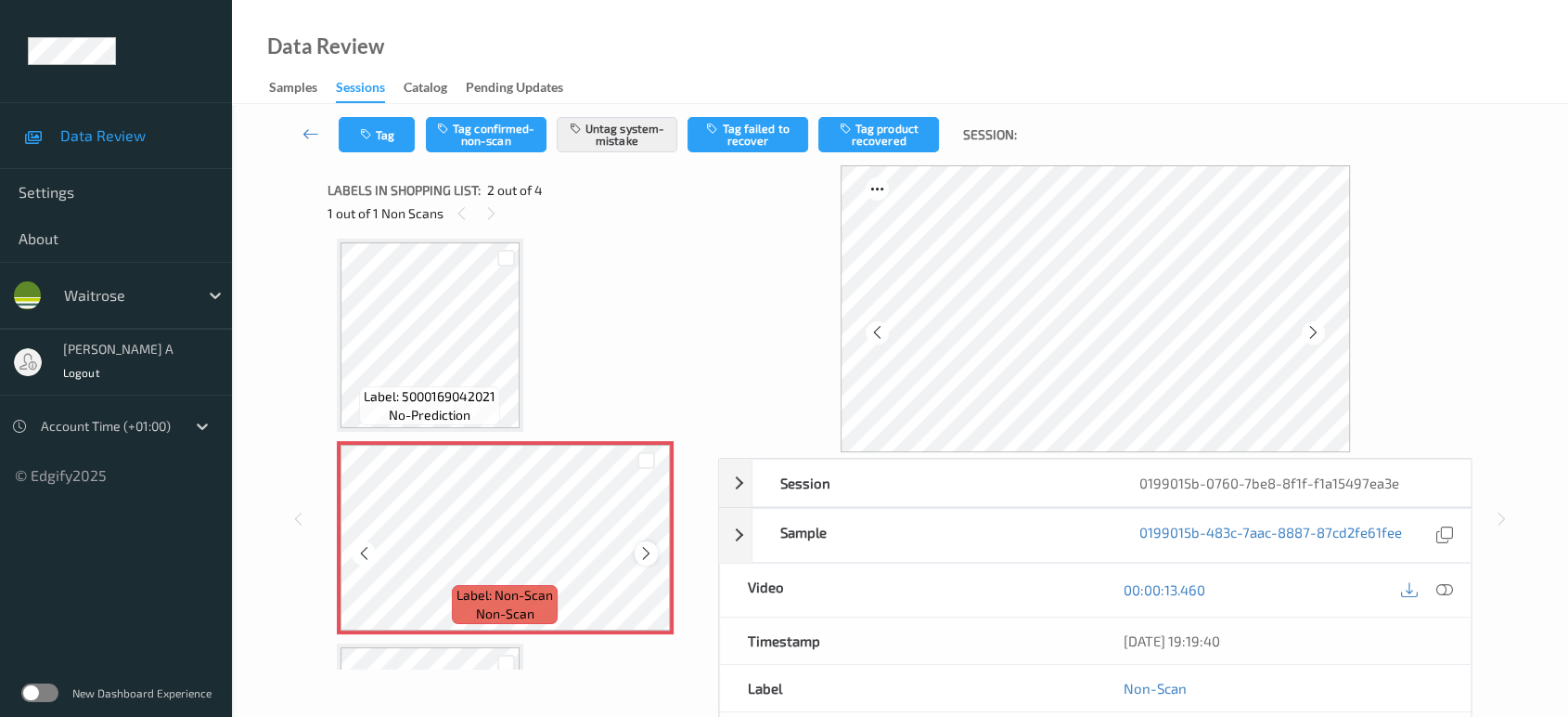
click at [641, 550] on icon at bounding box center [646, 553] width 16 height 16
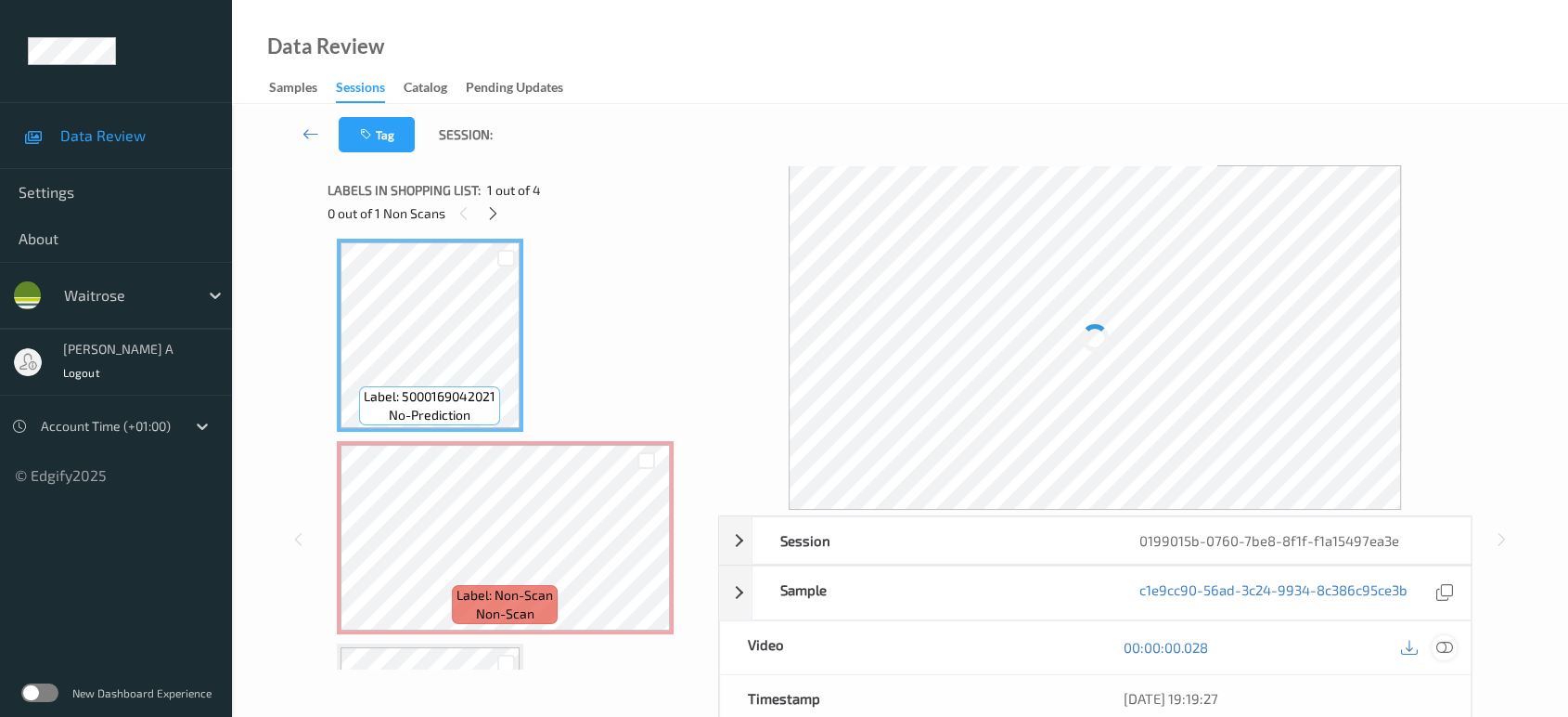
click at [1448, 644] on icon at bounding box center [1444, 646] width 16 height 16
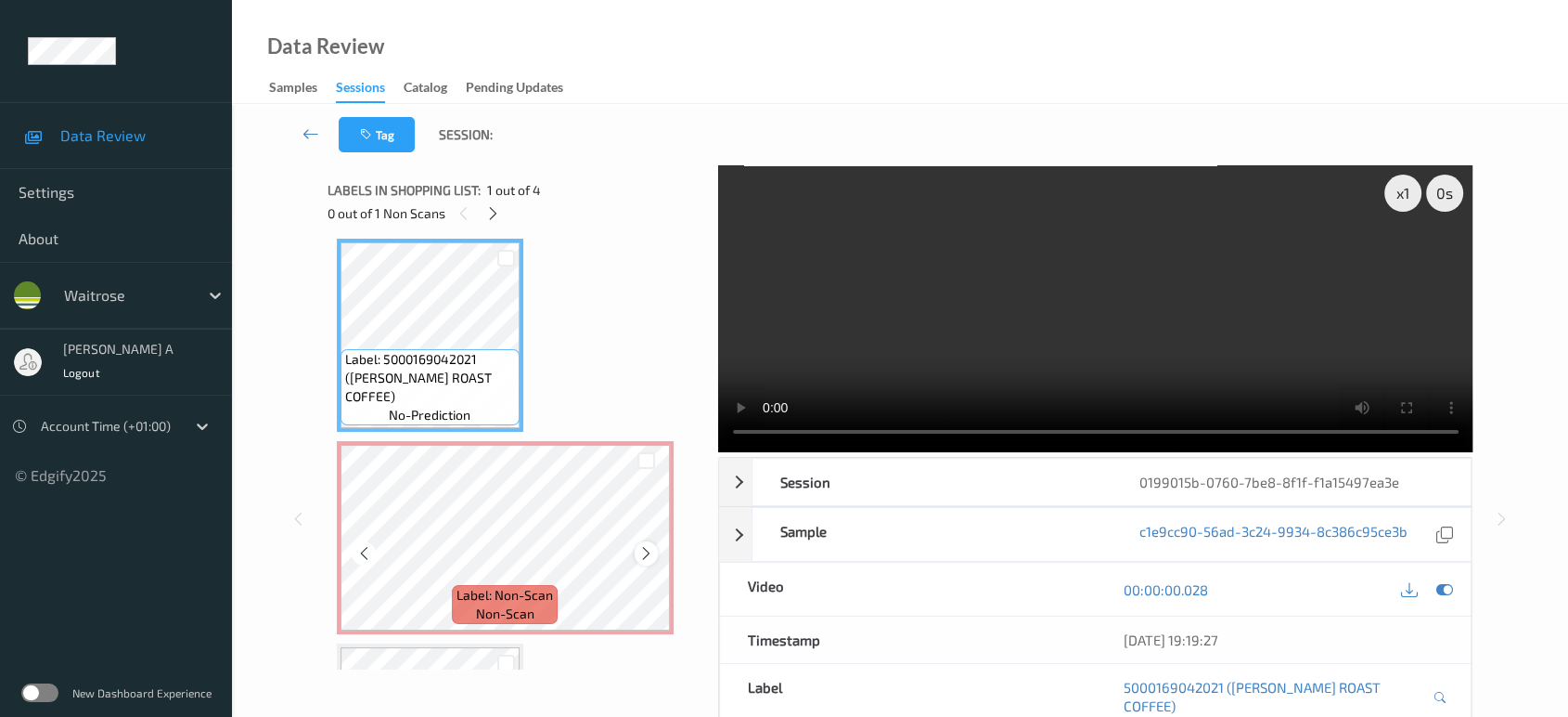
click at [640, 554] on icon at bounding box center [646, 553] width 16 height 16
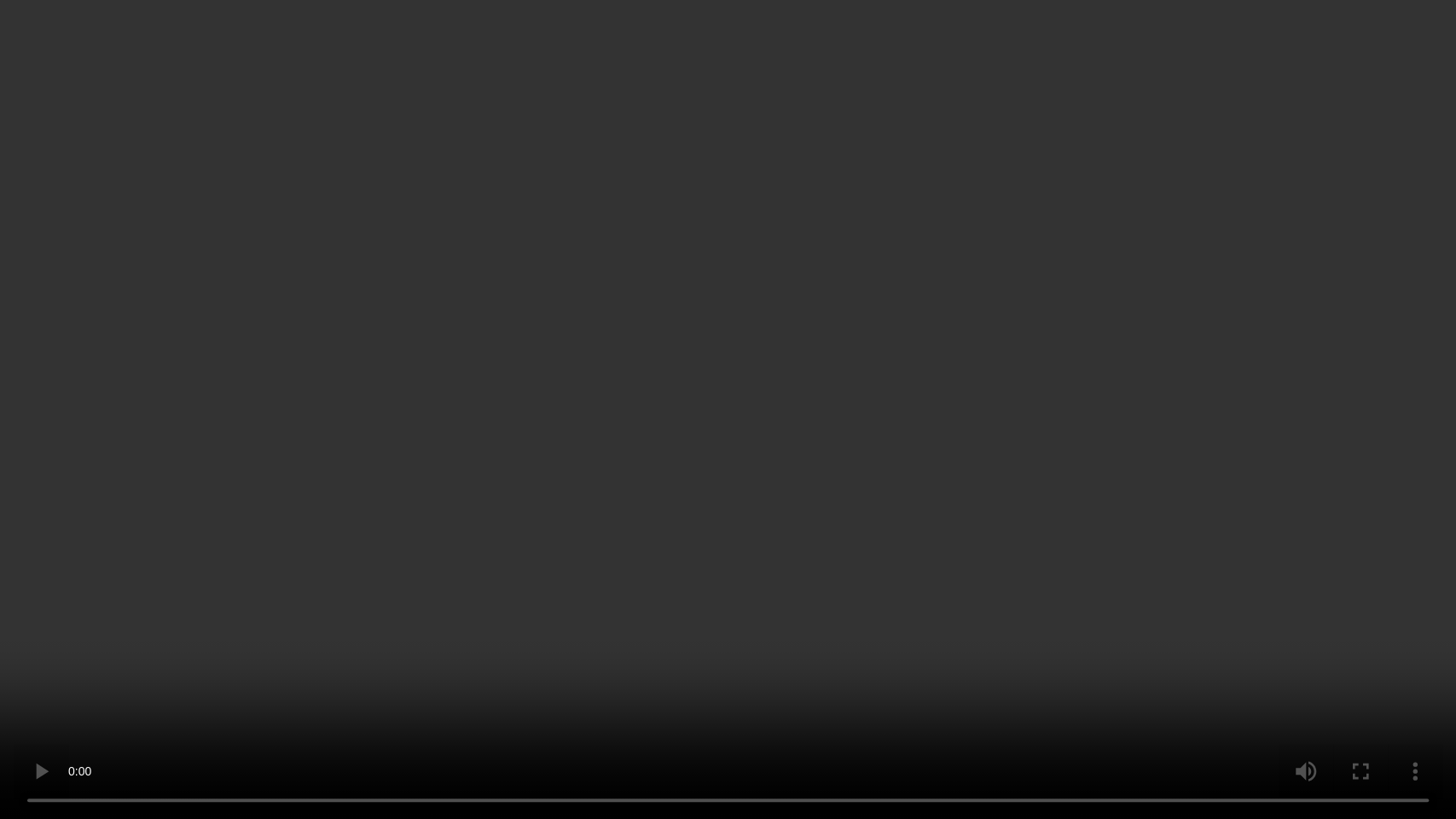
click at [683, 348] on video at bounding box center [728, 410] width 1456 height 819
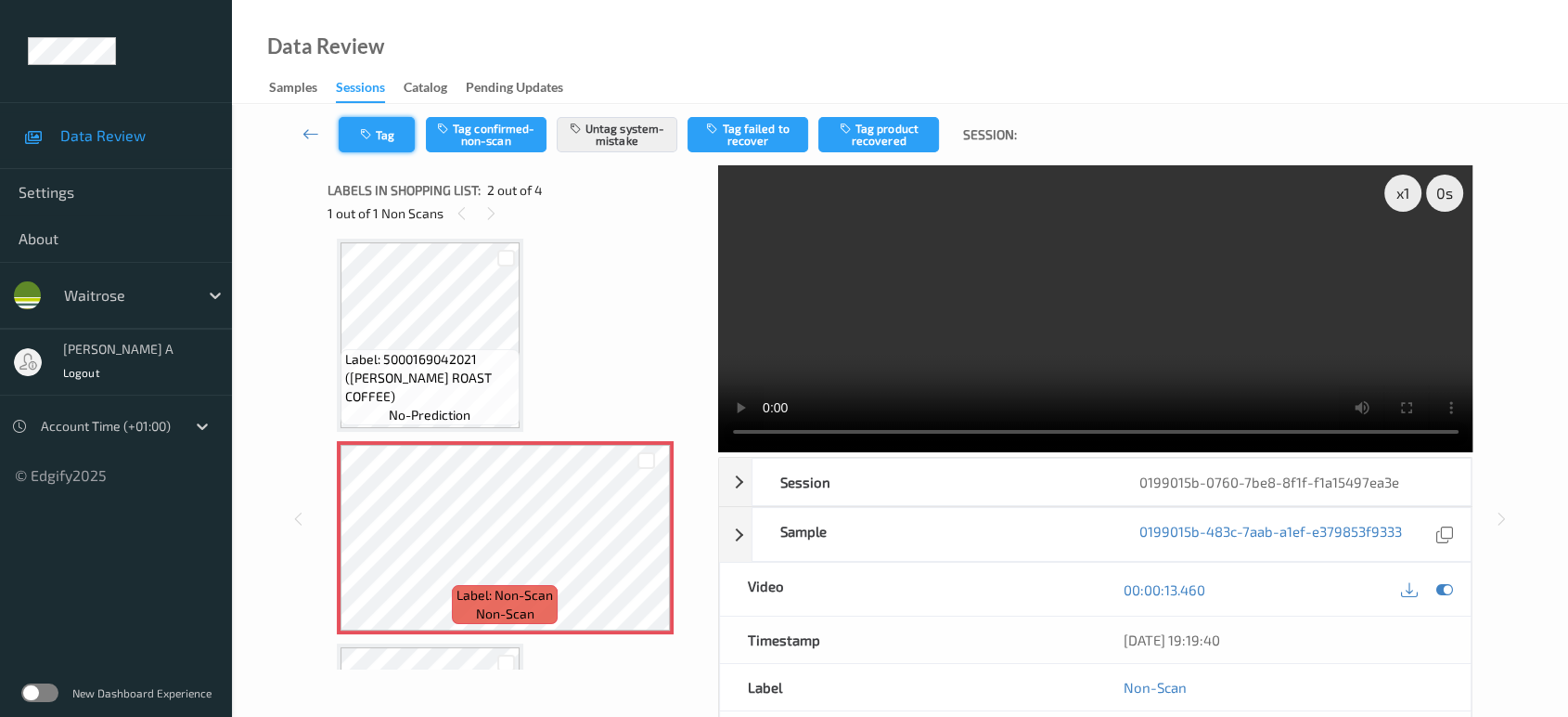
click at [378, 135] on button "Tag" at bounding box center [376, 134] width 76 height 35
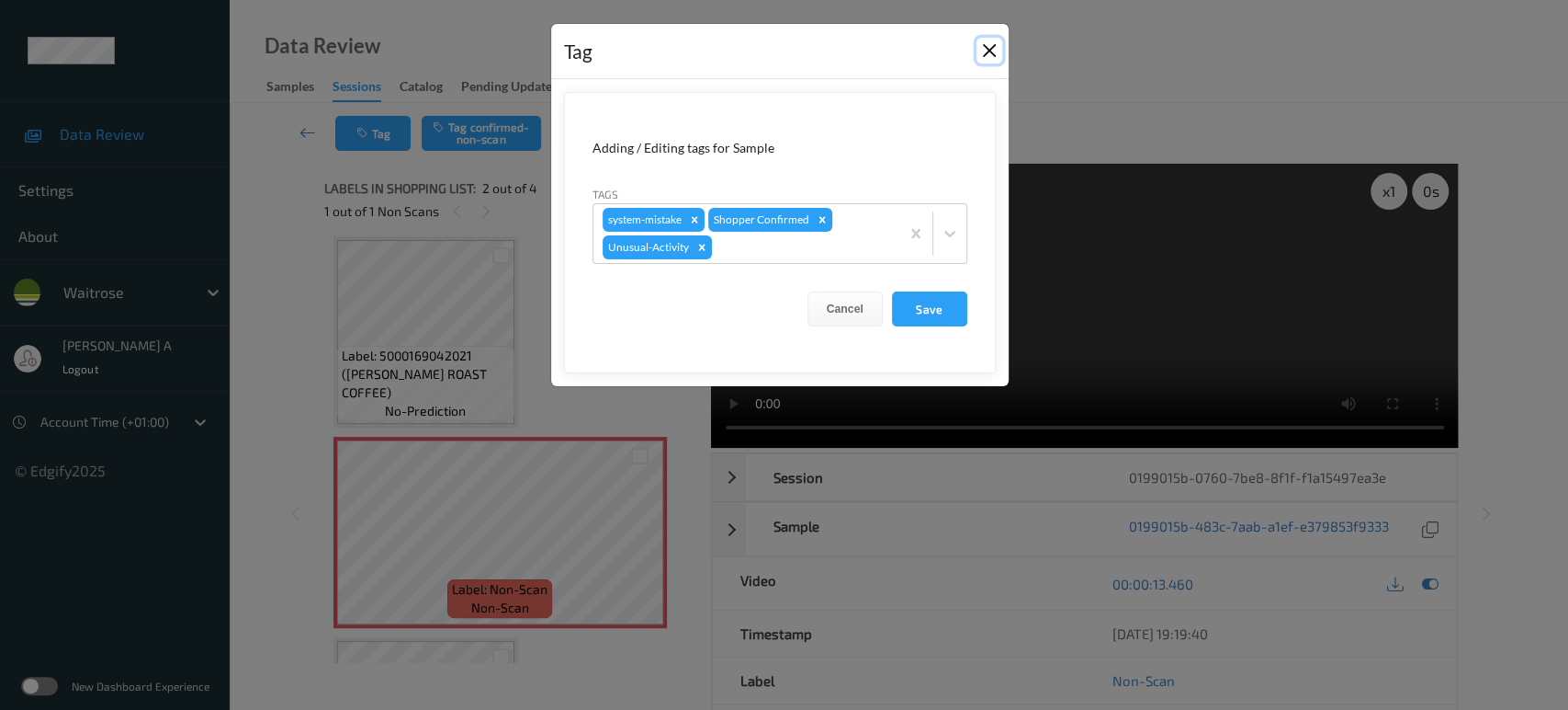
click at [986, 51] on button "Close" at bounding box center [989, 50] width 26 height 26
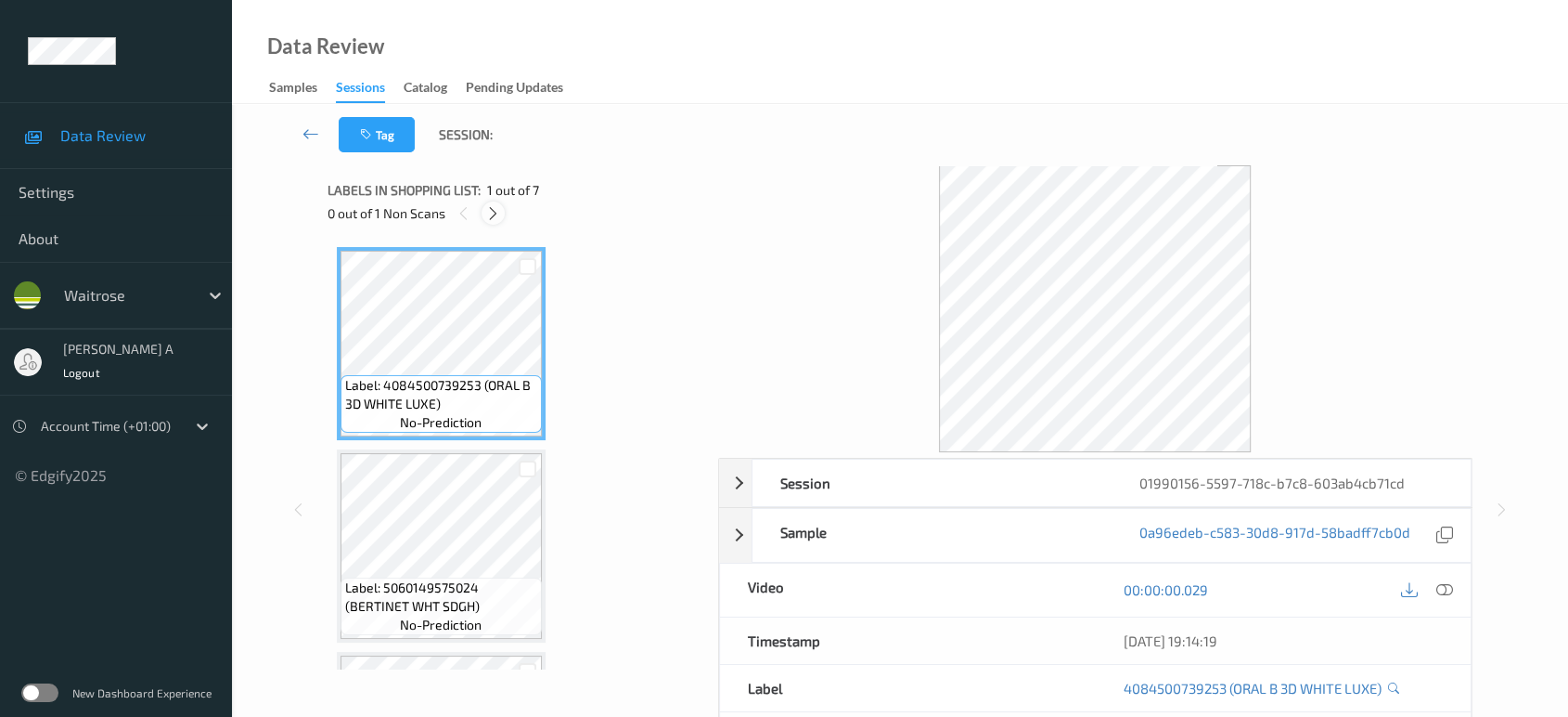
click at [496, 222] on div at bounding box center [493, 213] width 23 height 23
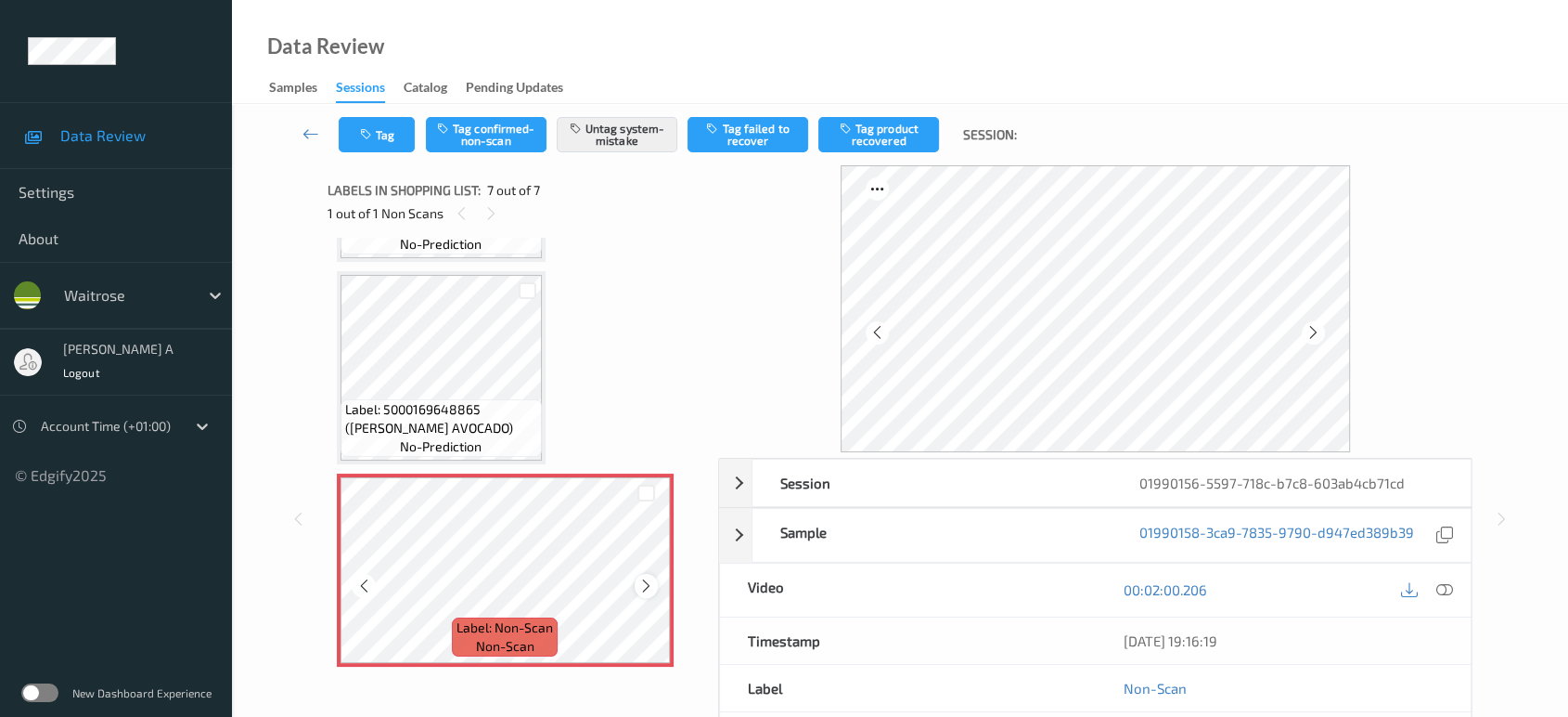
click at [649, 580] on icon at bounding box center [646, 585] width 16 height 16
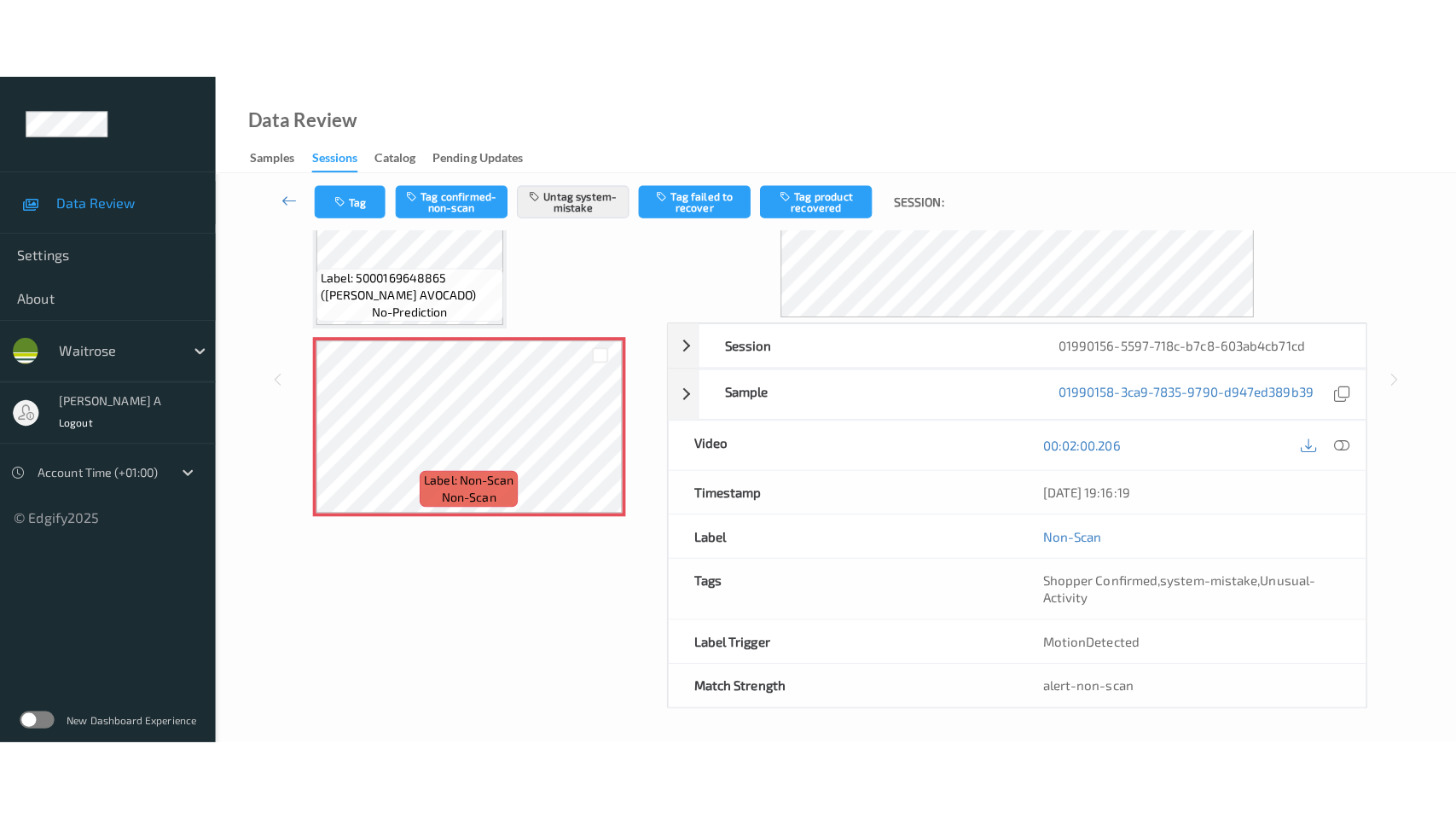
scroll to position [0, 0]
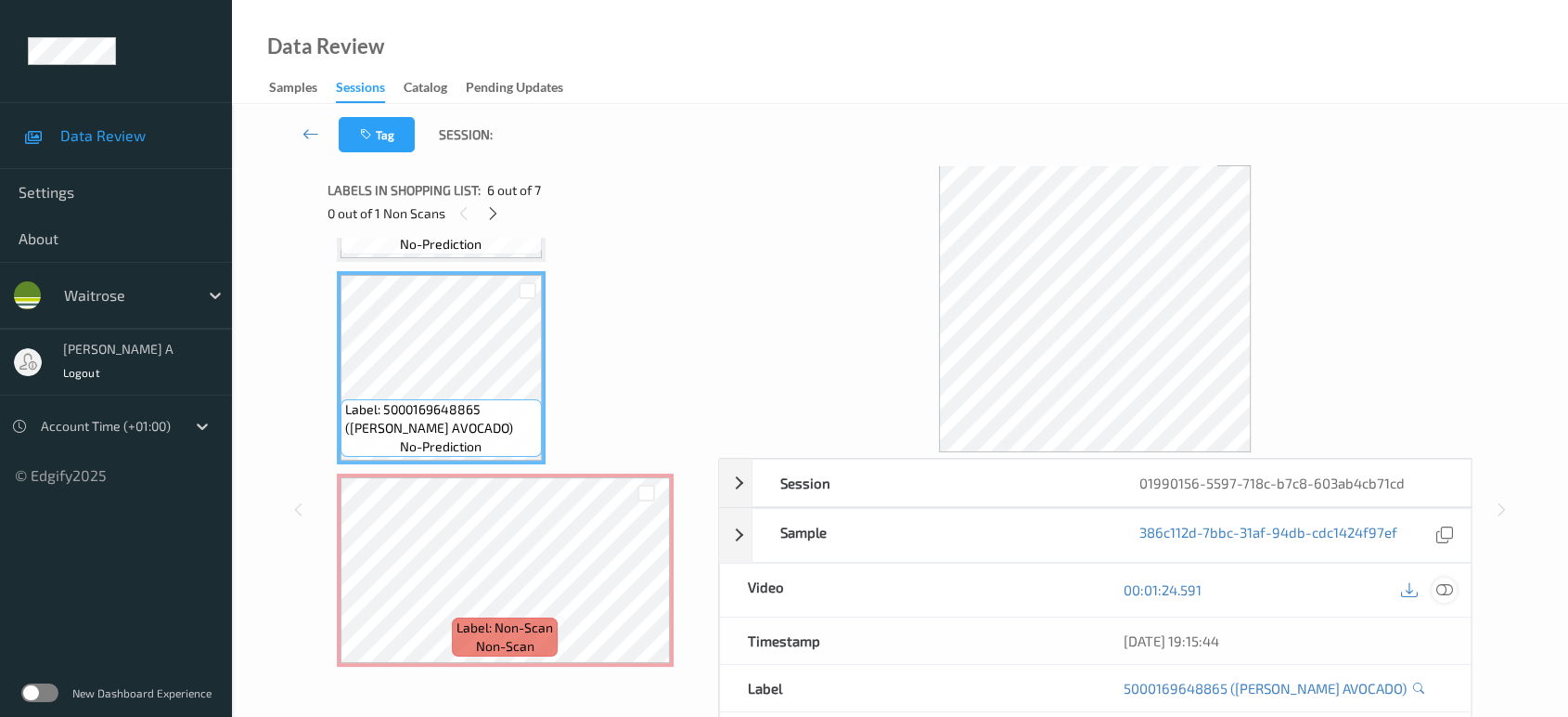
click at [1450, 592] on icon at bounding box center [1444, 589] width 16 height 16
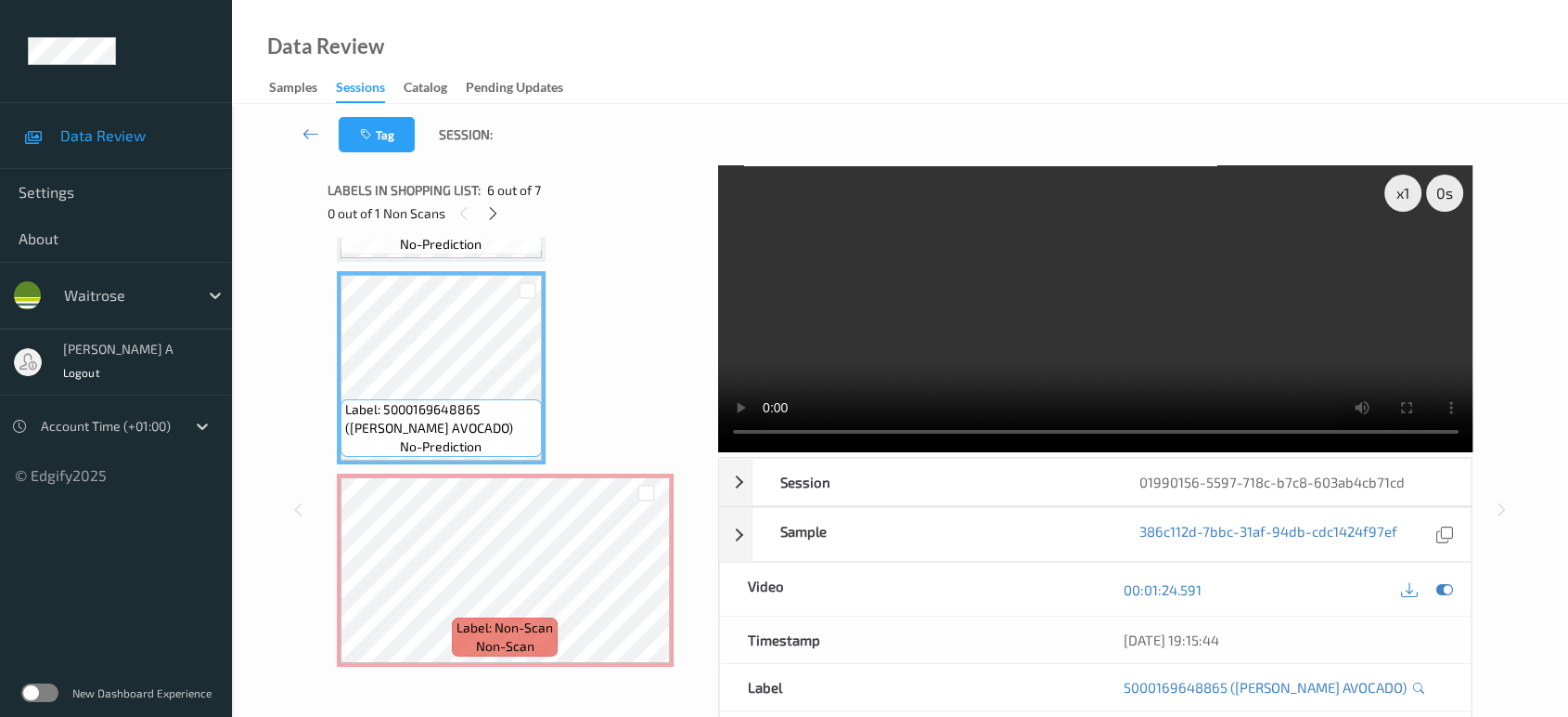
scroll to position [814, 0]
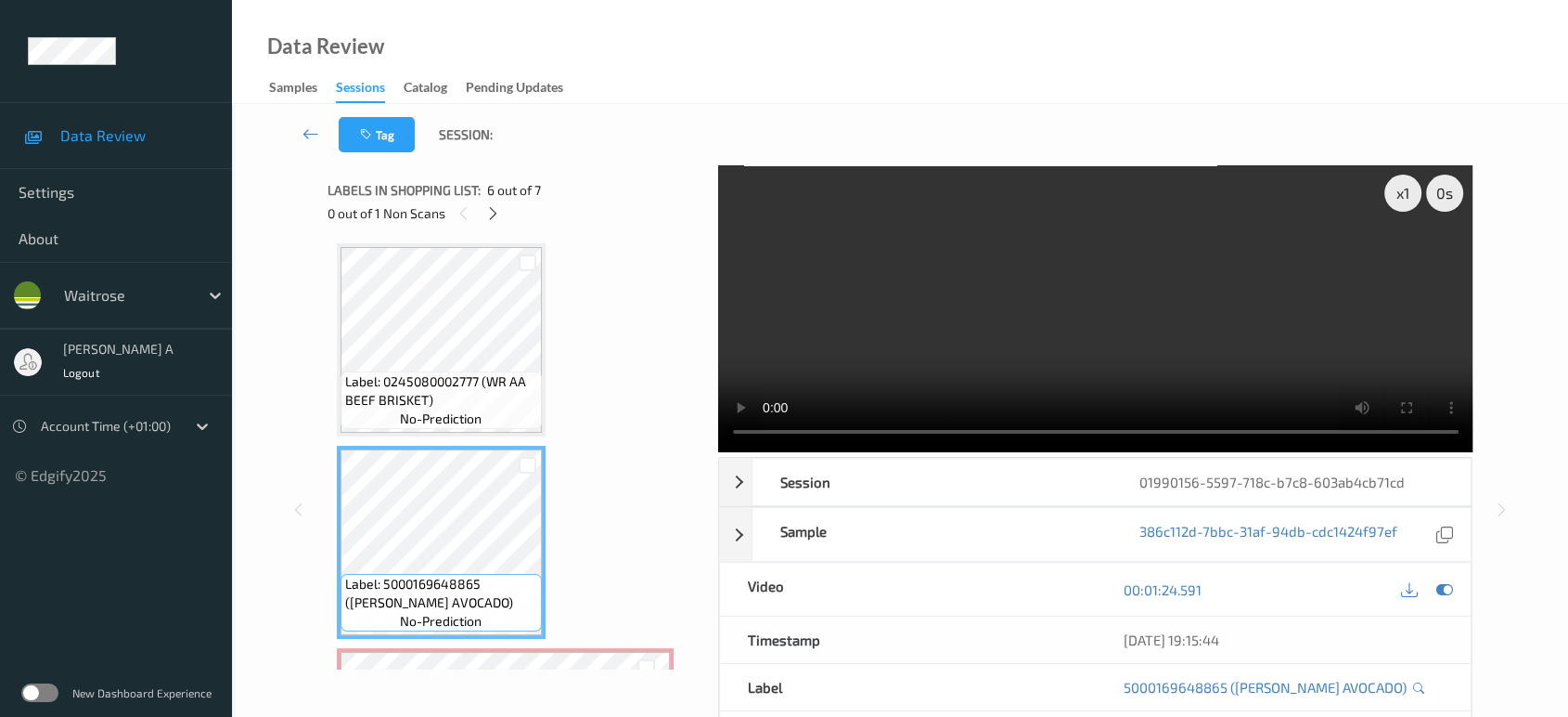
click at [1235, 367] on video at bounding box center [1096, 309] width 755 height 287
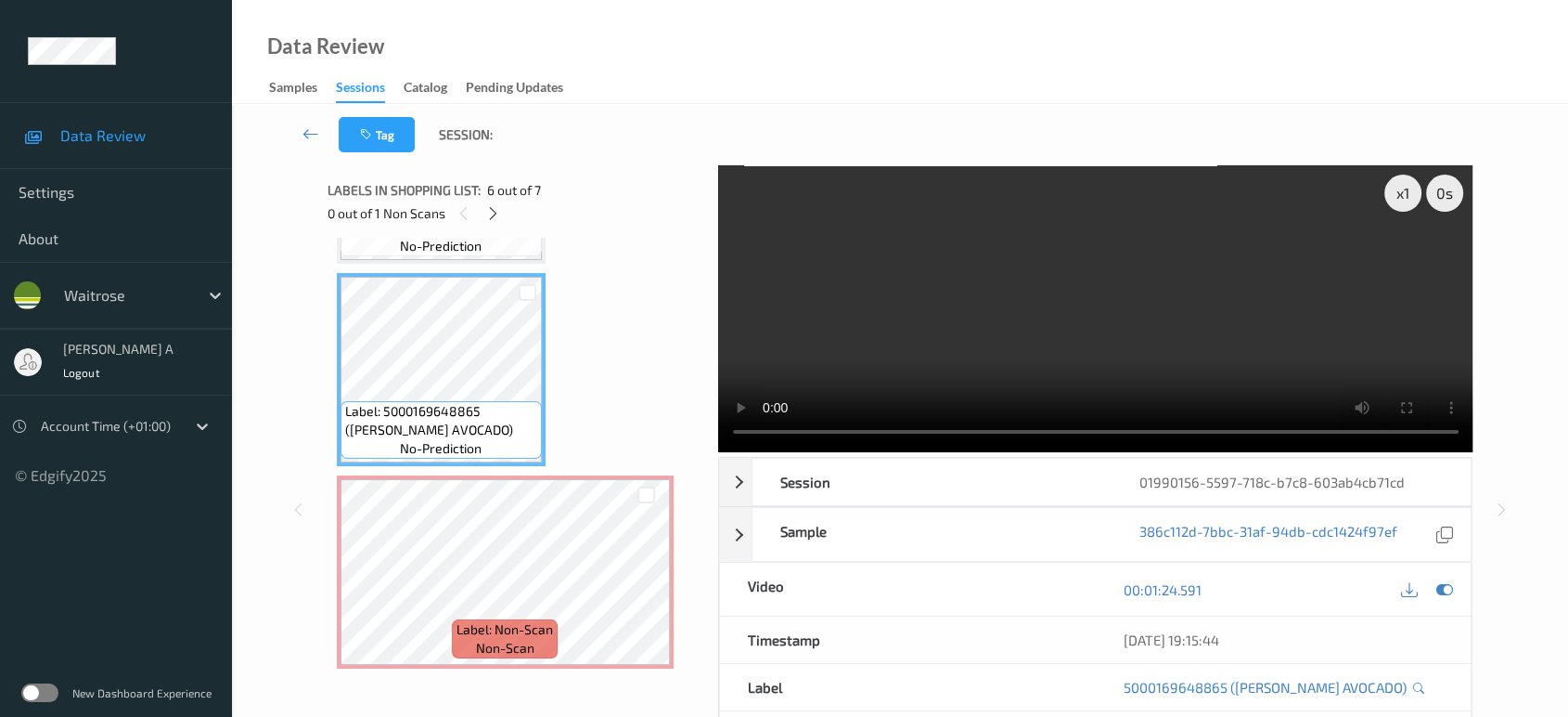
scroll to position [988, 0]
click at [653, 577] on icon at bounding box center [646, 585] width 16 height 16
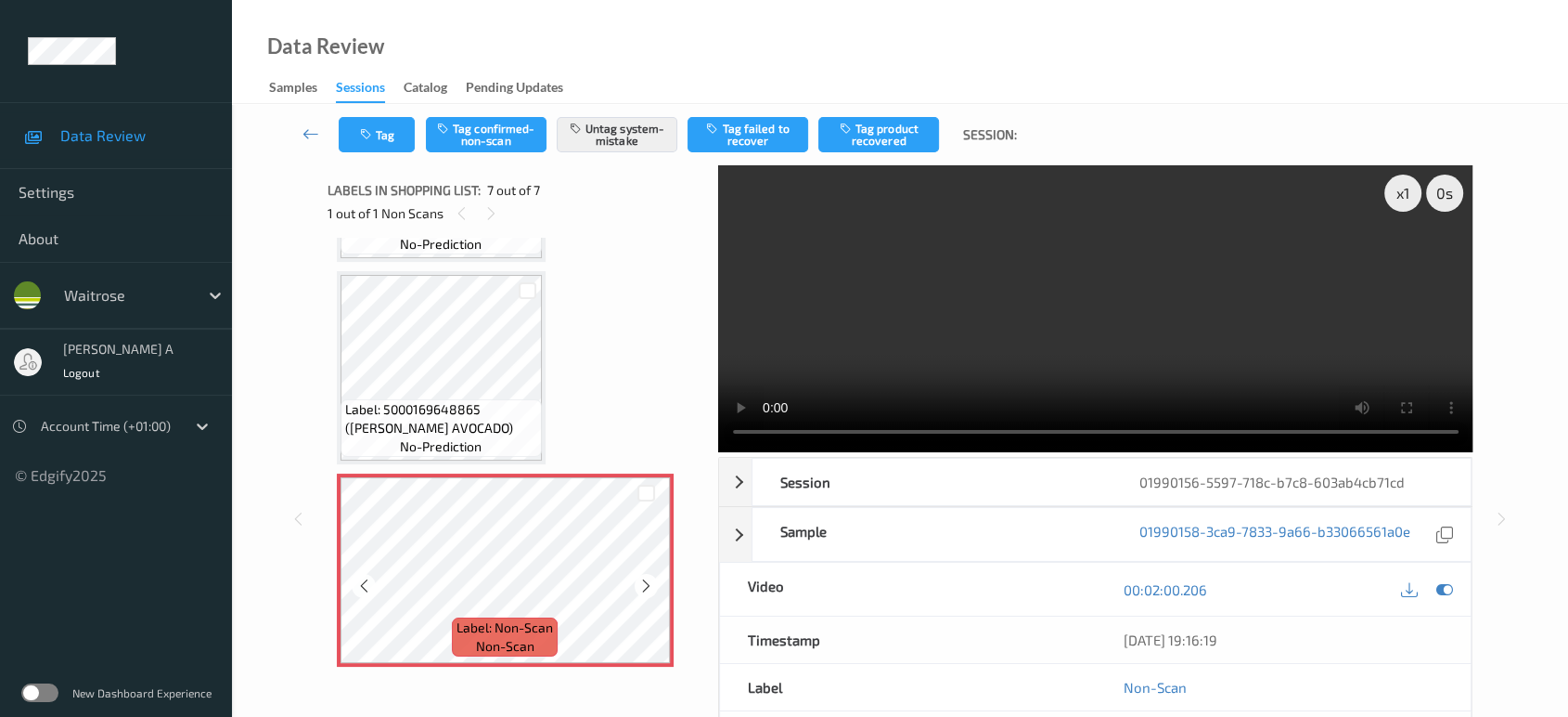
click at [653, 577] on icon at bounding box center [646, 585] width 16 height 16
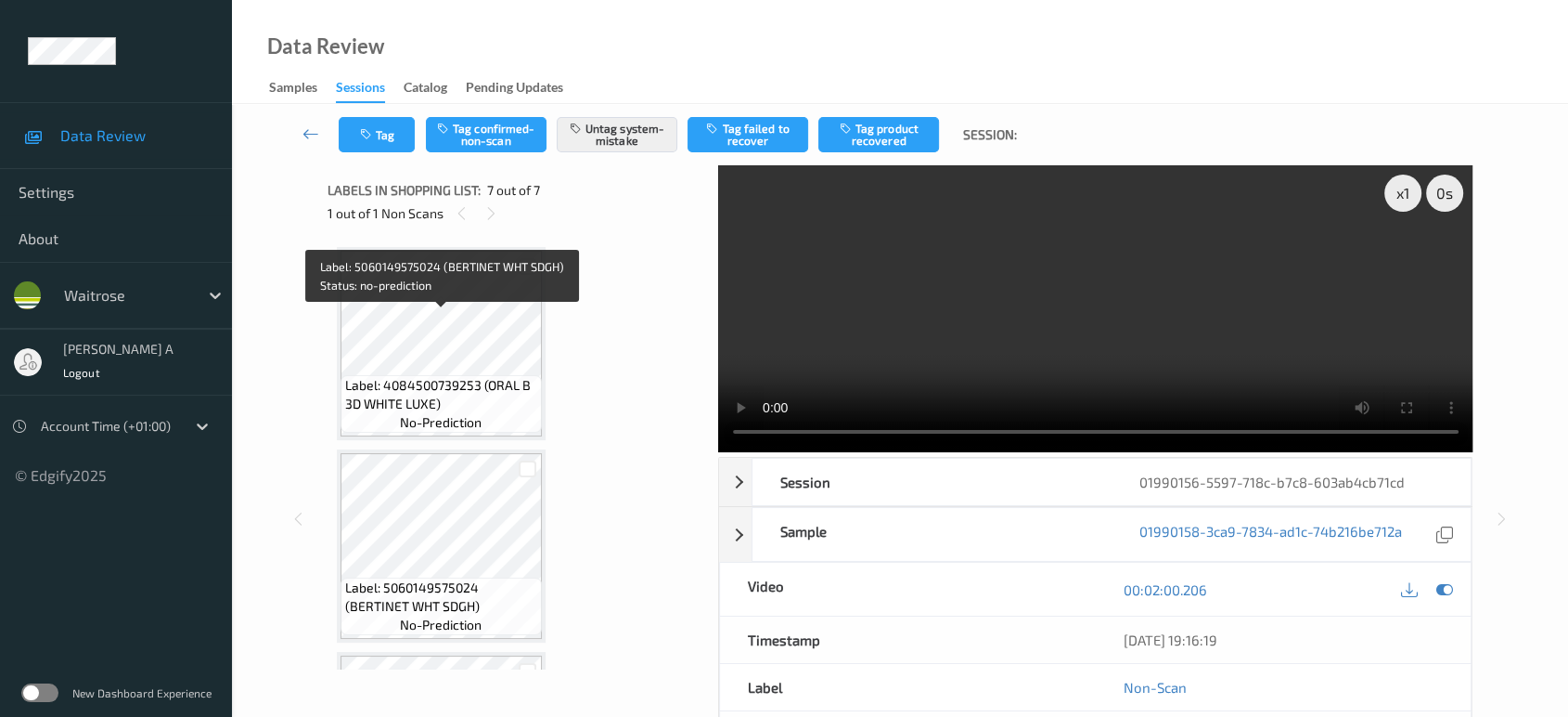
scroll to position [0, 0]
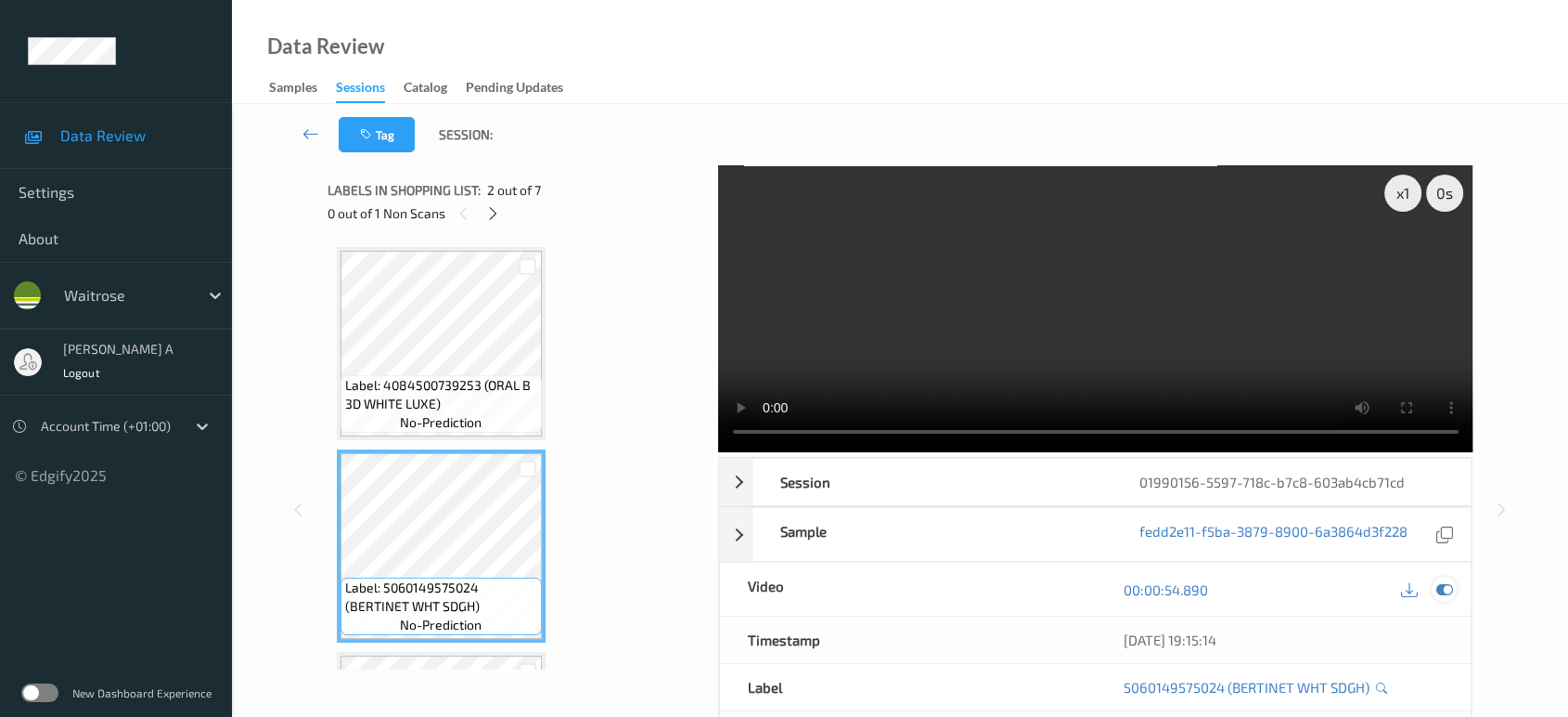
click at [1436, 590] on icon at bounding box center [1444, 589] width 16 height 16
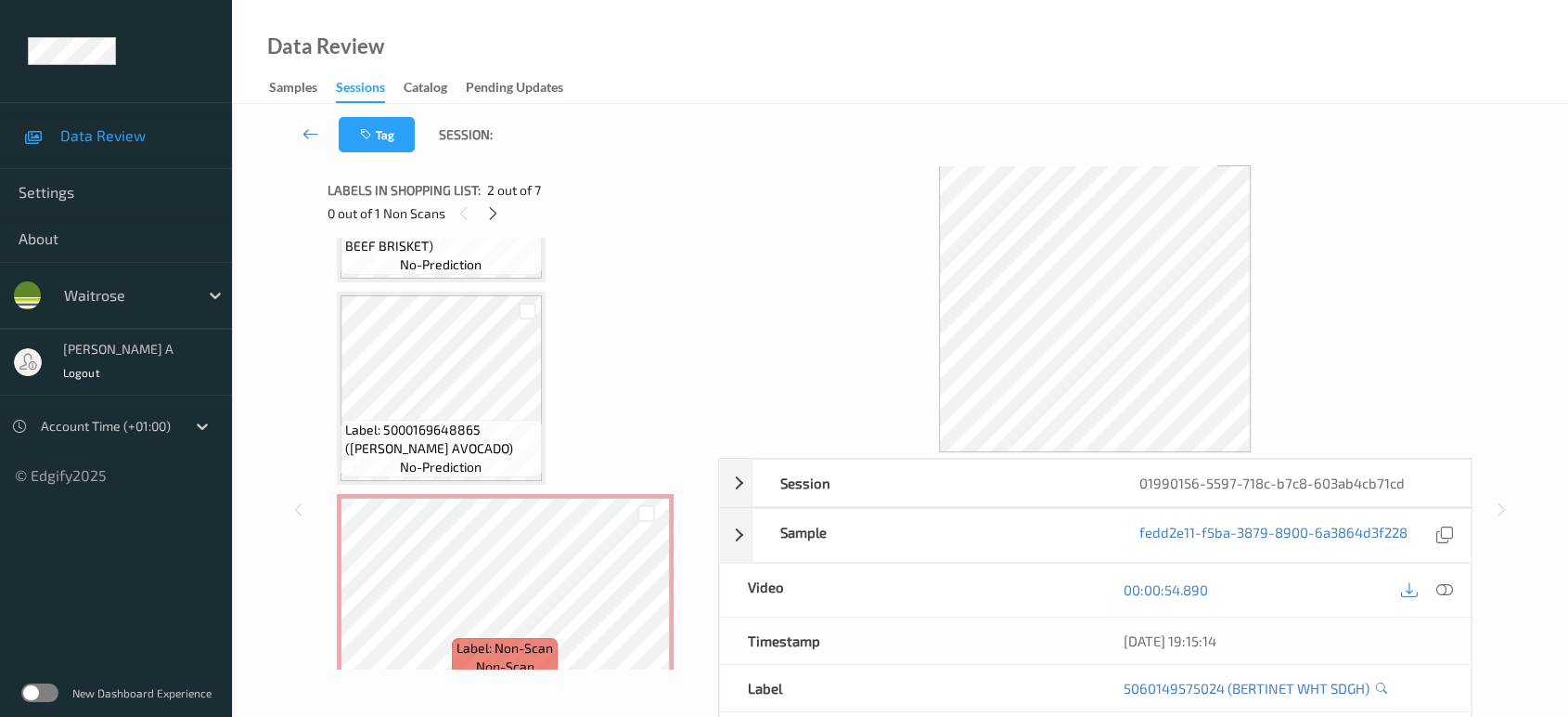
scroll to position [988, 0]
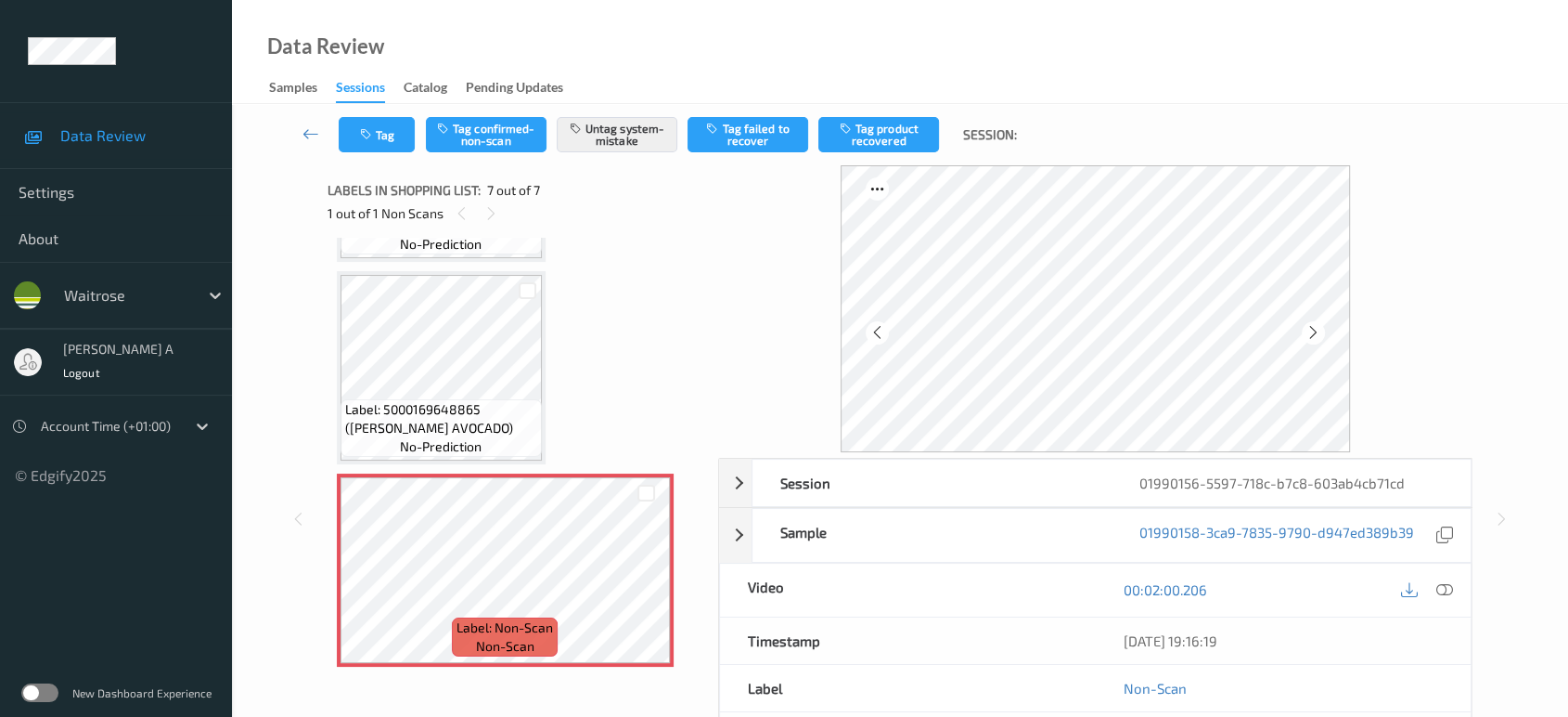
click at [416, 133] on div "Tag Tag confirmed-non-scan Untag system-mistake Tag failed to recover Tag produ…" at bounding box center [683, 134] width 690 height 35
click at [396, 135] on button "Tag" at bounding box center [376, 134] width 76 height 35
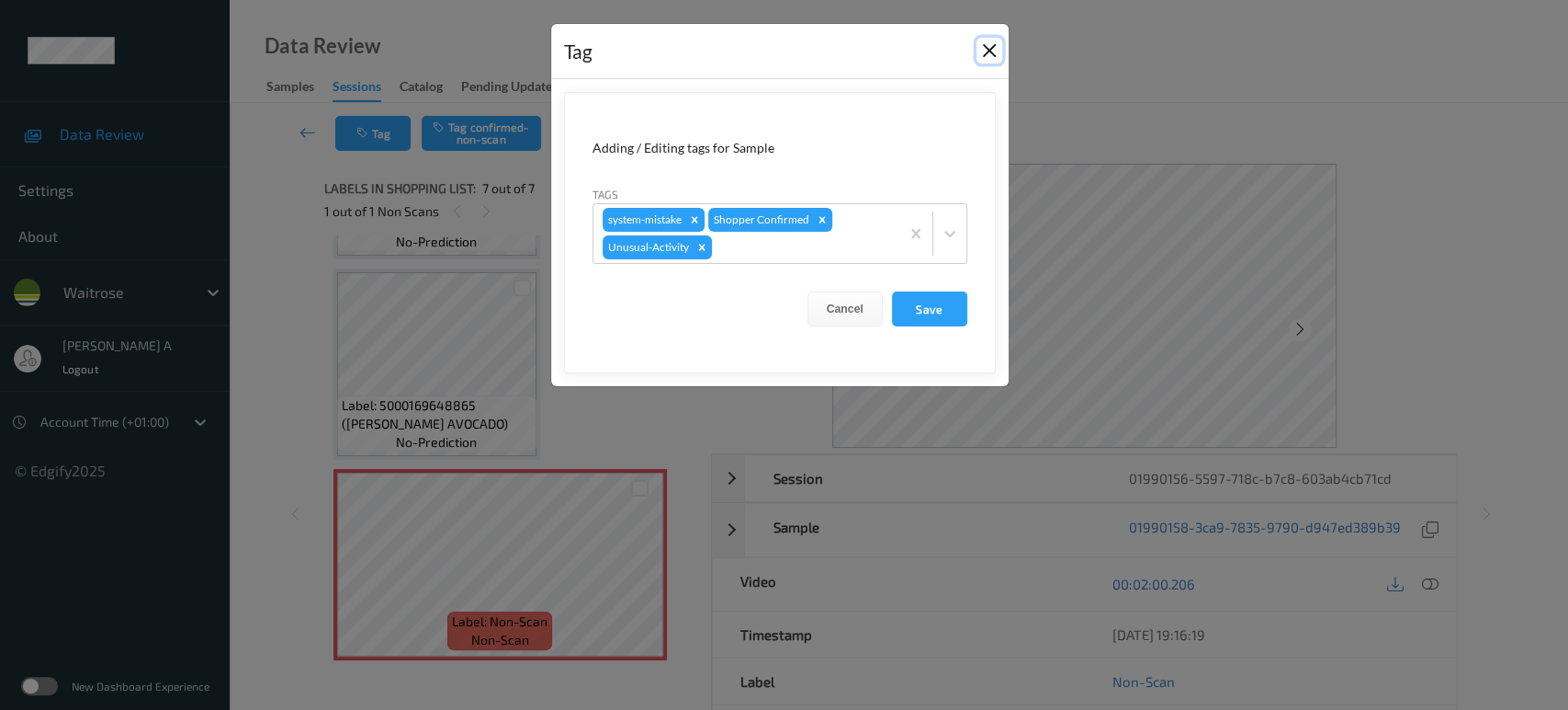
click at [994, 48] on button "Close" at bounding box center [989, 50] width 26 height 26
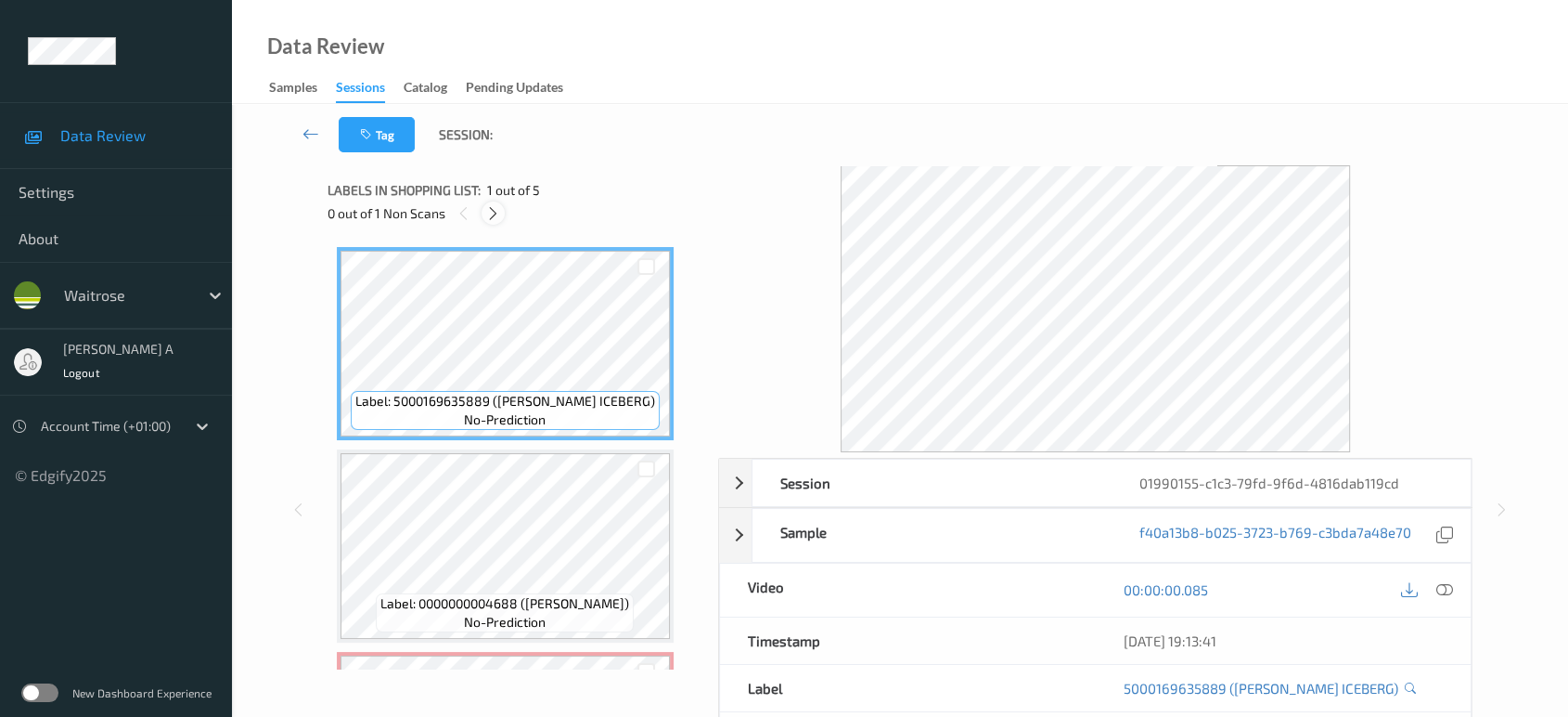
click at [494, 219] on icon at bounding box center [493, 213] width 16 height 16
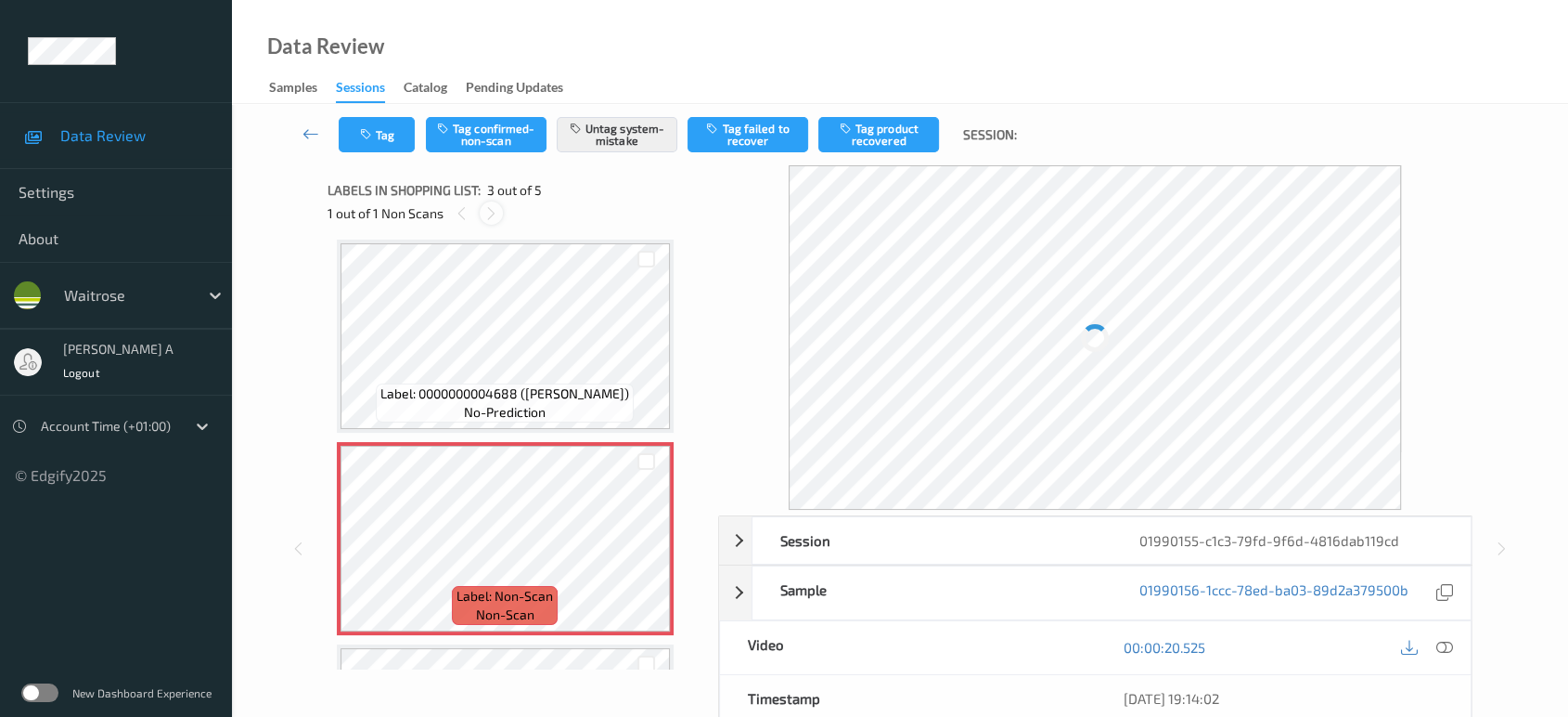
click at [492, 211] on icon at bounding box center [491, 213] width 16 height 16
click at [462, 209] on icon at bounding box center [462, 213] width 16 height 16
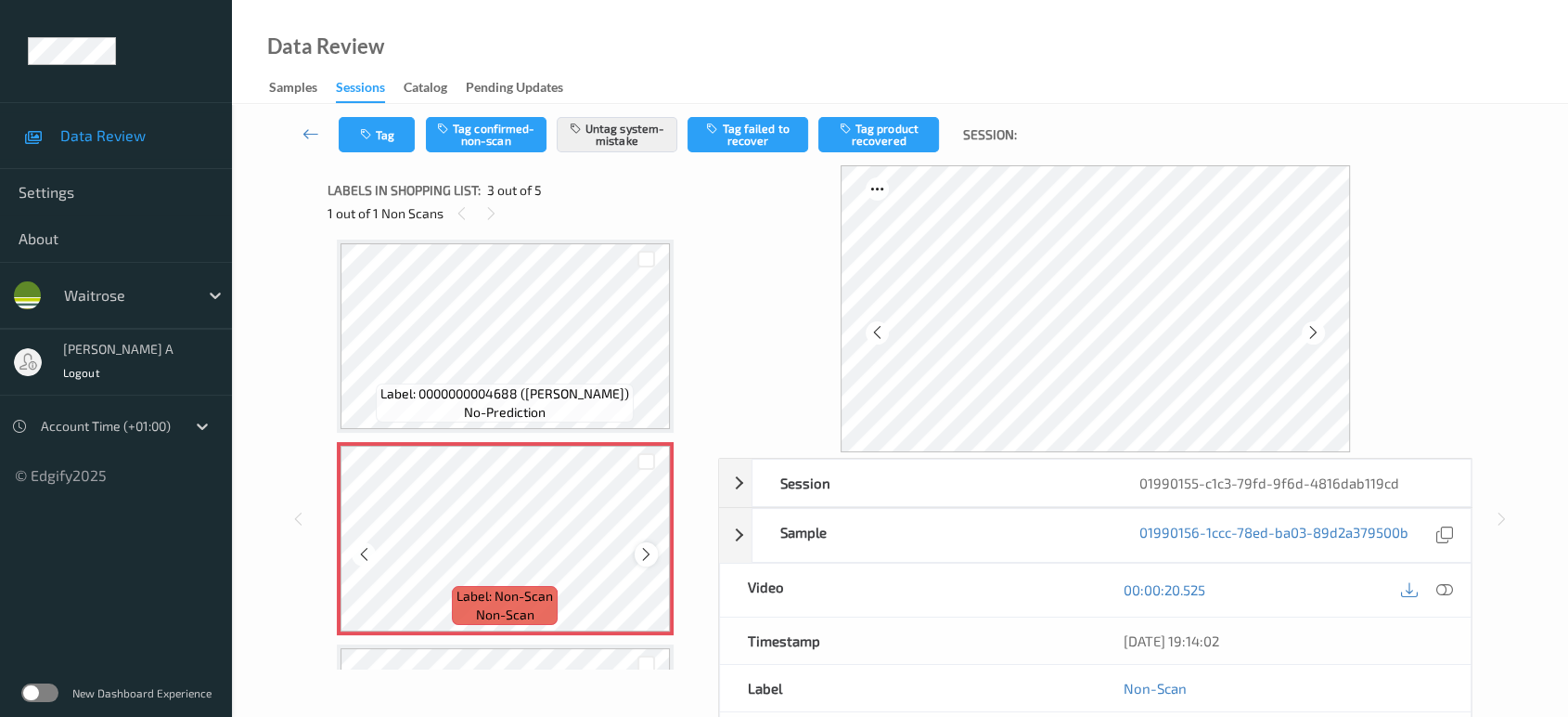
click at [635, 554] on div at bounding box center [646, 554] width 23 height 23
click at [646, 554] on icon at bounding box center [646, 554] width 16 height 16
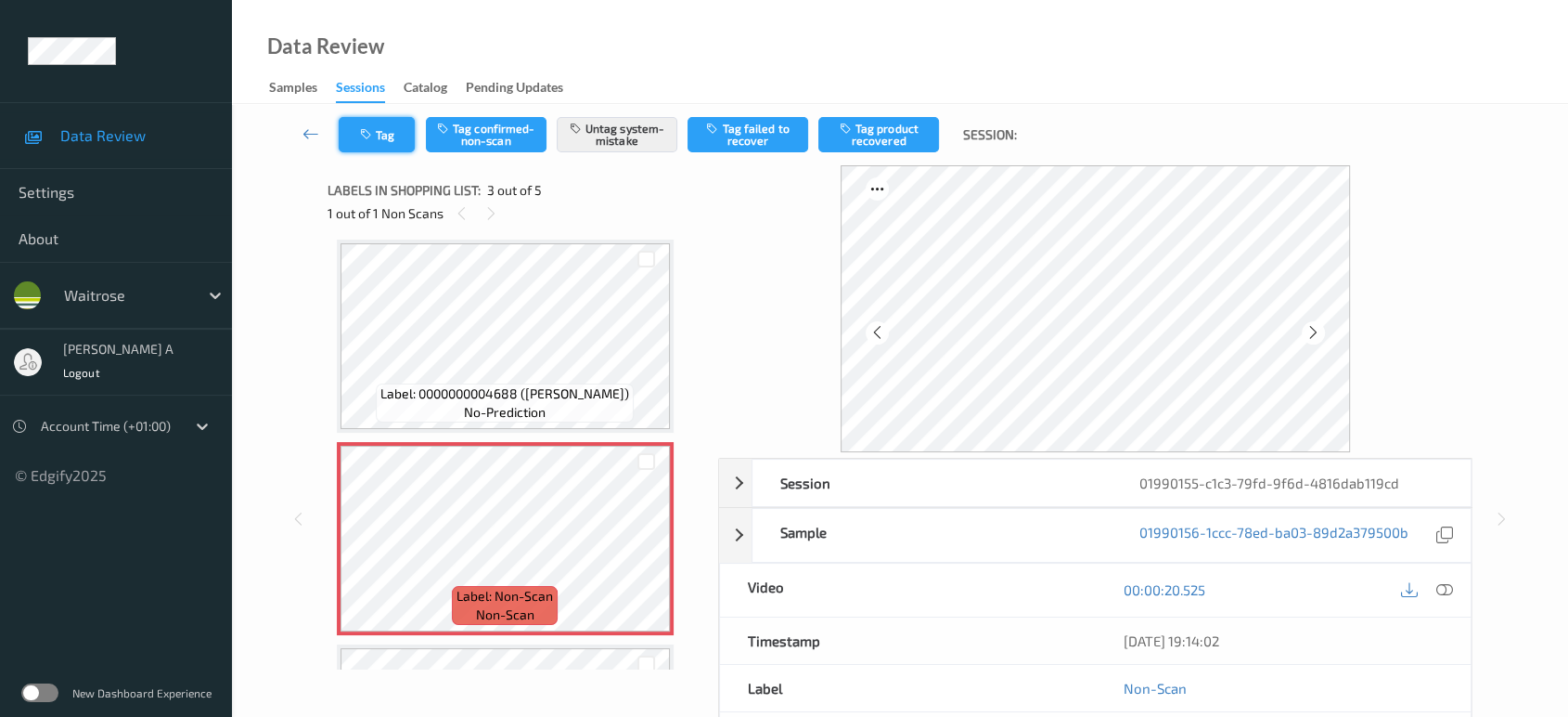
click at [385, 136] on button "Tag" at bounding box center [376, 134] width 76 height 35
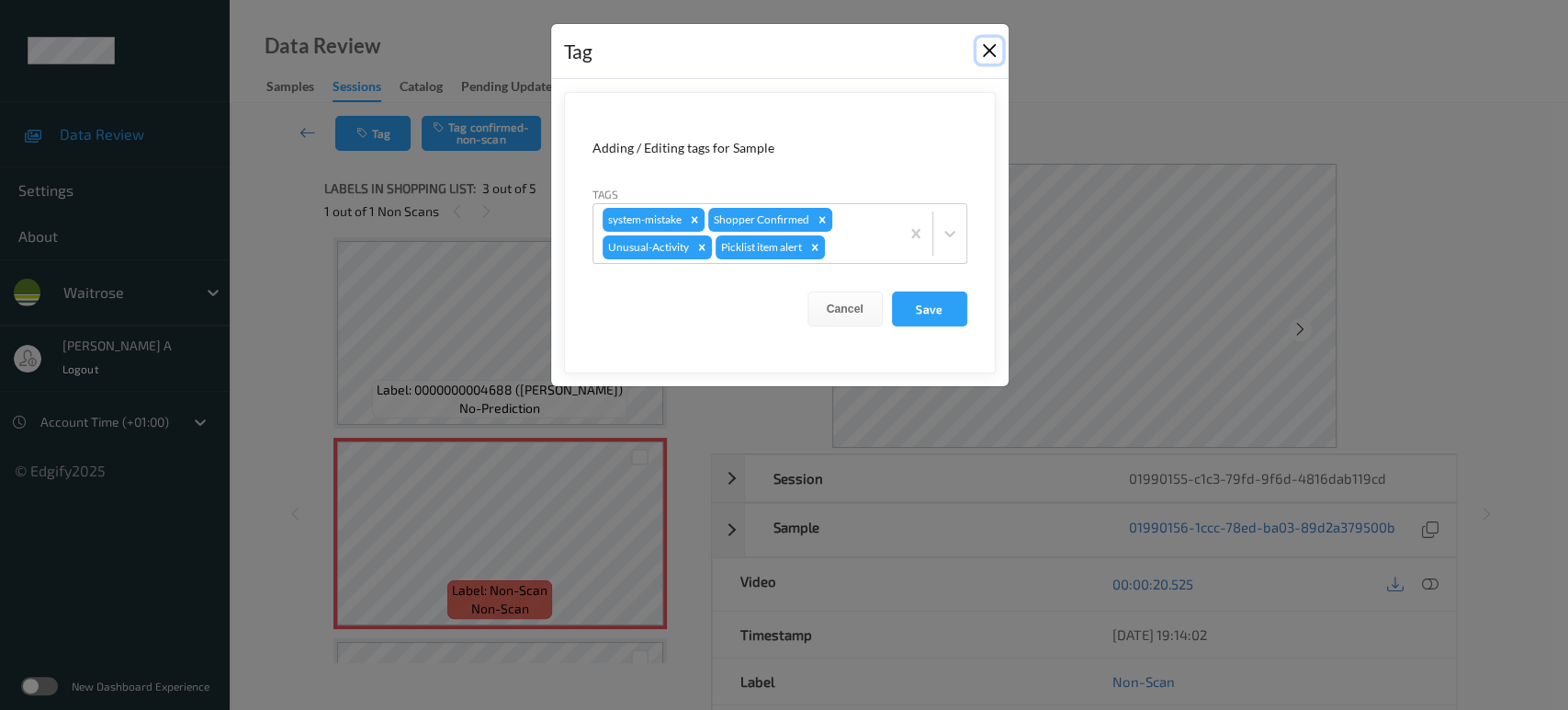
click at [989, 48] on button "Close" at bounding box center [989, 50] width 26 height 26
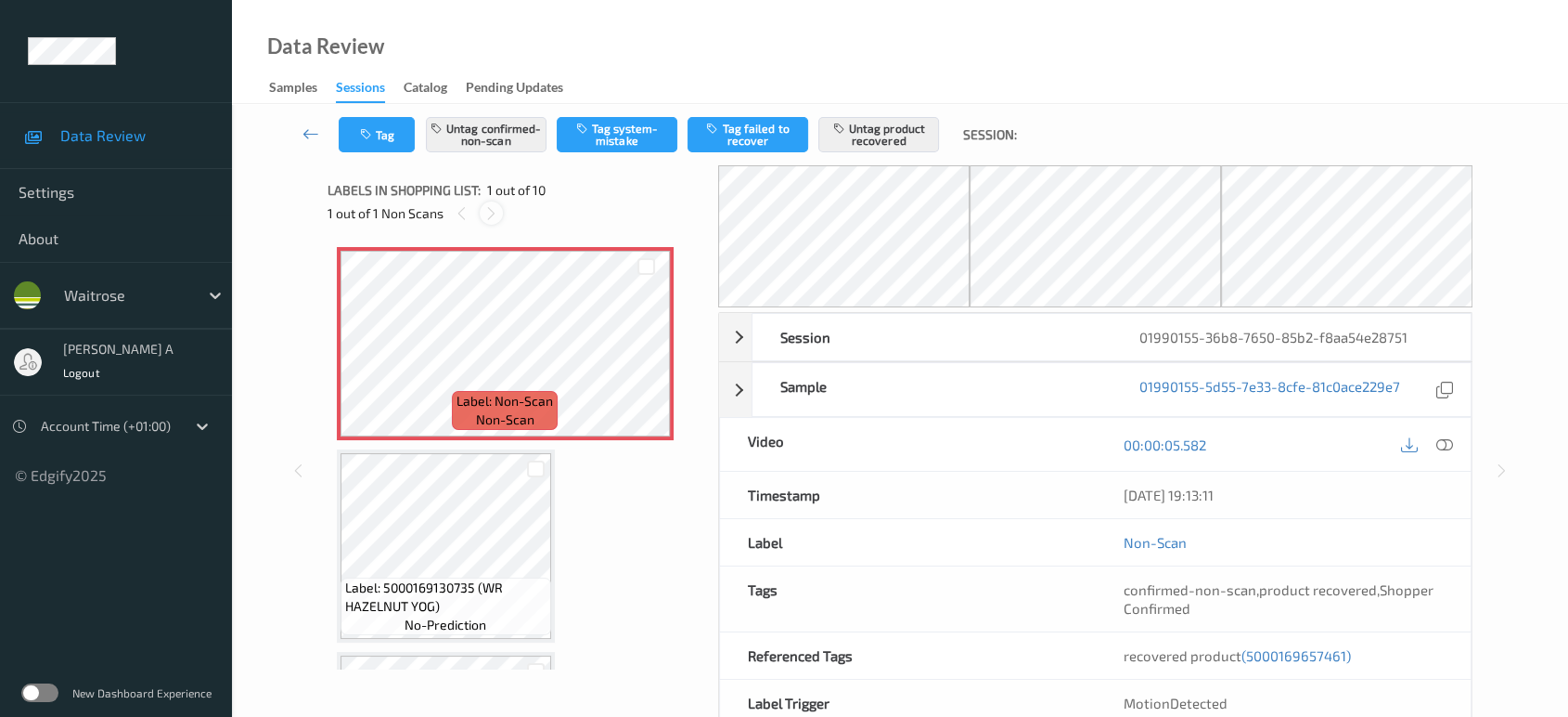
click at [490, 211] on icon at bounding box center [491, 213] width 16 height 16
click at [651, 360] on icon at bounding box center [646, 358] width 16 height 16
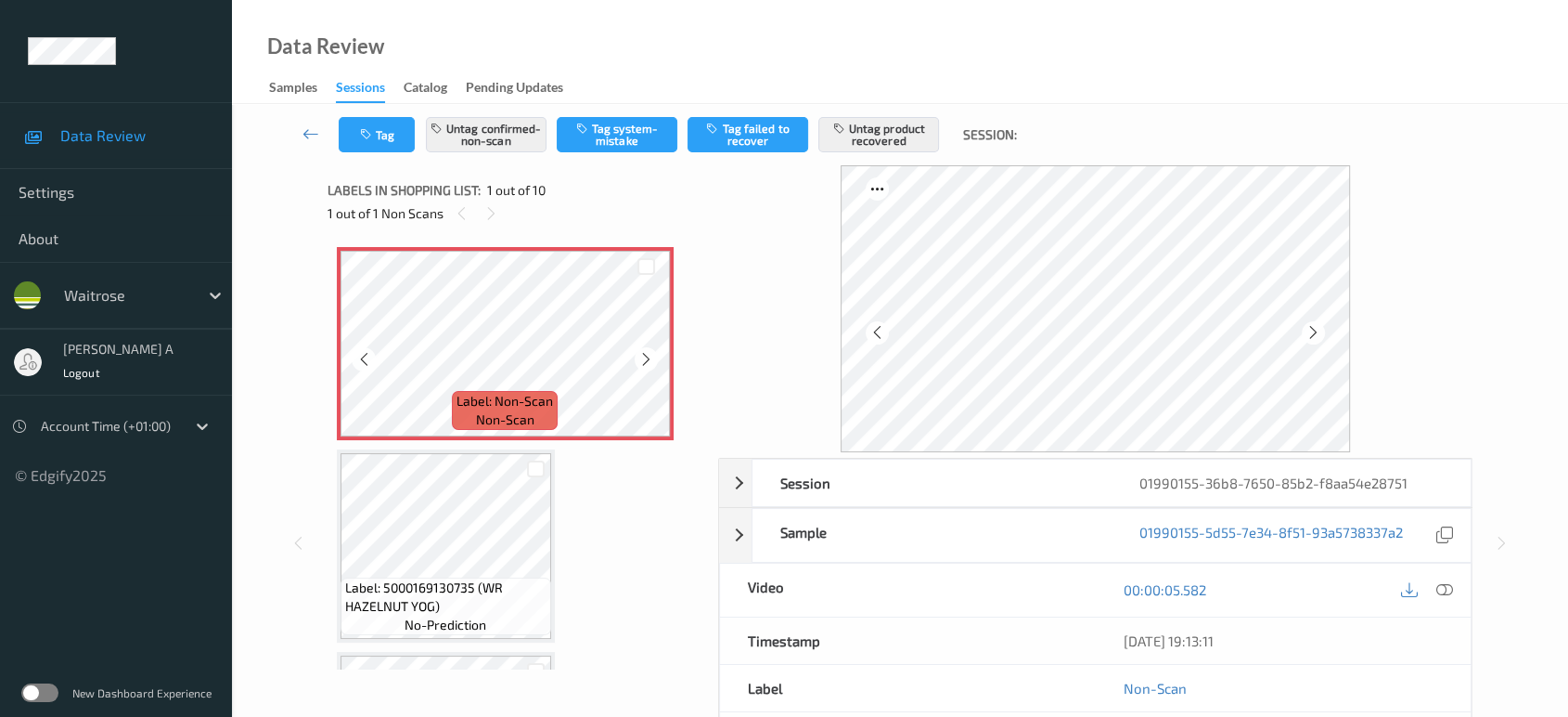
click at [651, 360] on icon at bounding box center [646, 358] width 16 height 16
drag, startPoint x: 1450, startPoint y: 588, endPoint x: 1440, endPoint y: 580, distance: 12.8
click at [1450, 588] on icon at bounding box center [1444, 589] width 16 height 16
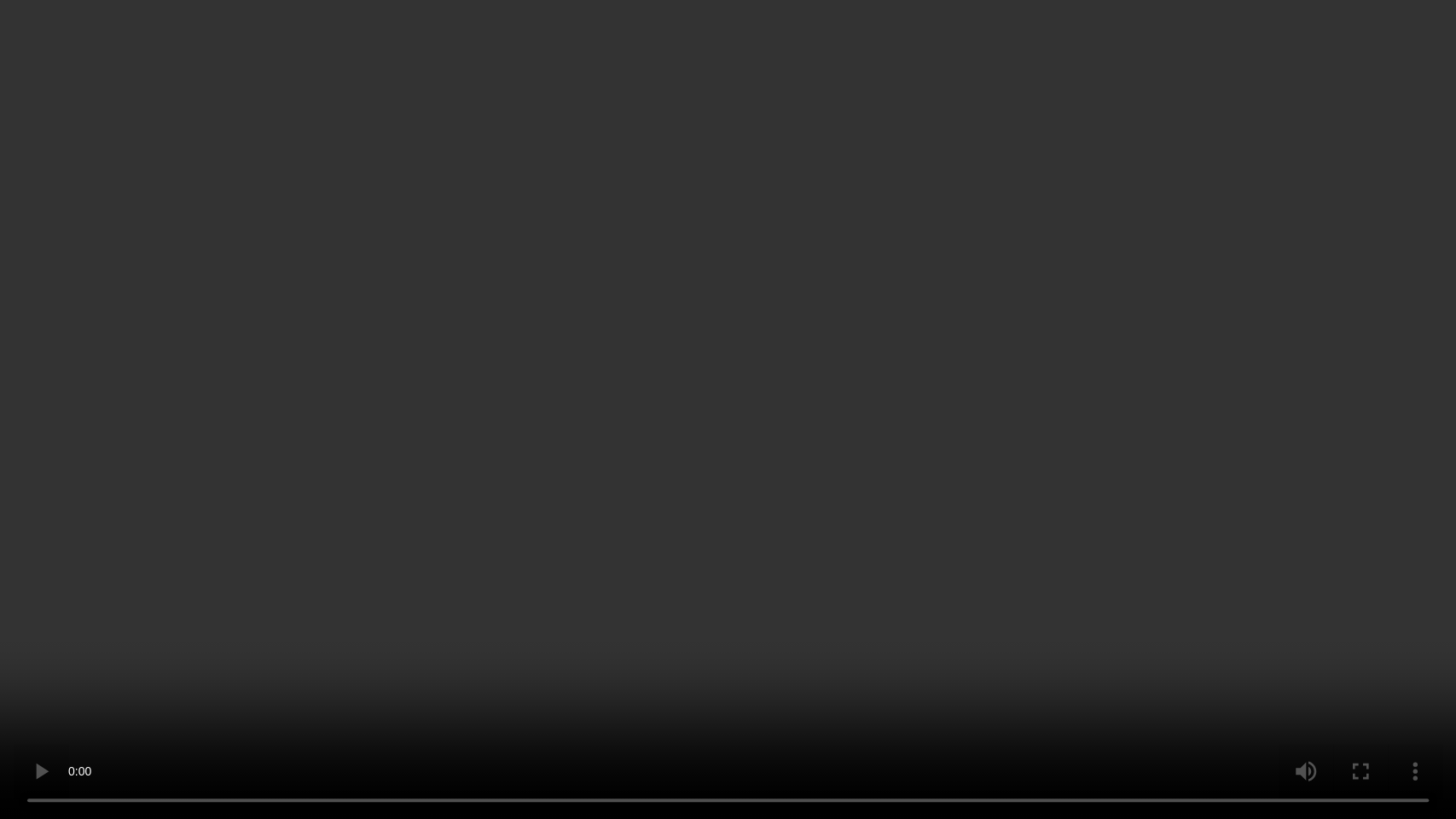
click at [1126, 479] on video at bounding box center [728, 410] width 1456 height 819
click at [987, 558] on video at bounding box center [728, 410] width 1456 height 819
click at [843, 529] on video at bounding box center [728, 410] width 1456 height 819
click at [970, 299] on video at bounding box center [728, 410] width 1456 height 819
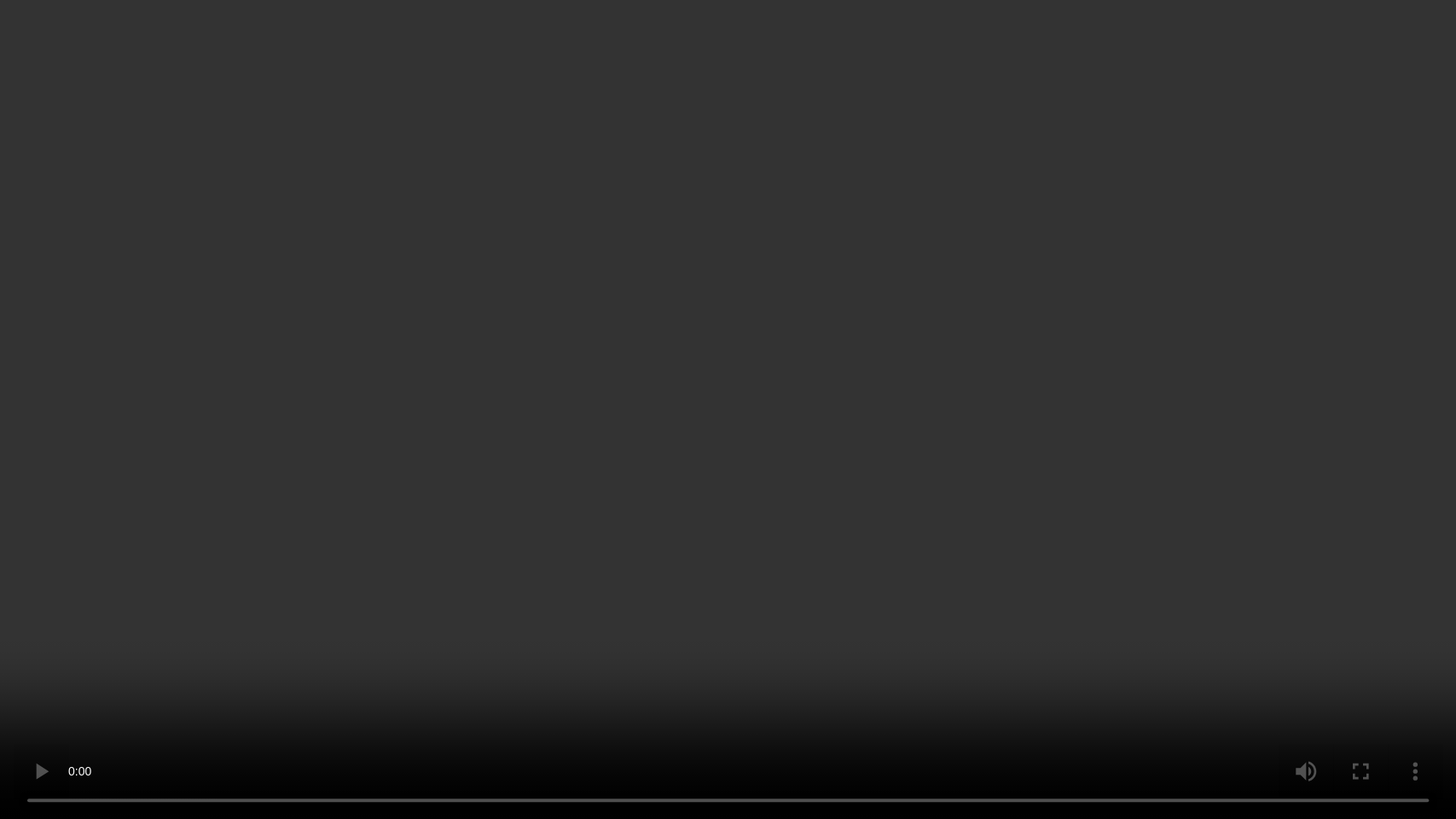
click at [1208, 390] on video at bounding box center [728, 410] width 1456 height 819
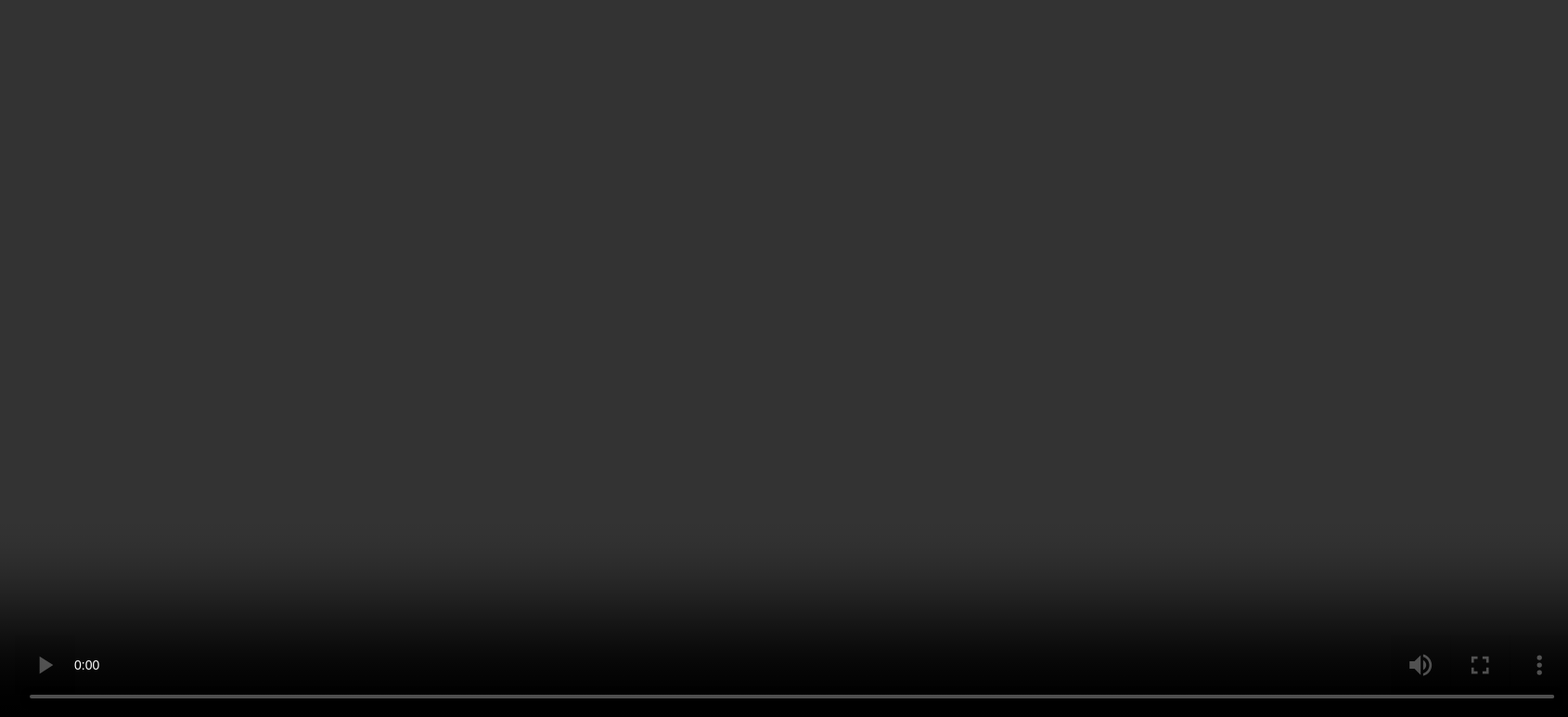
scroll to position [412, 0]
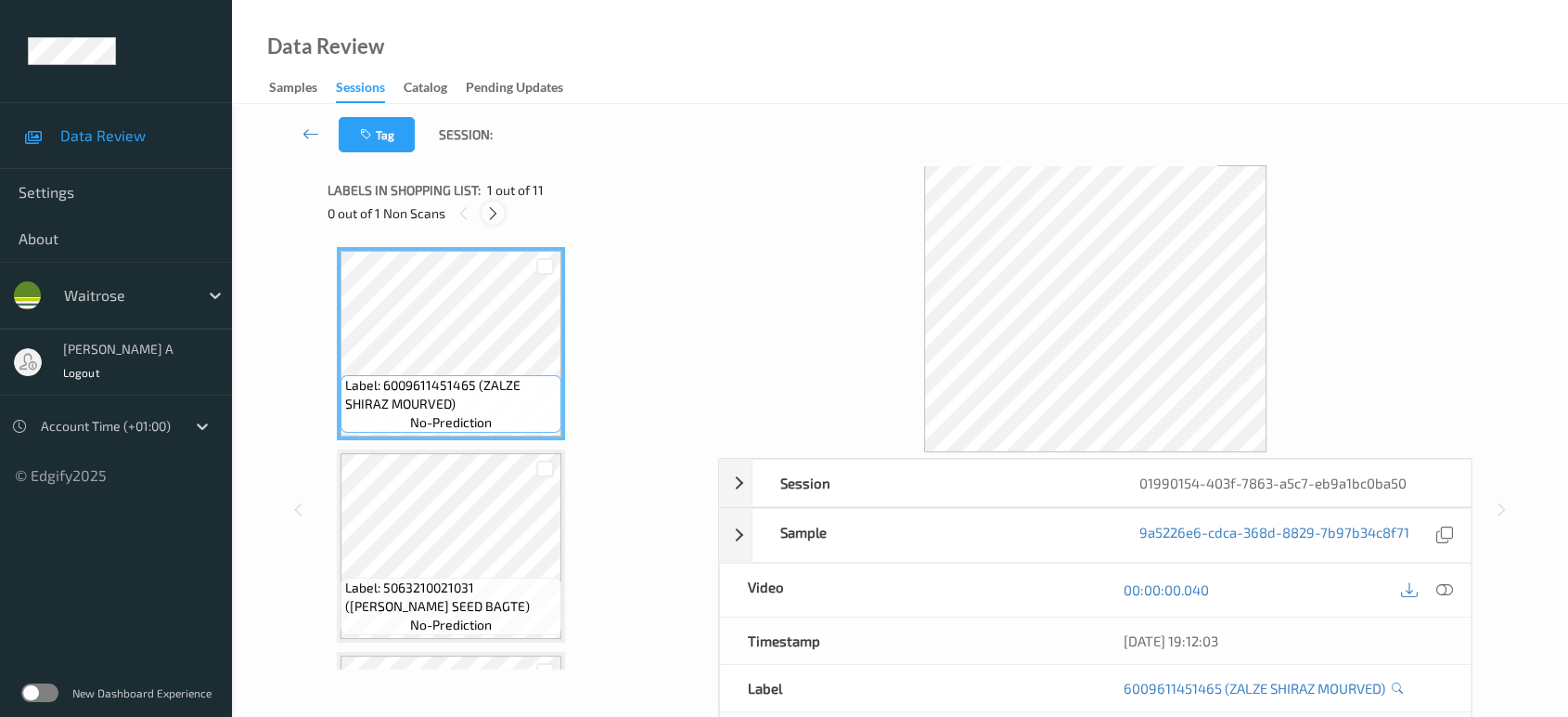
click at [492, 217] on icon at bounding box center [493, 213] width 16 height 16
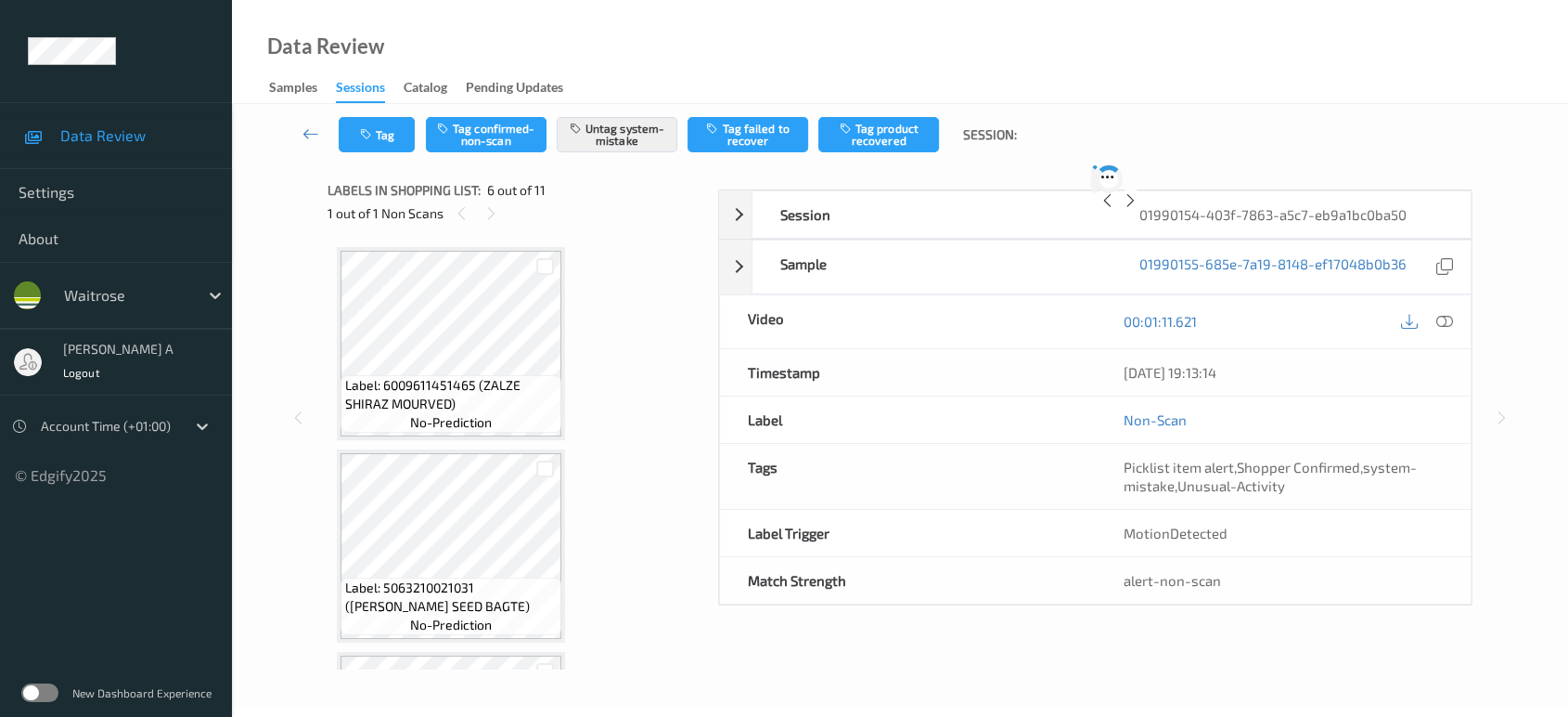
scroll to position [815, 0]
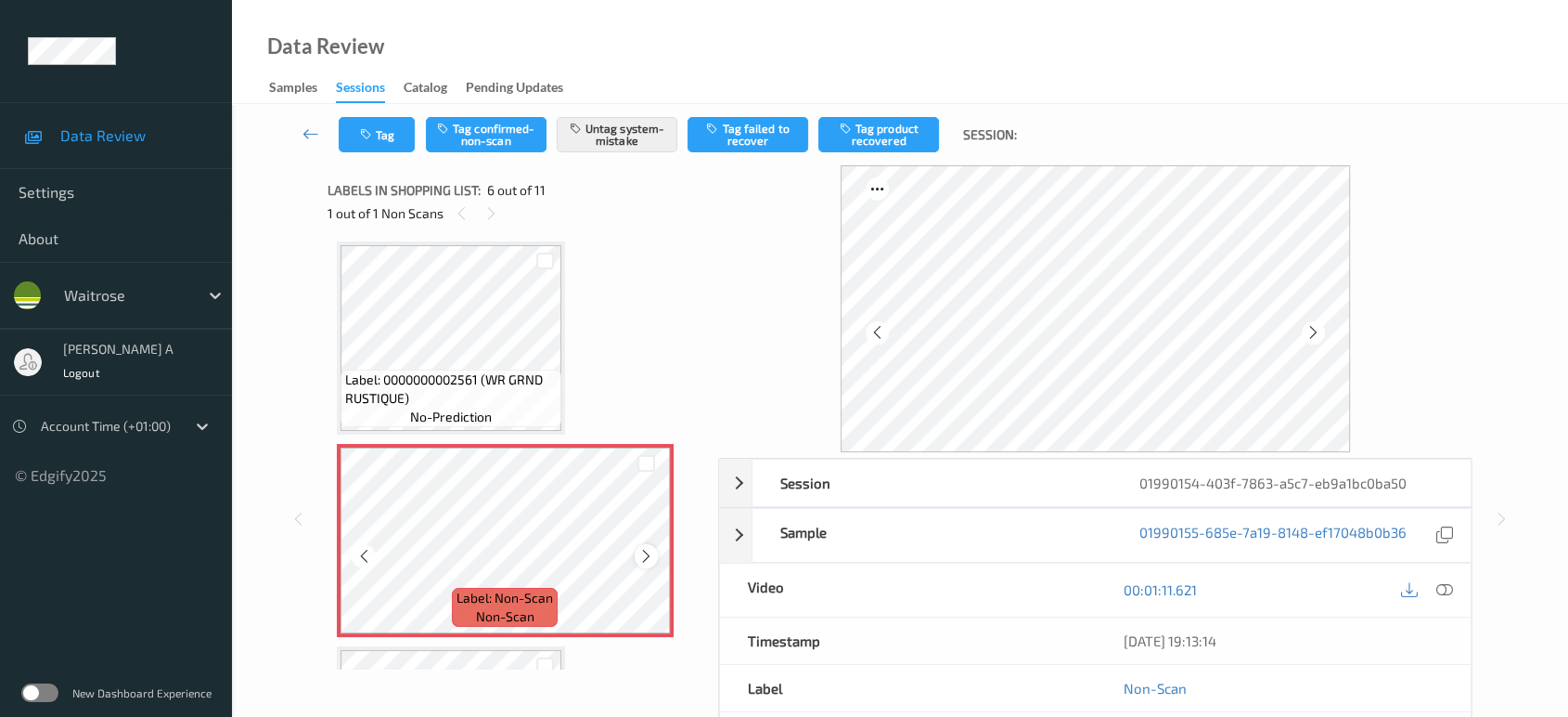
click at [638, 554] on icon at bounding box center [646, 555] width 16 height 16
click at [364, 137] on icon "button" at bounding box center [368, 135] width 16 height 13
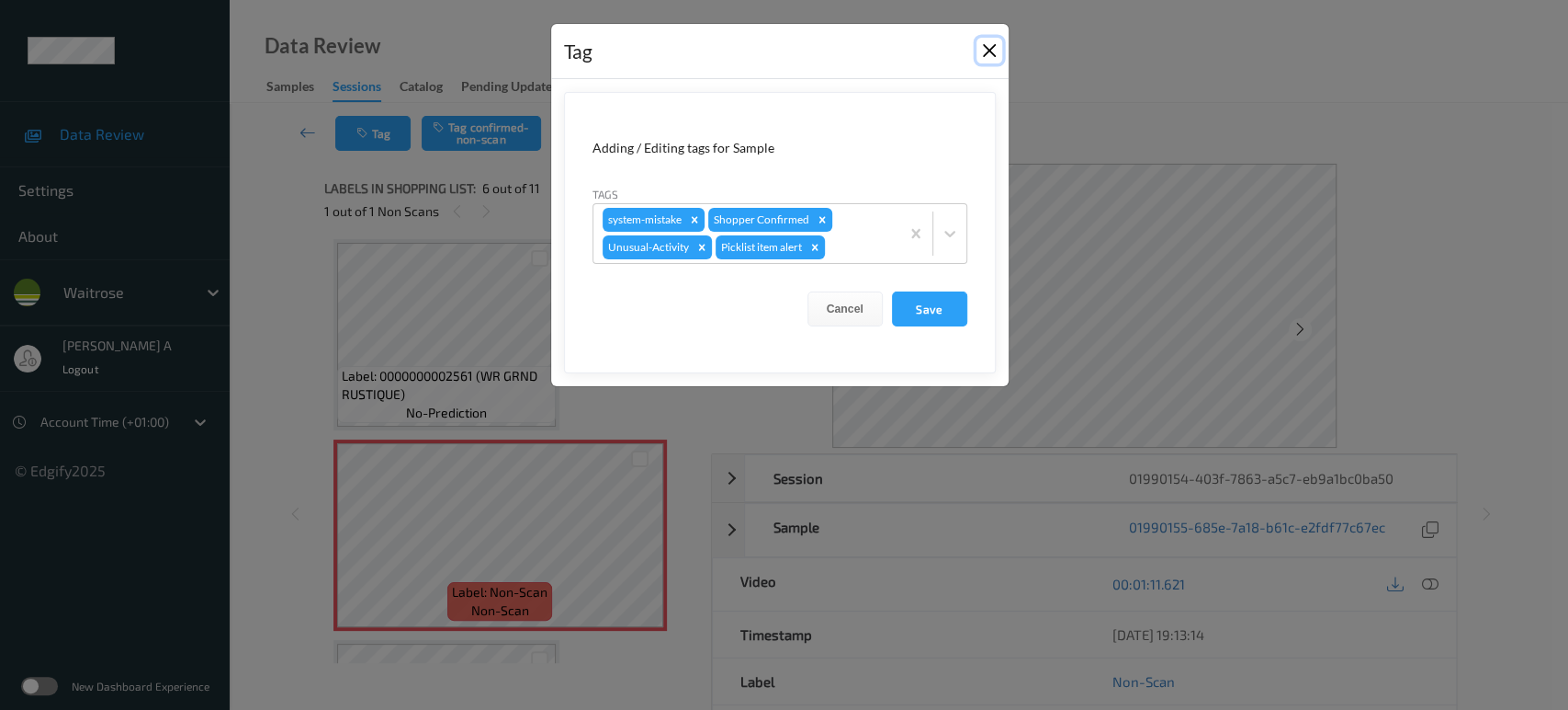
click at [993, 45] on button "Close" at bounding box center [989, 50] width 26 height 26
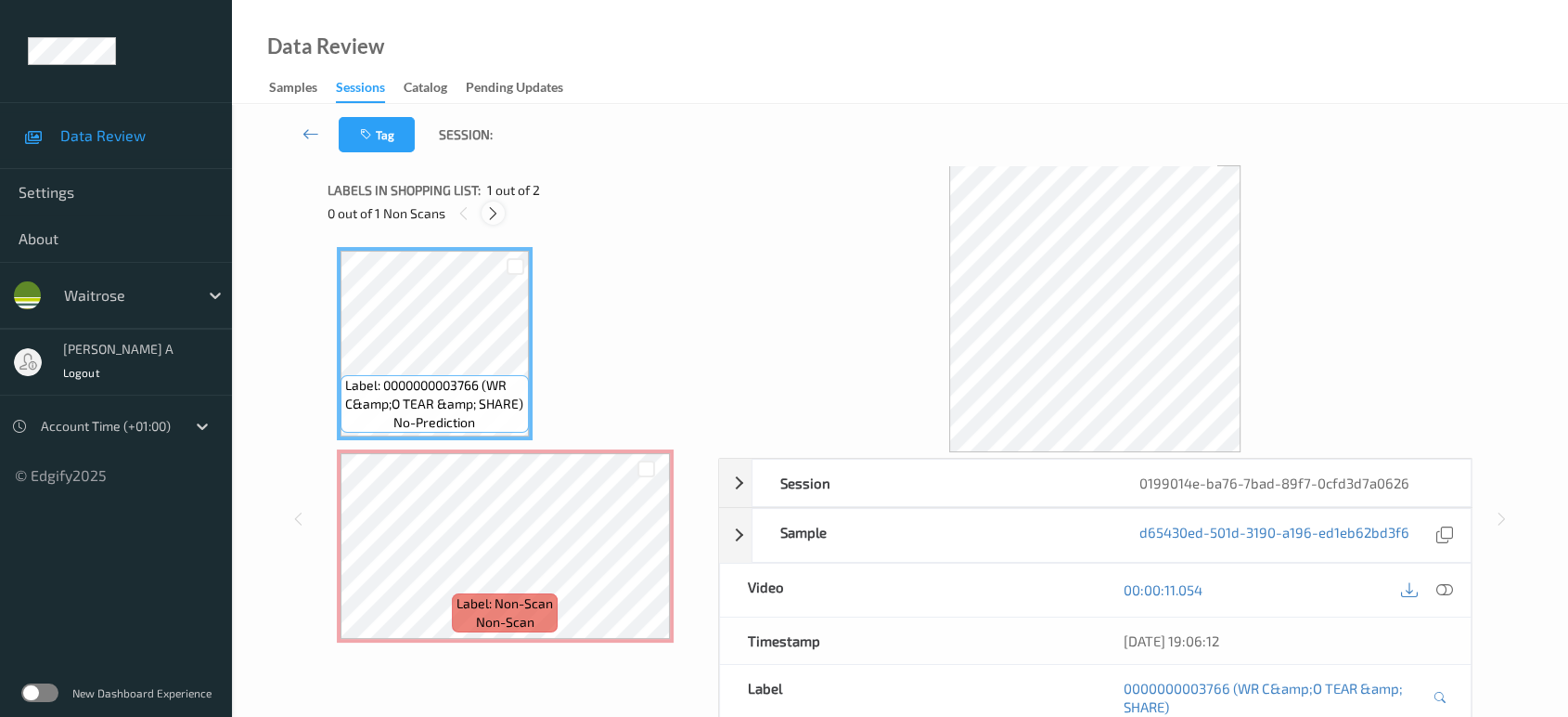
click at [488, 206] on icon at bounding box center [493, 213] width 16 height 16
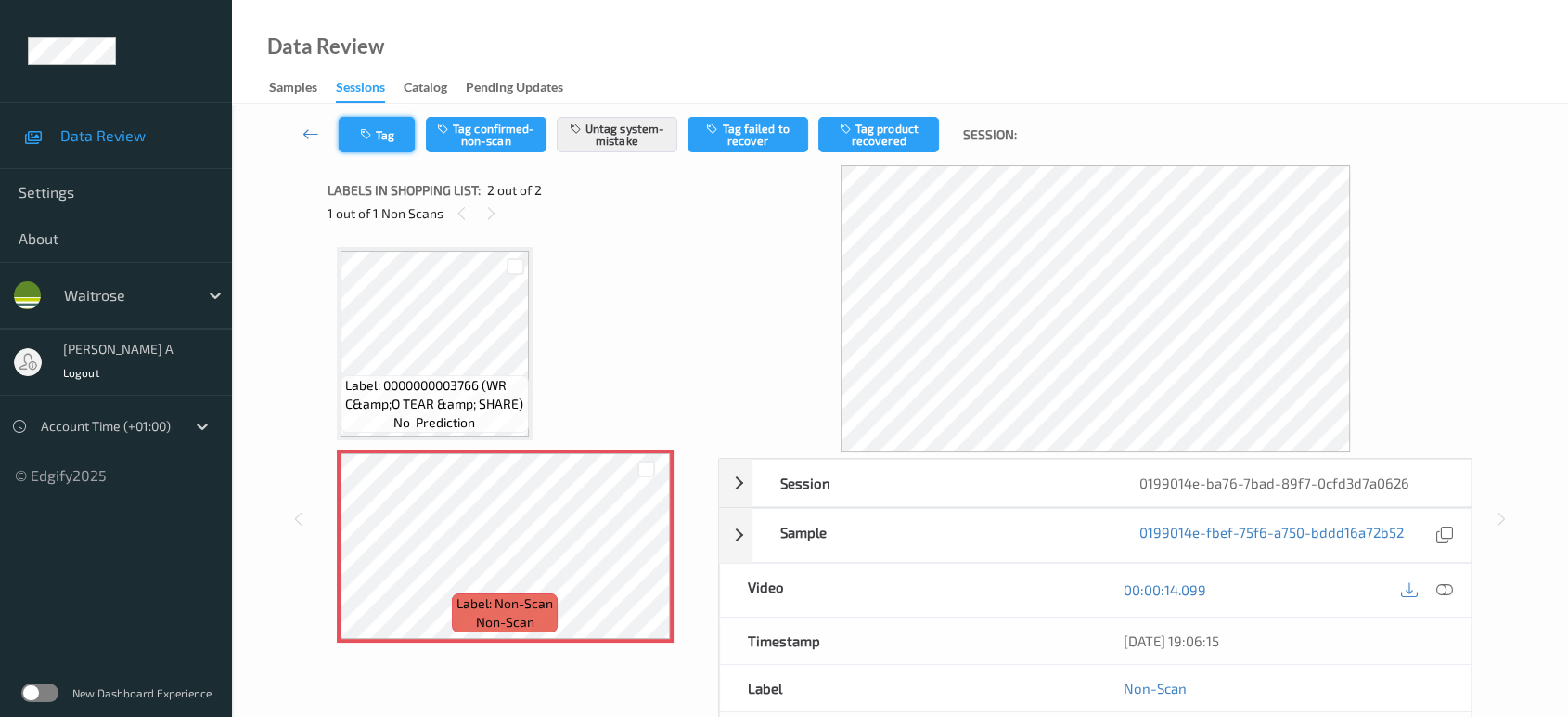
click at [378, 134] on button "Tag" at bounding box center [376, 134] width 76 height 35
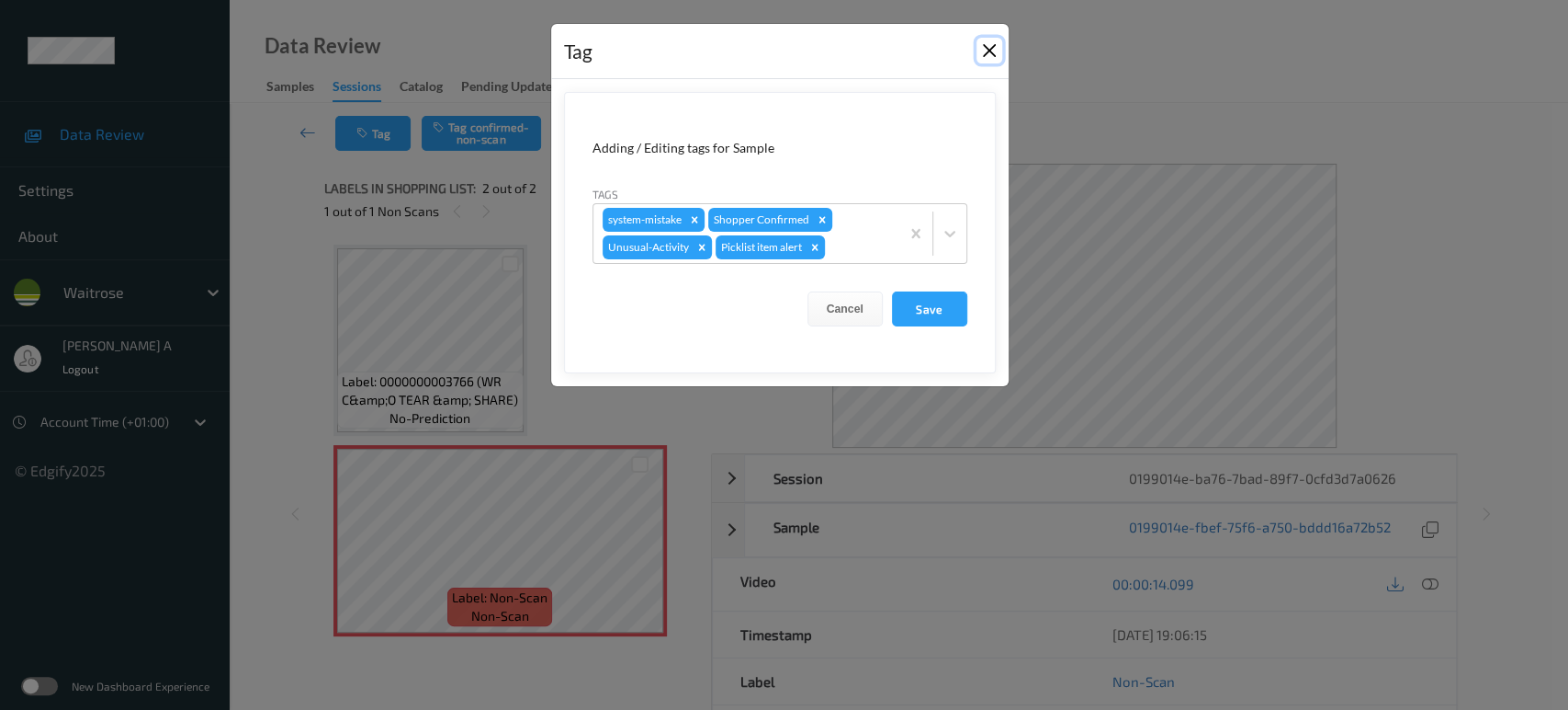
click at [993, 54] on button "Close" at bounding box center [989, 50] width 26 height 26
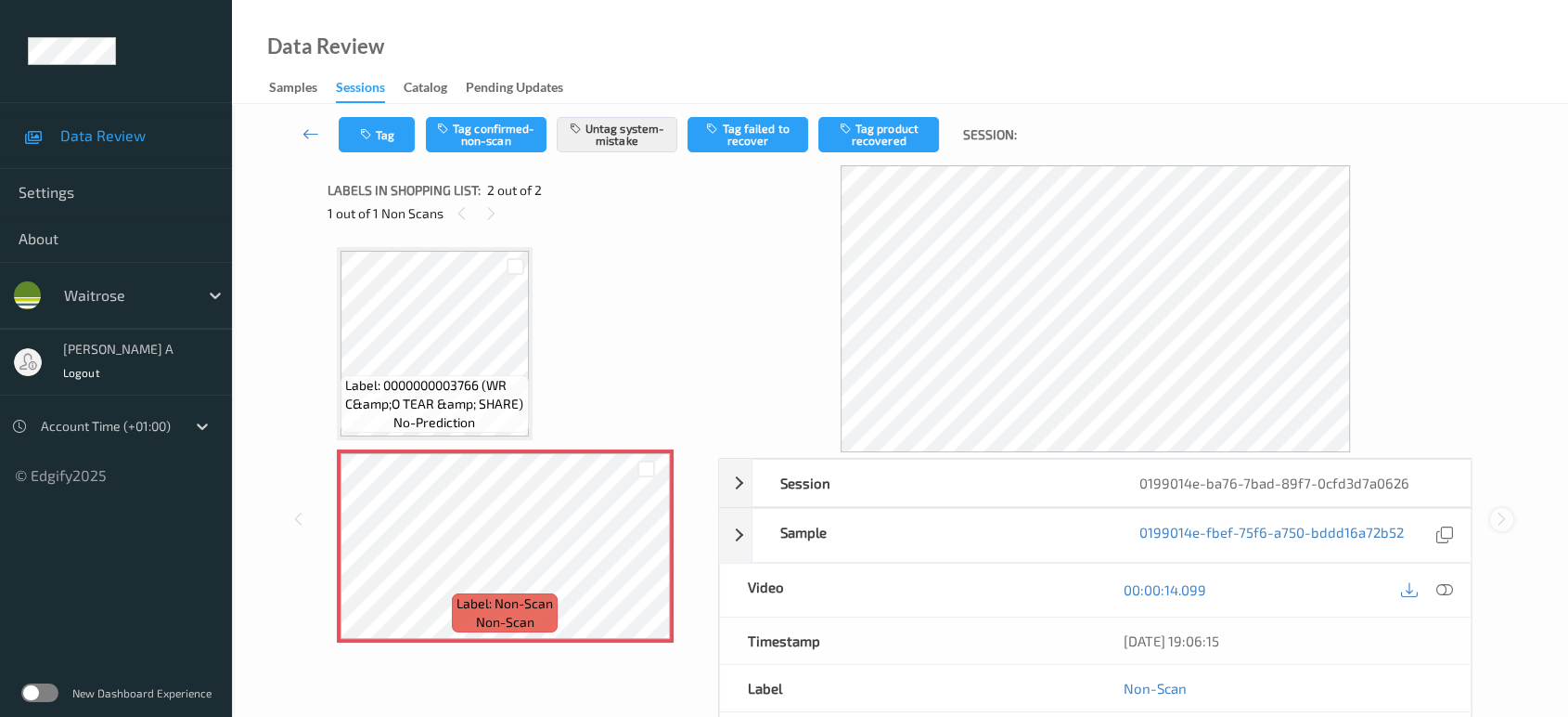
click at [1499, 521] on icon at bounding box center [1501, 518] width 16 height 16
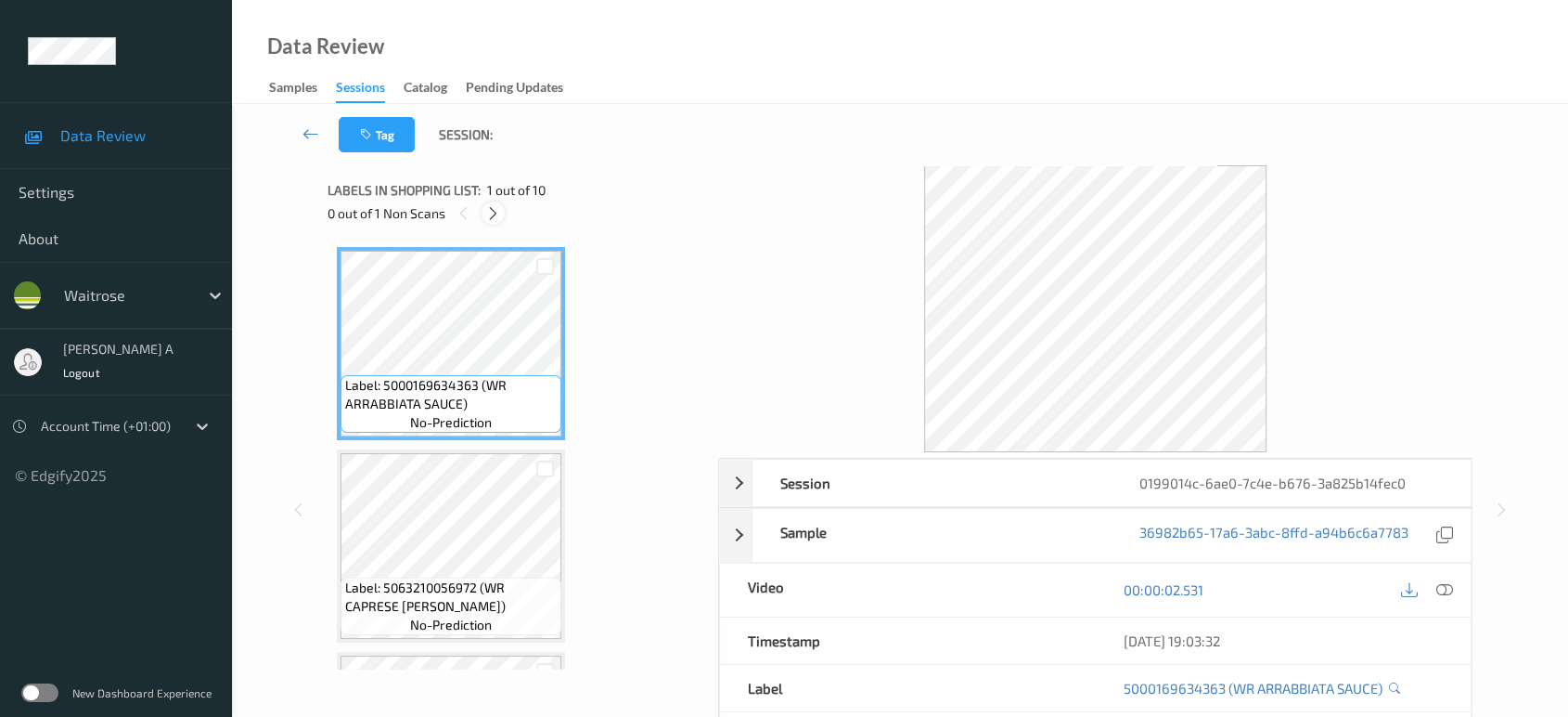
click at [487, 217] on icon at bounding box center [493, 213] width 16 height 16
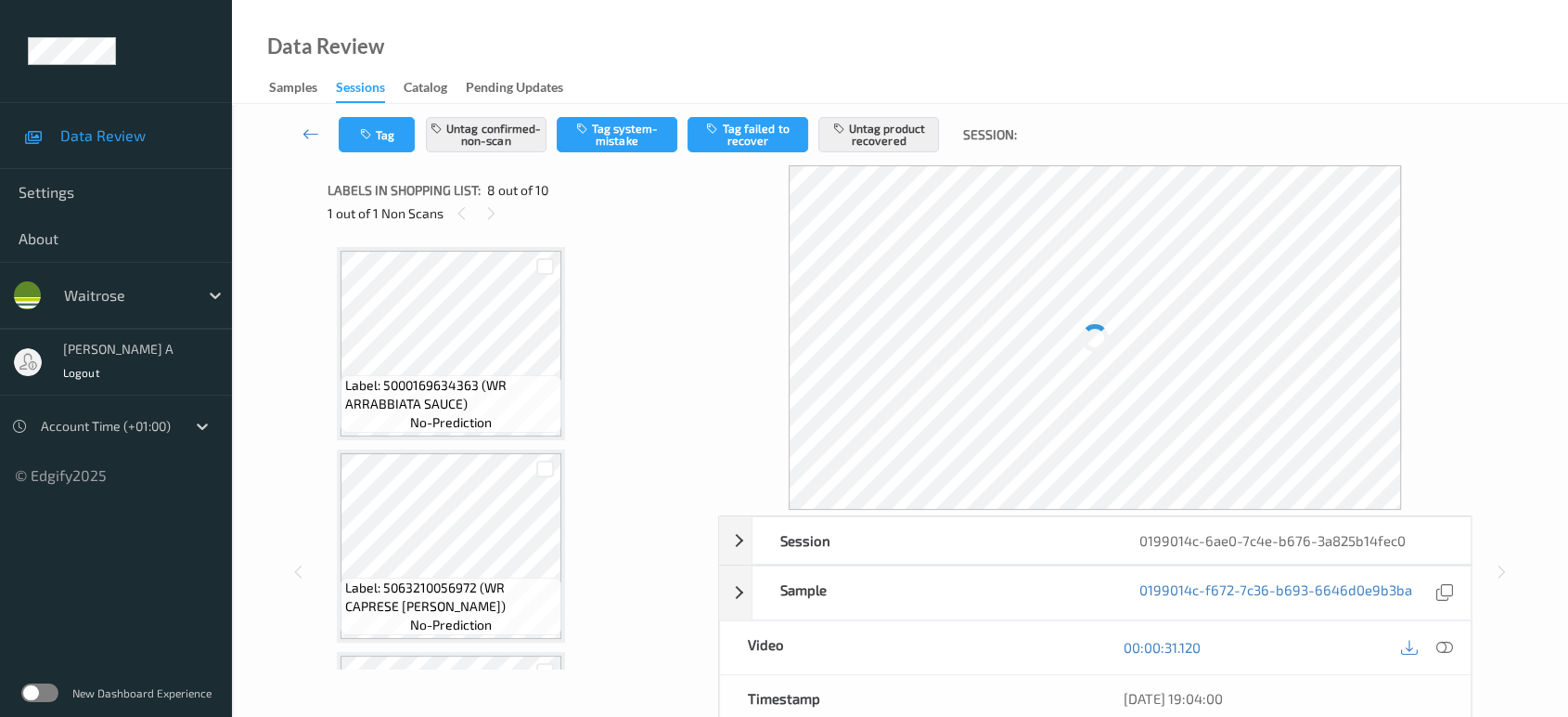
scroll to position [1218, 0]
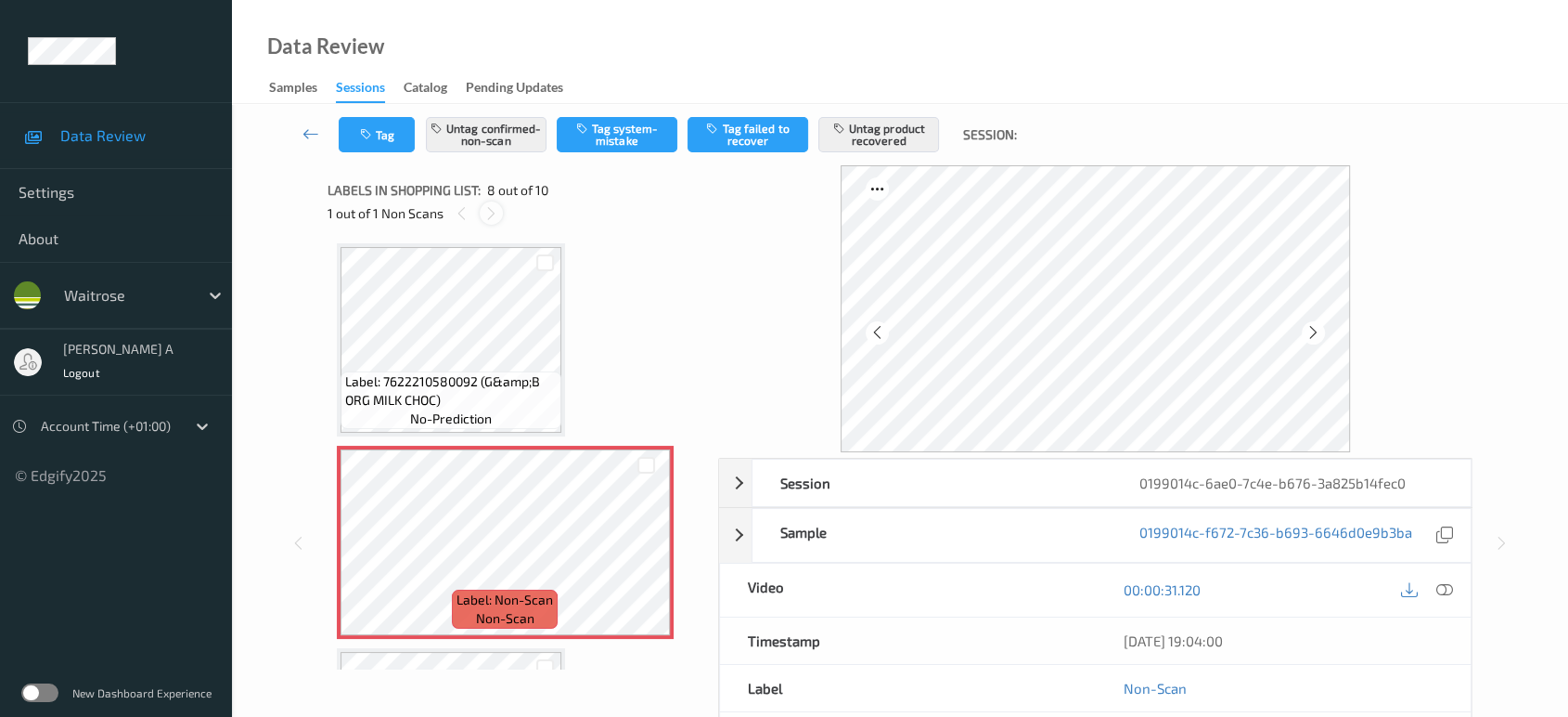
click at [485, 207] on icon at bounding box center [491, 213] width 16 height 16
click at [463, 213] on icon at bounding box center [462, 213] width 16 height 16
click at [639, 550] on icon at bounding box center [646, 557] width 16 height 16
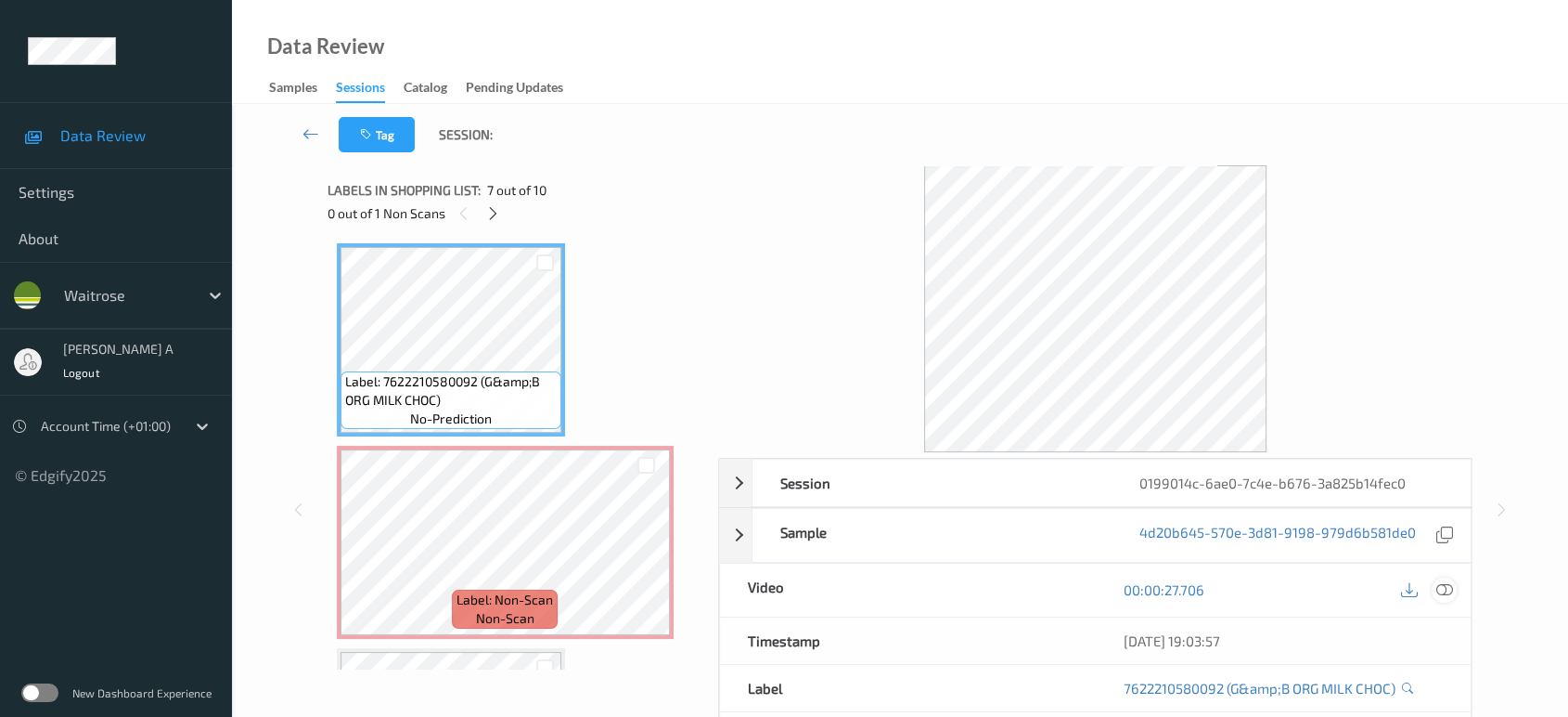
click at [1448, 592] on icon at bounding box center [1444, 589] width 16 height 16
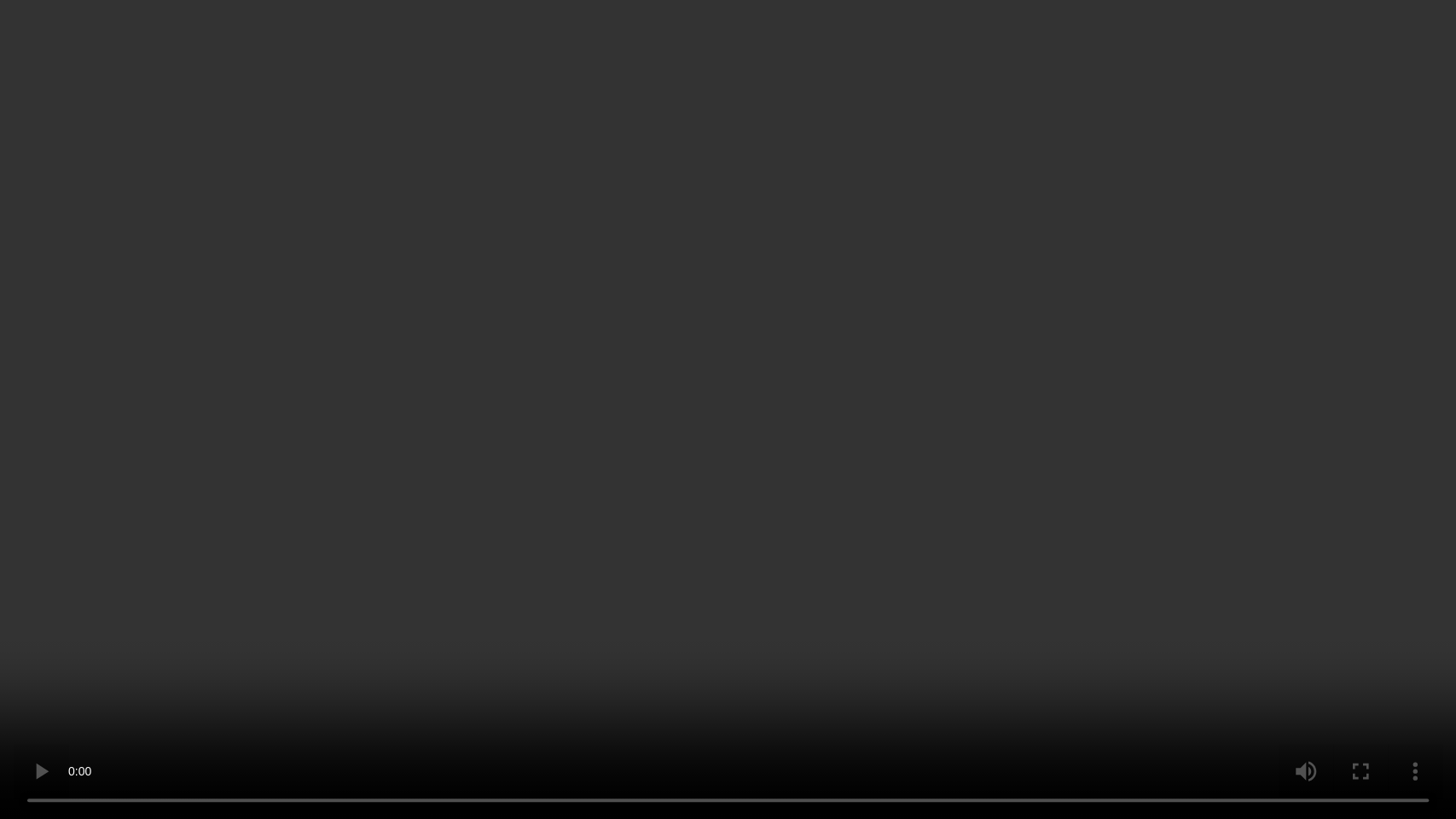
click at [572, 529] on video at bounding box center [728, 410] width 1456 height 819
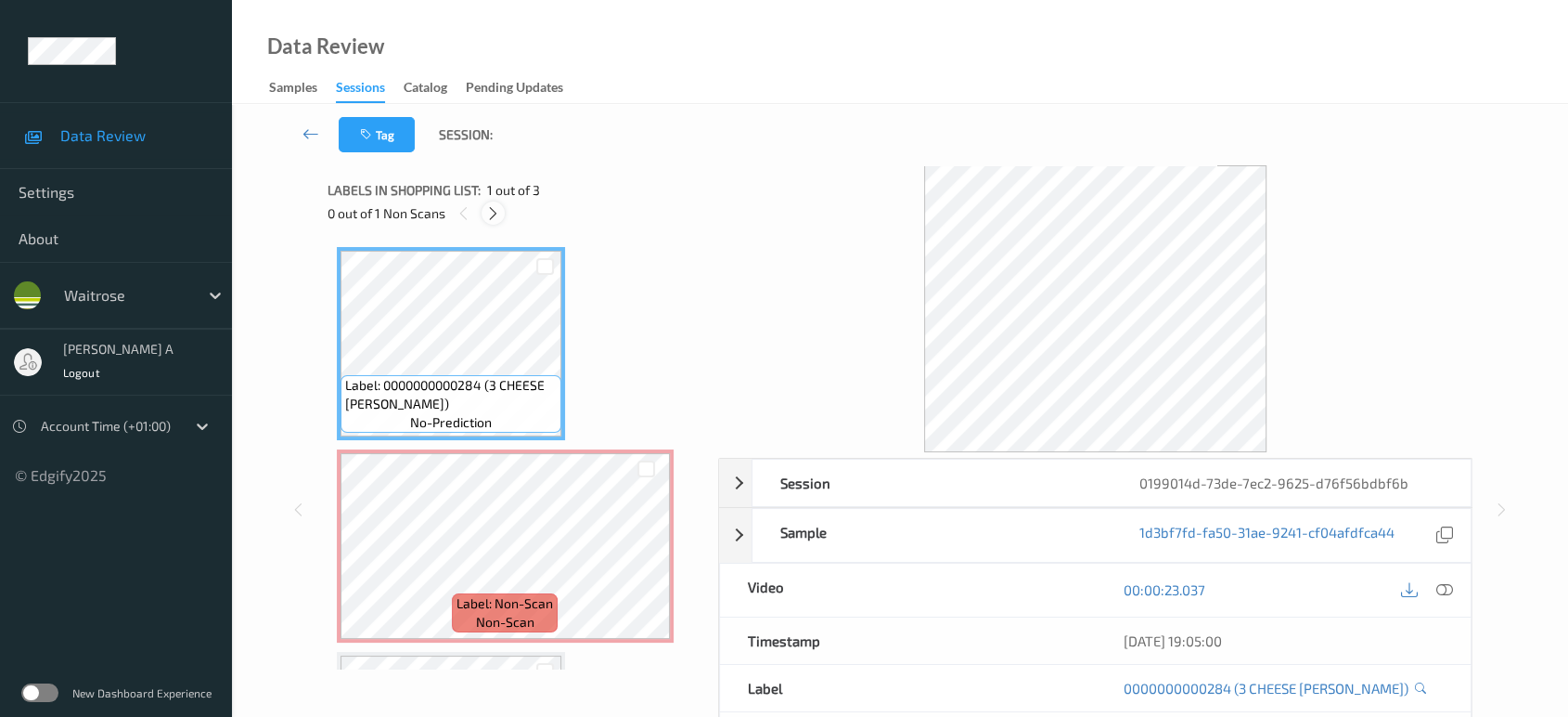
click at [496, 222] on div at bounding box center [493, 213] width 23 height 23
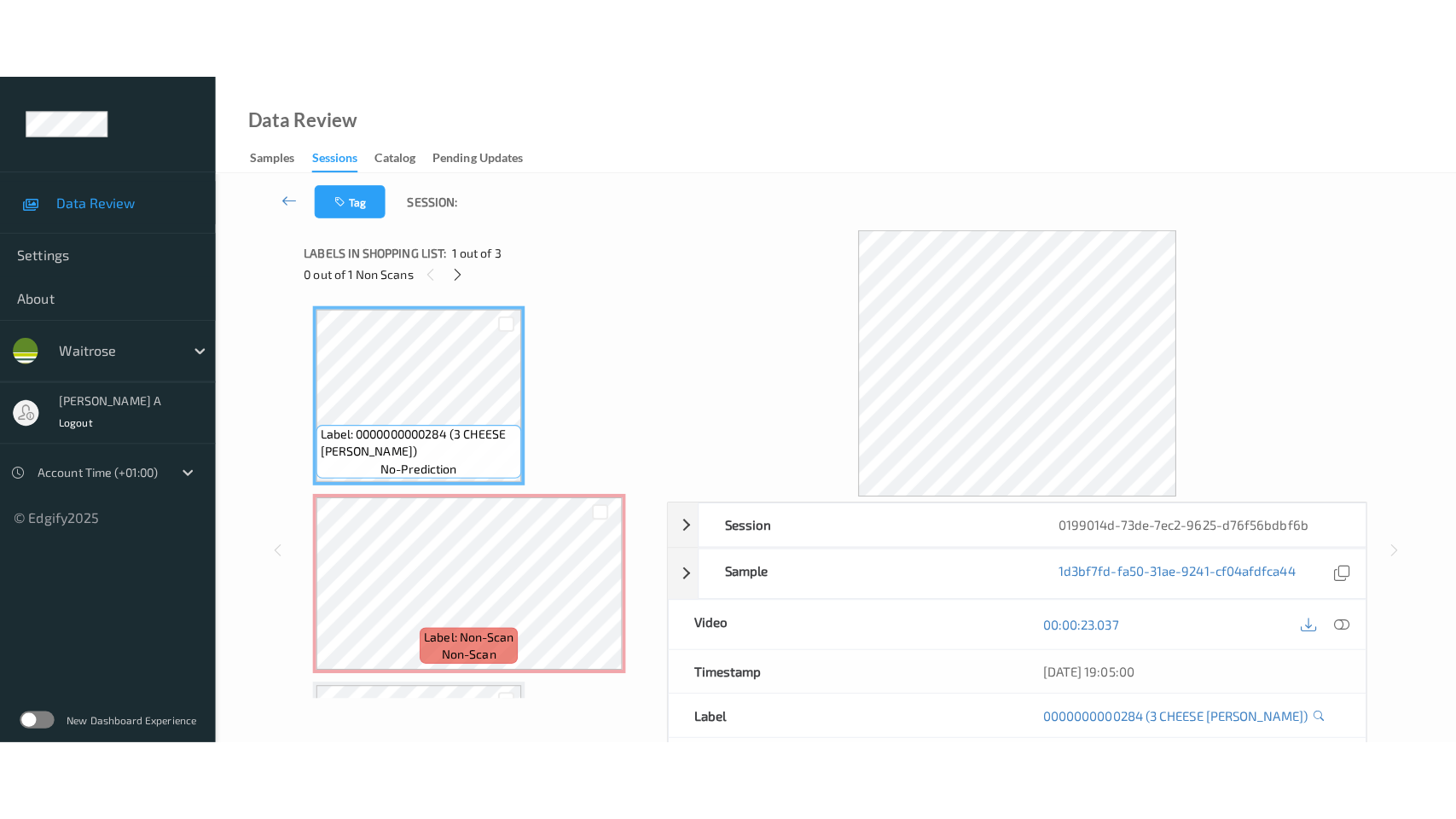
scroll to position [8, 0]
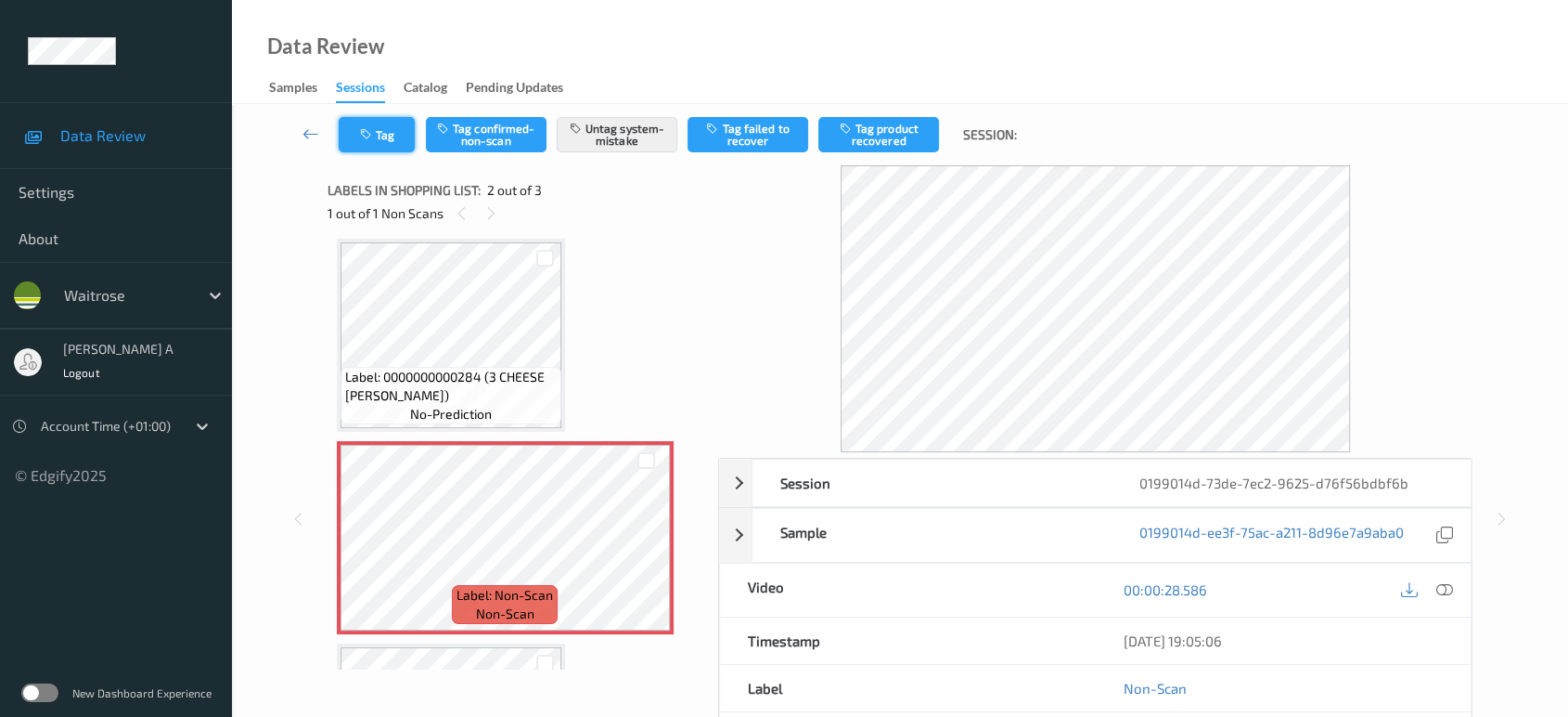
click at [369, 141] on button "Tag" at bounding box center [376, 134] width 76 height 35
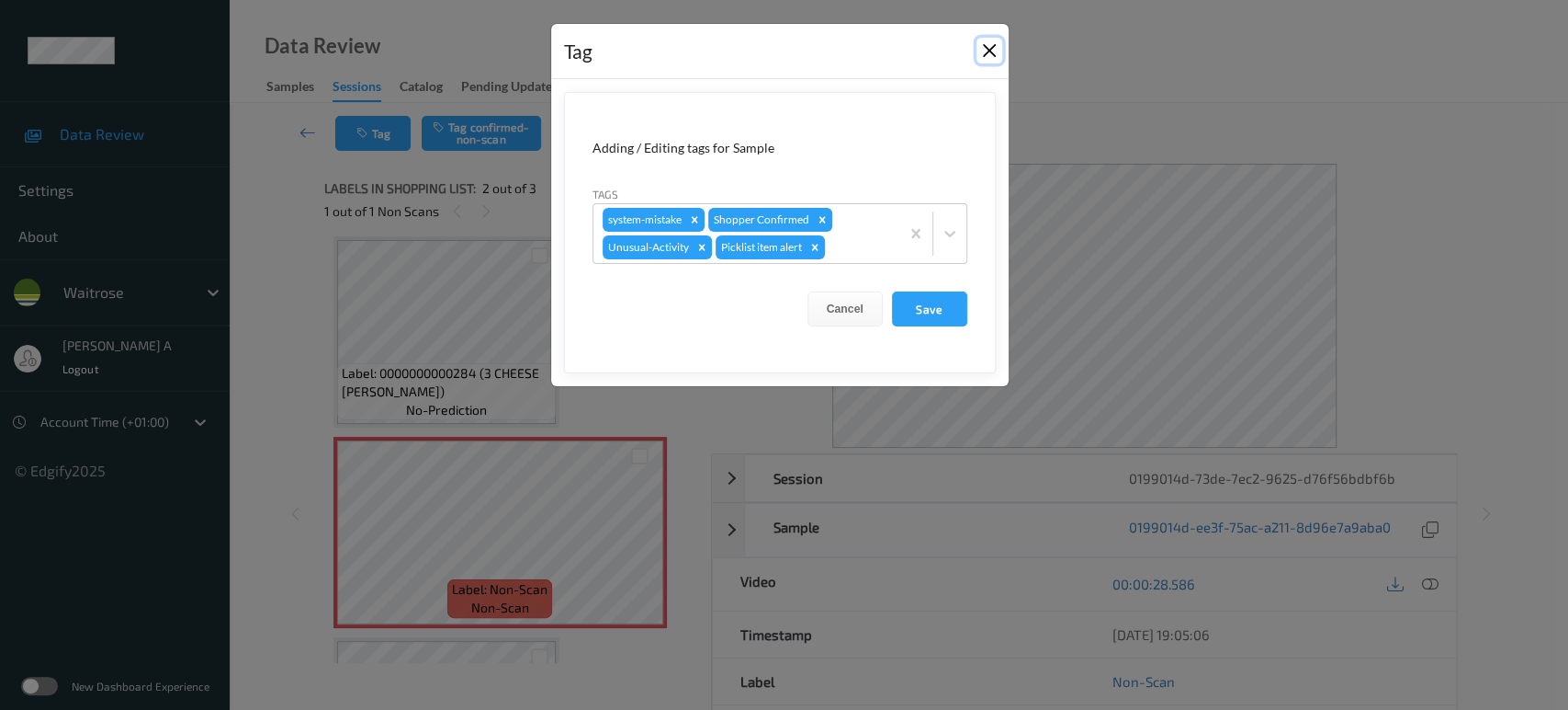
click at [996, 52] on button "Close" at bounding box center [989, 50] width 26 height 26
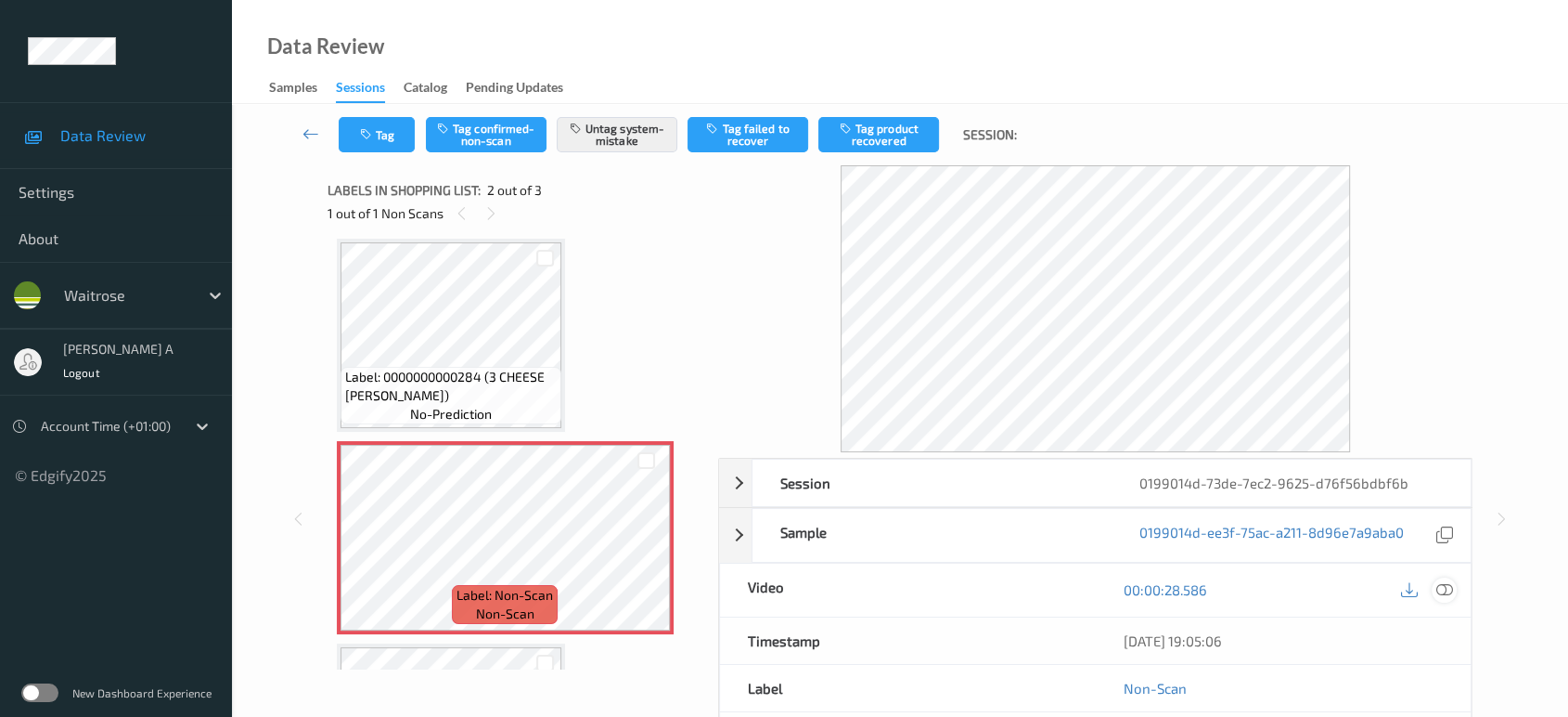
click at [1444, 588] on icon at bounding box center [1444, 589] width 16 height 16
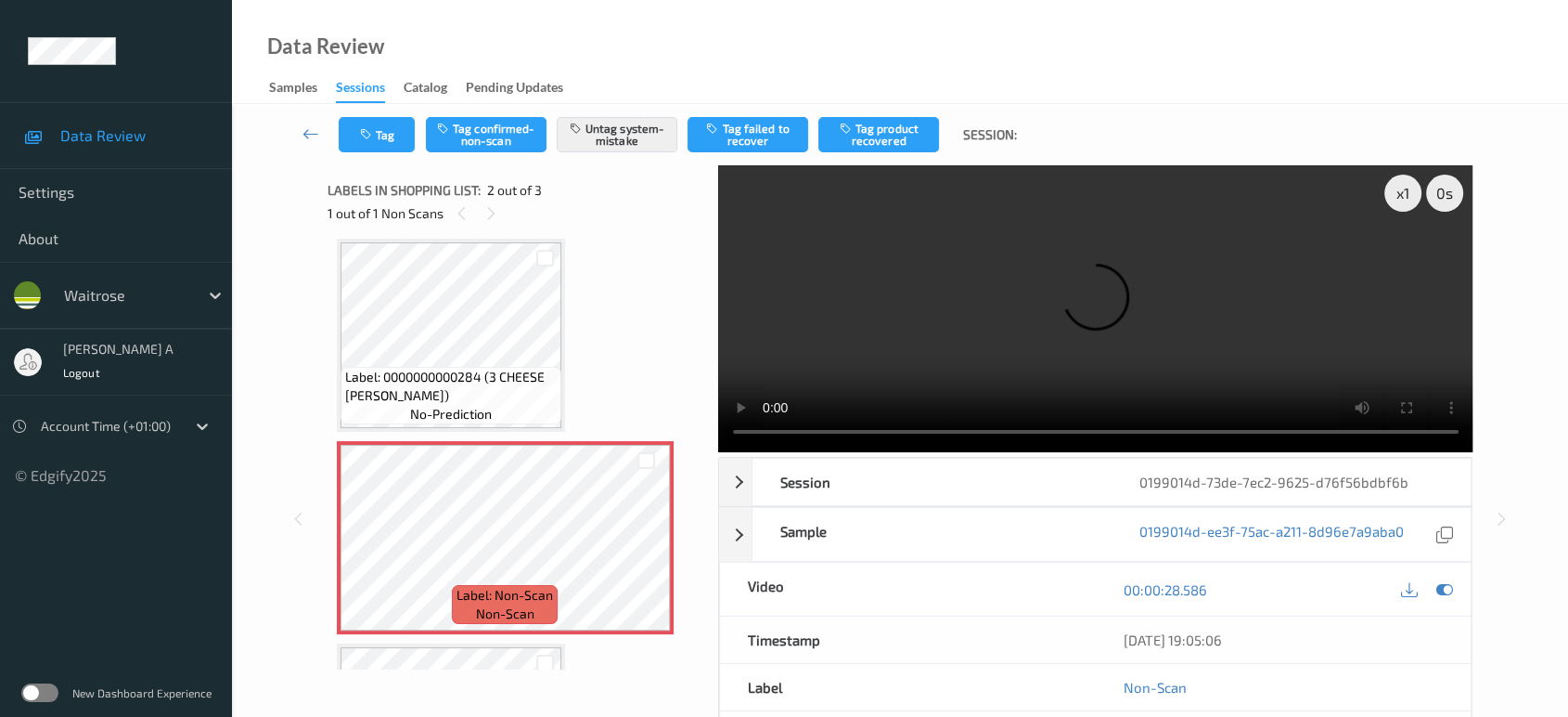
scroll to position [8, 0]
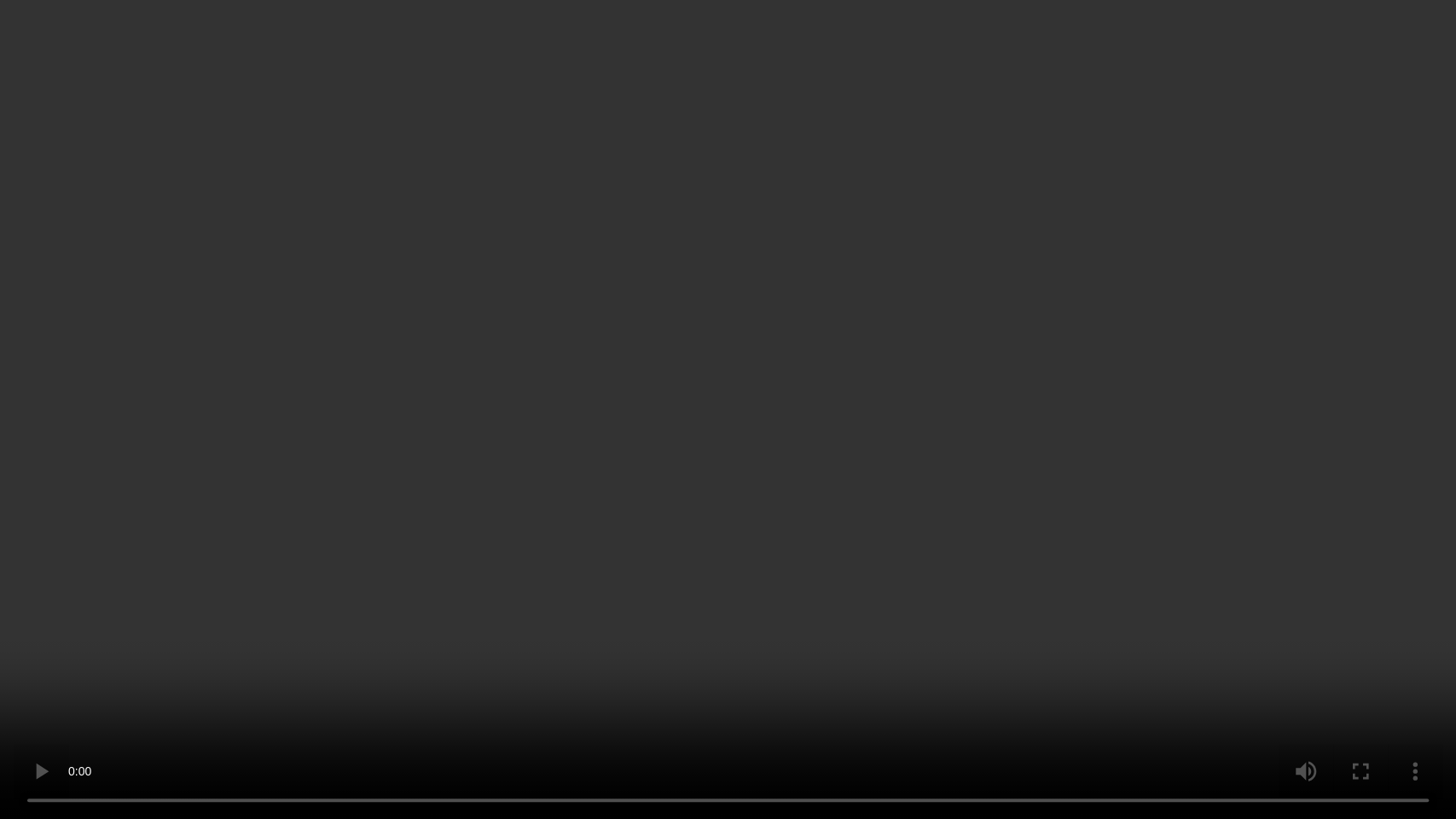
click at [692, 431] on video at bounding box center [728, 410] width 1456 height 819
click at [799, 475] on video at bounding box center [728, 410] width 1456 height 819
click at [802, 428] on video at bounding box center [728, 410] width 1456 height 819
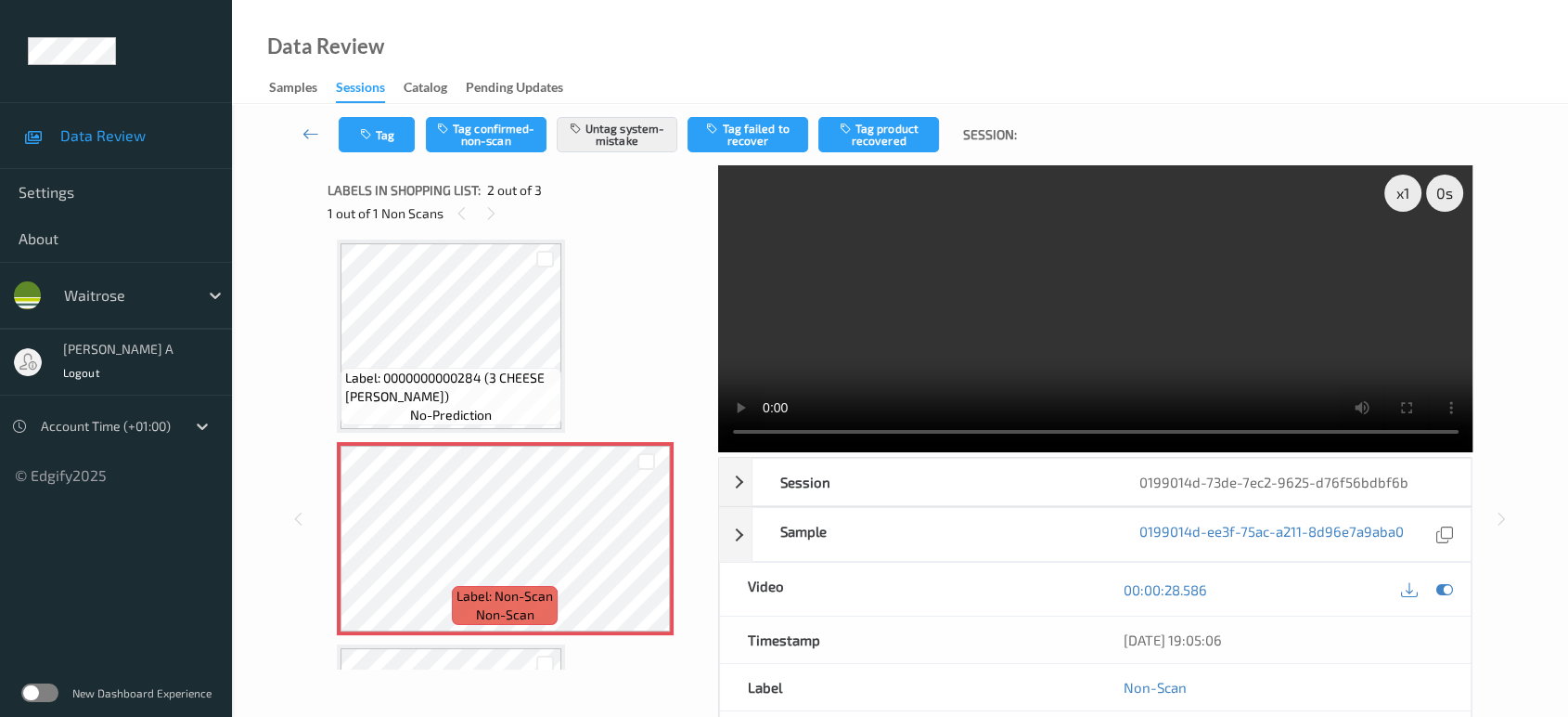
click at [1073, 305] on video at bounding box center [1096, 309] width 755 height 287
click at [397, 125] on button "Tag" at bounding box center [376, 134] width 76 height 35
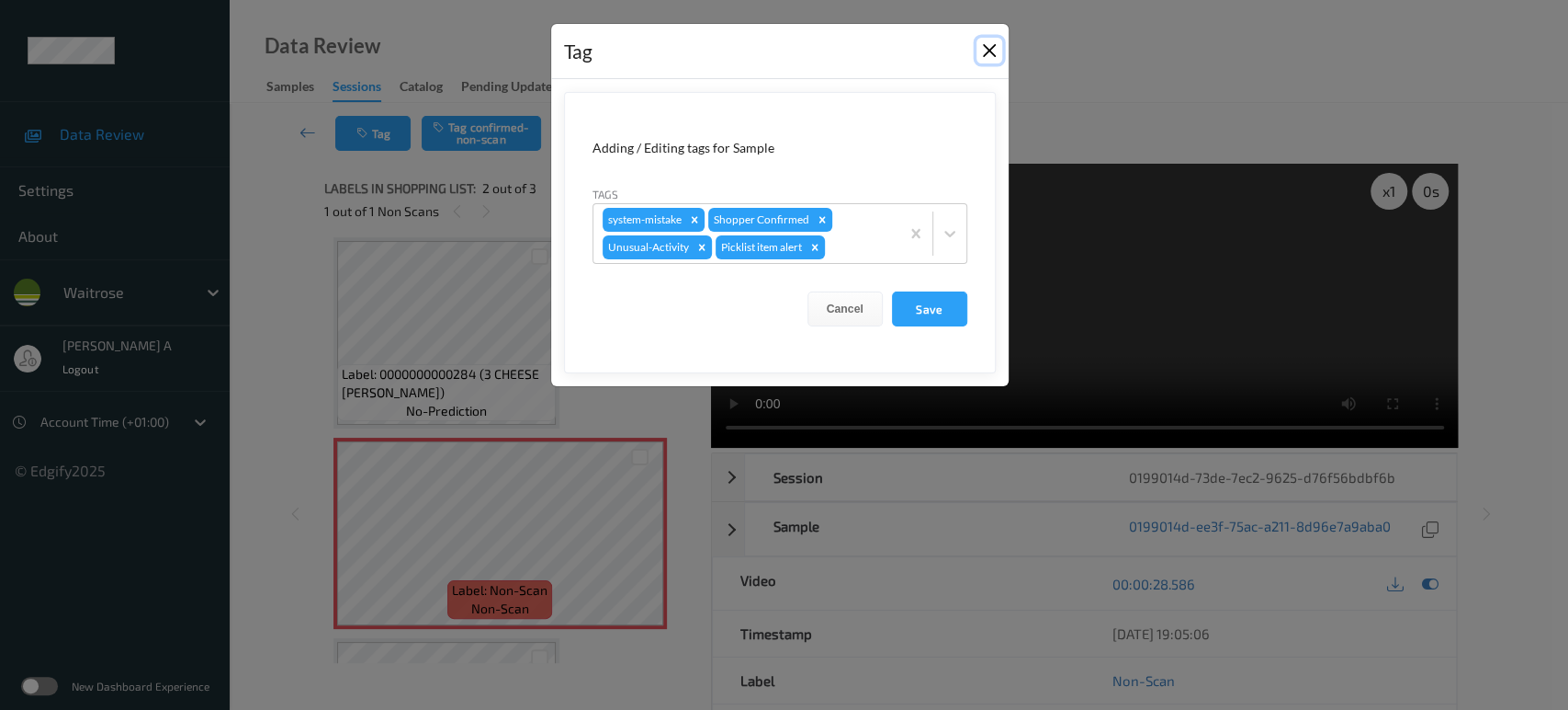
click at [987, 54] on button "Close" at bounding box center [989, 50] width 26 height 26
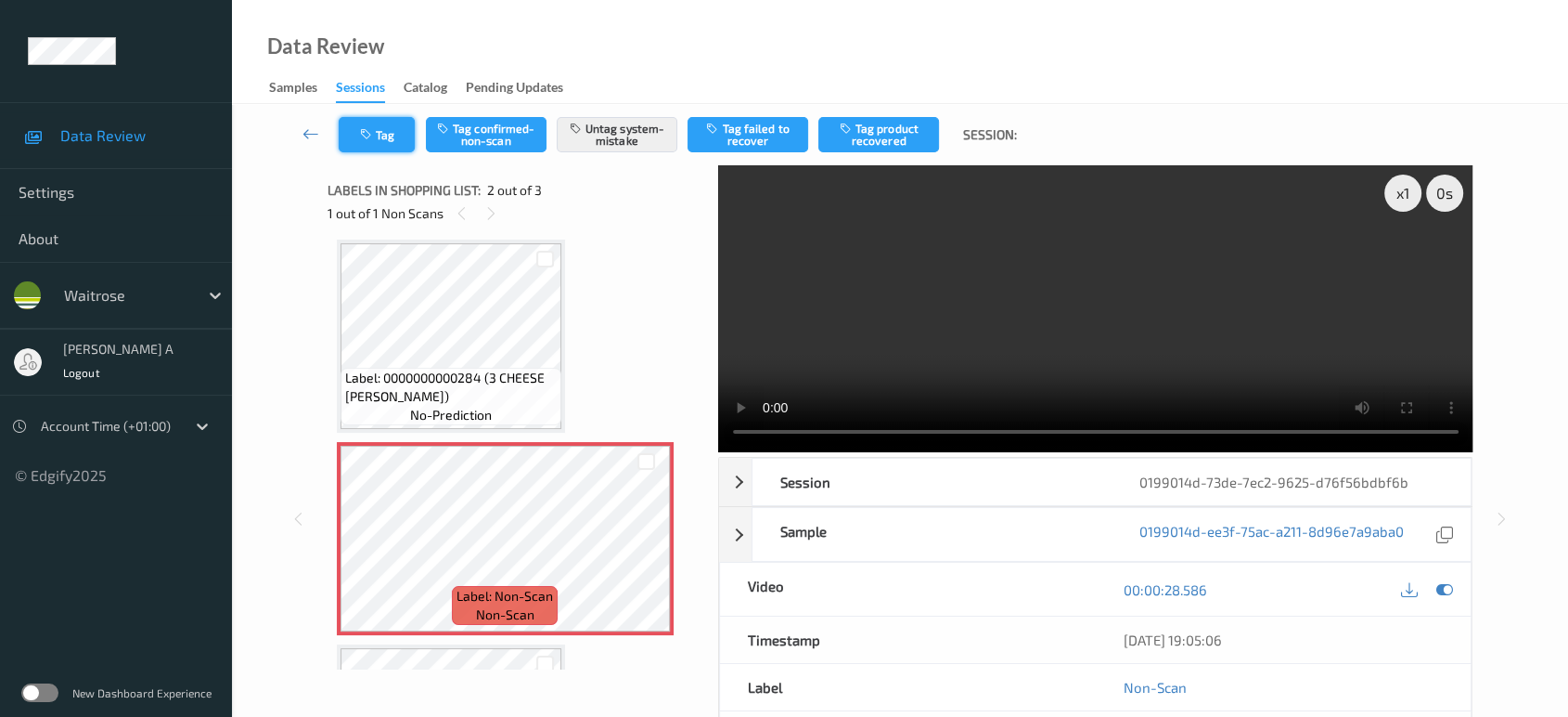
click at [399, 140] on button "Tag" at bounding box center [376, 134] width 76 height 35
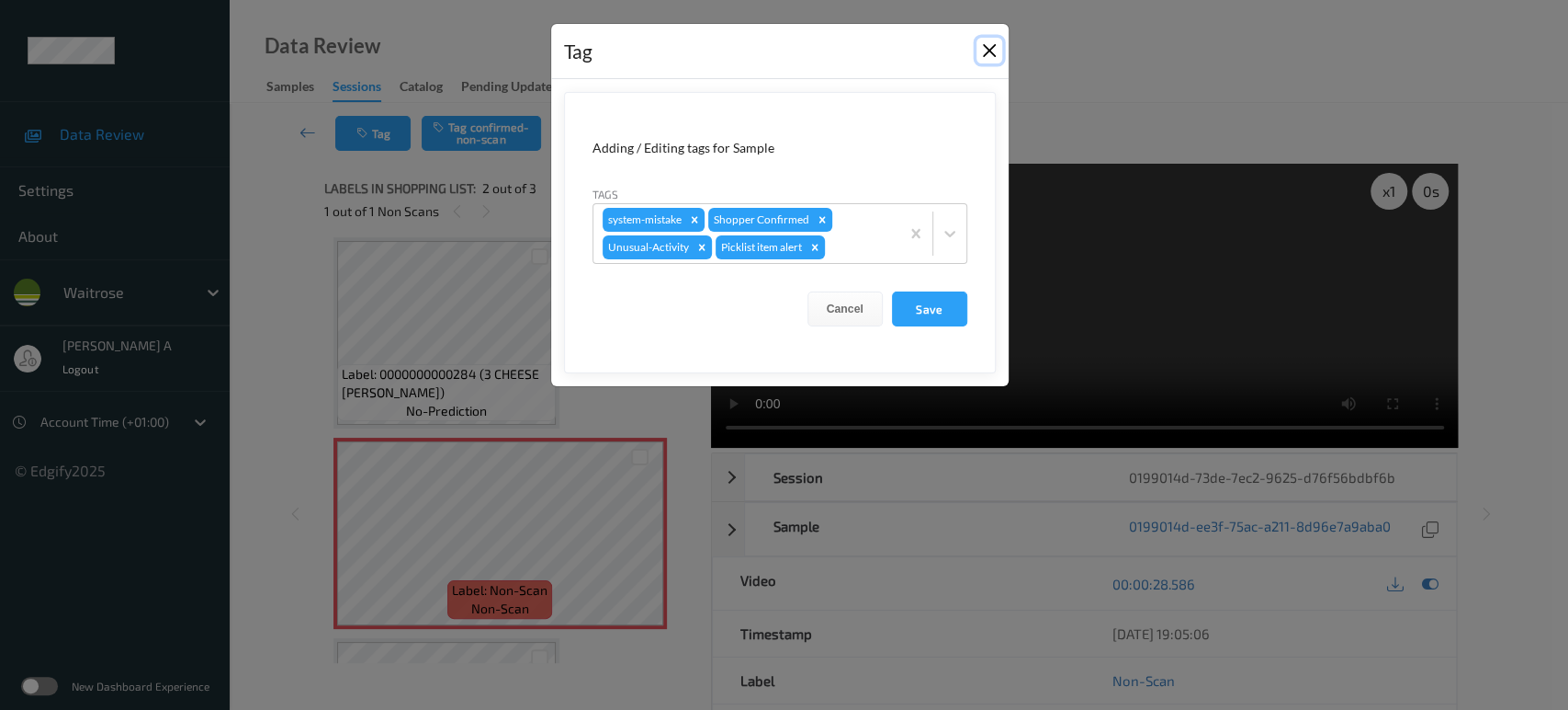
click at [988, 51] on button "Close" at bounding box center [989, 50] width 26 height 26
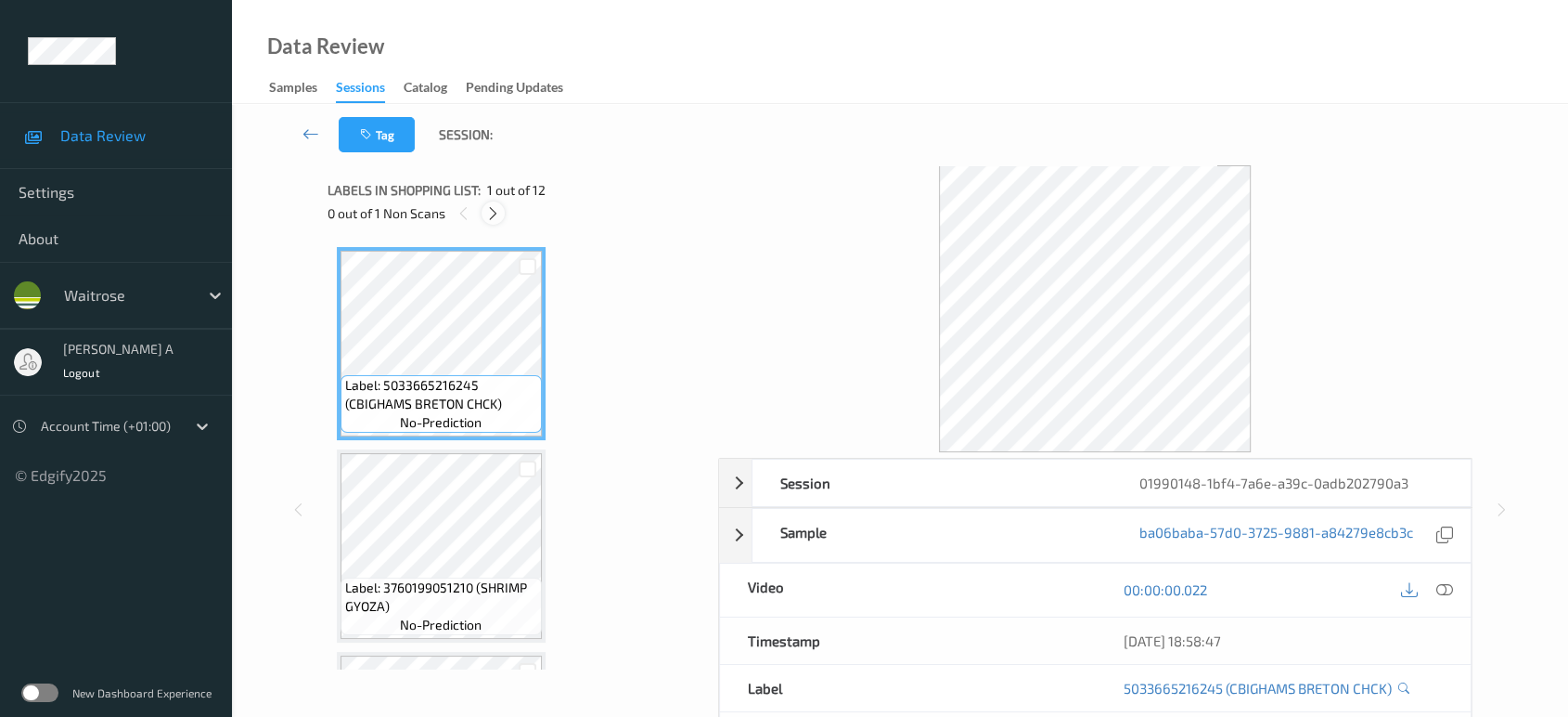
click at [496, 215] on icon at bounding box center [493, 213] width 16 height 16
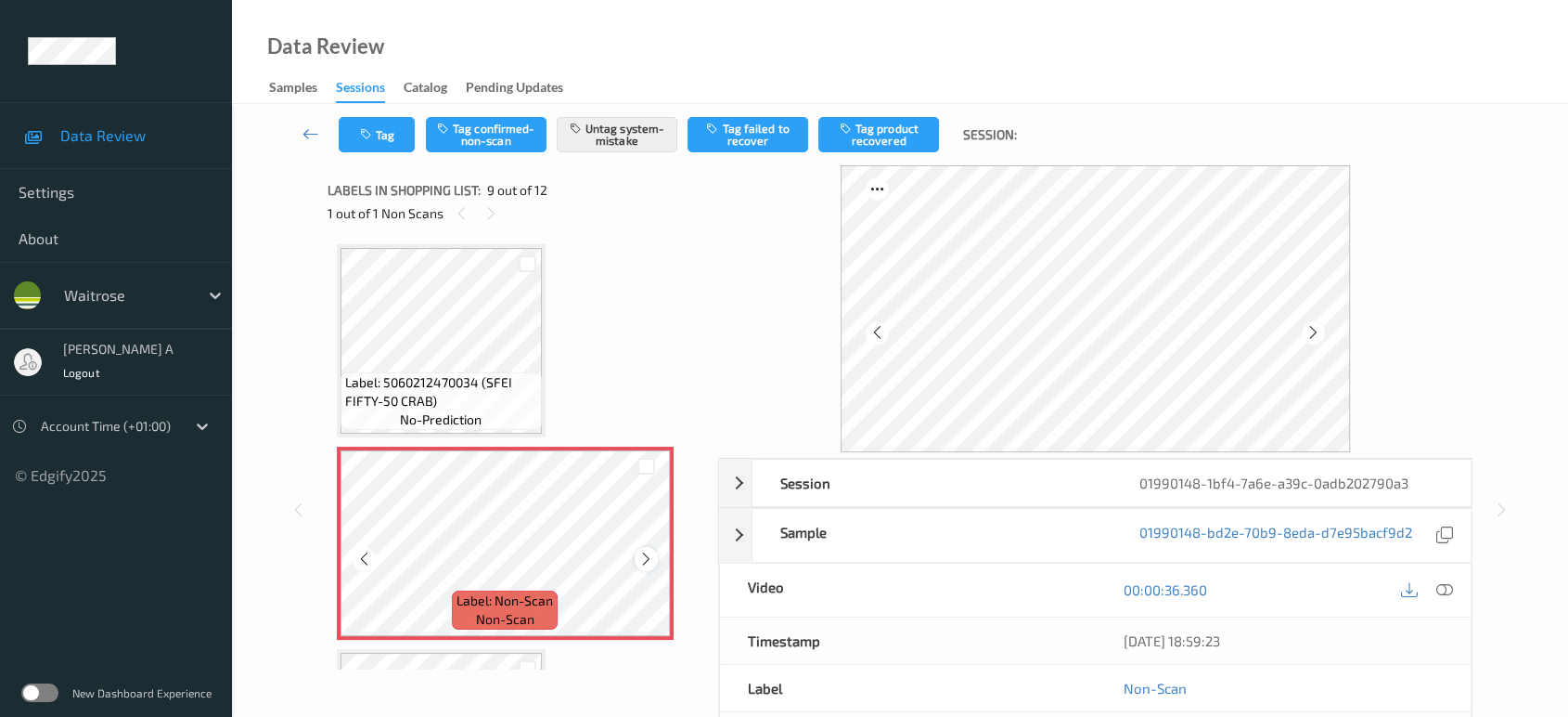
click at [647, 551] on icon at bounding box center [646, 558] width 16 height 16
click at [365, 123] on button "Tag" at bounding box center [376, 134] width 76 height 35
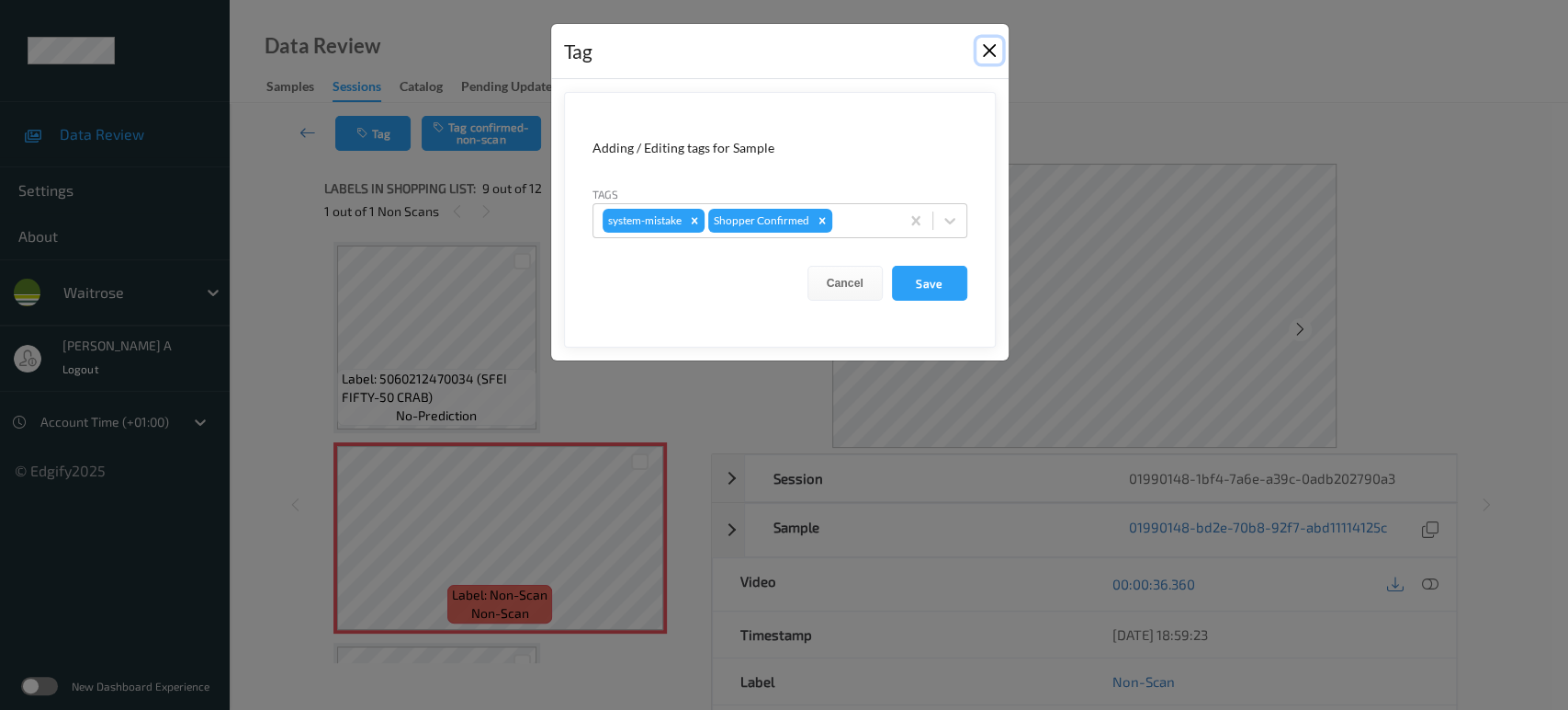
click at [982, 49] on button "Close" at bounding box center [989, 50] width 26 height 26
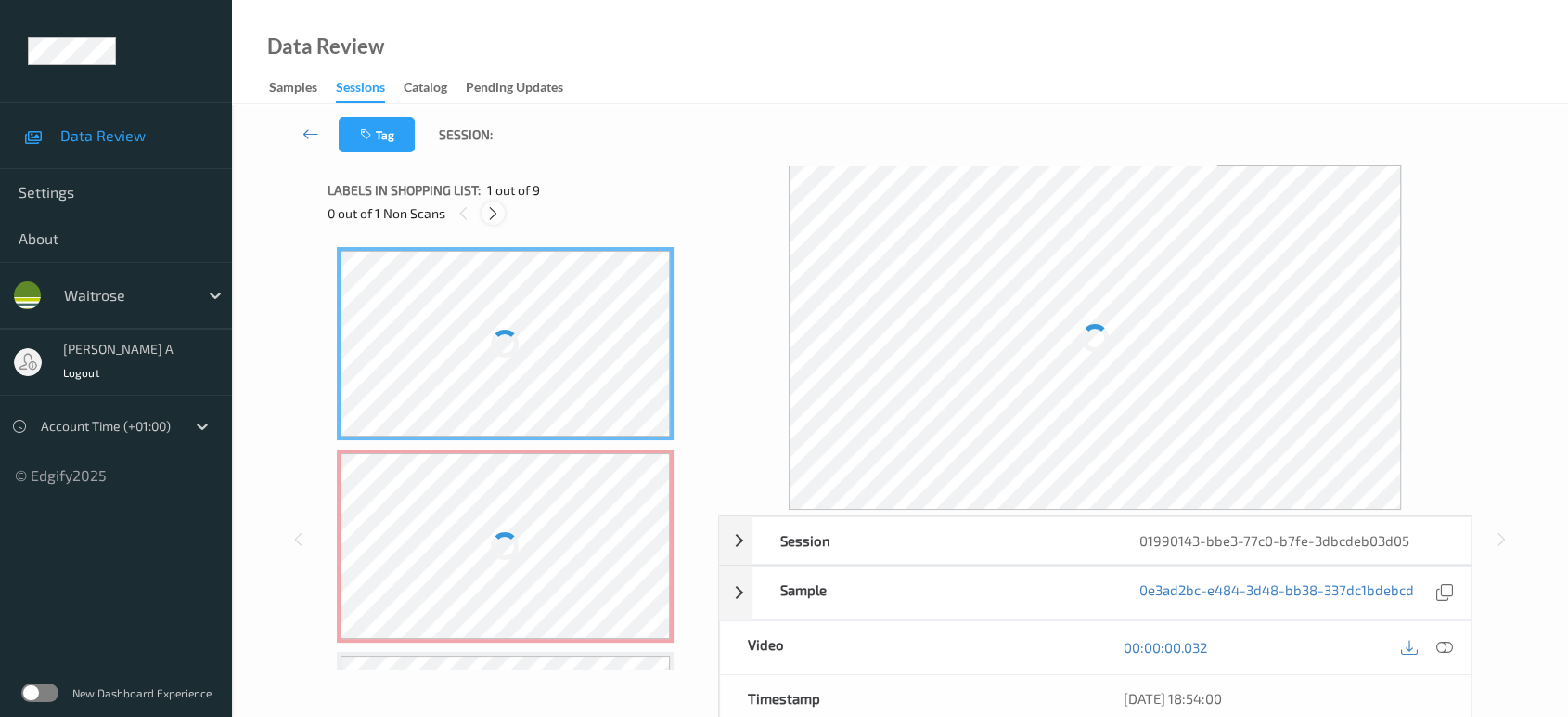
click at [498, 209] on icon at bounding box center [493, 213] width 16 height 16
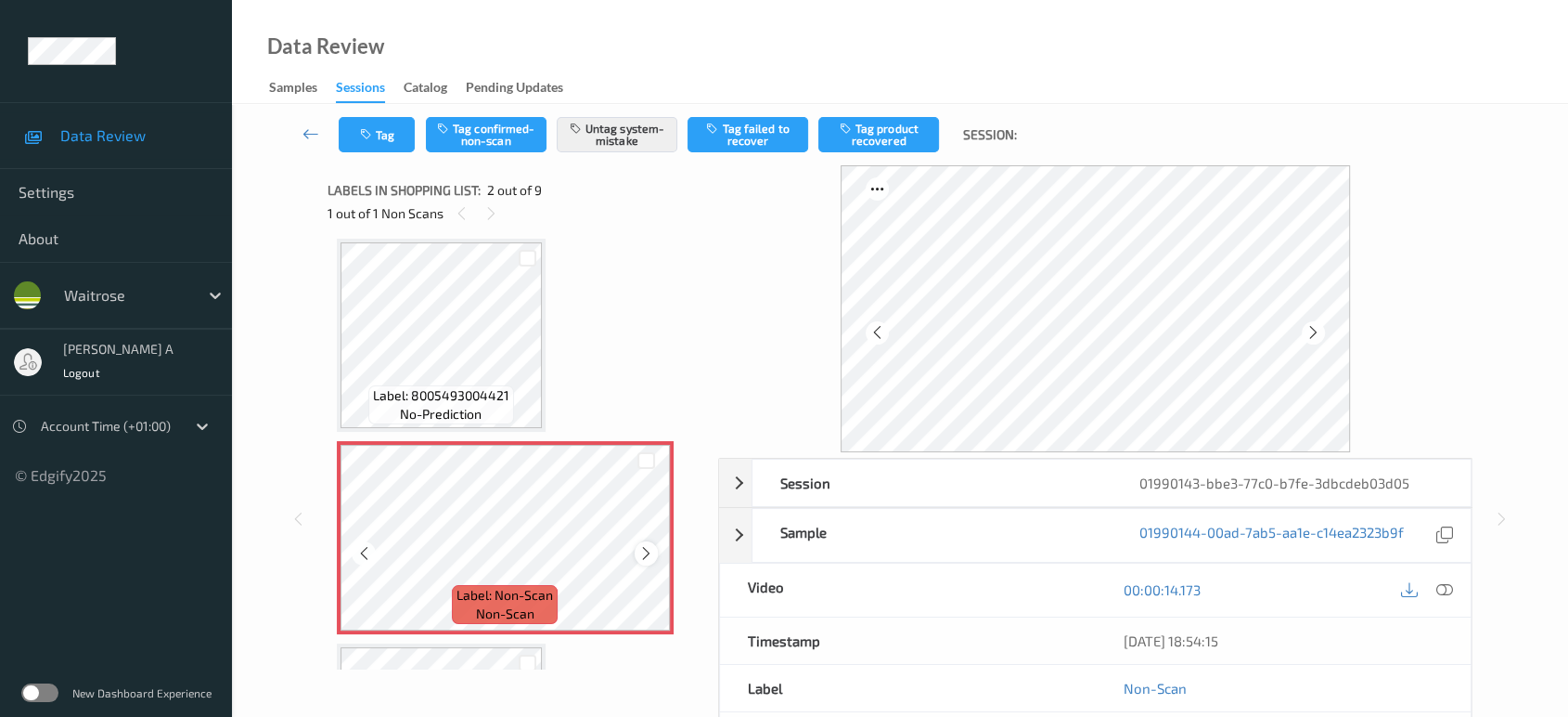
click at [638, 549] on icon at bounding box center [646, 553] width 16 height 16
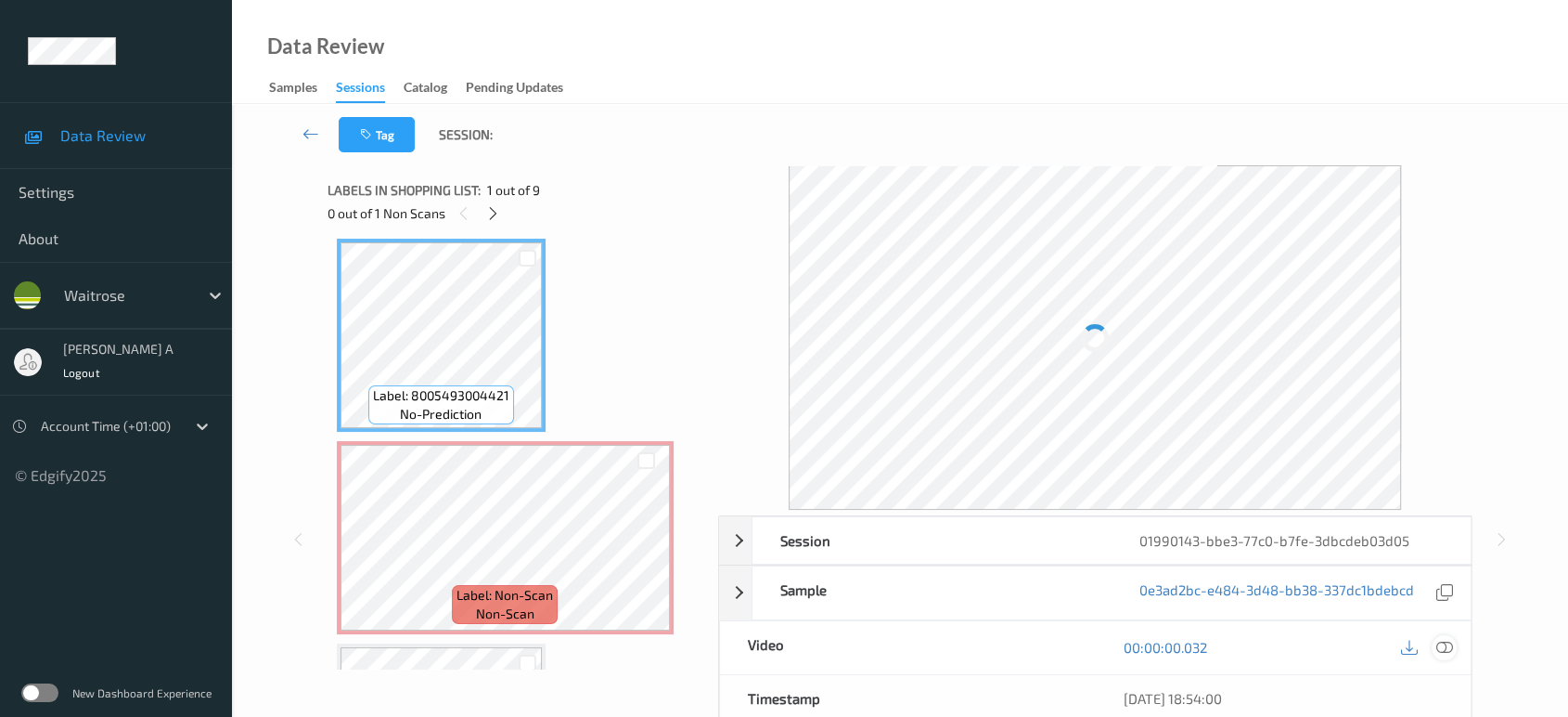
click at [1438, 646] on icon at bounding box center [1444, 646] width 16 height 16
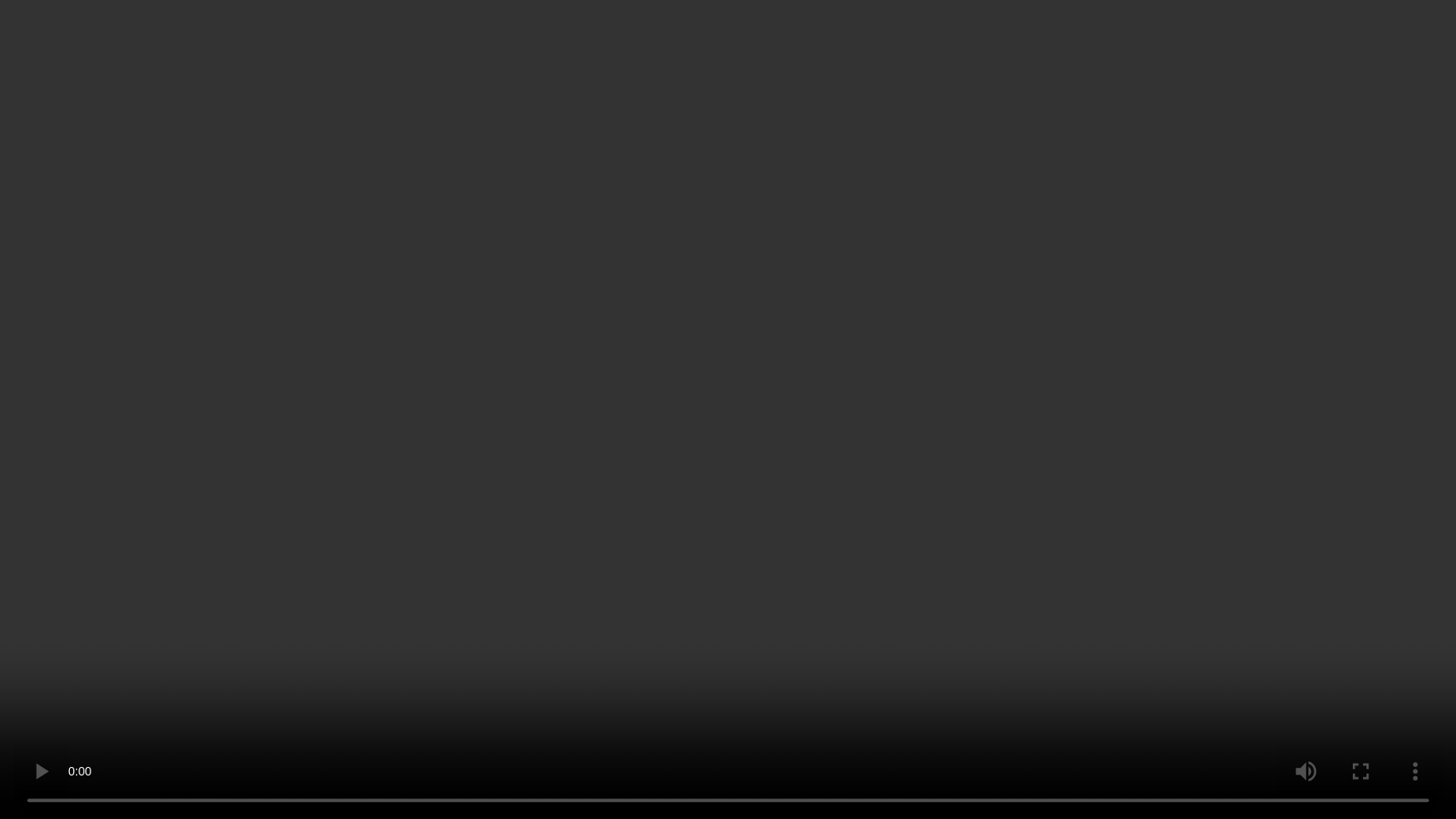
click at [769, 484] on video at bounding box center [728, 410] width 1456 height 819
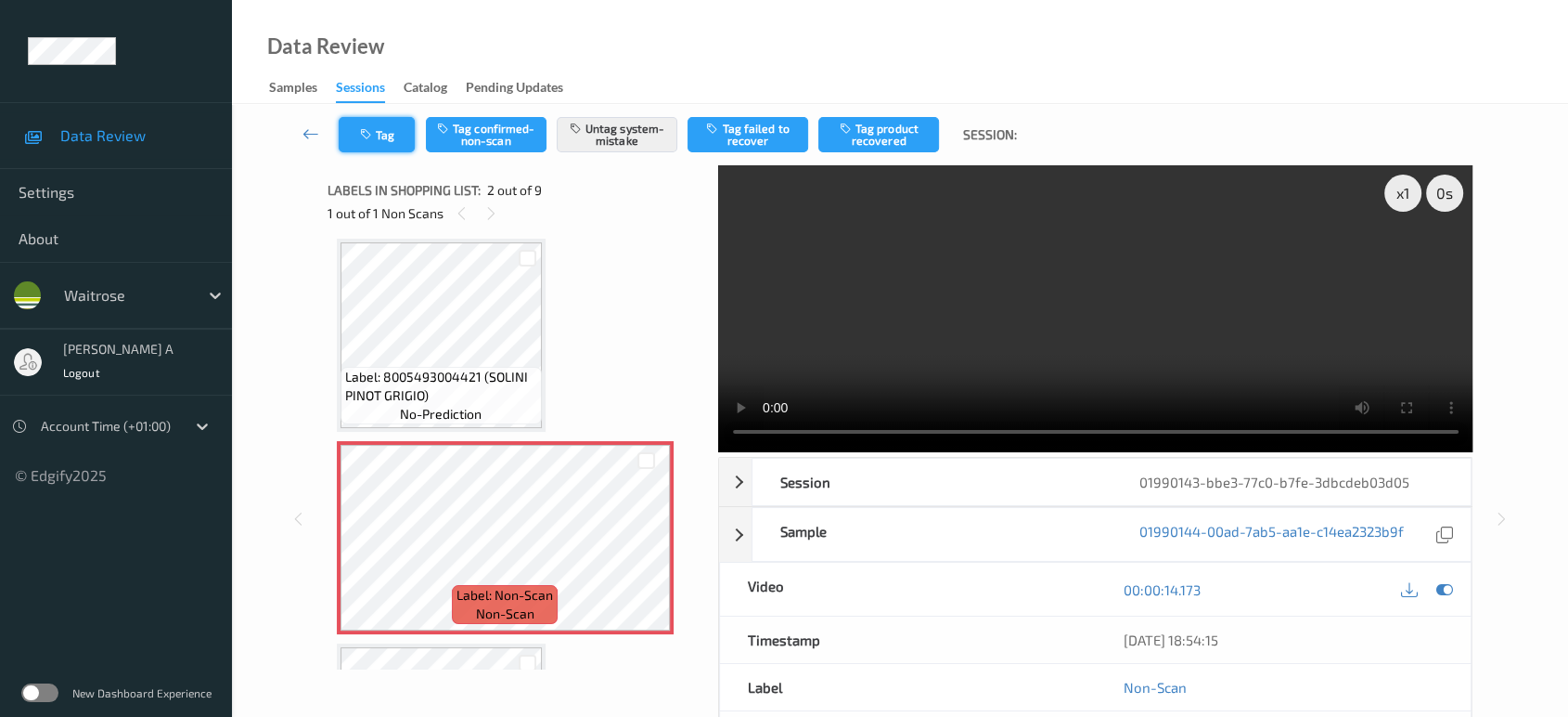
click at [381, 141] on button "Tag" at bounding box center [376, 134] width 76 height 35
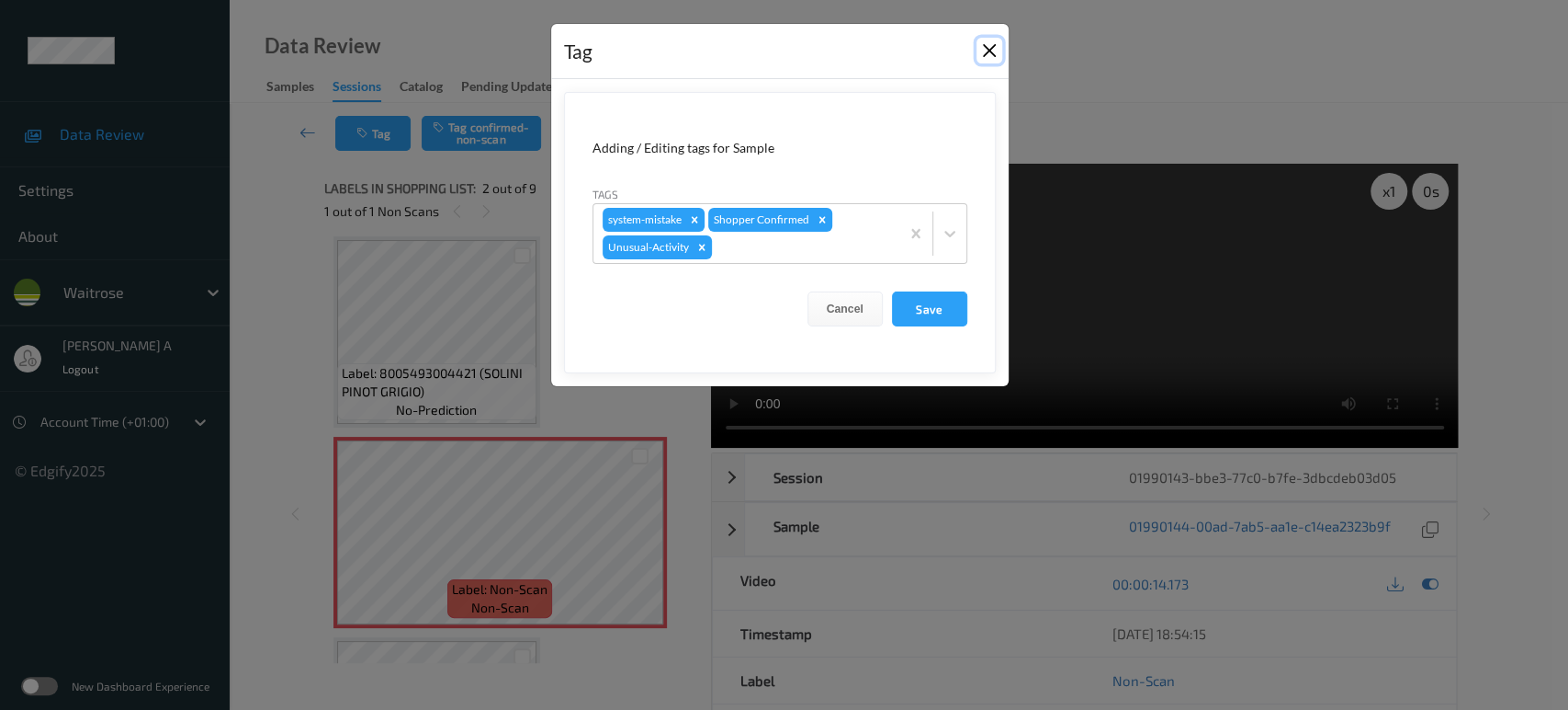
click at [986, 57] on button "Close" at bounding box center [989, 50] width 26 height 26
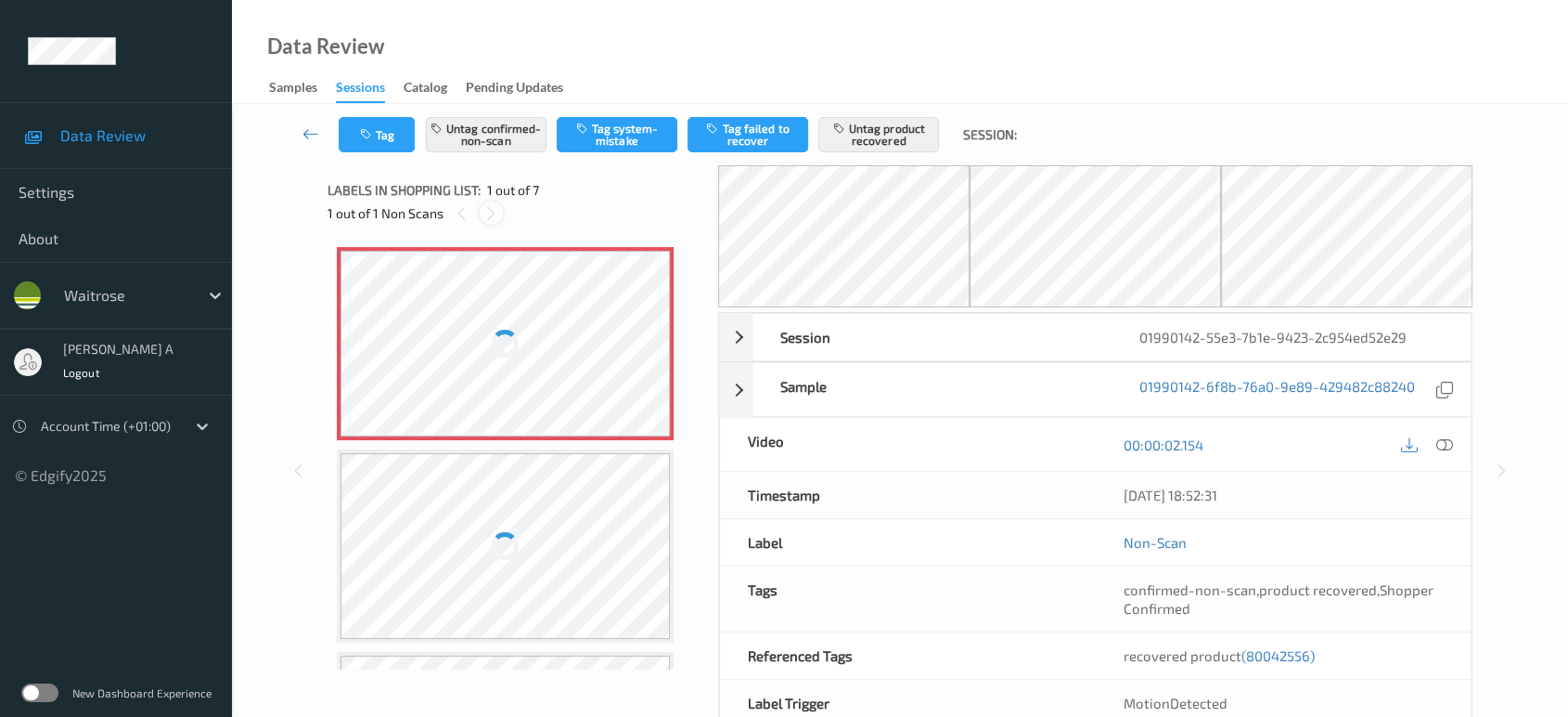
click at [490, 213] on icon at bounding box center [491, 213] width 16 height 16
click at [463, 214] on icon at bounding box center [462, 213] width 16 height 16
click at [662, 347] on div at bounding box center [505, 343] width 331 height 185
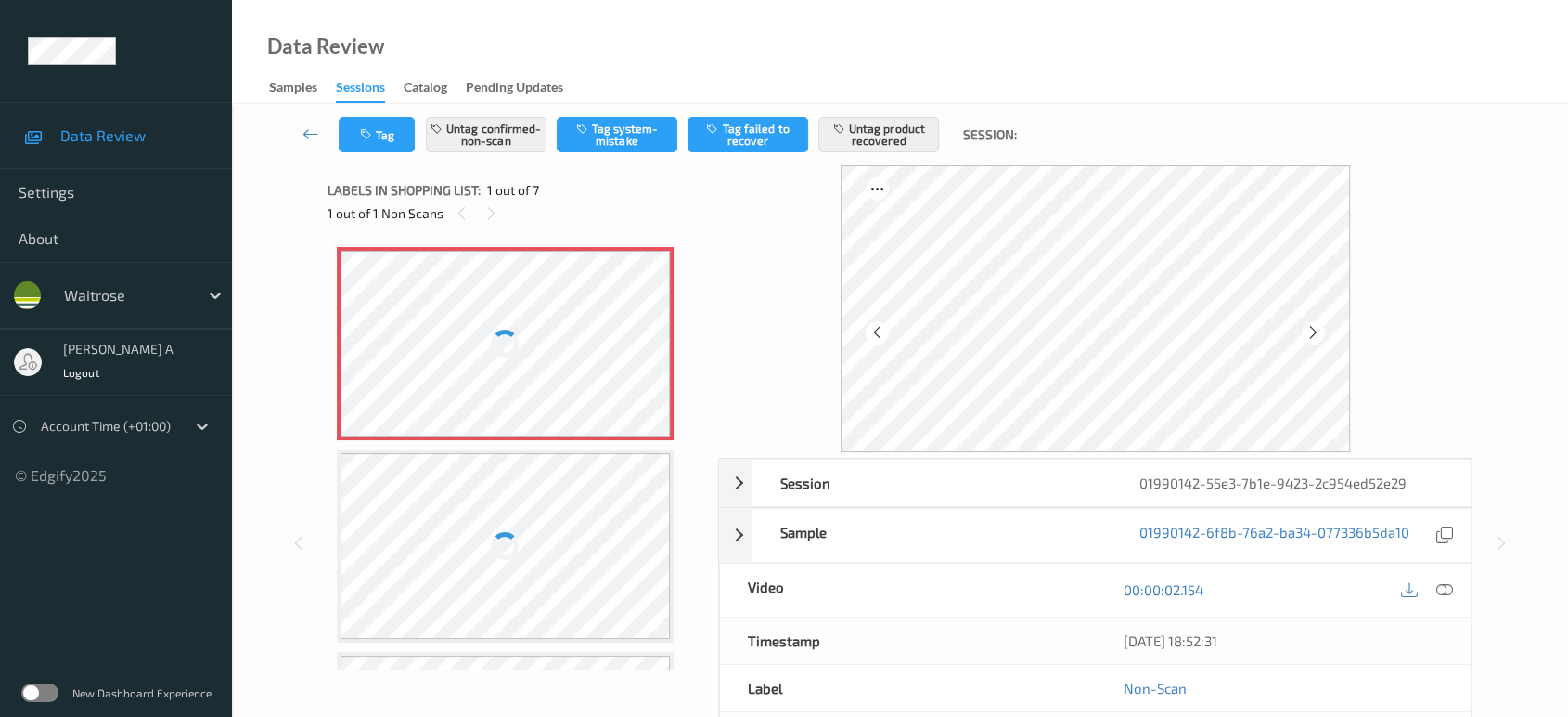
click at [627, 341] on div at bounding box center [505, 343] width 331 height 185
click at [652, 343] on div at bounding box center [505, 343] width 331 height 185
click at [643, 344] on div at bounding box center [505, 343] width 331 height 185
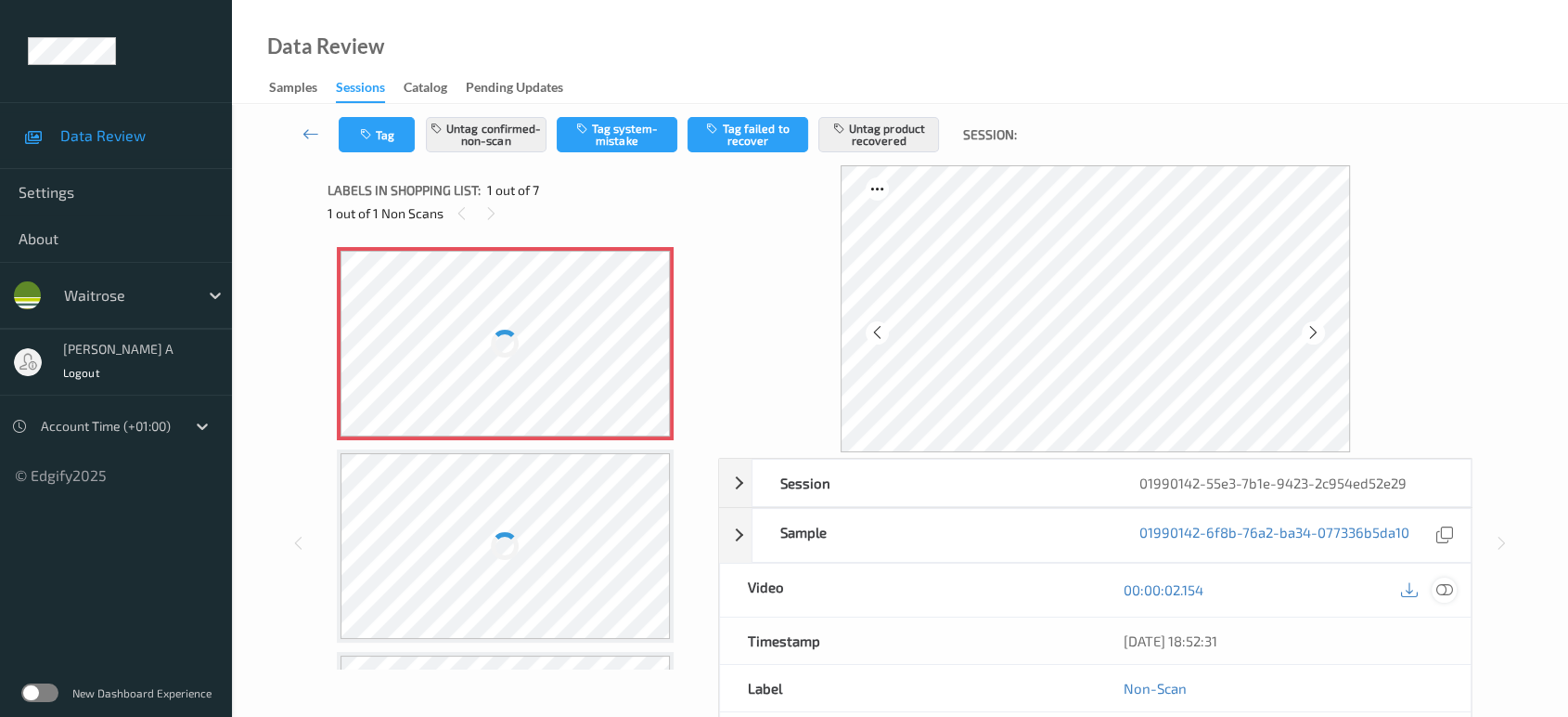
click at [1447, 591] on icon at bounding box center [1444, 589] width 16 height 16
